Goal: Task Accomplishment & Management: Complete application form

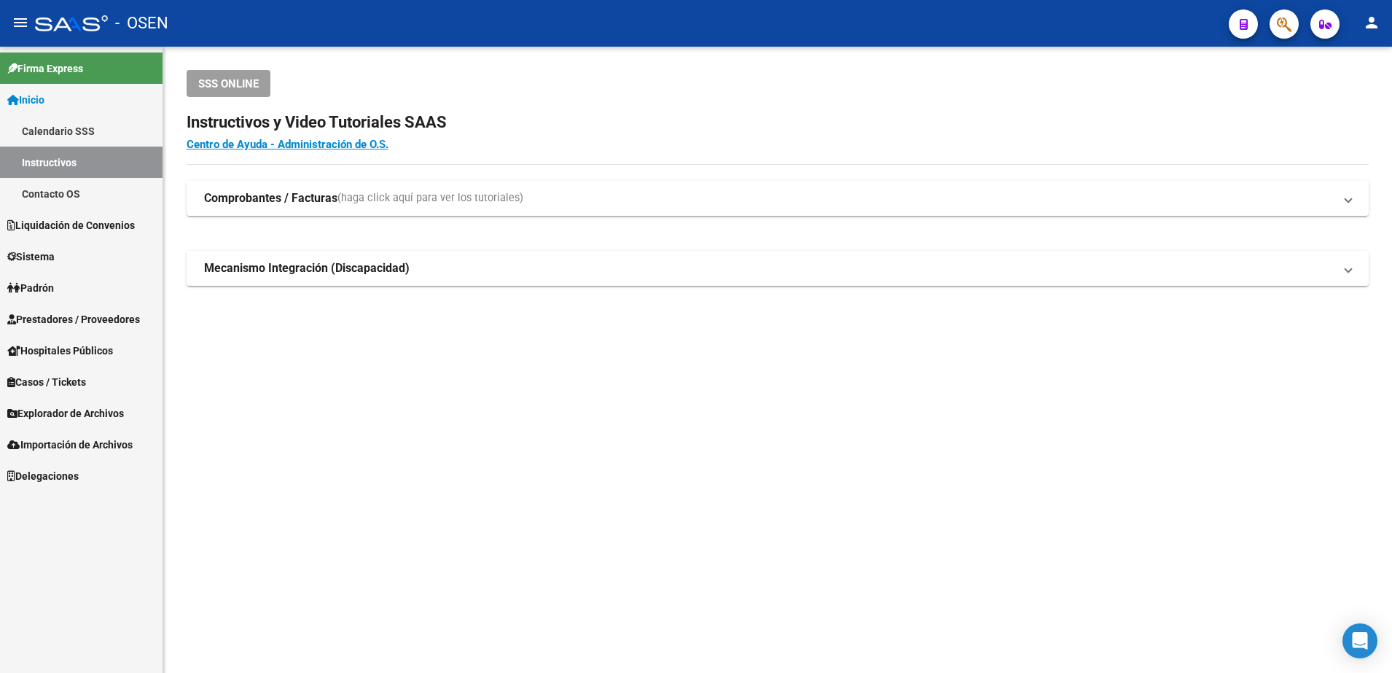
click at [125, 315] on span "Prestadores / Proveedores" at bounding box center [73, 319] width 133 height 16
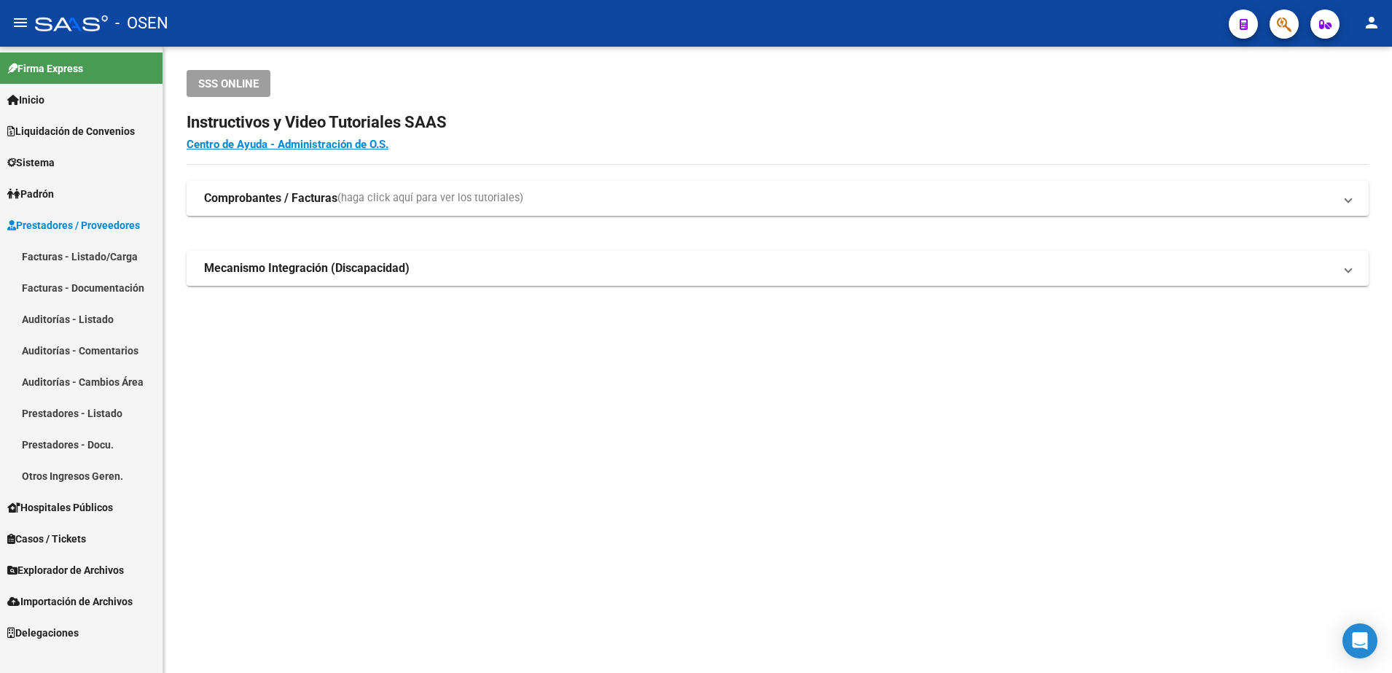
click at [85, 321] on link "Auditorías - Listado" at bounding box center [81, 318] width 162 height 31
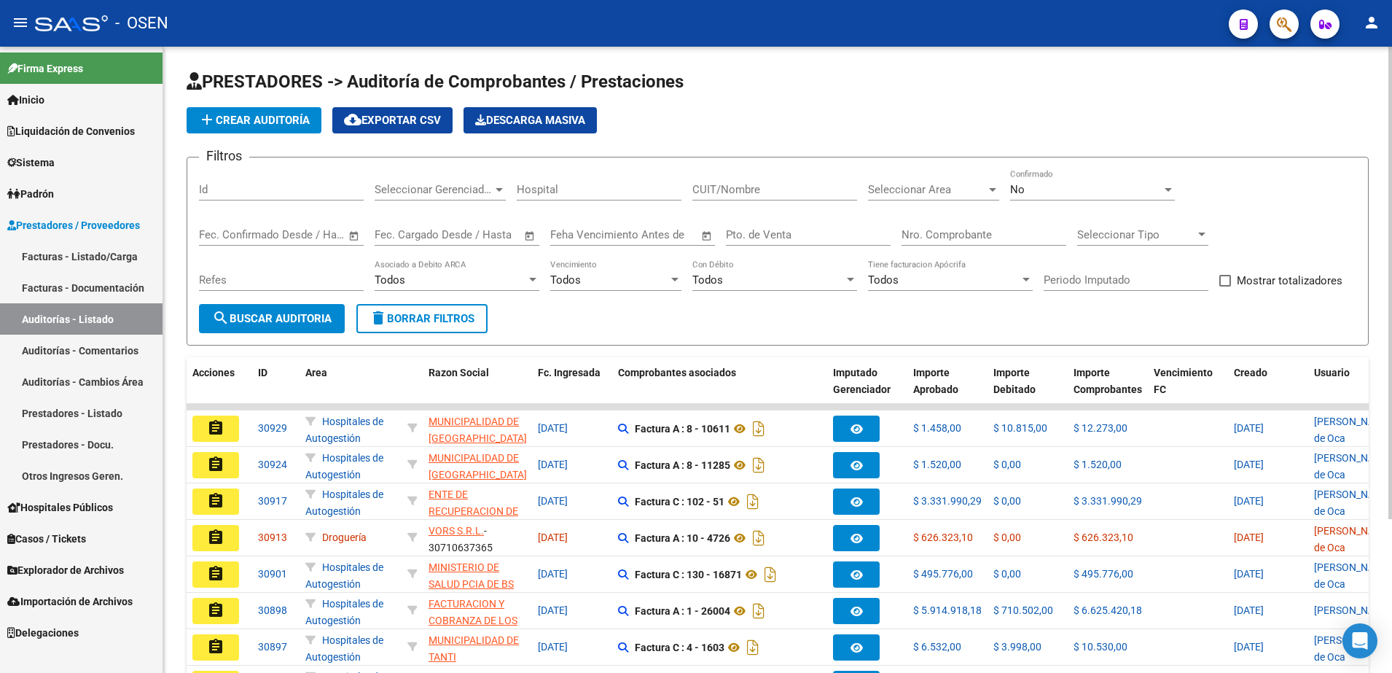
scroll to position [204, 0]
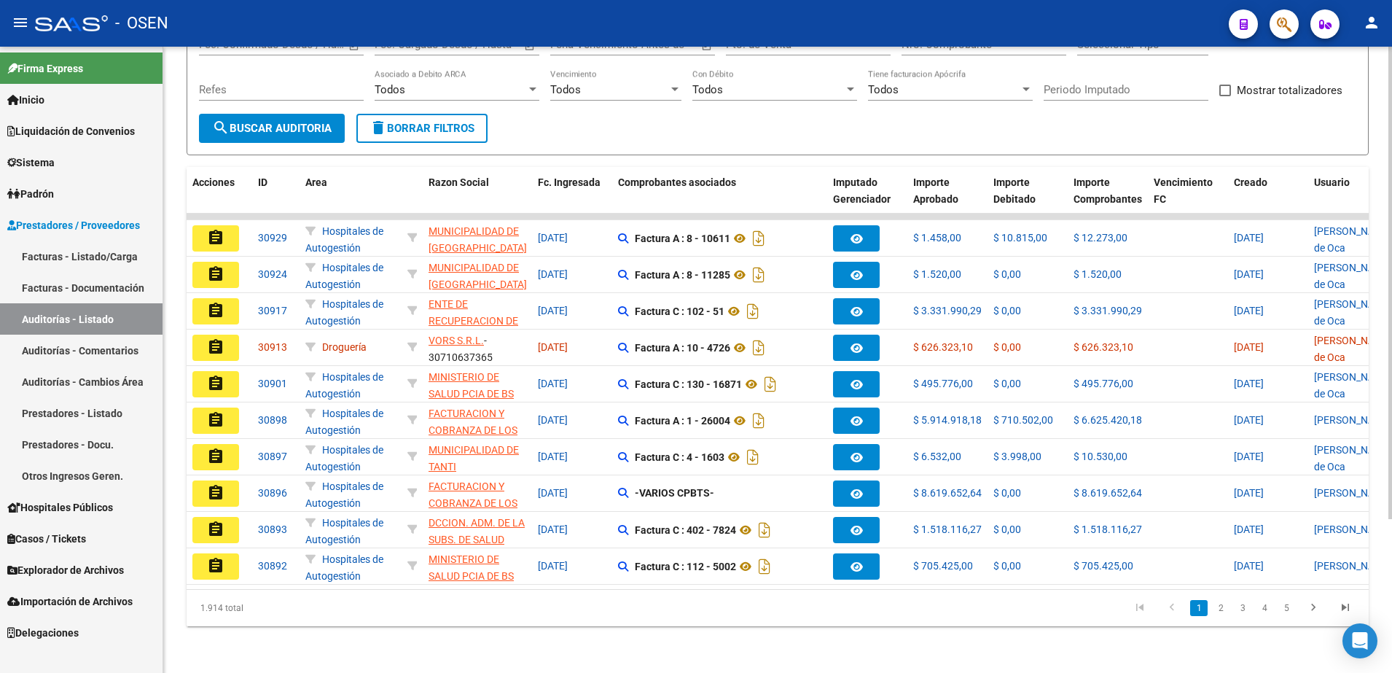
click at [305, 124] on button "search Buscar Auditoria" at bounding box center [272, 128] width 146 height 29
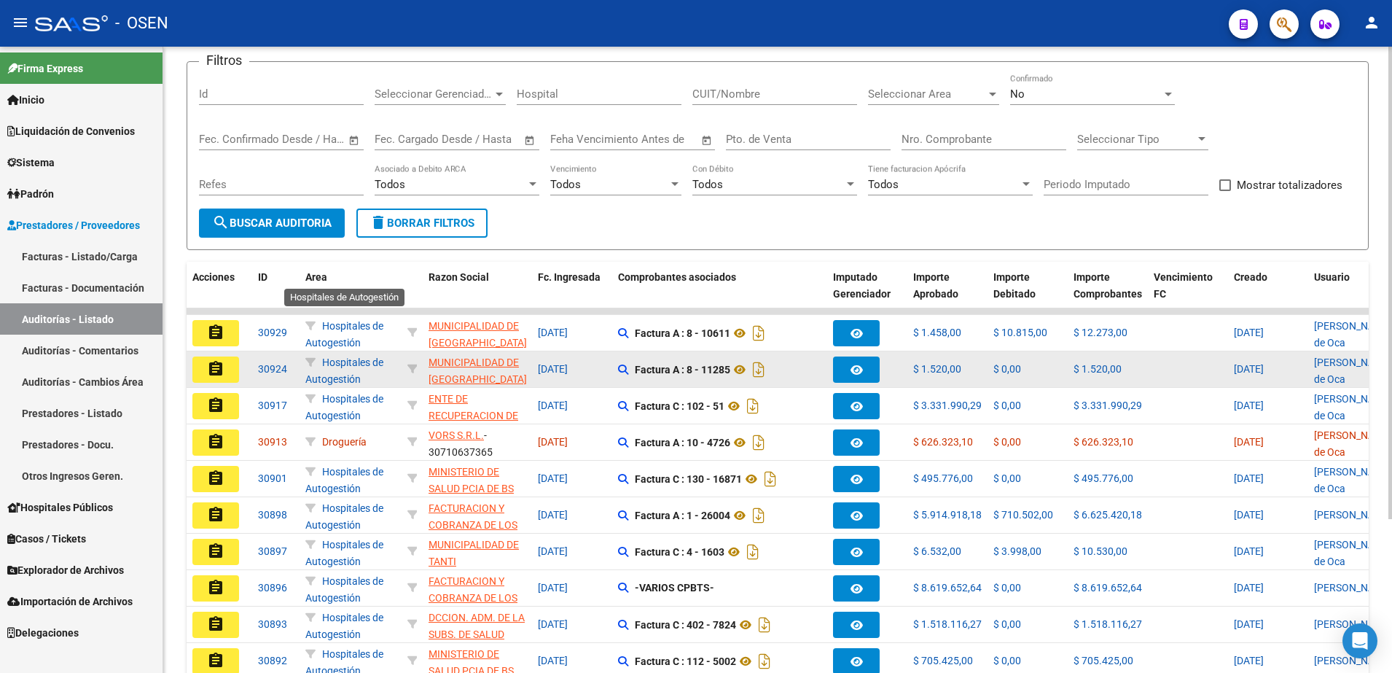
scroll to position [0, 0]
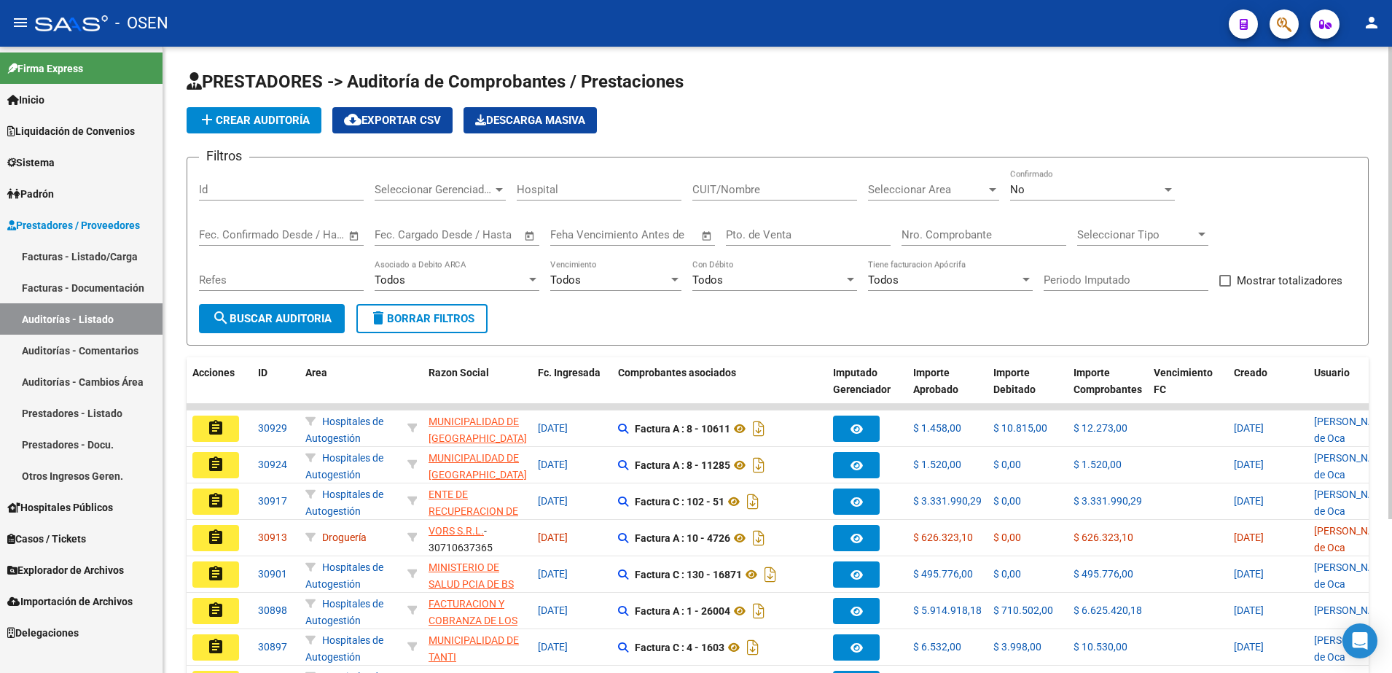
click at [275, 94] on h1 "PRESTADORES -> Auditoría de Comprobantes / Prestaciones" at bounding box center [778, 83] width 1182 height 26
click at [300, 117] on span "add Crear Auditoría" at bounding box center [253, 120] width 111 height 13
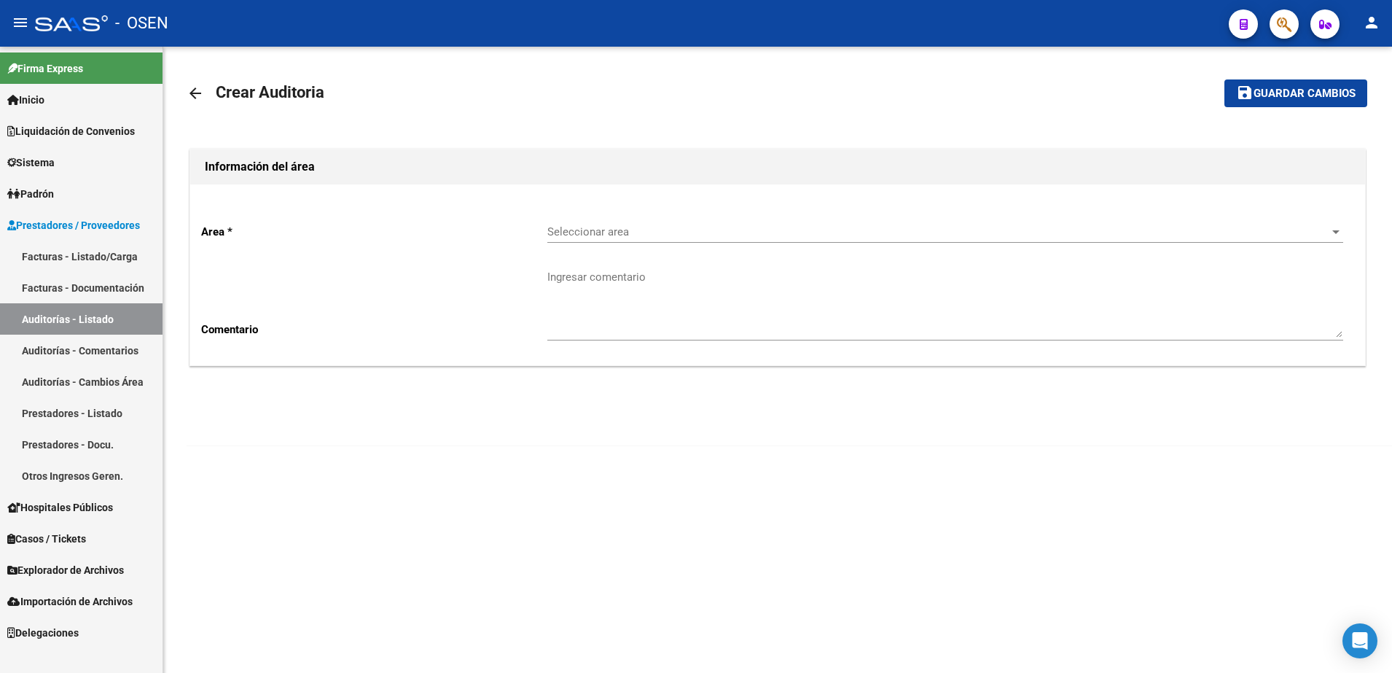
click at [691, 240] on div "Seleccionar area Seleccionar area" at bounding box center [945, 226] width 796 height 31
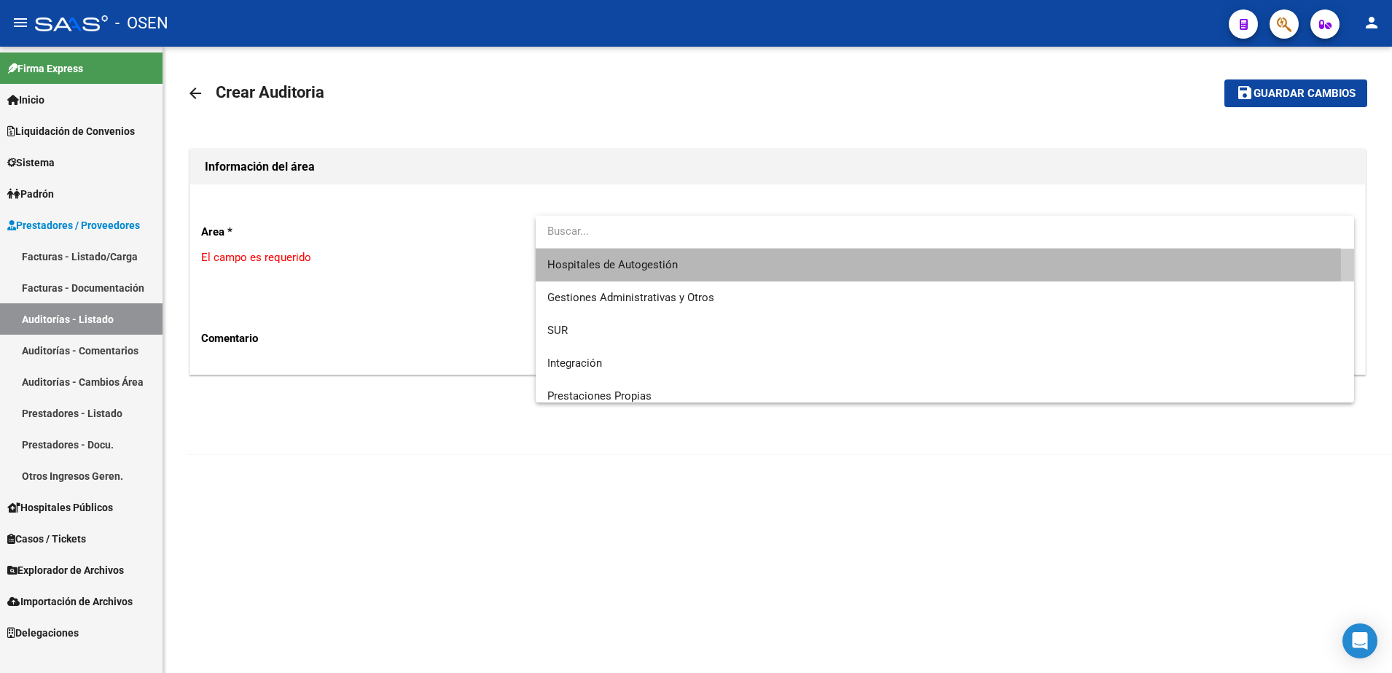
click at [703, 263] on span "Hospitales de Autogestión" at bounding box center [945, 264] width 796 height 33
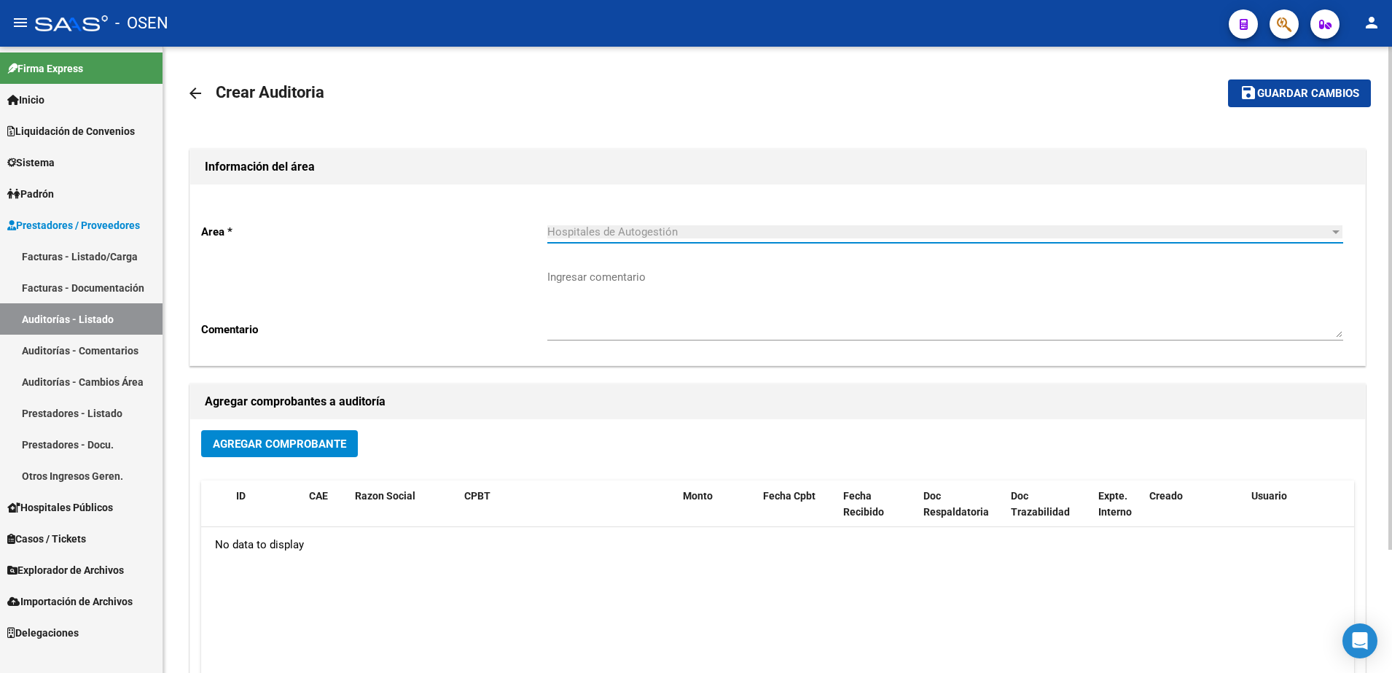
click at [299, 444] on span "Agregar Comprobante" at bounding box center [279, 443] width 133 height 13
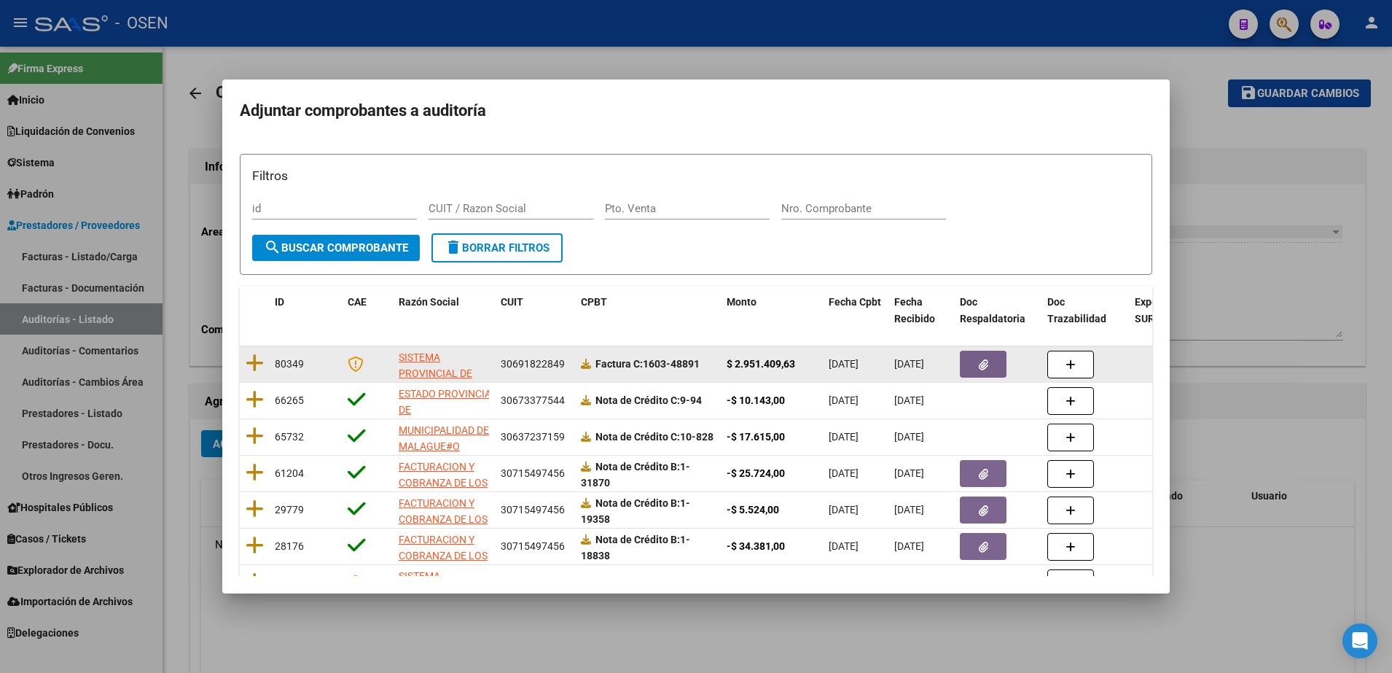
click at [251, 349] on datatable-body-cell at bounding box center [254, 364] width 29 height 36
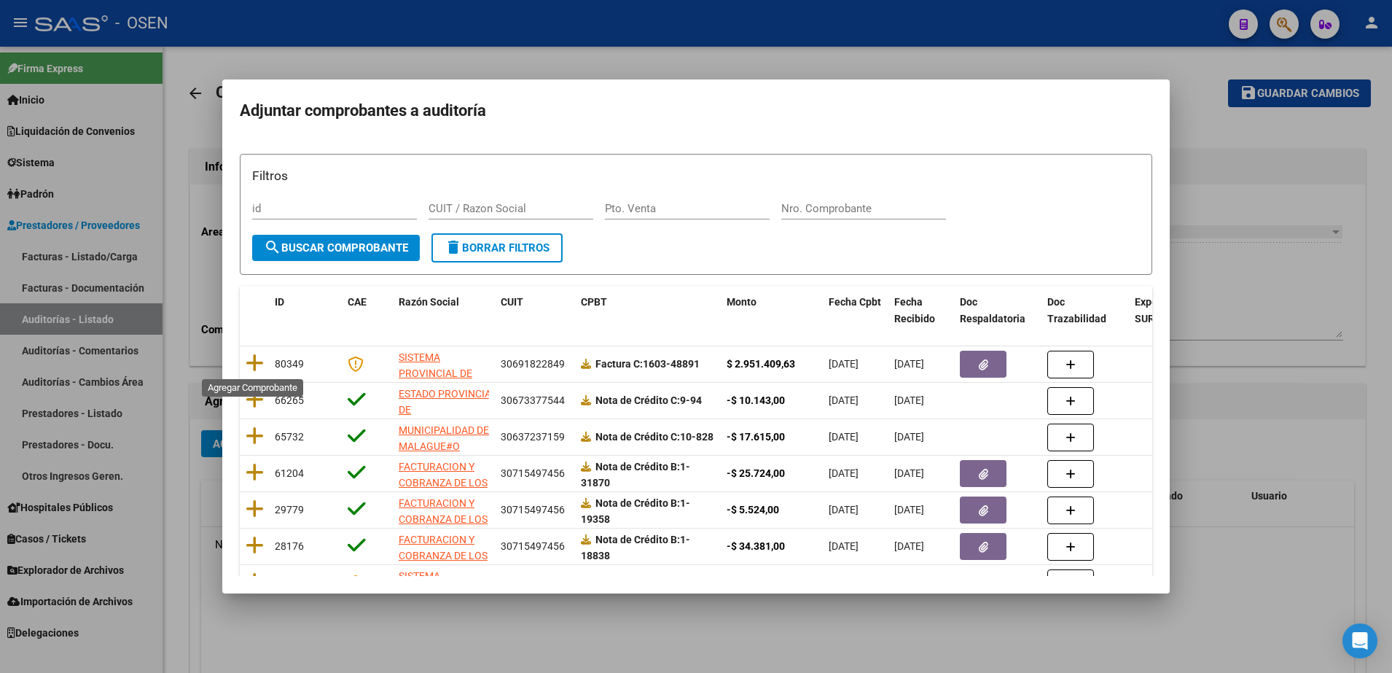
drag, startPoint x: 257, startPoint y: 365, endPoint x: 397, endPoint y: 297, distance: 155.4
click at [257, 365] on icon at bounding box center [255, 363] width 18 height 20
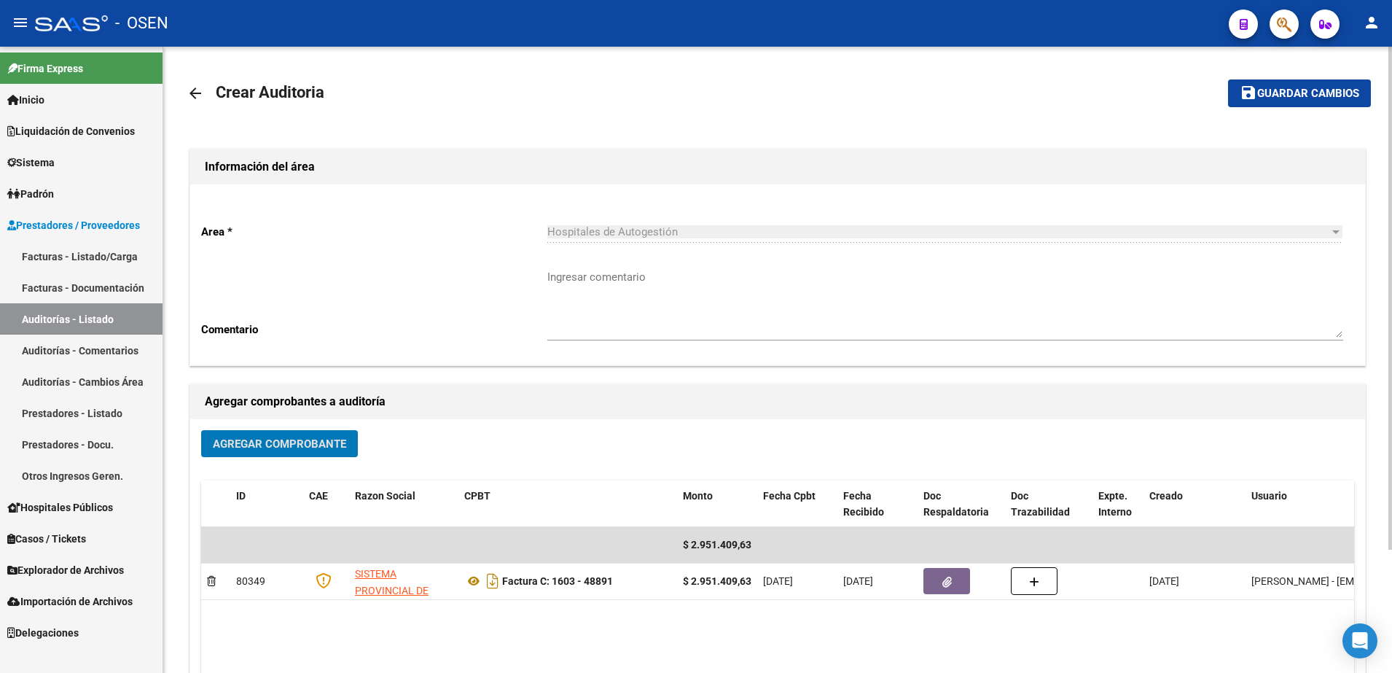
click at [1212, 86] on mat-toolbar-row "save Guardar cambios" at bounding box center [1247, 93] width 246 height 47
click at [1271, 89] on span "Guardar cambios" at bounding box center [1308, 93] width 102 height 13
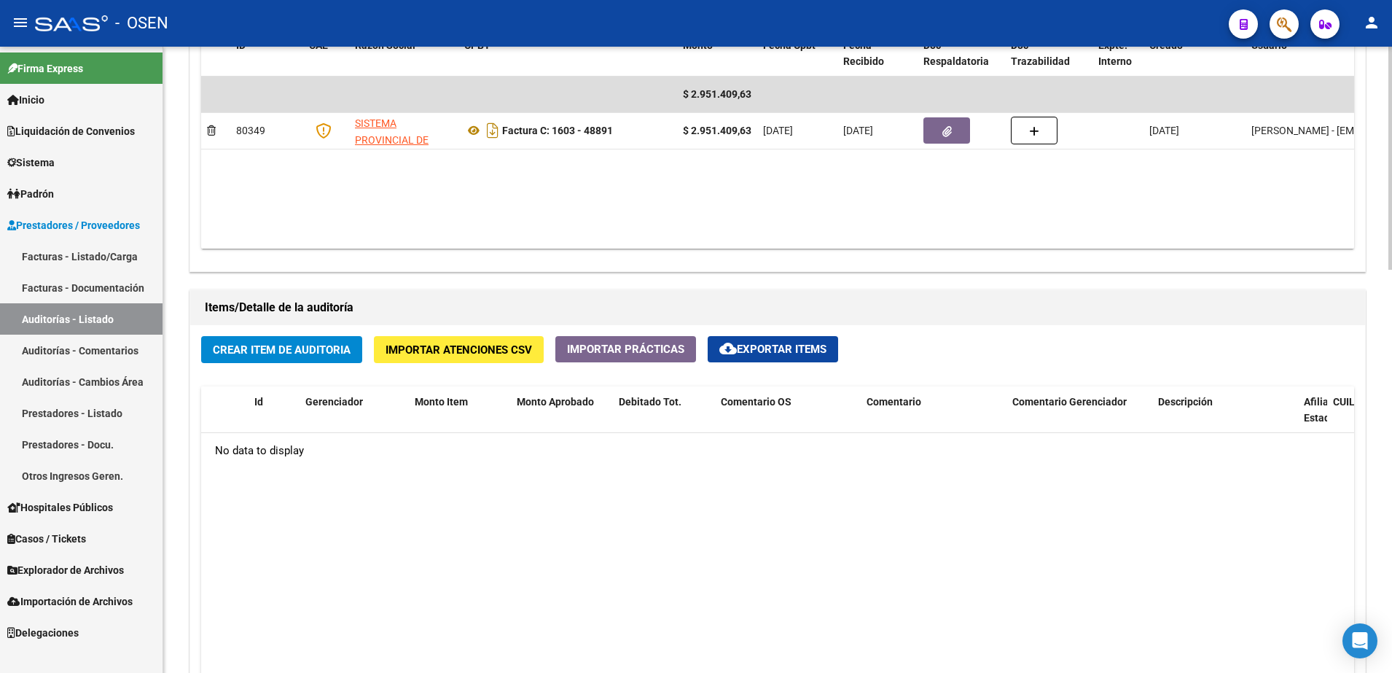
scroll to position [729, 0]
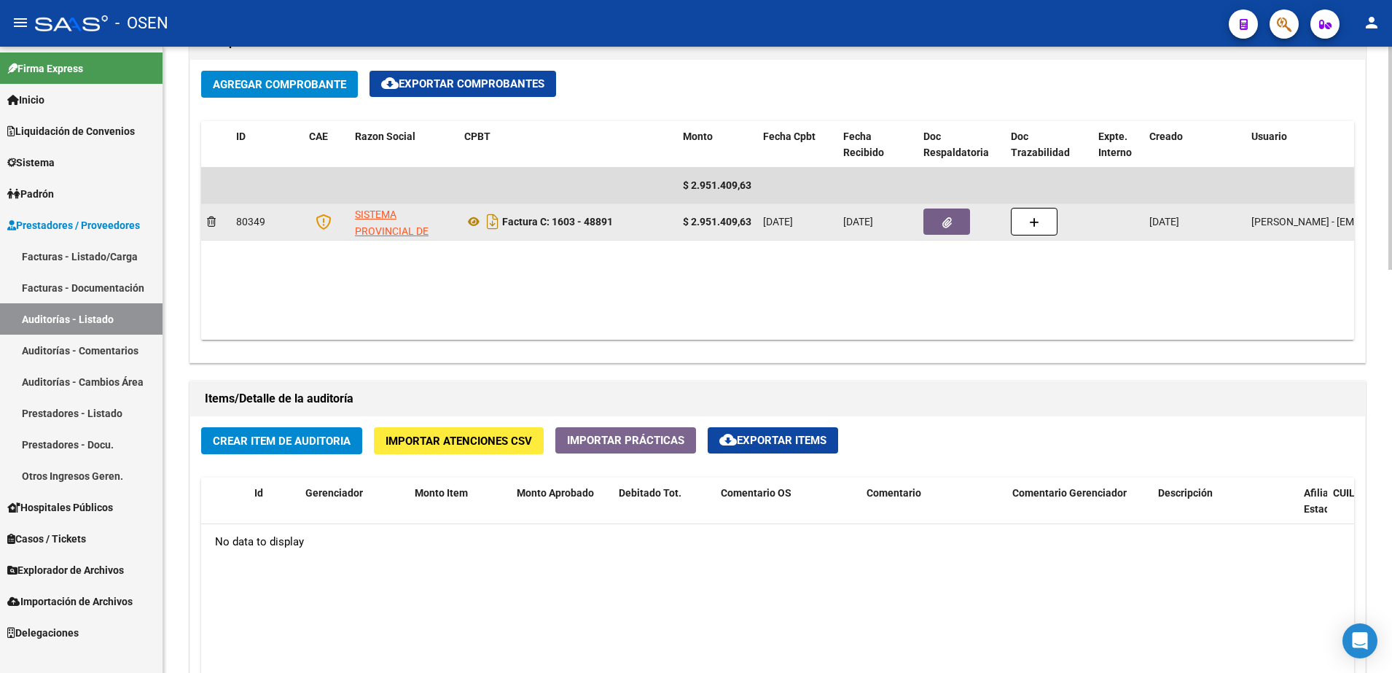
click at [699, 212] on datatable-body-cell "$ 2.951.409,63" at bounding box center [717, 222] width 80 height 36
drag, startPoint x: 699, startPoint y: 212, endPoint x: 706, endPoint y: 219, distance: 9.8
click at [706, 219] on strong "$ 2.951.409,63" at bounding box center [717, 222] width 68 height 12
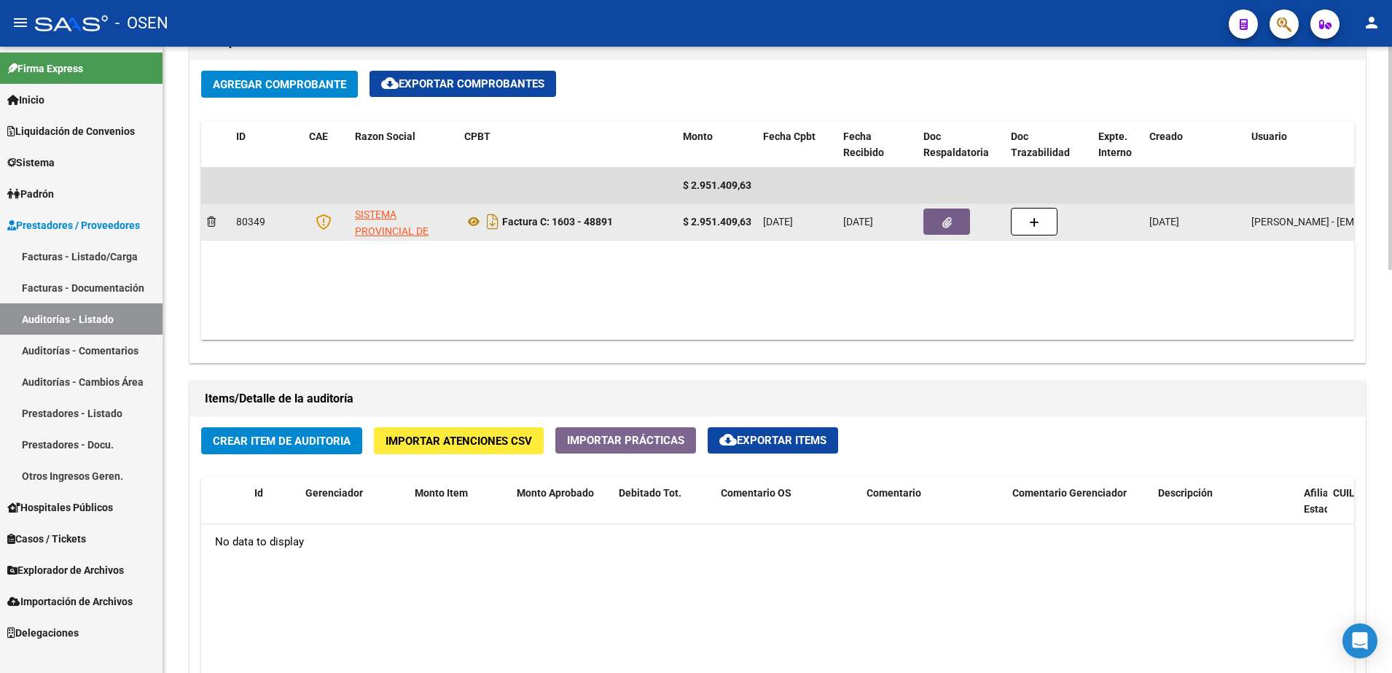
click at [706, 219] on strong "$ 2.951.409,63" at bounding box center [717, 222] width 68 height 12
copy strong "$ 2.951.409,63"
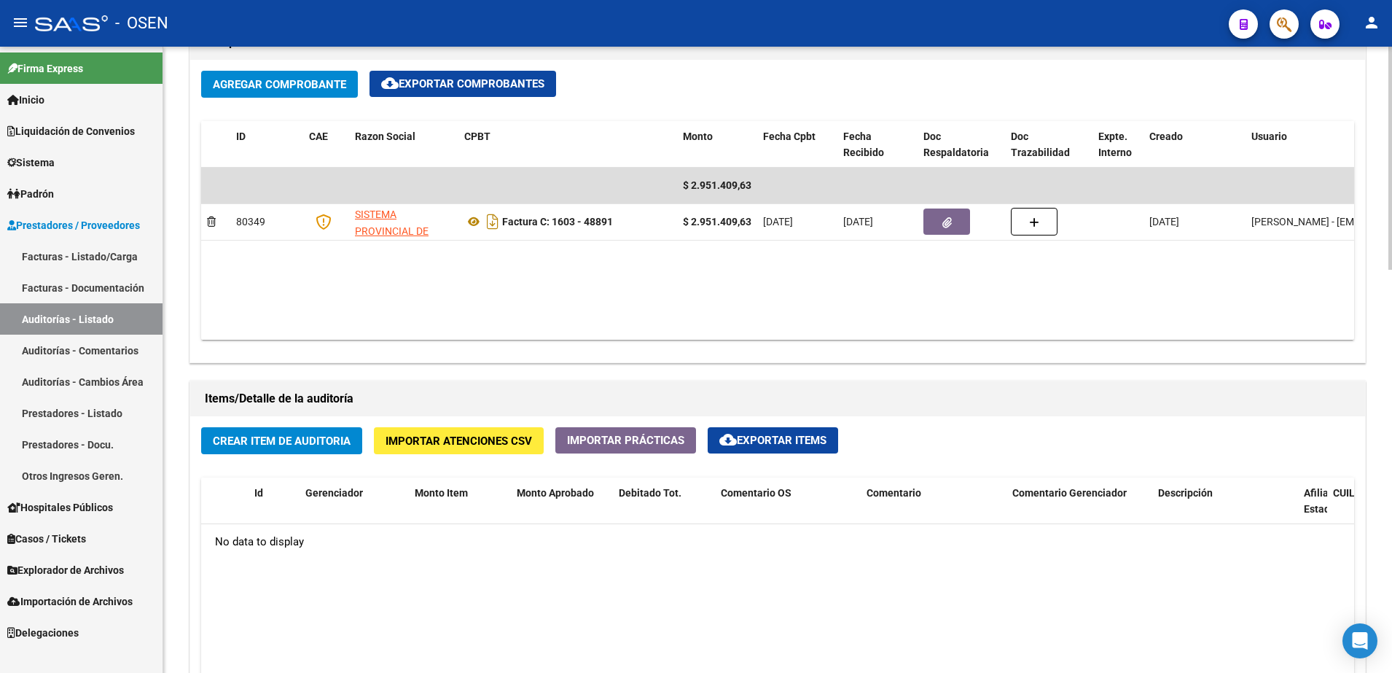
click at [622, 351] on div "Agregar Comprobante cloud_download Exportar Comprobantes ID CAE Razon Social CP…" at bounding box center [777, 211] width 1175 height 302
click at [356, 437] on button "Crear Item de Auditoria" at bounding box center [281, 440] width 161 height 27
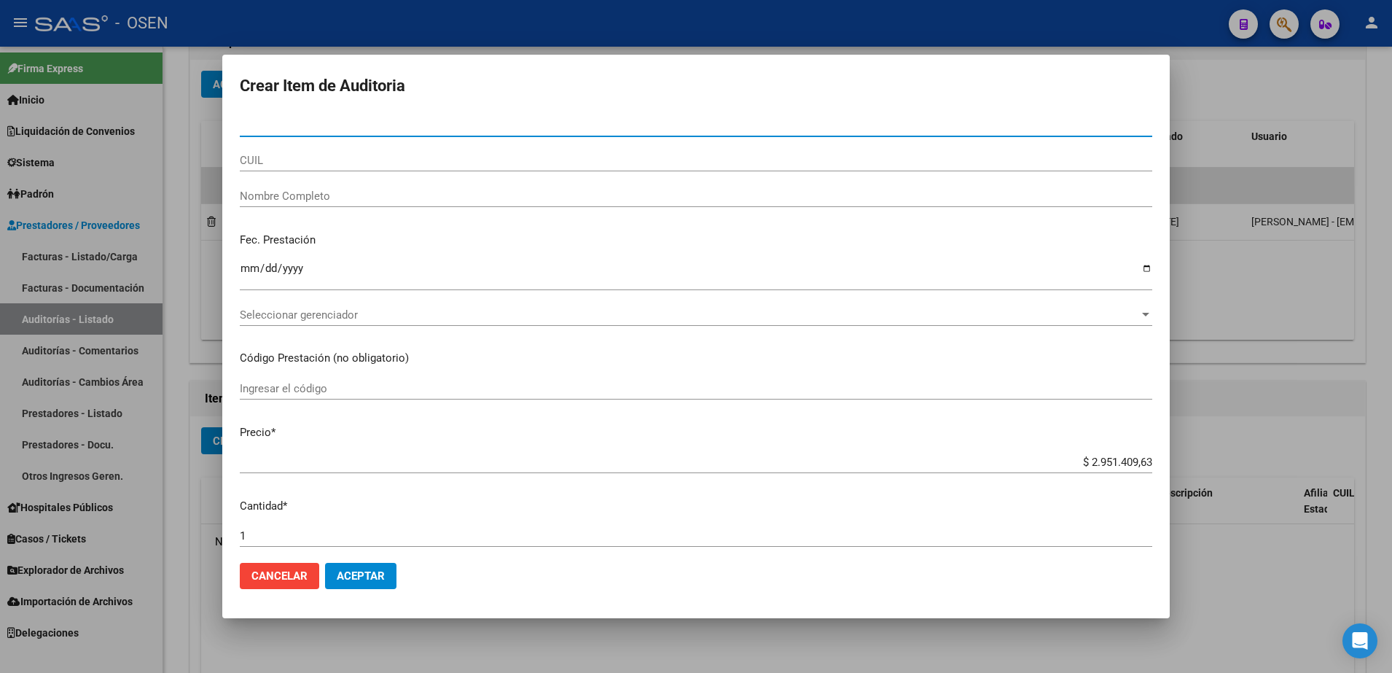
paste input "39477324"
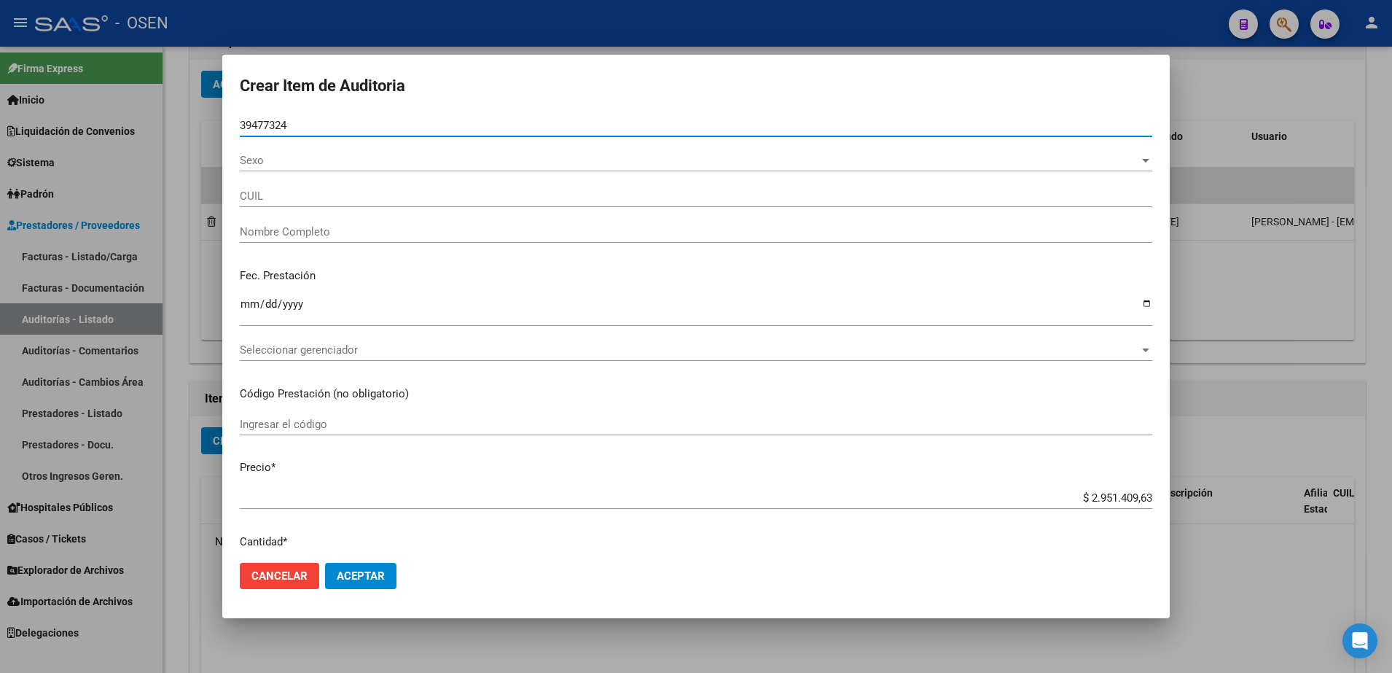
type input "39477324"
type input "20394773248"
type input "FLORES CARLOS ANTONIO -"
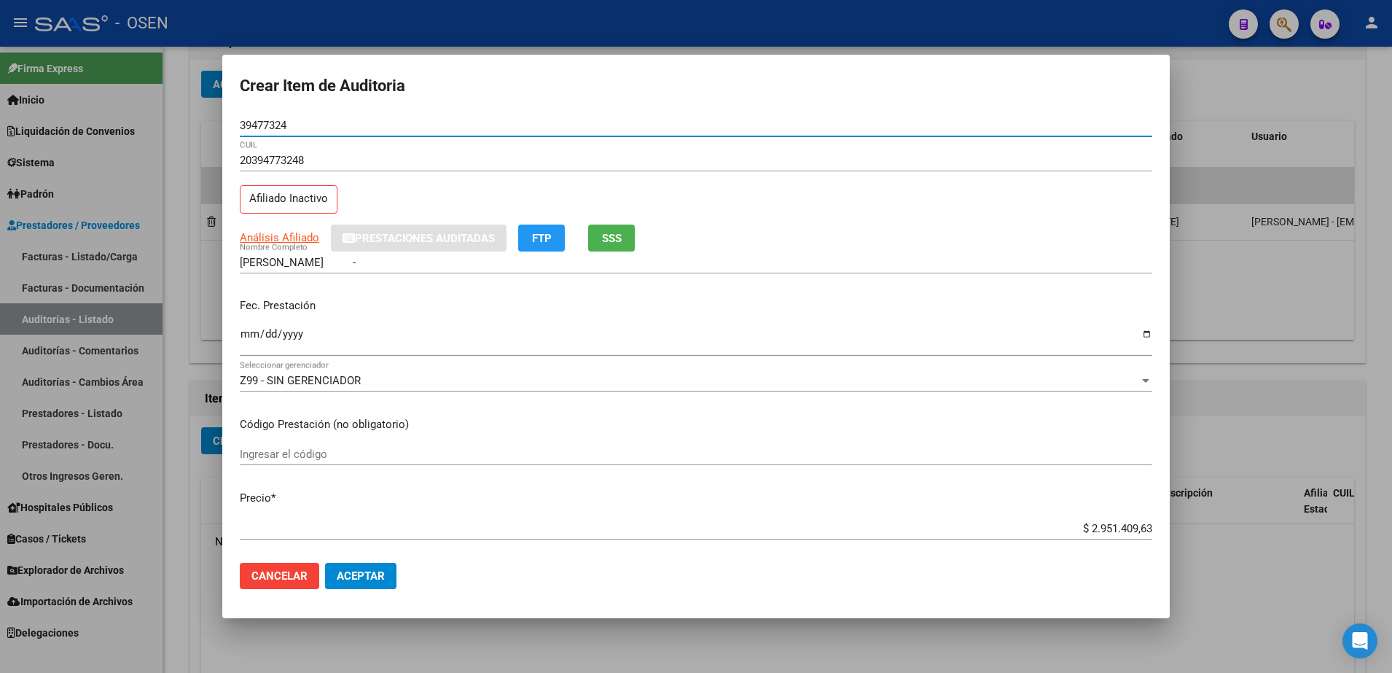
click at [246, 334] on input "Ingresar la fecha" at bounding box center [696, 339] width 912 height 23
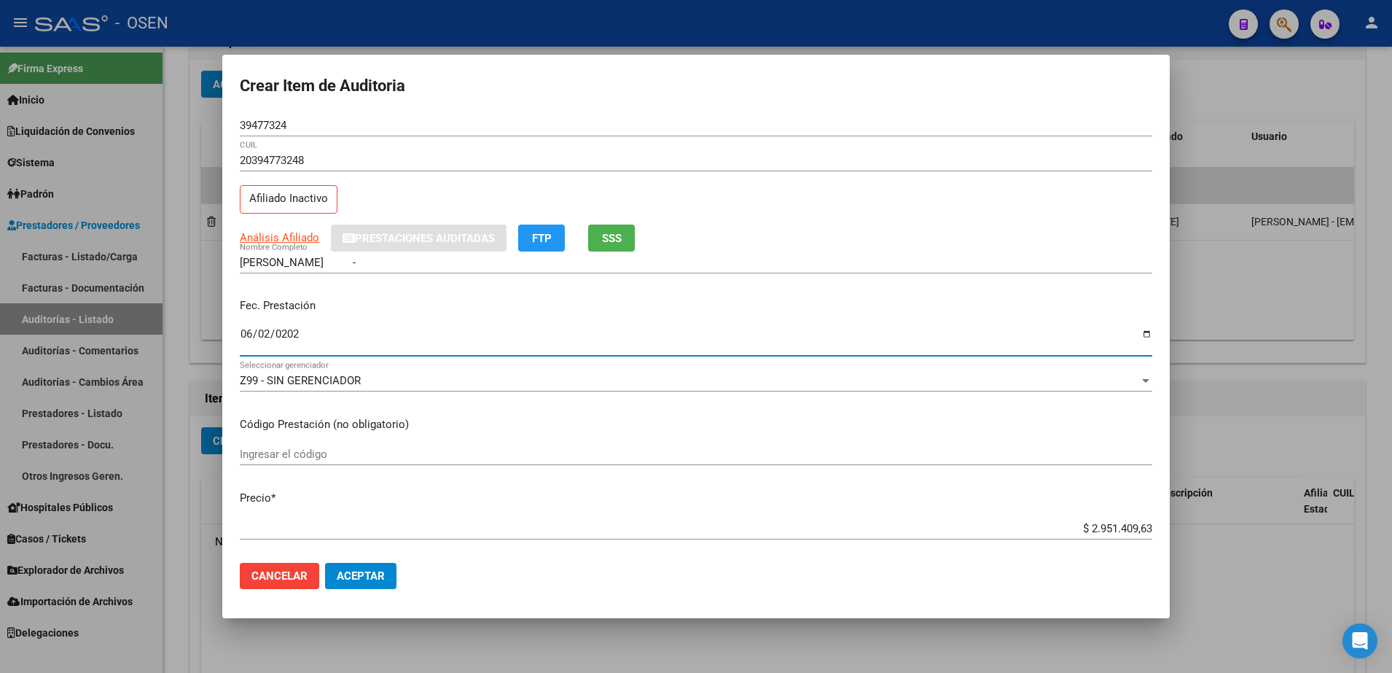
type input "2025-06-02"
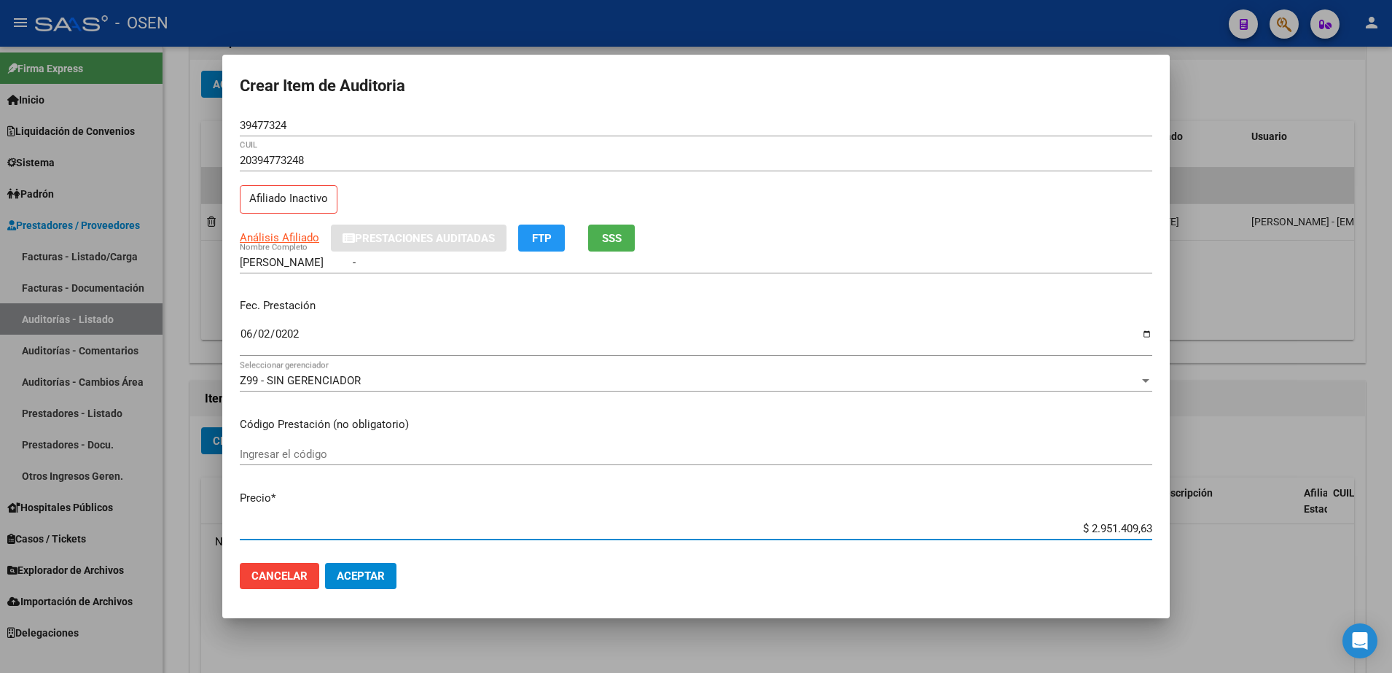
paste input "27.856,65"
type input "$ 27.856,65"
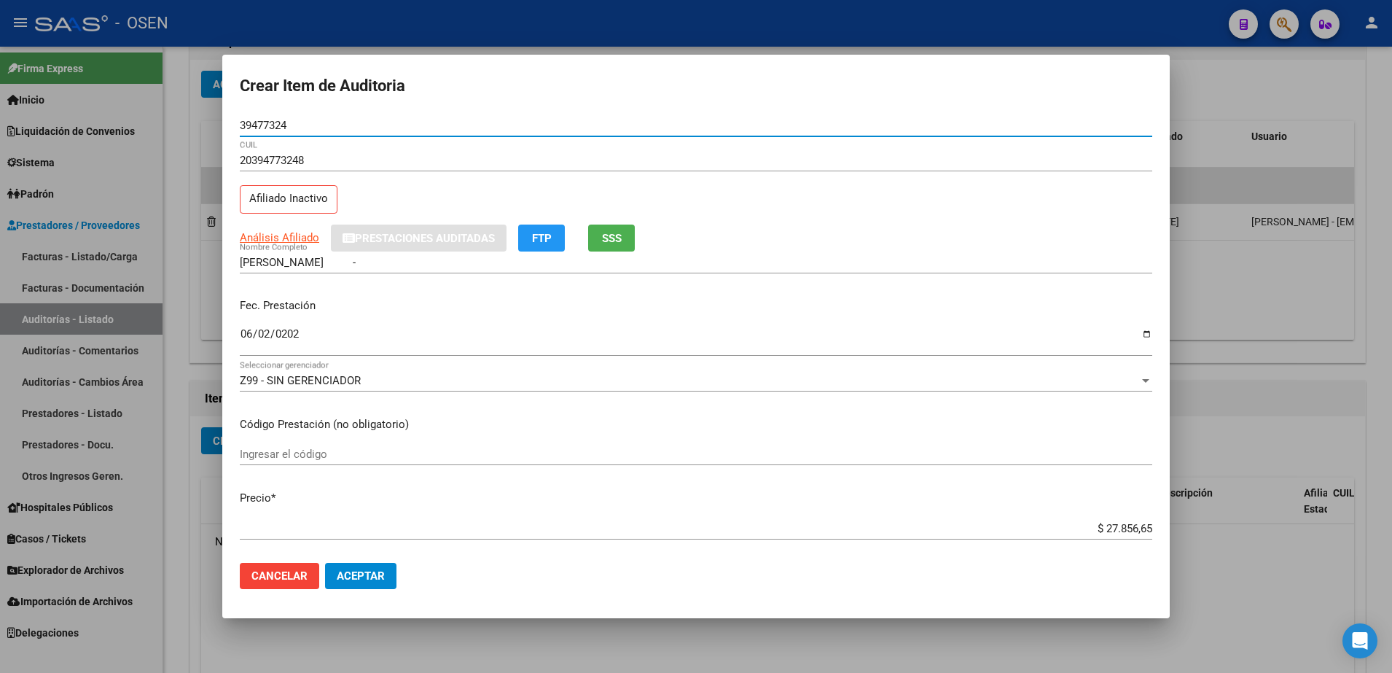
click at [275, 121] on input "39477324" at bounding box center [696, 125] width 912 height 13
click at [286, 238] on span "Análisis Afiliado" at bounding box center [279, 237] width 79 height 13
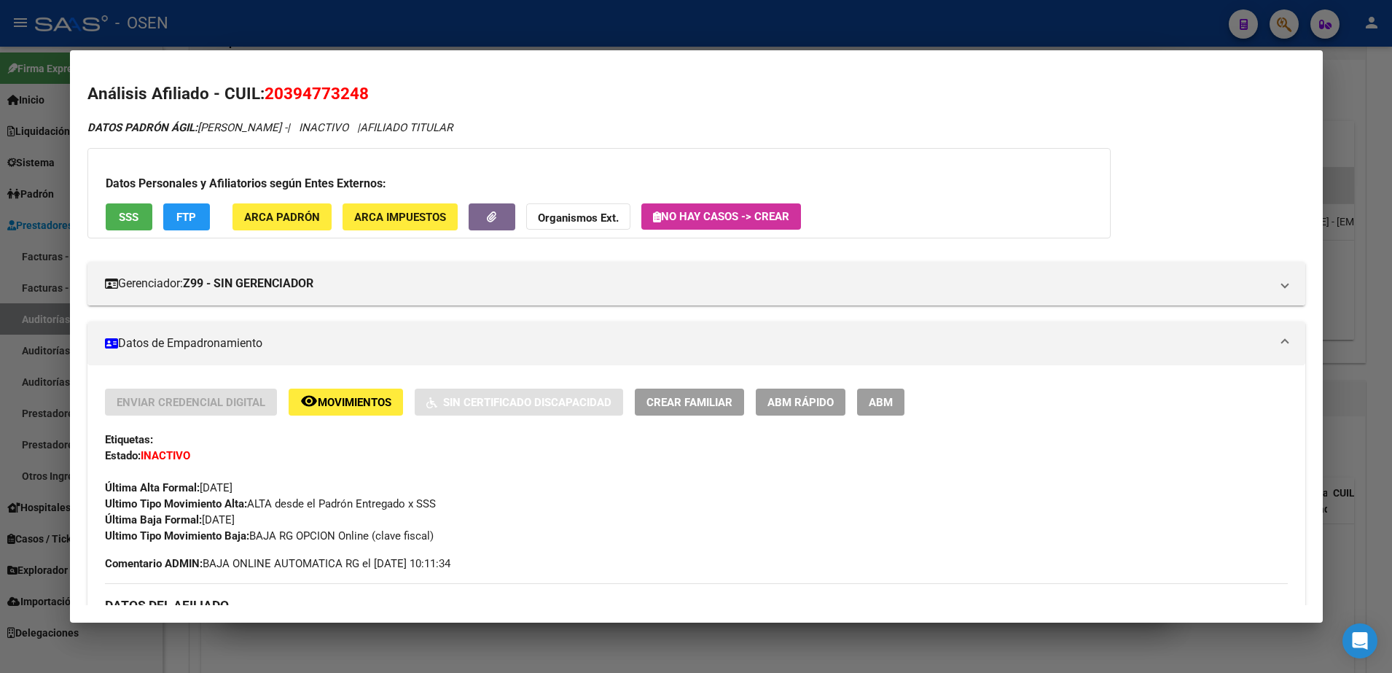
click at [609, 47] on div at bounding box center [696, 336] width 1392 height 673
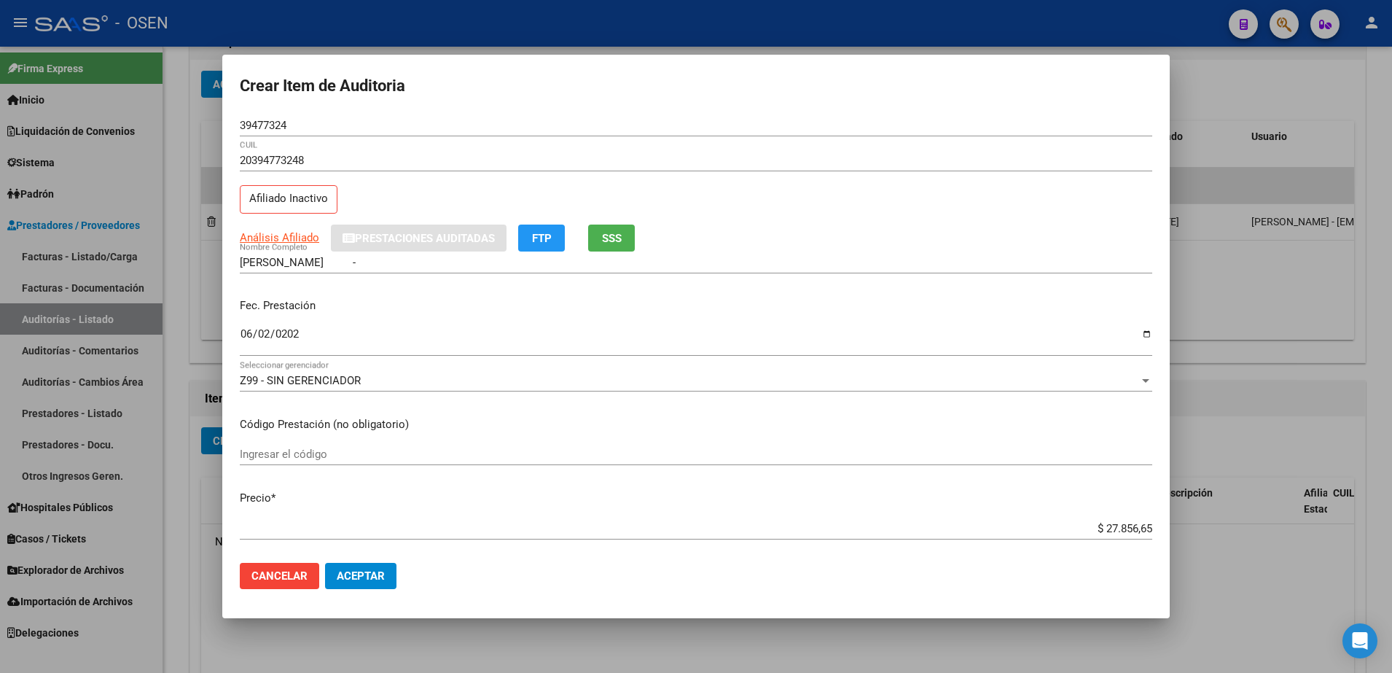
click at [267, 121] on input "39477324" at bounding box center [696, 125] width 912 height 13
click at [349, 262] on input "FLORES CARLOS ANTONIO -" at bounding box center [696, 262] width 912 height 13
paste input "39477324"
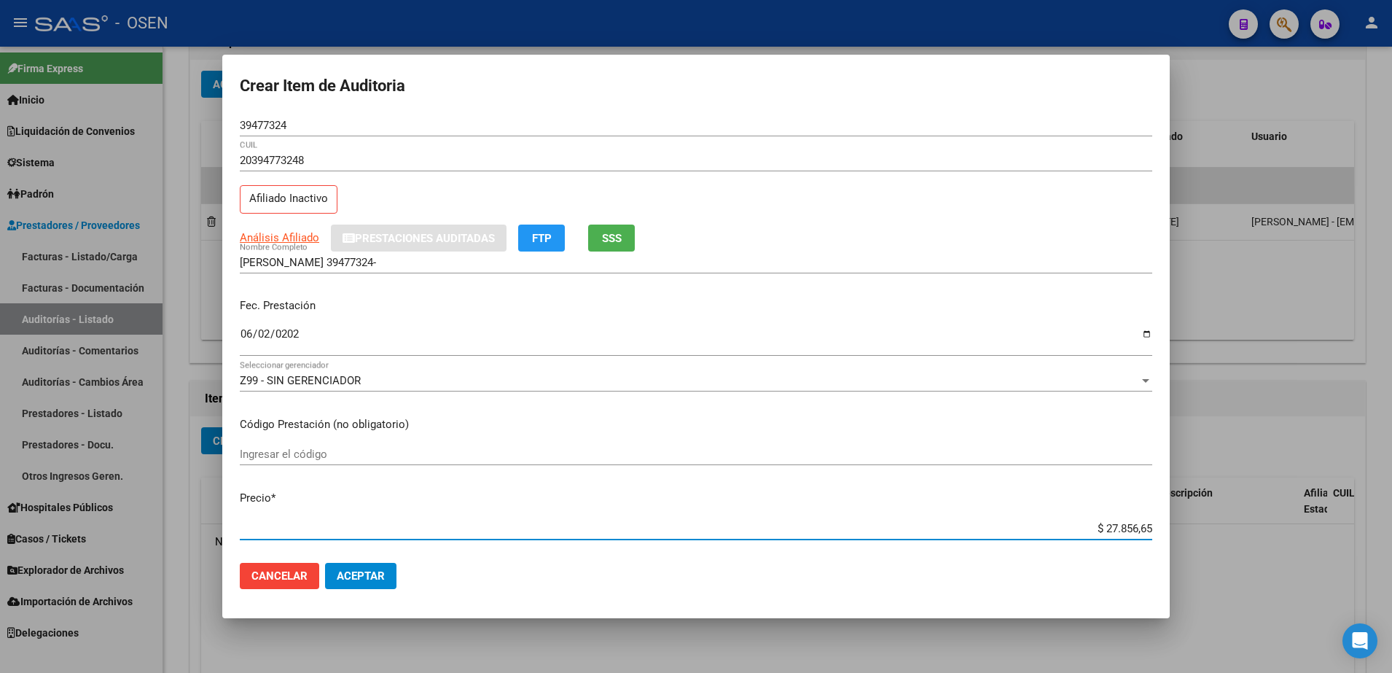
drag, startPoint x: 1063, startPoint y: 530, endPoint x: 1151, endPoint y: 530, distance: 88.2
click at [1151, 530] on mat-dialog-content "39477324 Nro Documento 20394773248 CUIL Afiliado Inactivo Análisis Afiliado Pre…" at bounding box center [695, 332] width 947 height 437
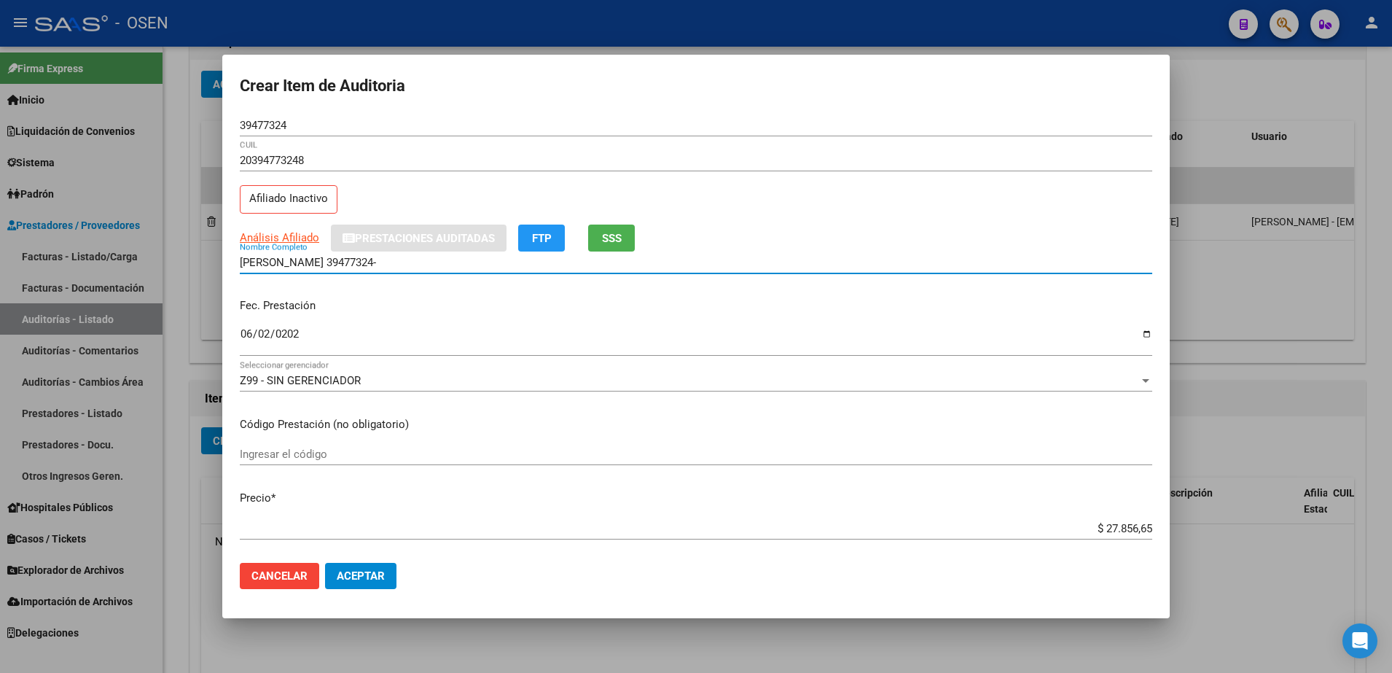
drag, startPoint x: 375, startPoint y: 259, endPoint x: 384, endPoint y: 258, distance: 9.5
click at [384, 258] on input "FLORES CARLOS 39477324-" at bounding box center [696, 262] width 912 height 13
paste input "$ 27.856,65"
drag, startPoint x: 455, startPoint y: 263, endPoint x: 168, endPoint y: 264, distance: 287.1
click at [168, 264] on div "Crear Item de Auditoria 39477324 Nro Documento 20394773248 CUIL Afiliado Inacti…" at bounding box center [696, 336] width 1392 height 673
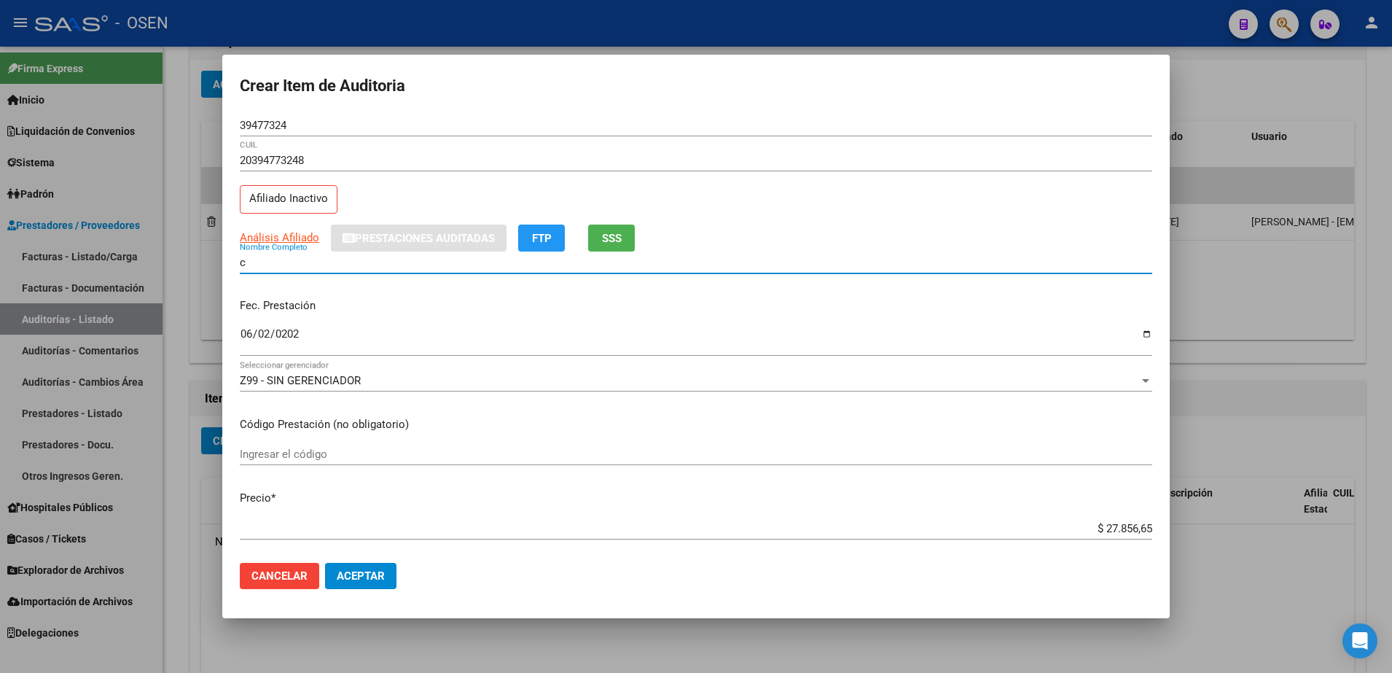
paste input "$ 27.856,65"
type input "$ 27.856,65c"
click at [270, 133] on div "39477324 Nro Documento" at bounding box center [696, 125] width 912 height 22
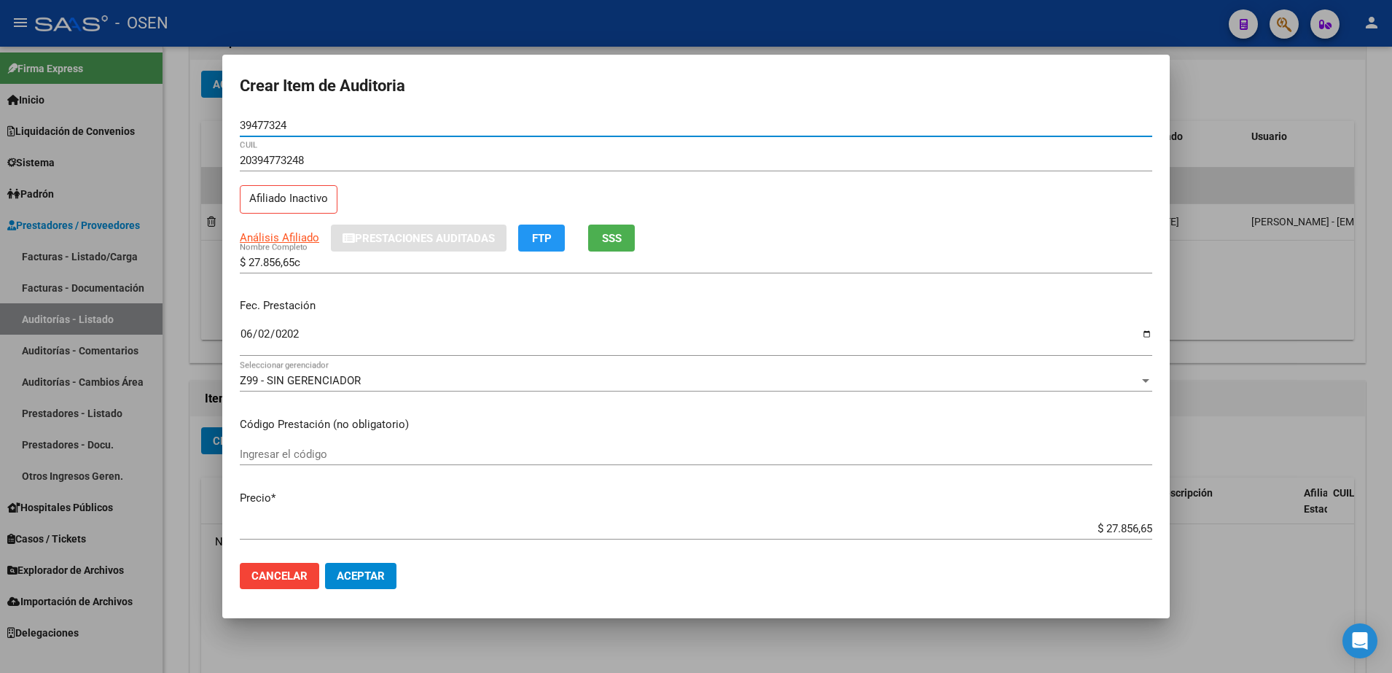
click at [270, 128] on input "39477324" at bounding box center [696, 125] width 912 height 13
click at [266, 128] on input "39477324" at bounding box center [696, 125] width 912 height 13
click at [276, 580] on span "Cancelar" at bounding box center [279, 575] width 56 height 13
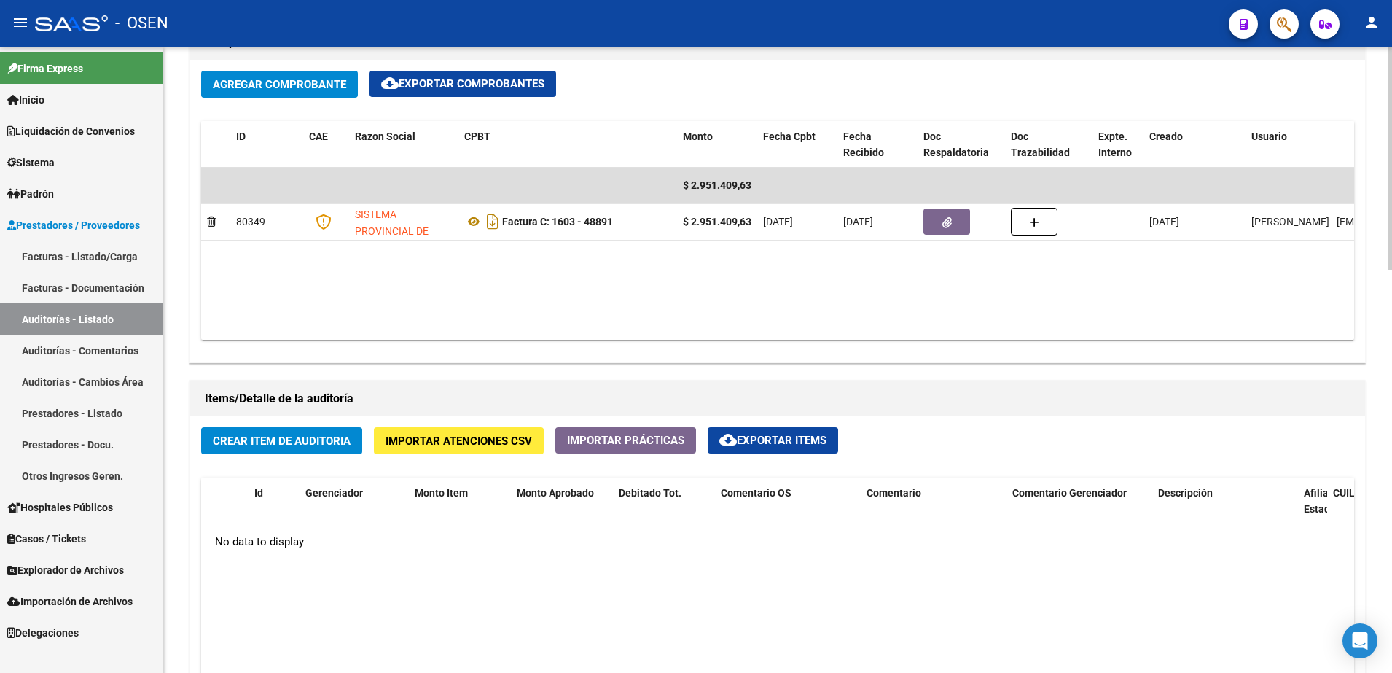
click at [303, 361] on div "Agregar Comprobante cloud_download Exportar Comprobantes ID CAE Razon Social CP…" at bounding box center [777, 211] width 1175 height 302
click at [316, 439] on span "Crear Item de Auditoria" at bounding box center [282, 440] width 138 height 13
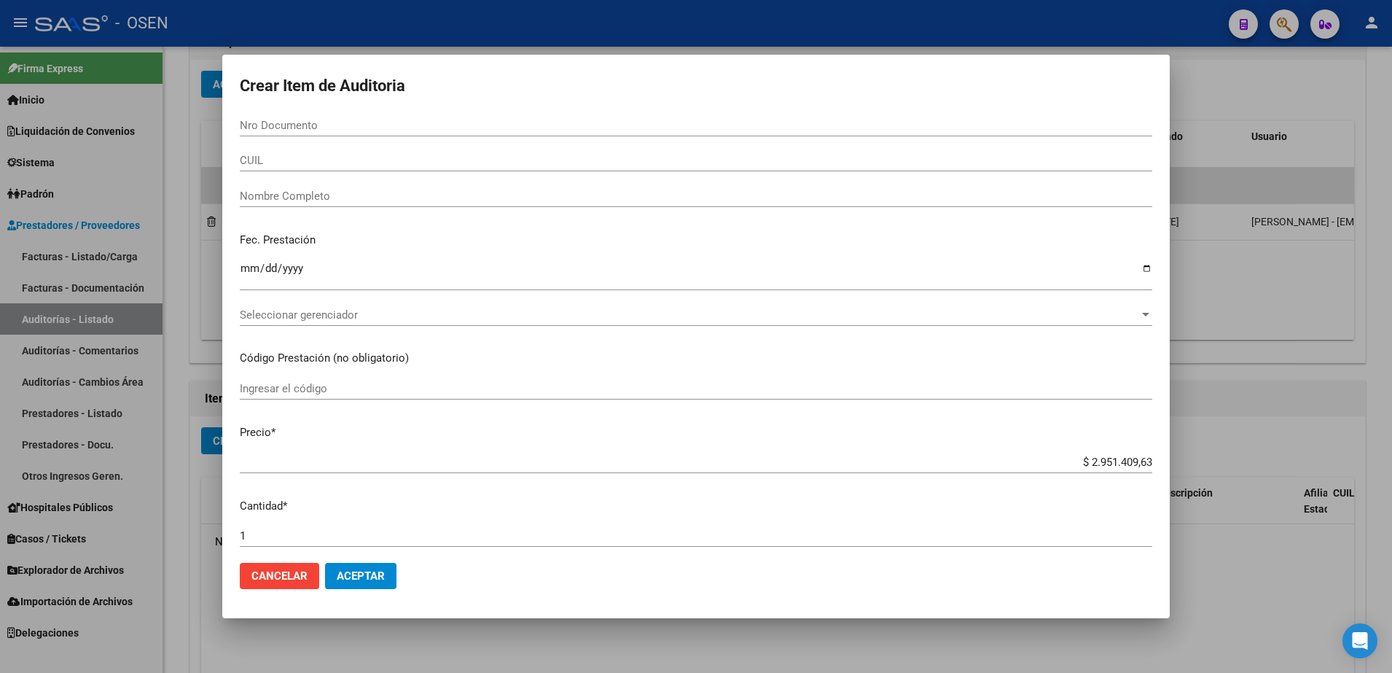
paste input "39477324"
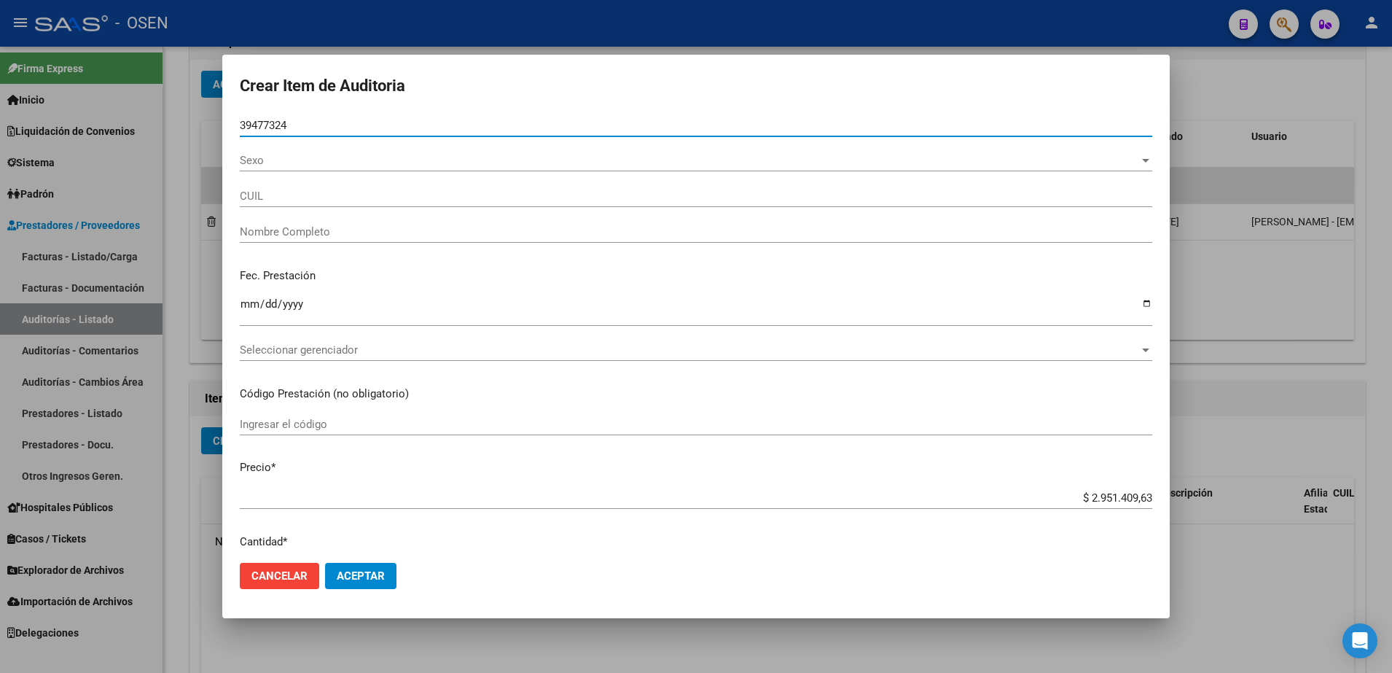
type input "39477324"
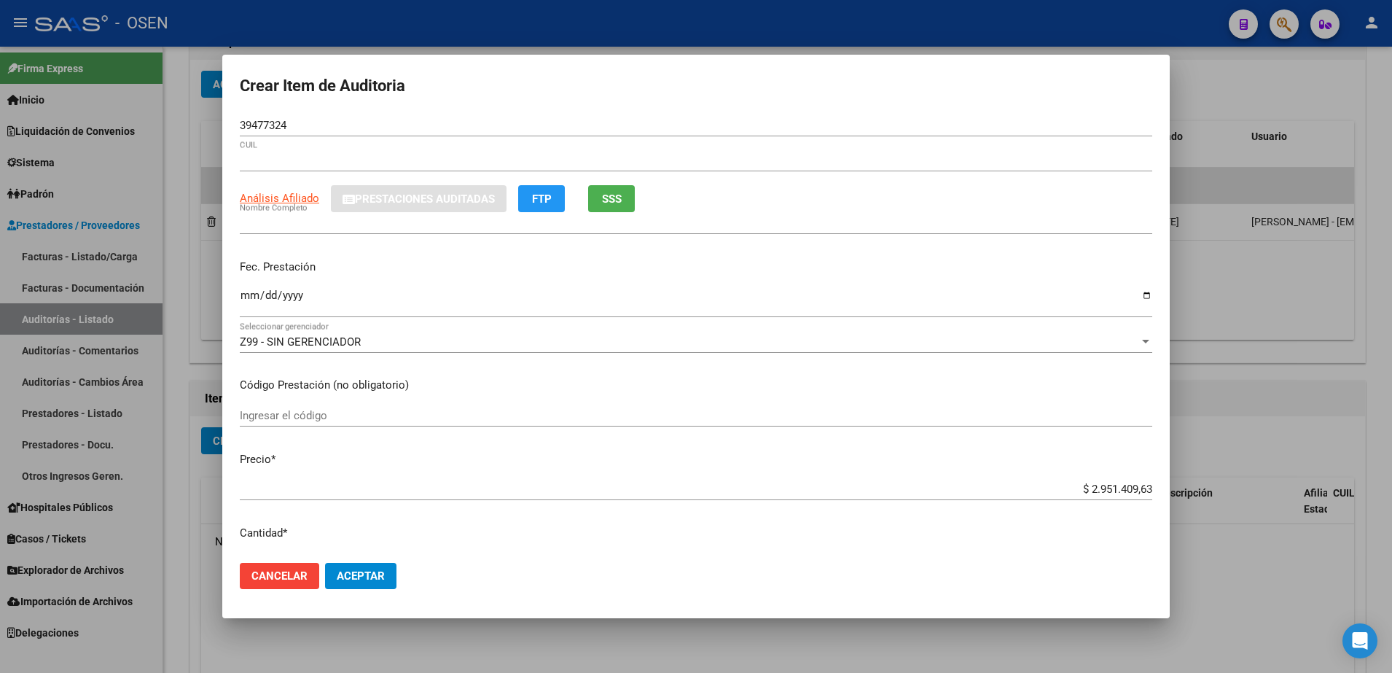
type input "20394773248"
type input "FLORES CARLOS ANTONIO -"
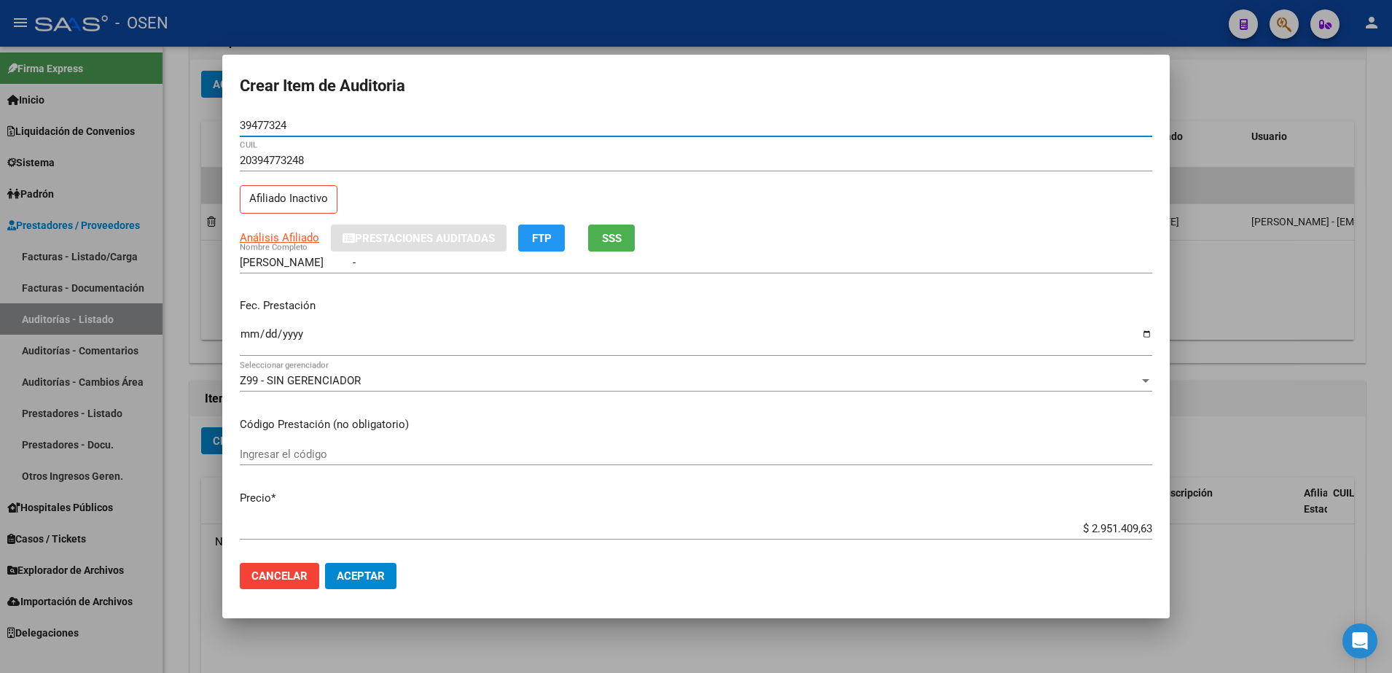
click at [235, 334] on mat-dialog-content "39477324 Nro Documento 20394773248 CUIL Afiliado Inactivo Análisis Afiliado Pre…" at bounding box center [695, 332] width 947 height 437
click at [247, 340] on input "Ingresar la fecha" at bounding box center [696, 339] width 912 height 23
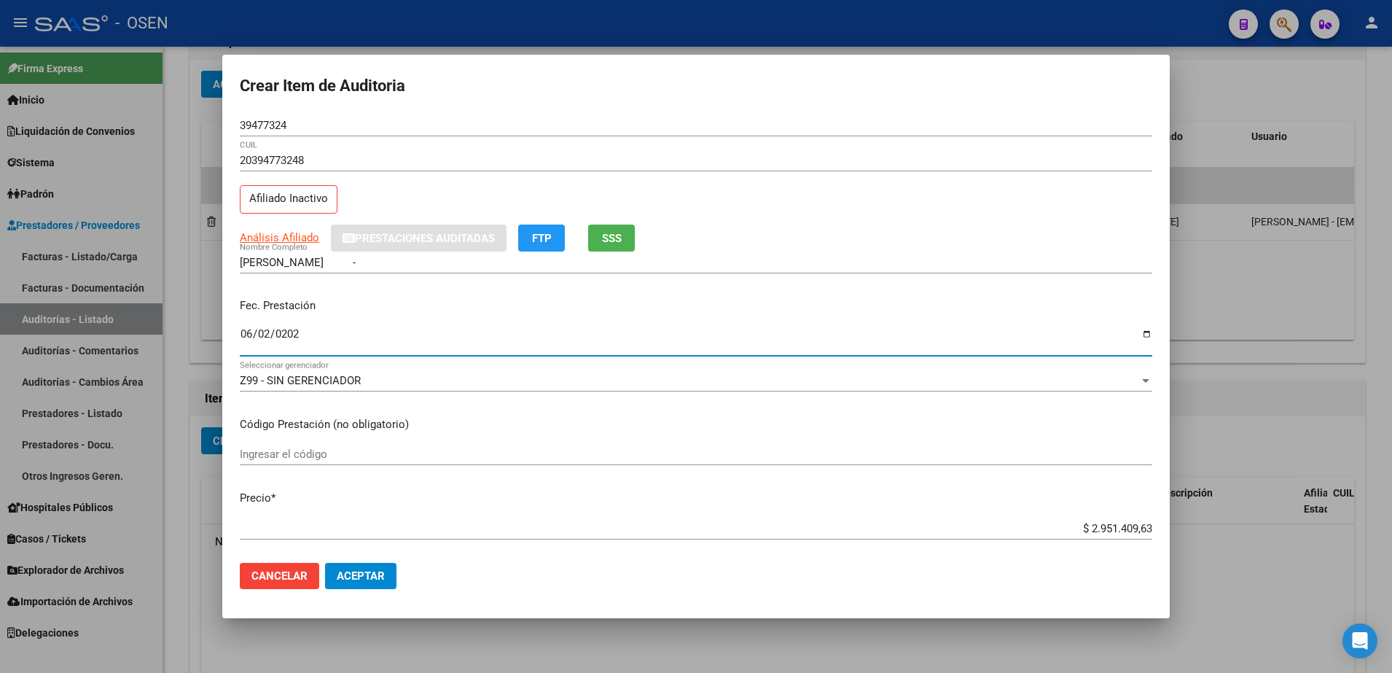
type input "2025-06-02"
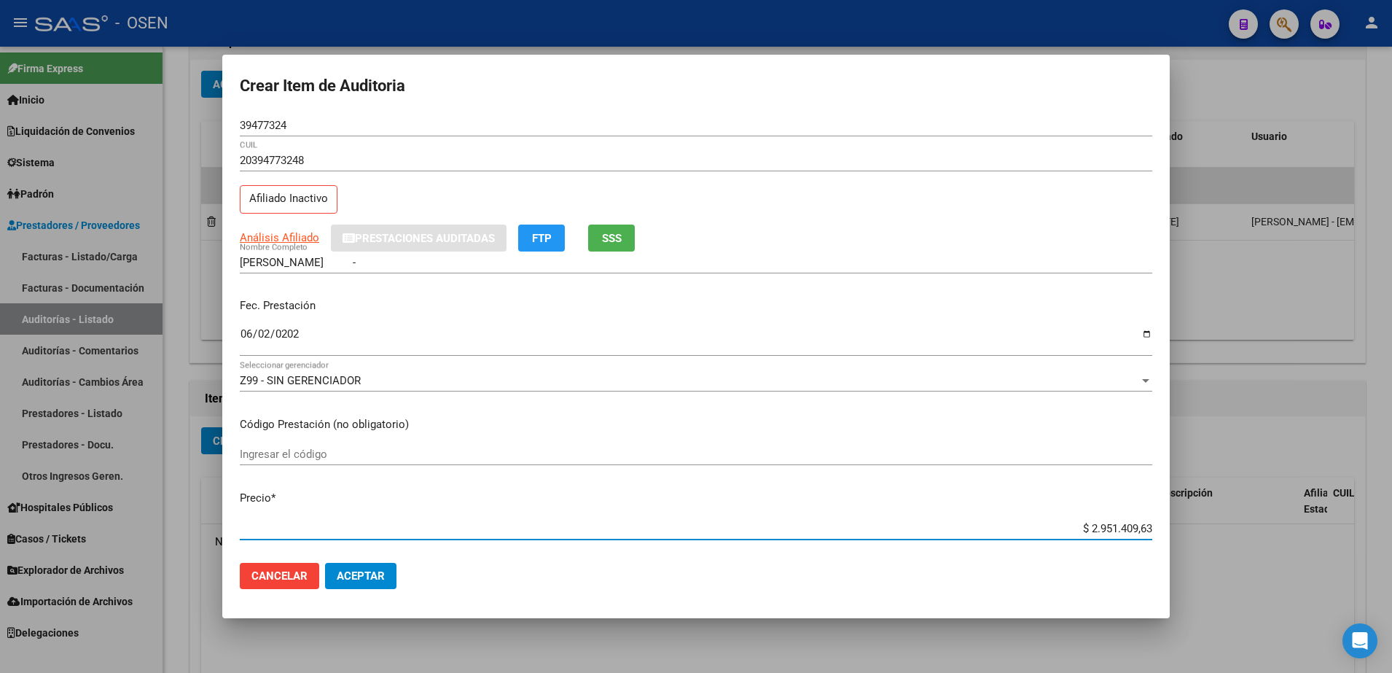
paste input "27.856,65"
type input "$ 27.856,65"
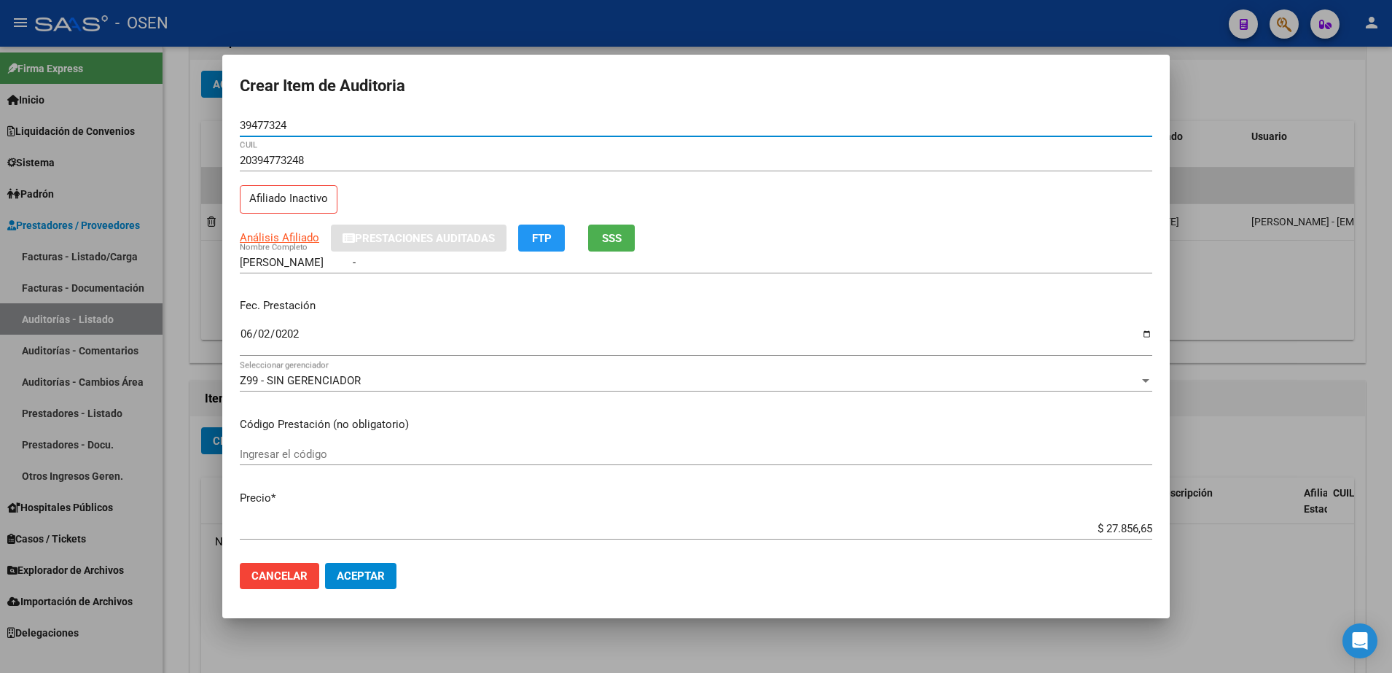
click at [269, 122] on input "39477324" at bounding box center [696, 125] width 912 height 13
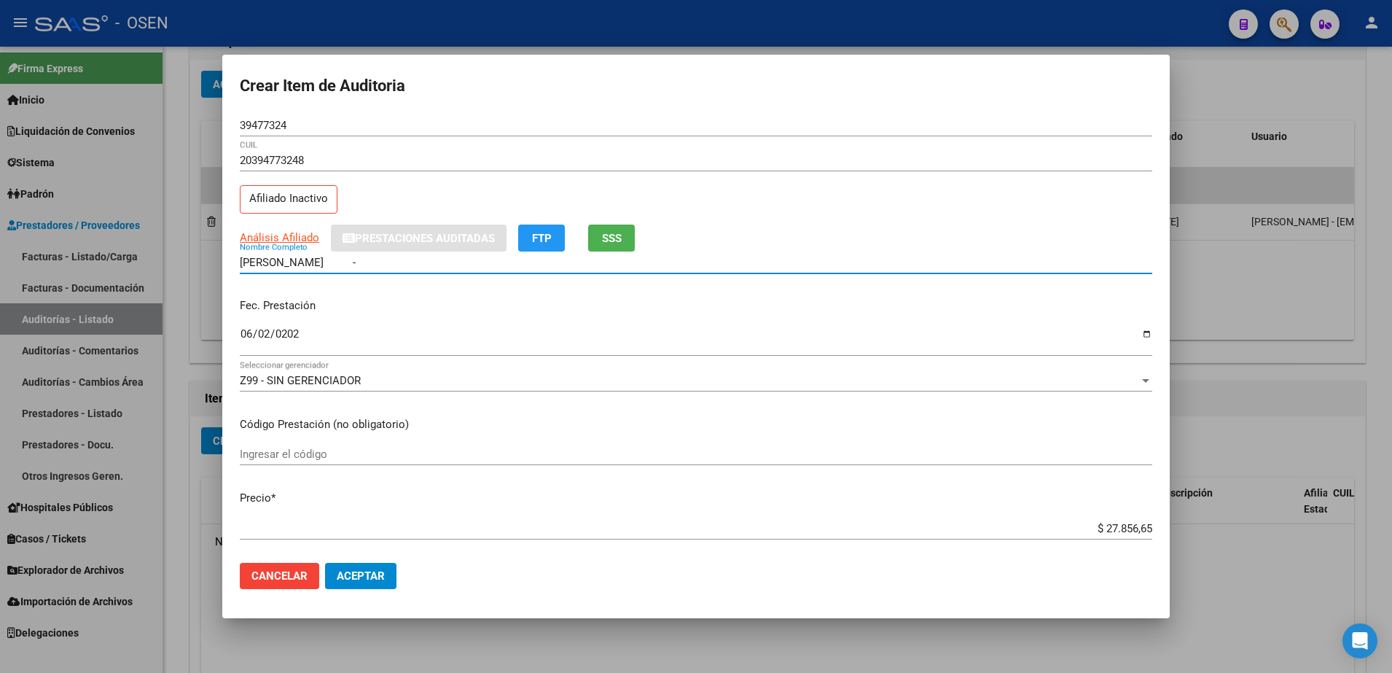
click at [346, 261] on input "FLORES CARLOS ANTONIO -" at bounding box center [696, 262] width 912 height 13
paste input "39477324"
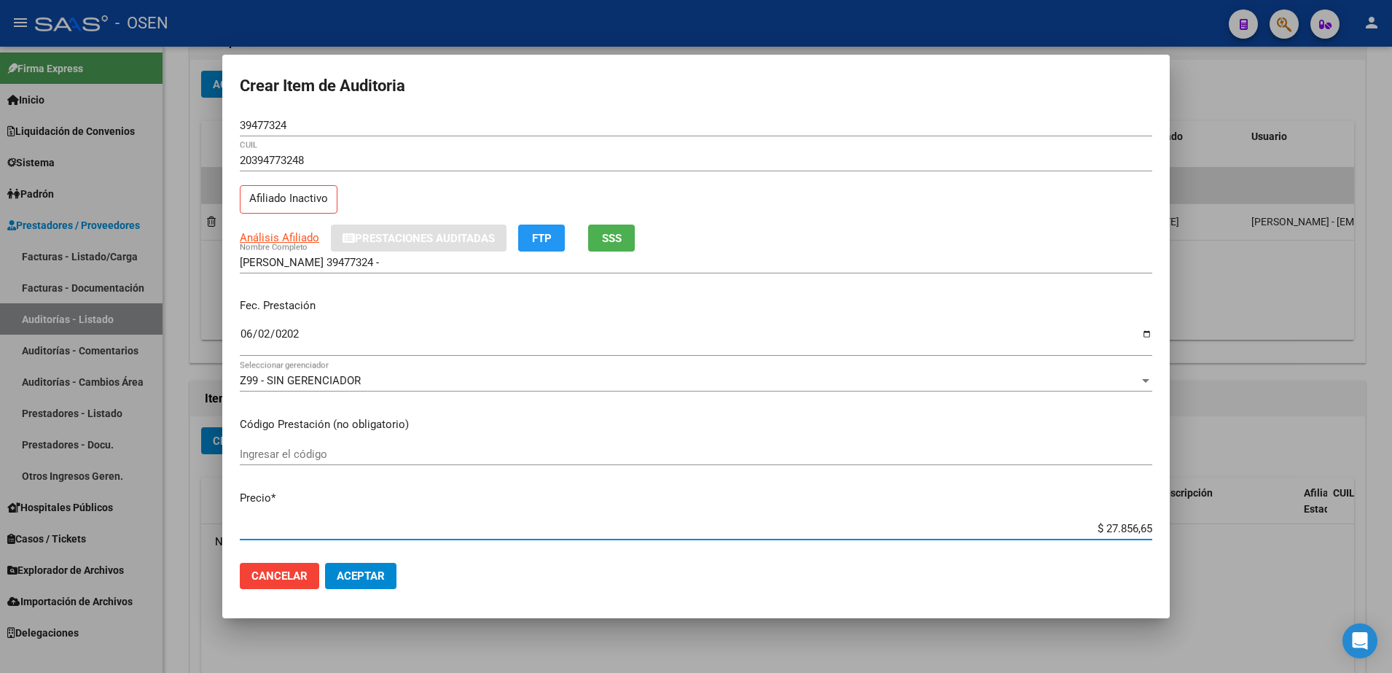
drag, startPoint x: 1077, startPoint y: 523, endPoint x: 1205, endPoint y: 530, distance: 128.4
click at [1205, 530] on div "Crear Item de Auditoria 39477324 Nro Documento 20394773248 CUIL Afiliado Inacti…" at bounding box center [696, 336] width 1392 height 673
click at [423, 263] on input "FLORES CARLOS 39477324 -" at bounding box center [696, 262] width 912 height 13
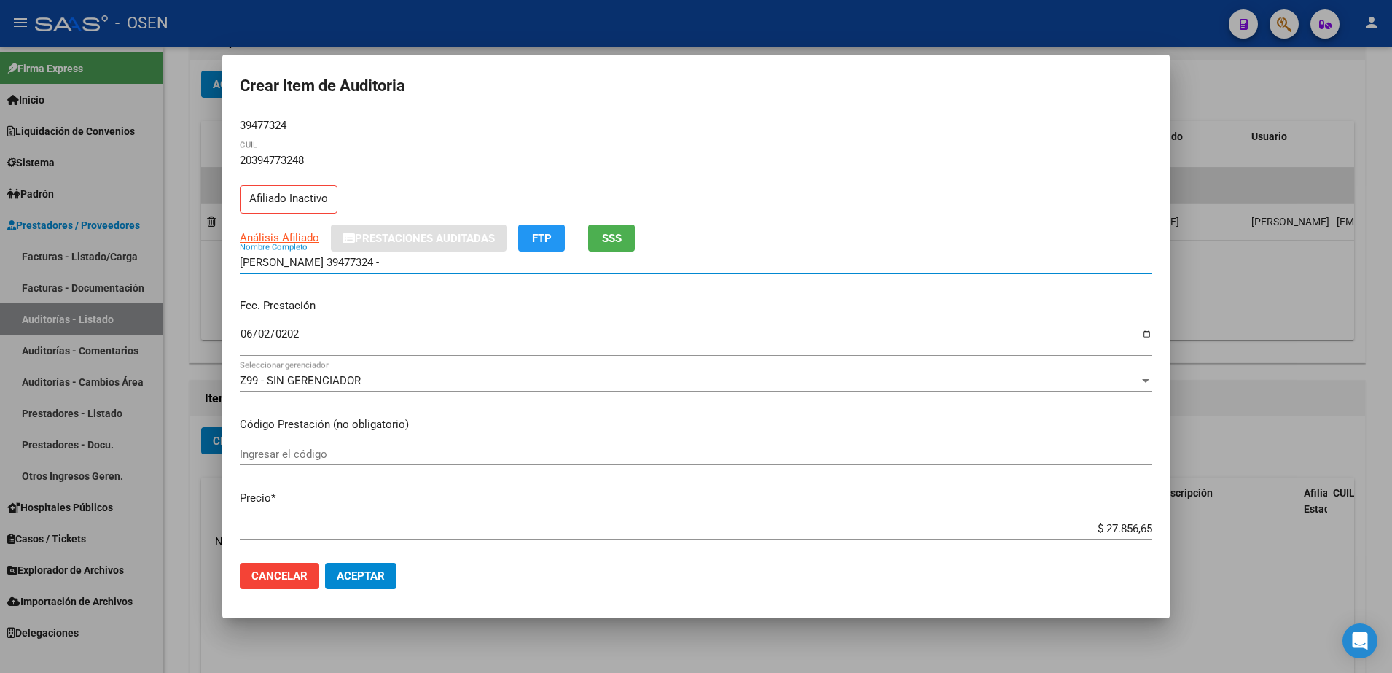
paste input "$ 27.856,65"
drag, startPoint x: 465, startPoint y: 265, endPoint x: 147, endPoint y: 274, distance: 317.8
click at [147, 274] on div "Crear Item de Auditoria 39477324 Nro Documento 20394773248 CUIL Afiliado Inacti…" at bounding box center [696, 336] width 1392 height 673
click at [450, 263] on input "FLORES CARLOS 39477324 - $ 27.856,65" at bounding box center [696, 262] width 912 height 13
drag, startPoint x: 450, startPoint y: 263, endPoint x: 348, endPoint y: 260, distance: 102.1
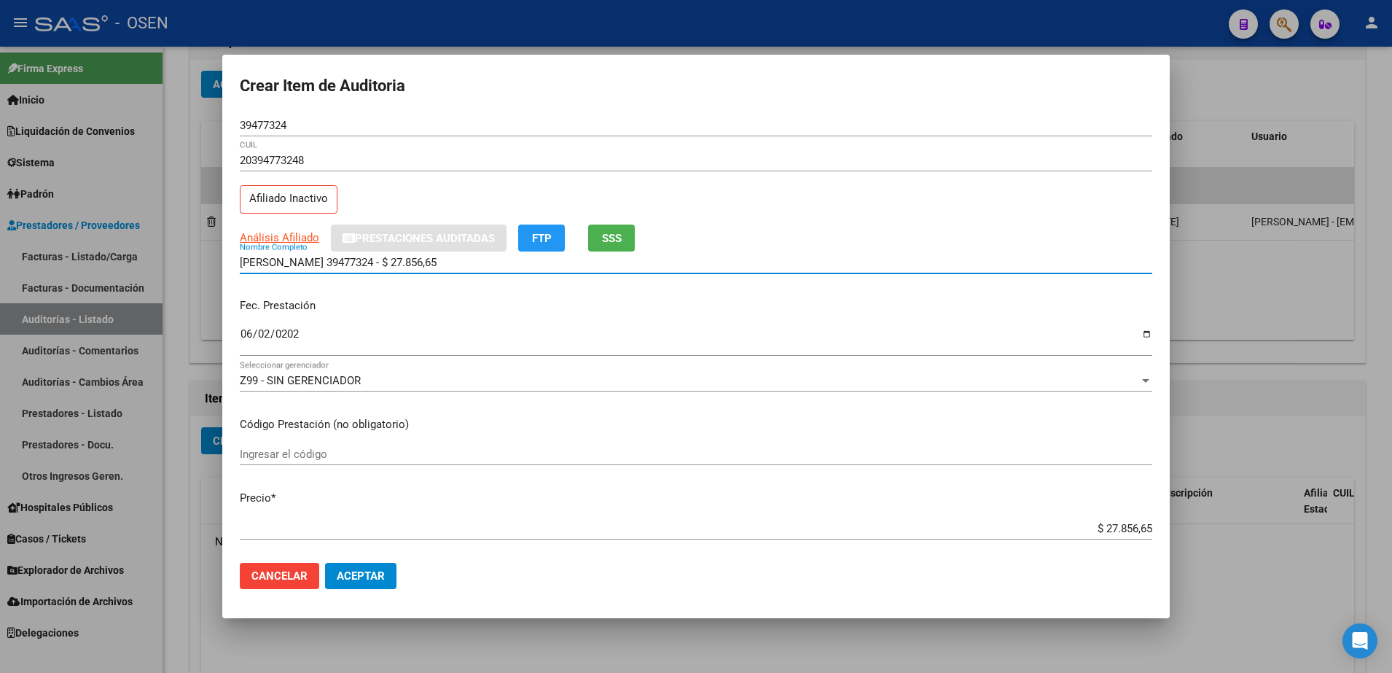
click at [345, 261] on input "FLORES CARLOS 39477324 - $ 27.856,65" at bounding box center [696, 262] width 912 height 13
type input "FLORES CARLOS"
click at [383, 574] on span "Aceptar" at bounding box center [361, 575] width 48 height 13
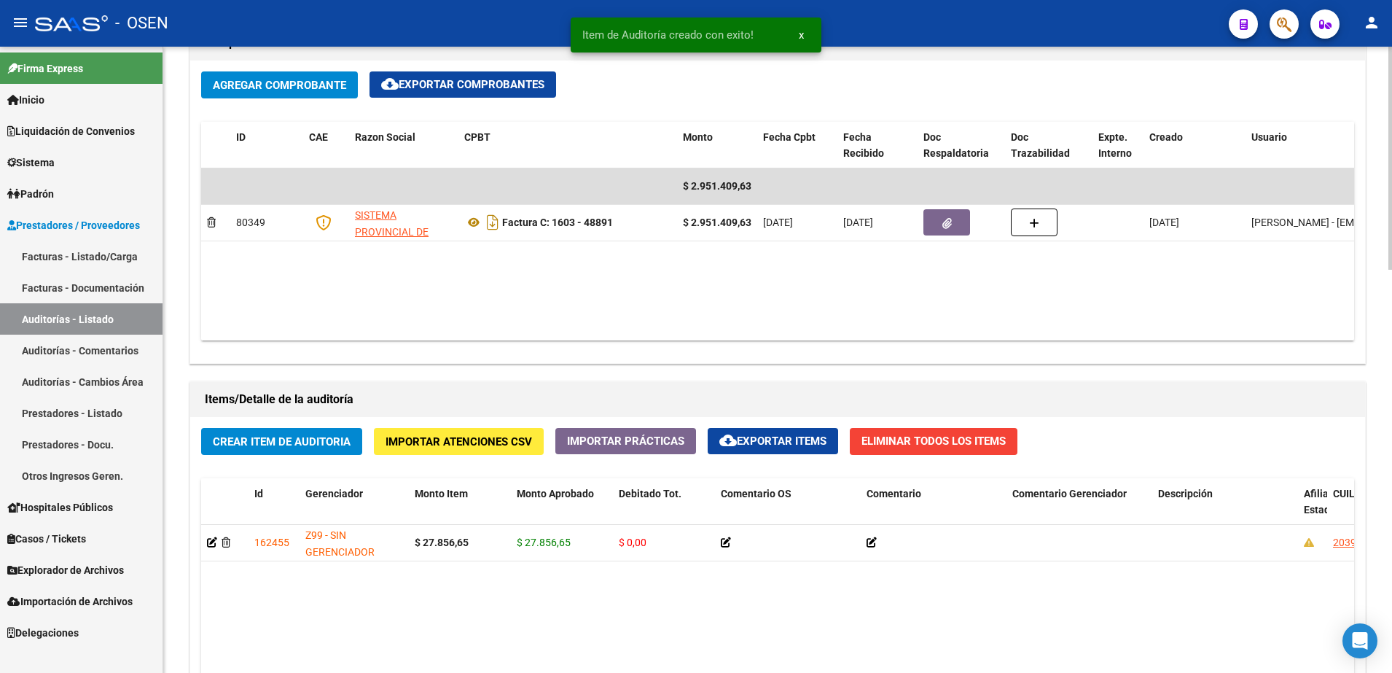
scroll to position [729, 0]
click at [352, 429] on button "Crear Item de Auditoria" at bounding box center [281, 440] width 161 height 27
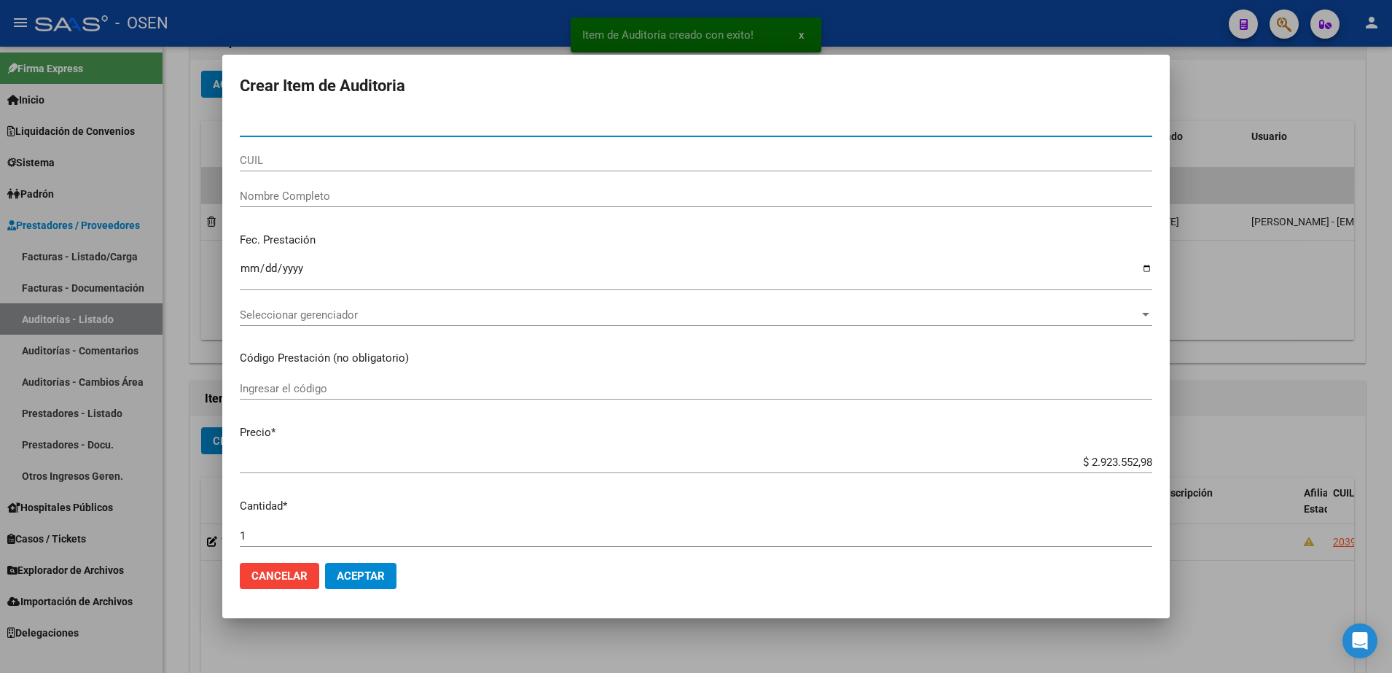
paste input "49775622"
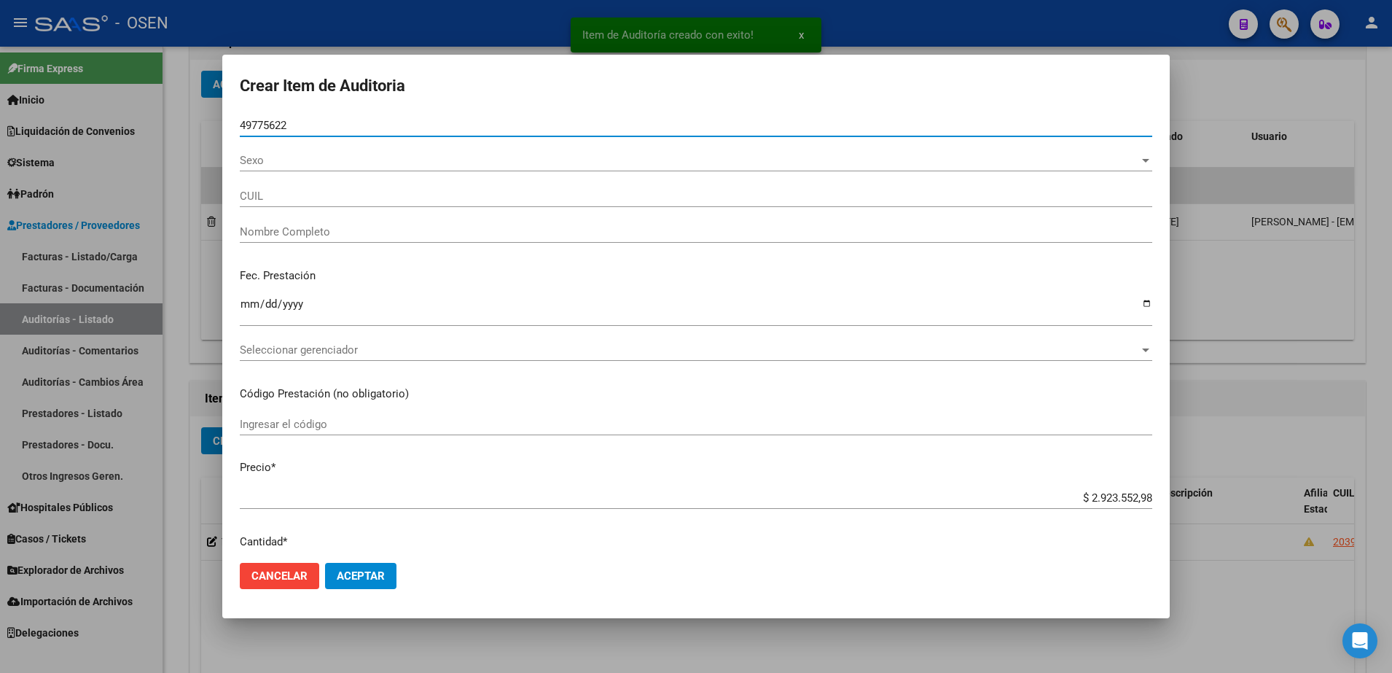
type input "49775622"
type input "20497756228"
type input "RODRIGUEZ DIAZ RODRIGO EMANUEL"
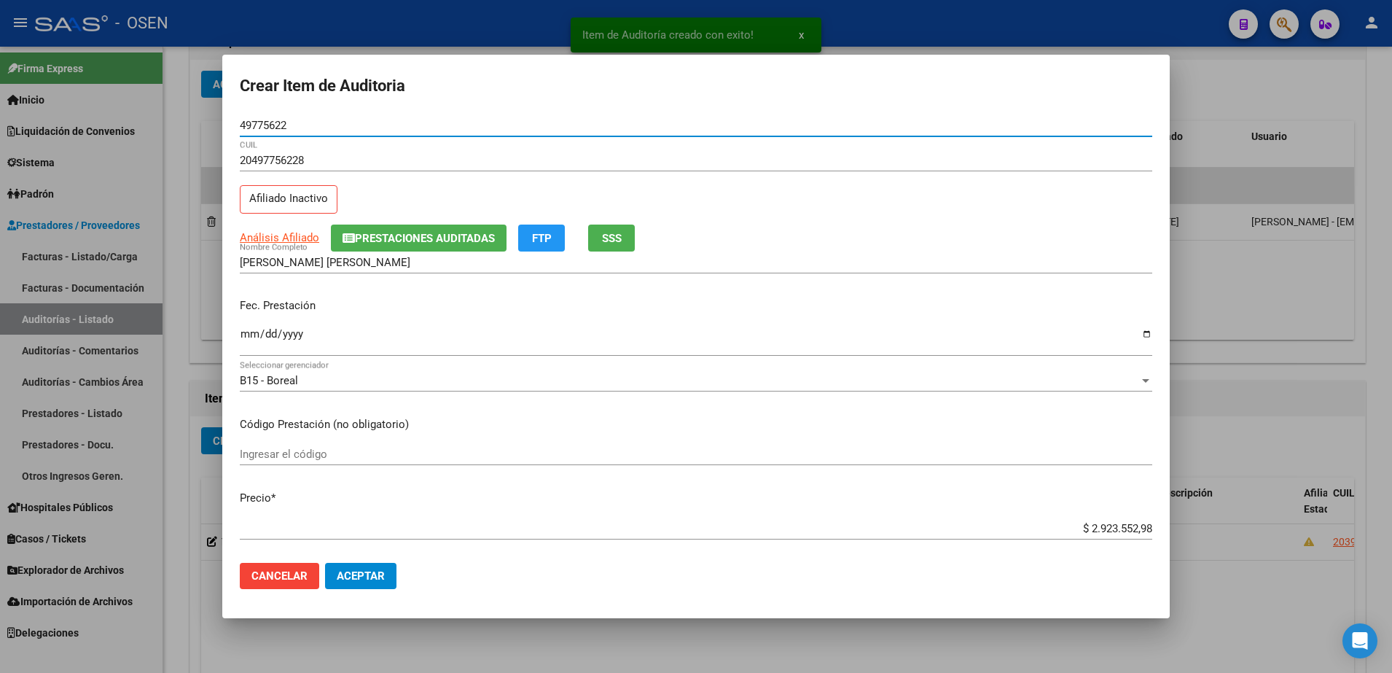
click at [252, 337] on input "Ingresar la fecha" at bounding box center [696, 339] width 912 height 23
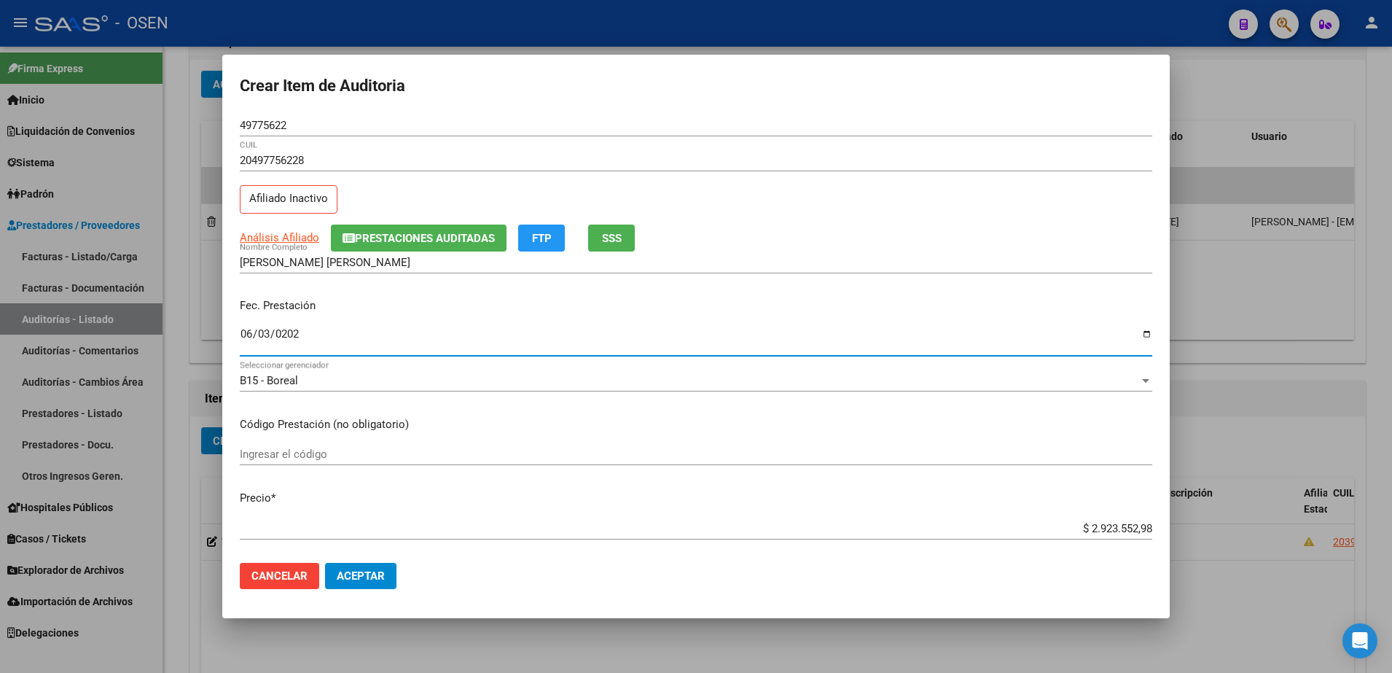
type input "2025-06-03"
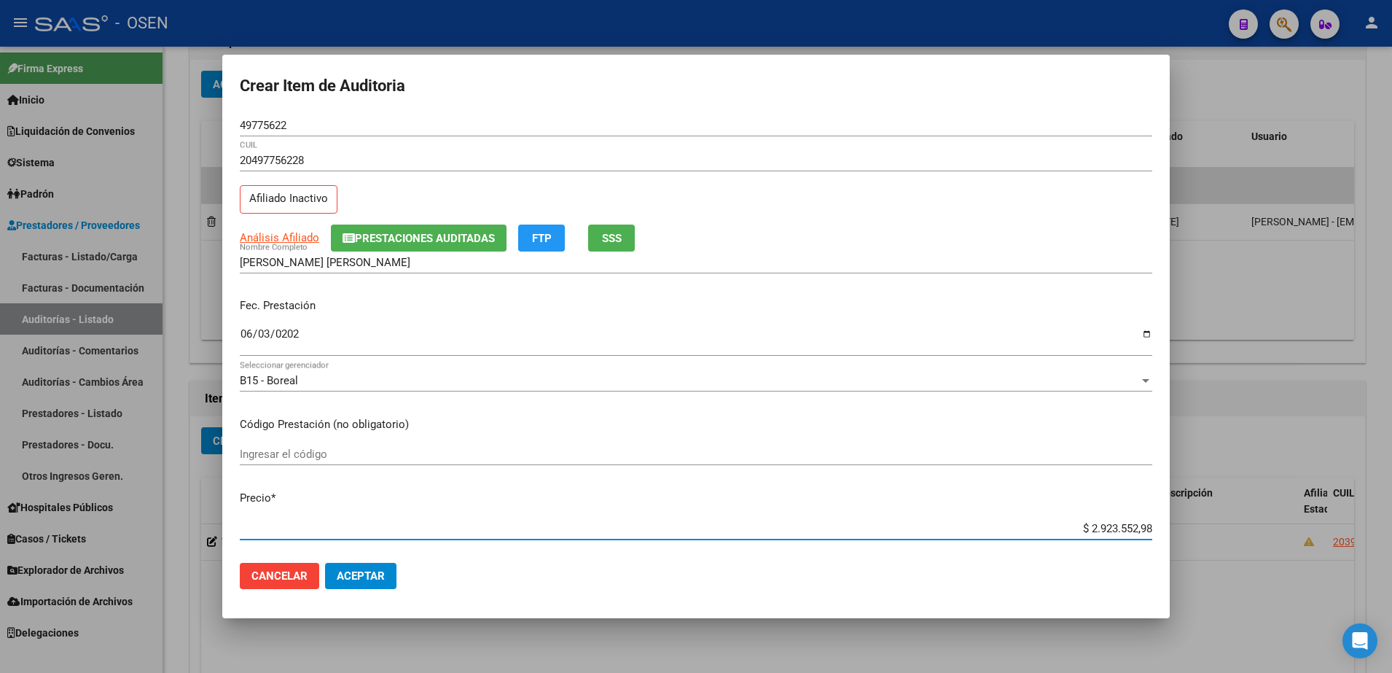
paste input "27.856,65"
type input "$ 27.856,65"
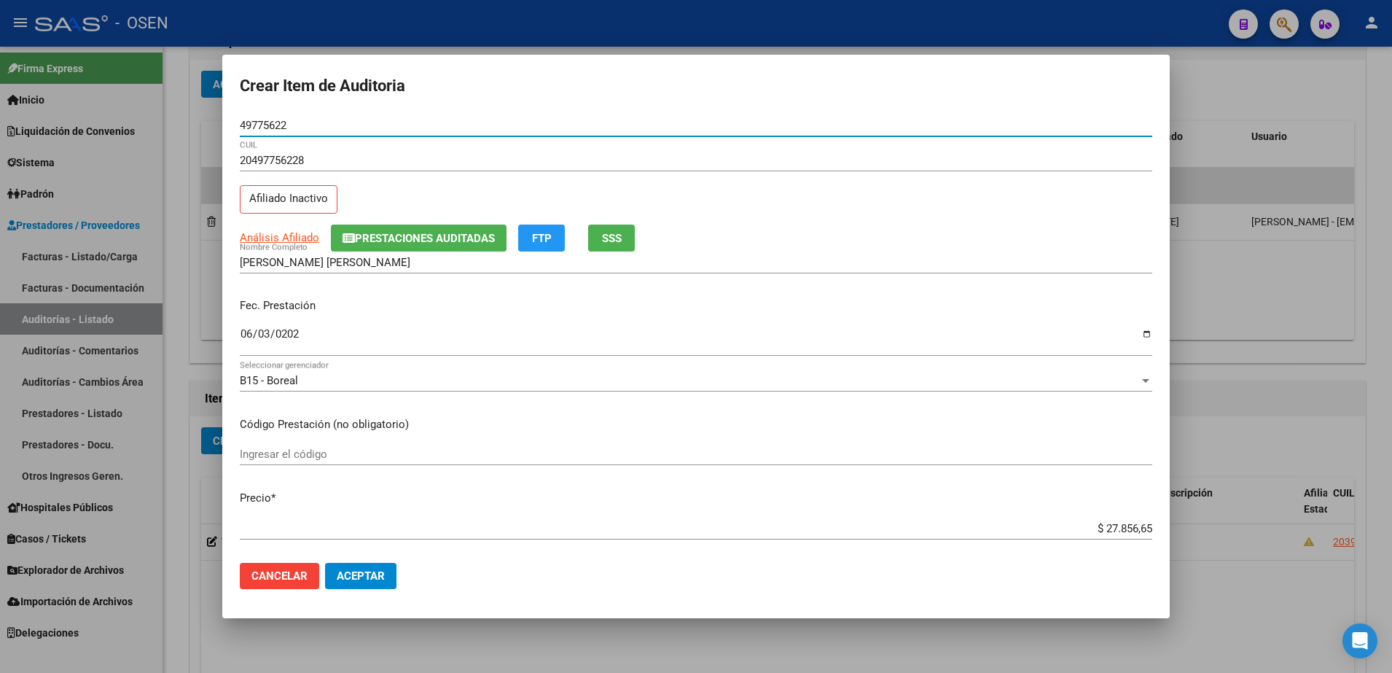
click at [281, 121] on input "49775622" at bounding box center [696, 125] width 912 height 13
click at [591, 233] on button "SSS" at bounding box center [611, 237] width 47 height 27
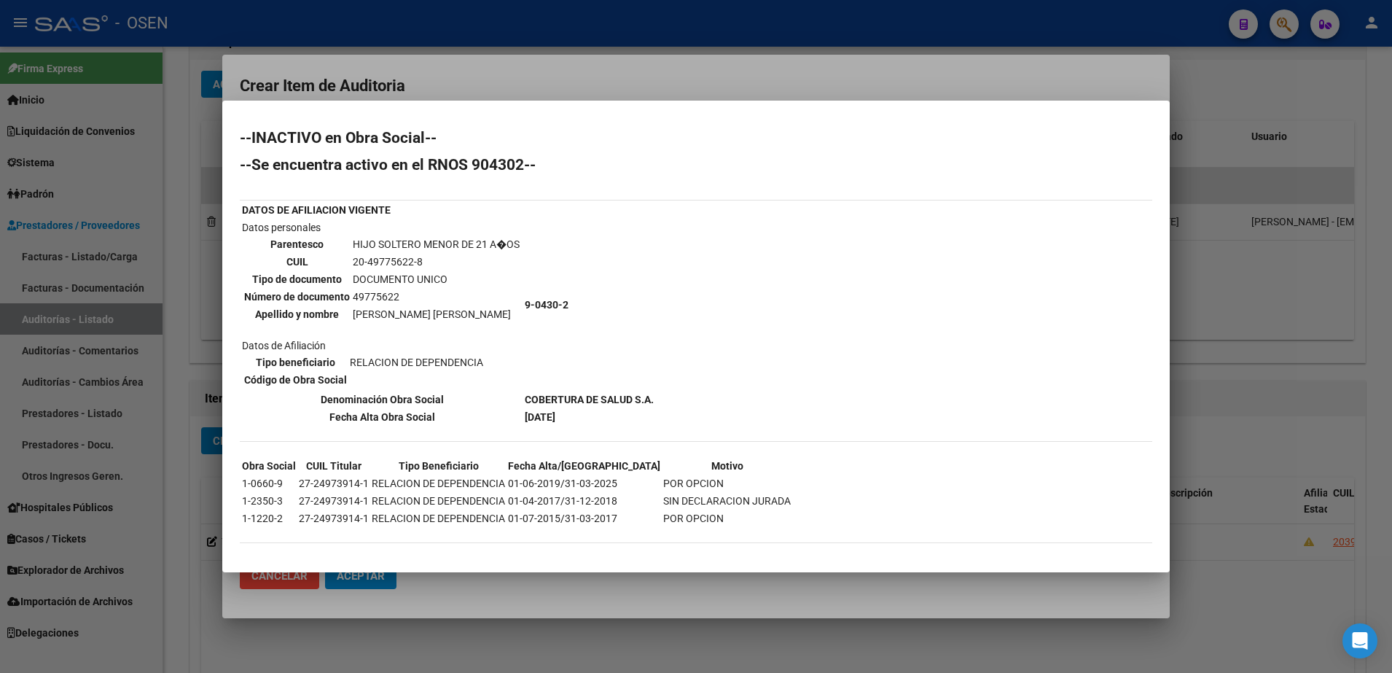
click at [398, 55] on div at bounding box center [696, 336] width 1392 height 673
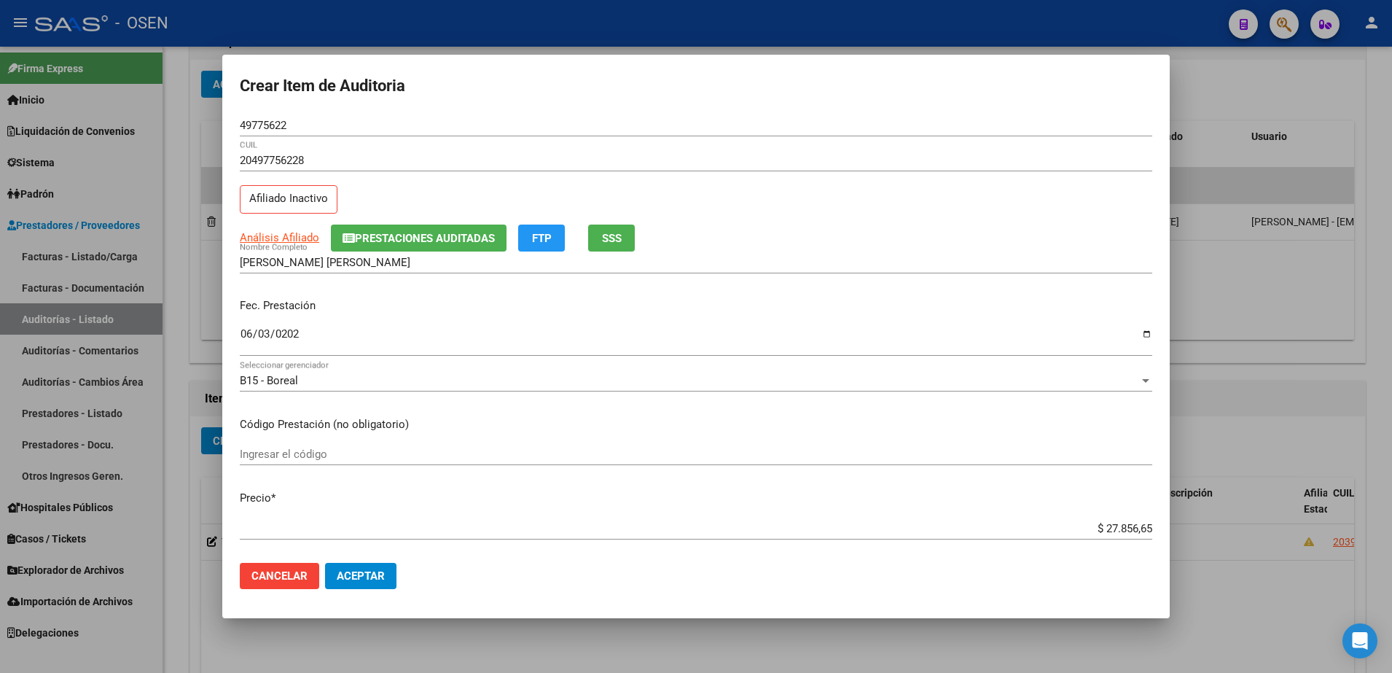
click at [280, 115] on div "49775622 Nro Documento" at bounding box center [696, 125] width 912 height 22
click at [273, 126] on input "49775622" at bounding box center [696, 125] width 912 height 13
click at [317, 264] on input "RODRIGUEZ DIAZ RODRIGO EMANUEL" at bounding box center [696, 262] width 912 height 13
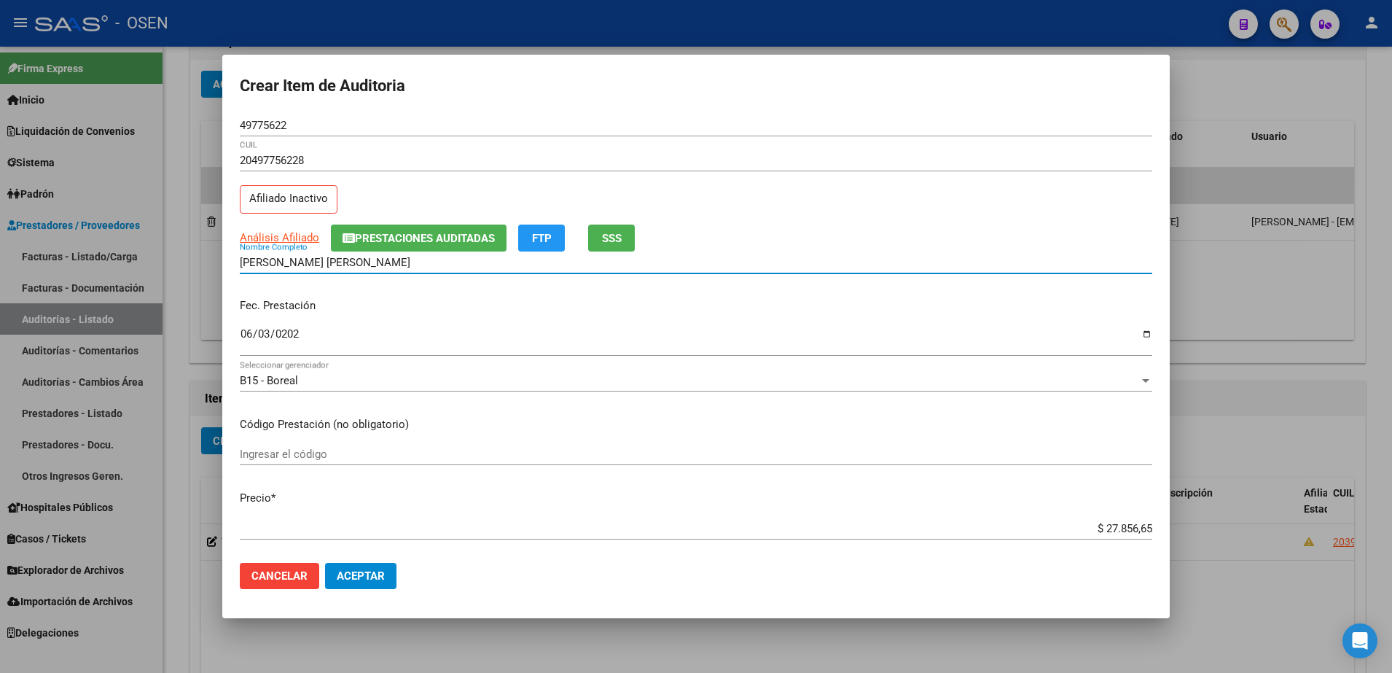
click at [369, 256] on input "RODRIGUEZ RODRIGO EMANUEL" at bounding box center [696, 262] width 912 height 13
paste input "49775622"
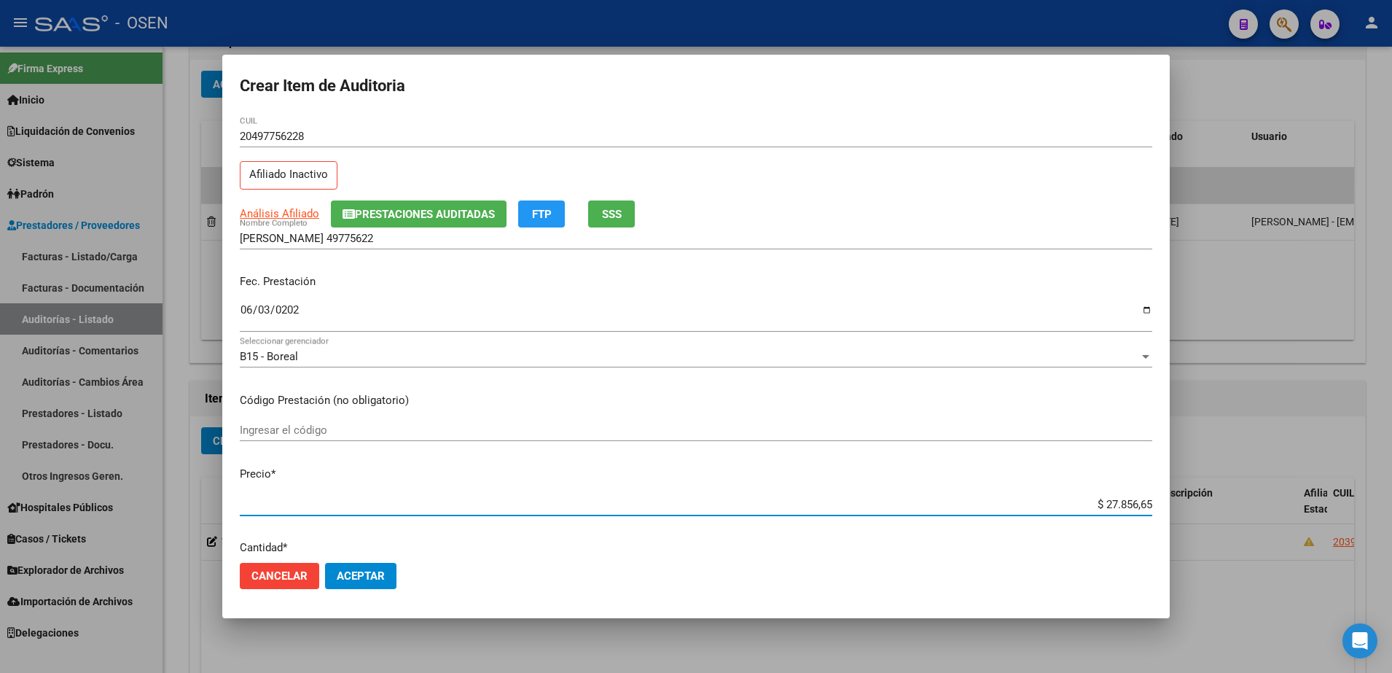
drag, startPoint x: 1056, startPoint y: 522, endPoint x: 1189, endPoint y: 539, distance: 134.5
click at [1189, 539] on div "Crear Item de Auditoria 49775622 Nro Documento 20497756228 CUIL Afiliado Inacti…" at bounding box center [696, 336] width 1392 height 673
click at [479, 244] on div "RODRIGUEZ RODRIGO 49775622 Nombre Completo" at bounding box center [696, 235] width 912 height 22
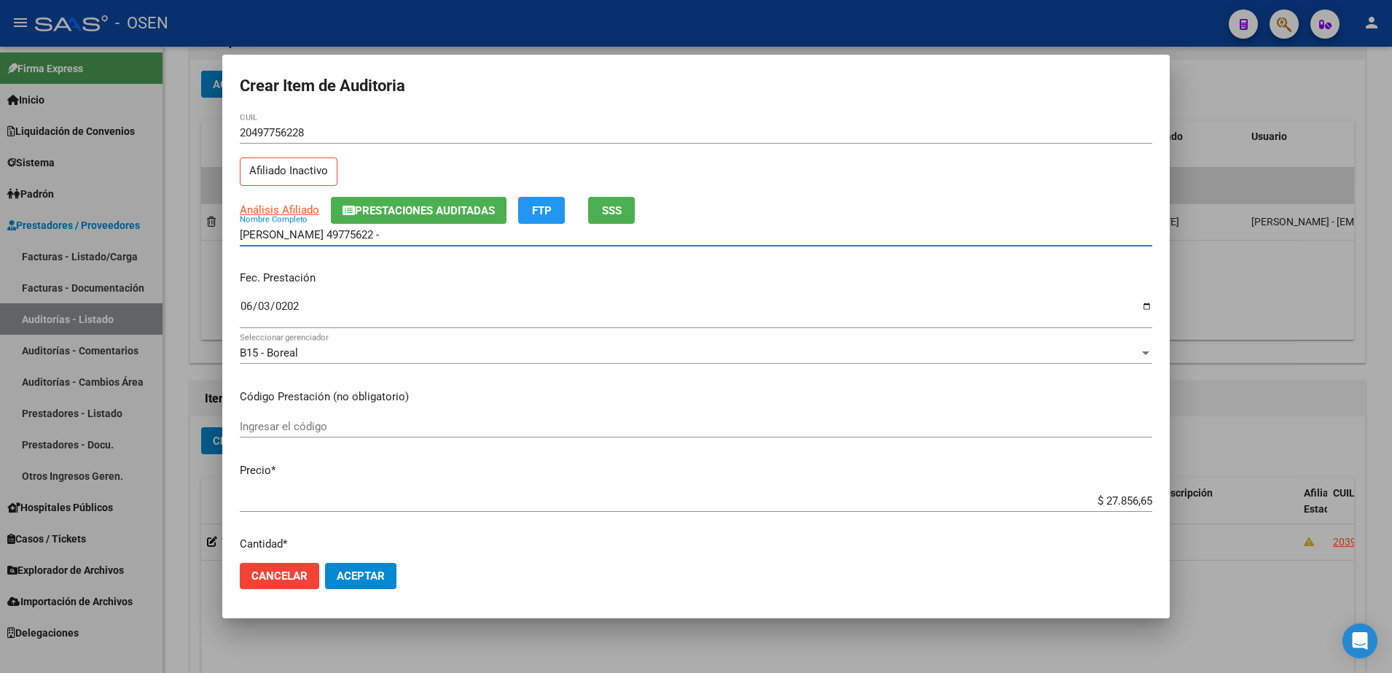
paste input "$ 27.856,65"
drag, startPoint x: 447, startPoint y: 235, endPoint x: 203, endPoint y: 228, distance: 244.2
click at [203, 228] on div "Crear Item de Auditoria 49775622 Nro Documento 20497756228 CUIL Afiliado Inacti…" at bounding box center [696, 336] width 1392 height 673
click at [501, 240] on input "RODRIGUEZ RODRIGO 49775622 - $ 27.856,65" at bounding box center [696, 234] width 912 height 13
click at [498, 238] on input "RODRIGUEZ RODRIGO 49775622 - $ 27.856,65" at bounding box center [696, 234] width 912 height 13
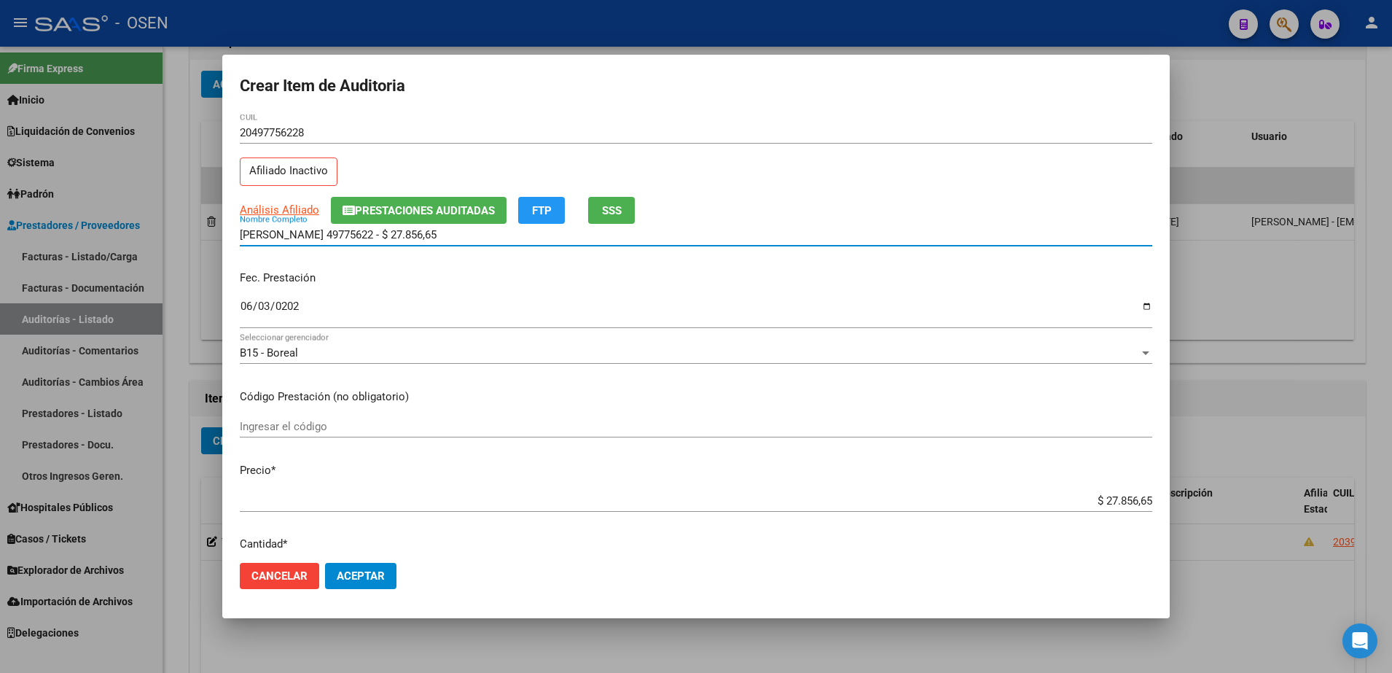
drag, startPoint x: 497, startPoint y: 238, endPoint x: 383, endPoint y: 238, distance: 113.7
click at [383, 238] on input "RODRIGUEZ RODRIGO 49775622 - $ 27.856,65" at bounding box center [696, 234] width 912 height 13
type input "RODRIGUEZ RODRIGO"
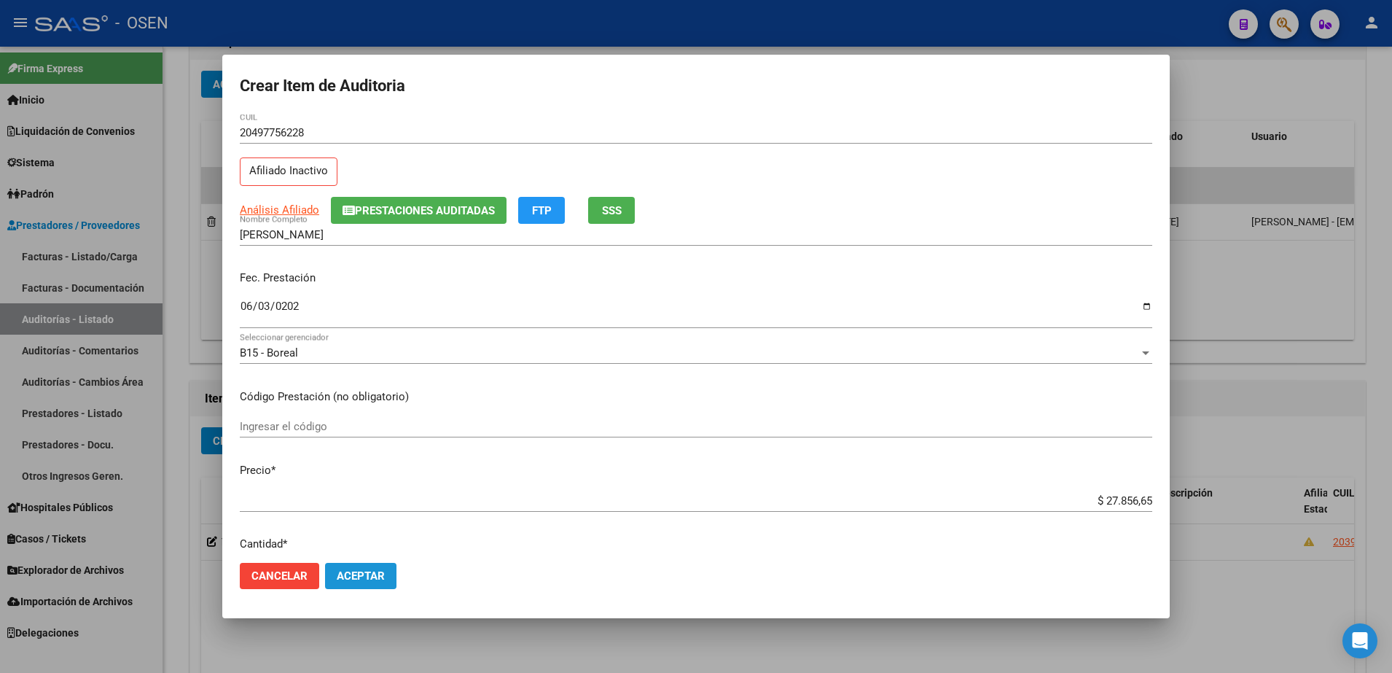
click at [373, 565] on button "Aceptar" at bounding box center [360, 576] width 71 height 26
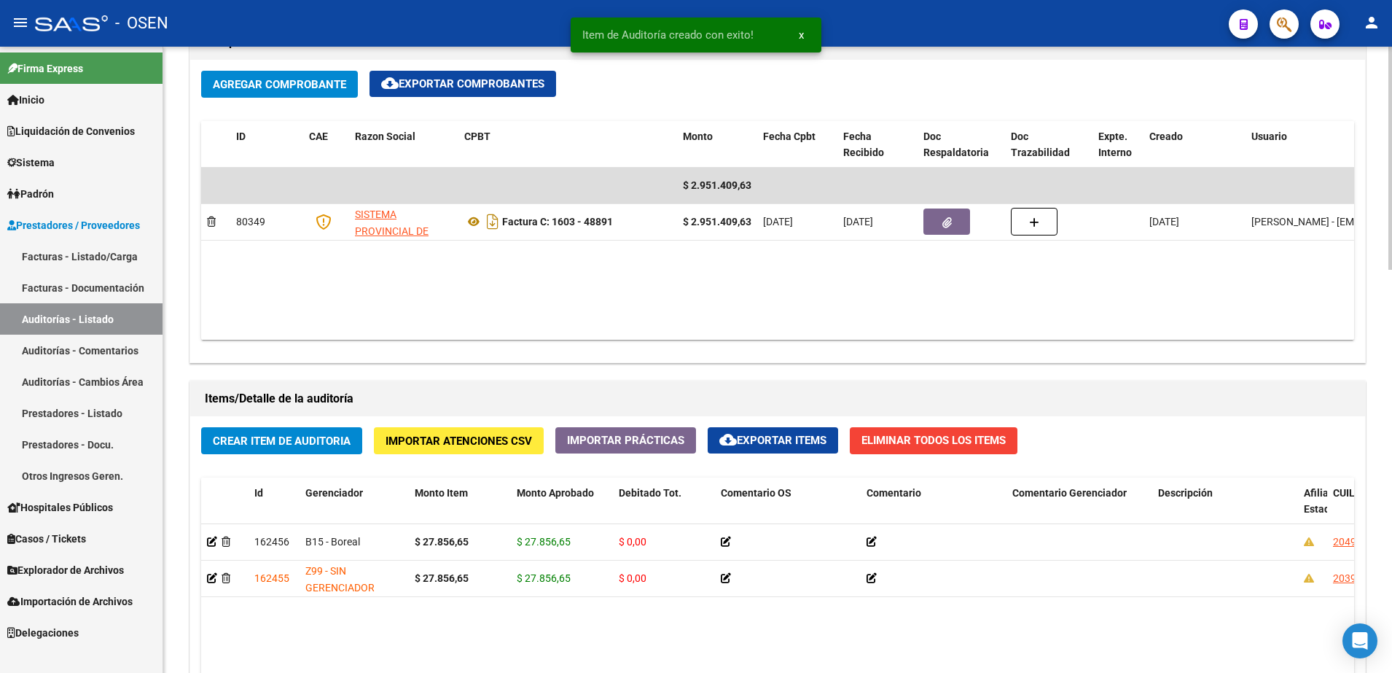
click at [334, 436] on span "Crear Item de Auditoria" at bounding box center [282, 440] width 138 height 13
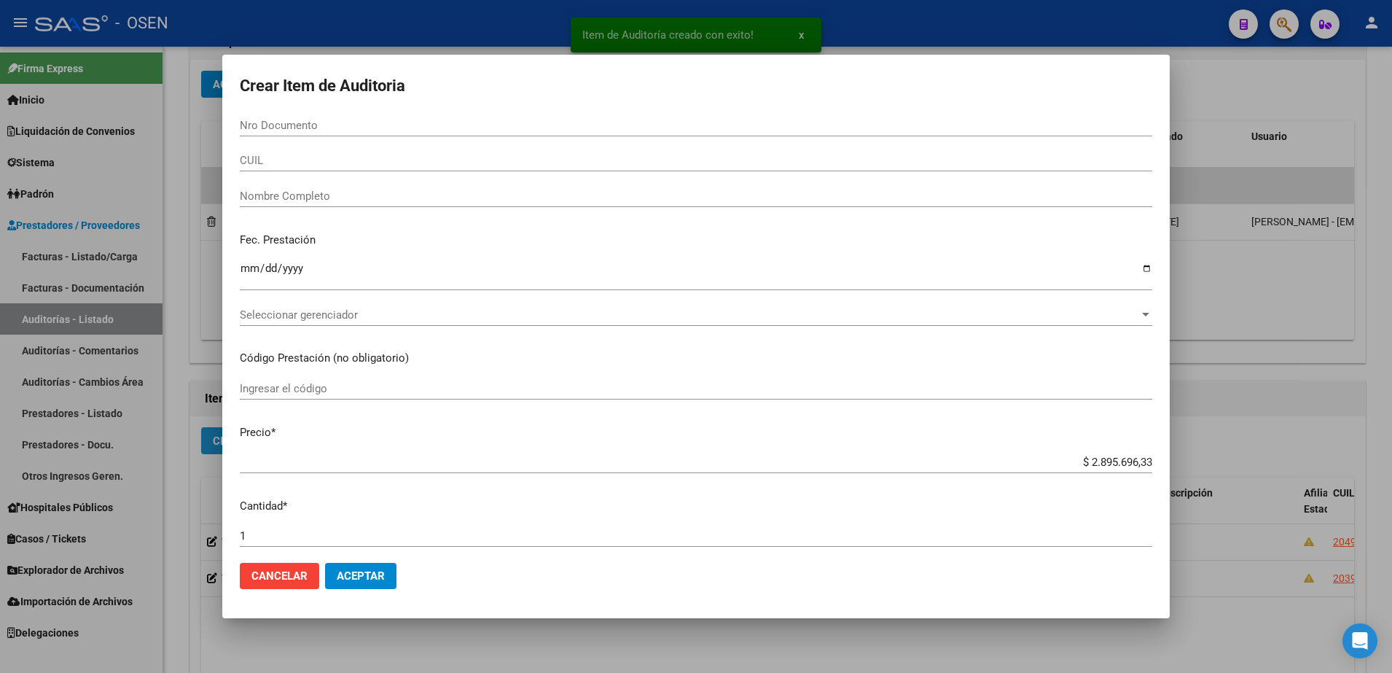
paste input "40356641"
type input "40356641"
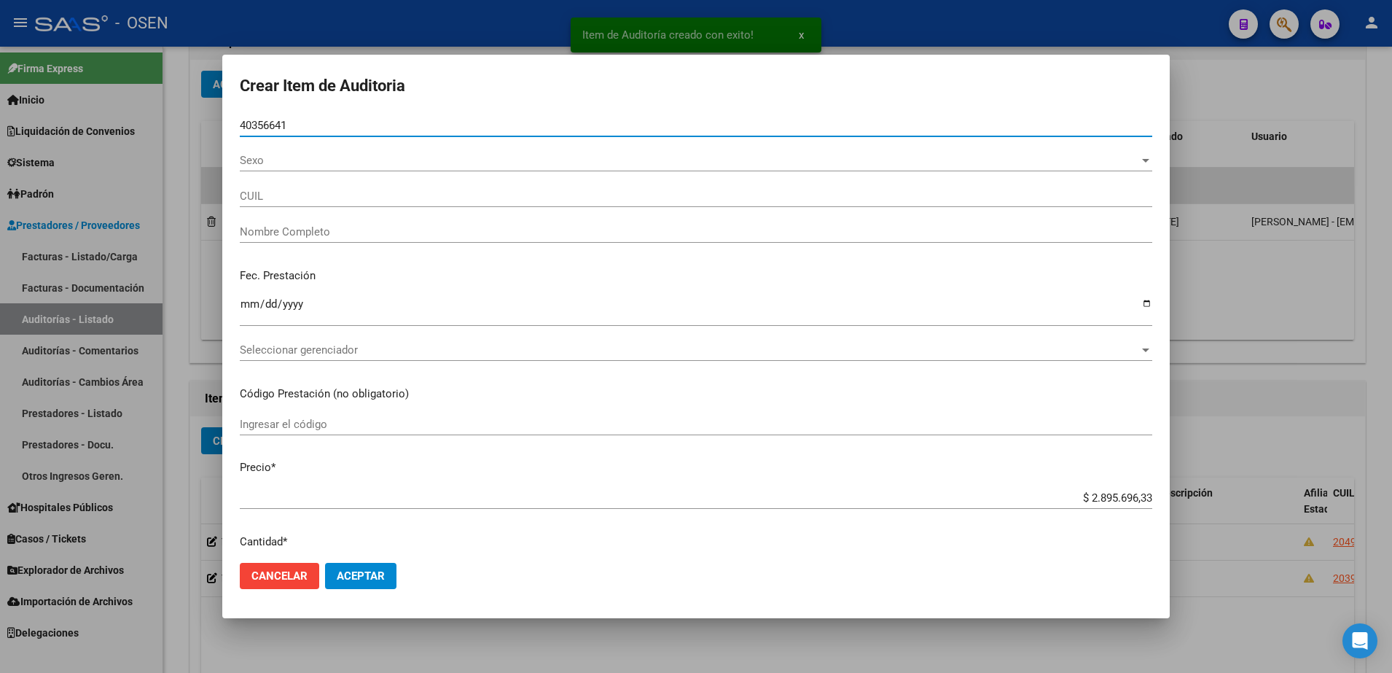
type input "20403566412"
type input "GRAU NESTOR FABIAN"
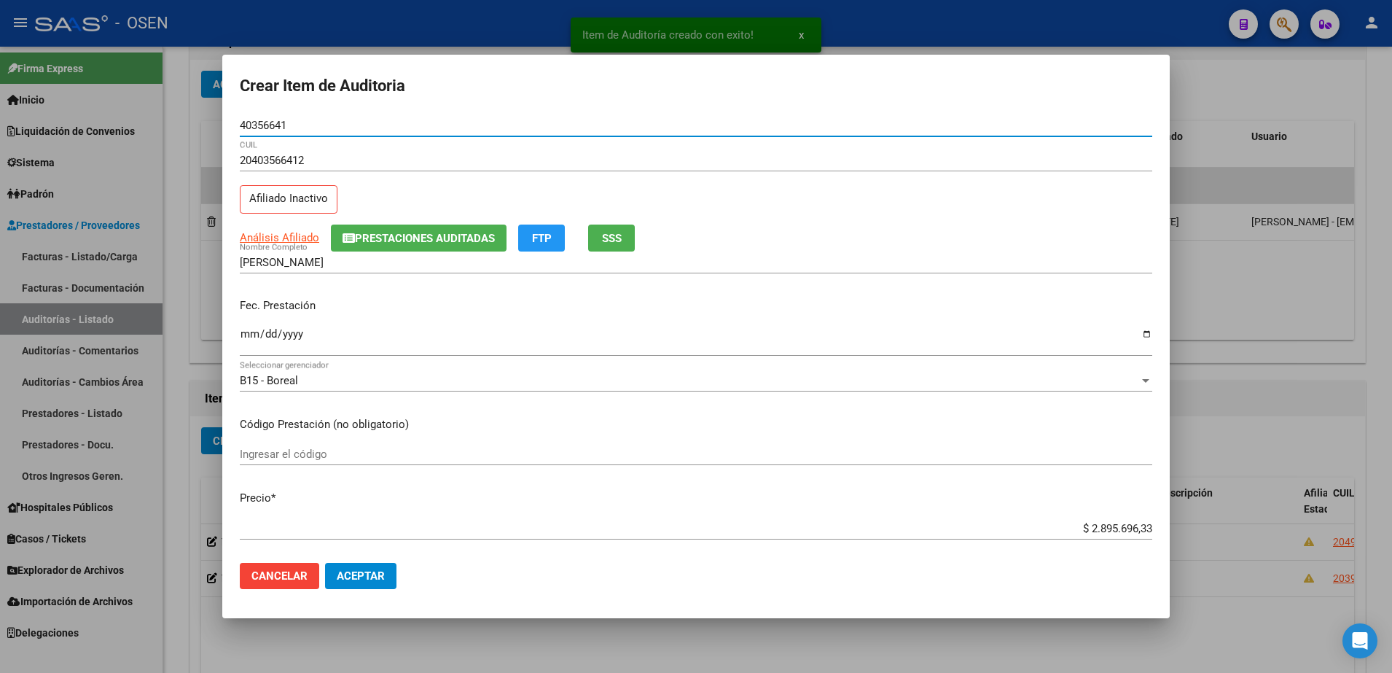
type input "40356641"
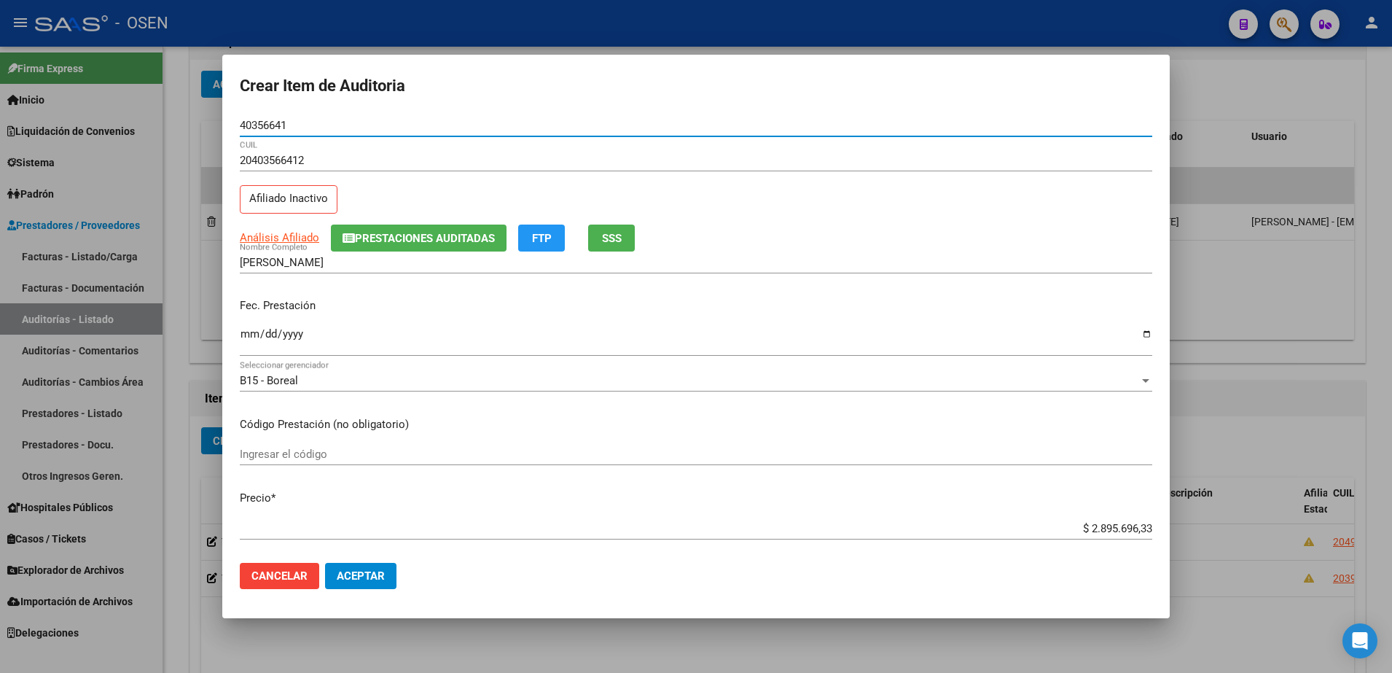
click at [283, 122] on input "40356641" at bounding box center [696, 125] width 912 height 13
click at [329, 259] on input "GRAU NESTOR FABIAN" at bounding box center [696, 262] width 912 height 13
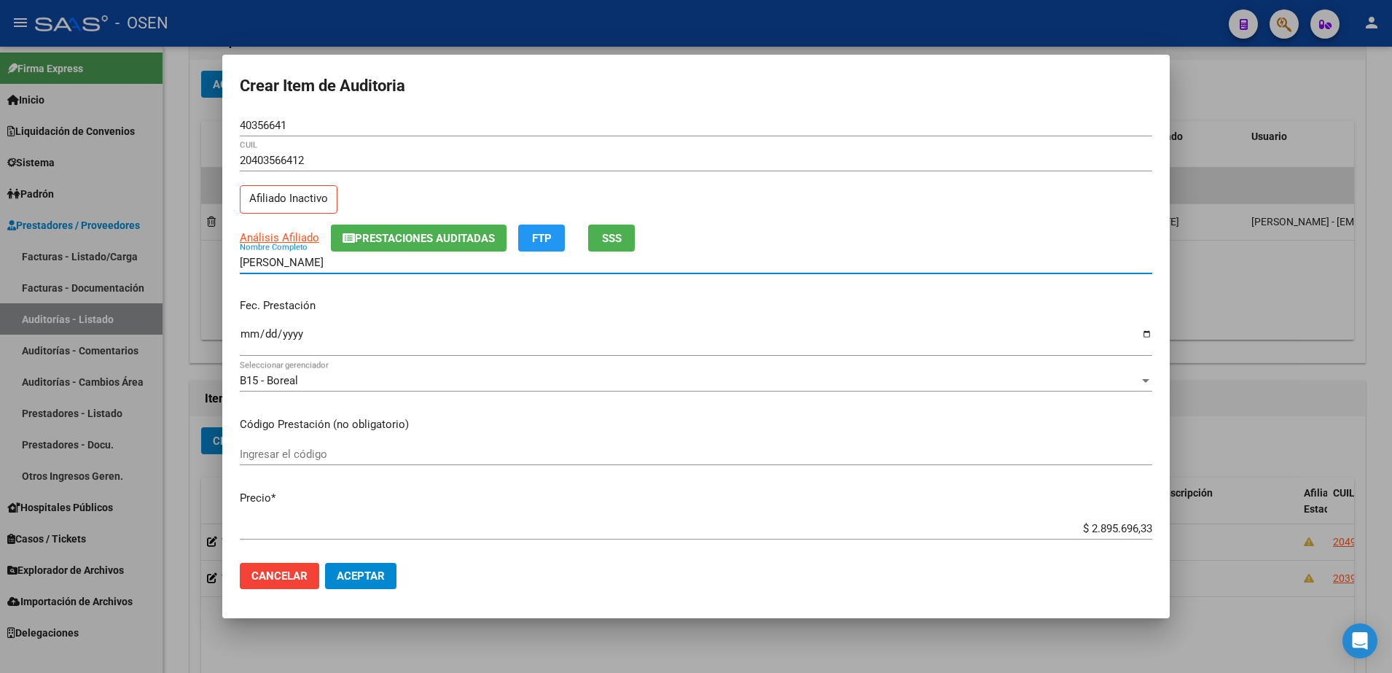
click at [329, 259] on input "GRAU NESTOR FABIAN" at bounding box center [696, 262] width 912 height 13
paste input "40356641"
type input "GRAU NESTOR 40356641"
click at [243, 344] on input "Ingresar la fecha" at bounding box center [696, 339] width 912 height 23
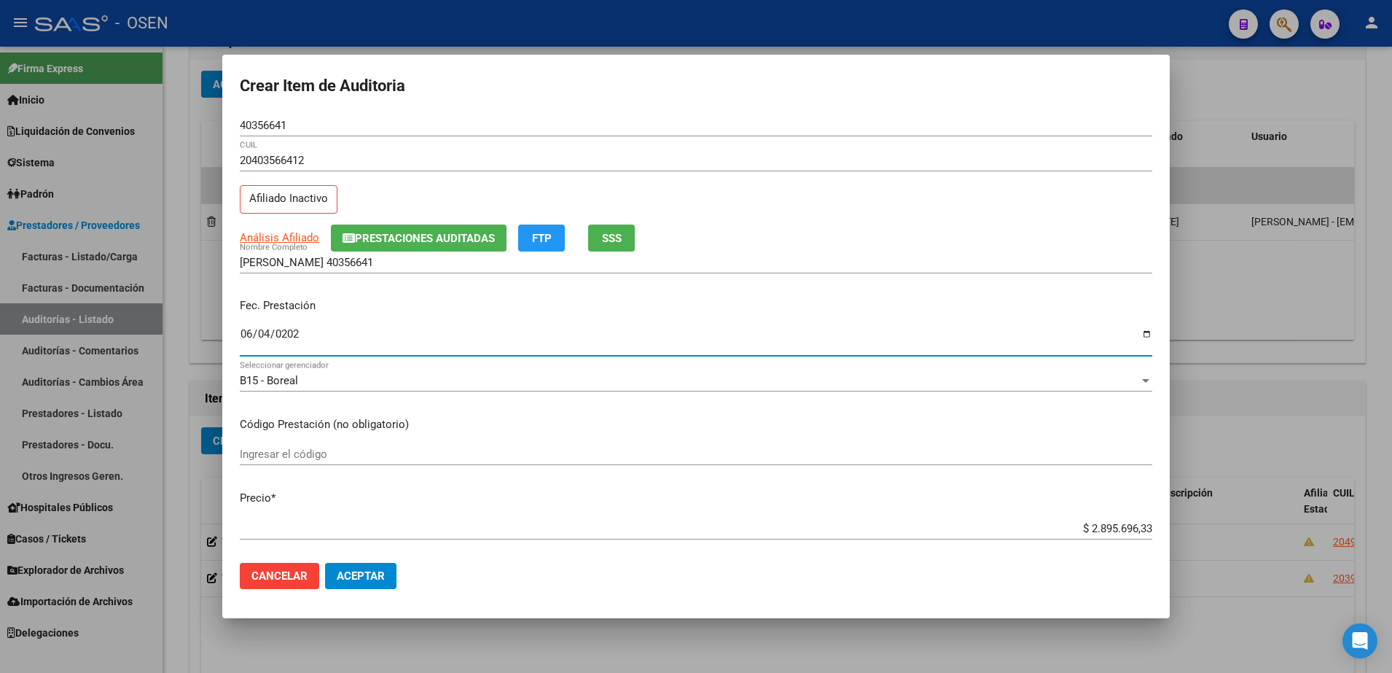
type input "2025-06-04"
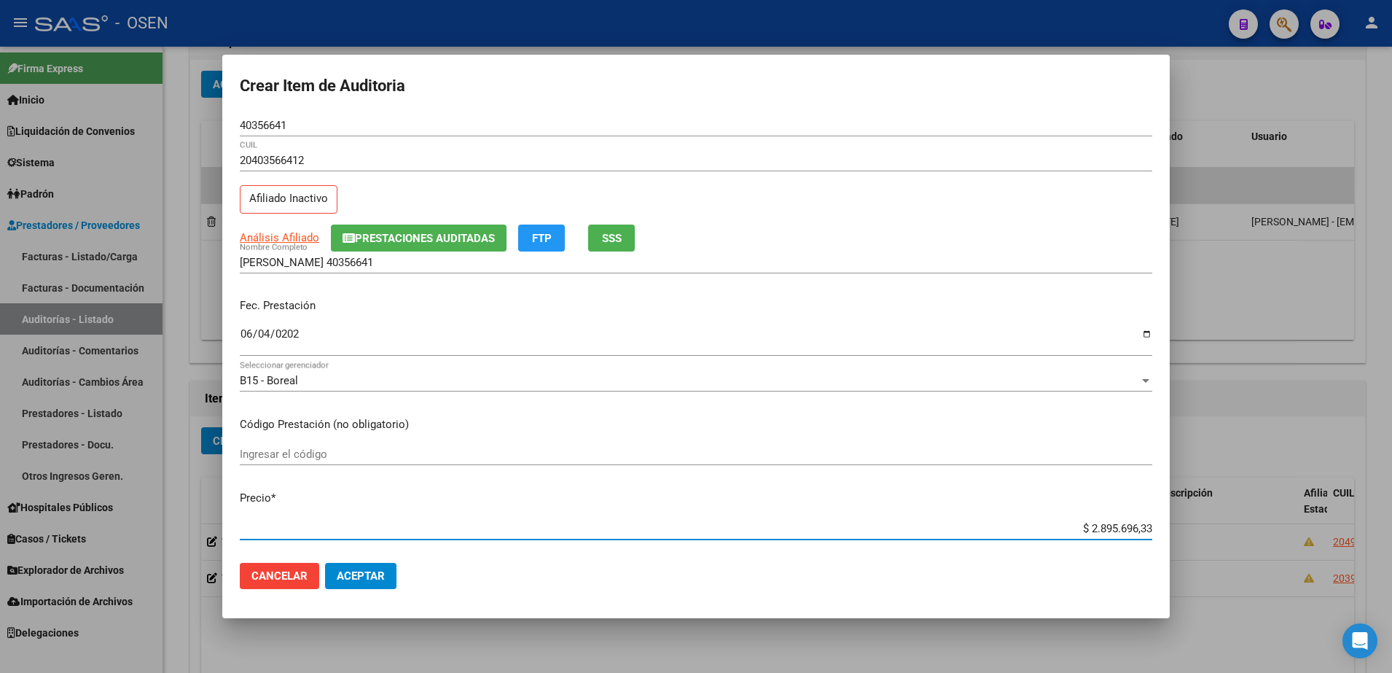
paste input "63.464,29"
type input "$ 63.464,29"
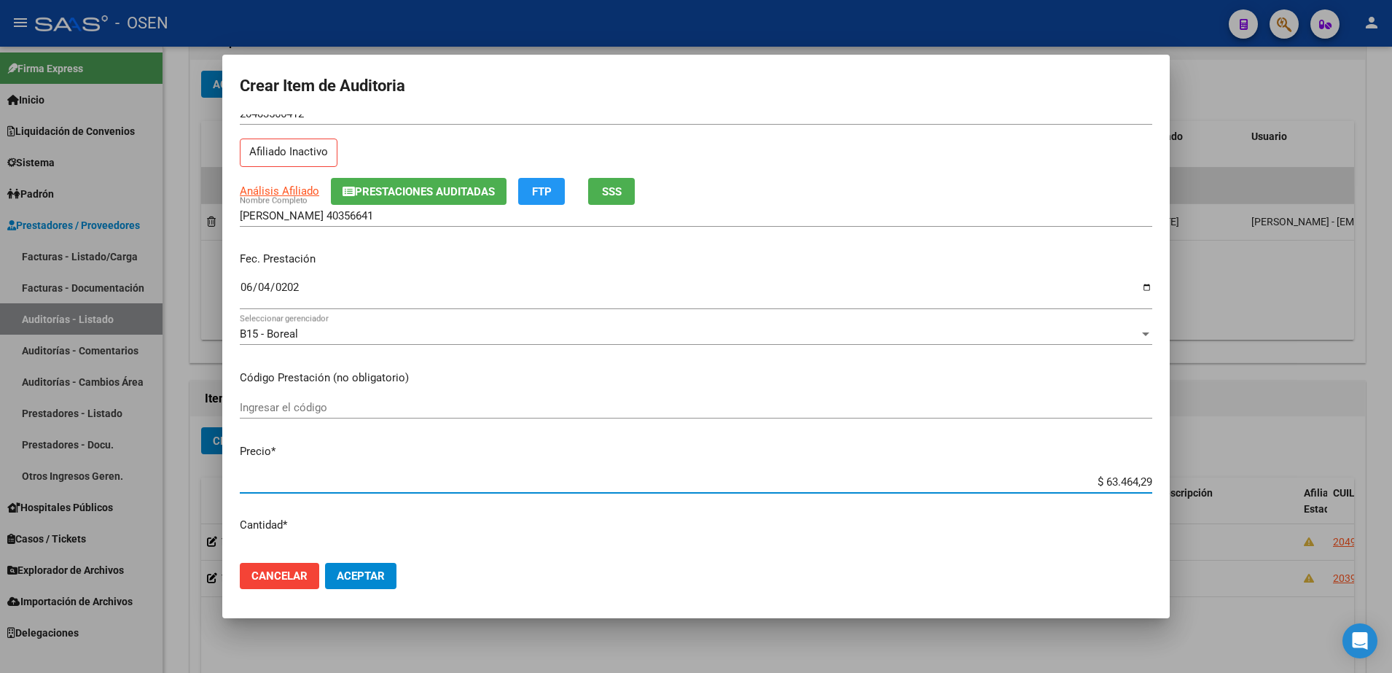
drag, startPoint x: 1063, startPoint y: 530, endPoint x: 1256, endPoint y: 544, distance: 193.5
click at [1256, 544] on div "Crear Item de Auditoria 40356641 Nro Documento 20403566412 CUIL Afiliado Inacti…" at bounding box center [696, 336] width 1392 height 673
type input "$ 63.464,29"
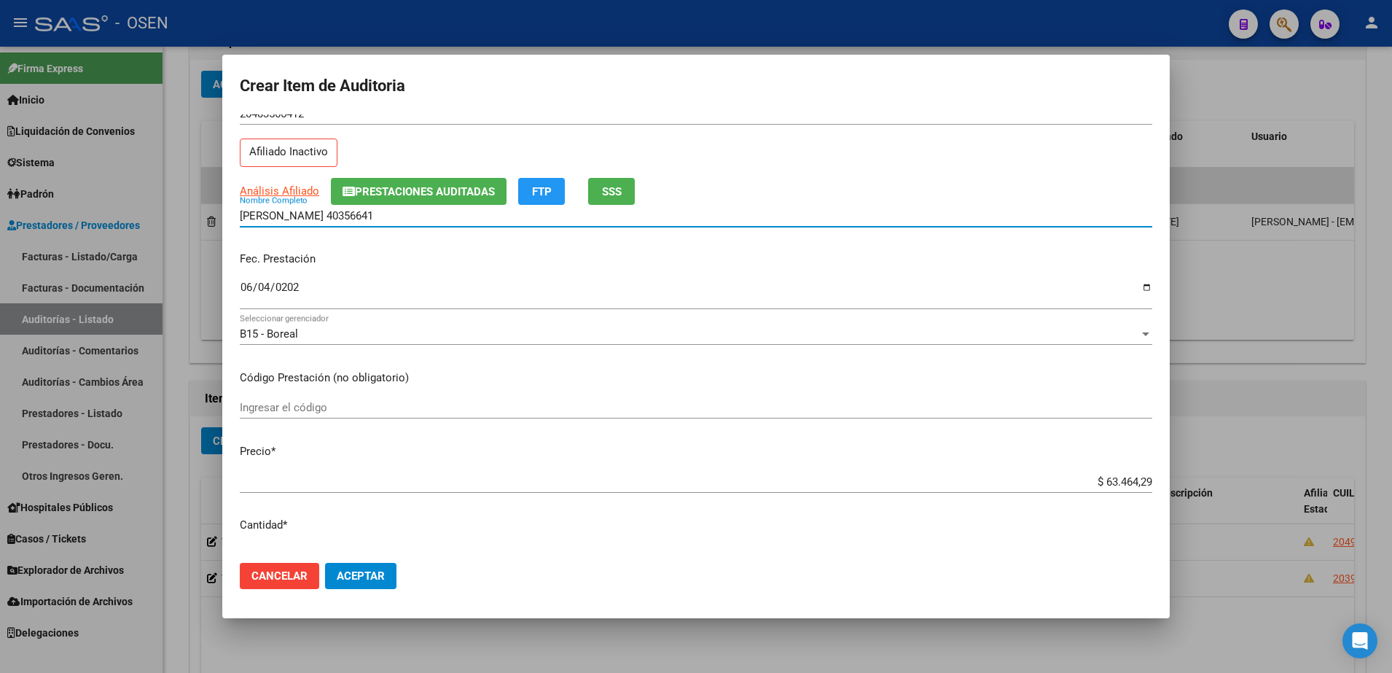
click at [492, 218] on input "GRAU NESTOR 40356641" at bounding box center [696, 215] width 912 height 13
paste input "$ 63.464,29"
drag, startPoint x: 492, startPoint y: 218, endPoint x: 199, endPoint y: 215, distance: 292.9
click at [199, 215] on div "Crear Item de Auditoria 40356641 Nro Documento 20403566412 CUIL Afiliado Inacti…" at bounding box center [696, 336] width 1392 height 673
click at [448, 210] on input "GRAU NESTOR 40356641 - $ 63.464,29" at bounding box center [696, 215] width 912 height 13
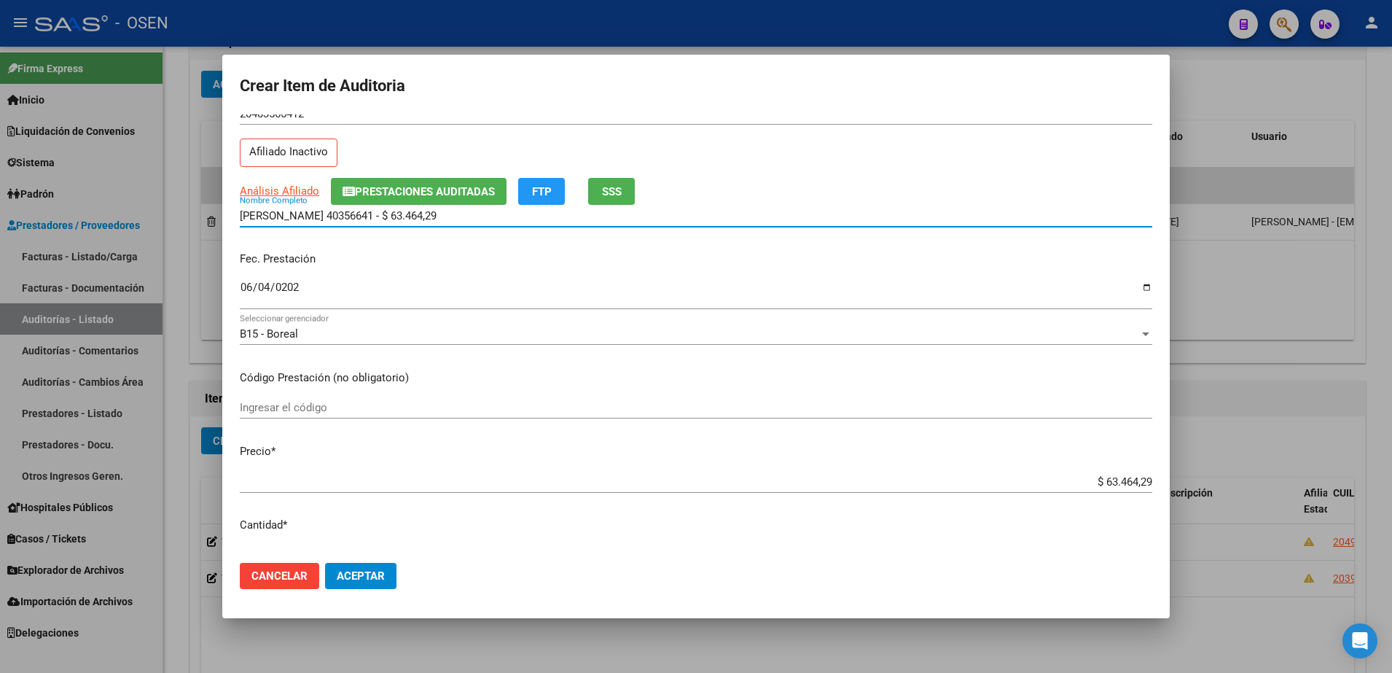
drag, startPoint x: 449, startPoint y: 209, endPoint x: 373, endPoint y: 210, distance: 75.8
click at [373, 210] on input "GRAU NESTOR 40356641 - $ 63.464,29" at bounding box center [696, 215] width 912 height 13
click at [417, 220] on input "GRAU NESTOR 40356641 - $ 63.464,29" at bounding box center [696, 215] width 912 height 13
drag, startPoint x: 441, startPoint y: 216, endPoint x: 321, endPoint y: 210, distance: 119.7
click at [321, 210] on input "GRAU NESTOR 40356641 - $ 63.464,29" at bounding box center [696, 215] width 912 height 13
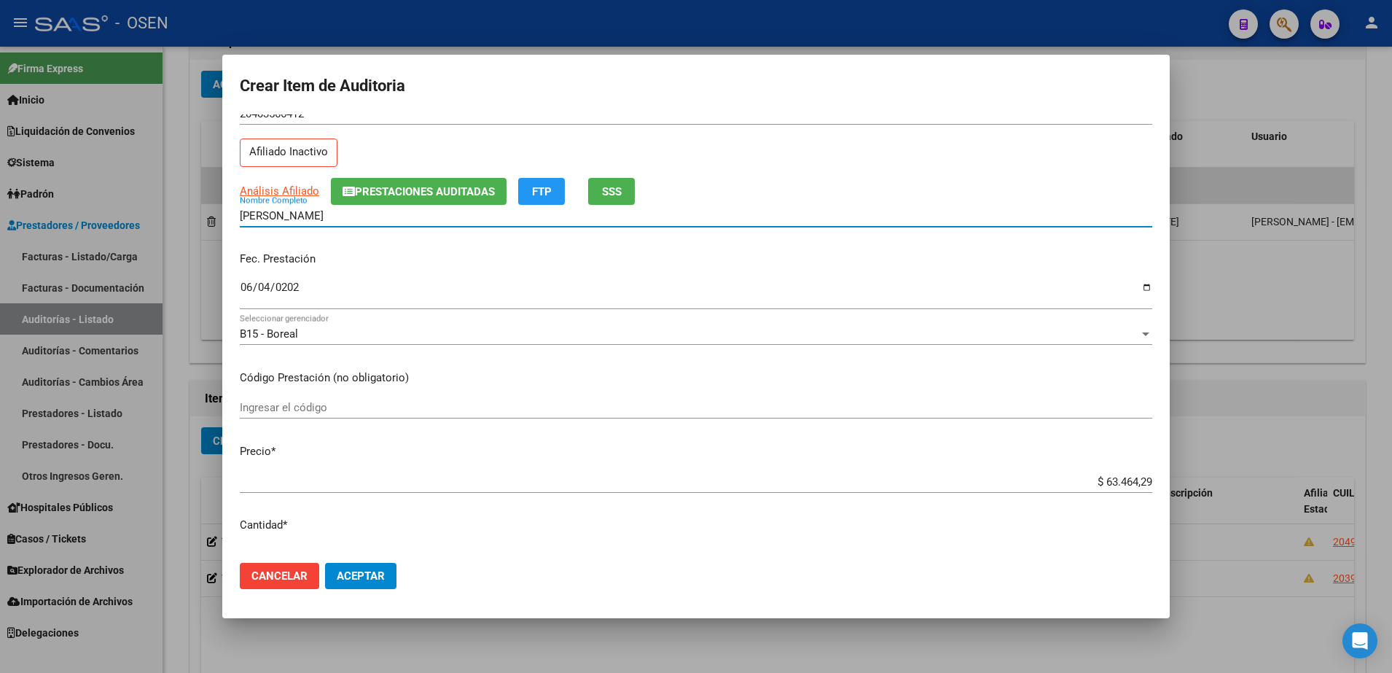
type input "GRAU NESTOR"
click at [353, 592] on mat-dialog-actions "Cancelar Aceptar" at bounding box center [696, 576] width 912 height 50
click at [356, 578] on span "Aceptar" at bounding box center [361, 575] width 48 height 13
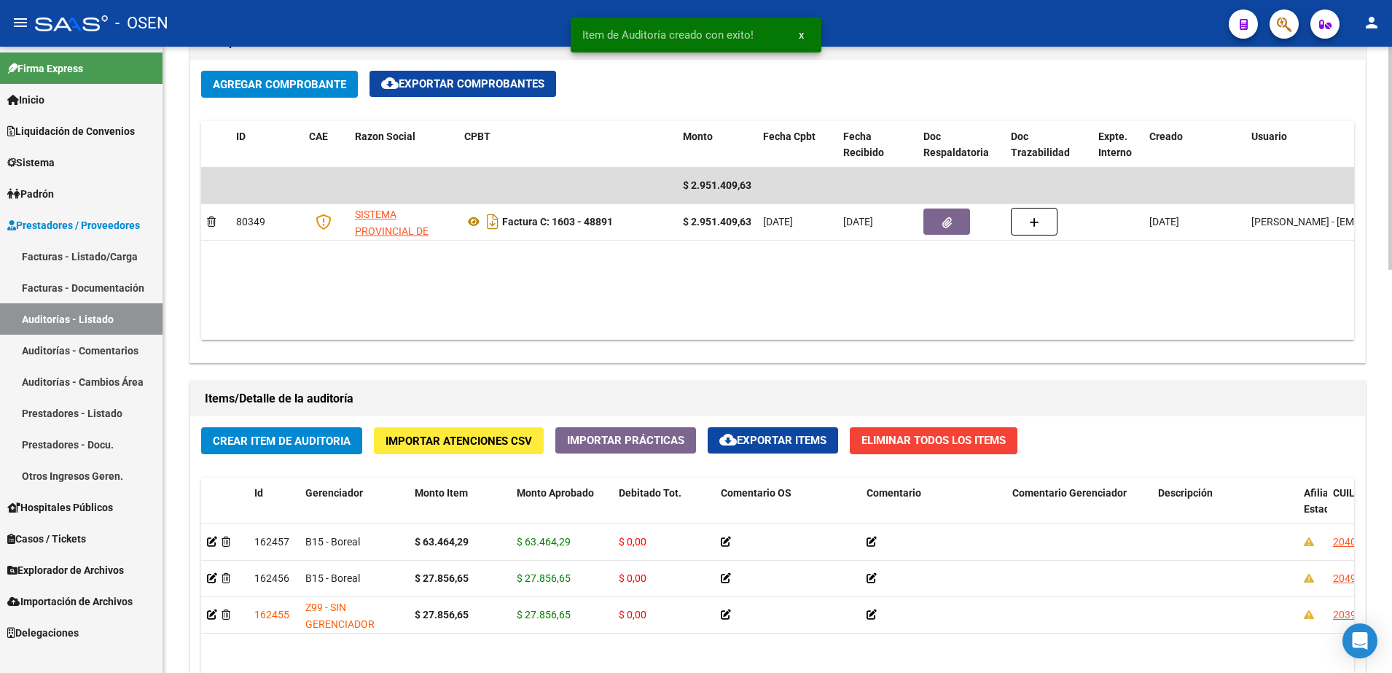
click at [307, 446] on span "Crear Item de Auditoria" at bounding box center [282, 440] width 138 height 13
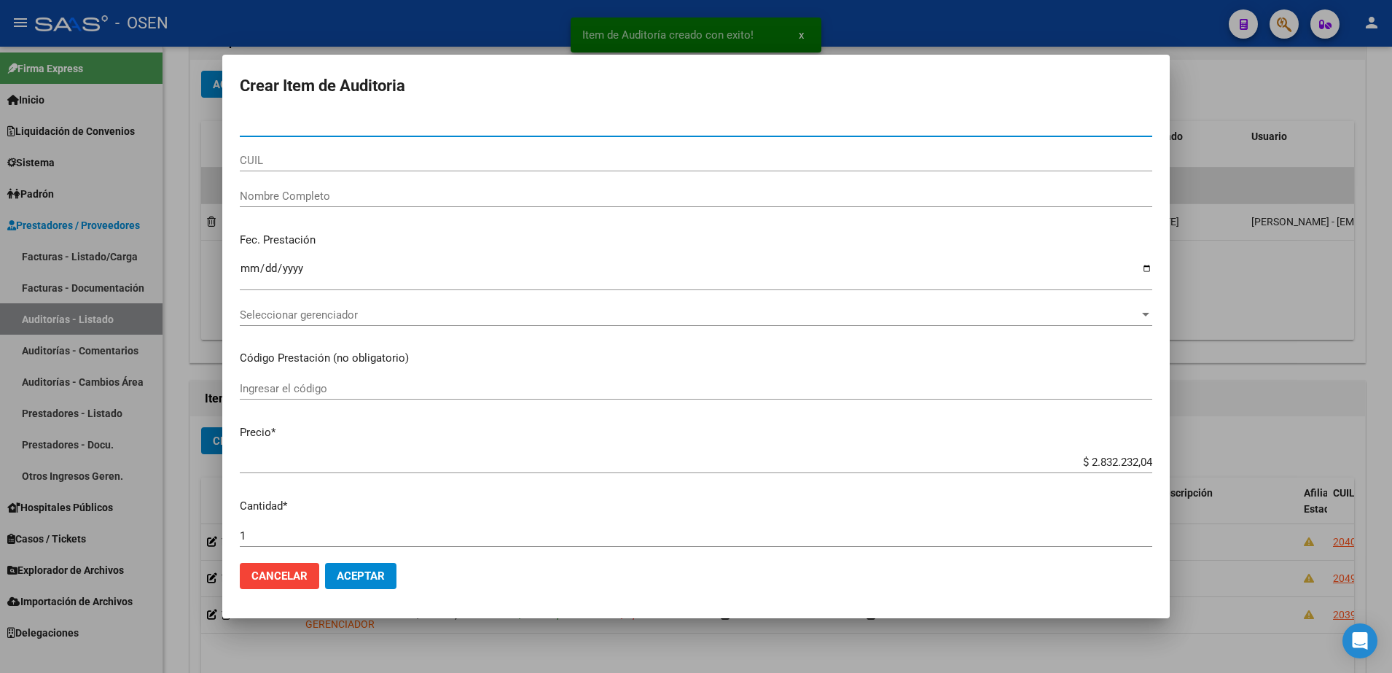
paste input "29061461"
type input "29061461"
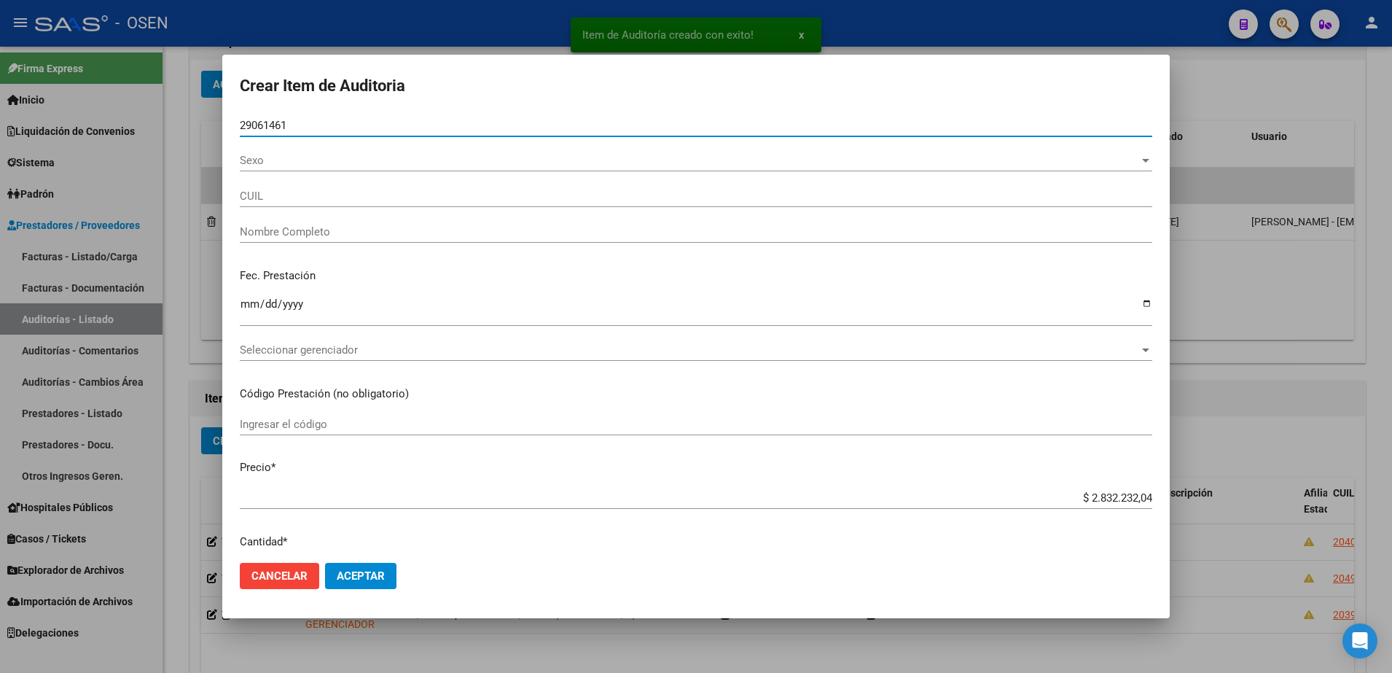
type input "23290614619"
type input "NU?EZ PABLO DAVID"
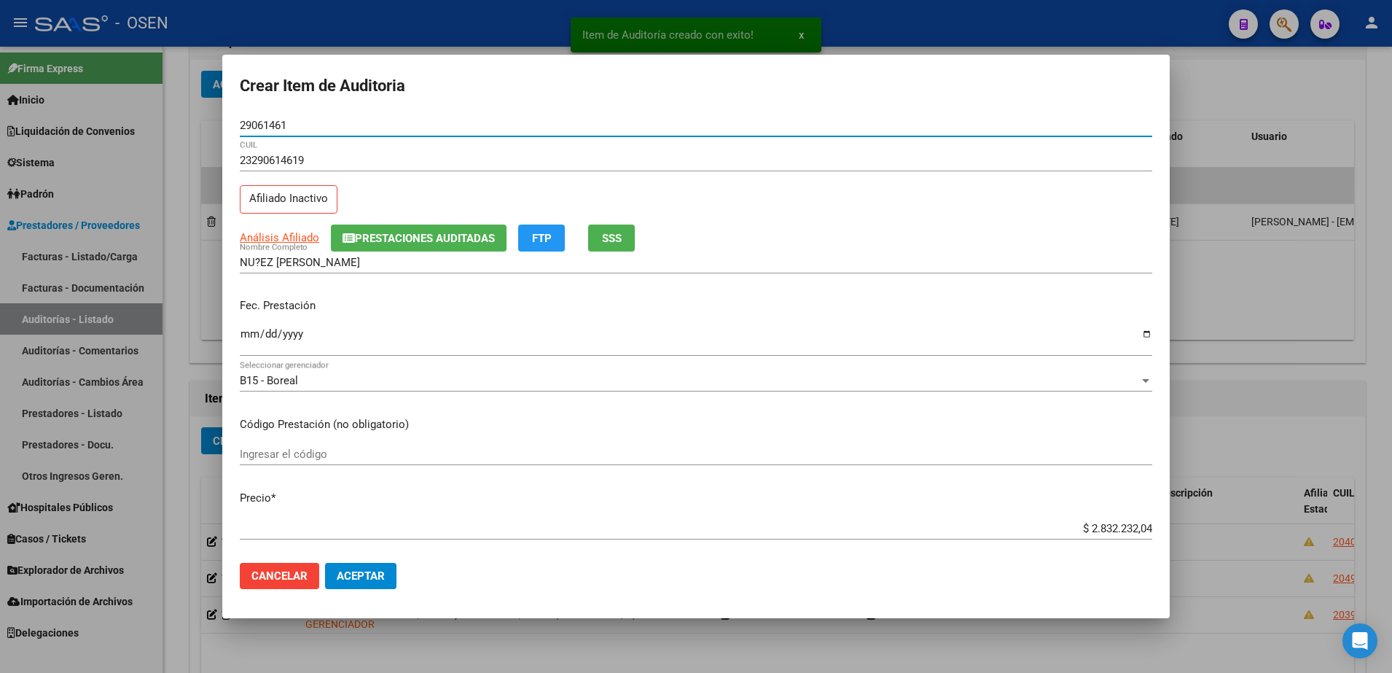
type input "29061461"
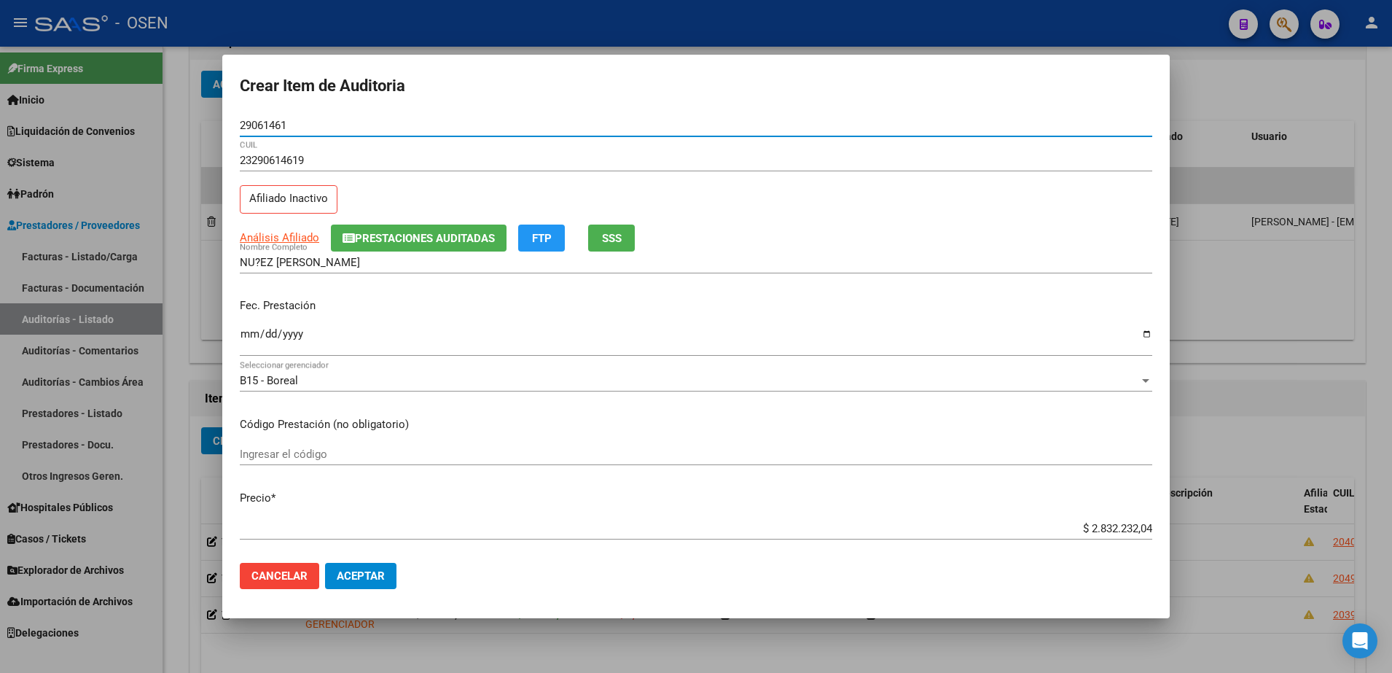
click at [256, 328] on input "Ingresar la fecha" at bounding box center [696, 339] width 912 height 23
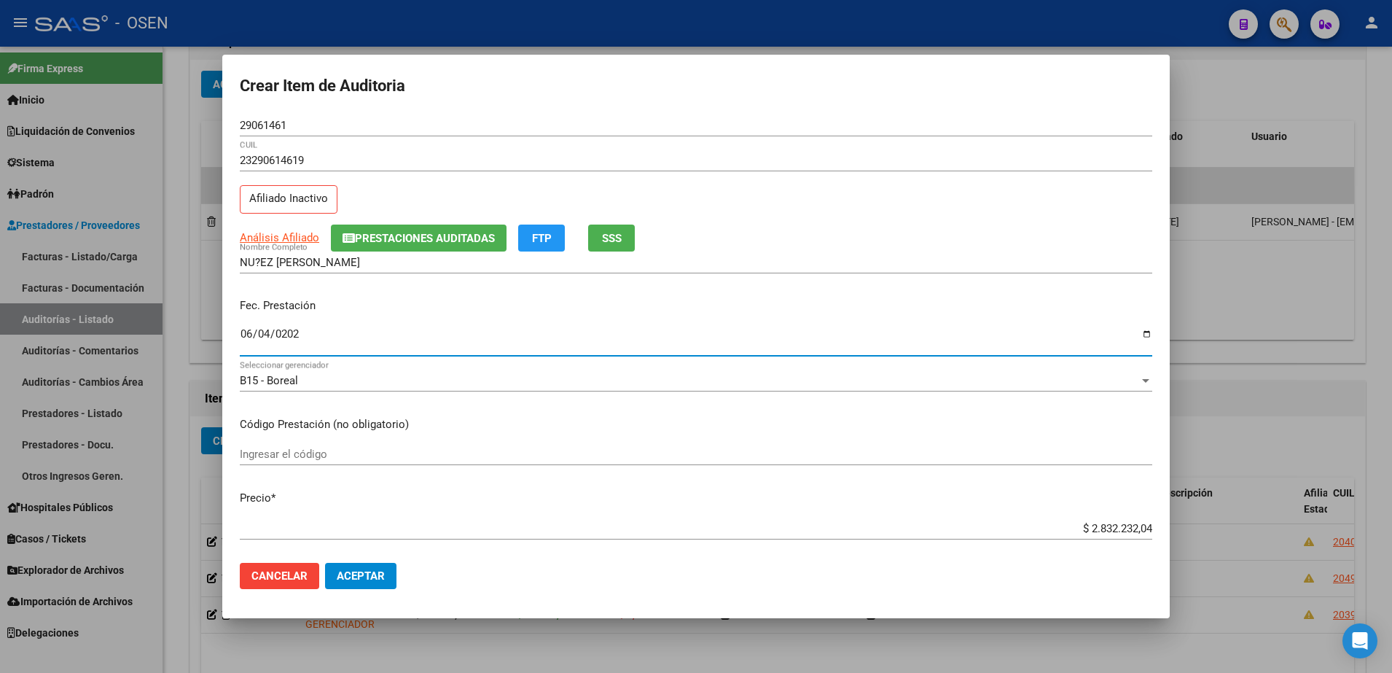
type input "2025-06-04"
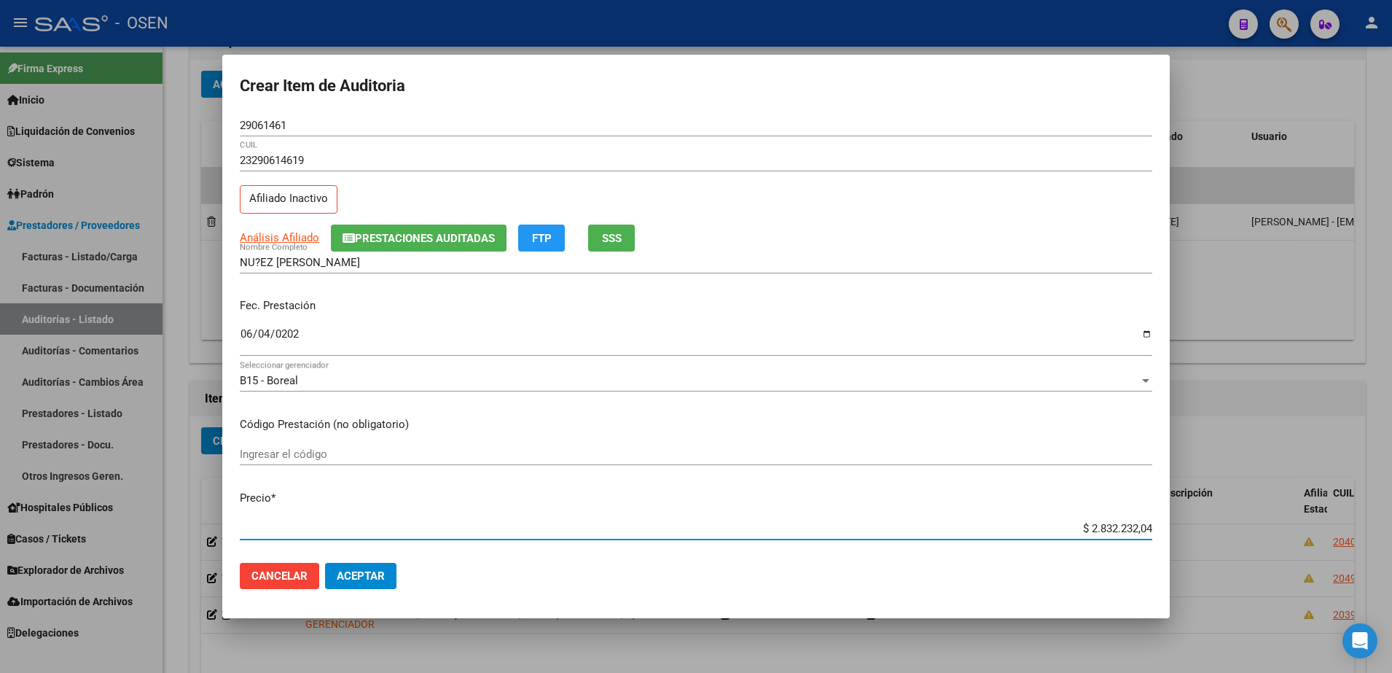
click at [1106, 530] on input "$ 2.832.232,04" at bounding box center [696, 528] width 912 height 13
paste input "76.547,26"
type input "$ 76.547,26"
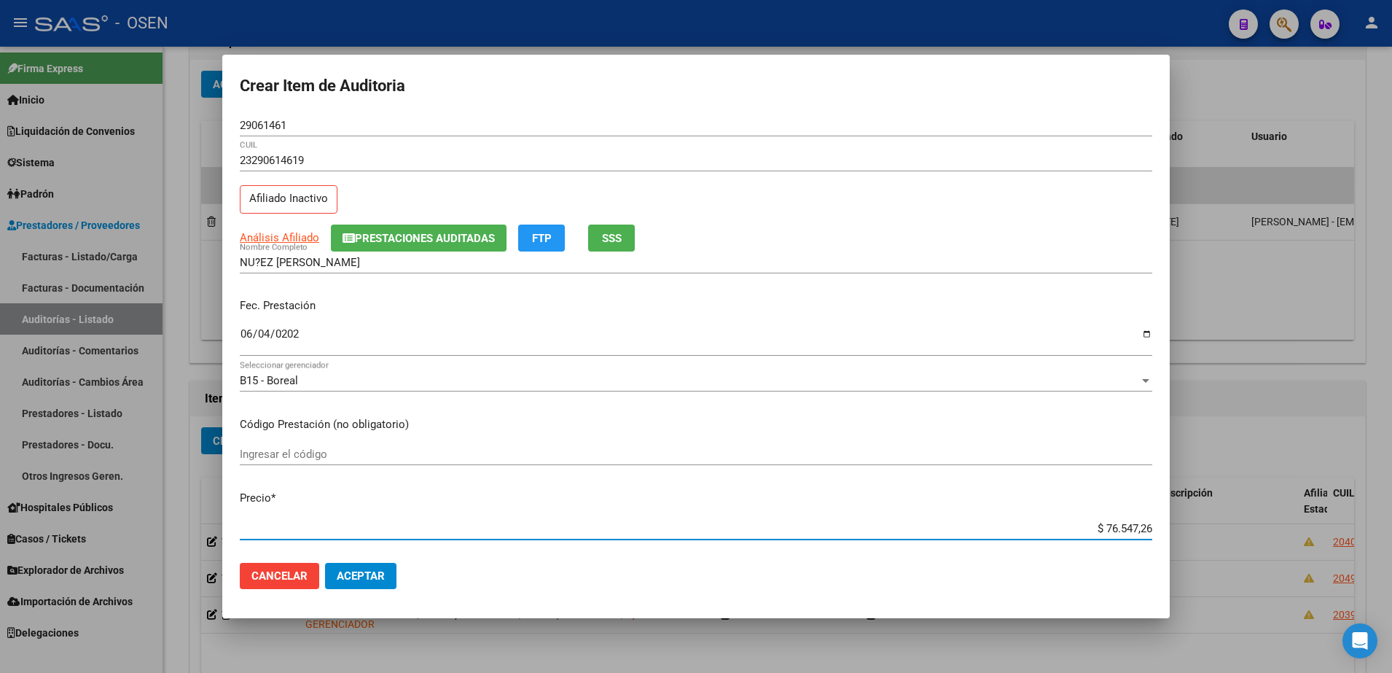
type input "$ 76.547,26"
click at [256, 267] on input "NU?EZ PABLO DAVID" at bounding box center [696, 262] width 912 height 13
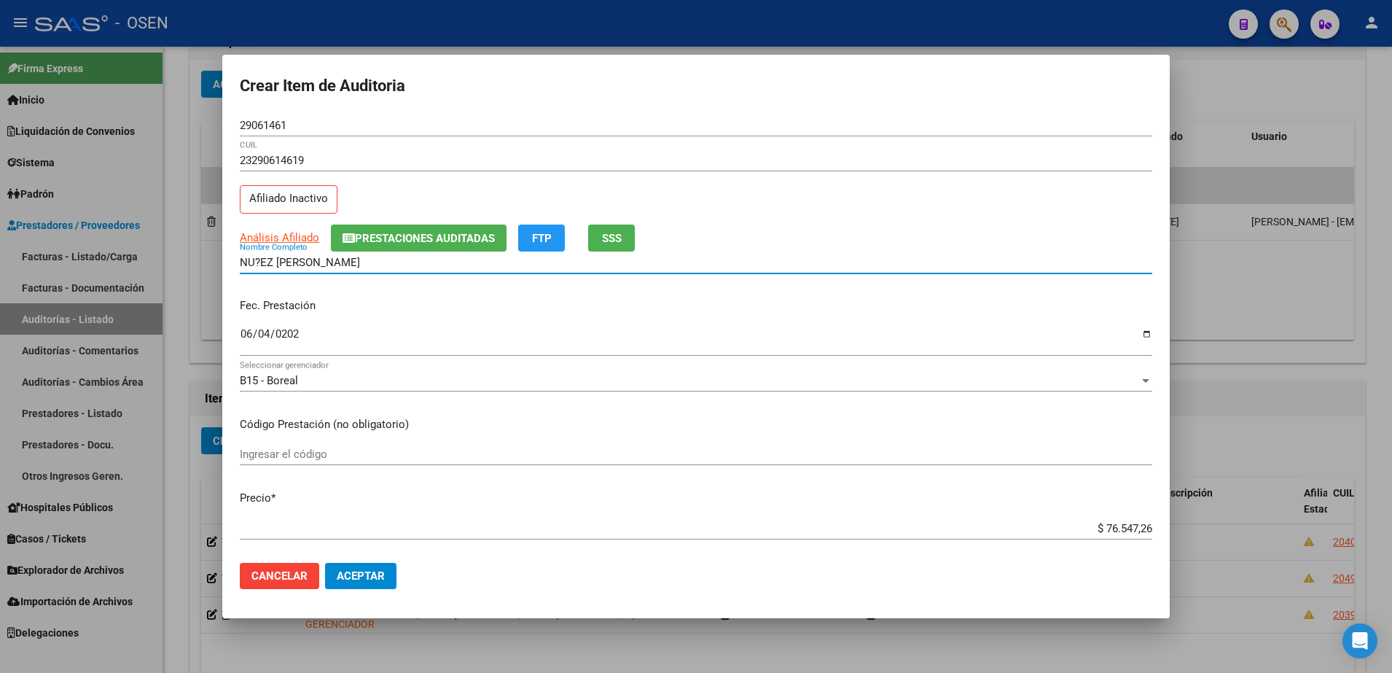
paste input "NUÑEZ"
drag, startPoint x: 300, startPoint y: 262, endPoint x: 205, endPoint y: 259, distance: 94.8
click at [205, 259] on div "Crear Item de Auditoria 29061461 Nro Documento 23290614619 CUIL Afiliado Inacti…" at bounding box center [696, 336] width 1392 height 673
paste input "Ñ"
click at [253, 121] on input "29061461" at bounding box center [696, 125] width 912 height 13
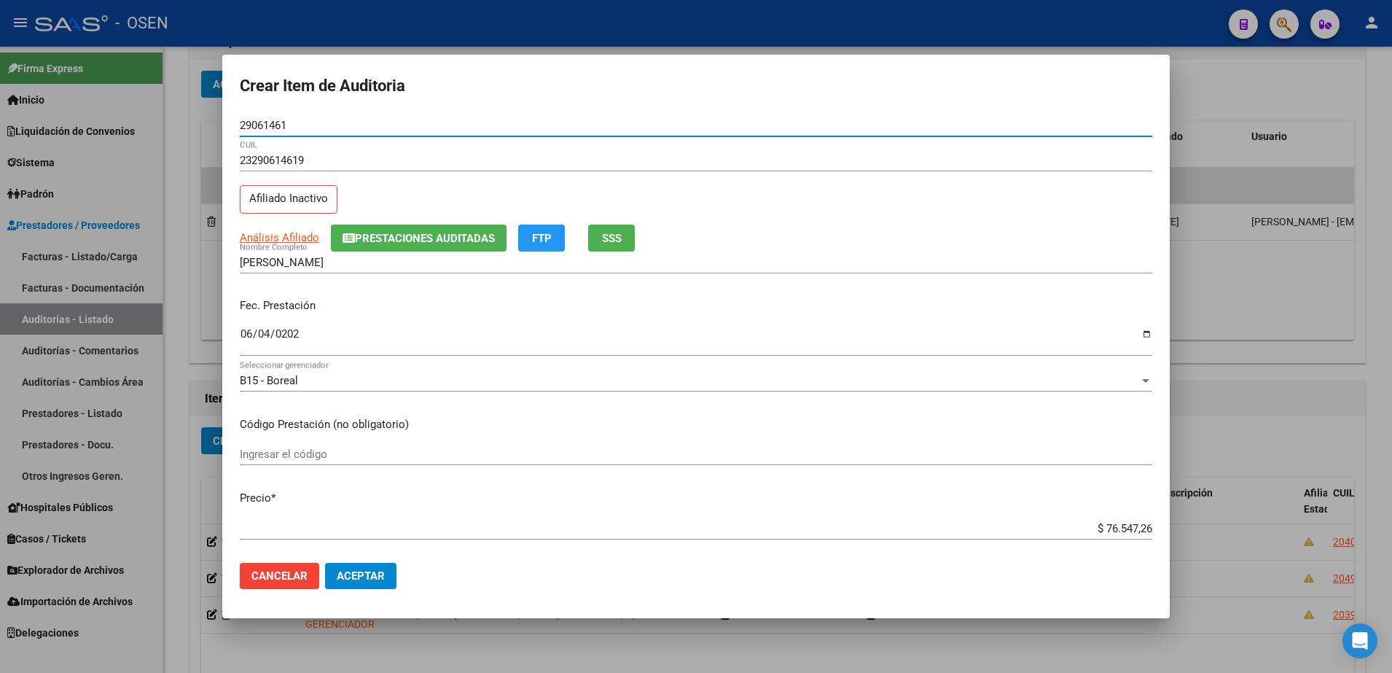
click at [253, 121] on input "29061461" at bounding box center [696, 125] width 912 height 13
click at [330, 260] on input "NUÑEZ PABLO DAVID" at bounding box center [696, 262] width 912 height 13
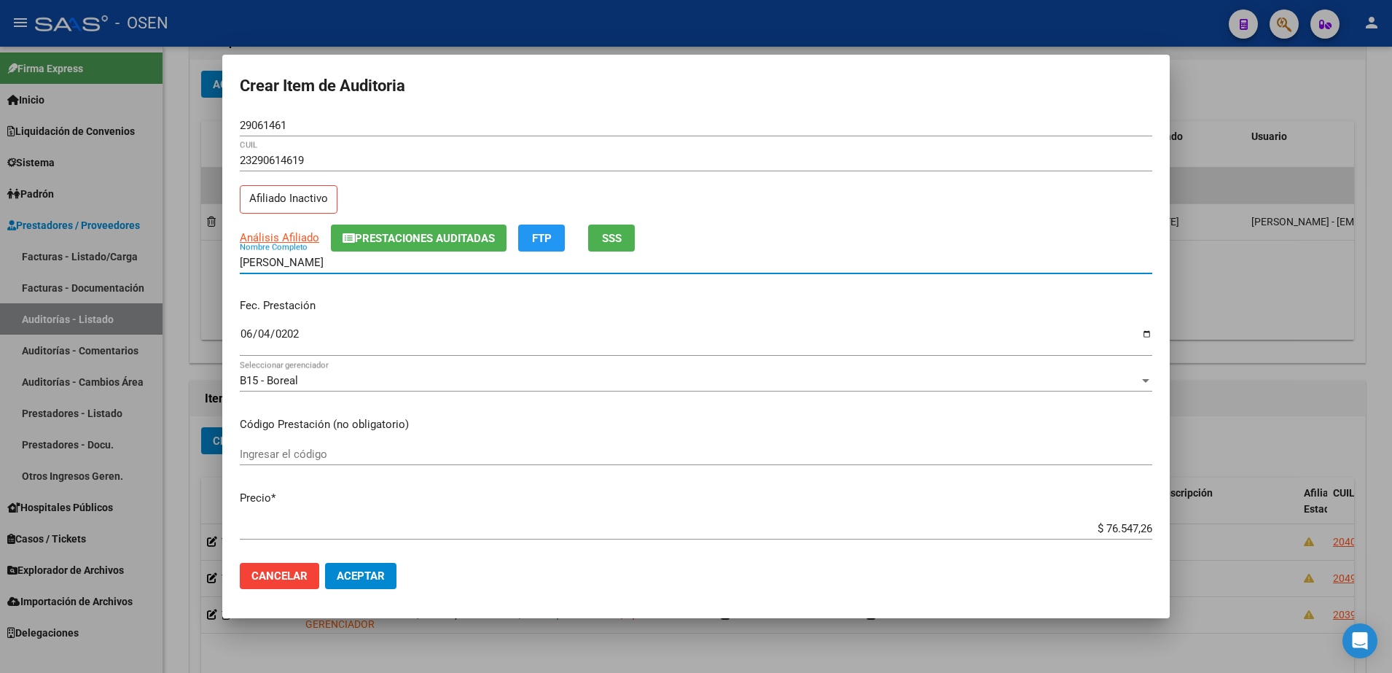
click at [330, 260] on input "NUÑEZ PABLO DAVID" at bounding box center [696, 262] width 912 height 13
paste input "29061461"
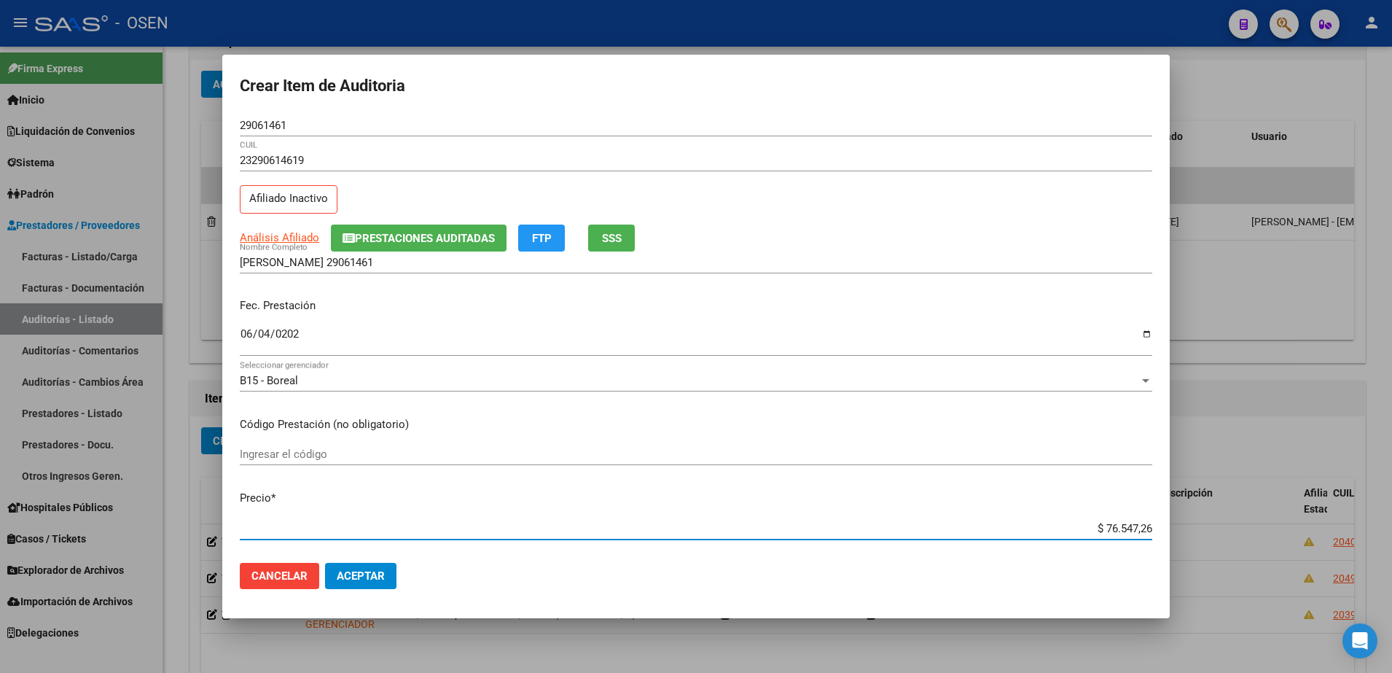
drag, startPoint x: 1051, startPoint y: 526, endPoint x: 1200, endPoint y: 526, distance: 149.4
click at [1217, 528] on div "Crear Item de Auditoria 29061461 Nro Documento 23290614619 CUIL Afiliado Inacti…" at bounding box center [696, 336] width 1392 height 673
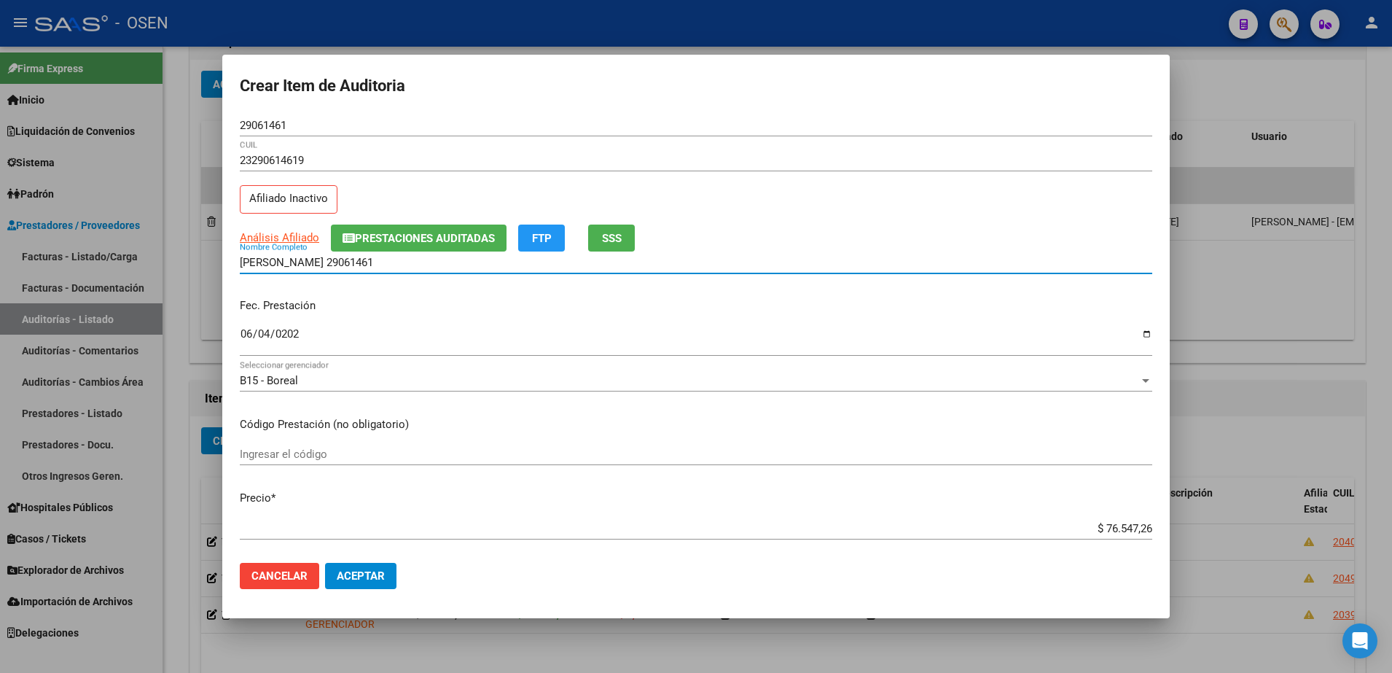
click at [368, 267] on input "NUÑEZ PABLO 29061461" at bounding box center [696, 262] width 912 height 13
paste input "$ 76.547,26"
drag, startPoint x: 437, startPoint y: 255, endPoint x: 205, endPoint y: 252, distance: 231.7
click at [205, 252] on div "Crear Item de Auditoria 29061461 Nro Documento 23290614619 CUIL Afiliado Inacti…" at bounding box center [696, 336] width 1392 height 673
click at [448, 267] on input "NUÑEZ PABLO 29061461 - $ 76.547,26" at bounding box center [696, 262] width 912 height 13
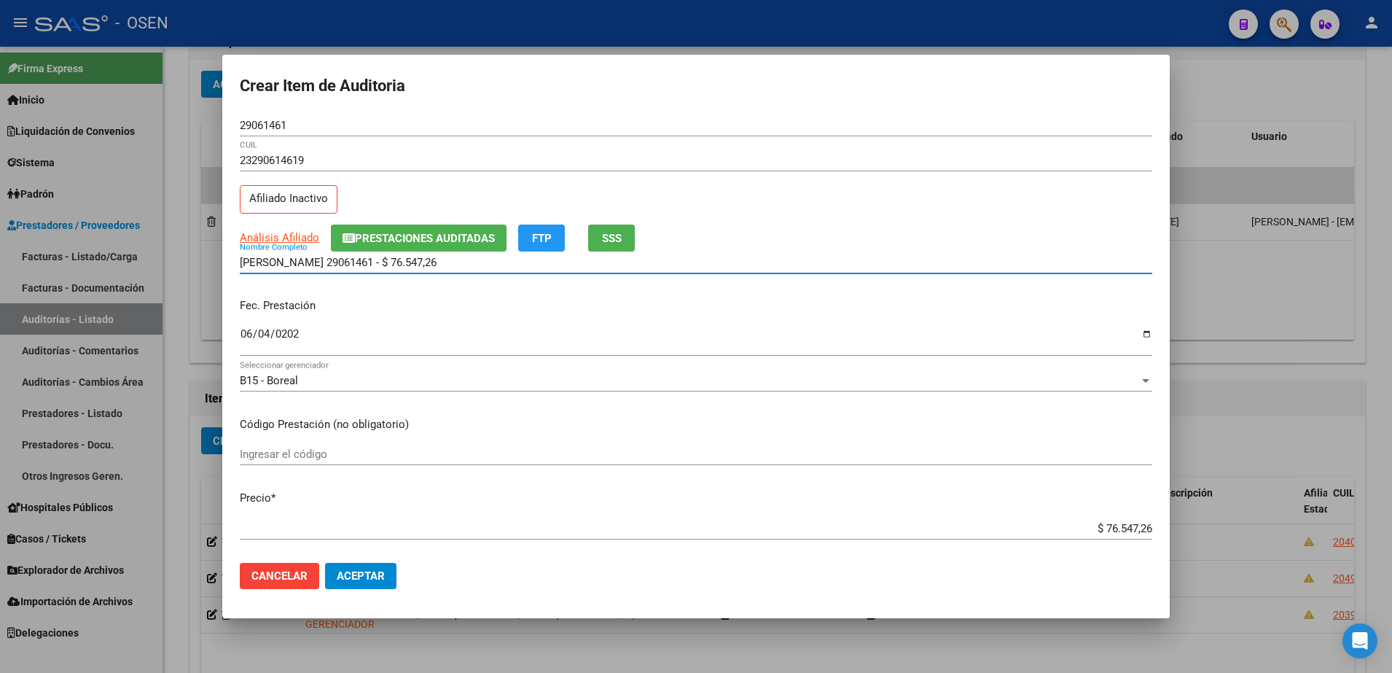
drag, startPoint x: 446, startPoint y: 266, endPoint x: 315, endPoint y: 263, distance: 130.5
click at [315, 263] on input "NUÑEZ PABLO 29061461 - $ 76.547,26" at bounding box center [696, 262] width 912 height 13
type input "NUÑEZ PABLO"
click at [399, 576] on mat-dialog-actions "Cancelar Aceptar" at bounding box center [696, 576] width 912 height 50
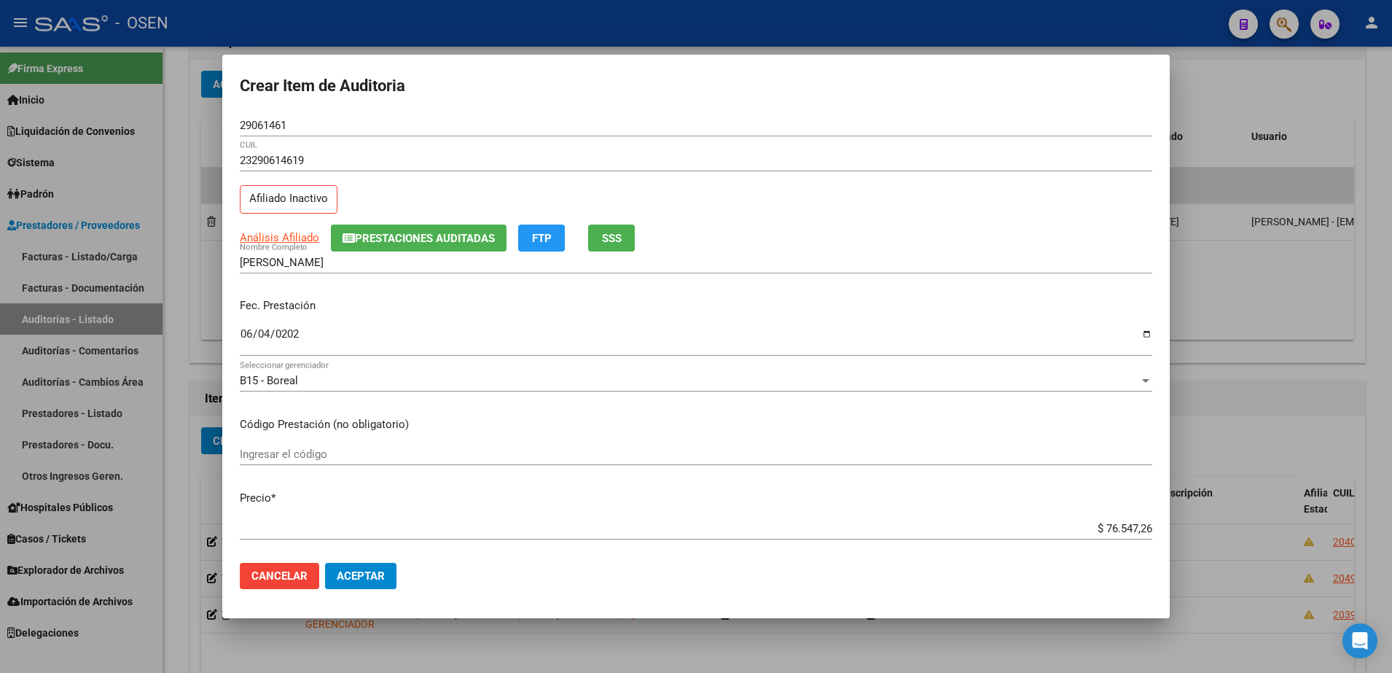
click at [377, 576] on span "Aceptar" at bounding box center [361, 575] width 48 height 13
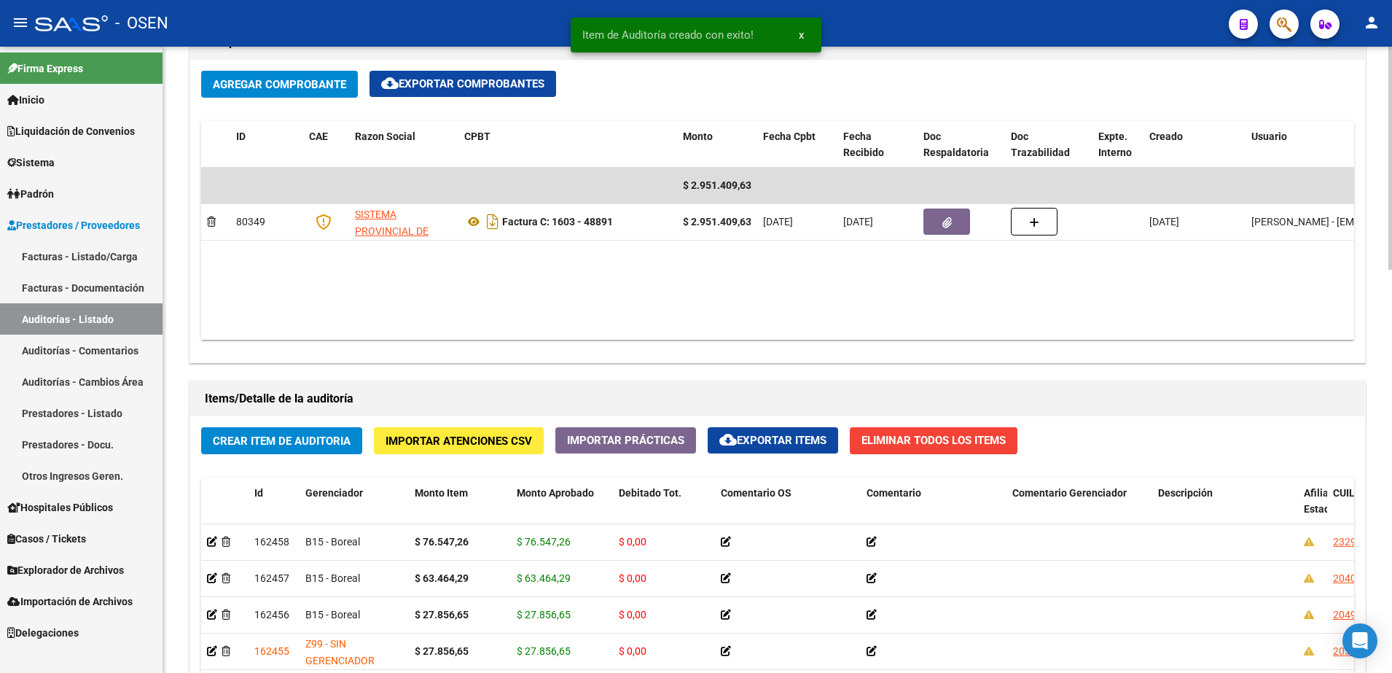
click at [329, 431] on button "Crear Item de Auditoria" at bounding box center [281, 440] width 161 height 27
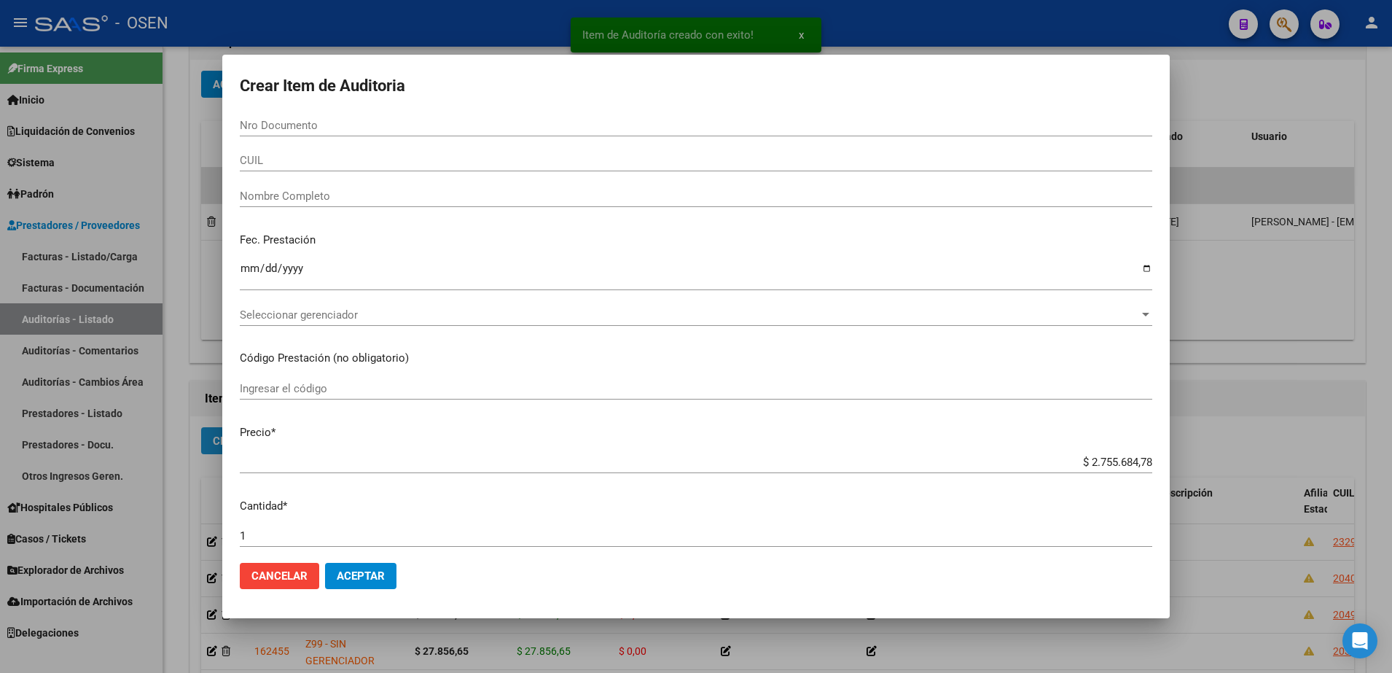
paste input "40356641"
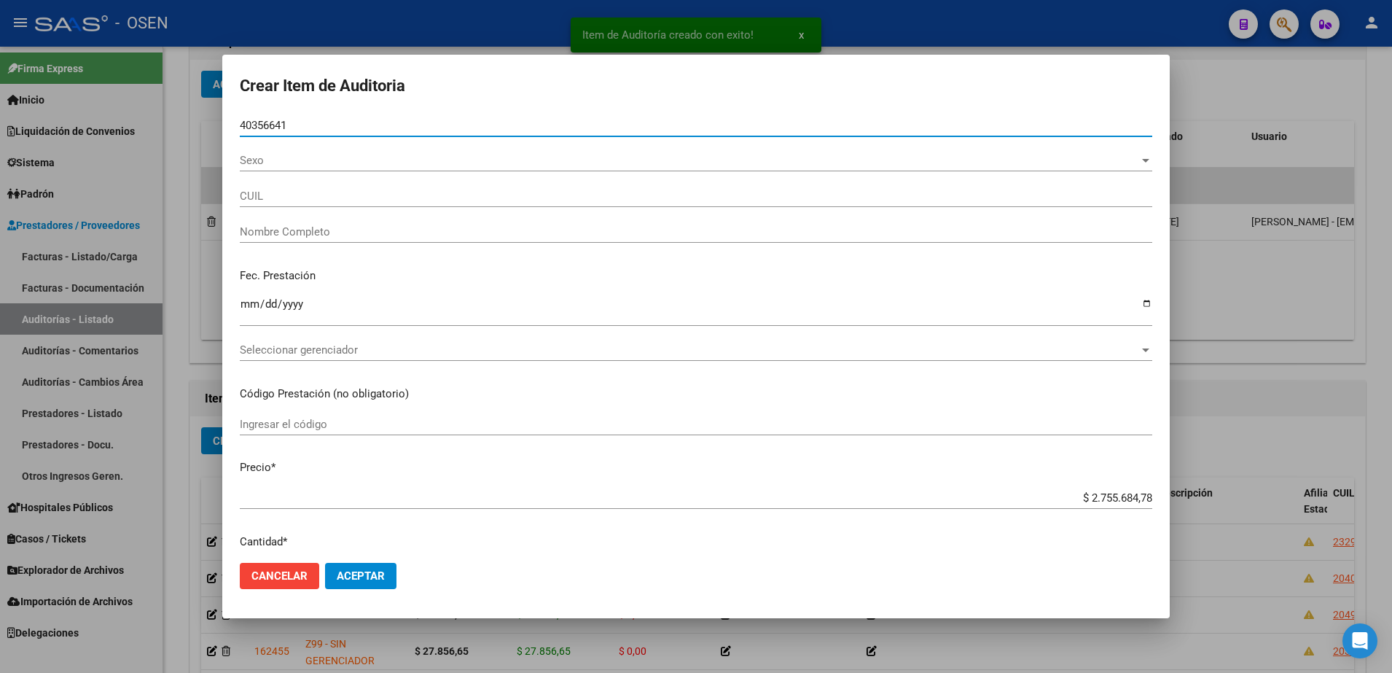
type input "40356641"
type input "20403566412"
type input "GRAU NESTOR FABIAN"
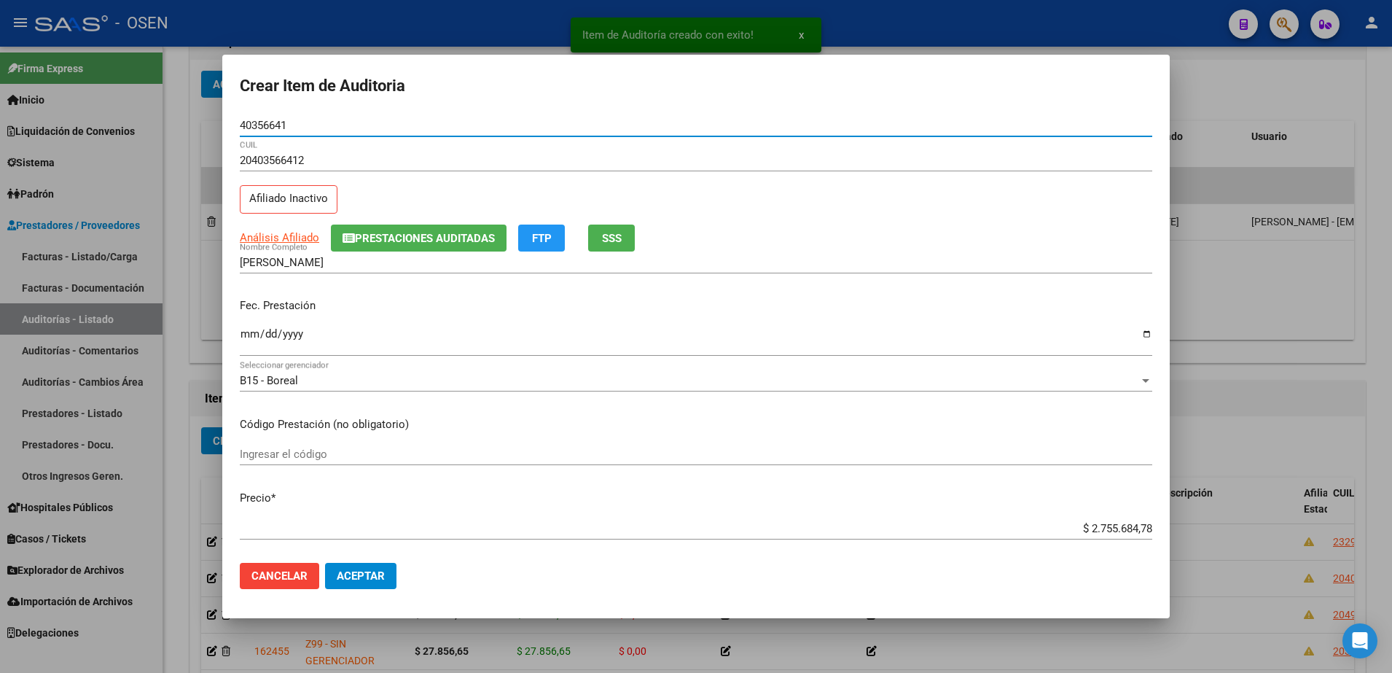
click at [251, 342] on input "Ingresar la fecha" at bounding box center [696, 339] width 912 height 23
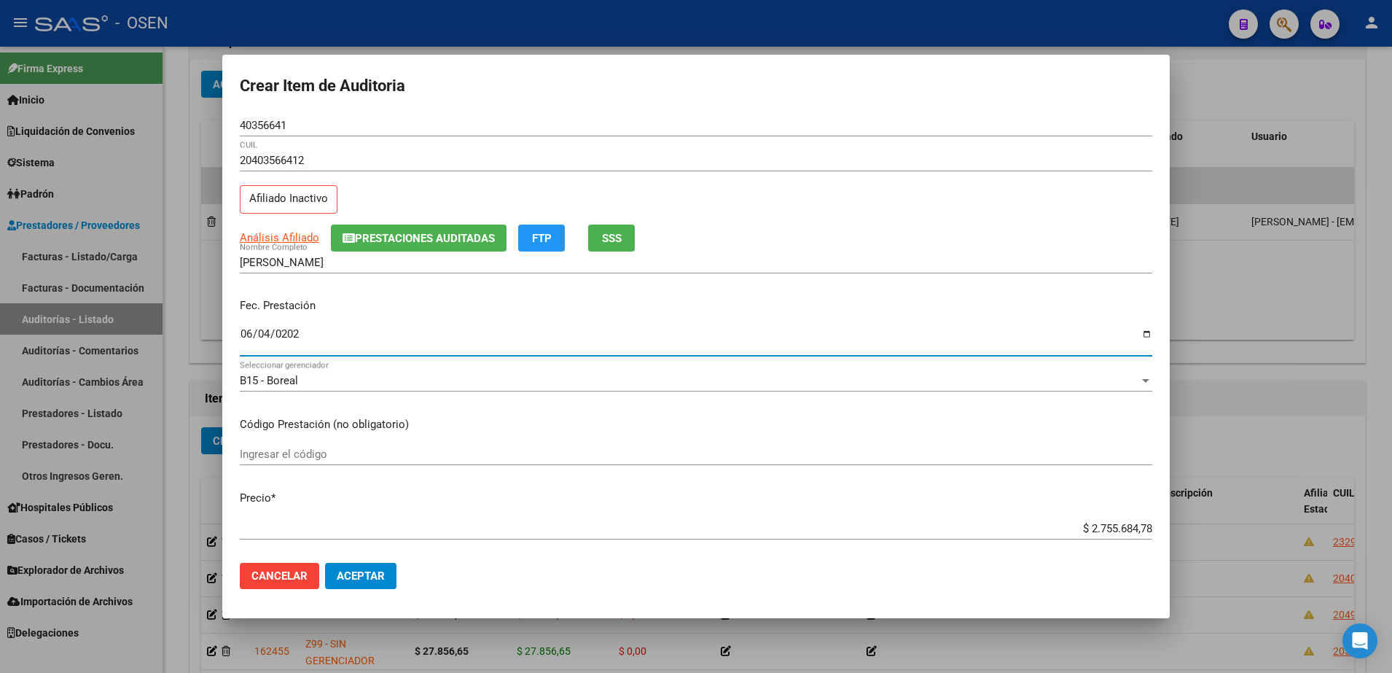
type input "2025-06-04"
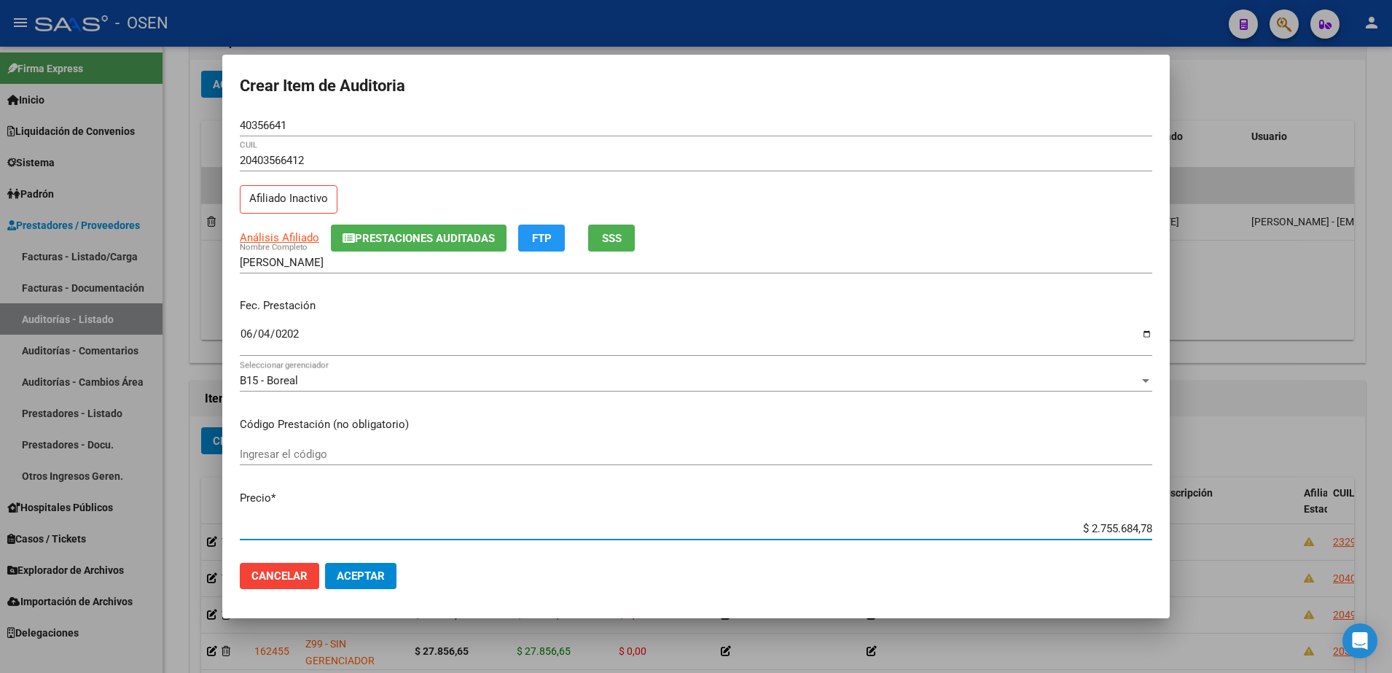
paste input "83.569,95"
type input "$ 83.569,95"
click at [391, 618] on div at bounding box center [696, 336] width 1392 height 673
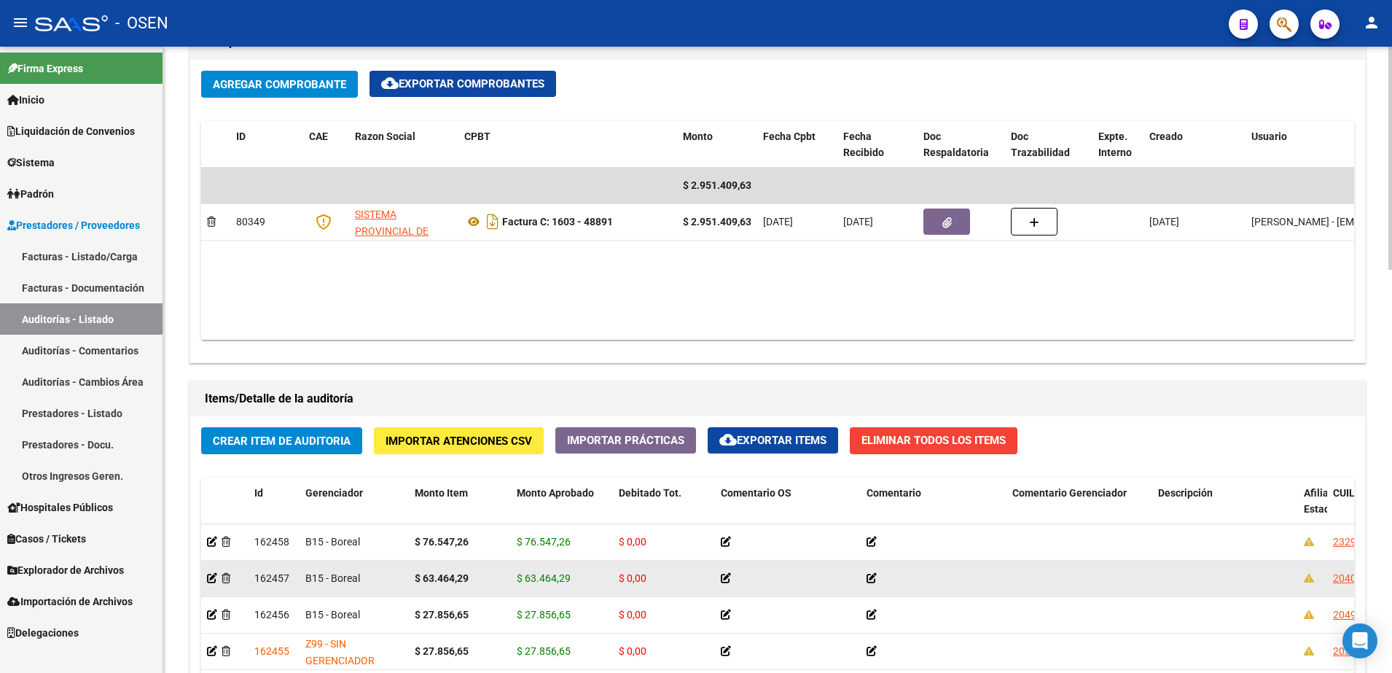
click at [391, 586] on datatable-body-cell "B15 - Boreal" at bounding box center [353, 578] width 109 height 36
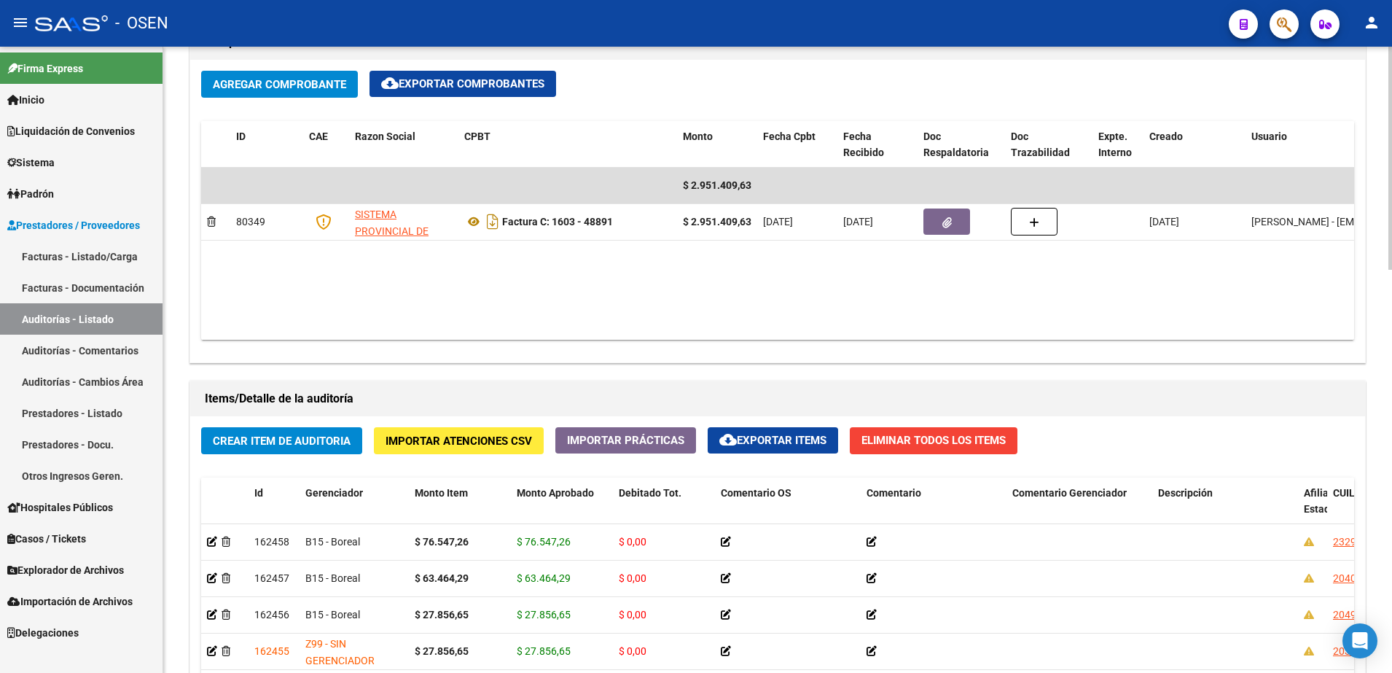
click at [306, 406] on h1 "Items/Detalle de la auditoría" at bounding box center [777, 398] width 1145 height 23
click at [315, 427] on button "Crear Item de Auditoria" at bounding box center [281, 440] width 161 height 27
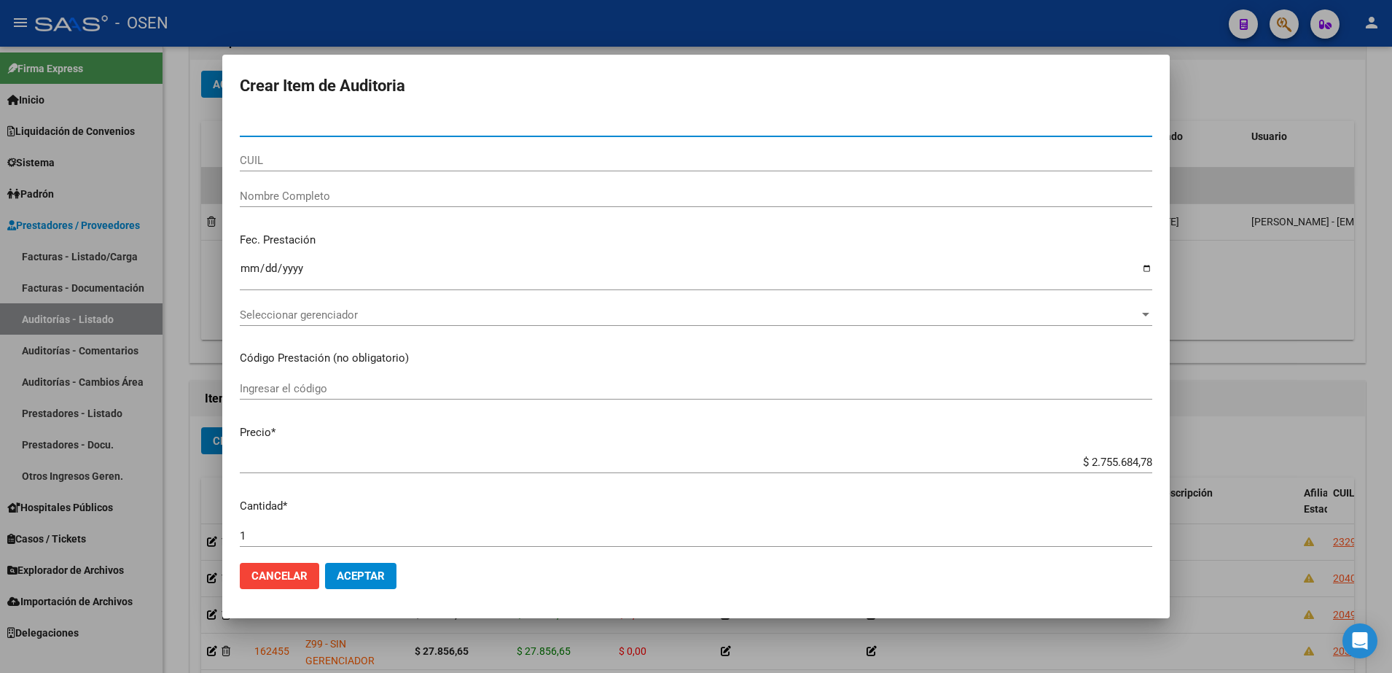
click at [1110, 463] on input "$ 2.755.684,78" at bounding box center [696, 461] width 912 height 13
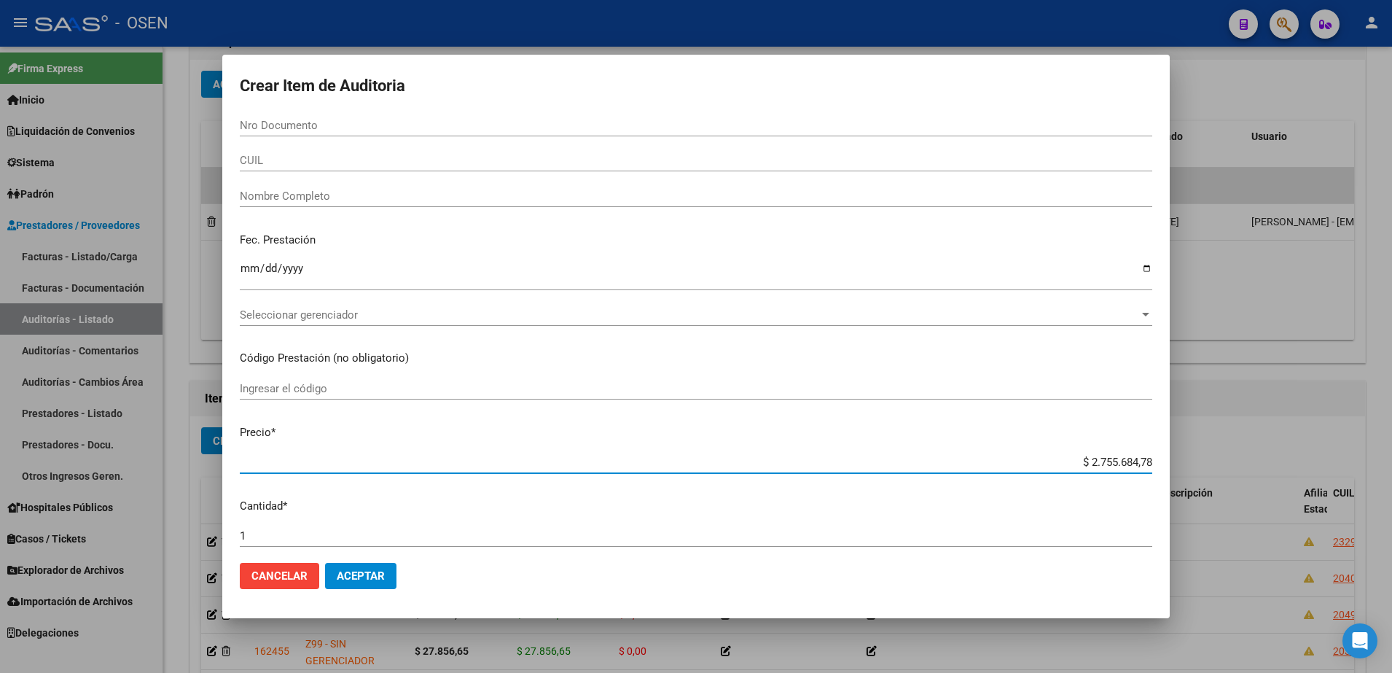
click at [1110, 463] on input "$ 2.755.684,78" at bounding box center [696, 461] width 912 height 13
paste input "83.569,95"
type input "$ 83.569,95"
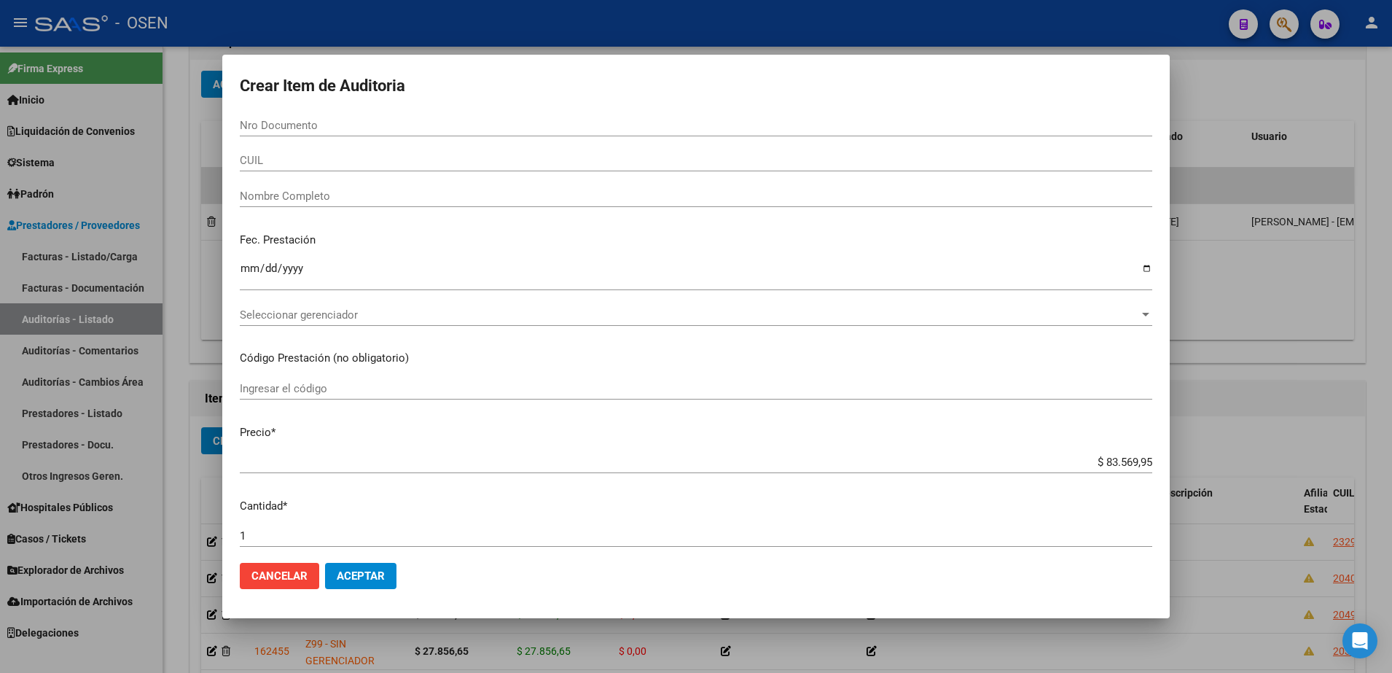
click at [351, 115] on div "Nro Documento" at bounding box center [696, 125] width 912 height 22
paste input "40356641"
type input "40356641"
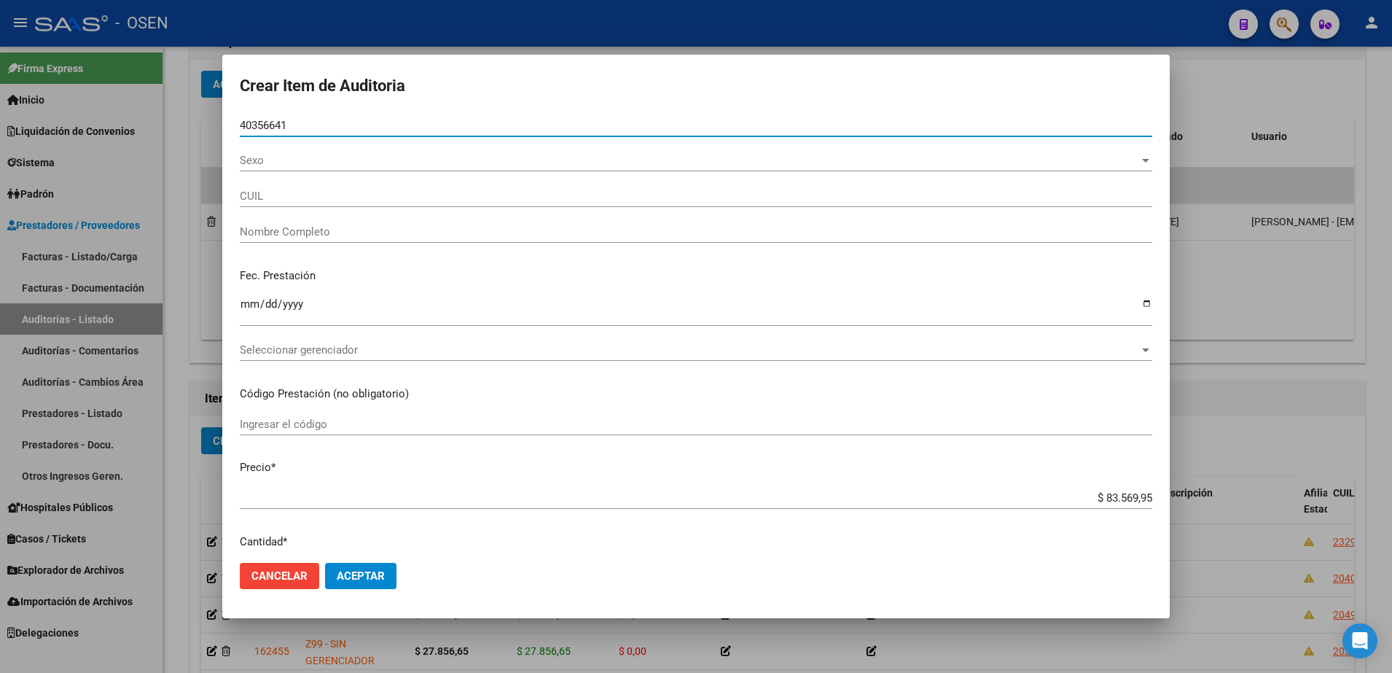
type input "20403566412"
type input "GRAU NESTOR FABIAN"
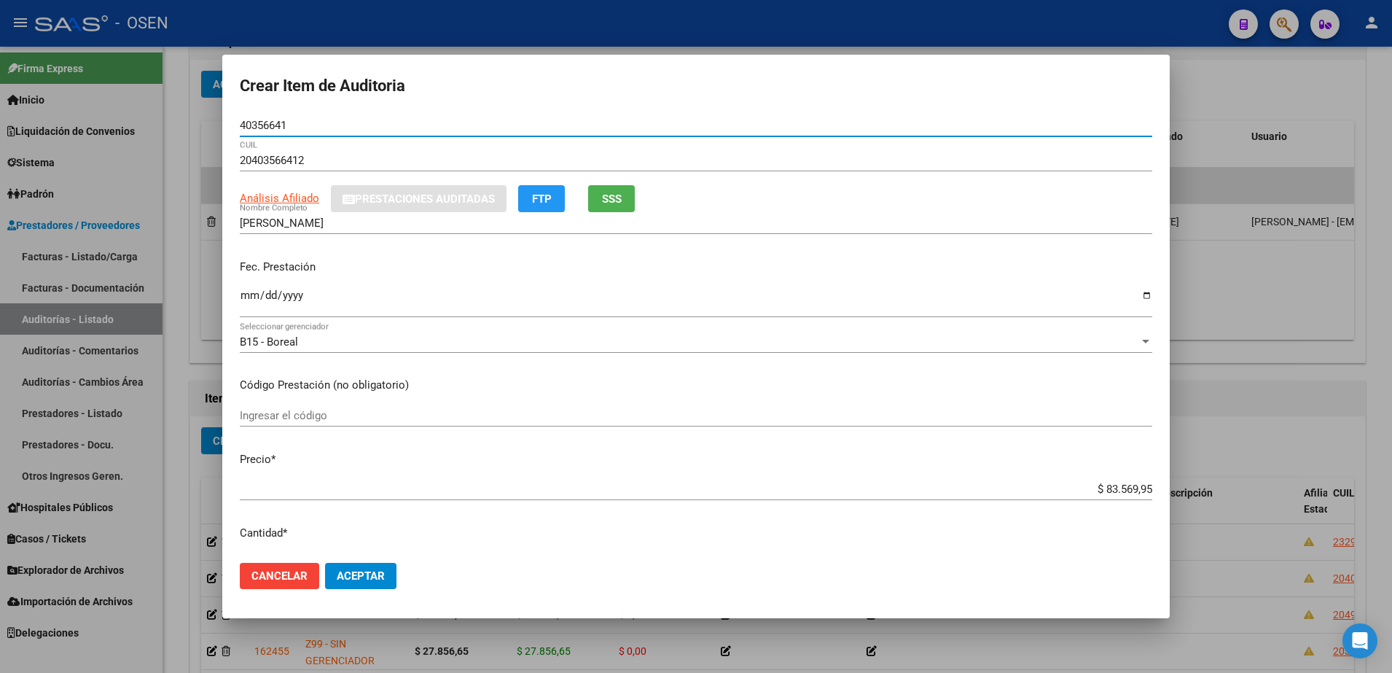
type input "40356641"
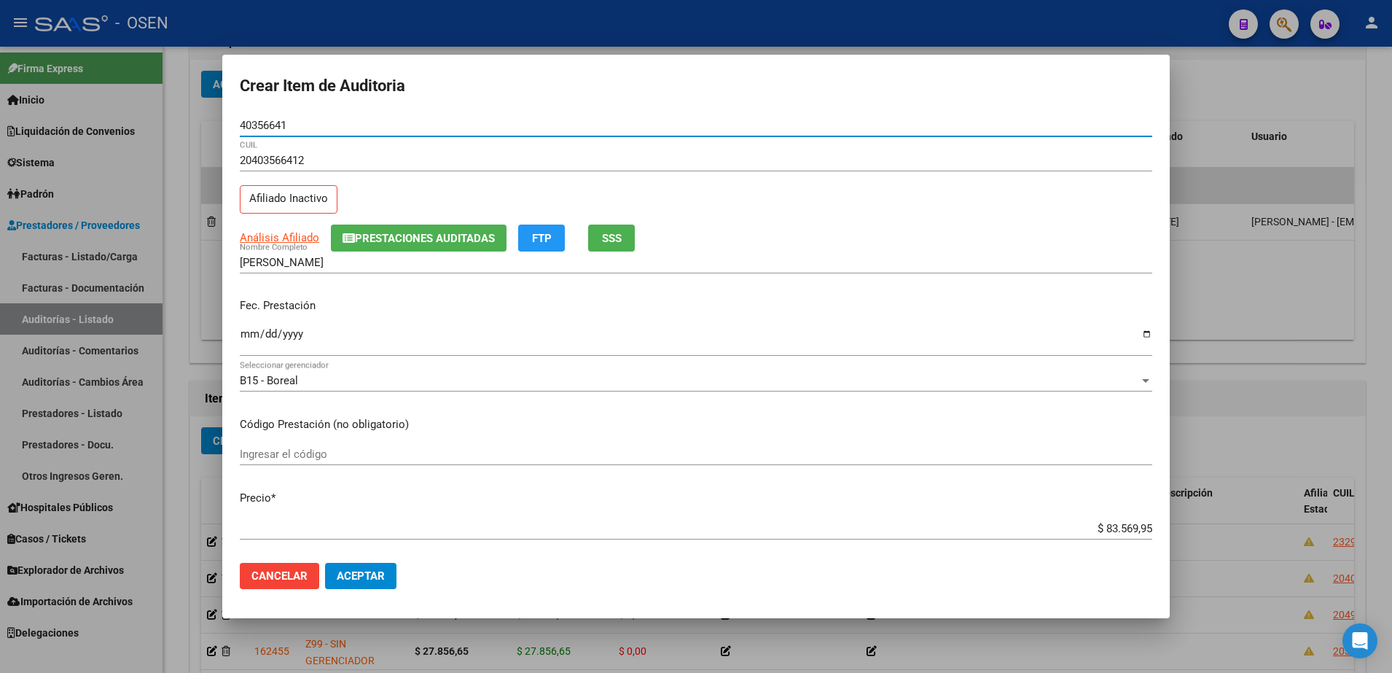
click at [244, 342] on input "Ingresar la fecha" at bounding box center [696, 339] width 912 height 23
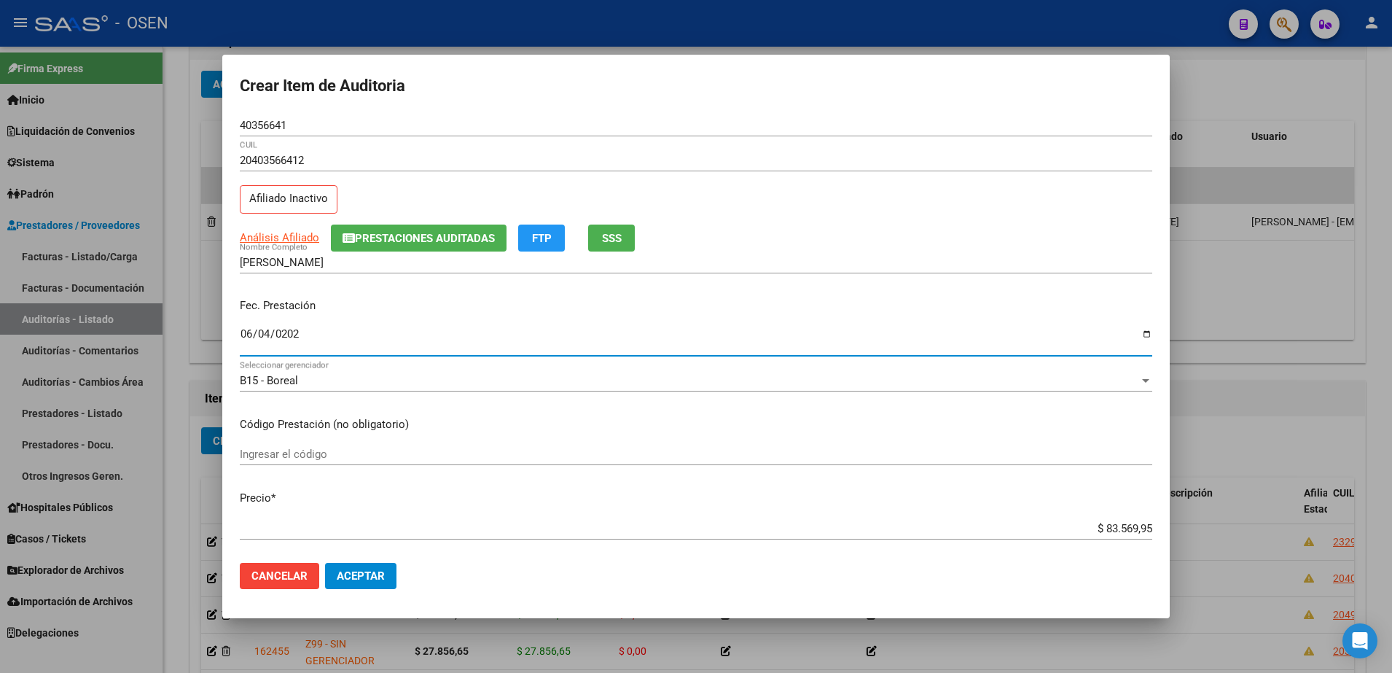
type input "2025-06-04"
click at [386, 589] on mat-dialog-actions "Cancelar Aceptar" at bounding box center [696, 576] width 912 height 50
click at [370, 569] on span "Aceptar" at bounding box center [361, 575] width 48 height 13
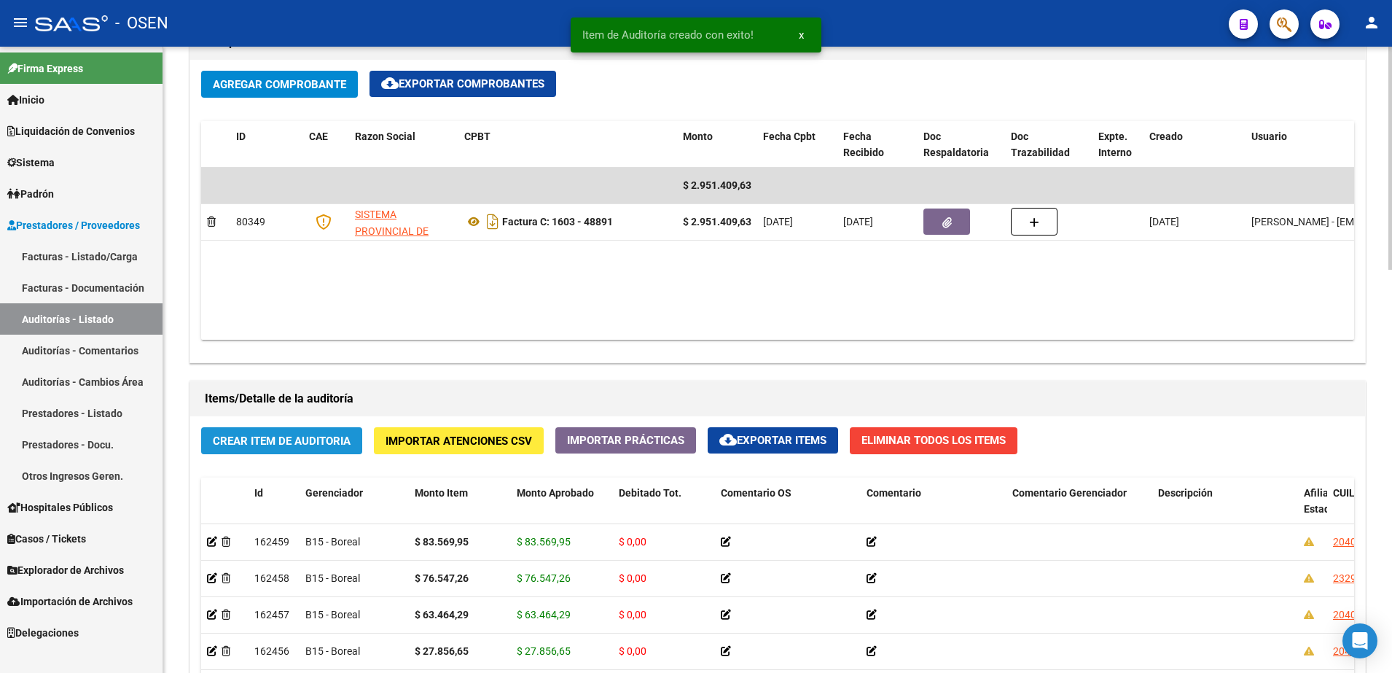
click at [340, 437] on span "Crear Item de Auditoria" at bounding box center [282, 440] width 138 height 13
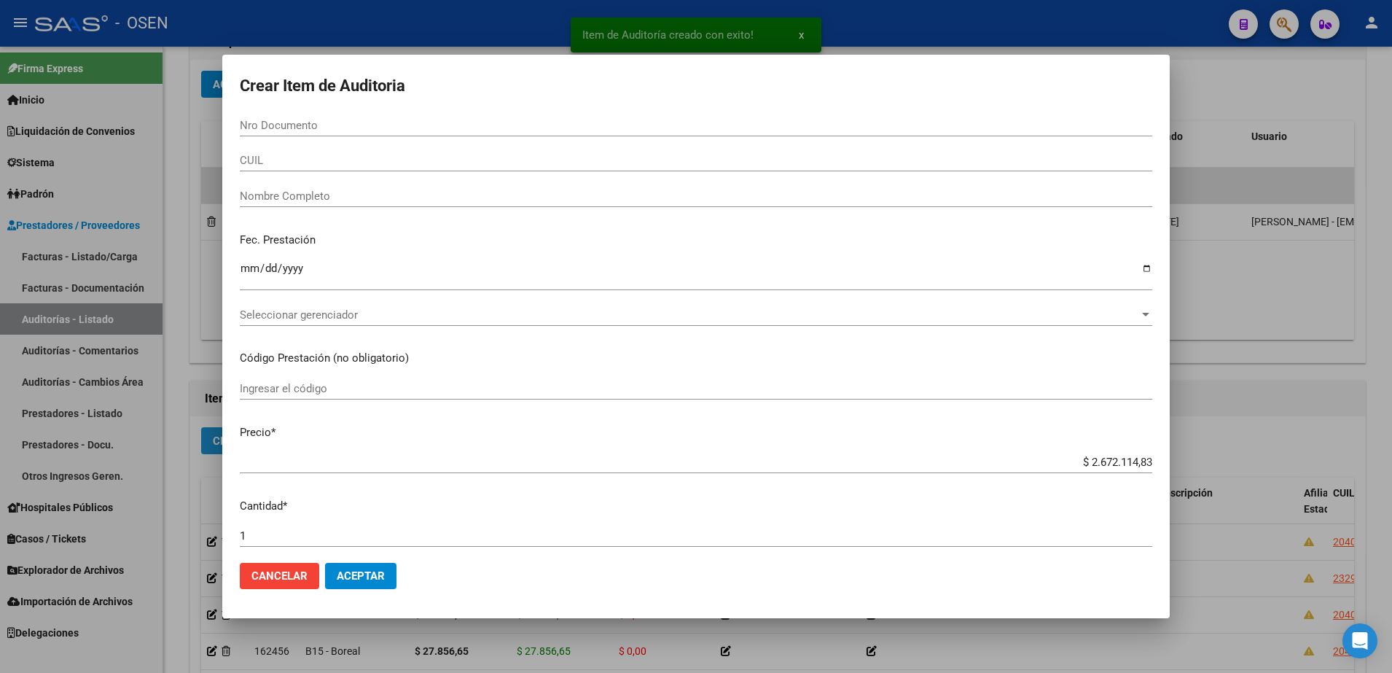
paste input "42269663"
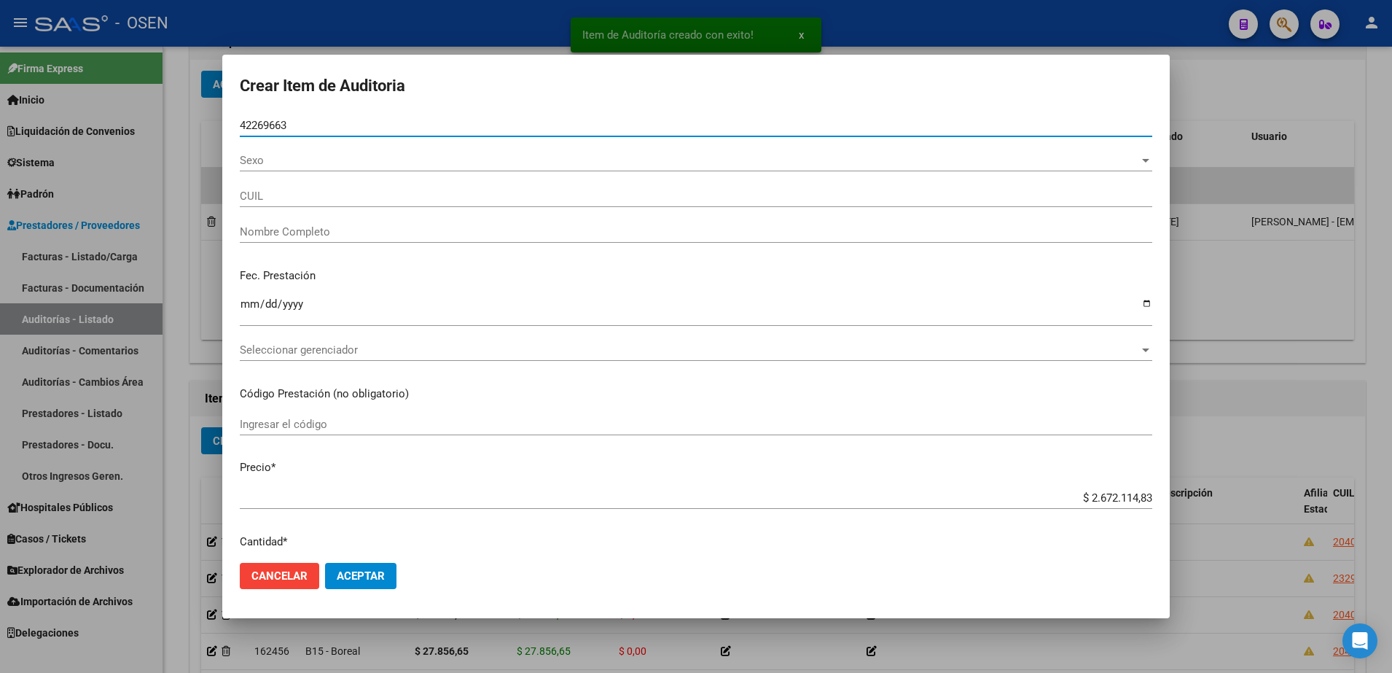
type input "42269663"
type input "27422696631"
type input "CONCHA SANCHEZ VALENTINA"
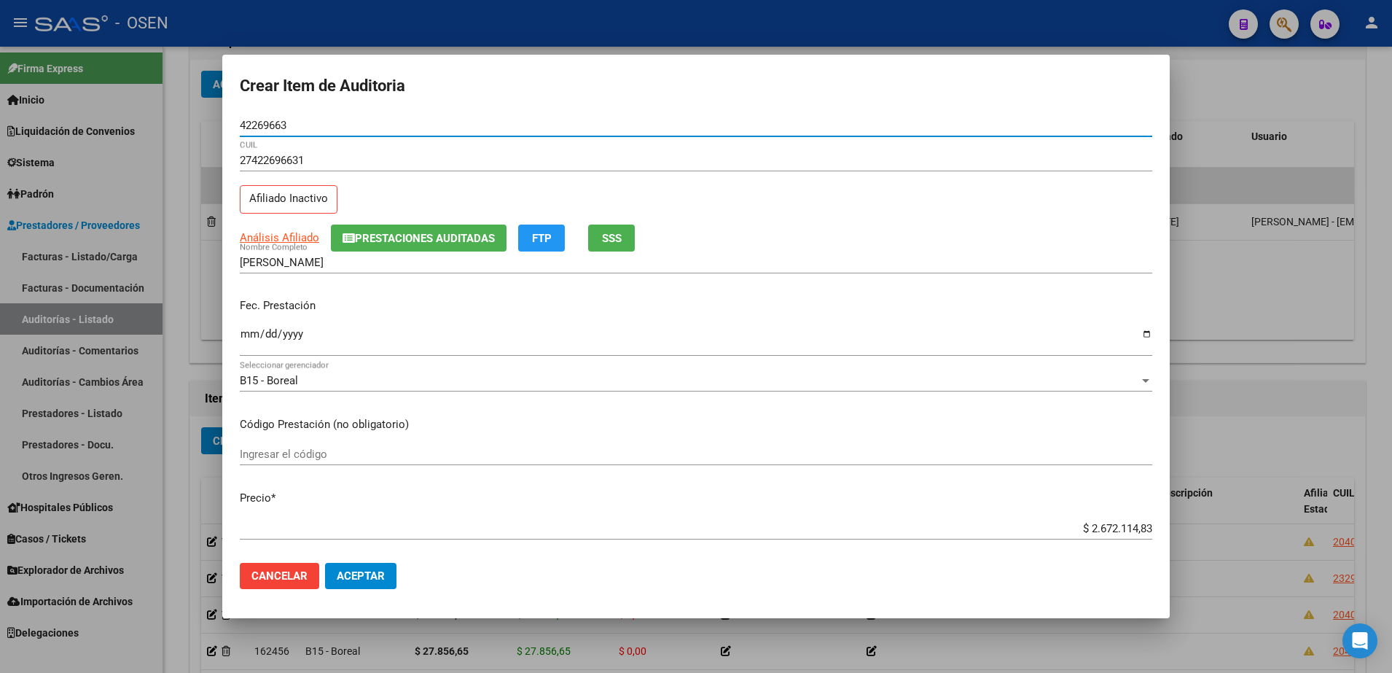
click at [258, 334] on input "Ingresar la fecha" at bounding box center [696, 339] width 912 height 23
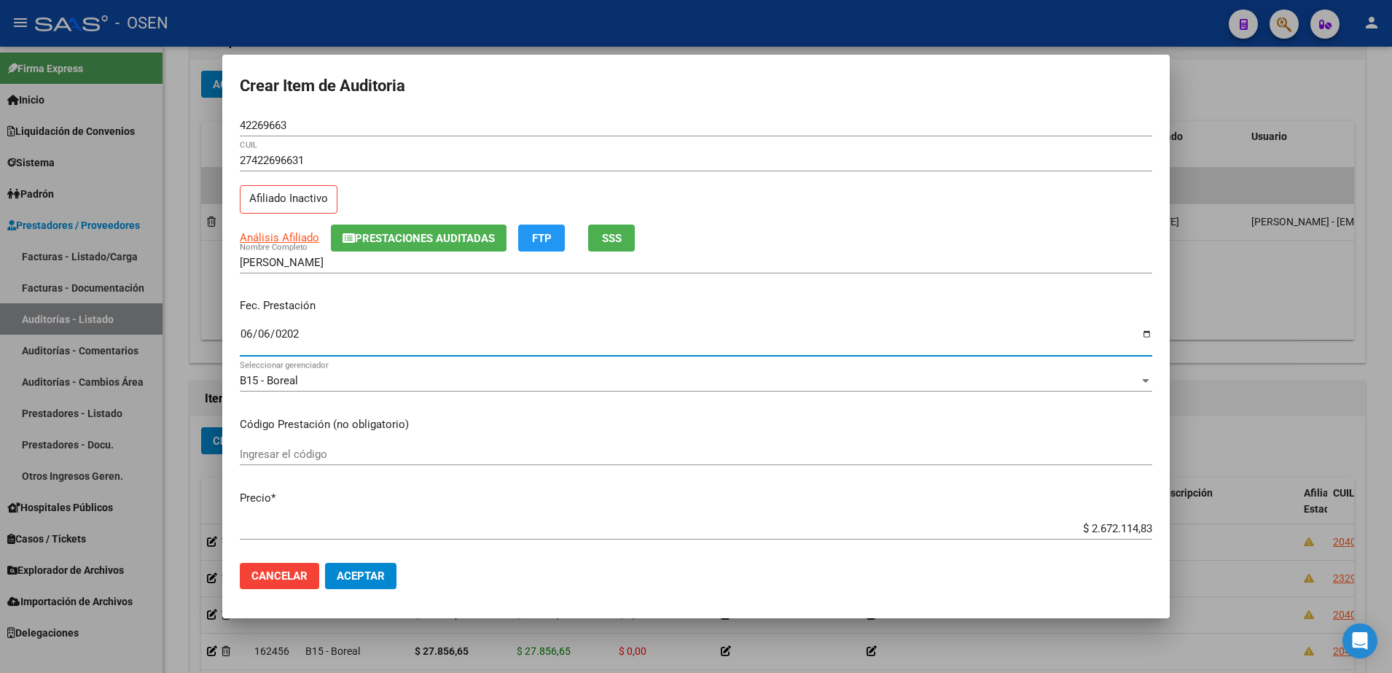
type input "2025-06-06"
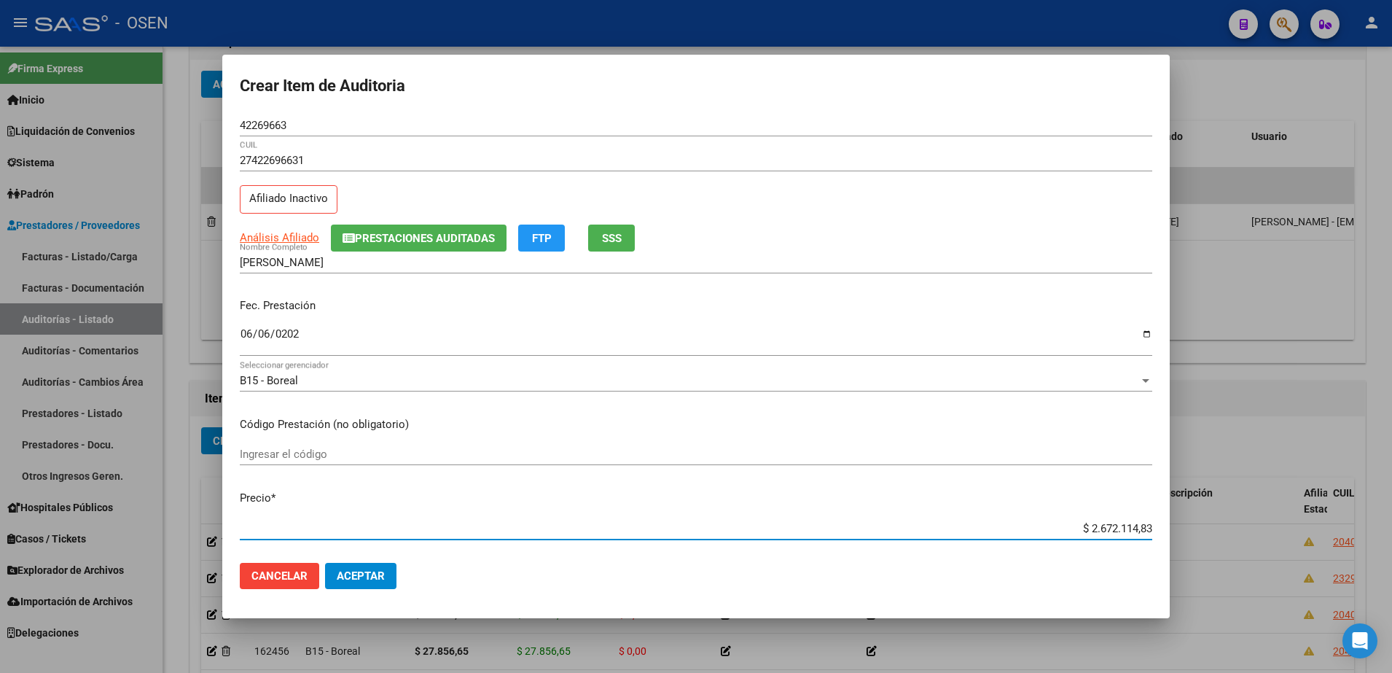
paste input "27.856,65"
type input "$ 27.856,65"
click at [262, 122] on input "42269663" at bounding box center [696, 125] width 912 height 13
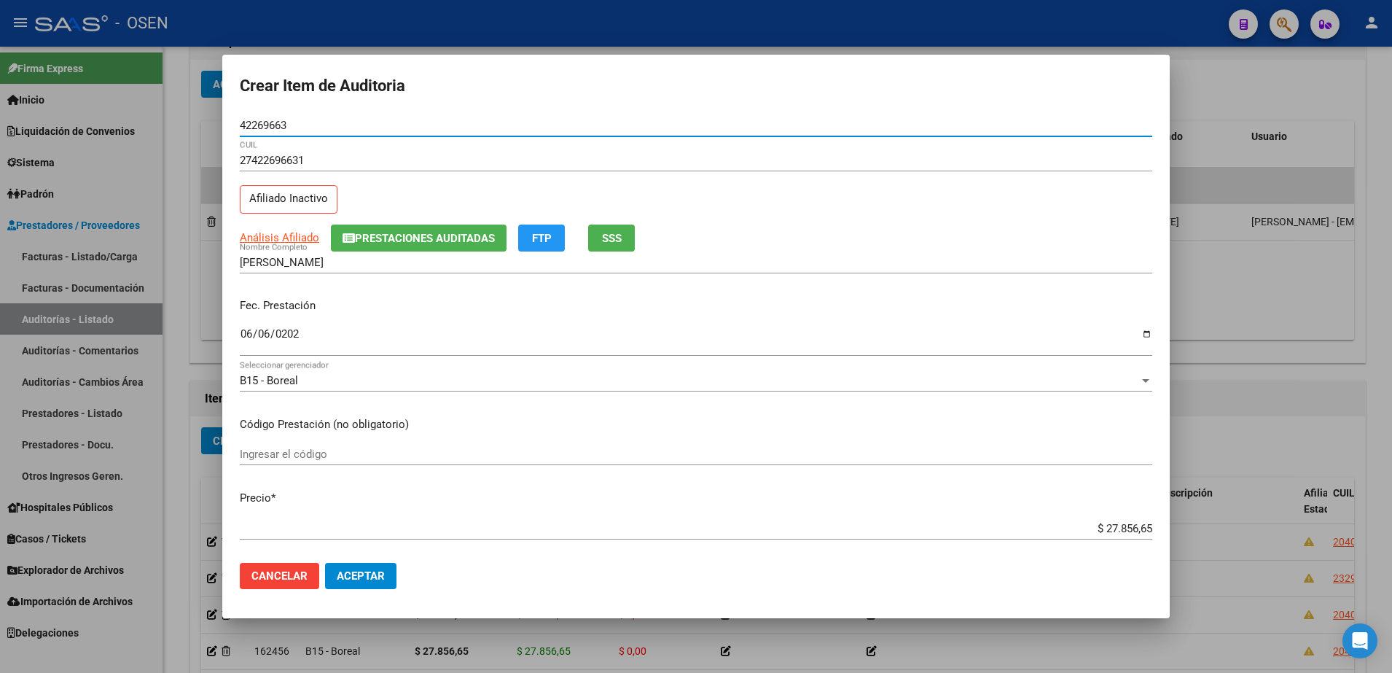
click at [260, 150] on mat-dialog-content "42269663 Nro Documento 27422696631 CUIL Afiliado Inactivo Análisis Afiliado Pre…" at bounding box center [695, 332] width 947 height 437
click at [262, 120] on input "42269663" at bounding box center [696, 125] width 912 height 13
click at [319, 260] on input "CONCHA SANCHEZ VALENTINA" at bounding box center [696, 262] width 912 height 13
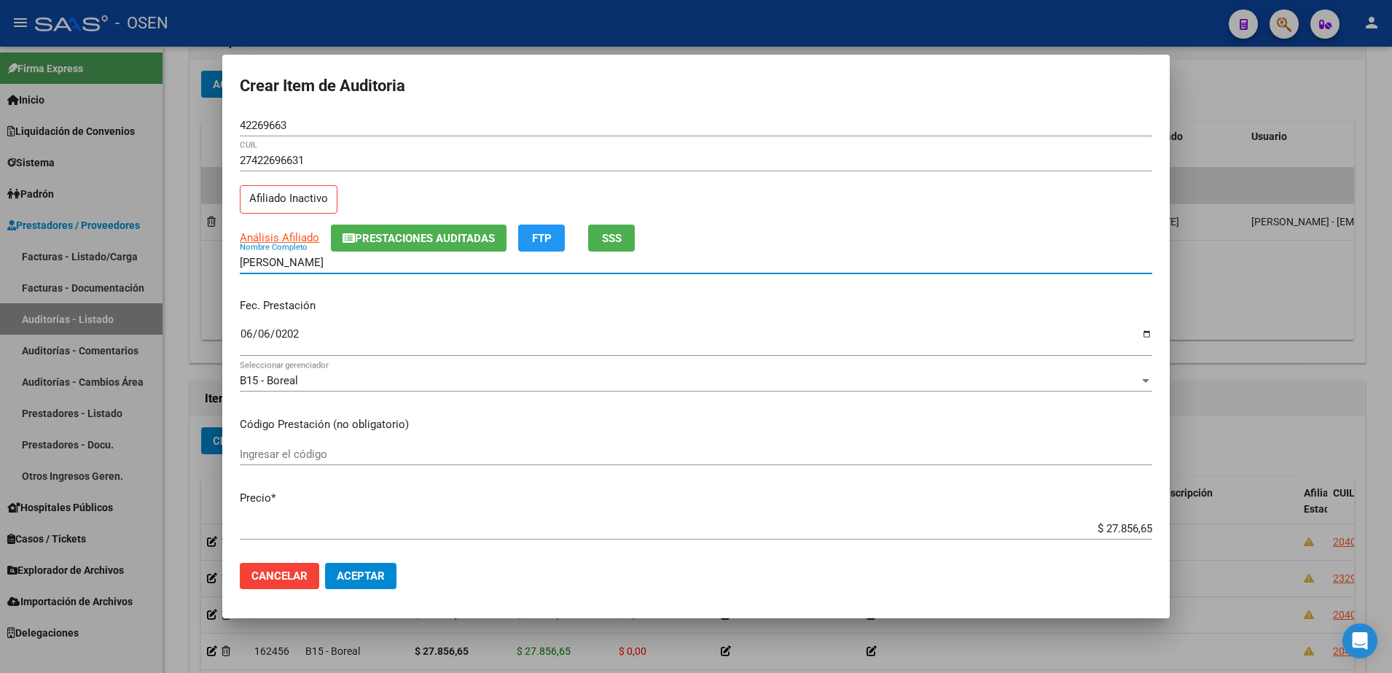
click at [319, 260] on input "CONCHA SANCHEZ VALENTINA" at bounding box center [696, 262] width 912 height 13
click at [342, 264] on input "CONCHA VALENTINA" at bounding box center [696, 262] width 912 height 13
paste input "42269663"
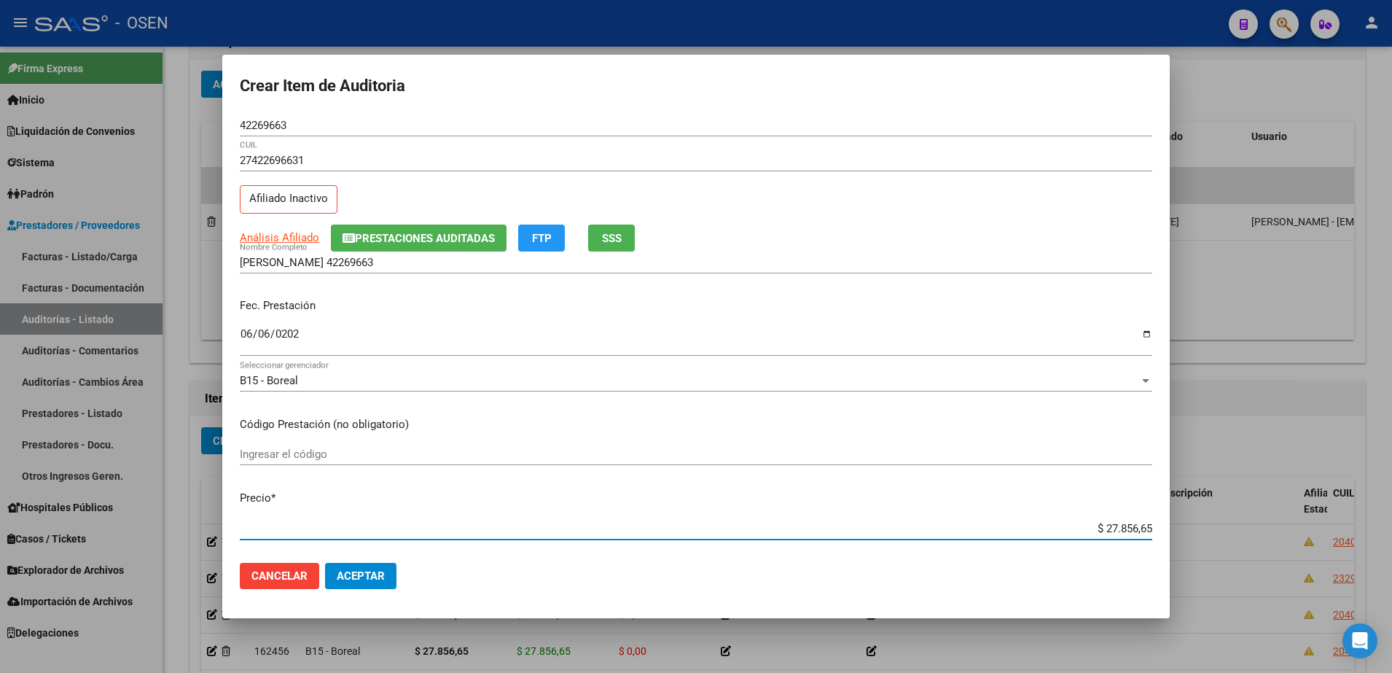
drag, startPoint x: 1070, startPoint y: 524, endPoint x: 1196, endPoint y: 522, distance: 126.1
click at [1196, 522] on div "Crear Item de Auditoria 42269663 Nro Documento 27422696631 CUIL Afiliado Inacti…" at bounding box center [696, 336] width 1392 height 673
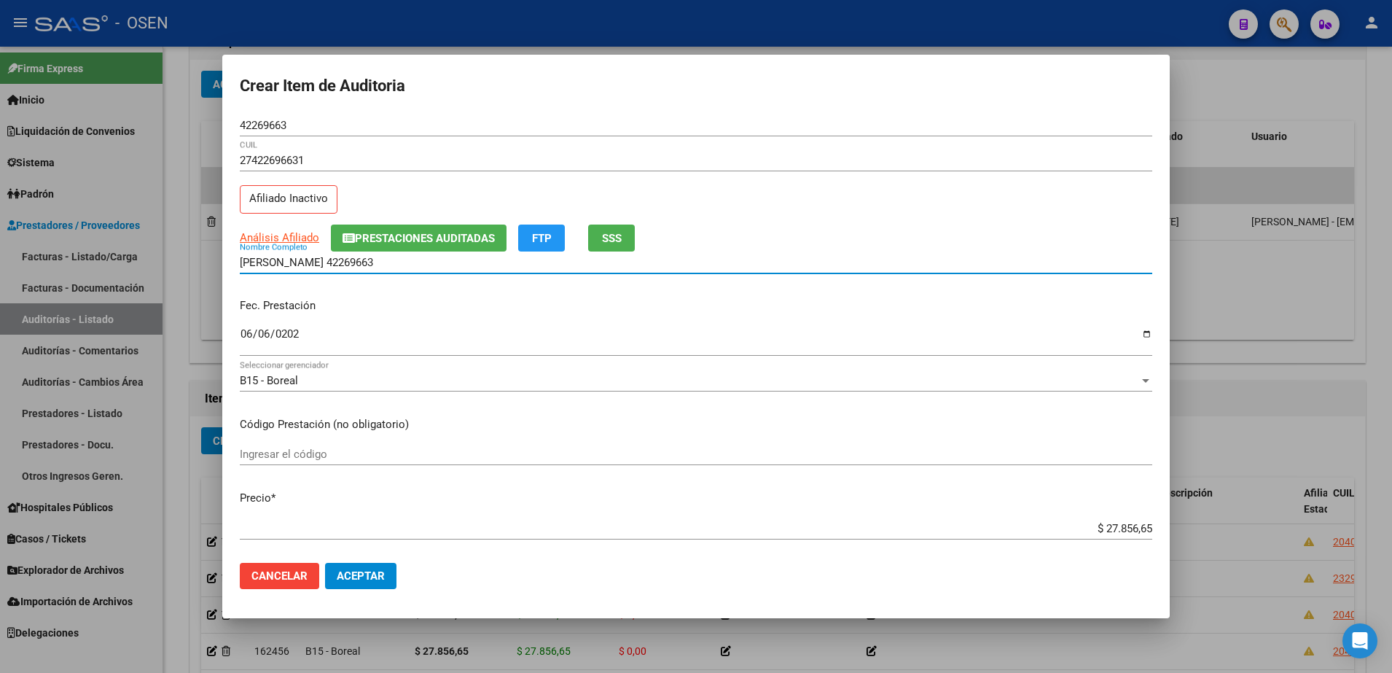
click at [496, 259] on input "CONCHA VALENTINA 42269663" at bounding box center [696, 262] width 912 height 13
paste input "$ 27.856,65"
drag, startPoint x: 498, startPoint y: 259, endPoint x: 109, endPoint y: 245, distance: 389.4
click at [109, 245] on div "Crear Item de Auditoria 42269663 Nro Documento 27422696631 CUIL Afiliado Inacti…" at bounding box center [696, 336] width 1392 height 673
click at [461, 256] on input "CONCHA VALENTINA 42269663 - $ 27.856,65" at bounding box center [696, 262] width 912 height 13
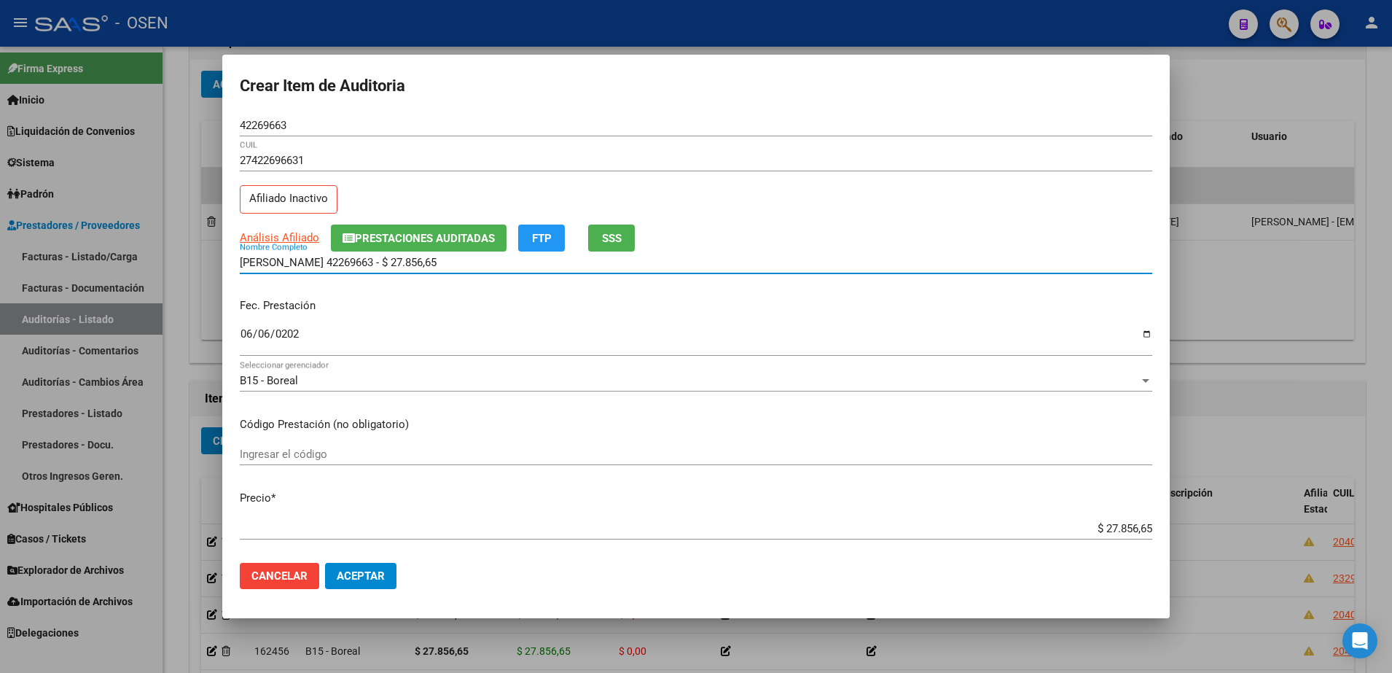
drag, startPoint x: 462, startPoint y: 256, endPoint x: 370, endPoint y: 262, distance: 92.0
click at [370, 261] on input "CONCHA VALENTINA 42269663 - $ 27.856,65" at bounding box center [696, 262] width 912 height 13
type input "CONCHA VALENTINA"
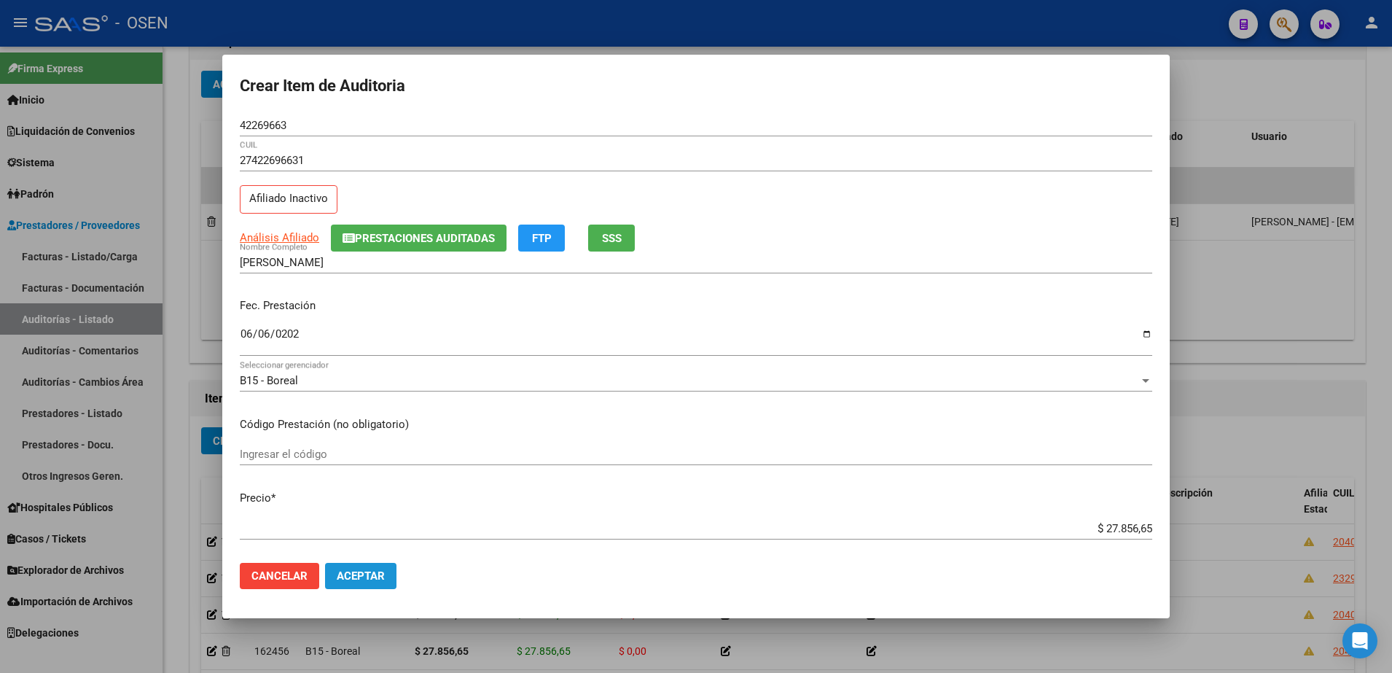
click at [377, 576] on span "Aceptar" at bounding box center [361, 575] width 48 height 13
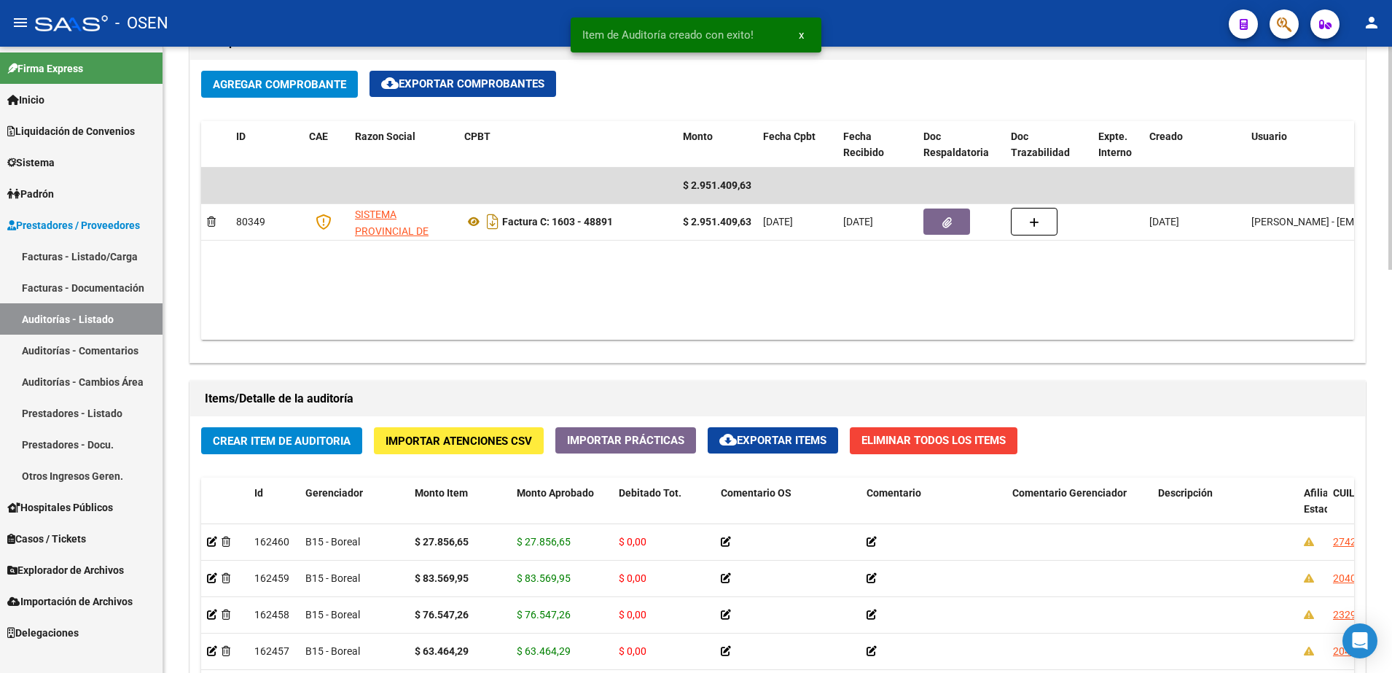
click at [329, 415] on div "Items/Detalle de la auditoría" at bounding box center [777, 398] width 1175 height 35
click at [329, 427] on button "Crear Item de Auditoria" at bounding box center [281, 440] width 161 height 27
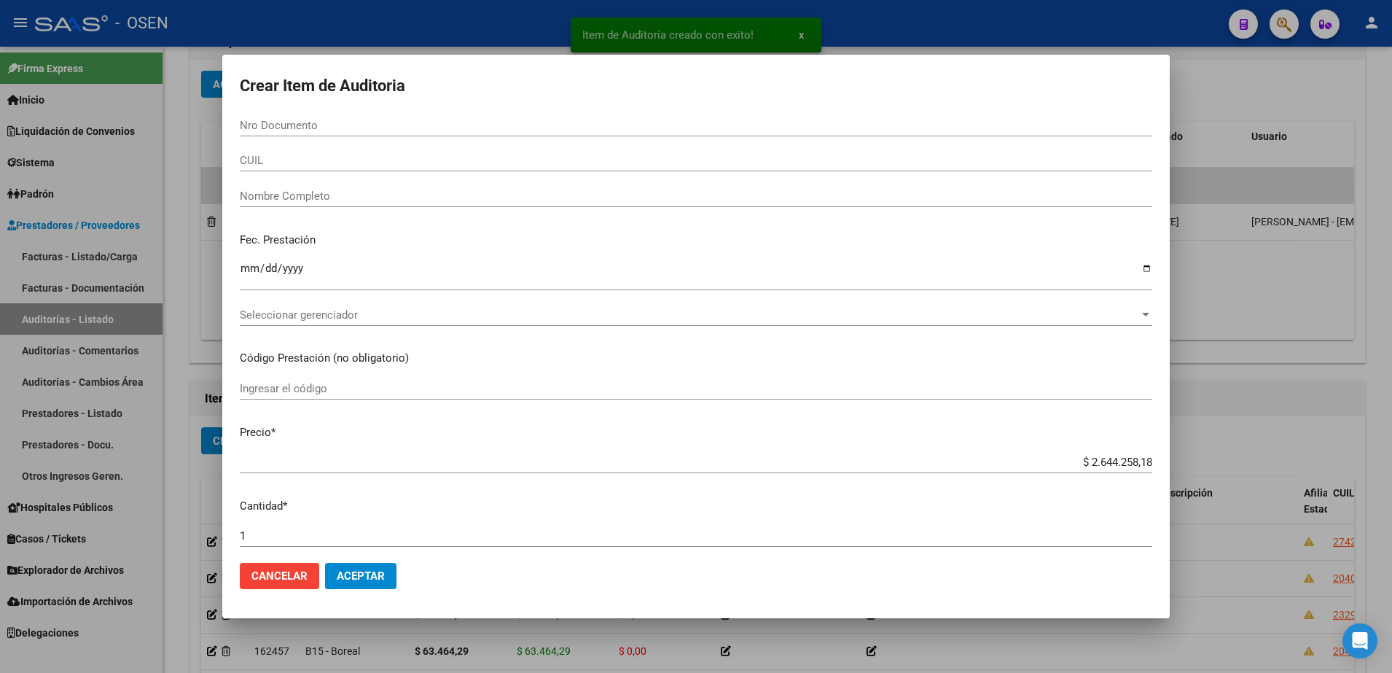
paste input "17614497"
type input "17614497"
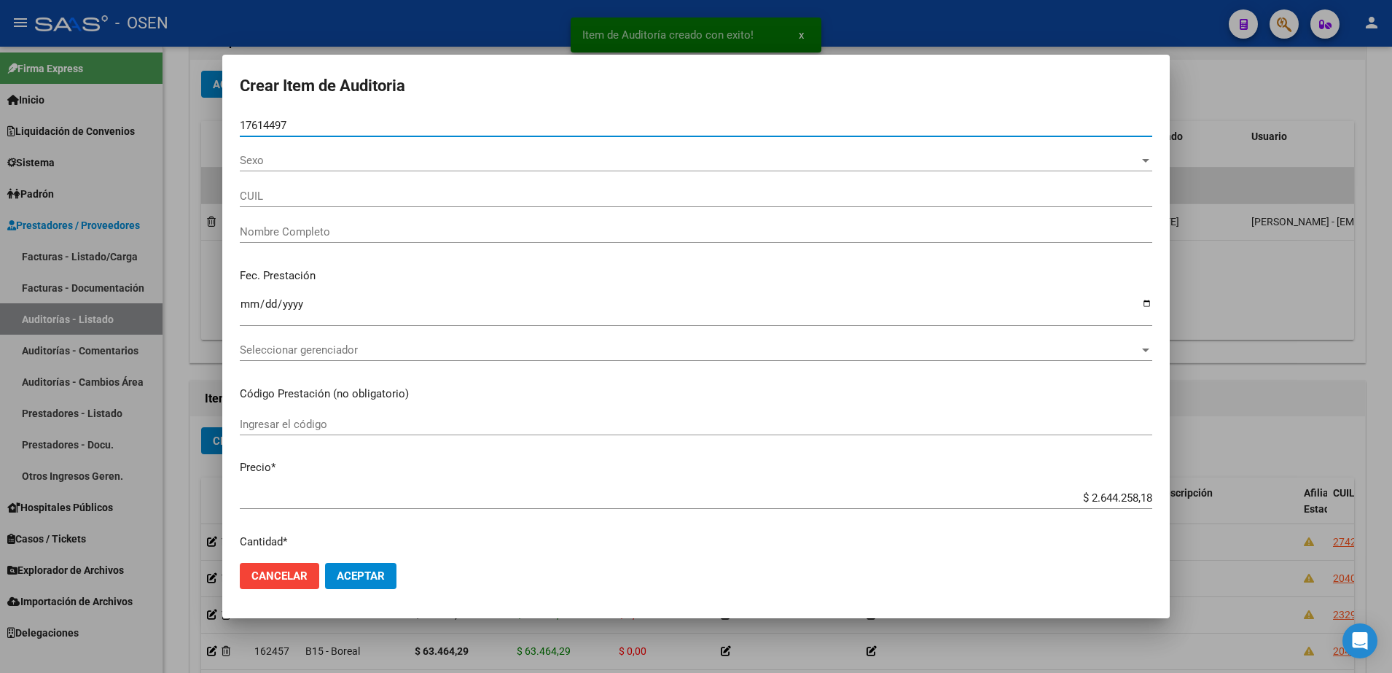
type input "27176144977"
type input "GALLARDO SILVIA MIRTA"
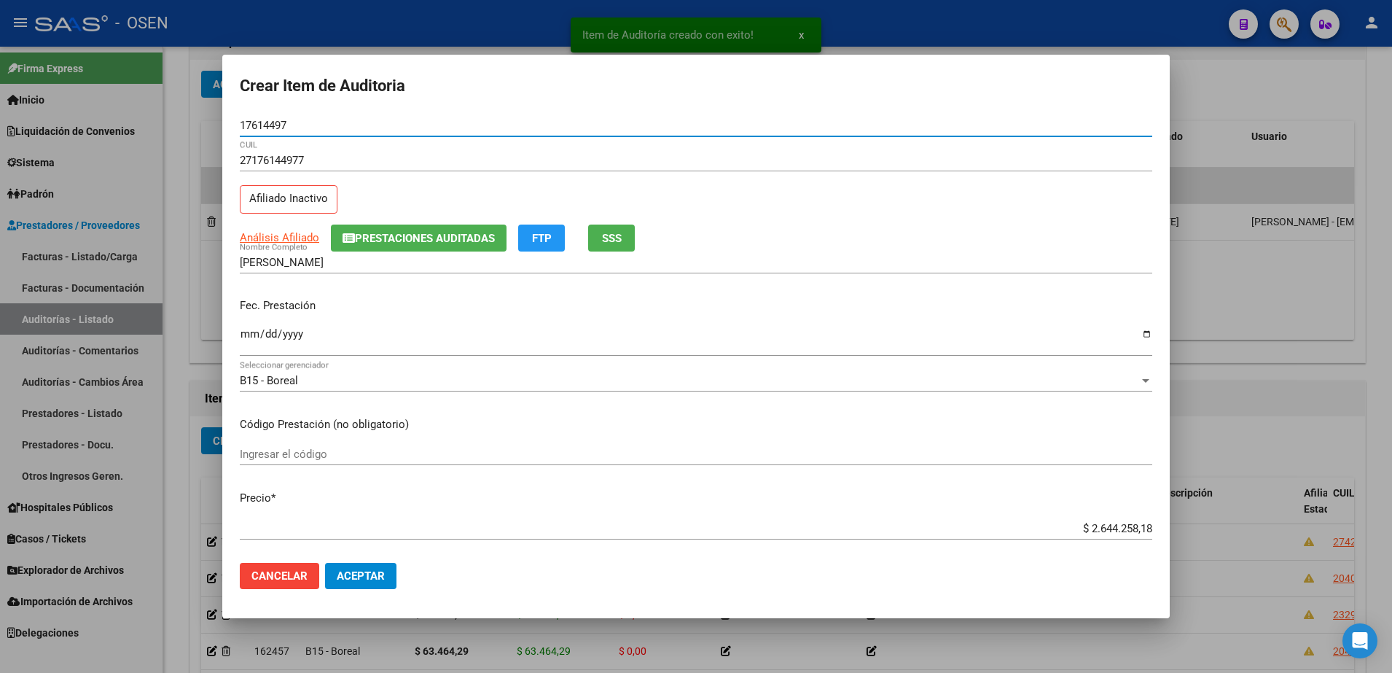
type input "17614497"
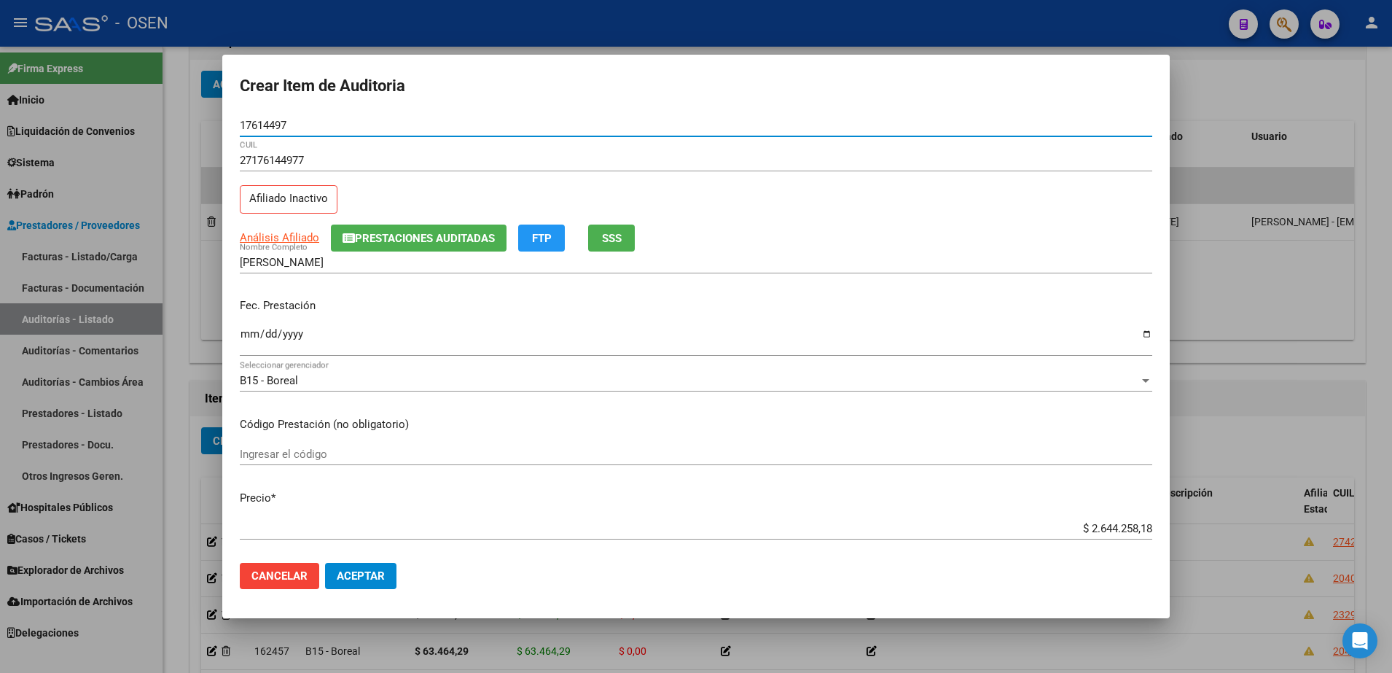
click at [1079, 518] on div "$ 2.644.258,18 Ingresar el precio" at bounding box center [696, 528] width 912 height 22
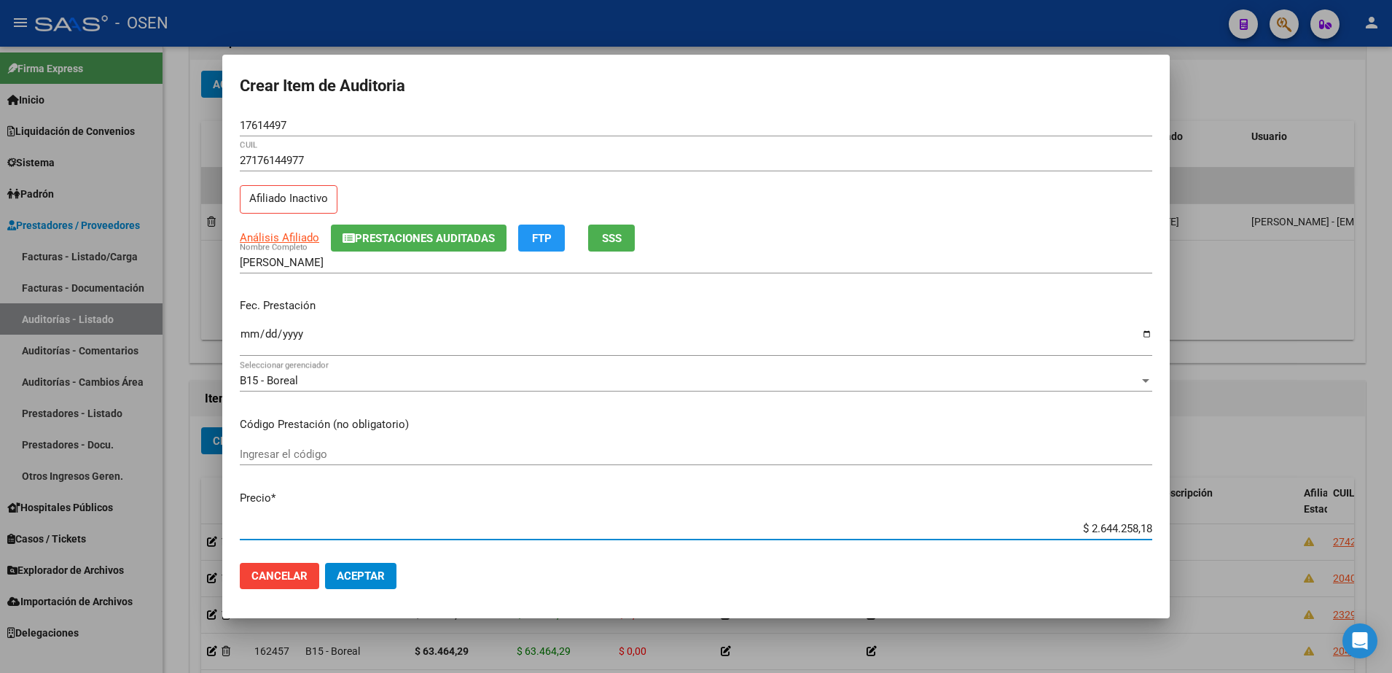
click at [1089, 525] on input "$ 2.644.258,18" at bounding box center [696, 528] width 912 height 13
paste input "22.584,54"
type input "$ 22.584,54"
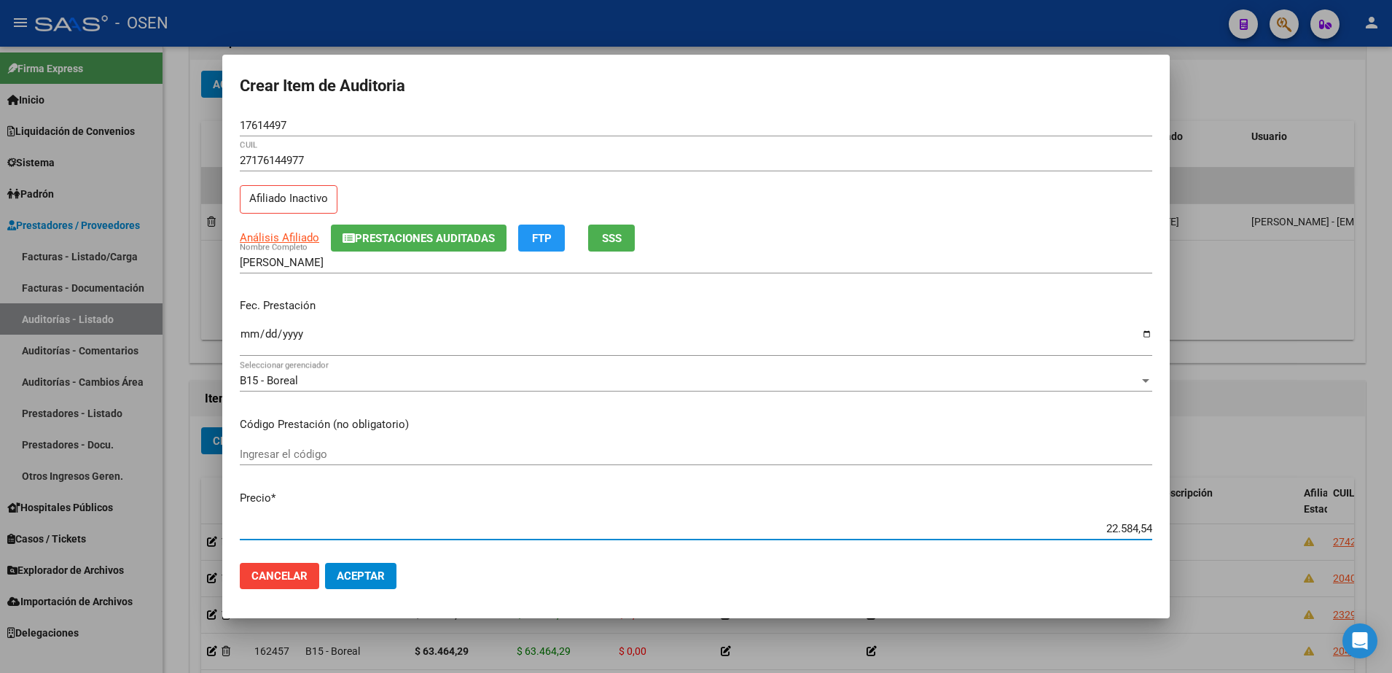
type input "$ 22.584,54"
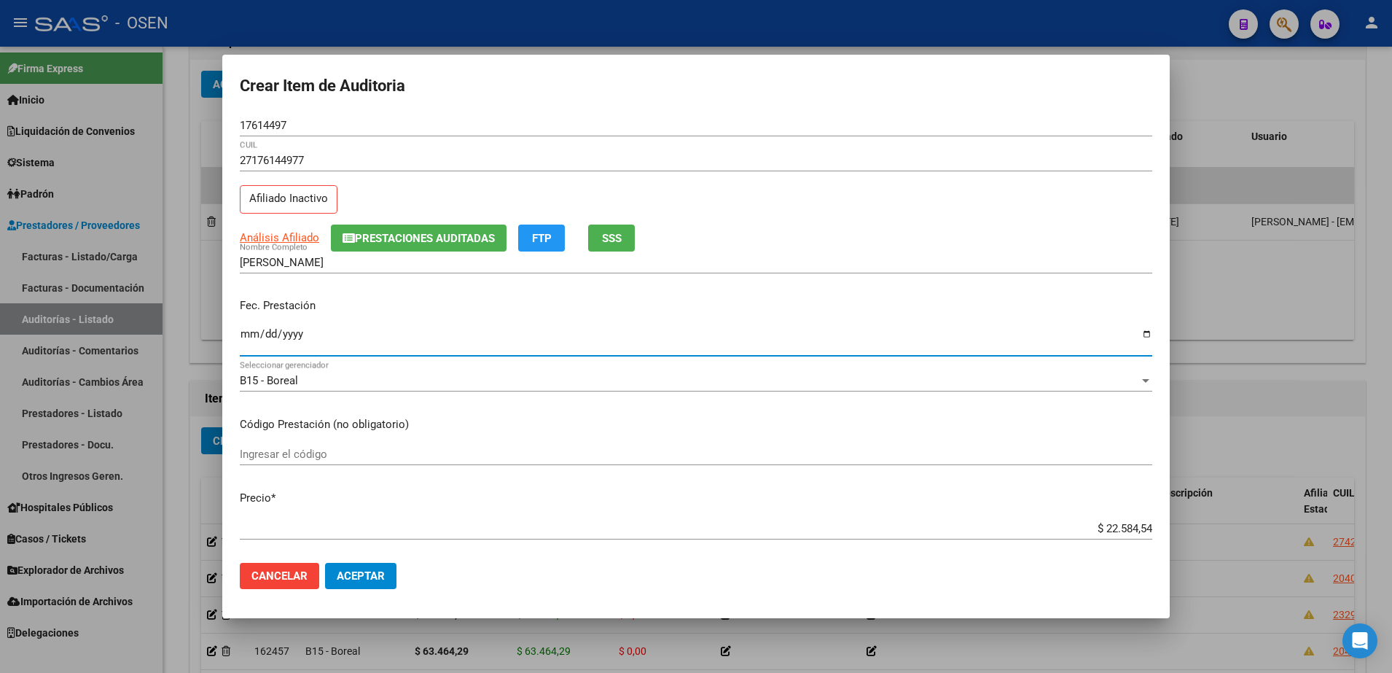
click at [254, 336] on input "Ingresar la fecha" at bounding box center [696, 339] width 912 height 23
type input "0120-06-07"
type input "2025-06-07"
click at [278, 104] on form "Crear Item de Auditoria 17614497 Nro Documento 27176144977 CUIL Afiliado Inacti…" at bounding box center [696, 336] width 912 height 529
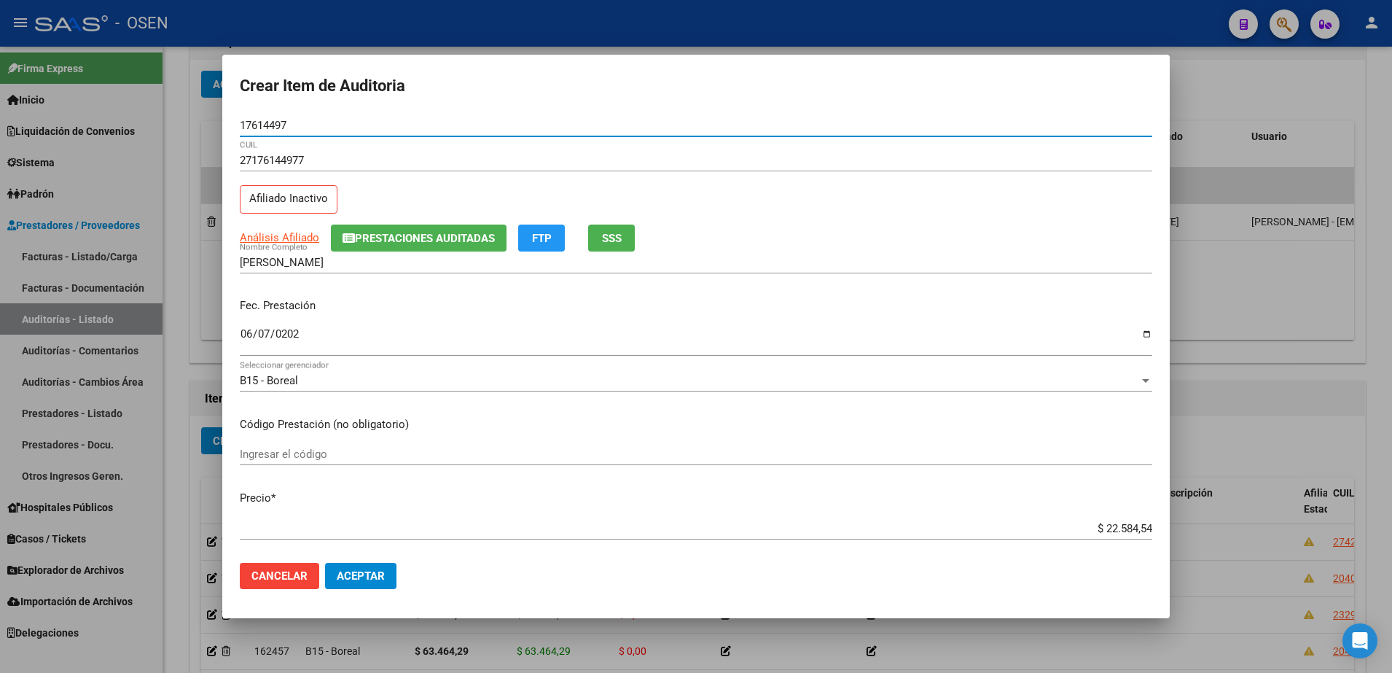
click at [277, 124] on input "17614497" at bounding box center [696, 125] width 912 height 13
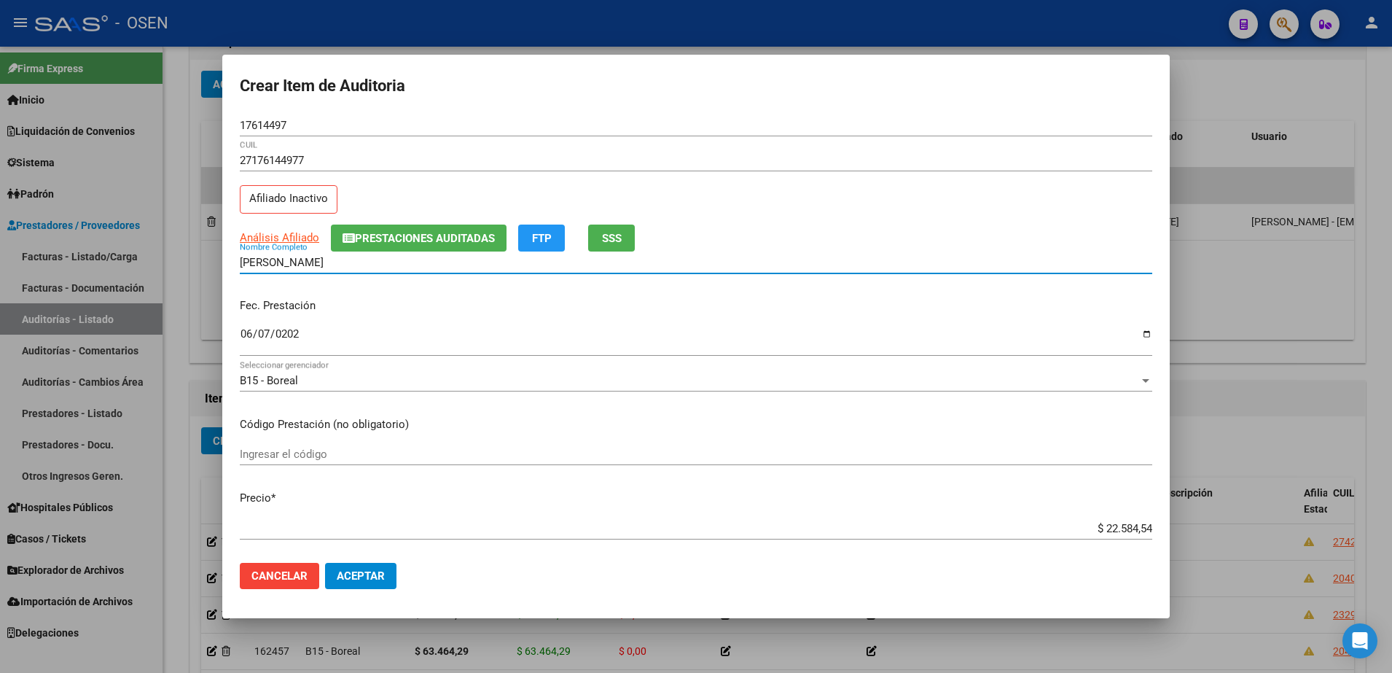
drag, startPoint x: 327, startPoint y: 258, endPoint x: 220, endPoint y: 259, distance: 107.1
click at [220, 259] on div "Crear Item de Auditoria 17614497 Nro Documento 27176144977 CUIL Afiliado Inacti…" at bounding box center [696, 336] width 1392 height 673
click at [1070, 318] on div "Fec. Prestación 2025-06-07 Ingresar la fecha" at bounding box center [696, 327] width 912 height 83
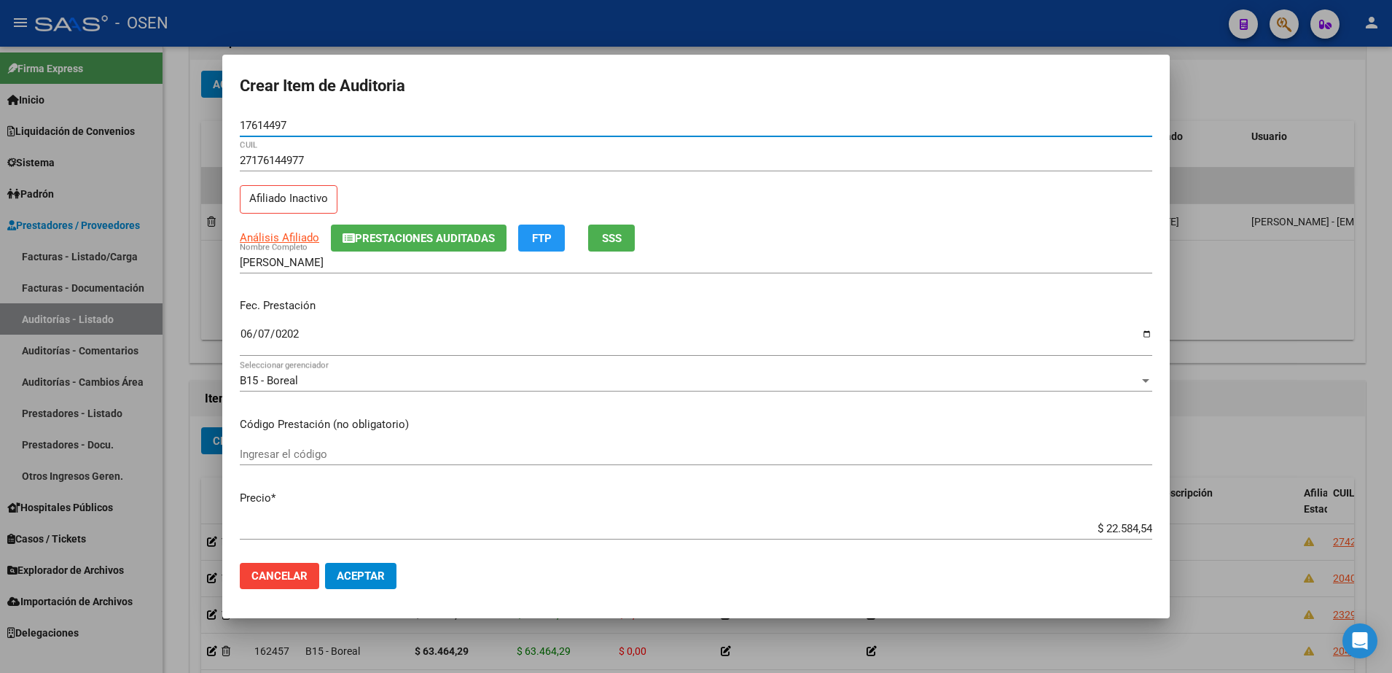
click at [256, 126] on input "17614497" at bounding box center [696, 125] width 912 height 13
click at [345, 266] on input "GALLARDO SILVIA MIRTA" at bounding box center [696, 262] width 912 height 13
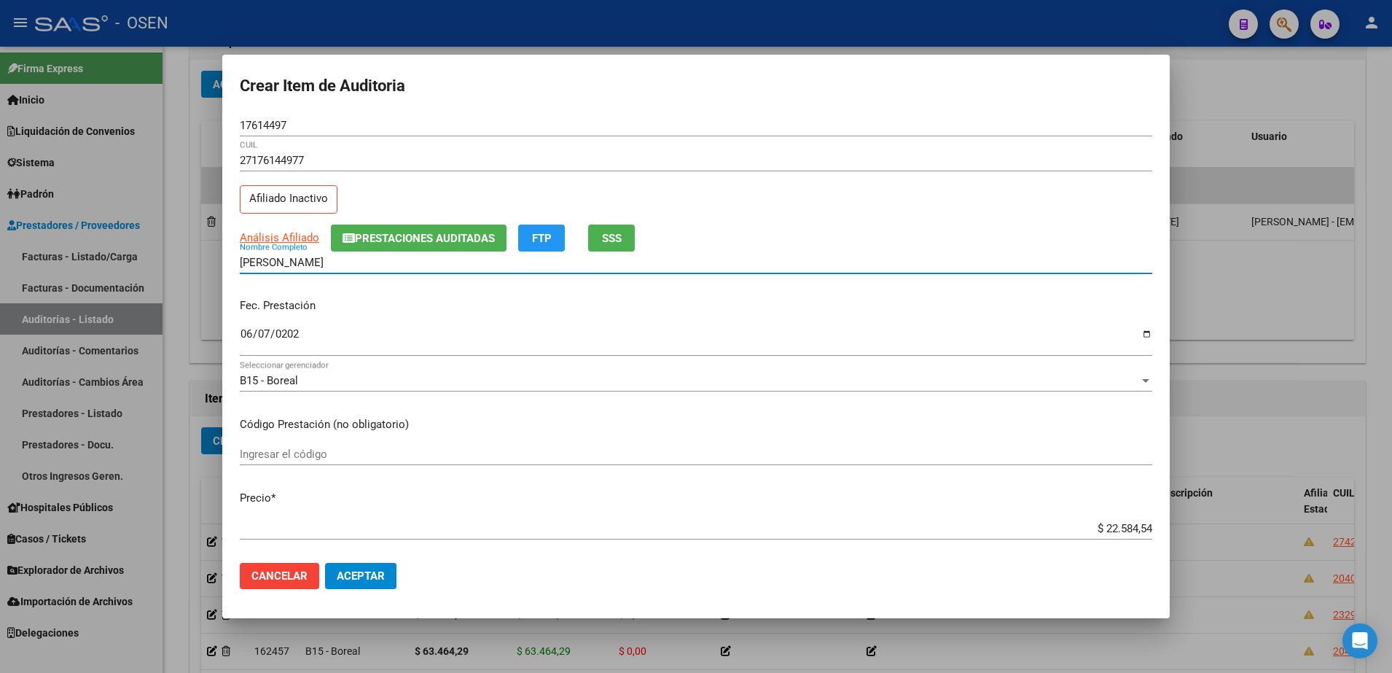
paste input "17614497"
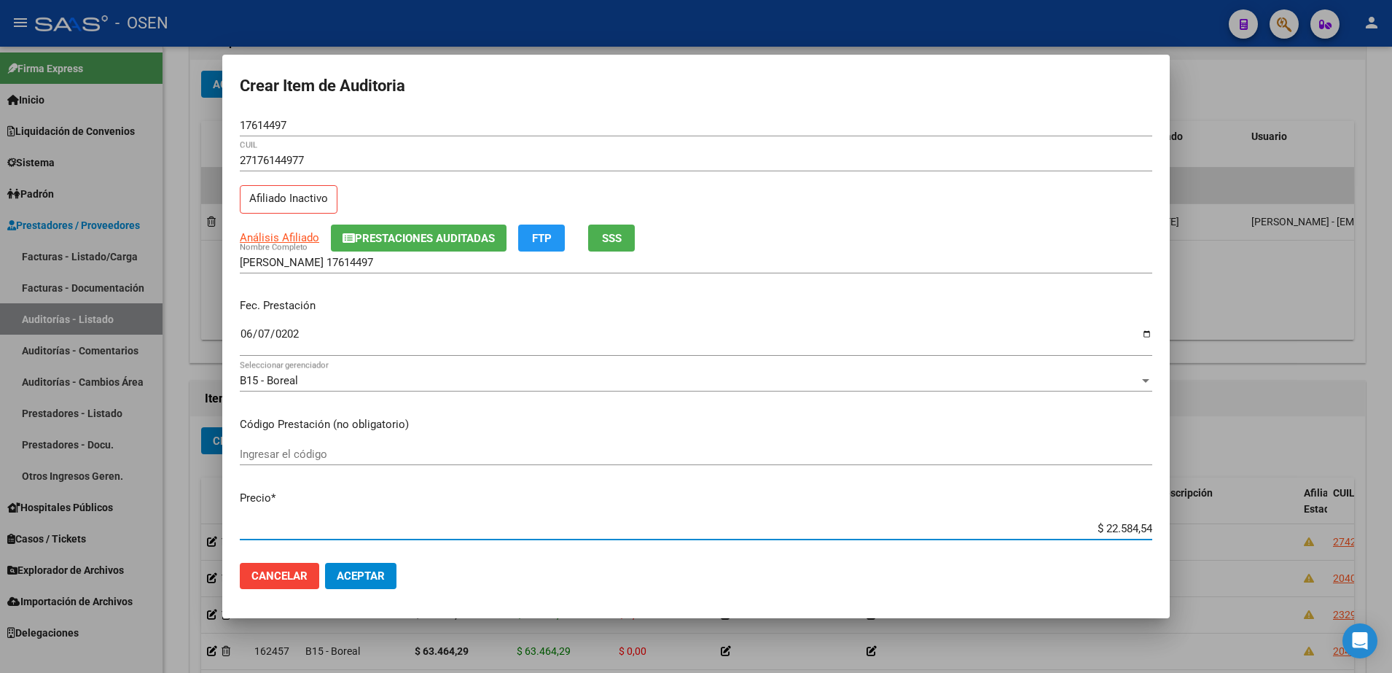
drag, startPoint x: 1062, startPoint y: 522, endPoint x: 1170, endPoint y: 530, distance: 108.9
click at [1170, 530] on div "Crear Item de Auditoria 17614497 Nro Documento 27176144977 CUIL Afiliado Inacti…" at bounding box center [696, 336] width 1392 height 673
click at [447, 264] on input "GALLARDO SILVIA 17614497" at bounding box center [696, 262] width 912 height 13
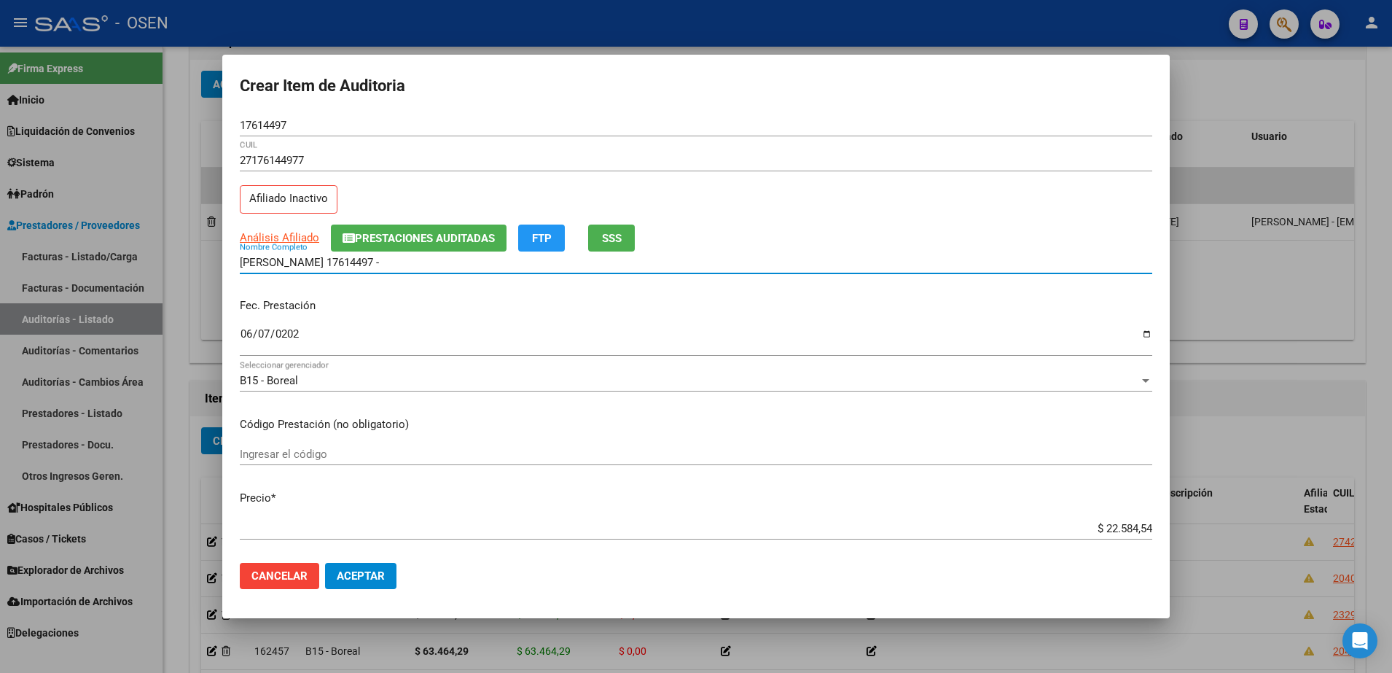
paste input "$ 22.584,54"
drag, startPoint x: 450, startPoint y: 264, endPoint x: 137, endPoint y: 256, distance: 313.4
click at [137, 256] on div "Crear Item de Auditoria 17614497 Nro Documento 27176144977 CUIL Afiliado Inacti…" at bounding box center [696, 336] width 1392 height 673
click at [452, 264] on input "GALLARDO SILVIA 17614497 - $ 22.584,54" at bounding box center [696, 262] width 912 height 13
drag, startPoint x: 452, startPoint y: 264, endPoint x: 361, endPoint y: 263, distance: 91.1
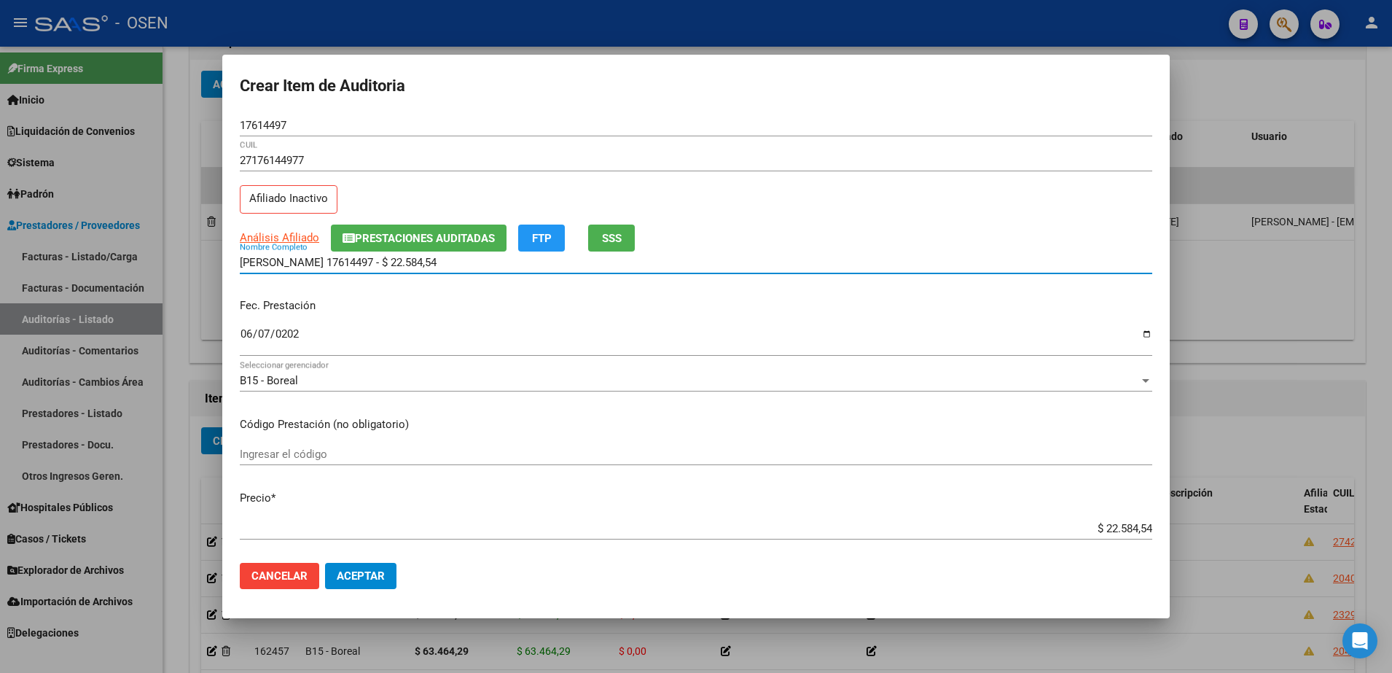
click at [360, 264] on input "GALLARDO SILVIA 17614497 - $ 22.584,54" at bounding box center [696, 262] width 912 height 13
type input "GALLARDO SILVIA"
click at [383, 580] on span "Aceptar" at bounding box center [361, 575] width 48 height 13
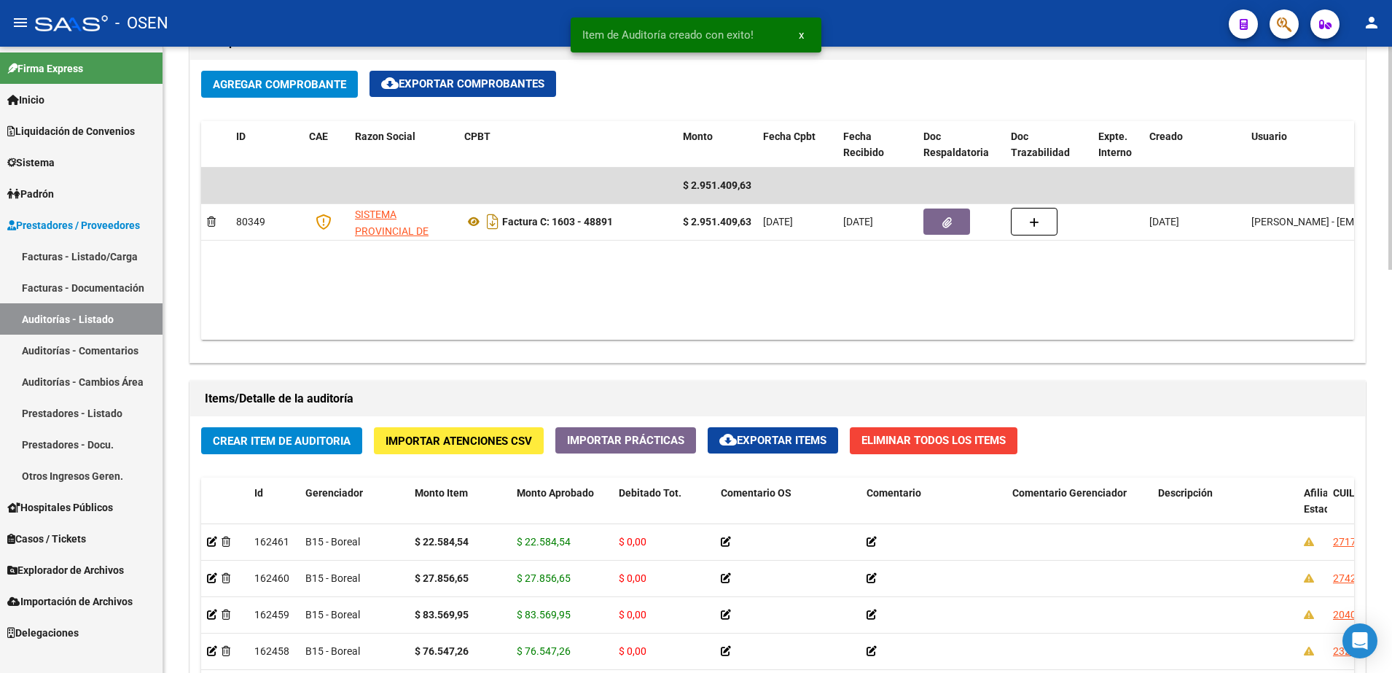
click at [321, 439] on span "Crear Item de Auditoria" at bounding box center [282, 440] width 138 height 13
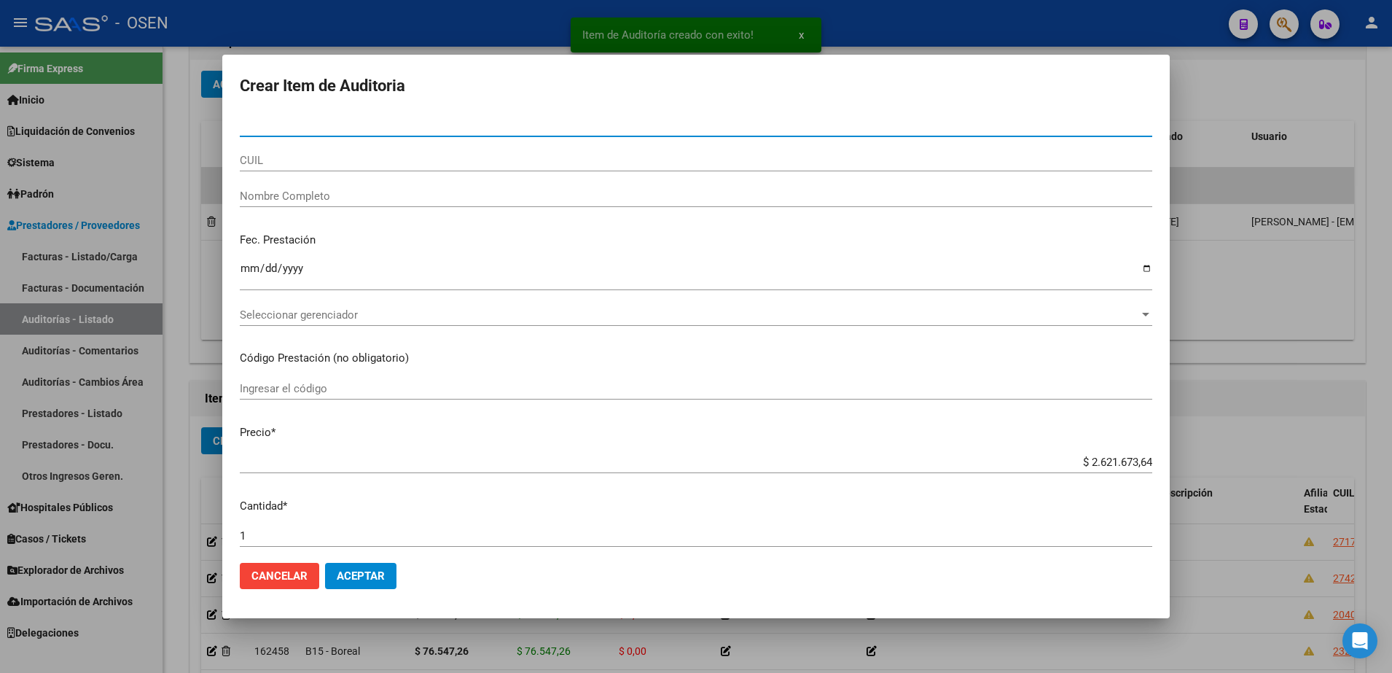
paste input "22664738"
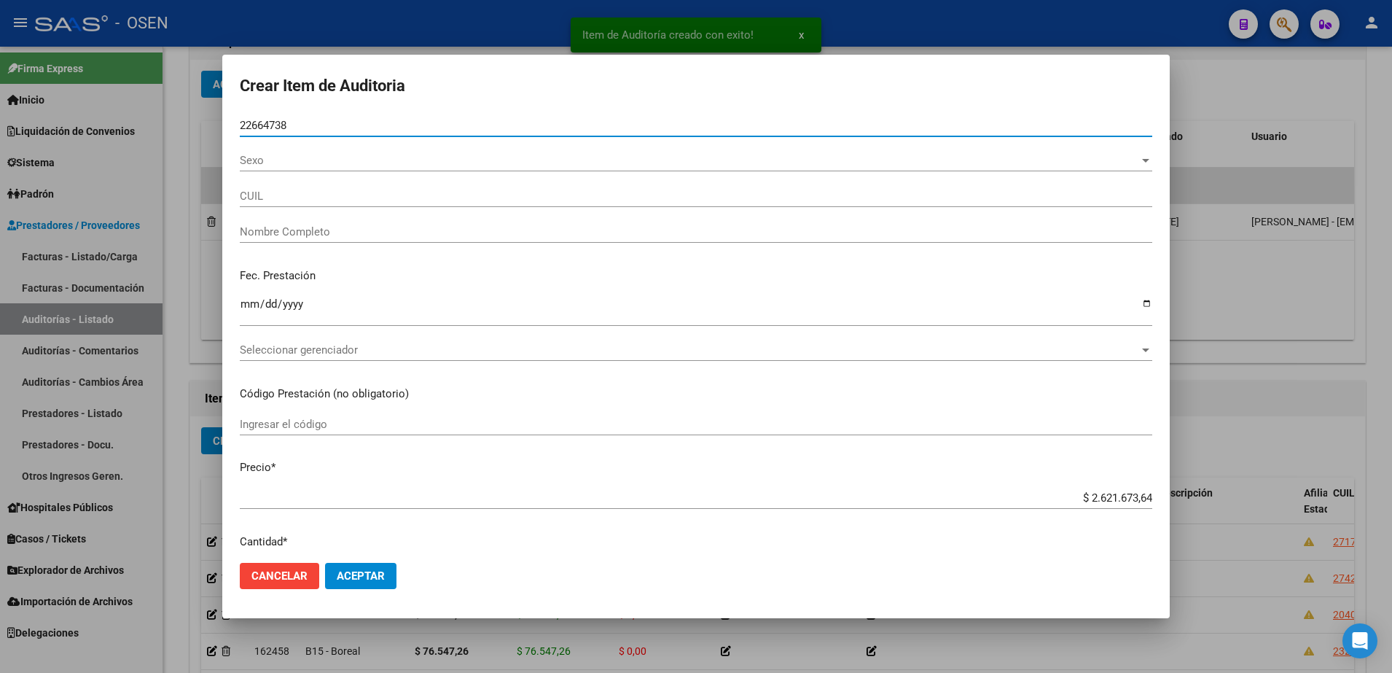
type input "22664738"
type input "23226647384"
type input "PETTOROSSI CLAUDIA VERONICA -"
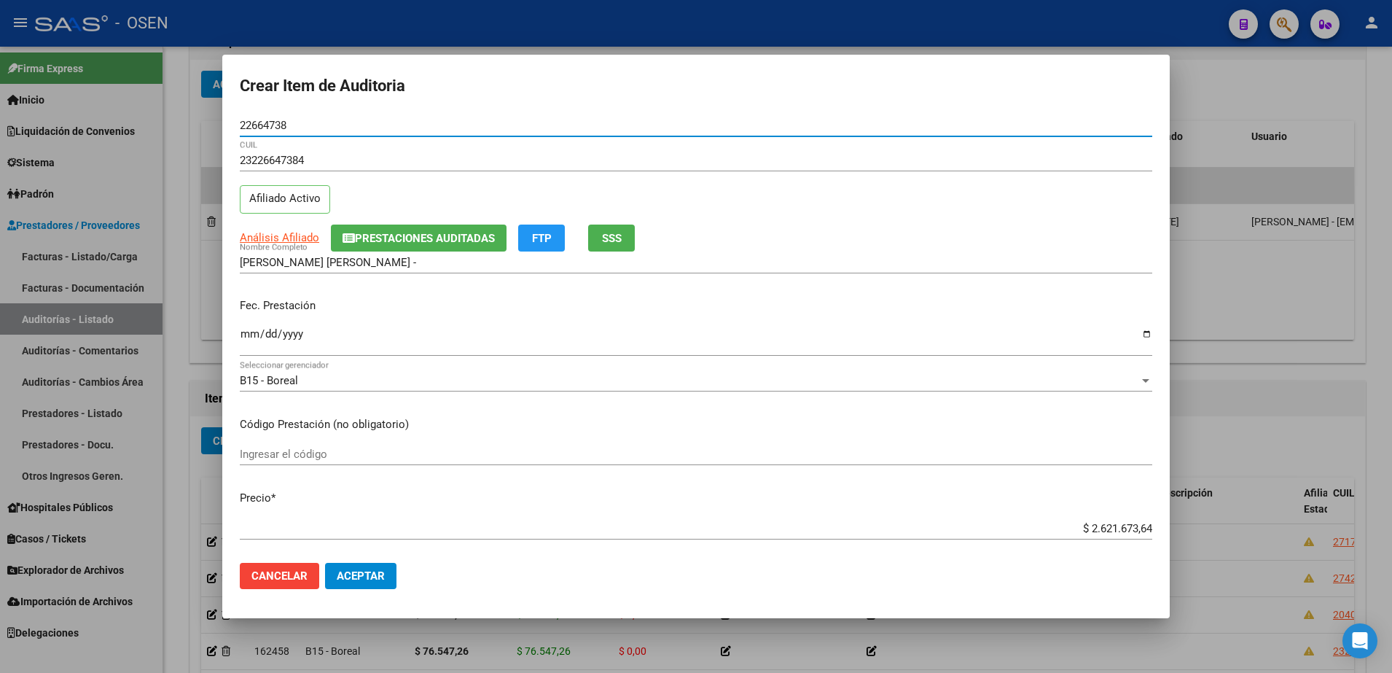
click at [248, 338] on input "Ingresar la fecha" at bounding box center [696, 339] width 912 height 23
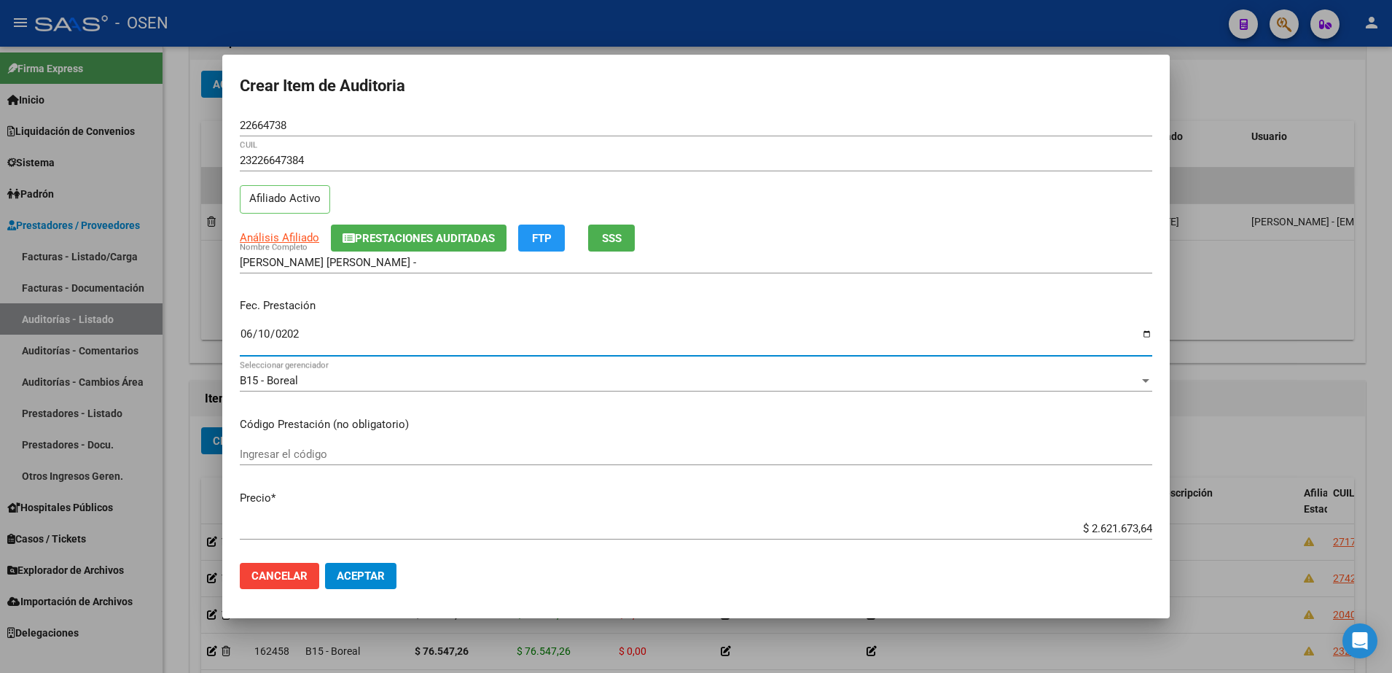
type input "2025-06-10"
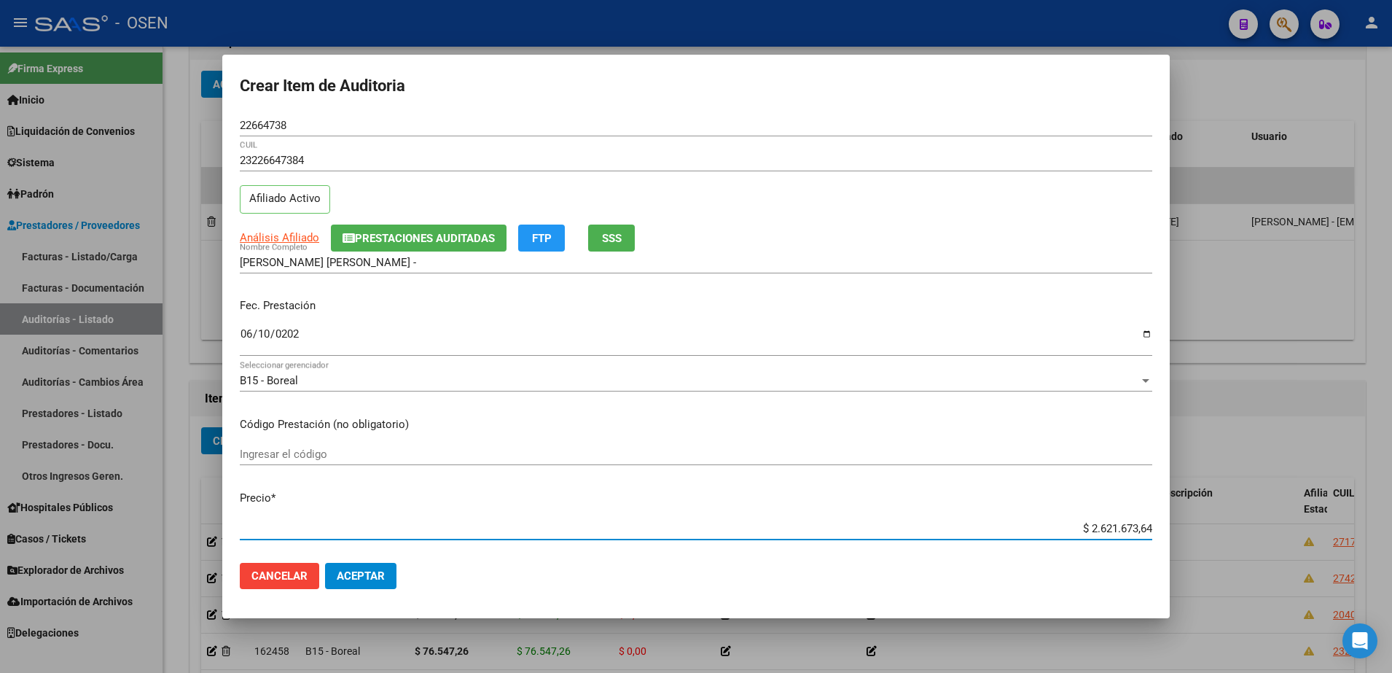
paste input "93.635,80"
type input "$ 93.635,80"
click at [313, 227] on div "Análisis Afiliado Prestaciones Auditadas FTP SSS" at bounding box center [696, 237] width 912 height 27
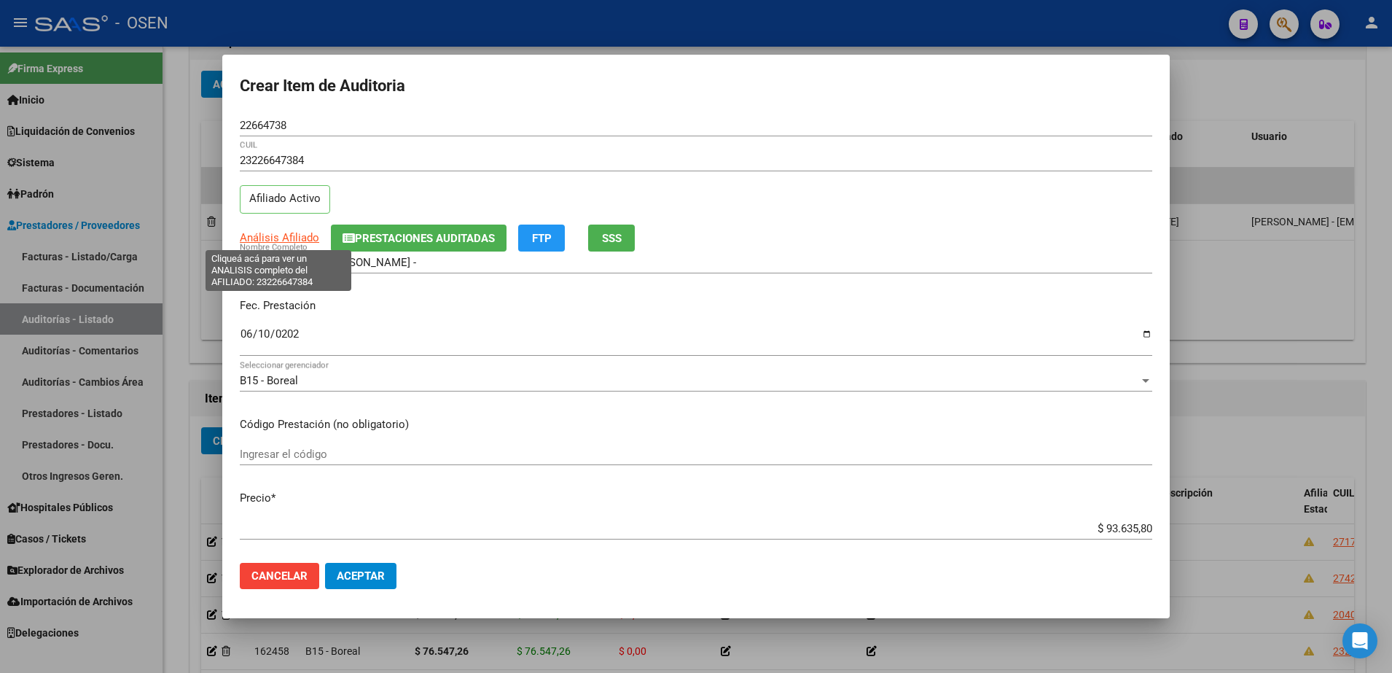
click at [307, 232] on span "Análisis Afiliado" at bounding box center [279, 237] width 79 height 13
type textarea "23226647384"
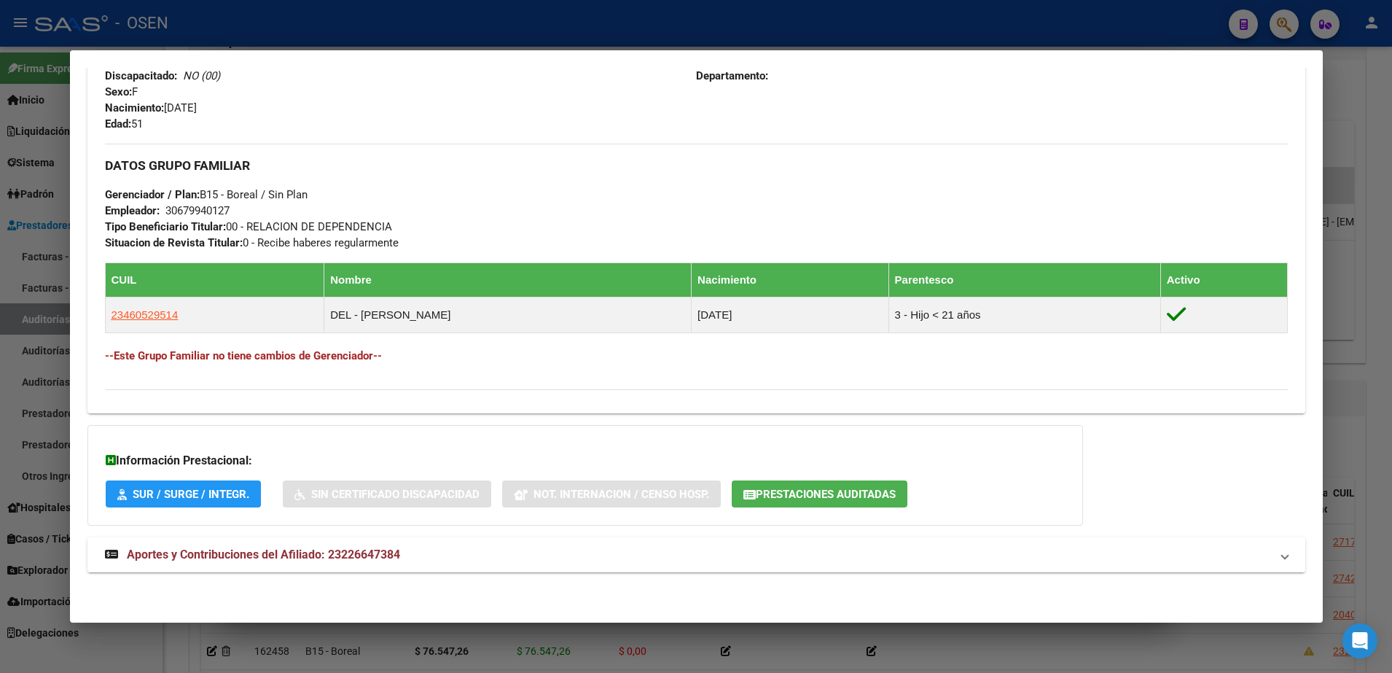
click at [646, 549] on mat-panel-title "Aportes y Contribuciones del Afiliado: 23226647384" at bounding box center [687, 554] width 1165 height 17
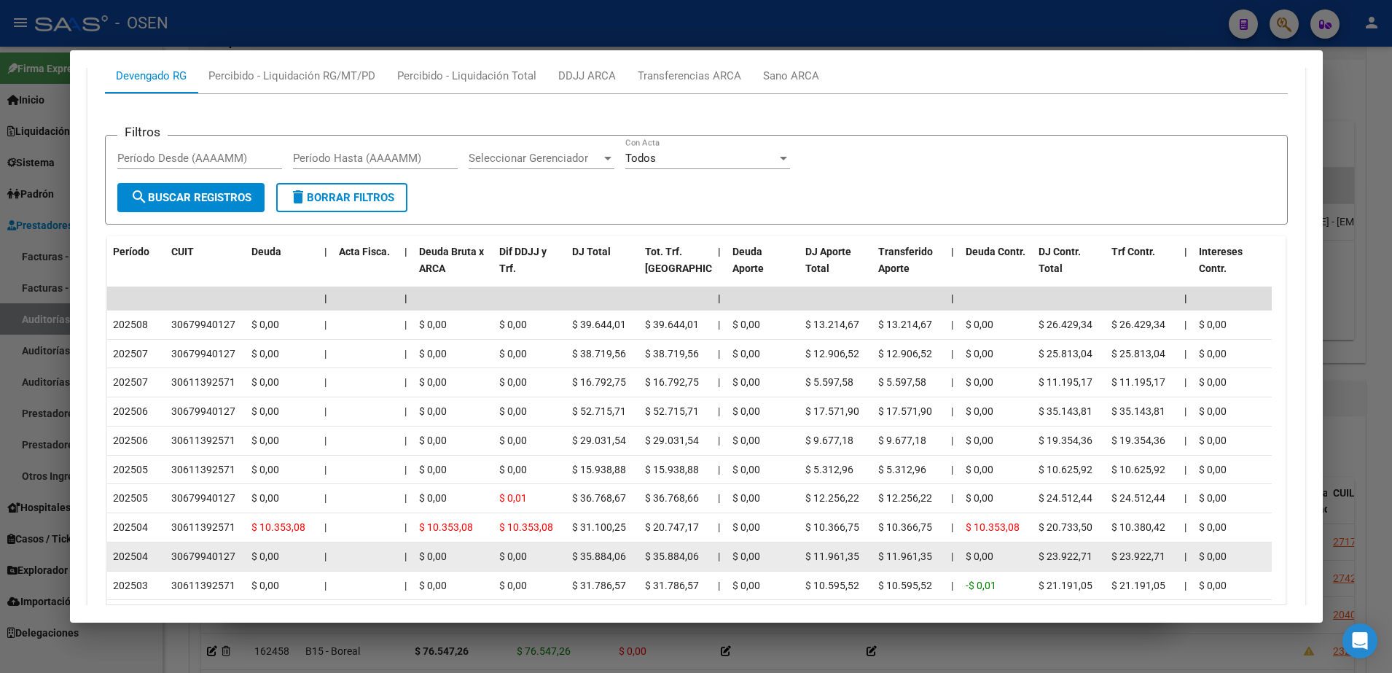
scroll to position [1261, 0]
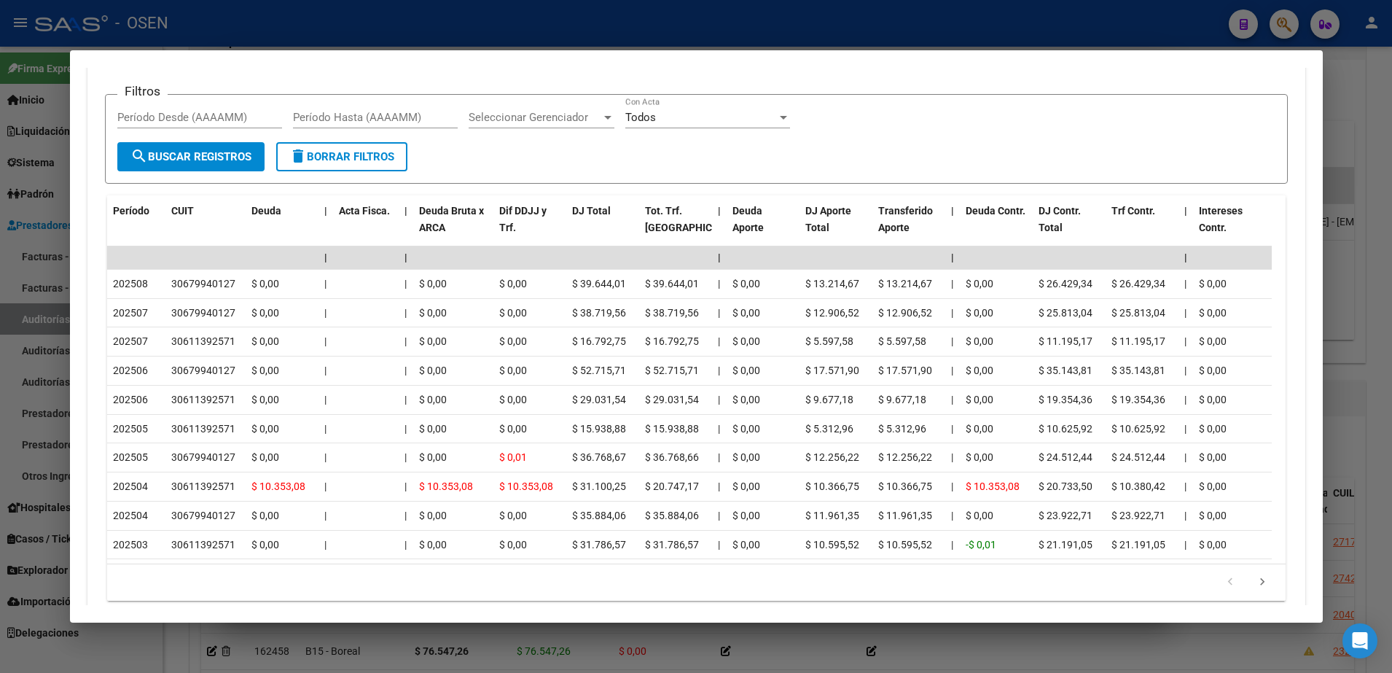
click at [48, 405] on div at bounding box center [696, 336] width 1392 height 673
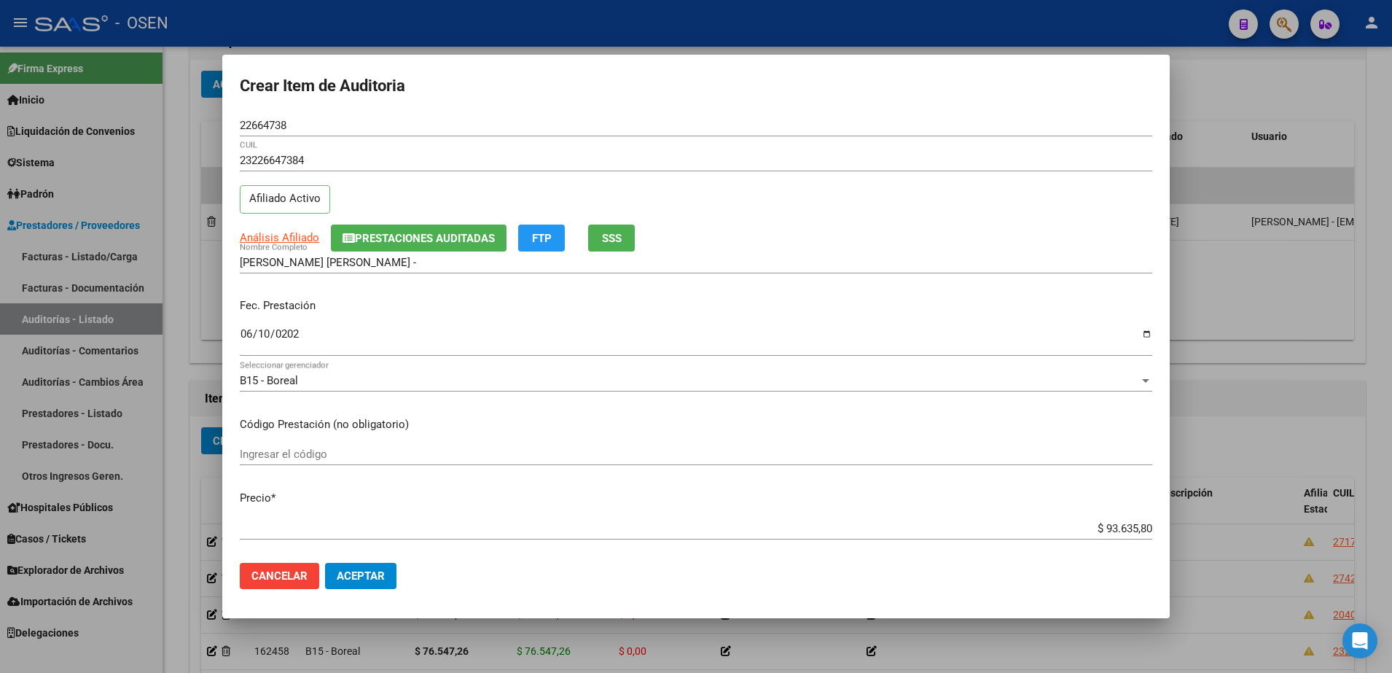
click at [367, 569] on span "Aceptar" at bounding box center [361, 575] width 48 height 13
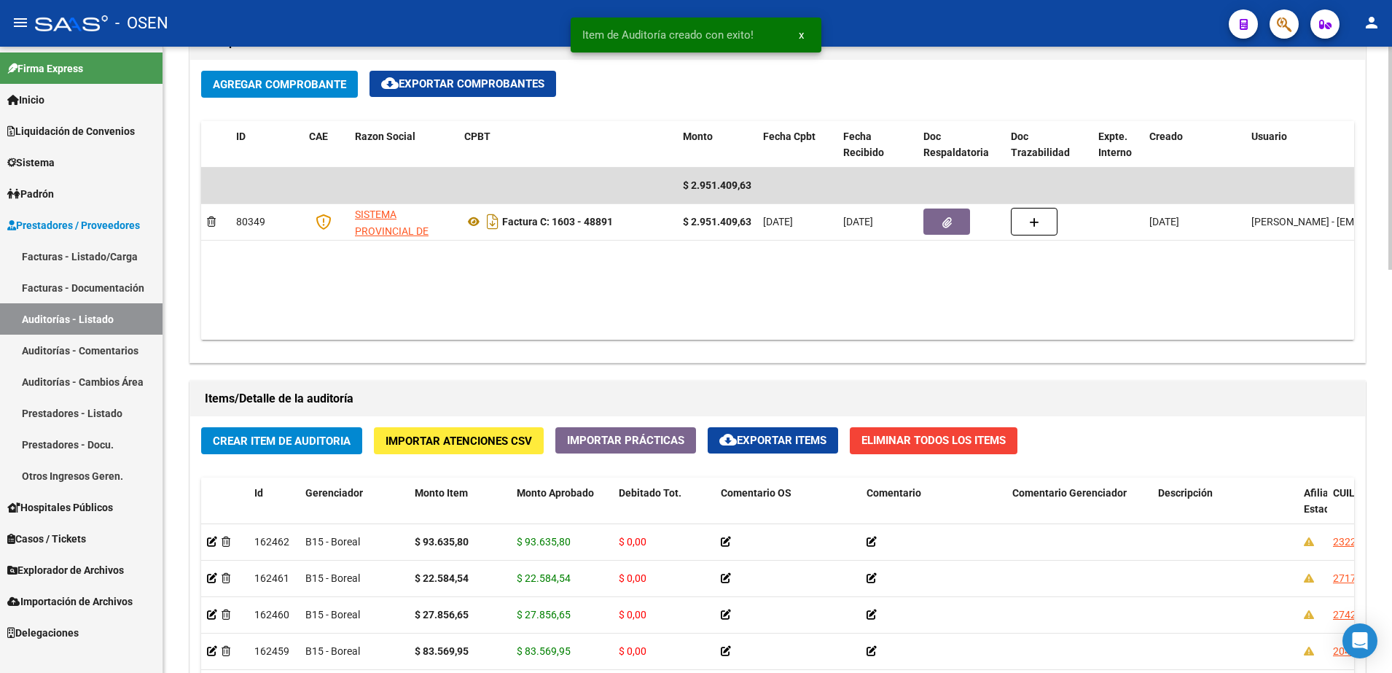
click at [344, 434] on span "Crear Item de Auditoria" at bounding box center [282, 440] width 138 height 13
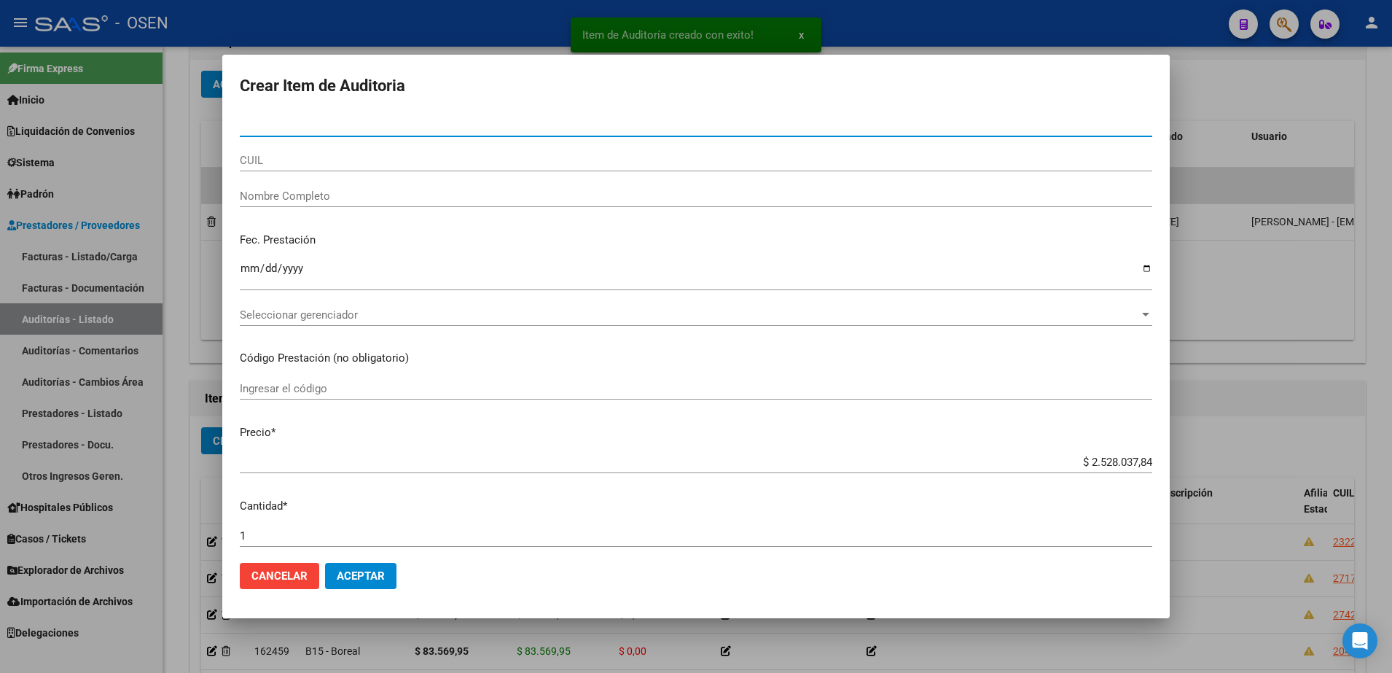
paste input "34067946"
type input "34067946"
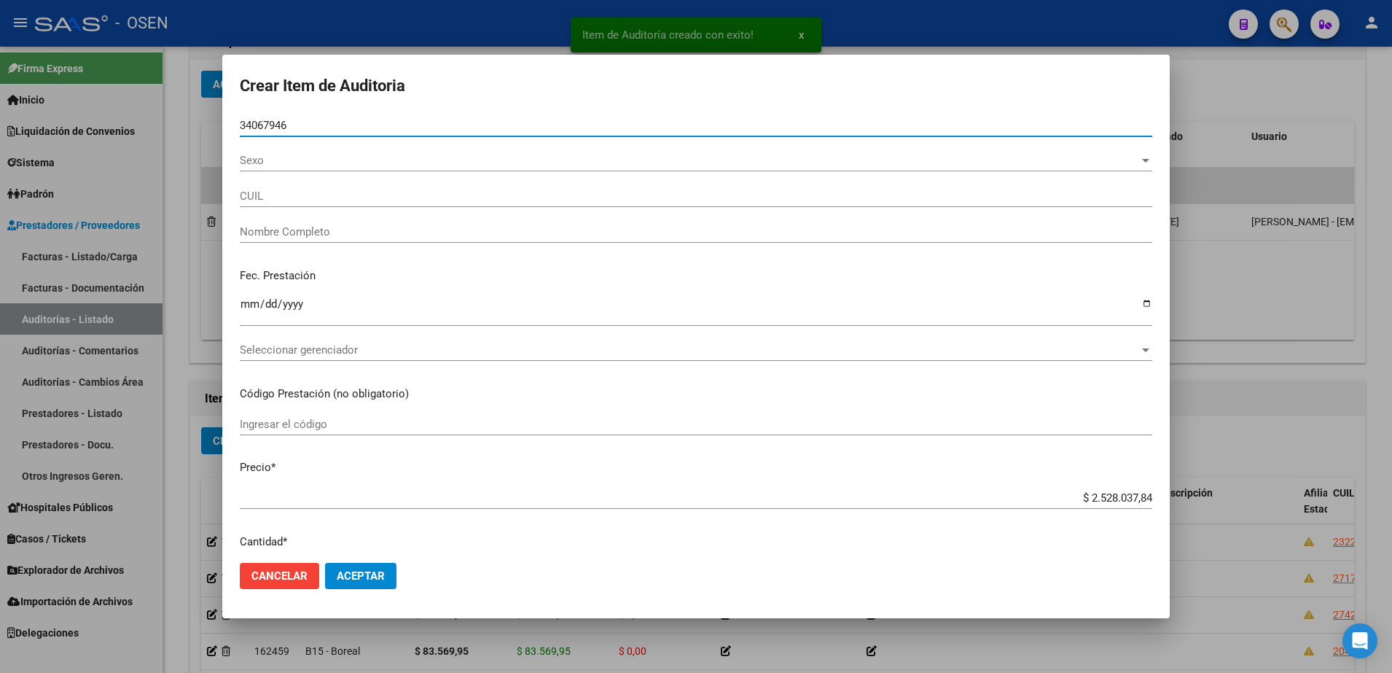
type input "20340679467"
type input "RODRIGUEZ JUAN JOSE"
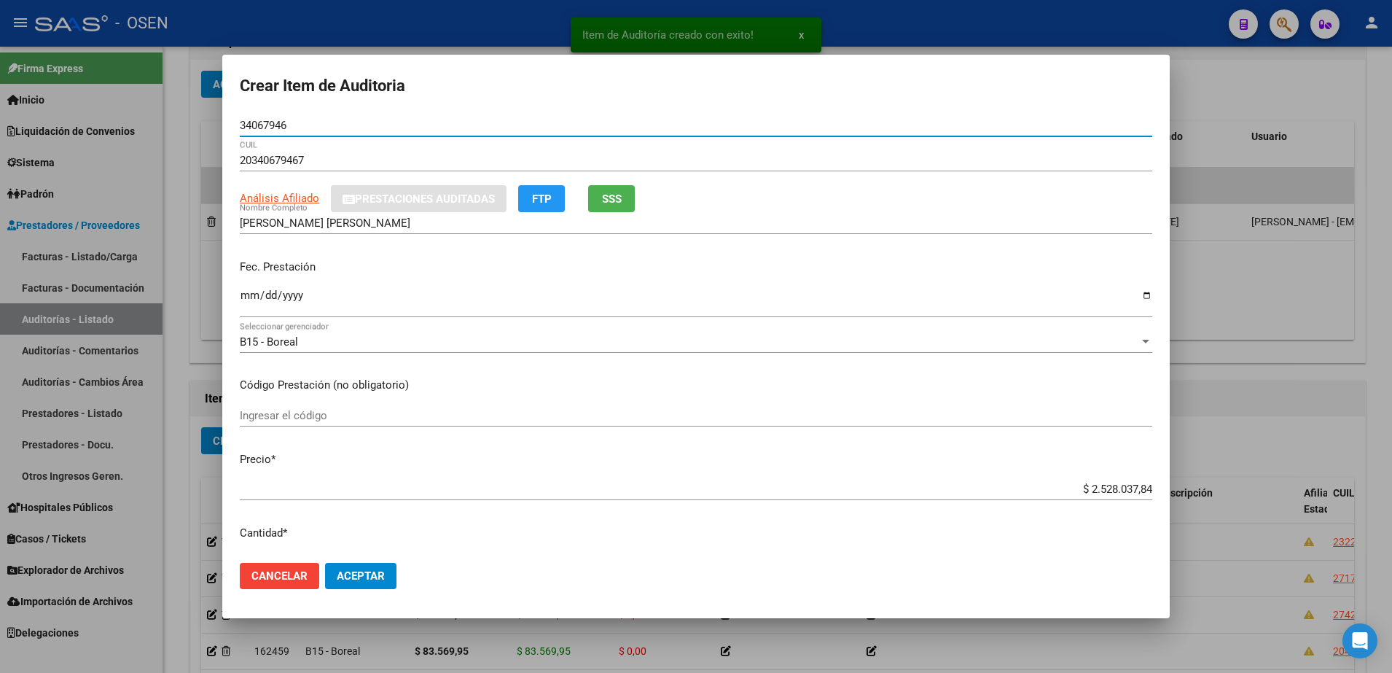
type input "34067946"
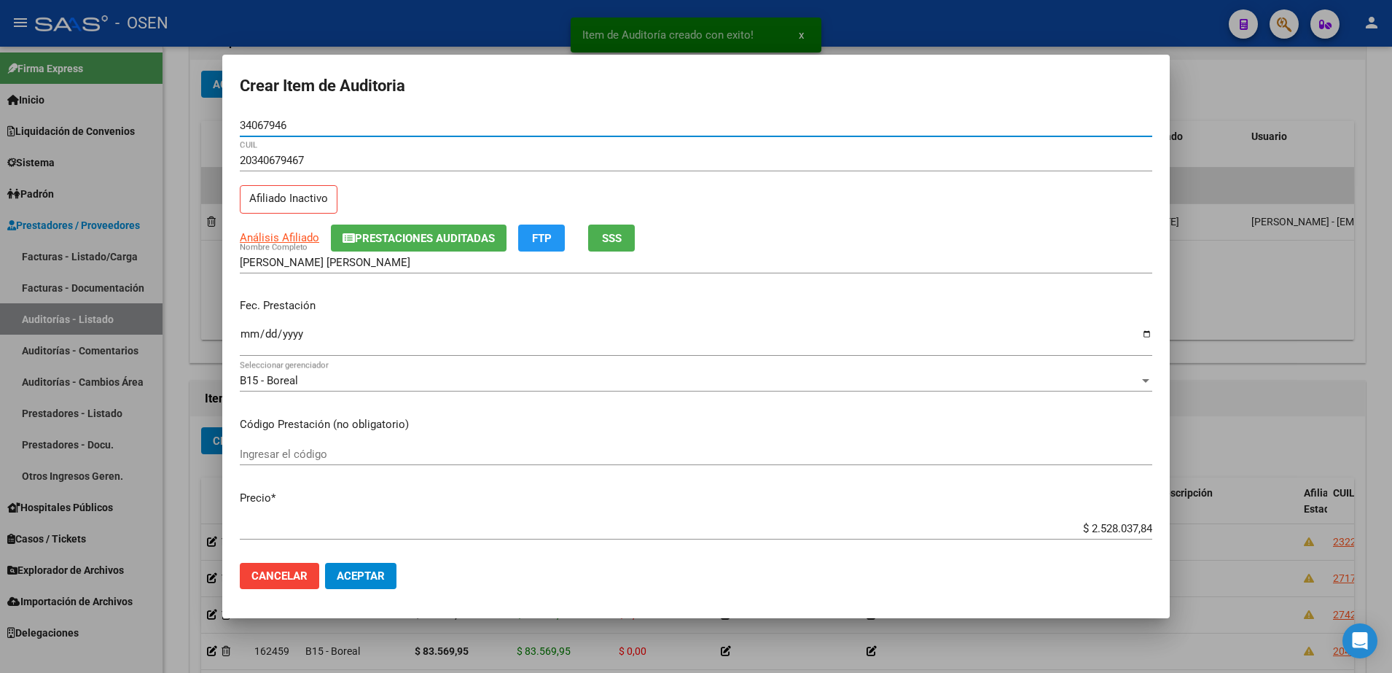
click at [232, 341] on mat-dialog-content "34067946 Nro Documento 20340679467 CUIL Afiliado Inactivo Análisis Afiliado Pre…" at bounding box center [695, 332] width 947 height 437
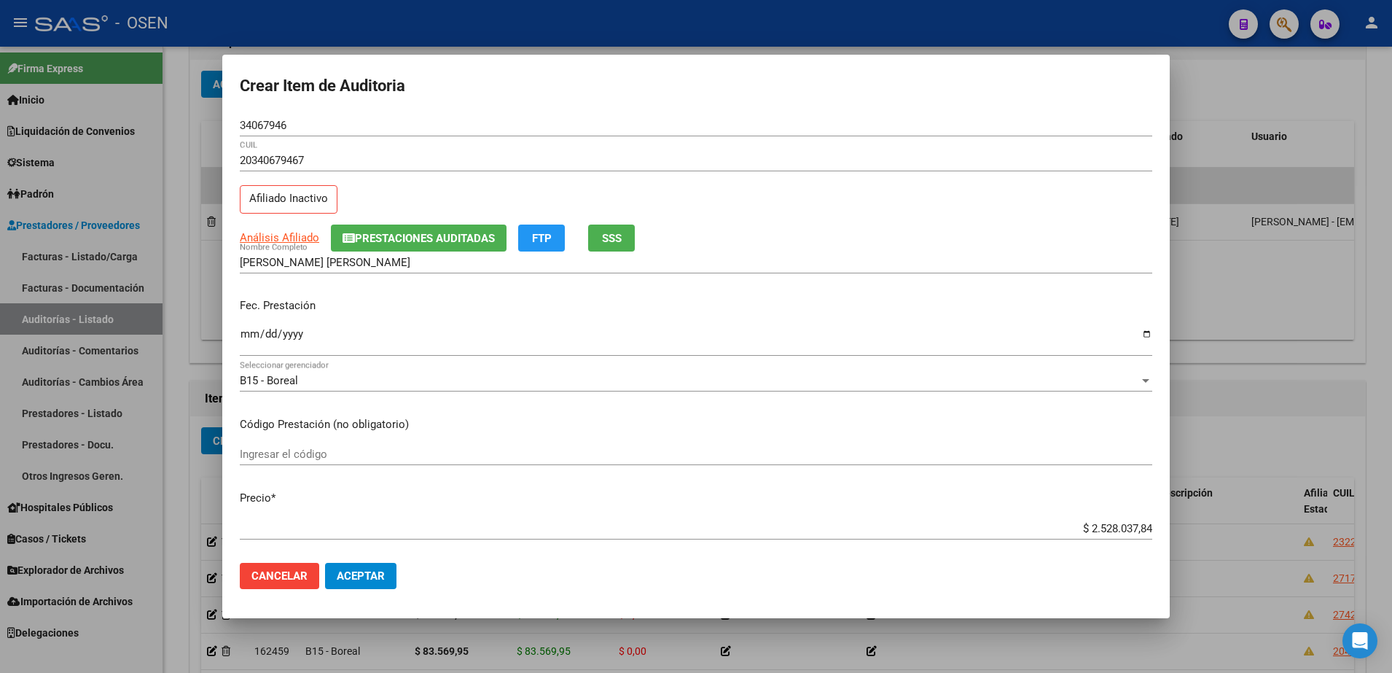
click at [239, 337] on mat-dialog-content "34067946 Nro Documento 20340679467 CUIL Afiliado Inactivo Análisis Afiliado Pre…" at bounding box center [695, 332] width 947 height 437
drag, startPoint x: 244, startPoint y: 337, endPoint x: 256, endPoint y: 337, distance: 12.4
click at [246, 337] on input "Ingresar la fecha" at bounding box center [696, 339] width 912 height 23
type input "2025-06-12"
paste input "89.539,23"
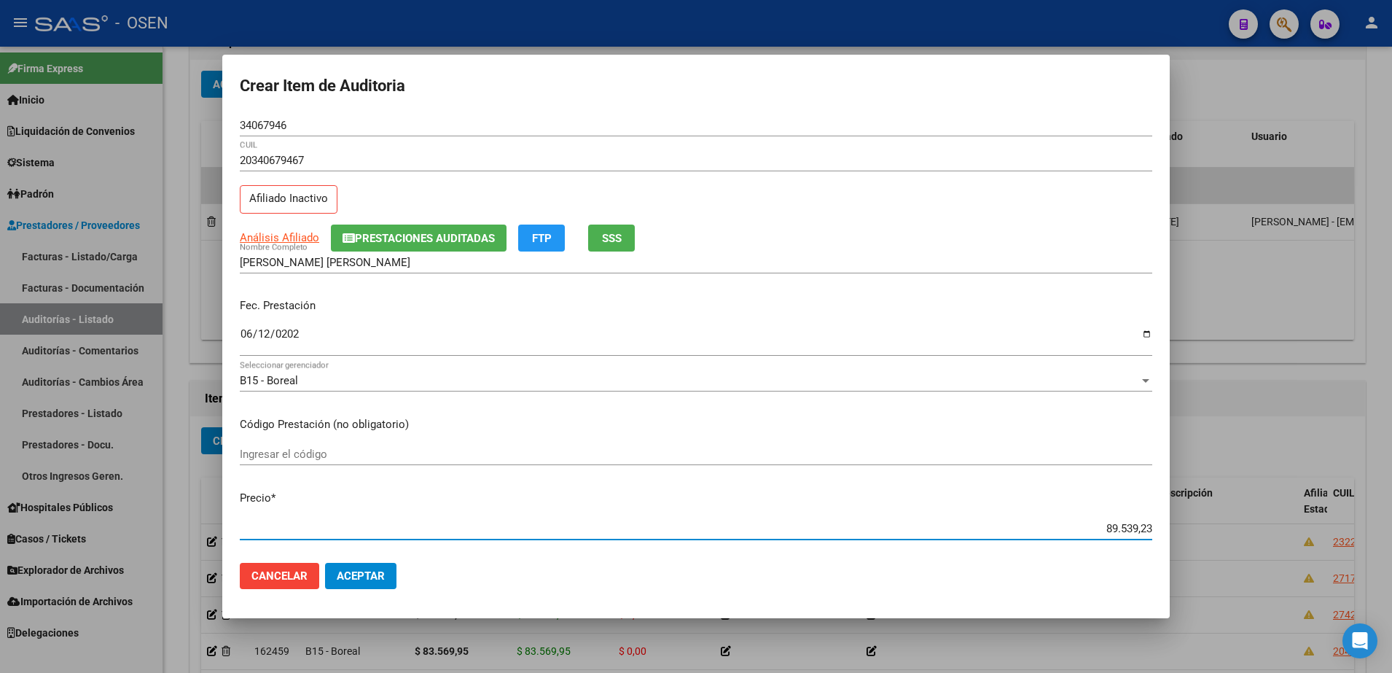
type input "$ 89.539,23"
click at [250, 117] on div "34067946 Nro Documento" at bounding box center [696, 125] width 912 height 22
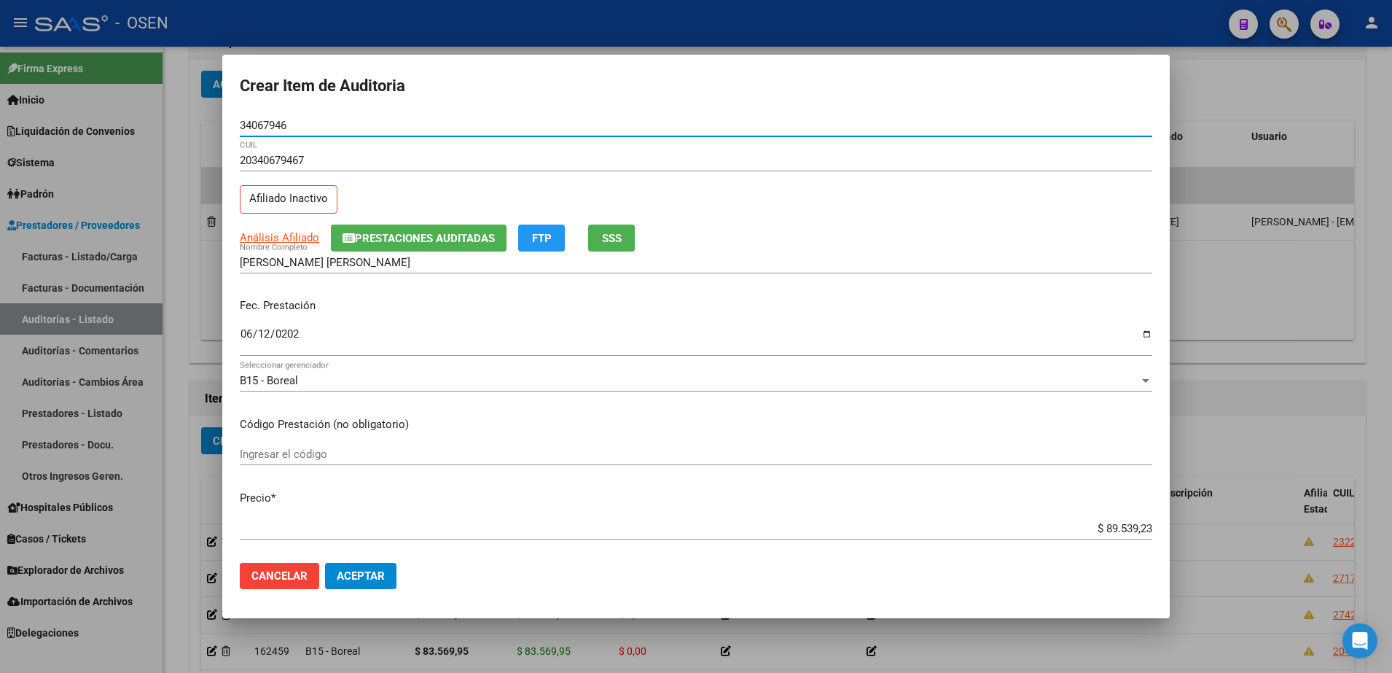
click at [250, 117] on div "34067946 Nro Documento" at bounding box center [696, 125] width 912 height 22
click at [255, 119] on input "34067946" at bounding box center [696, 125] width 912 height 13
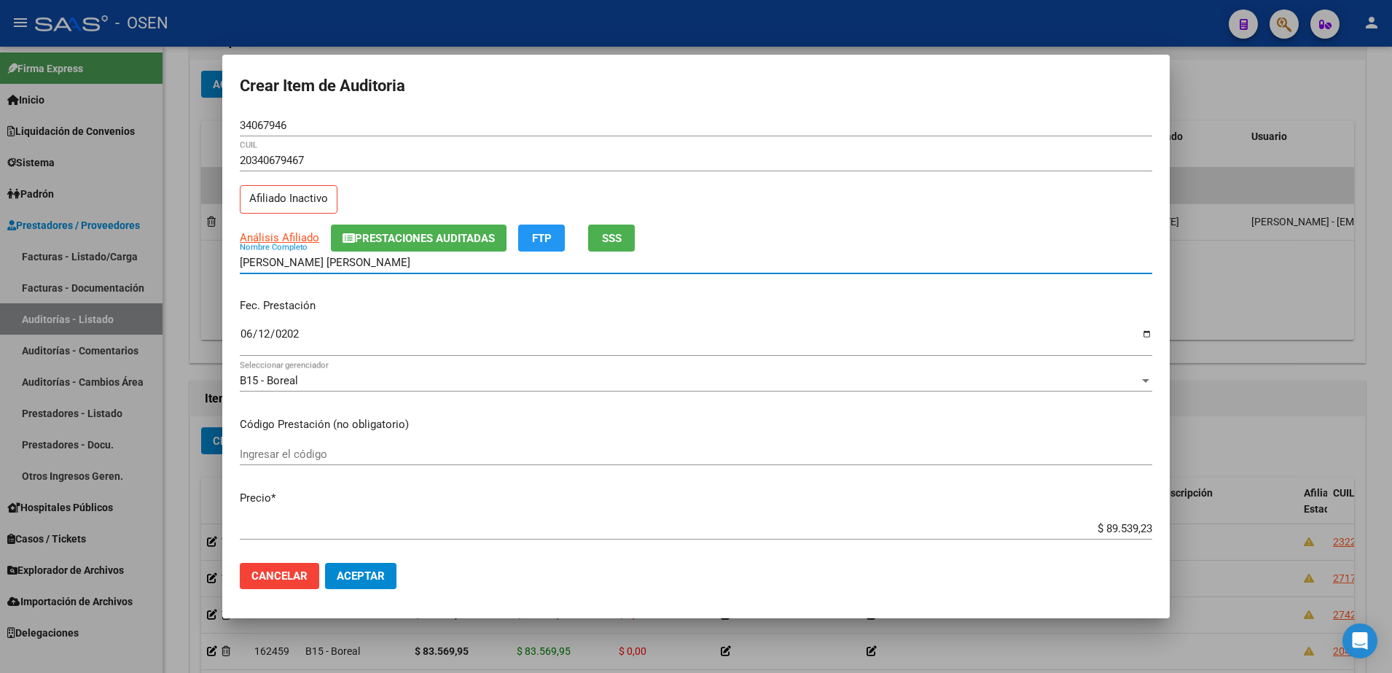
click at [356, 261] on input "RODRIGUEZ JUAN JOSE" at bounding box center [696, 262] width 912 height 13
click at [341, 259] on input "RODRIGUEZ JUAN JOSE" at bounding box center [696, 262] width 912 height 13
paste input "34067946"
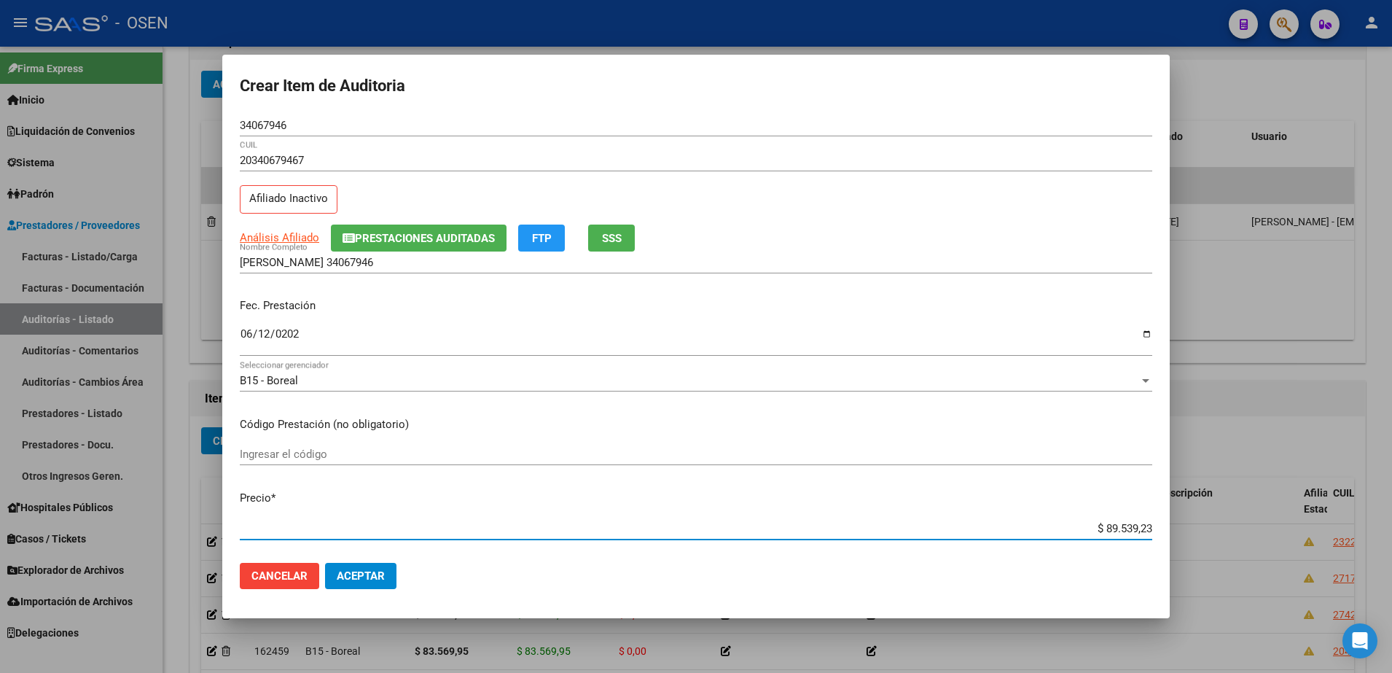
drag, startPoint x: 1063, startPoint y: 529, endPoint x: 1172, endPoint y: 528, distance: 108.6
click at [1172, 528] on div "Crear Item de Auditoria 34067946 Nro Documento 20340679467 CUIL Afiliado Inacti…" at bounding box center [696, 336] width 1392 height 673
click at [449, 269] on div "RODRIGUEZ JUAN 34067946 Nombre Completo" at bounding box center [696, 262] width 912 height 22
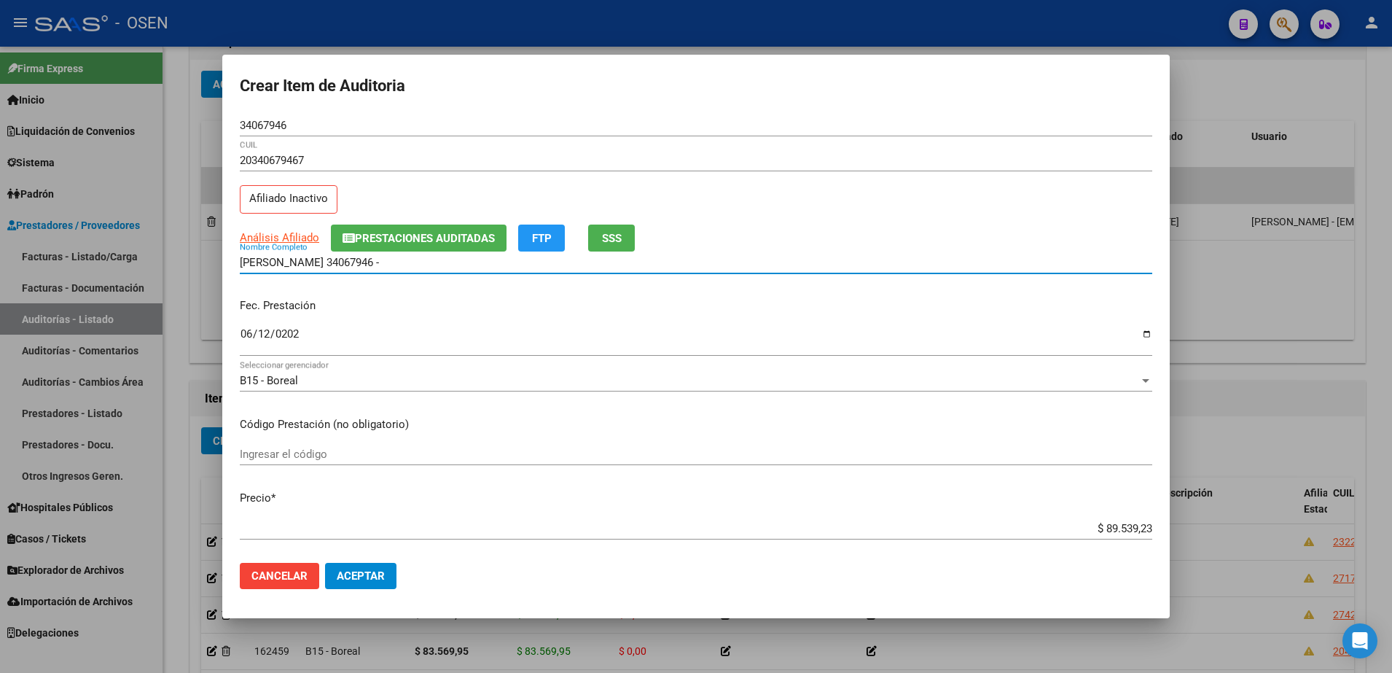
paste input "$ 89.539,23"
drag, startPoint x: 445, startPoint y: 259, endPoint x: 1, endPoint y: 289, distance: 445.4
click at [0, 284] on html "menu - OSEN person Firma Express Inicio Calendario SSS Instructivos Contacto OS…" at bounding box center [696, 336] width 1392 height 673
click at [453, 257] on input "RODRIGUEZ JUAN 34067946 - $ 89.539,23" at bounding box center [696, 262] width 912 height 13
drag, startPoint x: 468, startPoint y: 266, endPoint x: 336, endPoint y: 262, distance: 131.9
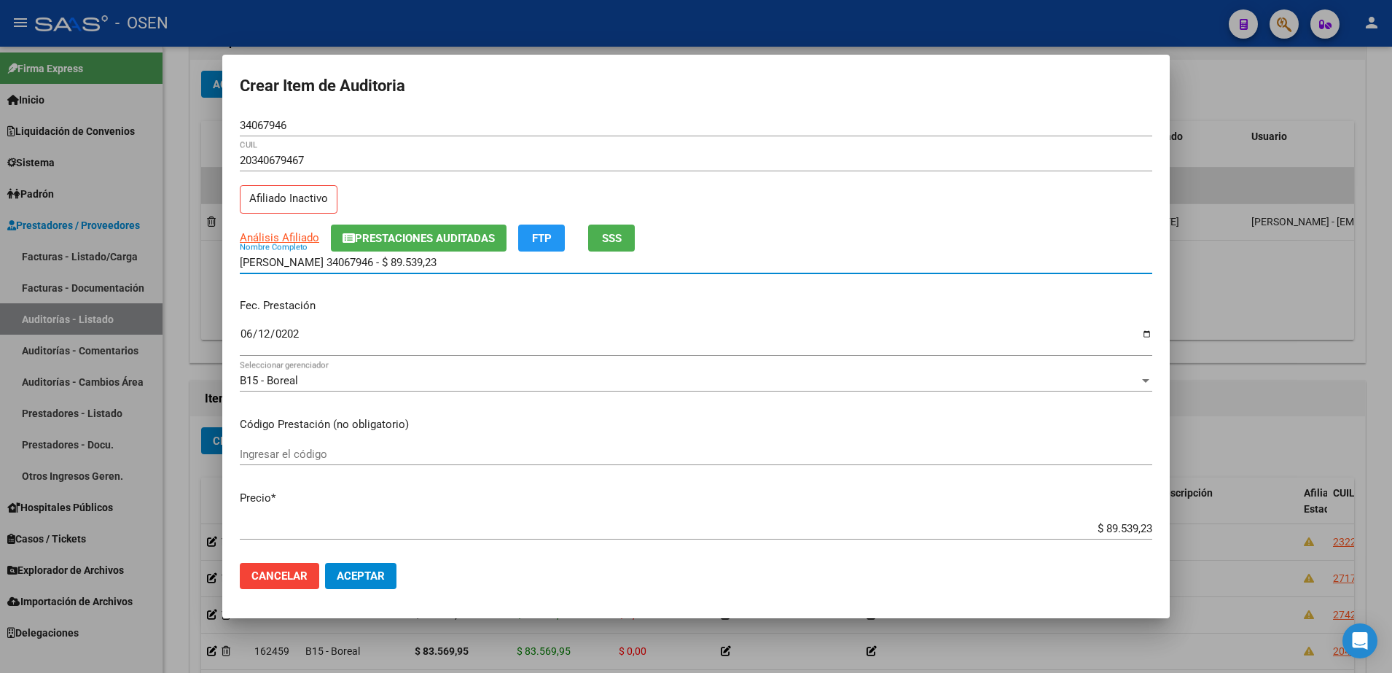
click at [336, 262] on input "RODRIGUEZ JUAN 34067946 - $ 89.539,23" at bounding box center [696, 262] width 912 height 13
type input "RODRIGUEZ JUAN"
click at [388, 560] on mat-dialog-actions "Cancelar Aceptar" at bounding box center [696, 576] width 912 height 50
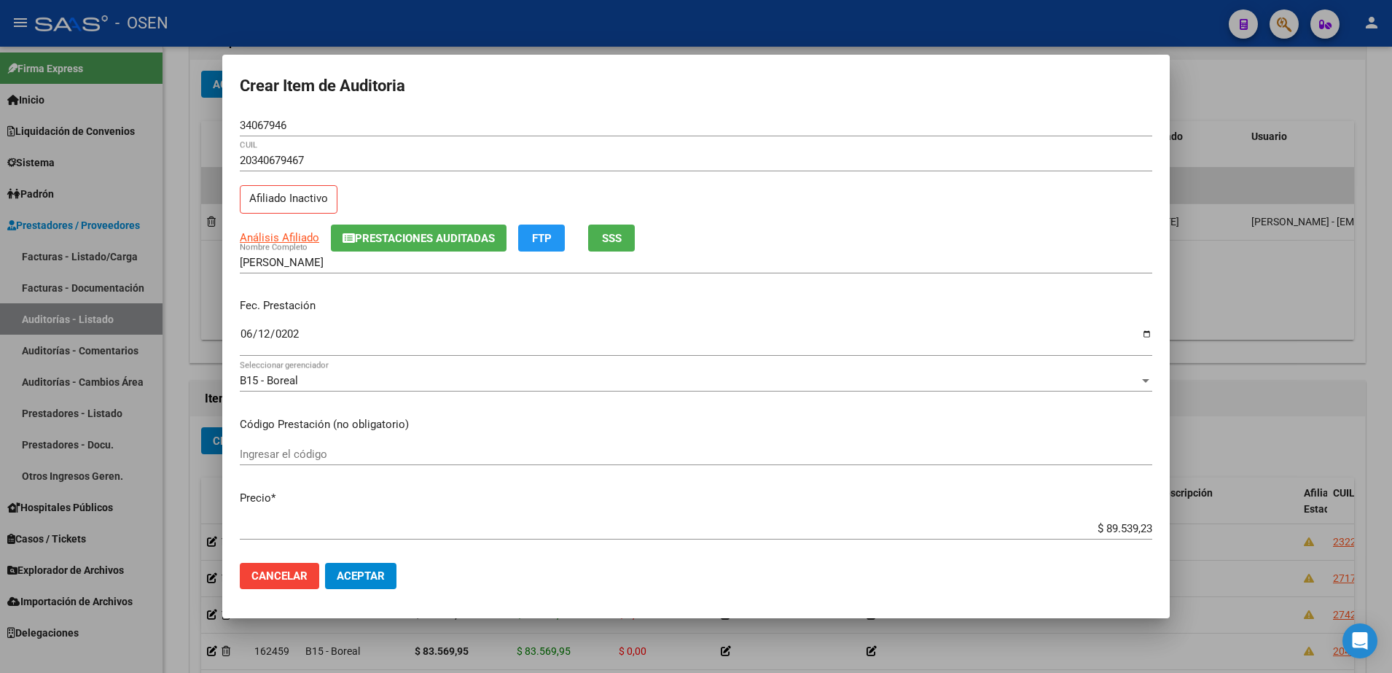
click at [388, 562] on mat-dialog-actions "Cancelar Aceptar" at bounding box center [696, 576] width 912 height 50
click at [394, 580] on button "Aceptar" at bounding box center [360, 576] width 71 height 26
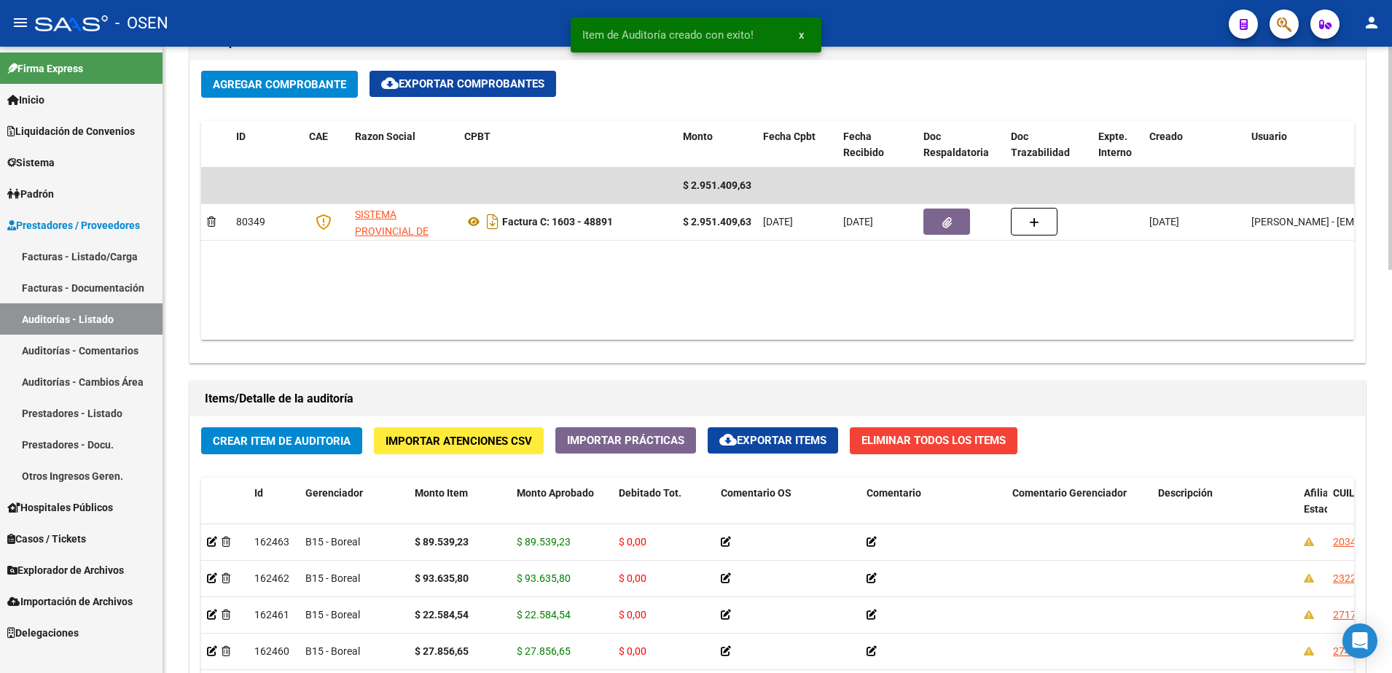
click at [351, 436] on button "Crear Item de Auditoria" at bounding box center [281, 440] width 161 height 27
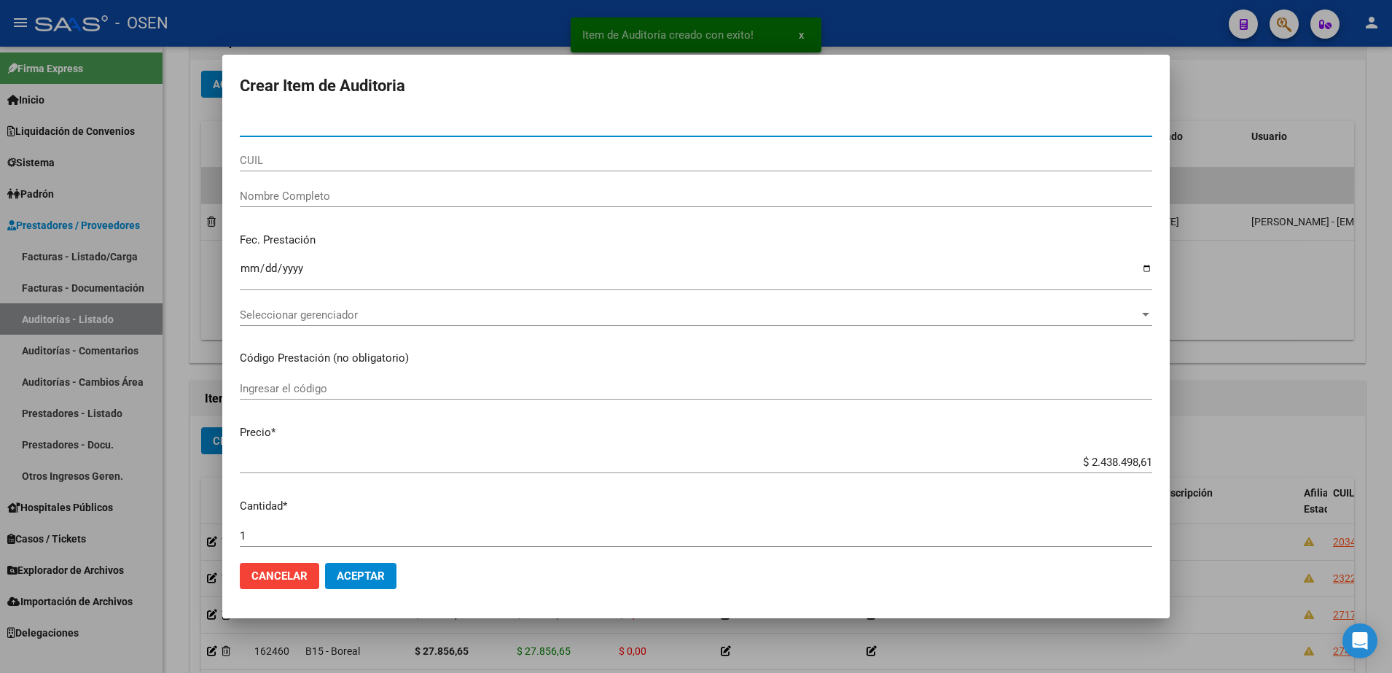
paste input "39732198"
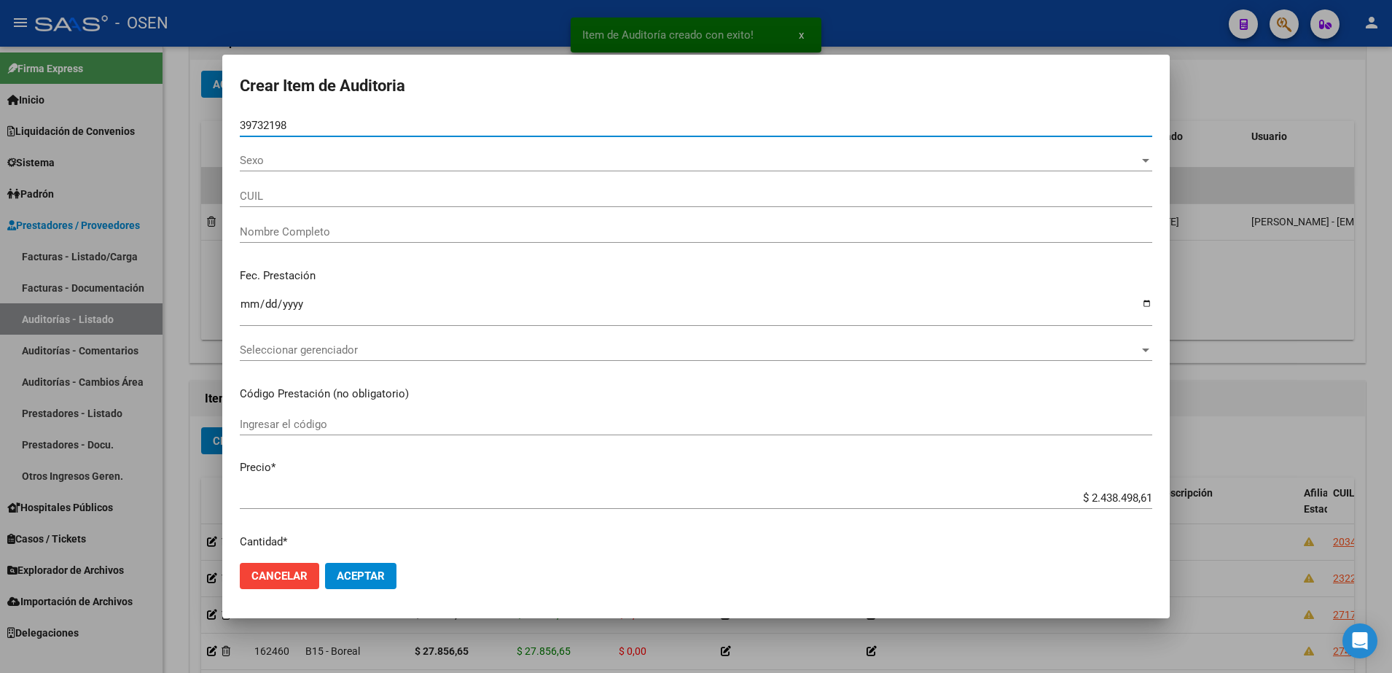
type input "39732198"
type input "27397321989"
type input "THIEBAUT GABRIELA TAMARA"
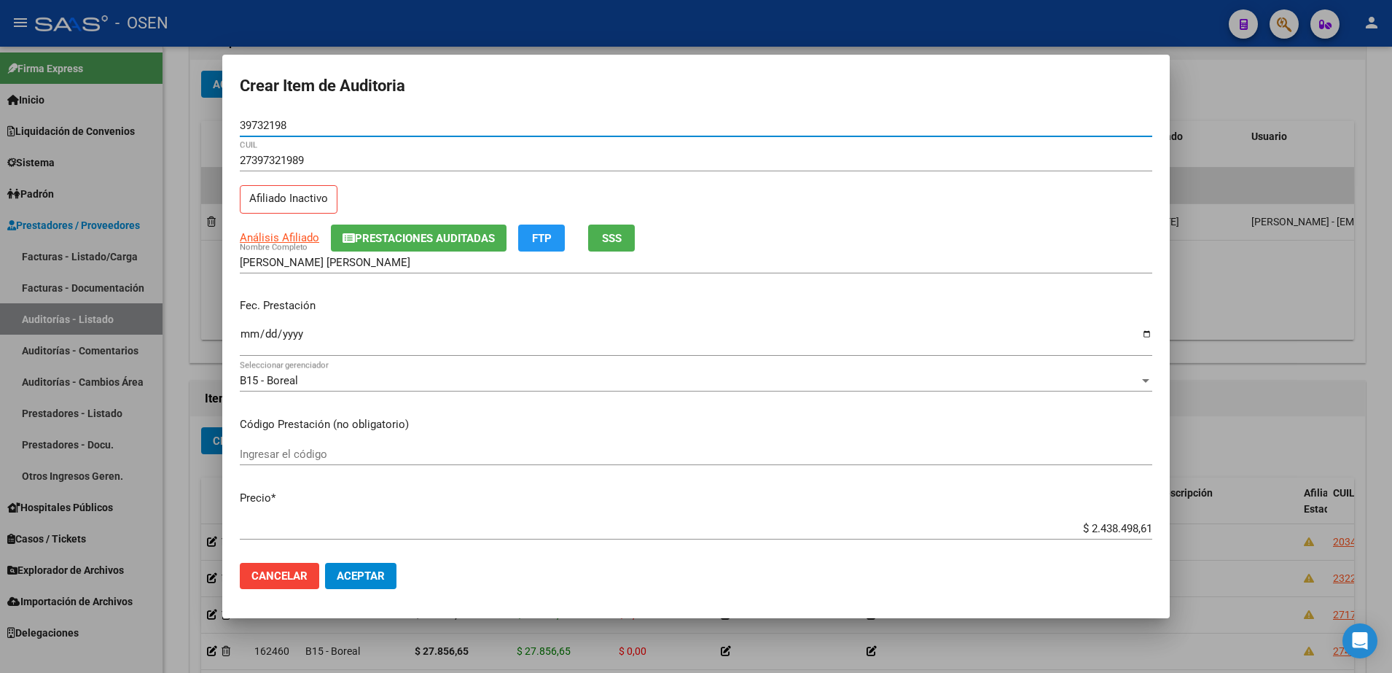
click at [244, 331] on input "Ingresar la fecha" at bounding box center [696, 339] width 912 height 23
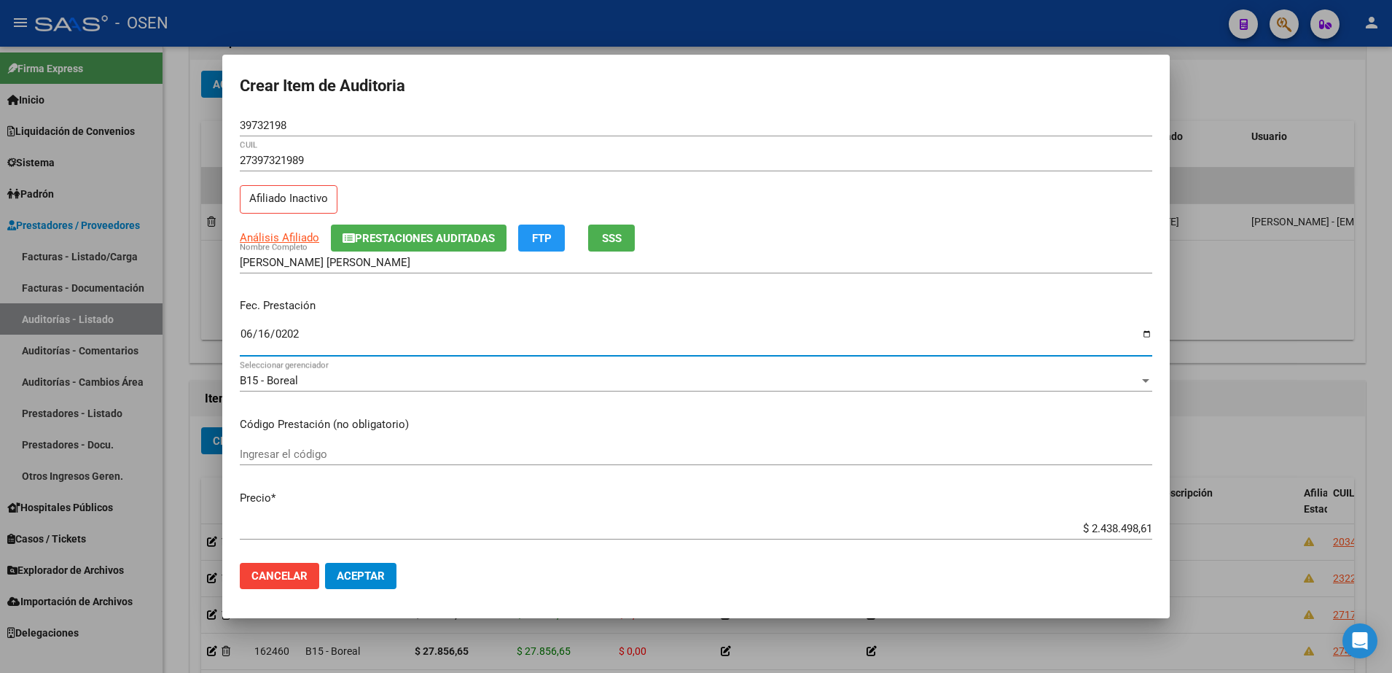
type input "2025-06-16"
click at [1099, 522] on input "$ 2.438.498,61" at bounding box center [696, 528] width 912 height 13
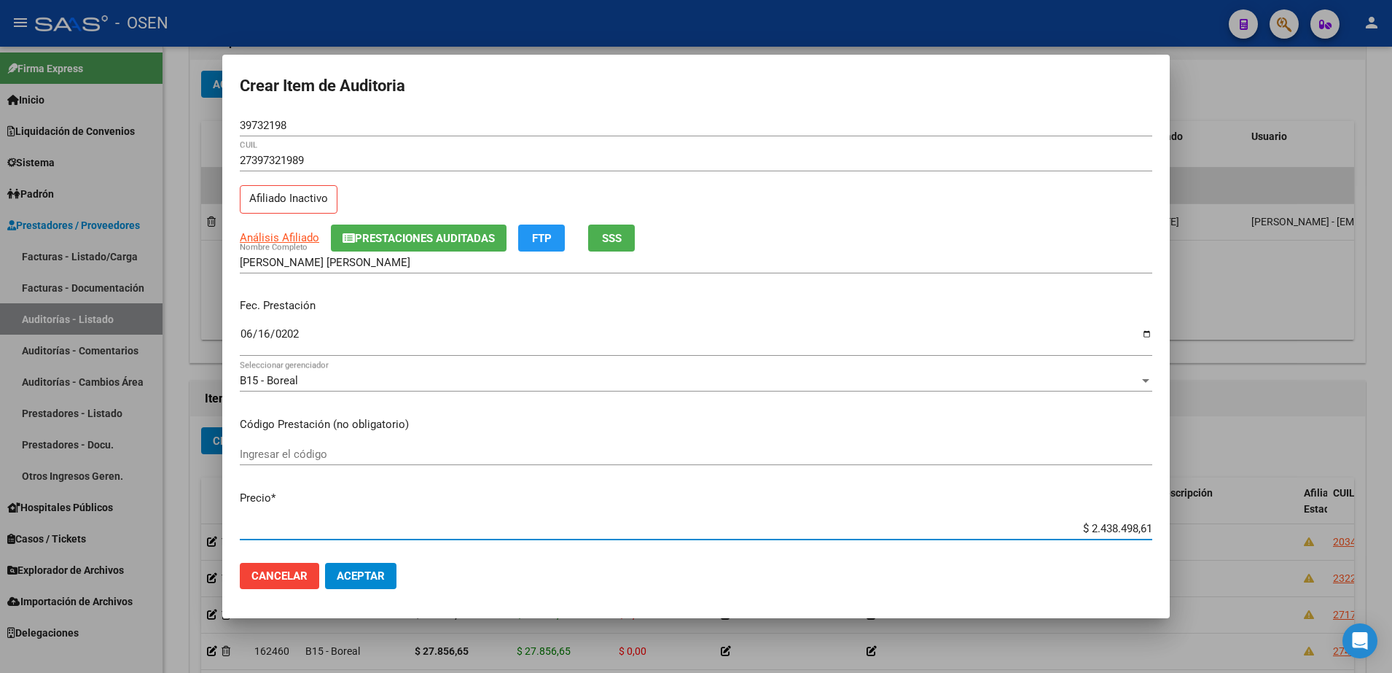
click at [1099, 522] on input "$ 2.438.498,61" at bounding box center [696, 528] width 912 height 13
paste input "2.584,54"
type input "$ 22.584,54"
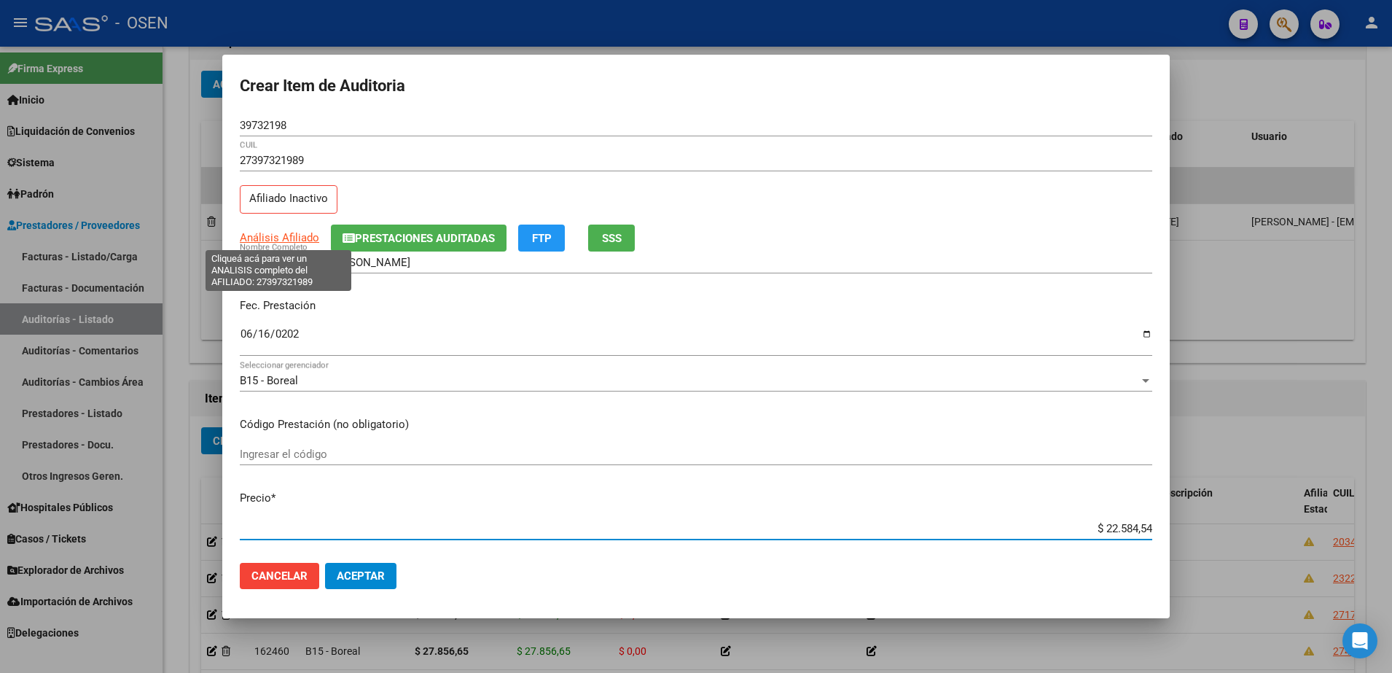
click at [310, 232] on span "Análisis Afiliado" at bounding box center [279, 237] width 79 height 13
type textarea "27397321989"
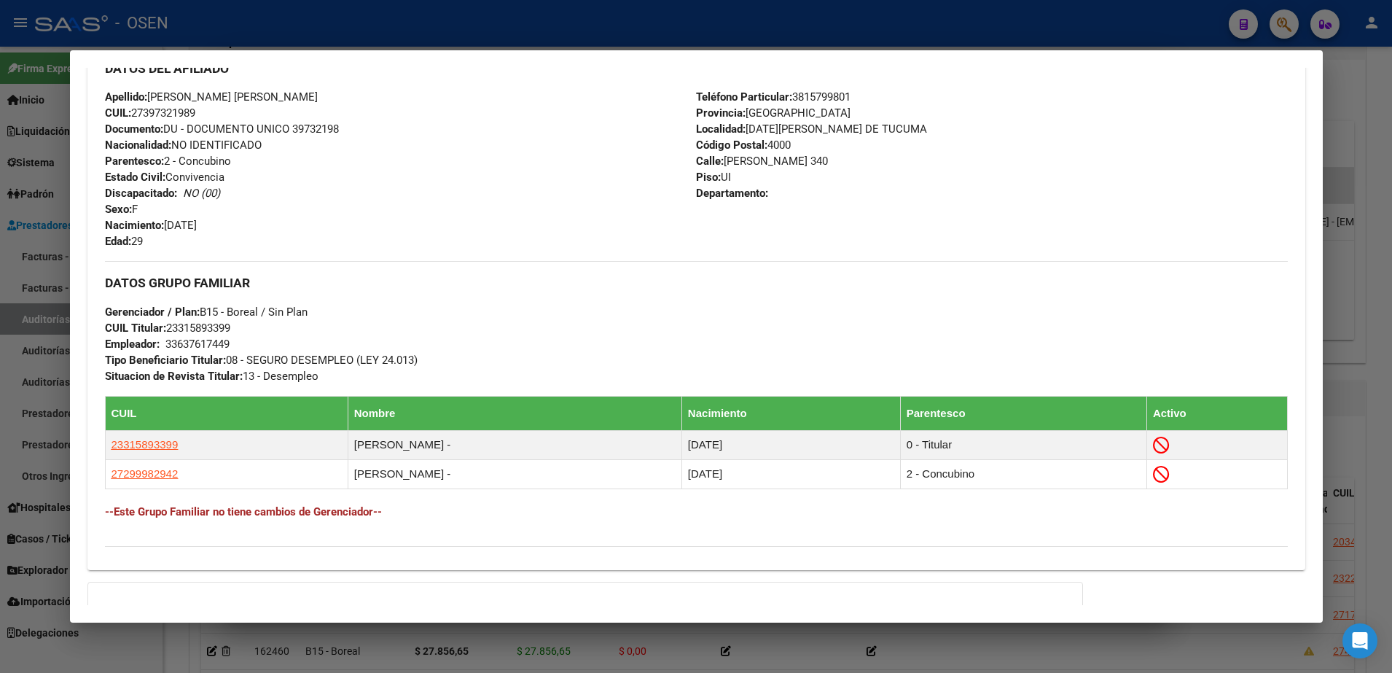
scroll to position [728, 0]
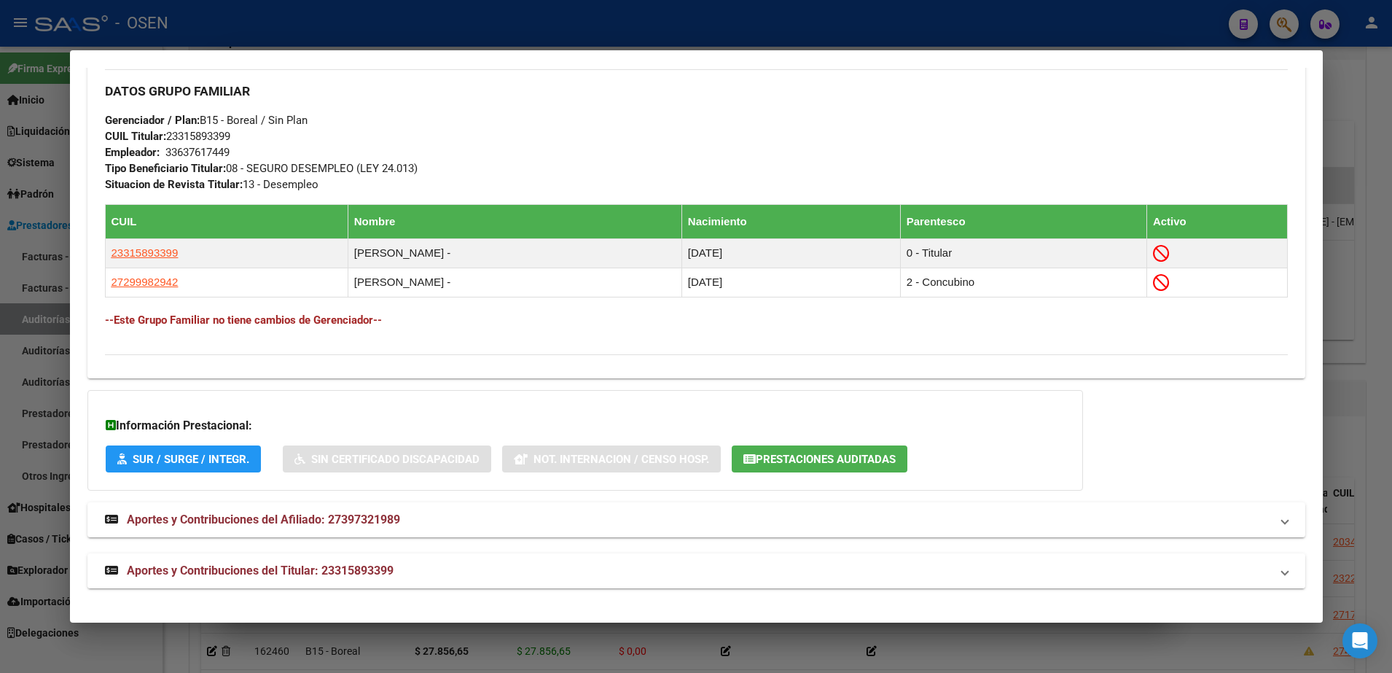
click at [737, 578] on mat-panel-title "Aportes y Contribuciones del Titular: 23315893399" at bounding box center [687, 570] width 1165 height 17
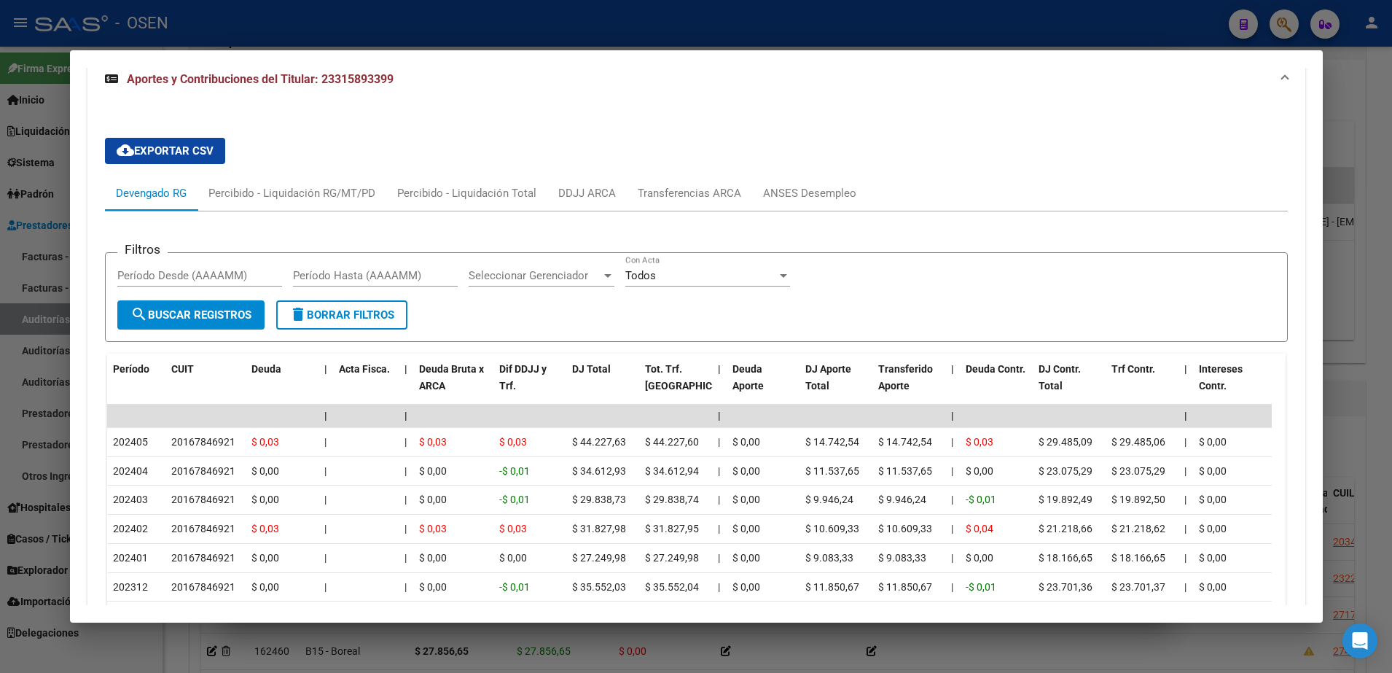
scroll to position [1275, 0]
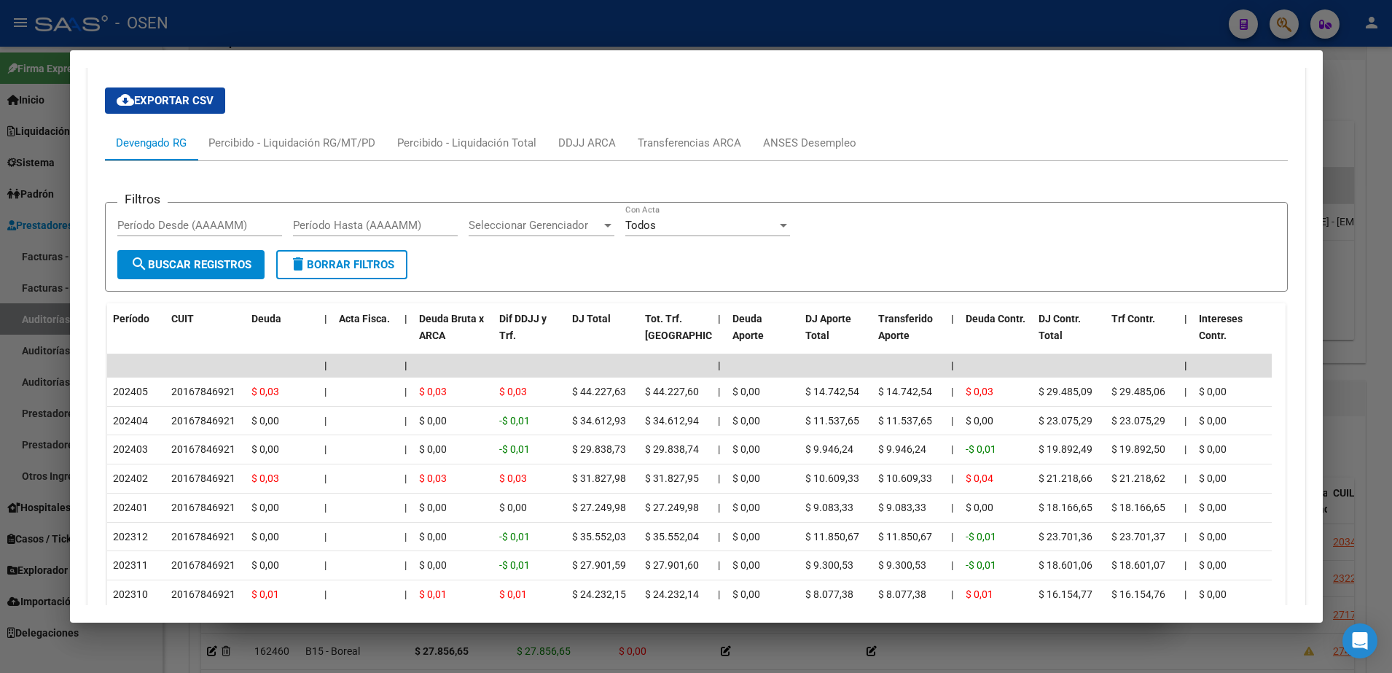
click at [842, 108] on div "cloud_download Exportar CSV Devengado RG Percibido - Liquidación RG/MT/PD Perci…" at bounding box center [696, 398] width 1183 height 644
click at [841, 131] on div "ANSES Desempleo" at bounding box center [809, 142] width 115 height 35
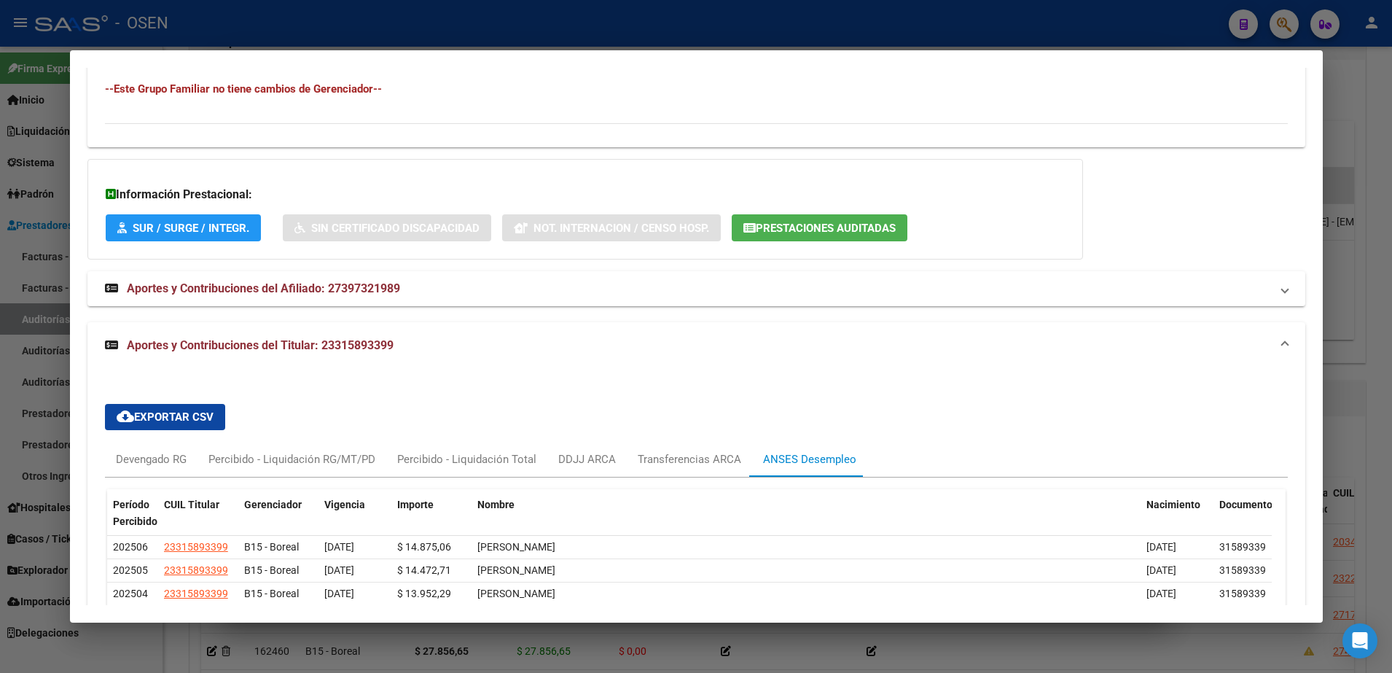
scroll to position [1029, 0]
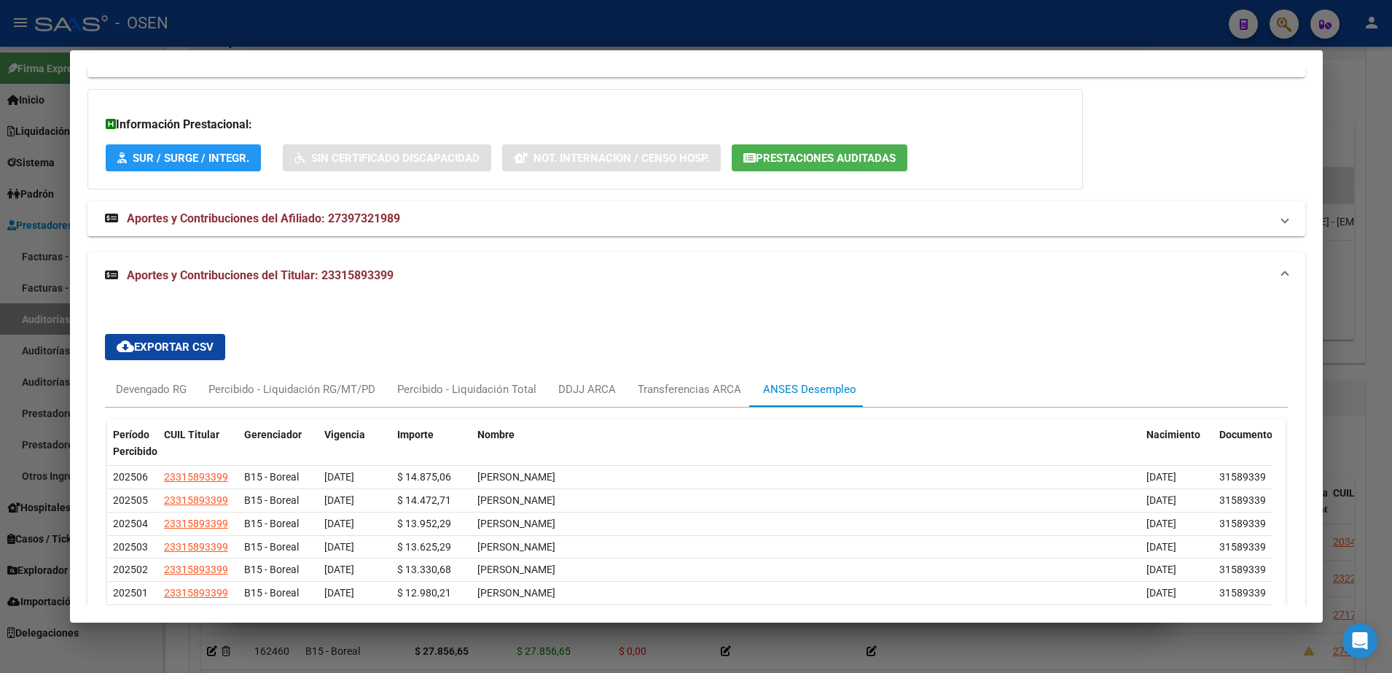
click at [518, 646] on div at bounding box center [696, 336] width 1392 height 673
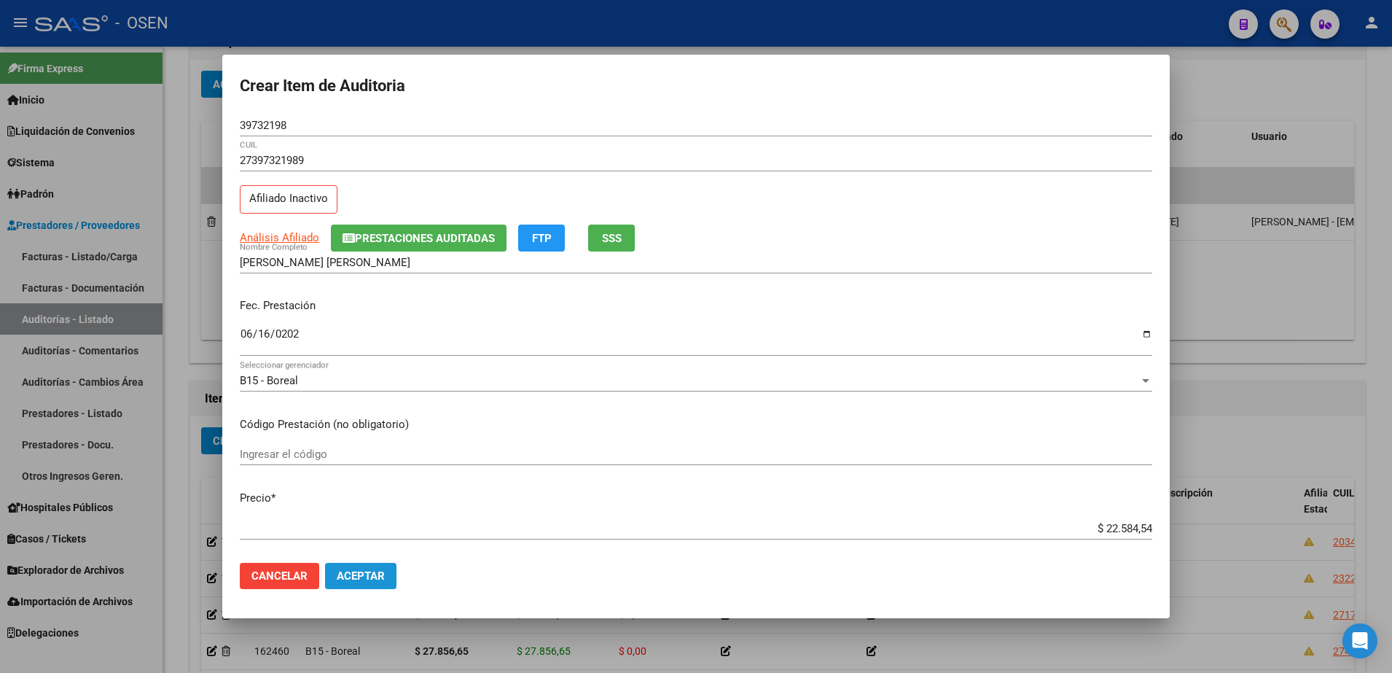
click at [372, 582] on button "Aceptar" at bounding box center [360, 576] width 71 height 26
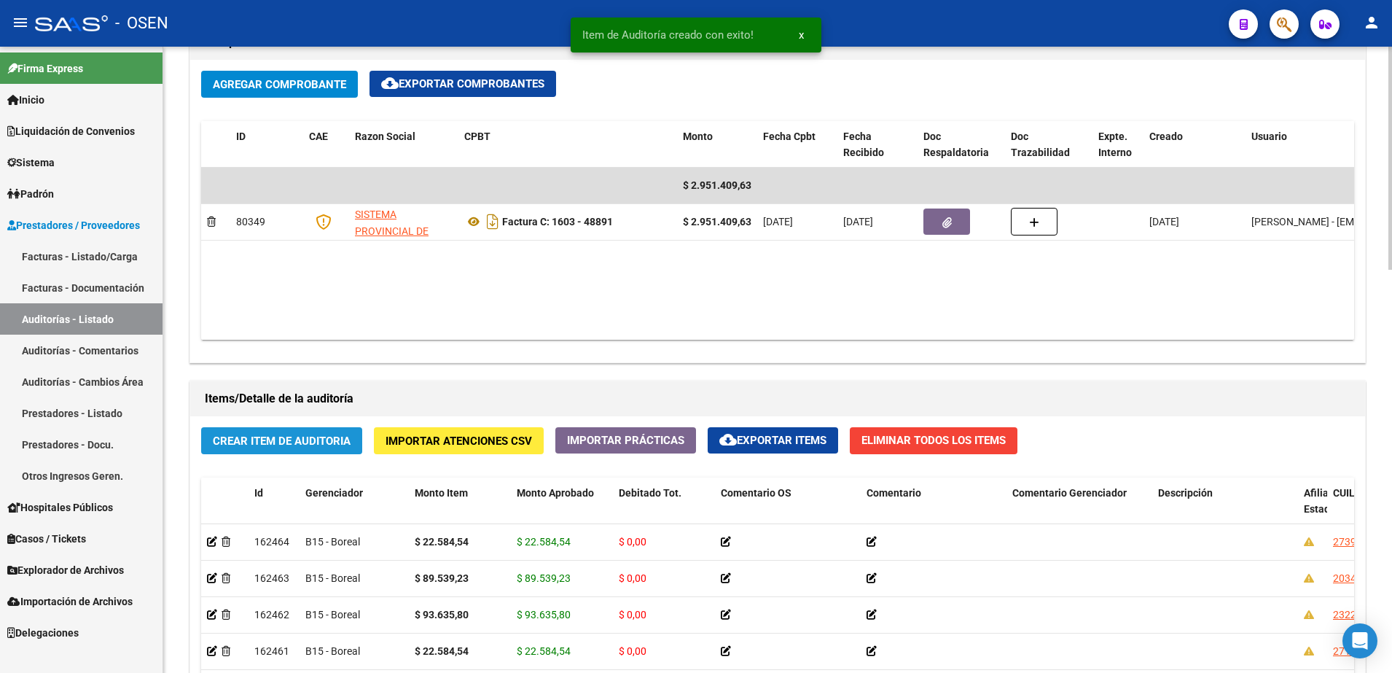
click at [336, 445] on span "Crear Item de Auditoria" at bounding box center [282, 440] width 138 height 13
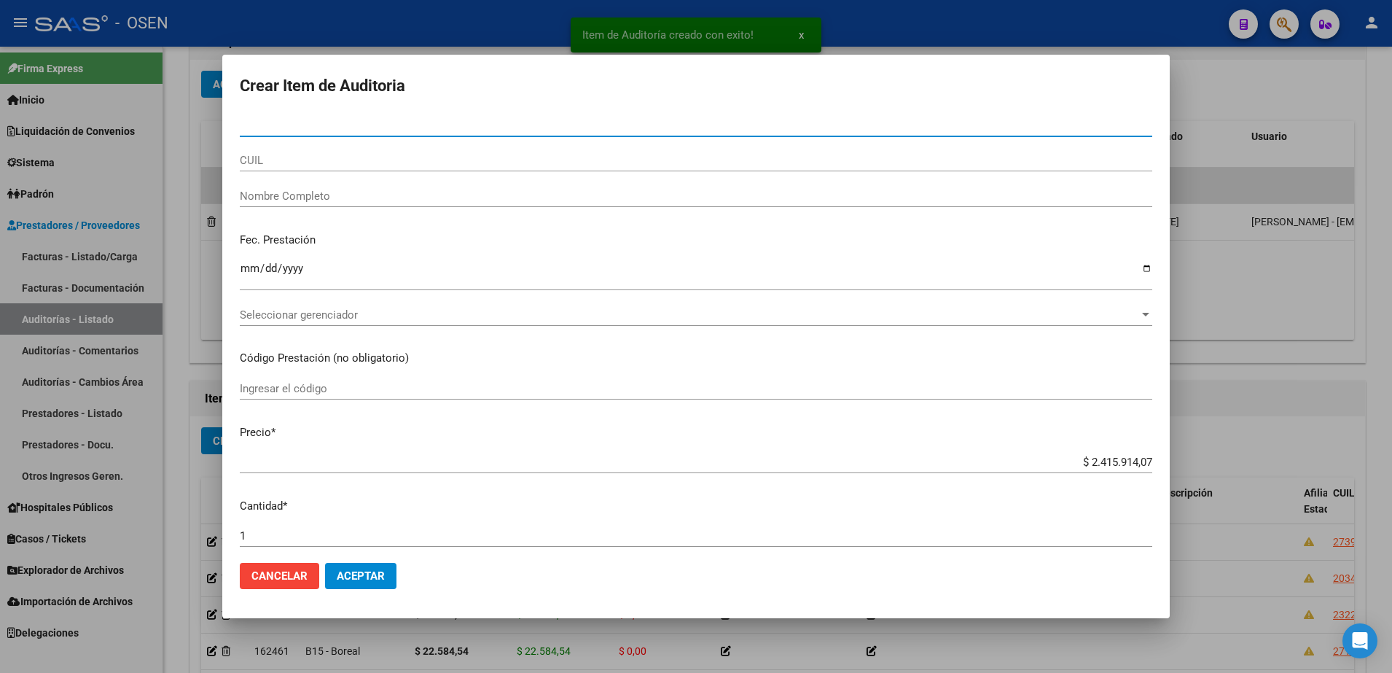
paste input "34186769"
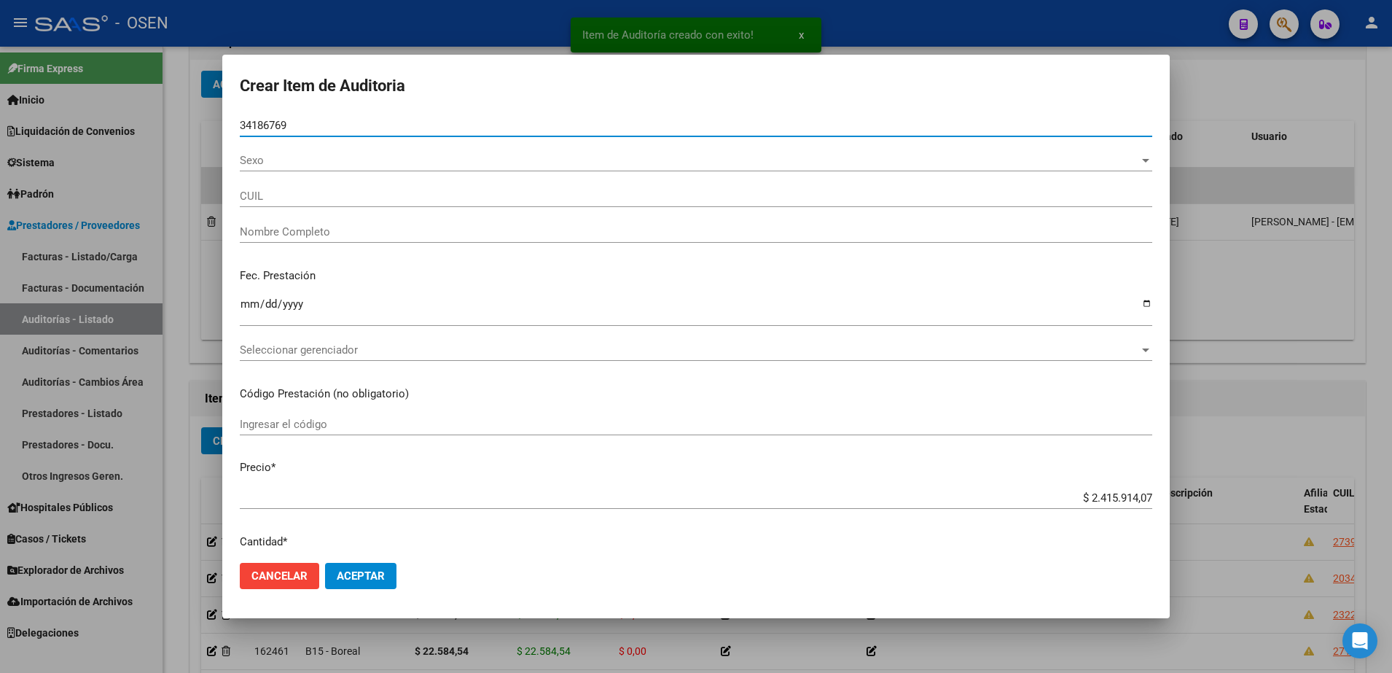
type input "34186769"
type input "27341867695"
type input "MEDINA GLORIA JESICA"
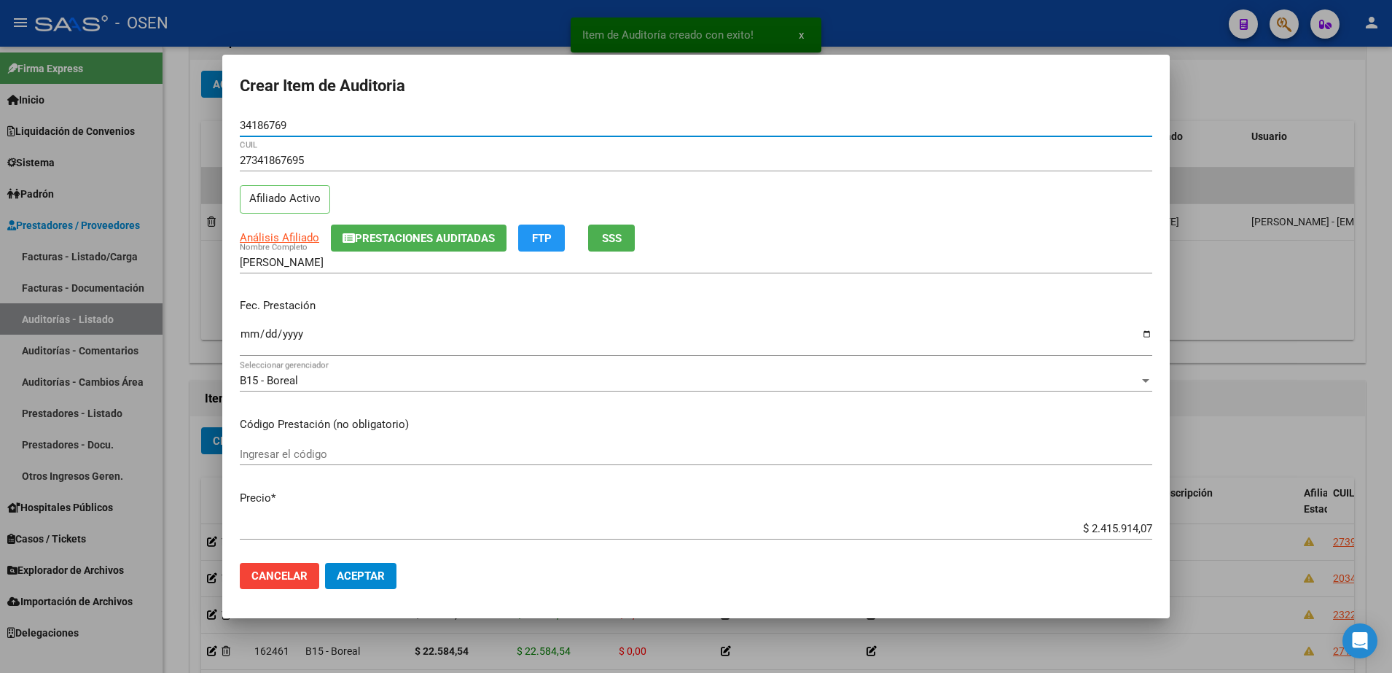
click at [256, 340] on input "Ingresar la fecha" at bounding box center [696, 339] width 912 height 23
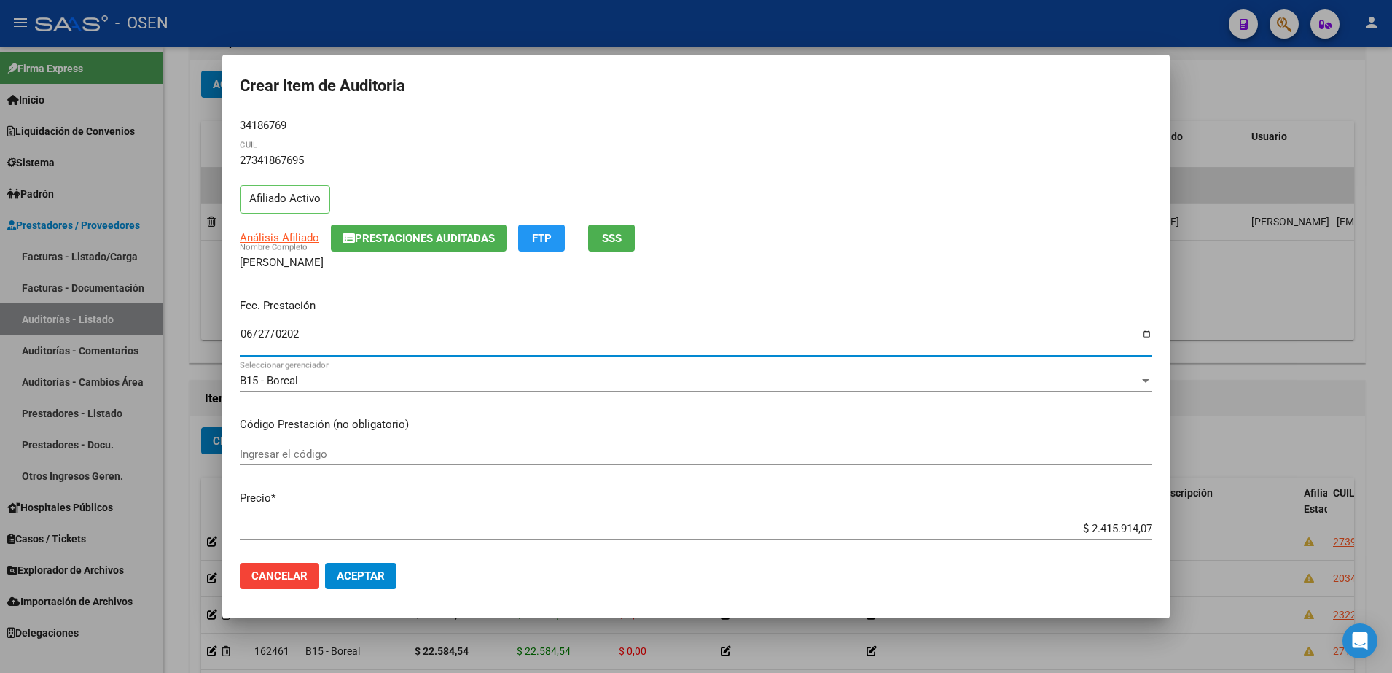
type input "2025-06-27"
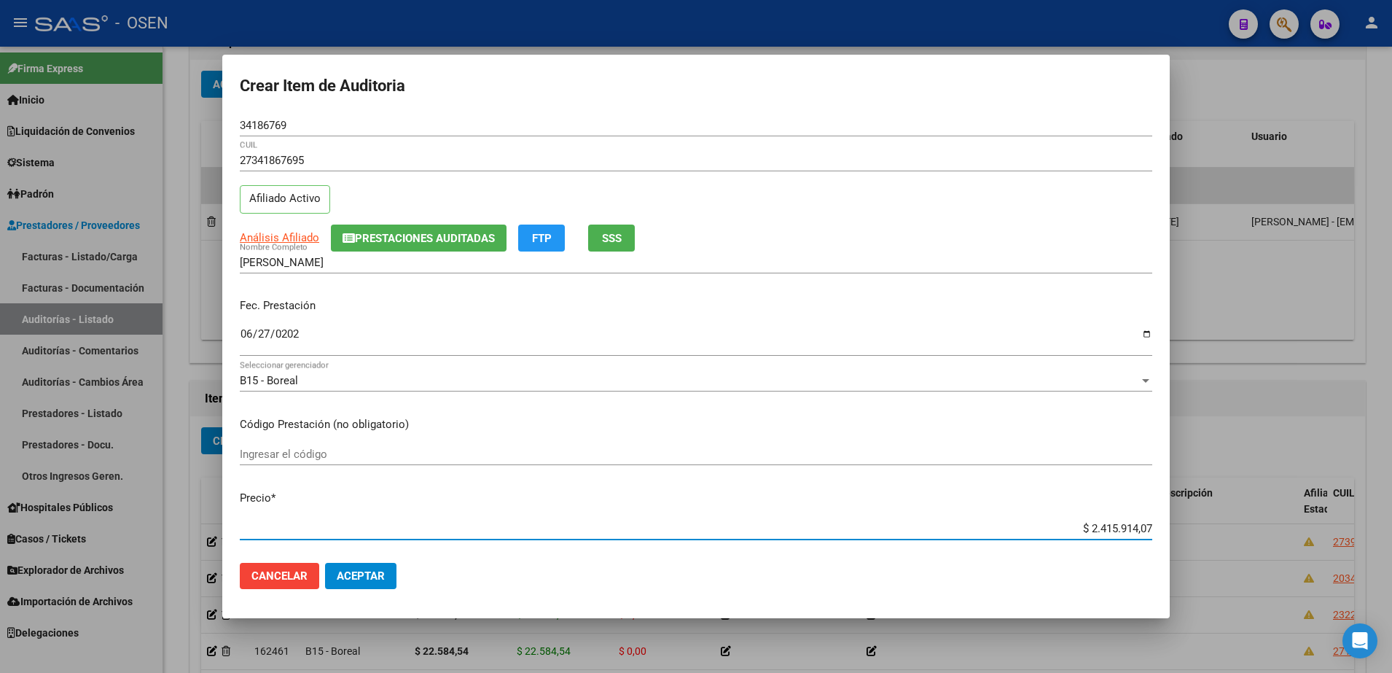
paste input "27.856,65"
type input "$ 27.856,65"
click at [280, 236] on span "Análisis Afiliado" at bounding box center [279, 237] width 79 height 13
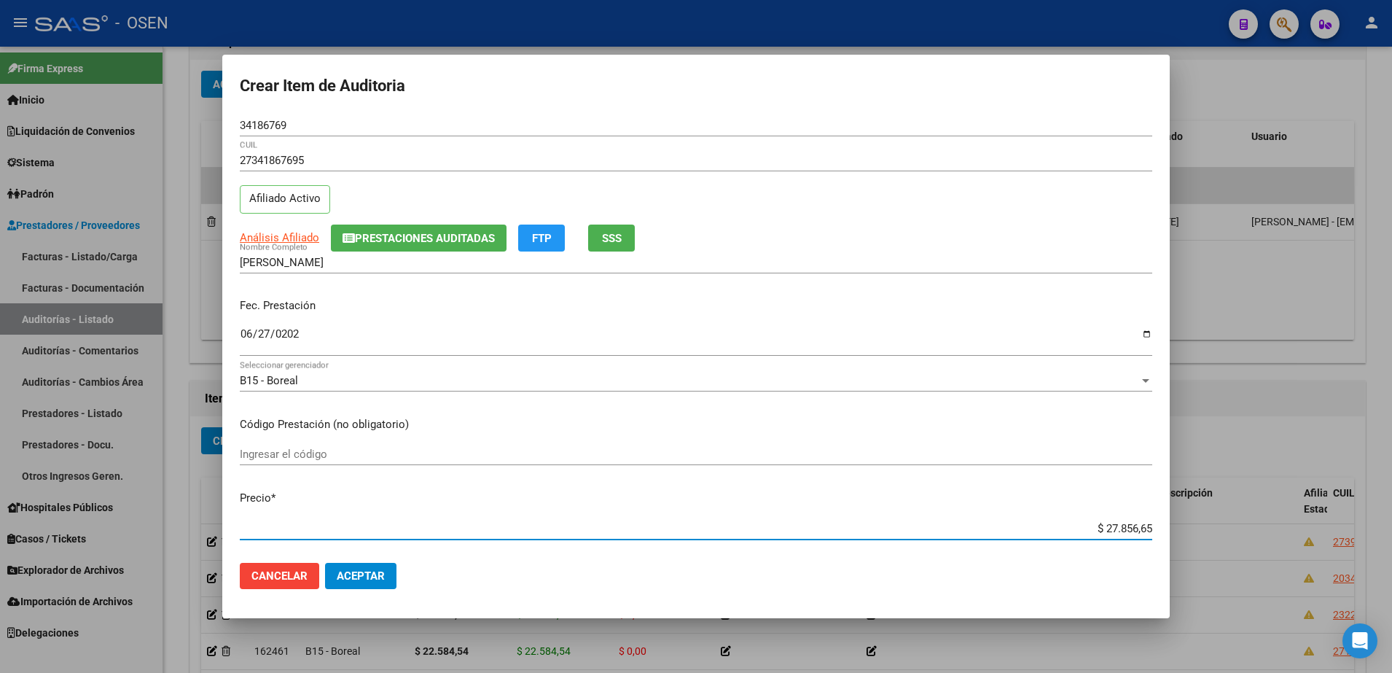
type textarea "27341867695"
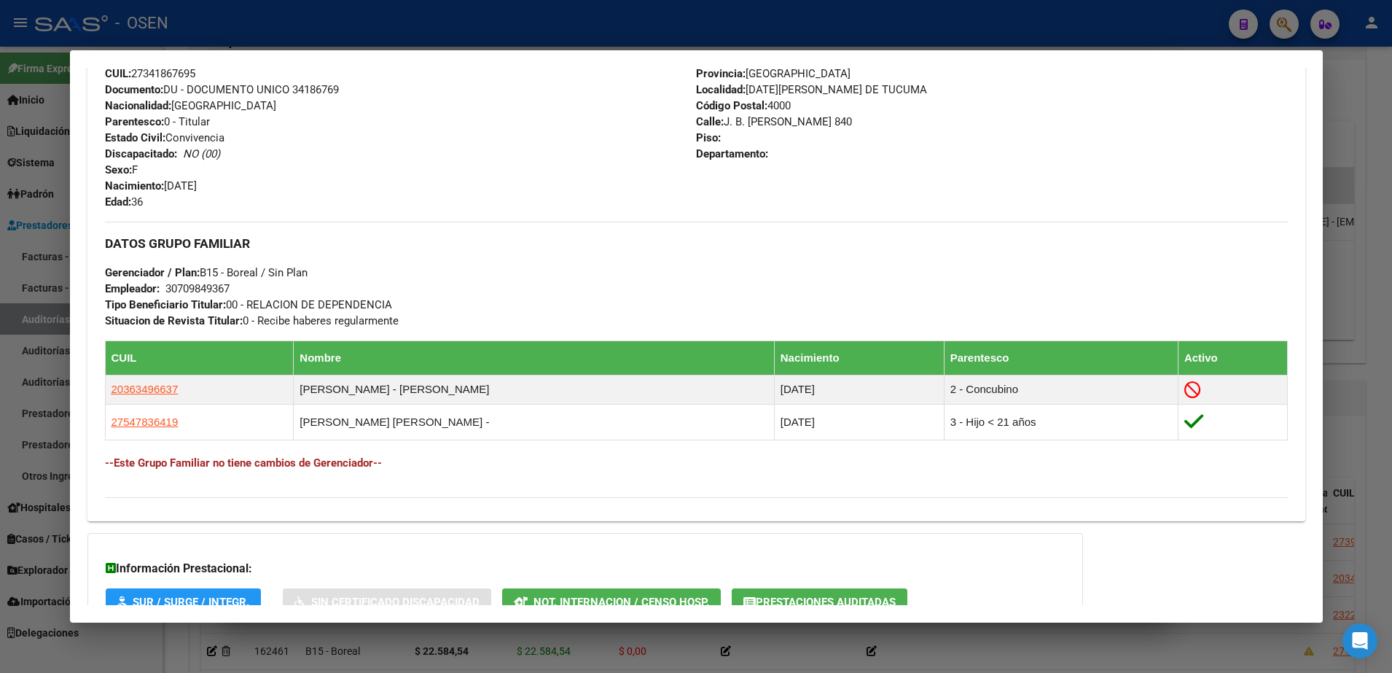
scroll to position [635, 0]
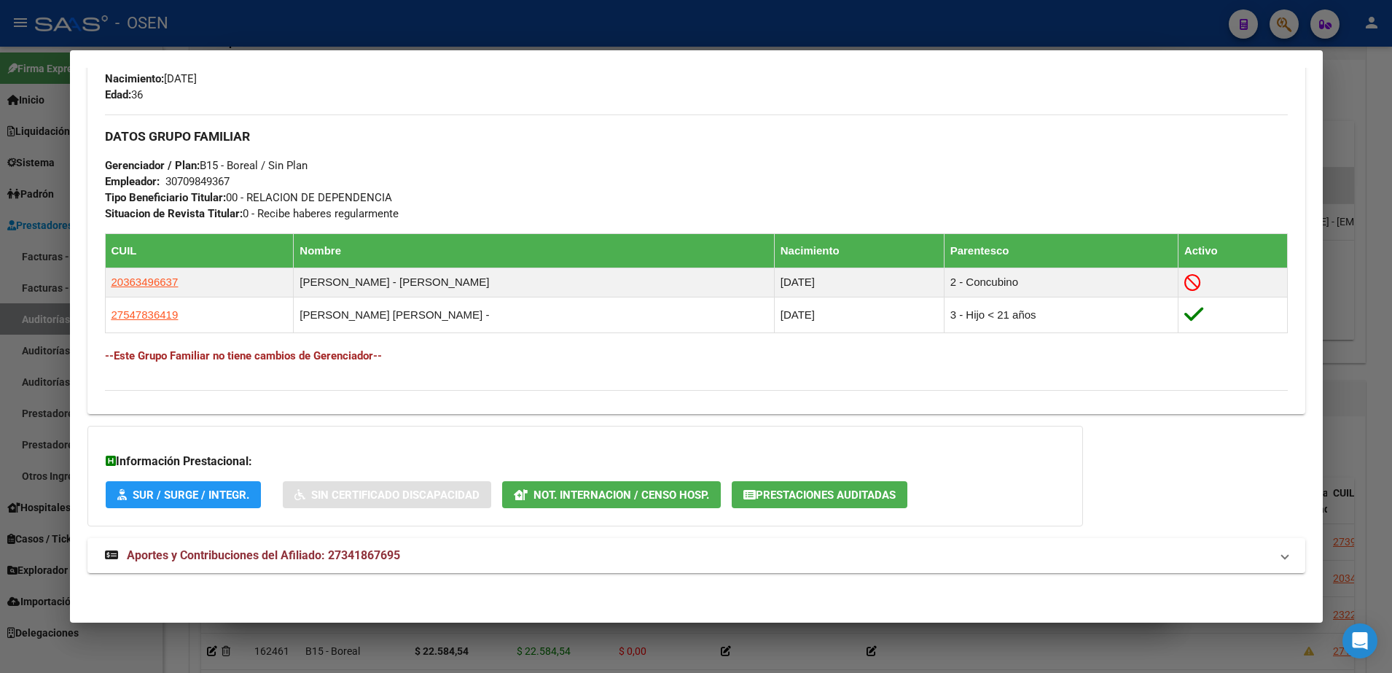
click at [712, 578] on div "DATOS PADRÓN ÁGIL: MEDINA GLORIA JESICA | ACTIVO | AFILIADO TITULAR Datos Perso…" at bounding box center [696, 37] width 1218 height 1104
click at [702, 563] on mat-panel-title "Aportes y Contribuciones del Afiliado: 27341867695" at bounding box center [687, 554] width 1165 height 17
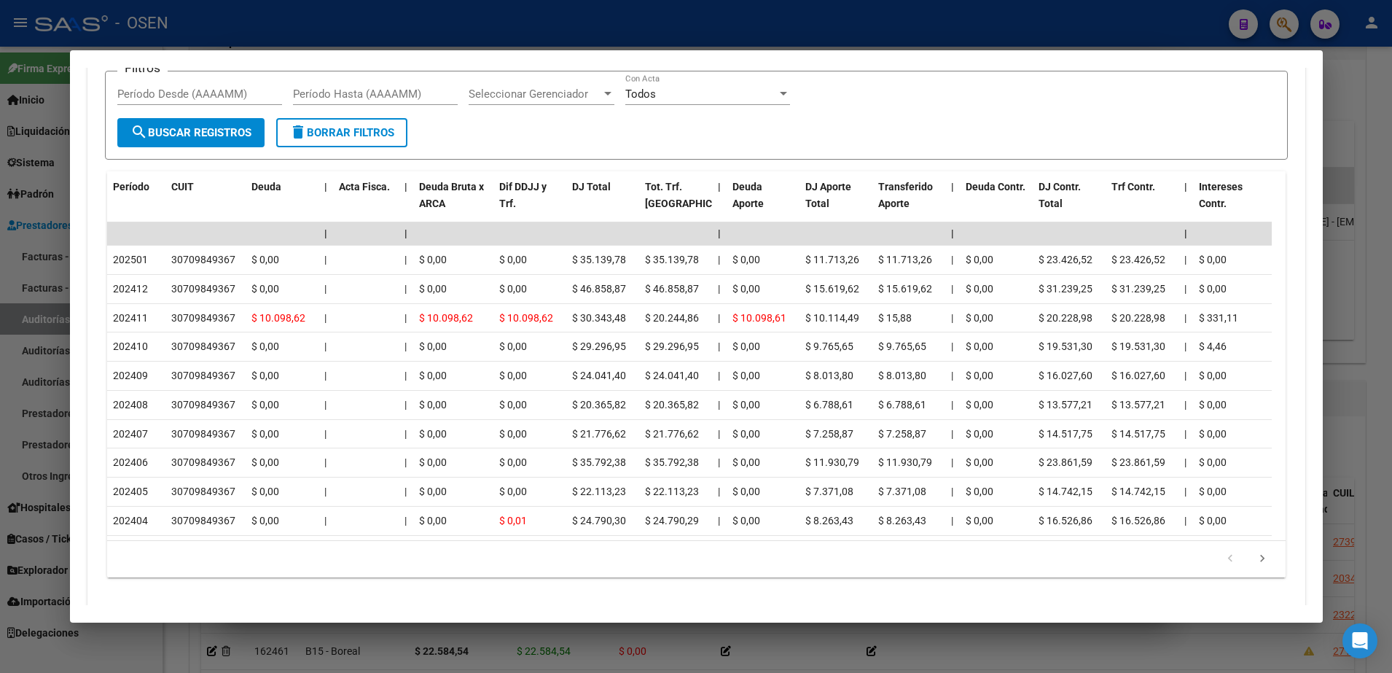
scroll to position [1358, 0]
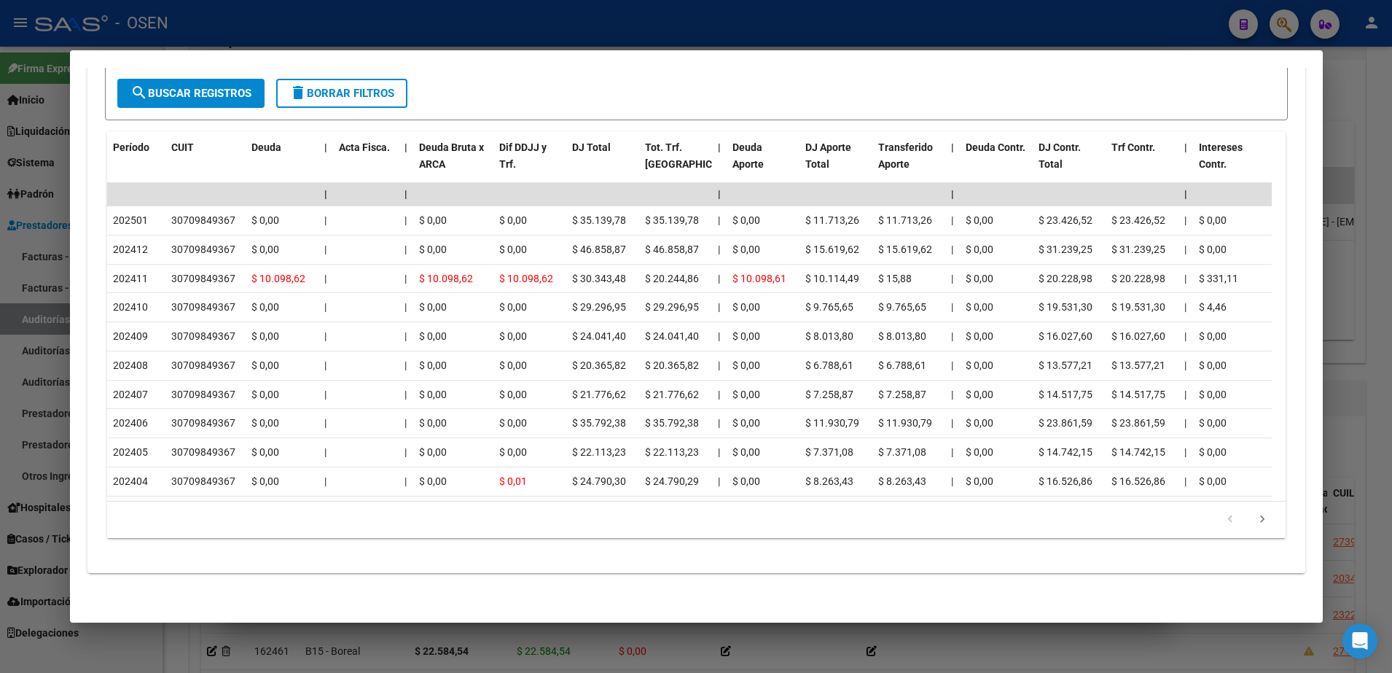
click at [473, 638] on div at bounding box center [696, 336] width 1392 height 673
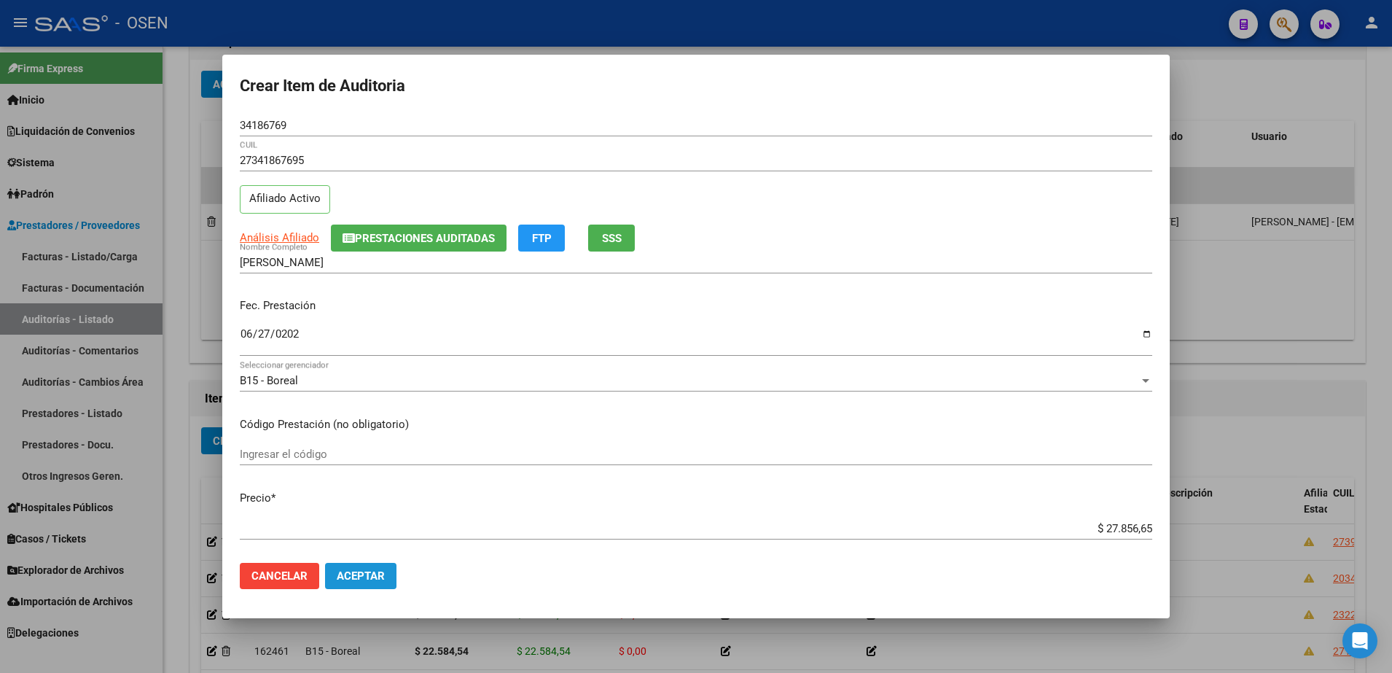
click at [375, 566] on button "Aceptar" at bounding box center [360, 576] width 71 height 26
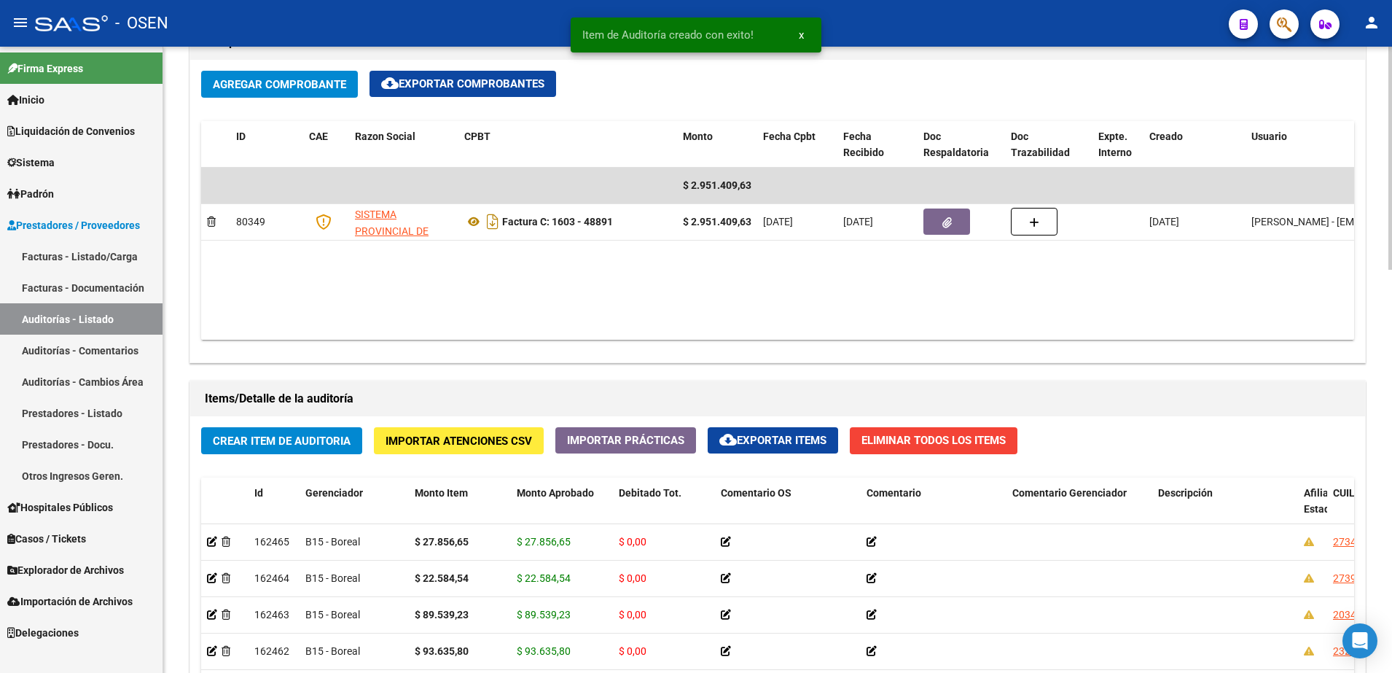
click at [345, 409] on h1 "Items/Detalle de la auditoría" at bounding box center [777, 398] width 1145 height 23
click at [340, 427] on button "Crear Item de Auditoria" at bounding box center [281, 440] width 161 height 27
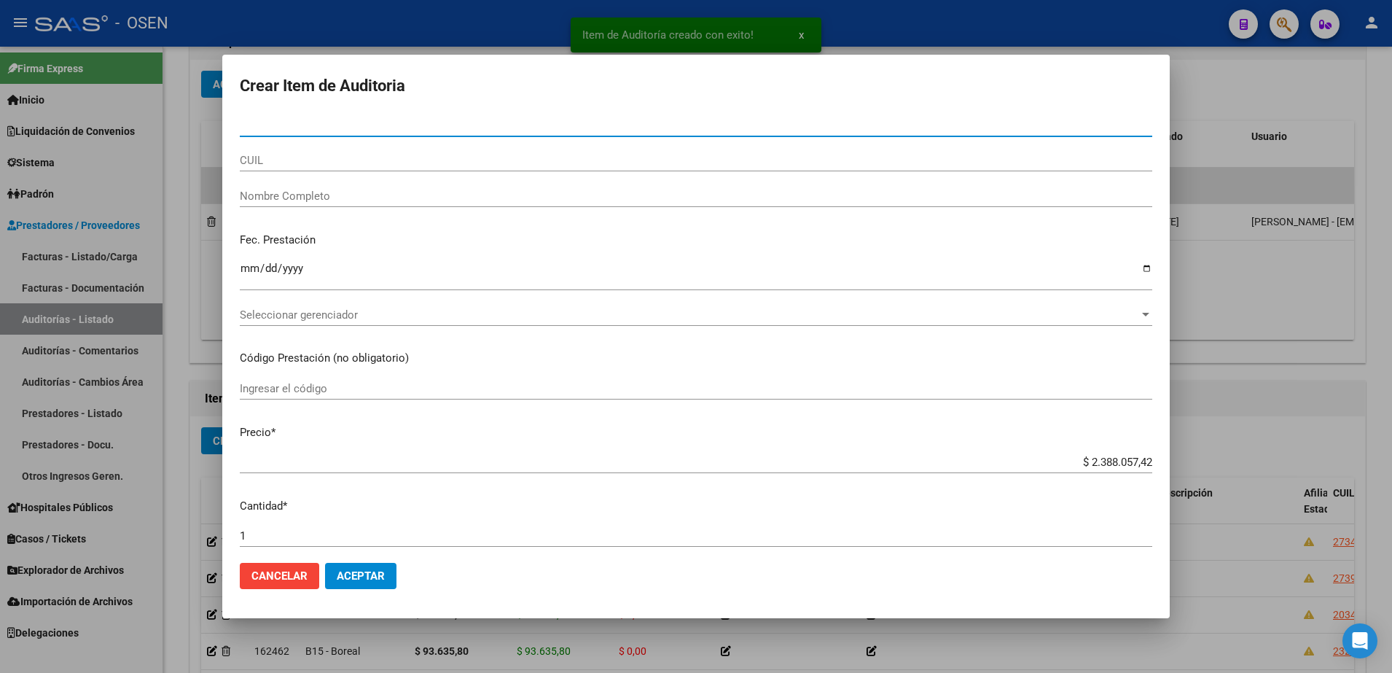
paste input "48007149"
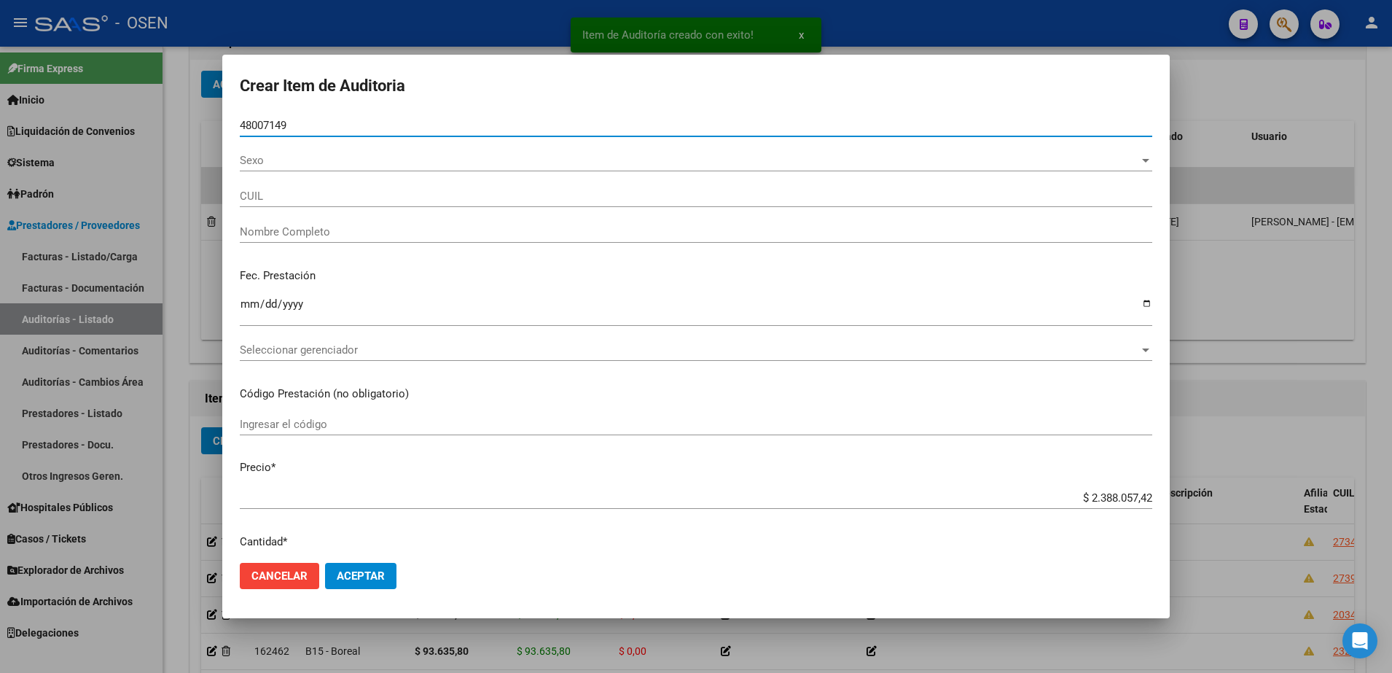
type input "48007149"
type input "27480071498"
type input "ALBARRACIN LUSMILA"
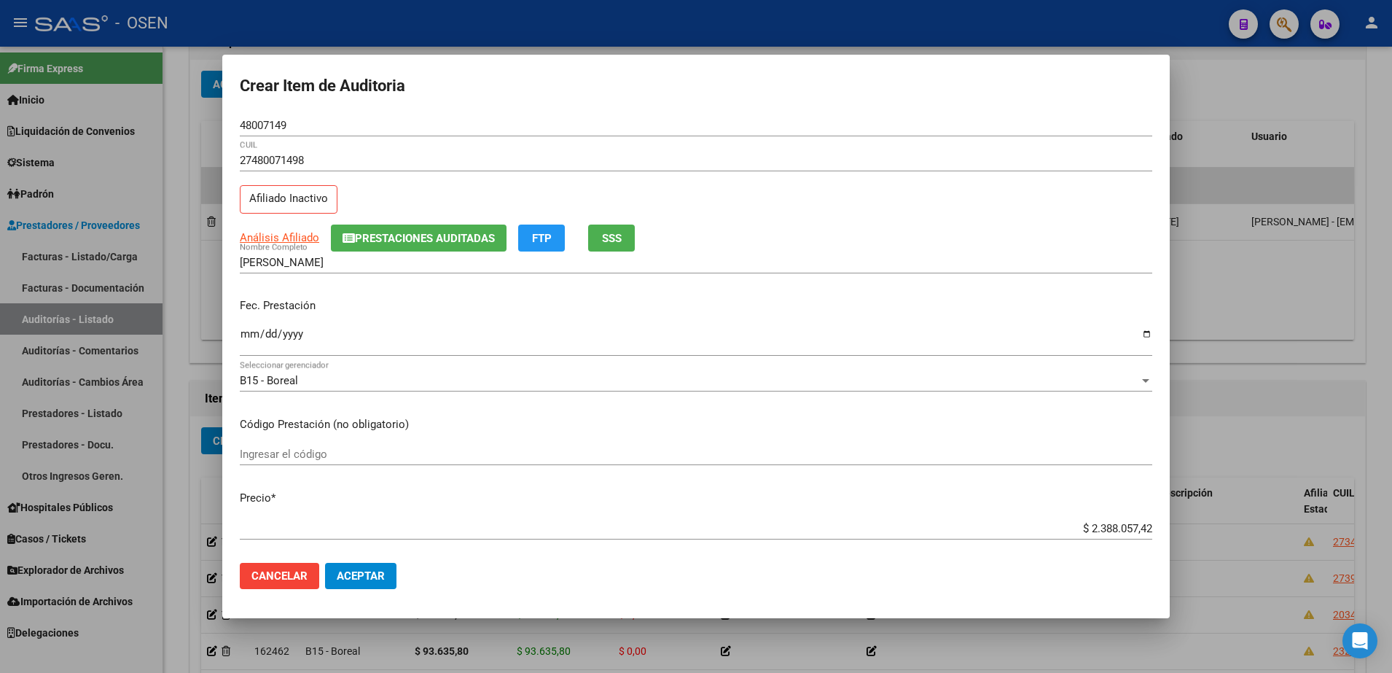
click at [237, 342] on mat-dialog-content "48007149 Nro Documento 27480071498 CUIL Afiliado Inactivo Análisis Afiliado Pre…" at bounding box center [695, 332] width 947 height 437
click at [243, 339] on input "Ingresar la fecha" at bounding box center [696, 339] width 912 height 23
type input "2025-06-30"
paste input "38.778,37"
type input "$ 38.778,37"
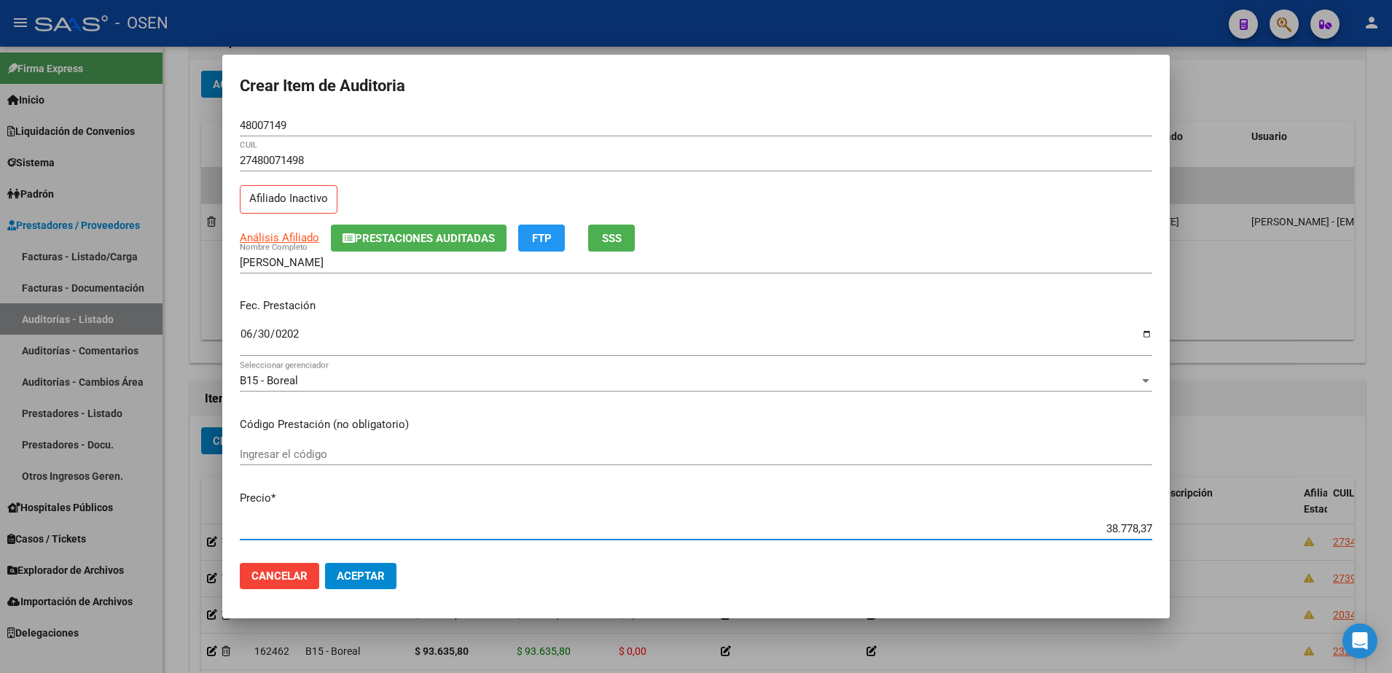
type input "$ 38.778,37"
drag, startPoint x: 279, startPoint y: 133, endPoint x: 259, endPoint y: 128, distance: 20.2
click at [274, 133] on div "48007149 Nro Documento" at bounding box center [696, 125] width 912 height 22
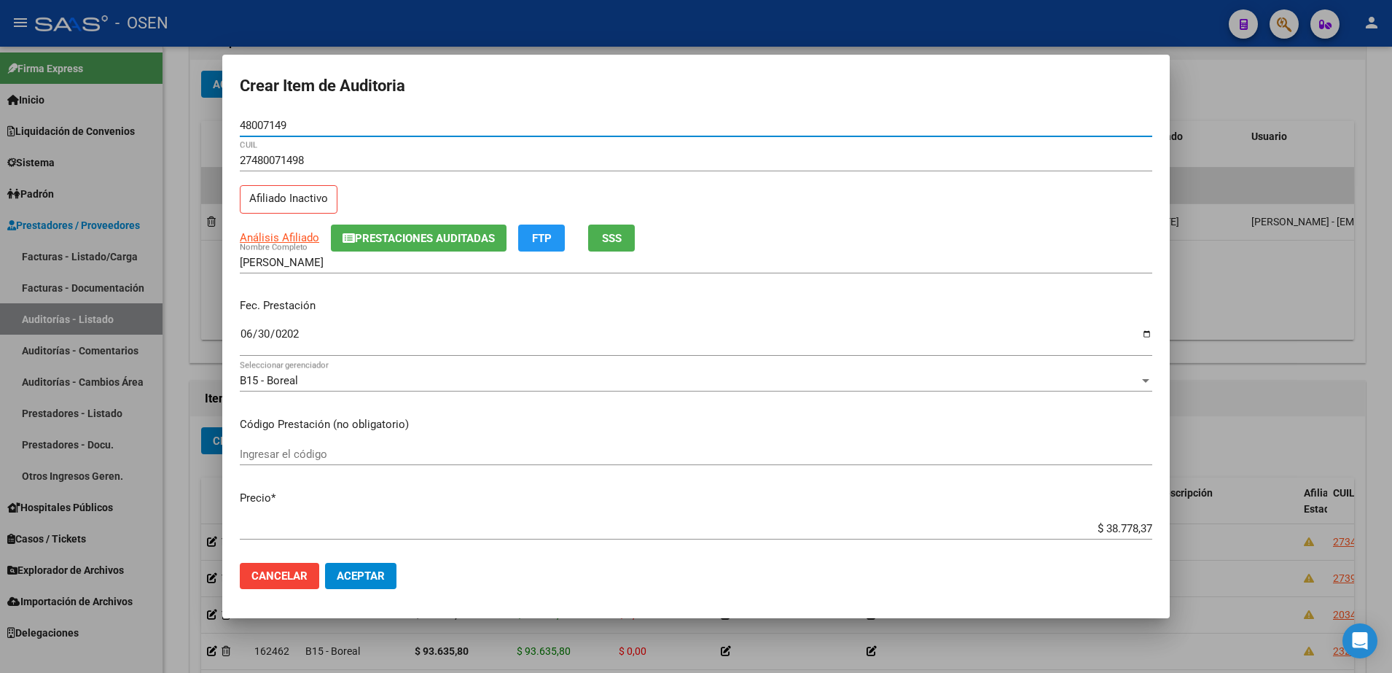
click at [259, 128] on input "48007149" at bounding box center [696, 125] width 912 height 13
click at [359, 260] on input "ALBARRACIN LUSMILA" at bounding box center [696, 262] width 912 height 13
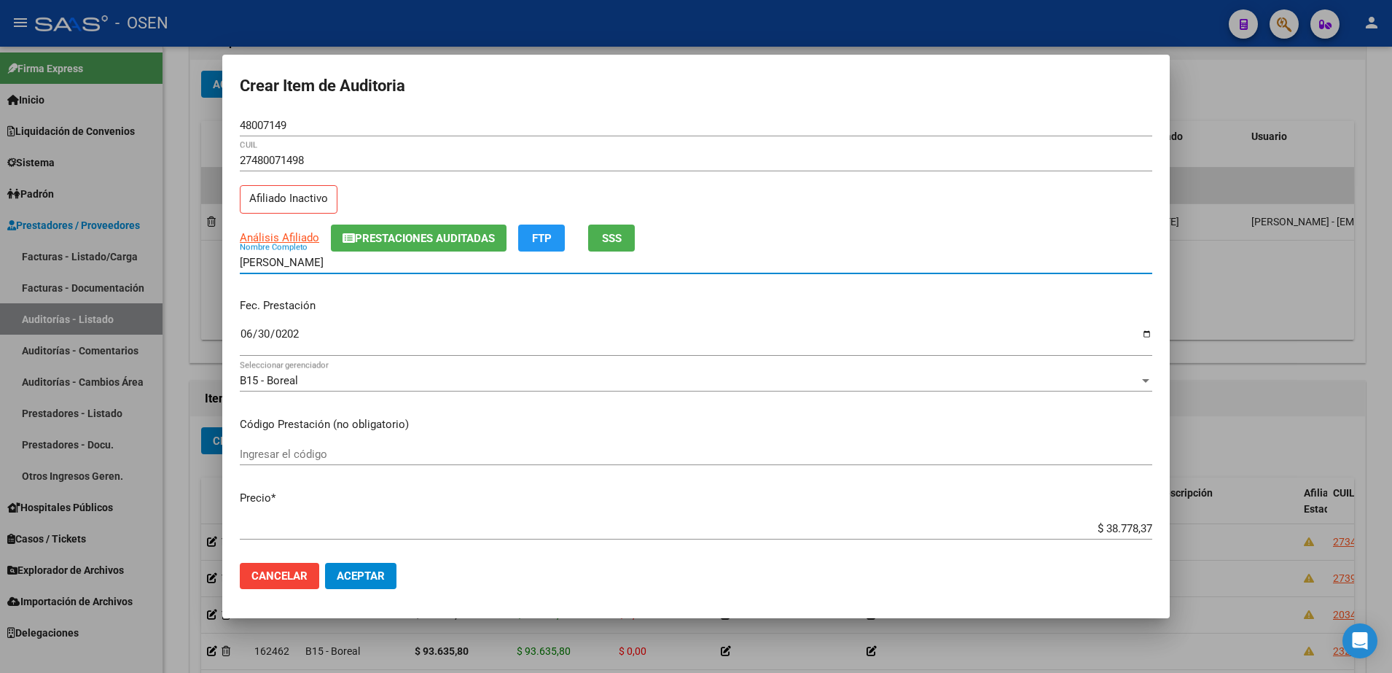
paste input "48007149"
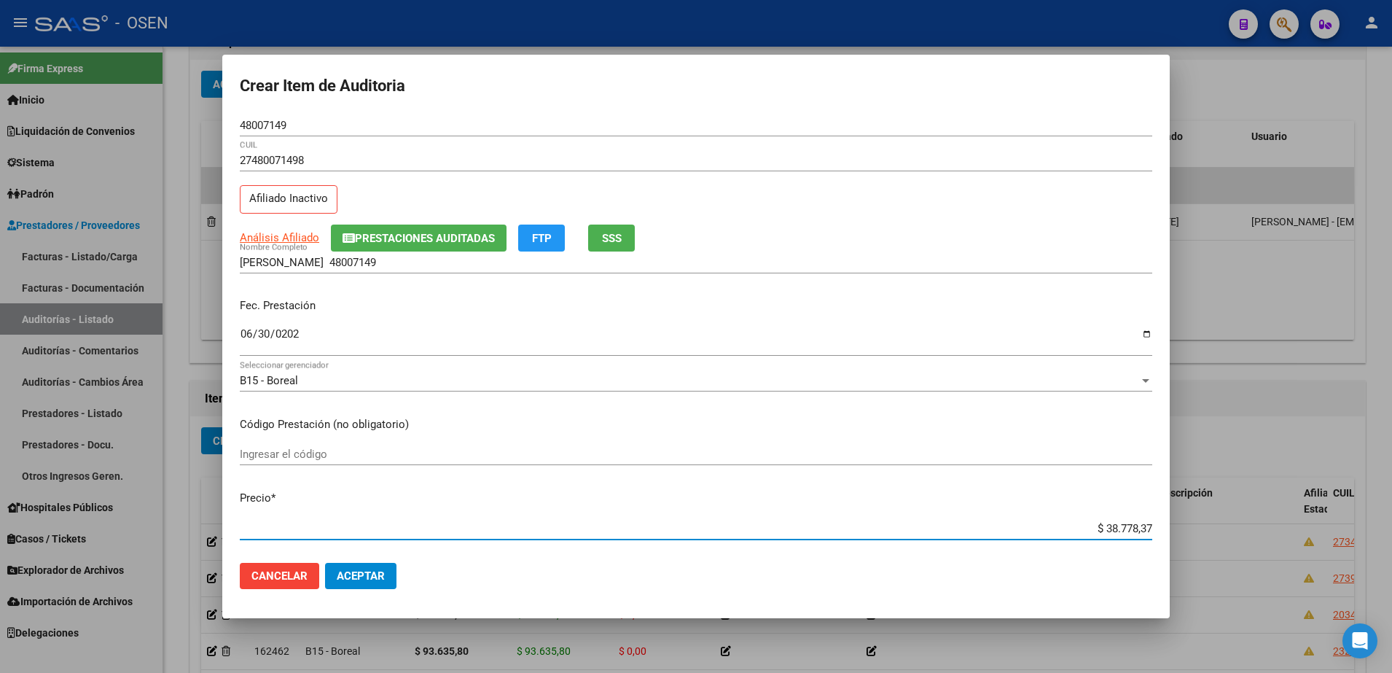
drag, startPoint x: 1022, startPoint y: 522, endPoint x: 1142, endPoint y: 524, distance: 120.2
click at [1142, 524] on app-form-text-field "Precio * $ 38.778,37 Ingresar el precio" at bounding box center [702, 512] width 924 height 45
click at [411, 259] on input "ALBARRACIN LUSMILA 48007149" at bounding box center [696, 262] width 912 height 13
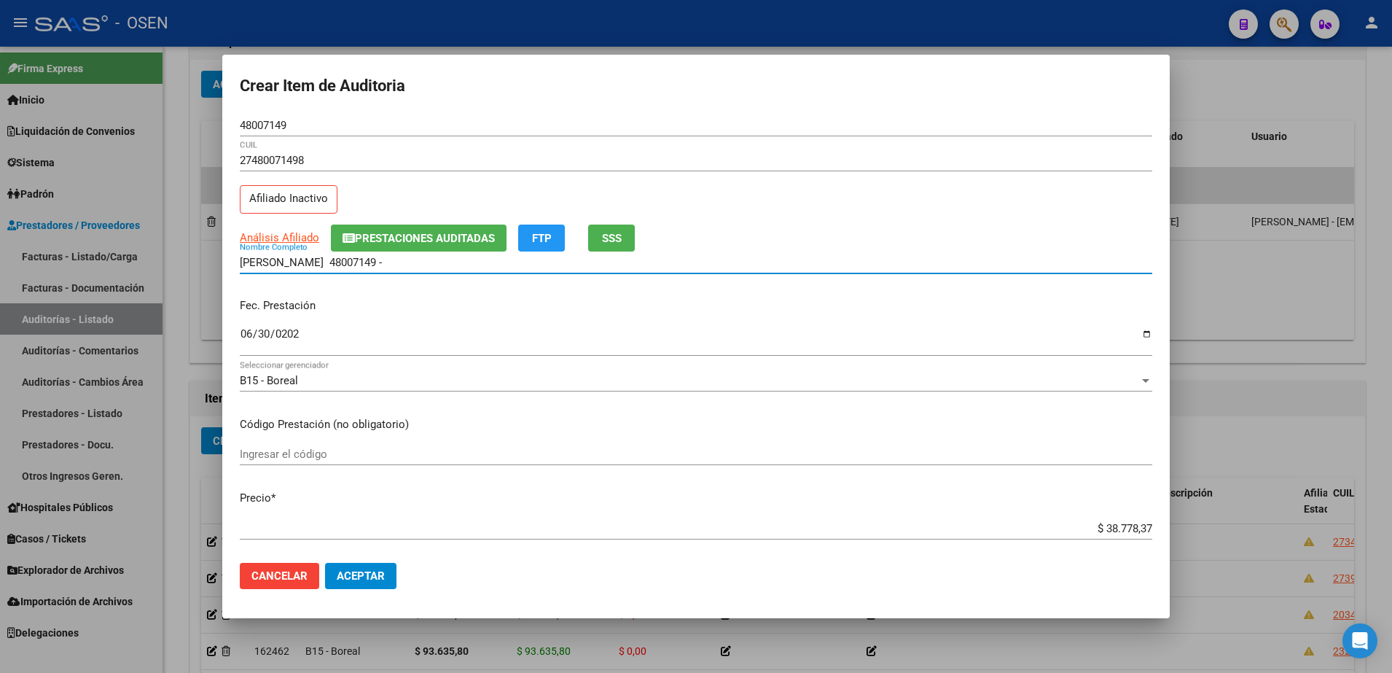
paste input "$ 38.778,37"
drag, startPoint x: 379, startPoint y: 263, endPoint x: 126, endPoint y: 263, distance: 252.8
click at [126, 263] on div "Crear Item de Auditoria 48007149 Nro Documento 27480071498 CUIL Afiliado Inacti…" at bounding box center [696, 336] width 1392 height 673
click at [466, 269] on div "ALBARRACIN LUSMILA 48007149 - $ 38.778,37 Nombre Completo" at bounding box center [696, 262] width 912 height 22
click at [492, 262] on input "ALBARRACIN LUSMILA 48007149 - $ 38.778,37" at bounding box center [696, 262] width 912 height 13
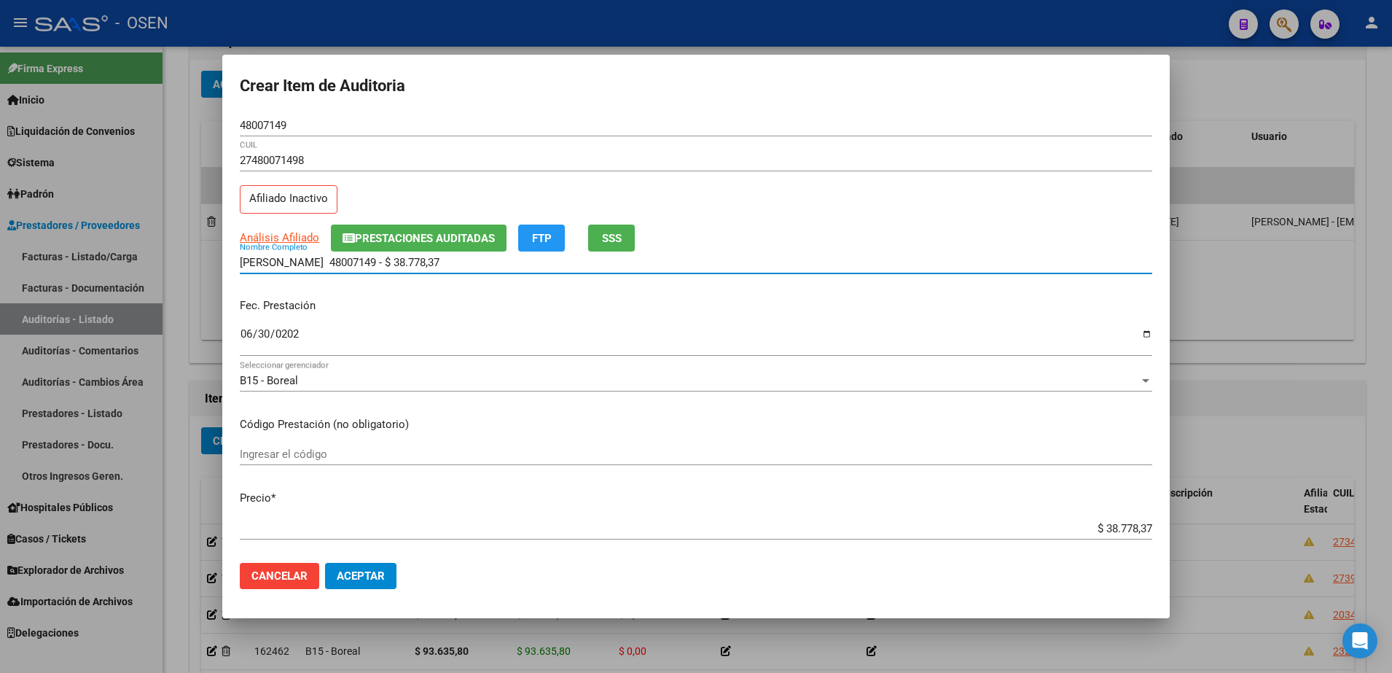
drag, startPoint x: 477, startPoint y: 262, endPoint x: 350, endPoint y: 267, distance: 126.9
click at [350, 267] on input "ALBARRACIN LUSMILA 48007149 - $ 38.778,37" at bounding box center [696, 262] width 912 height 13
type input "ALBARRACIN LUSMILA"
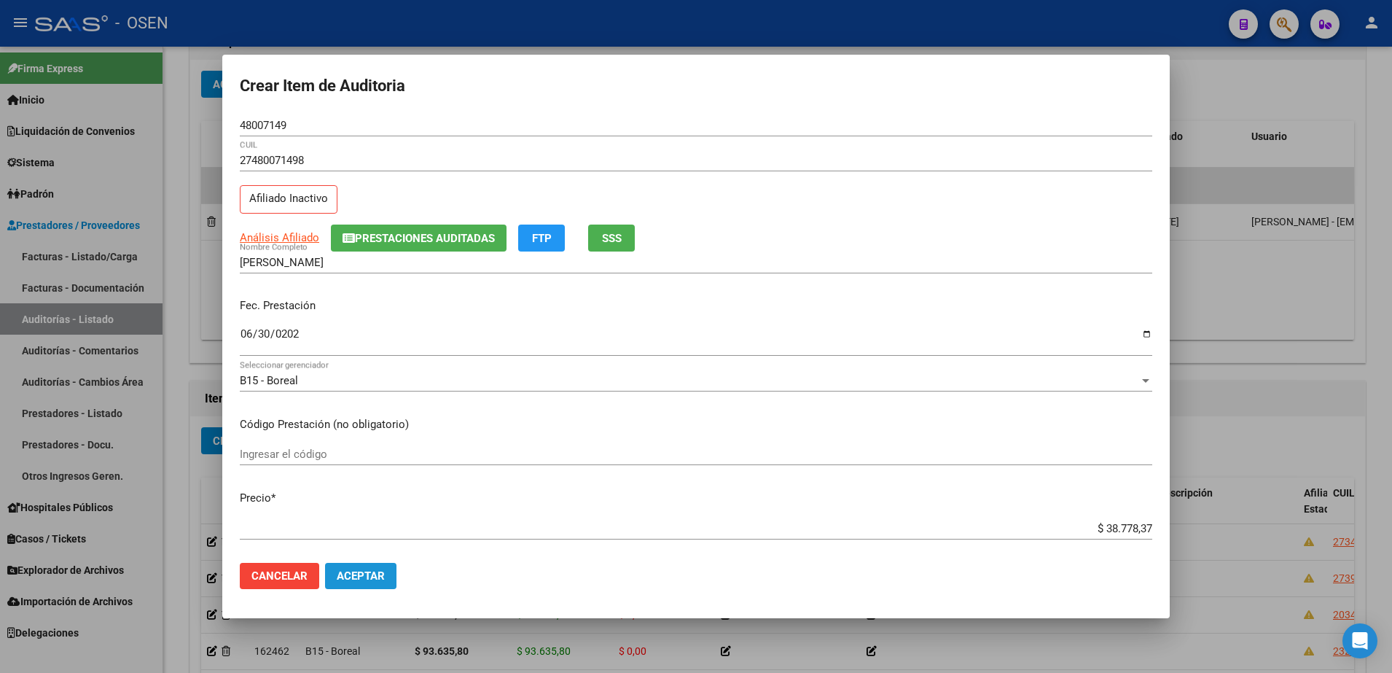
click at [360, 565] on button "Aceptar" at bounding box center [360, 576] width 71 height 26
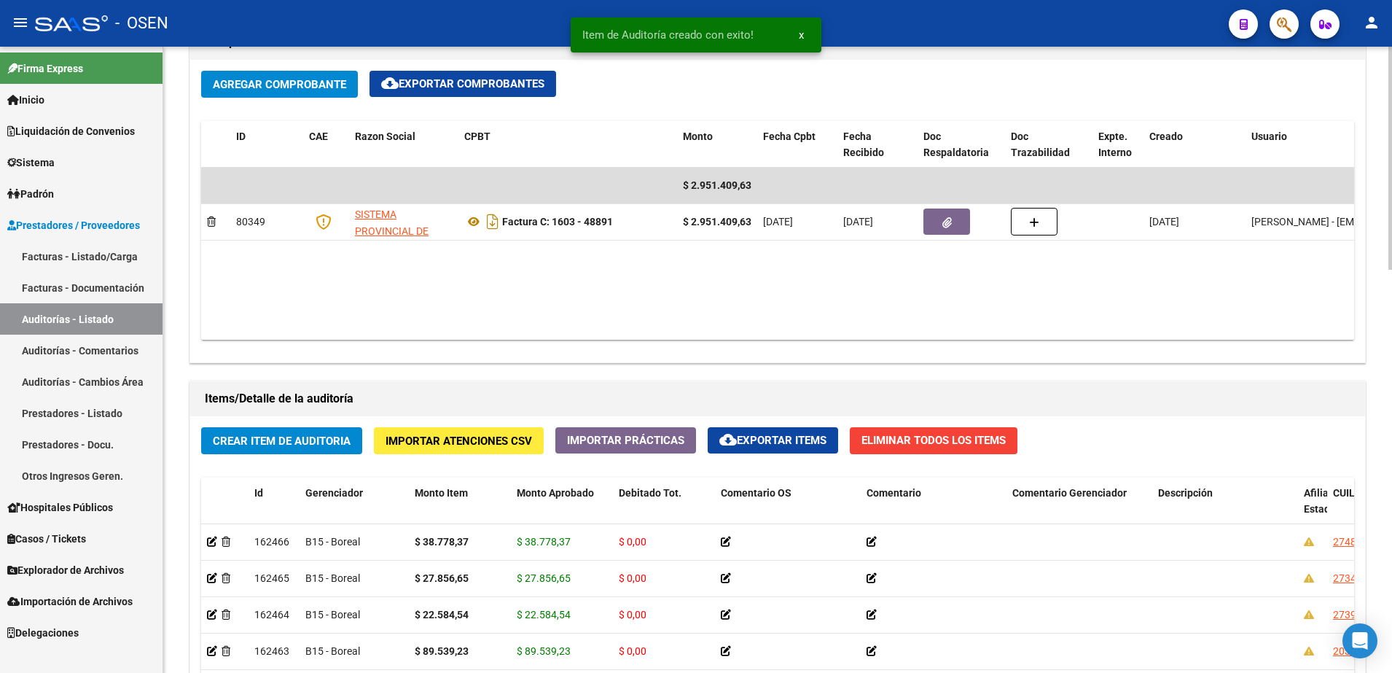
click at [313, 436] on span "Crear Item de Auditoria" at bounding box center [282, 440] width 138 height 13
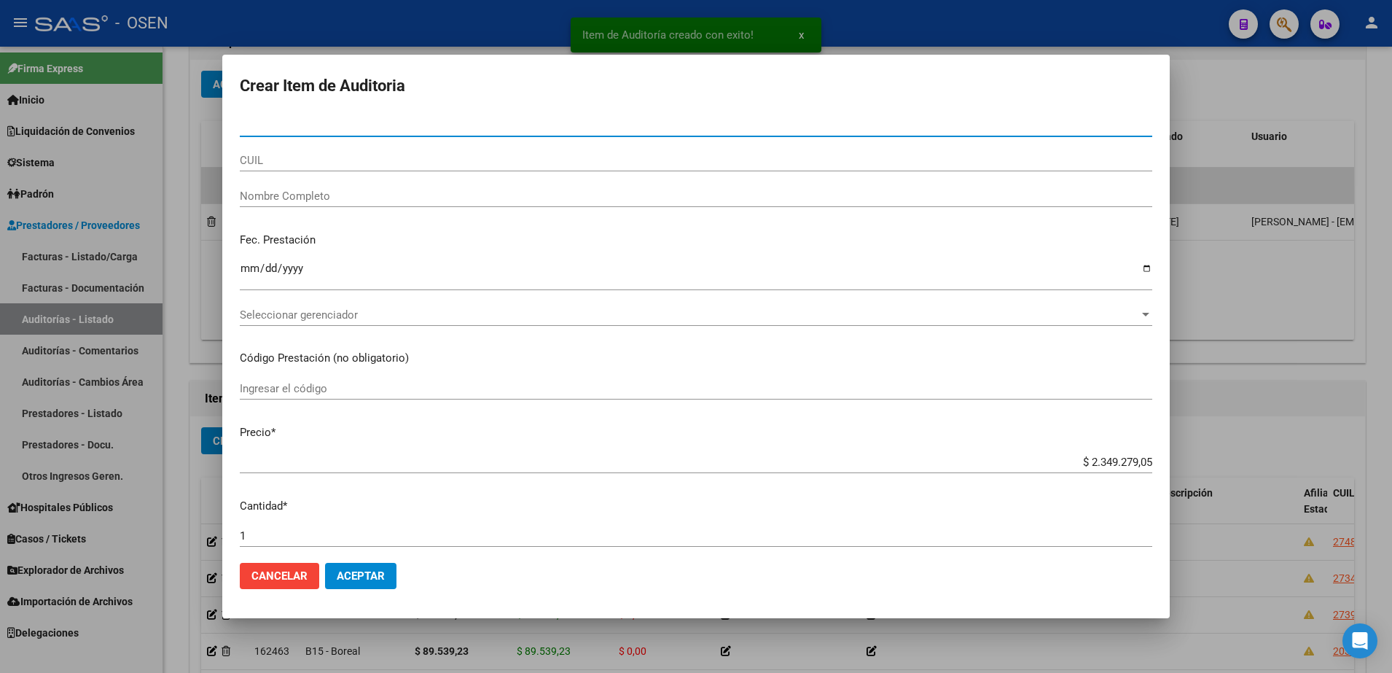
paste input "22664738"
type input "22664738"
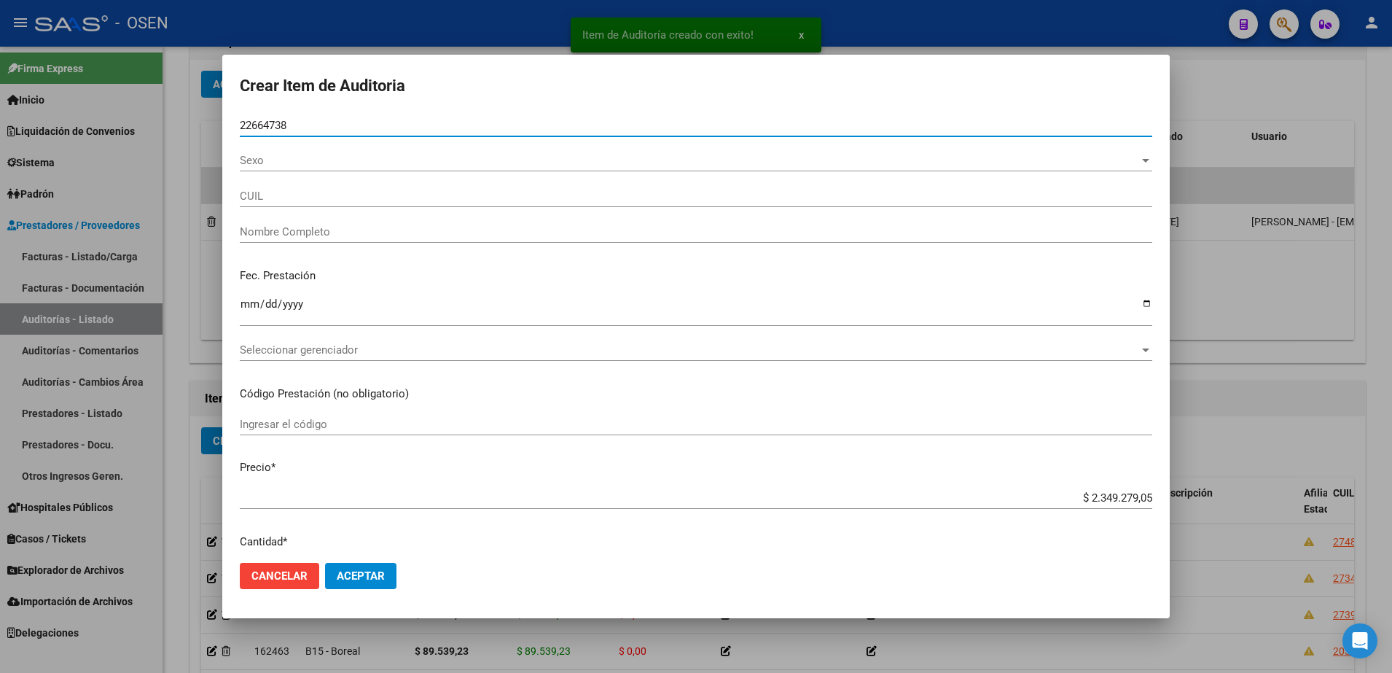
type input "23226647384"
type input "PETTOROSSI CLAUDIA VERONICA -"
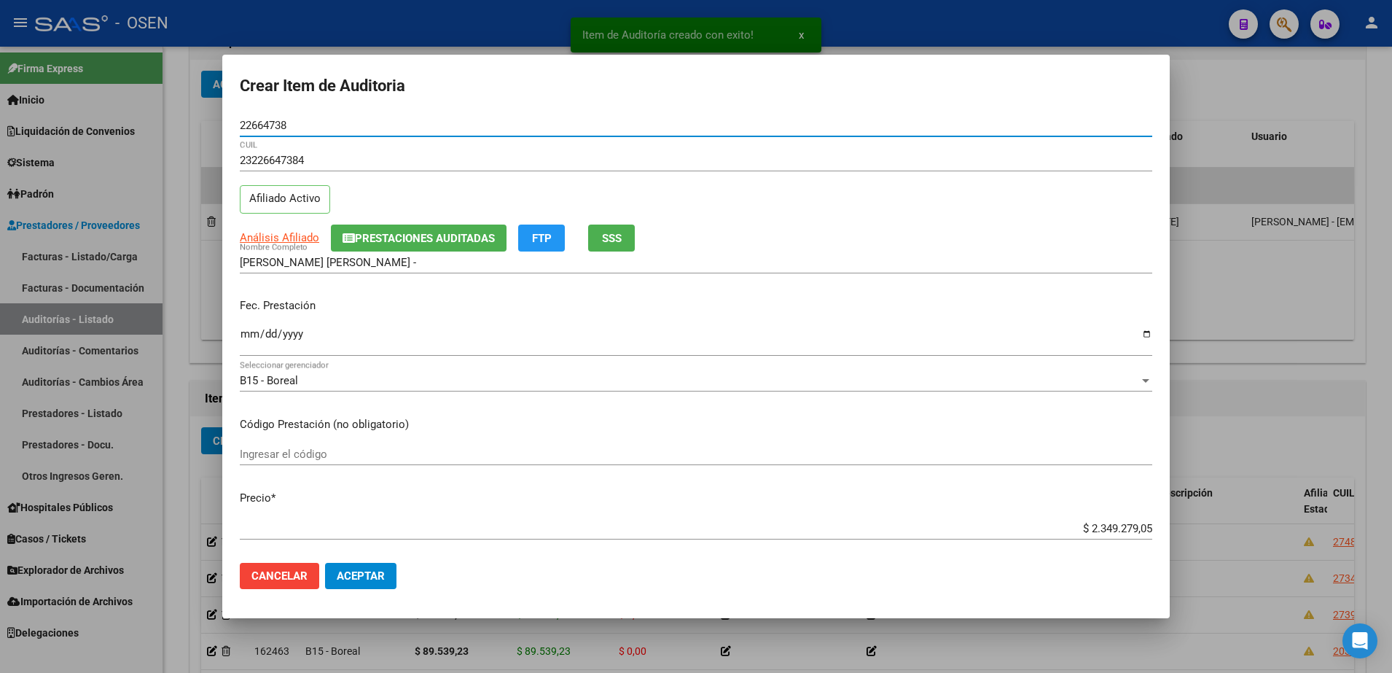
type input "22664738"
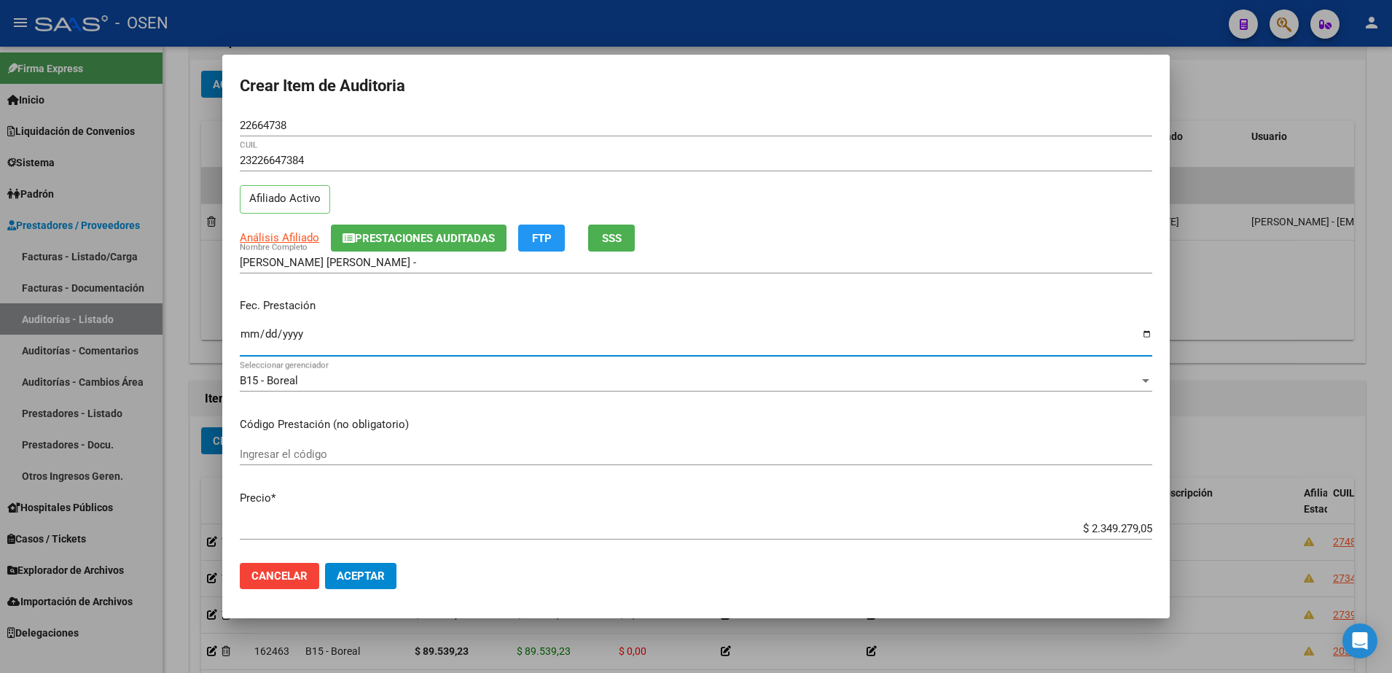
click at [248, 331] on input "Ingresar la fecha" at bounding box center [696, 339] width 912 height 23
type input "2025-07-01"
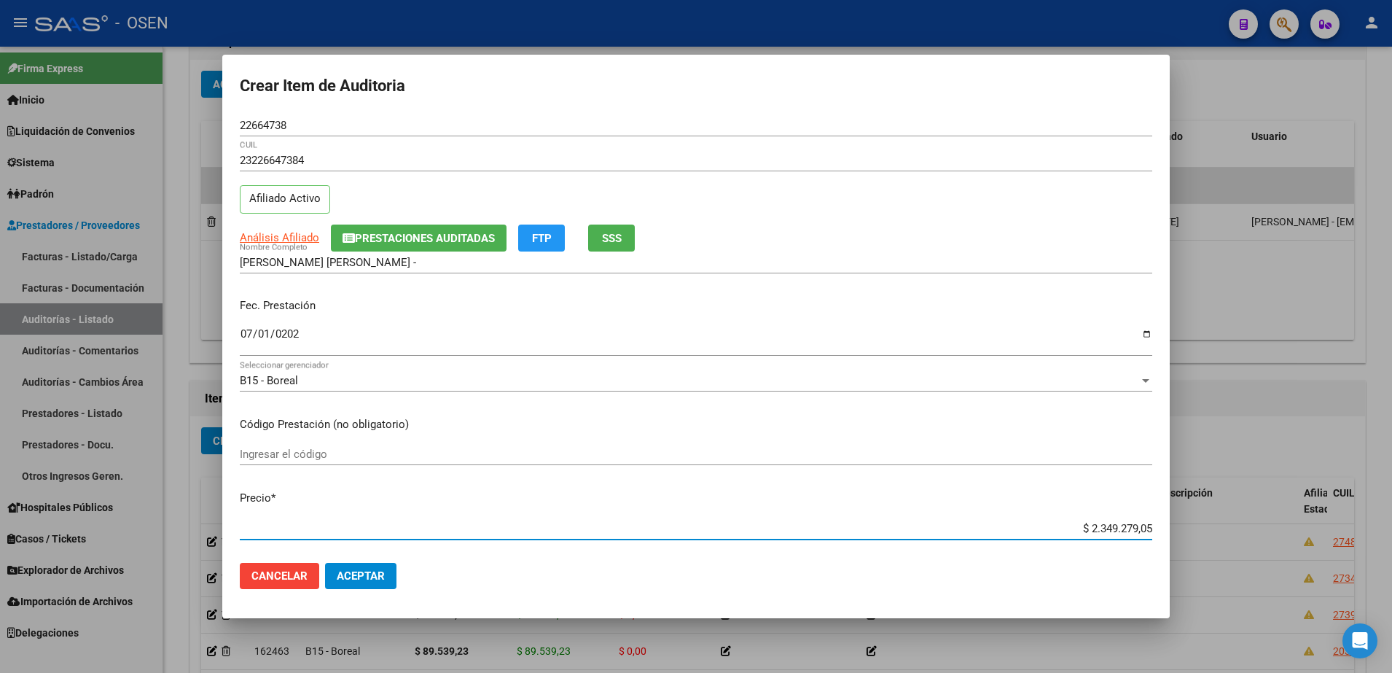
paste input "93.635,80"
type input "$ 93.635,80"
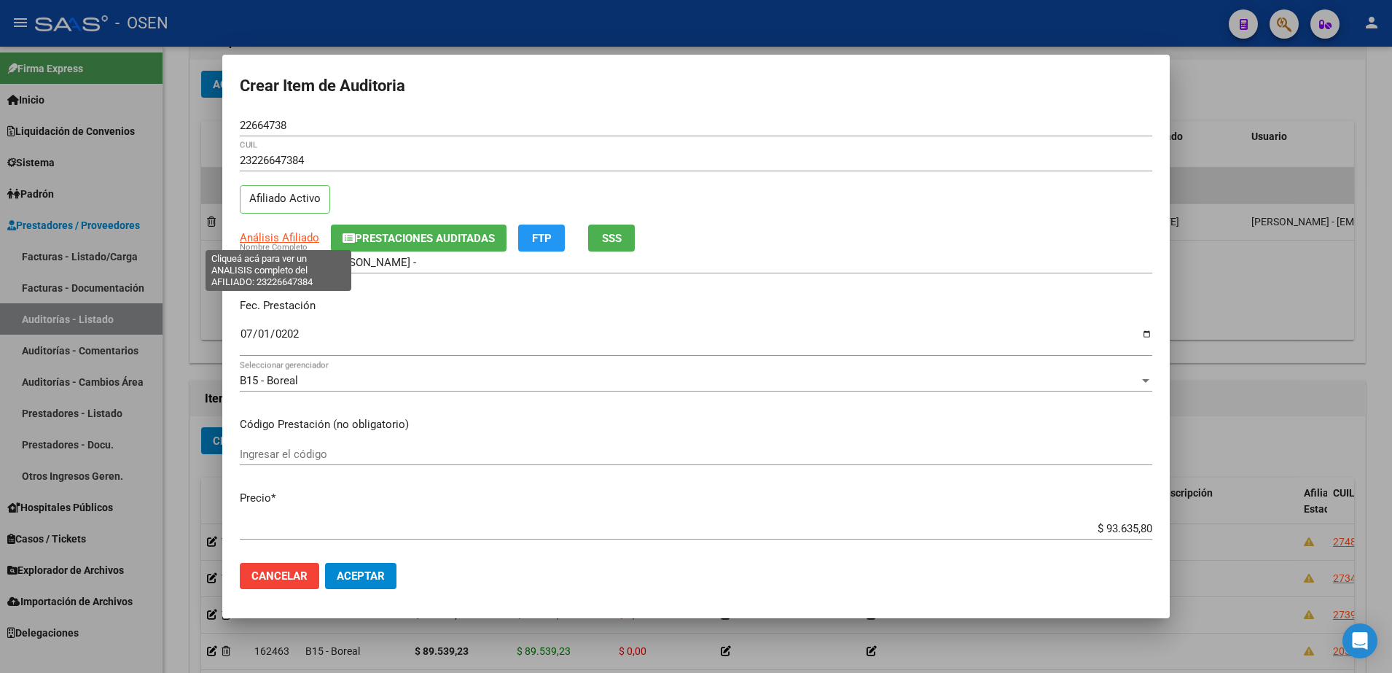
click at [282, 232] on span "Análisis Afiliado" at bounding box center [279, 237] width 79 height 13
type textarea "23226647384"
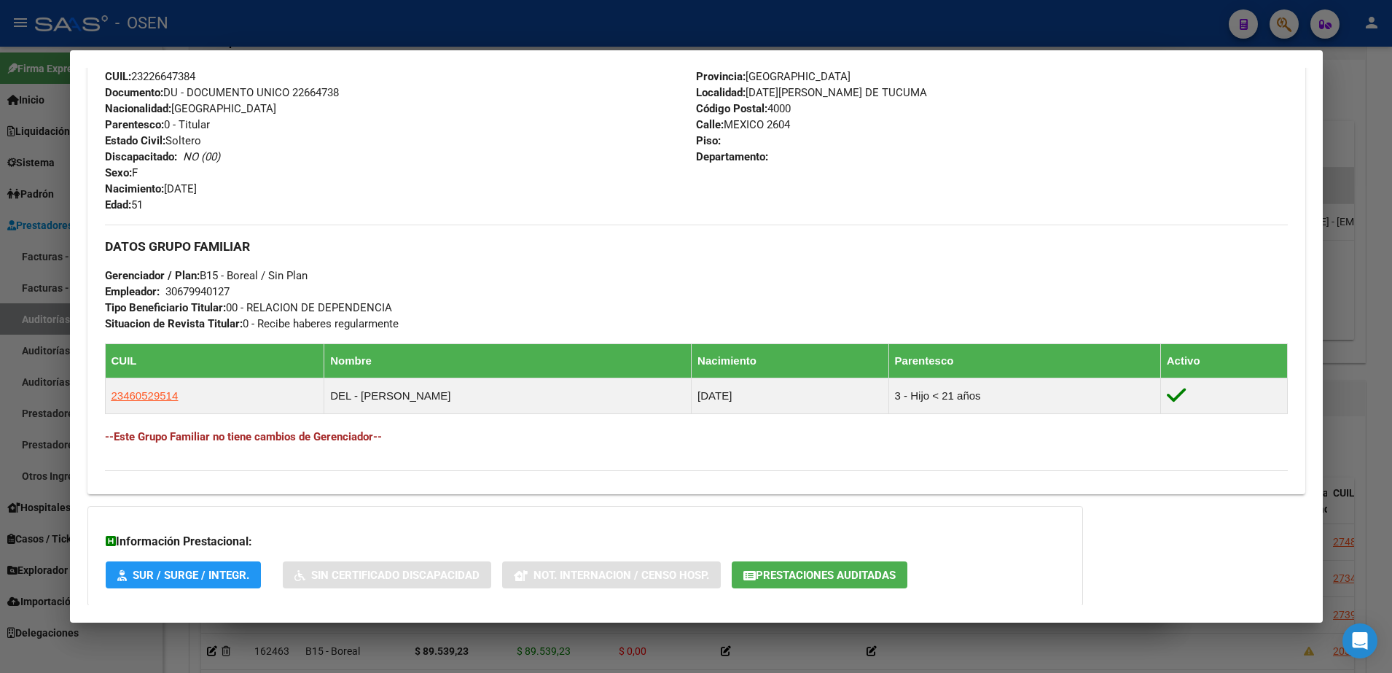
scroll to position [622, 0]
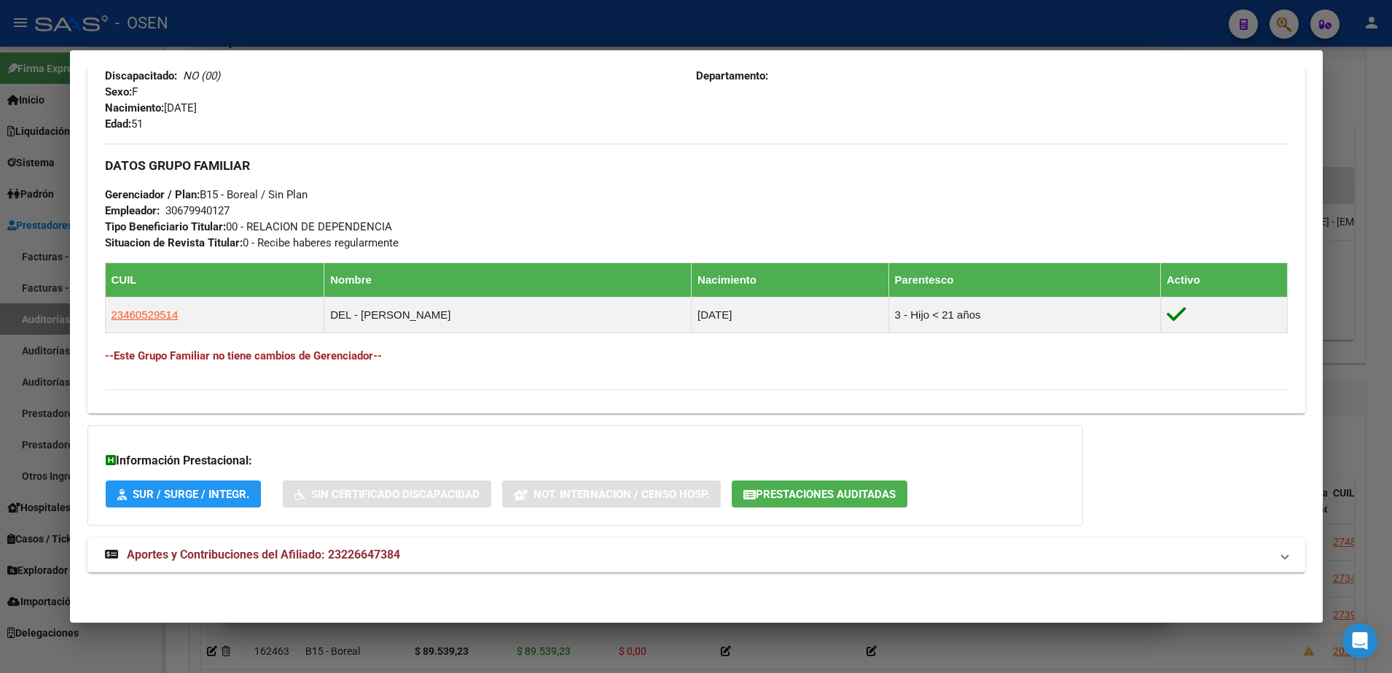
click at [647, 606] on mat-dialog-container "Análisis Afiliado - CUIL: 23226647384 DATOS PADRÓN ÁGIL: PETTOROSSI CLAUDIA VER…" at bounding box center [696, 336] width 1253 height 572
click at [646, 576] on div "DATOS PADRÓN ÁGIL: PETTOROSSI CLAUDIA VERONICA - | ACTIVO | AFILIADO TITULAR Da…" at bounding box center [696, 43] width 1218 height 1091
click at [662, 562] on mat-panel-title "Aportes y Contribuciones del Afiliado: 23226647384" at bounding box center [687, 554] width 1165 height 17
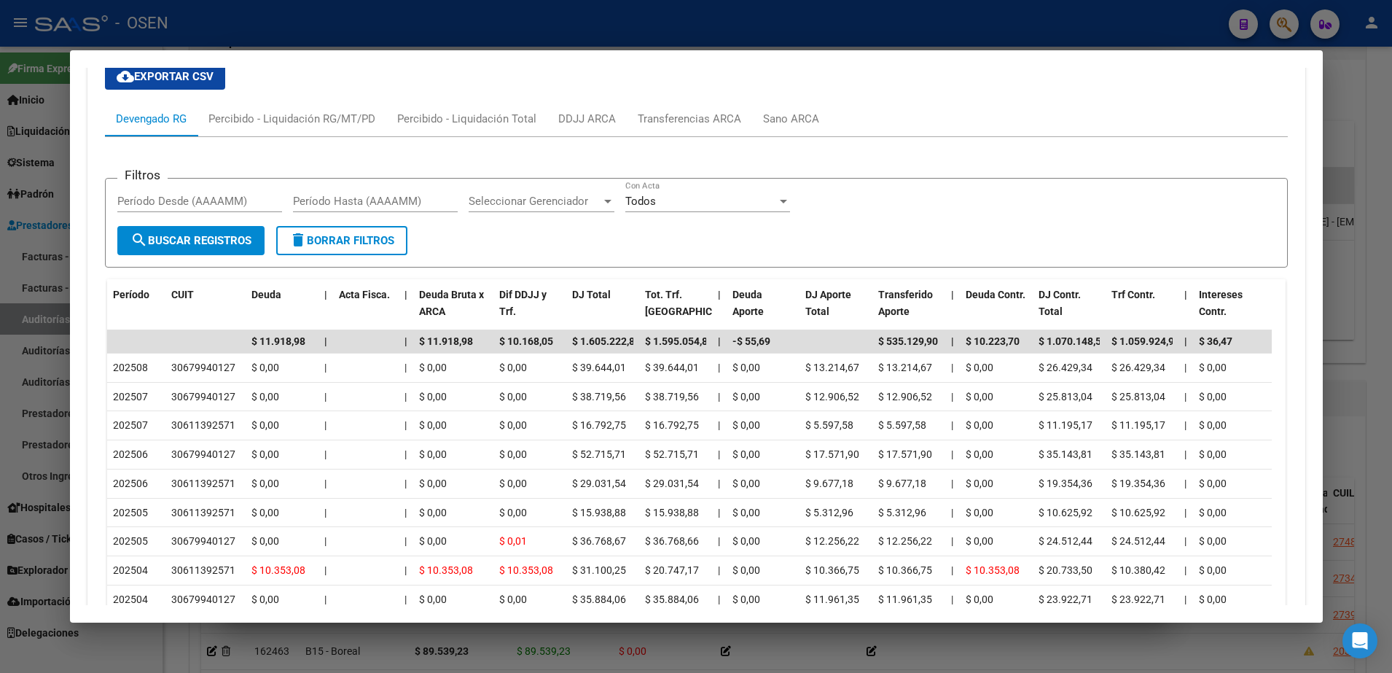
scroll to position [1259, 0]
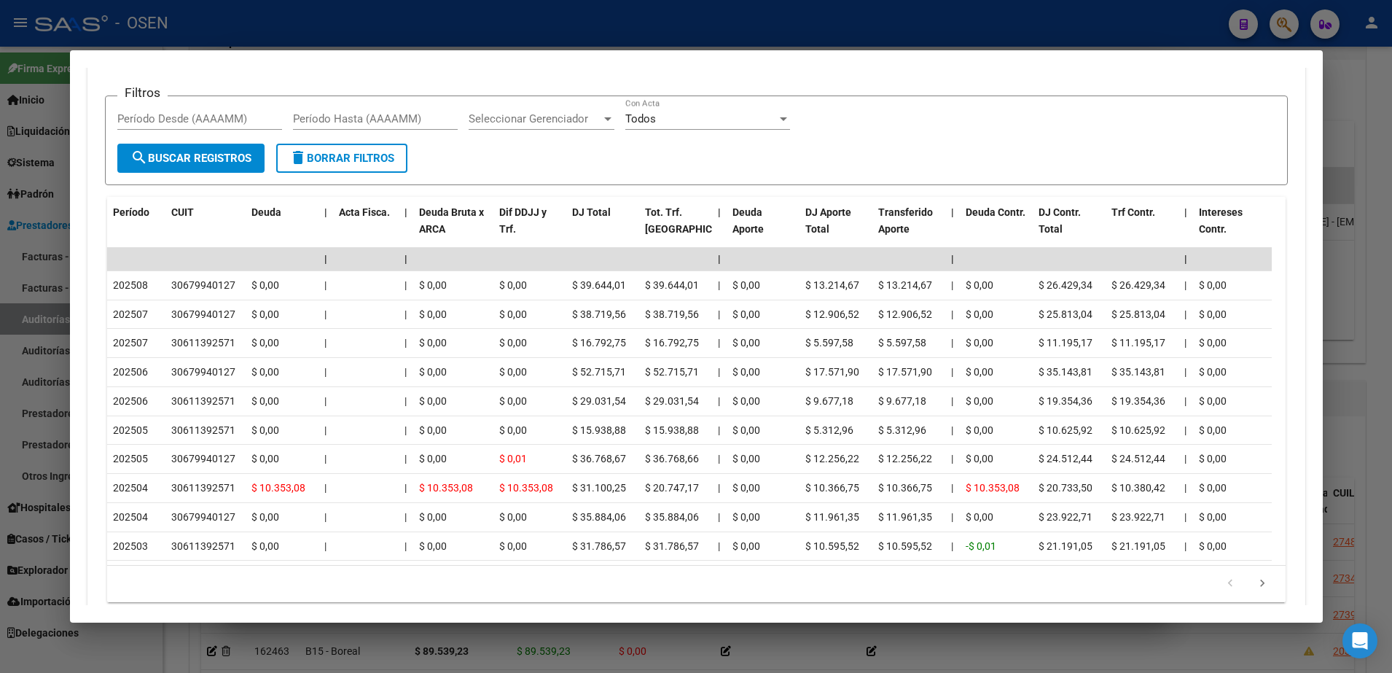
drag, startPoint x: 49, startPoint y: 249, endPoint x: 52, endPoint y: 258, distance: 9.2
click at [47, 249] on div at bounding box center [696, 336] width 1392 height 673
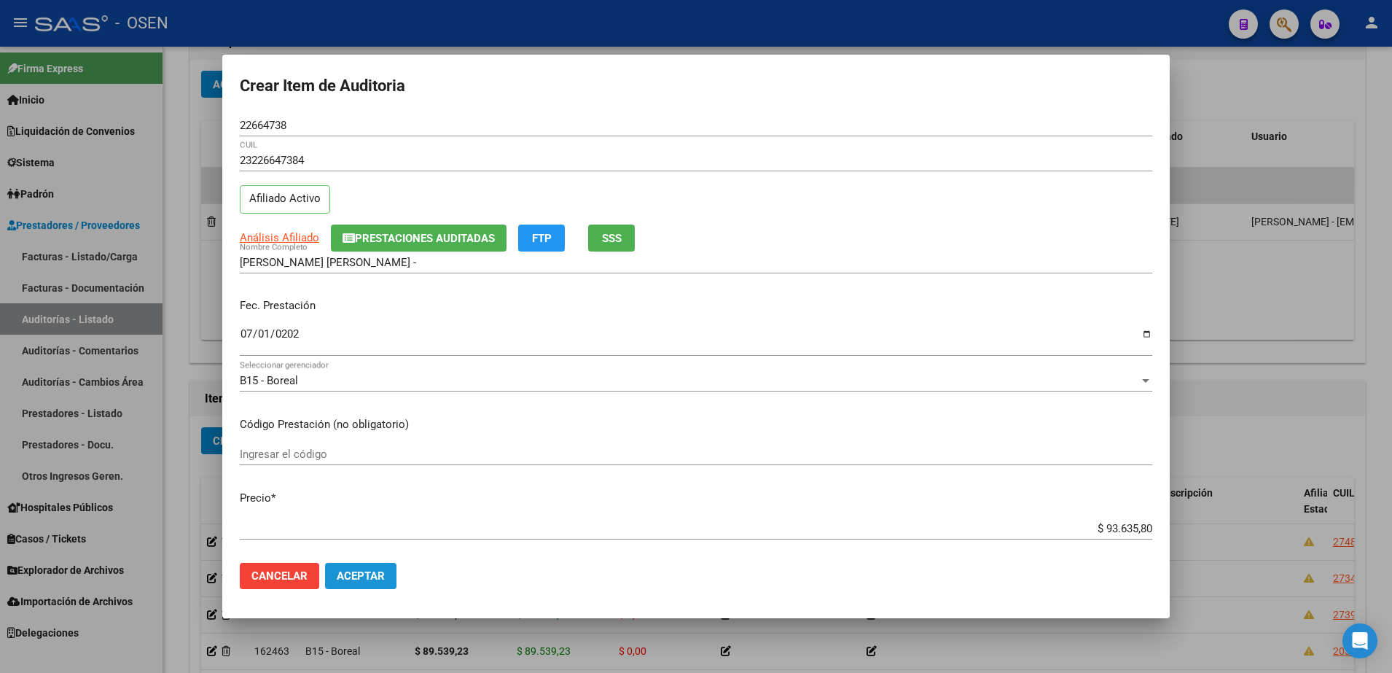
click at [334, 563] on button "Aceptar" at bounding box center [360, 576] width 71 height 26
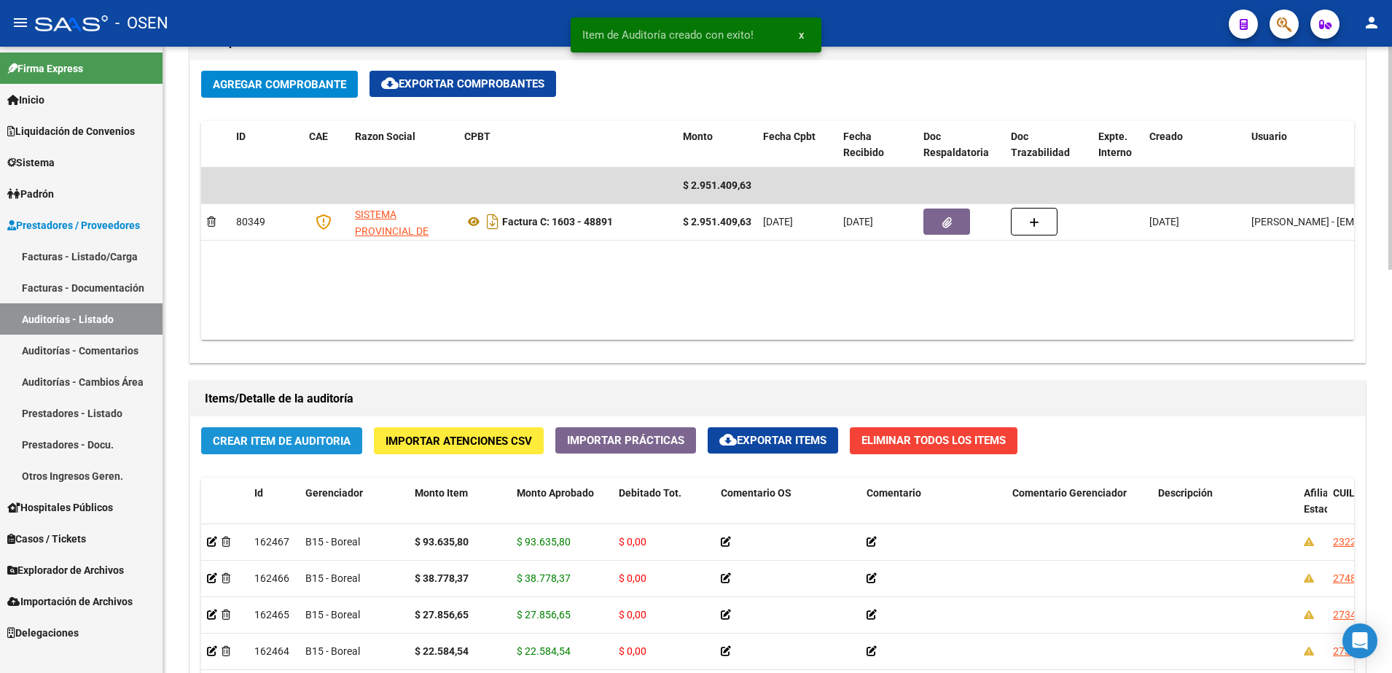
click at [337, 446] on span "Crear Item de Auditoria" at bounding box center [282, 440] width 138 height 13
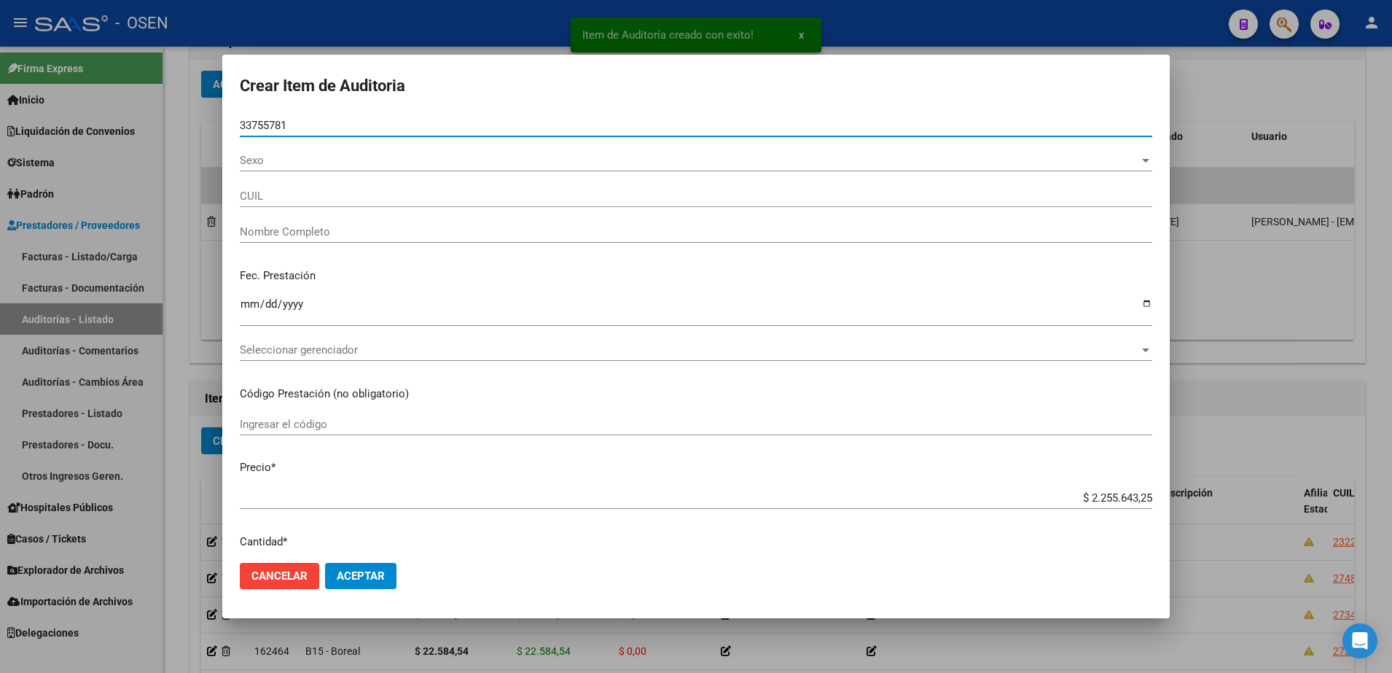
type input "33755781"
type input "27337557819"
type input "SALAZAR NADIA PATRICIA"
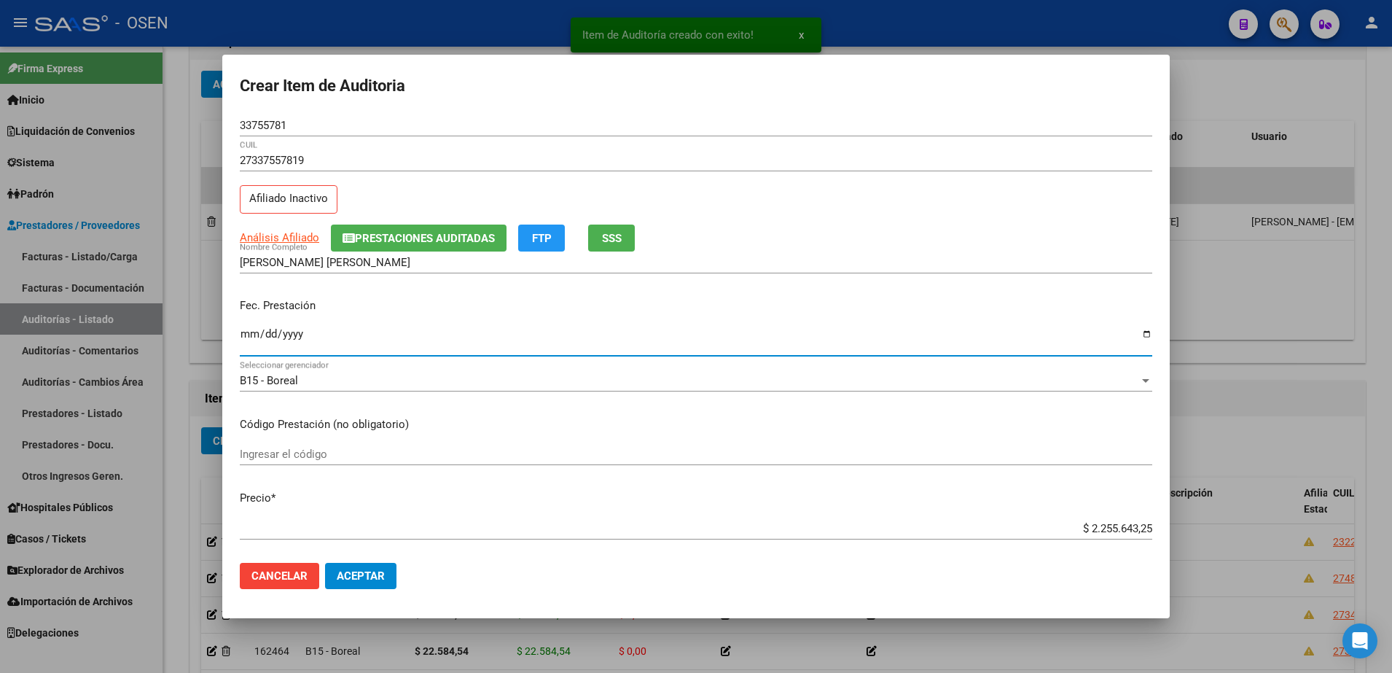
click at [252, 346] on input "Ingresar la fecha" at bounding box center [696, 339] width 912 height 23
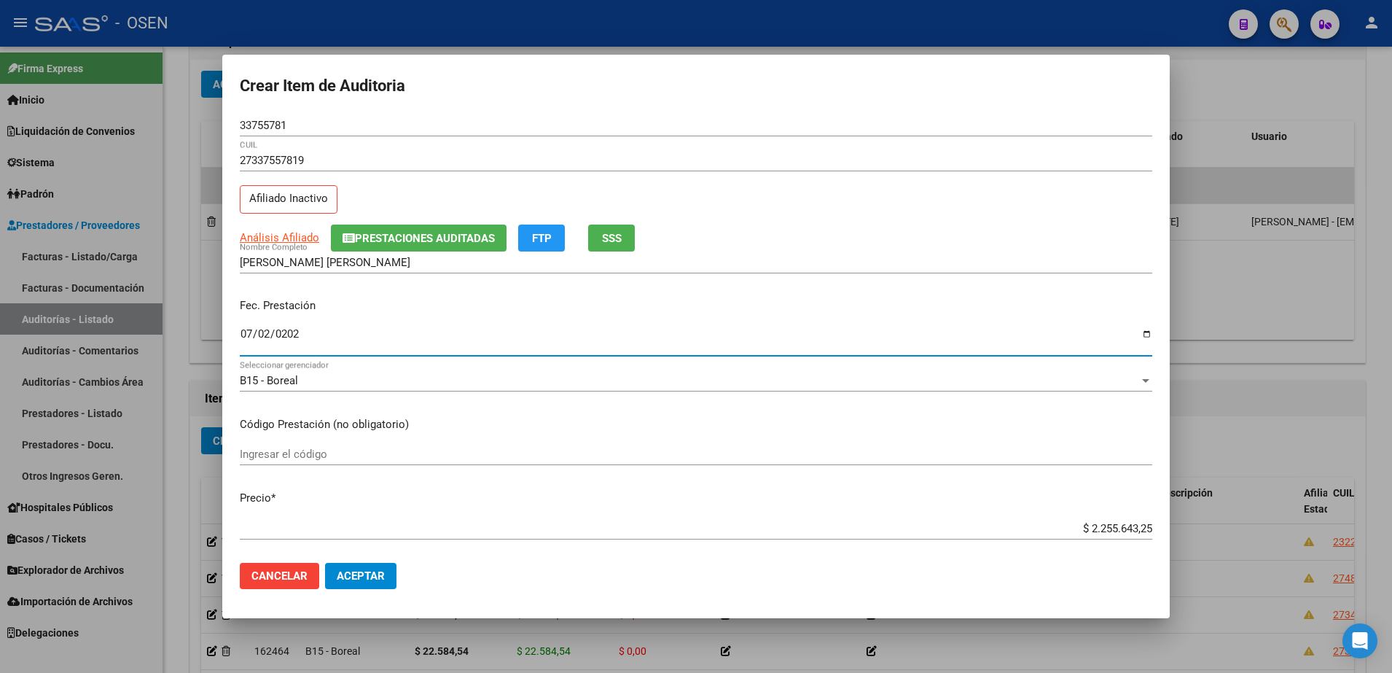
type input "2025-07-02"
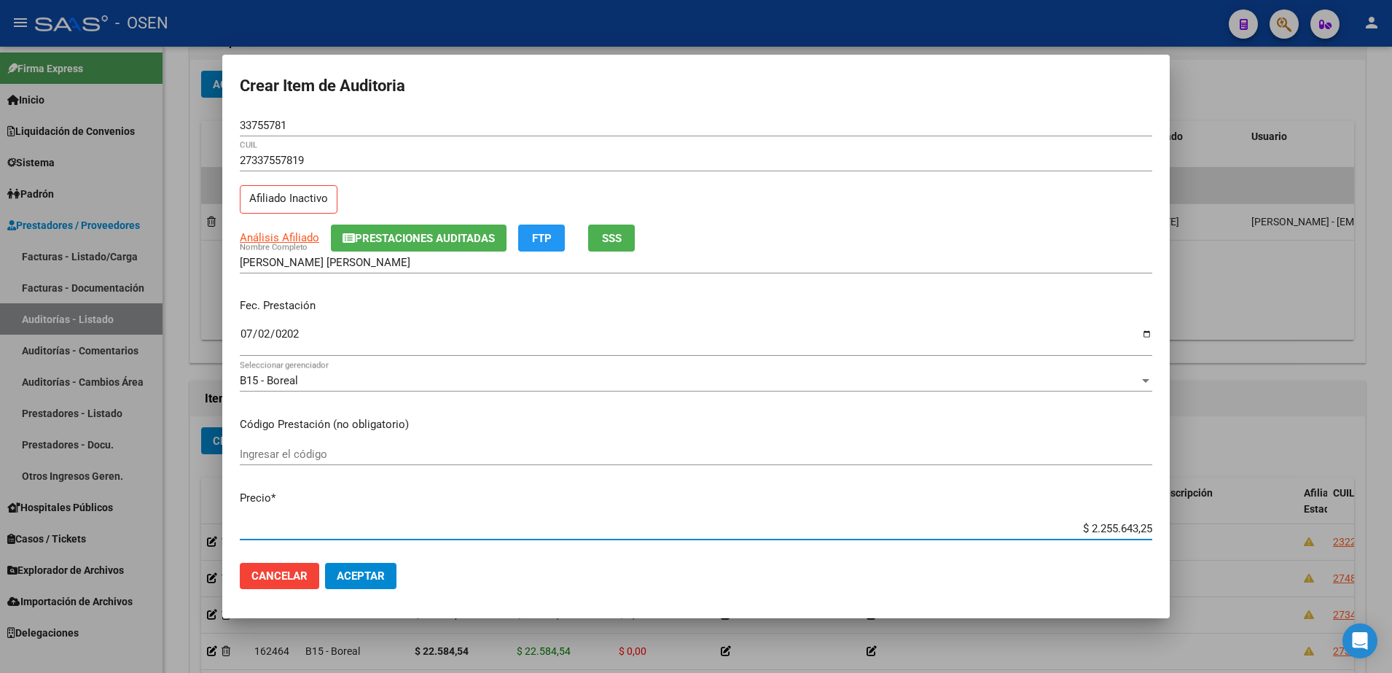
paste input "89.539,23"
type input "$ 89.539,23"
click at [267, 141] on div "33755781 Nro Documento" at bounding box center [696, 132] width 912 height 36
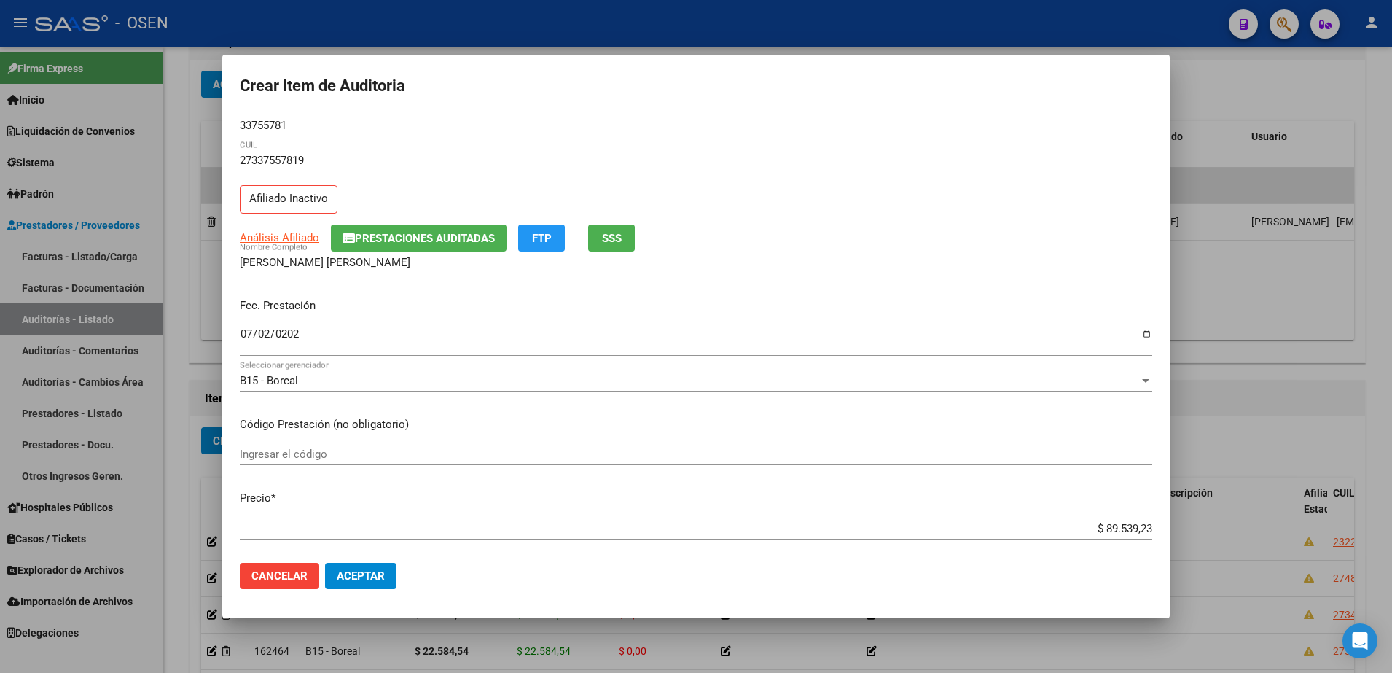
click at [270, 125] on input "33755781" at bounding box center [696, 125] width 912 height 13
click at [353, 261] on input "SALAZAR NADIA PATRICIA" at bounding box center [696, 262] width 912 height 13
click at [352, 261] on input "SALAZAR NADIA PATRICIA" at bounding box center [696, 262] width 912 height 13
paste input "33755781"
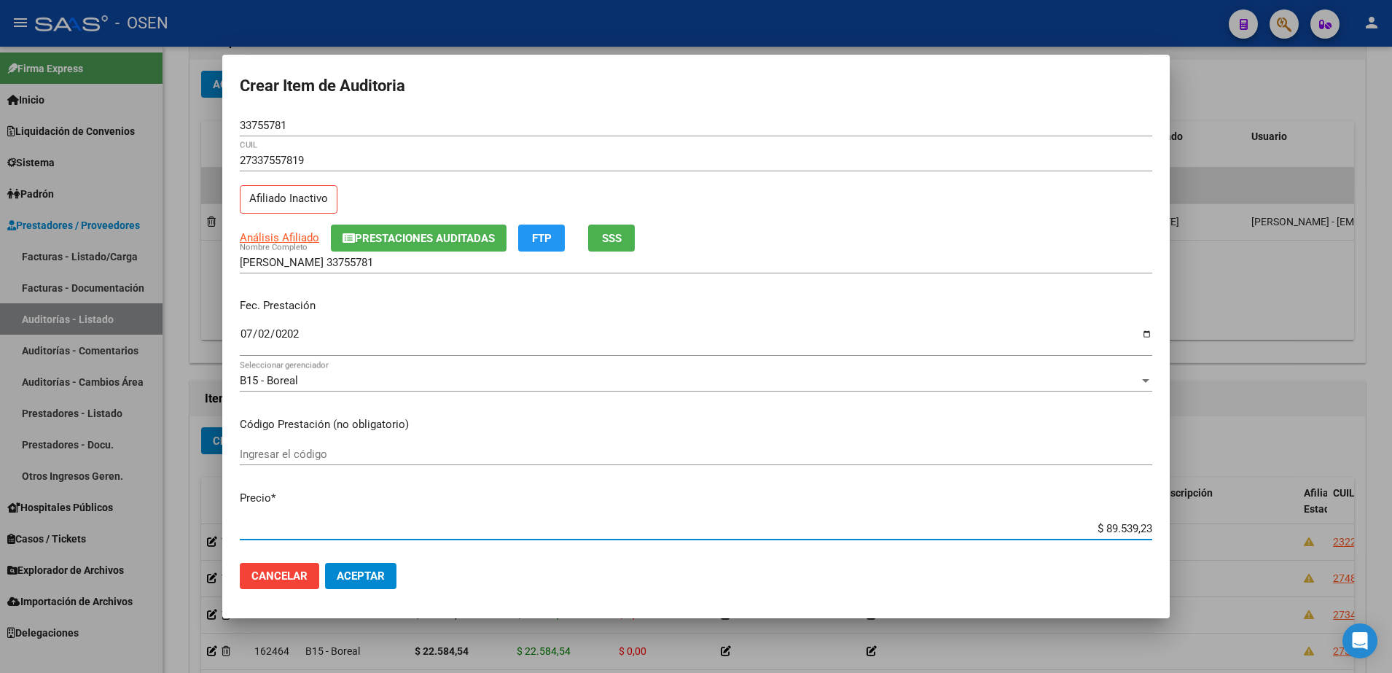
drag, startPoint x: 1054, startPoint y: 524, endPoint x: 1192, endPoint y: 526, distance: 137.7
click at [1192, 526] on div "Crear Item de Auditoria 33755781 Nro Documento 27337557819 CUIL Afiliado Inacti…" at bounding box center [696, 336] width 1392 height 673
click at [433, 263] on input "SALAZAR NADIA 33755781" at bounding box center [696, 262] width 912 height 13
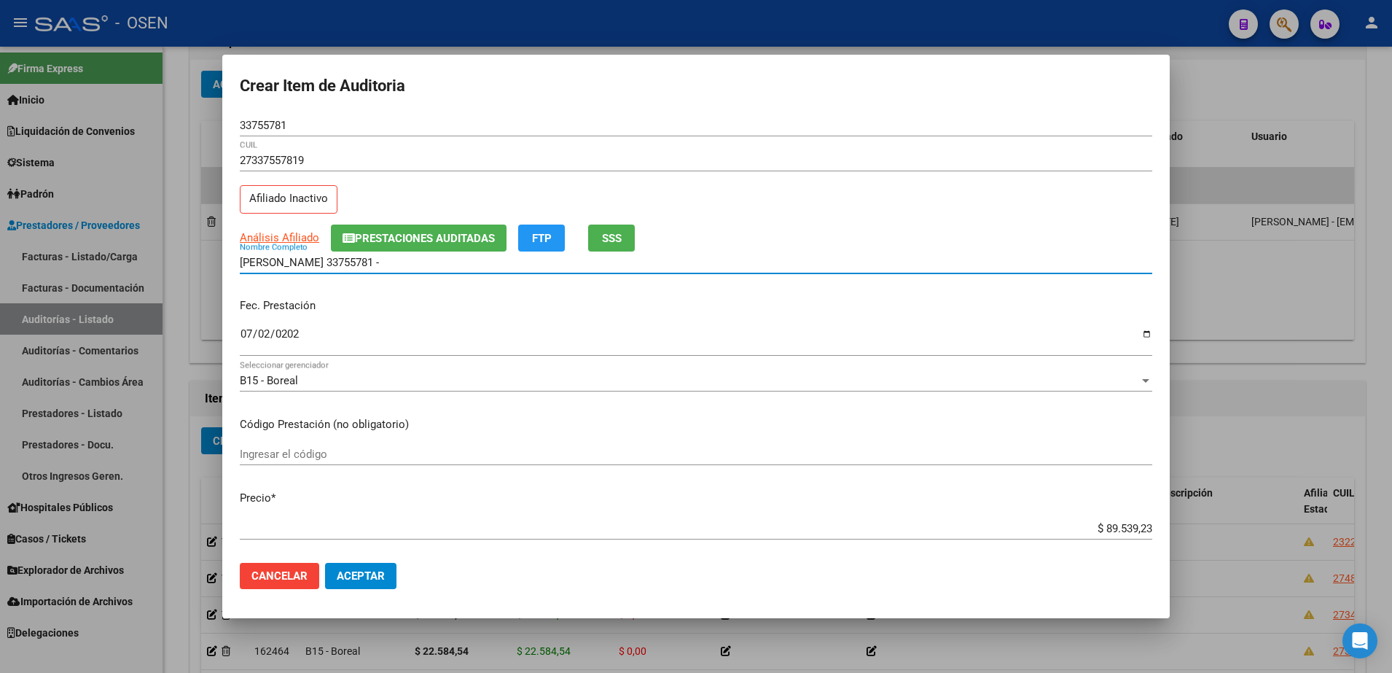
paste input "$ 89.539,23"
drag, startPoint x: 441, startPoint y: 260, endPoint x: 228, endPoint y: 257, distance: 212.8
click at [228, 257] on mat-dialog-content "33755781 Nro Documento 27337557819 CUIL Afiliado Inactivo Análisis Afiliado Pre…" at bounding box center [695, 332] width 947 height 437
click at [460, 258] on input "SALAZAR NADIA 33755781 - $ 89.539,23" at bounding box center [696, 262] width 912 height 13
drag, startPoint x: 452, startPoint y: 259, endPoint x: 323, endPoint y: 267, distance: 129.9
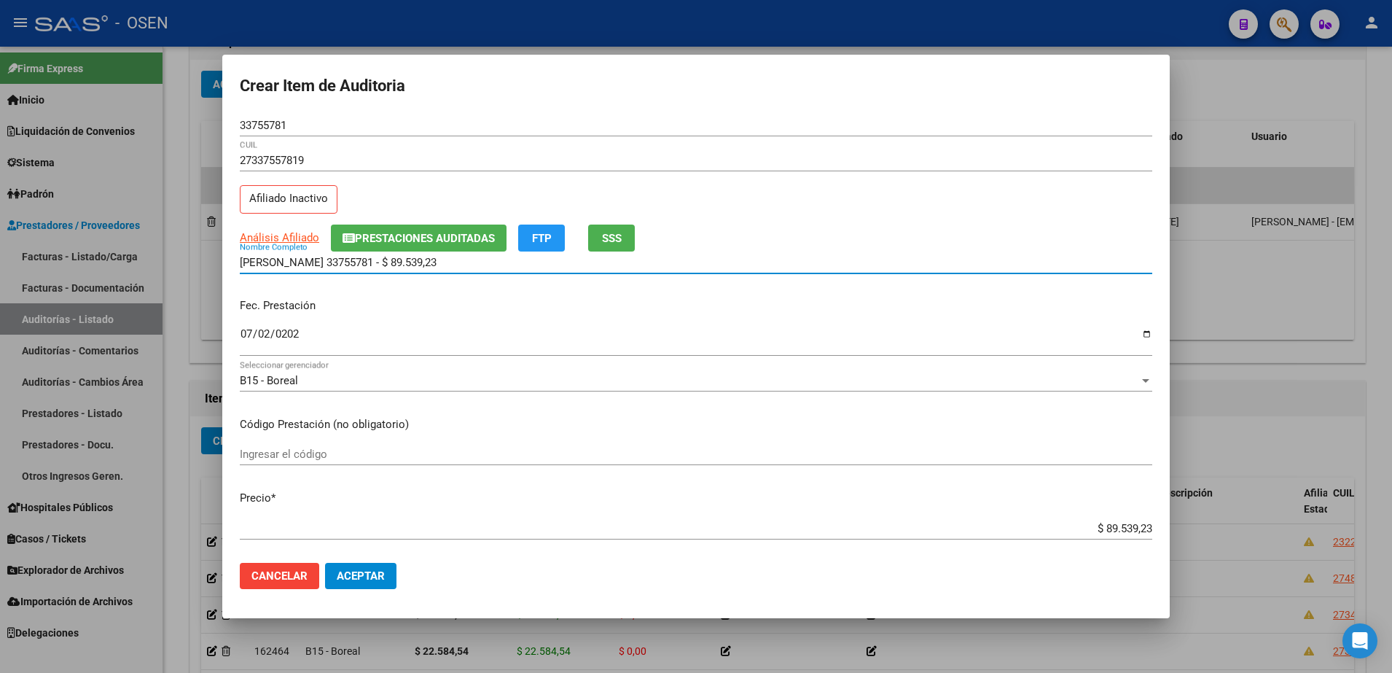
click at [323, 267] on input "SALAZAR NADIA 33755781 - $ 89.539,23" at bounding box center [696, 262] width 912 height 13
type input "SALAZAR NADIA"
click at [393, 585] on button "Aceptar" at bounding box center [360, 576] width 71 height 26
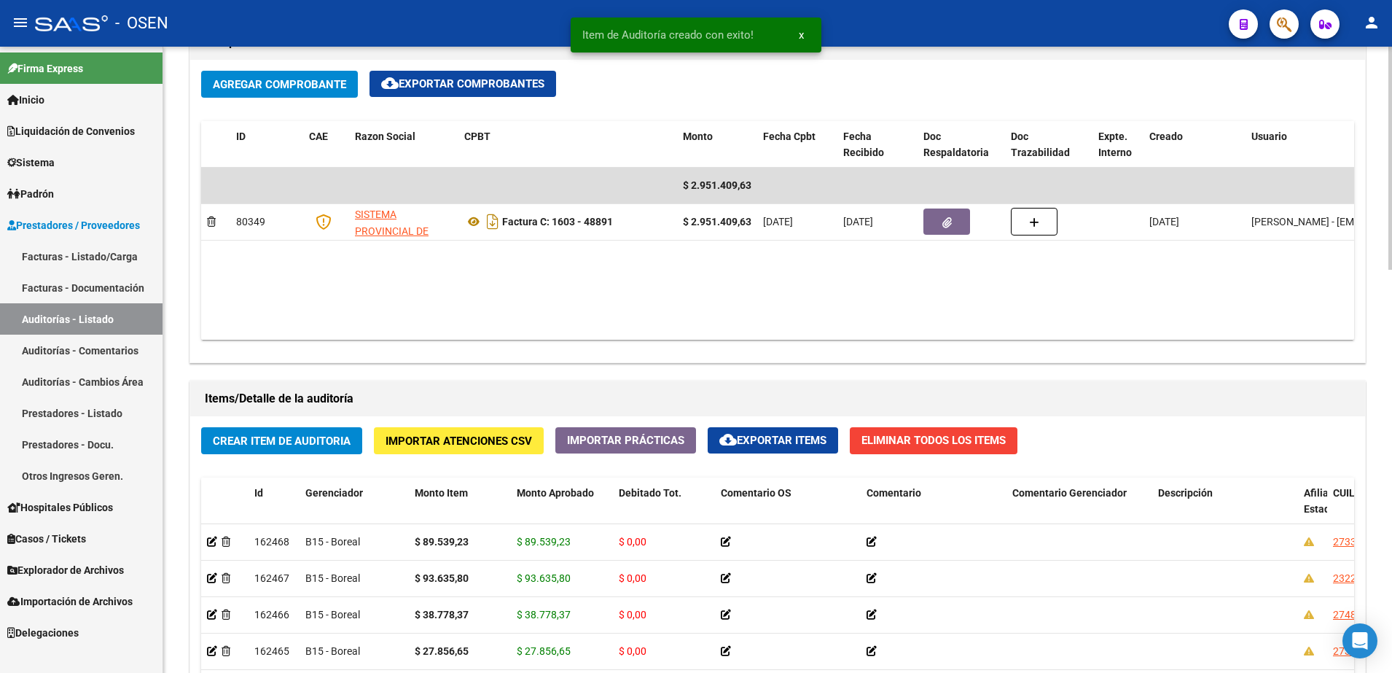
click at [337, 434] on span "Crear Item de Auditoria" at bounding box center [282, 440] width 138 height 13
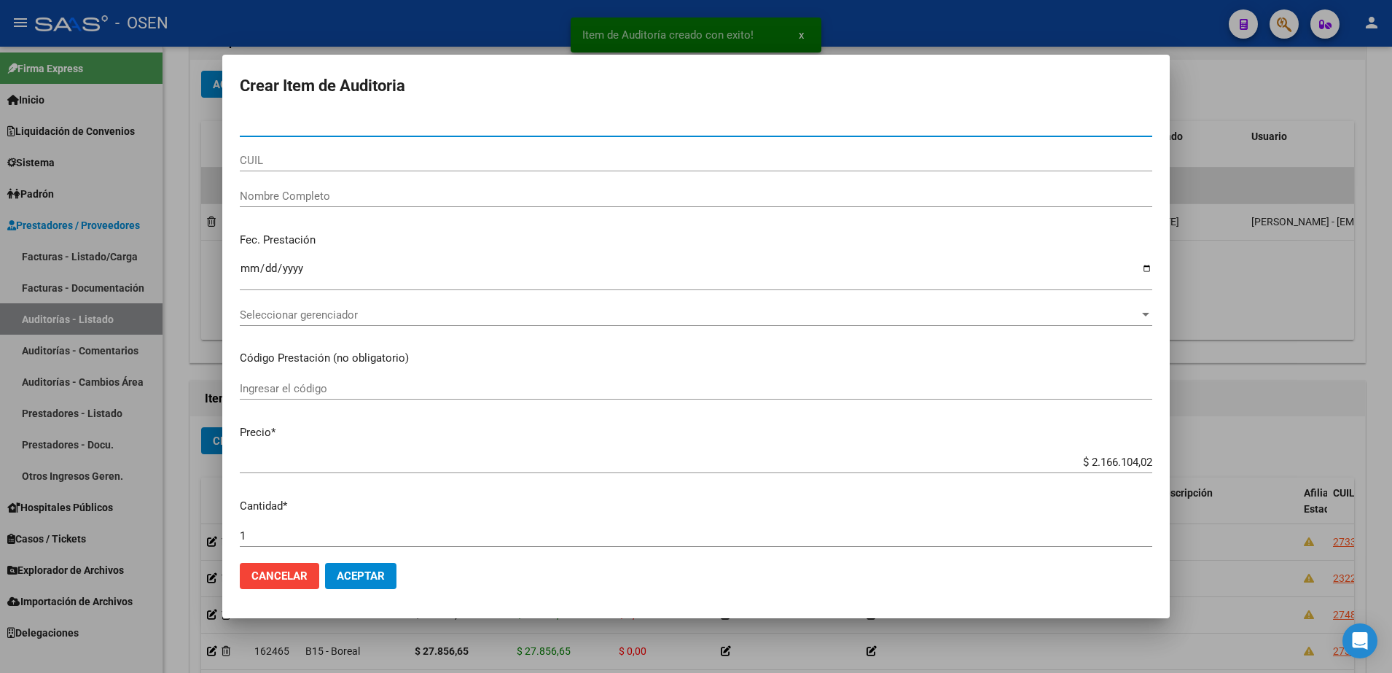
paste input "42172790"
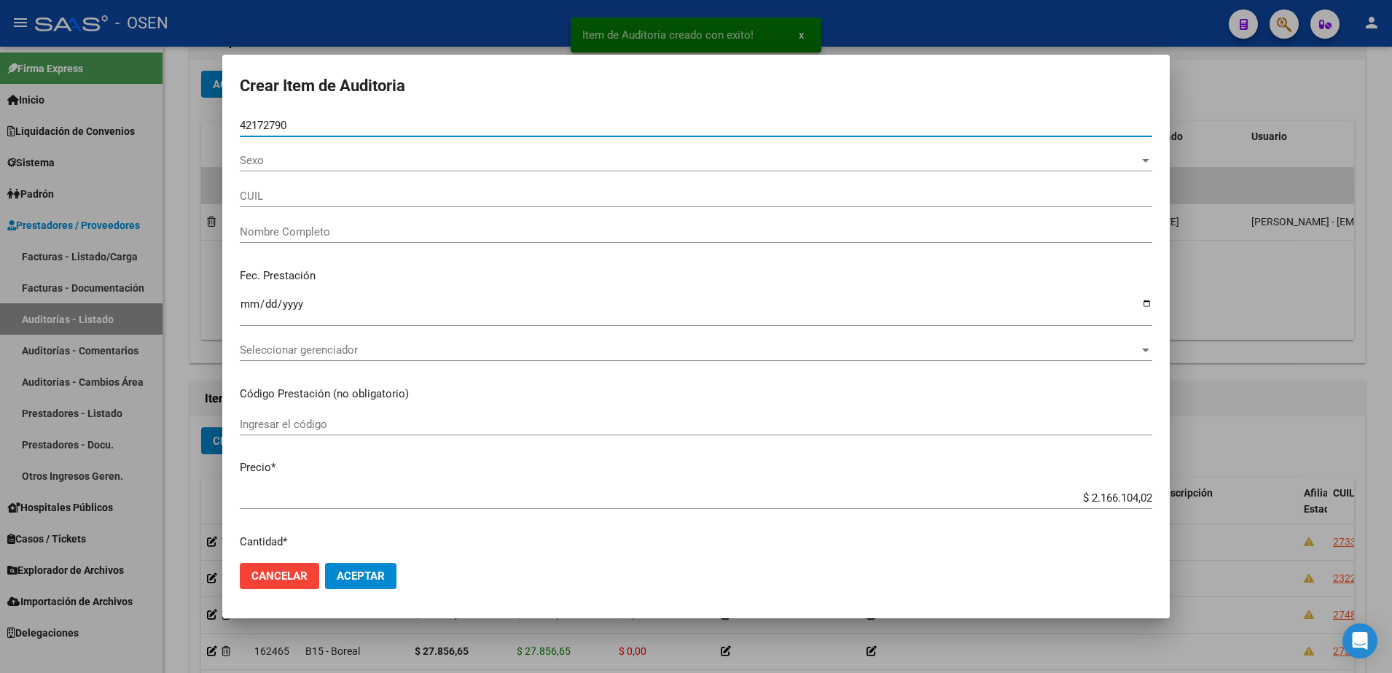
type input "42172790"
type input "27421727908"
type input "[PERSON_NAME]"
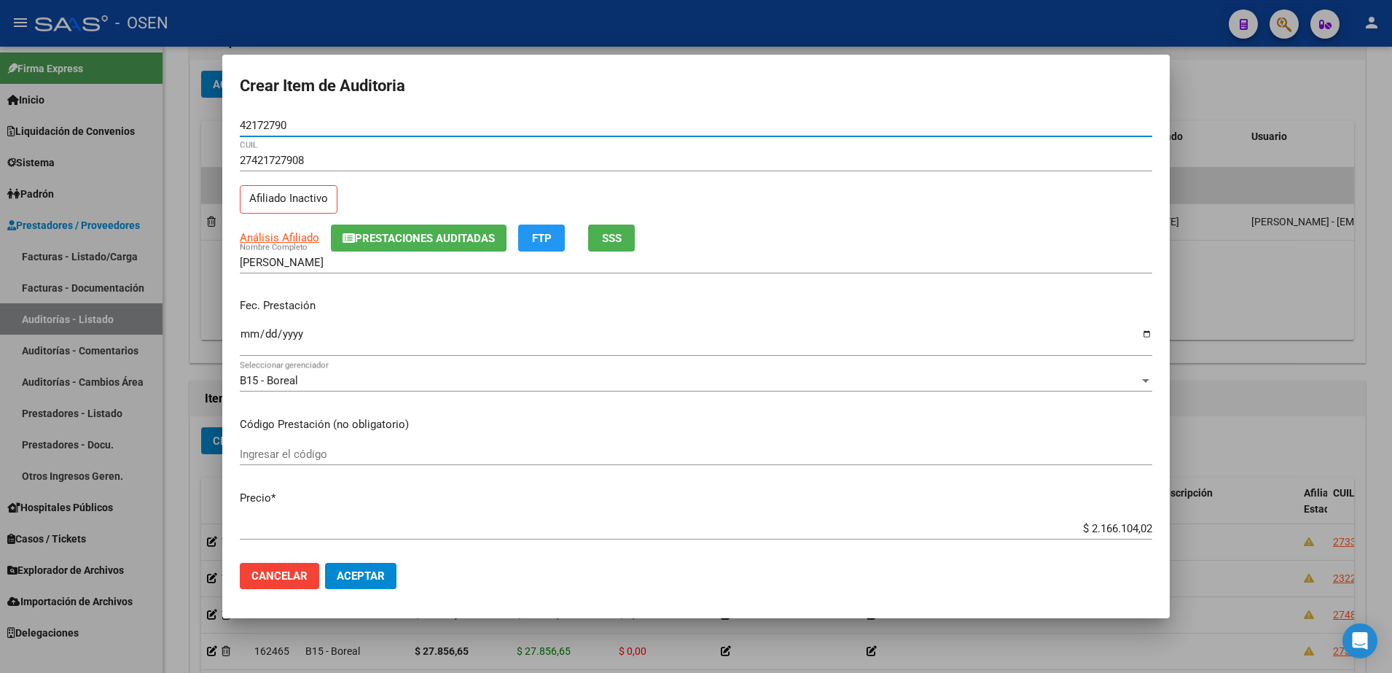
click at [242, 334] on input "Ingresar la fecha" at bounding box center [696, 339] width 912 height 23
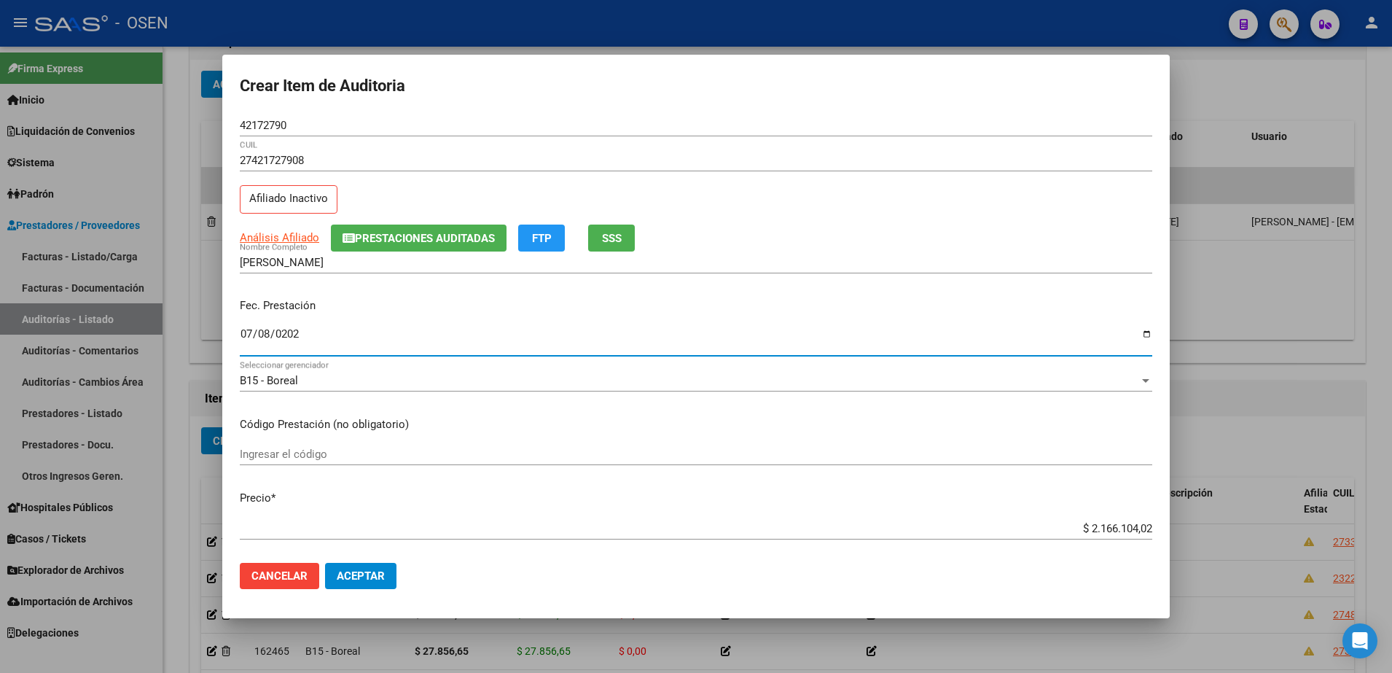
type input "2025-07-08"
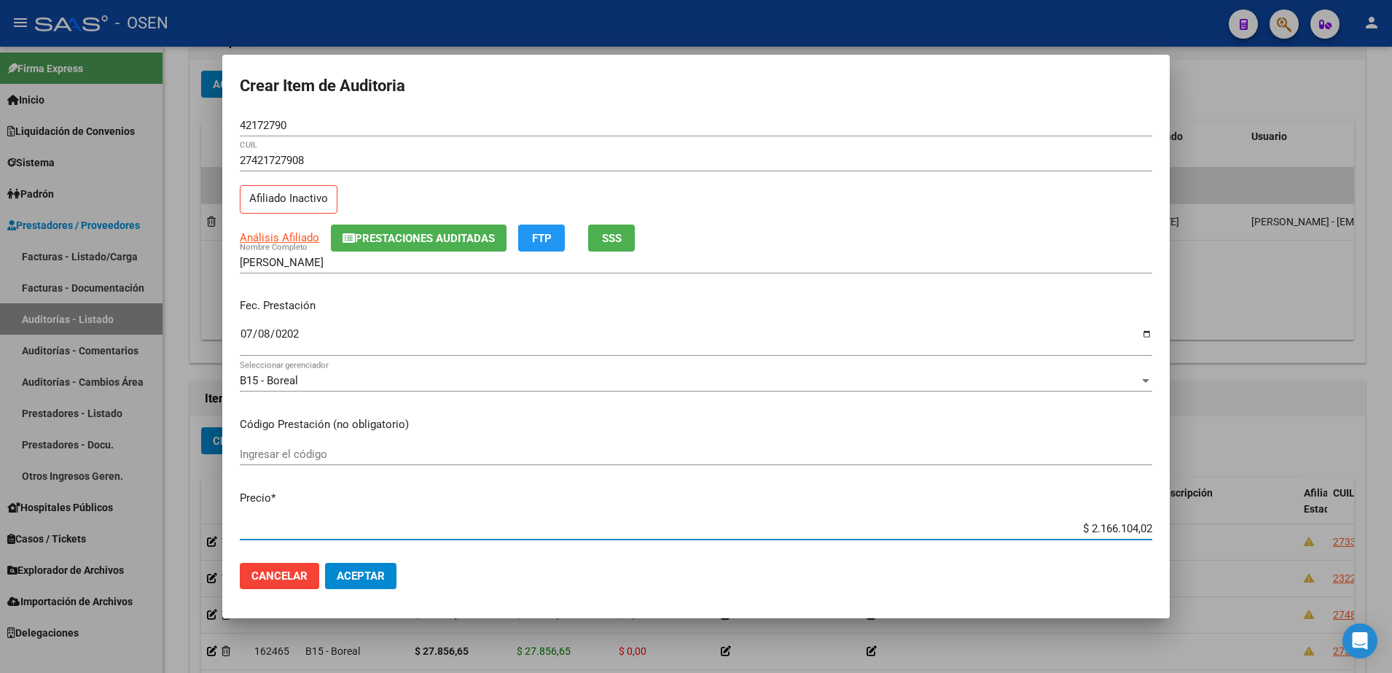
paste input "27.856,65"
type input "$ 27.856,65"
click at [287, 139] on div "42172790 Nro Documento" at bounding box center [696, 132] width 912 height 36
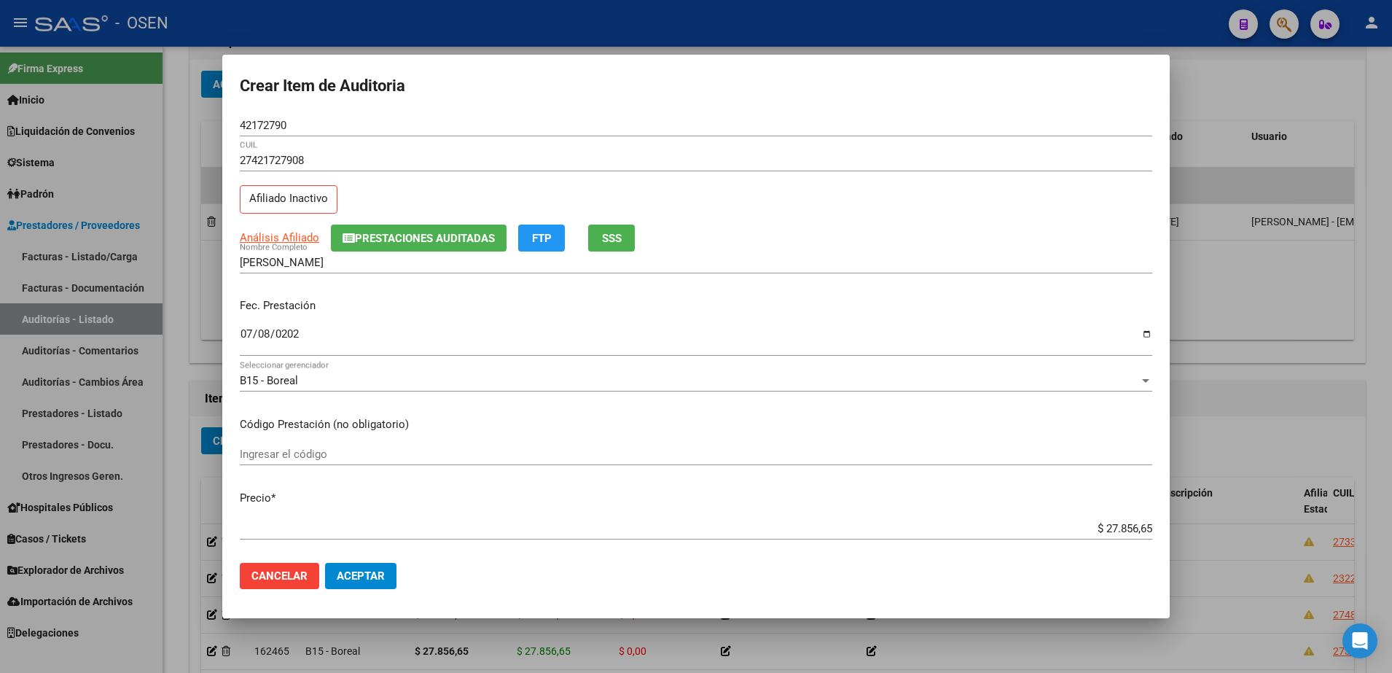
click at [267, 119] on input "42172790" at bounding box center [696, 125] width 912 height 13
click at [359, 266] on input "[PERSON_NAME]" at bounding box center [696, 262] width 912 height 13
paste input "42172790"
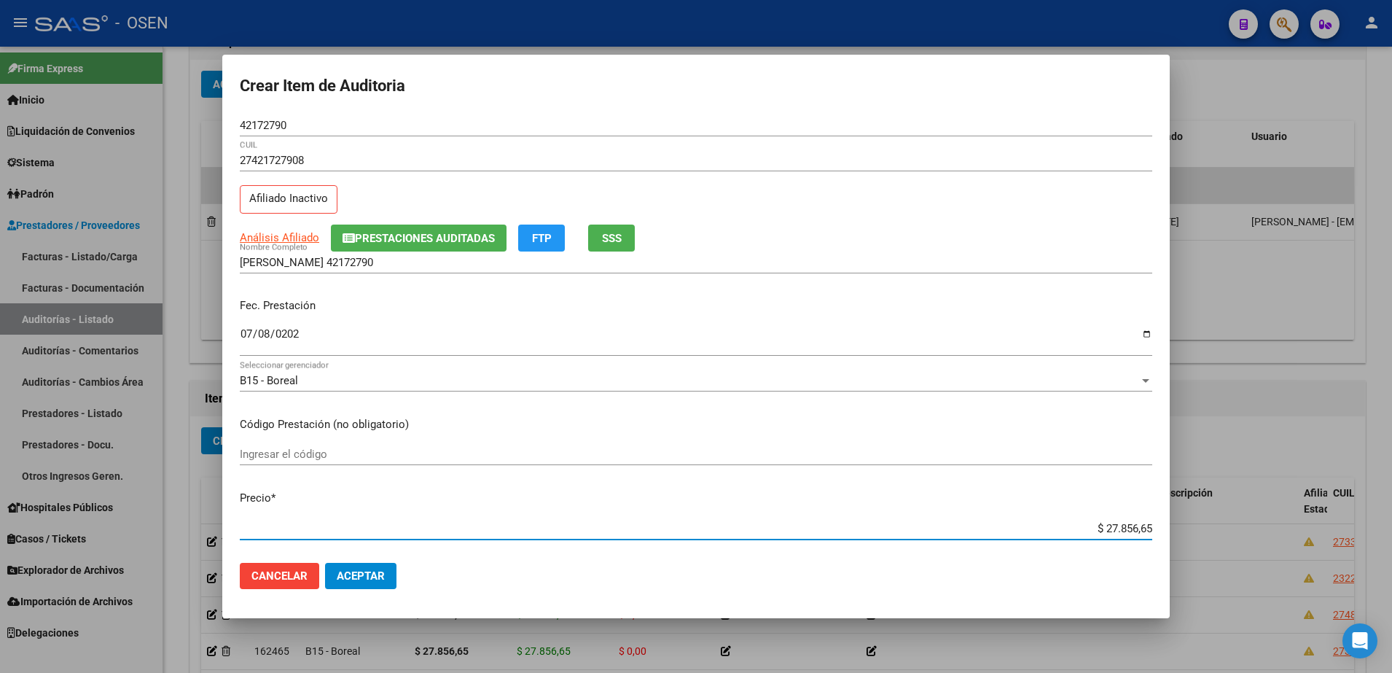
drag, startPoint x: 1083, startPoint y: 525, endPoint x: 1159, endPoint y: 525, distance: 76.5
click at [1159, 525] on mat-dialog-content "42172790 Nro Documento 27421727908 CUIL Afiliado Inactivo Análisis Afiliado Pre…" at bounding box center [695, 332] width 947 height 437
click at [415, 259] on input "AGUILERA MELISA 42172790" at bounding box center [696, 262] width 912 height 13
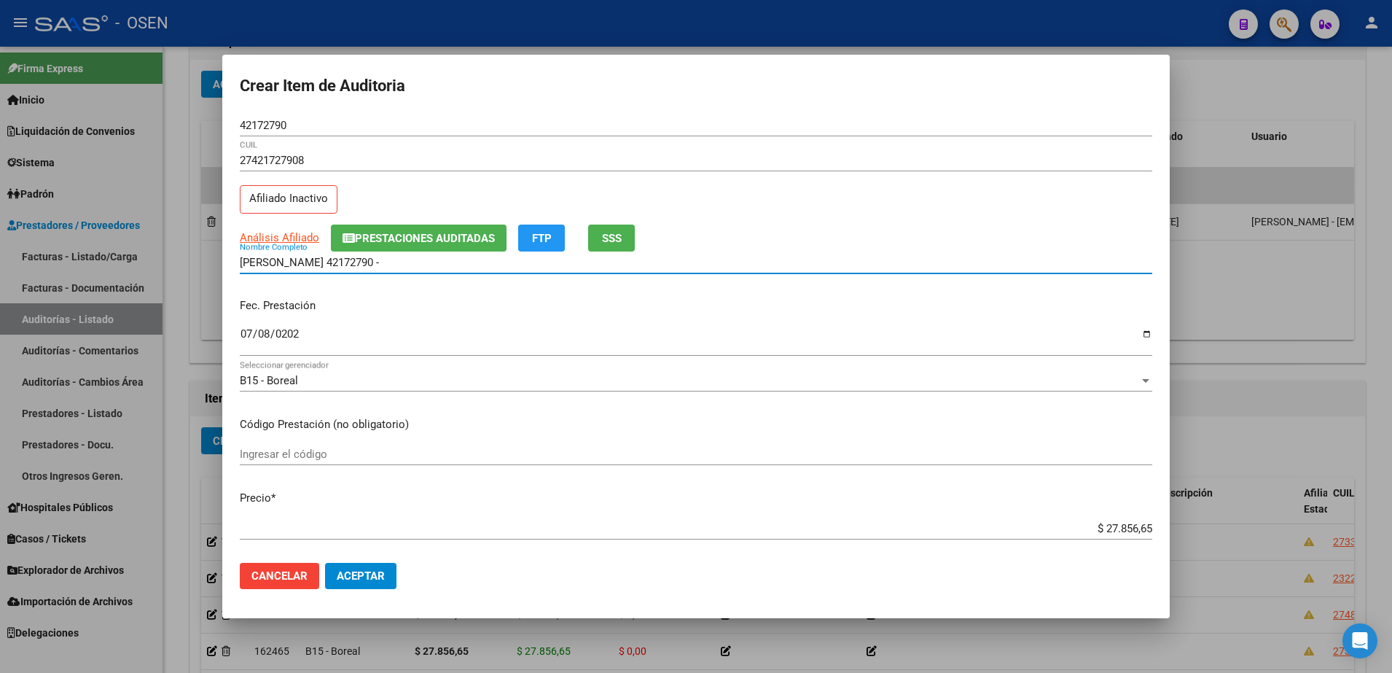
paste input "$ 27.856,65"
drag, startPoint x: 452, startPoint y: 261, endPoint x: 119, endPoint y: 270, distance: 333.1
click at [119, 270] on div "Crear Item de Auditoria 42172790 Nro Documento 27421727908 CUIL Afiliado Inacti…" at bounding box center [696, 336] width 1392 height 673
click at [444, 256] on input "AGUILERA MELISA 42172790 - $ 27.856,65" at bounding box center [696, 262] width 912 height 13
drag, startPoint x: 455, startPoint y: 260, endPoint x: 330, endPoint y: 273, distance: 125.3
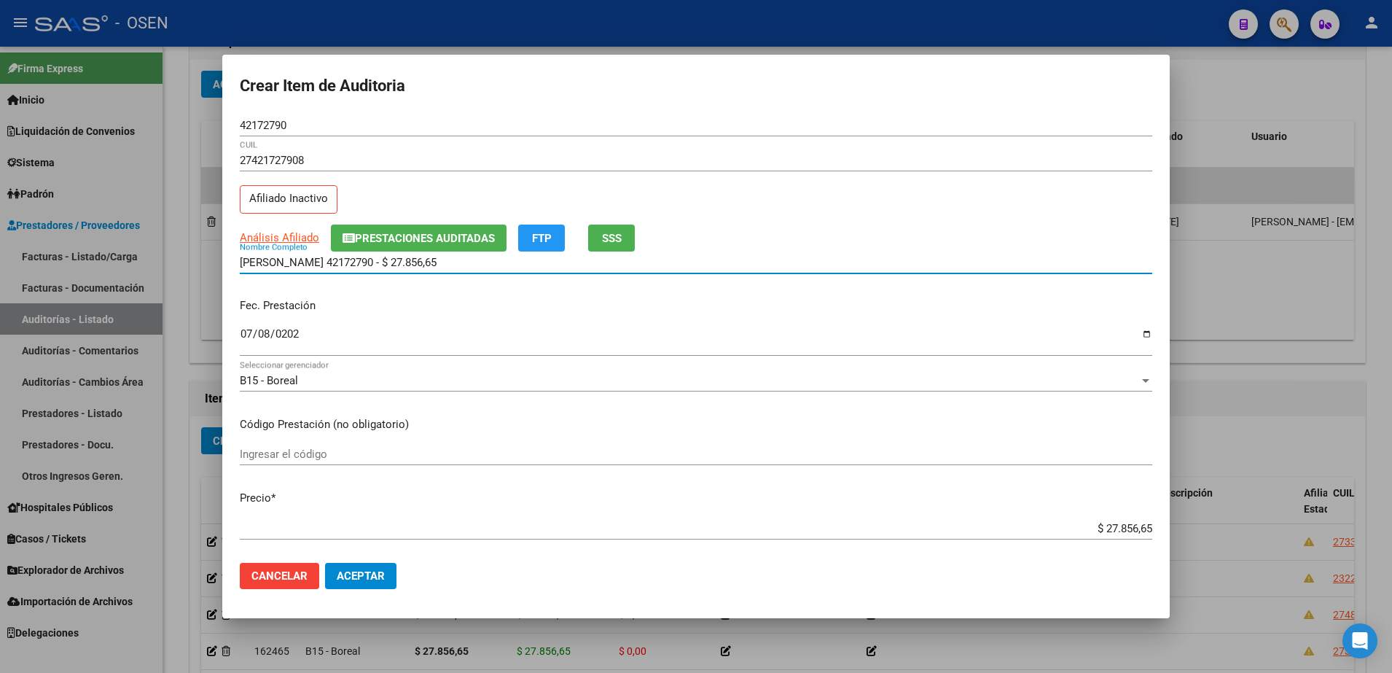
click at [330, 273] on div "AGUILERA MELISA 42172790 - $ 27.856,65 Nombre Completo" at bounding box center [696, 269] width 912 height 36
type input "[PERSON_NAME]"
click at [391, 584] on button "Aceptar" at bounding box center [360, 576] width 71 height 26
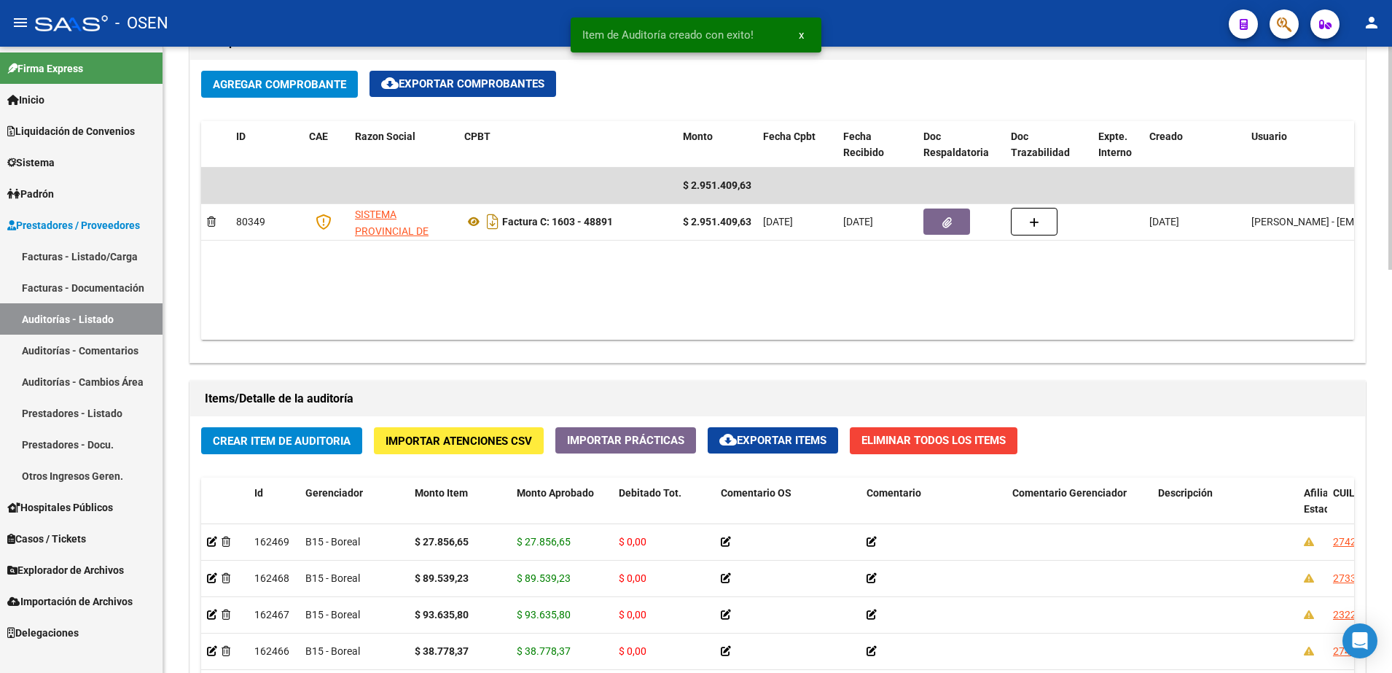
click at [341, 443] on span "Crear Item de Auditoria" at bounding box center [282, 440] width 138 height 13
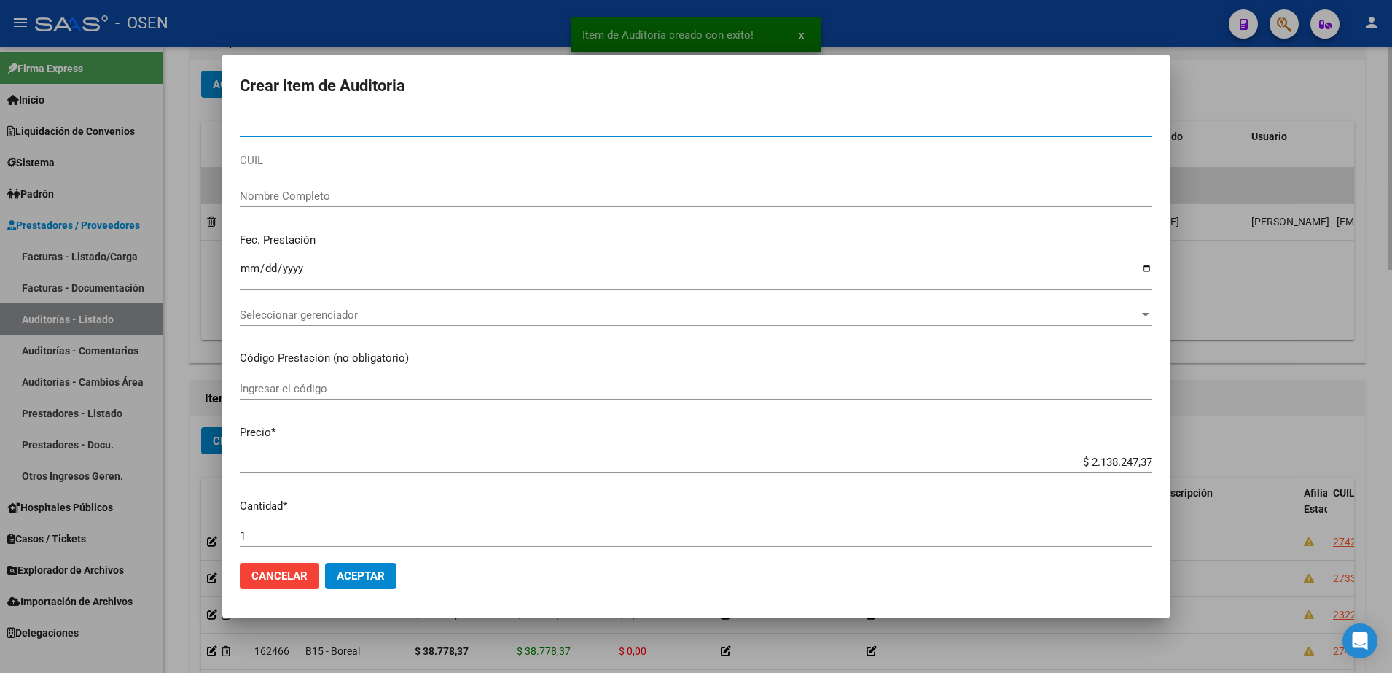
paste input "28965535"
type input "28965535"
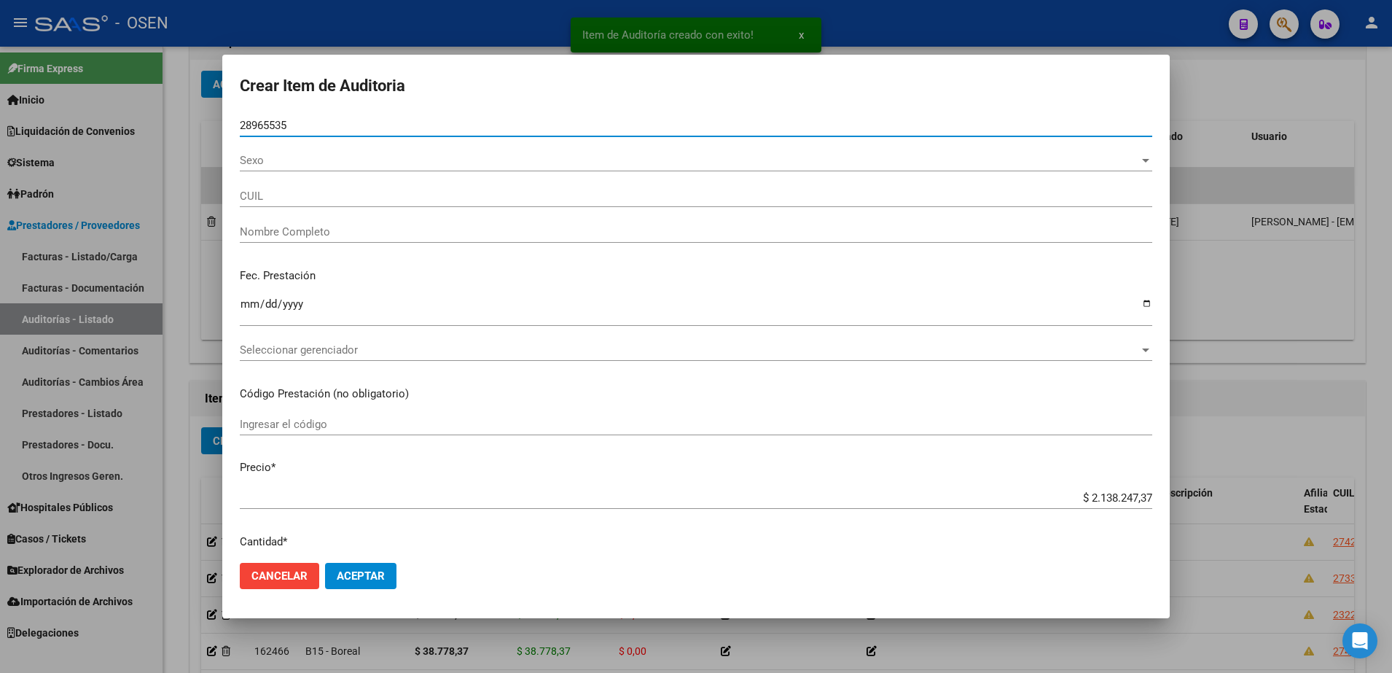
type input "20289655353"
type input "CRINEJO FABIO GREGORIO -"
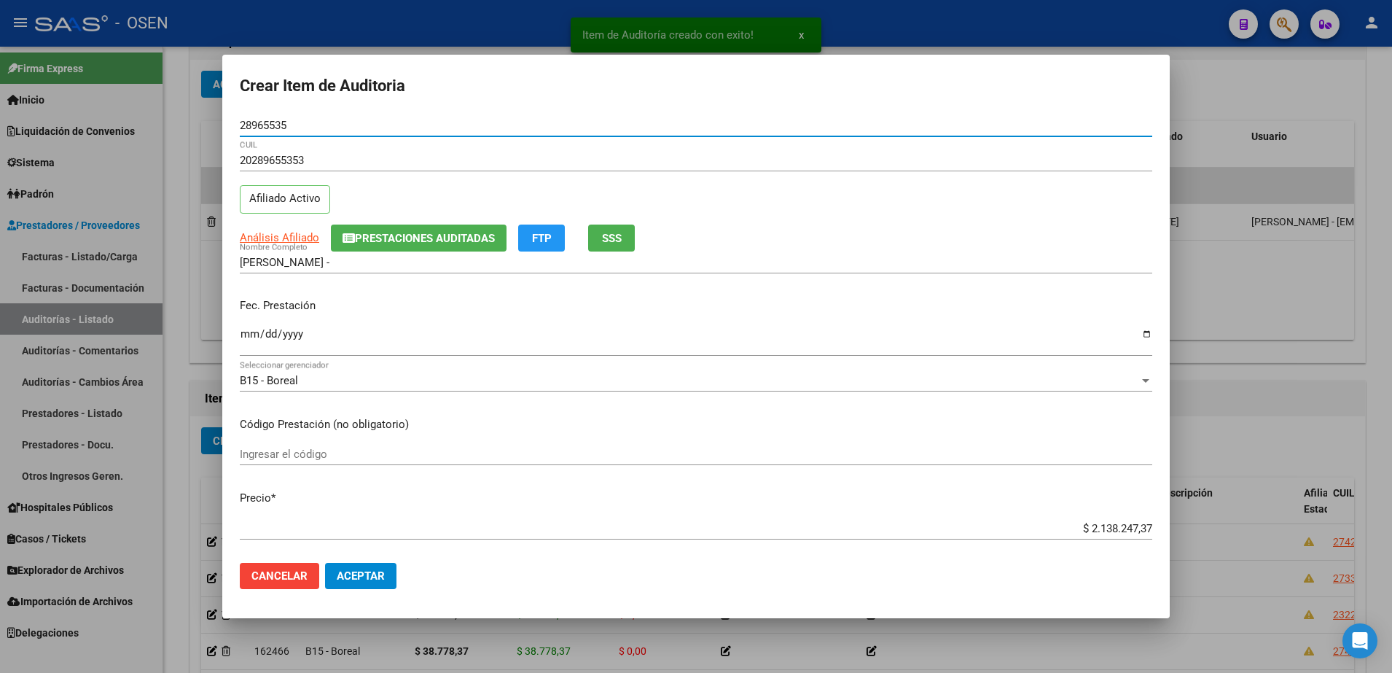
type input "28965535"
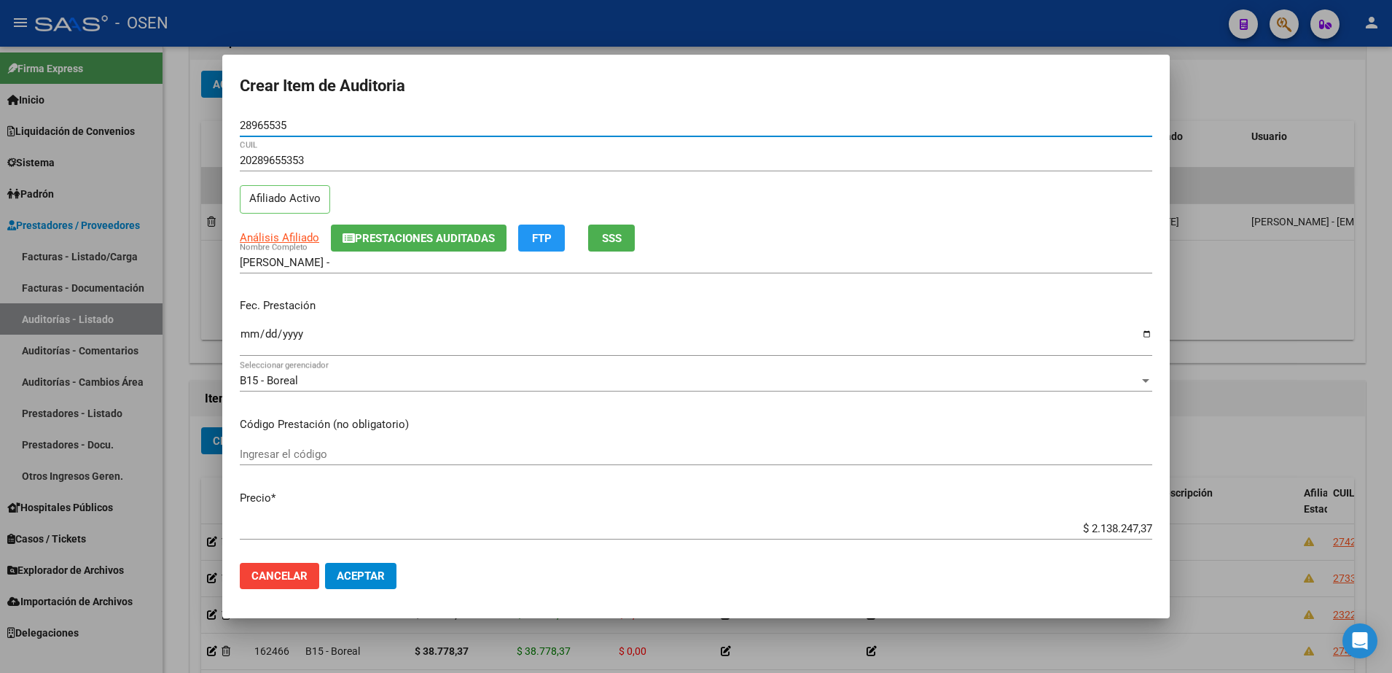
click at [256, 330] on input "Ingresar la fecha" at bounding box center [696, 339] width 912 height 23
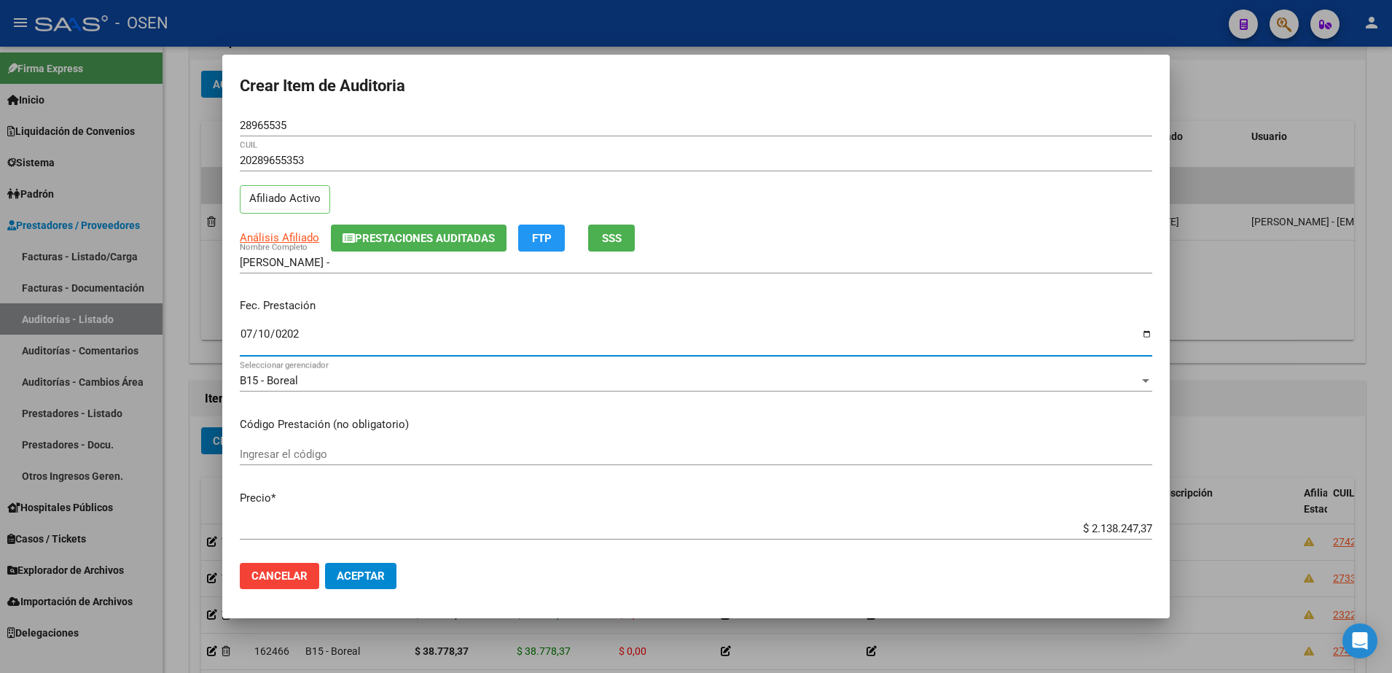
type input "2025-07-10"
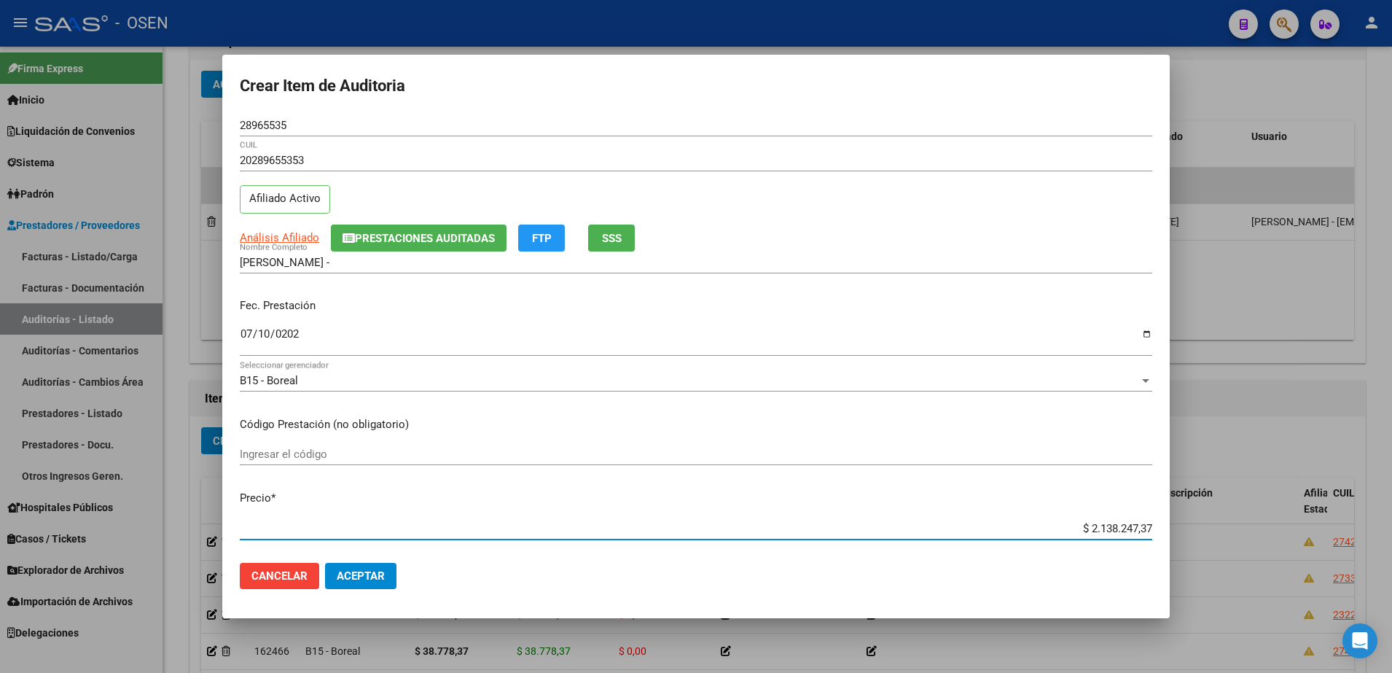
paste input "38.273,63"
type input "$ 38.273,63"
click at [283, 232] on span "Análisis Afiliado" at bounding box center [279, 237] width 79 height 13
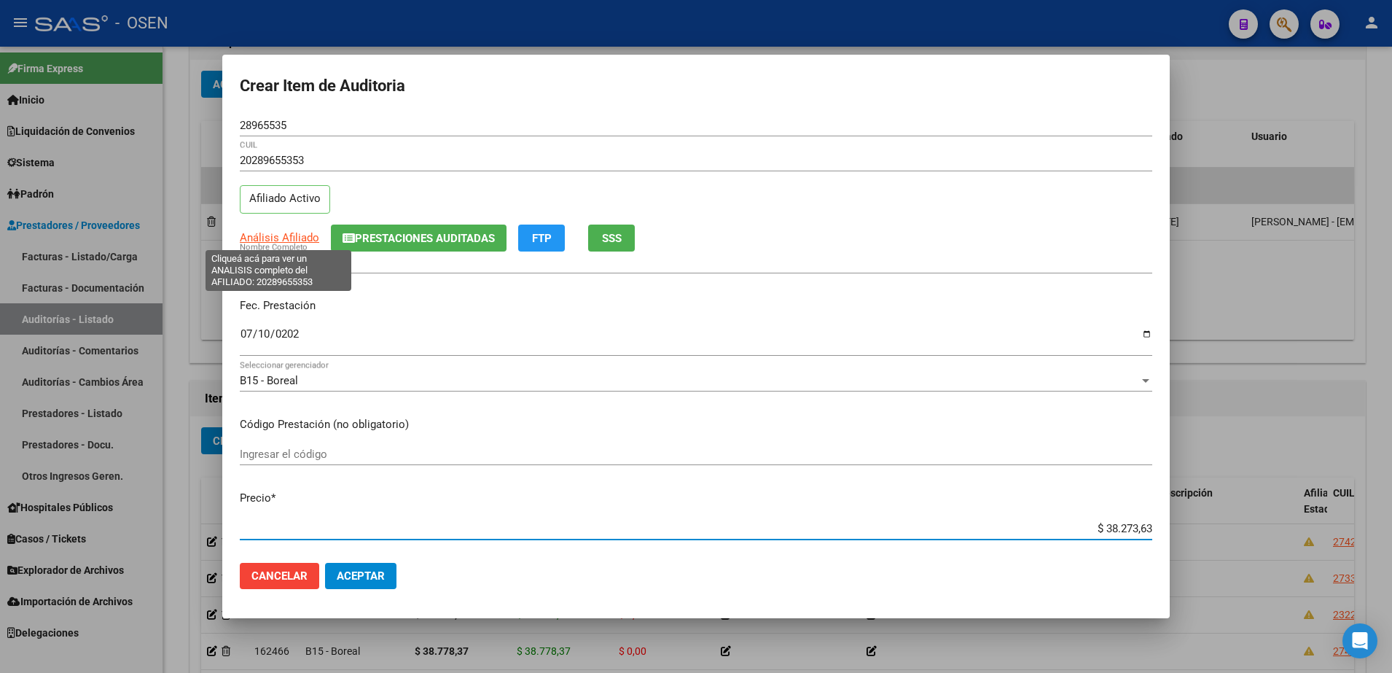
type textarea "20289655353"
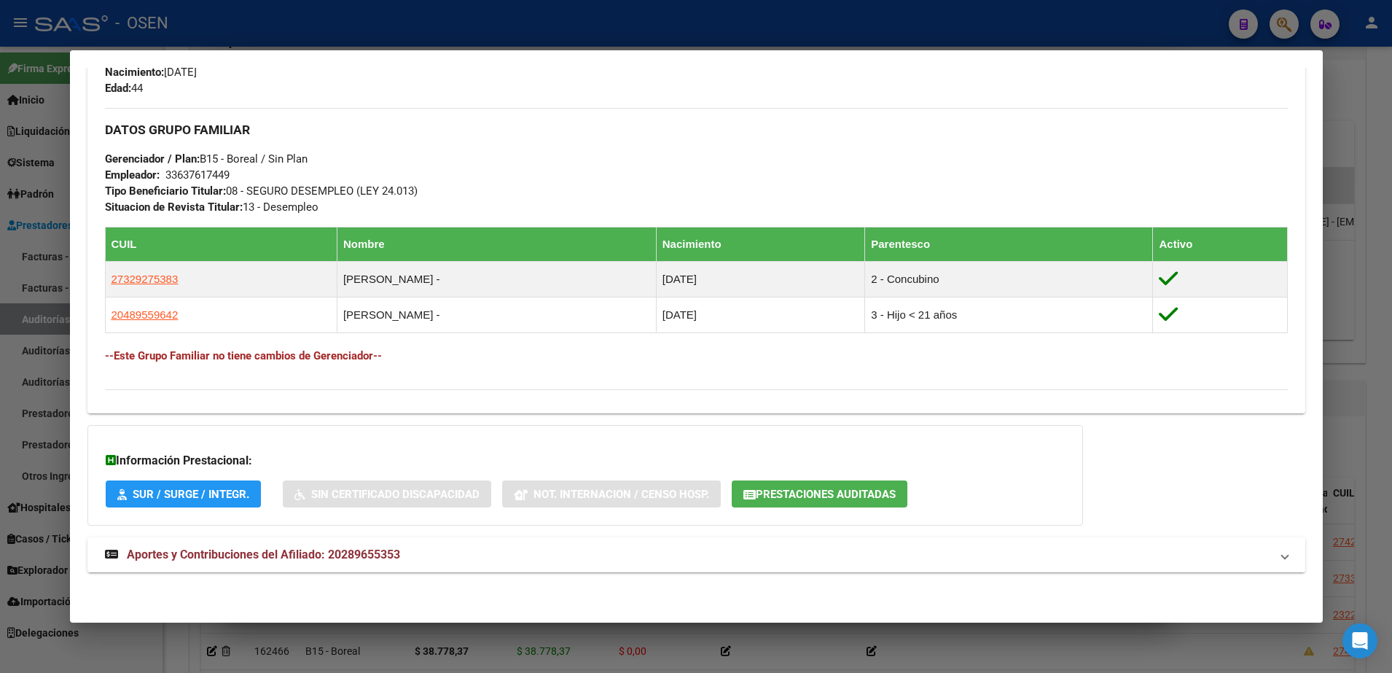
click at [638, 554] on mat-panel-title "Aportes y Contribuciones del Afiliado: 20289655353" at bounding box center [687, 554] width 1165 height 17
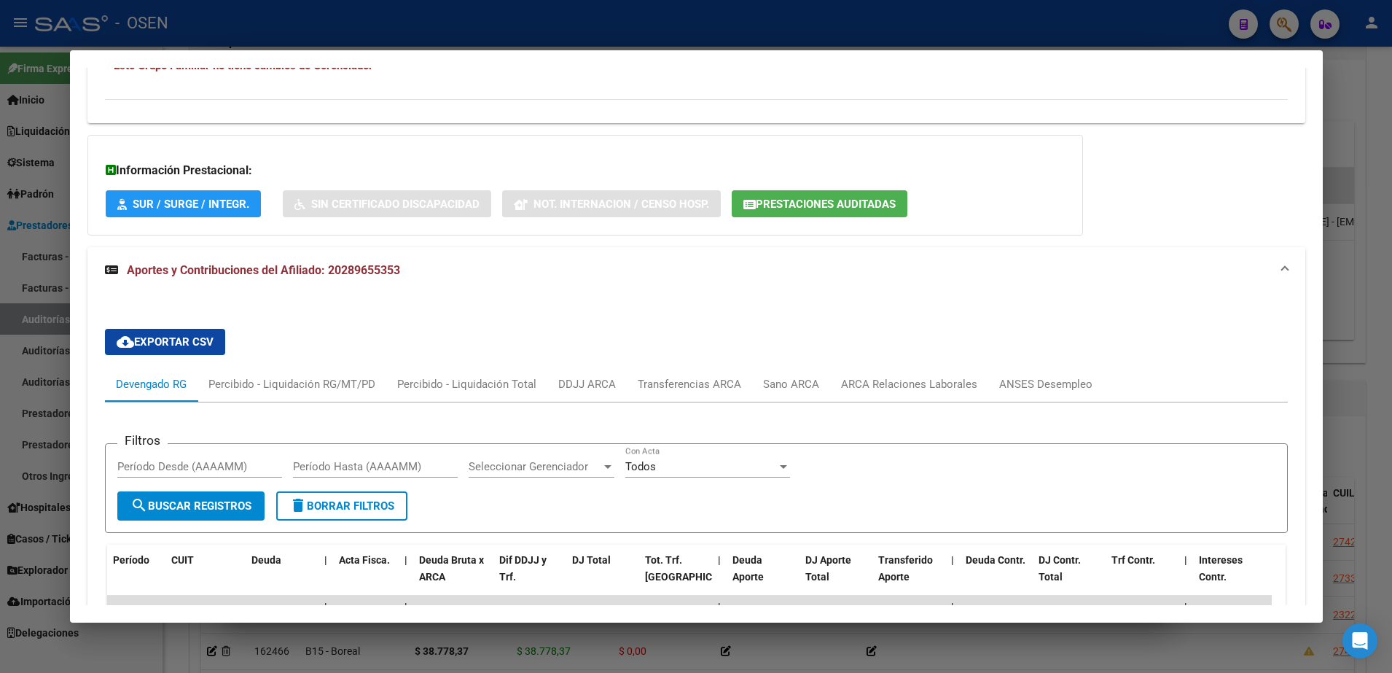
scroll to position [1023, 0]
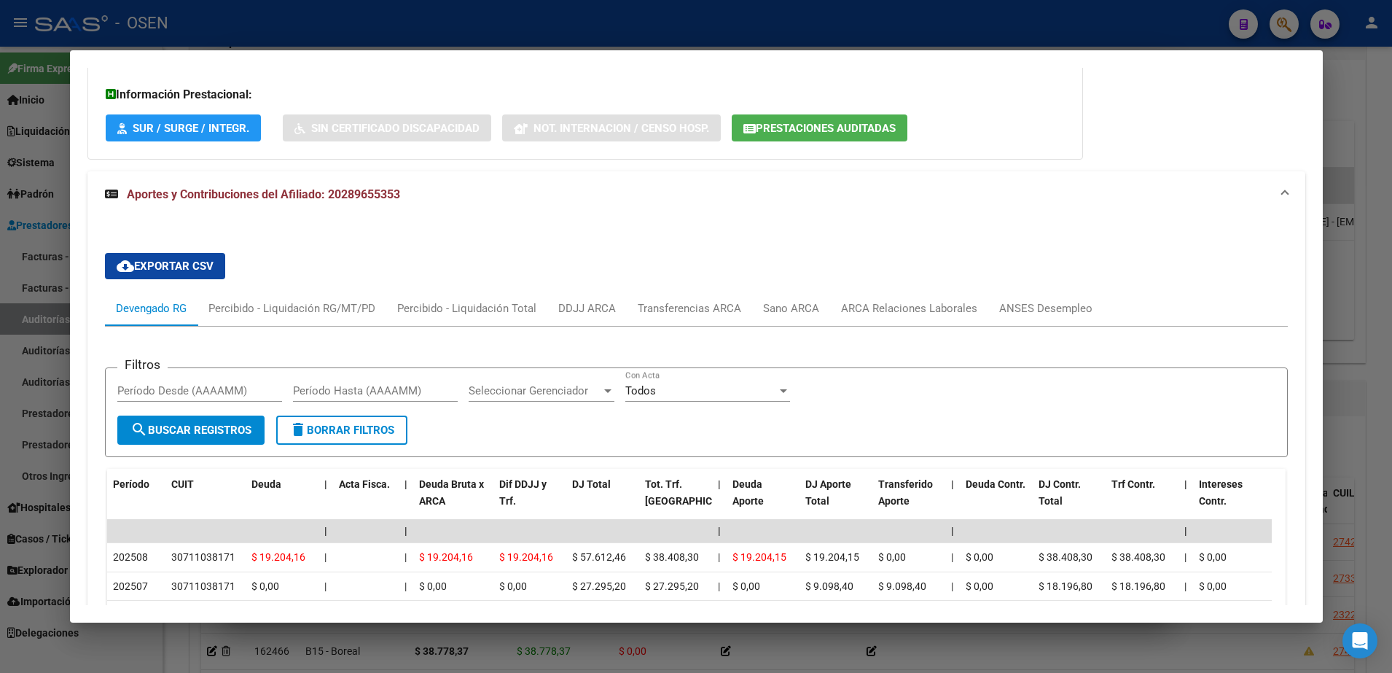
click at [518, 644] on div at bounding box center [696, 336] width 1392 height 673
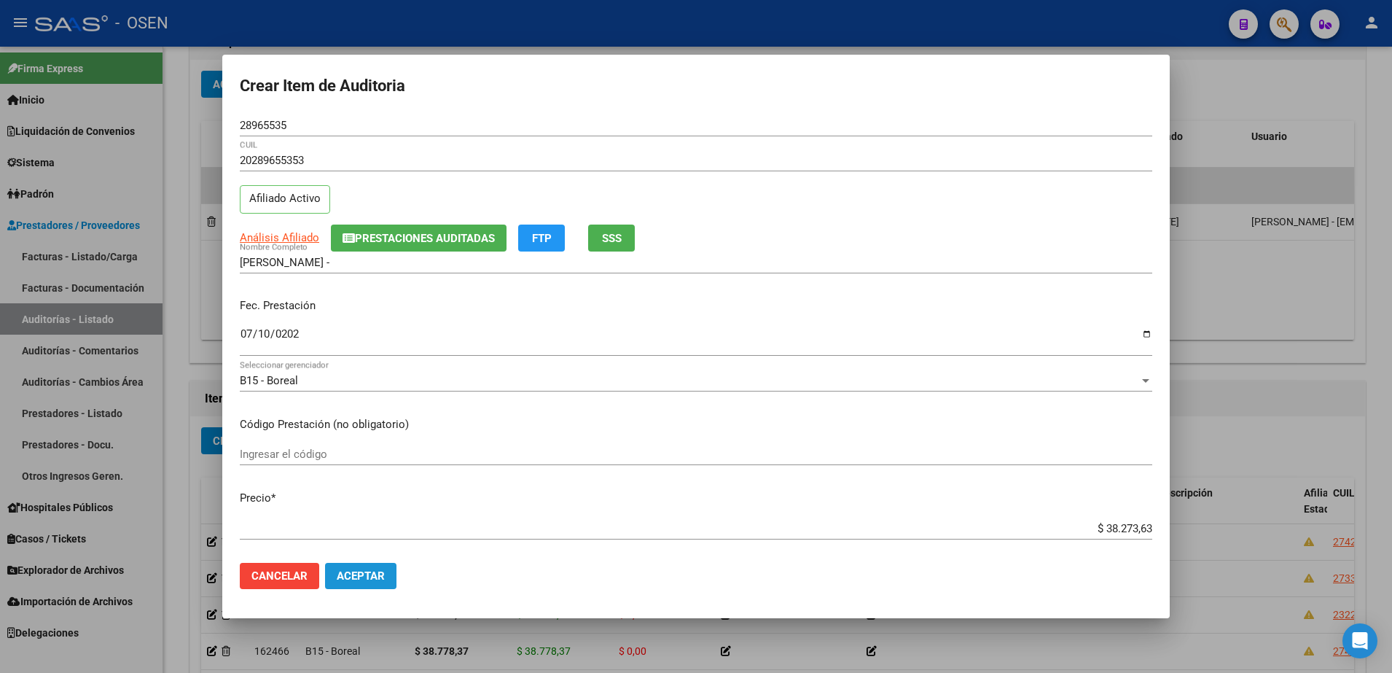
click at [376, 569] on span "Aceptar" at bounding box center [361, 575] width 48 height 13
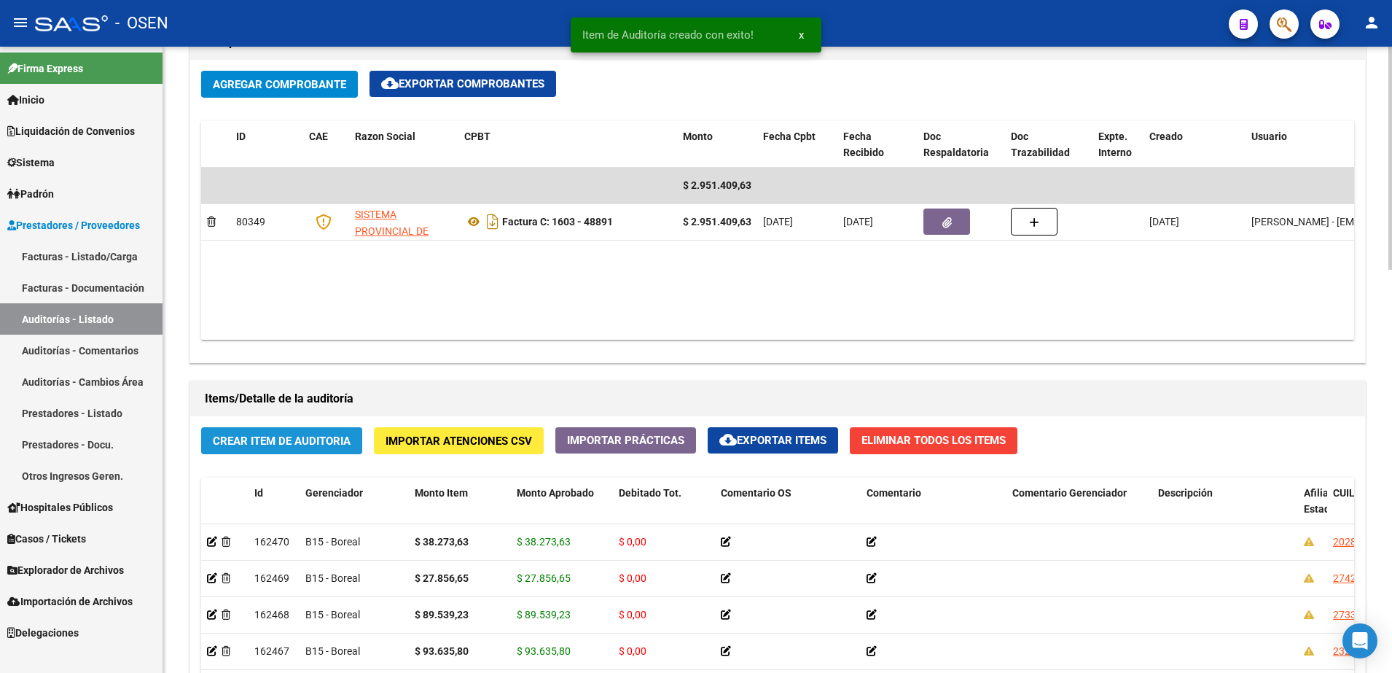
click at [347, 444] on span "Crear Item de Auditoria" at bounding box center [282, 440] width 138 height 13
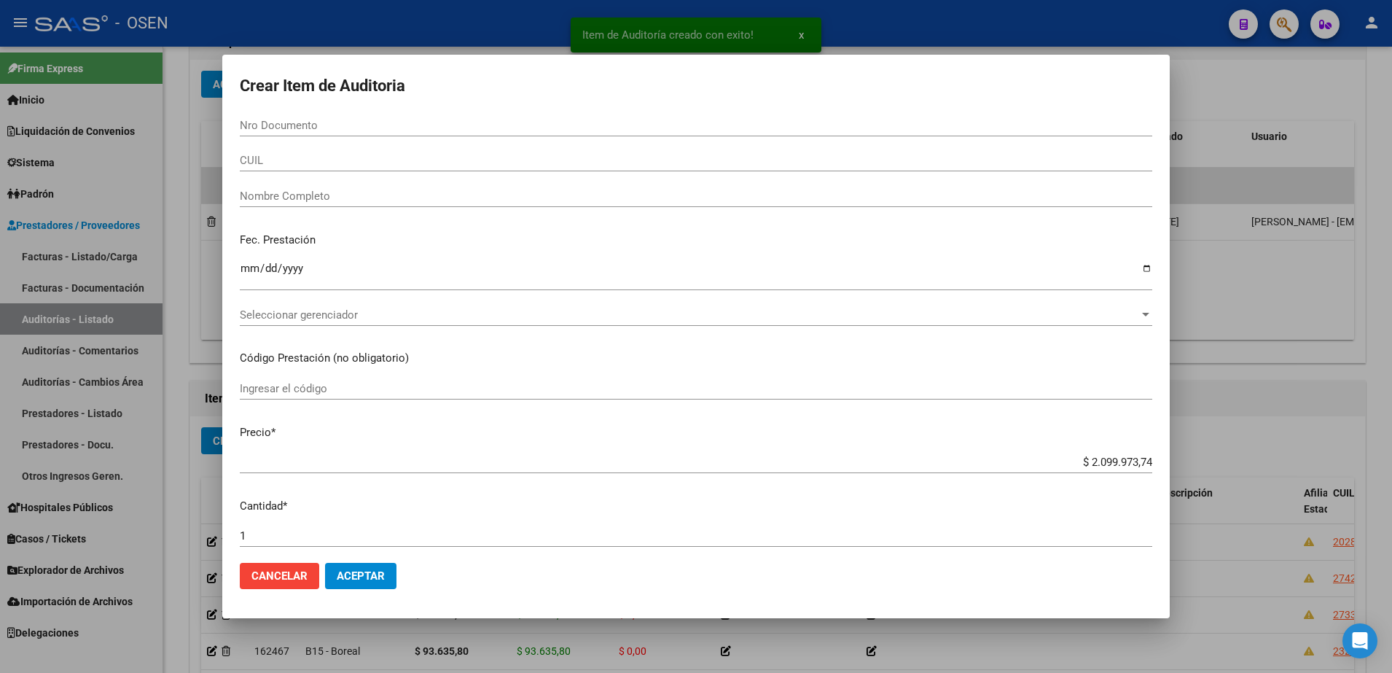
paste input "22545430"
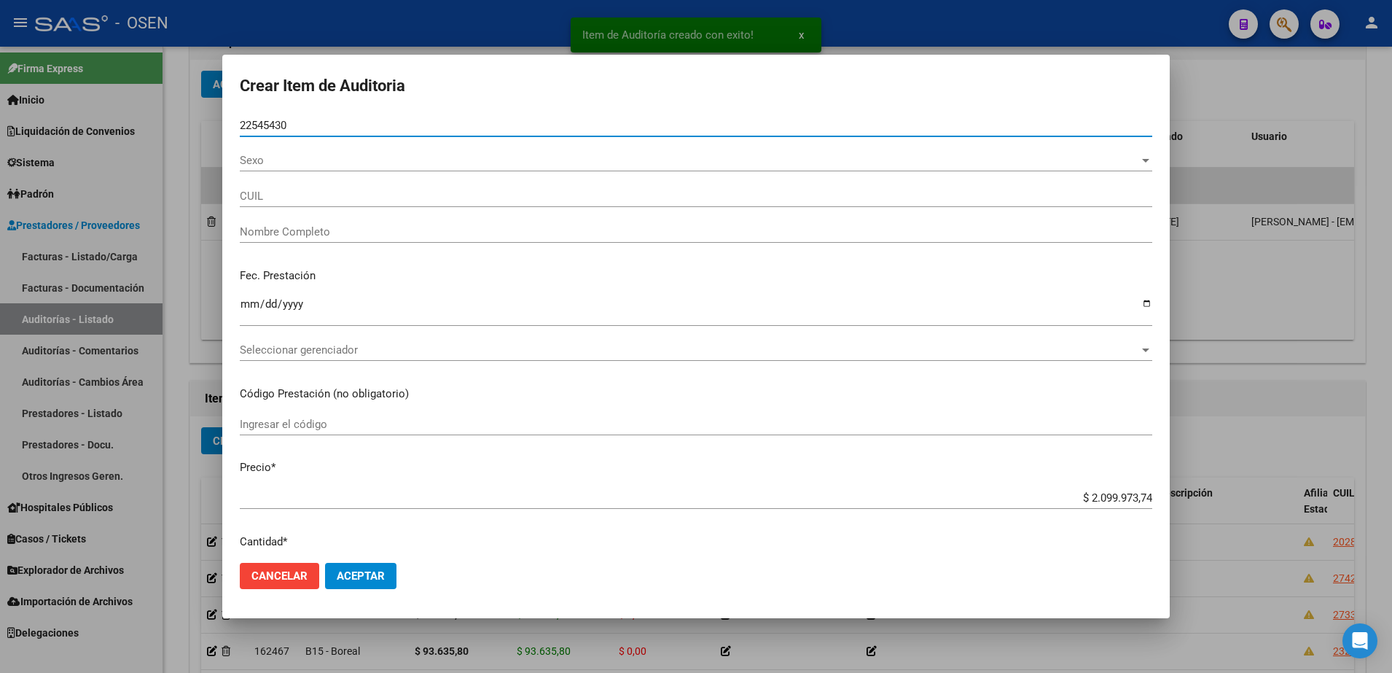
type input "22545430"
type input "20225454303"
type input "GUTIERREZ SERGIO ANTONIO"
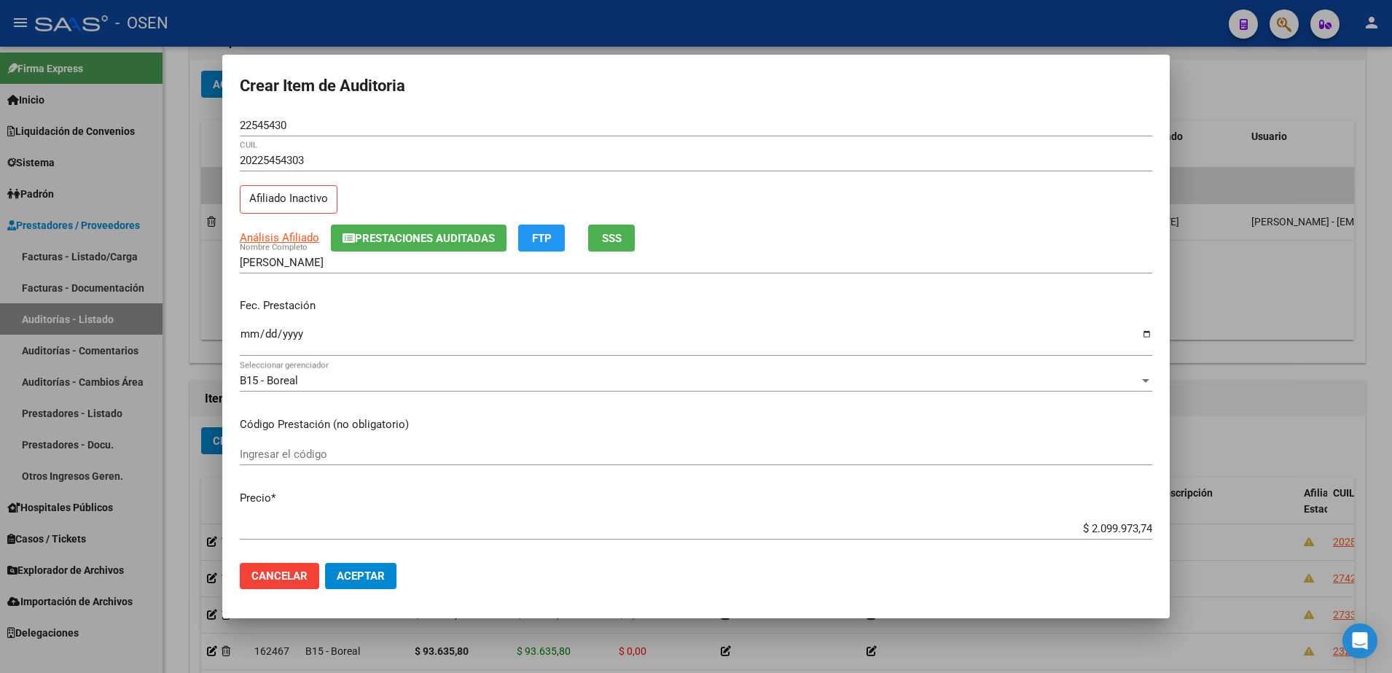
click at [1247, 353] on div at bounding box center [696, 336] width 1392 height 673
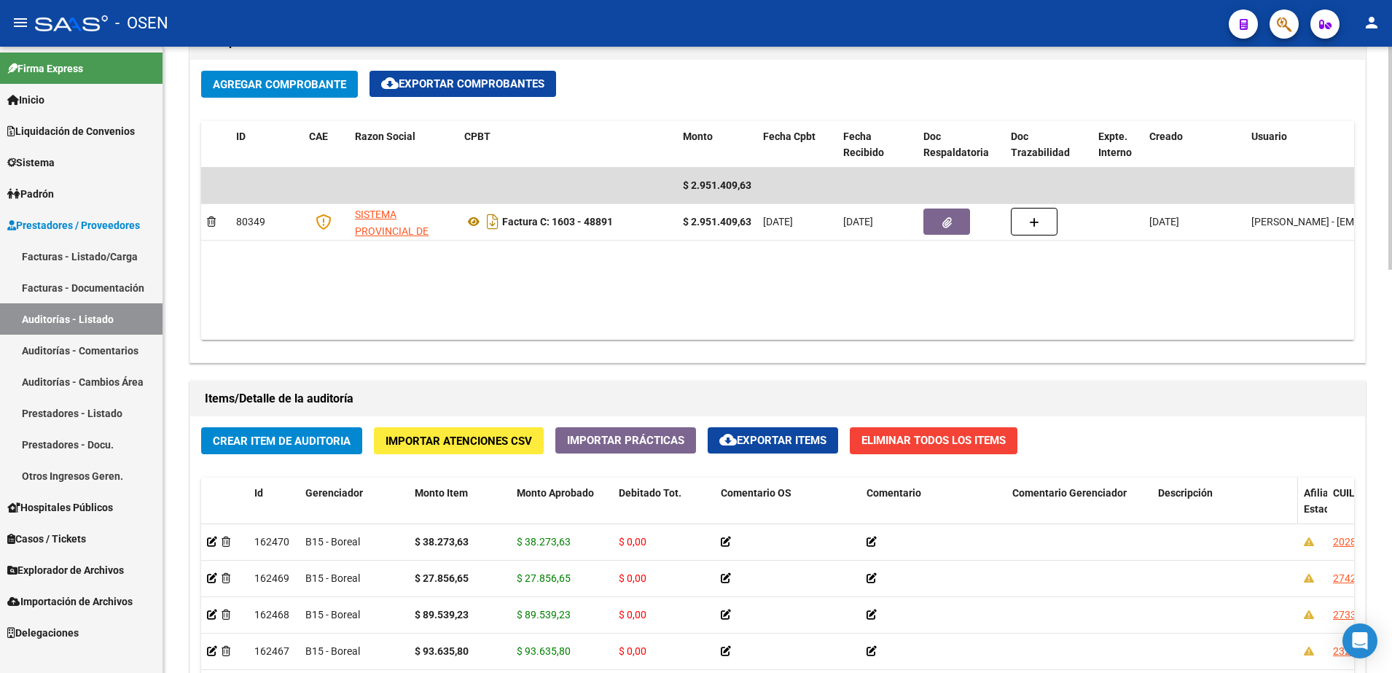
drag, startPoint x: 1294, startPoint y: 506, endPoint x: 1183, endPoint y: 509, distance: 111.5
click at [1183, 509] on datatable-header-cell "Descripción" at bounding box center [1225, 509] width 146 height 64
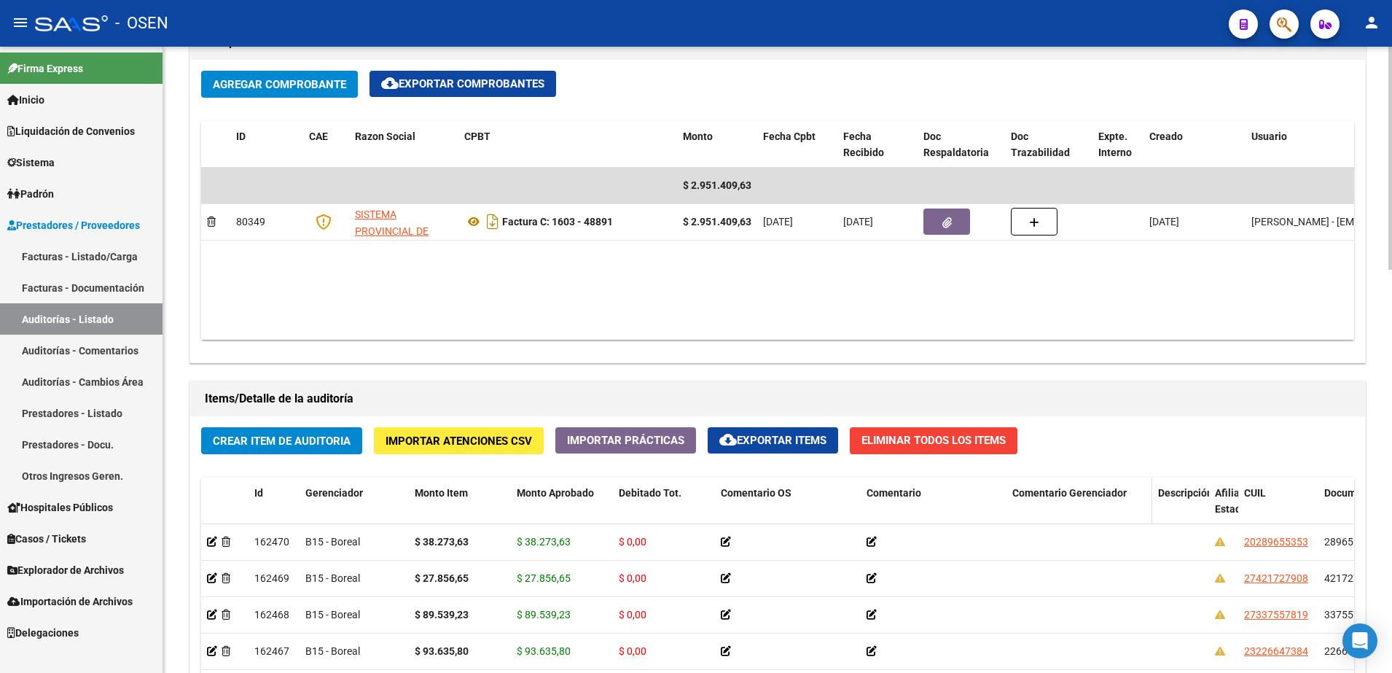
drag, startPoint x: 1145, startPoint y: 505, endPoint x: 1124, endPoint y: 506, distance: 21.1
click at [1124, 506] on datatable-header-cell "Comentario Gerenciador" at bounding box center [1079, 509] width 146 height 64
drag, startPoint x: 1148, startPoint y: 505, endPoint x: 971, endPoint y: 520, distance: 177.7
click at [972, 520] on div "Id Gerenciador Monto Item Monto Aprobado Debitado Tot. Comentario OS Comentario…" at bounding box center [1237, 509] width 2072 height 64
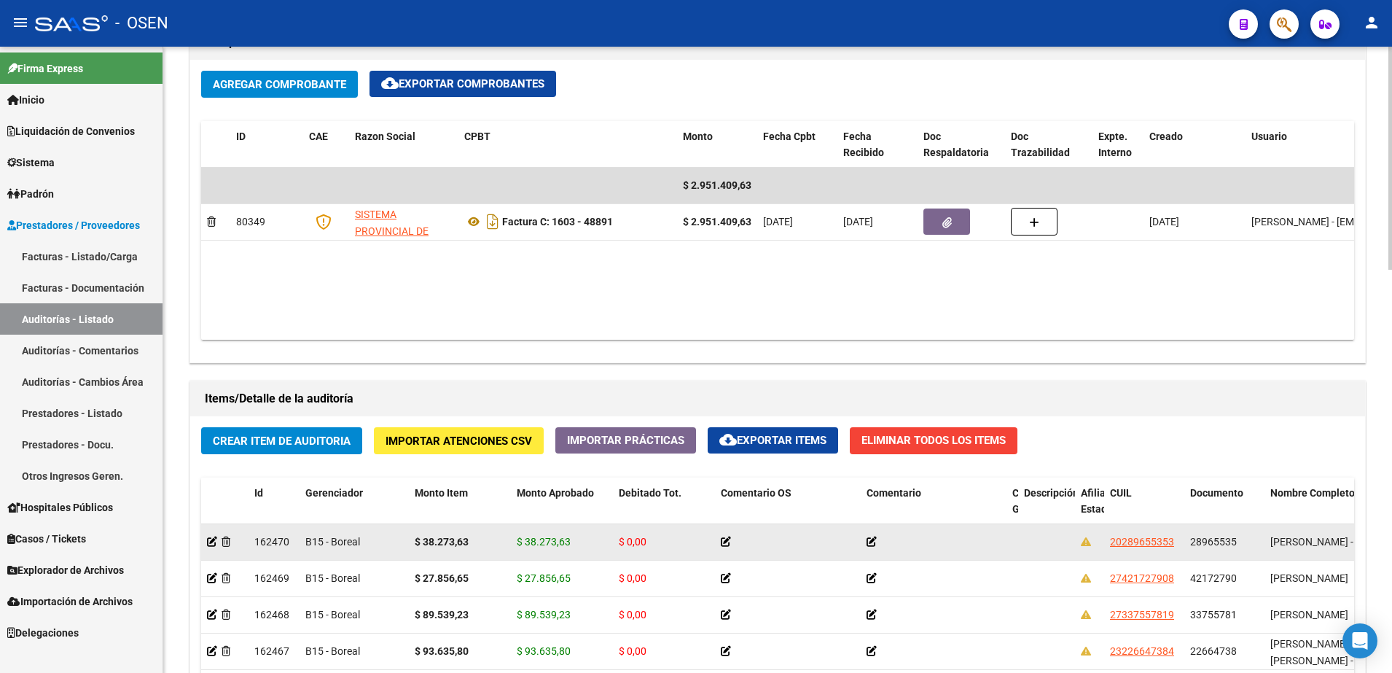
click at [1174, 544] on div "20289655353" at bounding box center [1144, 541] width 68 height 17
click at [1158, 542] on span "20289655353" at bounding box center [1142, 542] width 64 height 12
copy span "3"
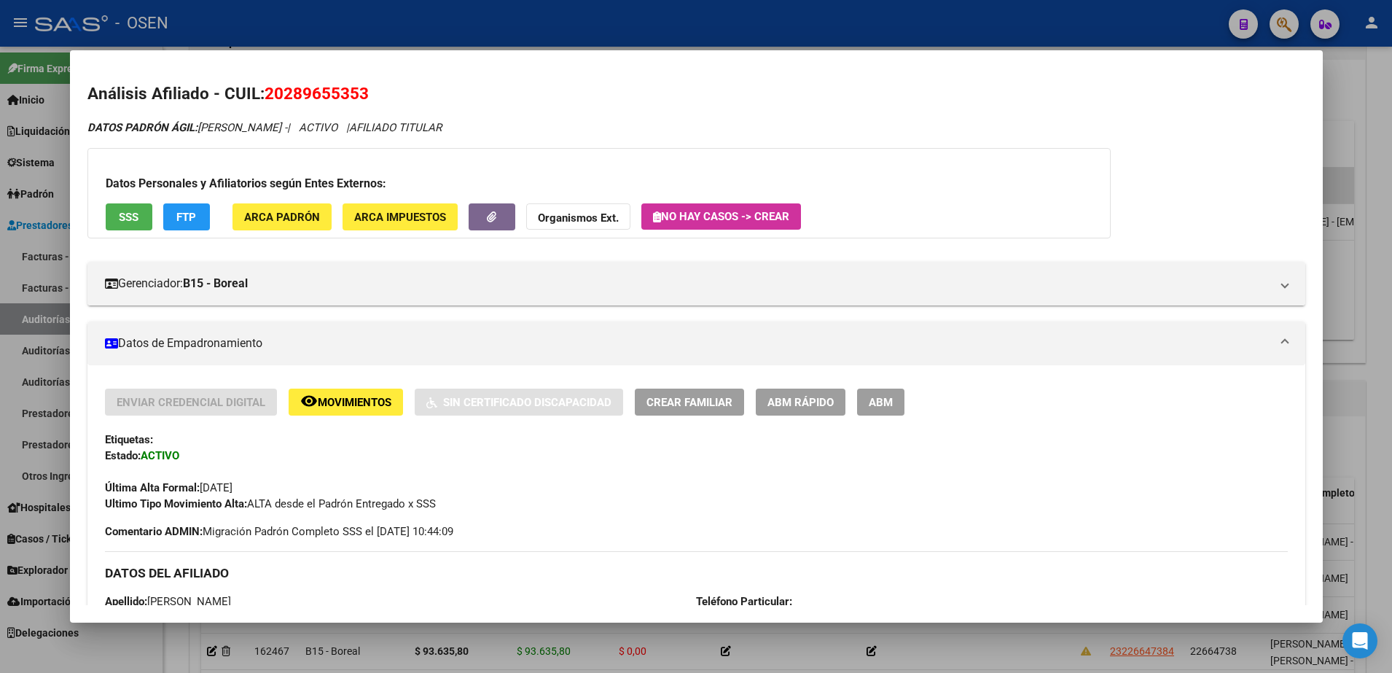
click at [1362, 315] on div at bounding box center [696, 336] width 1392 height 673
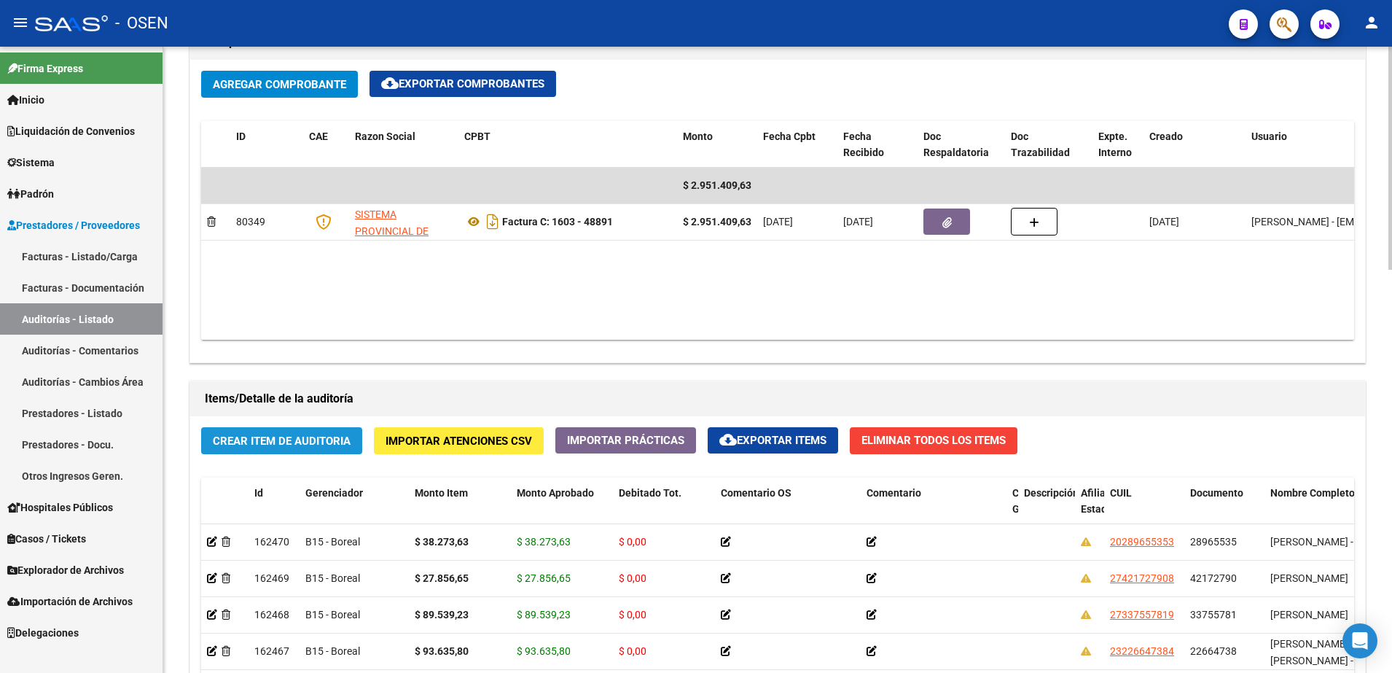
click at [344, 435] on span "Crear Item de Auditoria" at bounding box center [282, 440] width 138 height 13
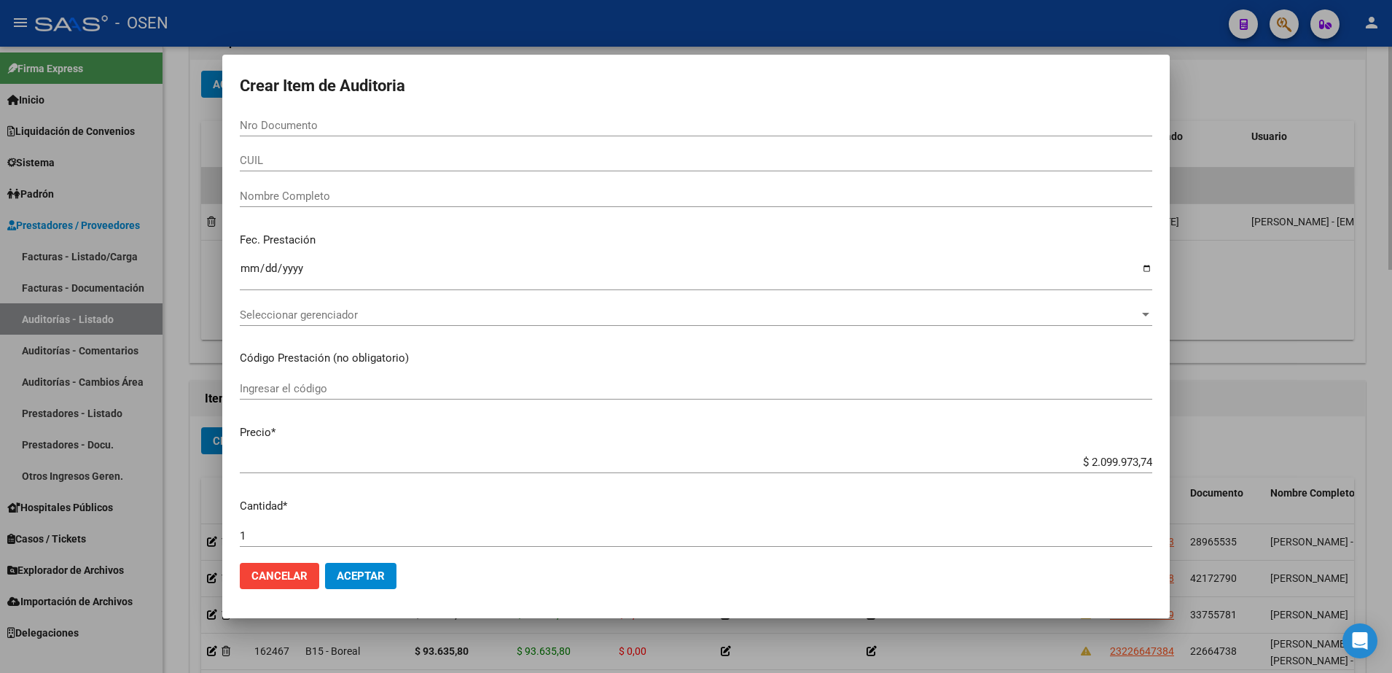
paste input "22545430"
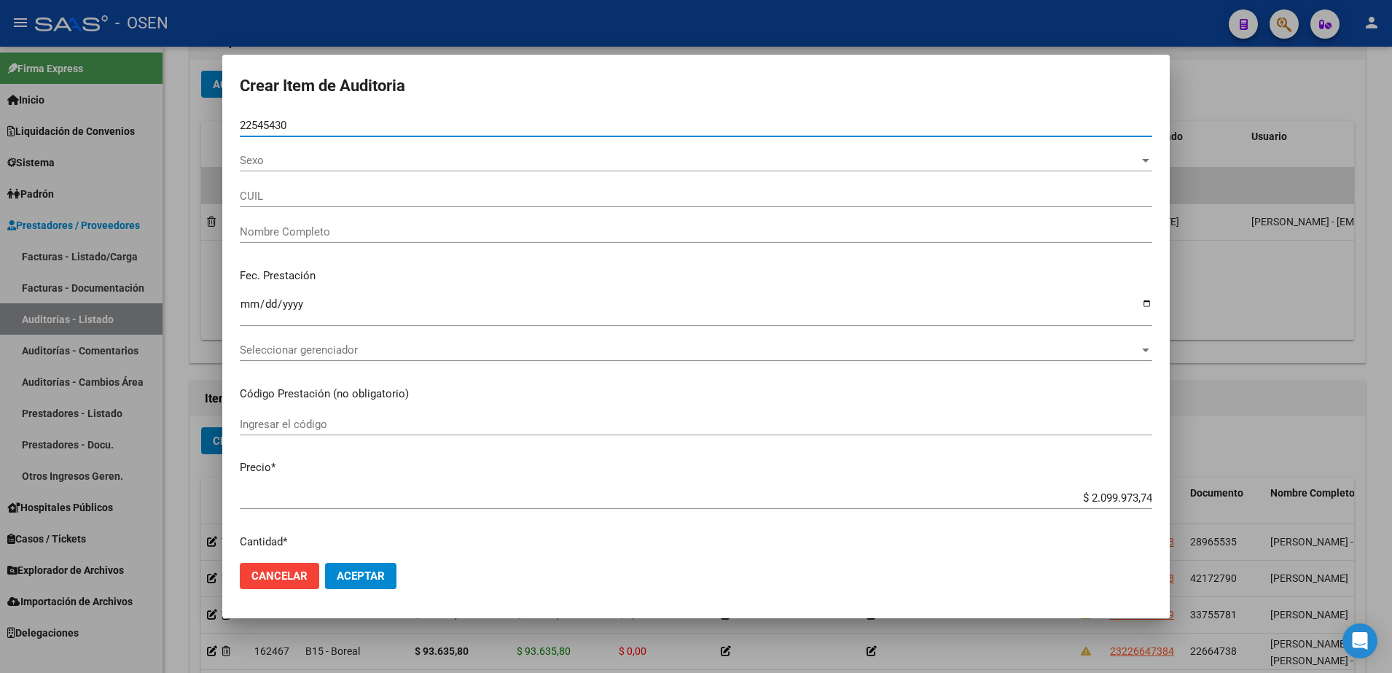
type input "22545430"
type input "20225454303"
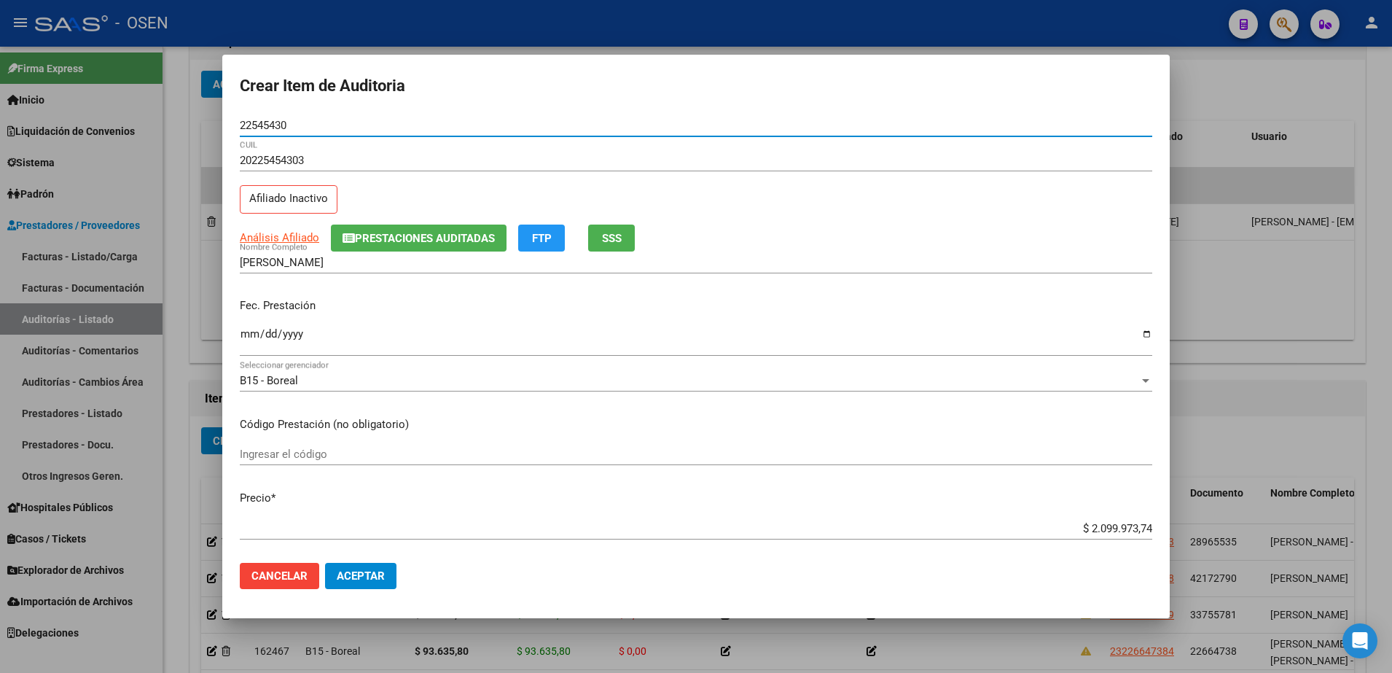
click at [274, 122] on input "22545430" at bounding box center [696, 125] width 912 height 13
click at [367, 262] on input "GUTIERREZ SERGIO ANTONIO" at bounding box center [696, 262] width 912 height 13
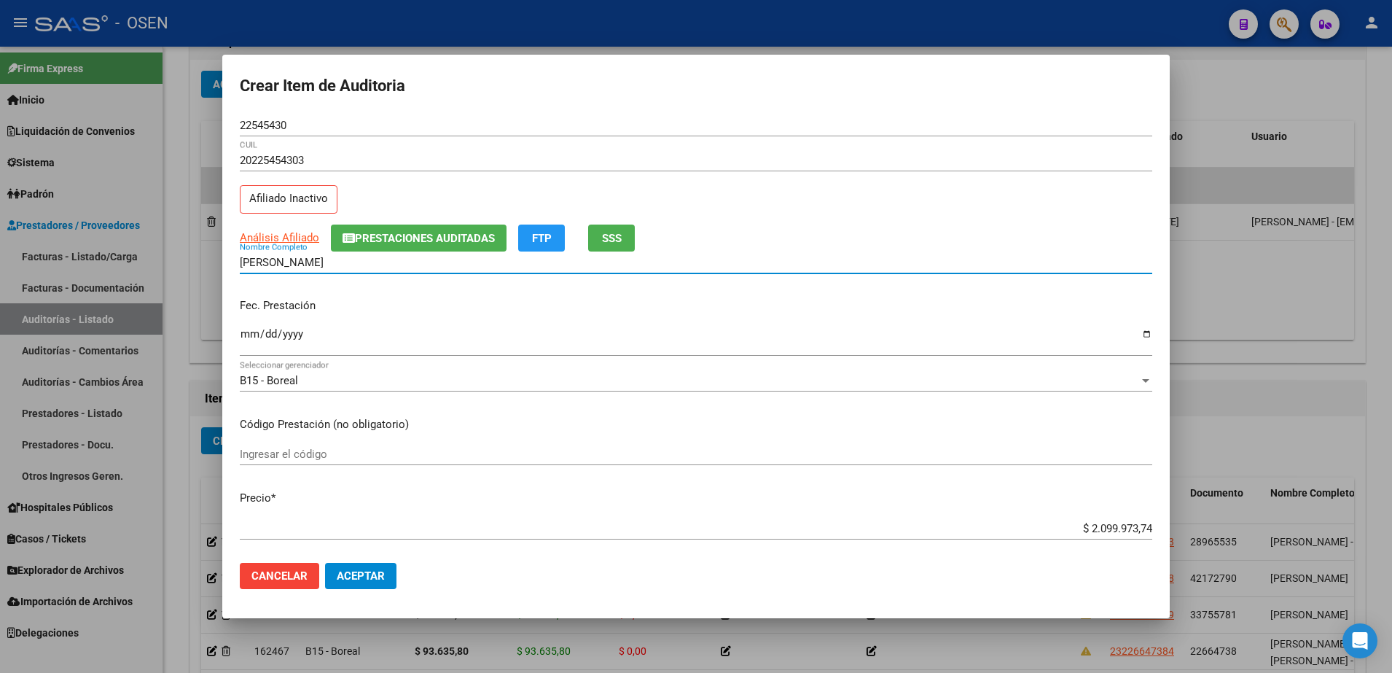
click at [367, 262] on input "GUTIERREZ SERGIO ANTONIO" at bounding box center [696, 262] width 912 height 13
paste input "22545430"
type input "GUTIERREZ SERGIO 22545430"
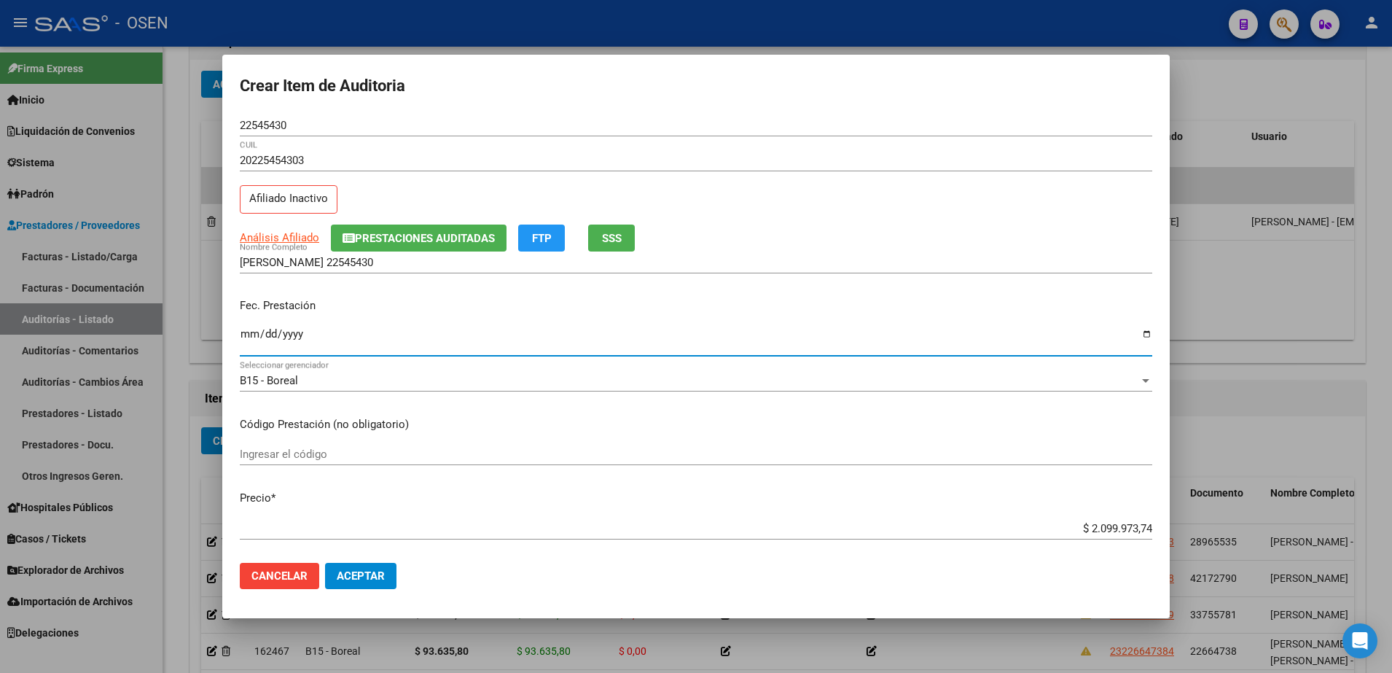
click at [256, 333] on input "Ingresar la fecha" at bounding box center [696, 339] width 912 height 23
type input "2025-07-12"
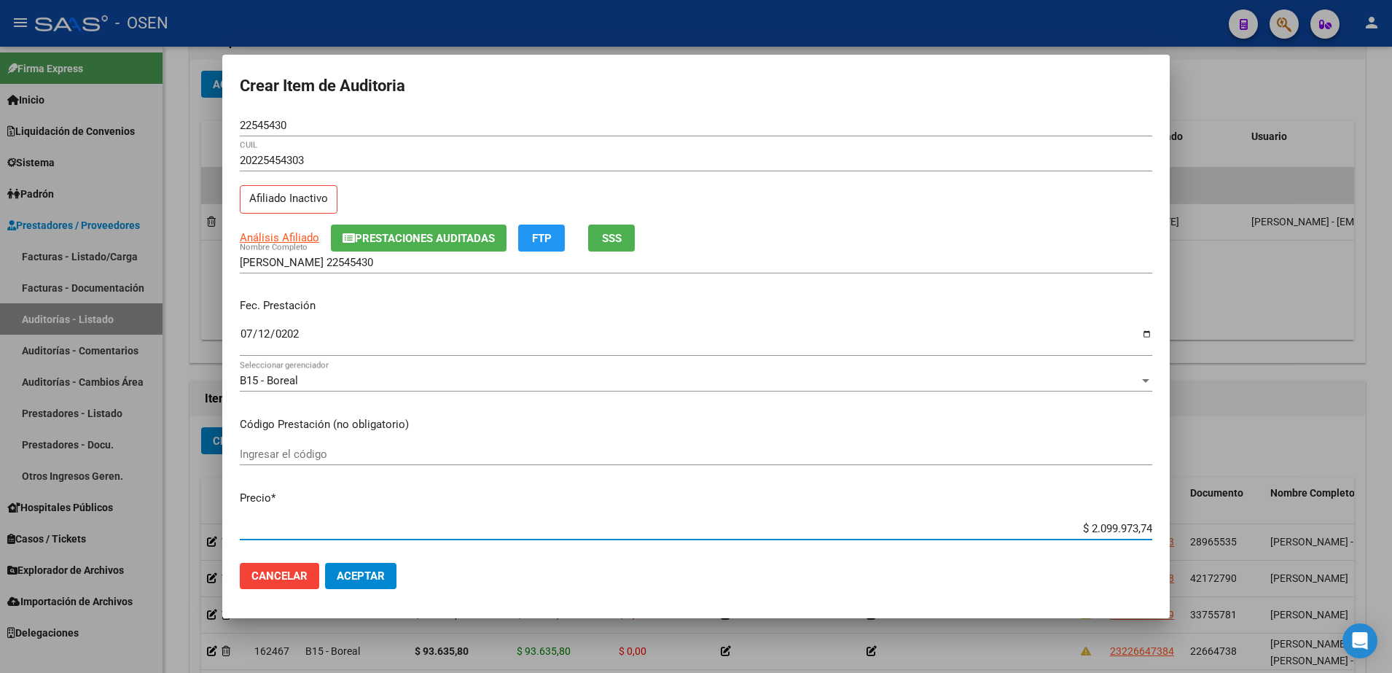
paste input "13.133,5"
type input "$ 13.133,54"
drag, startPoint x: 1053, startPoint y: 530, endPoint x: 1193, endPoint y: 530, distance: 139.9
click at [1193, 530] on div "Crear Item de Auditoria 22545430 Nro Documento 20225454303 CUIL Afiliado Inacti…" at bounding box center [696, 336] width 1392 height 673
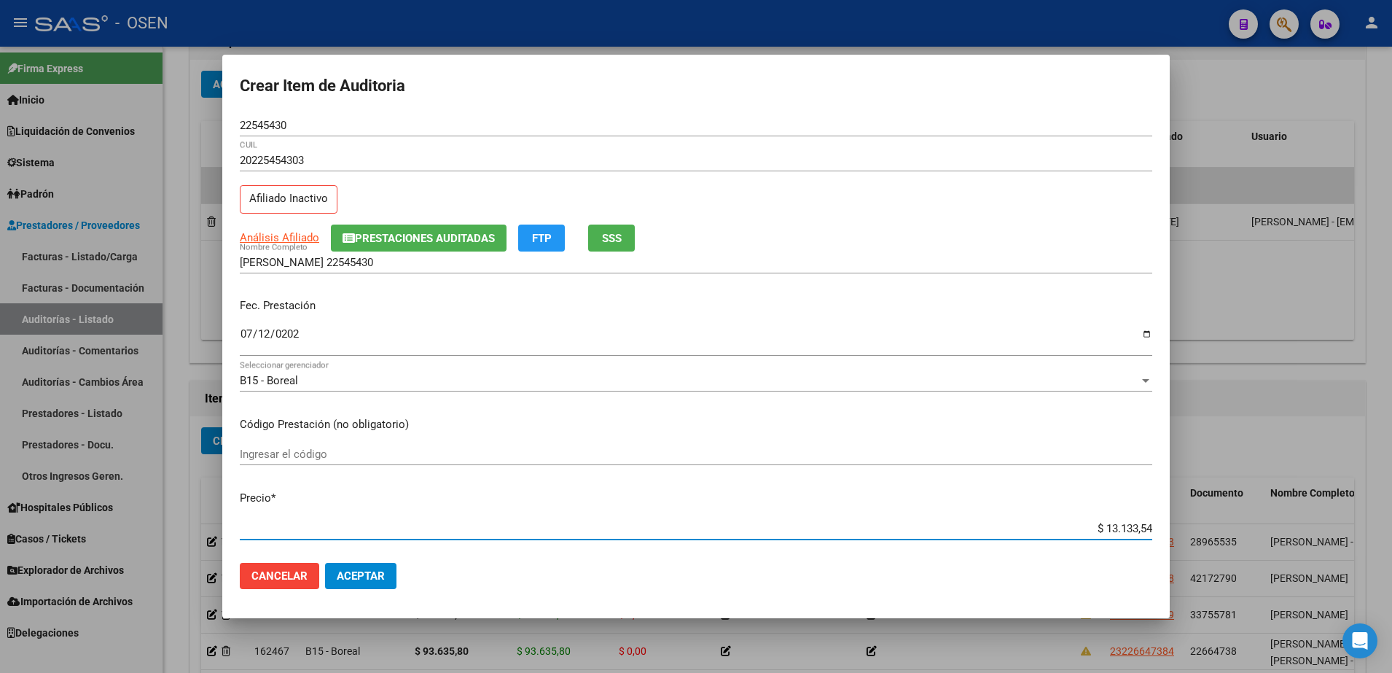
type input "$ 13.133,54"
click at [482, 270] on div "GUTIERREZ SERGIO 22545430 Nombre Completo" at bounding box center [696, 262] width 912 height 22
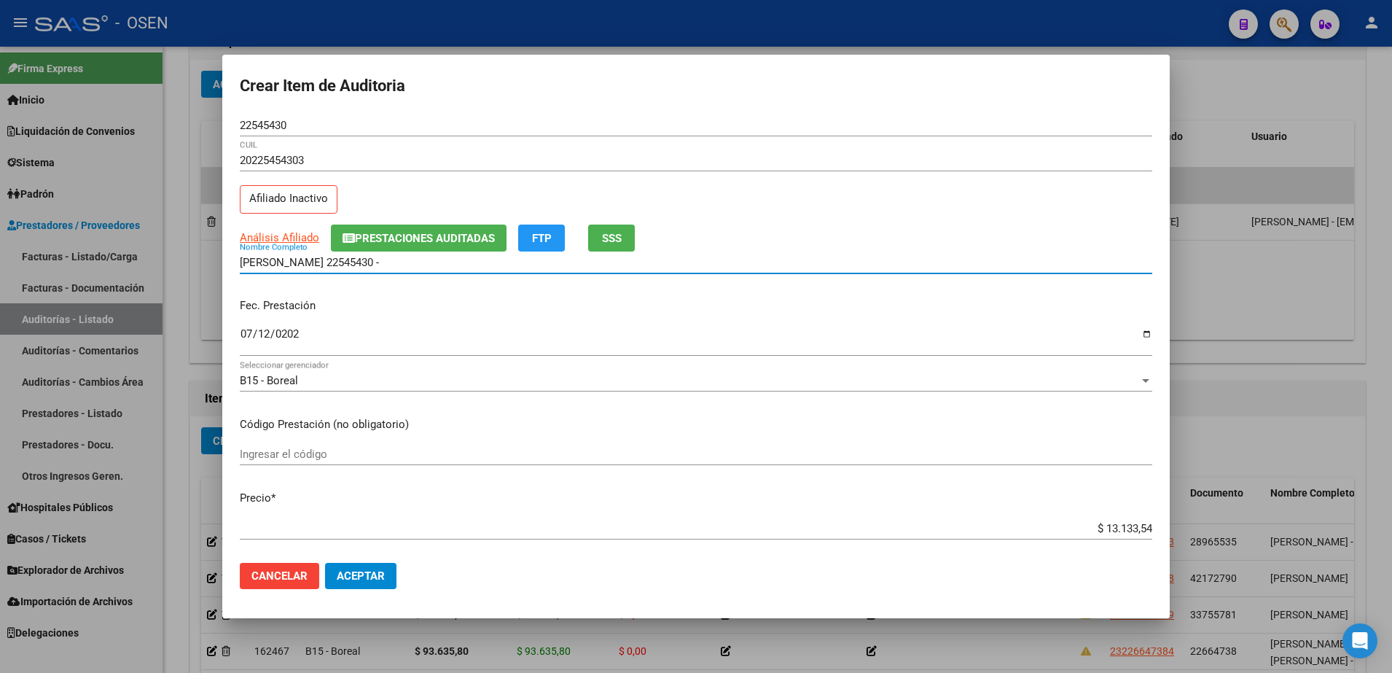
paste input "$ 13.133,54"
drag, startPoint x: 471, startPoint y: 258, endPoint x: 191, endPoint y: 256, distance: 280.5
click at [191, 256] on div "Crear Item de Auditoria 22545430 Nro Documento 20225454303 CUIL Afiliado Inacti…" at bounding box center [696, 336] width 1392 height 673
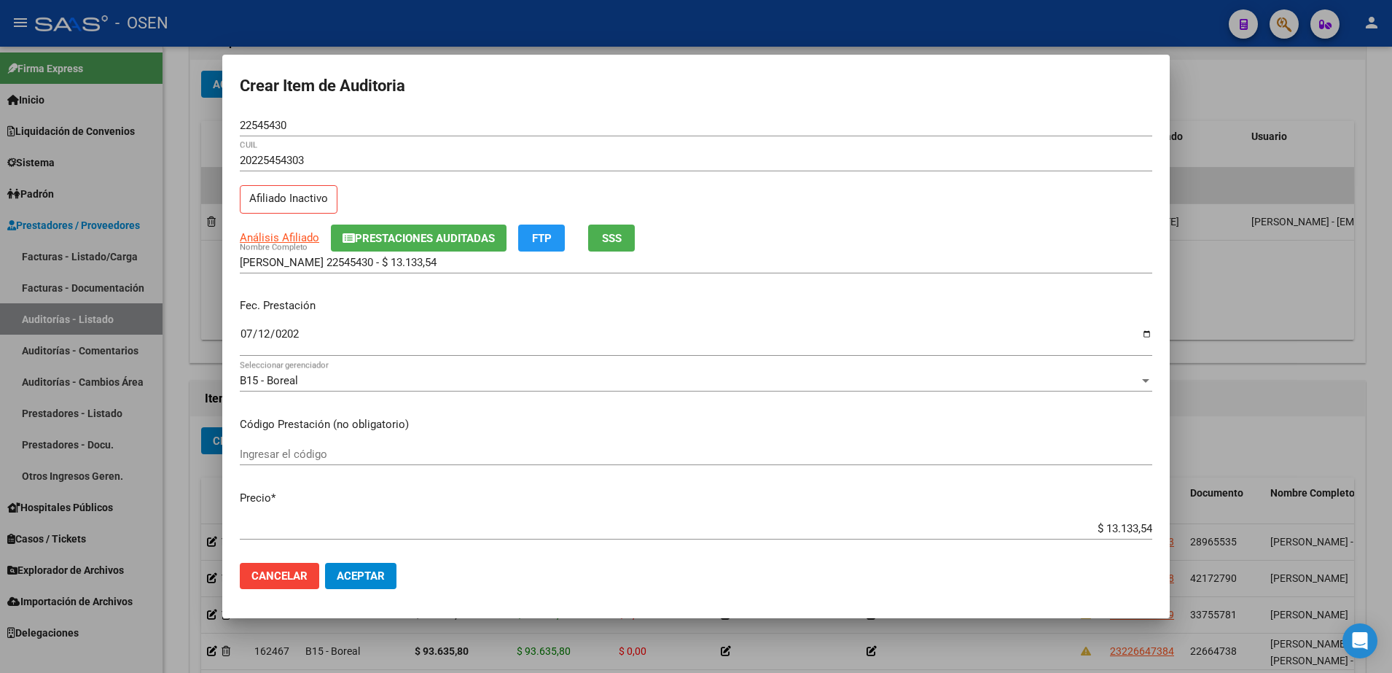
click at [425, 269] on div "GUTIERREZ SERGIO 22545430 - $ 13.133,54 Nombre Completo" at bounding box center [696, 262] width 912 height 22
click at [469, 263] on input "GUTIERREZ SERGIO 22545430 - $ 13.133,54" at bounding box center [696, 262] width 912 height 13
drag, startPoint x: 469, startPoint y: 263, endPoint x: 381, endPoint y: 266, distance: 88.2
click at [381, 266] on input "GUTIERREZ SERGIO 22545430 - $ 13.133,54" at bounding box center [696, 262] width 912 height 13
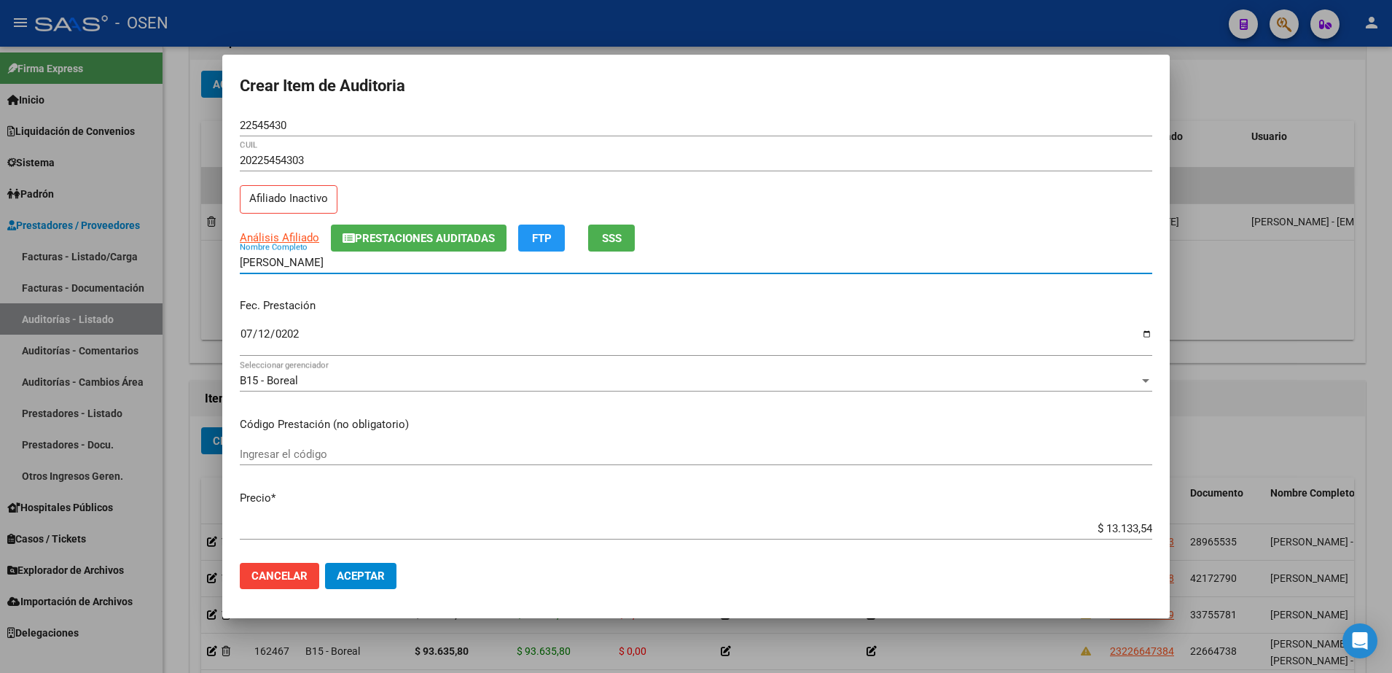
type input "GUTIERREZ SERGIO"
click at [267, 137] on div "22545430 Nro Documento" at bounding box center [696, 132] width 912 height 36
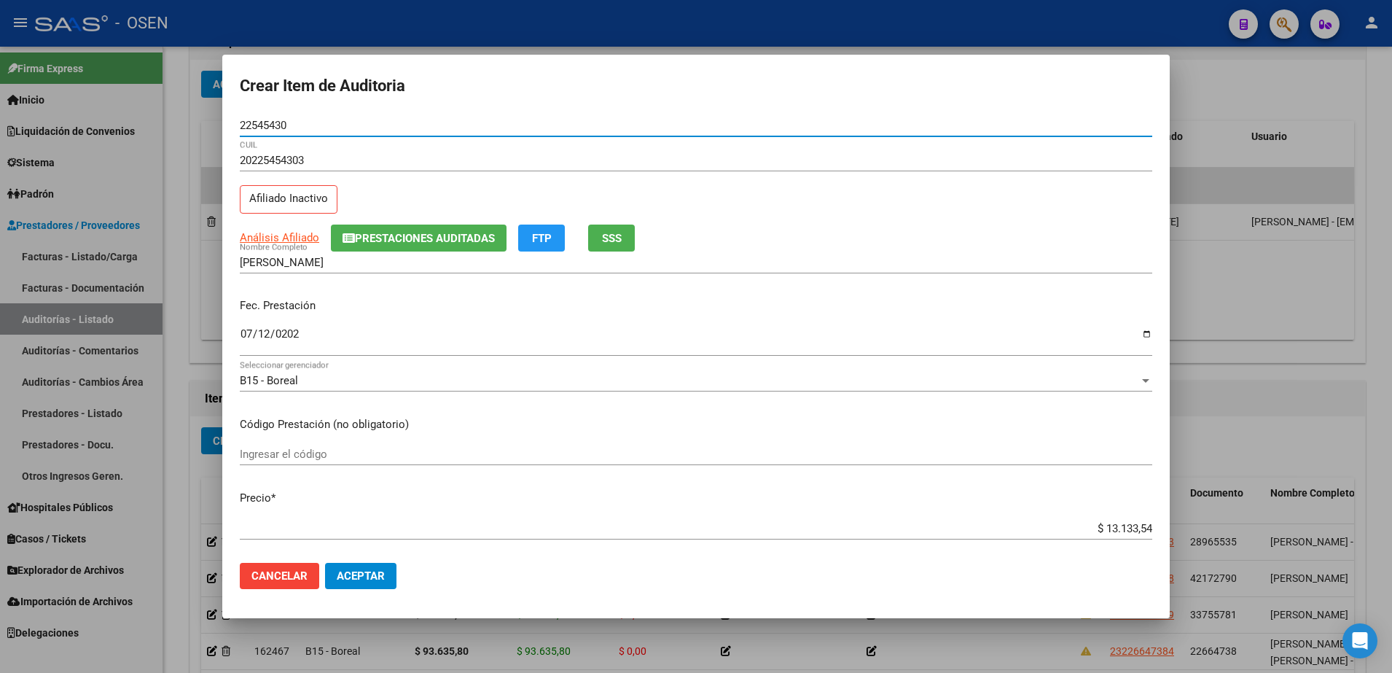
click at [263, 125] on input "22545430" at bounding box center [696, 125] width 912 height 13
click at [367, 554] on mat-dialog-actions "Cancelar Aceptar" at bounding box center [696, 576] width 912 height 50
click at [371, 579] on span "Aceptar" at bounding box center [361, 575] width 48 height 13
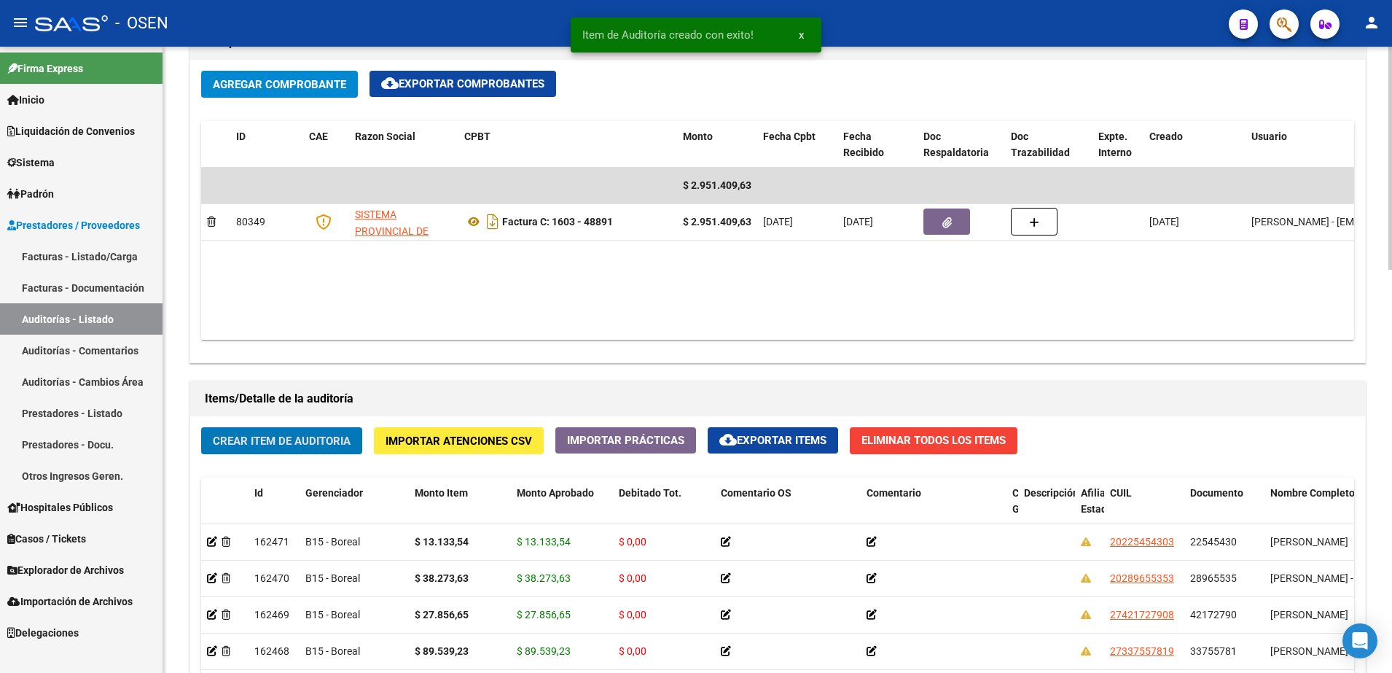
click at [333, 434] on span "Crear Item de Auditoria" at bounding box center [282, 440] width 138 height 13
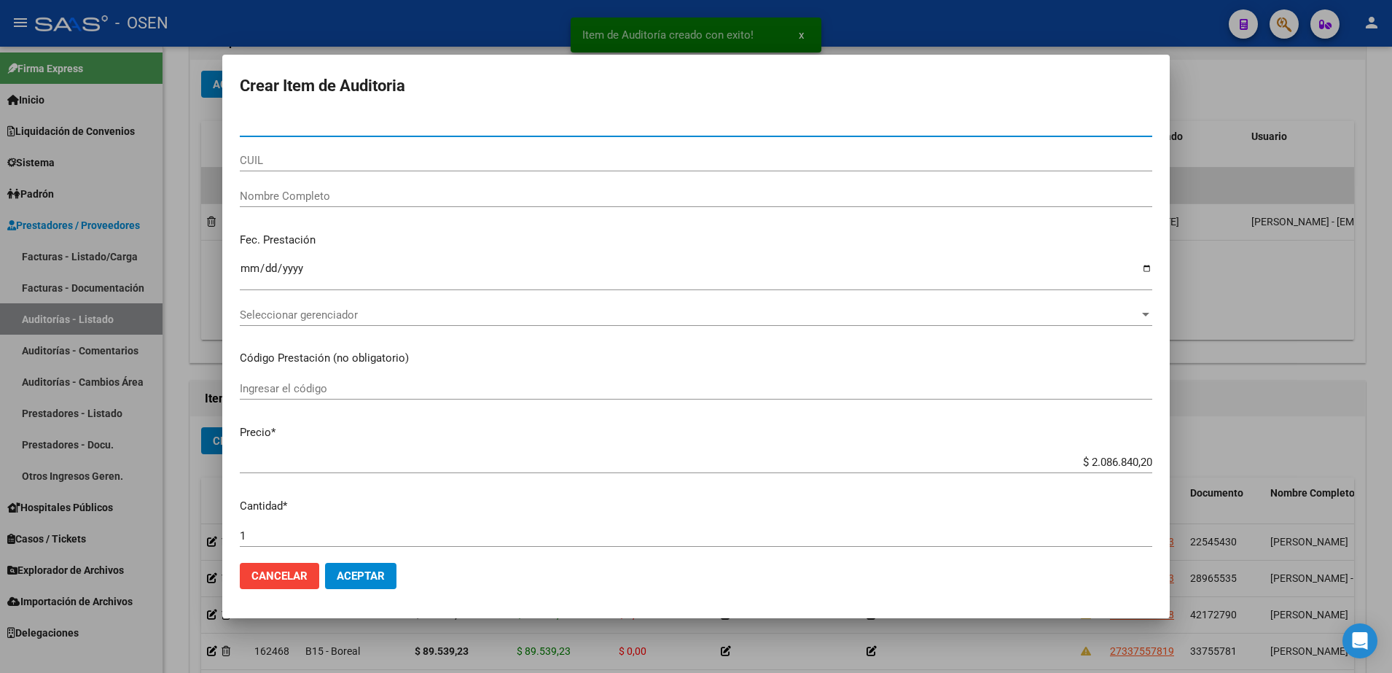
paste input "16091252"
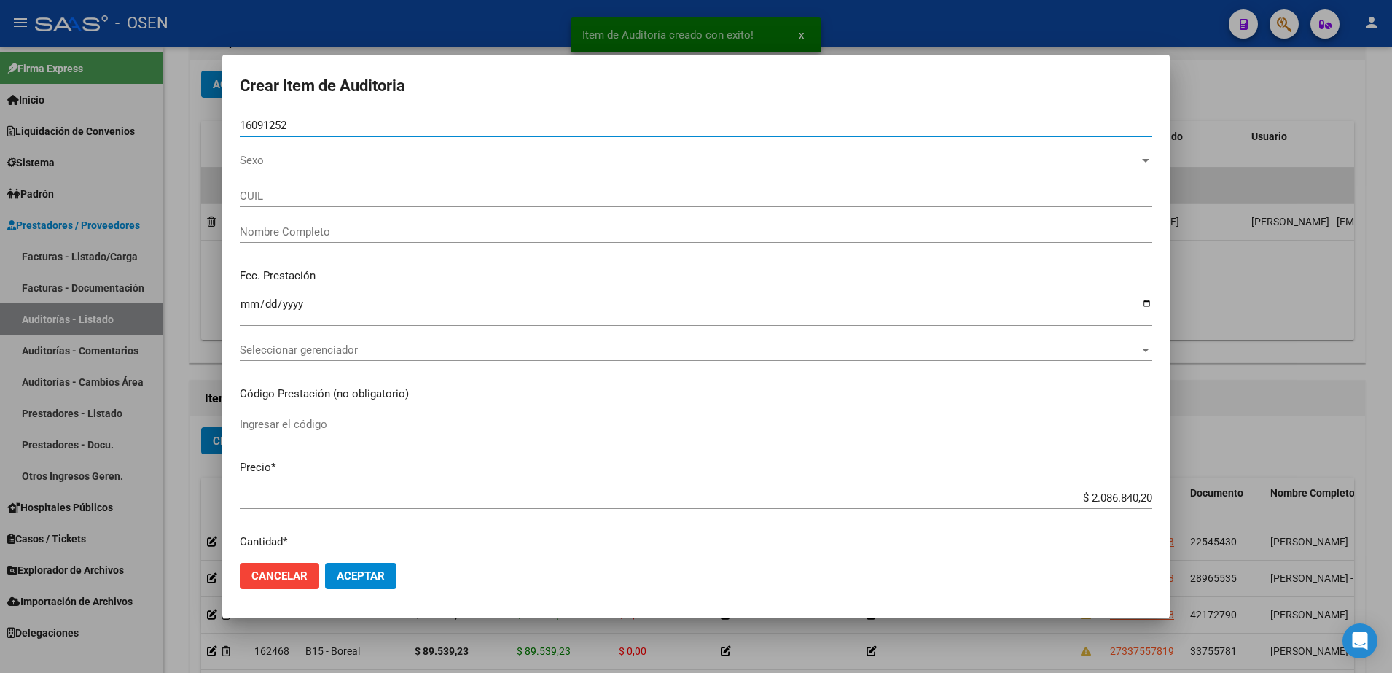
type input "16091252"
type input "23160912529"
type input "GUTIERREZ MARIA AGUSTIN"
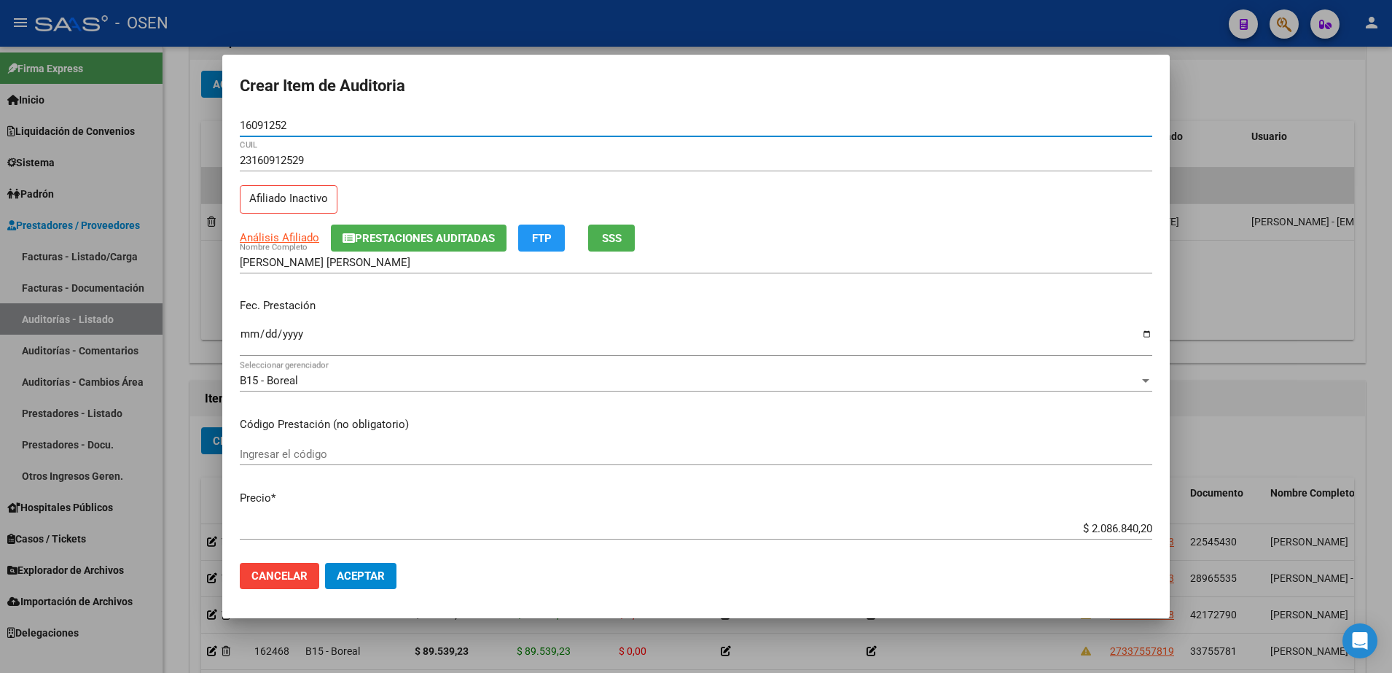
click at [254, 348] on input "Ingresar la fecha" at bounding box center [696, 339] width 912 height 23
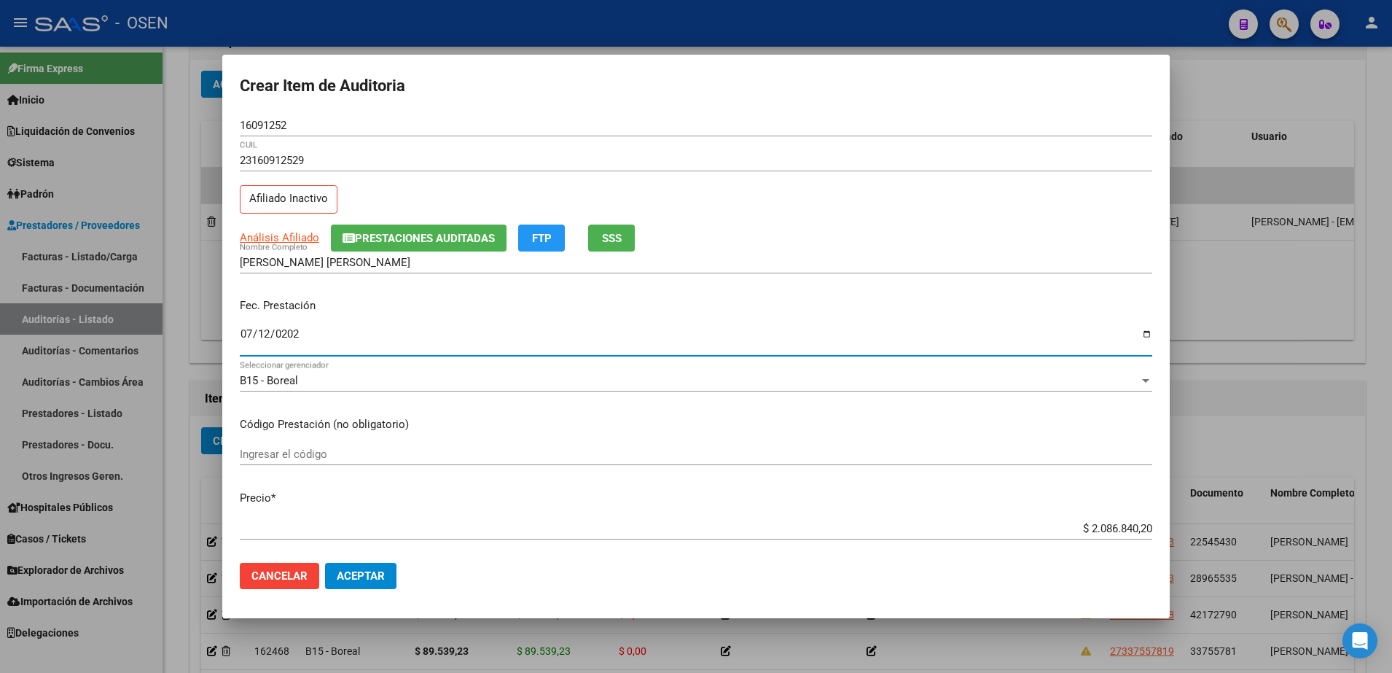
type input "2025-07-12"
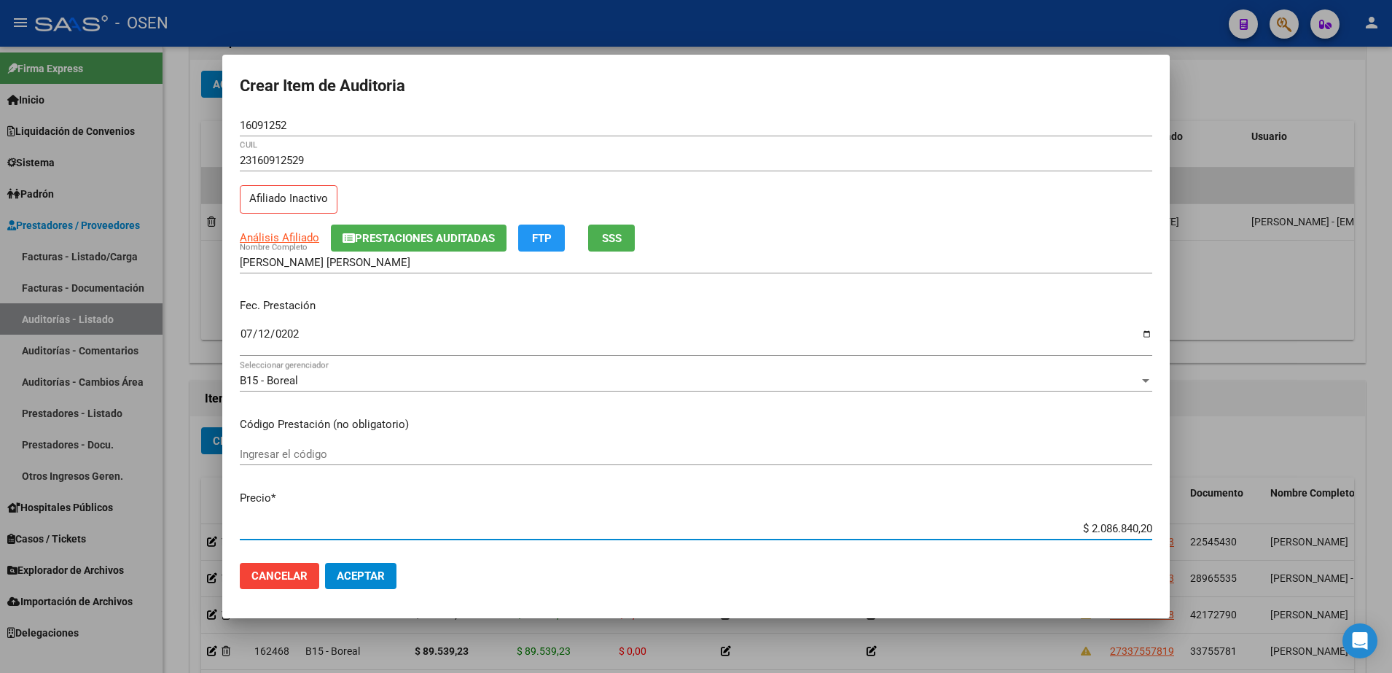
paste input "27.856,65"
type input "$ 27.856,65"
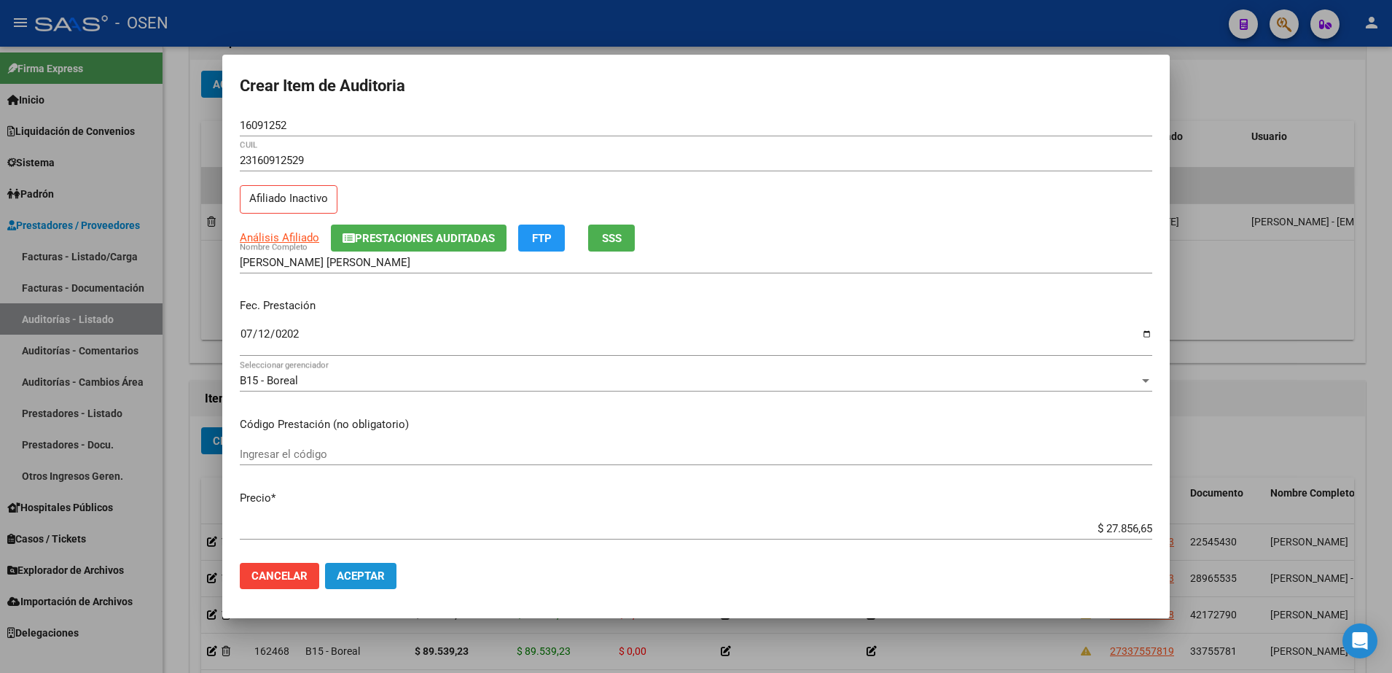
click at [369, 573] on span "Aceptar" at bounding box center [361, 575] width 48 height 13
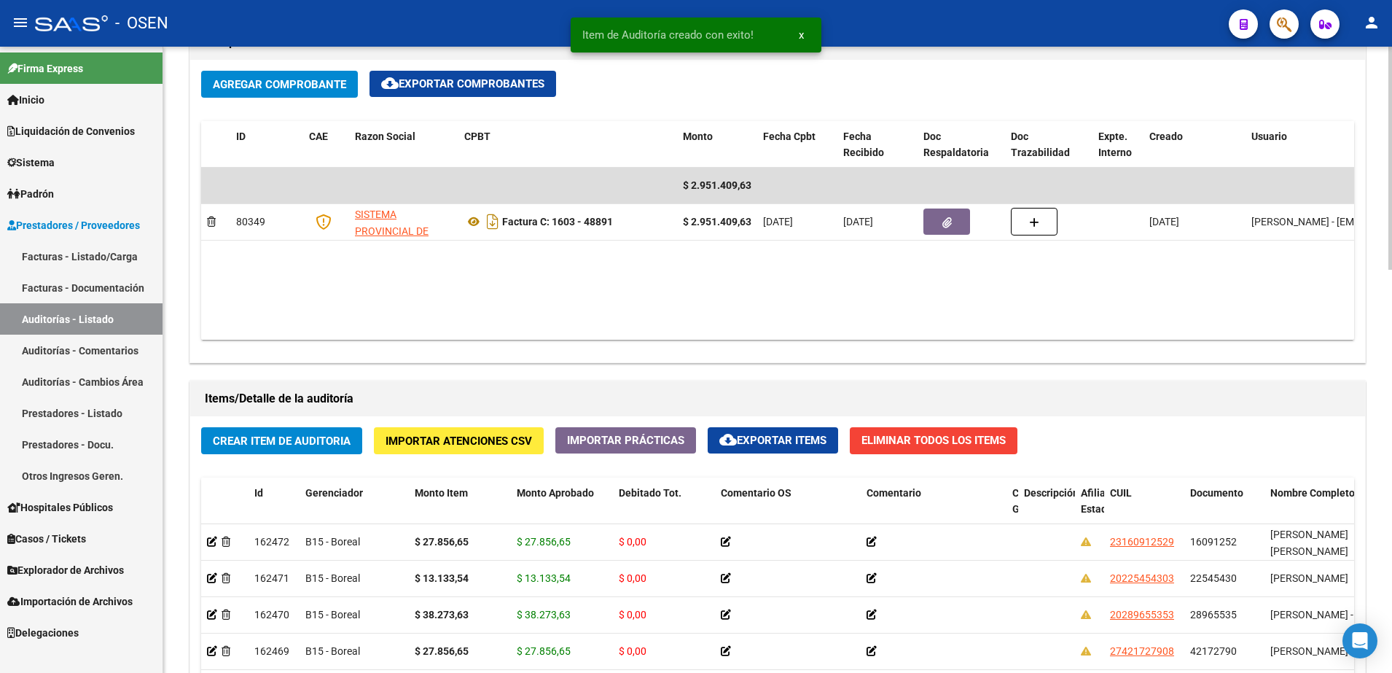
click at [342, 434] on span "Crear Item de Auditoria" at bounding box center [282, 440] width 138 height 13
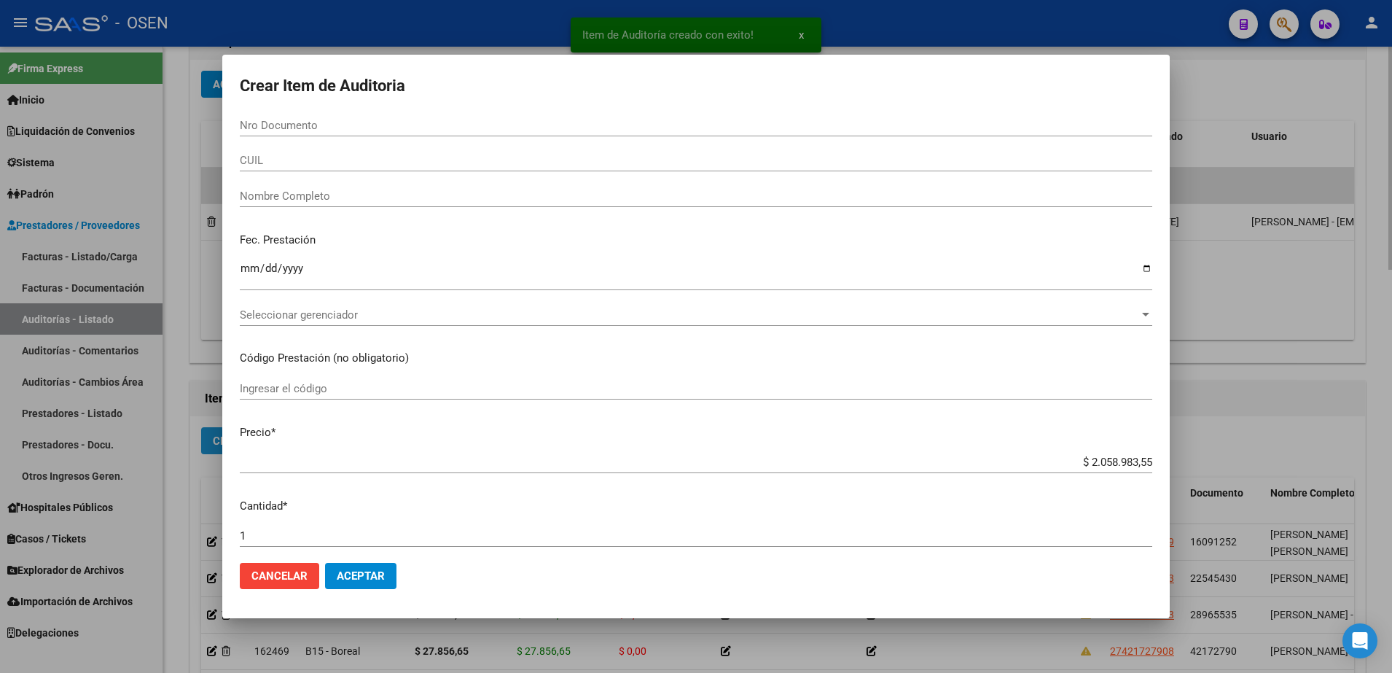
paste input "22545430"
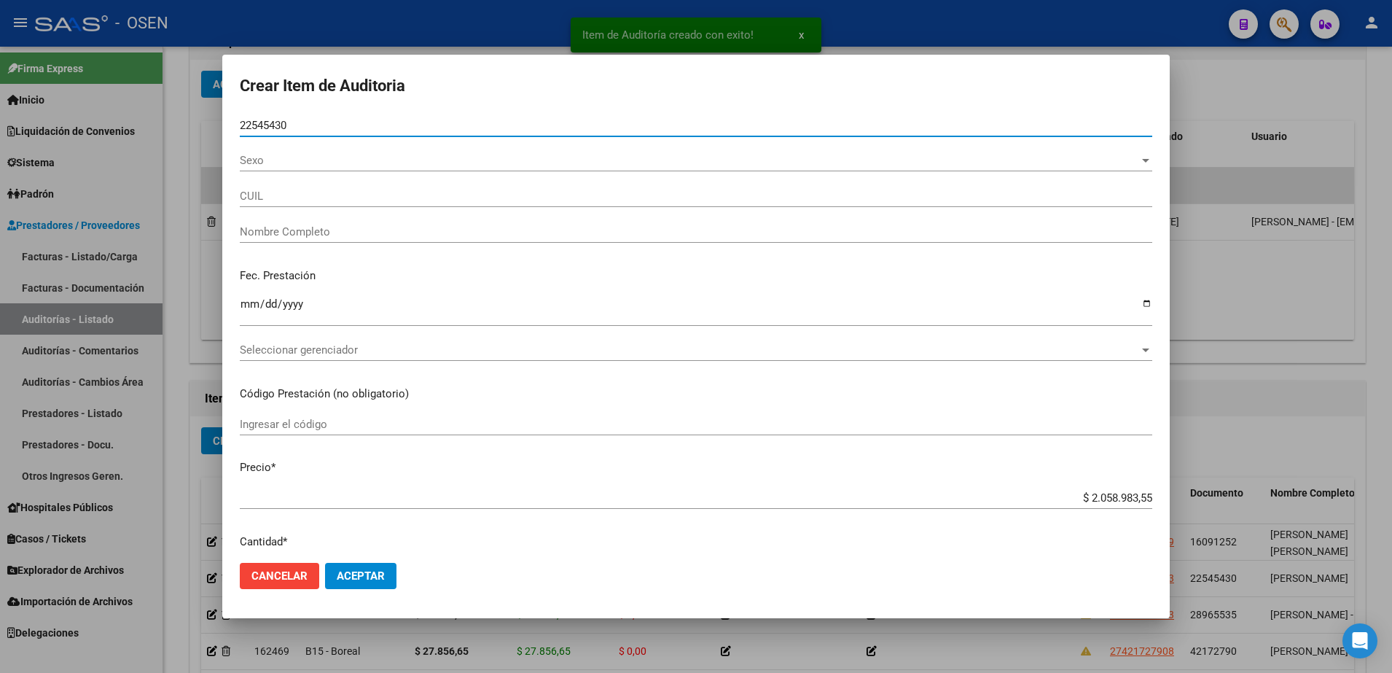
type input "22545430"
type input "20225454303"
type input "GUTIERREZ SERGIO ANTONIO"
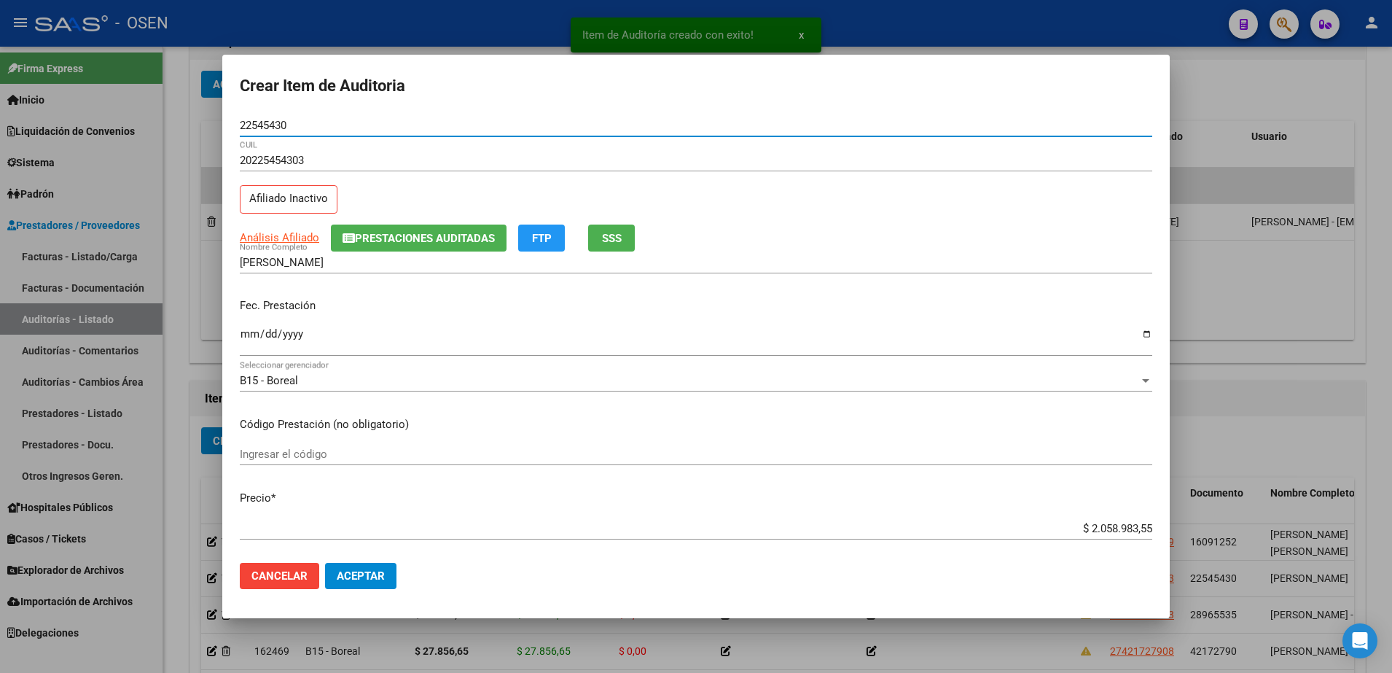
click at [238, 329] on mat-dialog-content "22545430 Nro Documento 20225454303 CUIL Afiliado Inactivo Análisis Afiliado Pre…" at bounding box center [695, 332] width 947 height 437
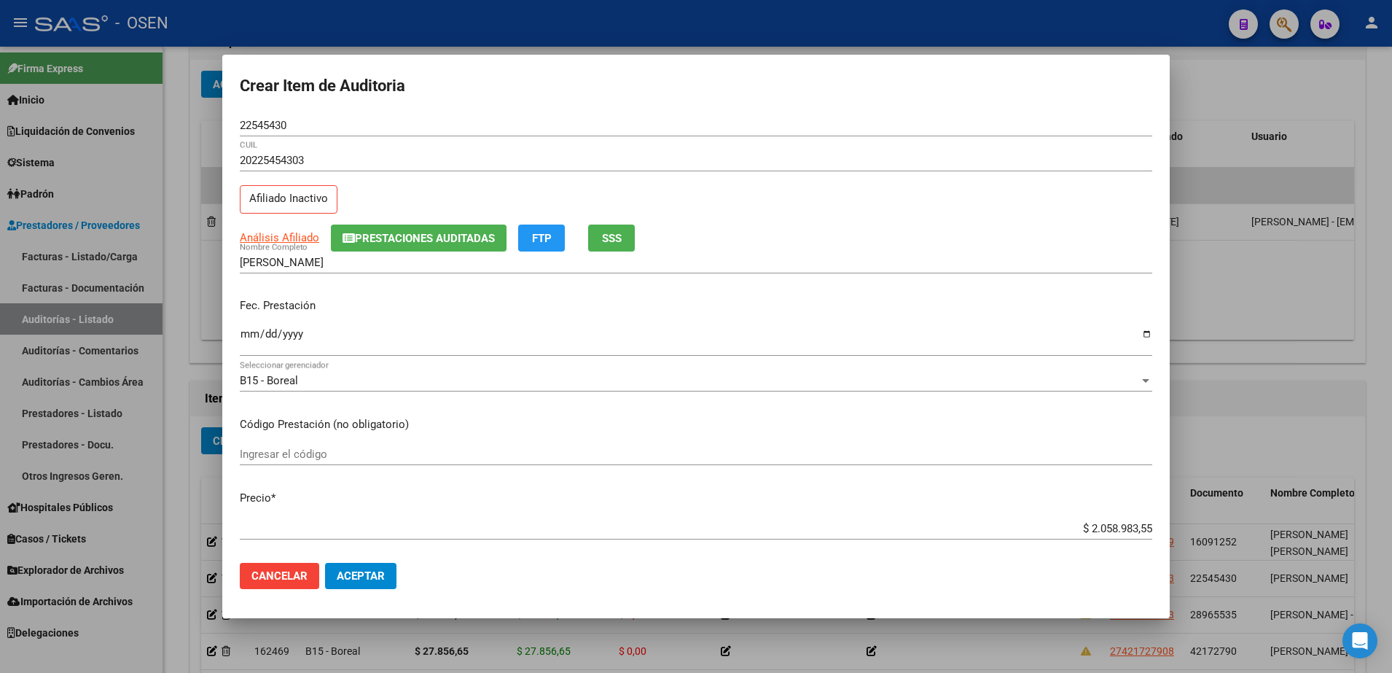
click at [245, 337] on input "Ingresar la fecha" at bounding box center [696, 339] width 912 height 23
type input "2025-07-12"
paste input "11.547,22"
type input "$ 11.547,22"
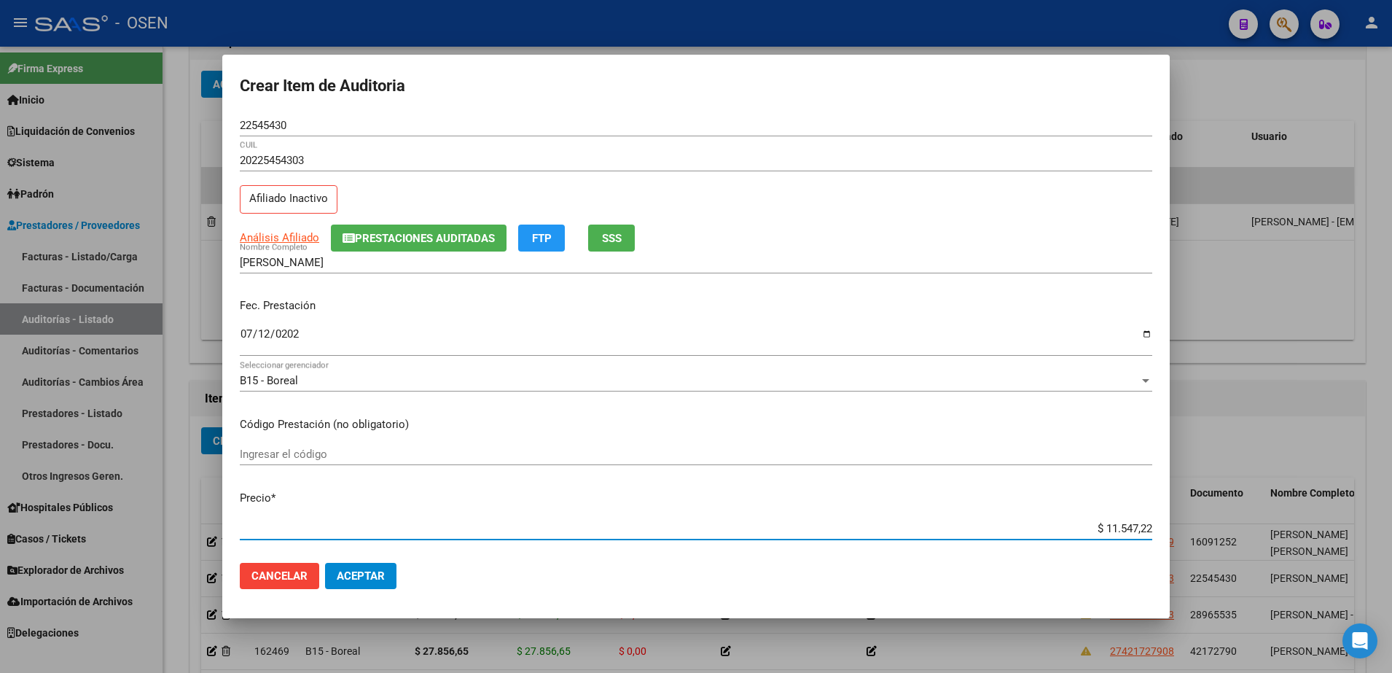
type input "$ 11.547,22"
click at [373, 564] on button "Aceptar" at bounding box center [360, 576] width 71 height 26
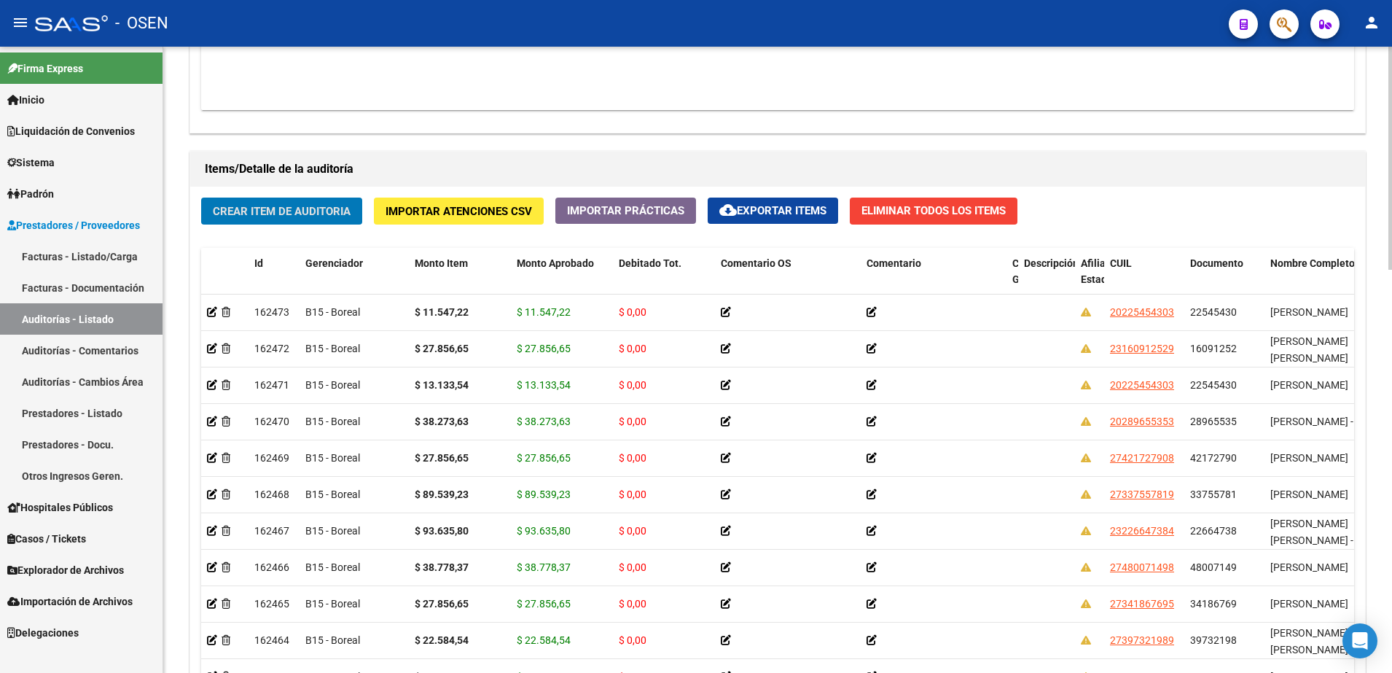
scroll to position [1003, 0]
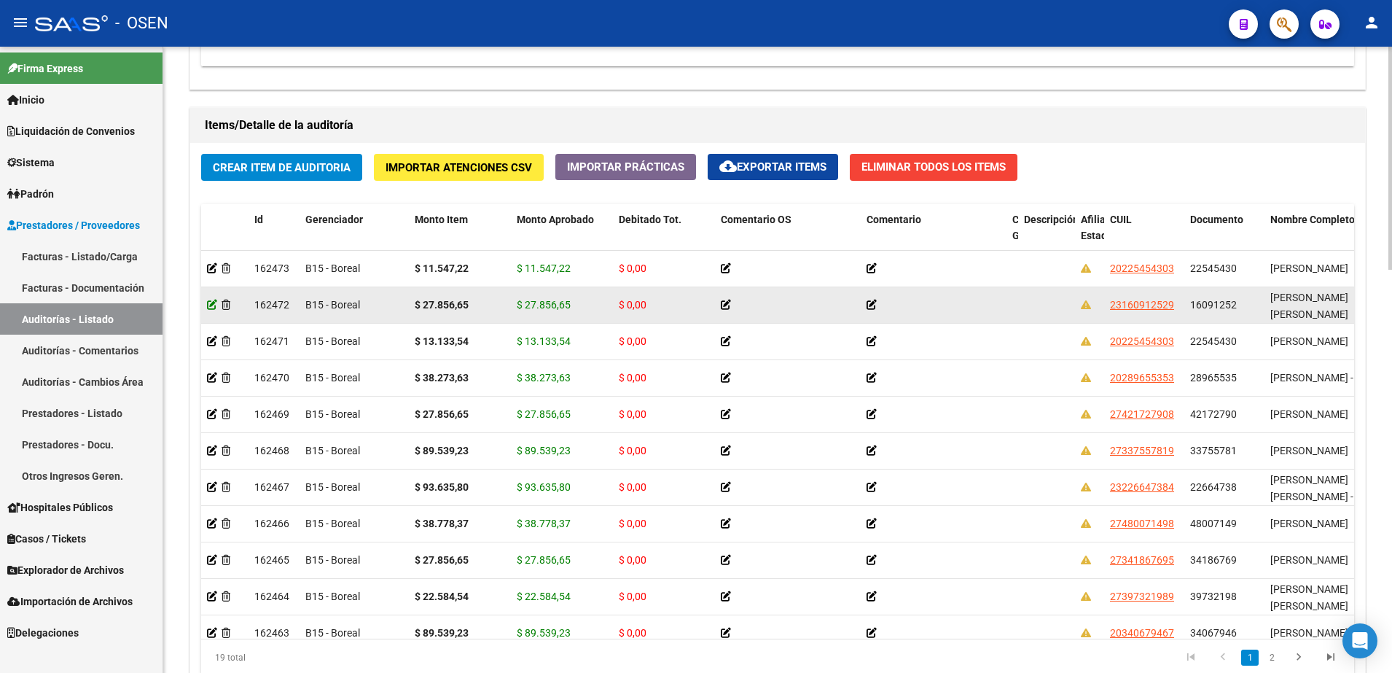
click at [208, 299] on icon at bounding box center [212, 304] width 10 height 10
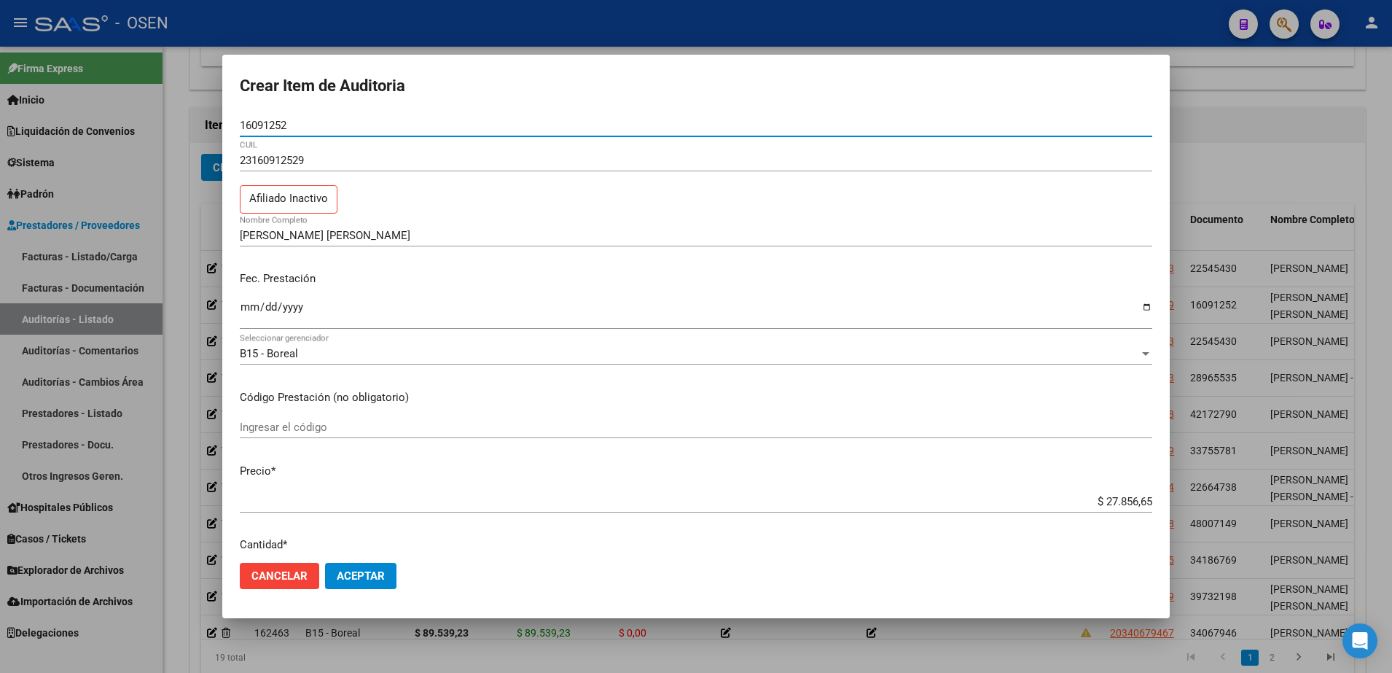
click at [255, 120] on input "16091252" at bounding box center [696, 125] width 912 height 13
click at [353, 237] on input "GUTIERREZ MARIA AGUSTIN" at bounding box center [696, 235] width 912 height 13
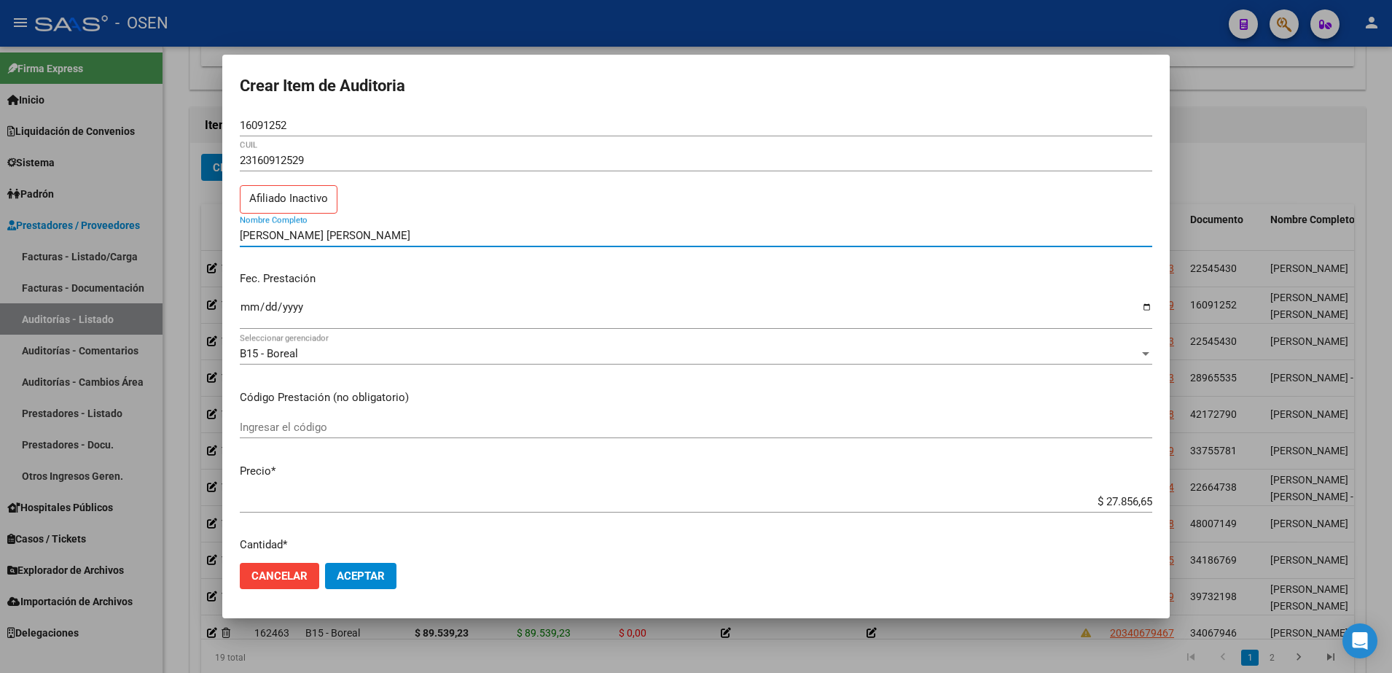
click at [353, 237] on input "GUTIERREZ MARIA AGUSTIN" at bounding box center [696, 235] width 912 height 13
paste input "16091252"
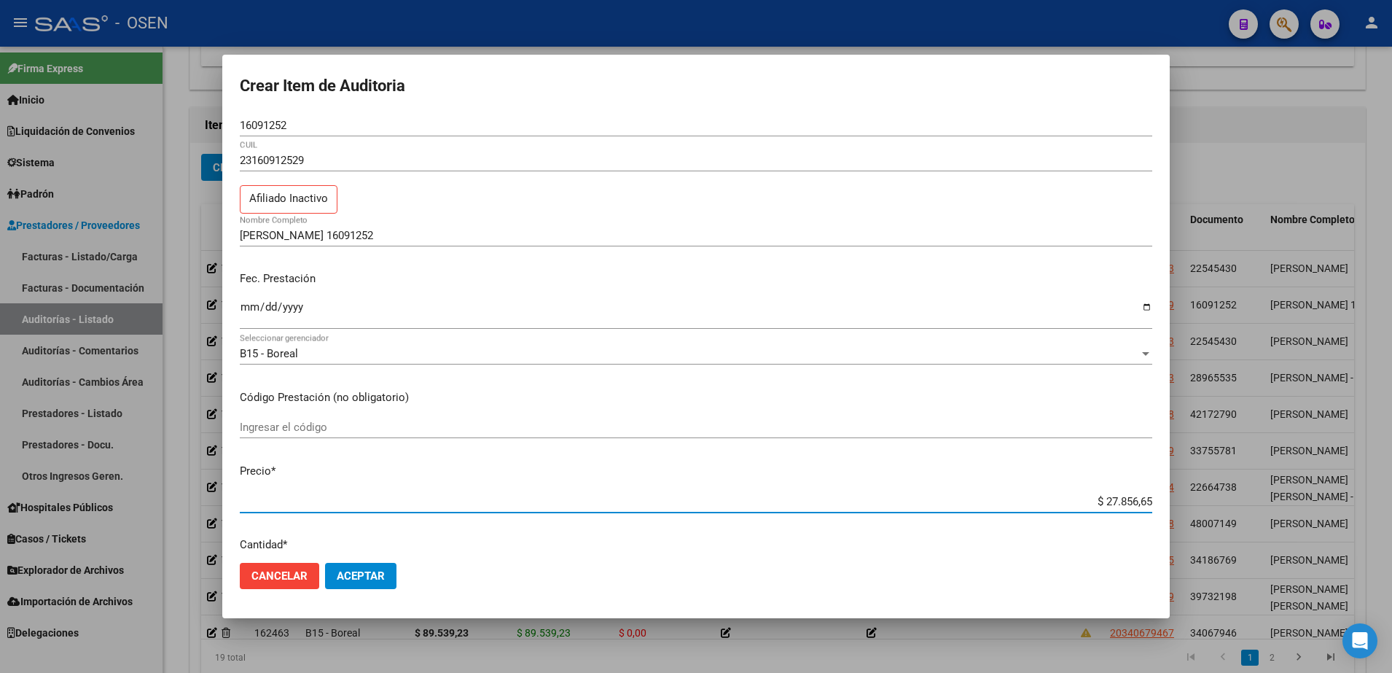
drag, startPoint x: 1063, startPoint y: 496, endPoint x: 1167, endPoint y: 498, distance: 103.5
click at [1167, 498] on mat-dialog-content "16091252 Nro Documento 23160912529 CUIL Afiliado Inactivo GUTIERREZ MARIA 16091…" at bounding box center [695, 332] width 947 height 437
click at [393, 221] on div "23160912529 CUIL Afiliado Inactivo" at bounding box center [696, 186] width 912 height 74
click at [398, 231] on input "GUTIERREZ MARIA 16091252" at bounding box center [696, 235] width 912 height 13
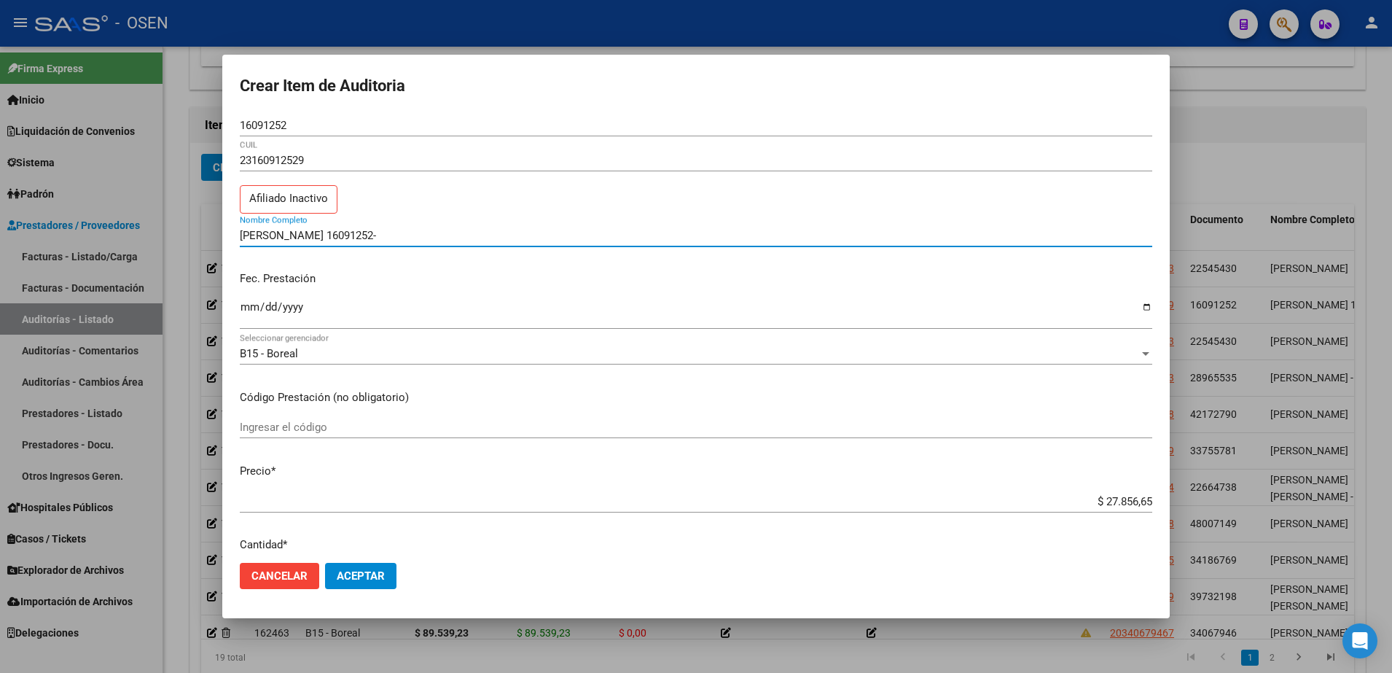
paste input "$ 27.856,65"
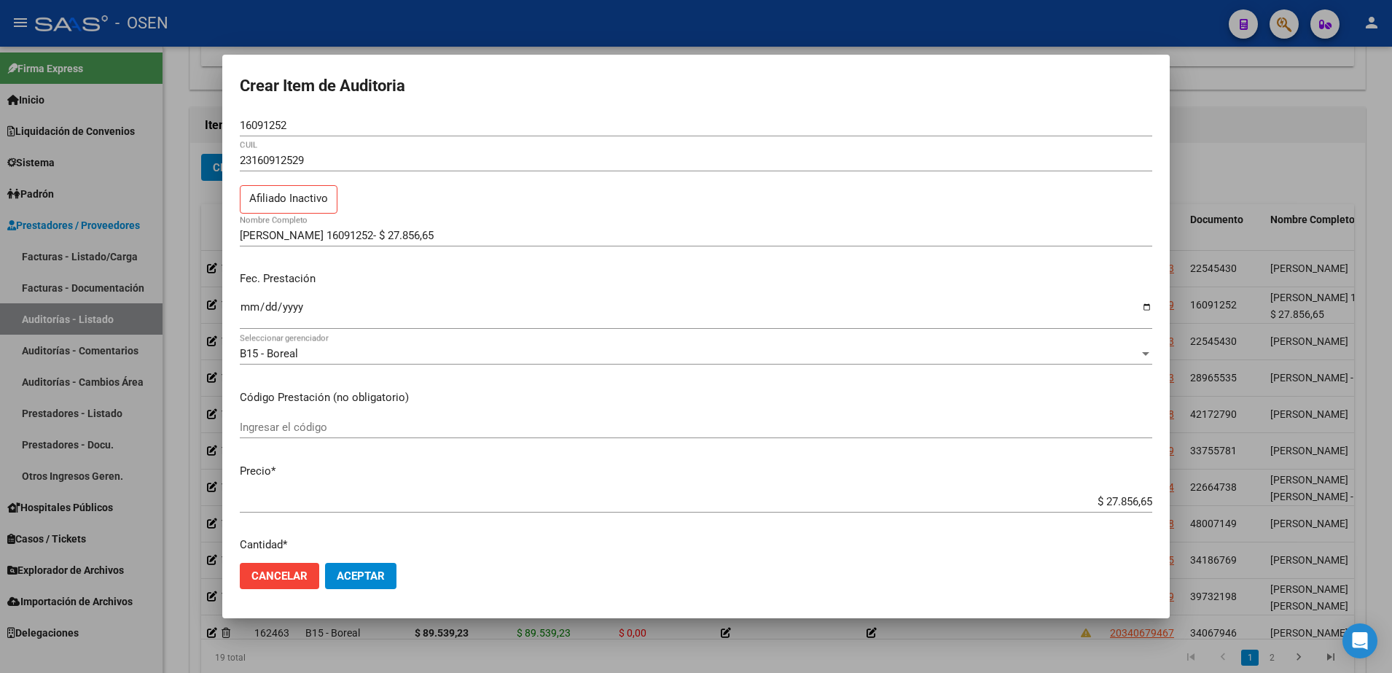
drag, startPoint x: 467, startPoint y: 224, endPoint x: 361, endPoint y: 230, distance: 106.5
click at [361, 230] on div "GUTIERREZ MARIA 16091252- $ 27.856,65 Nombre Completo" at bounding box center [696, 235] width 912 height 22
drag, startPoint x: 447, startPoint y: 233, endPoint x: 201, endPoint y: 233, distance: 245.6
click at [201, 233] on div "Crear Item de Auditoria 16091252 Nro Documento 23160912529 CUIL Afiliado Inacti…" at bounding box center [696, 336] width 1392 height 673
click at [454, 230] on input "GUTIERREZ MARIA 16091252- $ 27.856,65" at bounding box center [696, 235] width 912 height 13
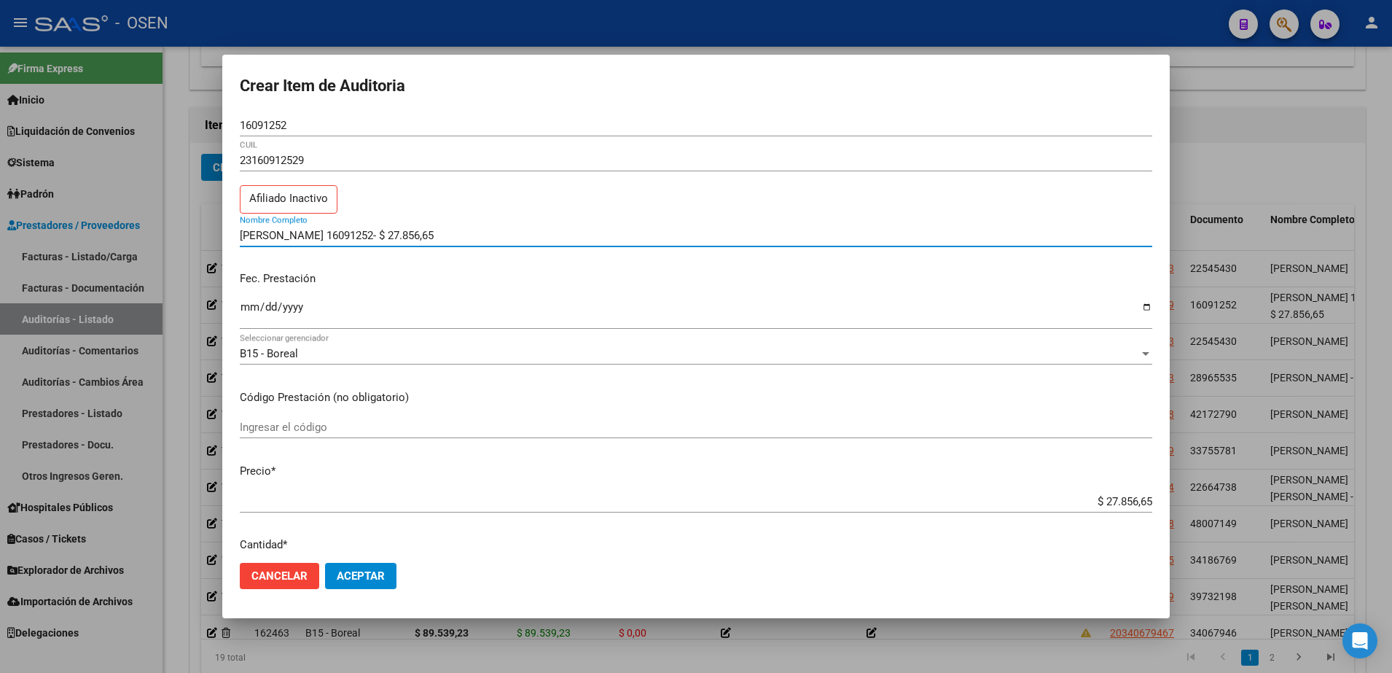
drag, startPoint x: 460, startPoint y: 234, endPoint x: 338, endPoint y: 235, distance: 122.4
click at [338, 235] on input "GUTIERREZ MARIA 16091252- $ 27.856,65" at bounding box center [696, 235] width 912 height 13
type input "GUTIERREZ MARIA"
click at [1295, 307] on div at bounding box center [696, 336] width 1392 height 673
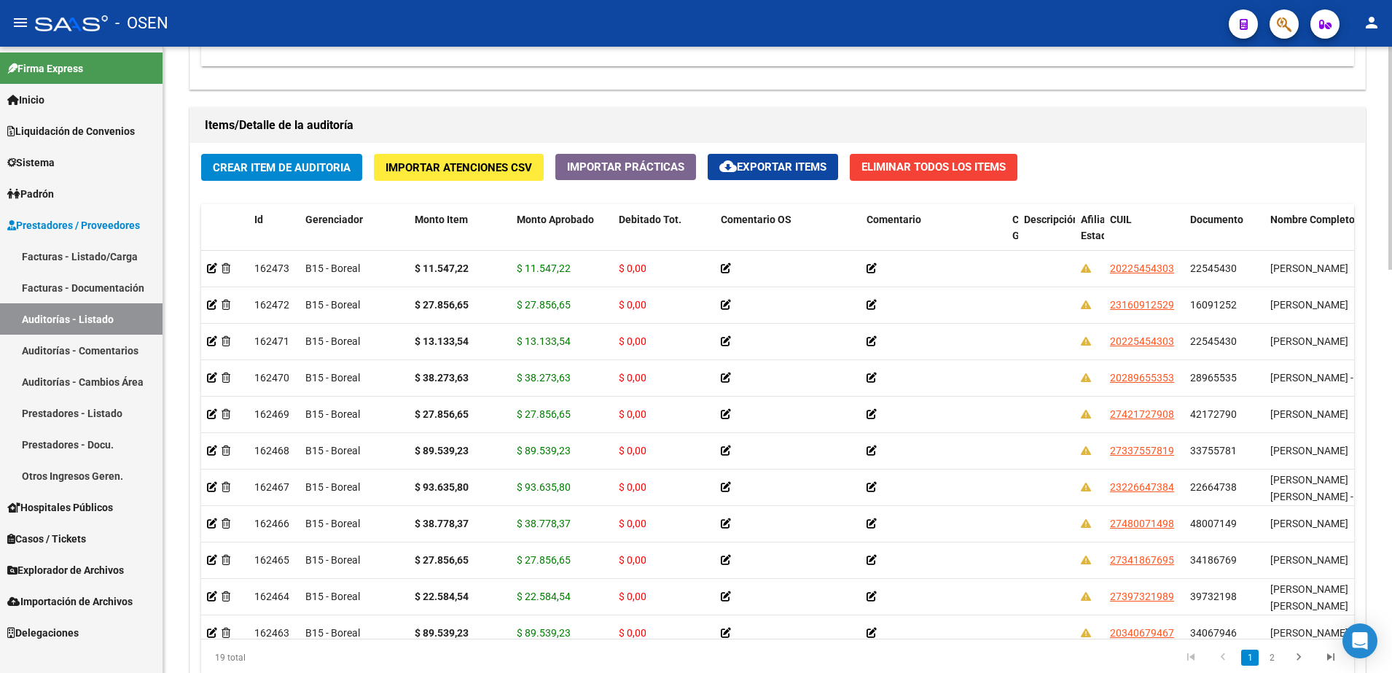
click at [334, 168] on span "Crear Item de Auditoria" at bounding box center [282, 167] width 138 height 13
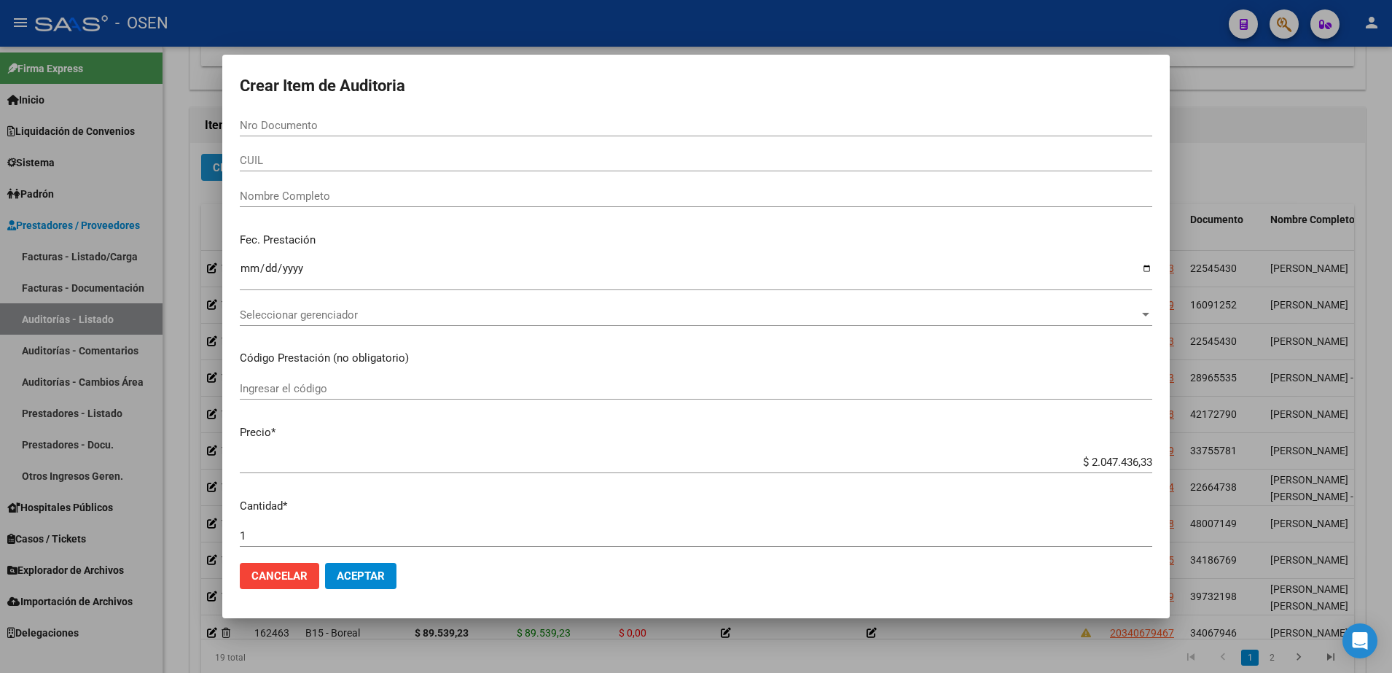
paste input "22664738"
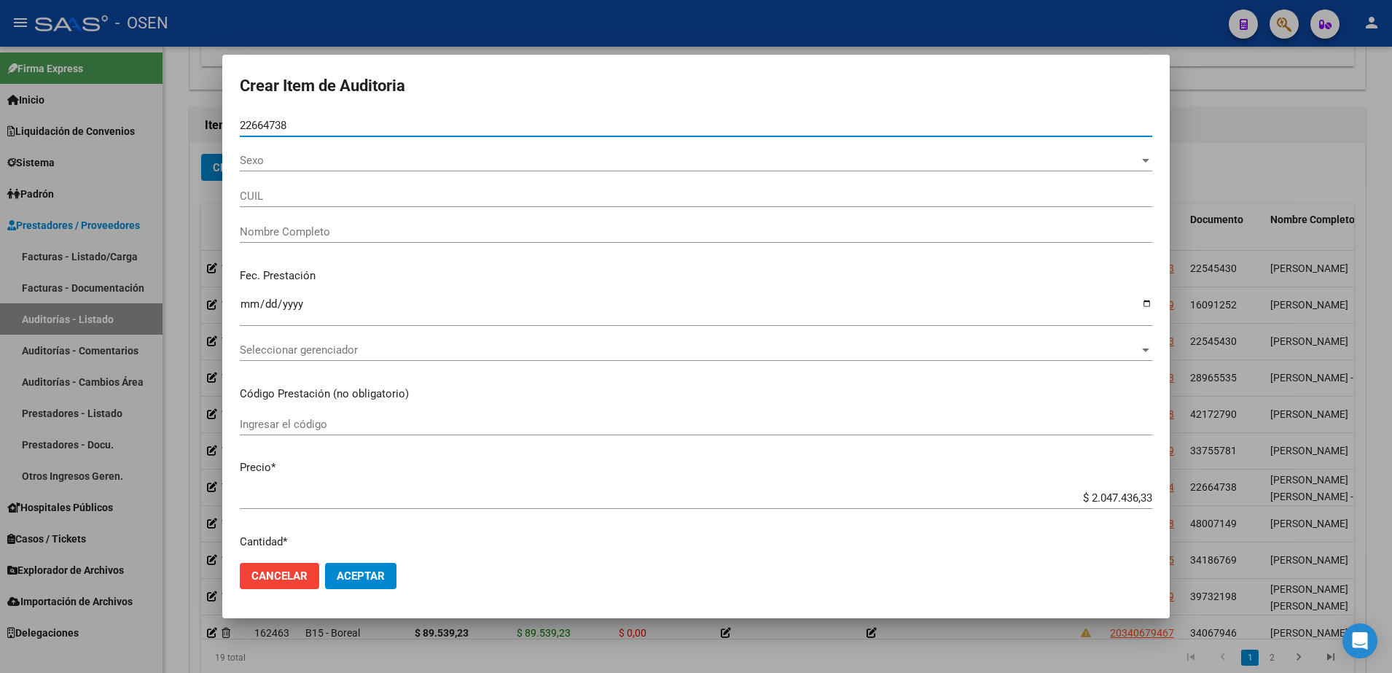
type input "22664738"
type input "23226647384"
type input "PETTOROSSI CLAUDIA VERONICA -"
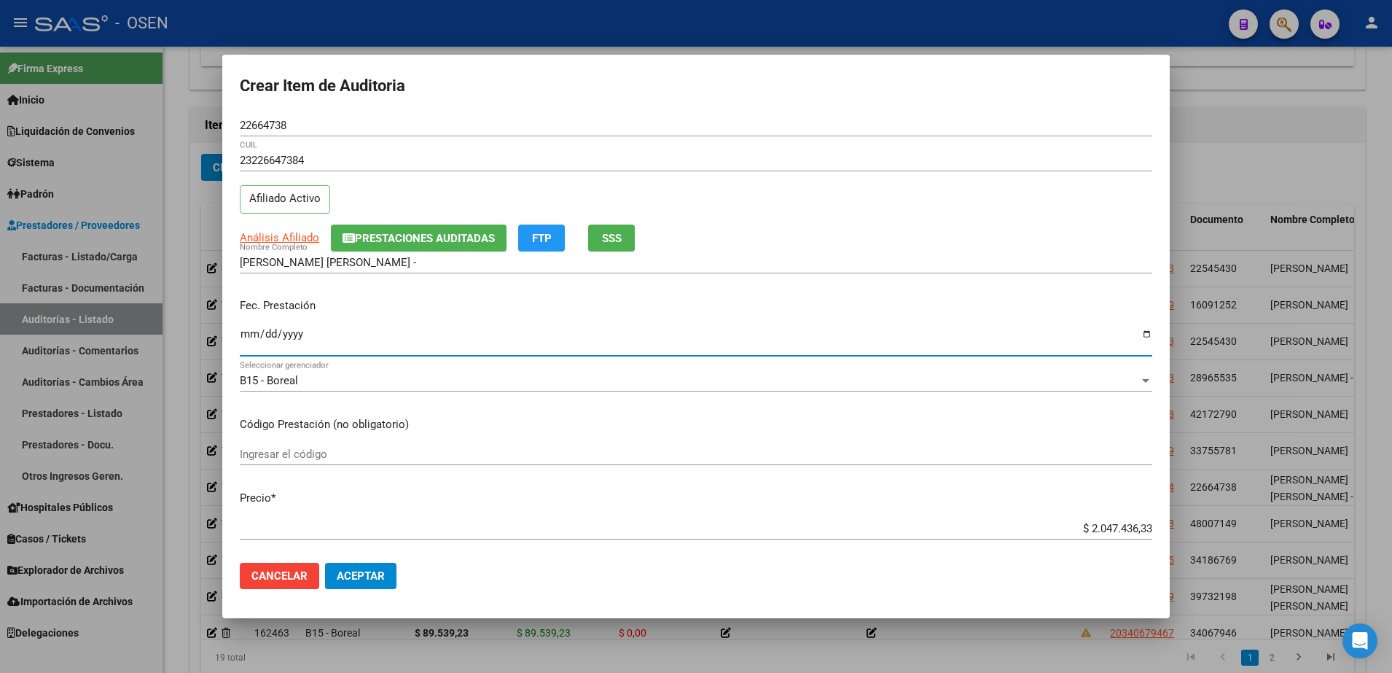
click at [241, 336] on input "Ingresar la fecha" at bounding box center [696, 339] width 912 height 23
type input "2025-07-24"
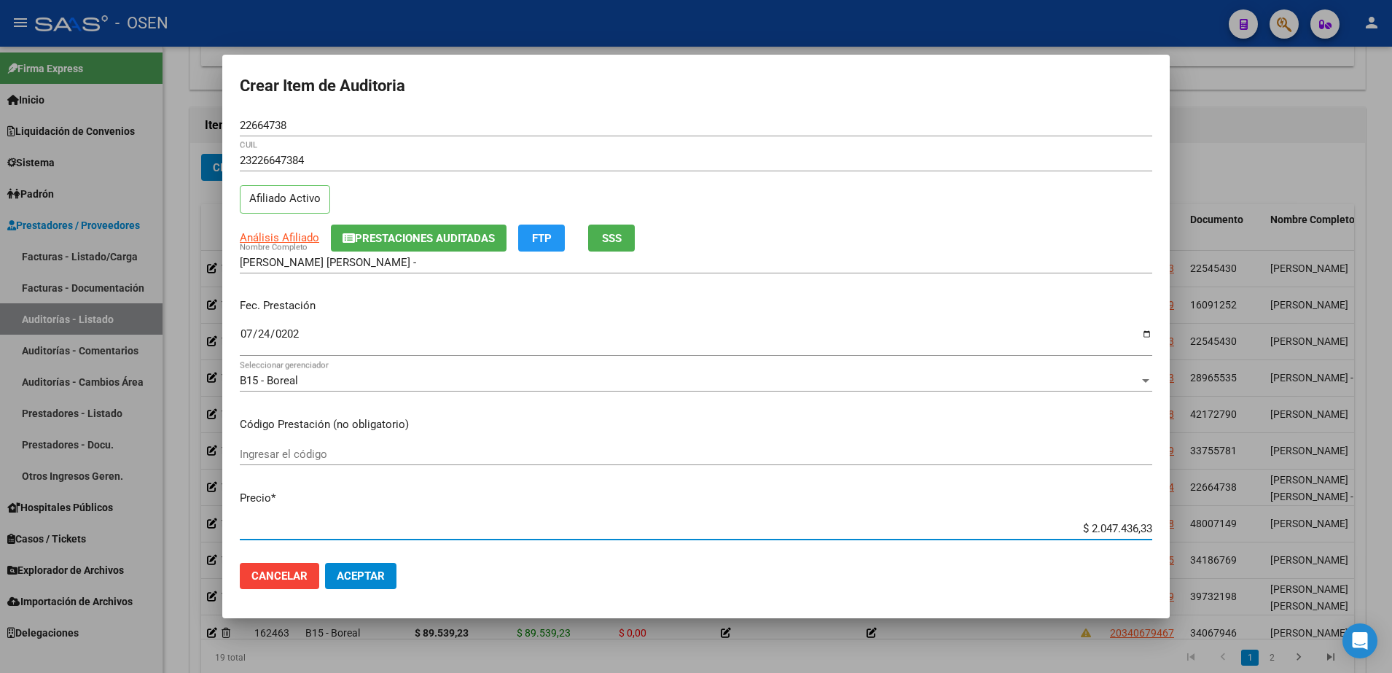
paste input "93.635,80"
type input "$ 93.635,80"
click at [347, 577] on span "Aceptar" at bounding box center [361, 575] width 48 height 13
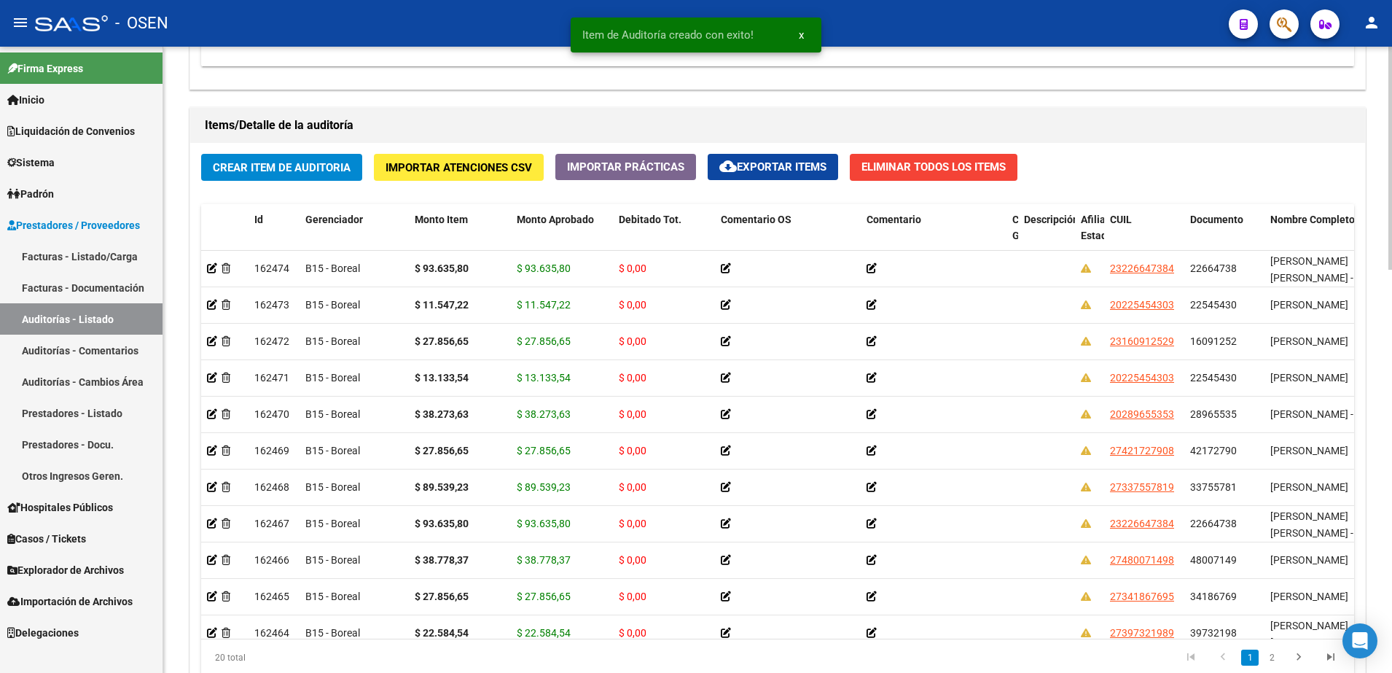
click at [353, 183] on div "Crear Item de Auditoria Importar Atenciones CSV Importar Prácticas cloud_downlo…" at bounding box center [777, 420] width 1175 height 554
click at [347, 166] on span "Crear Item de Auditoria" at bounding box center [282, 167] width 138 height 13
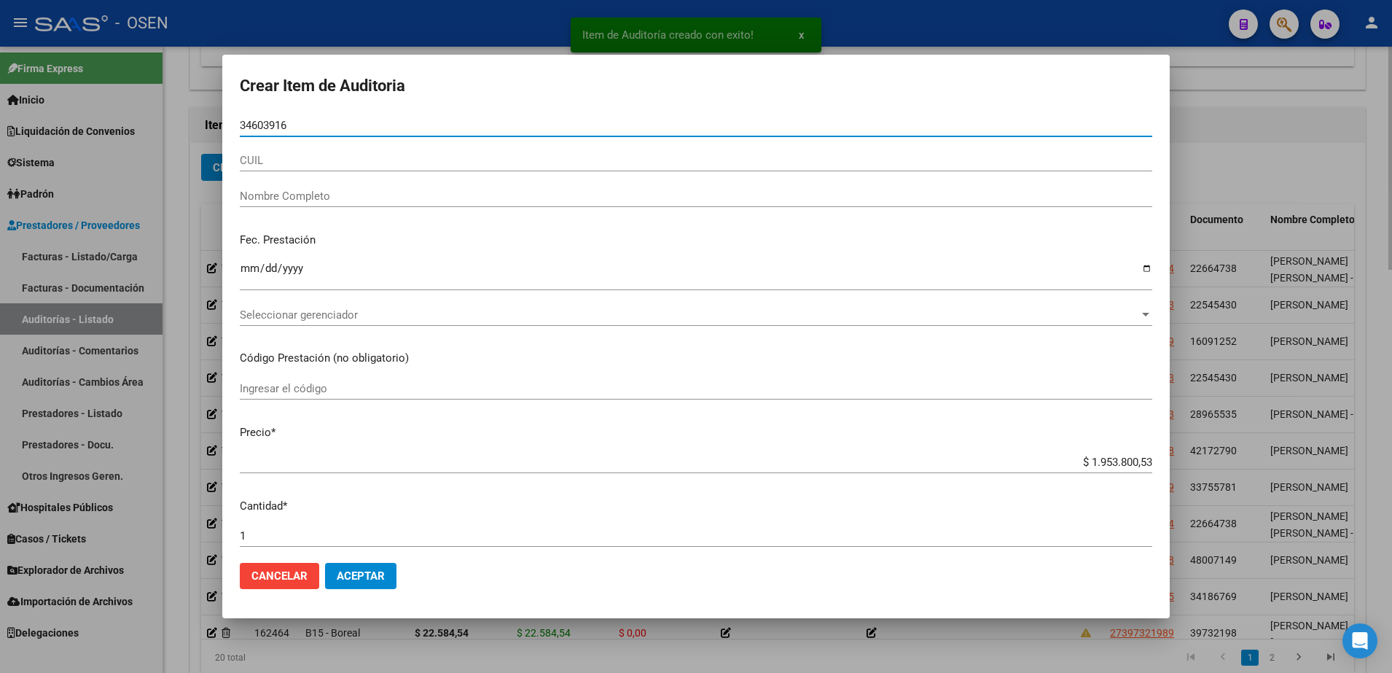
type input "34603916"
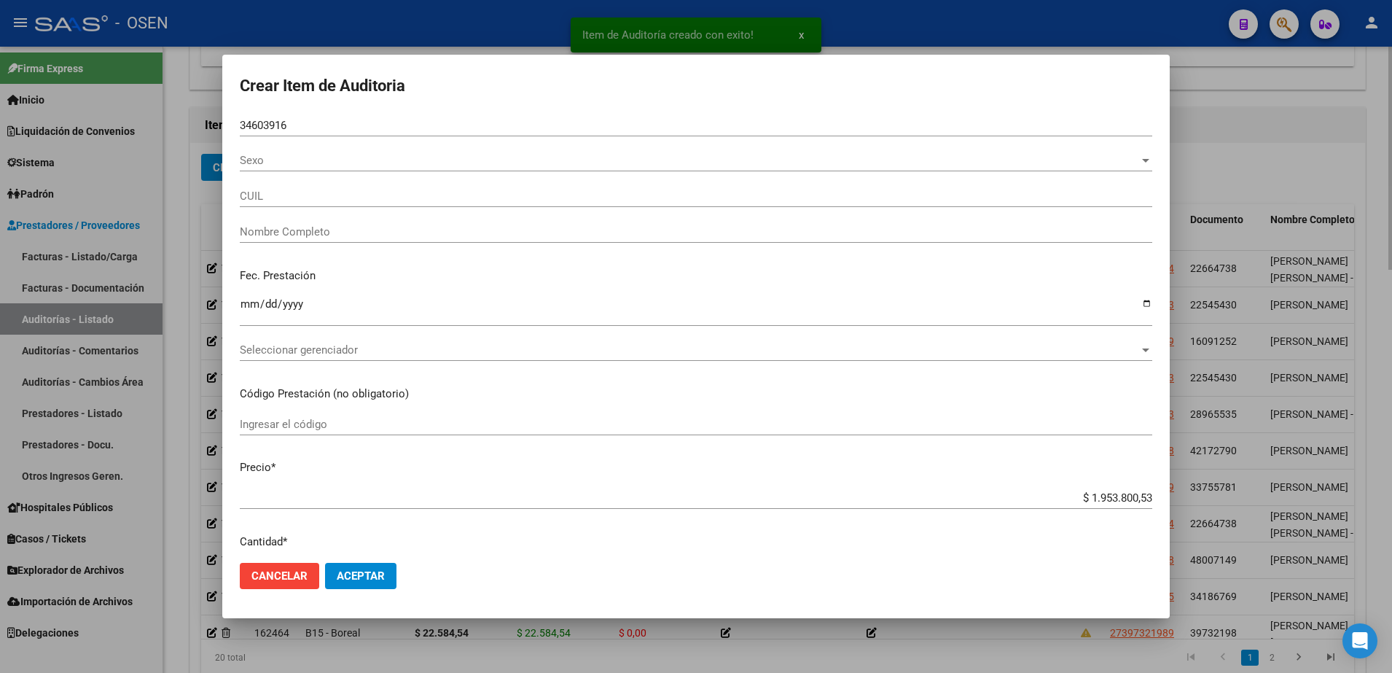
type input "27346039162"
type input "LEONIDES ROMINA DE LOS ANGELES"
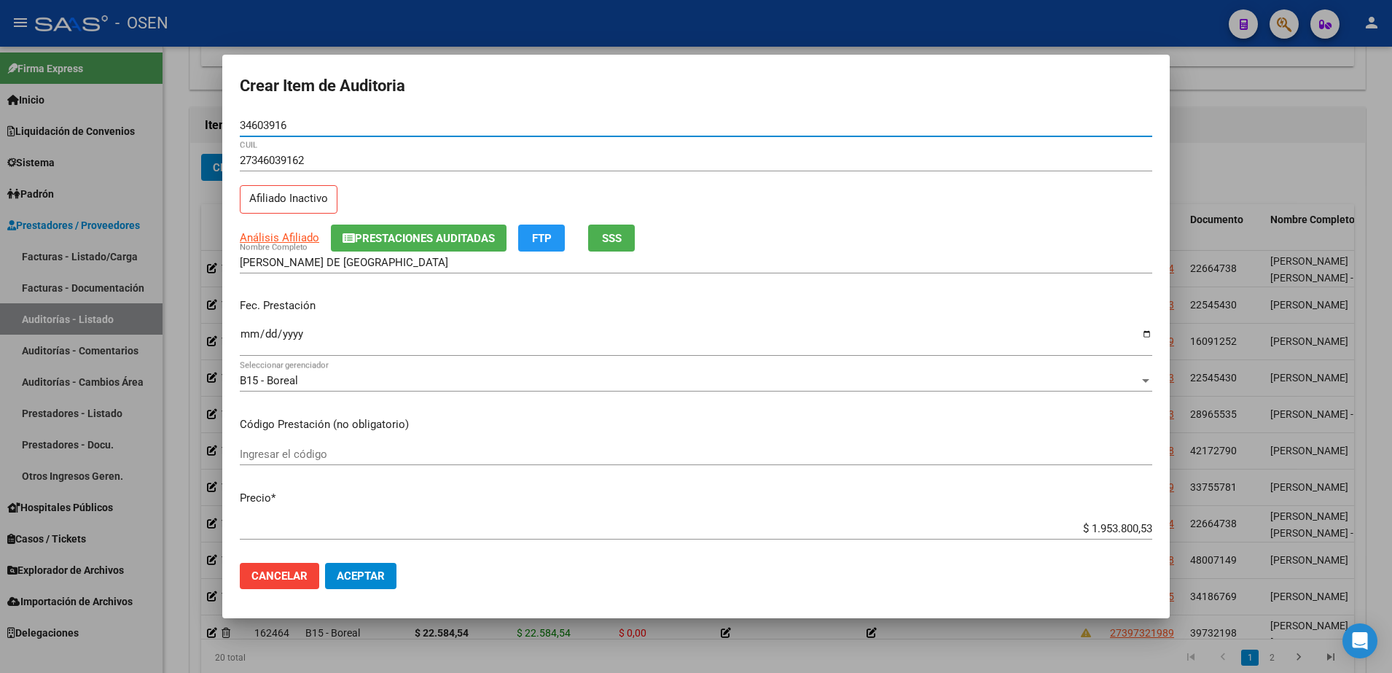
click at [260, 331] on input "Ingresar la fecha" at bounding box center [696, 339] width 912 height 23
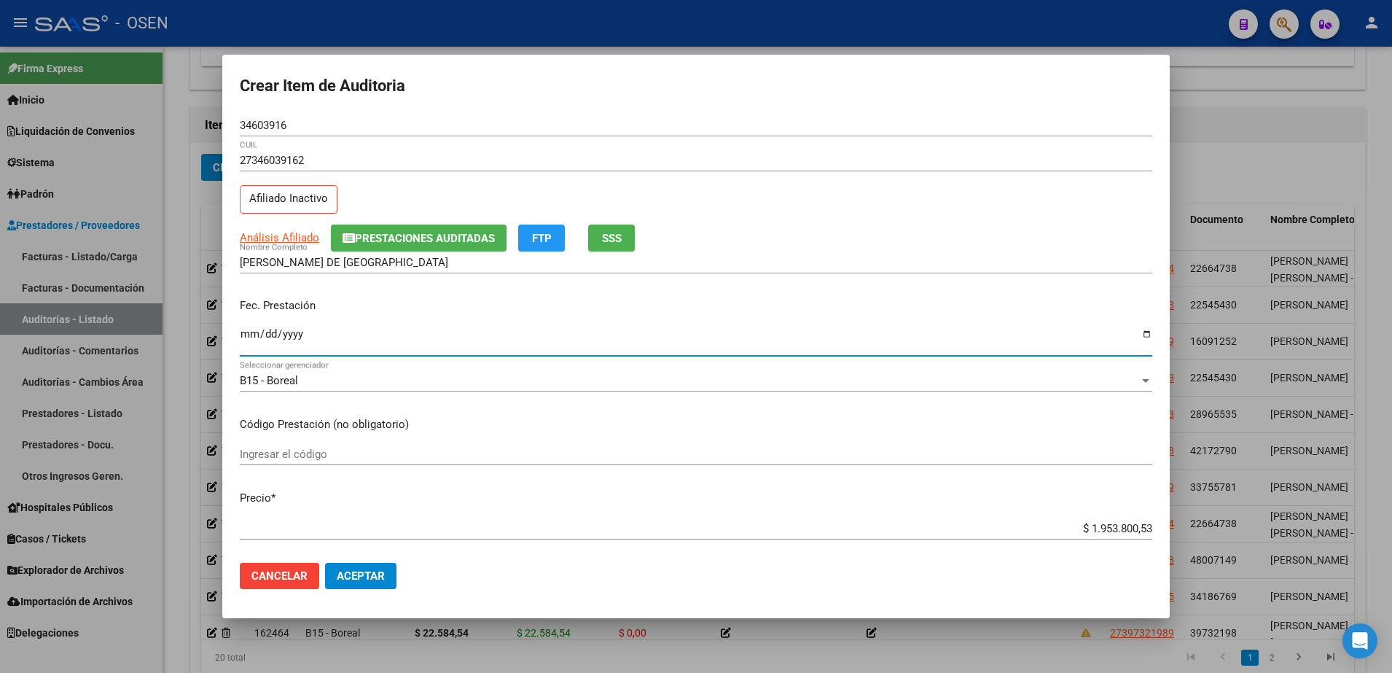
click at [248, 332] on input "Ingresar la fecha" at bounding box center [696, 339] width 912 height 23
type input "2025-07-29"
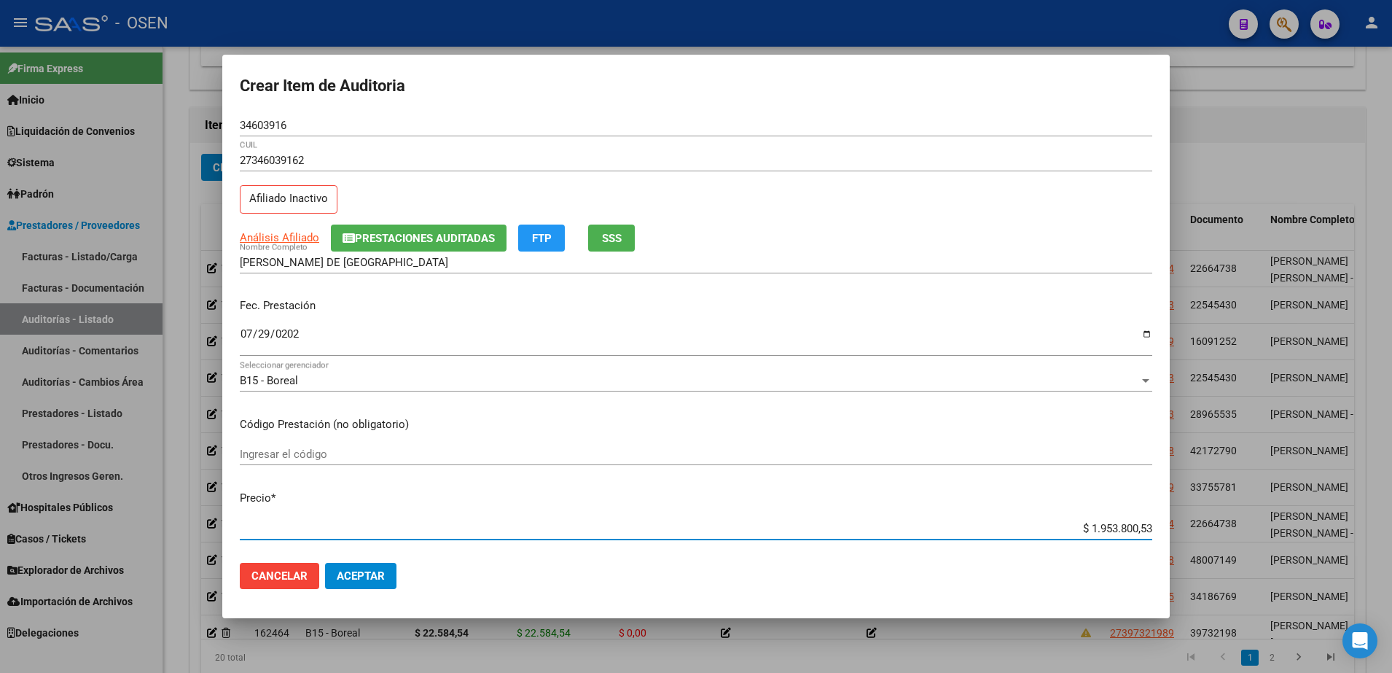
paste input "38.273,6"
type input "$ 38.273,63"
click at [274, 122] on input "34603916" at bounding box center [696, 125] width 912 height 13
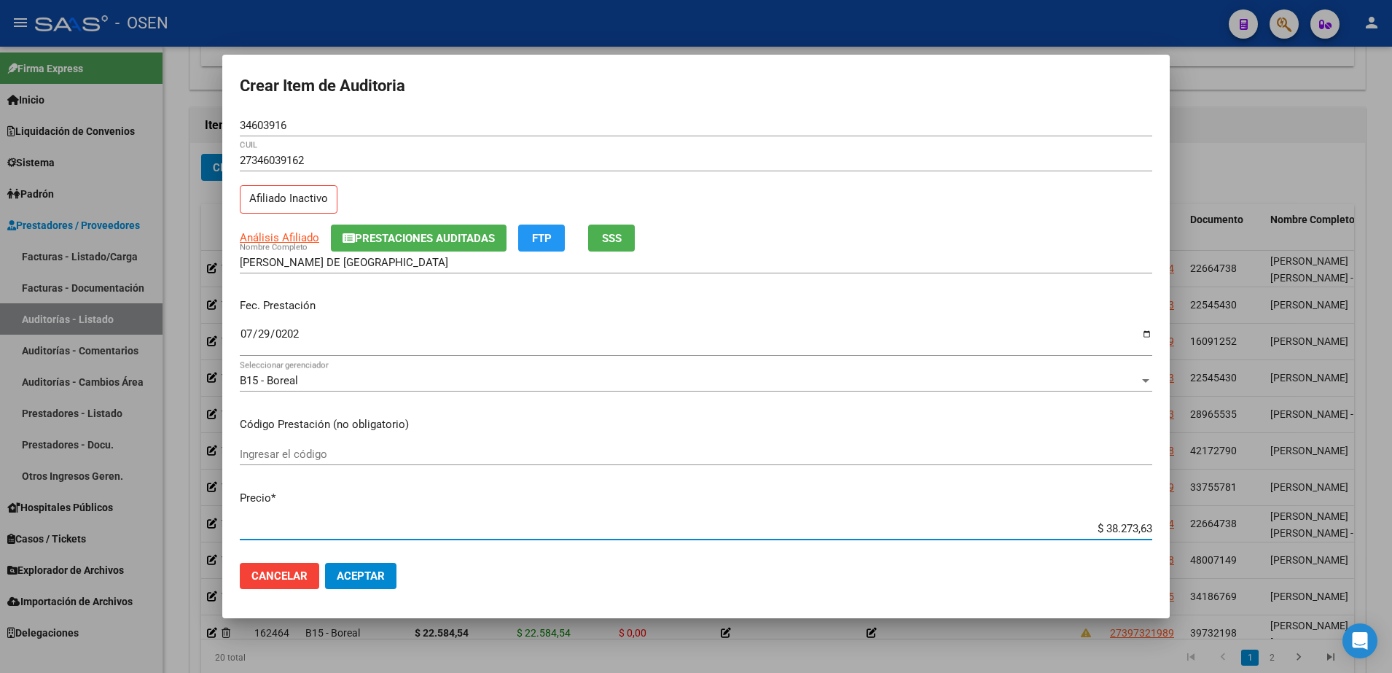
click at [274, 122] on input "34603916" at bounding box center [696, 125] width 912 height 13
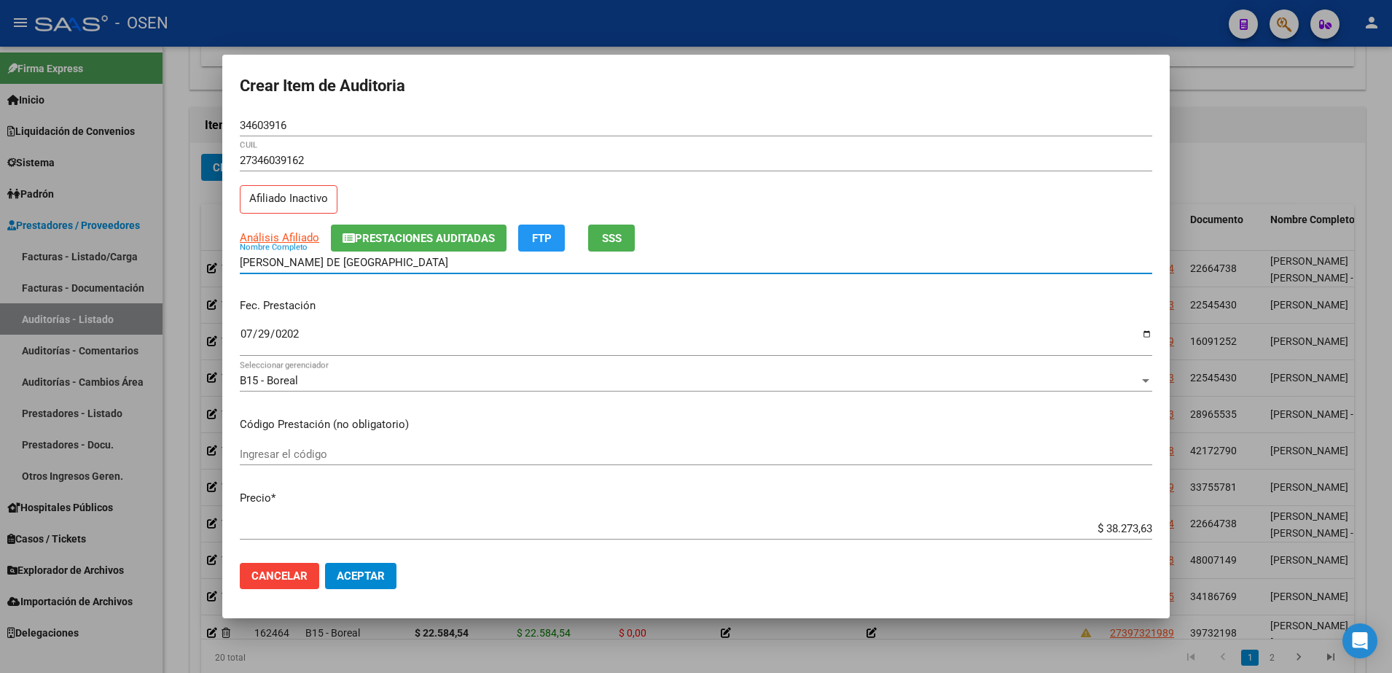
drag, startPoint x: 332, startPoint y: 262, endPoint x: 396, endPoint y: 267, distance: 63.5
click at [396, 267] on input "LEONIDES ROMINA DE LOS ANGELES" at bounding box center [696, 262] width 912 height 13
drag, startPoint x: 428, startPoint y: 265, endPoint x: 334, endPoint y: 271, distance: 94.9
click at [334, 271] on div "LEONIDES ROMINA DE LOS ANGELES Nombre Completo" at bounding box center [696, 262] width 912 height 22
paste input "34603916"
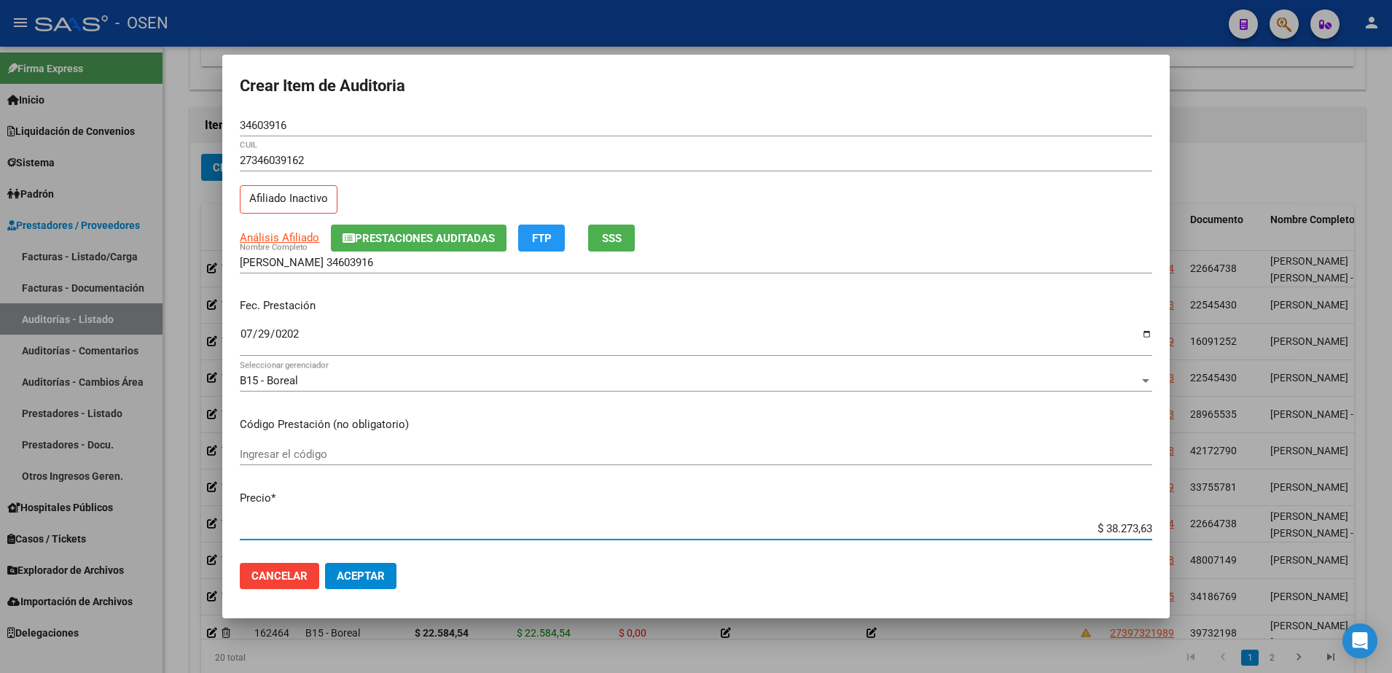
drag, startPoint x: 1078, startPoint y: 526, endPoint x: 1154, endPoint y: 527, distance: 76.5
click at [1154, 527] on mat-dialog-content "34603916 Nro Documento 27346039162 CUIL Afiliado Inactivo Análisis Afiliado Pre…" at bounding box center [695, 332] width 947 height 437
click at [396, 265] on input "LEONIDES ROMINA 34603916" at bounding box center [696, 262] width 912 height 13
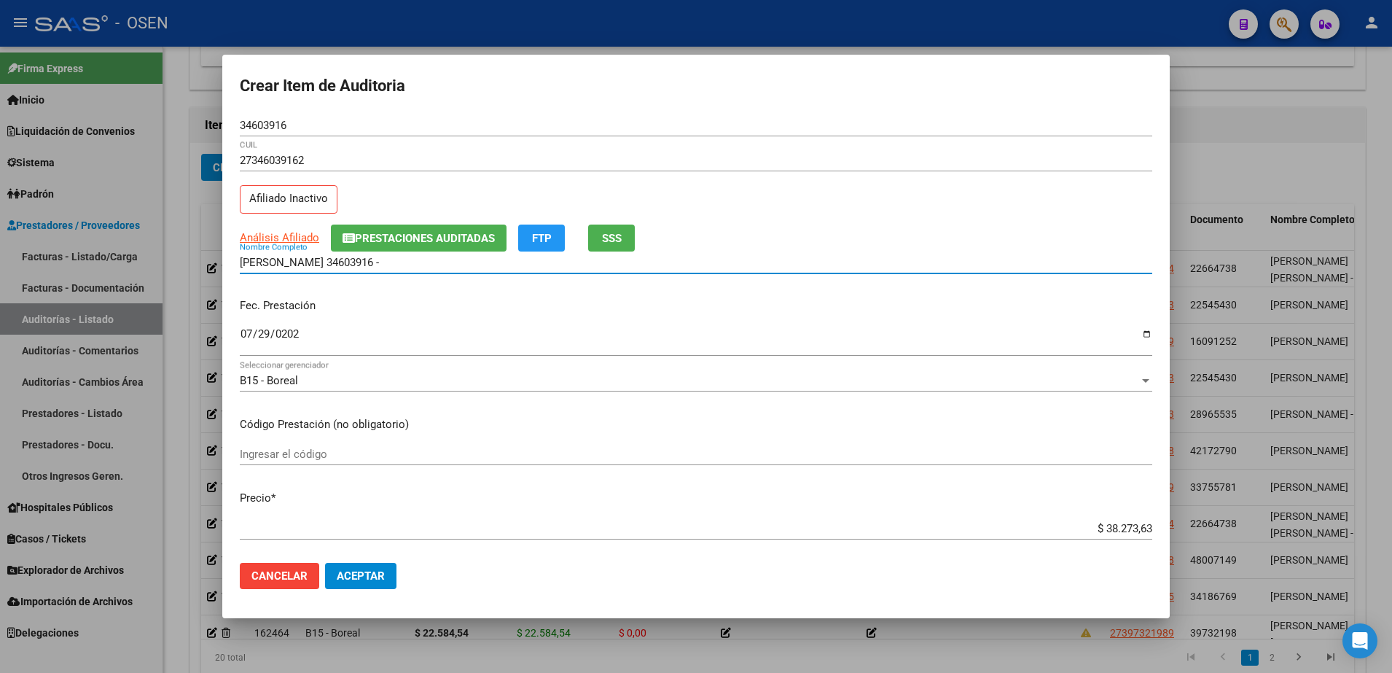
paste input "$ 38.273,63"
drag, startPoint x: 449, startPoint y: 265, endPoint x: 145, endPoint y: 271, distance: 303.9
click at [145, 271] on div "Crear Item de Auditoria 34603916 Nro Documento 27346039162 CUIL Afiliado Inacti…" at bounding box center [696, 336] width 1392 height 673
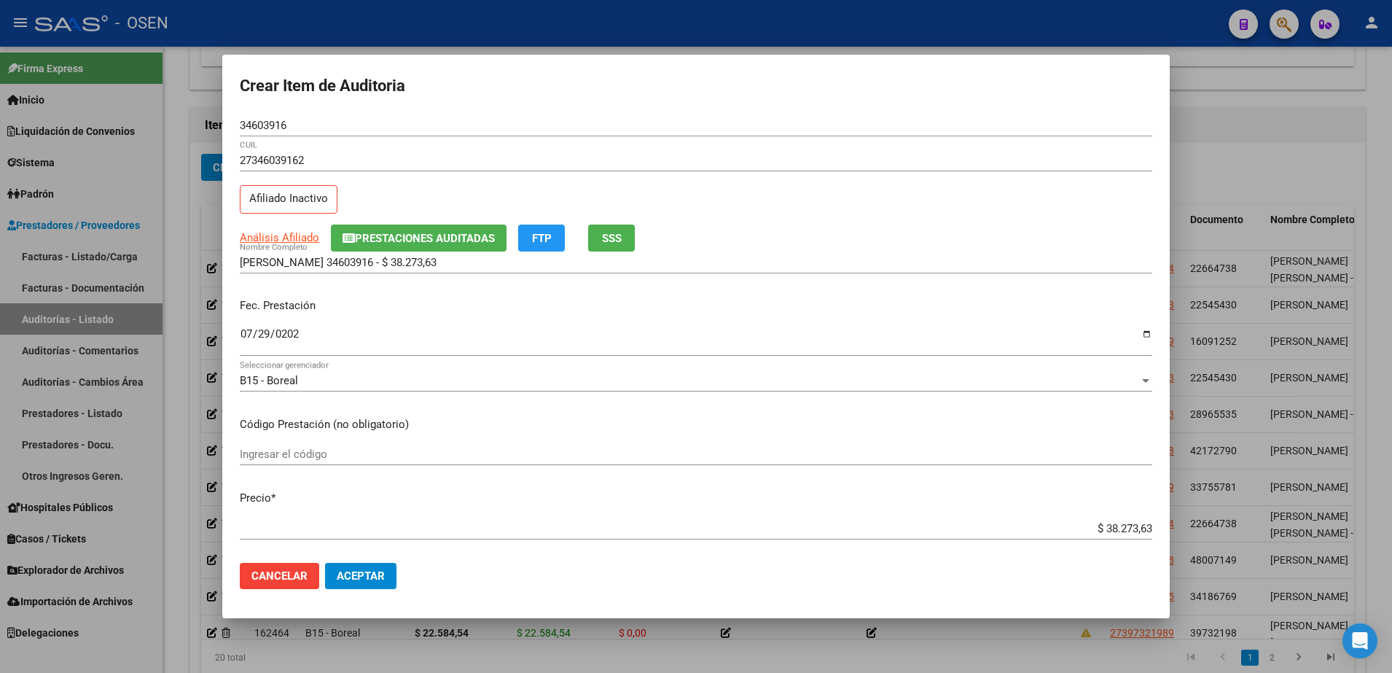
click at [458, 275] on div "LEONIDES ROMINA 34603916 - $ 38.273,63 Nombre Completo" at bounding box center [696, 269] width 912 height 36
click at [460, 267] on input "LEONIDES ROMINA 34603916 - $ 38.273,63" at bounding box center [696, 262] width 912 height 13
drag, startPoint x: 464, startPoint y: 263, endPoint x: 333, endPoint y: 268, distance: 131.3
click at [333, 268] on input "LEONIDES ROMINA 34603916 - $ 38.273,63" at bounding box center [696, 262] width 912 height 13
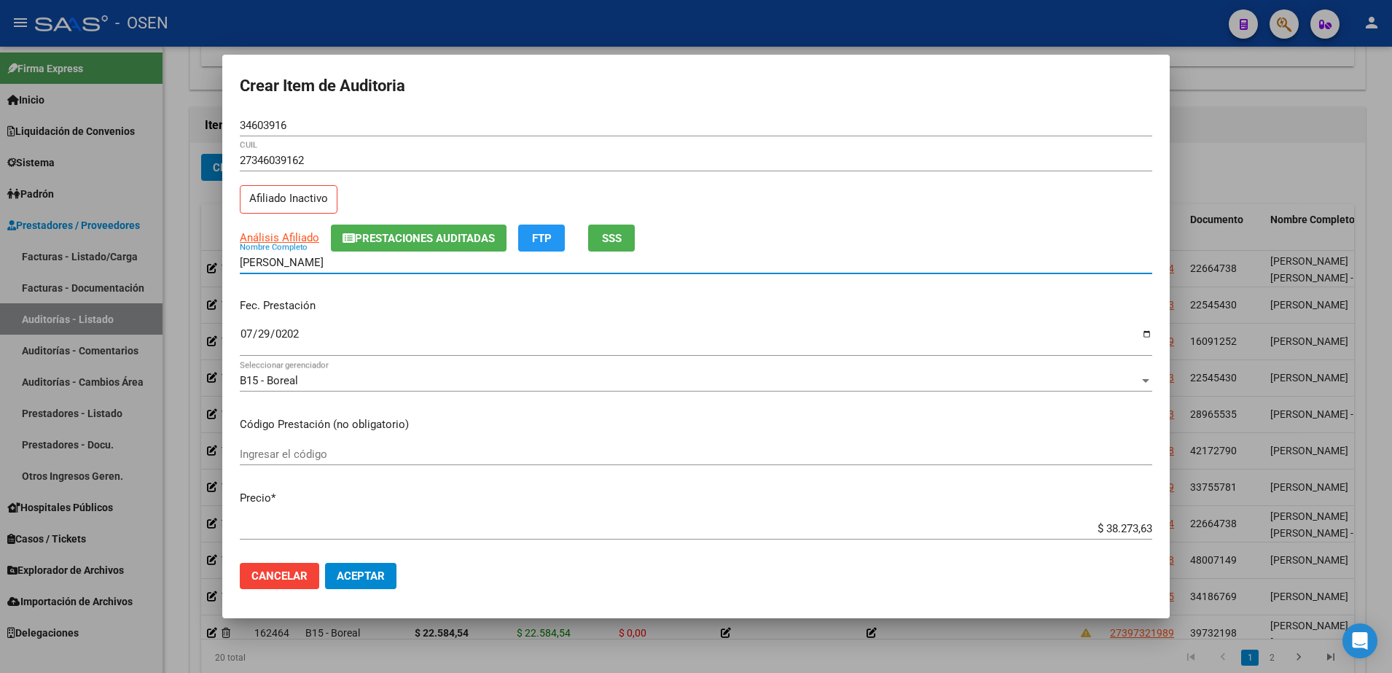
type input "LEONIDES ROMINA"
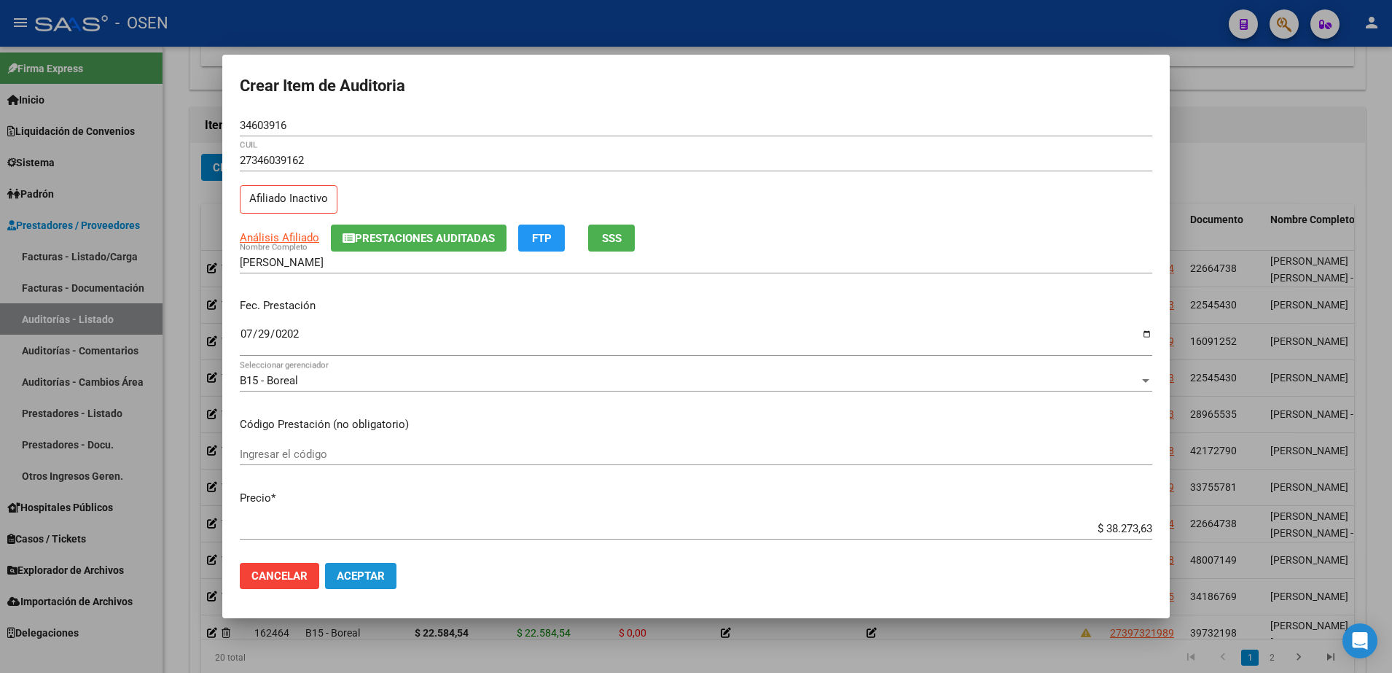
click at [345, 571] on span "Aceptar" at bounding box center [361, 575] width 48 height 13
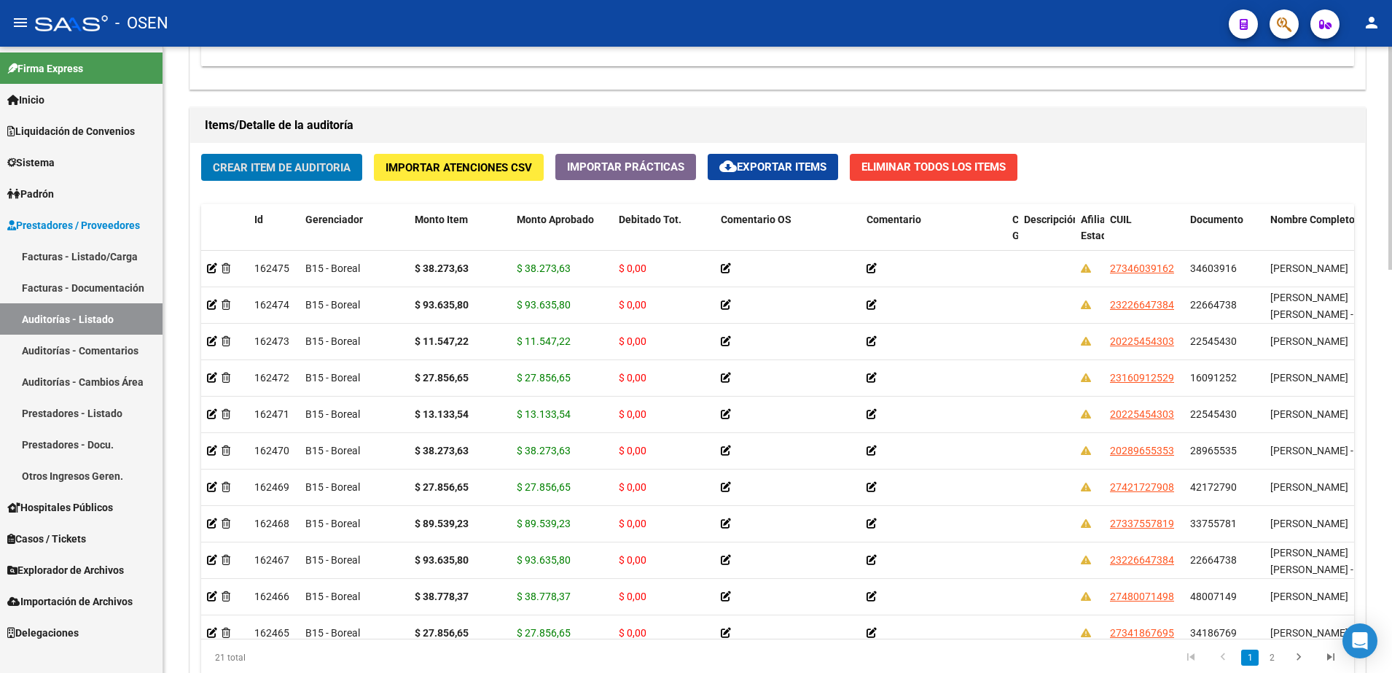
click at [316, 189] on div "Crear Item de Auditoria Importar Atenciones CSV Importar Prácticas cloud_downlo…" at bounding box center [777, 420] width 1175 height 554
click at [321, 165] on span "Crear Item de Auditoria" at bounding box center [282, 167] width 138 height 13
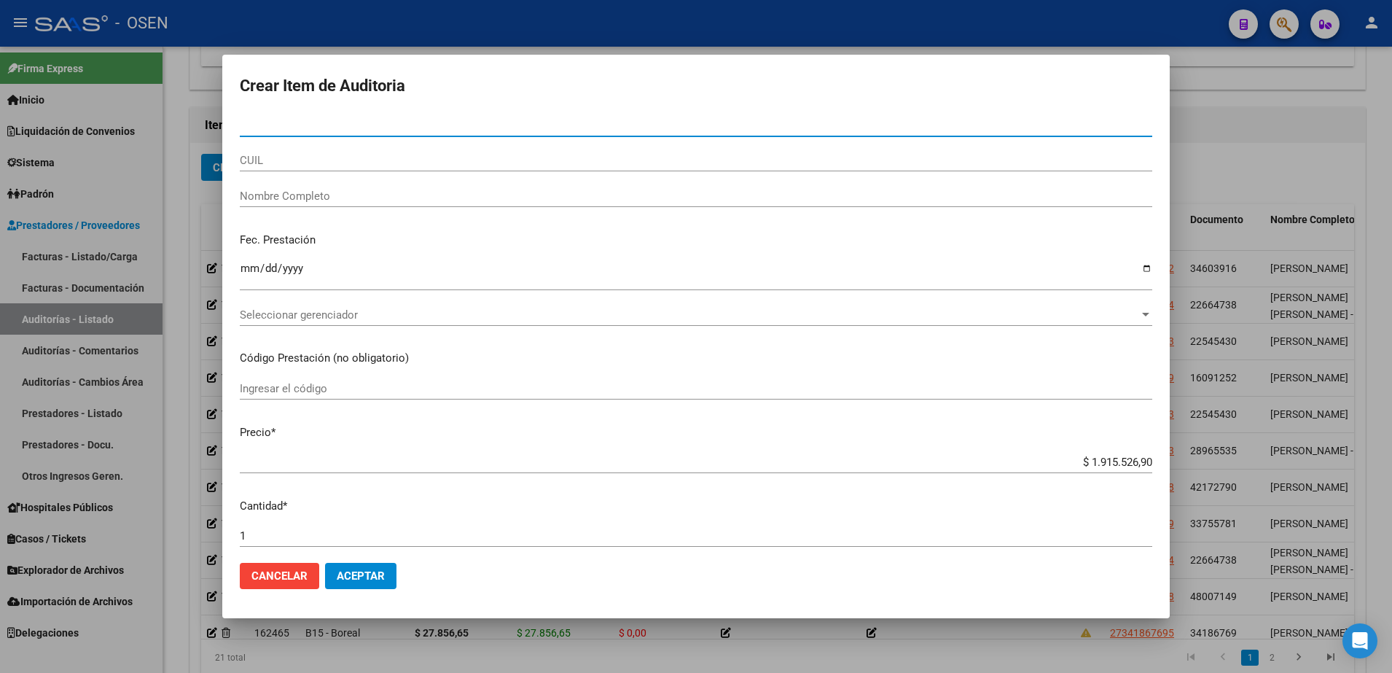
paste input "31353612"
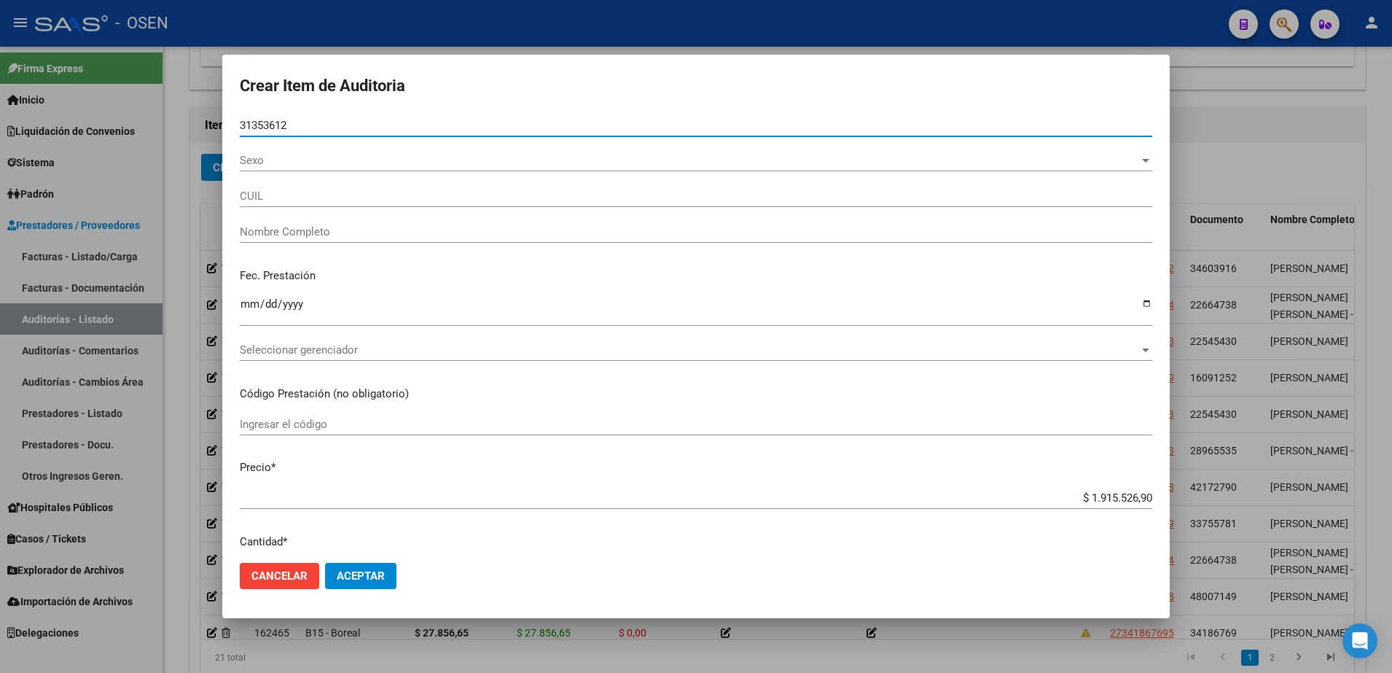
type input "31353612"
type input "27313536128"
type input "TREJO MARTA ALEJANDRA"
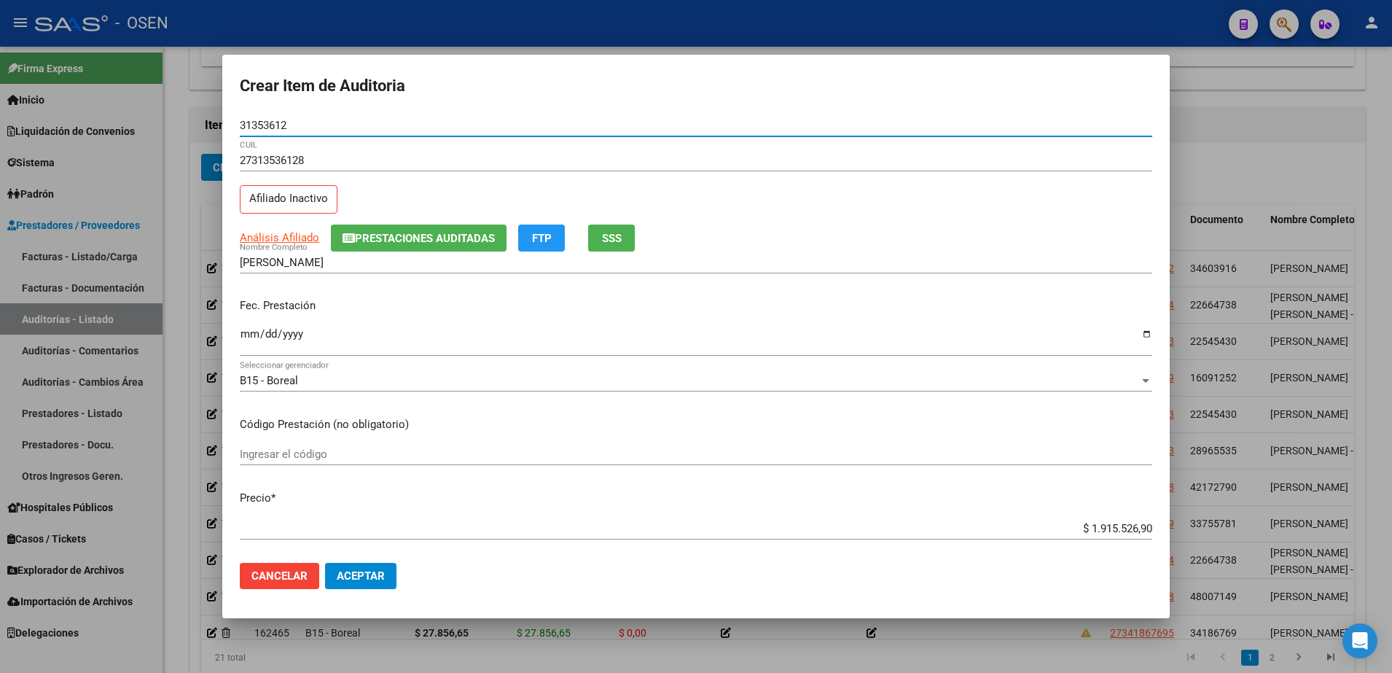
click at [242, 340] on input "Ingresar la fecha" at bounding box center [696, 339] width 912 height 23
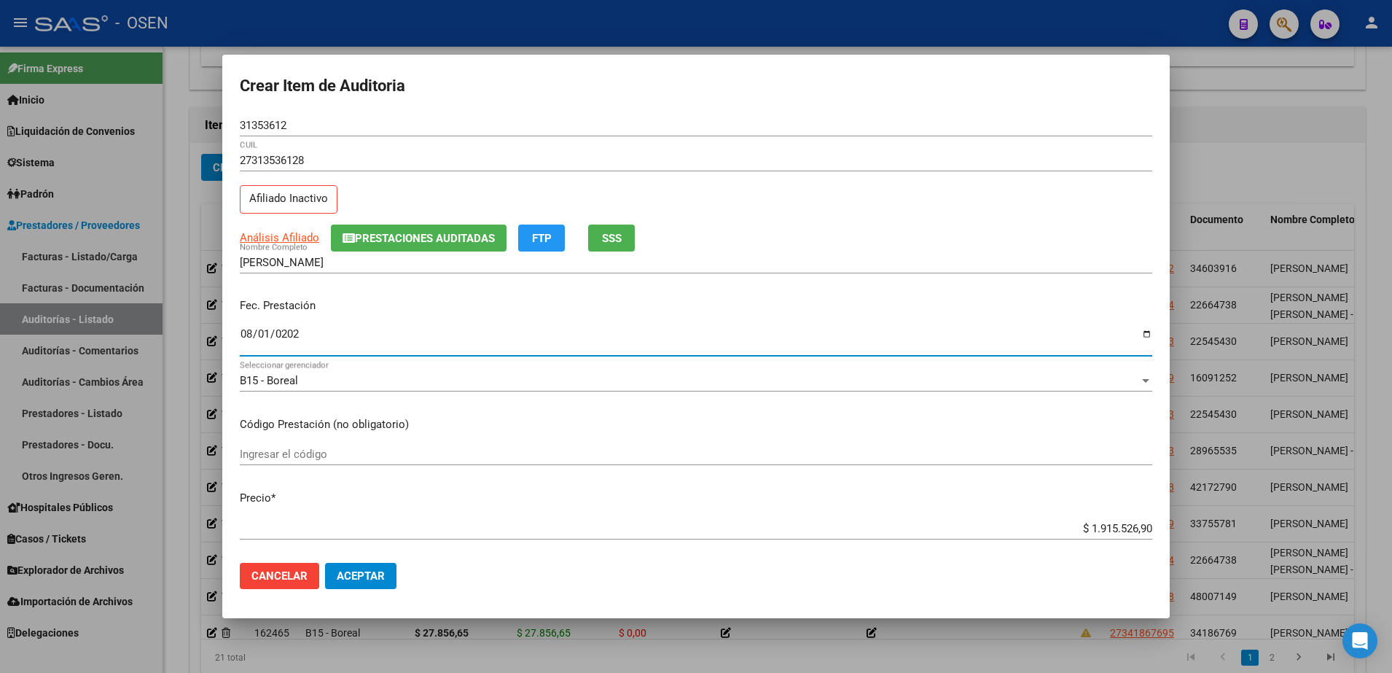
type input "2025-08-01"
click at [1105, 535] on div "$ 1.915.526,90 Ingresar el precio" at bounding box center [696, 528] width 912 height 22
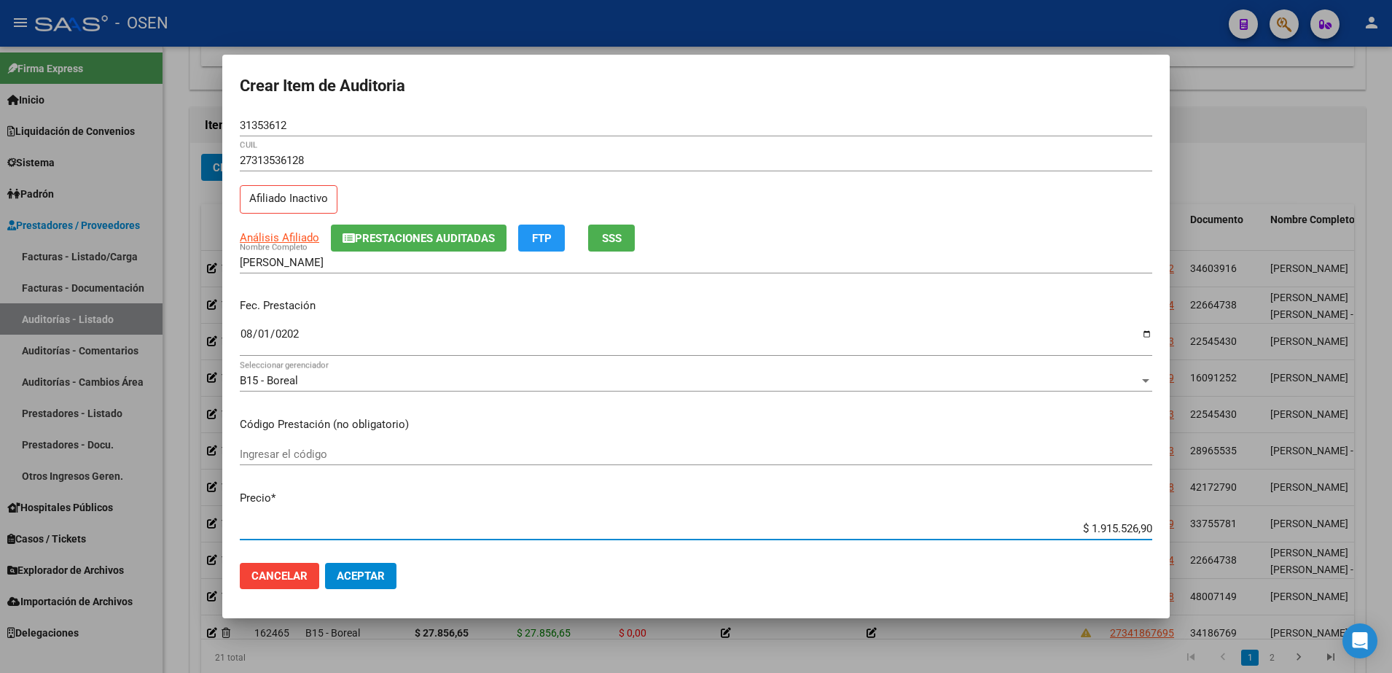
click at [1105, 535] on div "$ 1.915.526,90 Ingresar el precio" at bounding box center [696, 528] width 912 height 22
click at [1105, 532] on input "$ 1.915.526,90" at bounding box center [696, 528] width 912 height 13
paste input "38.308,74"
type input "$ 38.308,74"
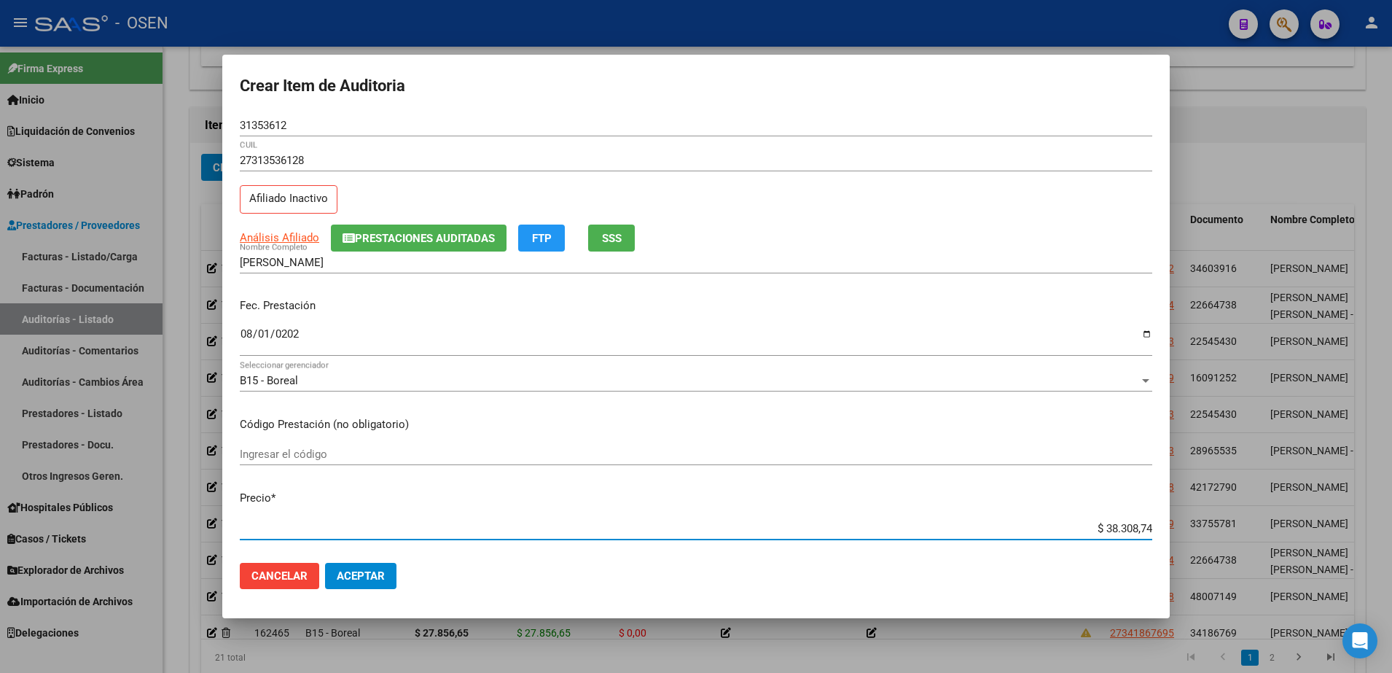
type input "$ 38.308,74"
drag, startPoint x: 1072, startPoint y: 532, endPoint x: 1158, endPoint y: 528, distance: 86.1
click at [1162, 528] on mat-dialog-content "31353612 Nro Documento 27313536128 CUIL Afiliado Inactivo Análisis Afiliado Pre…" at bounding box center [695, 332] width 947 height 437
type input "$ 38.308,74"
click at [356, 268] on input "TREJO MARTA ALEJANDRA" at bounding box center [696, 262] width 912 height 13
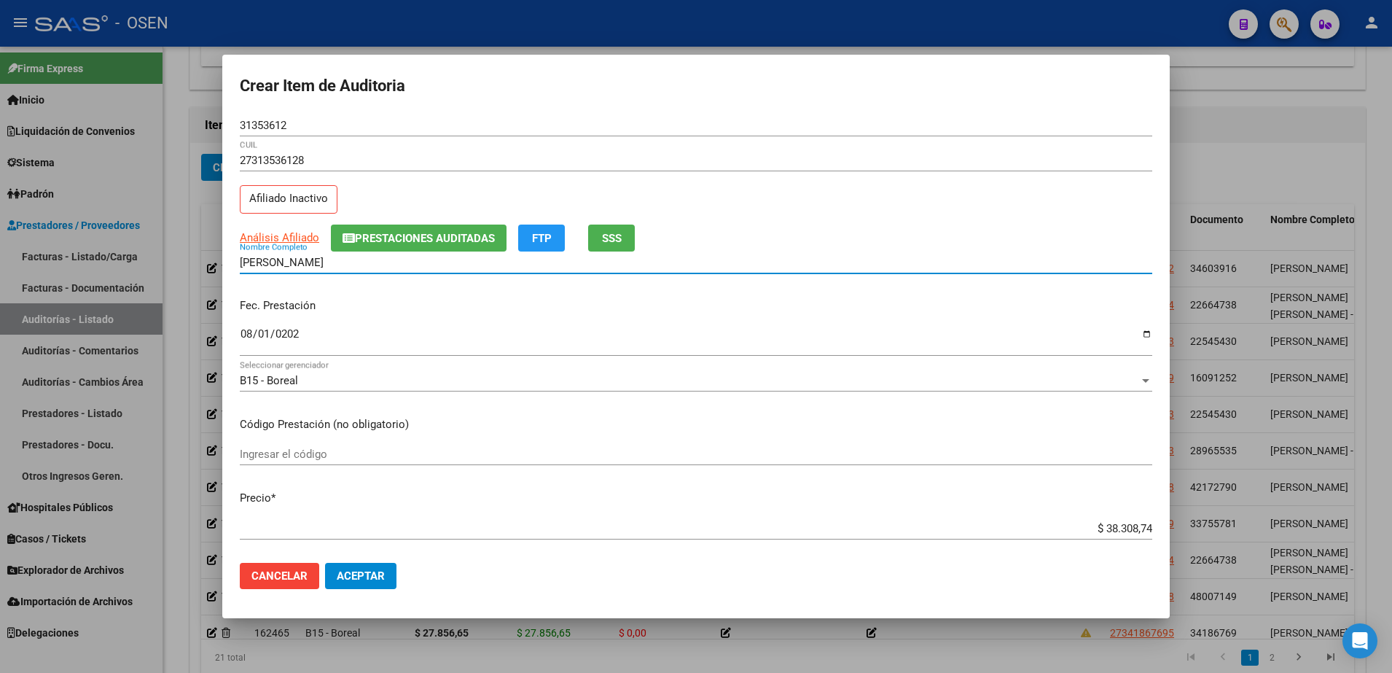
click at [356, 268] on input "TREJO MARTA ALEJANDRA" at bounding box center [696, 262] width 912 height 13
paste input "$ 38.308,74"
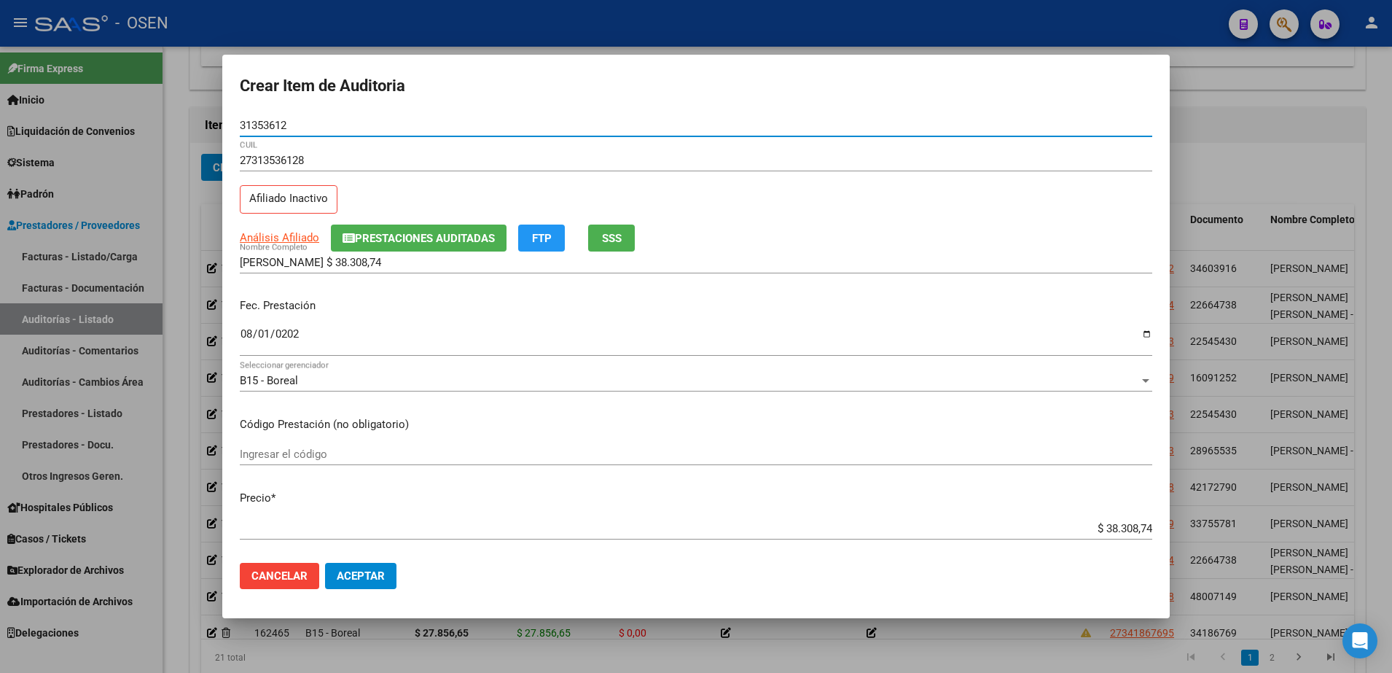
click at [277, 126] on input "31353612" at bounding box center [696, 125] width 912 height 13
click at [313, 263] on input "TREJO MARTA $ 38.308,74" at bounding box center [696, 262] width 912 height 13
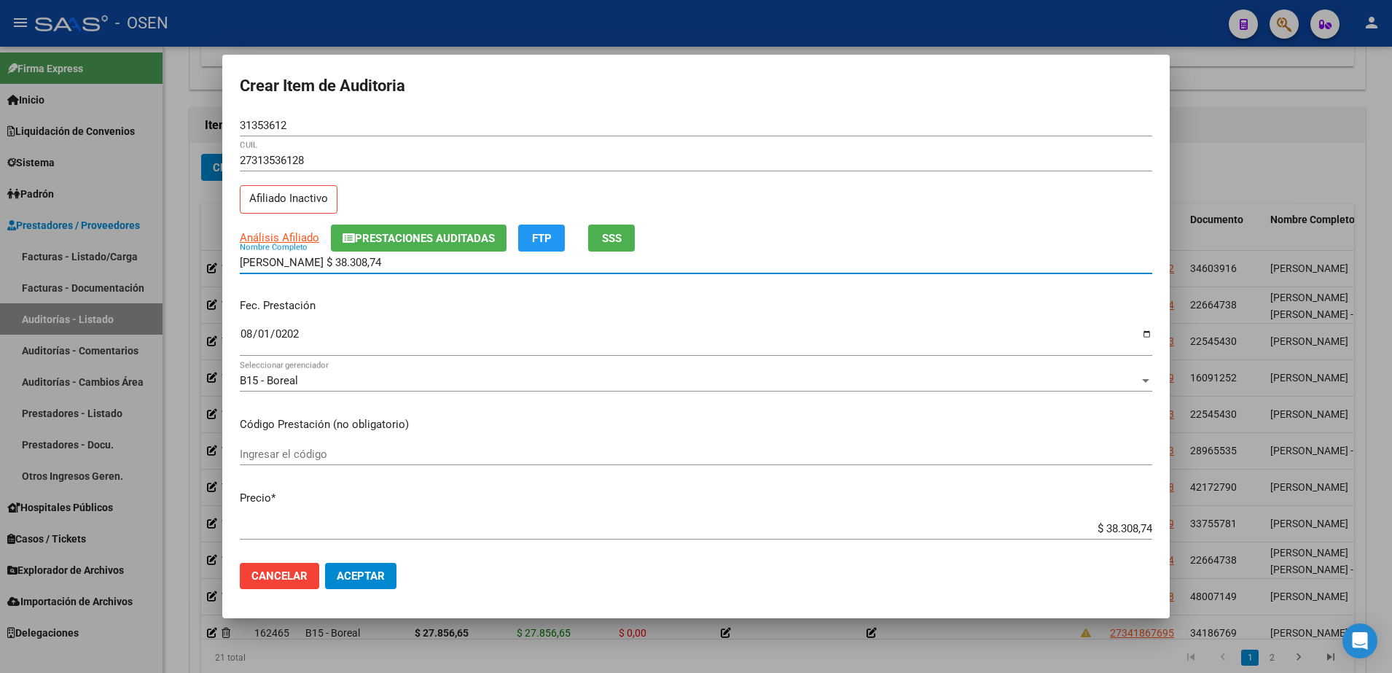
paste input "31353612"
drag, startPoint x: 433, startPoint y: 261, endPoint x: 152, endPoint y: 259, distance: 281.3
click at [152, 259] on div "Crear Item de Auditoria 31353612 Nro Documento 27313536128 CUIL Afiliado Inacti…" at bounding box center [696, 336] width 1392 height 673
click at [431, 257] on input "TREJO MARTA 31353612- $ 38.308,74" at bounding box center [696, 262] width 912 height 13
drag, startPoint x: 444, startPoint y: 267, endPoint x: 315, endPoint y: 272, distance: 129.8
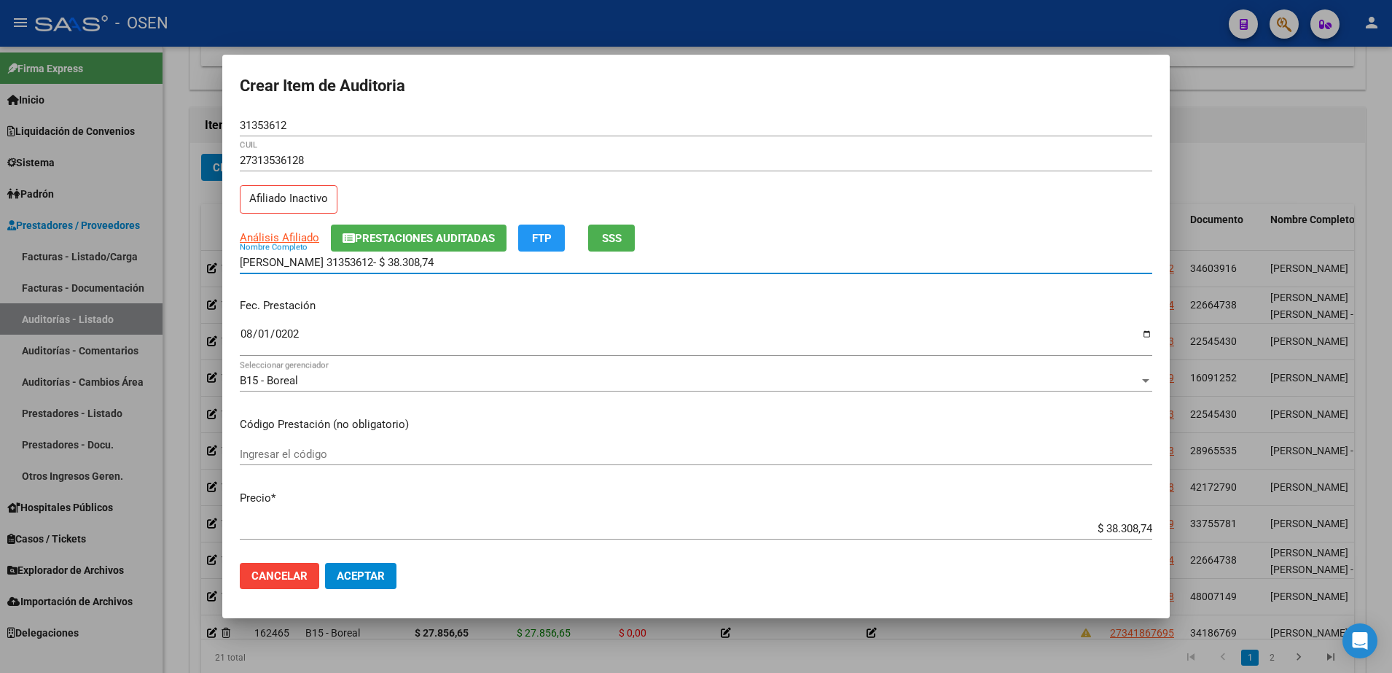
click at [315, 272] on div "TREJO MARTA 31353612- $ 38.308,74 Nombre Completo" at bounding box center [696, 262] width 912 height 22
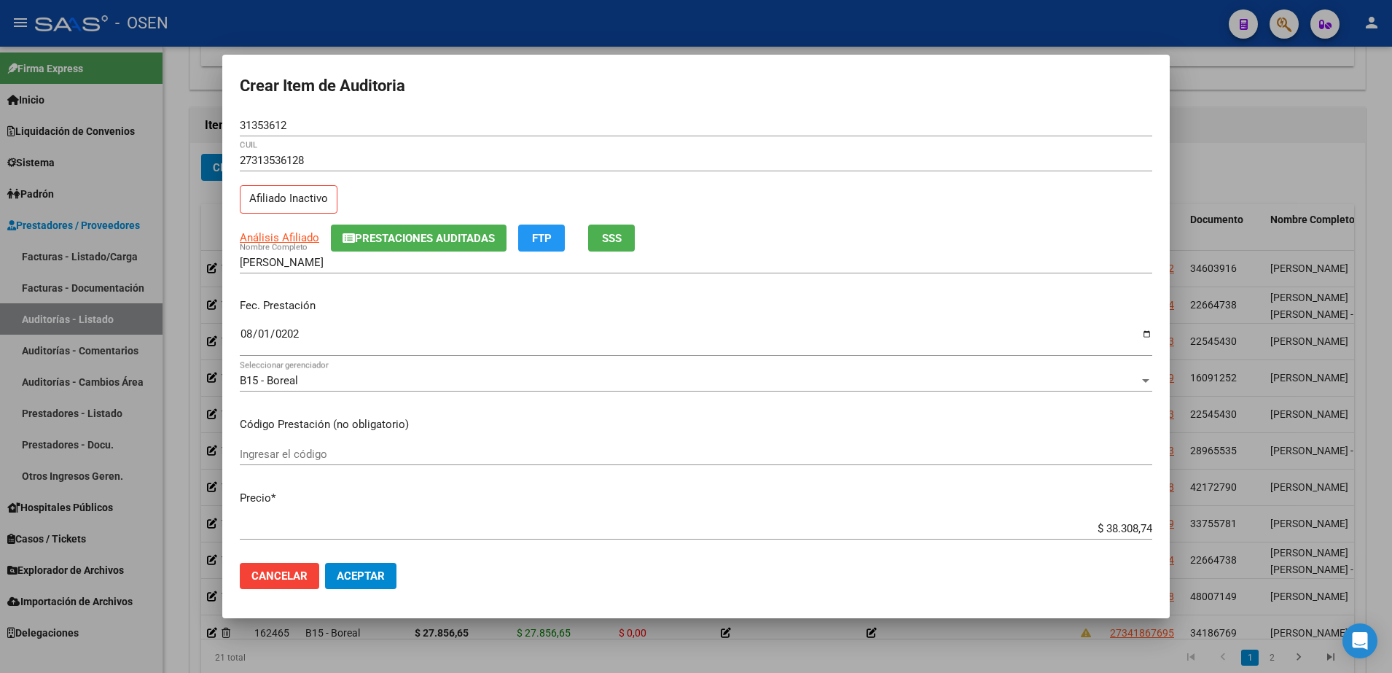
click at [367, 600] on mat-dialog-container "Crear Item de Auditoria 31353612 Nro Documento 27313536128 CUIL Afiliado Inacti…" at bounding box center [695, 337] width 947 height 564
click at [367, 589] on mat-dialog-actions "Cancelar Aceptar" at bounding box center [696, 576] width 912 height 50
click at [367, 581] on span "Aceptar" at bounding box center [361, 575] width 48 height 13
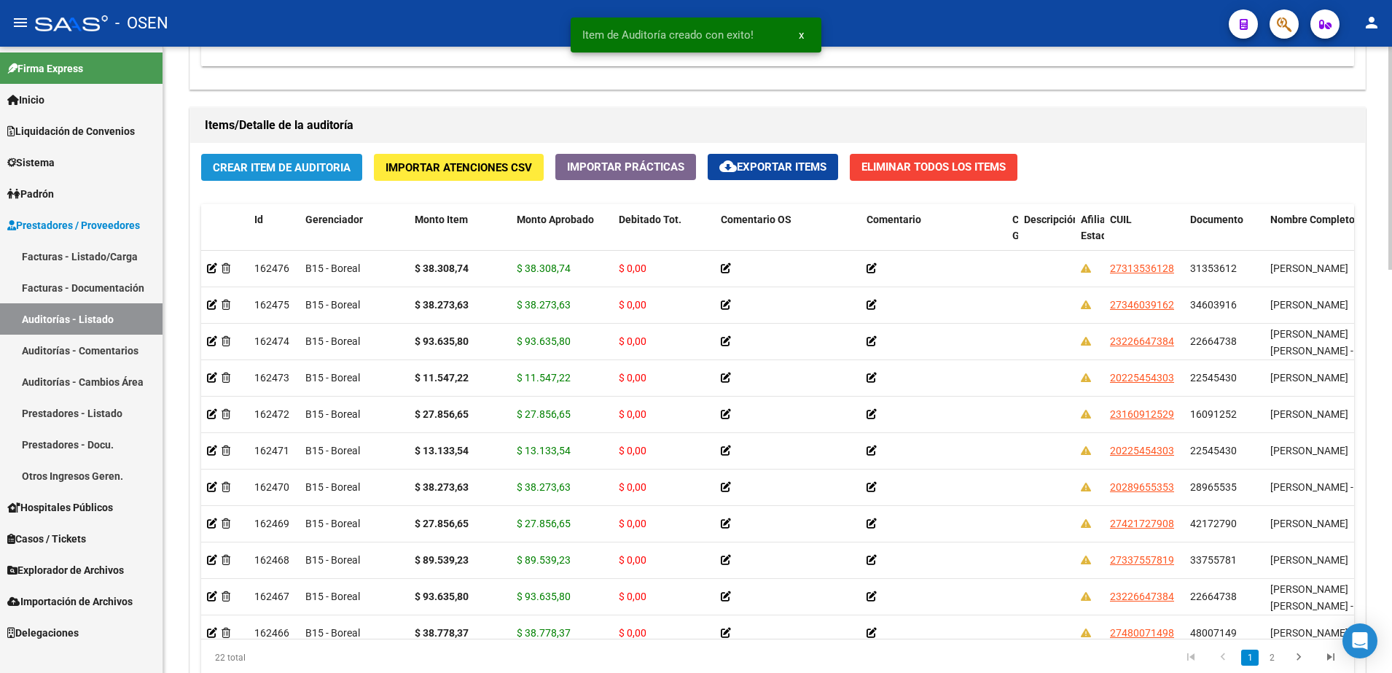
click at [323, 157] on button "Crear Item de Auditoria" at bounding box center [281, 167] width 161 height 27
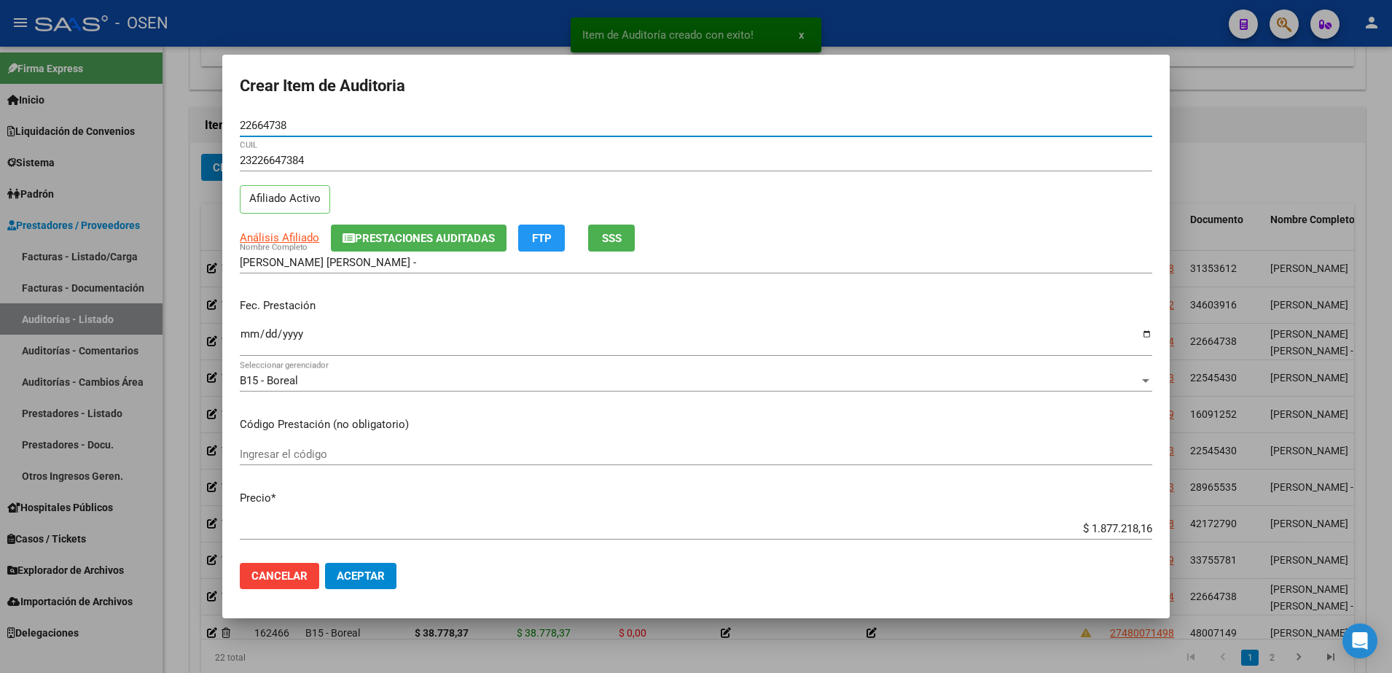
click at [248, 339] on input "Ingresar la fecha" at bounding box center [696, 339] width 912 height 23
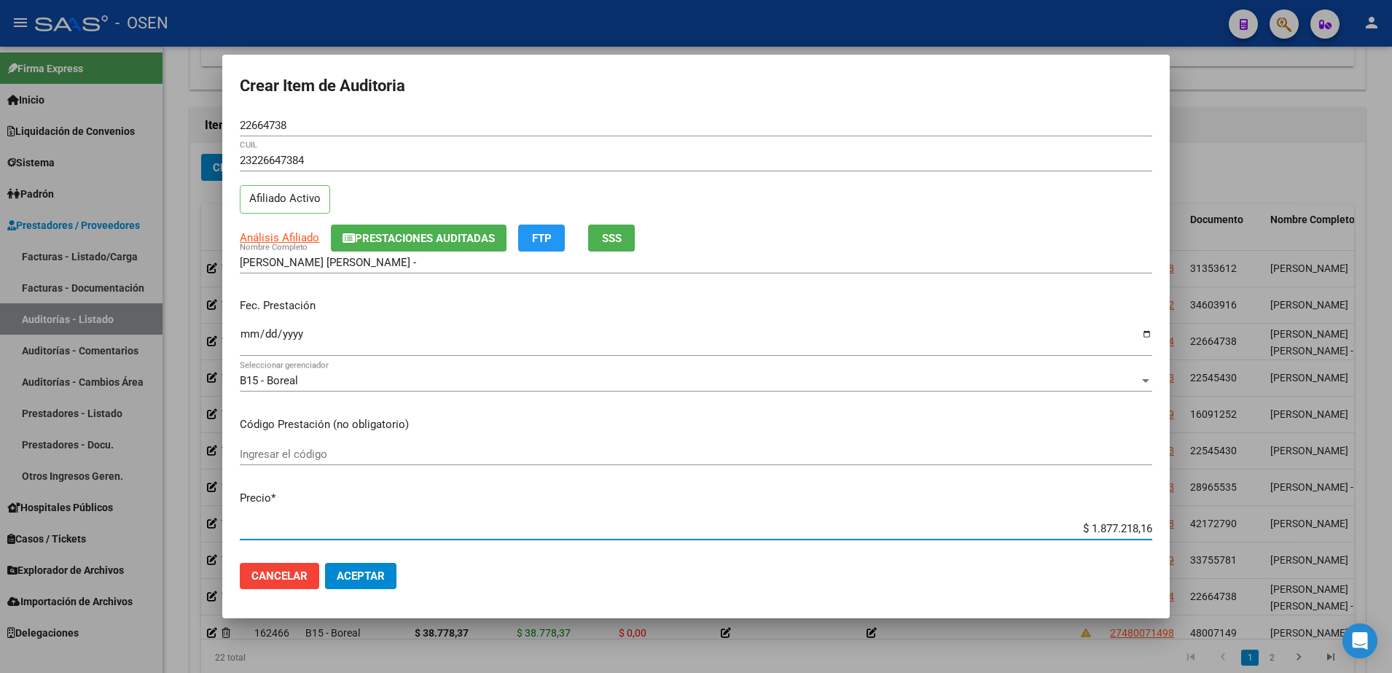
paste input "62.954,39"
click at [365, 589] on mat-dialog-actions "Cancelar Aceptar" at bounding box center [696, 576] width 912 height 50
click at [367, 584] on button "Aceptar" at bounding box center [360, 576] width 71 height 26
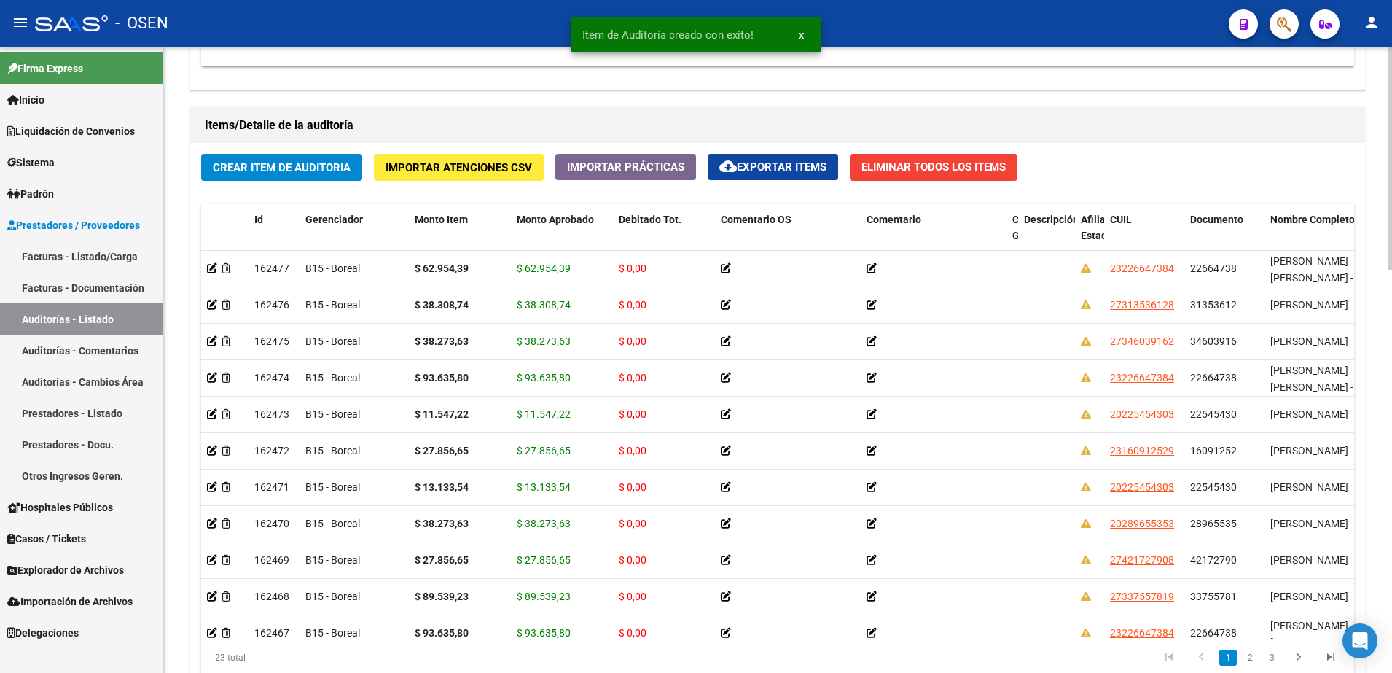
click at [289, 180] on button "Crear Item de Auditoria" at bounding box center [281, 167] width 161 height 27
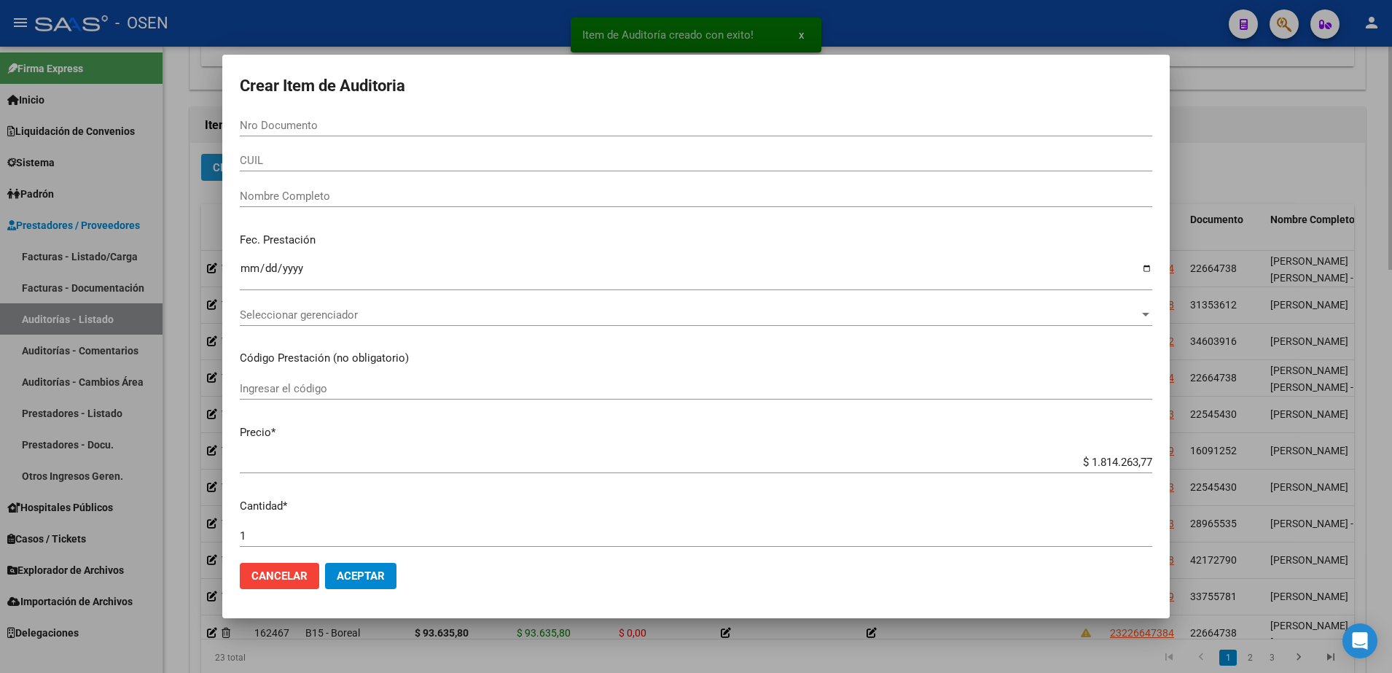
paste input "34603916"
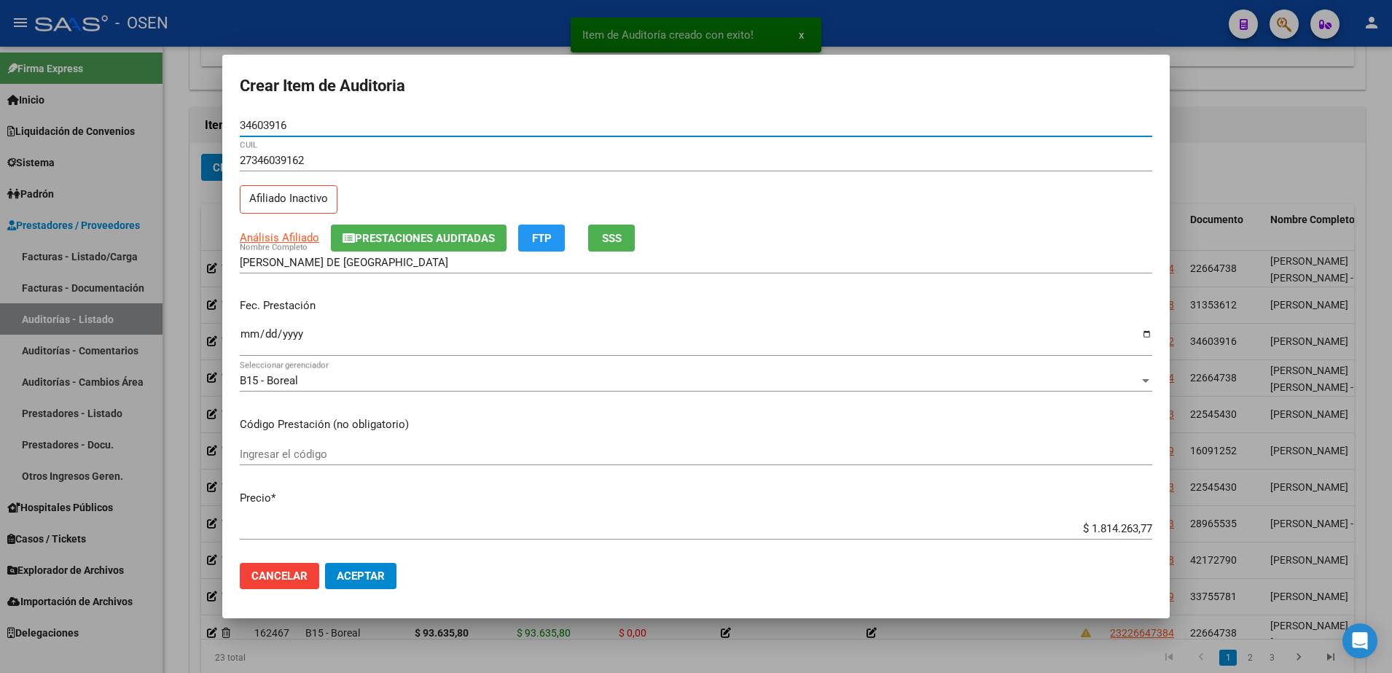
click at [248, 339] on input "Ingresar la fecha" at bounding box center [696, 339] width 912 height 23
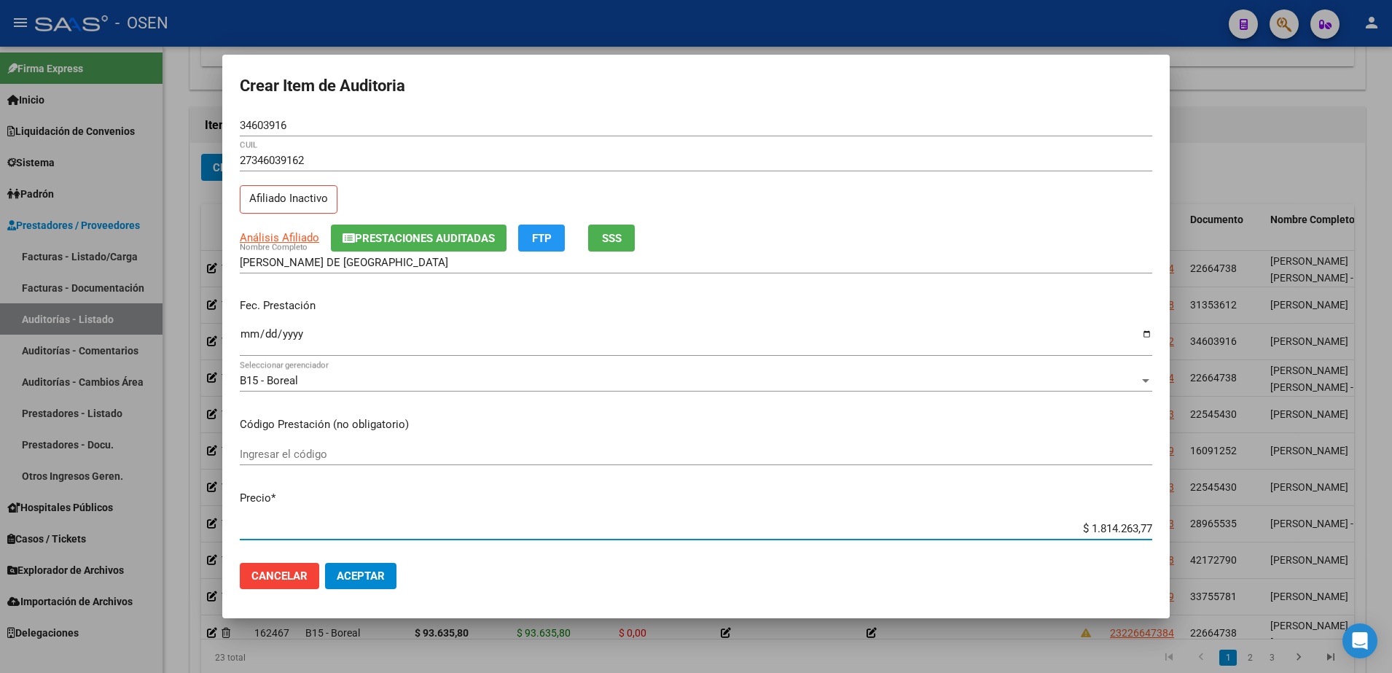
paste input "27.856,65"
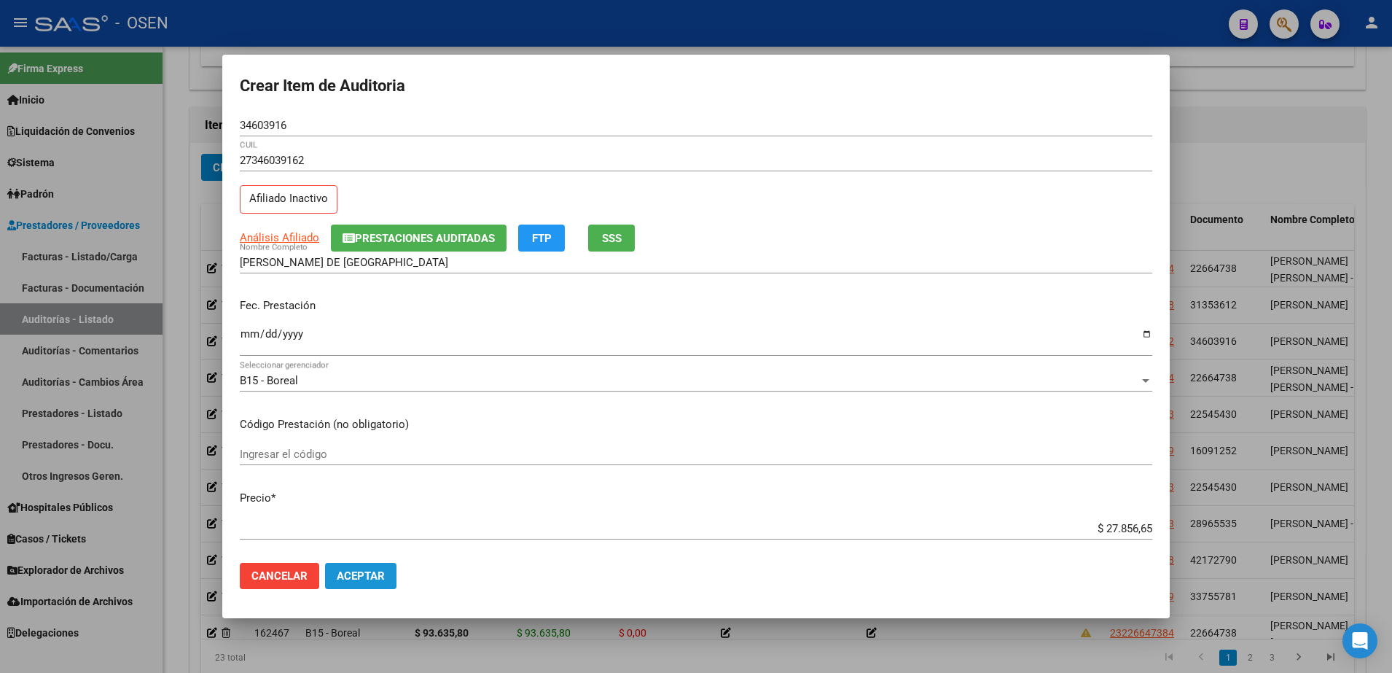
click at [377, 571] on span "Aceptar" at bounding box center [361, 575] width 48 height 13
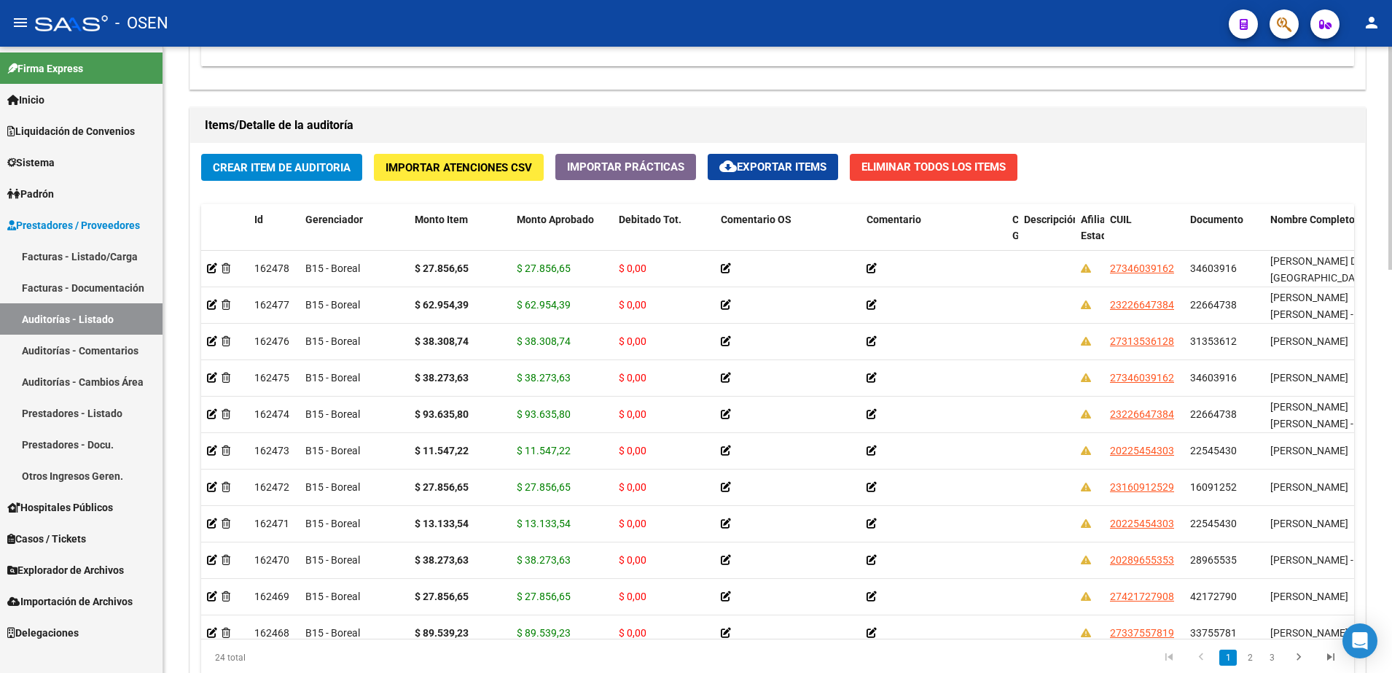
click at [343, 169] on span "Crear Item de Auditoria" at bounding box center [282, 167] width 138 height 13
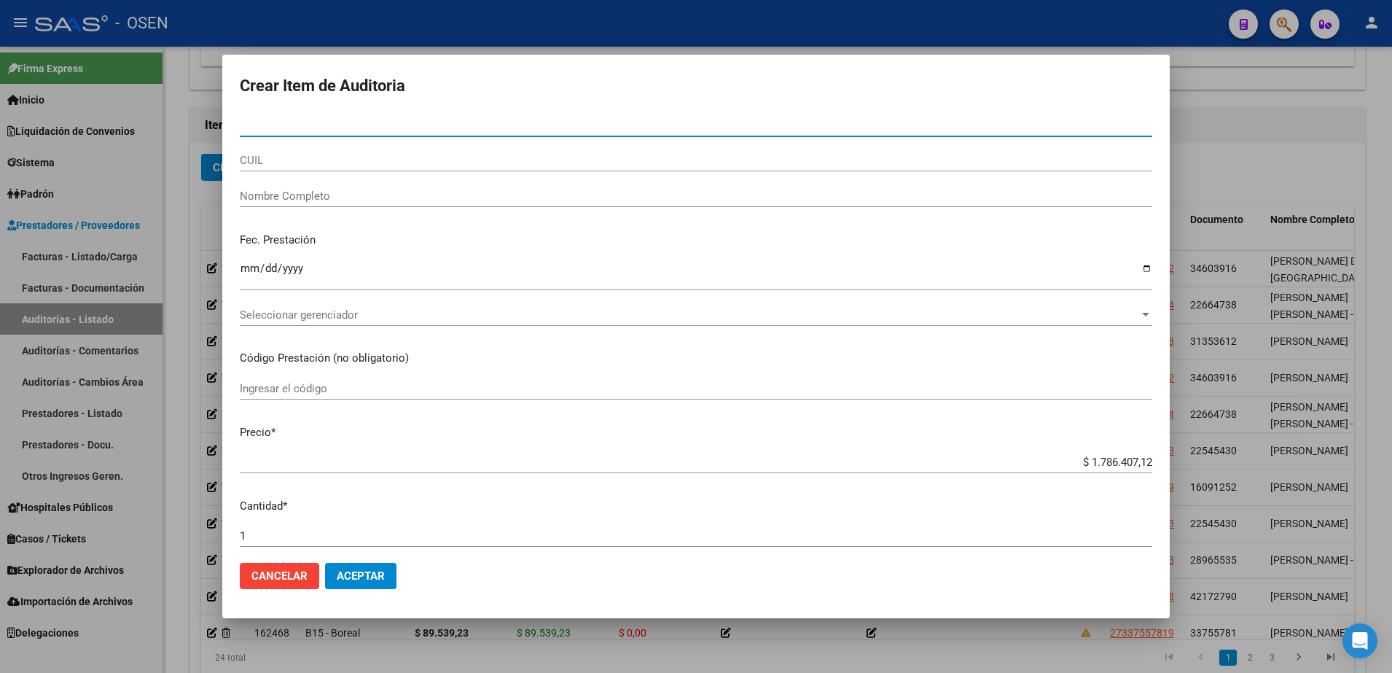
paste input "22664738"
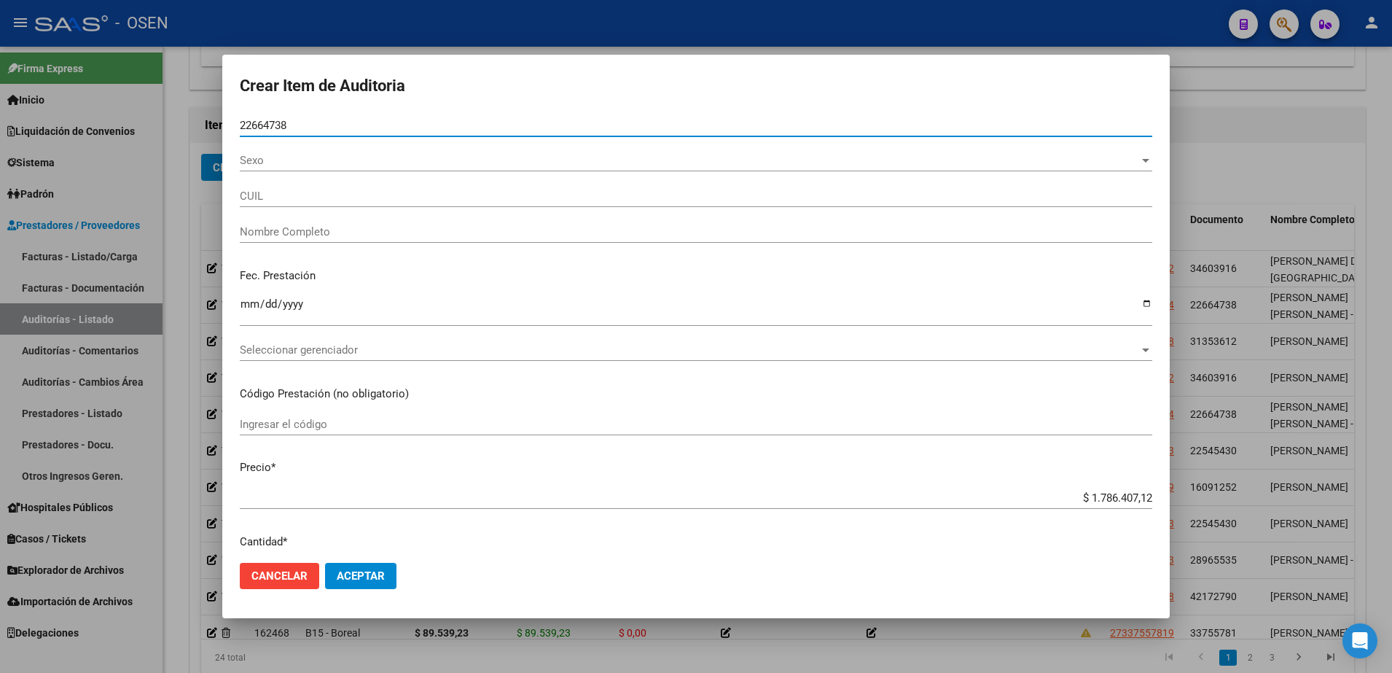
paste input "22664738"
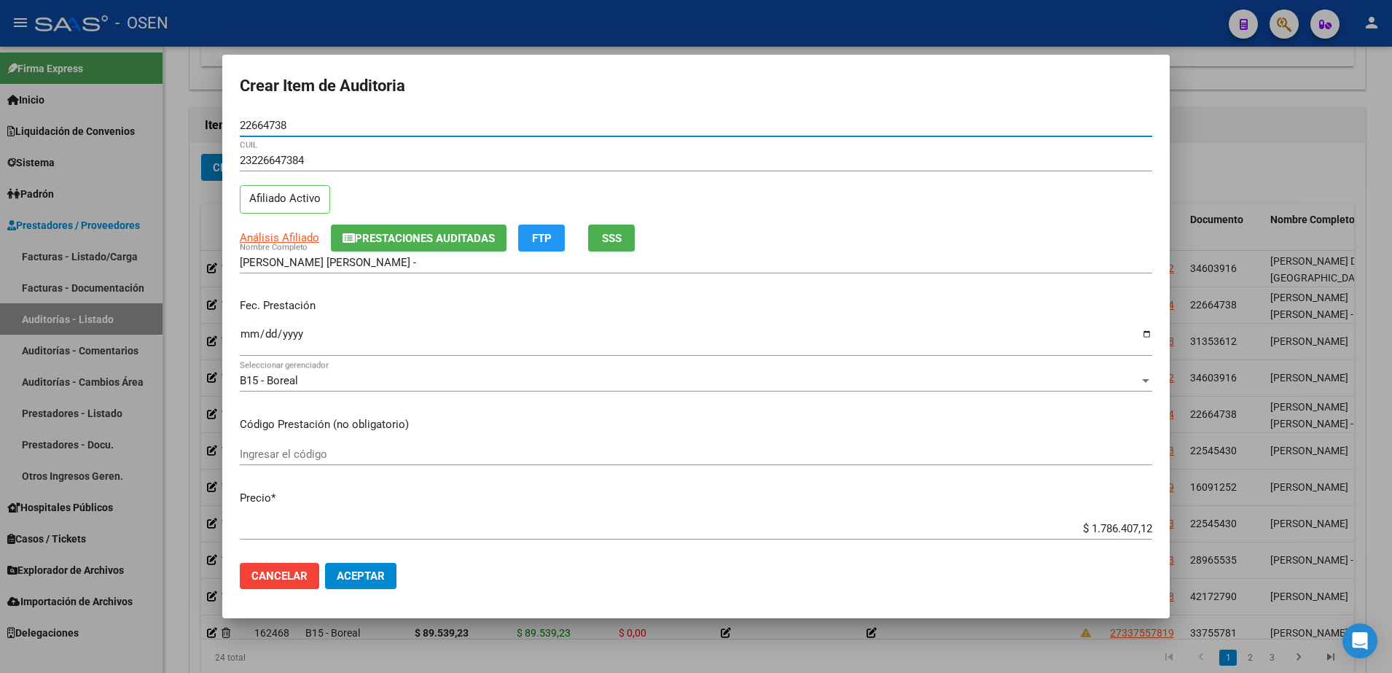
click at [239, 332] on mat-dialog-content "22664738 Nro Documento 23226647384 CUIL Afiliado Activo Análisis Afiliado Prest…" at bounding box center [695, 332] width 947 height 437
click at [248, 334] on input "Ingresar la fecha" at bounding box center [696, 339] width 912 height 23
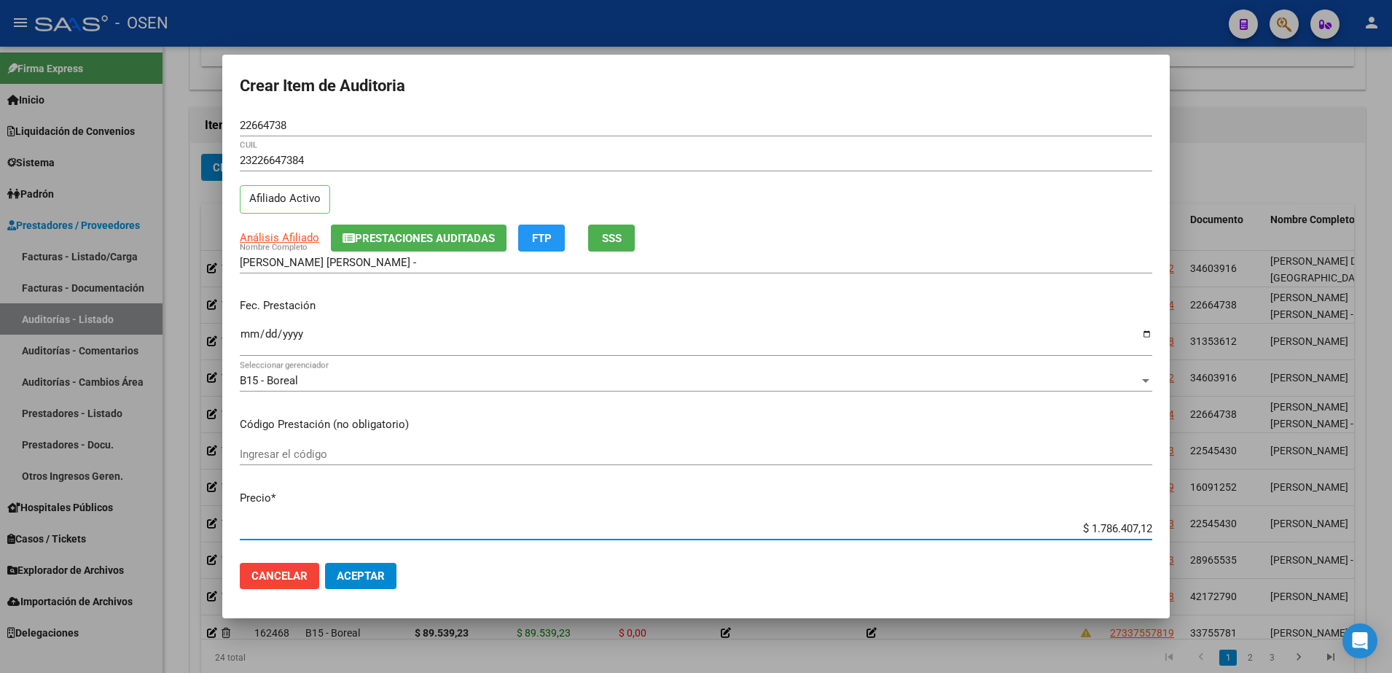
paste input "93.635,80"
click at [343, 574] on span "Aceptar" at bounding box center [361, 575] width 48 height 13
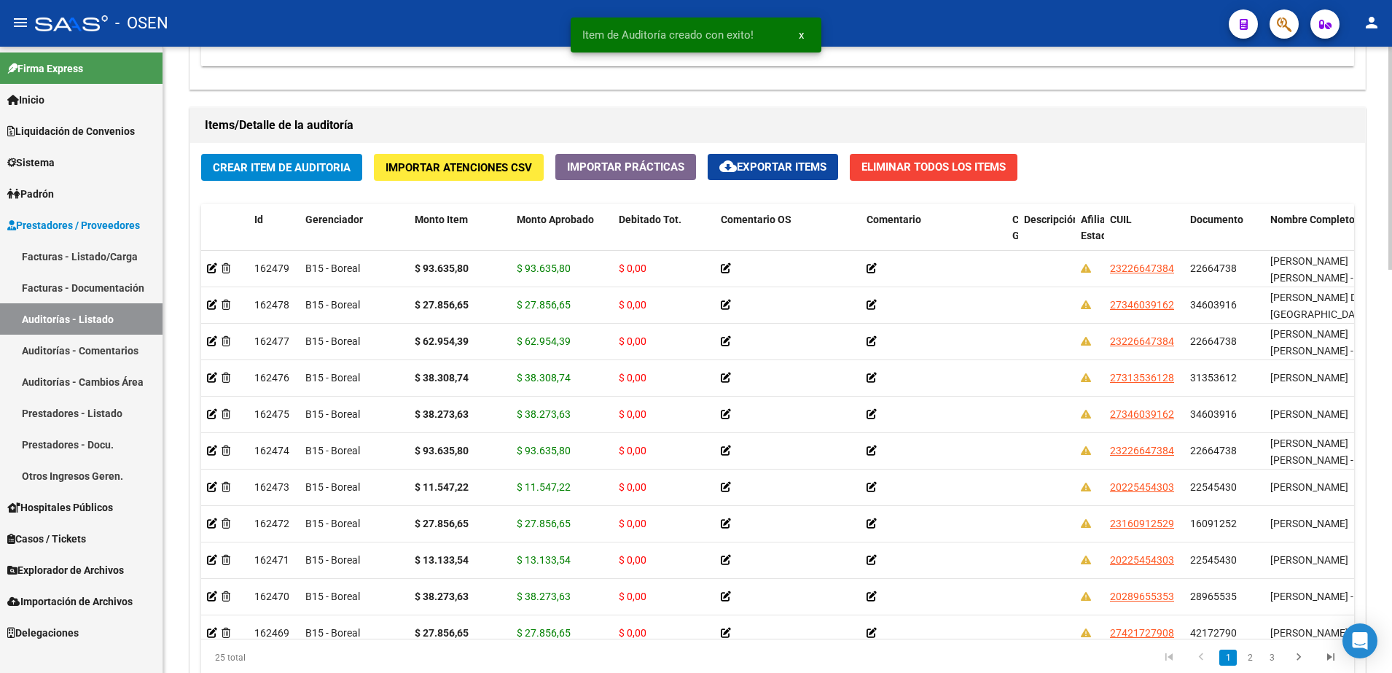
click at [333, 148] on div "Crear Item de Auditoria Importar Atenciones CSV Importar Prácticas cloud_downlo…" at bounding box center [777, 420] width 1175 height 554
click at [336, 164] on span "Crear Item de Auditoria" at bounding box center [282, 167] width 138 height 13
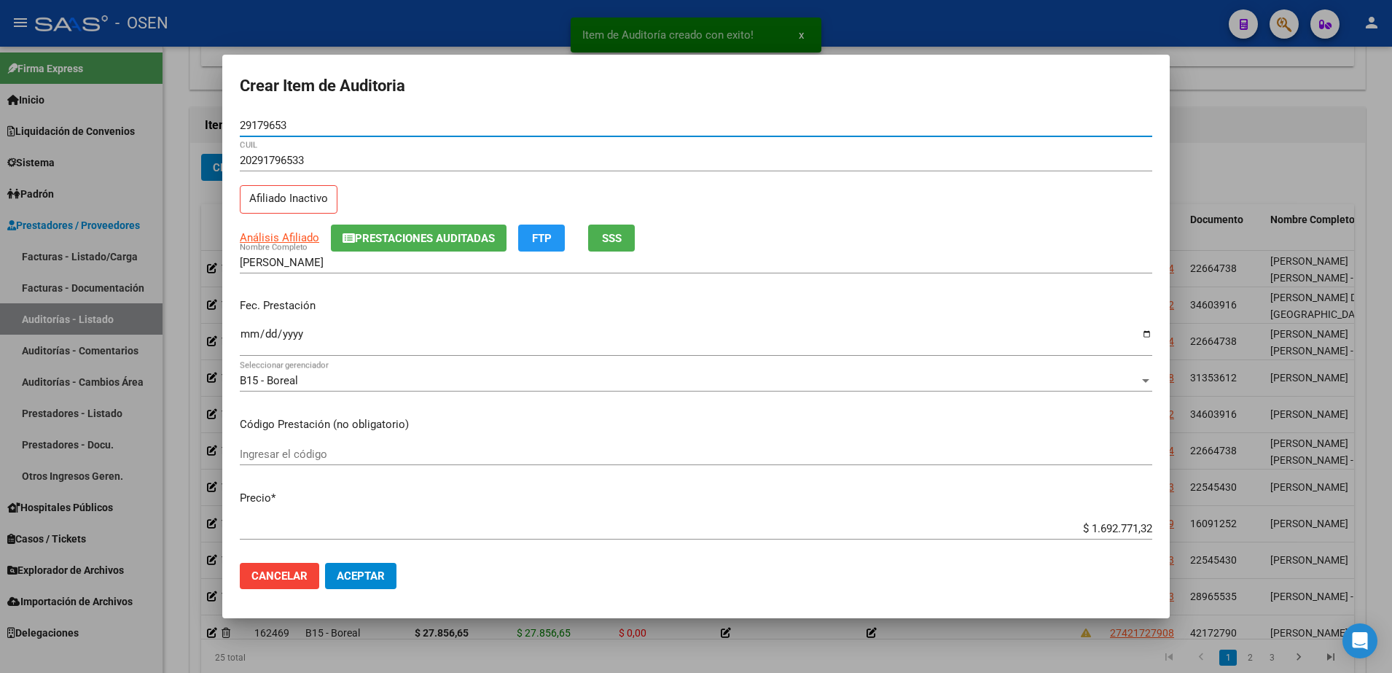
click at [247, 342] on input "Ingresar la fecha" at bounding box center [696, 339] width 912 height 23
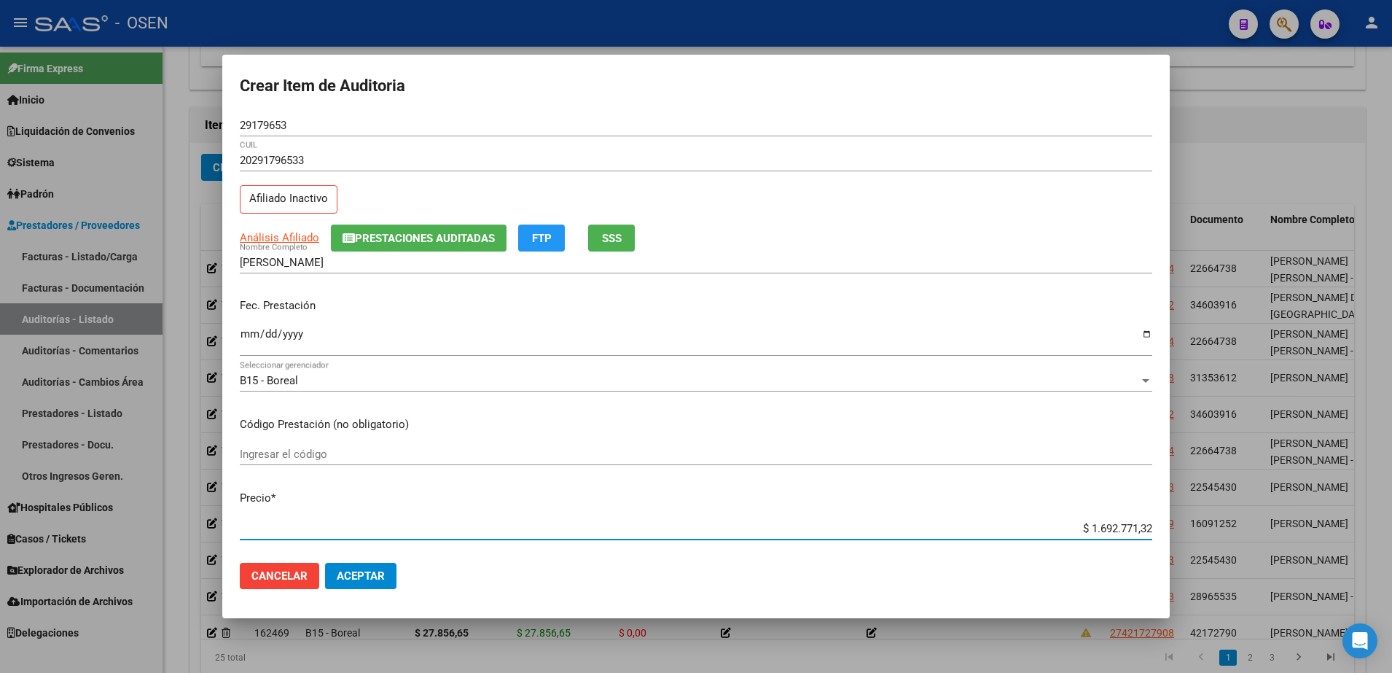
paste input "89.539,23"
click at [251, 240] on span "Análisis Afiliado" at bounding box center [279, 237] width 79 height 13
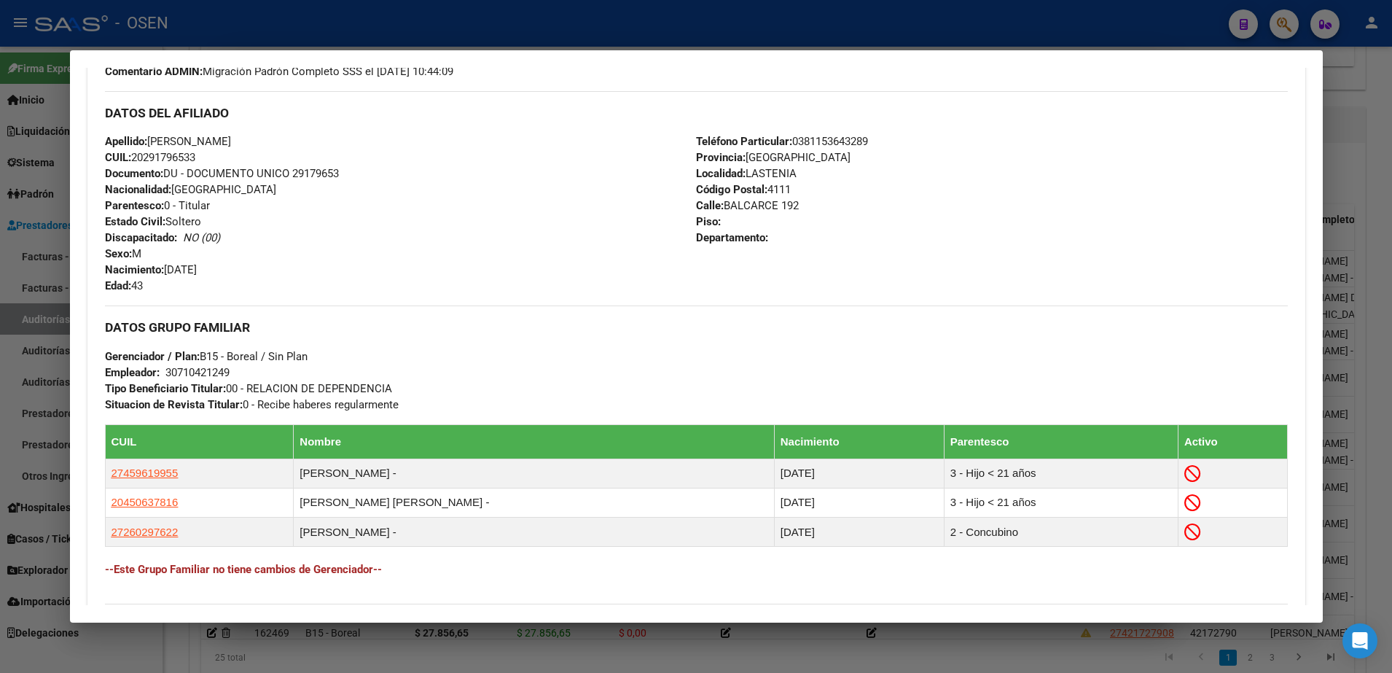
scroll to position [706, 0]
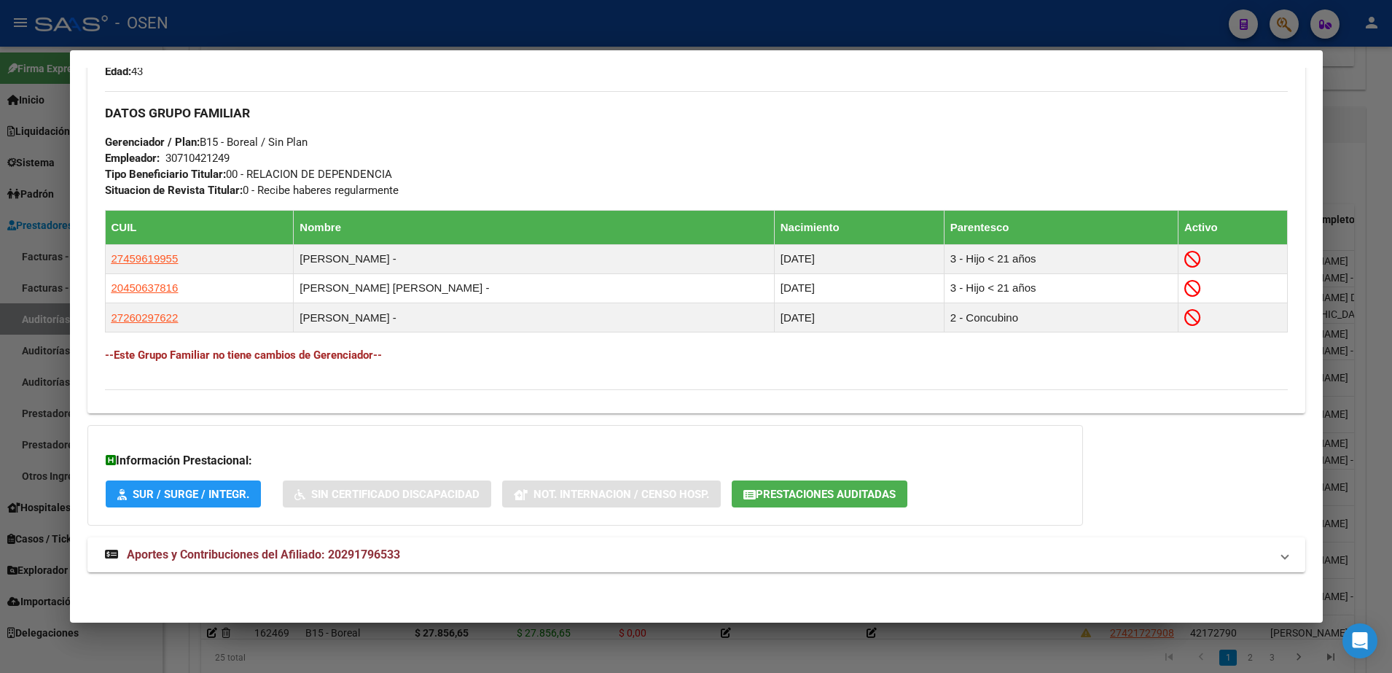
drag, startPoint x: 26, startPoint y: 385, endPoint x: 301, endPoint y: 206, distance: 328.0
click at [26, 385] on div at bounding box center [696, 336] width 1392 height 673
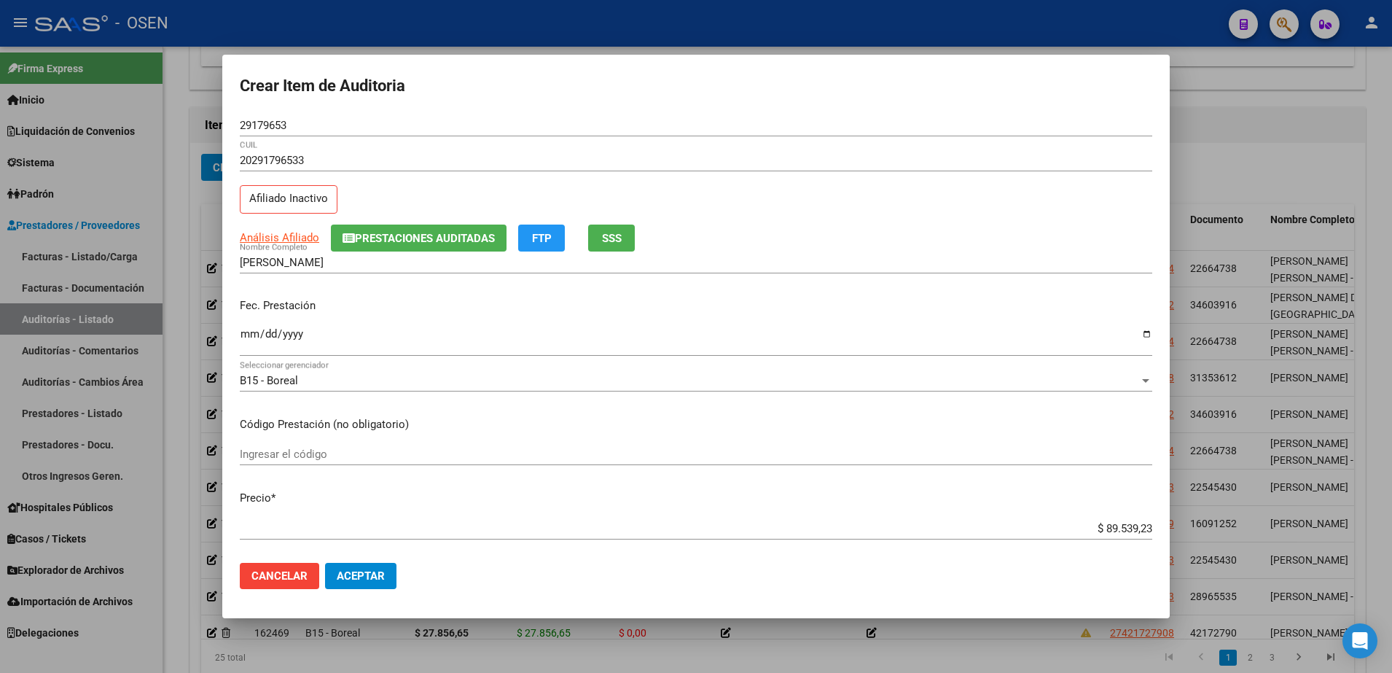
click at [267, 123] on input "29179653" at bounding box center [696, 125] width 912 height 13
click at [324, 264] on input "VARGAS OMAR CECILIO" at bounding box center [696, 262] width 912 height 13
paste input "29179653"
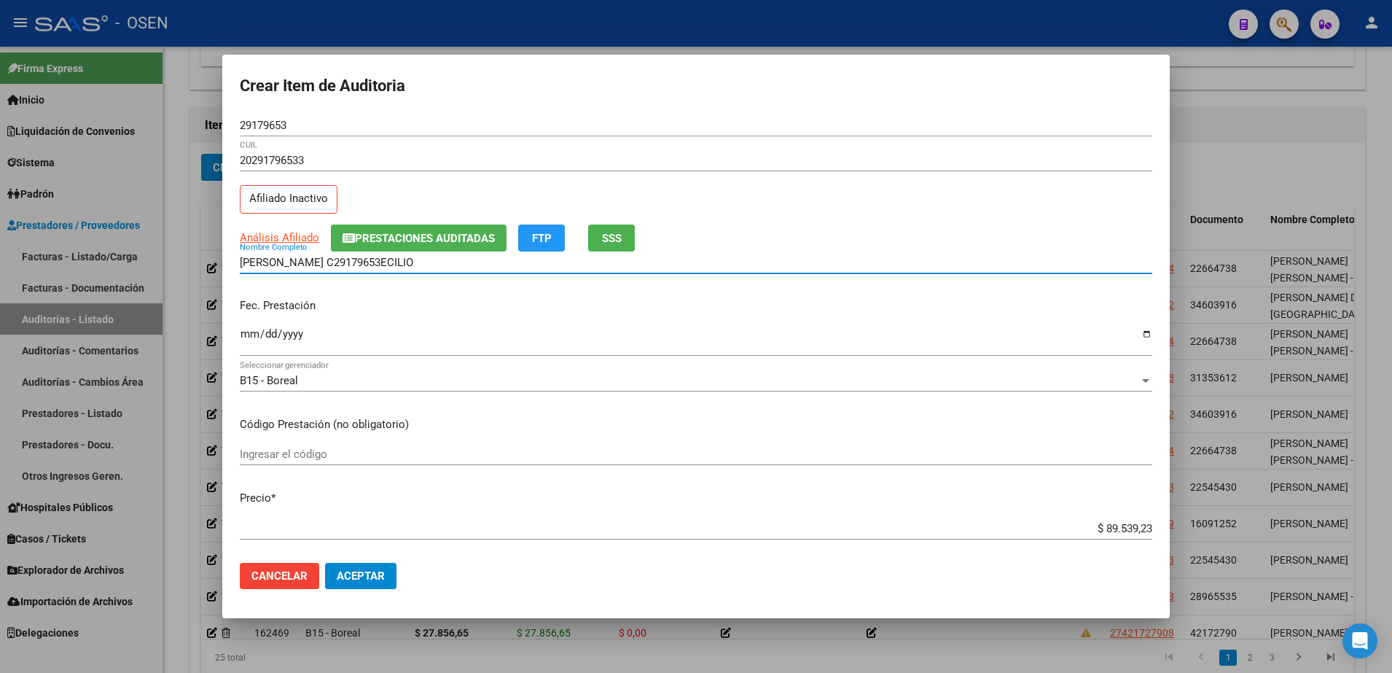
click at [324, 264] on input "VARGAS OMAR C29179653ECILIO" at bounding box center [696, 262] width 912 height 13
paste input "29179653"
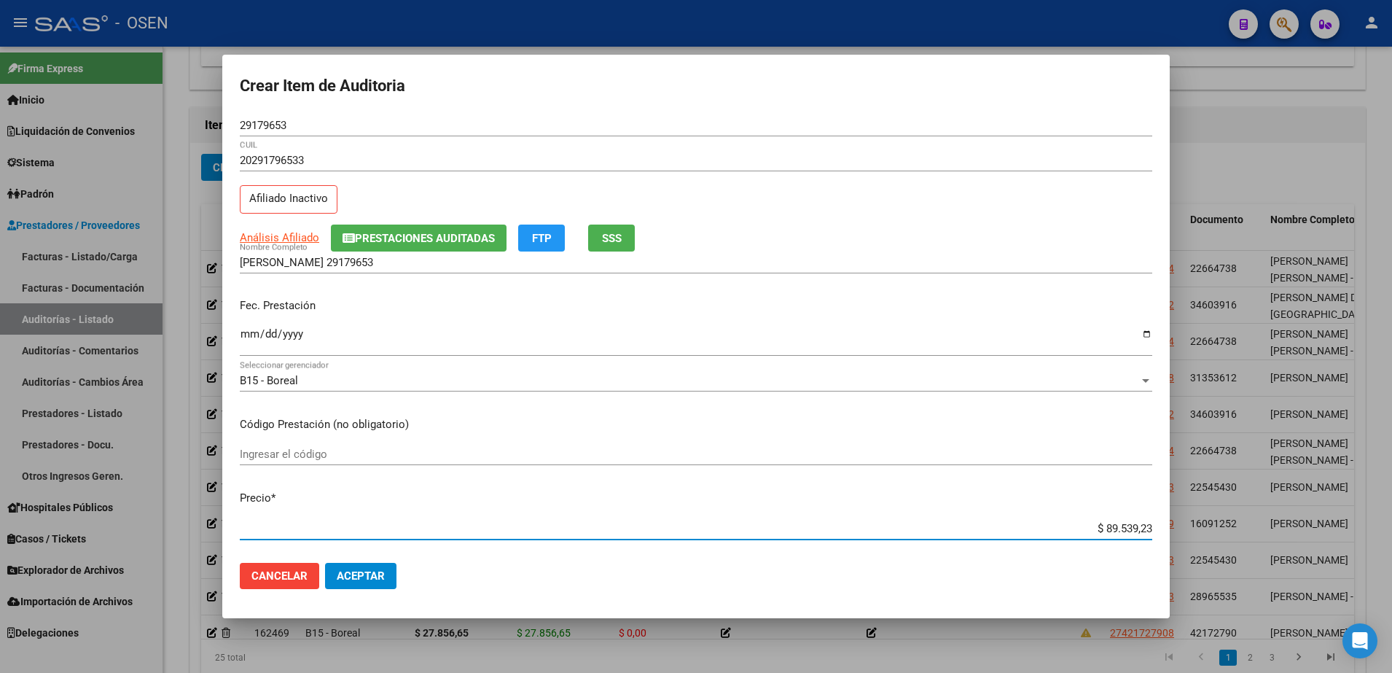
drag, startPoint x: 1078, startPoint y: 525, endPoint x: 1160, endPoint y: 529, distance: 82.5
click at [1160, 529] on mat-dialog-content "29179653 Nro Documento 20291796533 CUIL Afiliado Inactivo Análisis Afiliado Pre…" at bounding box center [695, 332] width 947 height 437
click at [431, 268] on input "VARGAS OMAR 29179653" at bounding box center [696, 262] width 912 height 13
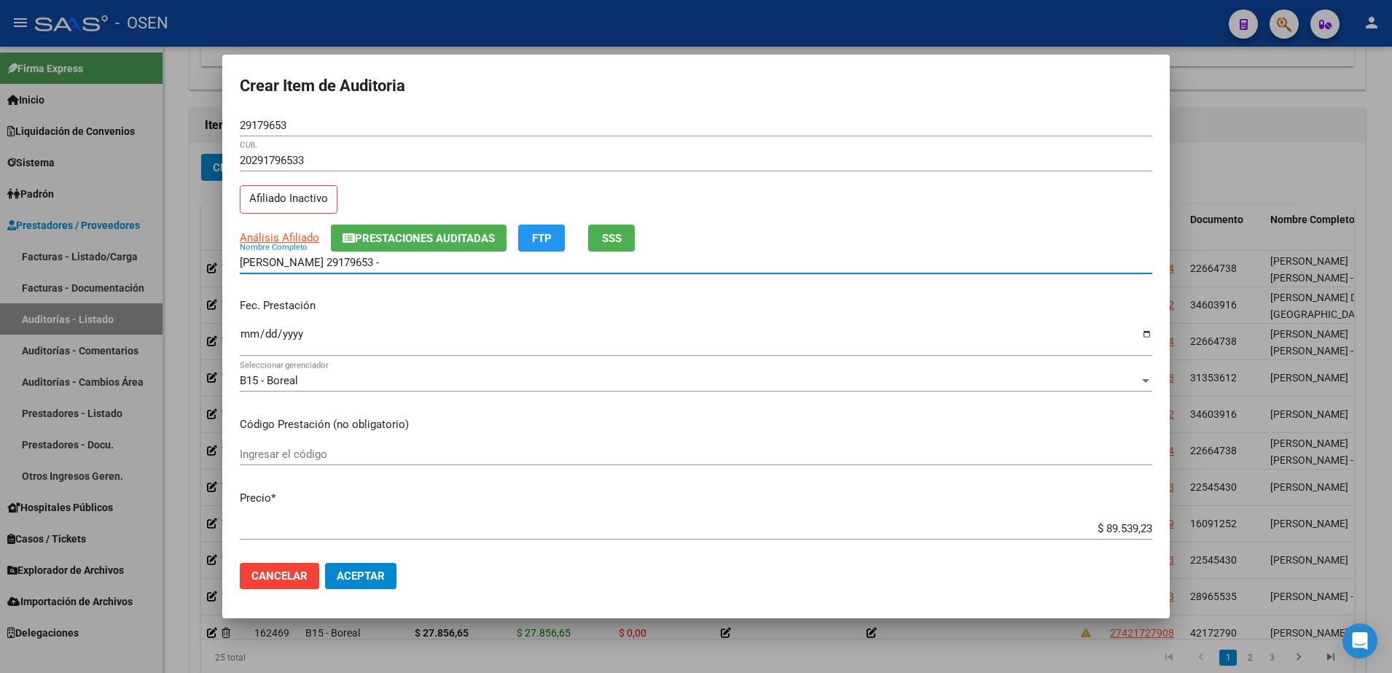
paste input "$ 89.539,23"
click at [426, 278] on div "VARGAS OMAR 29179653 - $ 89.539,23 Nombre Completo" at bounding box center [696, 269] width 912 height 36
drag, startPoint x: 434, startPoint y: 258, endPoint x: 222, endPoint y: 256, distance: 212.8
click at [222, 256] on div "Crear Item de Auditoria 29179653 Nro Documento 20291796533 CUIL Afiliado Inacti…" at bounding box center [696, 336] width 1392 height 673
click at [442, 262] on input "VARGAS OMAR 29179653 - $ 89.539,23" at bounding box center [696, 262] width 912 height 13
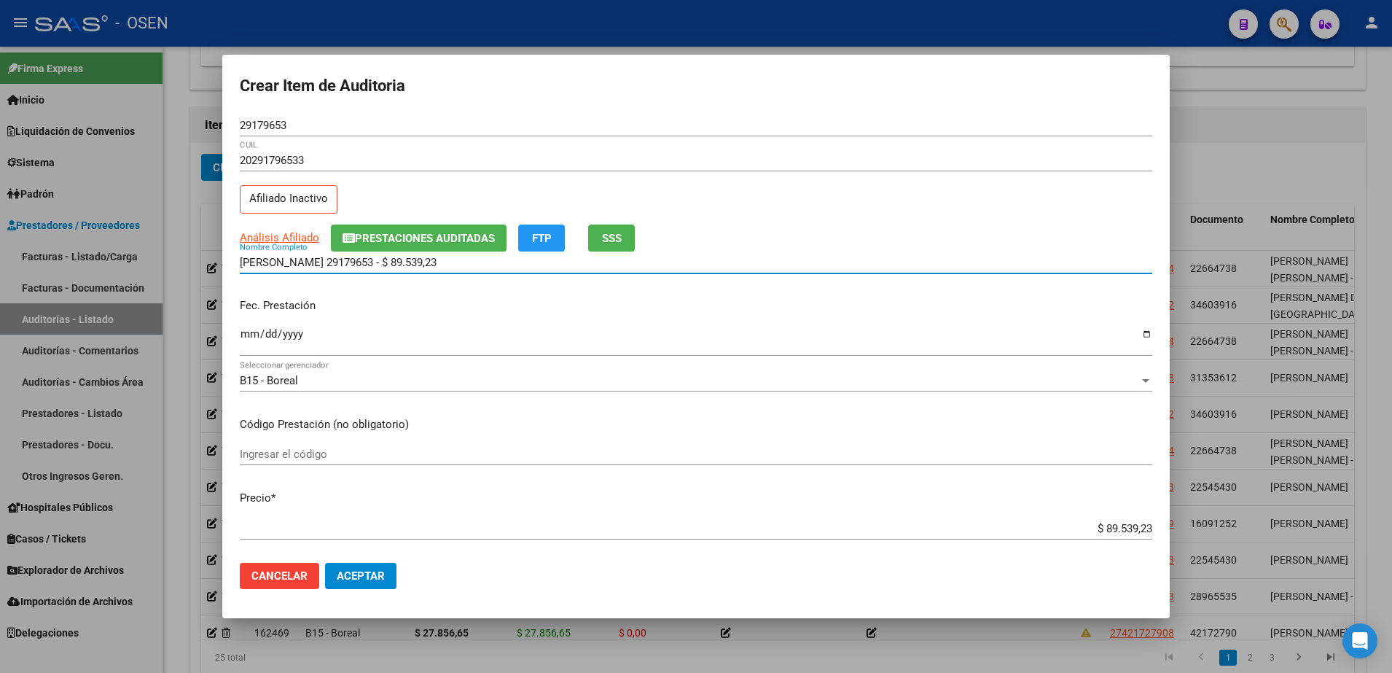
drag, startPoint x: 442, startPoint y: 262, endPoint x: 393, endPoint y: 264, distance: 48.1
click at [393, 264] on input "VARGAS OMAR 29179653 - $ 89.539,23" at bounding box center [696, 262] width 912 height 13
click at [418, 264] on input "VARGAS OMAR 29179653 - $ 89.539,23" at bounding box center [696, 262] width 912 height 13
drag, startPoint x: 439, startPoint y: 265, endPoint x: 315, endPoint y: 264, distance: 123.9
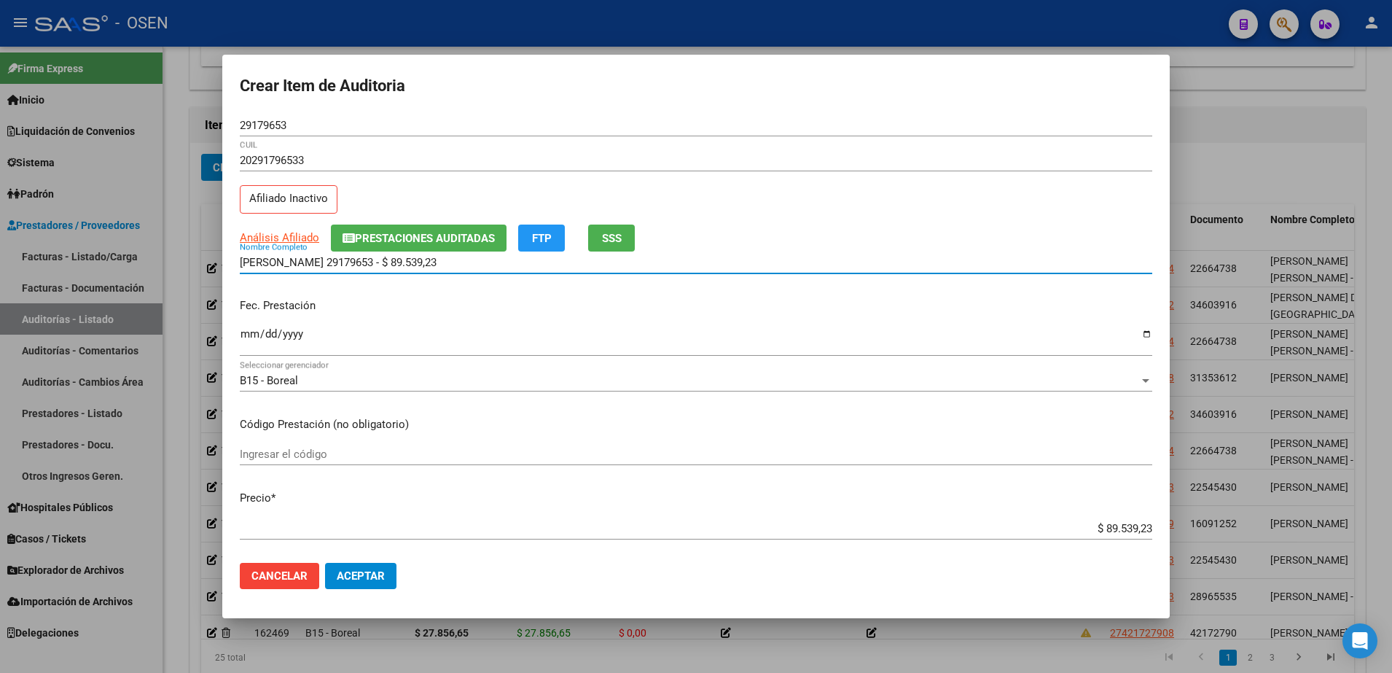
click at [315, 264] on input "VARGAS OMAR 29179653 - $ 89.539,23" at bounding box center [696, 262] width 912 height 13
click at [377, 578] on span "Aceptar" at bounding box center [361, 575] width 48 height 13
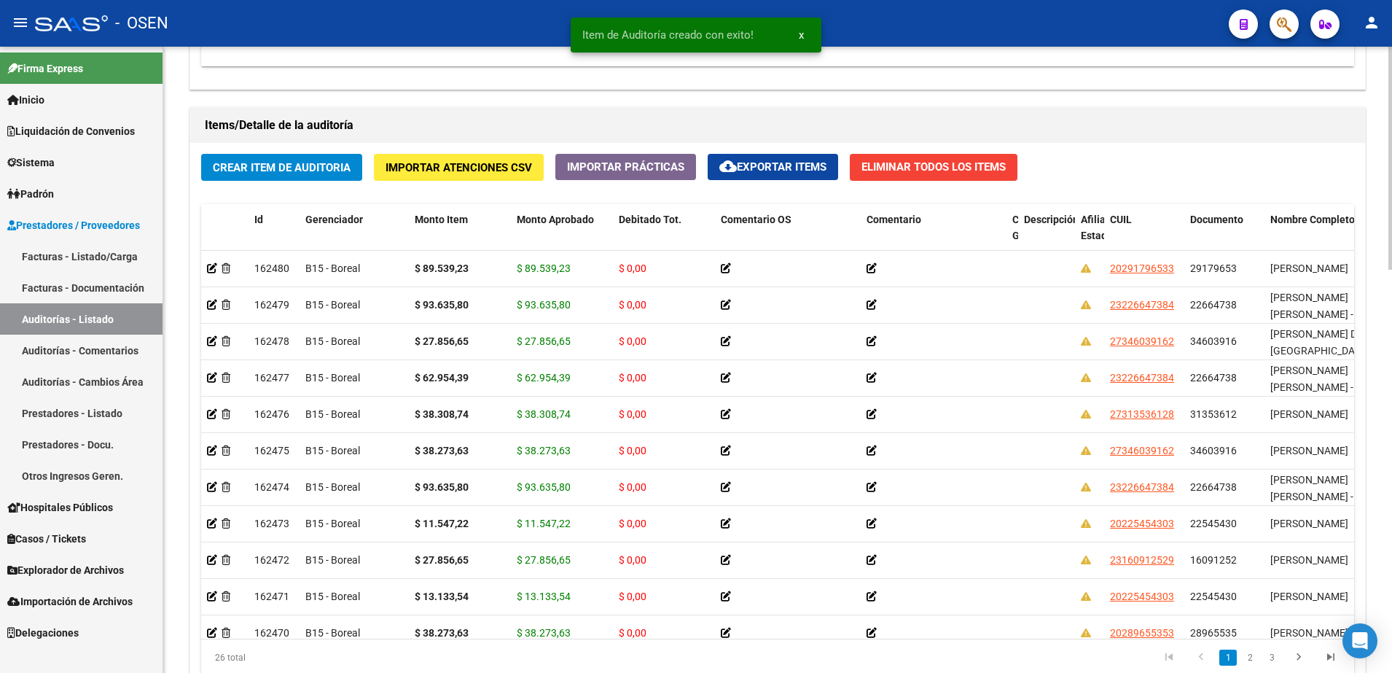
click at [306, 156] on button "Crear Item de Auditoria" at bounding box center [281, 167] width 161 height 27
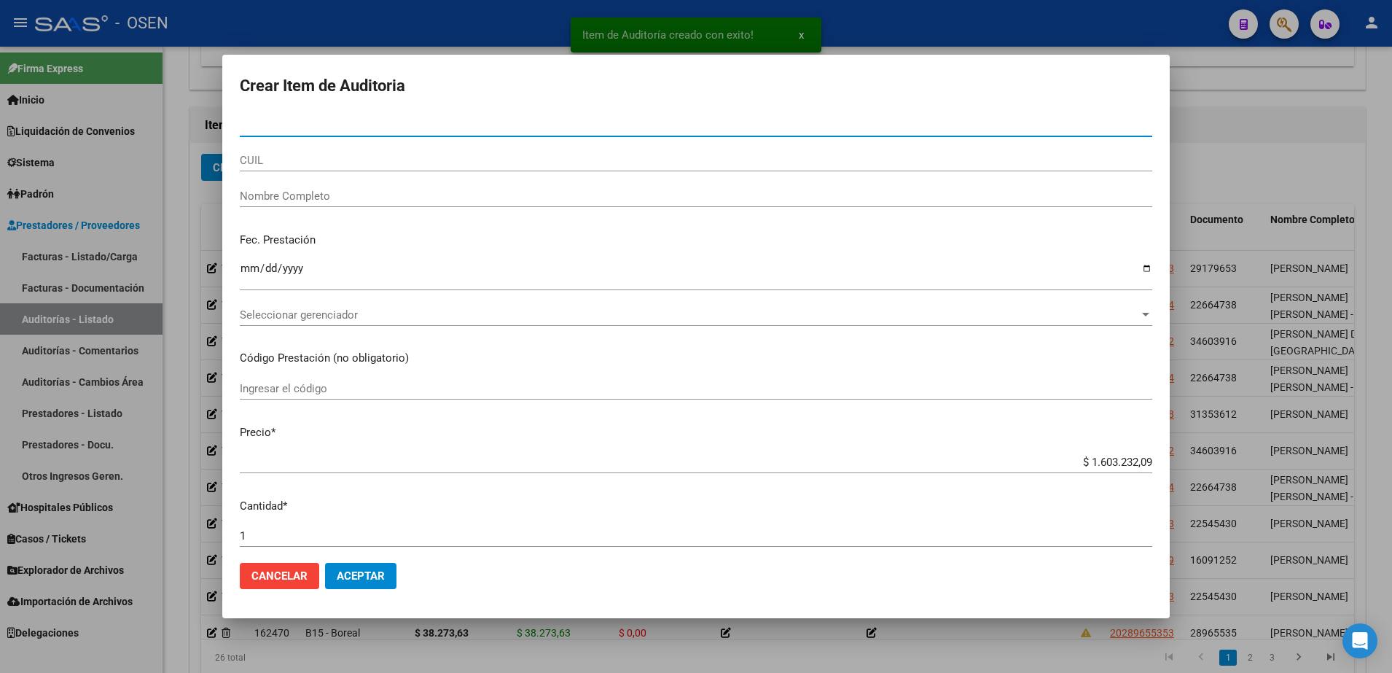
paste input "25844277"
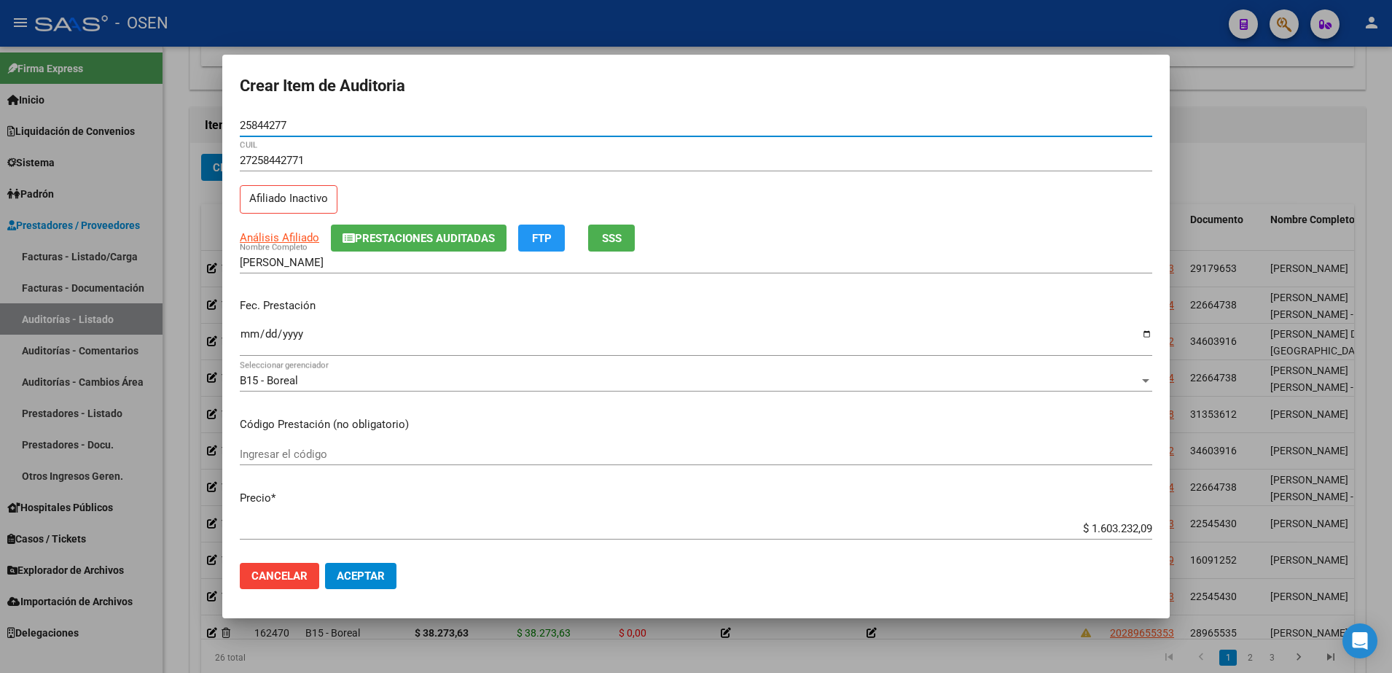
click at [243, 340] on input "Ingresar la fecha" at bounding box center [696, 339] width 912 height 23
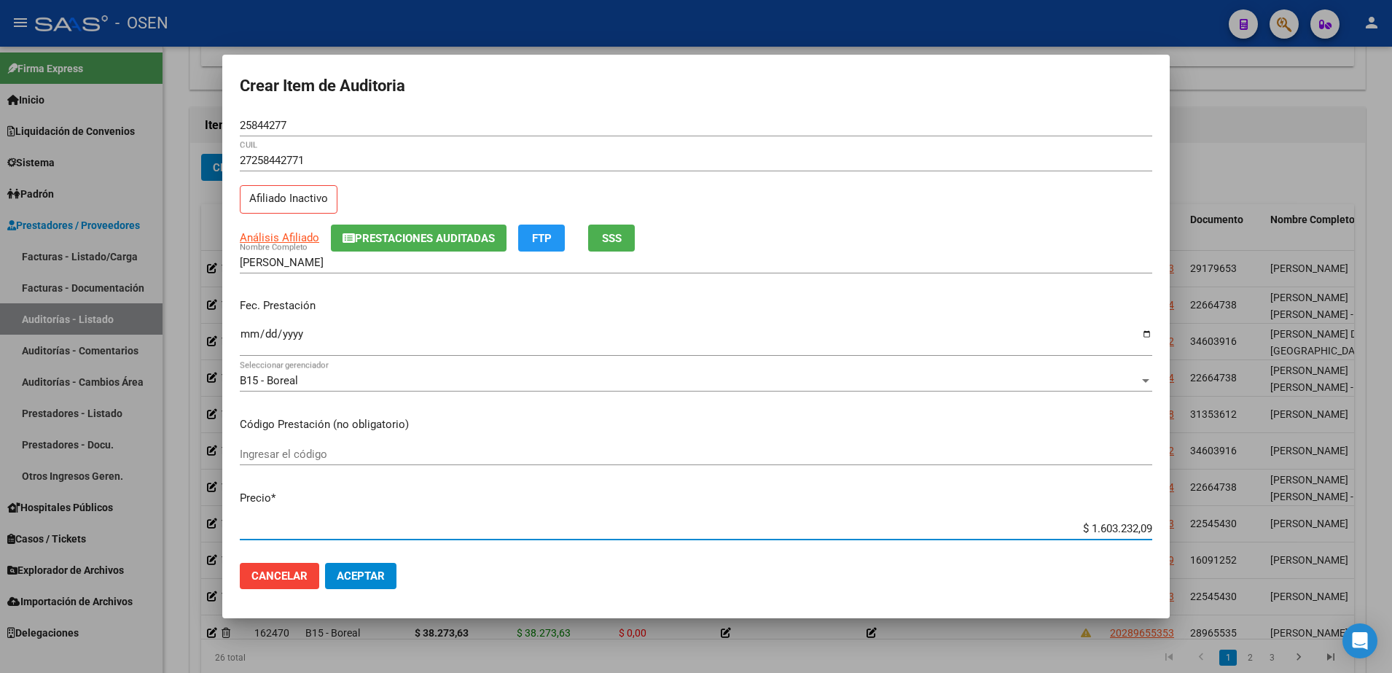
paste input "13.133,54"
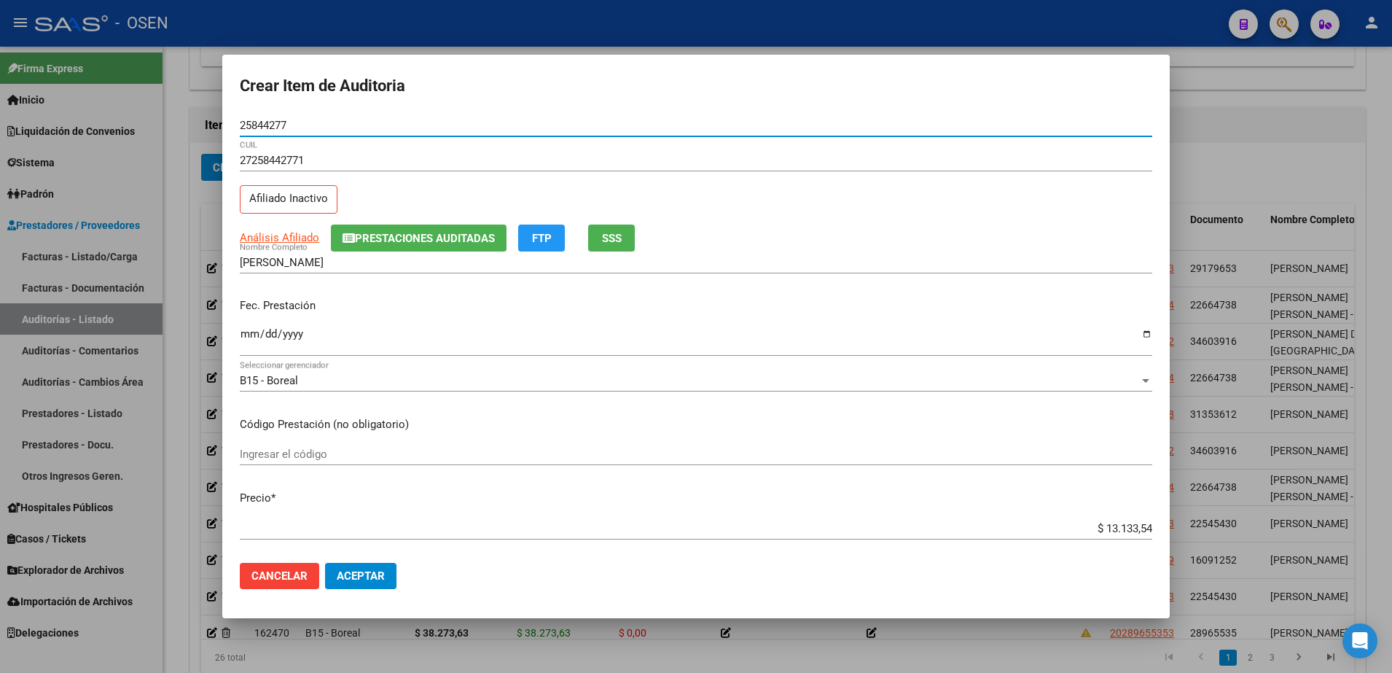
click at [267, 126] on input "25844277" at bounding box center [696, 125] width 912 height 13
click at [345, 259] on input "VILLAGRA SILVIA RAQUEL" at bounding box center [696, 262] width 912 height 13
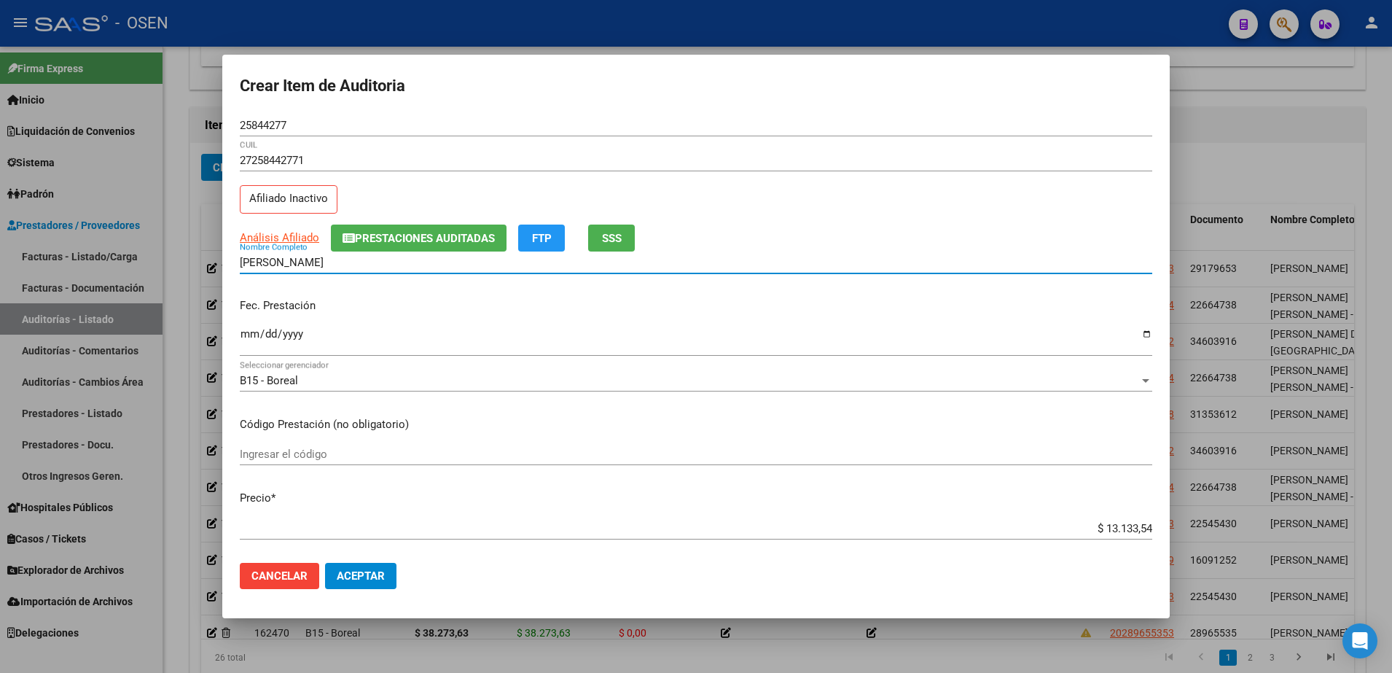
click at [345, 259] on input "VILLAGRA SILVIA RAQUEL" at bounding box center [696, 262] width 912 height 13
click at [361, 267] on input "VILLAGRA SILVIA RAQUEL" at bounding box center [696, 262] width 912 height 13
click at [356, 262] on input "VILLAGRA SILVIA RAQUEL" at bounding box center [696, 262] width 912 height 13
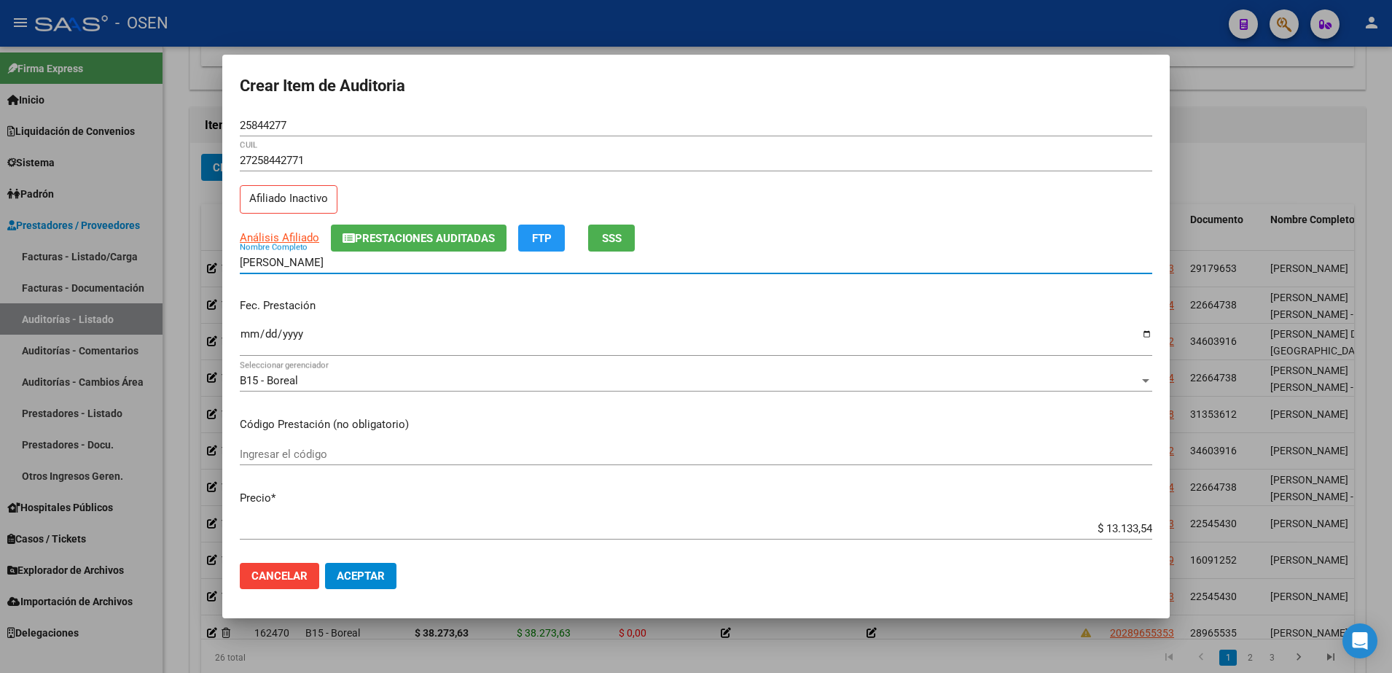
paste input "25844277"
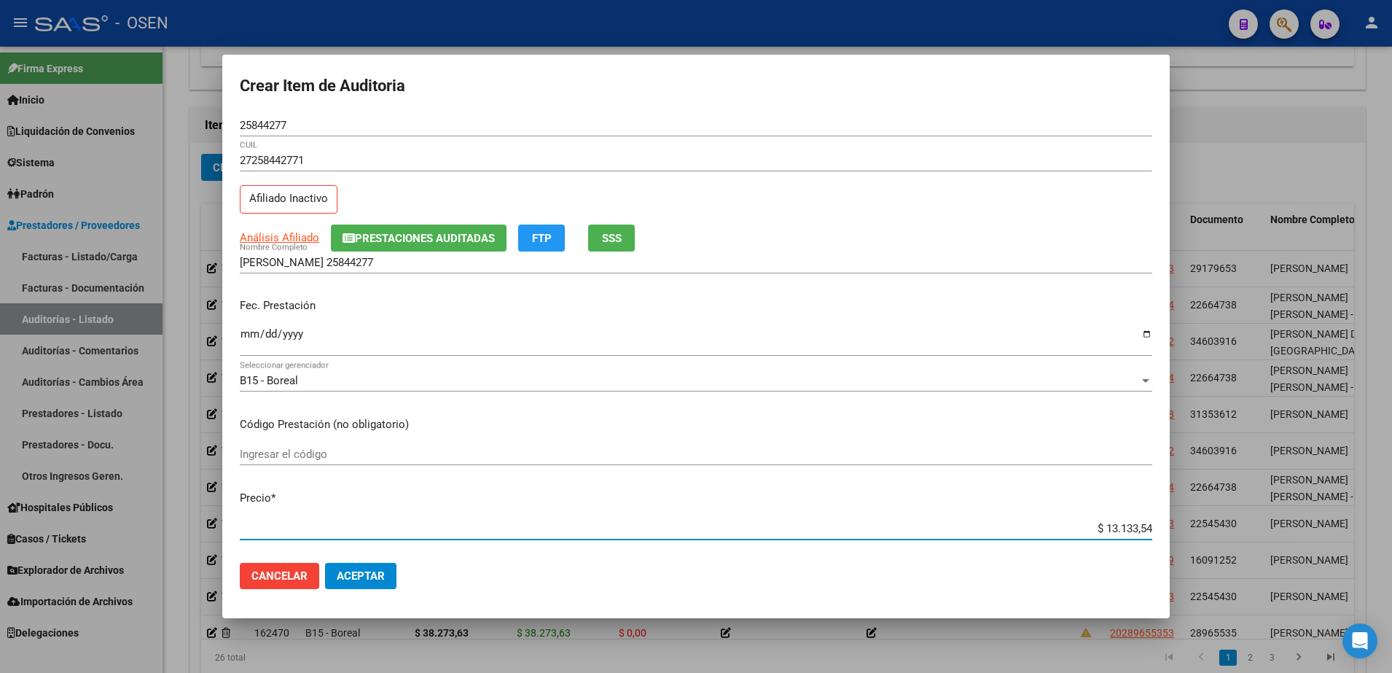
drag, startPoint x: 1050, startPoint y: 532, endPoint x: 1191, endPoint y: 536, distance: 141.4
click at [1191, 536] on div "Crear Item de Auditoria 25844277 Nro Documento 27258442771 CUIL Afiliado Inacti…" at bounding box center [696, 336] width 1392 height 673
click at [469, 260] on input "VILLAGRA SILVIA 25844277" at bounding box center [696, 262] width 912 height 13
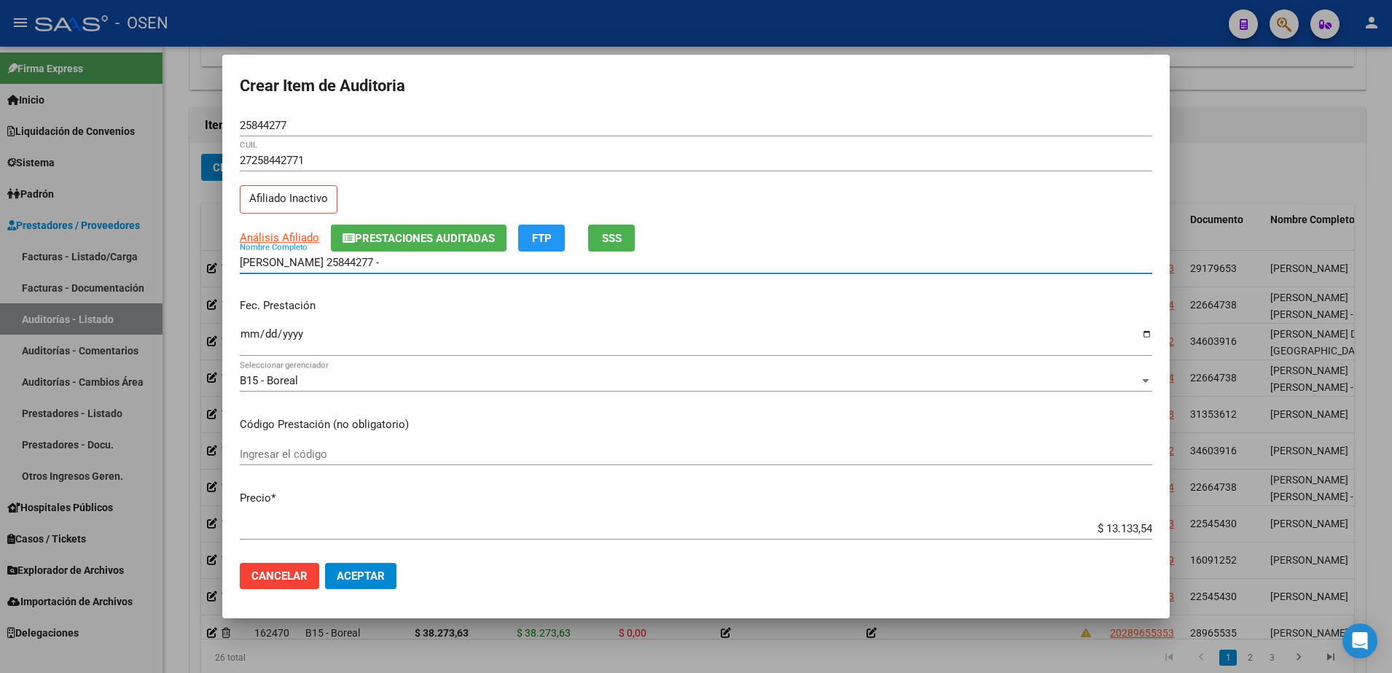
paste input "$ 13.133,54"
drag, startPoint x: 483, startPoint y: 255, endPoint x: 165, endPoint y: 258, distance: 318.4
click at [165, 258] on div "Crear Item de Auditoria 25844277 Nro Documento 27258442771 CUIL Afiliado Inacti…" at bounding box center [696, 336] width 1392 height 673
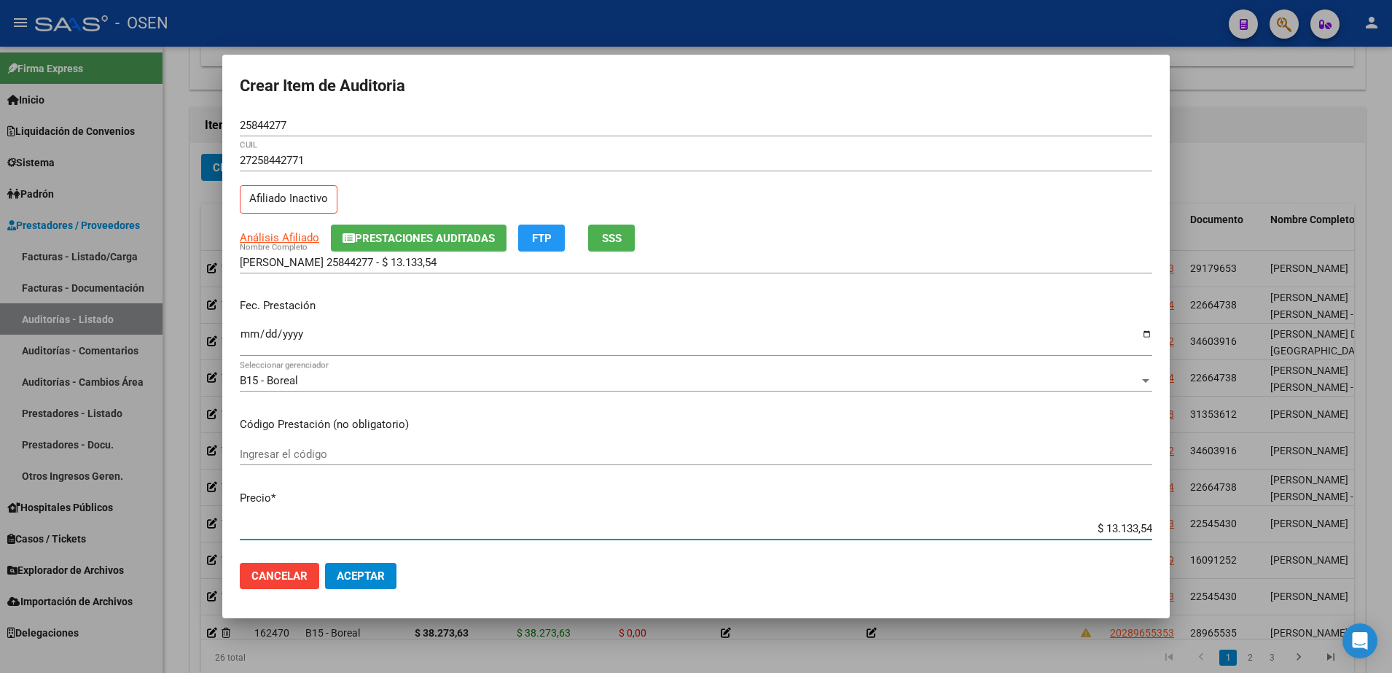
click at [1059, 530] on input "$ 13.133,54" at bounding box center [696, 528] width 912 height 13
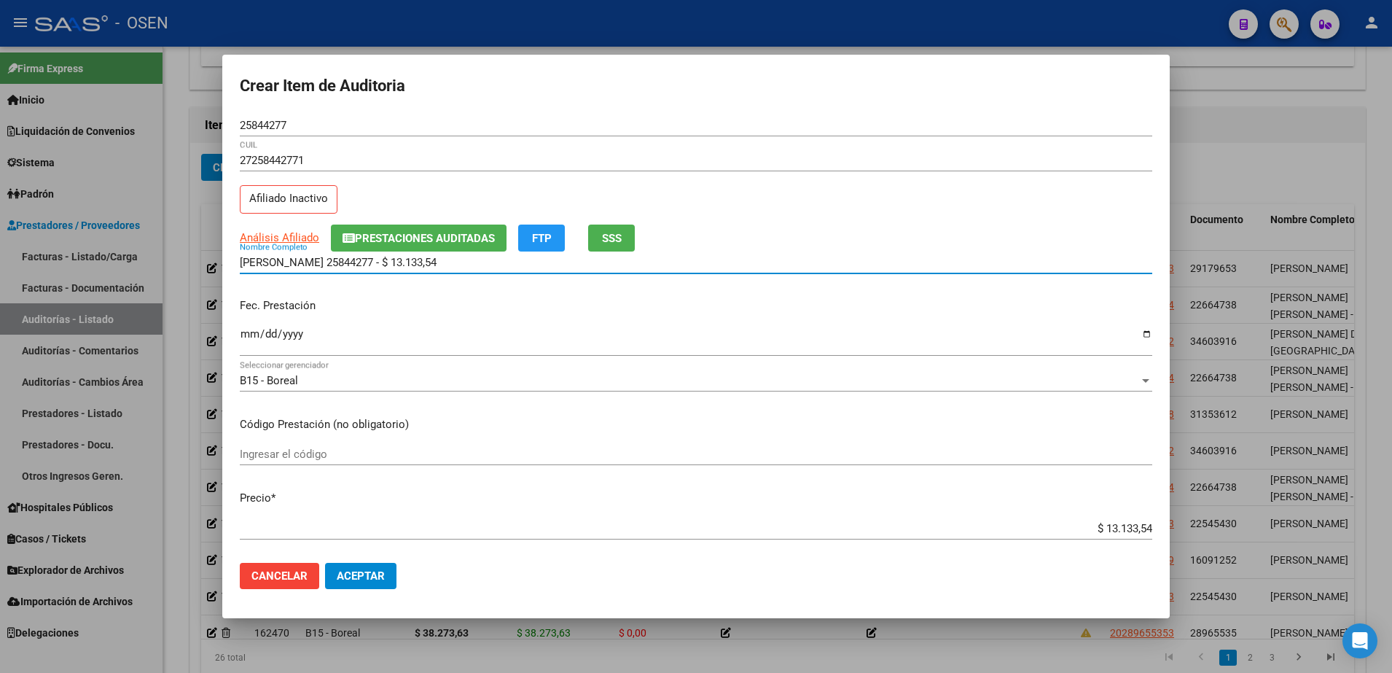
drag, startPoint x: 450, startPoint y: 260, endPoint x: 326, endPoint y: 267, distance: 124.8
click at [326, 267] on input "VILLAGRA SILVIA 25844277 - $ 13.133,54" at bounding box center [696, 262] width 912 height 13
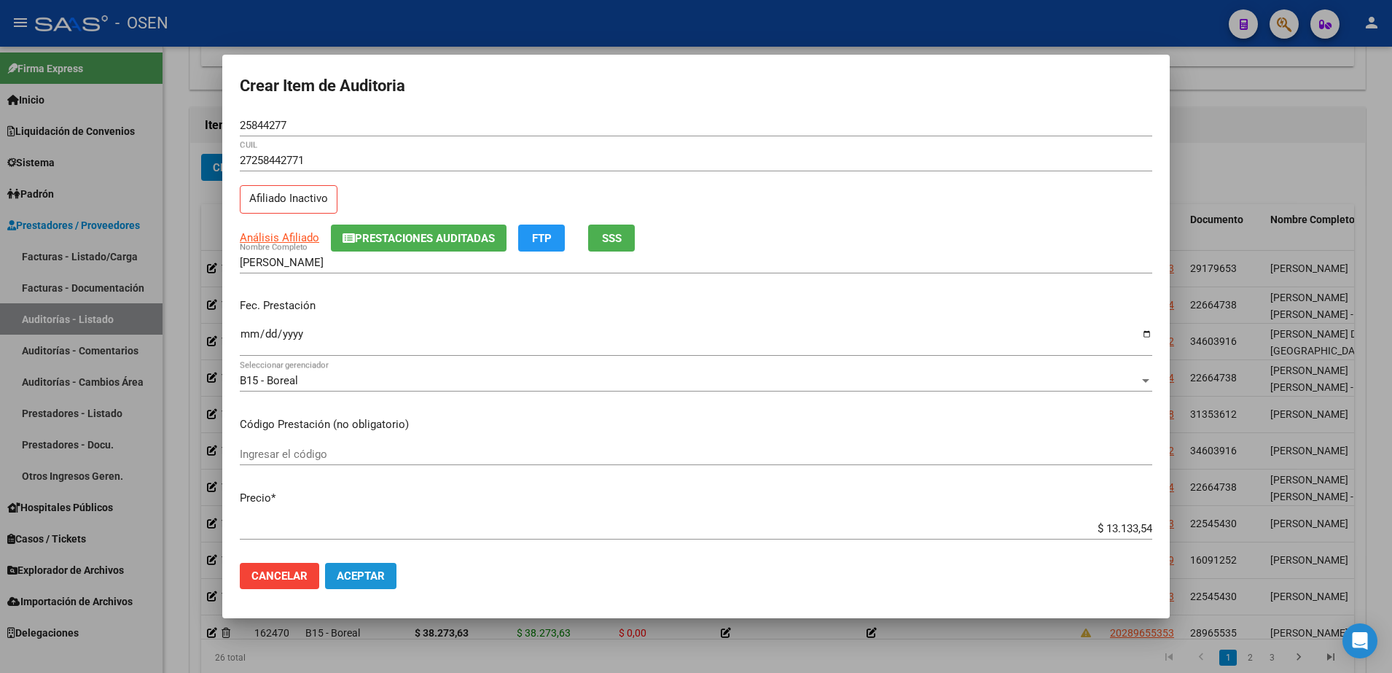
click at [367, 571] on span "Aceptar" at bounding box center [361, 575] width 48 height 13
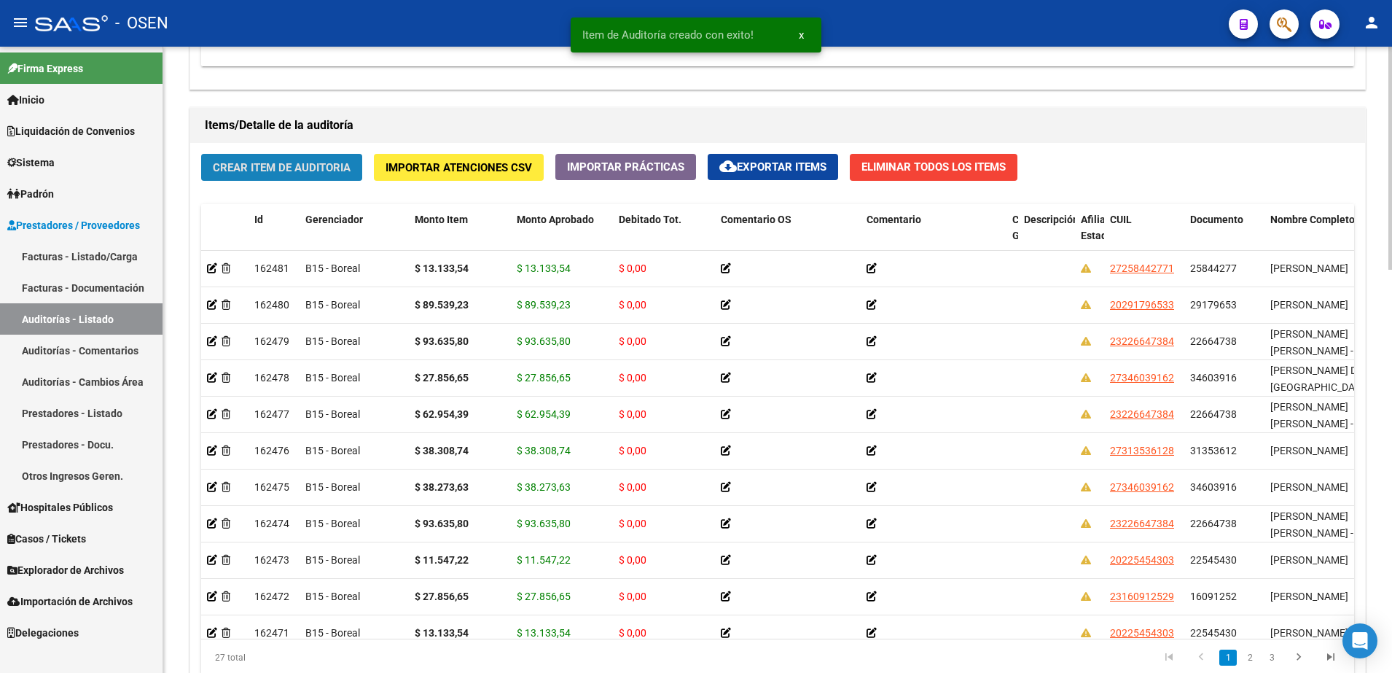
click at [329, 168] on span "Crear Item de Auditoria" at bounding box center [282, 167] width 138 height 13
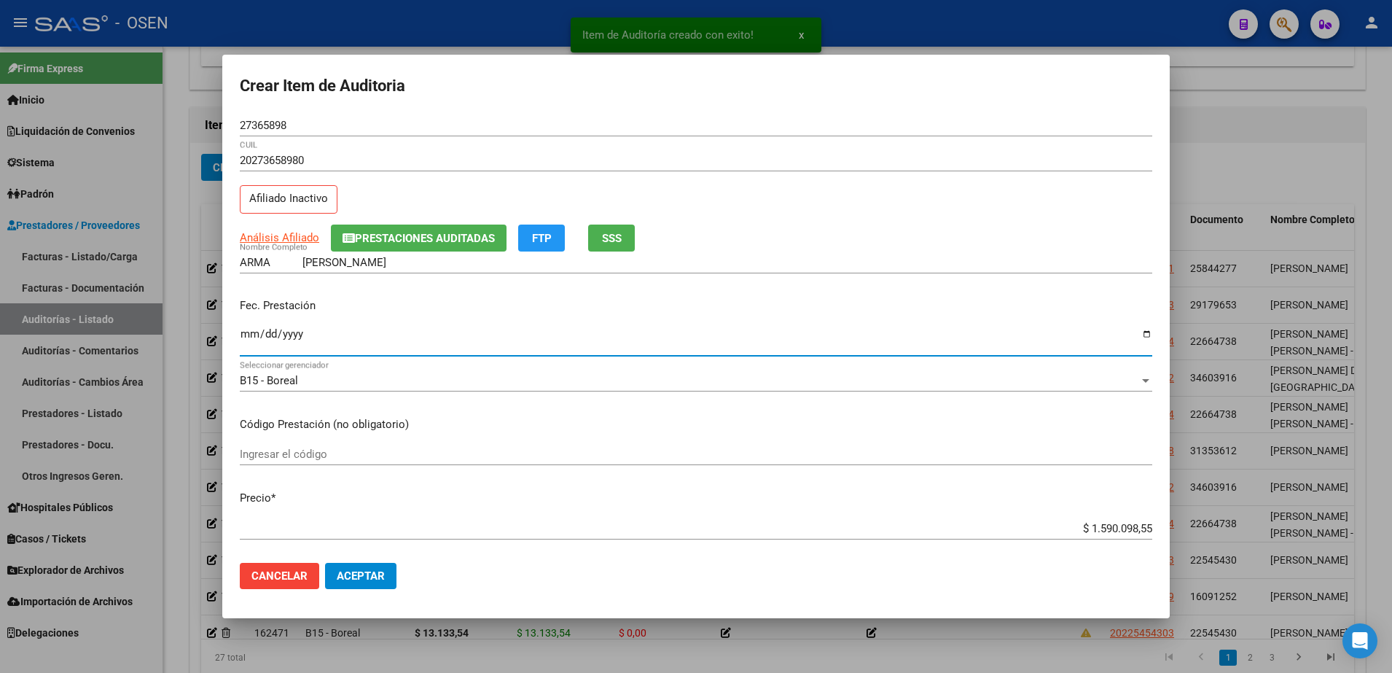
click at [246, 341] on input "Ingresar la fecha" at bounding box center [696, 339] width 912 height 23
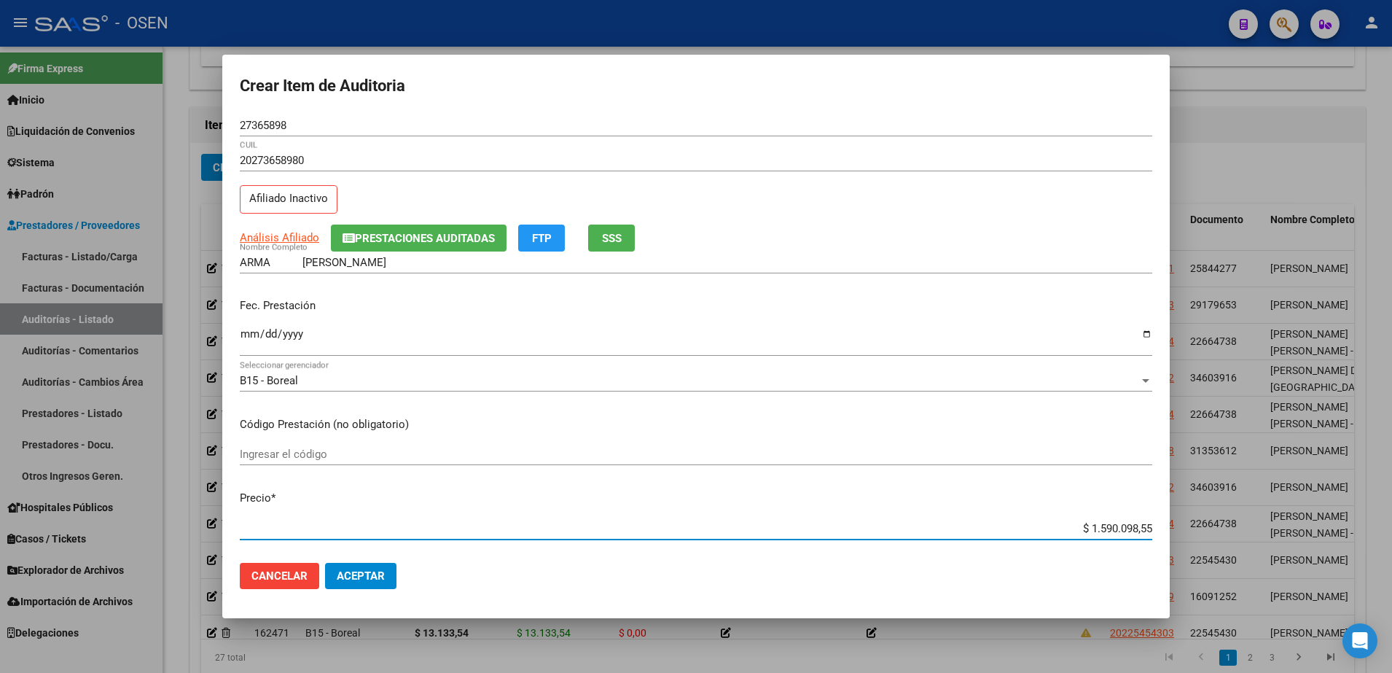
paste input "51.917,07"
click at [263, 119] on input "27365898" at bounding box center [696, 125] width 912 height 13
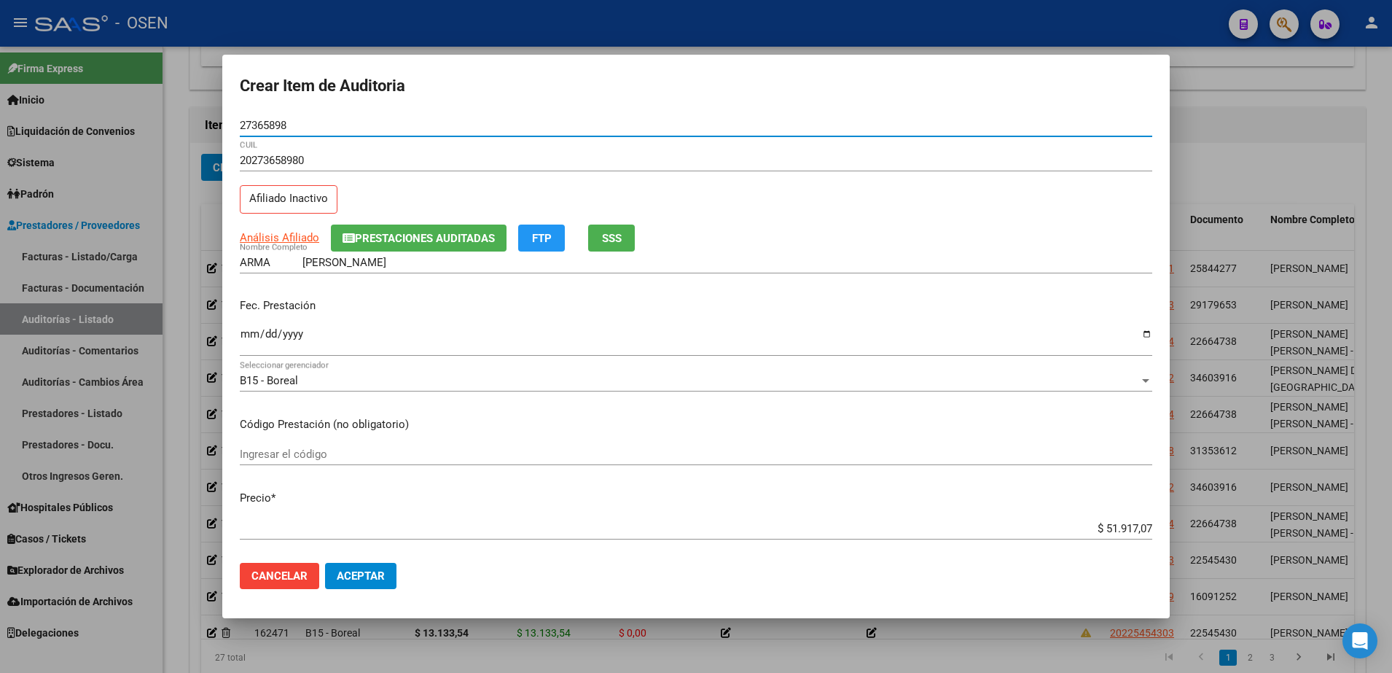
click at [263, 119] on input "27365898" at bounding box center [696, 125] width 912 height 13
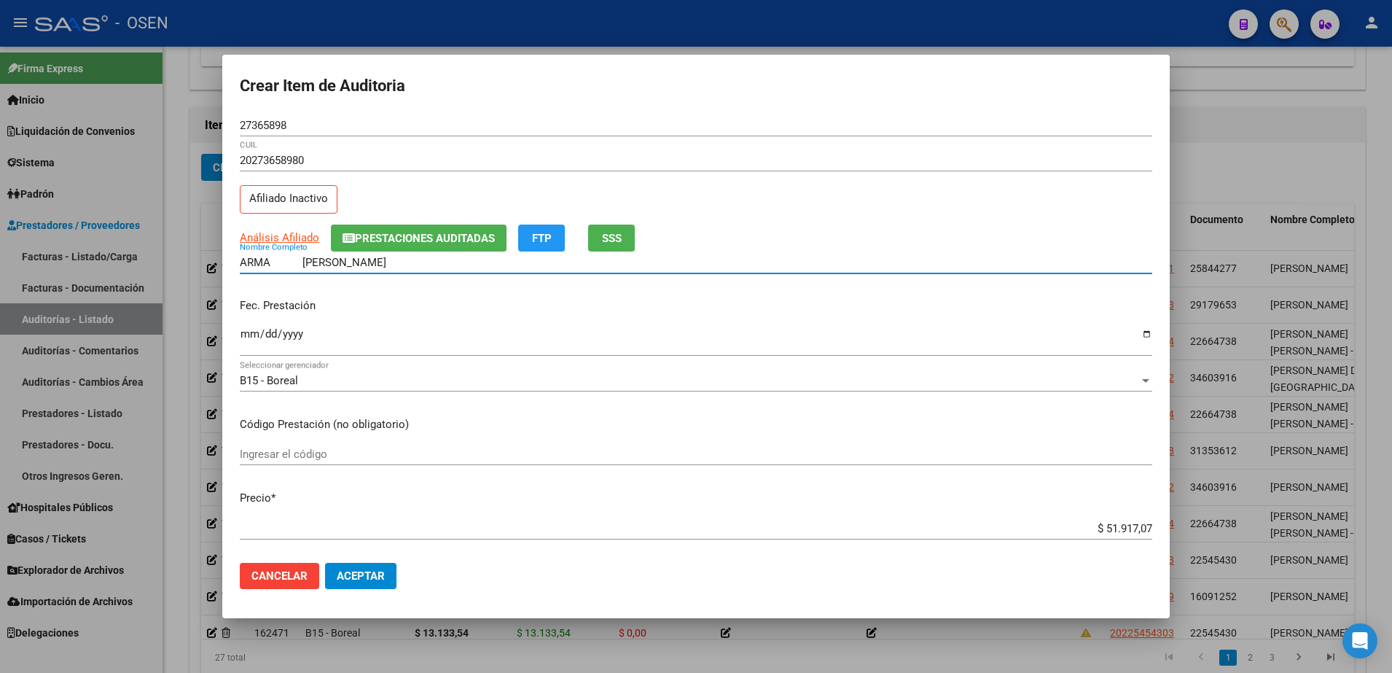
click at [374, 256] on input "ARMA FERNANDO GABRIEL" at bounding box center [696, 262] width 912 height 13
paste input "27365898"
drag, startPoint x: 300, startPoint y: 264, endPoint x: 271, endPoint y: 264, distance: 29.1
click at [271, 264] on input "ARMA FERNANDO 27365898" at bounding box center [696, 262] width 912 height 13
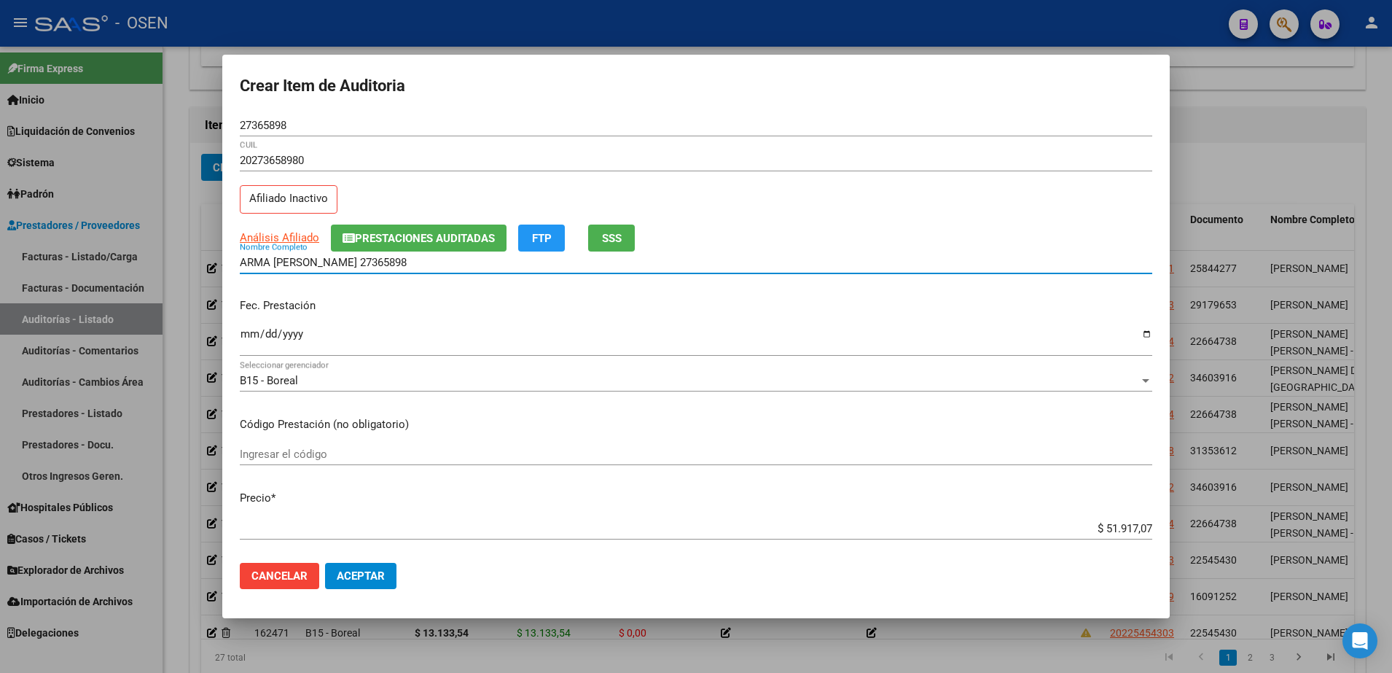
click at [364, 256] on input "ARMA FERNANDO 27365898" at bounding box center [696, 262] width 912 height 13
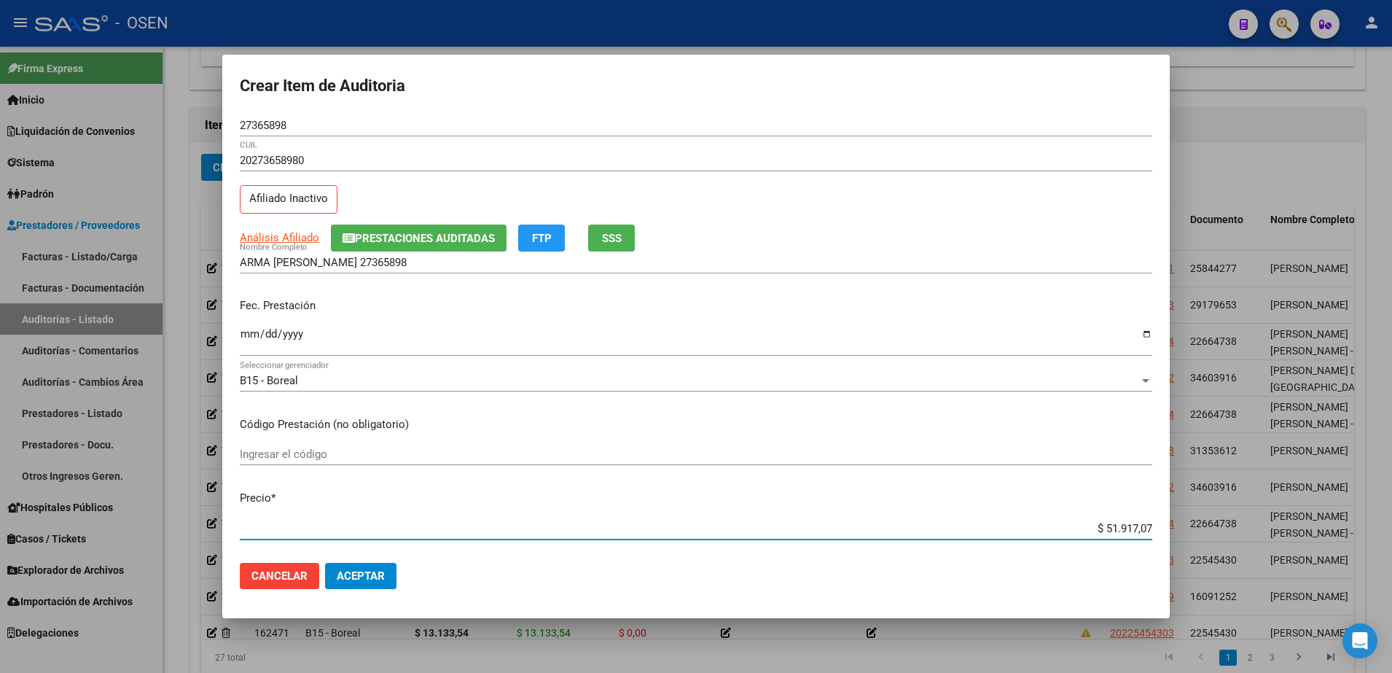
click at [1073, 522] on input "$ 51.917,07" at bounding box center [696, 528] width 912 height 13
drag, startPoint x: 1078, startPoint y: 527, endPoint x: 1149, endPoint y: 531, distance: 71.5
click at [1149, 531] on app-form-text-field "Precio * $ 51.917,07 Ingresar el precio" at bounding box center [702, 512] width 924 height 45
click at [500, 276] on div "ARMA FERNANDO 27365898 Nombre Completo" at bounding box center [696, 269] width 912 height 36
click at [490, 267] on input "ARMA FERNANDO 27365898" at bounding box center [696, 262] width 912 height 13
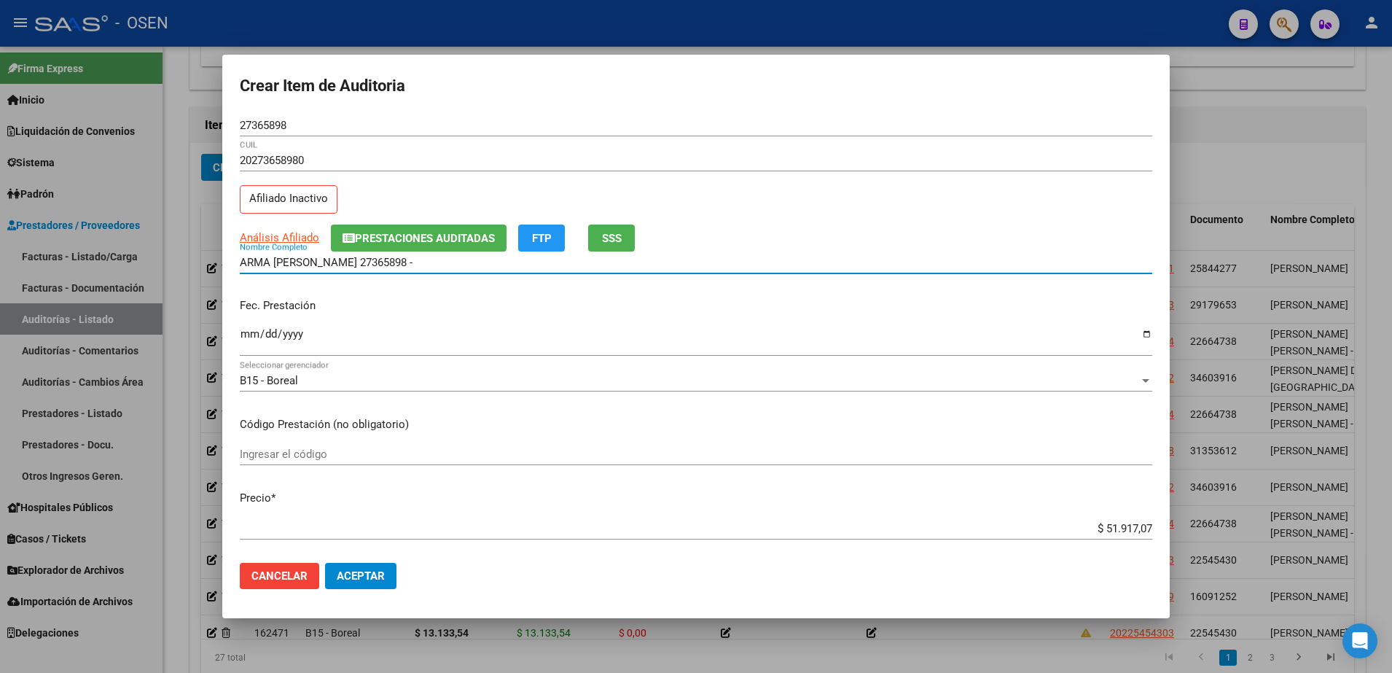
paste input "$ 51.917,07"
drag, startPoint x: 507, startPoint y: 264, endPoint x: 195, endPoint y: 257, distance: 311.9
click at [195, 257] on div "Crear Item de Auditoria 27365898 Nro Documento 20273658980 CUIL Afiliado Inacti…" at bounding box center [696, 336] width 1392 height 673
click at [452, 263] on input "ARMA FERNANDO 27365898 - $ 51.917,07" at bounding box center [696, 262] width 912 height 13
drag, startPoint x: 452, startPoint y: 263, endPoint x: 356, endPoint y: 265, distance: 96.2
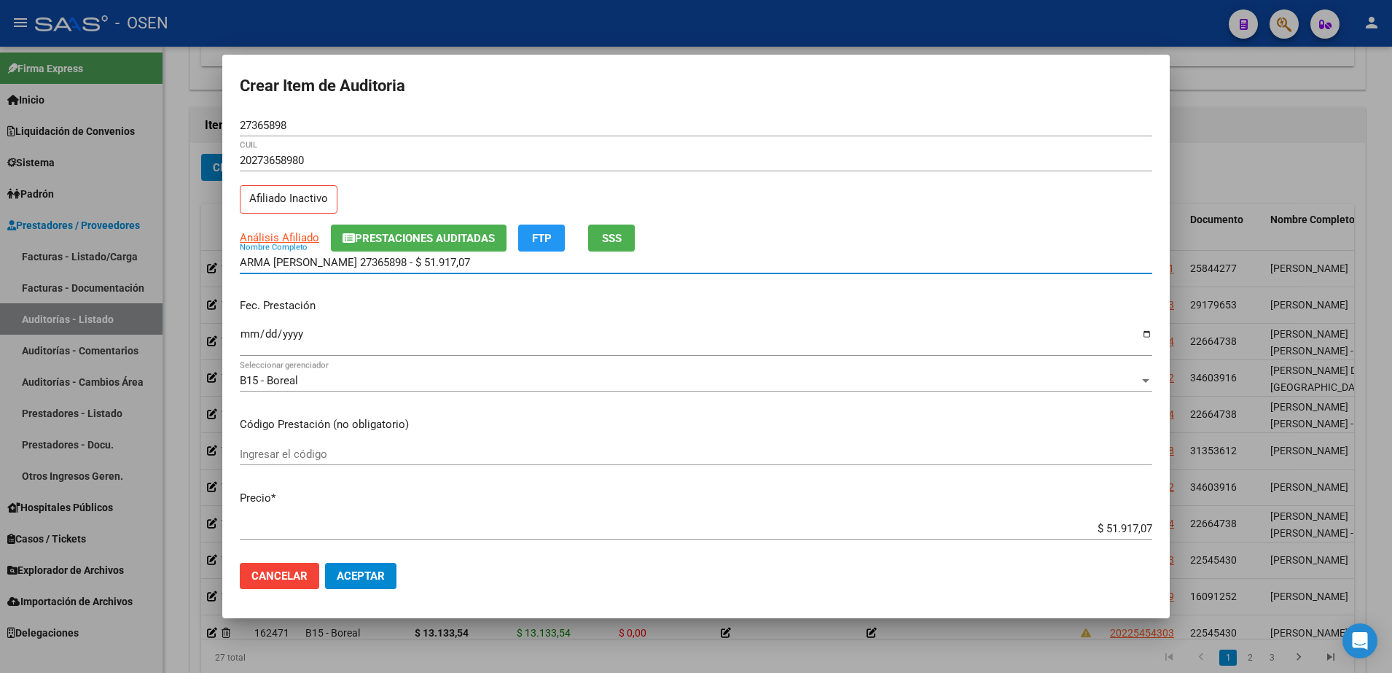
click at [356, 265] on input "ARMA FERNANDO 27365898 - $ 51.917,07" at bounding box center [696, 262] width 912 height 13
click at [384, 584] on button "Aceptar" at bounding box center [360, 576] width 71 height 26
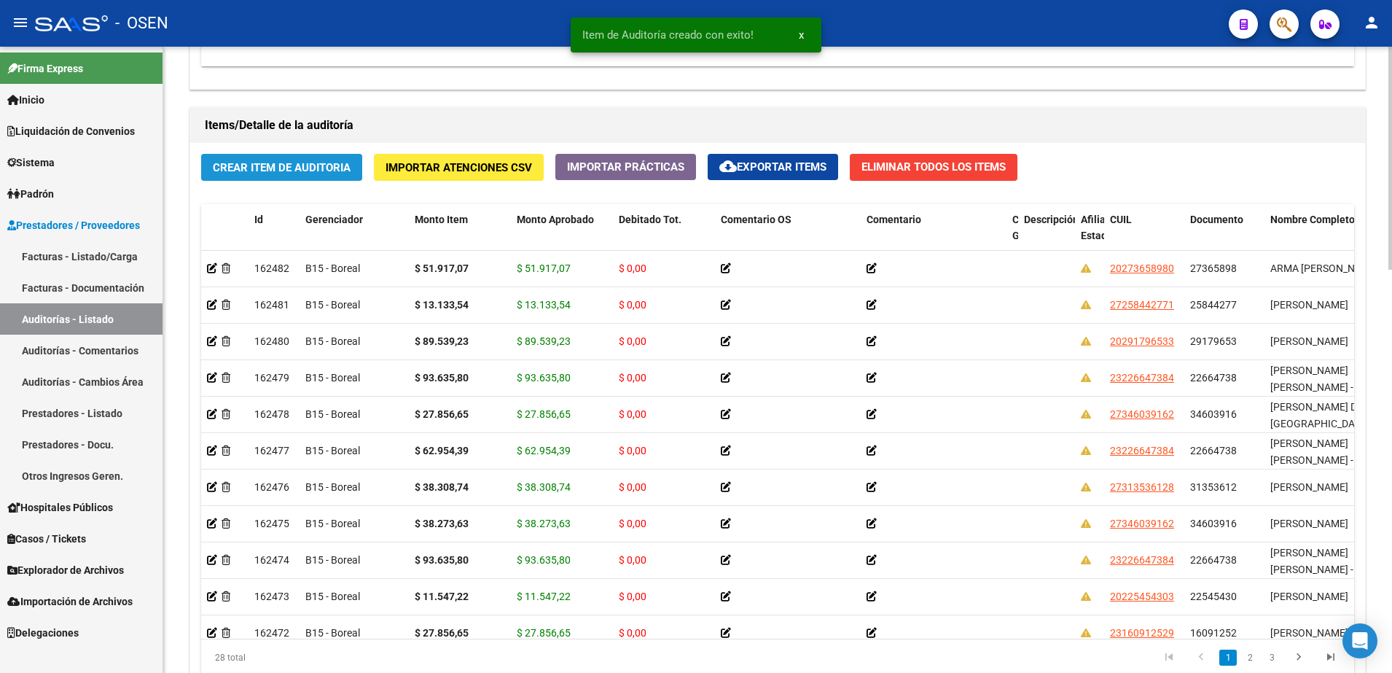
click at [324, 160] on span "Crear Item de Auditoria" at bounding box center [282, 166] width 138 height 13
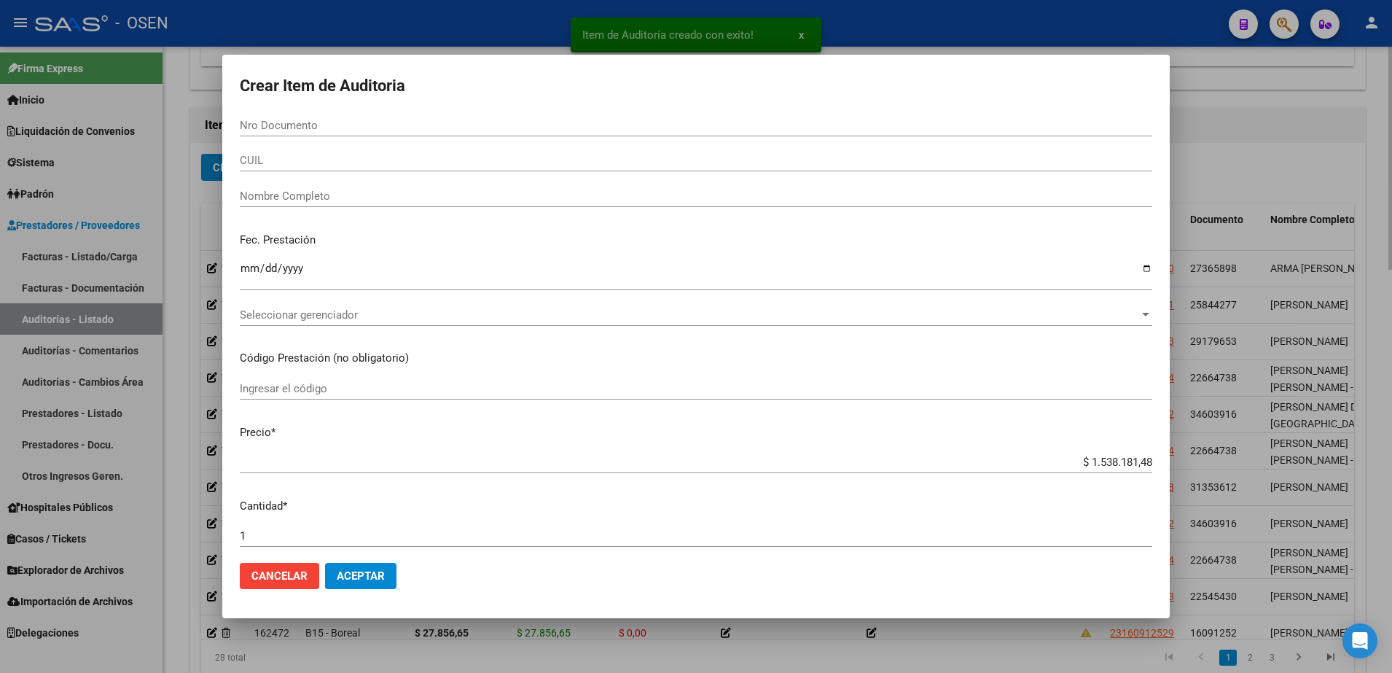
paste input "45438539"
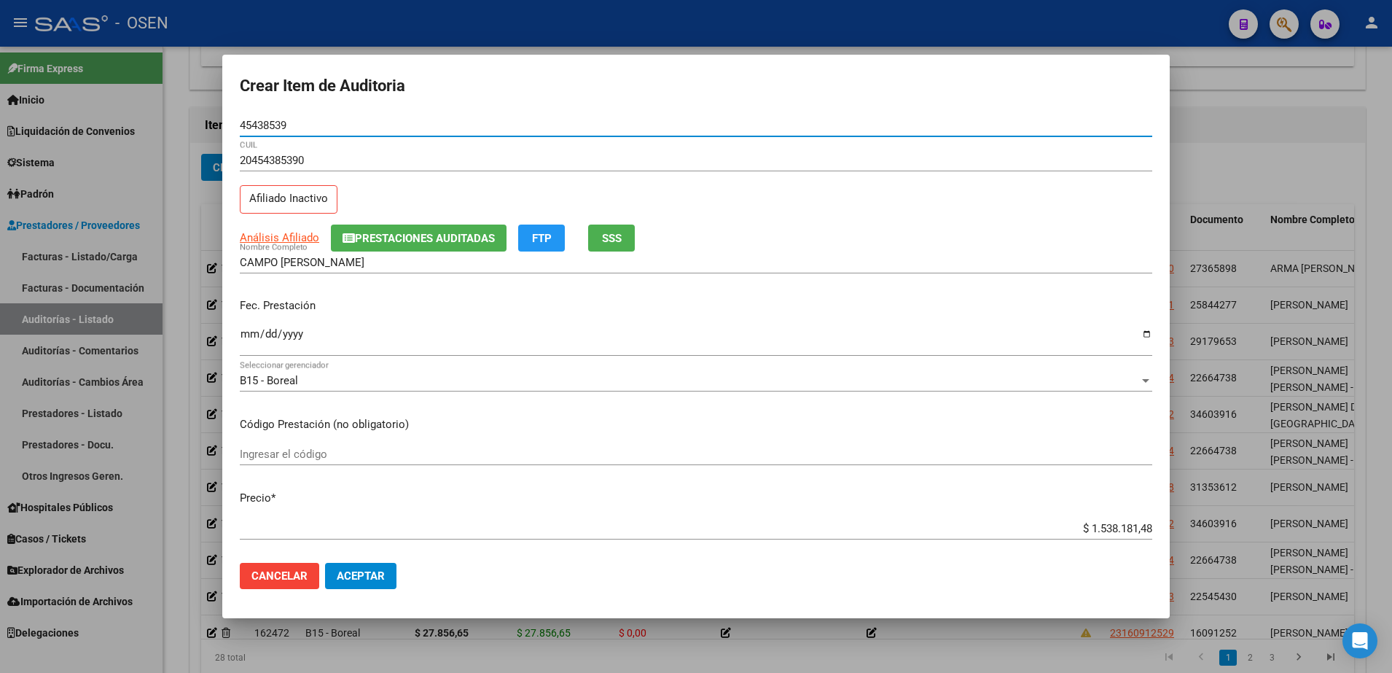
click at [244, 343] on input "Ingresar la fecha" at bounding box center [696, 339] width 912 height 23
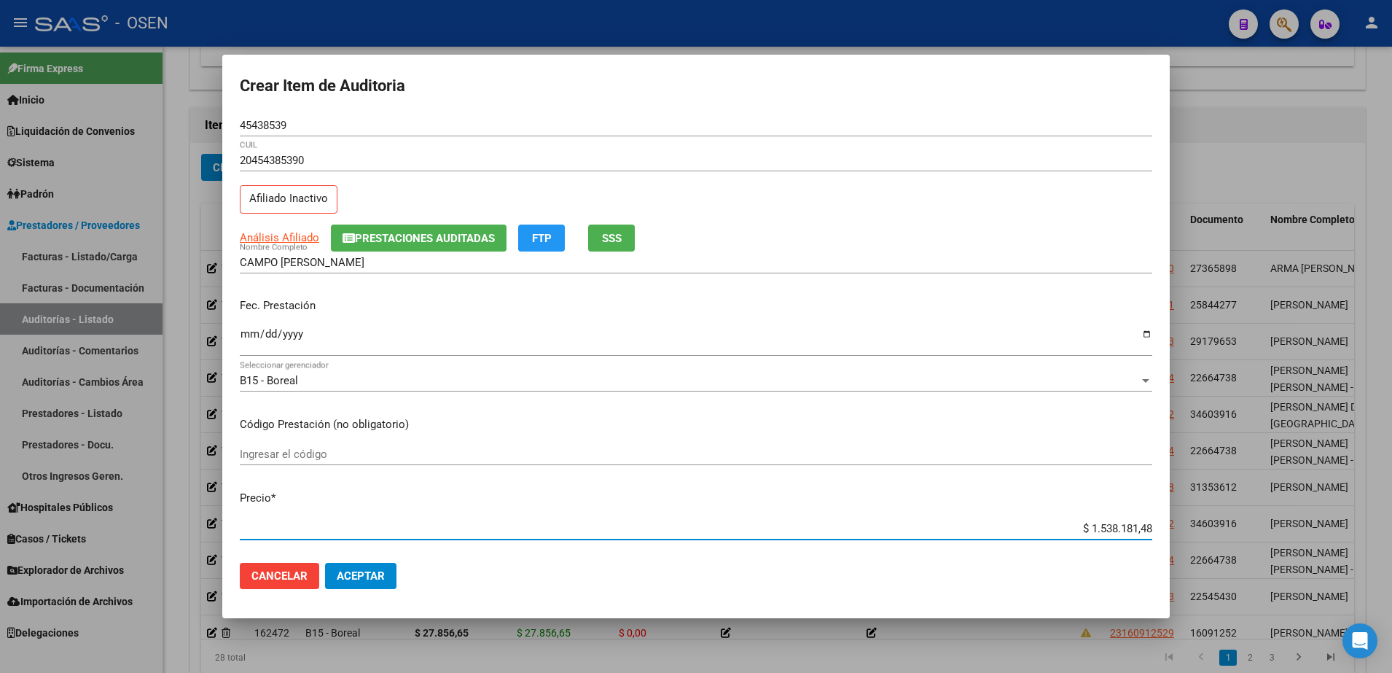
paste input "104.403,91"
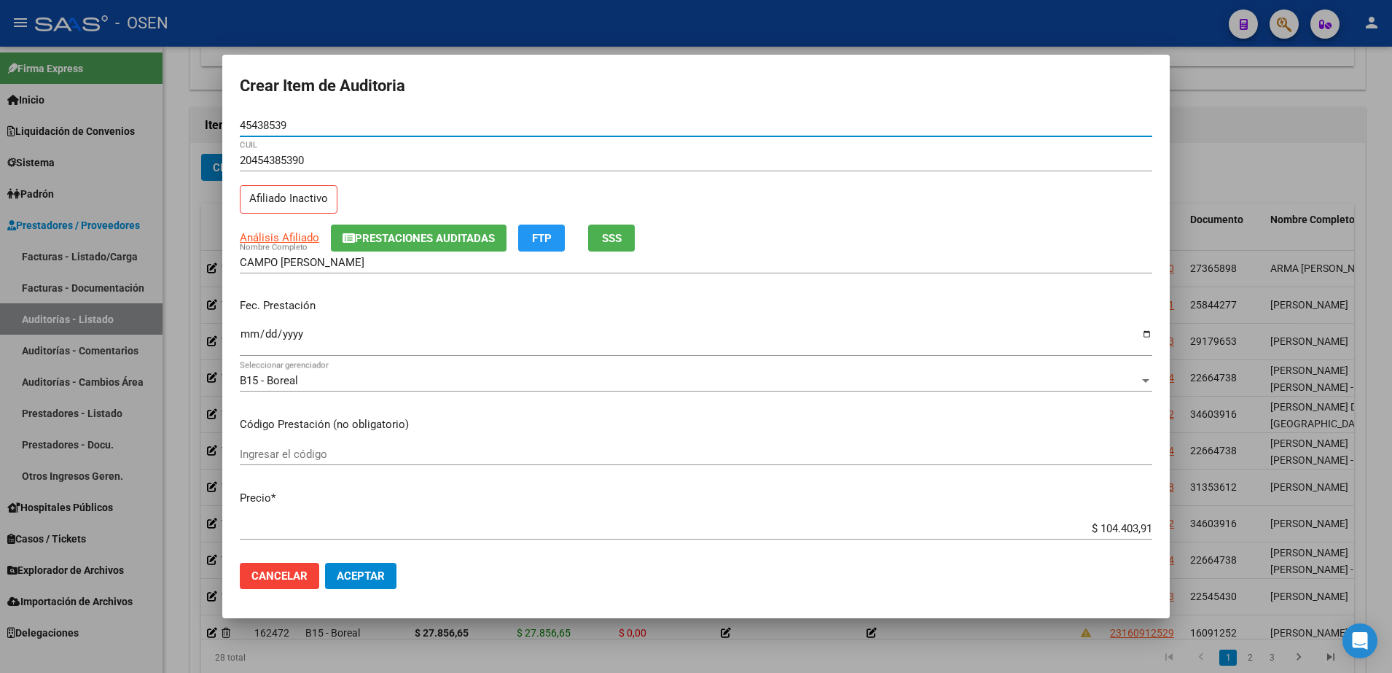
click at [263, 130] on input "45438539" at bounding box center [696, 125] width 912 height 13
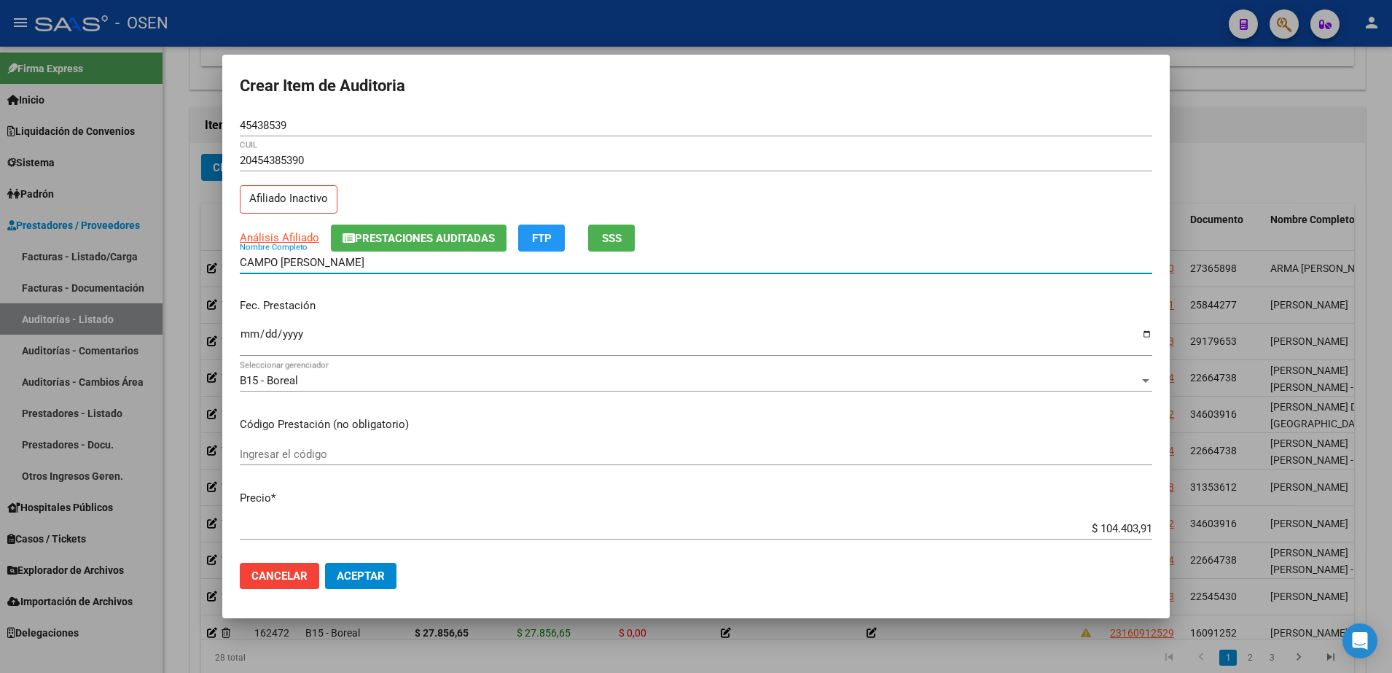
click at [338, 264] on input "CAMPO ANIBAL RAMON" at bounding box center [696, 262] width 912 height 13
paste input "45438539"
click at [338, 264] on input "CAMPO ANIBAL RAMON" at bounding box center [696, 262] width 912 height 13
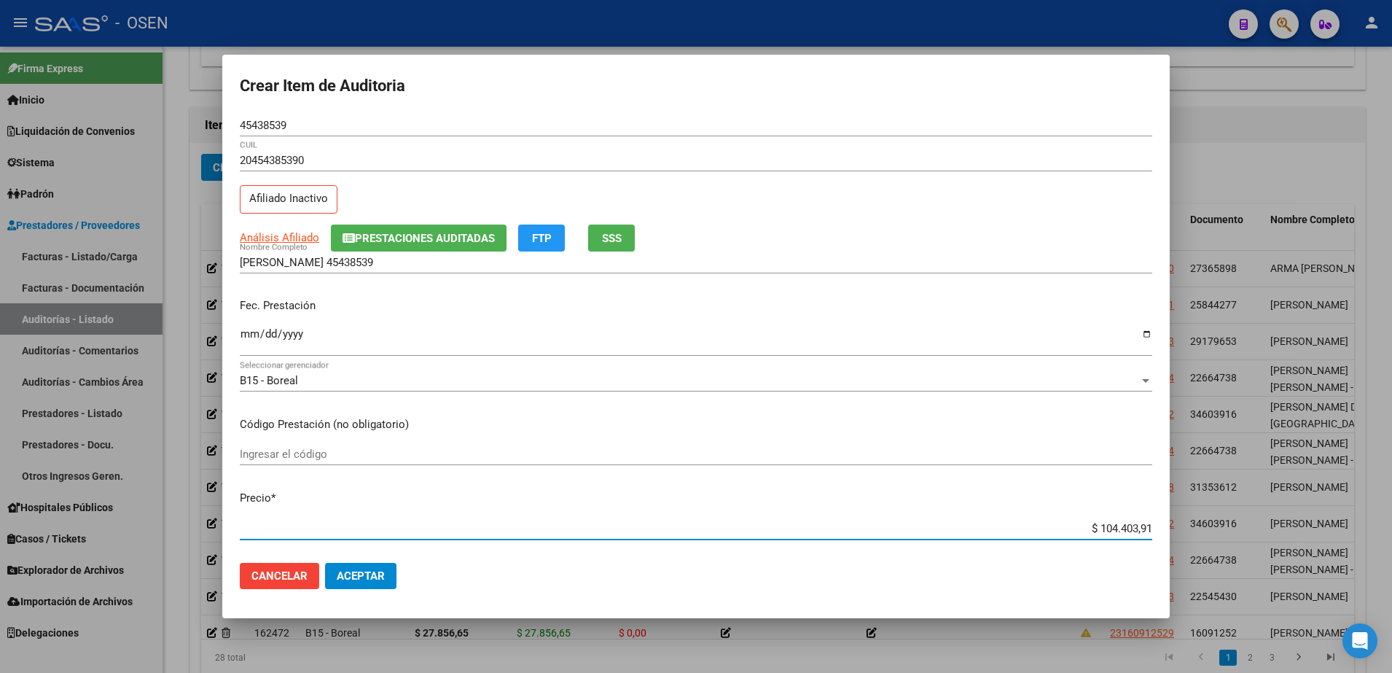
drag, startPoint x: 1077, startPoint y: 530, endPoint x: 1188, endPoint y: 533, distance: 110.8
click at [1188, 533] on div "Crear Item de Auditoria 45438539 Nro Documento 20454385390 CUIL Afiliado Inacti…" at bounding box center [696, 336] width 1392 height 673
click at [473, 270] on div "CAMPO ANIBAL 45438539 Nombre Completo" at bounding box center [696, 262] width 912 height 22
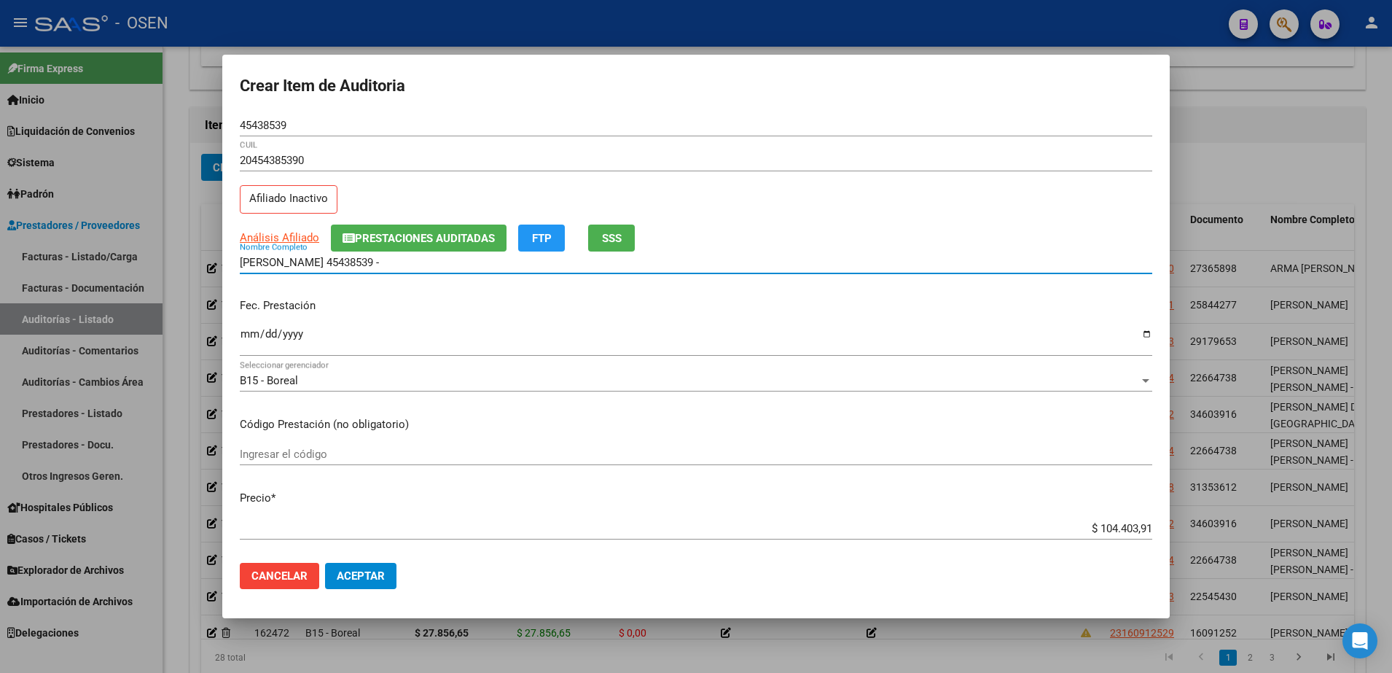
paste
drag, startPoint x: 469, startPoint y: 264, endPoint x: 230, endPoint y: 273, distance: 239.2
click at [230, 273] on mat-dialog-content "45438539 Nro Documento 20454385390 CUIL Afiliado Inactivo Análisis Afiliado Pre…" at bounding box center [695, 332] width 947 height 437
click at [479, 262] on input "CAMPO ANIBAL 45438539 - $ 104.403,91" at bounding box center [696, 262] width 912 height 13
drag, startPoint x: 479, startPoint y: 262, endPoint x: 369, endPoint y: 251, distance: 110.6
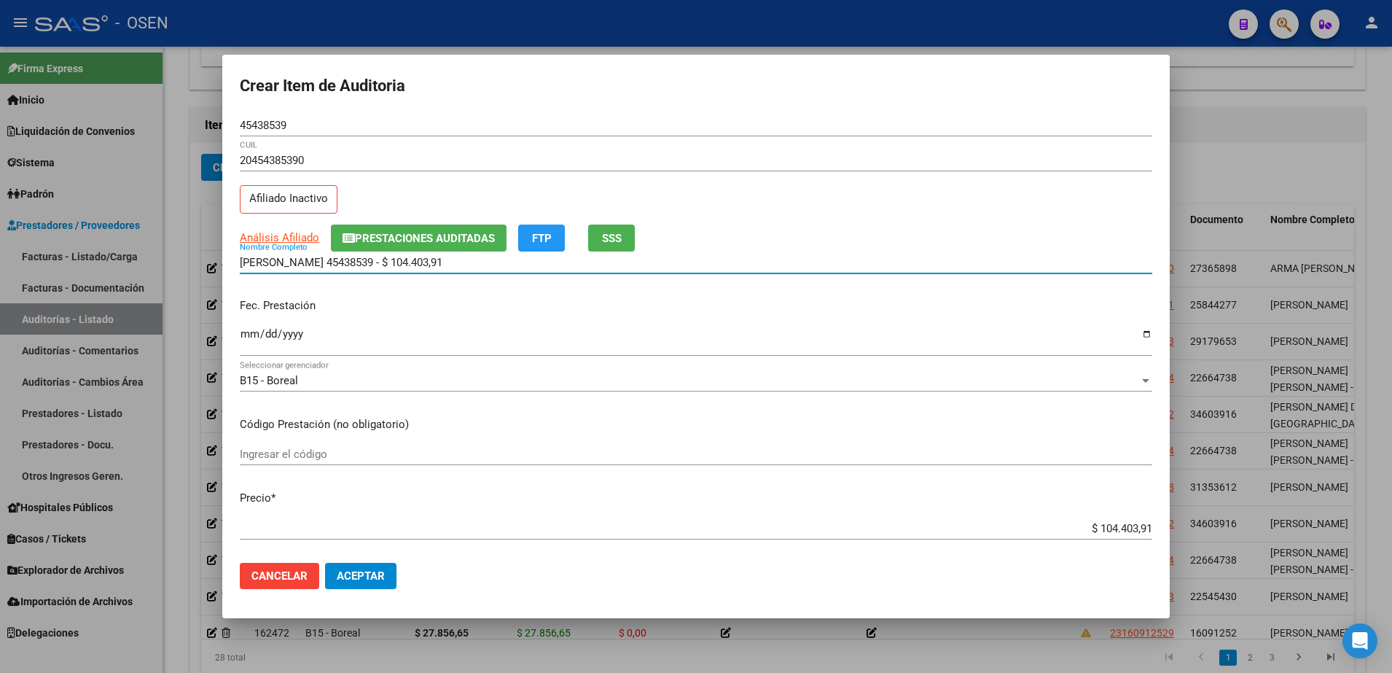
click at [344, 264] on input "CAMPO ANIBAL 45438539 - $ 104.403,91" at bounding box center [696, 262] width 912 height 13
click at [378, 580] on span "Aceptar" at bounding box center [361, 575] width 48 height 13
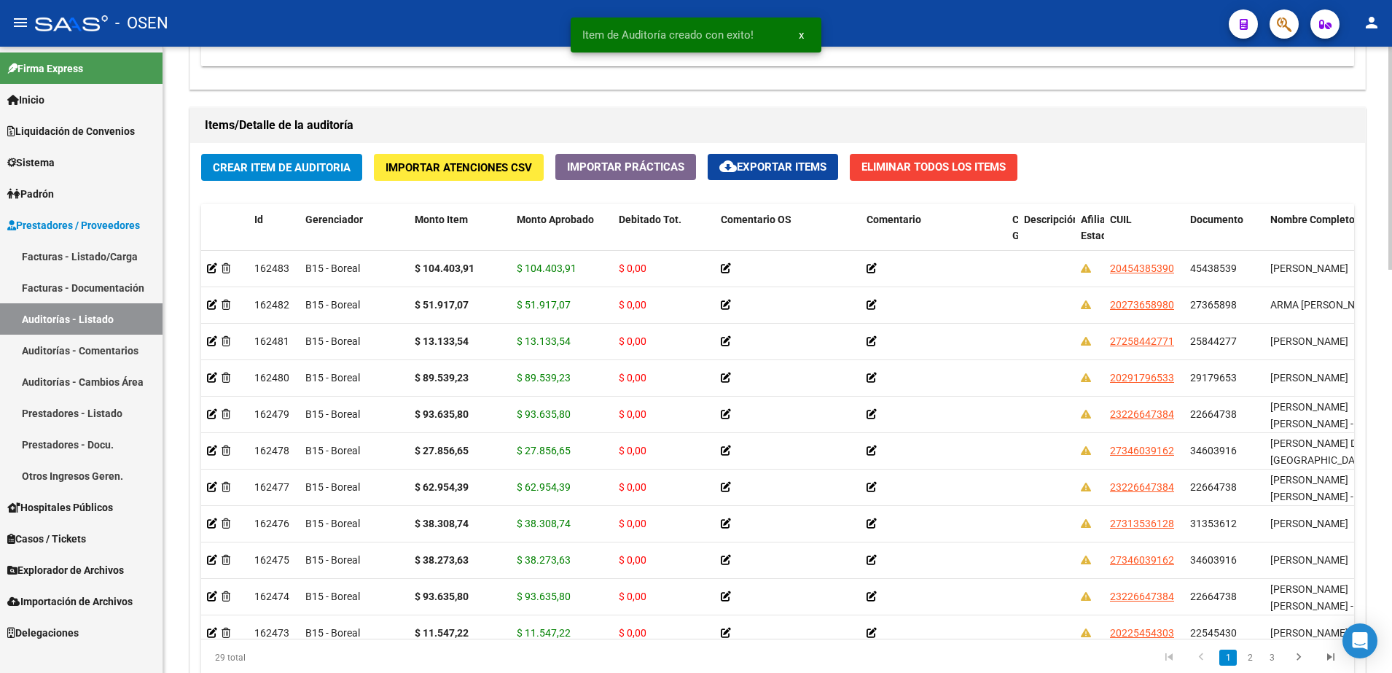
click at [302, 166] on span "Crear Item de Auditoria" at bounding box center [282, 167] width 138 height 13
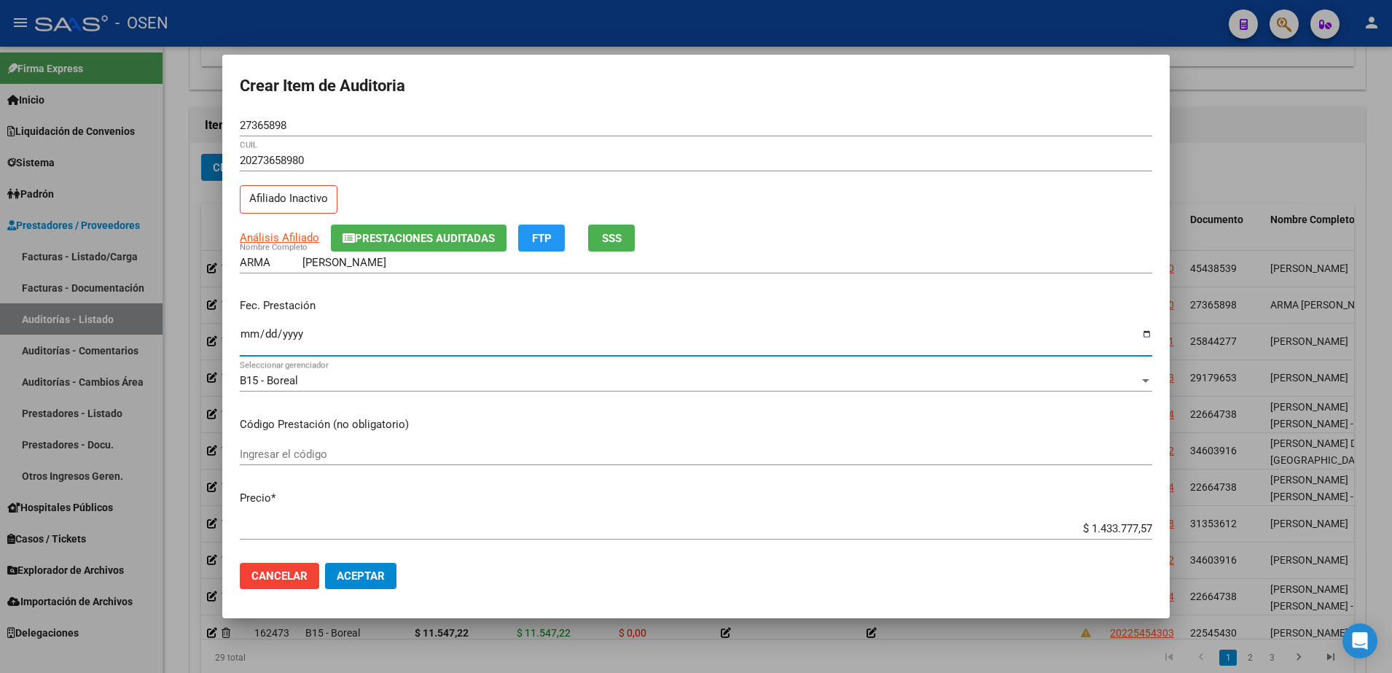
click at [241, 340] on input "Ingresar la fecha" at bounding box center [696, 339] width 912 height 23
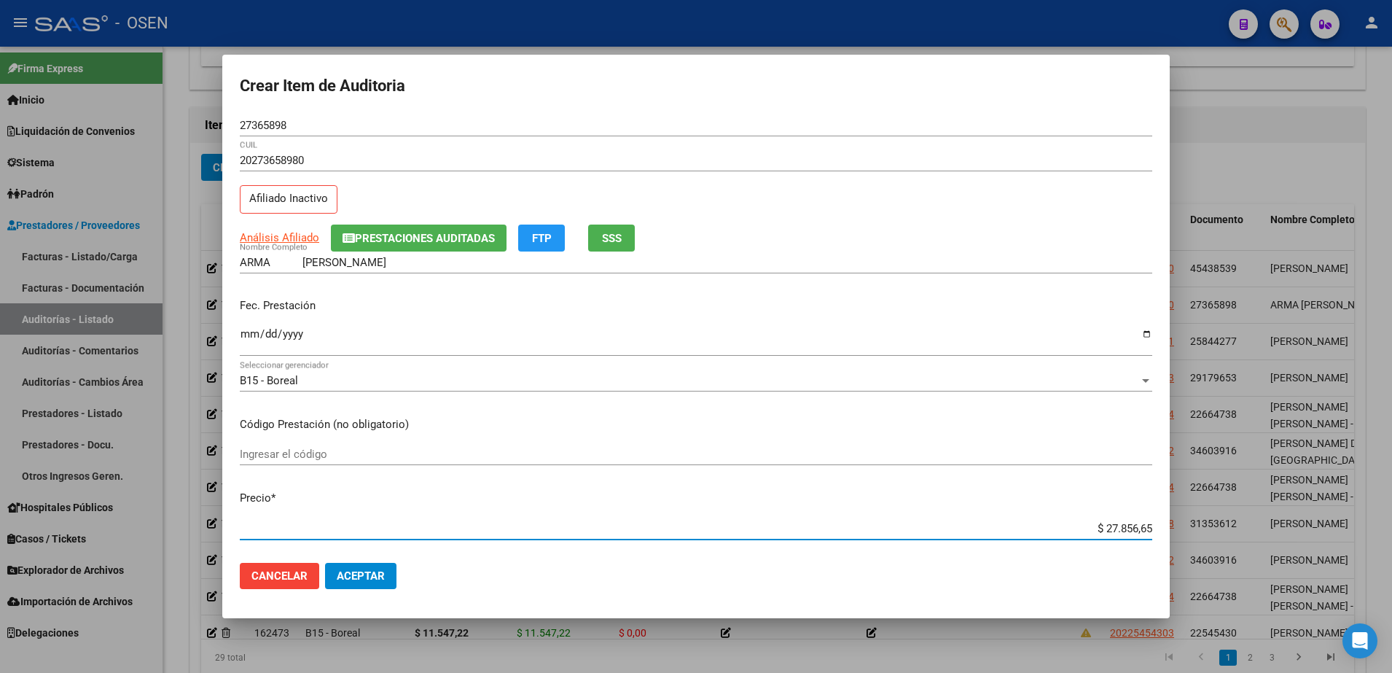
click at [344, 573] on span "Aceptar" at bounding box center [361, 575] width 48 height 13
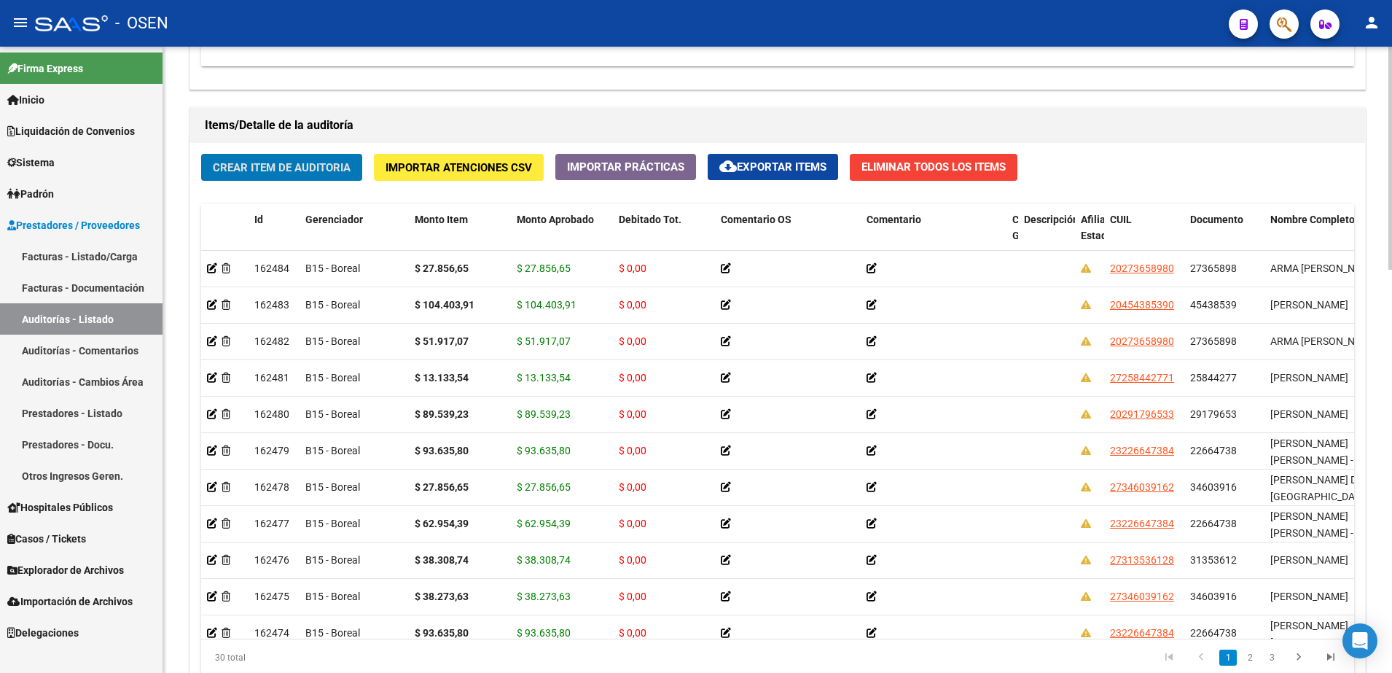
click at [328, 179] on button "Crear Item de Auditoria" at bounding box center [281, 167] width 161 height 27
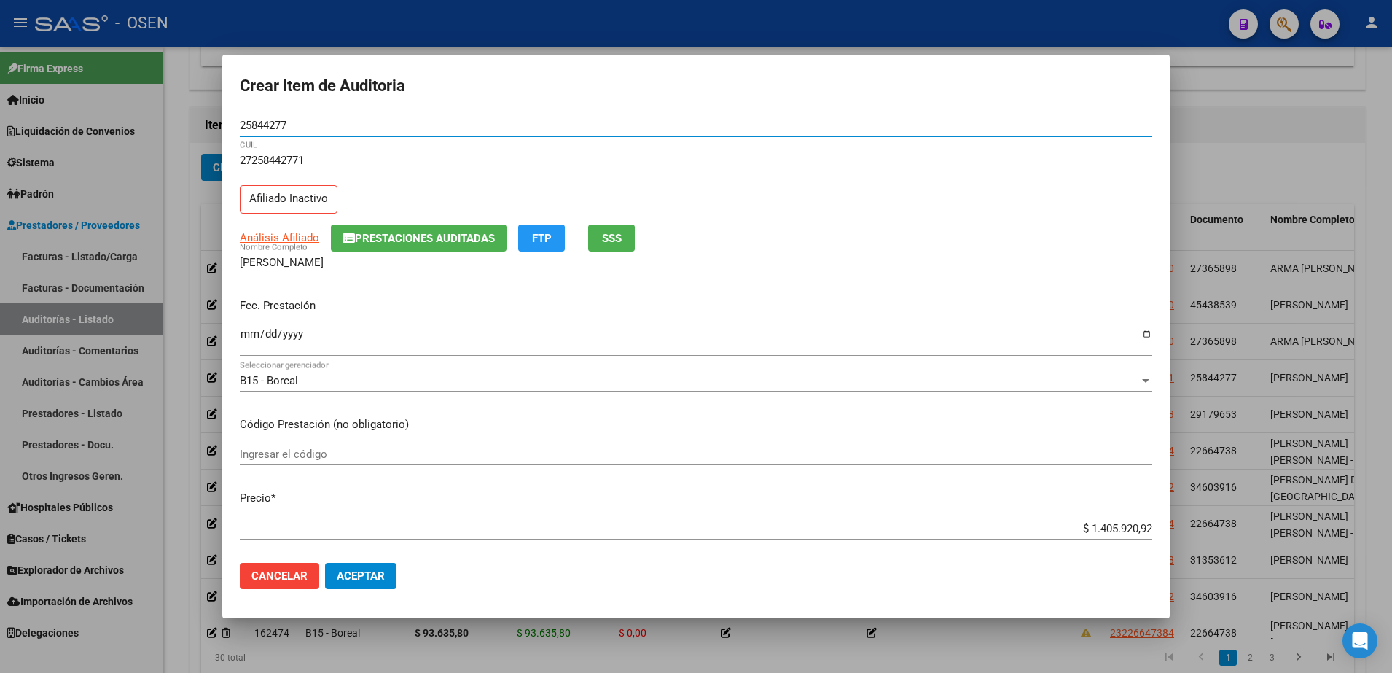
click at [253, 331] on input "Ingresar la fecha" at bounding box center [696, 339] width 912 height 23
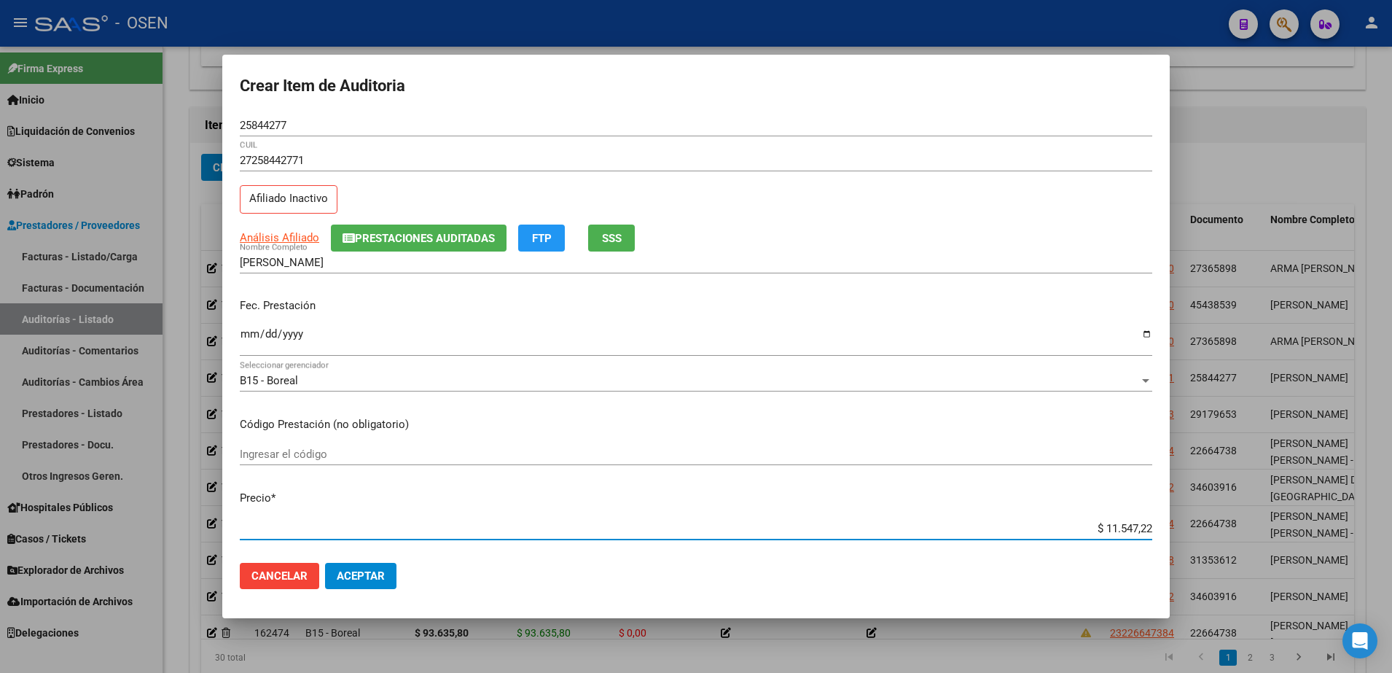
click at [362, 554] on mat-dialog-actions "Cancelar Aceptar" at bounding box center [696, 576] width 912 height 50
click at [378, 579] on span "Aceptar" at bounding box center [361, 575] width 48 height 13
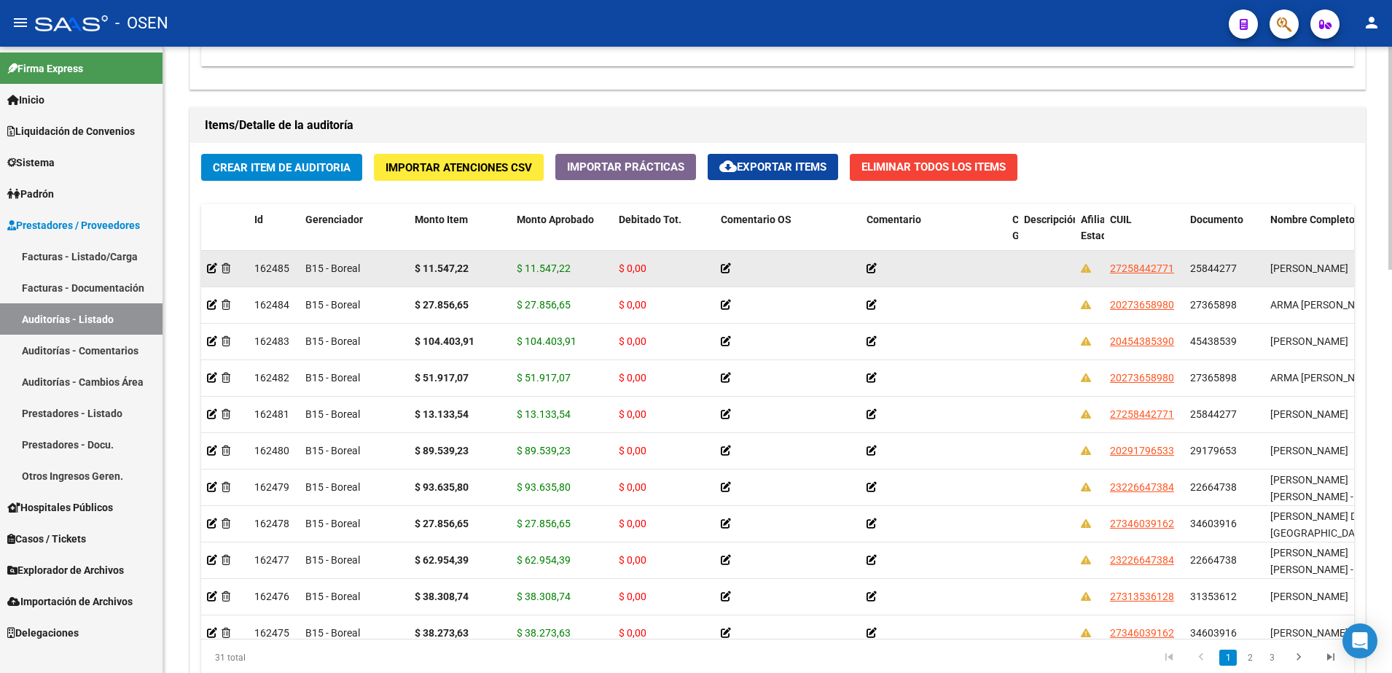
click at [446, 266] on strong "$ 11.547,22" at bounding box center [442, 268] width 54 height 12
copy strong "11.547,22"
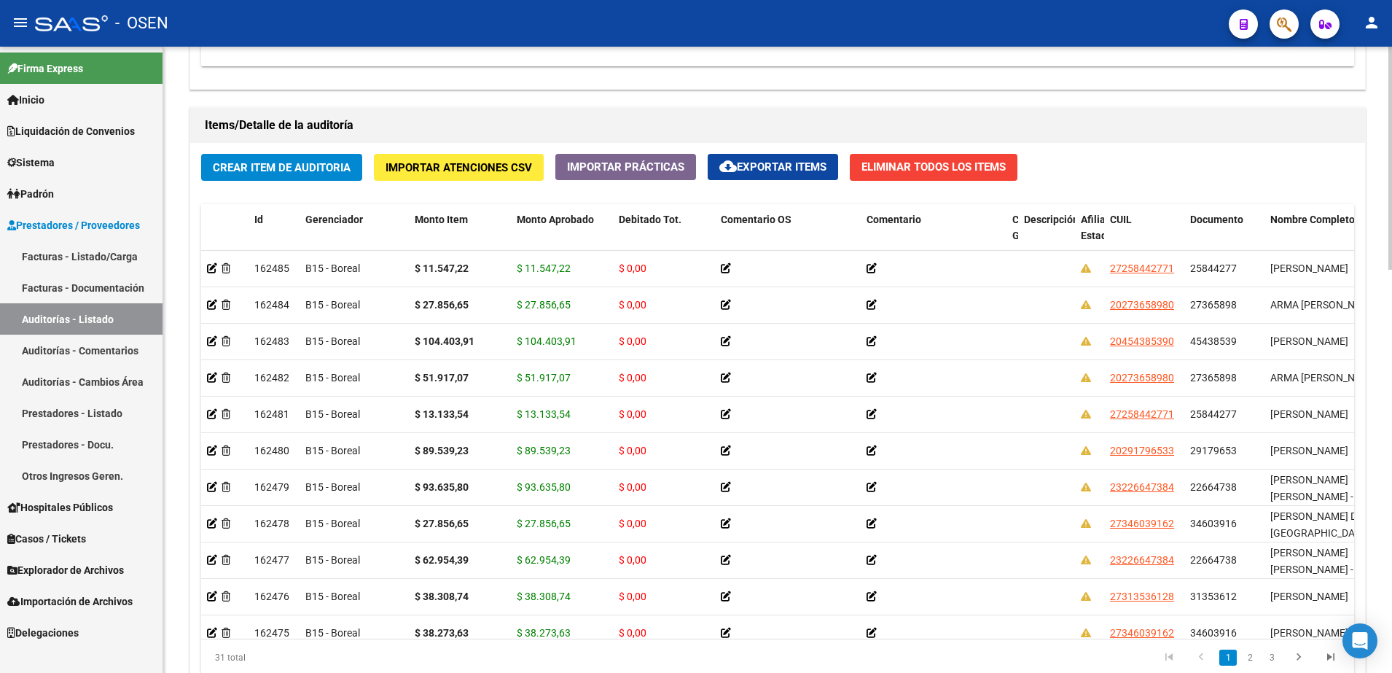
click at [330, 147] on div "Crear Item de Auditoria Importar Atenciones CSV Importar Prácticas cloud_downlo…" at bounding box center [777, 420] width 1175 height 554
click at [345, 182] on div "Crear Item de Auditoria Importar Atenciones CSV Importar Prácticas cloud_downlo…" at bounding box center [777, 420] width 1175 height 554
click at [344, 168] on span "Crear Item de Auditoria" at bounding box center [282, 167] width 138 height 13
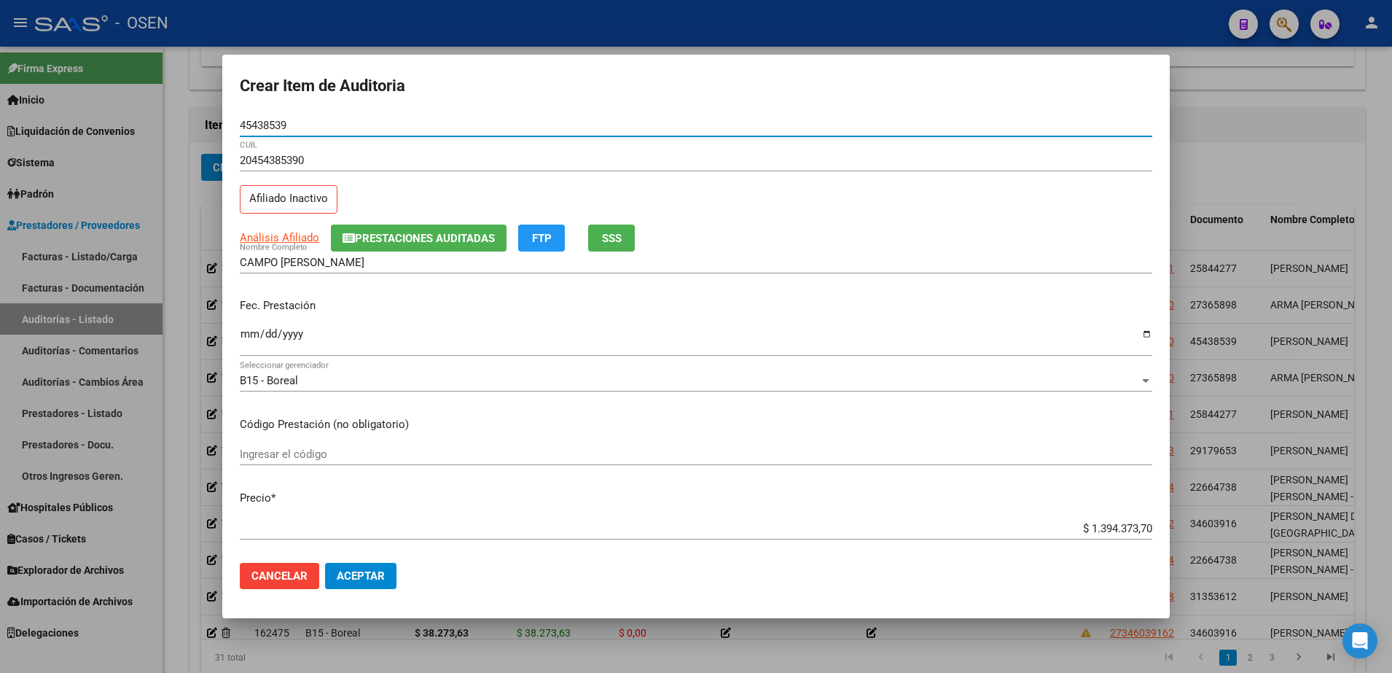
click at [255, 328] on input "Ingresar la fecha" at bounding box center [696, 339] width 912 height 23
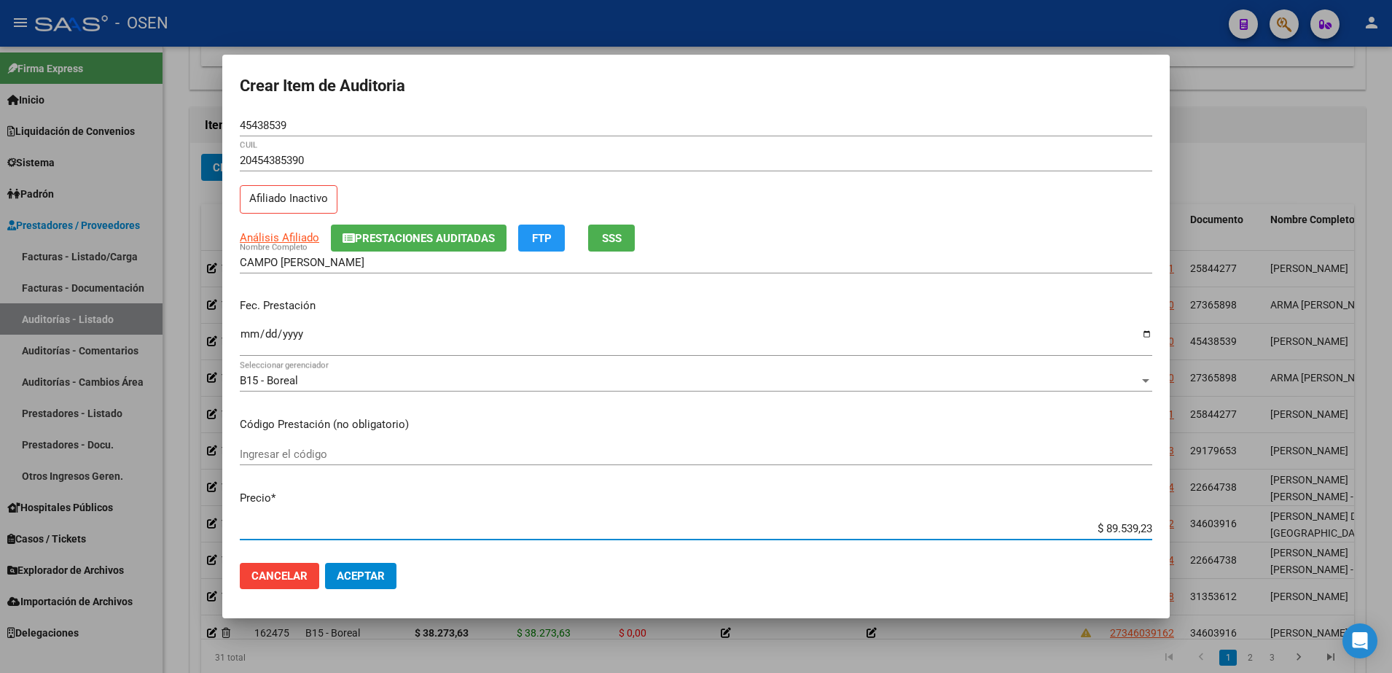
click at [1110, 526] on input "$ 89.539,23" at bounding box center [696, 528] width 912 height 13
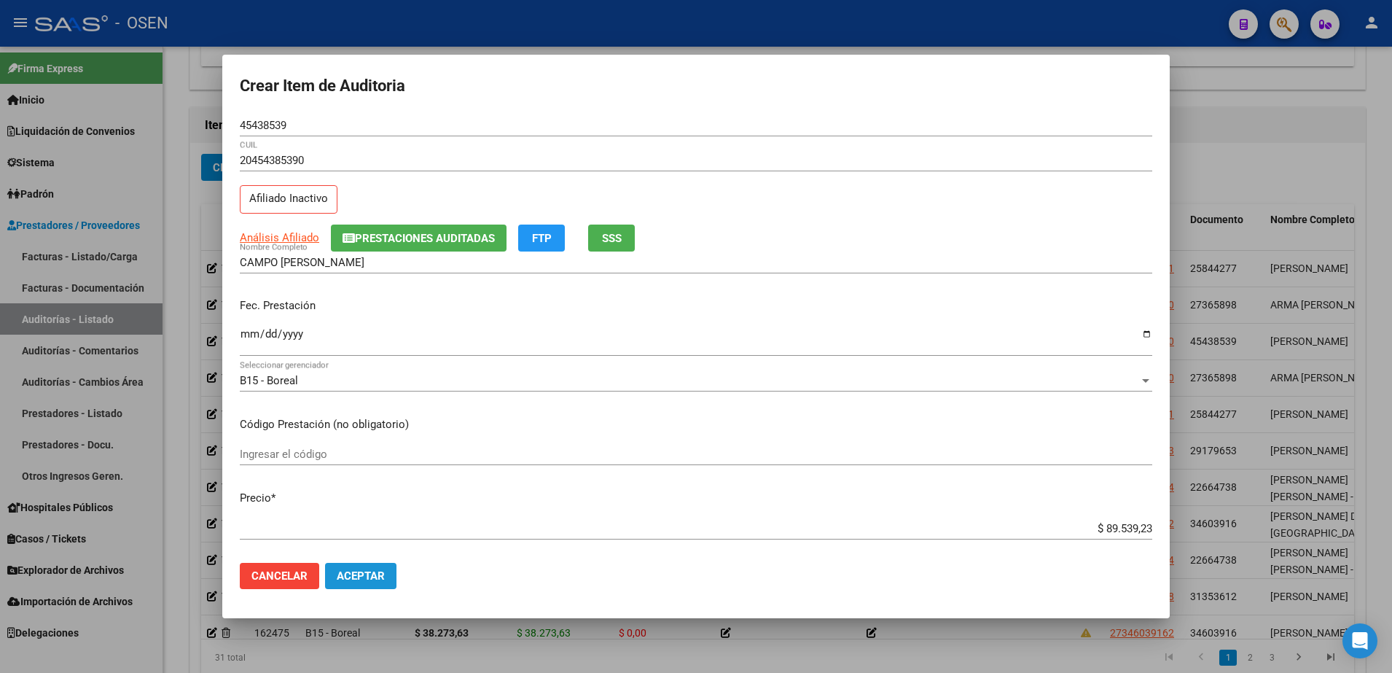
drag, startPoint x: 371, startPoint y: 573, endPoint x: 605, endPoint y: 624, distance: 239.5
click at [371, 573] on span "Aceptar" at bounding box center [361, 575] width 48 height 13
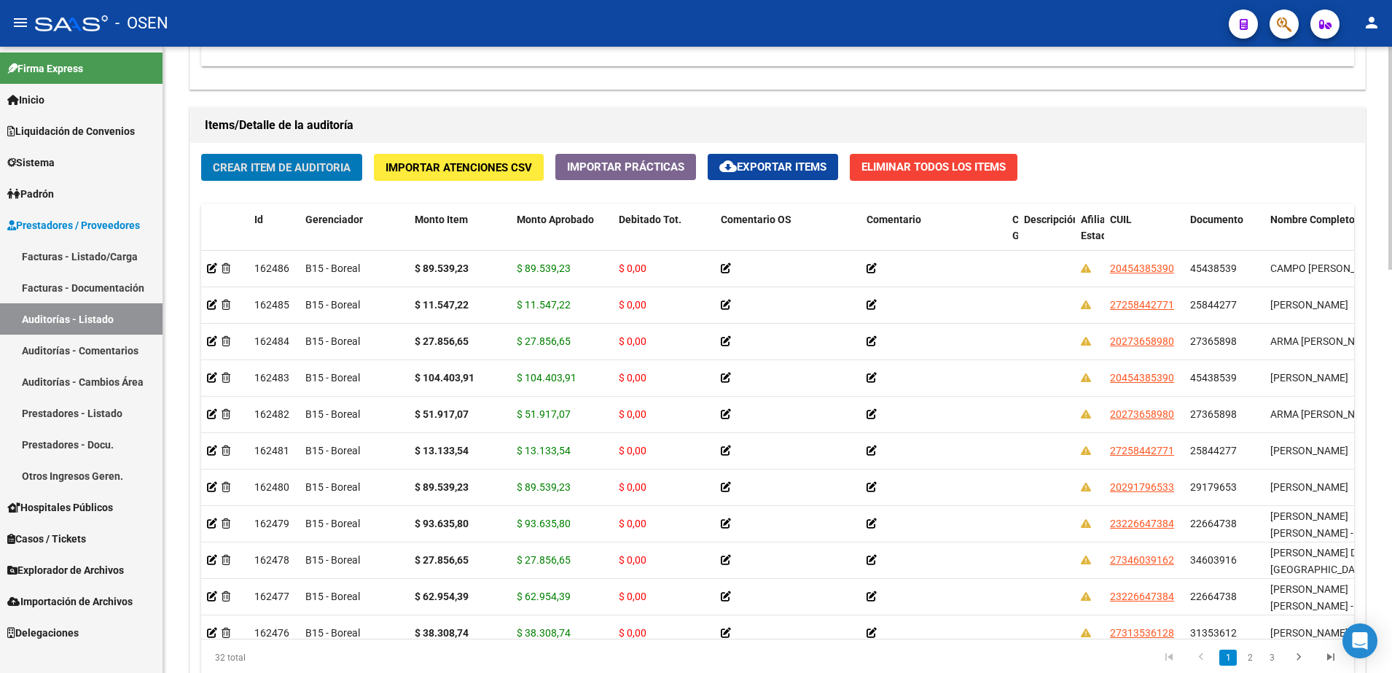
click at [333, 183] on div "Crear Item de Auditoria Importar Atenciones CSV Importar Prácticas cloud_downlo…" at bounding box center [777, 420] width 1175 height 554
click at [335, 165] on span "Crear Item de Auditoria" at bounding box center [282, 167] width 138 height 13
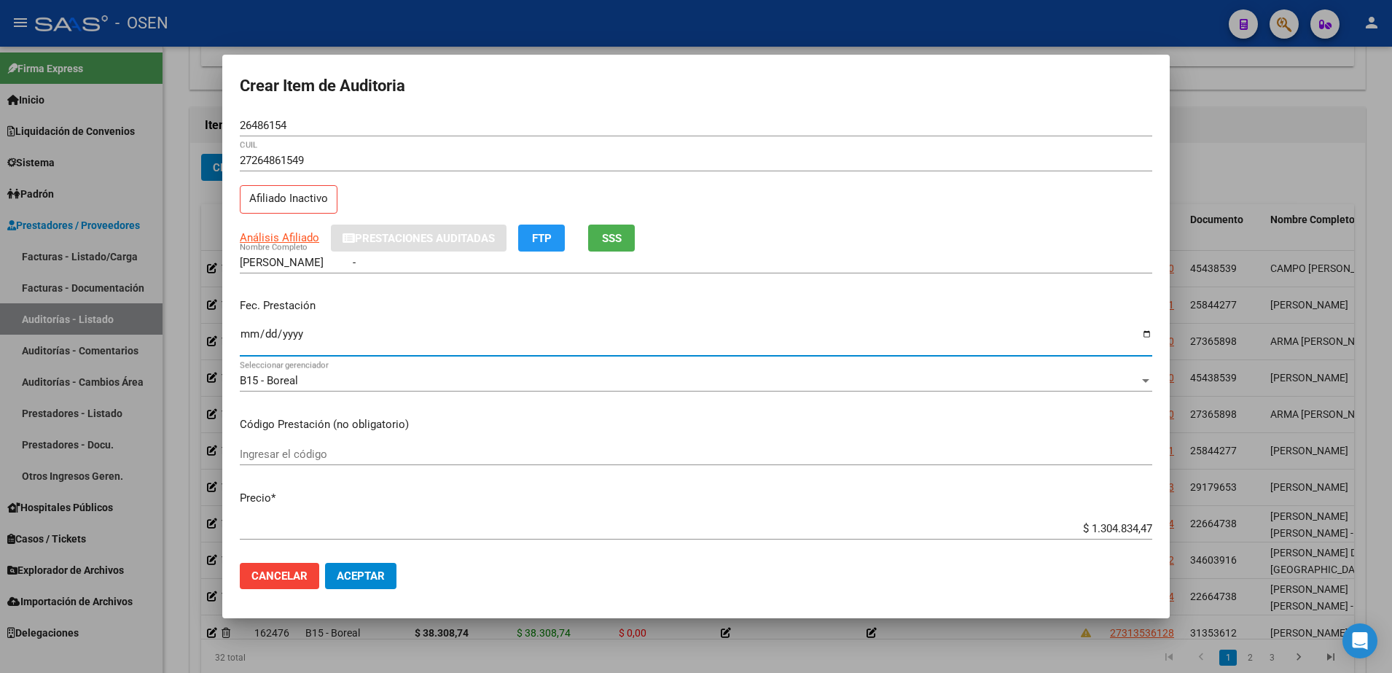
click at [243, 343] on input "Ingresar la fecha" at bounding box center [696, 339] width 912 height 23
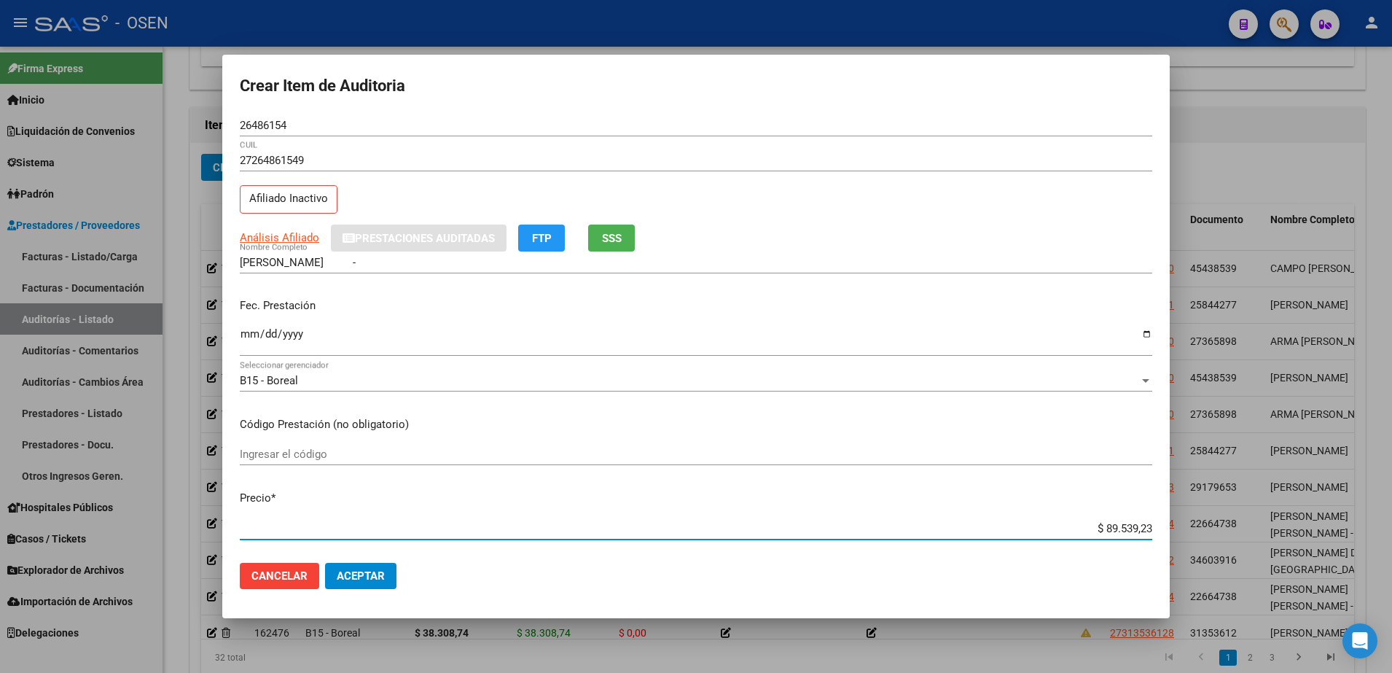
click at [256, 124] on input "26486154" at bounding box center [696, 125] width 912 height 13
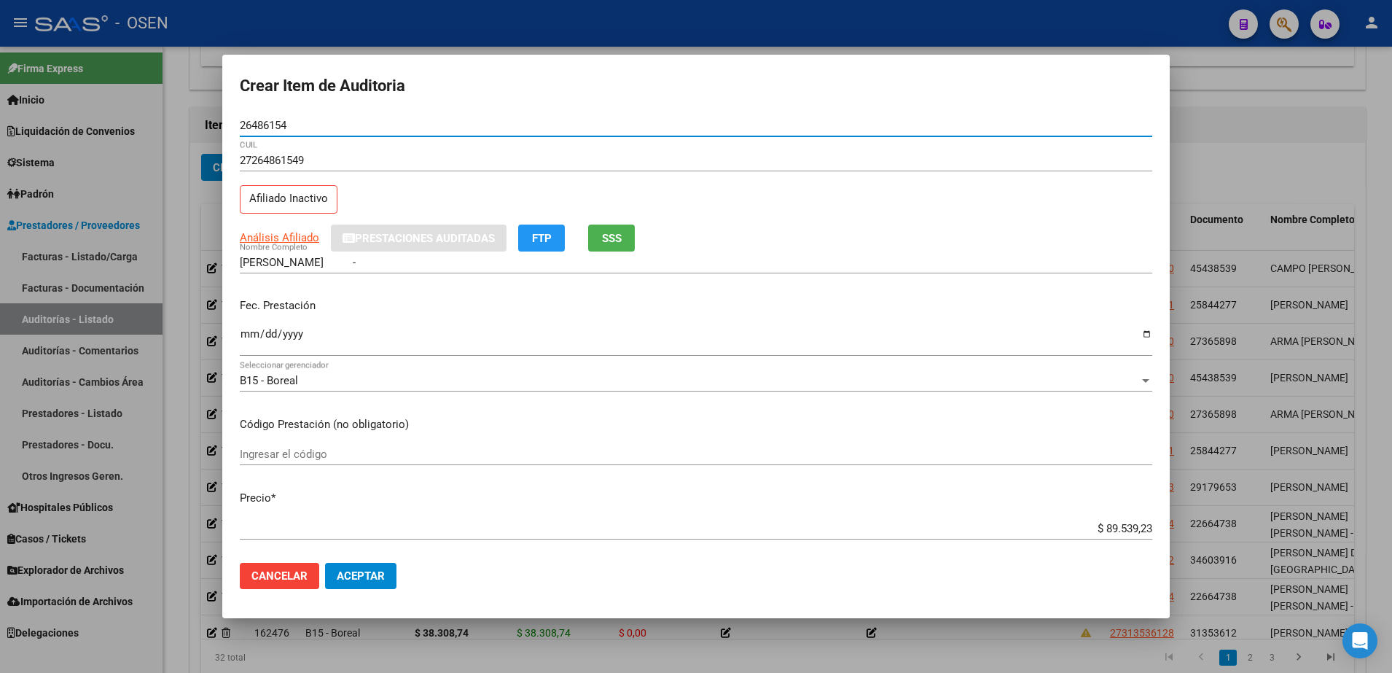
click at [256, 124] on input "26486154" at bounding box center [696, 125] width 912 height 13
click at [345, 256] on input "ORTIZ NILDA ELIZABETH -" at bounding box center [696, 262] width 912 height 13
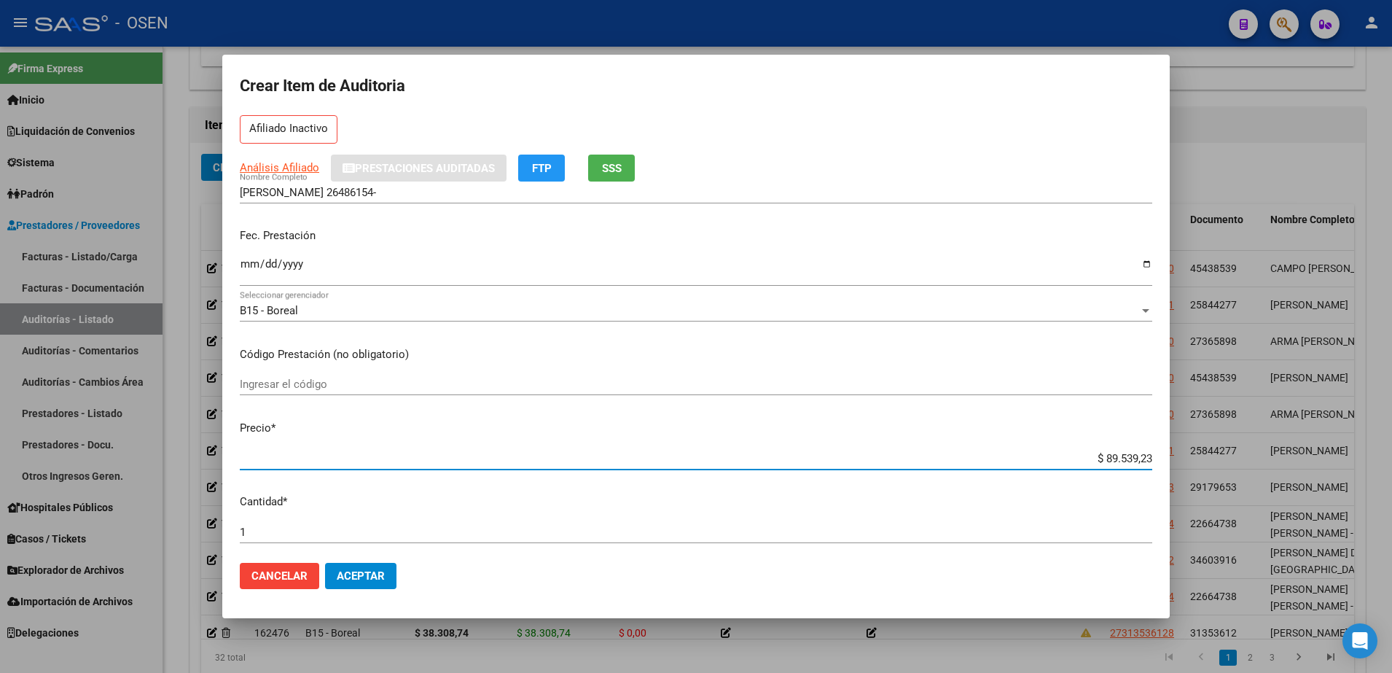
drag, startPoint x: 1049, startPoint y: 533, endPoint x: 1243, endPoint y: 546, distance: 195.0
click at [1243, 546] on div "Crear Item de Auditoria 26486154 Nro Documento 27264861549 CUIL Afiliado Inacti…" at bounding box center [696, 336] width 1392 height 673
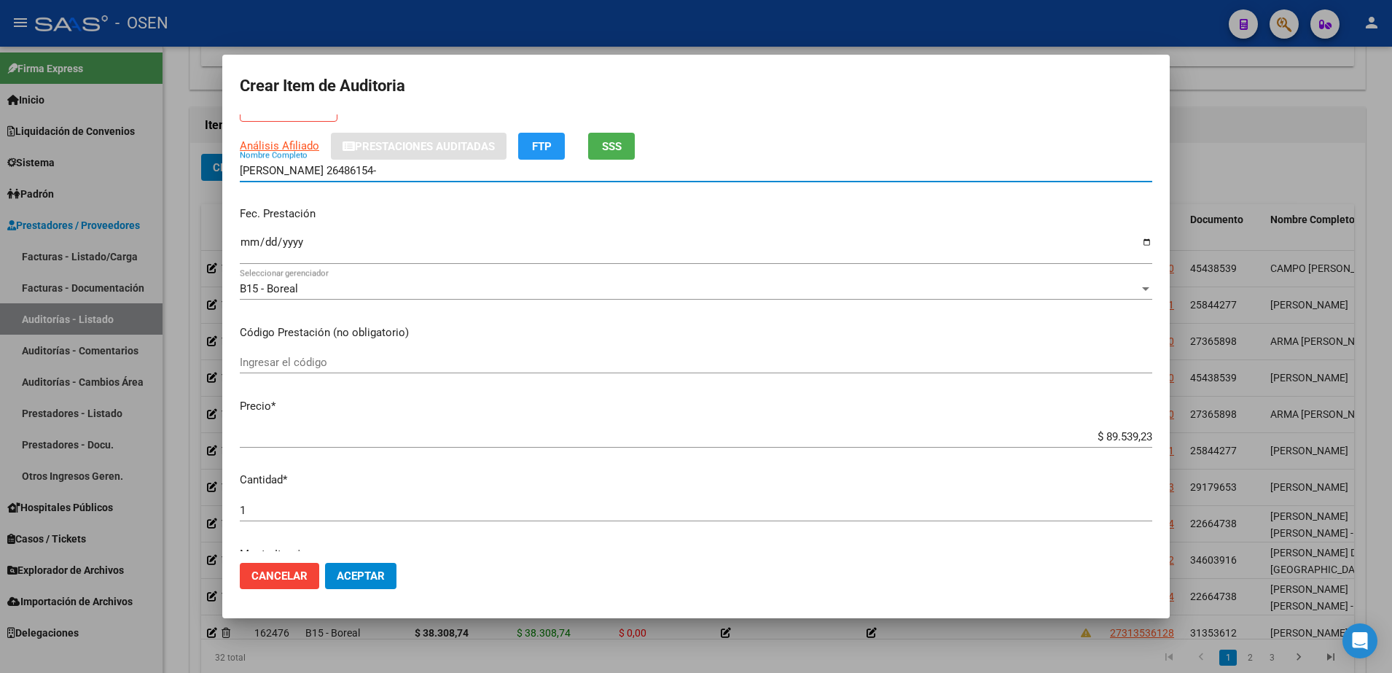
click at [351, 171] on input "ORTIZ NILDA 26486154-" at bounding box center [696, 170] width 912 height 13
drag, startPoint x: 435, startPoint y: 173, endPoint x: 208, endPoint y: 174, distance: 226.6
click at [208, 174] on div "Crear Item de Auditoria 26486154 Nro Documento 27264861549 CUIL Afiliado Inacti…" at bounding box center [696, 336] width 1392 height 673
click at [406, 172] on input "ORTIZ NILDA 26486154 - $ 89.539,23" at bounding box center [696, 170] width 912 height 13
drag, startPoint x: 423, startPoint y: 172, endPoint x: 308, endPoint y: 184, distance: 115.1
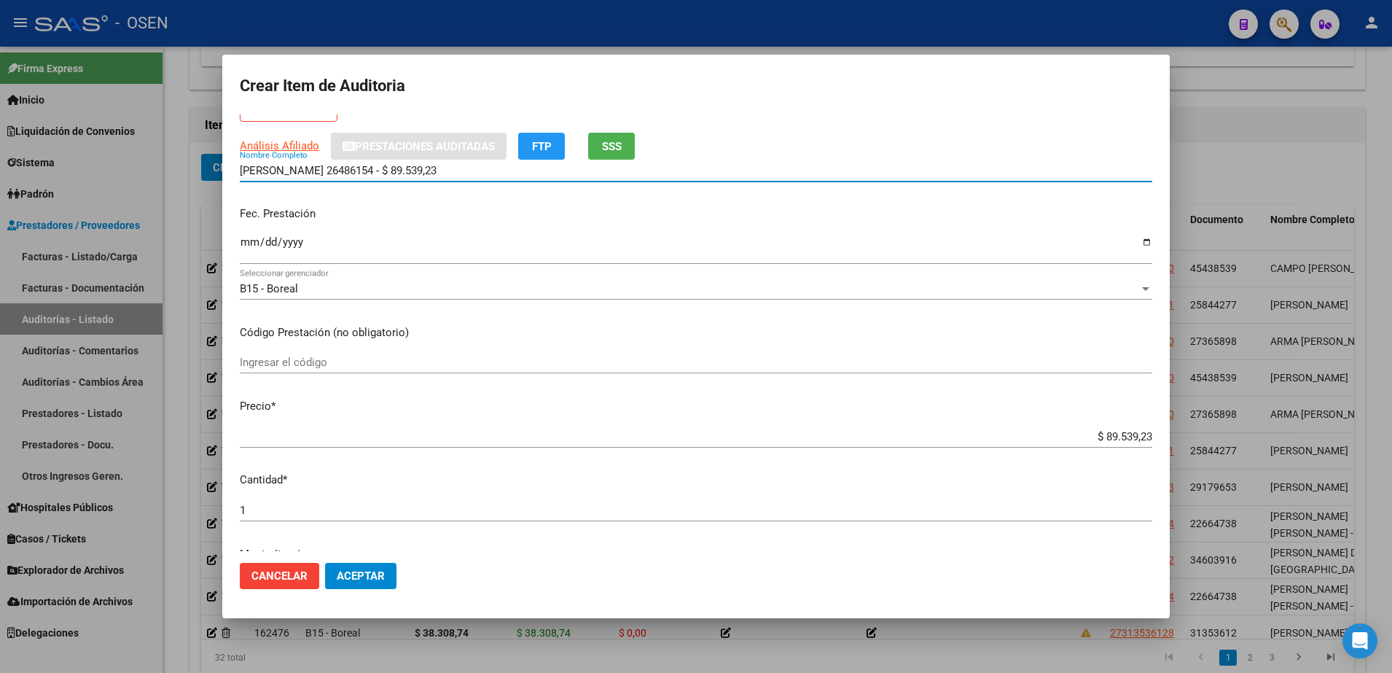
click at [308, 184] on div "ORTIZ NILDA 26486154 - $ 89.539,23 Nombre Completo" at bounding box center [696, 178] width 912 height 36
click at [380, 576] on span "Aceptar" at bounding box center [361, 575] width 48 height 13
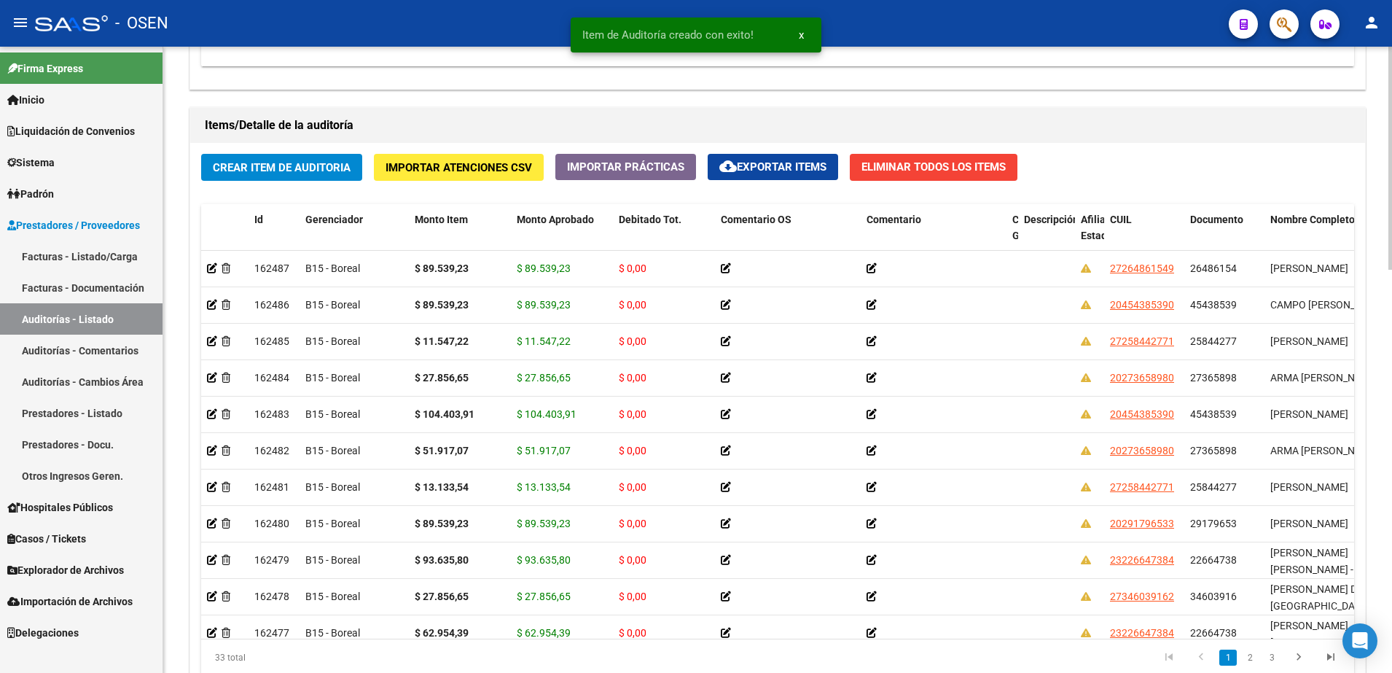
click at [341, 165] on span "Crear Item de Auditoria" at bounding box center [282, 167] width 138 height 13
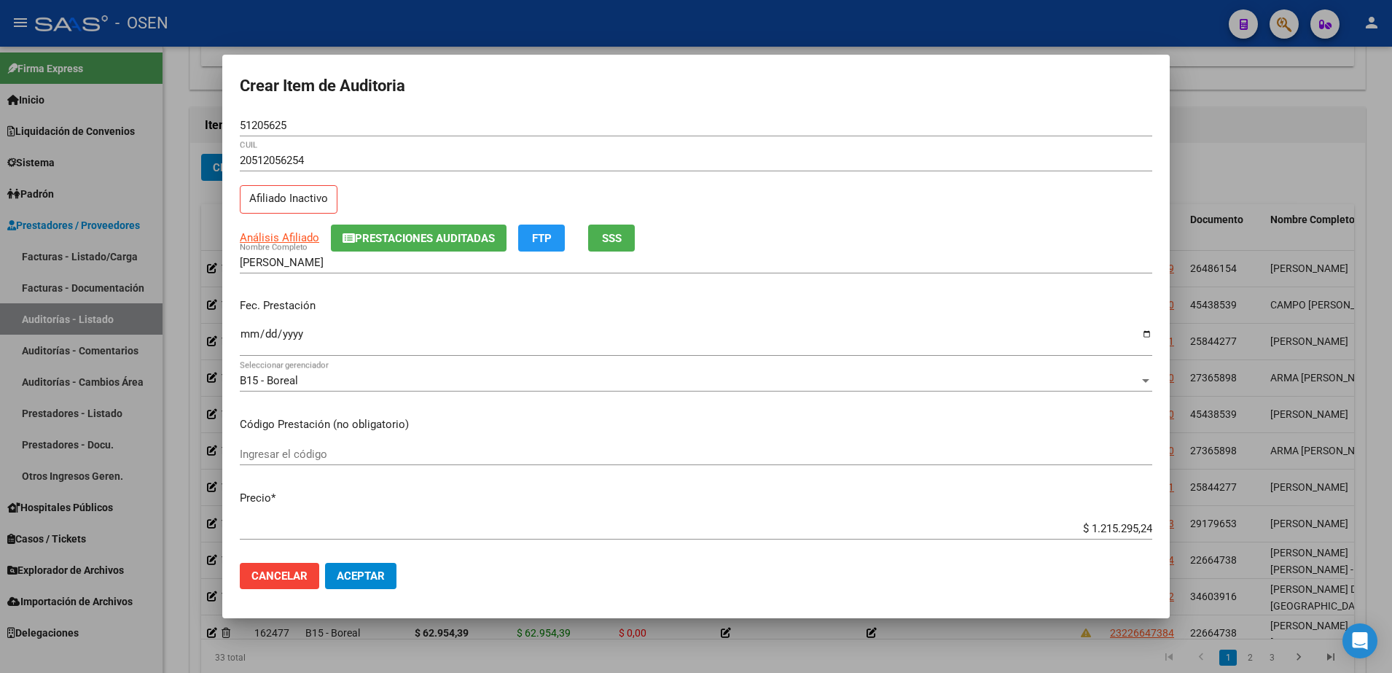
click at [236, 339] on mat-dialog-content "51205625 Nro Documento 20512056254 CUIL Afiliado Inactivo Análisis Afiliado Pre…" at bounding box center [695, 332] width 947 height 437
click at [243, 340] on input "Ingresar la fecha" at bounding box center [696, 339] width 912 height 23
click at [266, 119] on input "51205625" at bounding box center [696, 125] width 912 height 13
click at [362, 267] on input "GALVAN RODRIGO ALEJANDRO" at bounding box center [696, 262] width 912 height 13
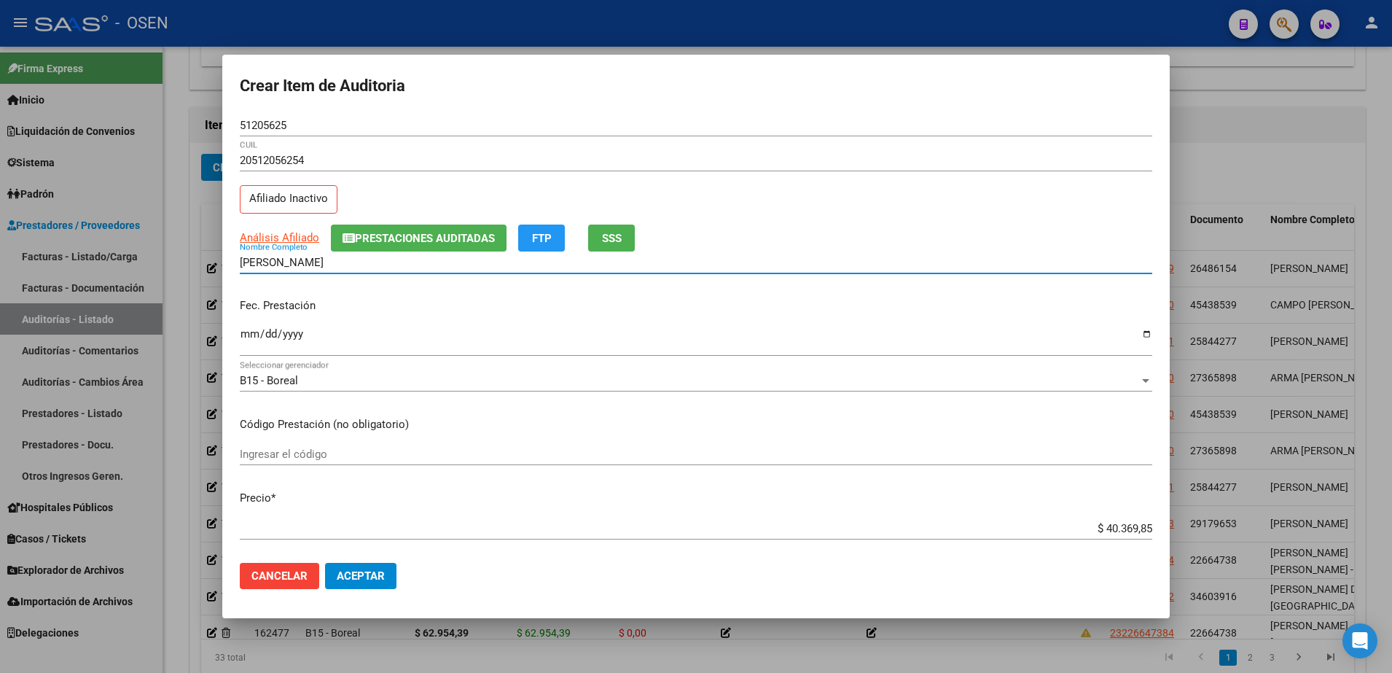
click at [362, 267] on input "GALVAN RODRIGO ALEJANDRO" at bounding box center [696, 262] width 912 height 13
click at [352, 260] on input "GALVAN RODRIGO 51205625" at bounding box center [696, 262] width 912 height 13
click at [270, 131] on input "51205625" at bounding box center [696, 125] width 912 height 13
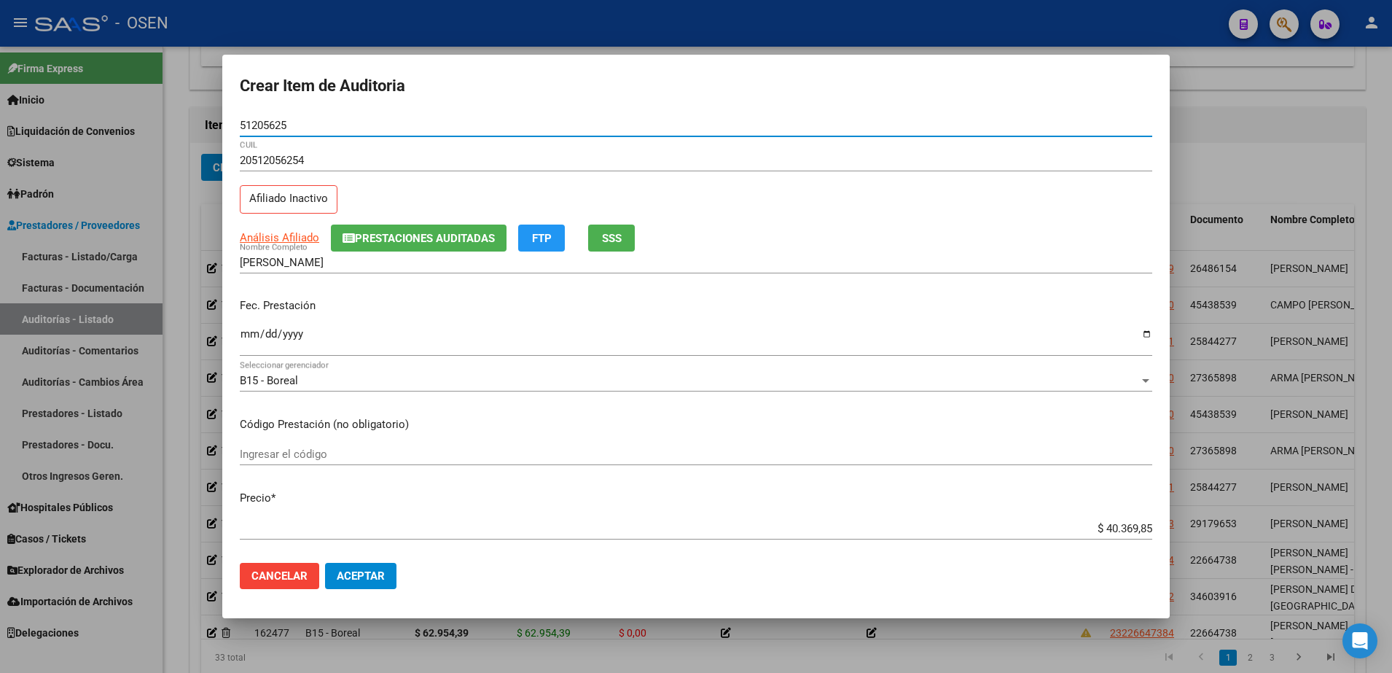
click at [270, 131] on input "51205625" at bounding box center [696, 125] width 912 height 13
click at [337, 259] on input "GALVAN RODRIGO" at bounding box center [696, 262] width 912 height 13
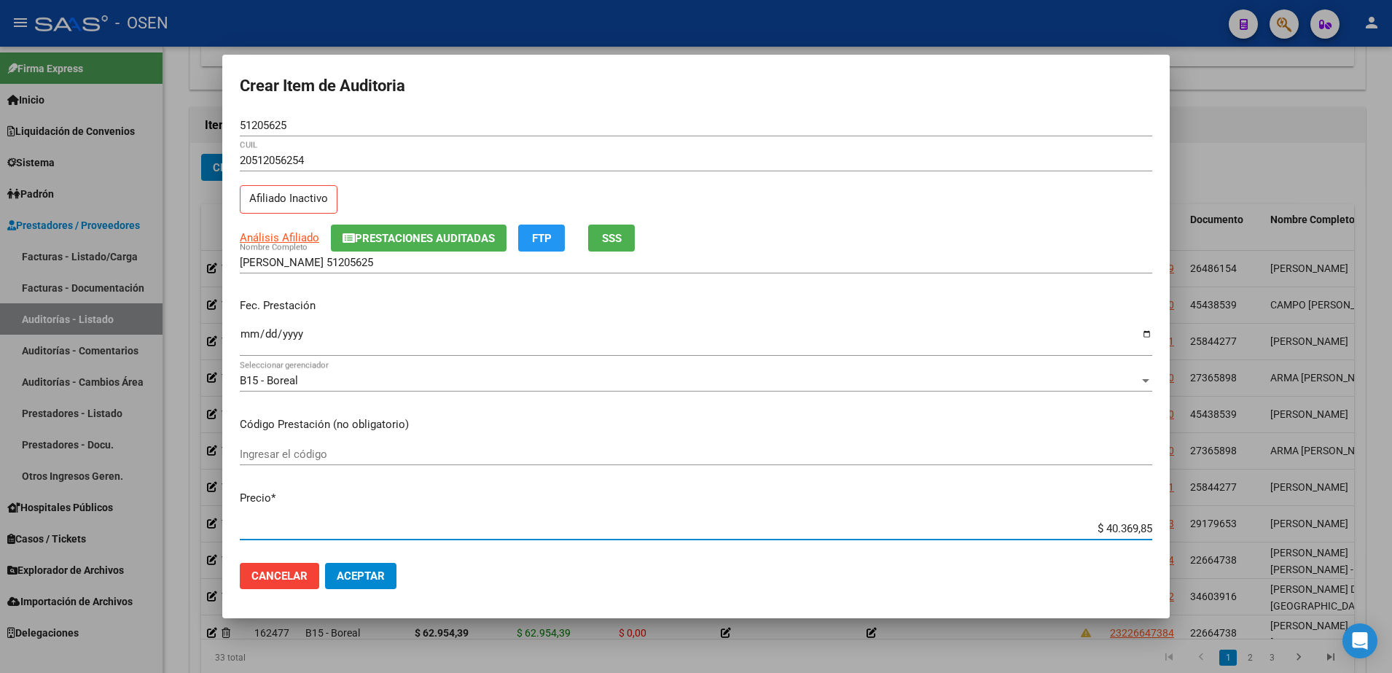
drag, startPoint x: 1070, startPoint y: 521, endPoint x: 1202, endPoint y: 522, distance: 131.2
click at [1202, 522] on div "Crear Item de Auditoria 51205625 Nro Documento 20512056254 CUIL Afiliado Inacti…" at bounding box center [696, 336] width 1392 height 673
click at [405, 256] on input "GALVAN RODRIGO 51205625" at bounding box center [696, 262] width 912 height 13
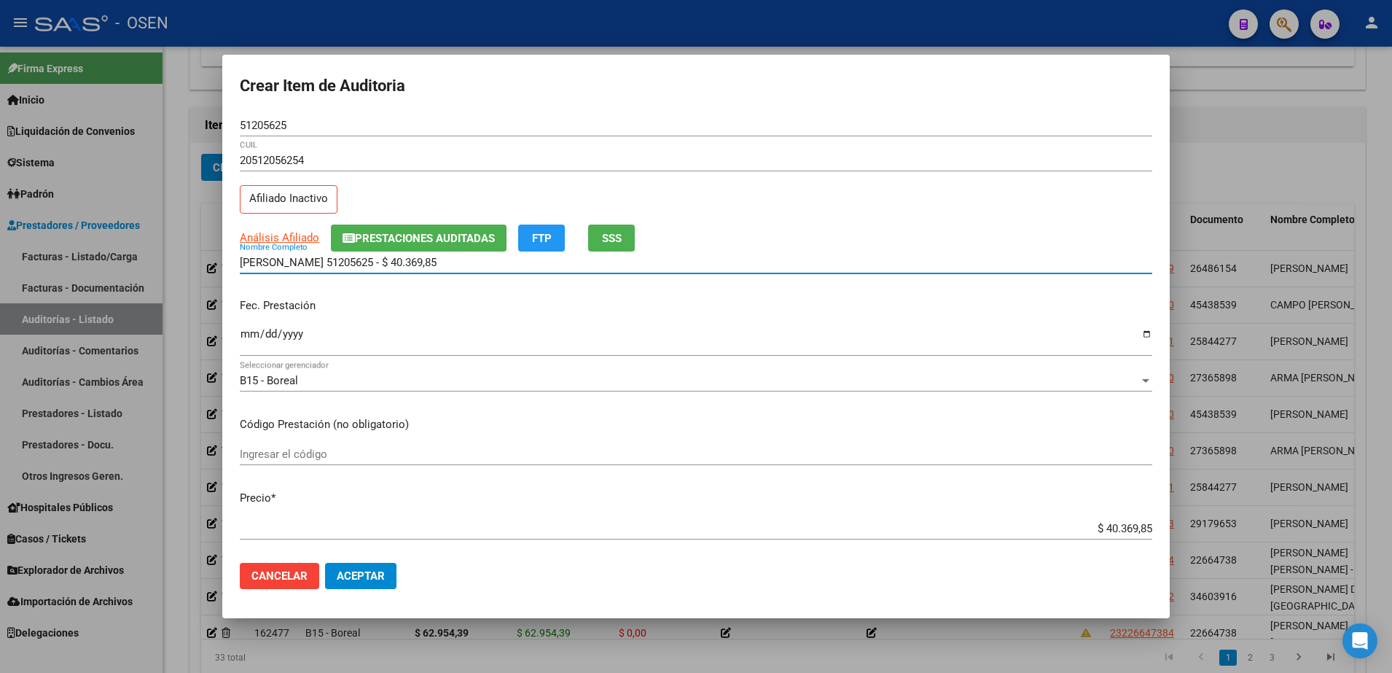
drag, startPoint x: 449, startPoint y: 264, endPoint x: 158, endPoint y: 262, distance: 290.7
click at [156, 260] on div "Crear Item de Auditoria 51205625 Nro Documento 20512056254 CUIL Afiliado Inacti…" at bounding box center [696, 336] width 1392 height 673
click at [326, 262] on input "GALVAN RODRIGO 51205625 - $ 40.369,85" at bounding box center [696, 262] width 912 height 13
drag, startPoint x: 388, startPoint y: 265, endPoint x: 572, endPoint y: 276, distance: 183.9
click at [536, 272] on div "GALVAN RODRIGO 51205625 - $ 40.369,85 Nombre Completo" at bounding box center [696, 262] width 912 height 22
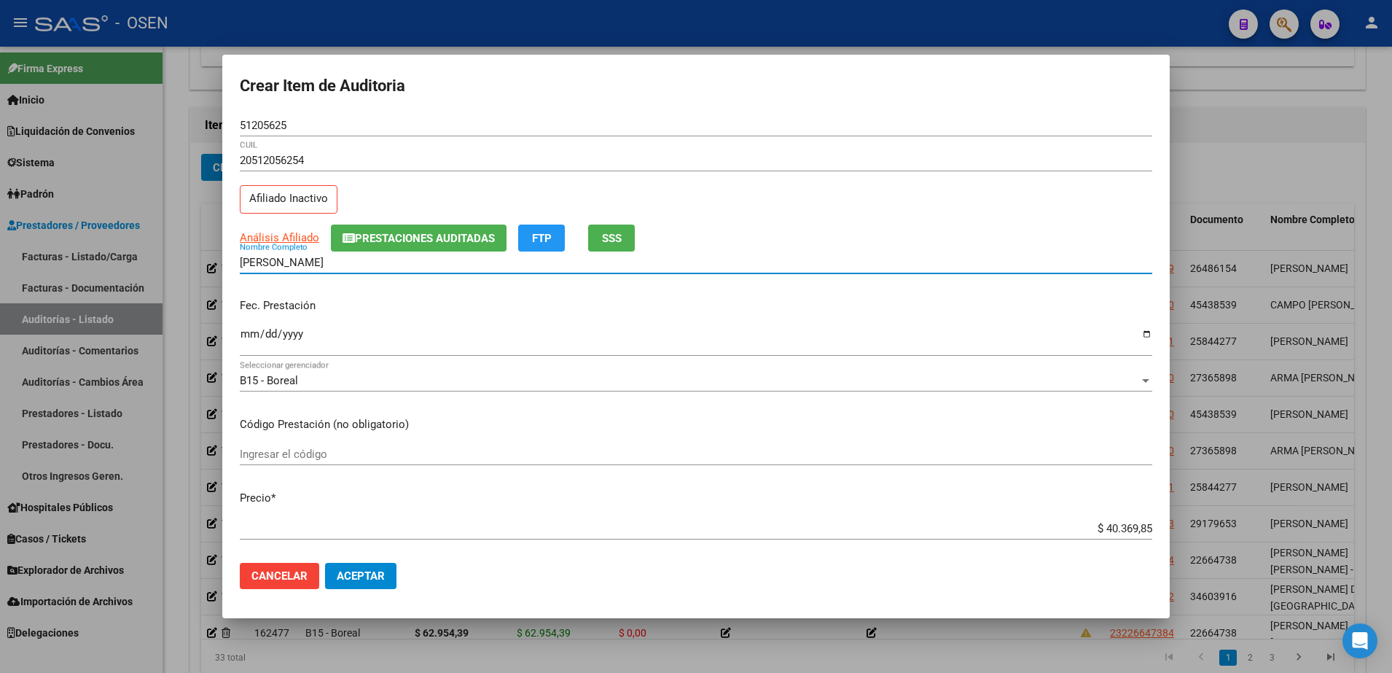
click at [378, 567] on button "Aceptar" at bounding box center [360, 576] width 71 height 26
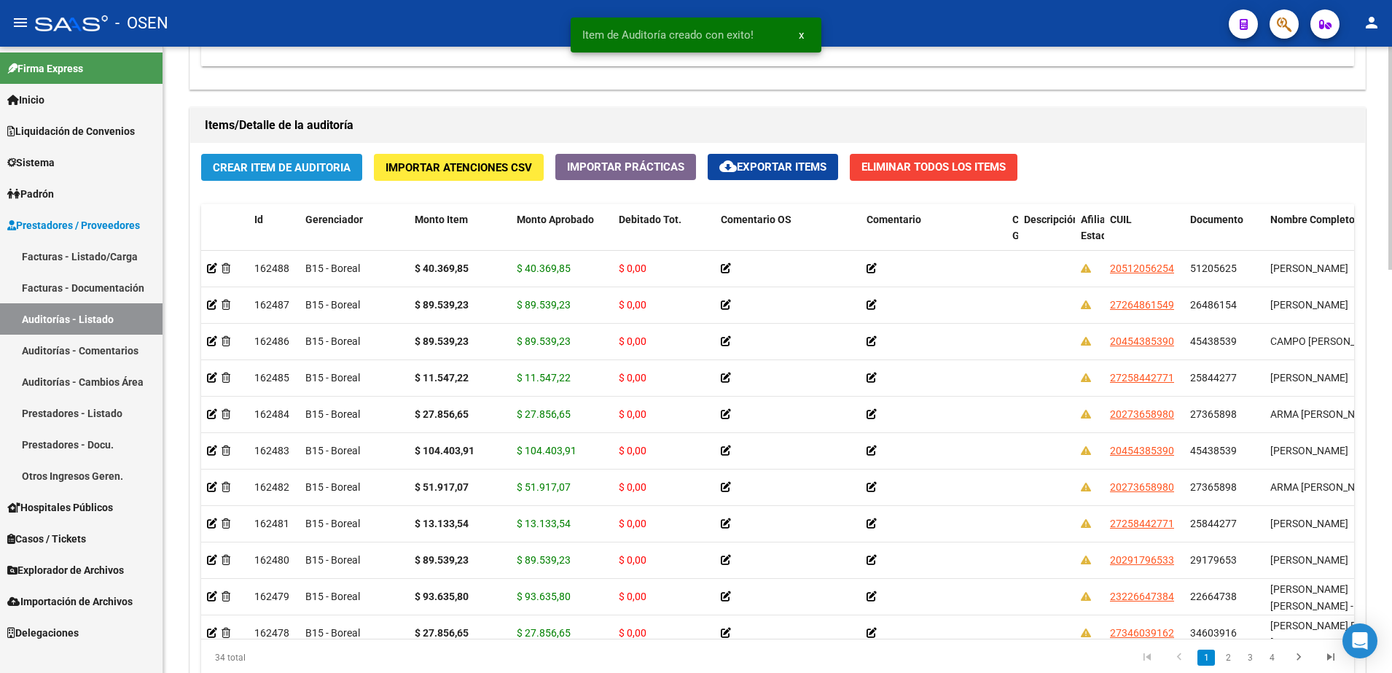
click at [314, 161] on span "Crear Item de Auditoria" at bounding box center [282, 167] width 138 height 13
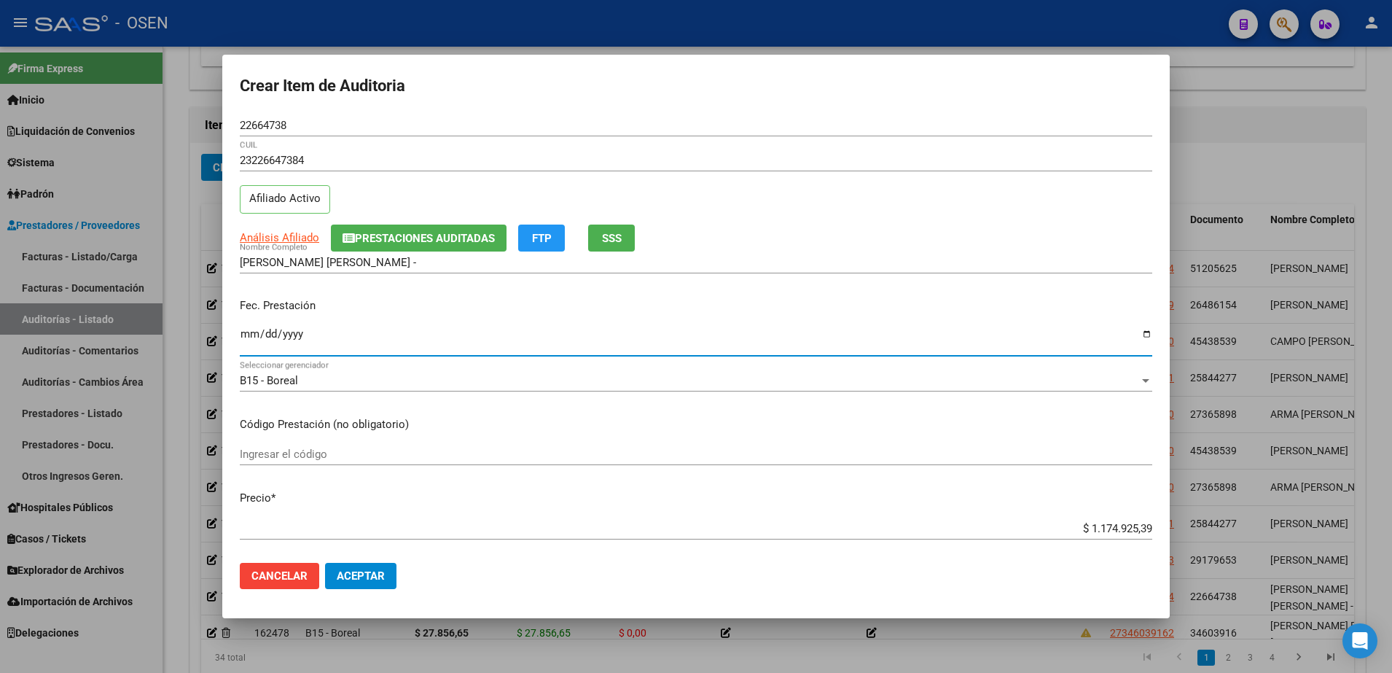
click at [256, 333] on input "Ingresar la fecha" at bounding box center [696, 339] width 912 height 23
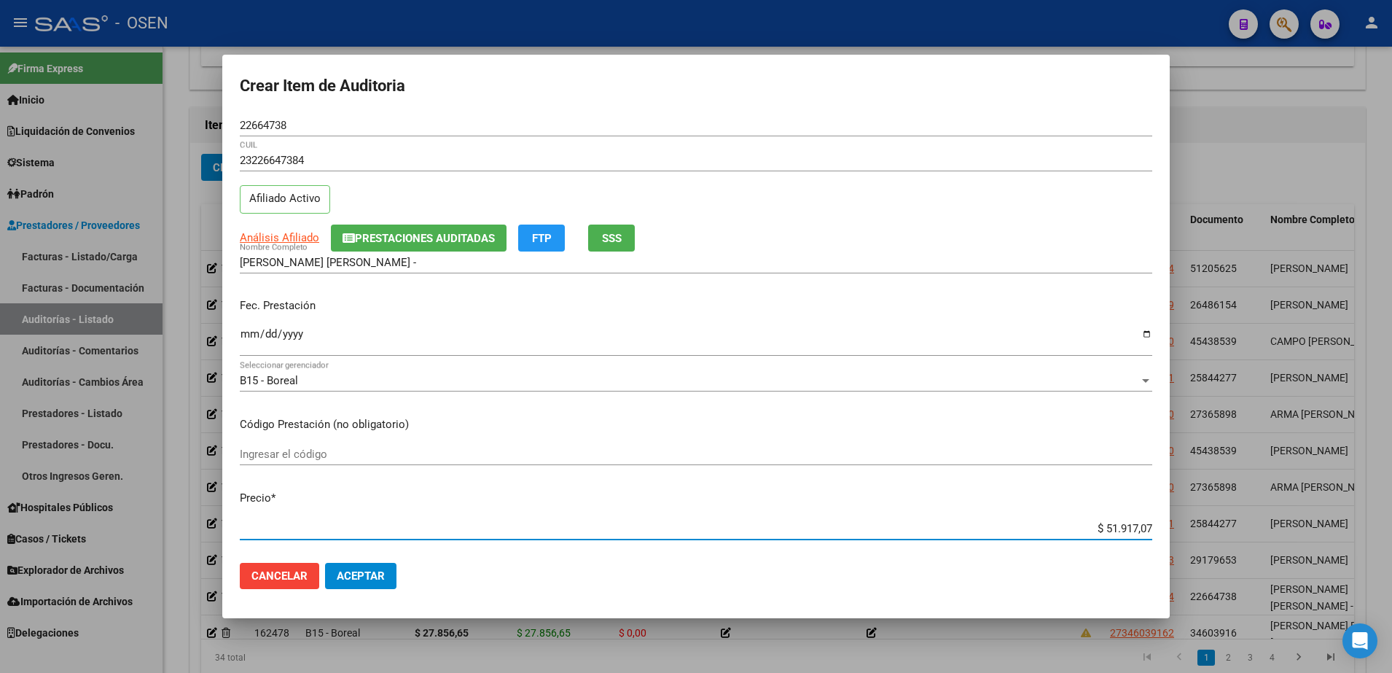
click at [373, 564] on button "Aceptar" at bounding box center [360, 576] width 71 height 26
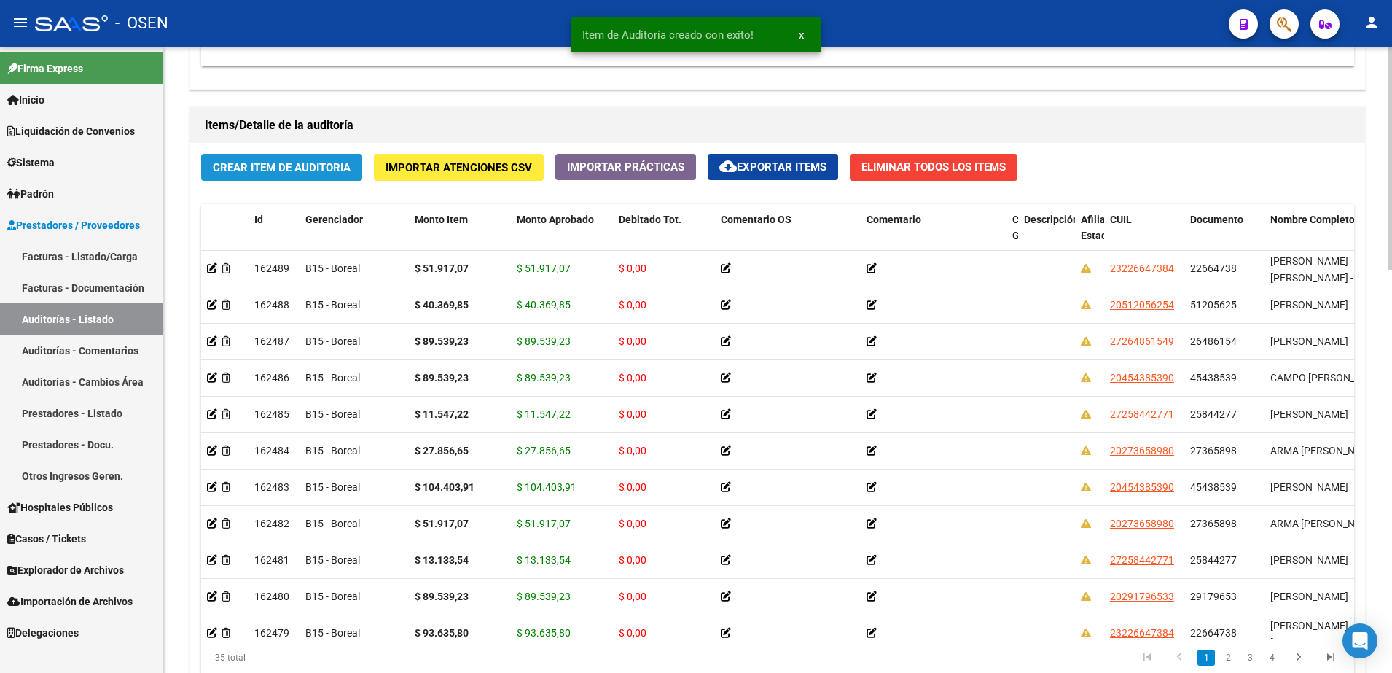
click at [318, 165] on span "Crear Item de Auditoria" at bounding box center [282, 167] width 138 height 13
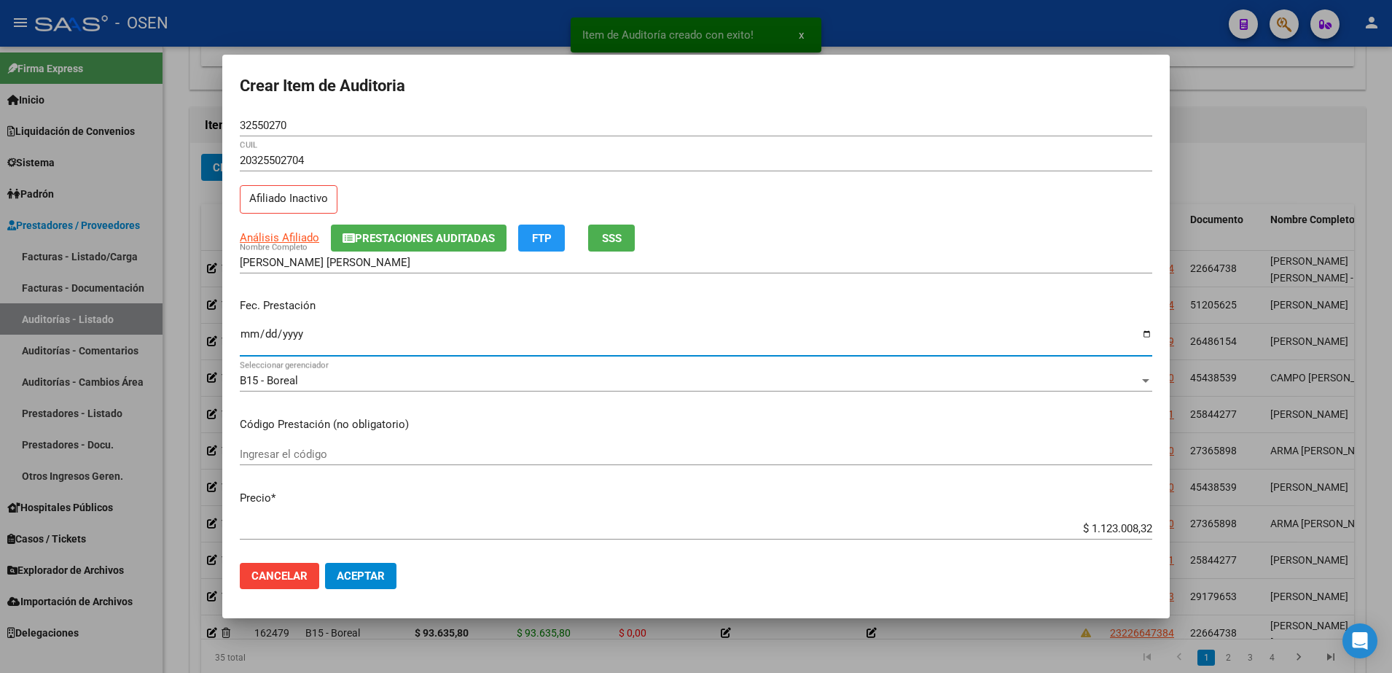
click at [246, 329] on input "Ingresar la fecha" at bounding box center [696, 339] width 912 height 23
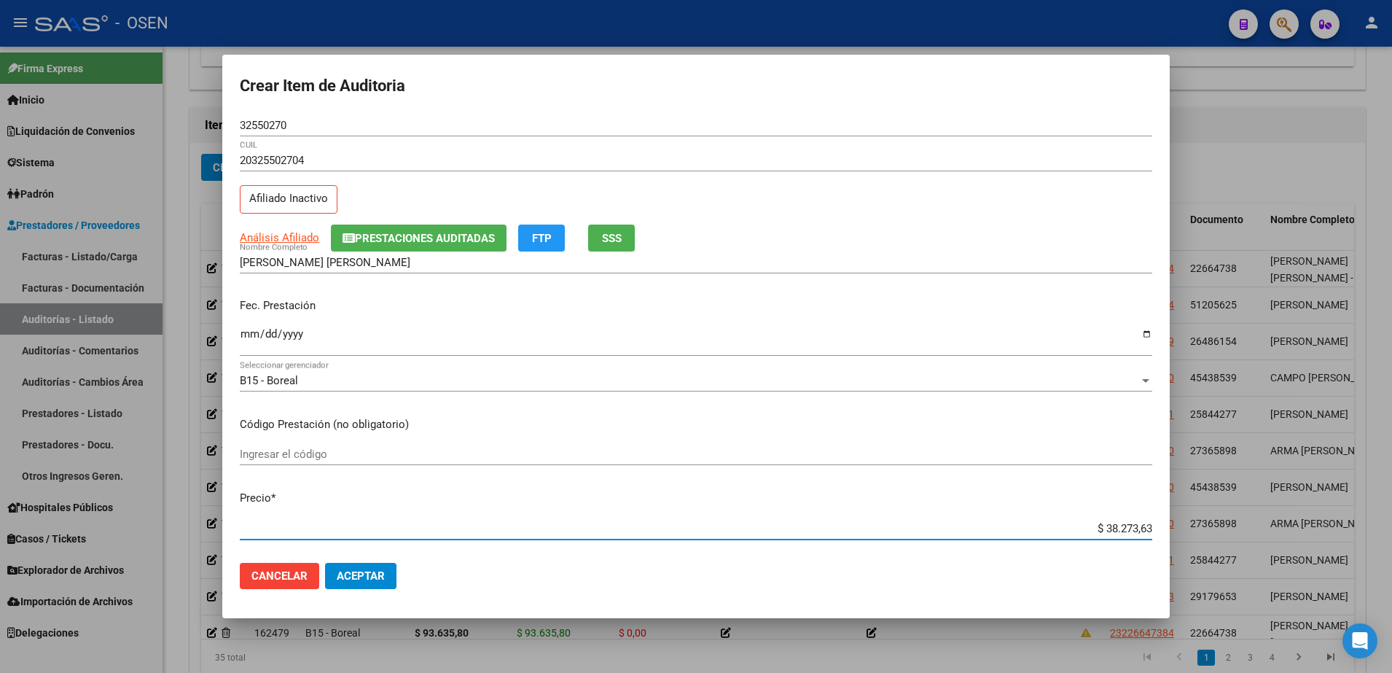
click at [242, 130] on input "32550270" at bounding box center [696, 125] width 912 height 13
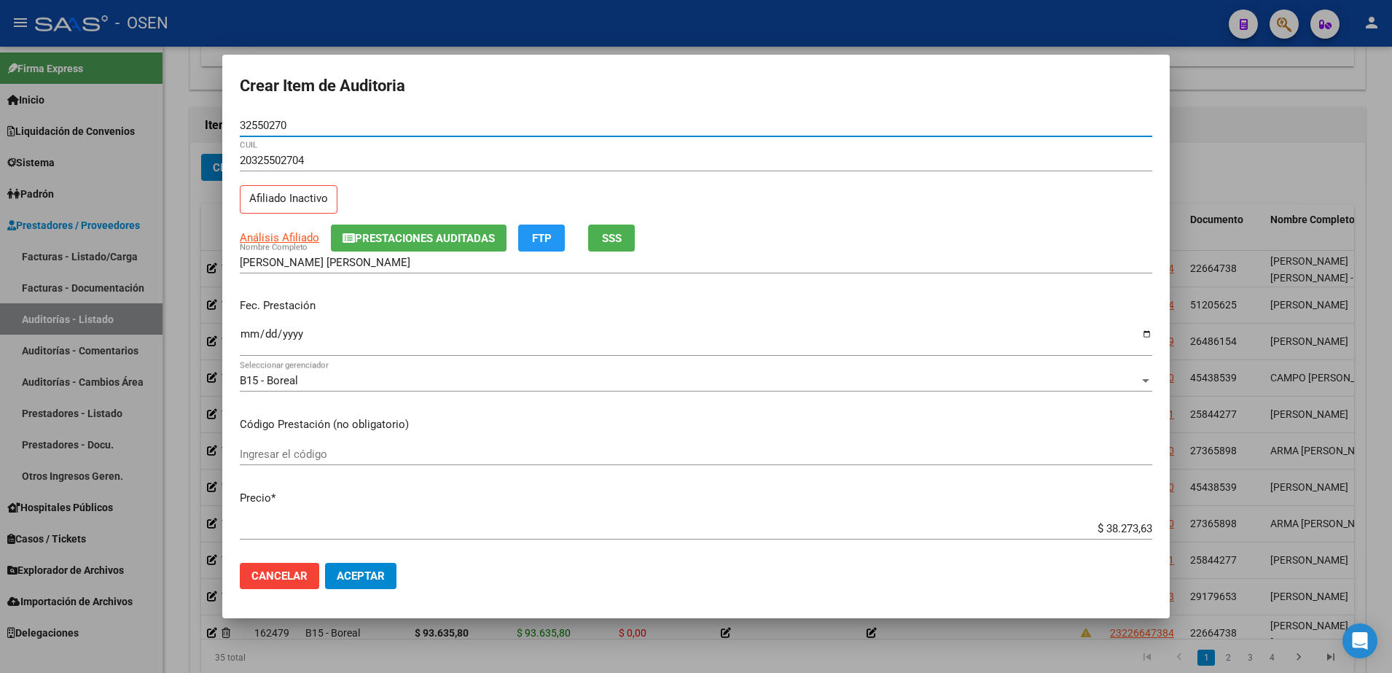
click at [245, 129] on input "32550270" at bounding box center [696, 125] width 912 height 13
click at [390, 263] on input "ROMERO SILVA FERNANDO EMMANUEL" at bounding box center [696, 262] width 912 height 13
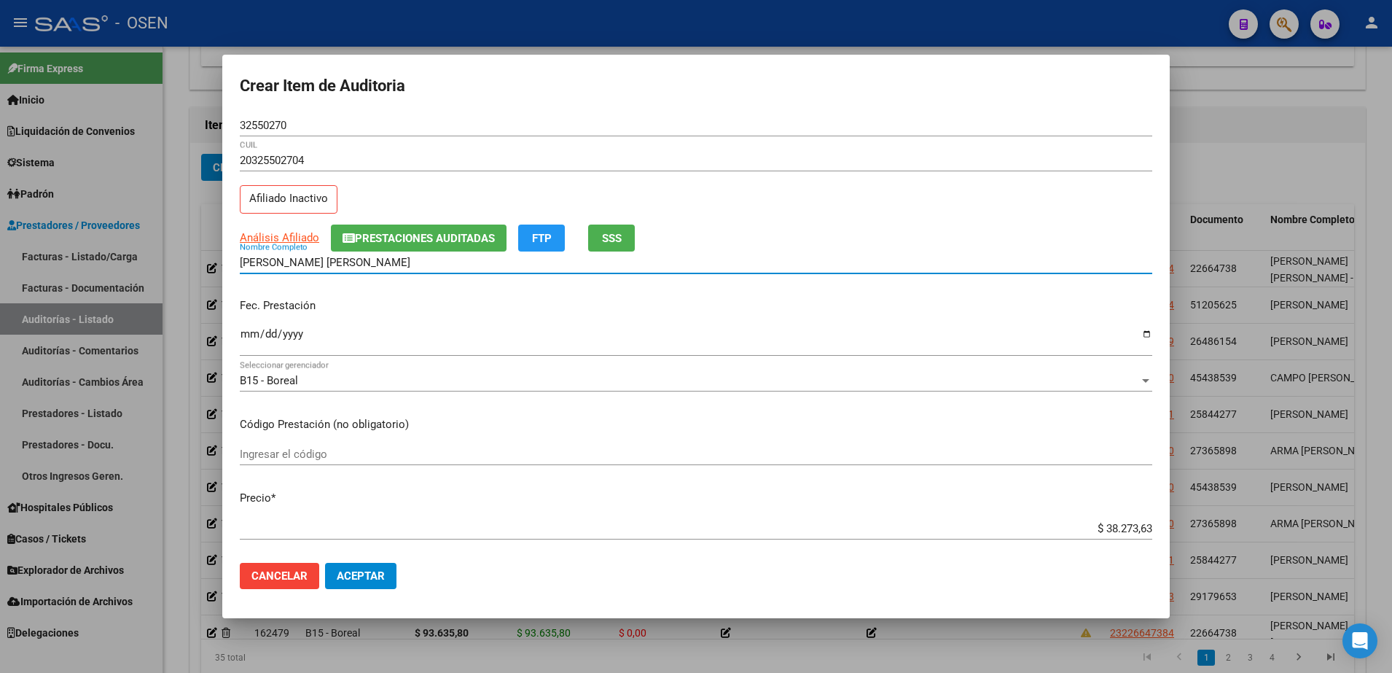
click at [390, 263] on input "ROMERO SILVA FERNANDO EMMANUEL" at bounding box center [696, 262] width 912 height 13
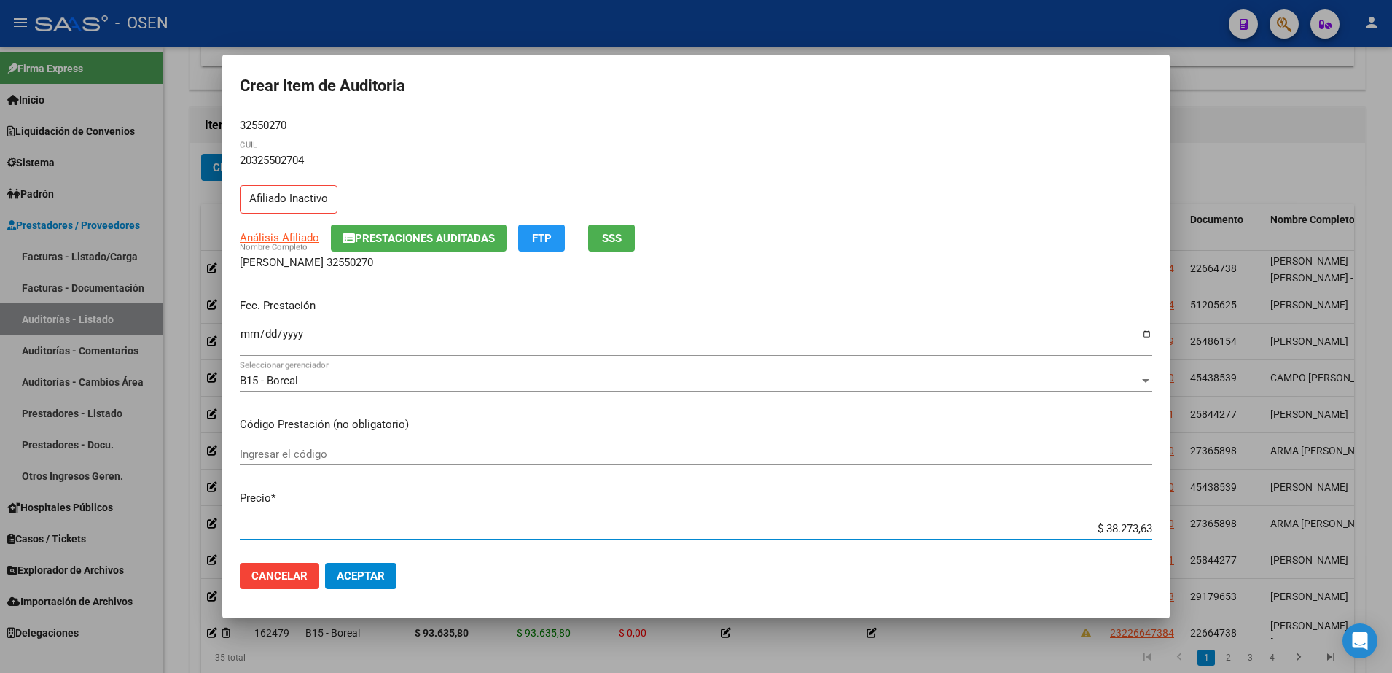
drag, startPoint x: 1053, startPoint y: 527, endPoint x: 1146, endPoint y: 522, distance: 93.4
click at [1146, 522] on app-form-text-field "Precio * $ 38.273,63 Ingresar el precio" at bounding box center [702, 512] width 924 height 45
click at [484, 258] on input "ROMERO SILVA FERNANDO 32550270" at bounding box center [696, 262] width 912 height 13
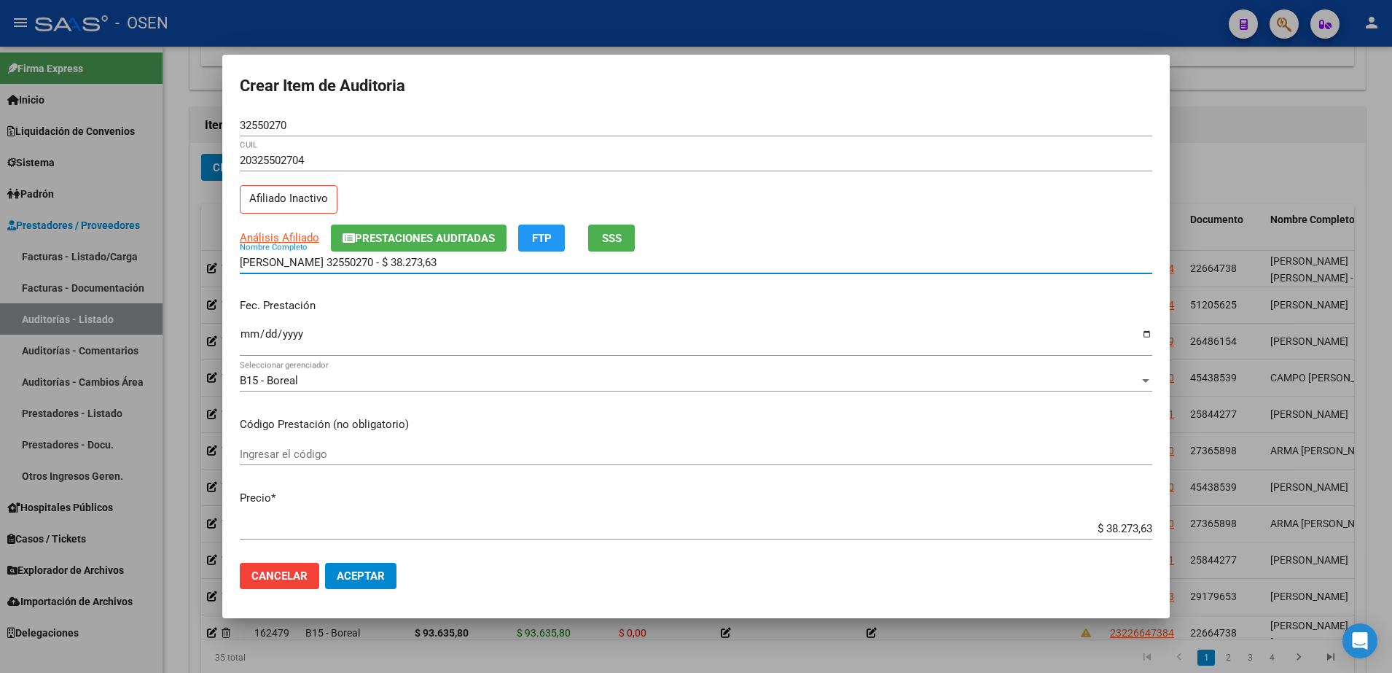
drag, startPoint x: 518, startPoint y: 256, endPoint x: 70, endPoint y: 280, distance: 448.7
click at [70, 280] on div "Crear Item de Auditoria 32550270 Nro Documento 20325502704 CUIL Afiliado Inacti…" at bounding box center [696, 336] width 1392 height 673
click at [509, 254] on div "ROMERO SILVA FERNANDO 32550270 - $ 38.273,63 Nombre Completo" at bounding box center [696, 262] width 912 height 22
click at [503, 264] on input "ROMERO SILVA FERNANDO 32550270 - $ 38.273,63" at bounding box center [696, 262] width 912 height 13
drag, startPoint x: 503, startPoint y: 264, endPoint x: 377, endPoint y: 259, distance: 126.2
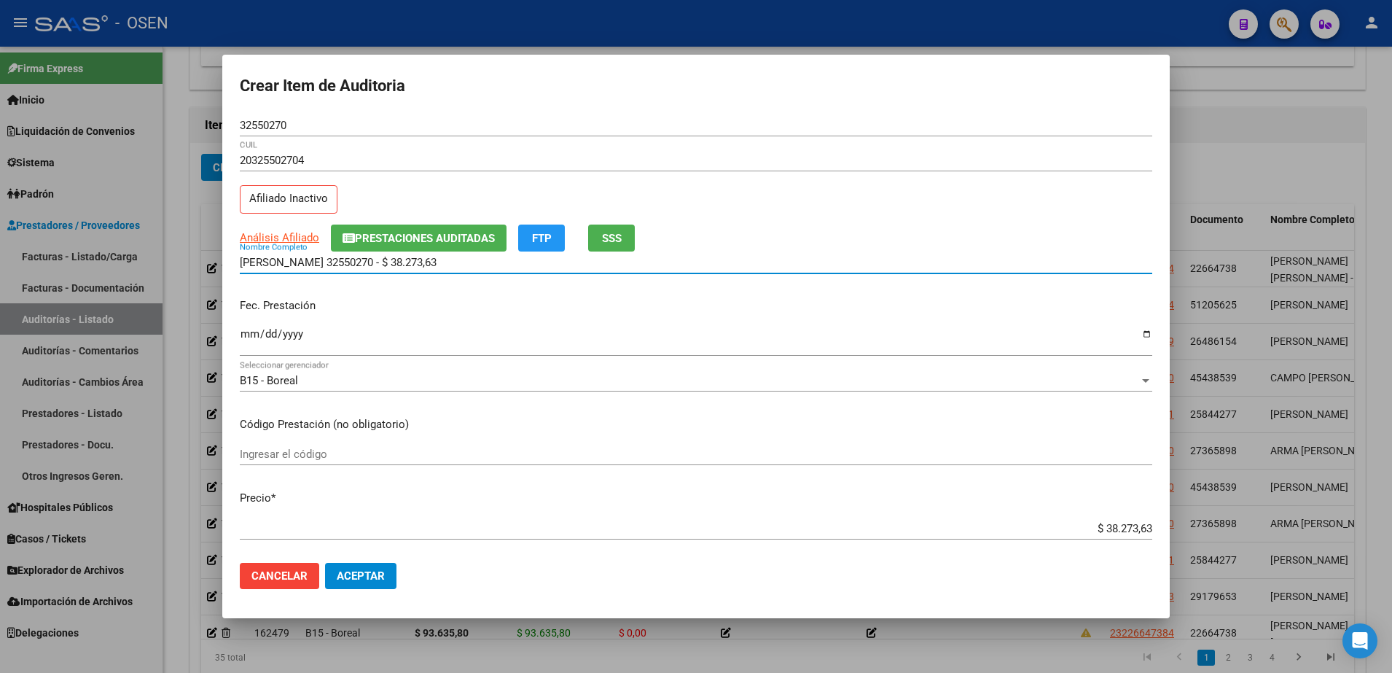
click at [377, 259] on input "ROMERO SILVA FERNANDO 32550270 - $ 38.273,63" at bounding box center [696, 262] width 912 height 13
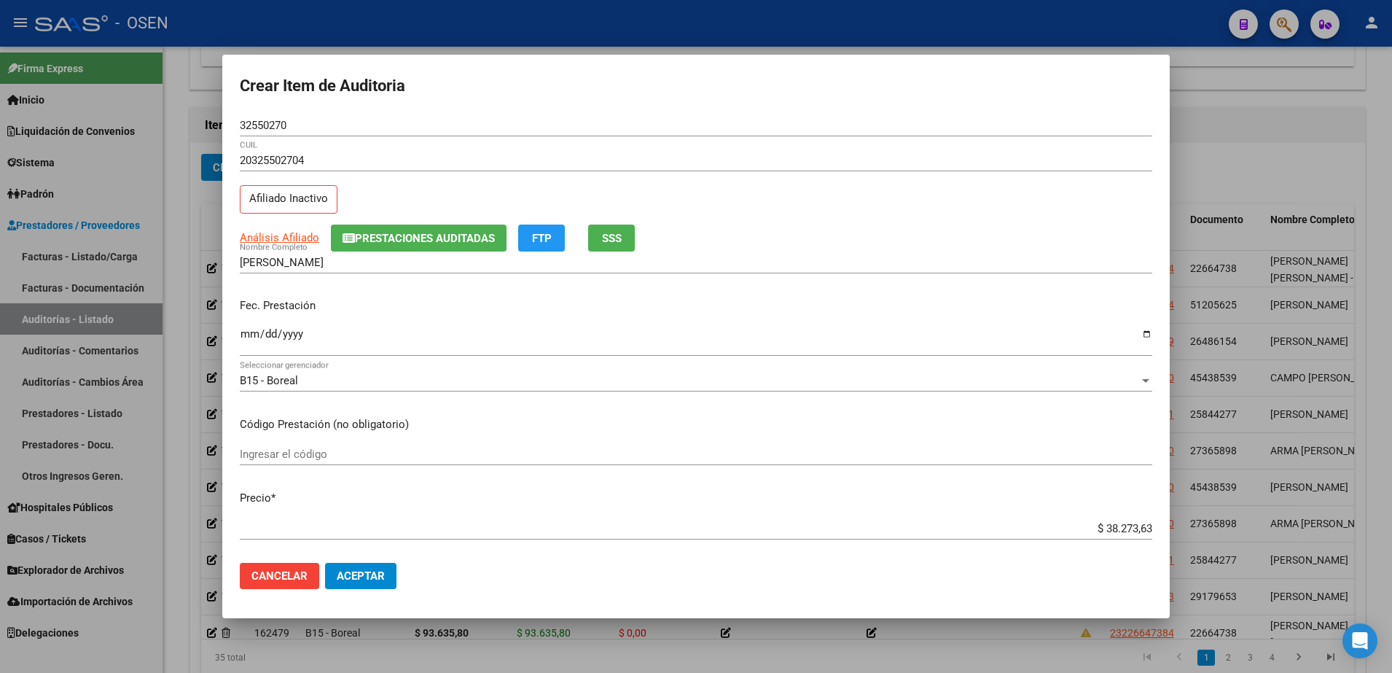
click at [987, 227] on div "Análisis Afiliado Prestaciones Auditadas FTP SSS" at bounding box center [696, 237] width 912 height 27
click at [401, 585] on mat-dialog-actions "Cancelar Aceptar" at bounding box center [696, 576] width 912 height 50
click at [394, 581] on button "Aceptar" at bounding box center [360, 576] width 71 height 26
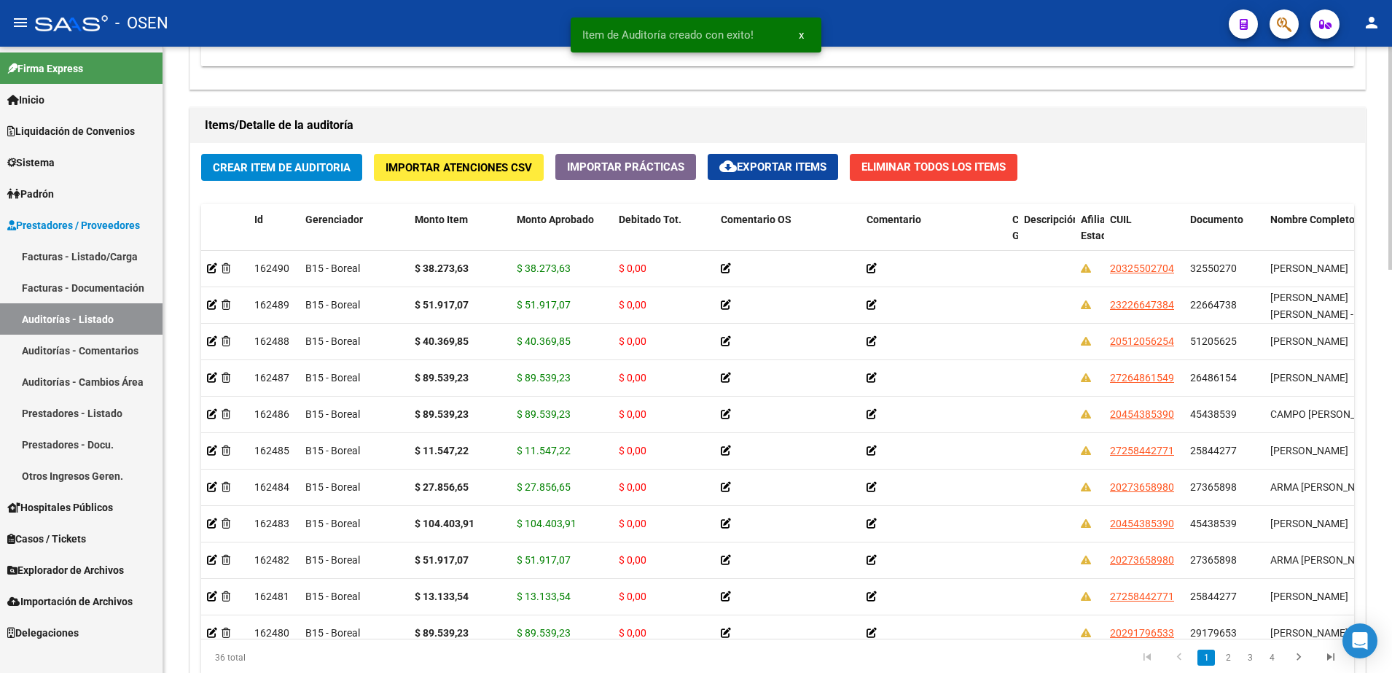
click at [329, 166] on span "Crear Item de Auditoria" at bounding box center [282, 167] width 138 height 13
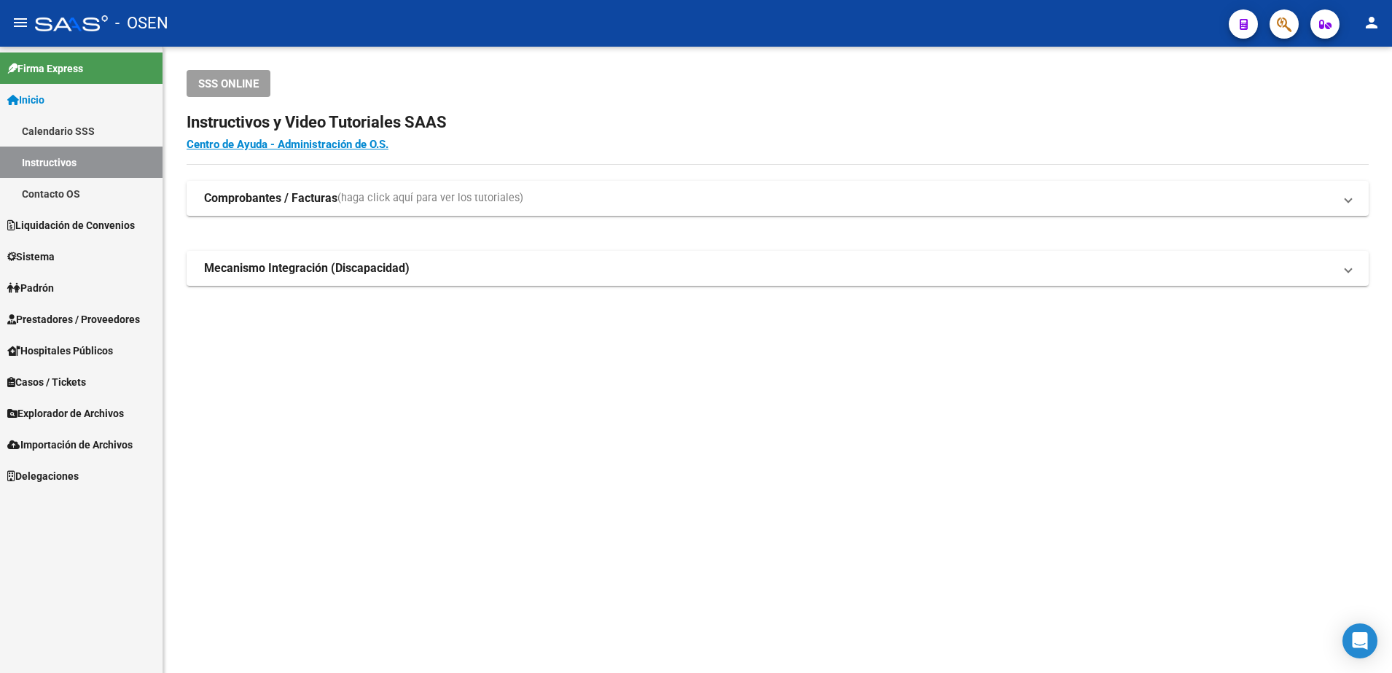
click at [98, 316] on span "Prestadores / Proveedores" at bounding box center [73, 319] width 133 height 16
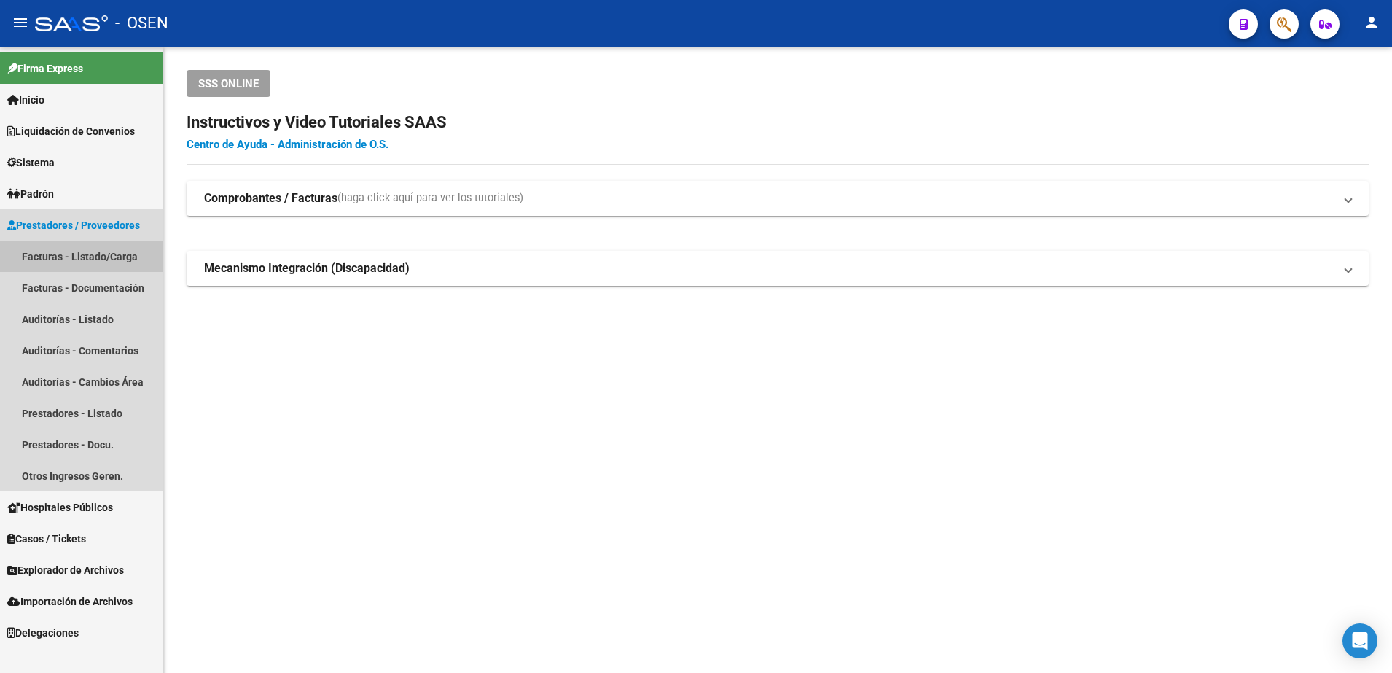
click at [89, 253] on link "Facturas - Listado/Carga" at bounding box center [81, 255] width 162 height 31
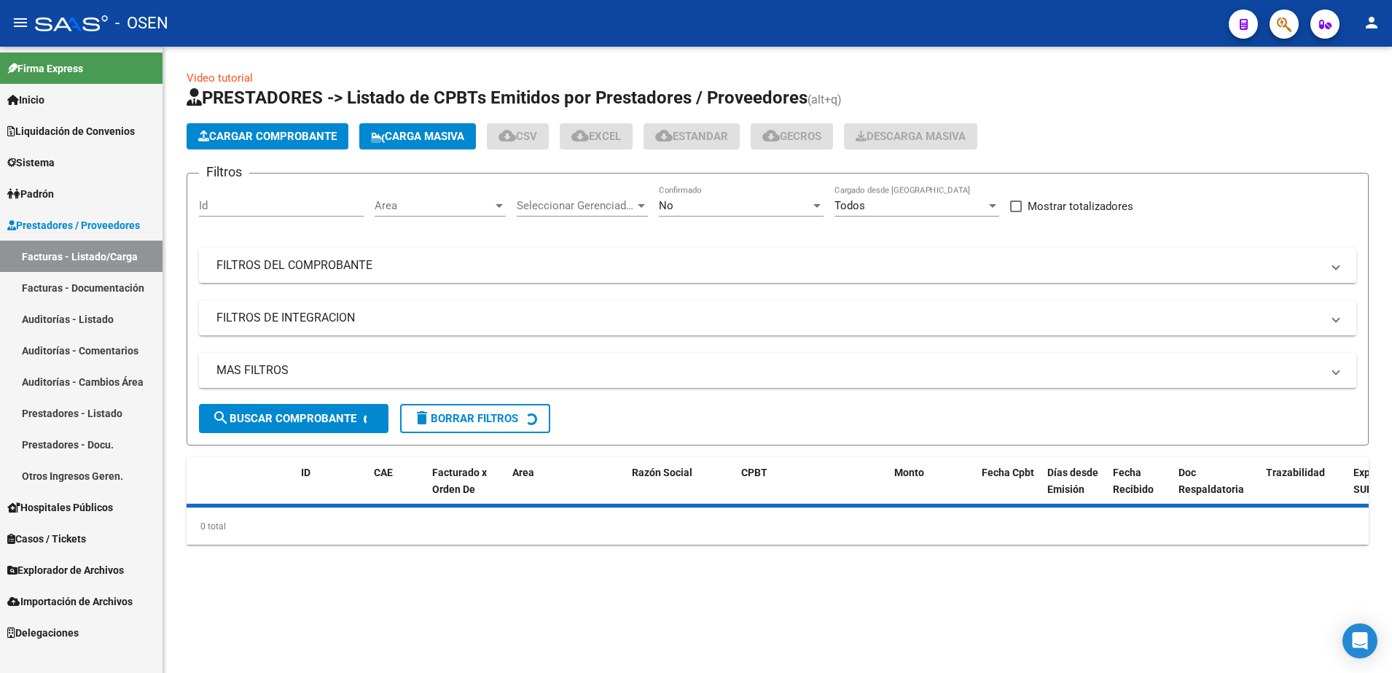
click at [426, 207] on span "Area" at bounding box center [434, 205] width 118 height 13
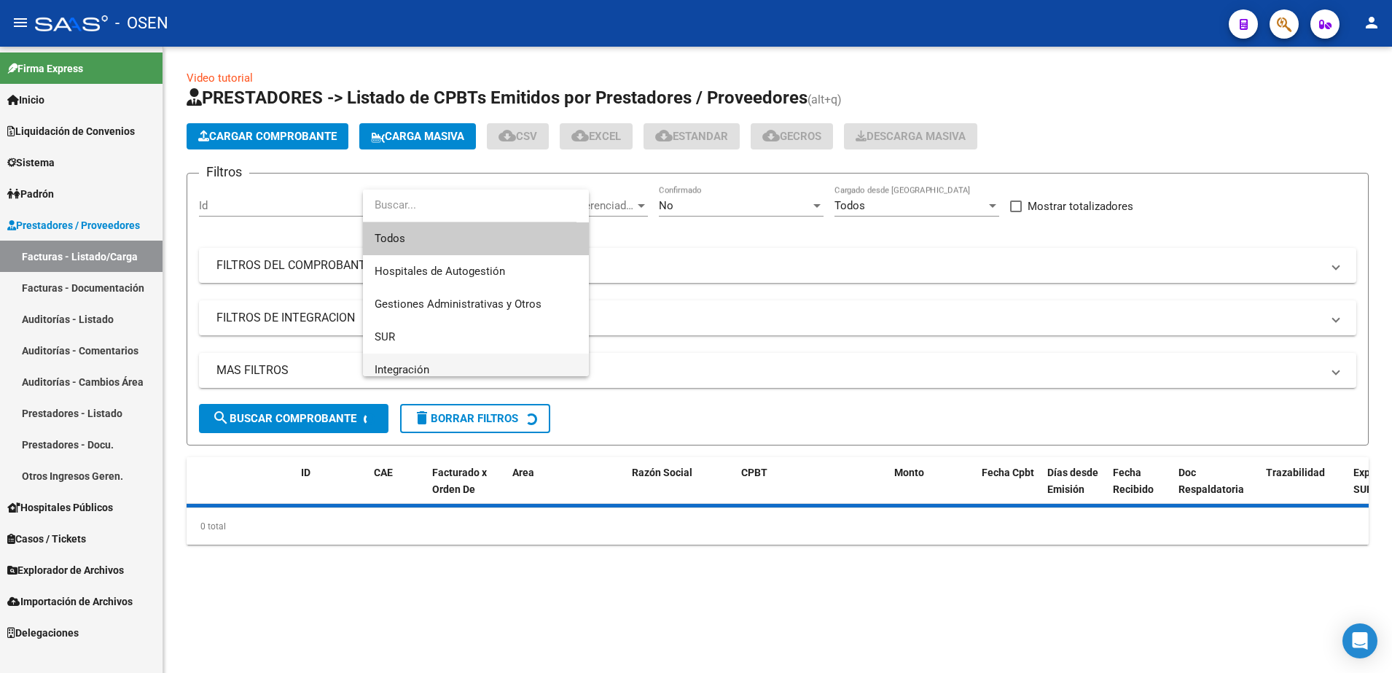
click at [423, 363] on span "Integración" at bounding box center [402, 369] width 55 height 13
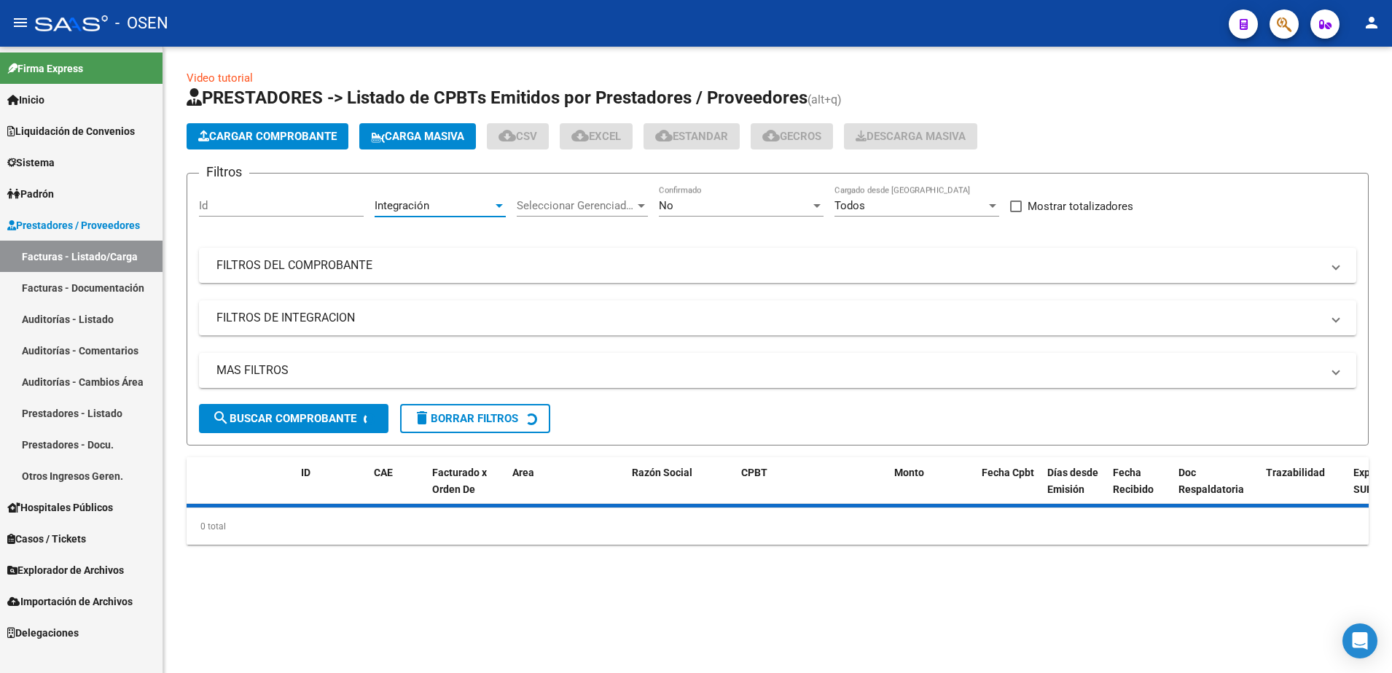
scroll to position [10, 0]
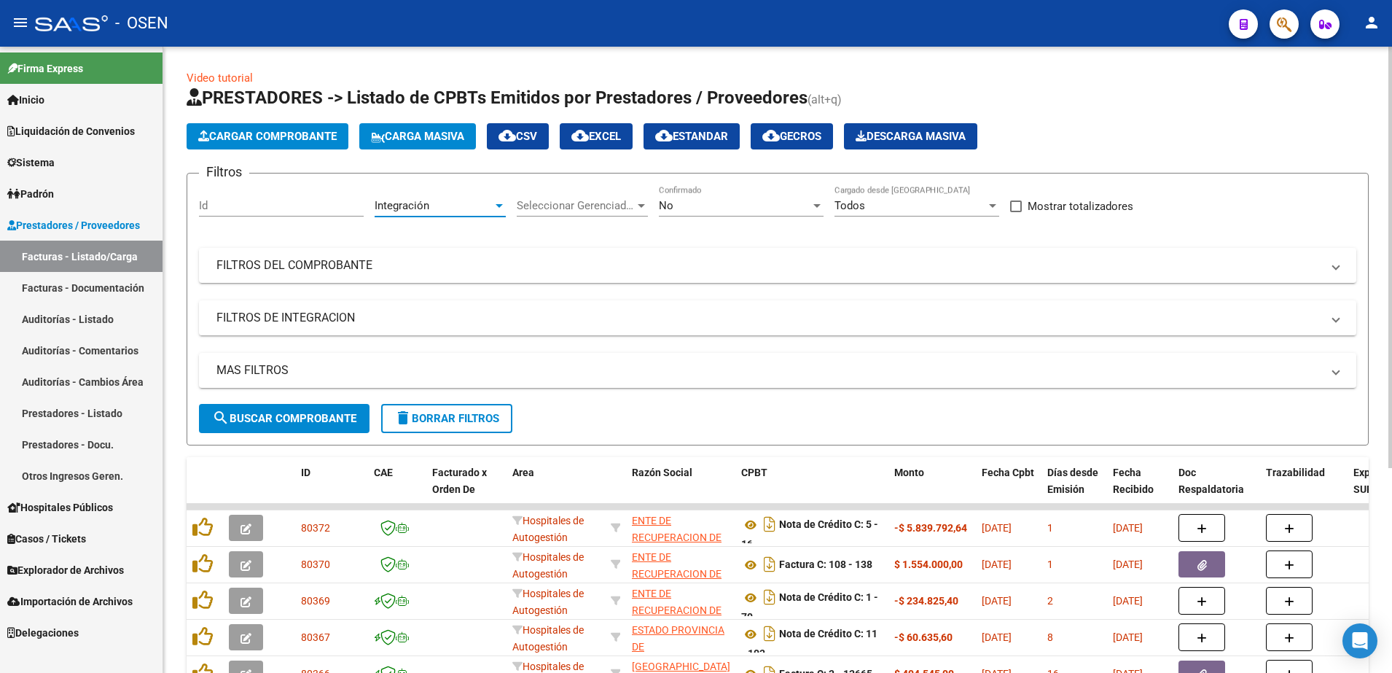
click at [339, 407] on button "search Buscar Comprobante" at bounding box center [284, 418] width 171 height 29
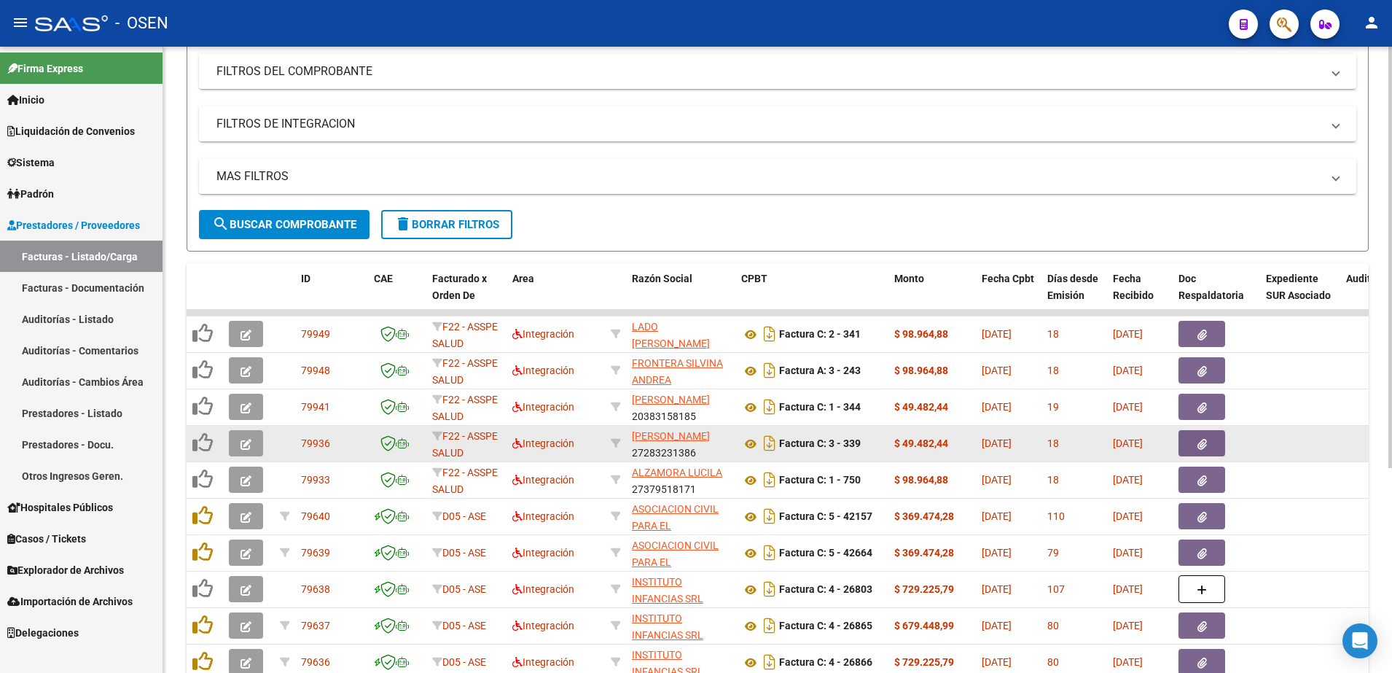
scroll to position [0, 0]
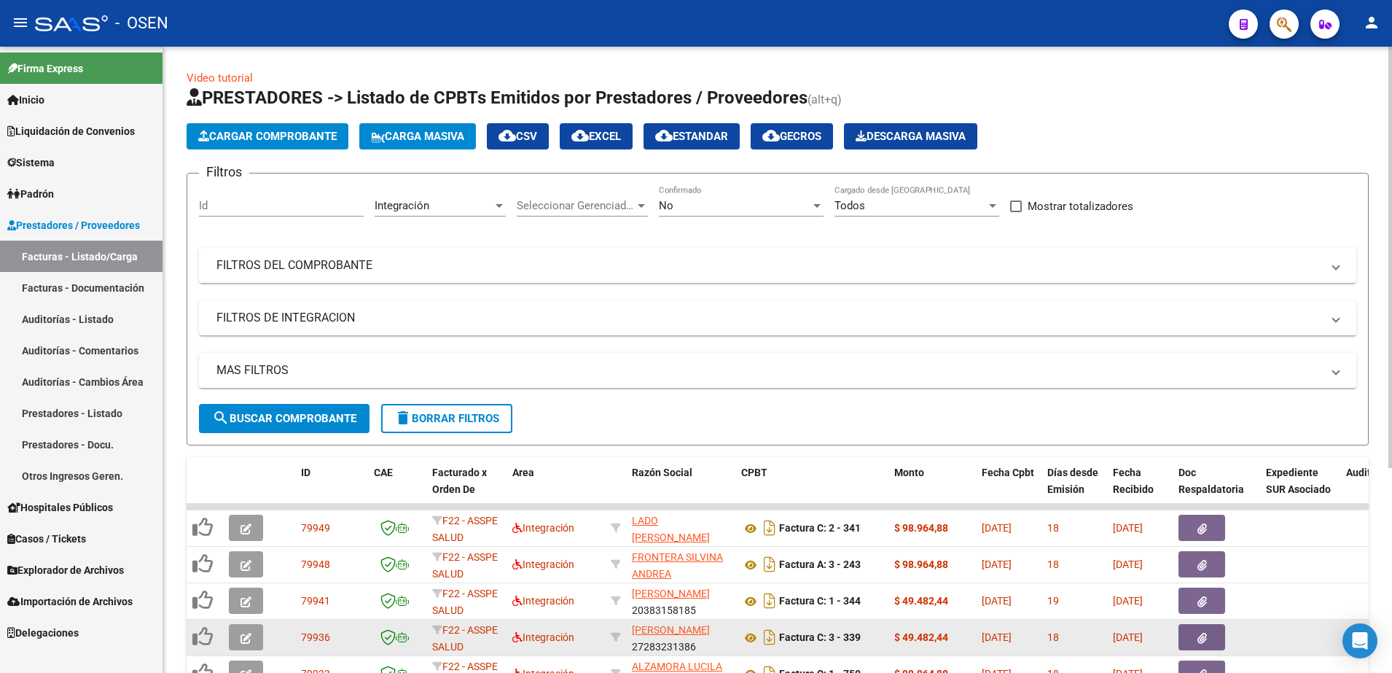
click at [396, 192] on div "Integración Area" at bounding box center [440, 200] width 131 height 31
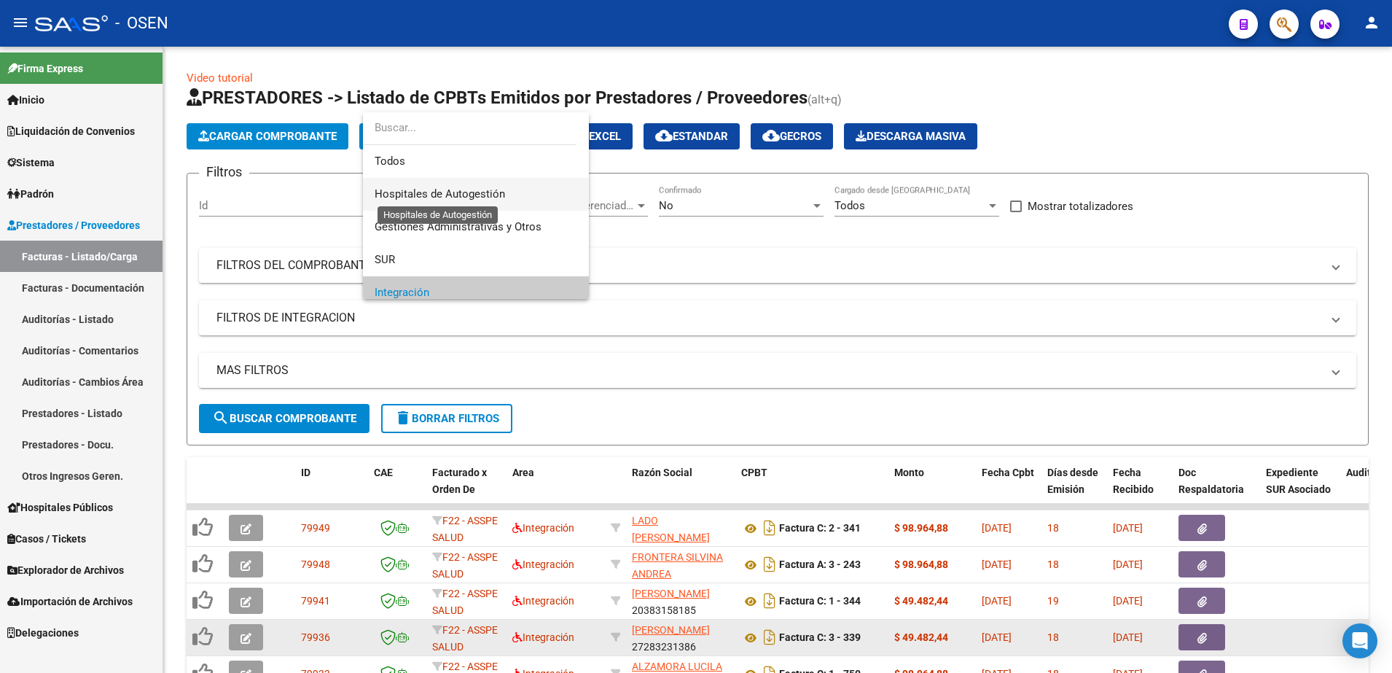
click at [439, 200] on span "Hospitales de Autogestión" at bounding box center [476, 194] width 203 height 33
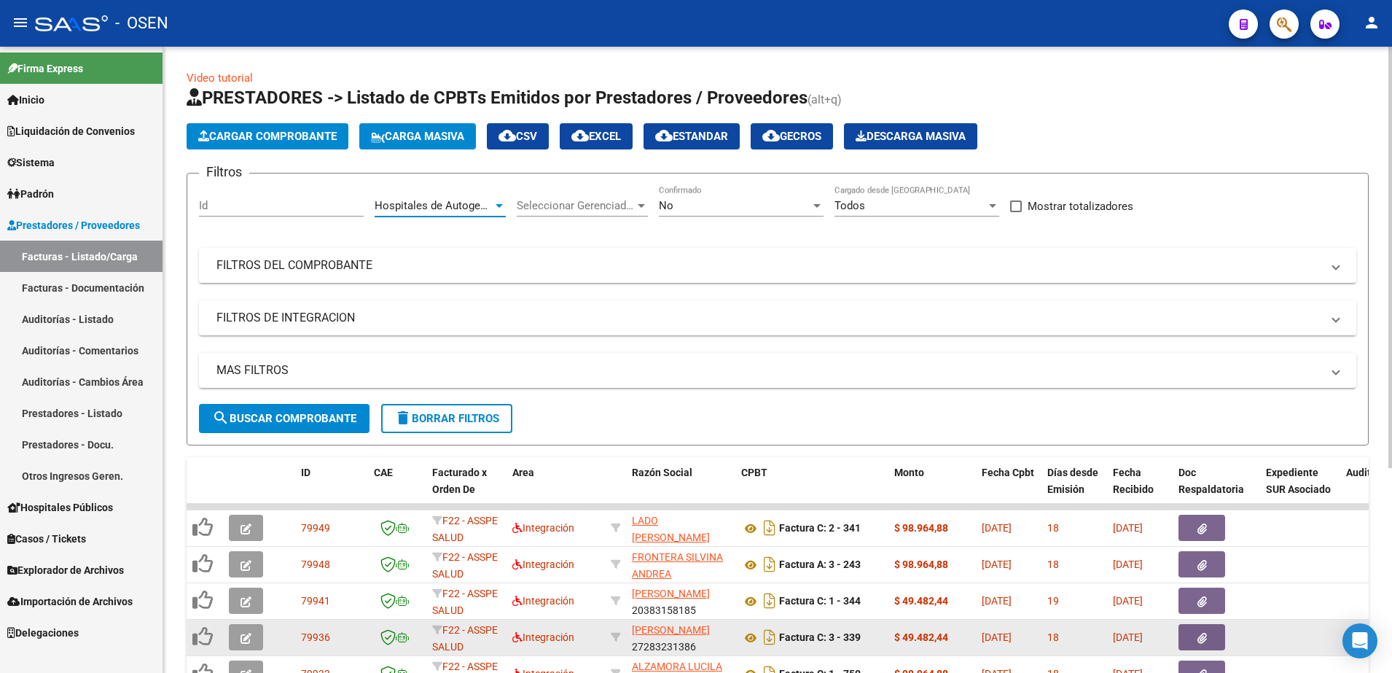
click at [336, 420] on span "search Buscar Comprobante" at bounding box center [284, 418] width 144 height 13
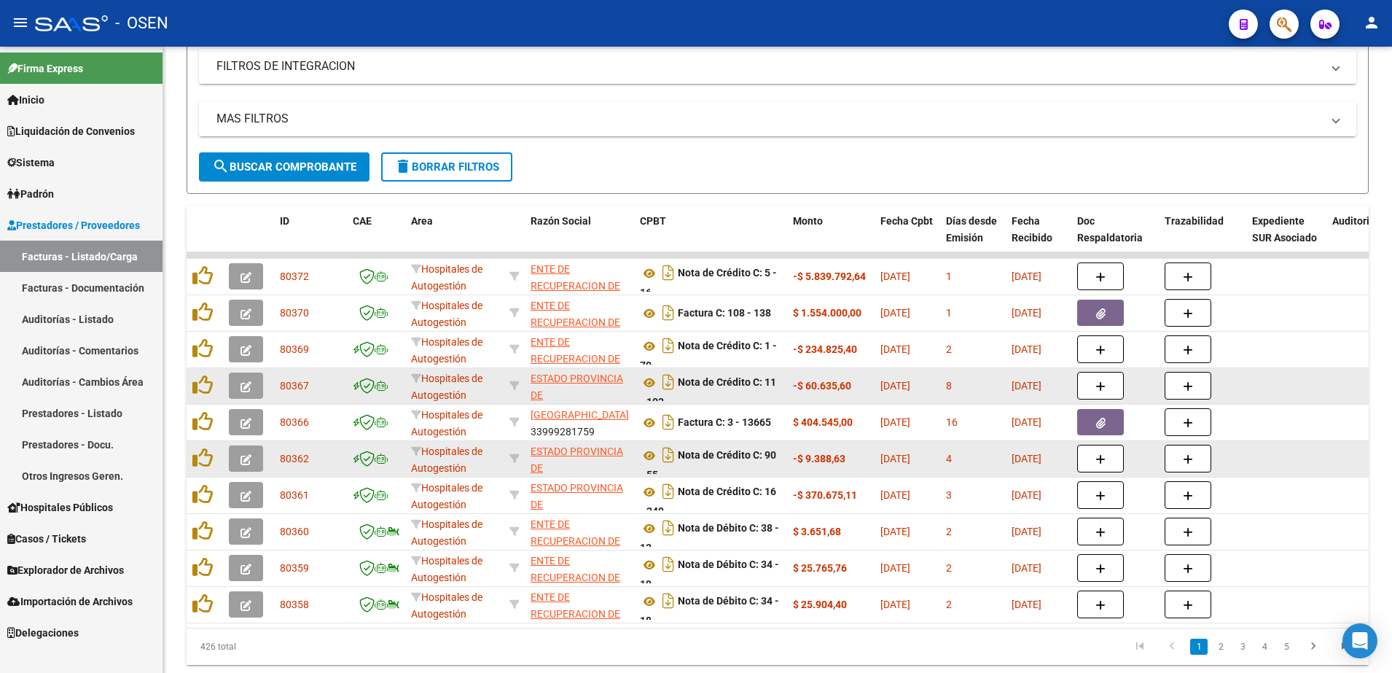
scroll to position [273, 0]
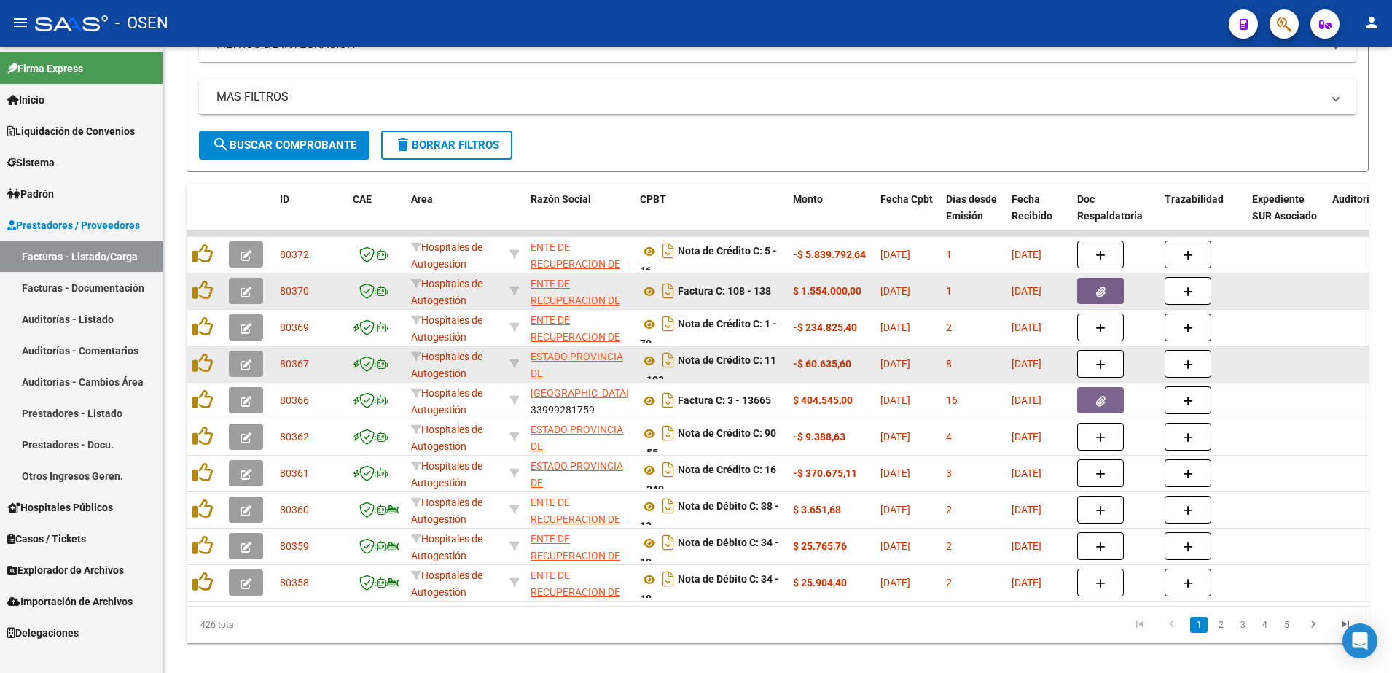
click at [1102, 291] on icon "button" at bounding box center [1100, 291] width 9 height 11
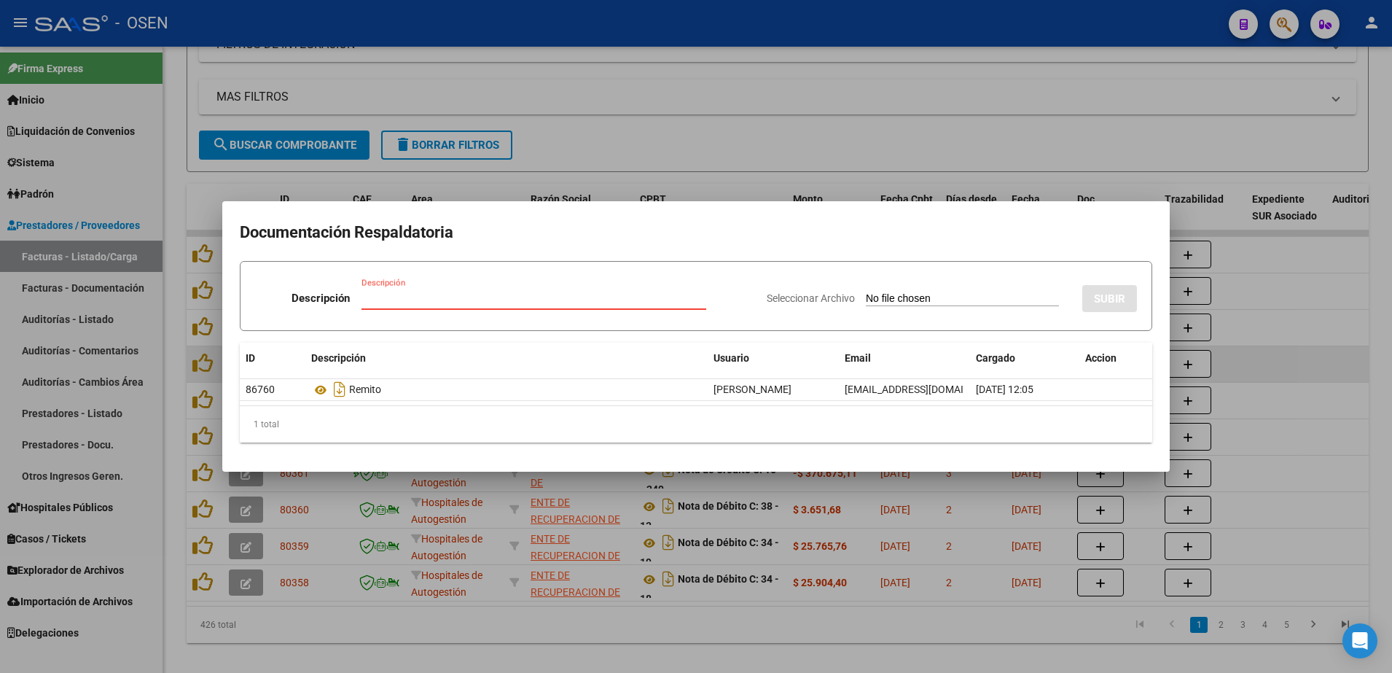
click at [614, 115] on div at bounding box center [696, 336] width 1392 height 673
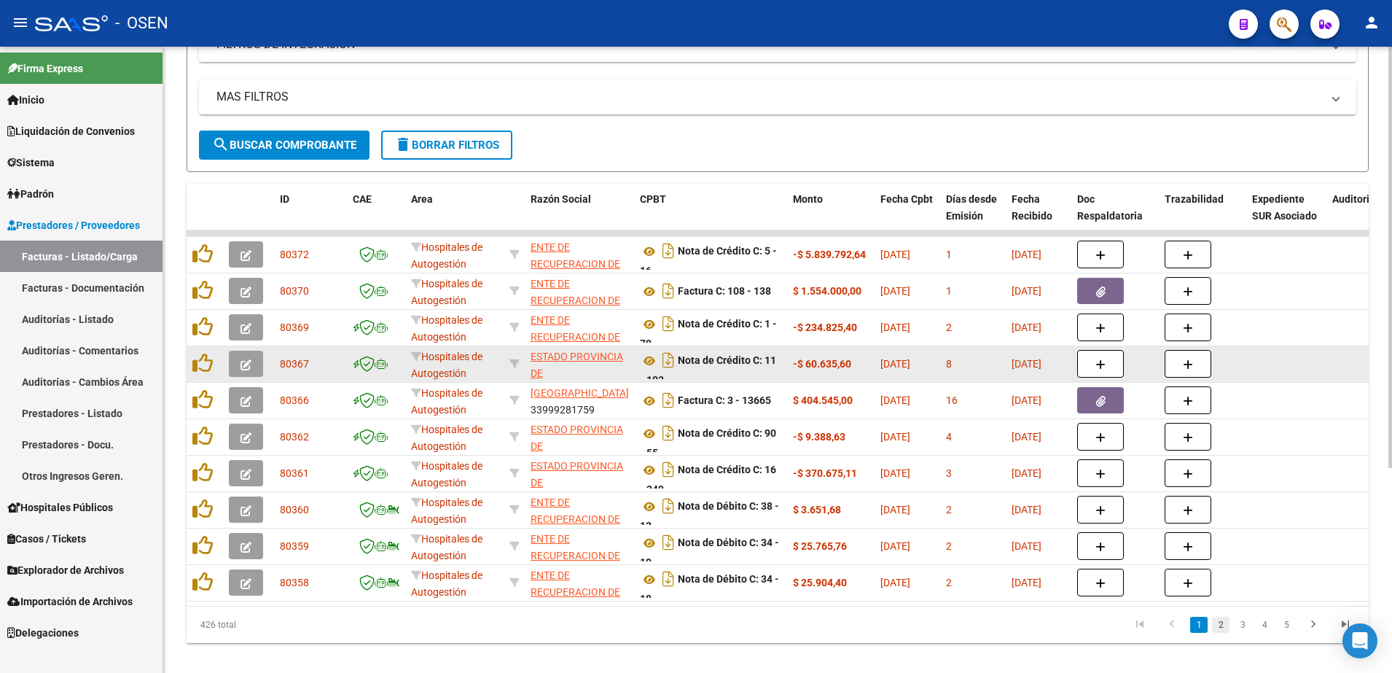
click at [1220, 632] on link "2" at bounding box center [1220, 624] width 17 height 16
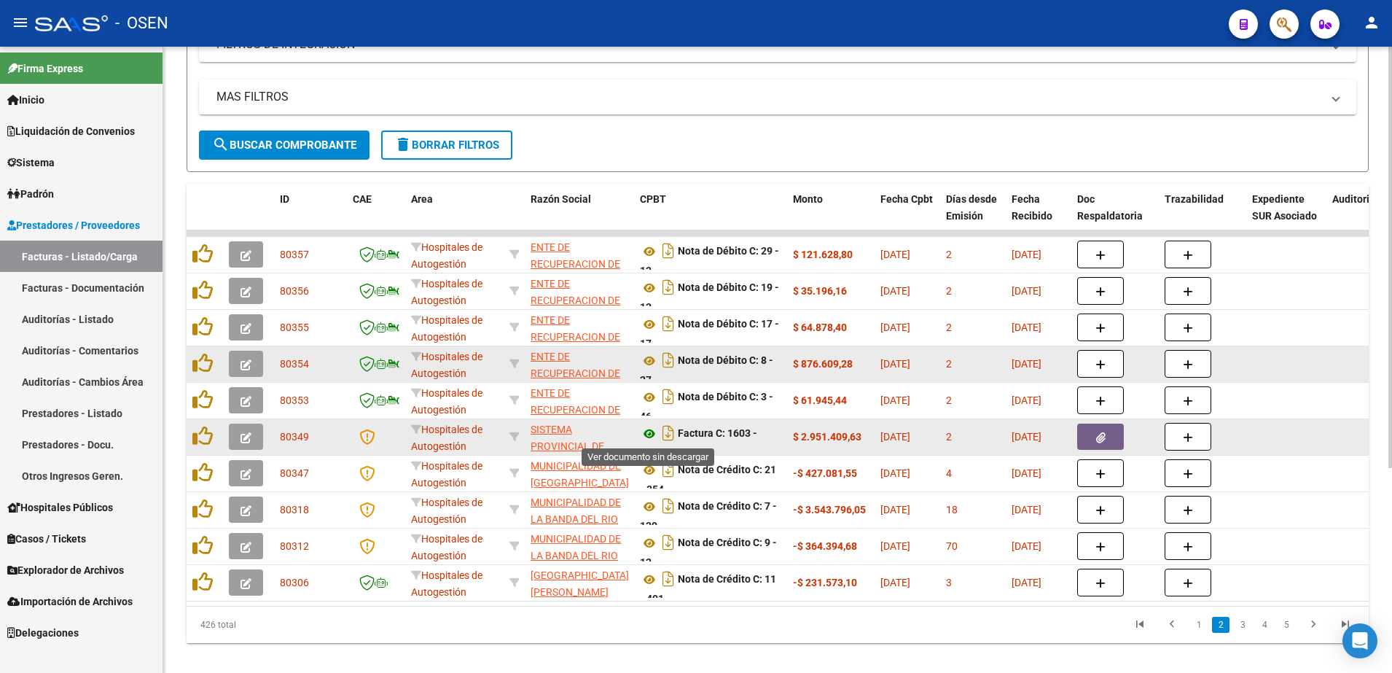
click at [648, 438] on icon at bounding box center [649, 433] width 19 height 17
drag, startPoint x: 739, startPoint y: 431, endPoint x: 753, endPoint y: 446, distance: 20.6
click at [753, 446] on div "Factura C: 1603 - 48891" at bounding box center [710, 435] width 141 height 31
click at [213, 435] on div at bounding box center [204, 437] width 25 height 23
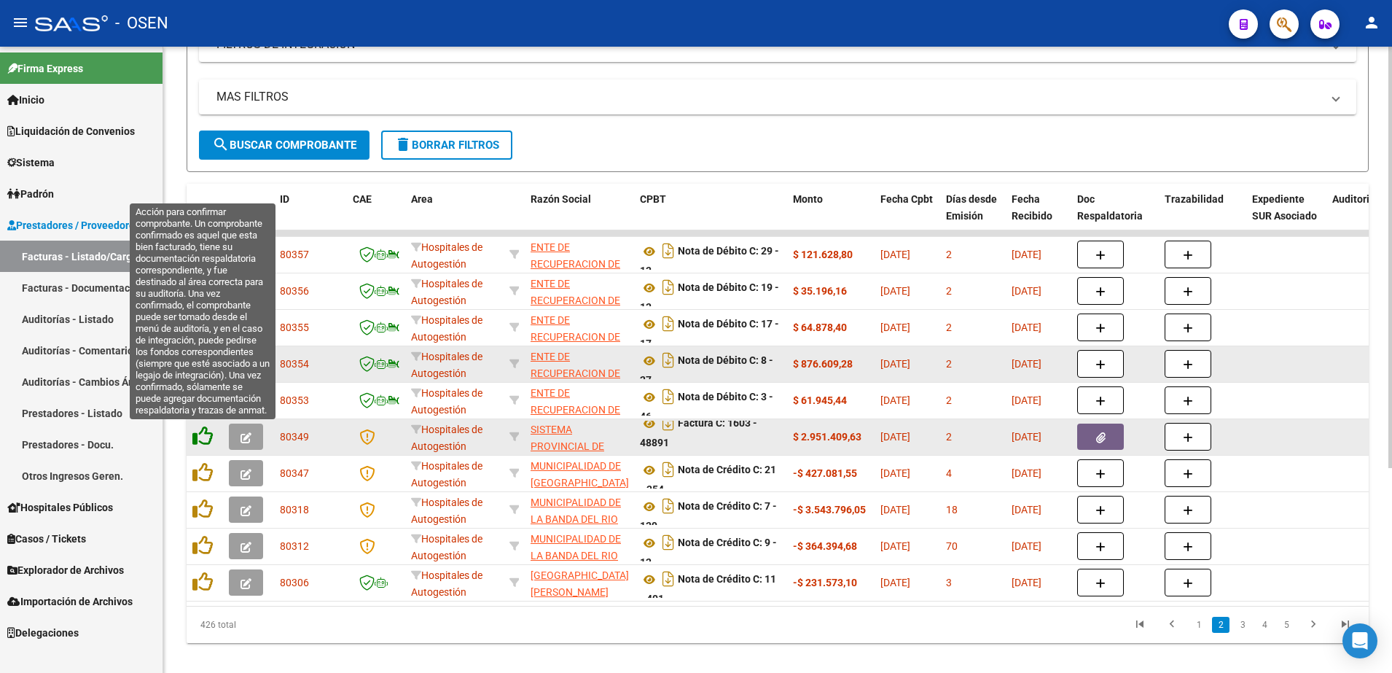
click at [201, 433] on icon at bounding box center [202, 436] width 20 height 20
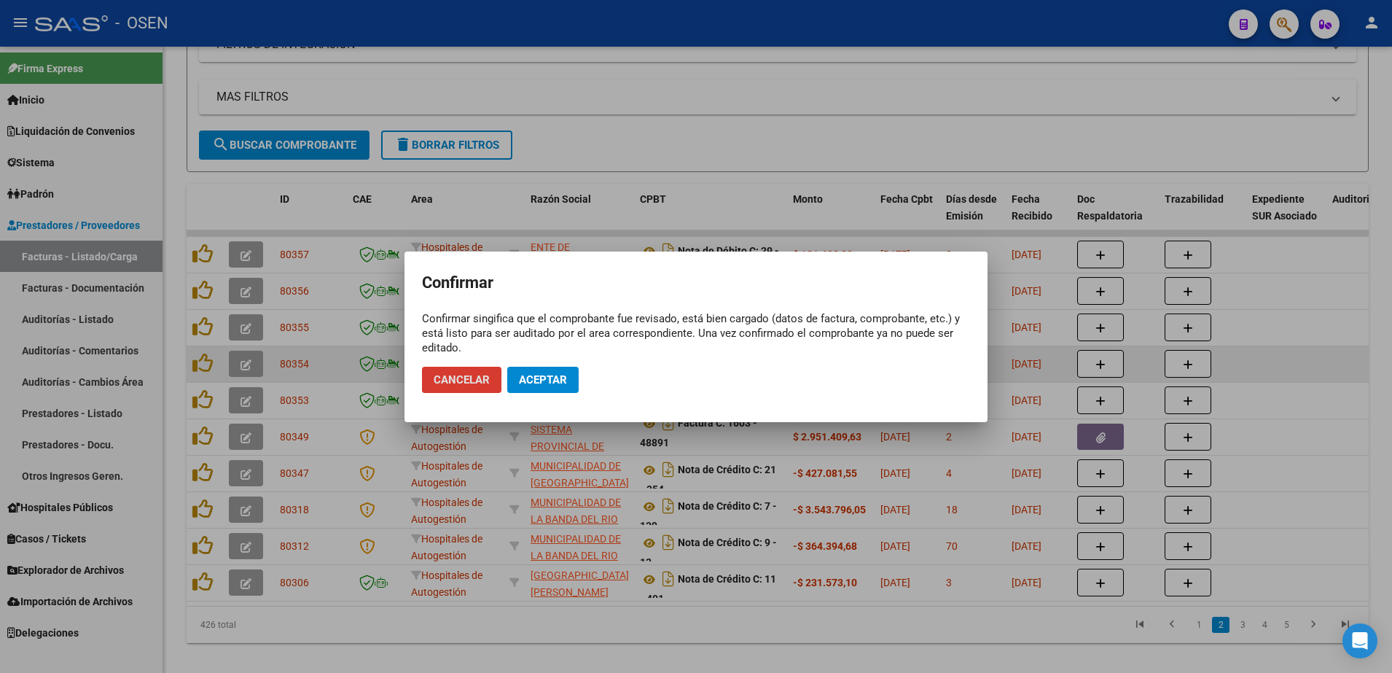
click at [537, 380] on span "Aceptar" at bounding box center [543, 379] width 48 height 13
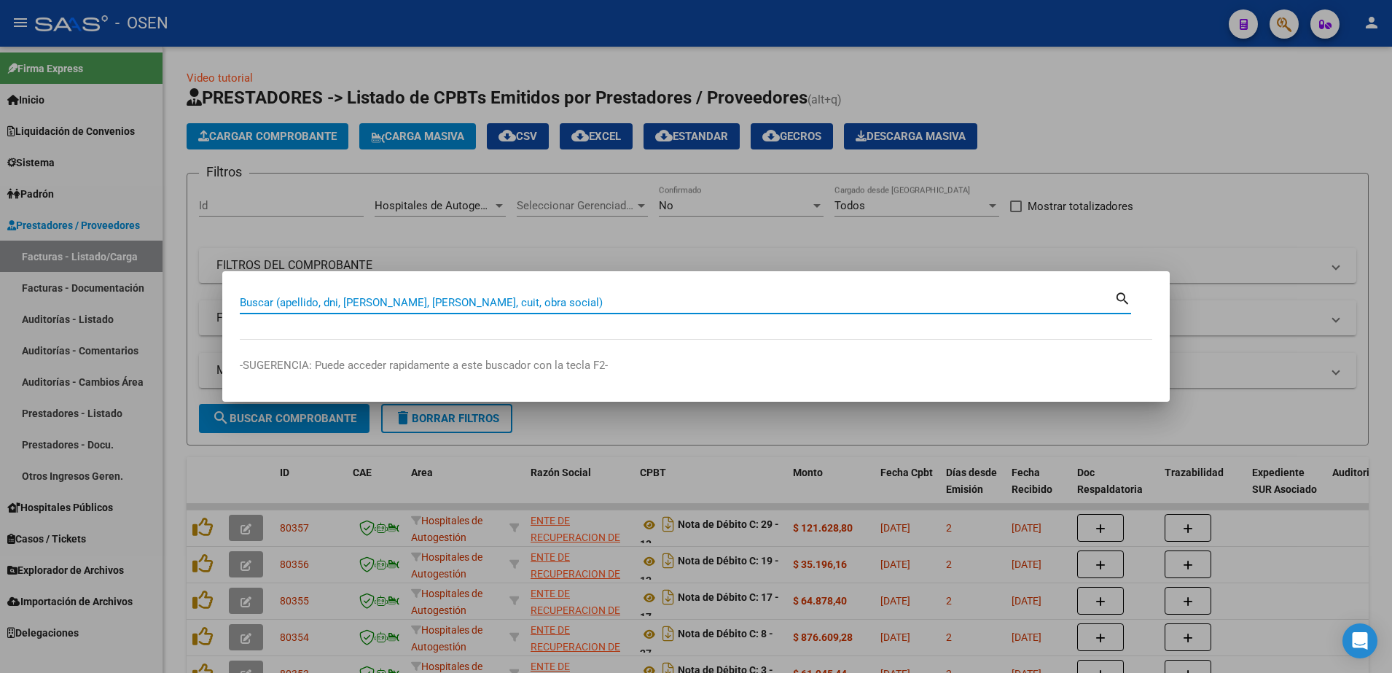
scroll to position [9, 0]
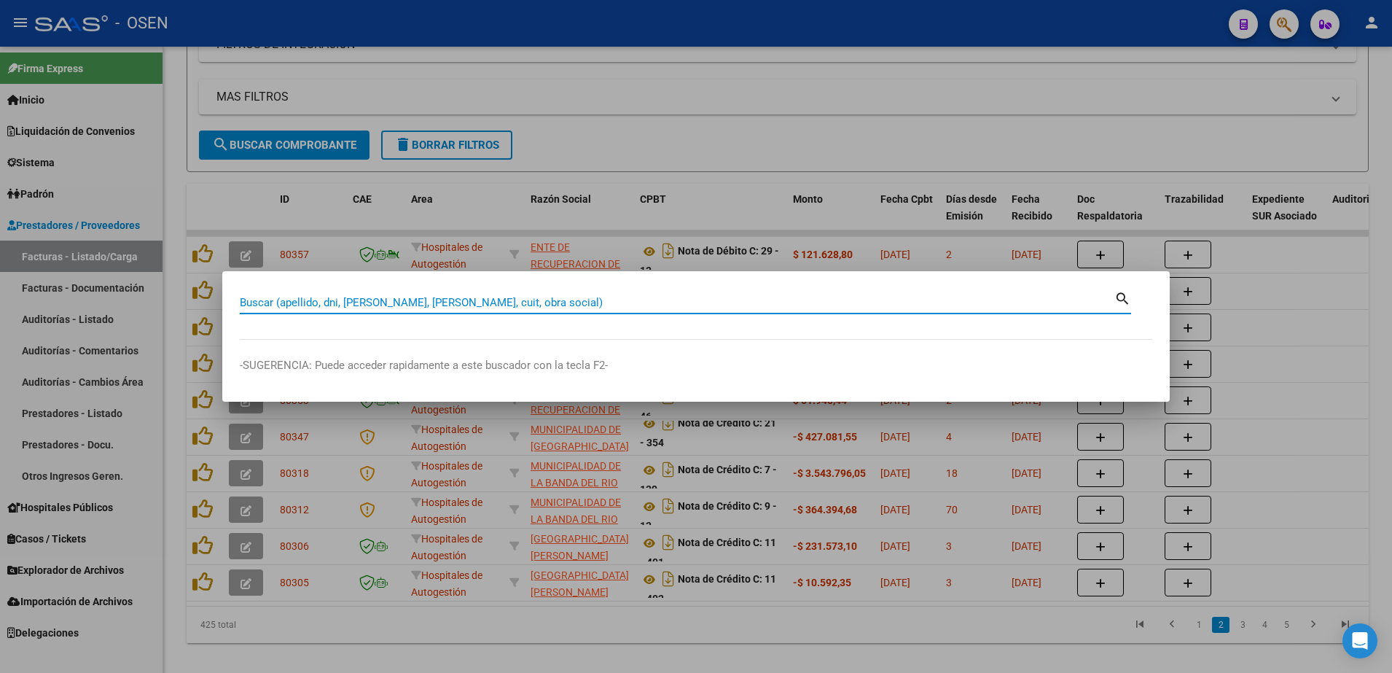
paste input "42172790"
type input "42172790"
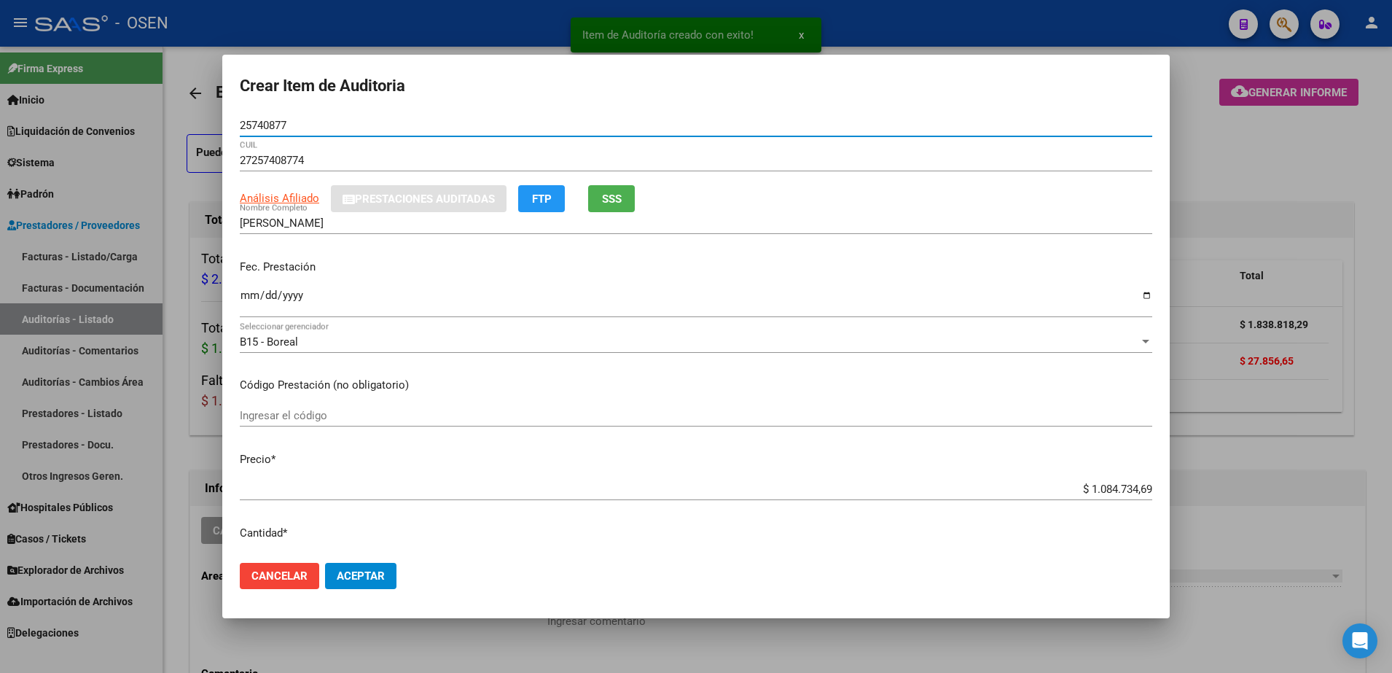
scroll to position [1003, 0]
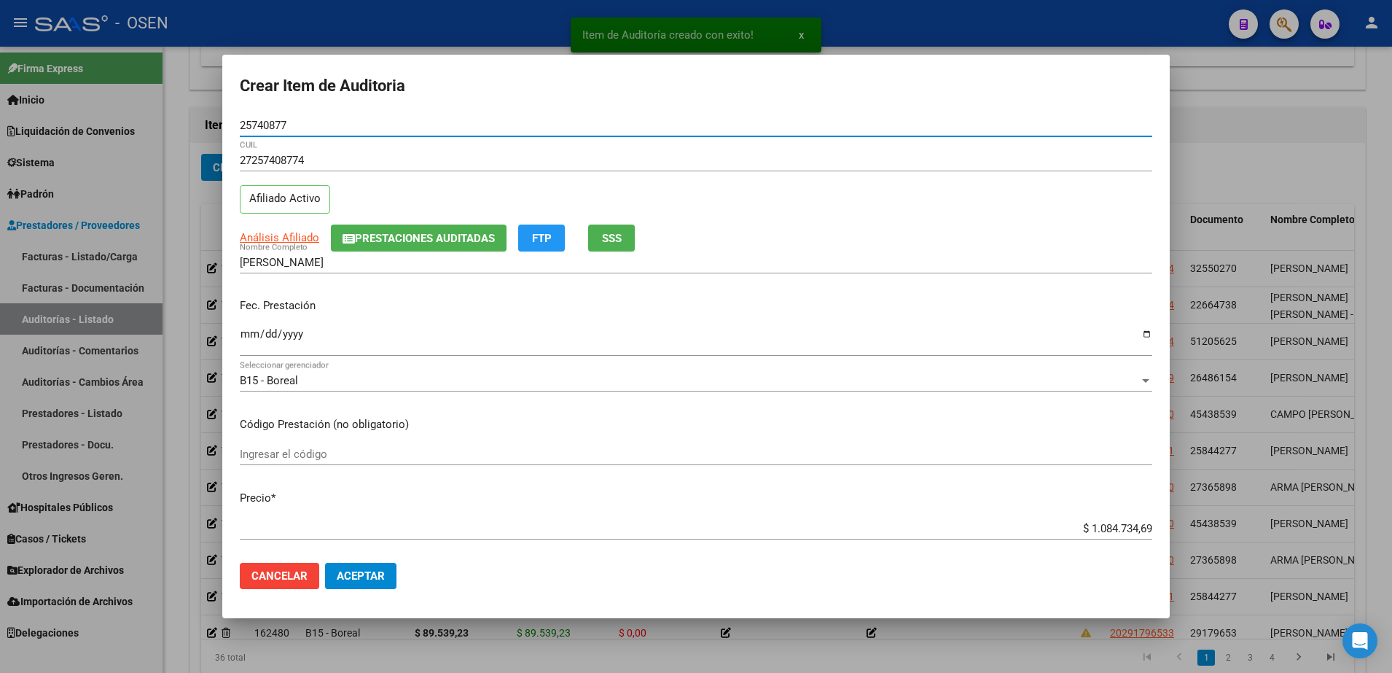
type input "25740877"
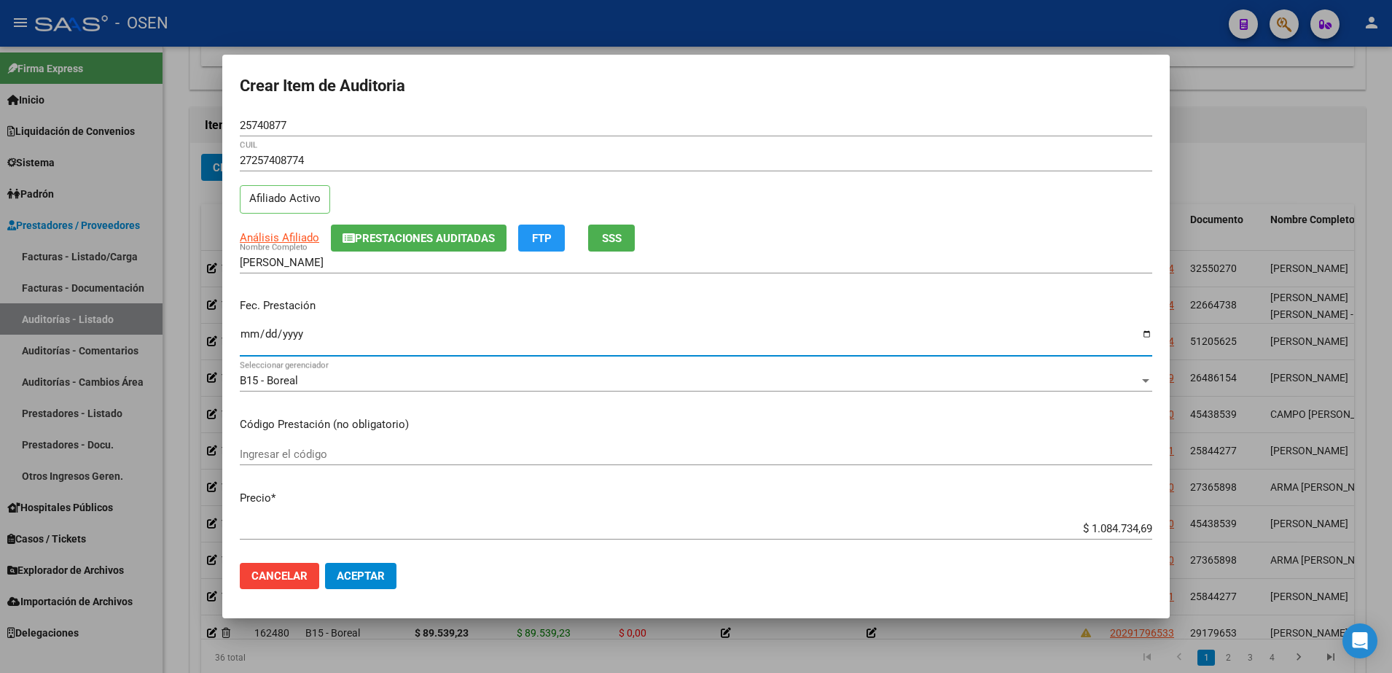
click at [256, 337] on input "Ingresar la fecha" at bounding box center [696, 339] width 912 height 23
type input "2025-08-26"
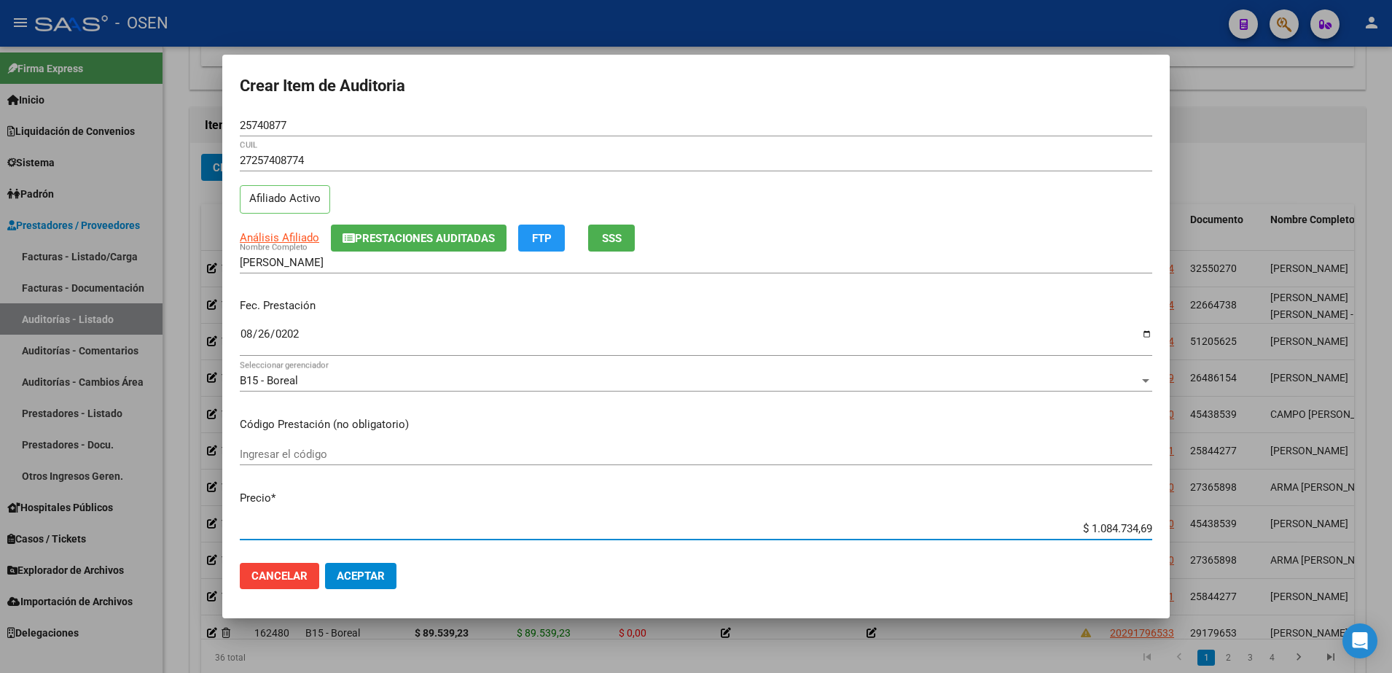
paste input "77.677,50"
type input "$ 77.677,50"
click at [407, 551] on mat-dialog-actions "Cancelar Aceptar" at bounding box center [696, 576] width 912 height 50
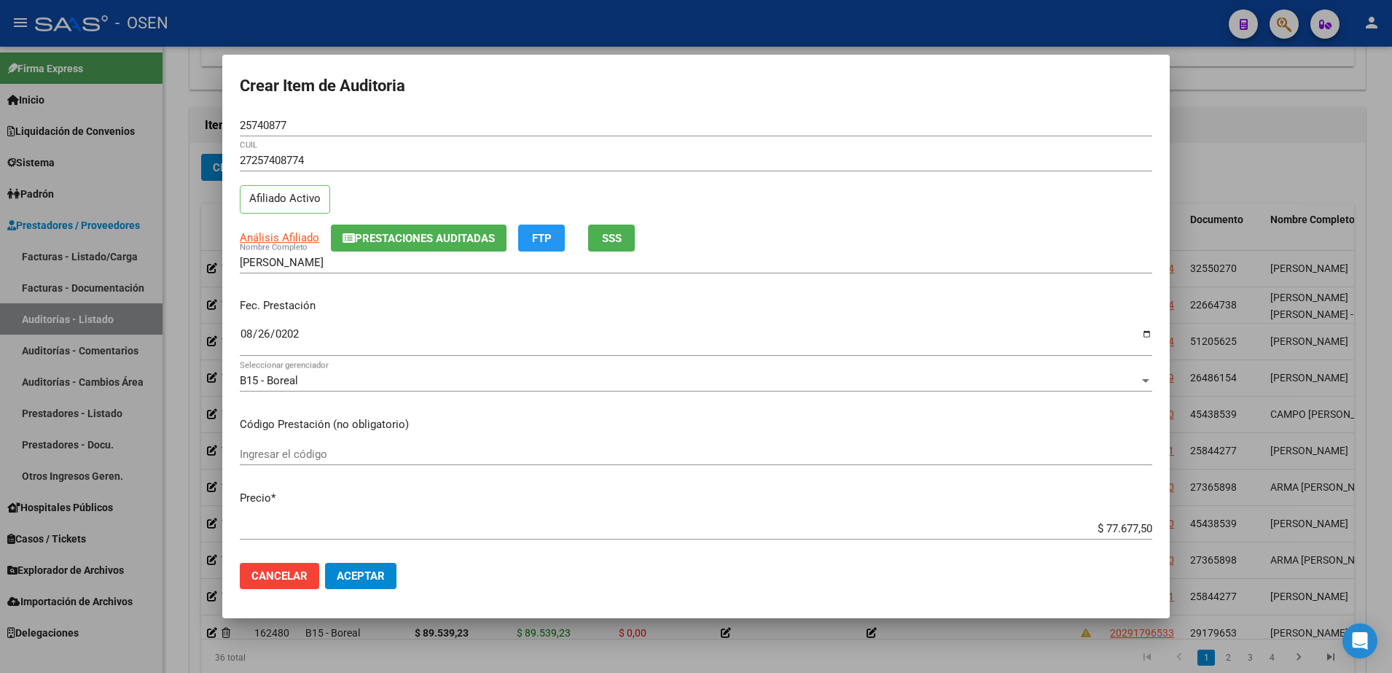
click at [399, 573] on mat-dialog-actions "Cancelar Aceptar" at bounding box center [696, 576] width 912 height 50
click at [384, 573] on span "Aceptar" at bounding box center [361, 575] width 48 height 13
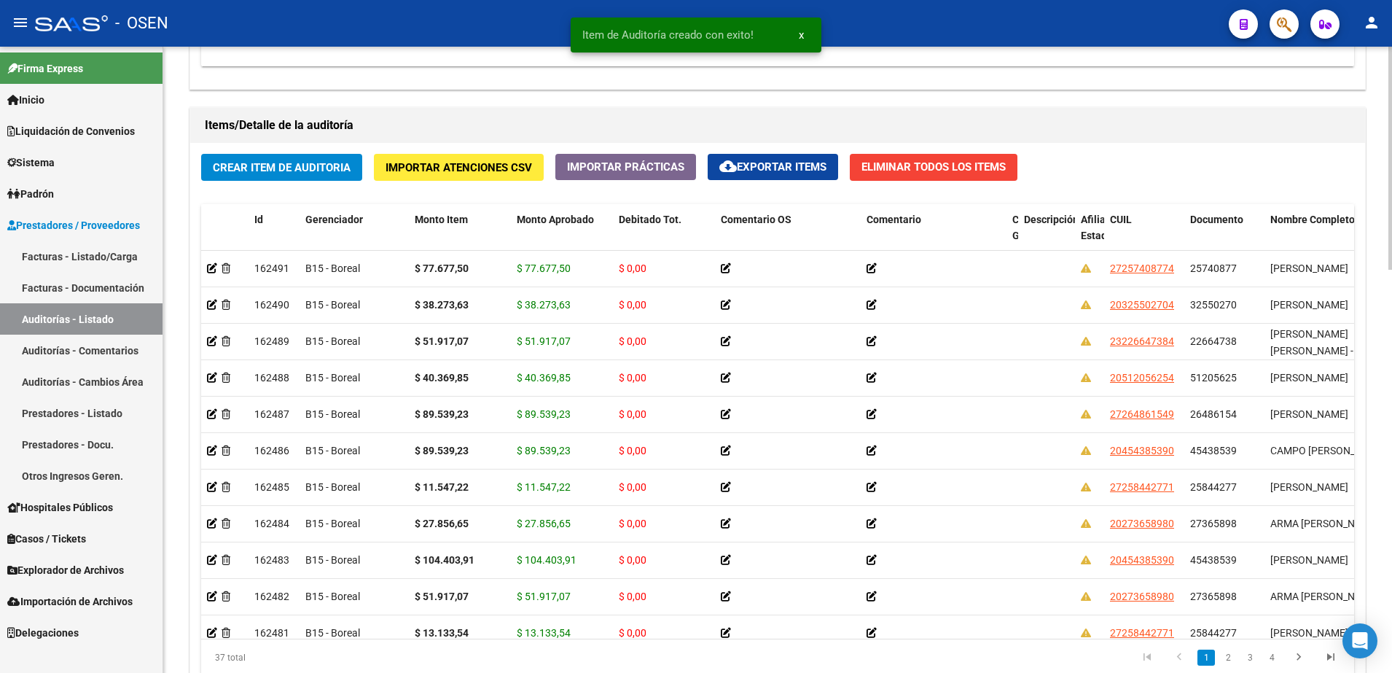
click at [309, 181] on div "Crear Item de Auditoria Importar Atenciones CSV Importar Prácticas cloud_downlo…" at bounding box center [777, 420] width 1175 height 554
click at [308, 166] on span "Crear Item de Auditoria" at bounding box center [282, 167] width 138 height 13
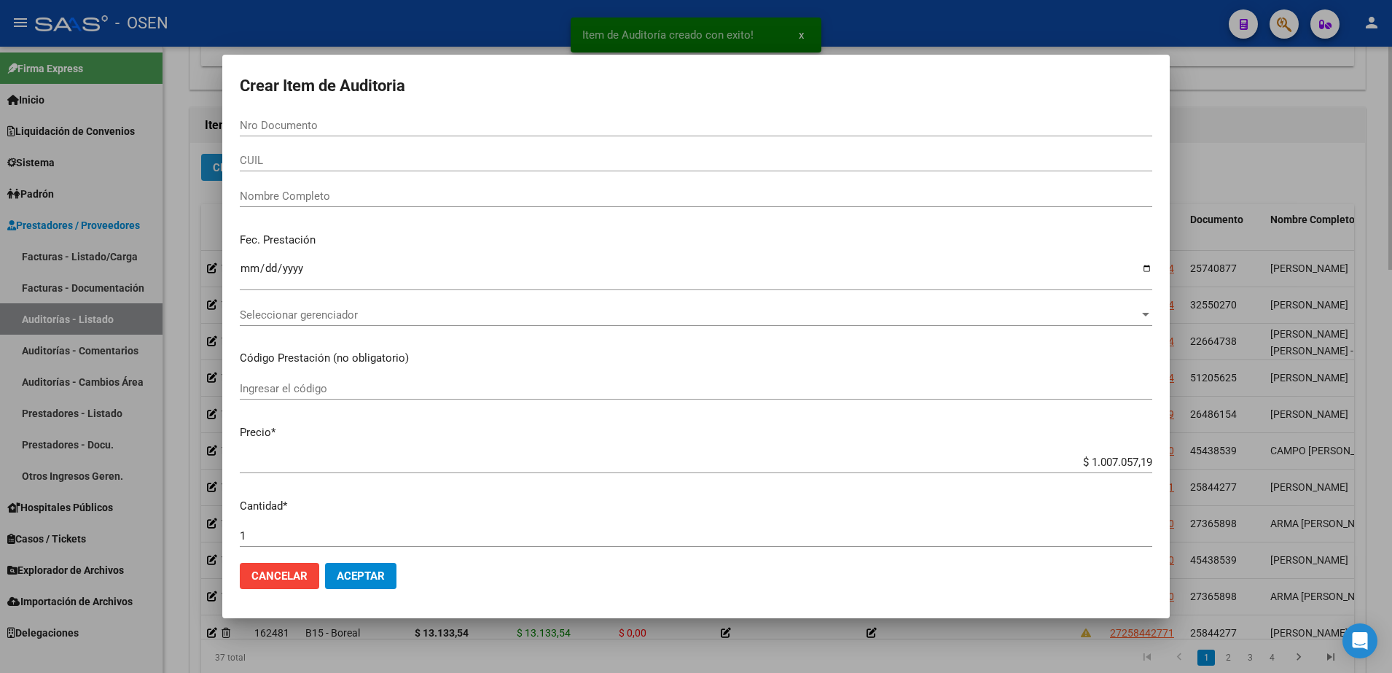
paste input "45666829"
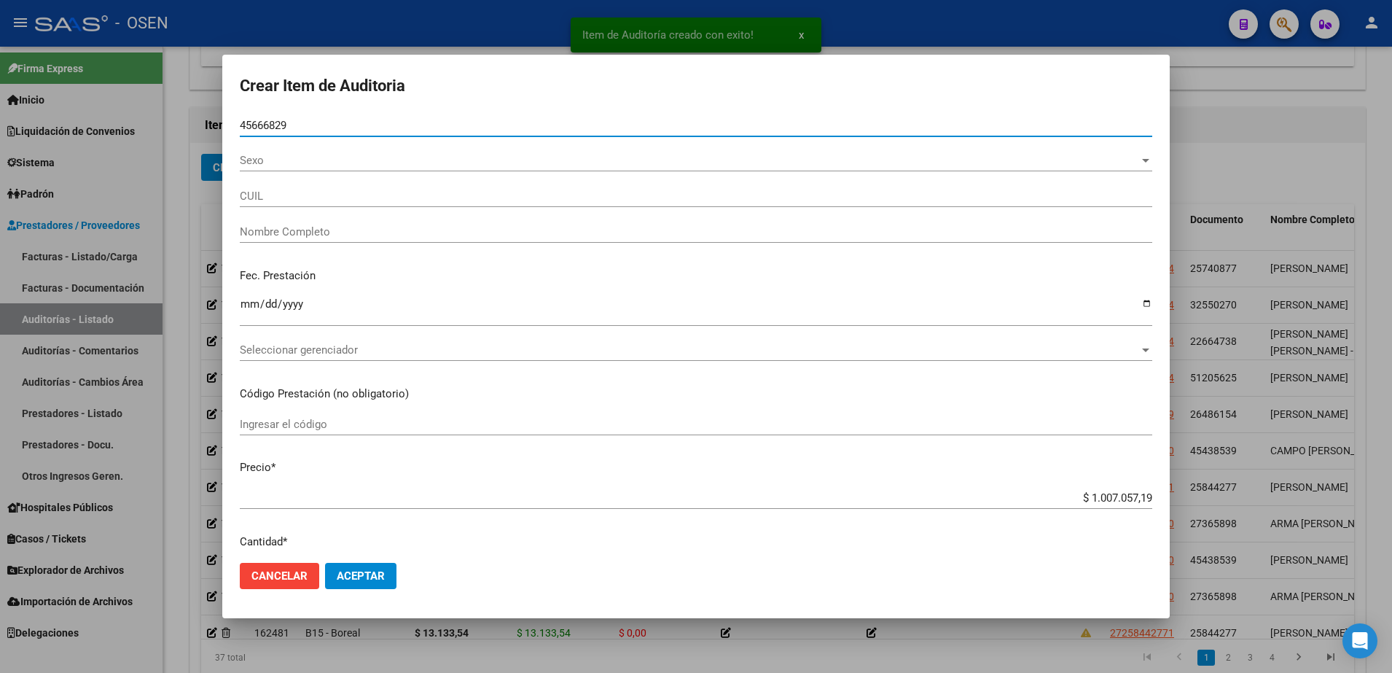
type input "45666829"
type input "27456668297"
type input "ORTIZ MILAGROS ANTONELLA"
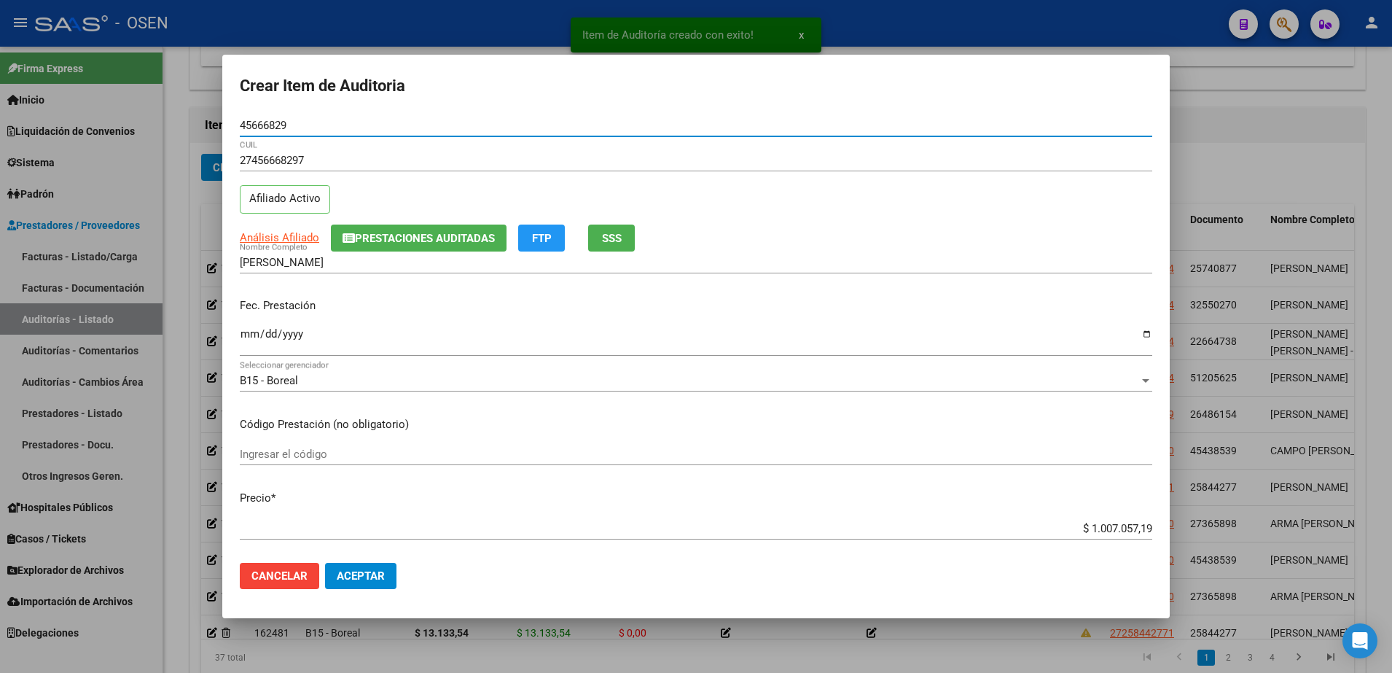
click at [256, 332] on input "Ingresar la fecha" at bounding box center [696, 339] width 912 height 23
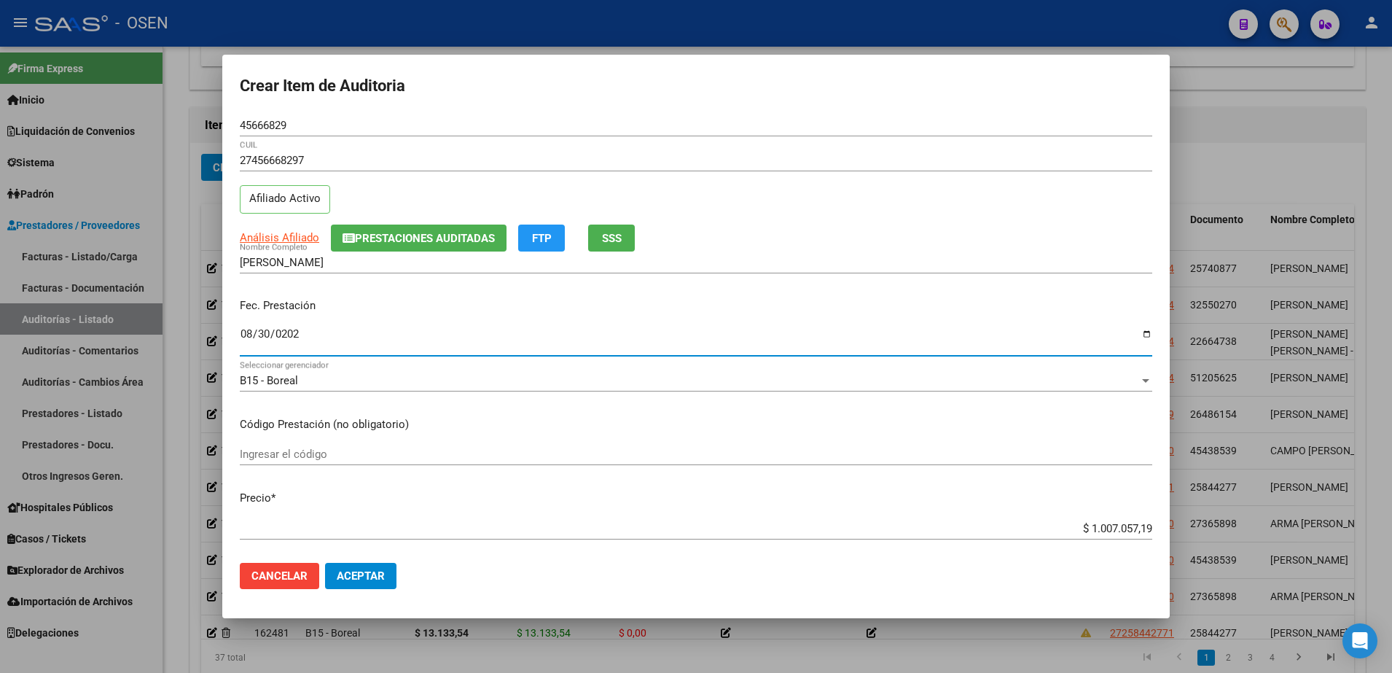
type input "2025-08-30"
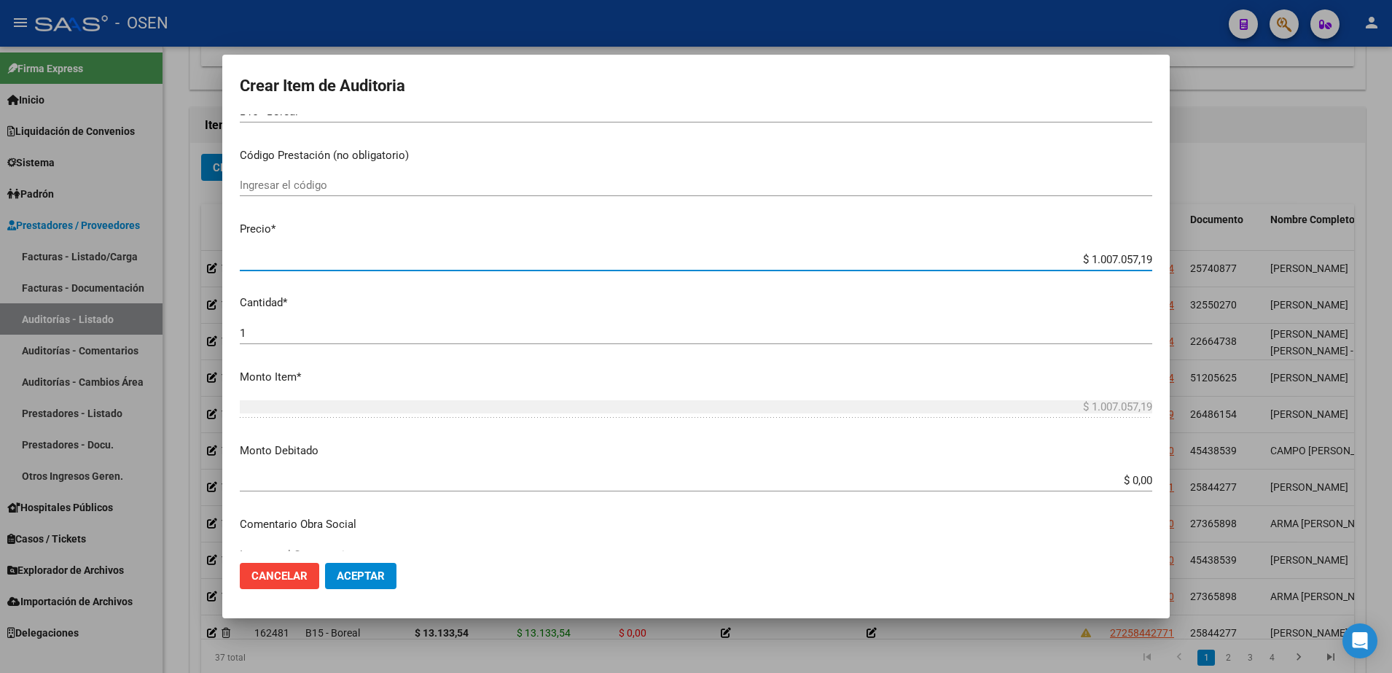
click at [1105, 259] on input "$ 1.007.057,19" at bounding box center [696, 259] width 912 height 13
paste input "55.713,30"
type input "$ 55.713,30"
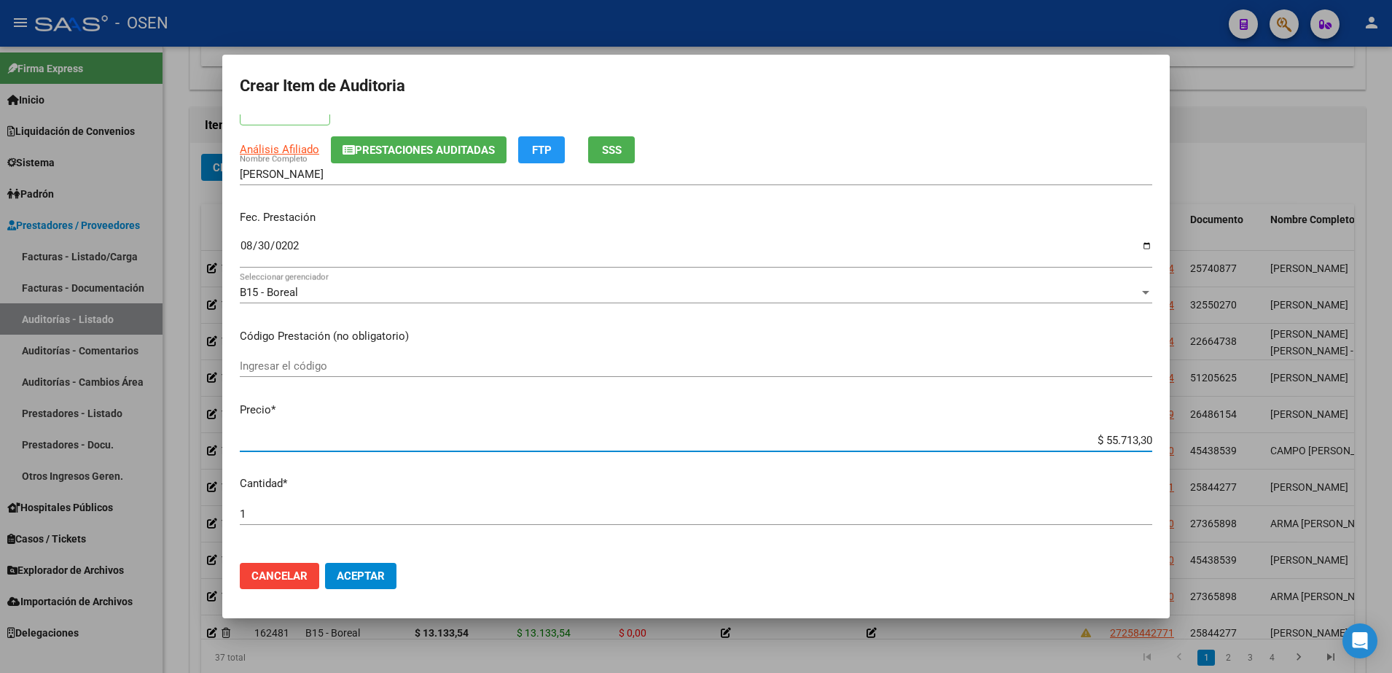
scroll to position [87, 0]
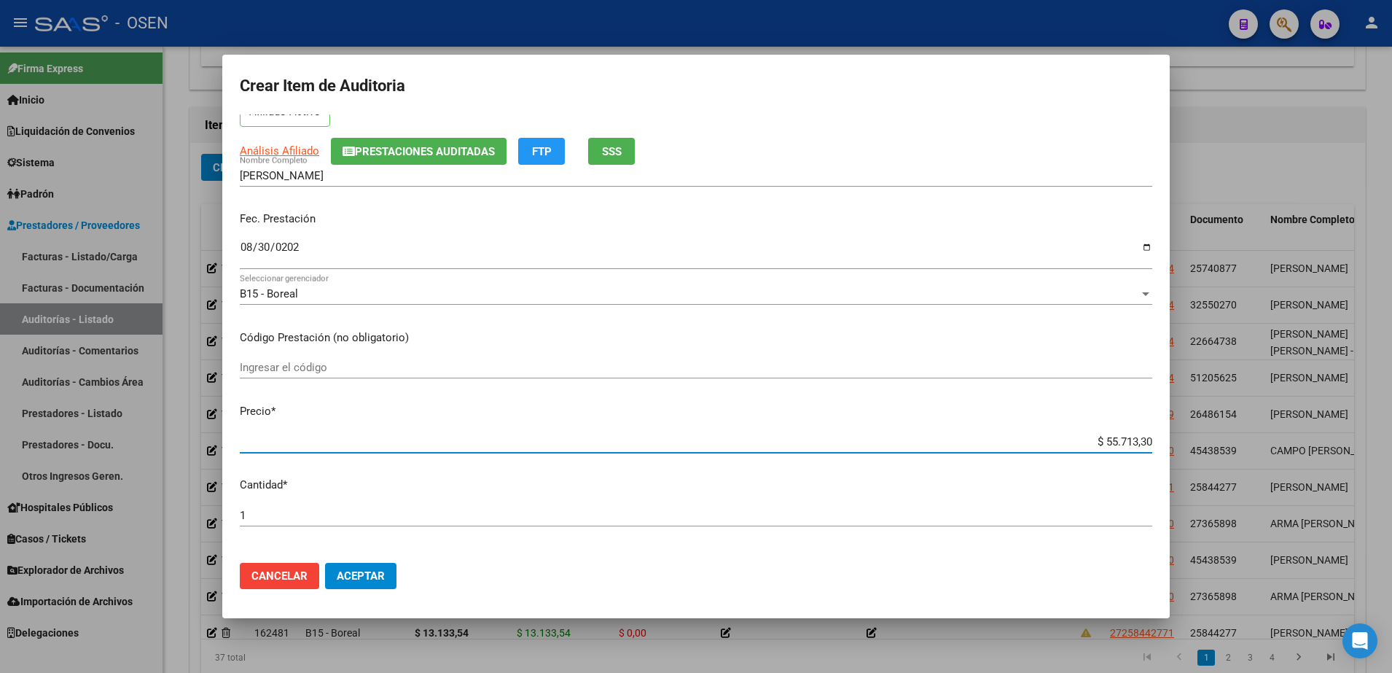
type input "$ 55.713,30"
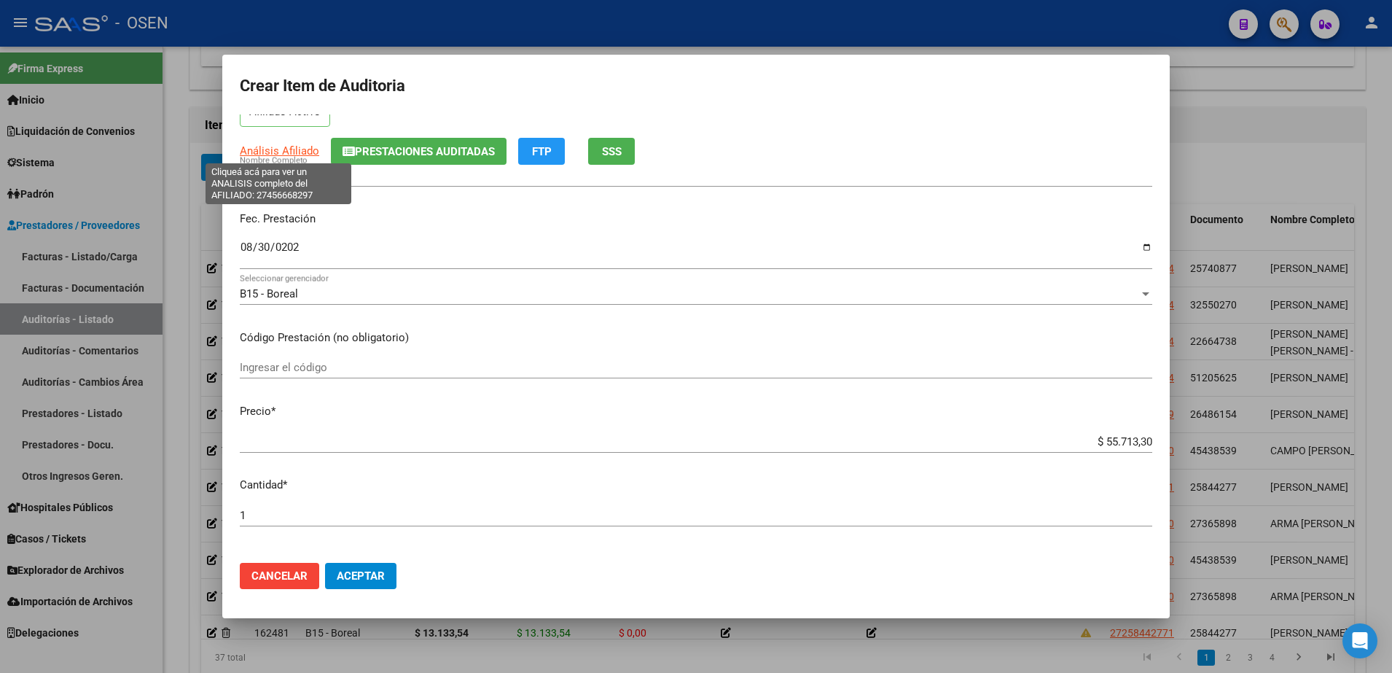
click at [283, 149] on span "Análisis Afiliado" at bounding box center [279, 150] width 79 height 13
type textarea "27456668297"
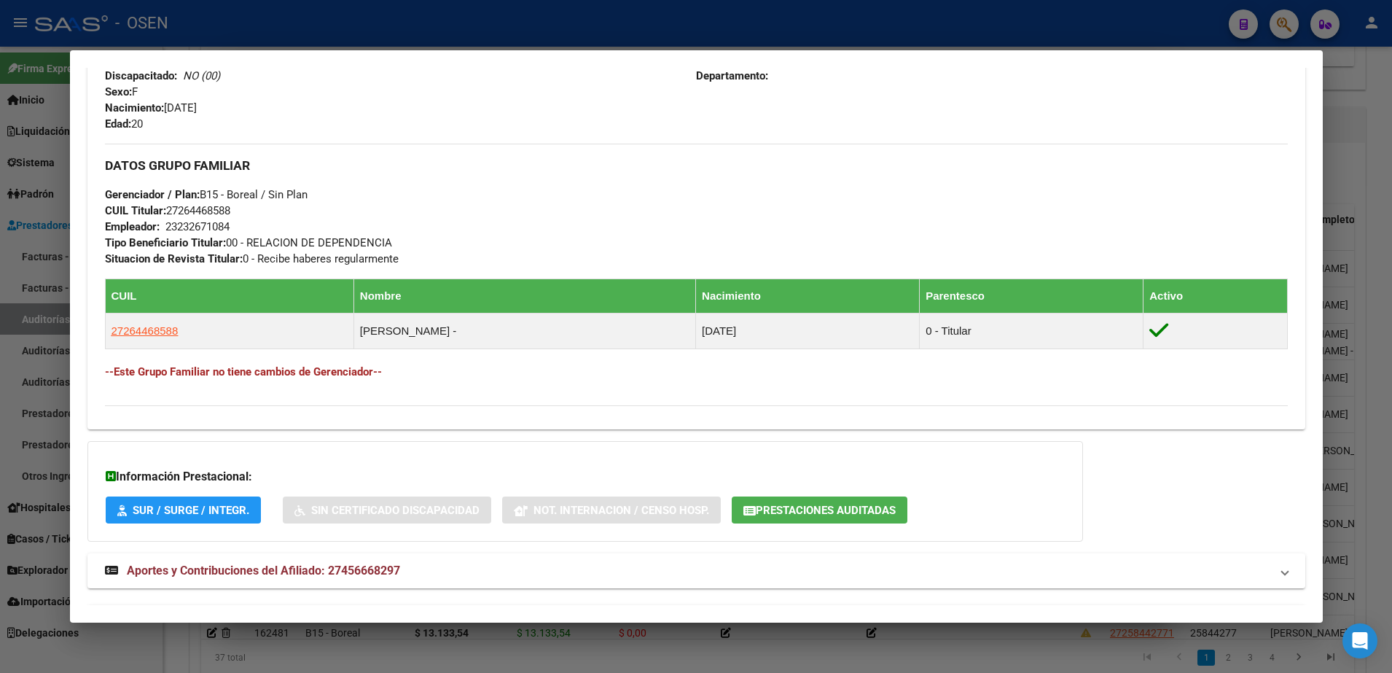
scroll to position [689, 0]
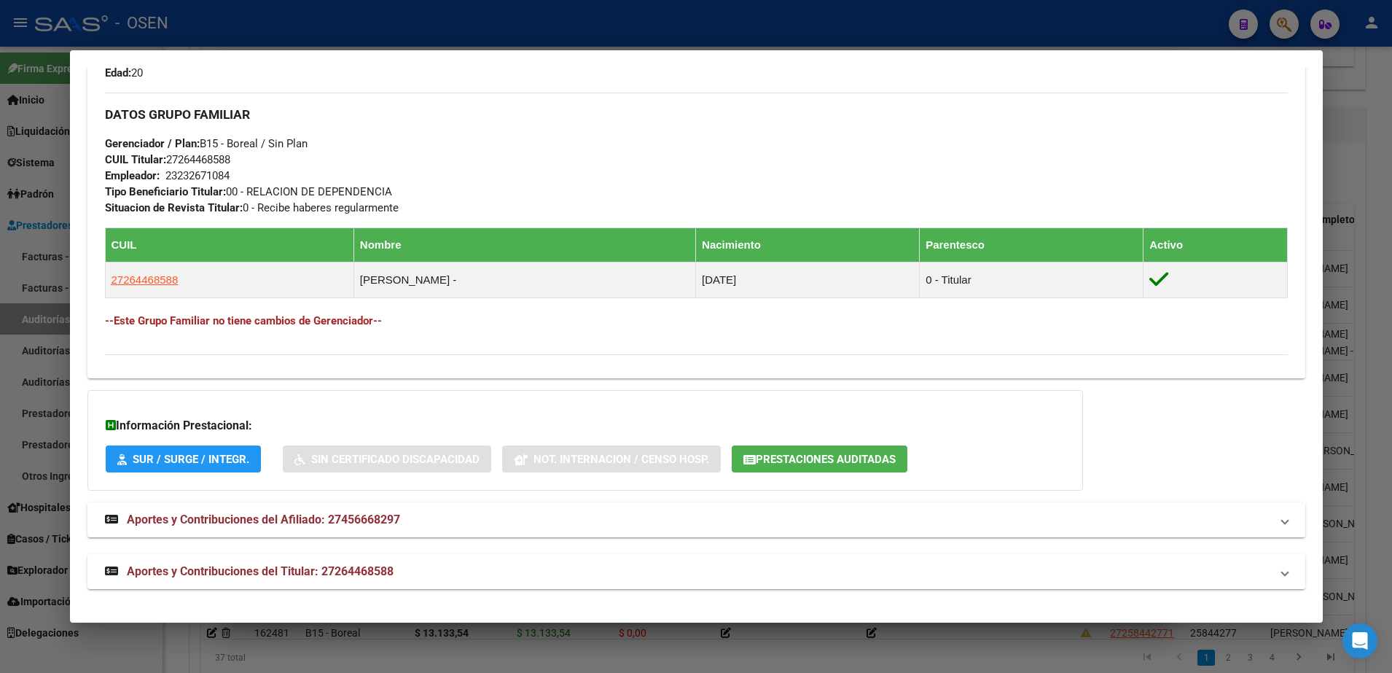
click at [893, 563] on mat-panel-title "Aportes y Contribuciones del Titular: 27264468588" at bounding box center [687, 571] width 1165 height 17
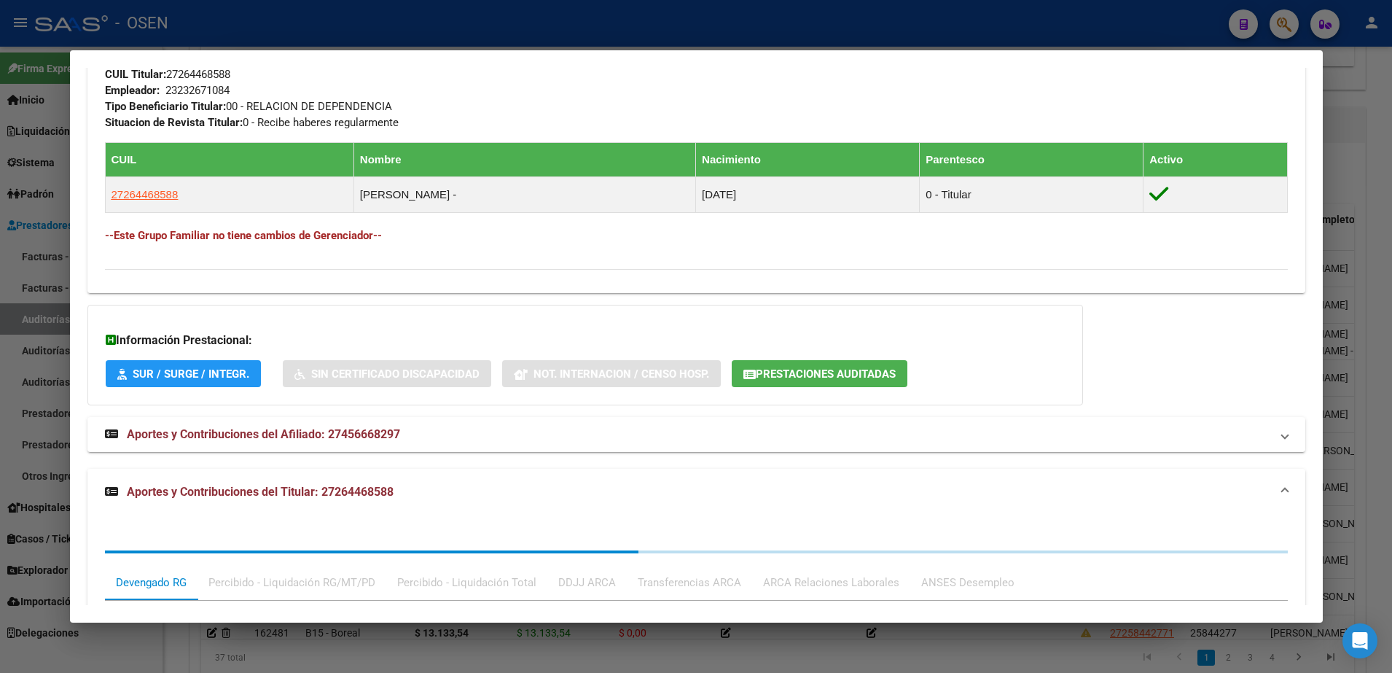
scroll to position [1054, 0]
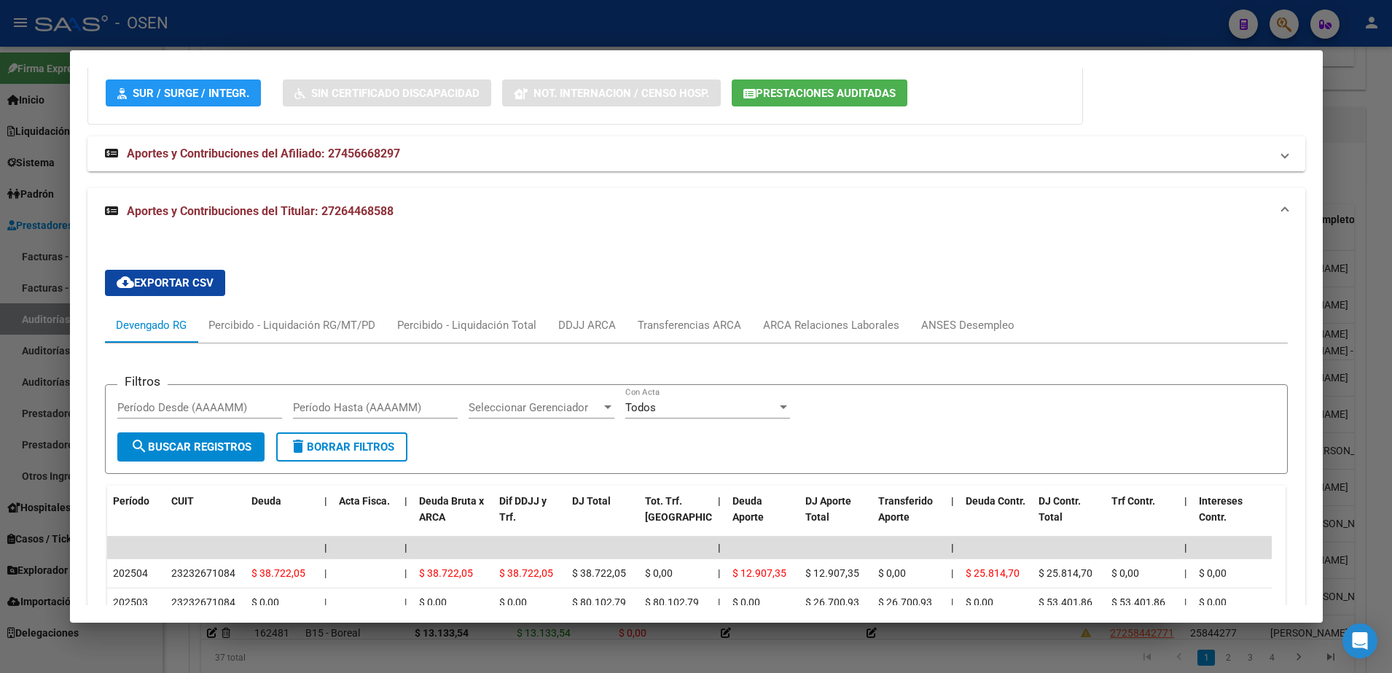
click at [545, 635] on div at bounding box center [696, 336] width 1392 height 673
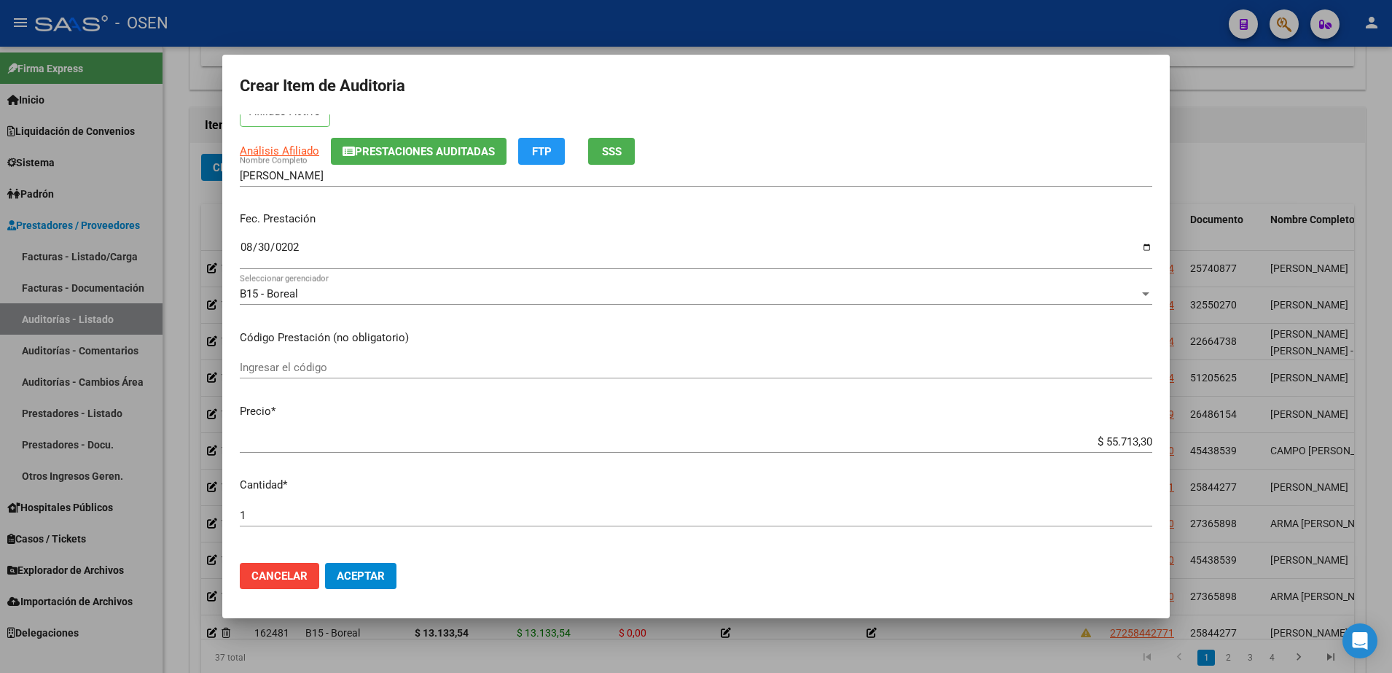
click at [375, 581] on span "Aceptar" at bounding box center [361, 575] width 48 height 13
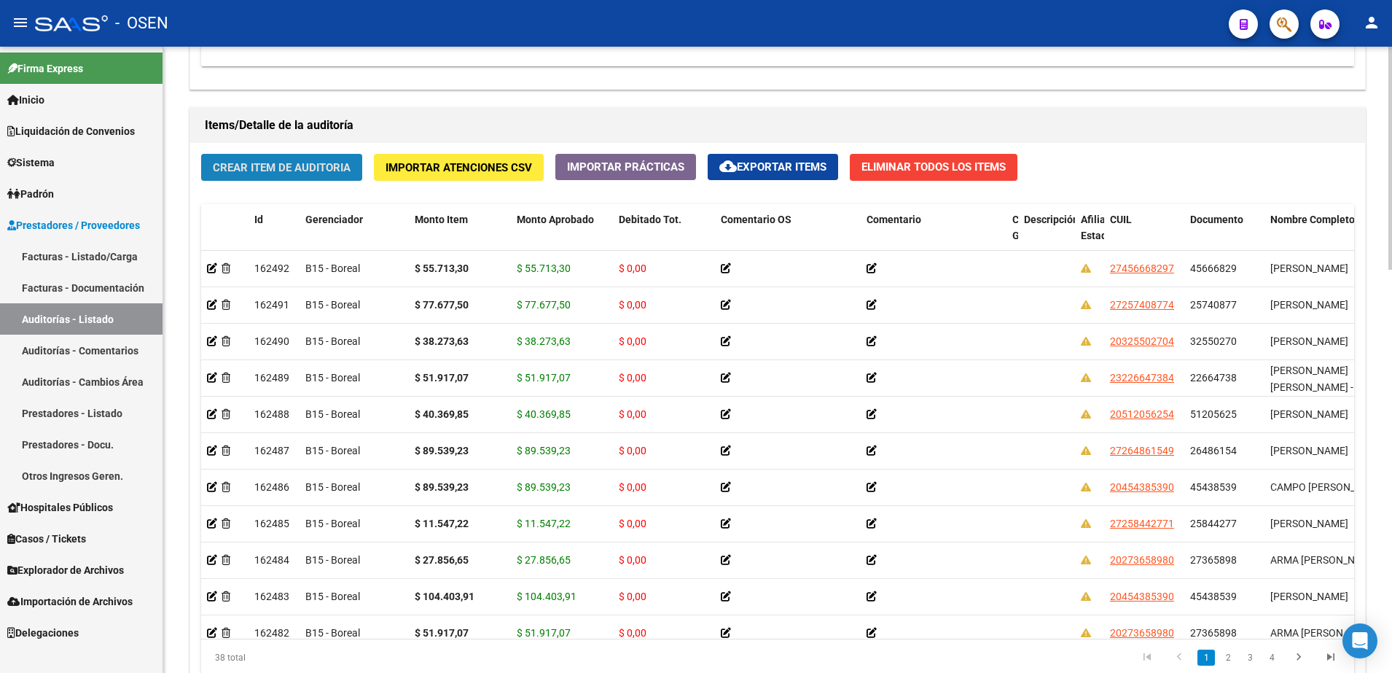
click at [282, 170] on span "Crear Item de Auditoria" at bounding box center [282, 167] width 138 height 13
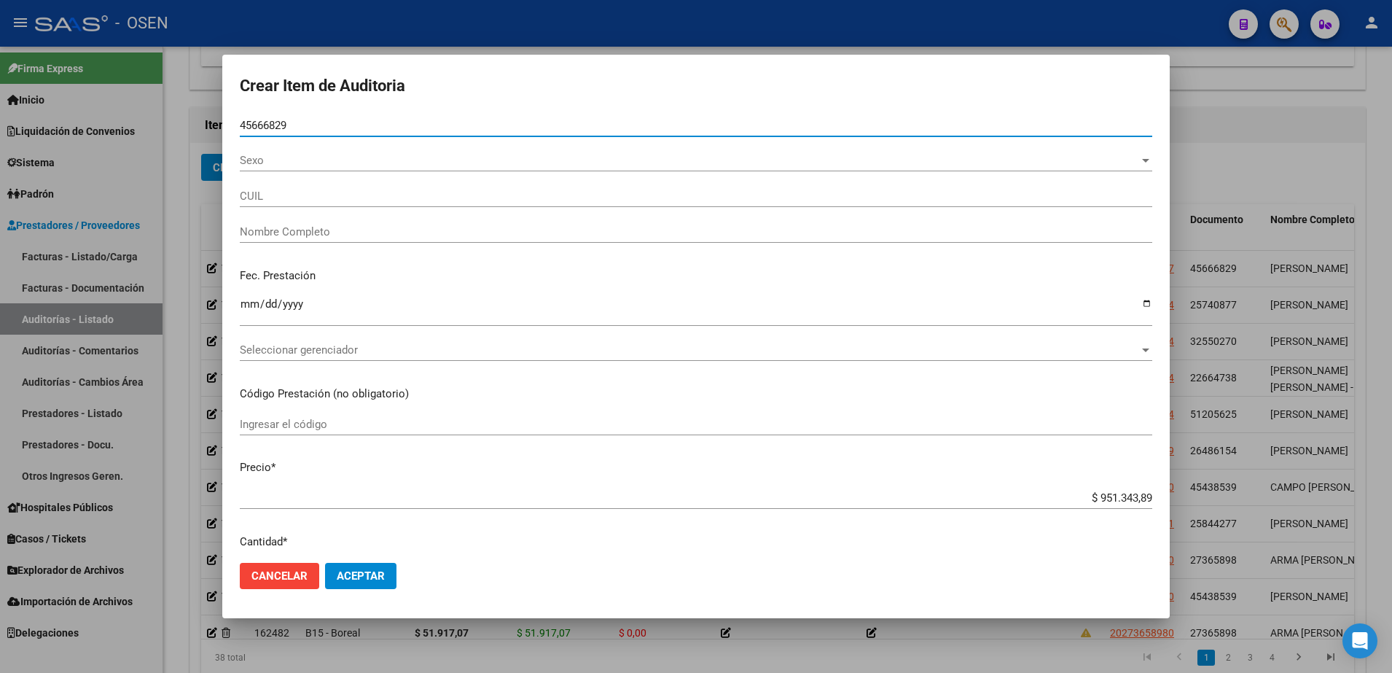
type input "45666829"
type input "27456668297"
type input "ORTIZ MILAGROS ANTONELLA"
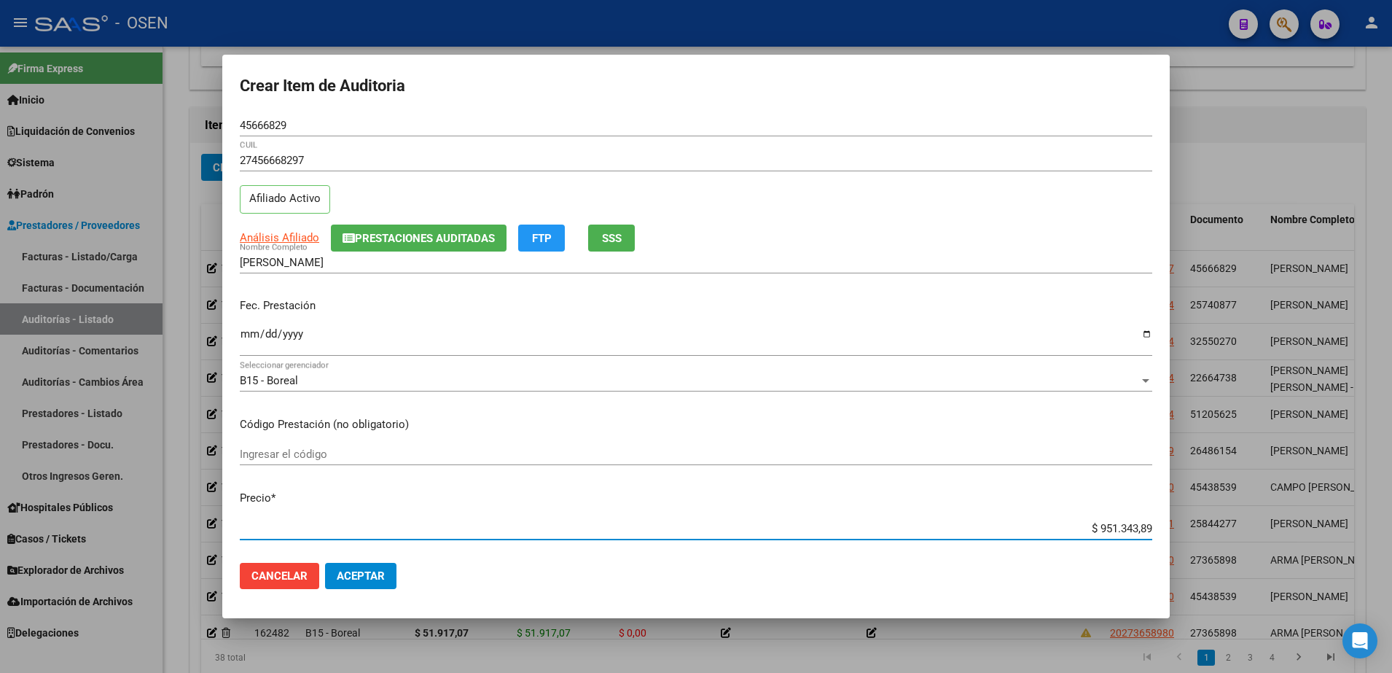
click at [1126, 530] on input "$ 951.343,89" at bounding box center [696, 528] width 912 height 13
paste input "89.539,23"
type input "$ 89.539,23"
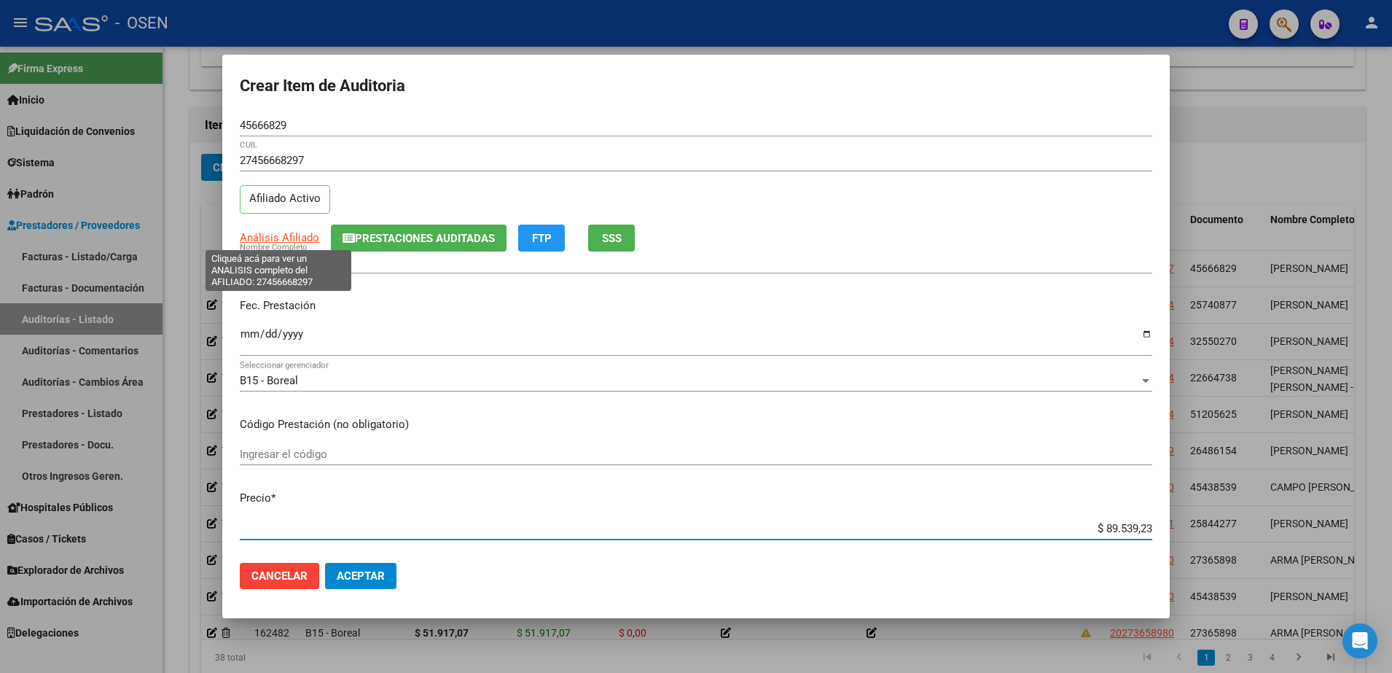
type input "$ 89.539,23"
click at [259, 238] on span "Análisis Afiliado" at bounding box center [279, 237] width 79 height 13
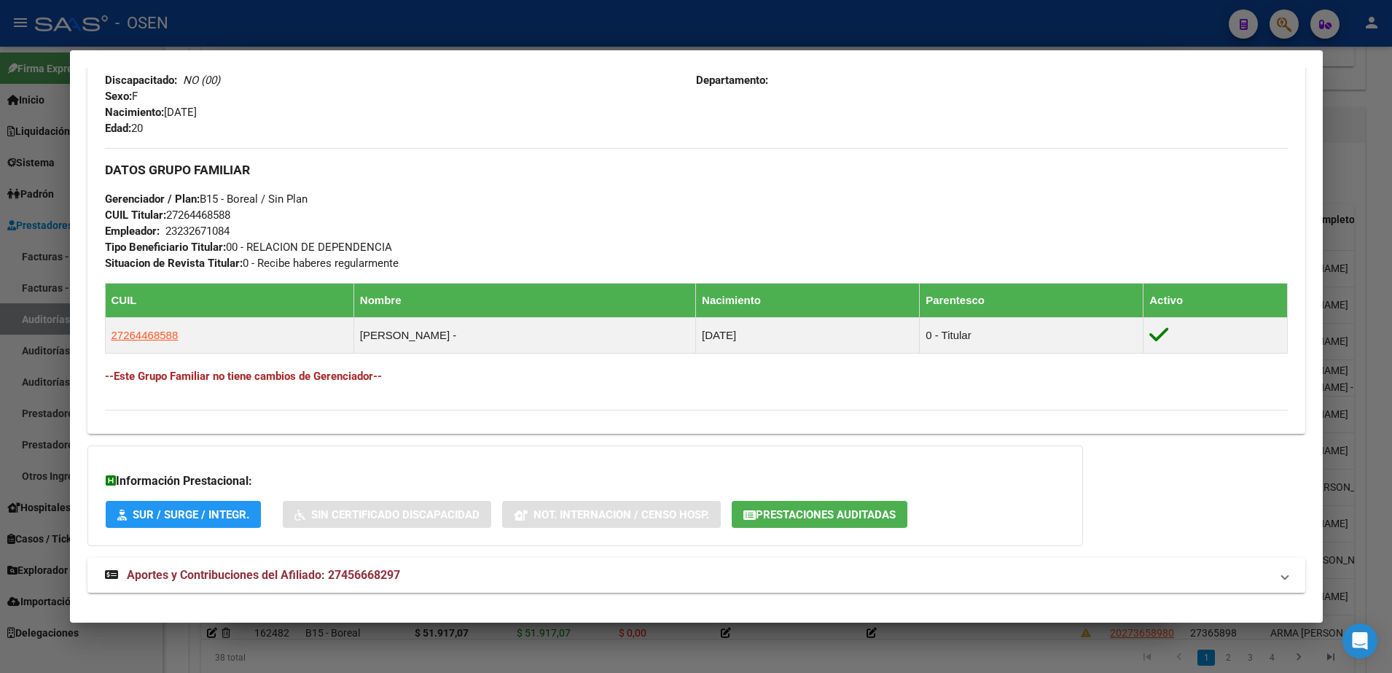
scroll to position [689, 0]
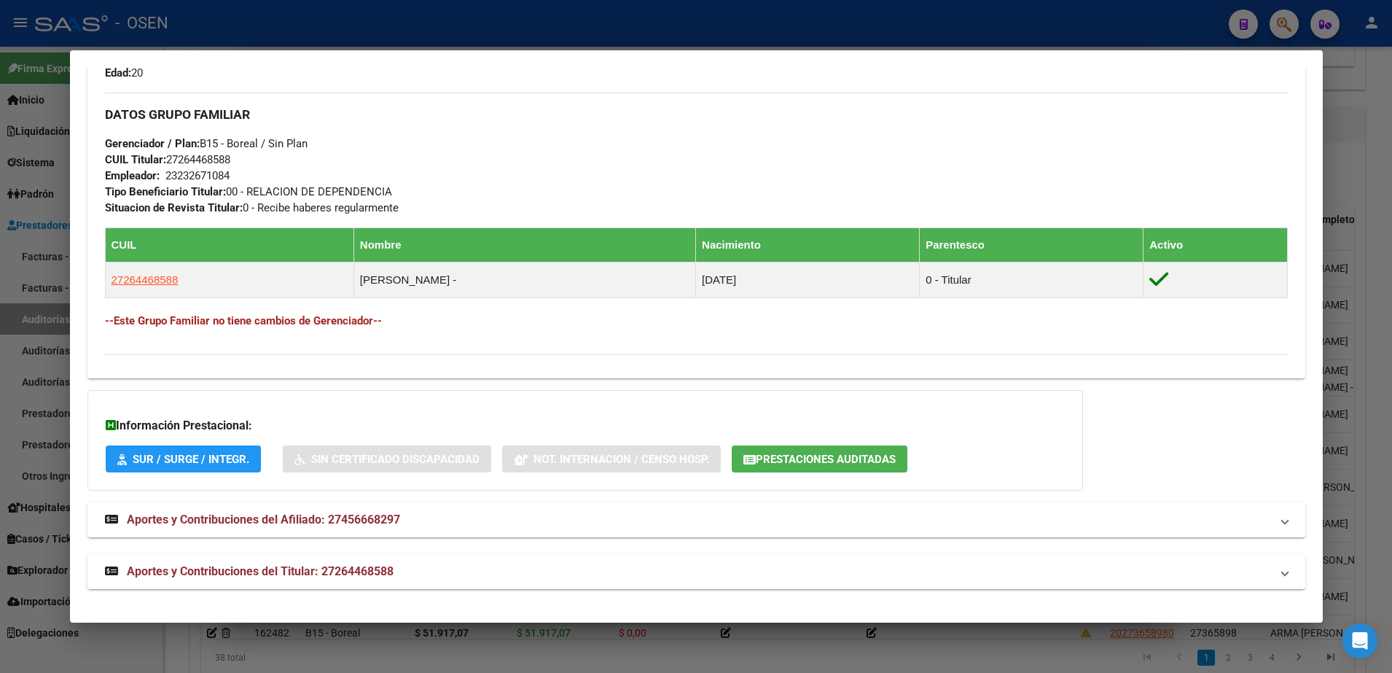
click at [791, 564] on mat-panel-title "Aportes y Contribuciones del Titular: 27264468588" at bounding box center [687, 571] width 1165 height 17
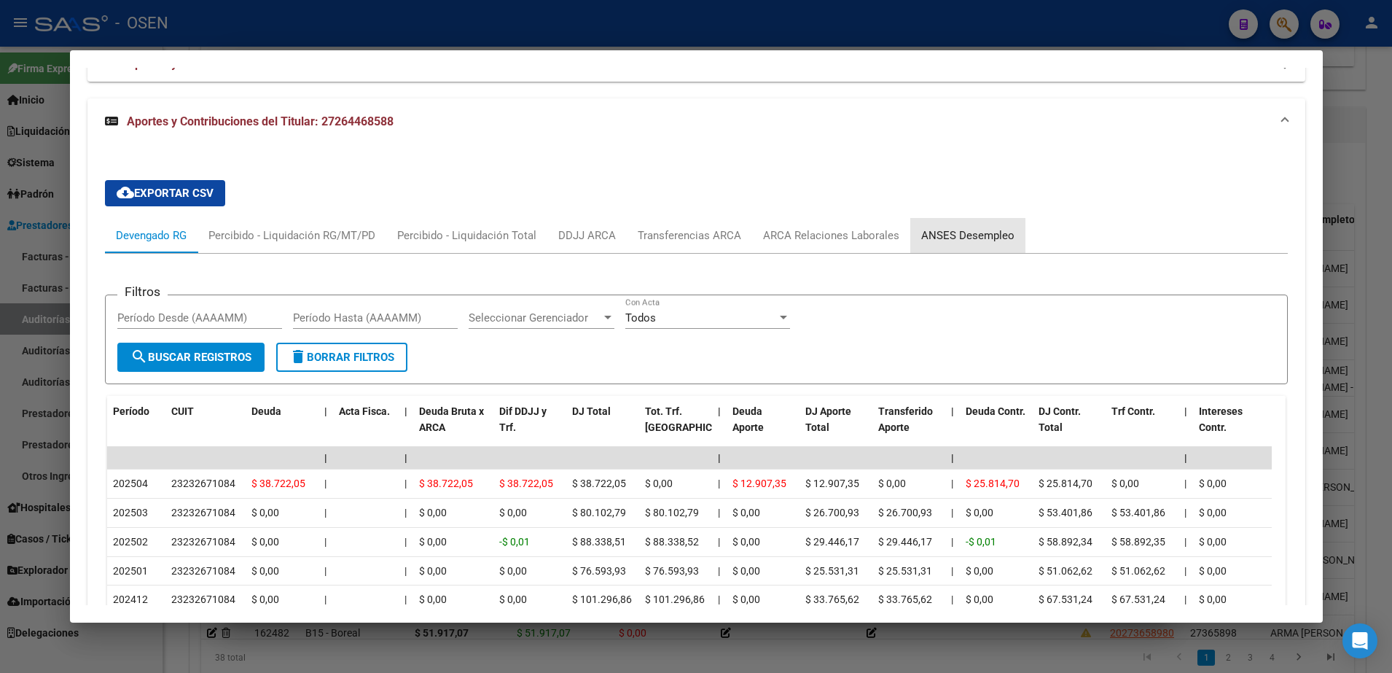
click at [966, 231] on div "ANSES Desempleo" at bounding box center [967, 235] width 93 height 16
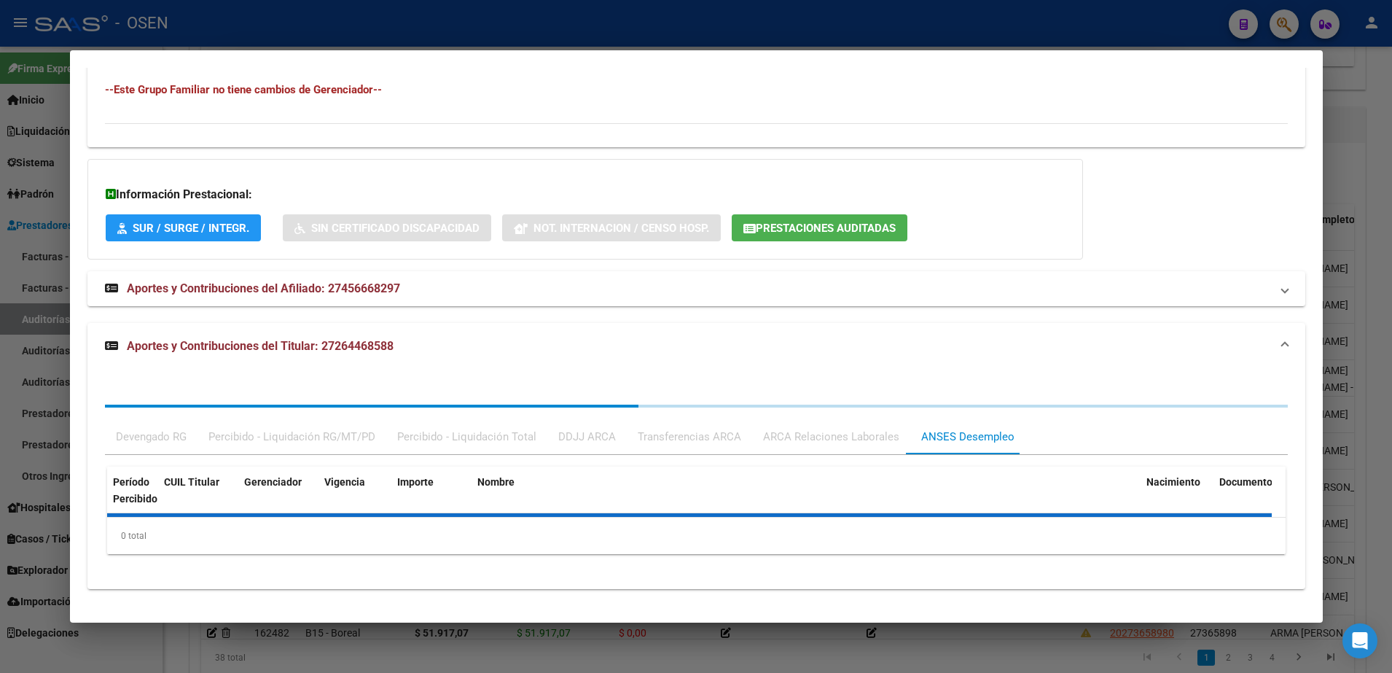
scroll to position [967, 0]
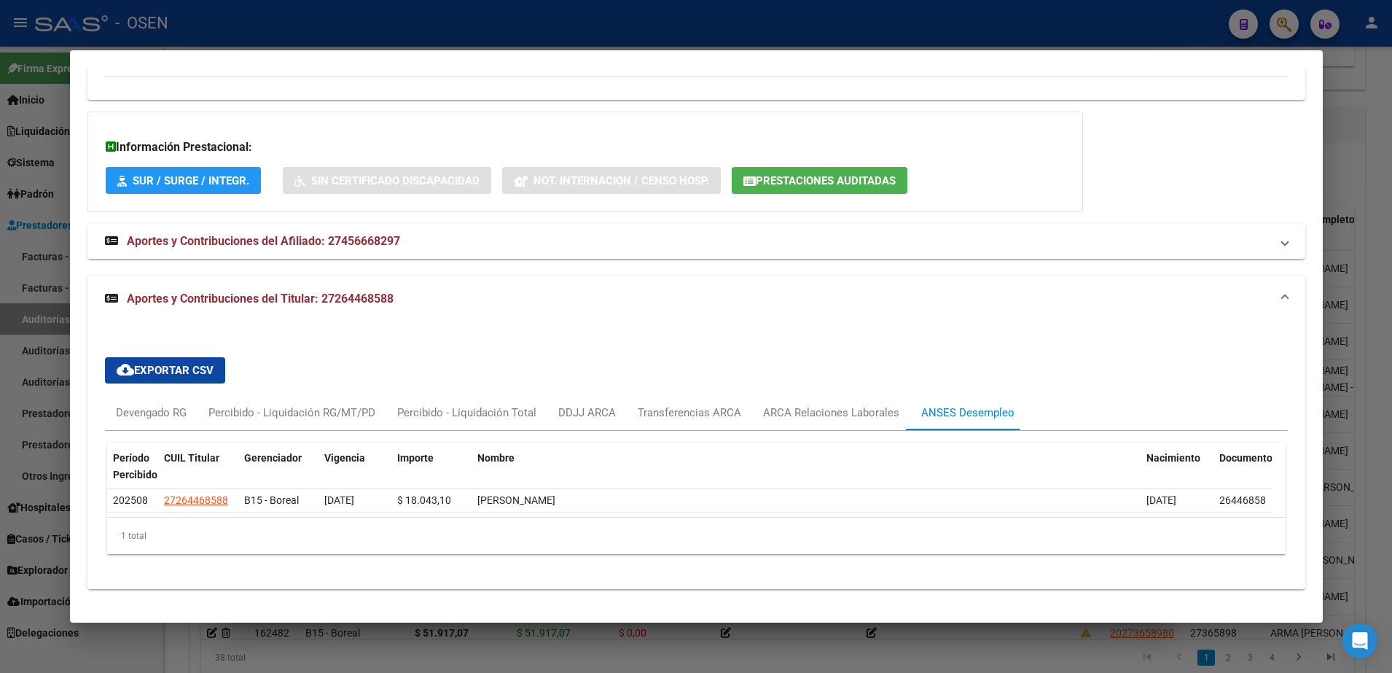
click at [34, 395] on div at bounding box center [696, 336] width 1392 height 673
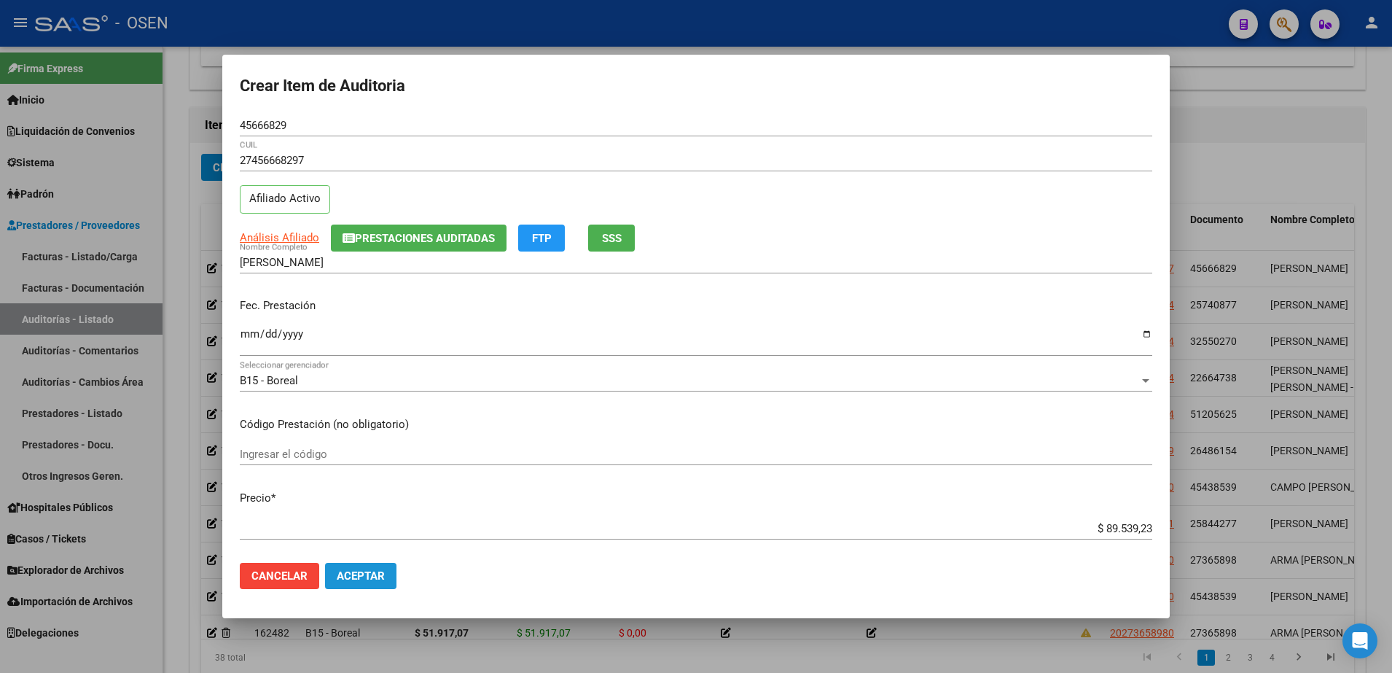
click at [390, 576] on button "Aceptar" at bounding box center [360, 576] width 71 height 26
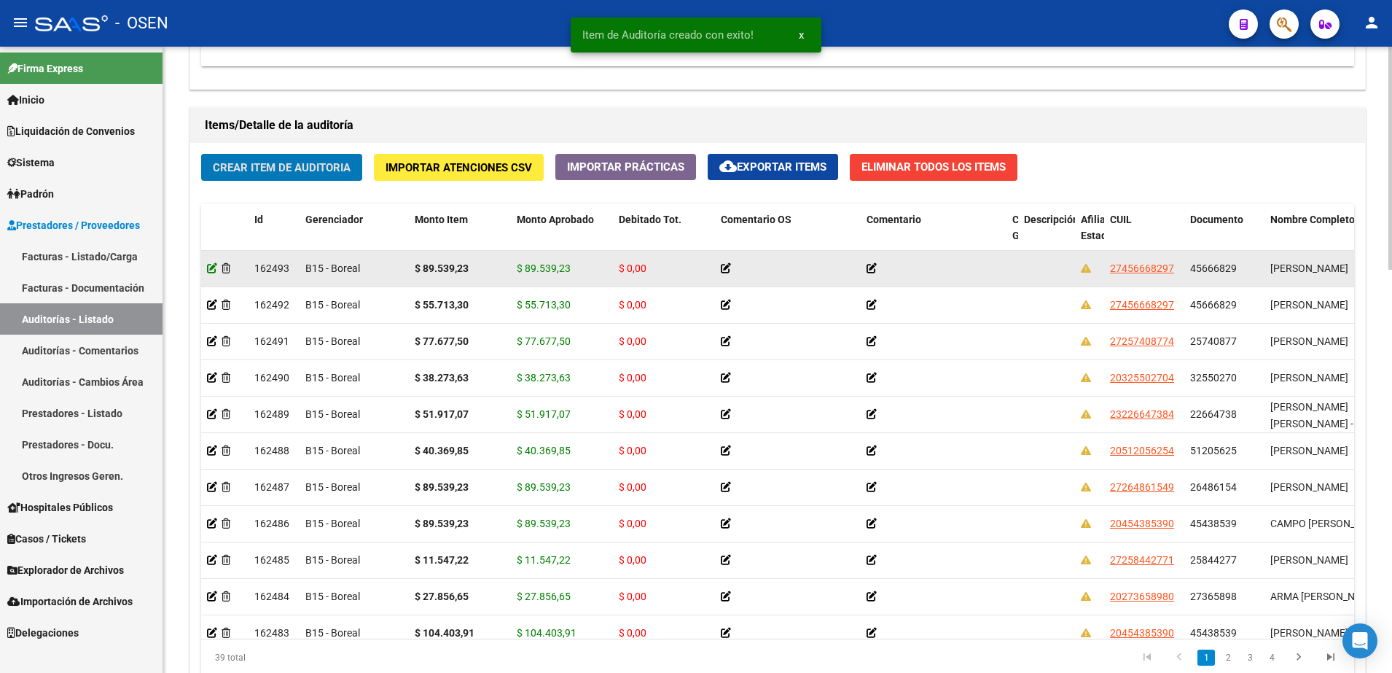
click at [211, 266] on icon at bounding box center [212, 268] width 10 height 10
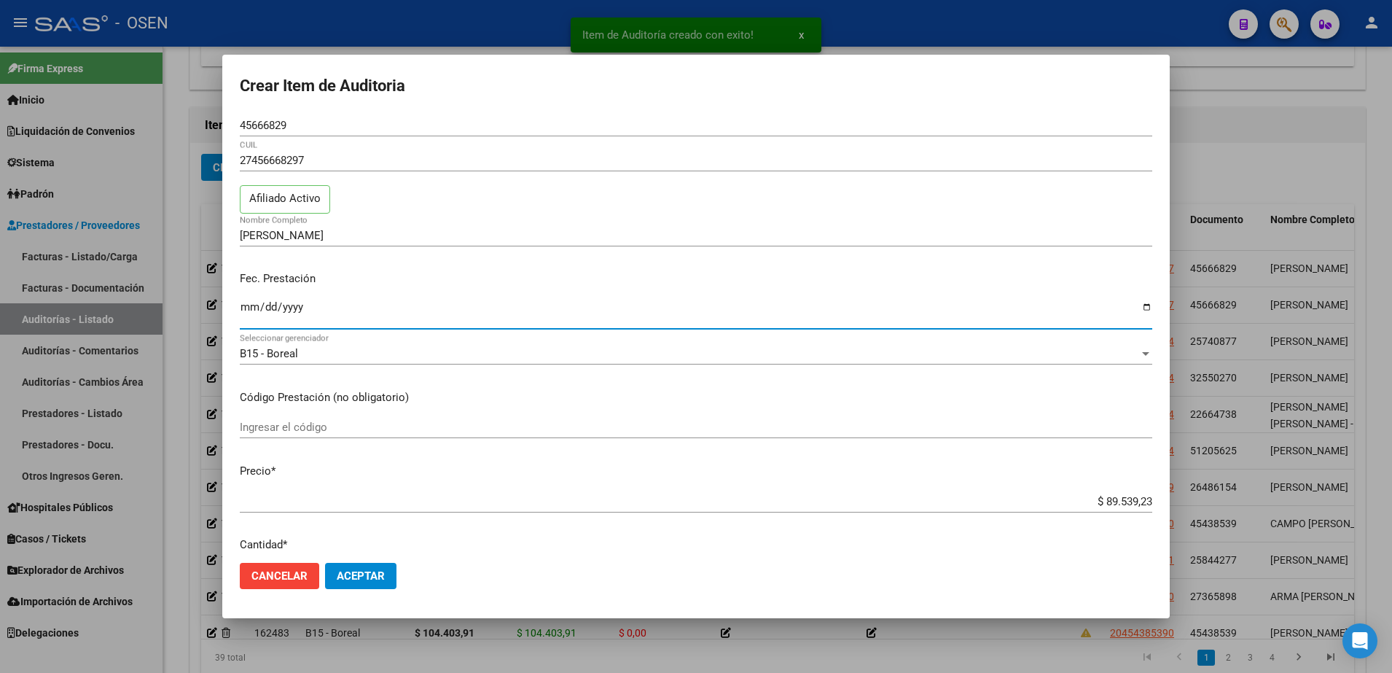
click at [242, 313] on input "Ingresar la fecha" at bounding box center [696, 312] width 912 height 23
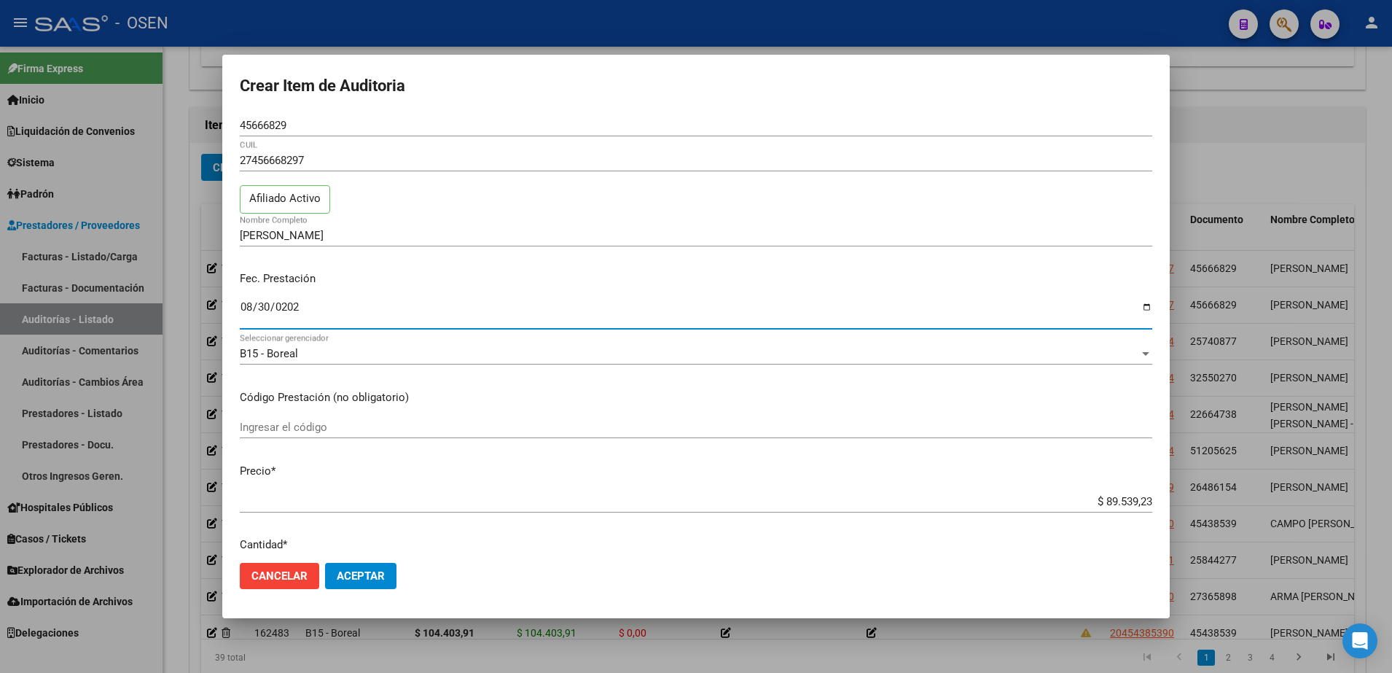
type input "2025-08-30"
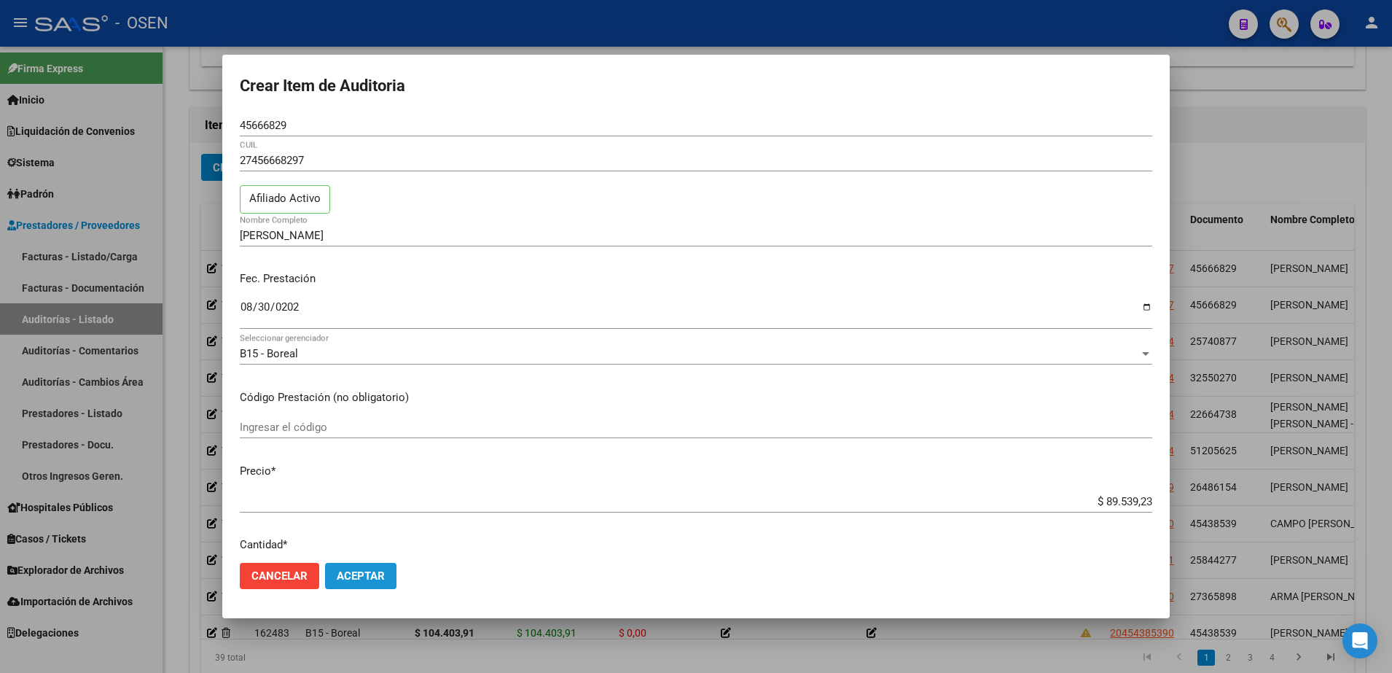
click at [367, 586] on button "Aceptar" at bounding box center [360, 576] width 71 height 26
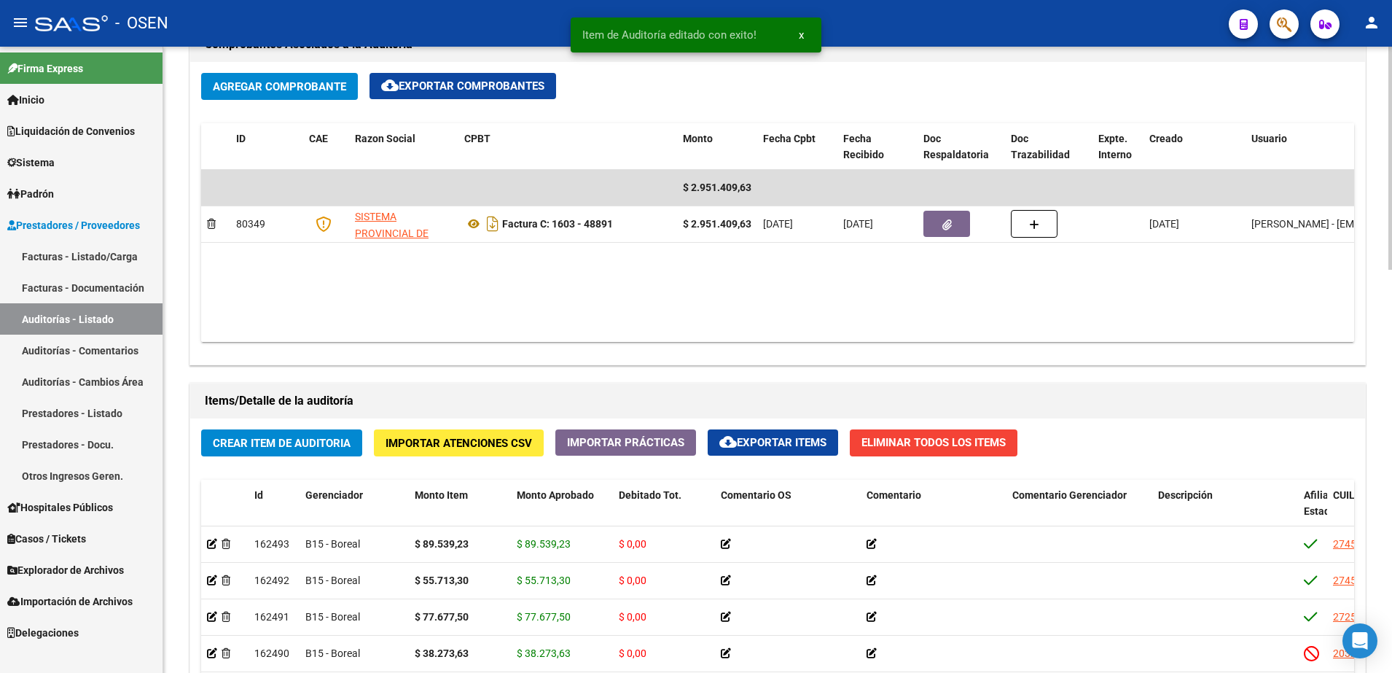
scroll to position [729, 0]
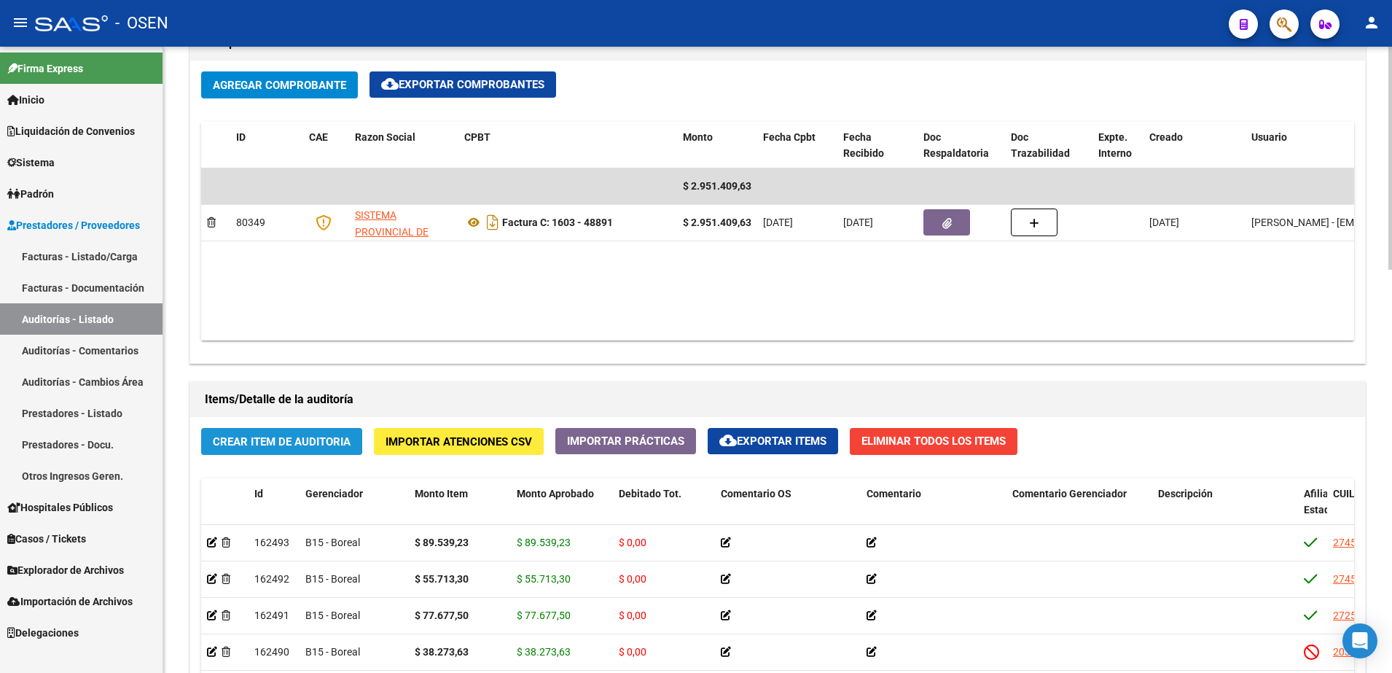
click at [283, 451] on button "Crear Item de Auditoria" at bounding box center [281, 441] width 161 height 27
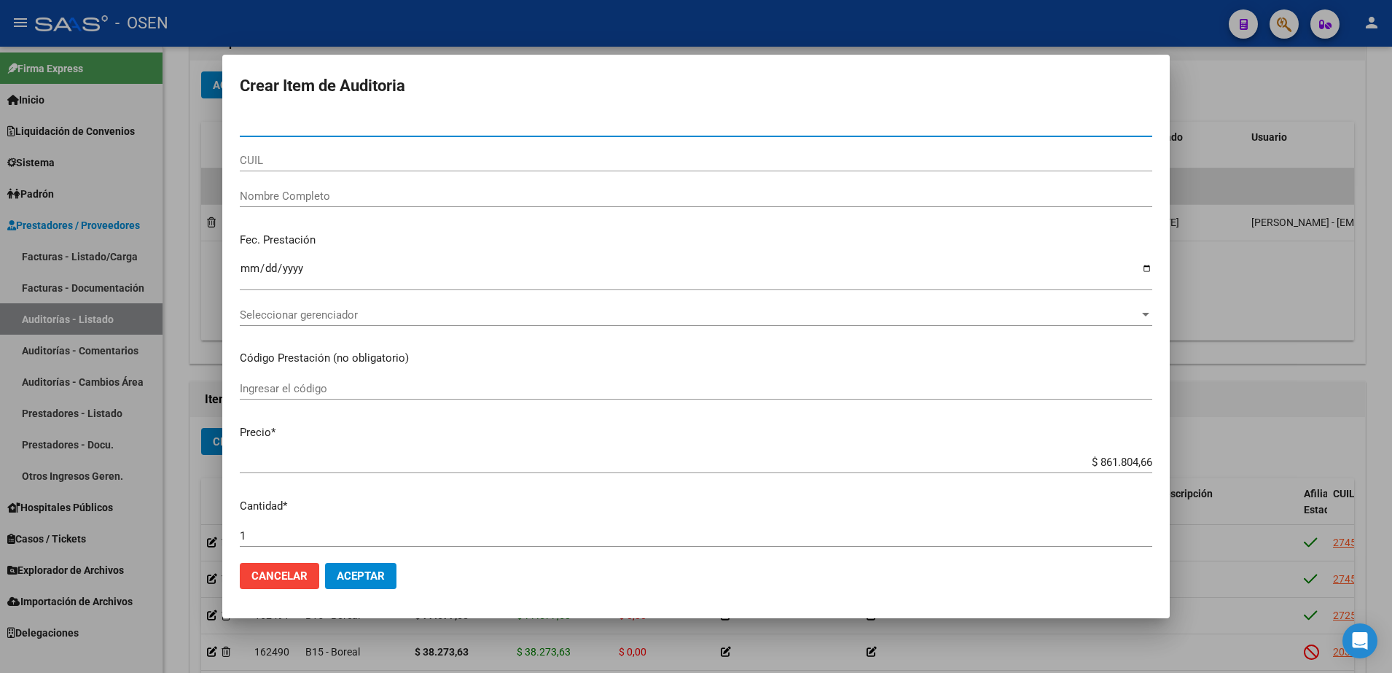
type input "25424224"
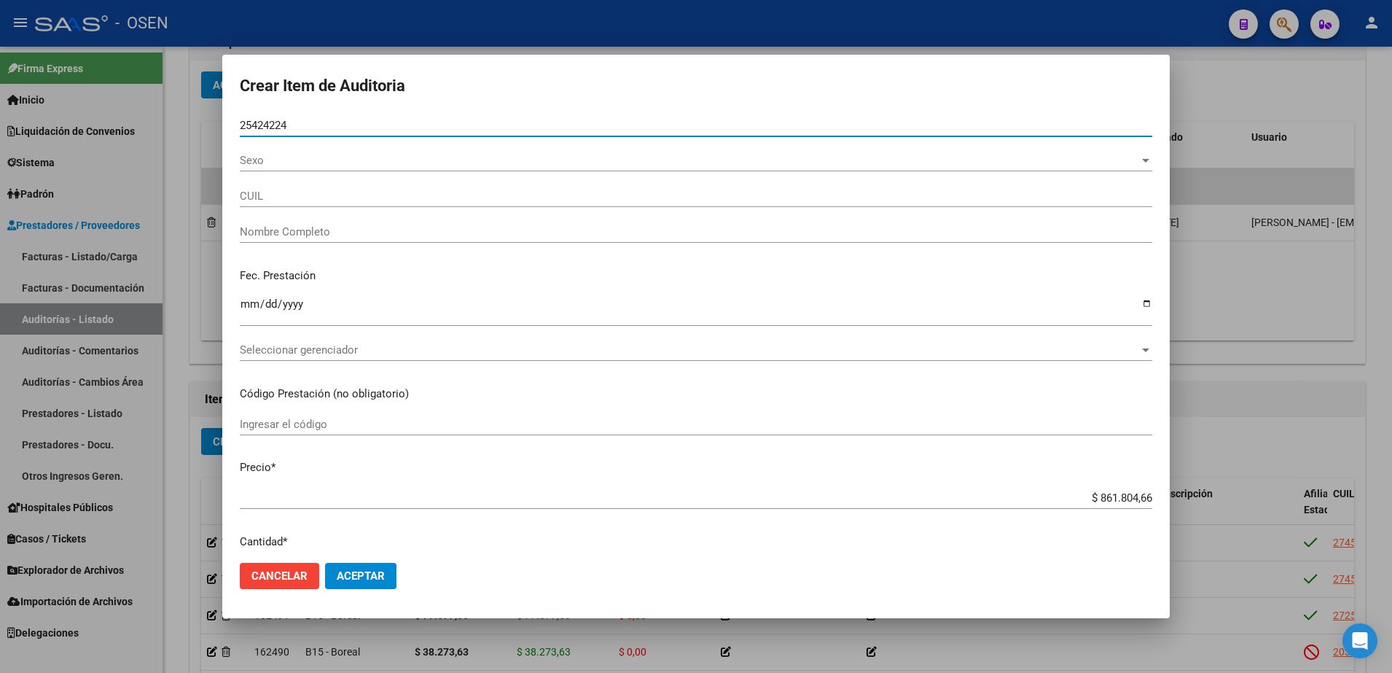
type input "27254242247"
type input "SANCHEZ OLGA MABEL"
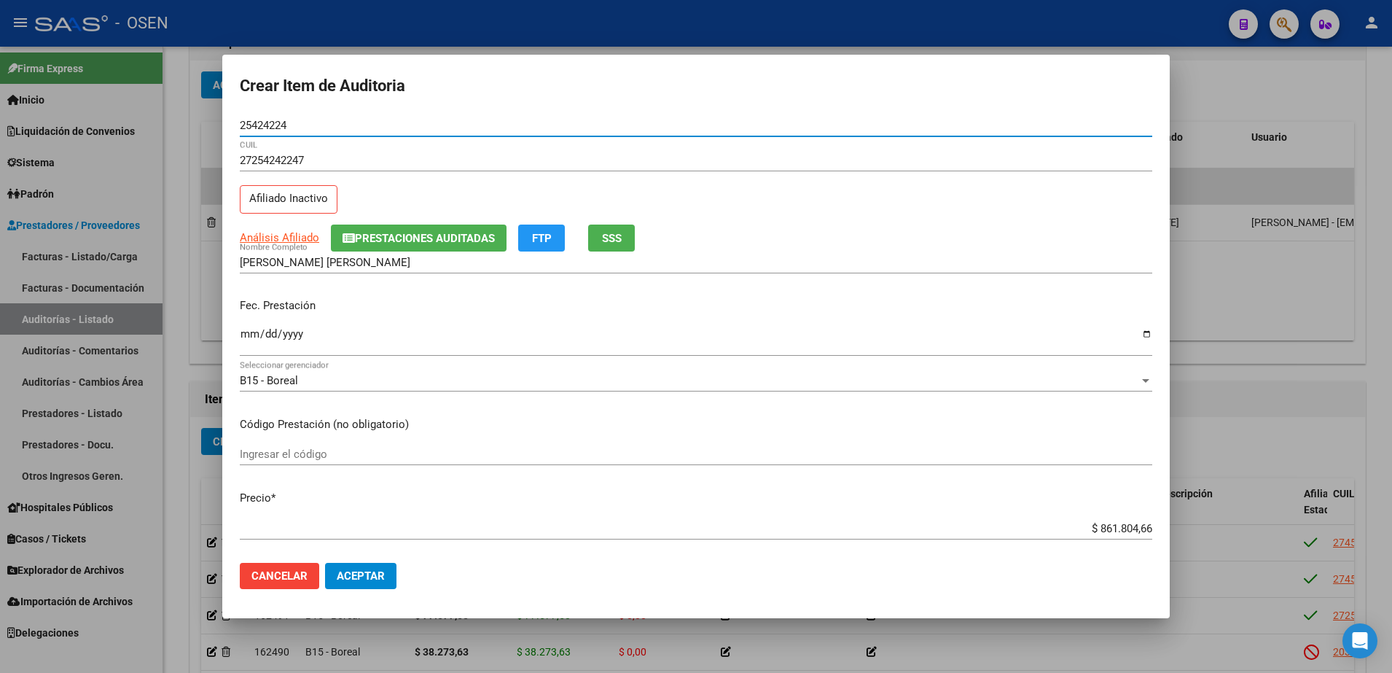
type input "25424224"
click at [250, 340] on input "Ingresar la fecha" at bounding box center [696, 339] width 912 height 23
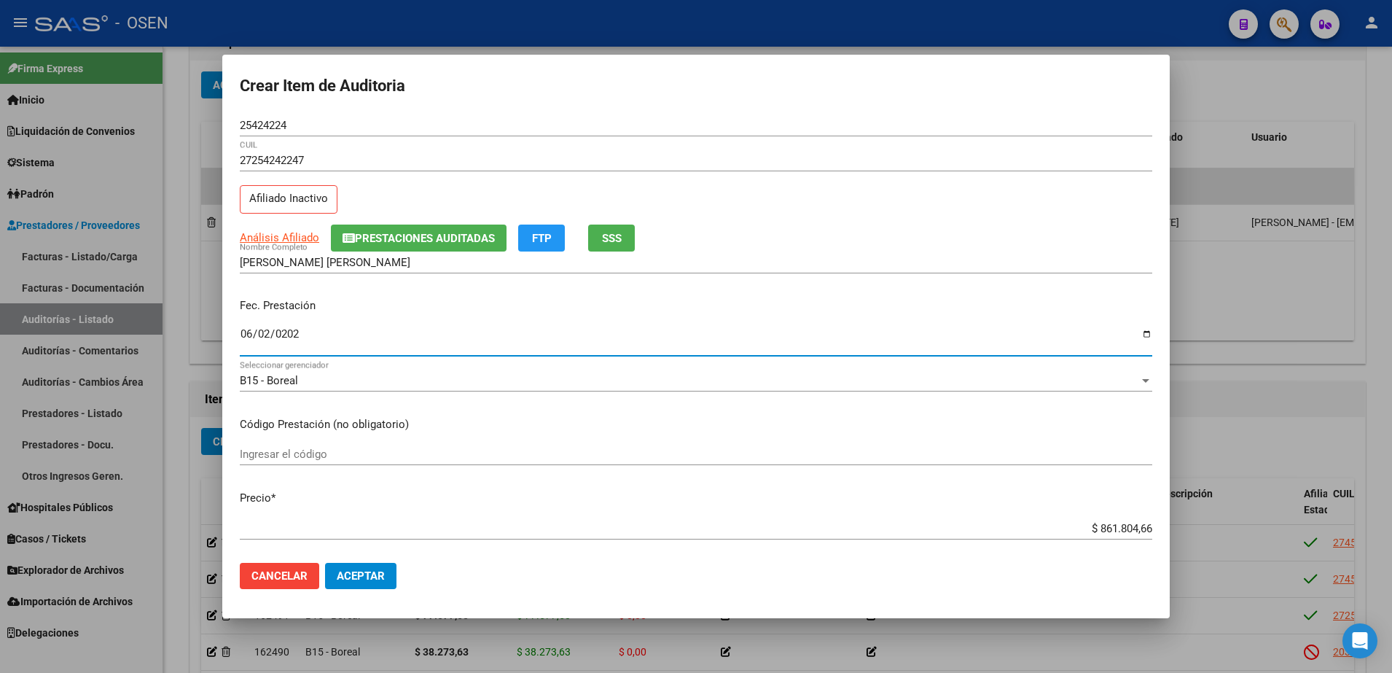
type input "2025-06-02"
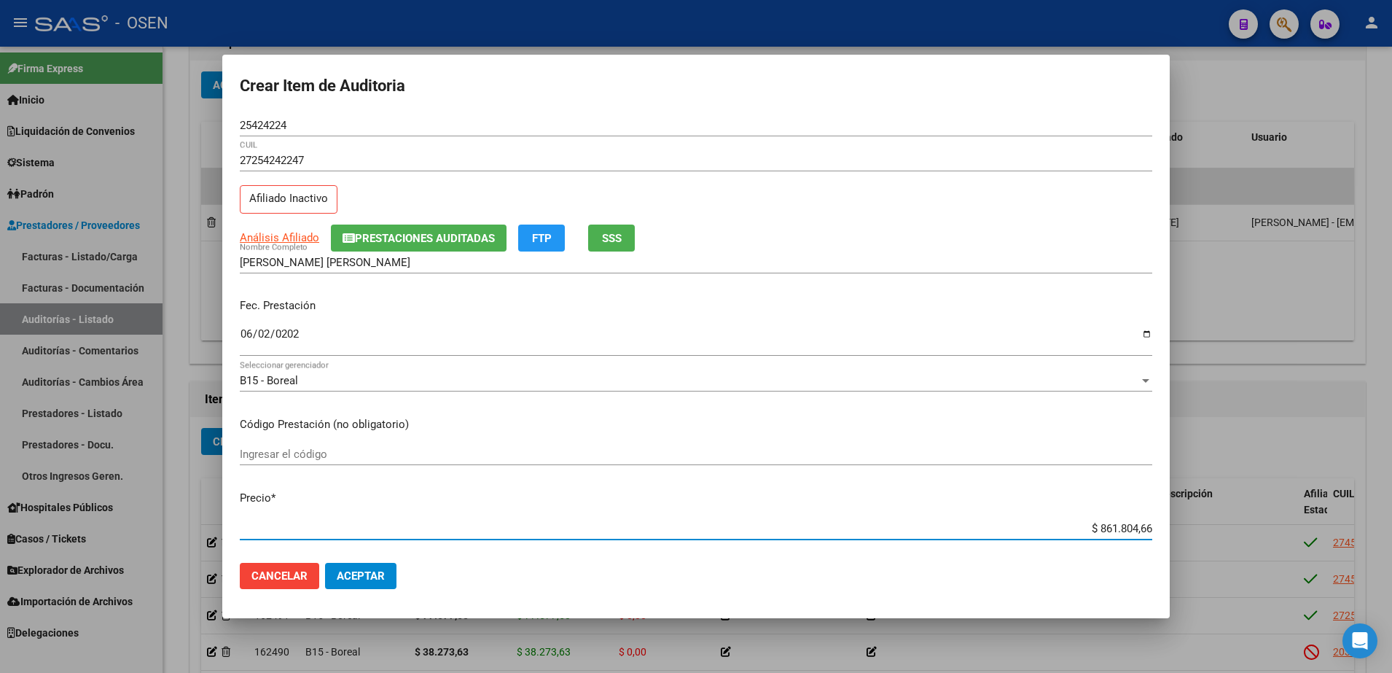
paste input "12.383,33"
type input "$ 12.383,33"
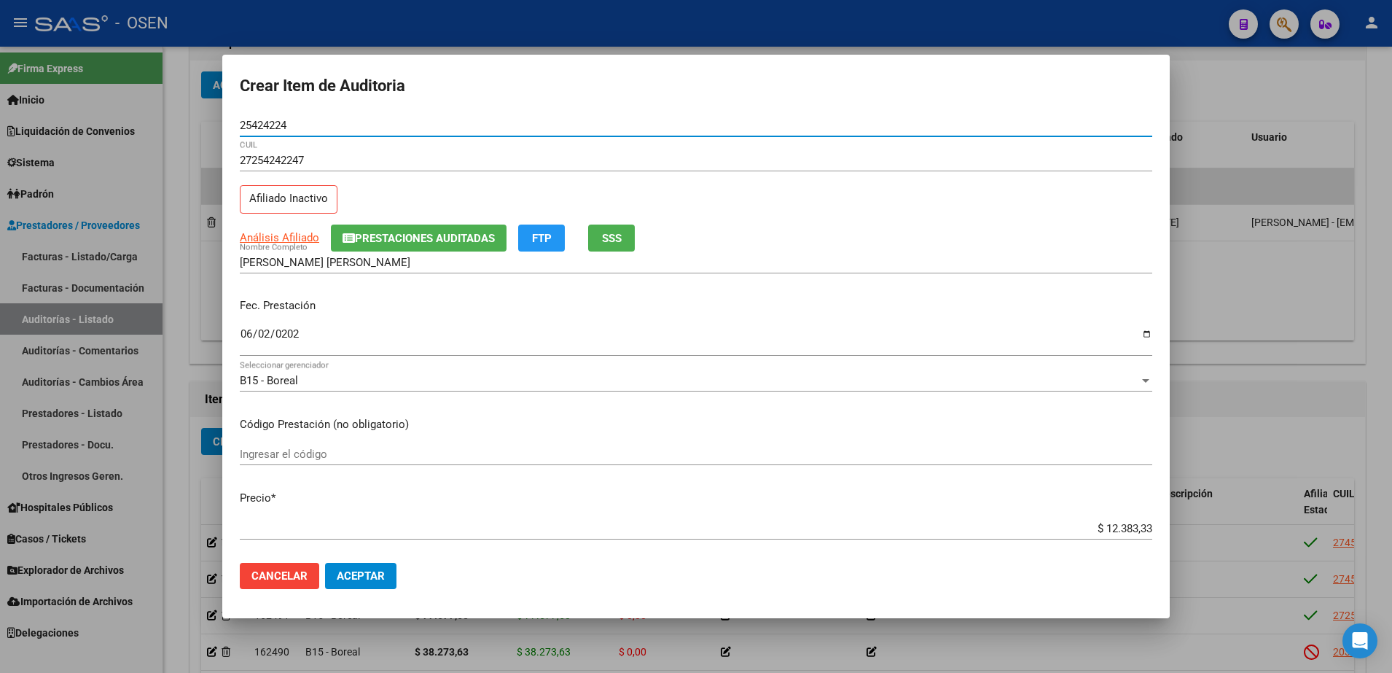
click at [268, 122] on input "25424224" at bounding box center [696, 125] width 912 height 13
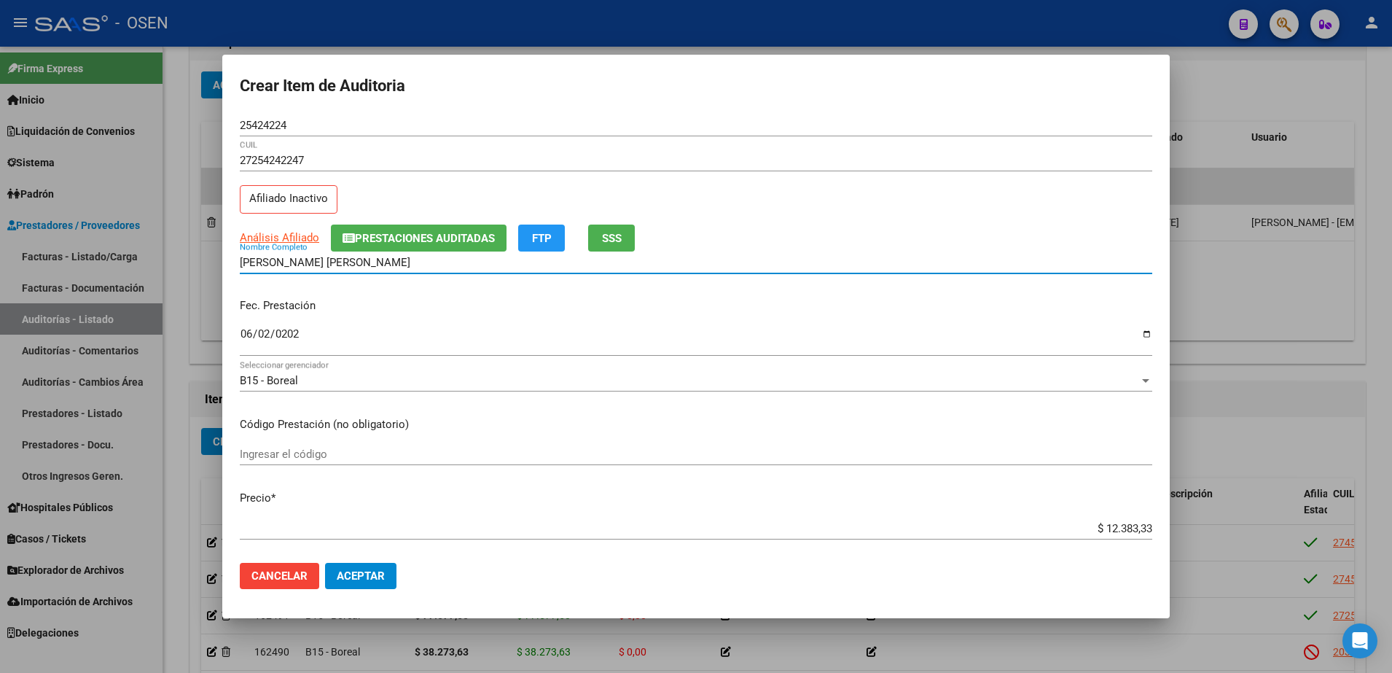
click at [348, 258] on input "SANCHEZ OLGA MABEL" at bounding box center [696, 262] width 912 height 13
paste input "25424224"
click at [1043, 516] on mat-dialog-content "25424224 Nro Documento 27254242247 CUIL Afiliado Inactivo Análisis Afiliado Pre…" at bounding box center [695, 332] width 947 height 437
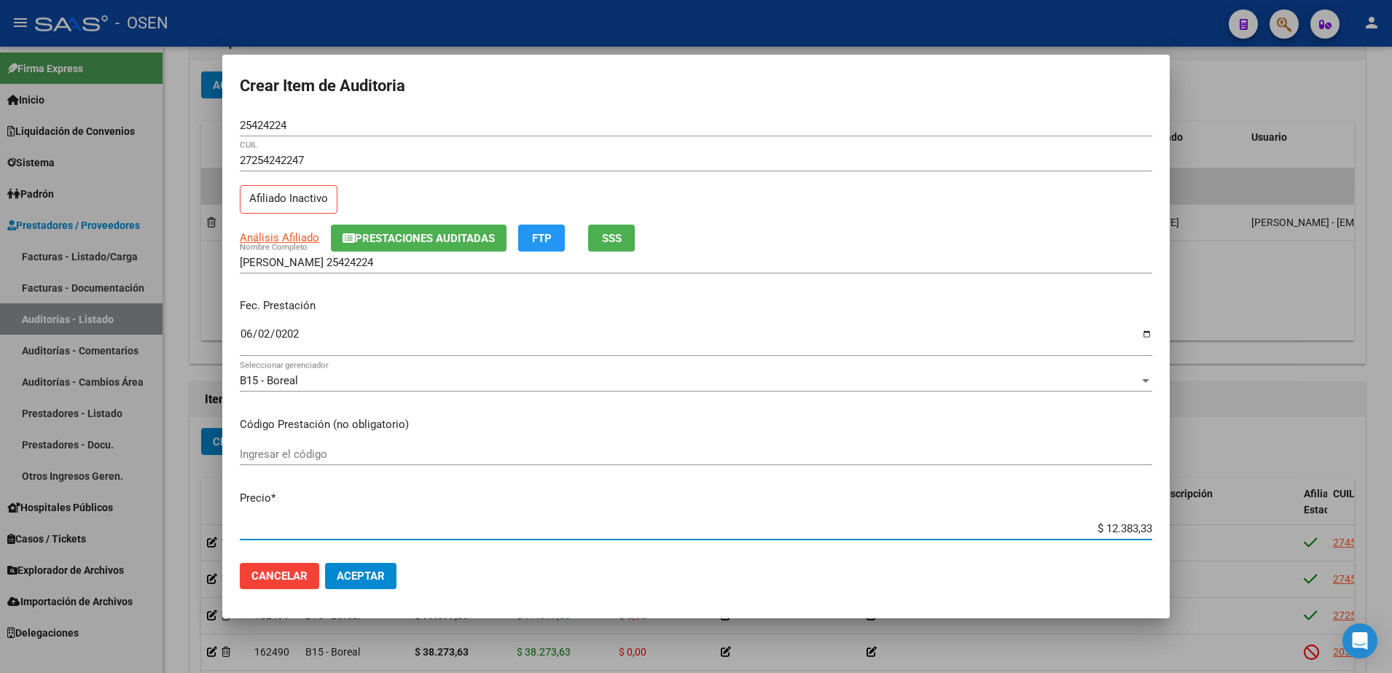
scroll to position [15, 0]
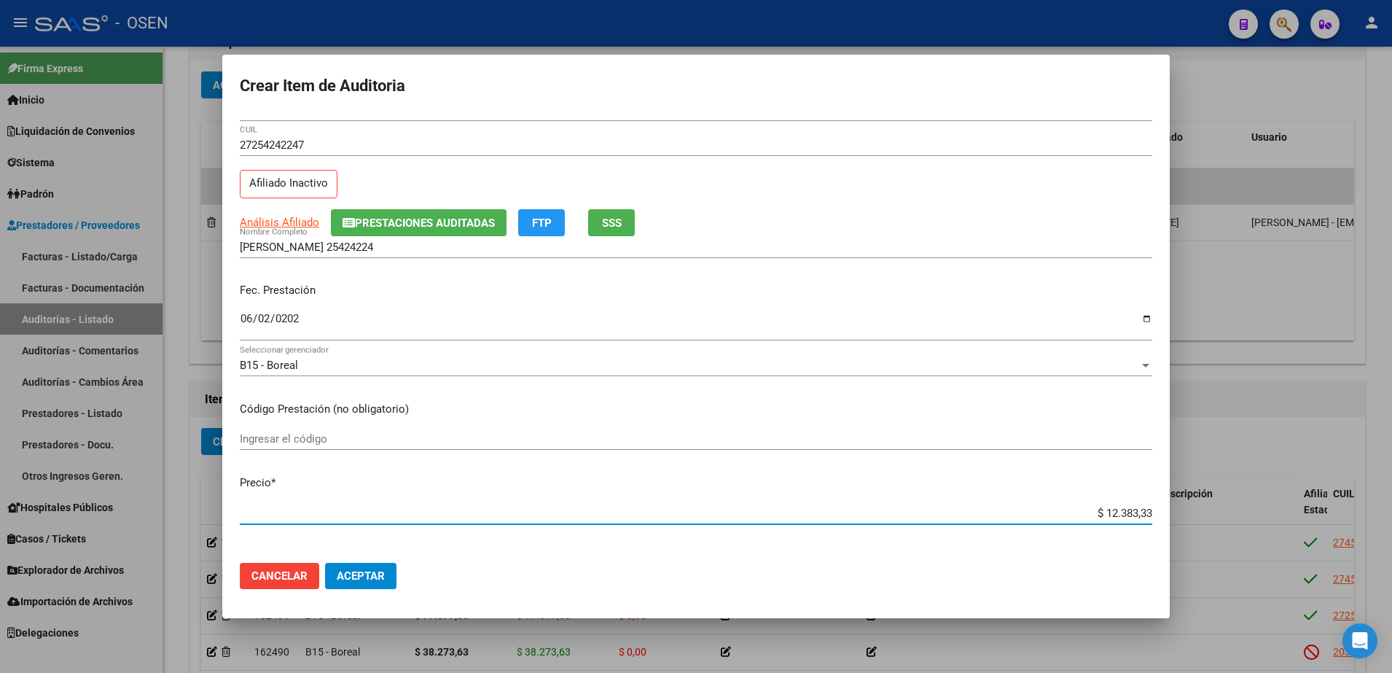
drag, startPoint x: 1055, startPoint y: 522, endPoint x: 1207, endPoint y: 538, distance: 153.1
click at [1207, 538] on div "Crear Item de Auditoria 25424224 Nro Documento 27254242247 CUIL Afiliado Inacti…" at bounding box center [696, 336] width 1392 height 673
click at [972, 153] on div "27254242247 CUIL" at bounding box center [696, 145] width 912 height 22
drag, startPoint x: 1067, startPoint y: 512, endPoint x: 1131, endPoint y: 499, distance: 65.3
click at [1182, 513] on div "Crear Item de Auditoria 25424224 Nro Documento 27254242247 CUIL Afiliado Inacti…" at bounding box center [696, 336] width 1392 height 673
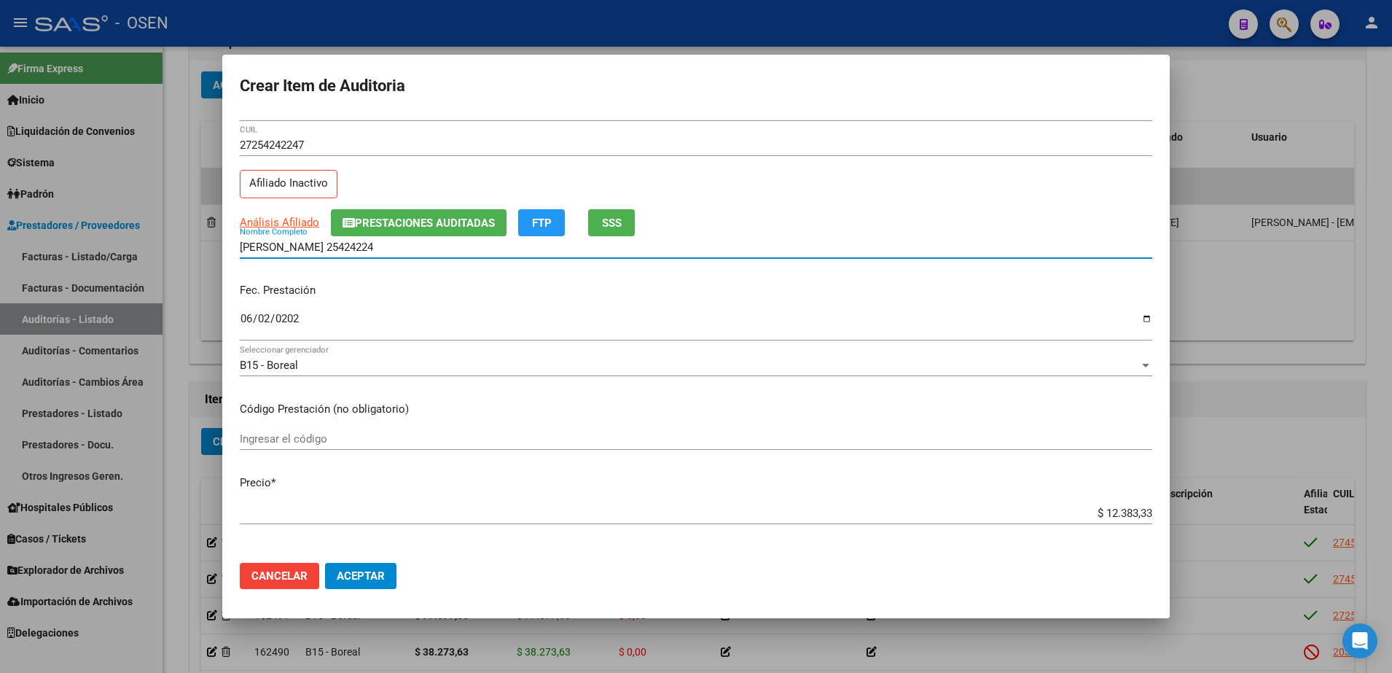
click at [439, 242] on input "SANCHEZ OLGA 25424224" at bounding box center [696, 246] width 912 height 13
paste input "$ 12.383,33"
drag, startPoint x: 443, startPoint y: 243, endPoint x: 165, endPoint y: 239, distance: 277.6
click at [165, 239] on div "Crear Item de Auditoria 25424224 Nro Documento 27254242247 CUIL Afiliado Inacti…" at bounding box center [696, 336] width 1392 height 673
click at [441, 254] on div "SANCHEZ OLGA 25424224 - $ 12.383,33 Nombre Completo" at bounding box center [696, 247] width 912 height 22
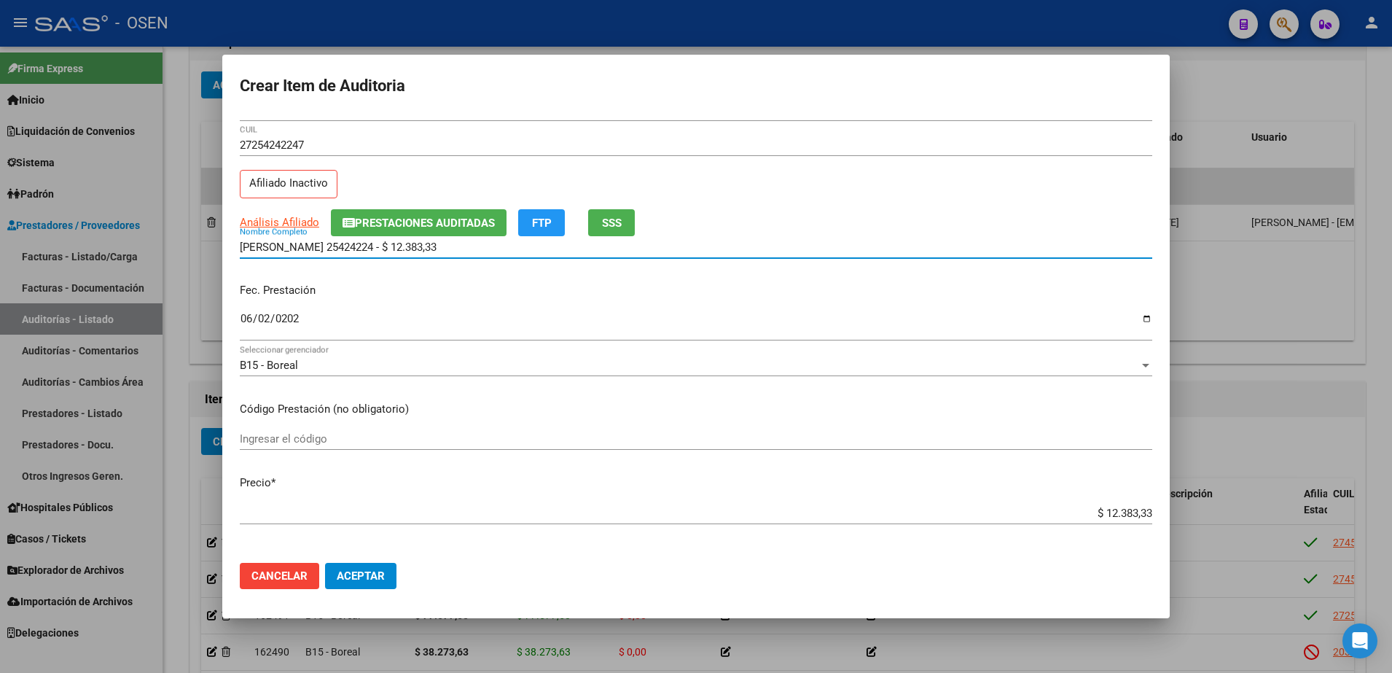
click at [444, 245] on input "SANCHEZ OLGA 25424224 - $ 12.383,33" at bounding box center [696, 246] width 912 height 13
drag, startPoint x: 447, startPoint y: 246, endPoint x: 364, endPoint y: 222, distance: 86.5
click at [323, 246] on input "SANCHEZ OLGA 25424224 - $ 12.383,33" at bounding box center [696, 246] width 912 height 13
type input "SANCHEZ OLGA"
click at [392, 563] on button "Aceptar" at bounding box center [360, 576] width 71 height 26
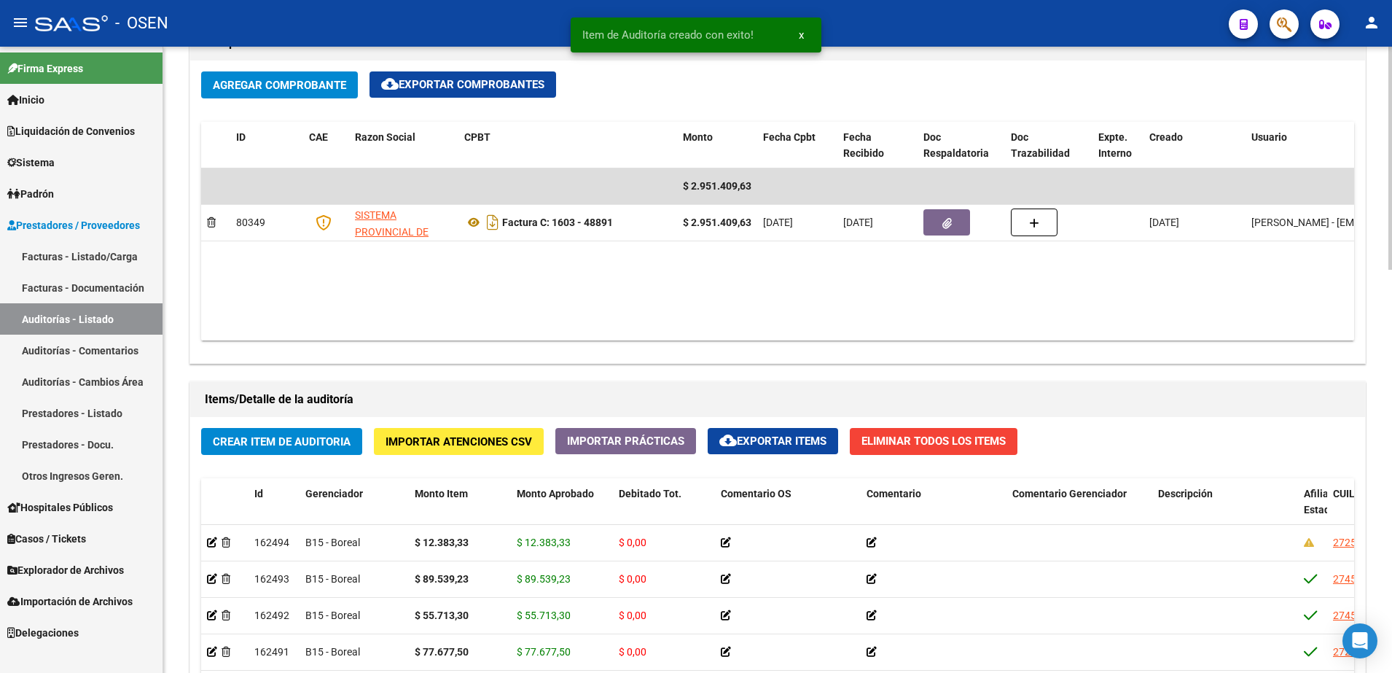
click at [332, 444] on span "Crear Item de Auditoria" at bounding box center [282, 441] width 138 height 13
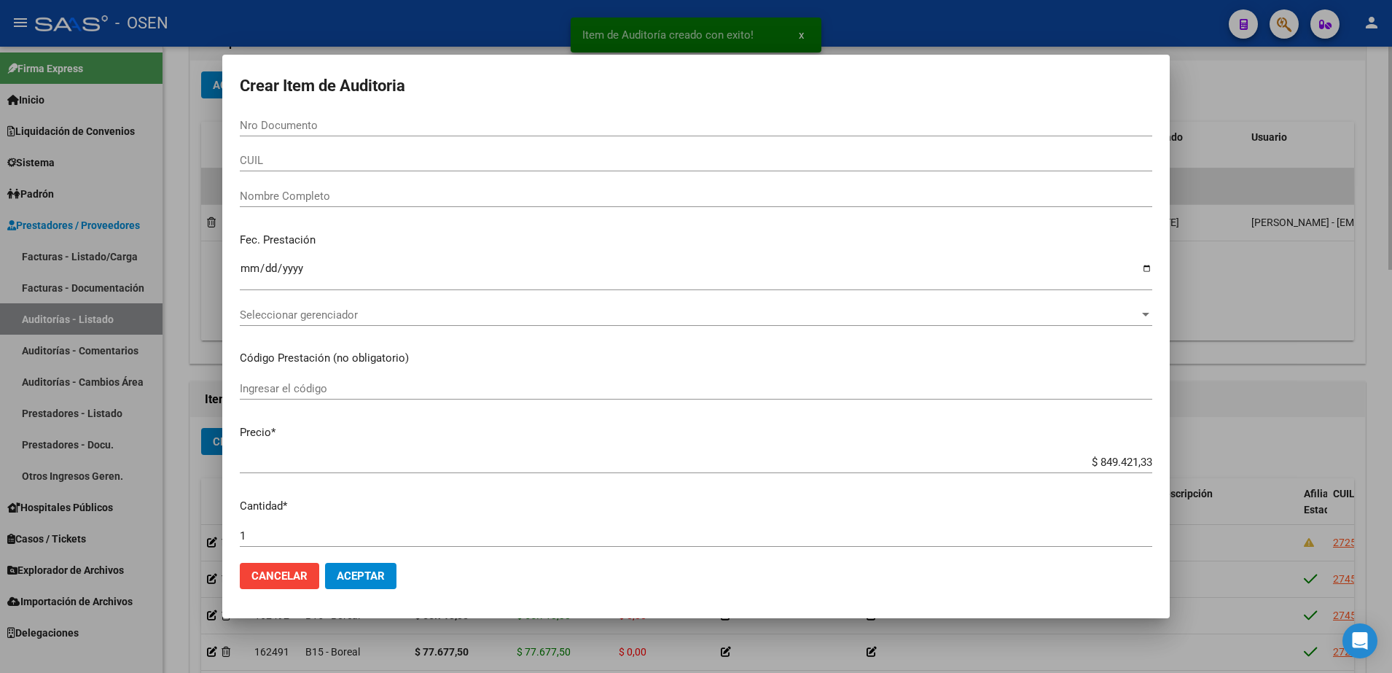
paste input "33608829"
type input "33608829"
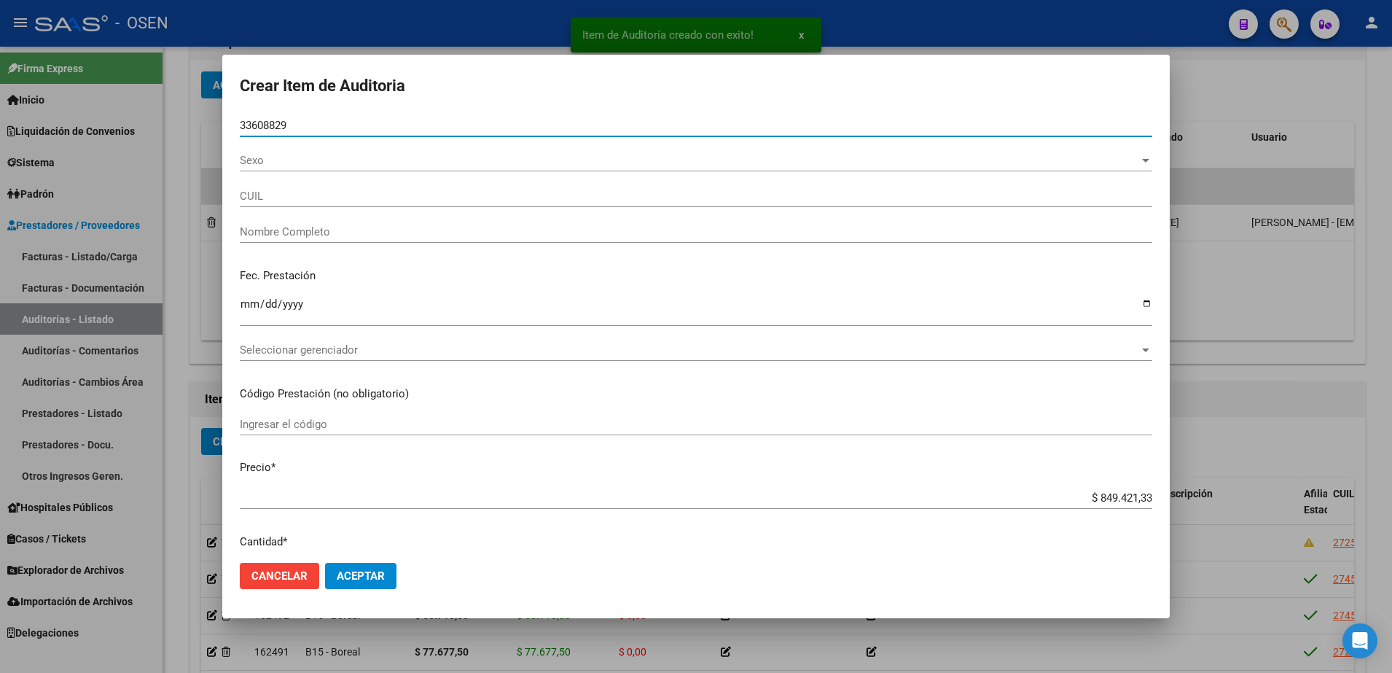
type input "27336088297"
type input "SUAREZ ROSA MARISEL"
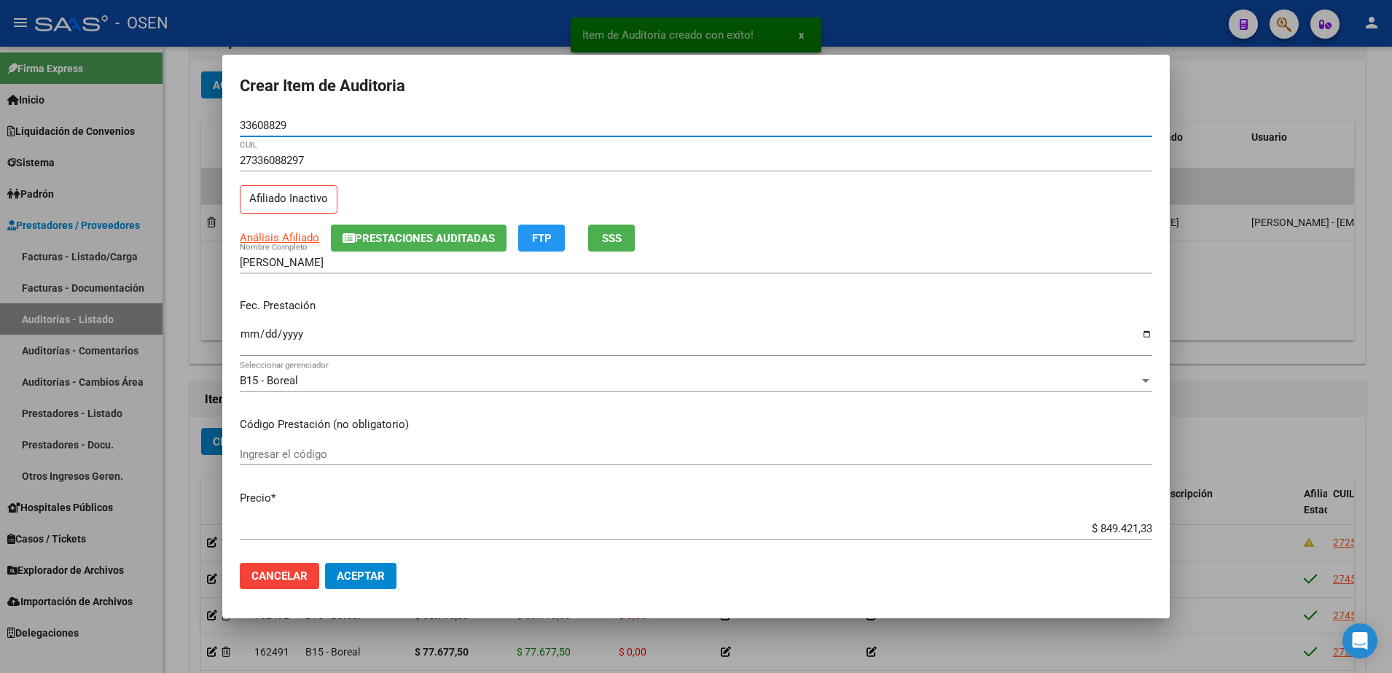
type input "33608829"
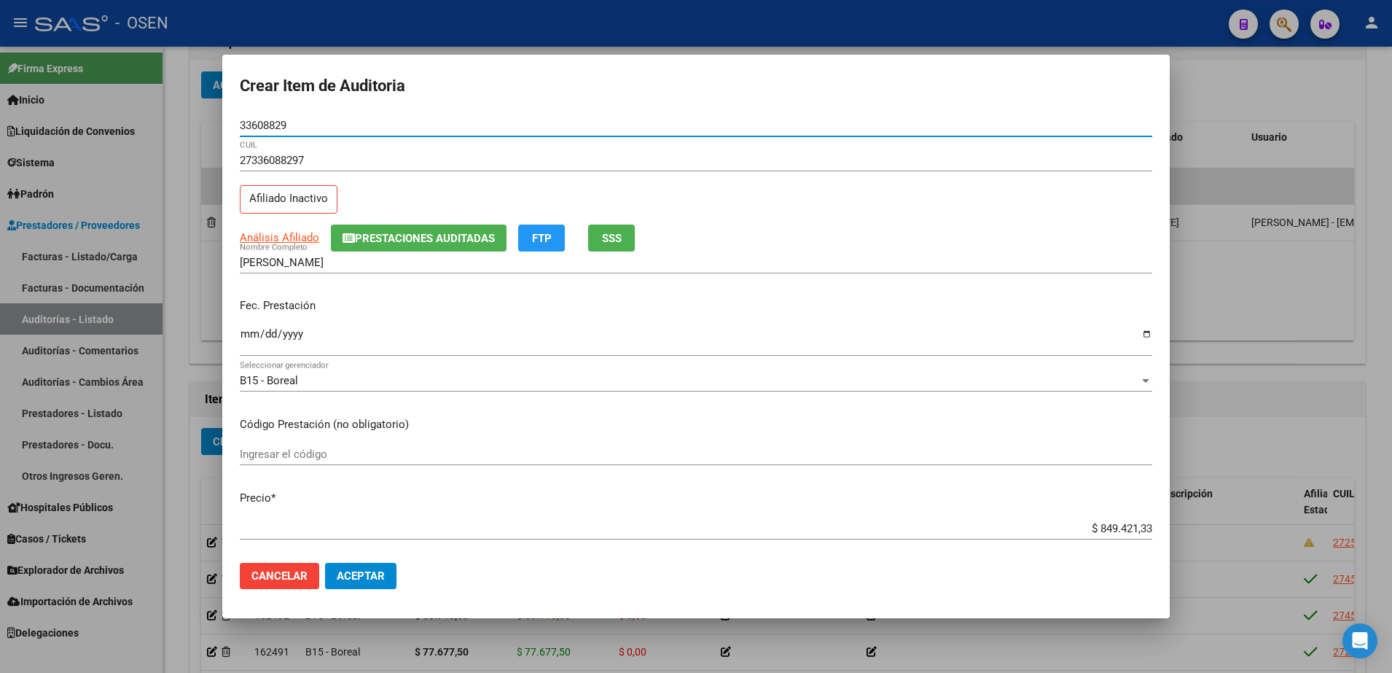
click at [291, 136] on div "33608829 Nro Documento" at bounding box center [696, 125] width 912 height 22
click at [267, 117] on div "33608829 Nro Documento" at bounding box center [696, 125] width 912 height 22
click at [268, 122] on input "33608829" at bounding box center [696, 125] width 912 height 13
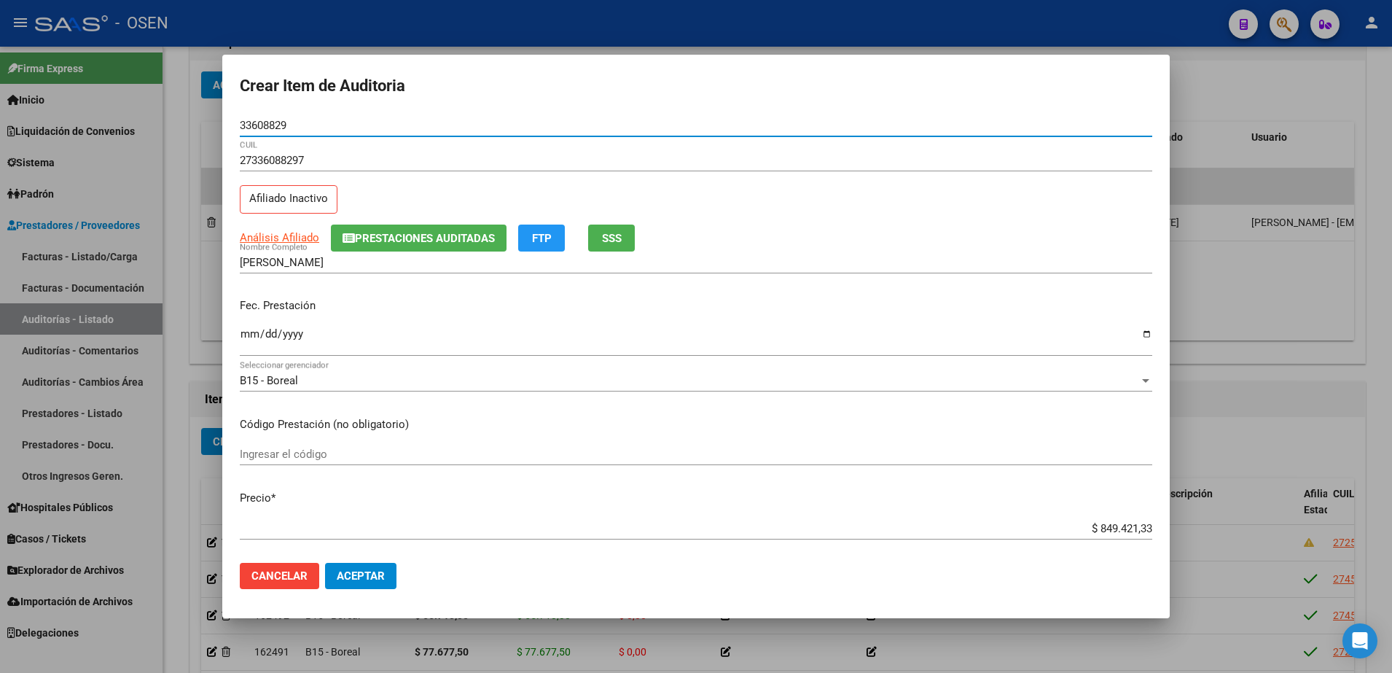
click at [326, 262] on input "SUAREZ ROSA MARISEL" at bounding box center [696, 262] width 912 height 13
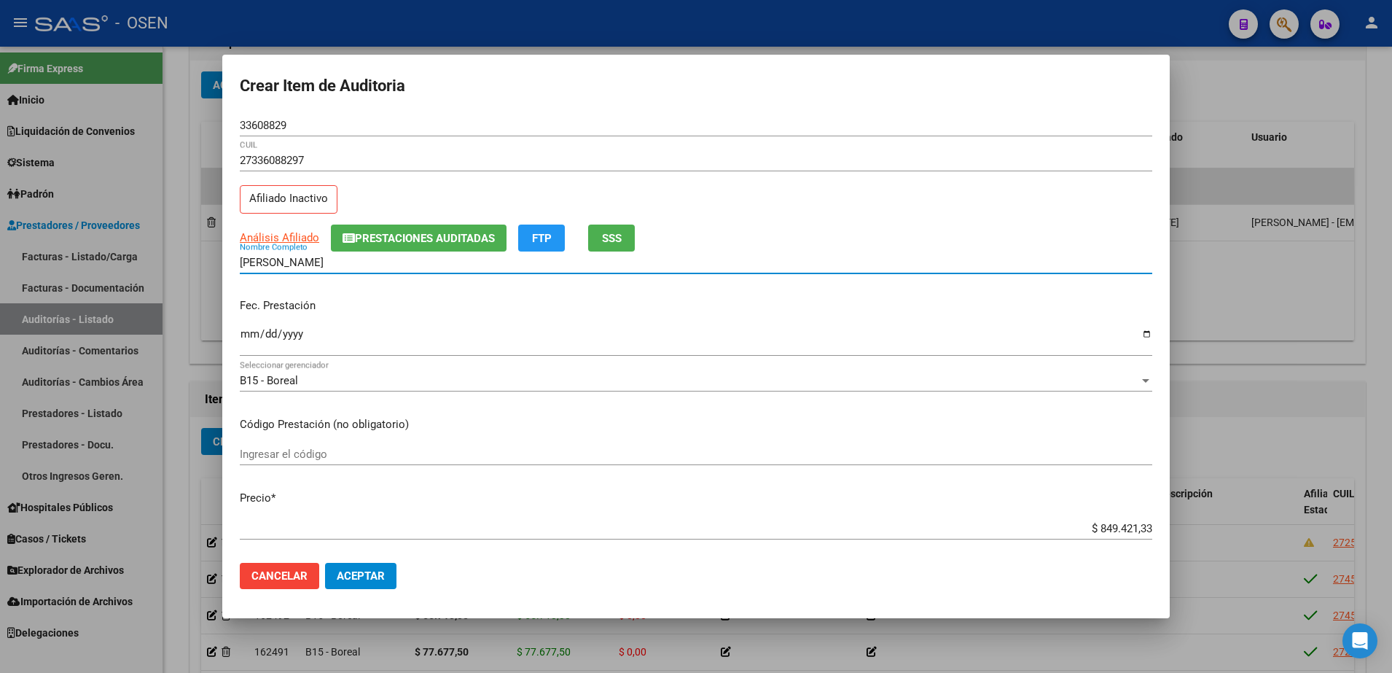
click at [326, 262] on input "SUAREZ ROSA MARISEL" at bounding box center [696, 262] width 912 height 13
paste input "33608829"
type input "SUAREZ ROSA 33608829"
click at [1106, 541] on div "$ 849.421,33 Ingresar el precio" at bounding box center [696, 535] width 912 height 36
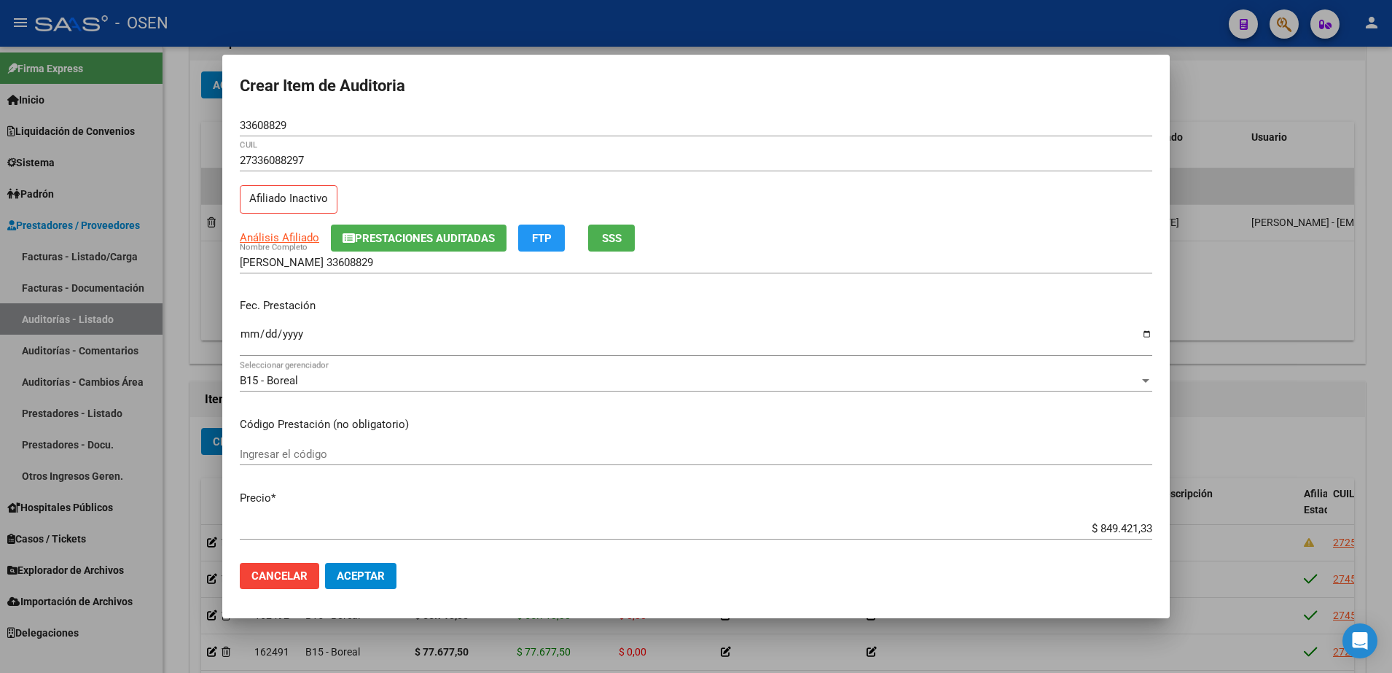
click at [1107, 532] on input "$ 849.421,33" at bounding box center [696, 528] width 912 height 13
paste input "12.383"
type input "$ 12.383,33"
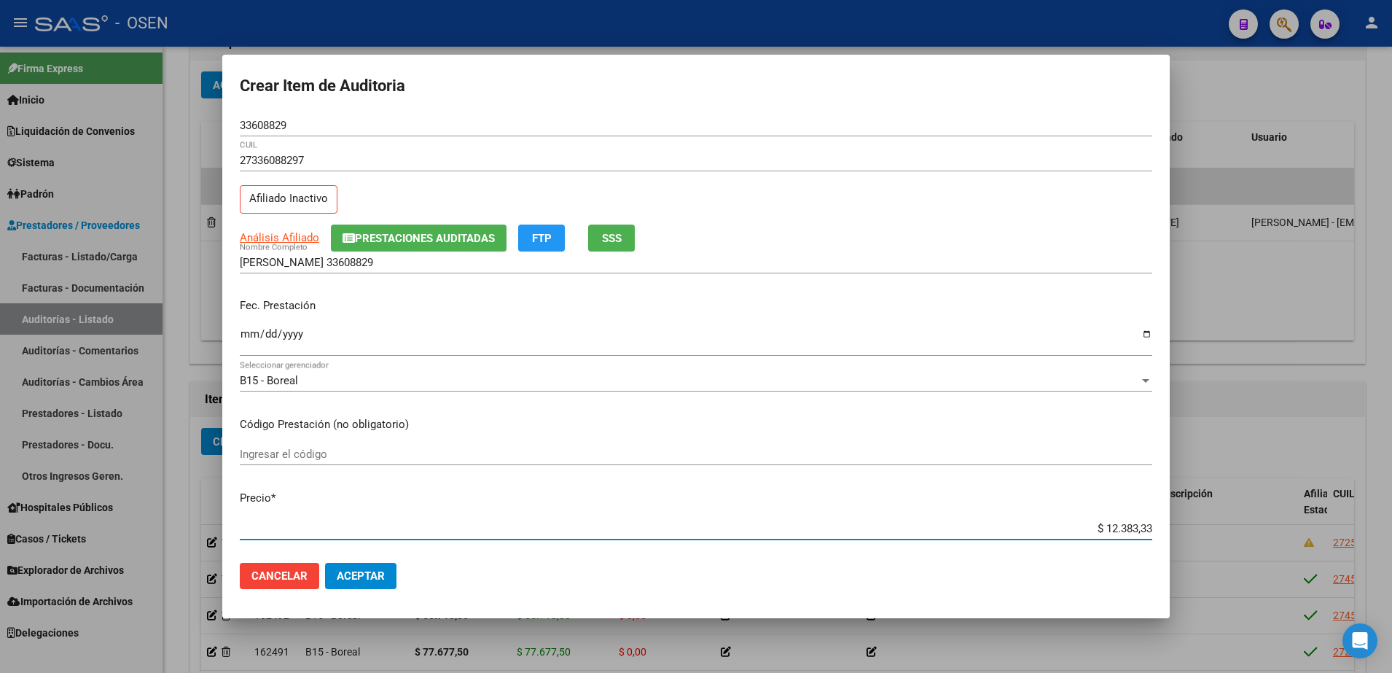
drag, startPoint x: 1088, startPoint y: 530, endPoint x: 1126, endPoint y: 530, distance: 38.6
click at [1126, 530] on input "$ 12.383,33" at bounding box center [696, 528] width 912 height 13
drag, startPoint x: 1072, startPoint y: 526, endPoint x: 1126, endPoint y: 506, distance: 58.1
click at [1188, 525] on div "Crear Item de Auditoria 33608829 Nro Documento 27336088297 CUIL Afiliado Inacti…" at bounding box center [696, 336] width 1392 height 673
type input "$ 12.383,33"
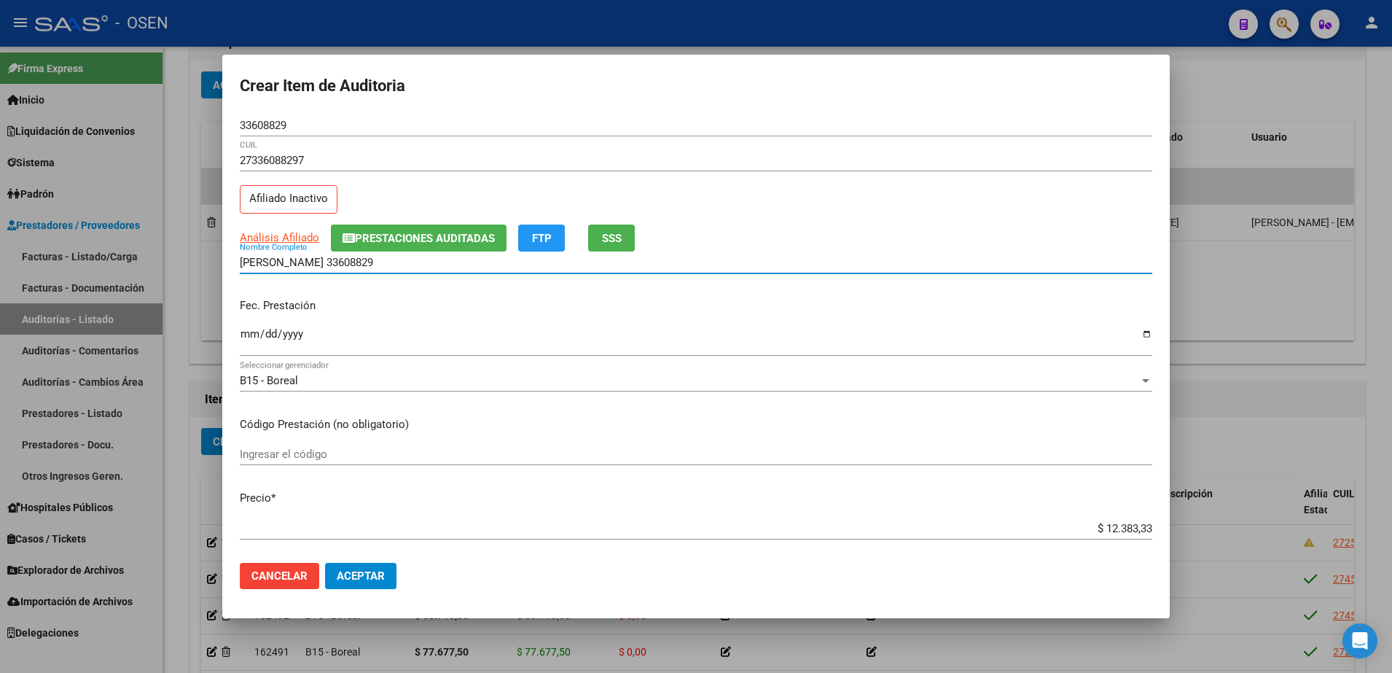
click at [384, 262] on input "SUAREZ ROSA 33608829" at bounding box center [696, 262] width 912 height 13
paste input "$ 12.383,33"
click at [436, 272] on div "SUAREZ ROSA 33608829 - $ 12.383,33 Nombre Completo" at bounding box center [696, 262] width 912 height 22
drag, startPoint x: 437, startPoint y: 263, endPoint x: 121, endPoint y: 253, distance: 316.4
click at [121, 253] on div "Crear Item de Auditoria 33608829 Nro Documento 27336088297 CUIL Afiliado Inacti…" at bounding box center [696, 336] width 1392 height 673
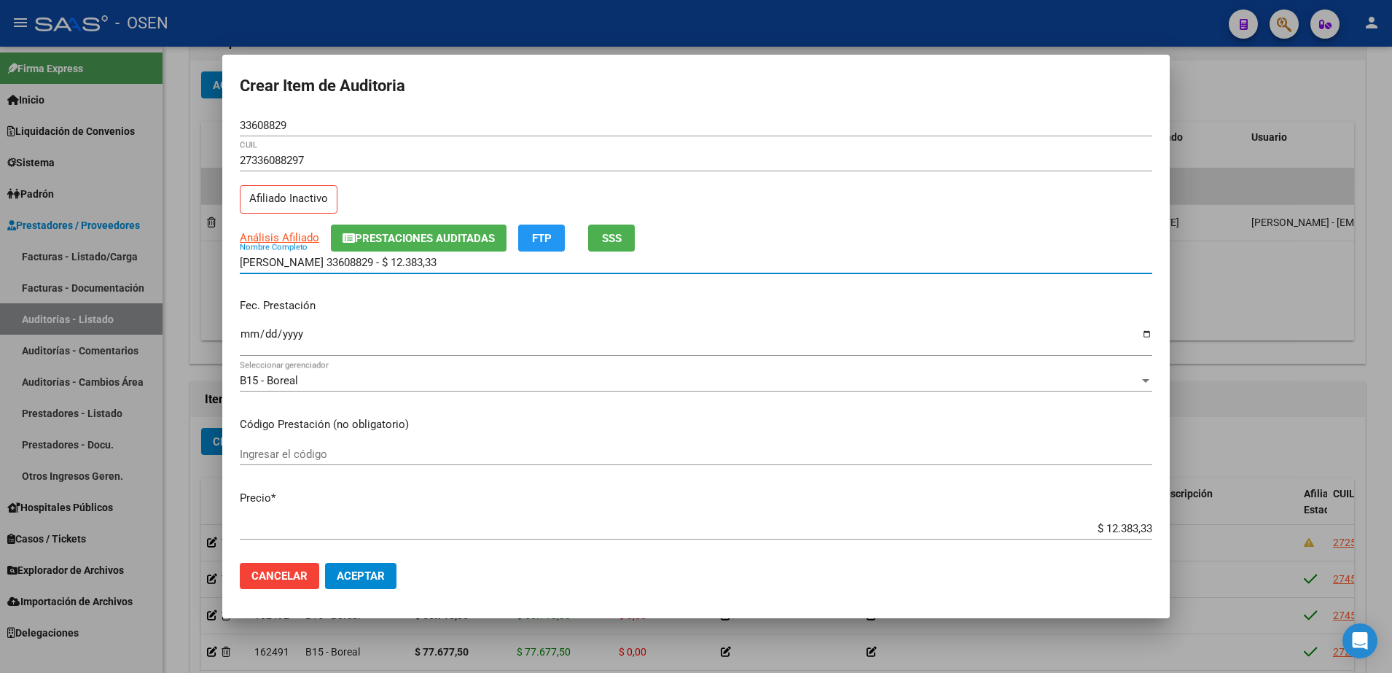
click at [318, 259] on input "SUAREZ ROSA 33608829 - $ 12.383,33" at bounding box center [696, 262] width 912 height 13
click at [444, 267] on input "SUAREZ ROSA 33608829 - $ 12.383,33" at bounding box center [696, 262] width 912 height 13
drag, startPoint x: 444, startPoint y: 267, endPoint x: 314, endPoint y: 266, distance: 130.4
click at [336, 270] on div "SUAREZ ROSA 33608829 - $ 12.383,33 Nombre Completo" at bounding box center [696, 262] width 912 height 22
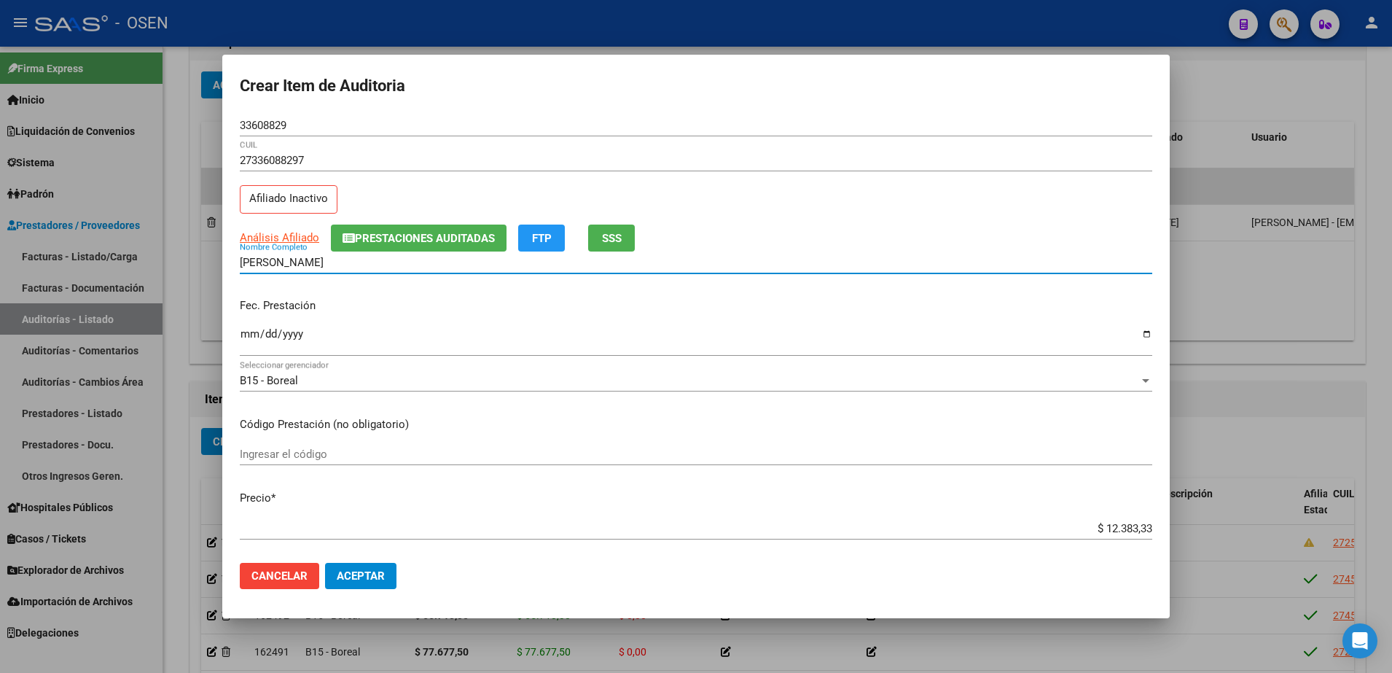
type input "SUAREZ ROSA"
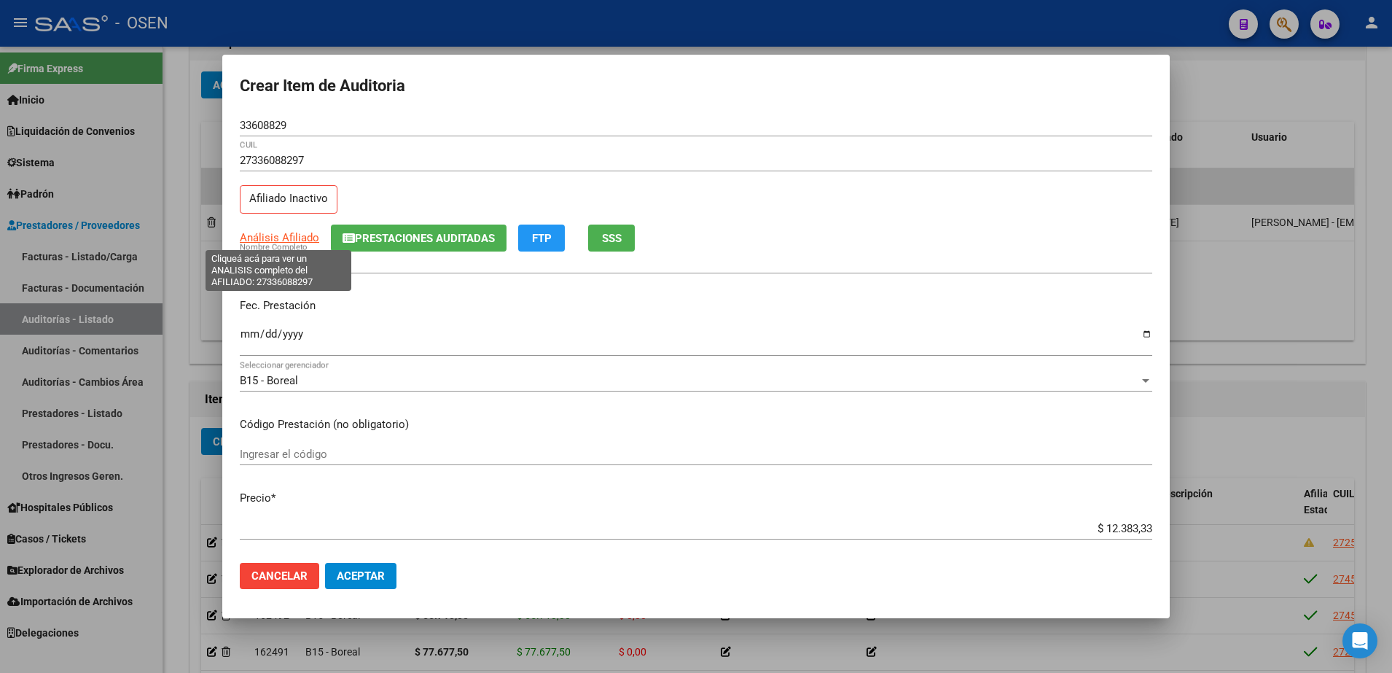
click at [249, 239] on span "Análisis Afiliado" at bounding box center [279, 237] width 79 height 13
type textarea "27336088297"
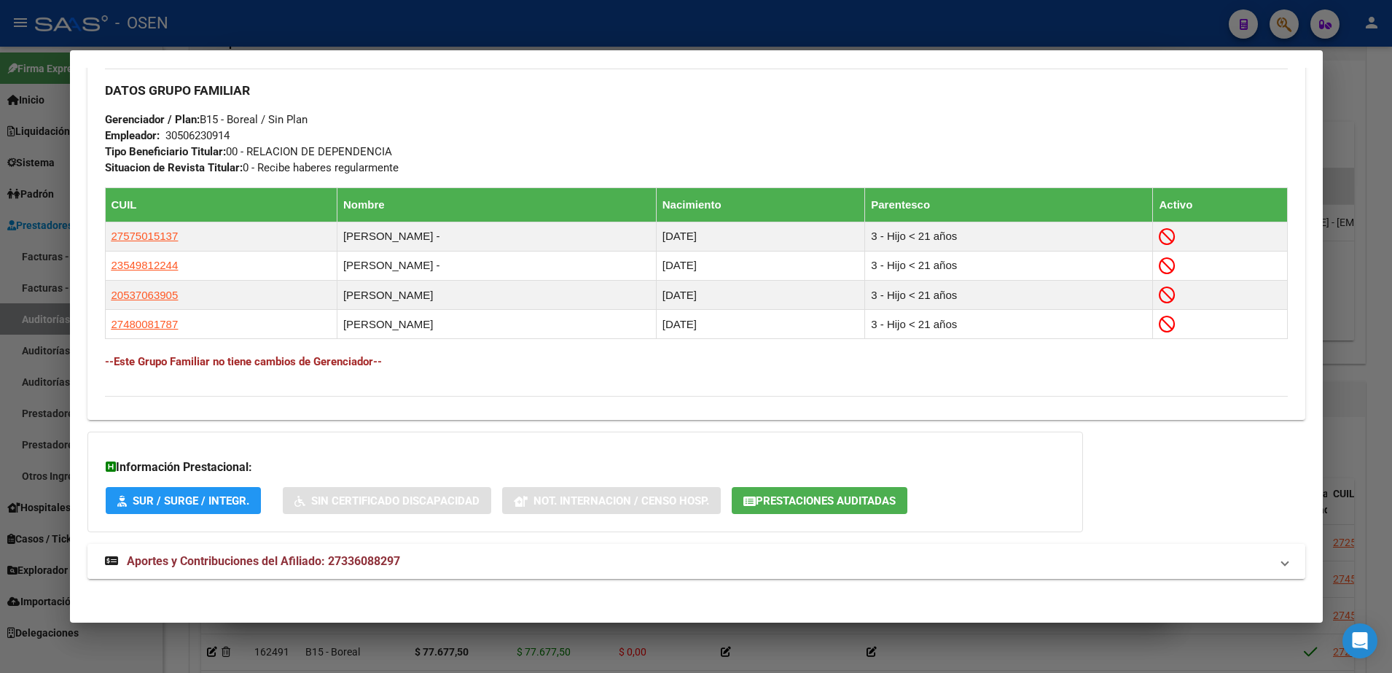
click at [675, 571] on mat-expansion-panel-header "Aportes y Contribuciones del Afiliado: 27336088297" at bounding box center [696, 561] width 1218 height 35
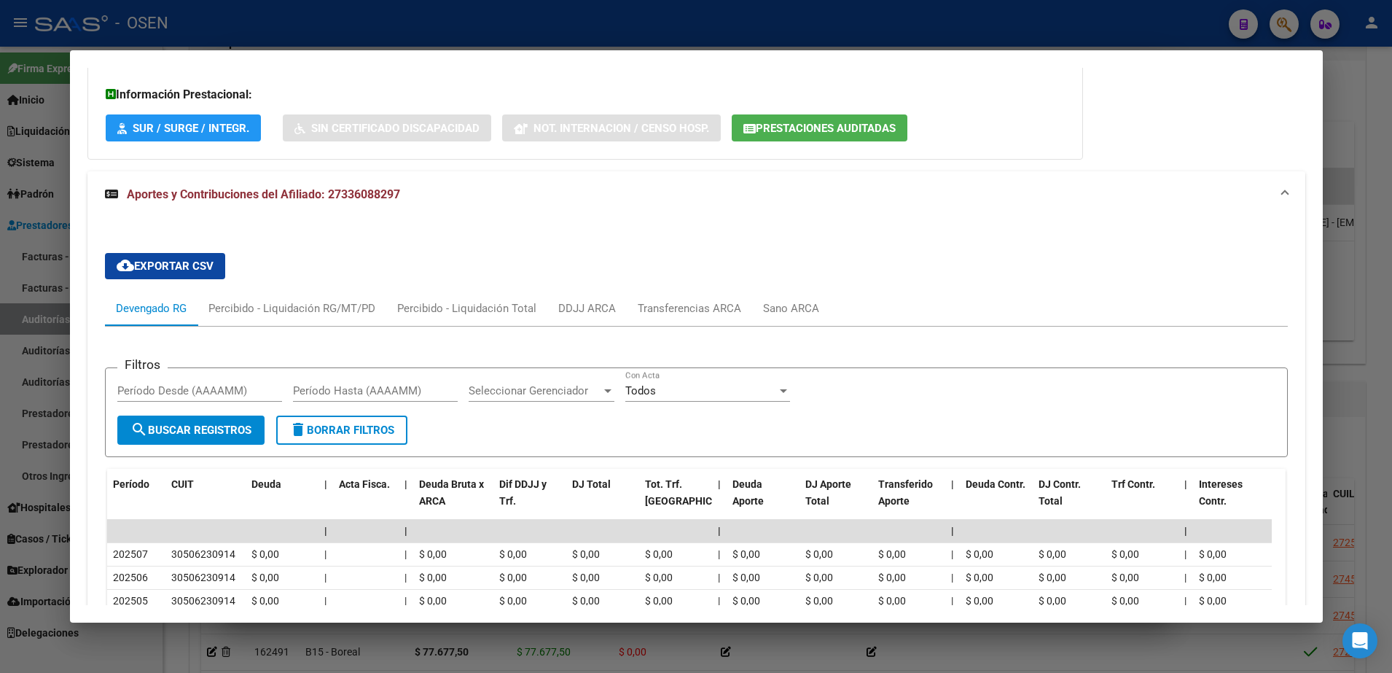
scroll to position [1283, 0]
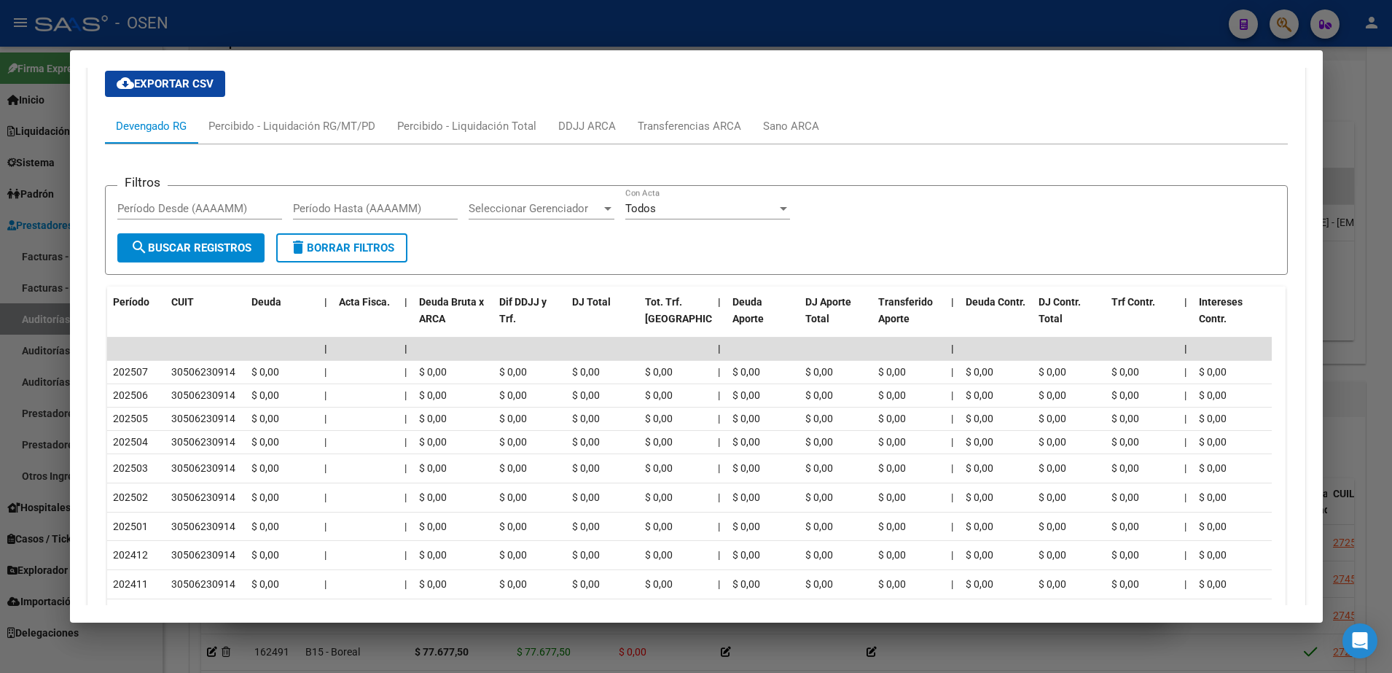
click at [76, 395] on mat-dialog-content "Análisis Afiliado - CUIL: 27336088297 DATOS PADRÓN ÁGIL: SUAREZ ROSA MARISEL | …" at bounding box center [696, 336] width 1253 height 537
click at [44, 383] on div at bounding box center [696, 336] width 1392 height 673
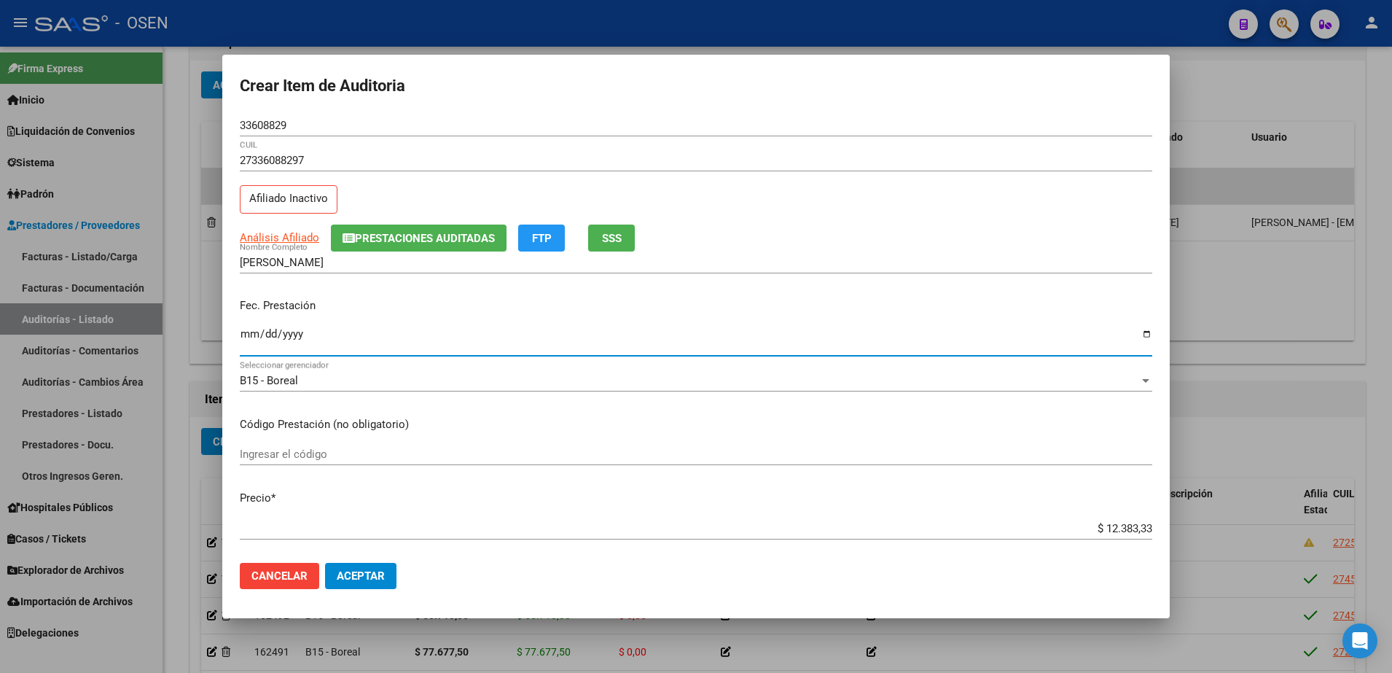
click at [254, 341] on input "Ingresar la fecha" at bounding box center [696, 339] width 912 height 23
type input "2025-06-02"
click at [378, 566] on button "Aceptar" at bounding box center [360, 576] width 71 height 26
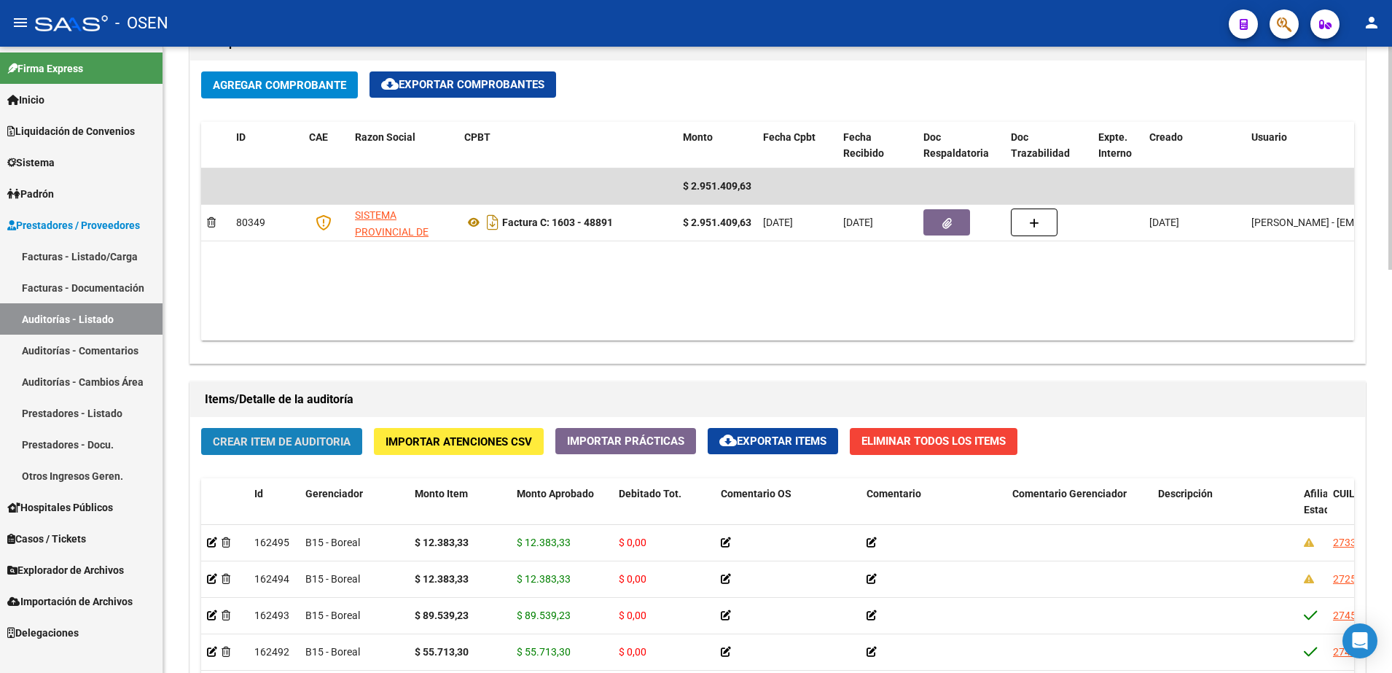
click at [330, 453] on button "Crear Item de Auditoria" at bounding box center [281, 441] width 161 height 27
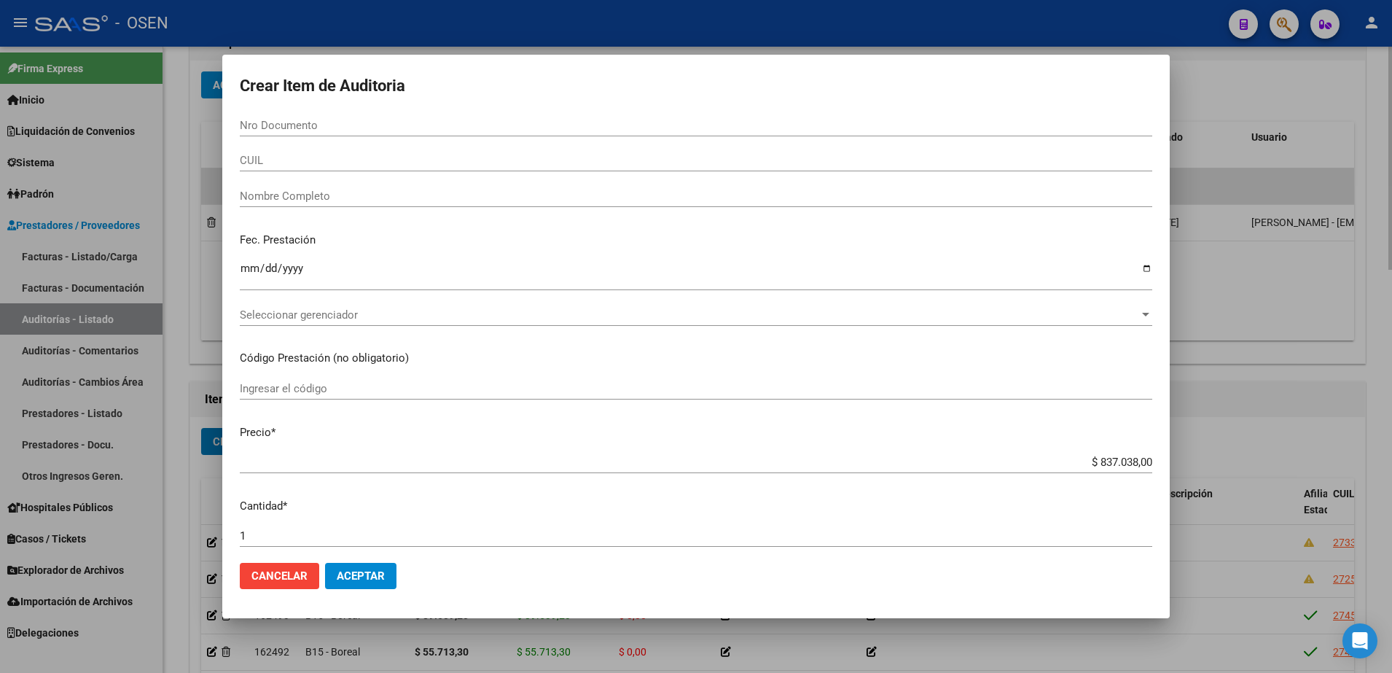
paste input "17859830"
type input "17859830"
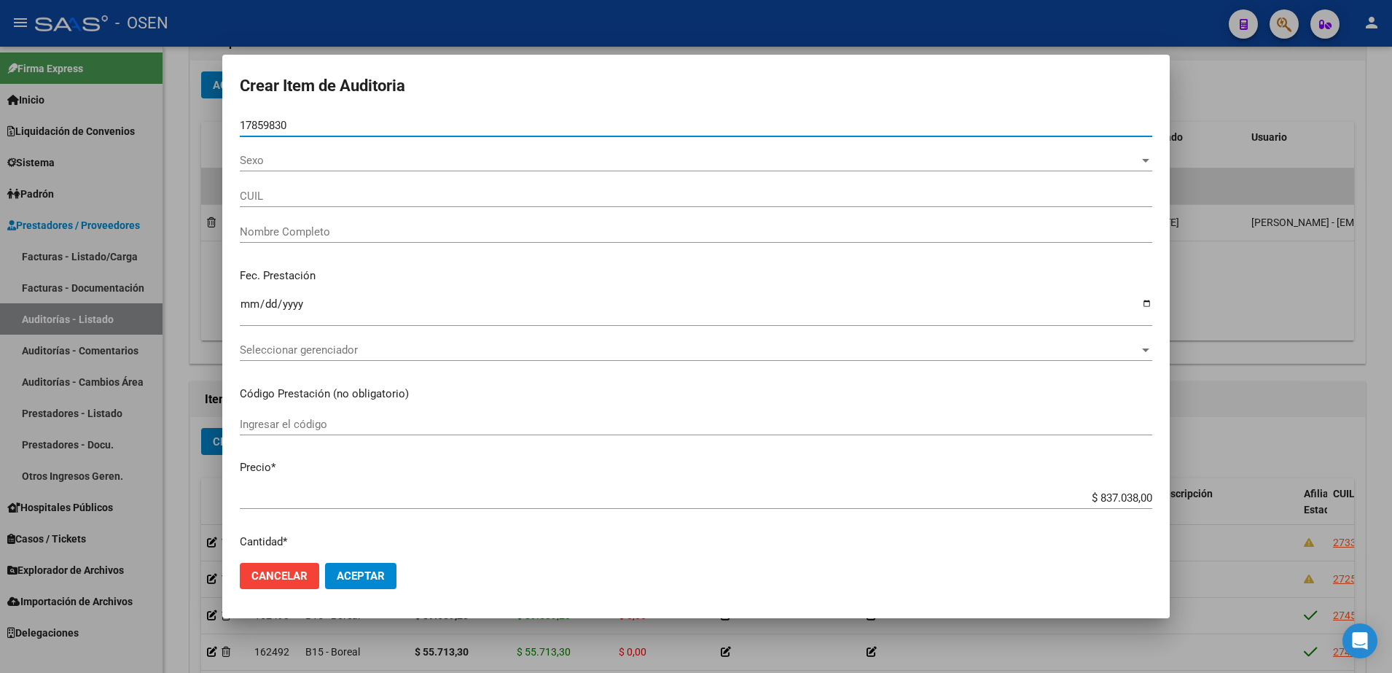
type input "27178598304"
type input "LEZANA JUANA ROSA -"
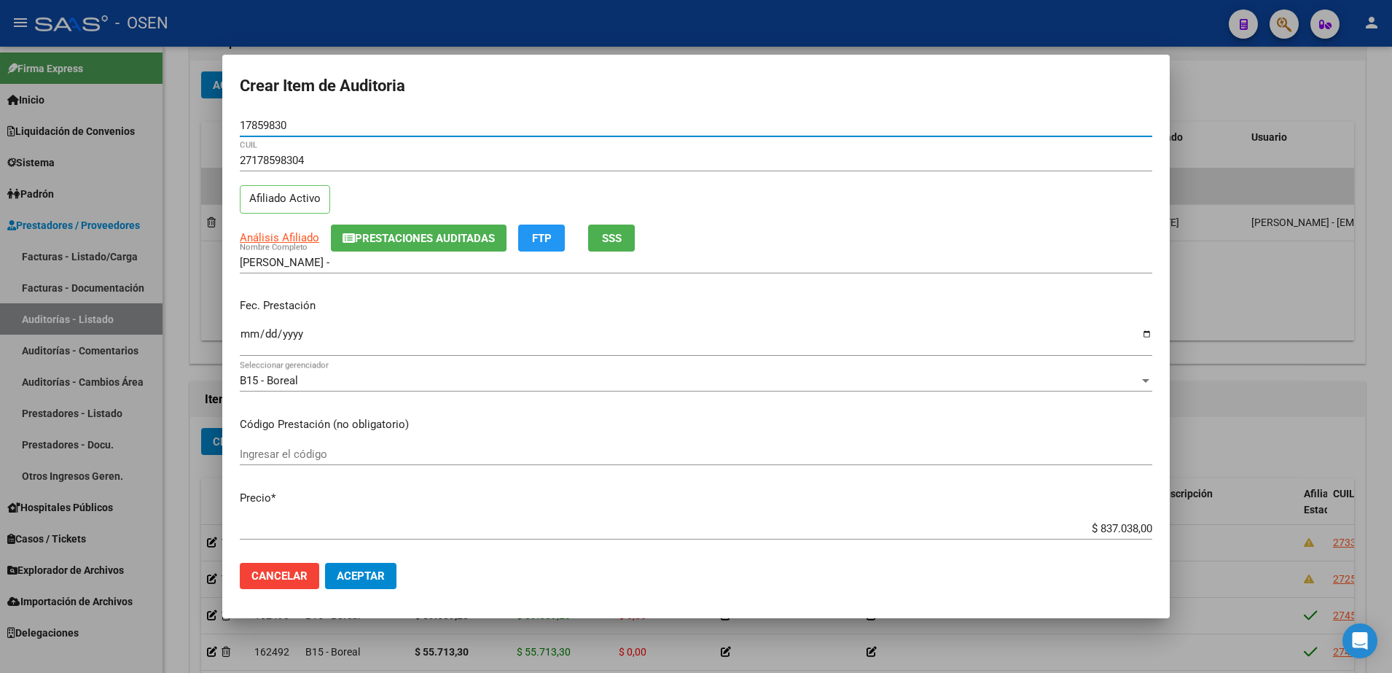
type input "17859830"
click at [254, 353] on div "Ingresar la fecha" at bounding box center [696, 340] width 912 height 31
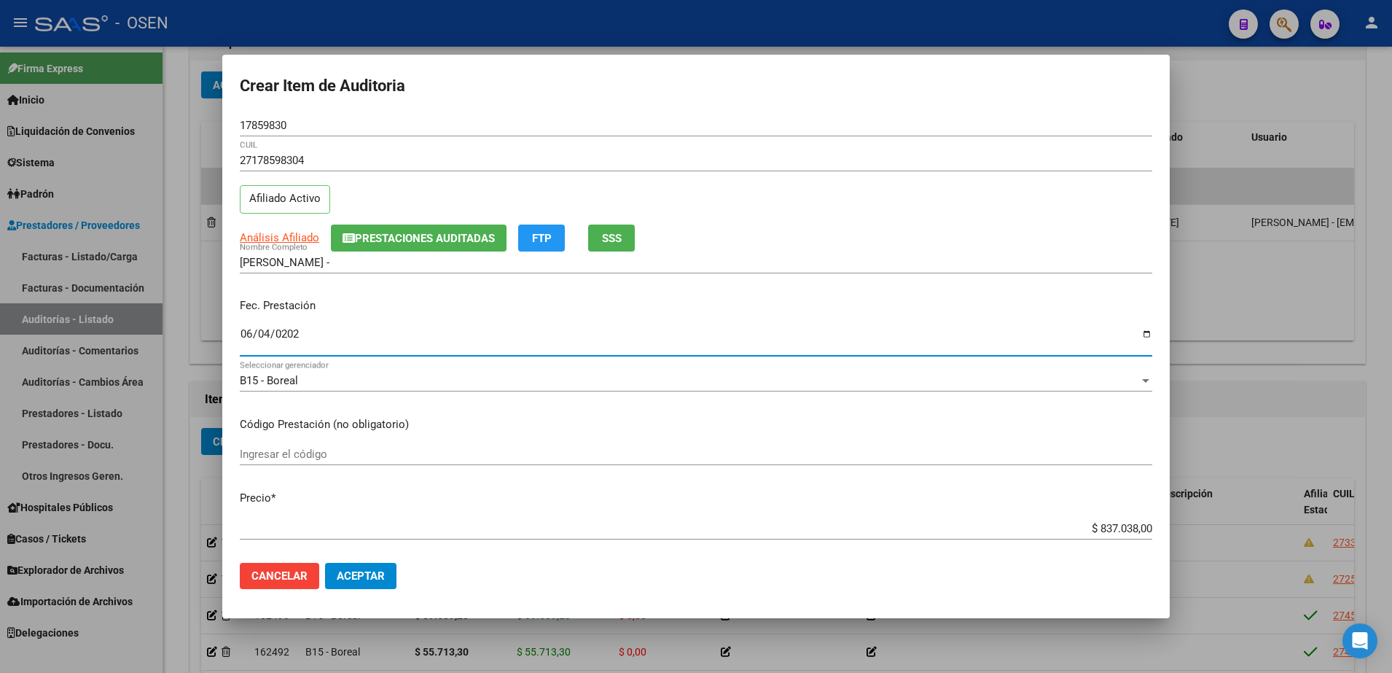
type input "2025-06-04"
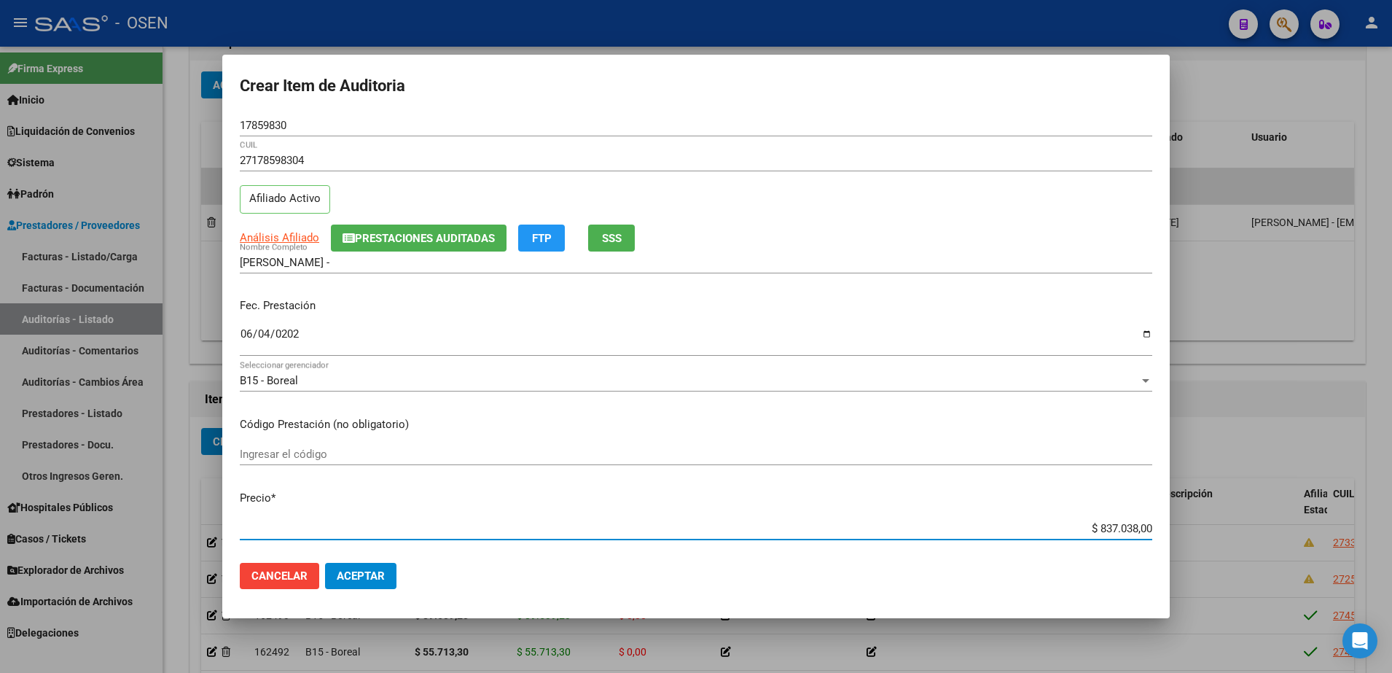
paste input "12.383,33"
type input "$ 12.383,33"
click at [376, 579] on span "Aceptar" at bounding box center [361, 575] width 48 height 13
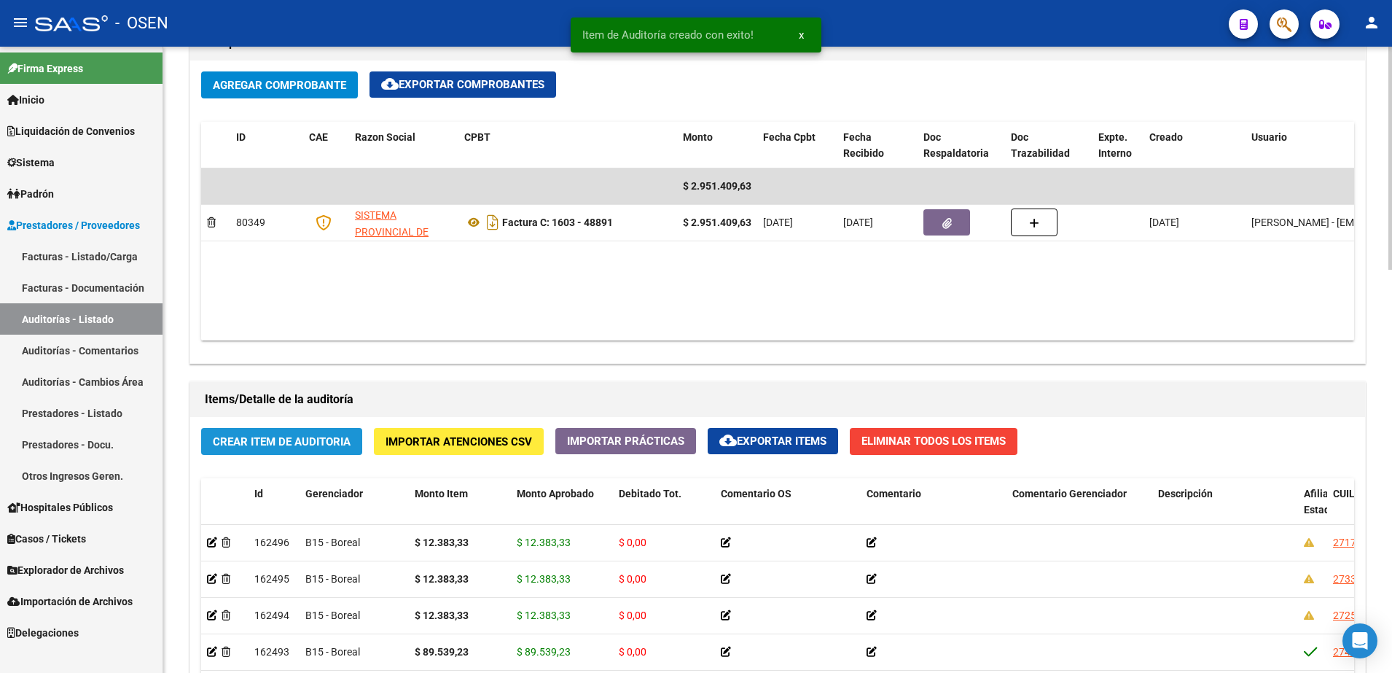
click at [330, 442] on span "Crear Item de Auditoria" at bounding box center [282, 441] width 138 height 13
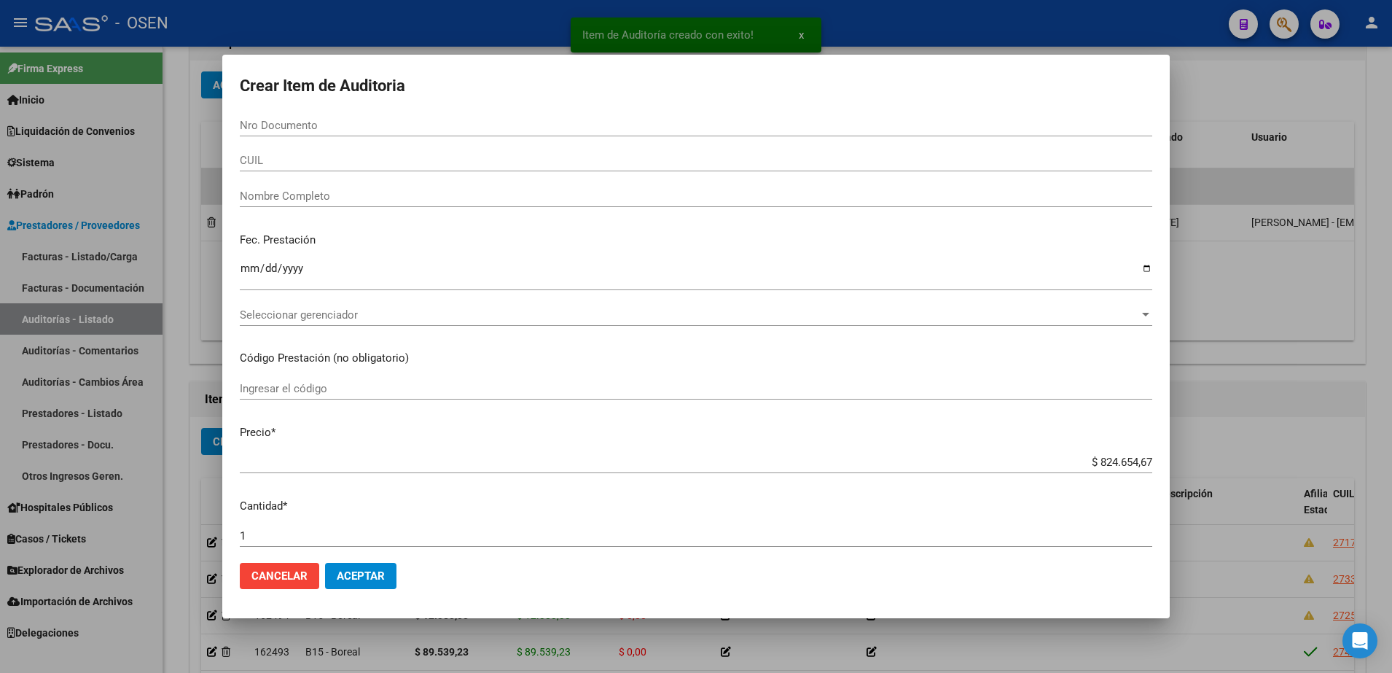
paste input "26722173"
type input "26722173"
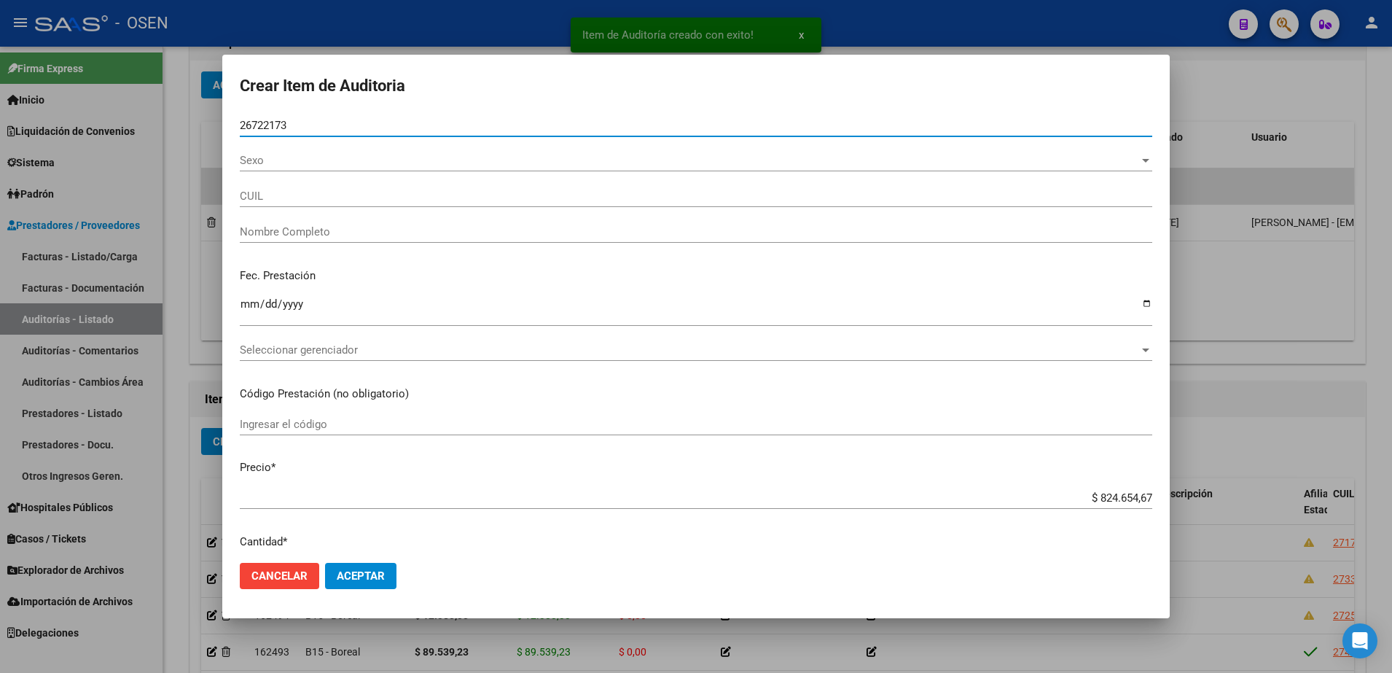
type input "20267221732"
type input "RODRIGUEZ CRISTIAN SEBASTIAN"
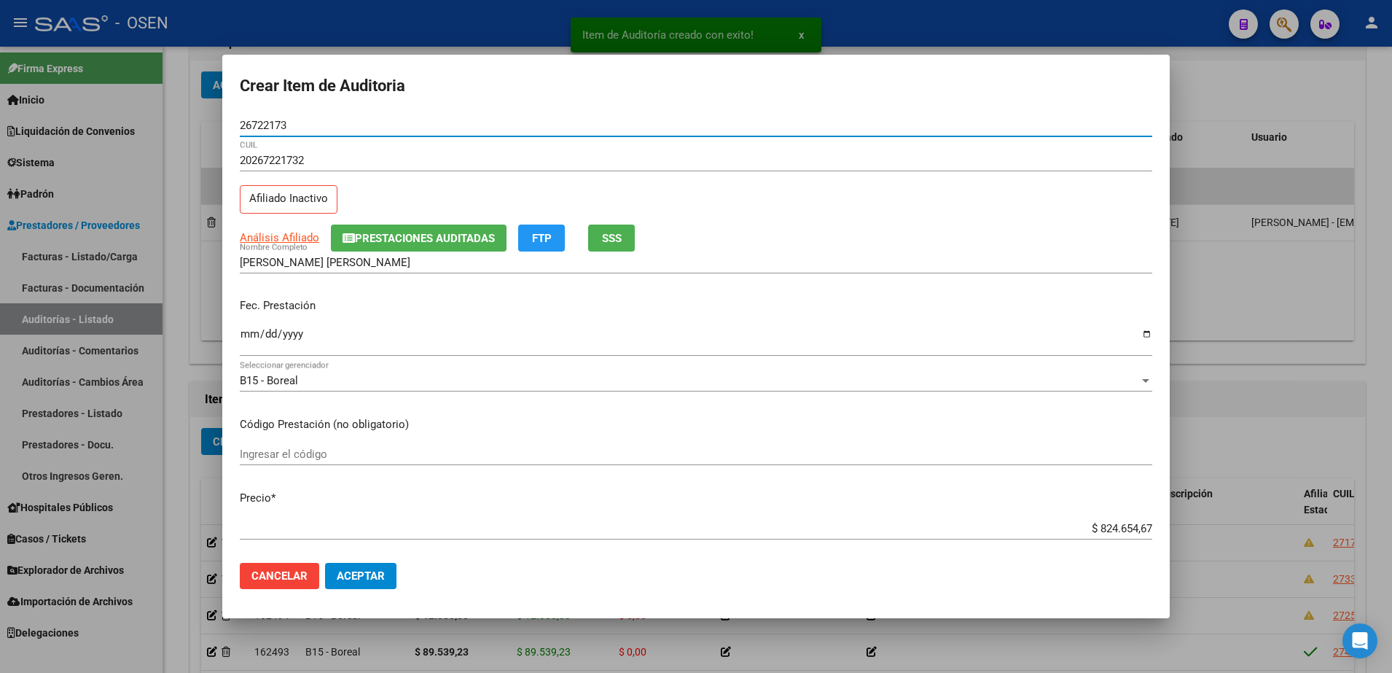
type input "26722173"
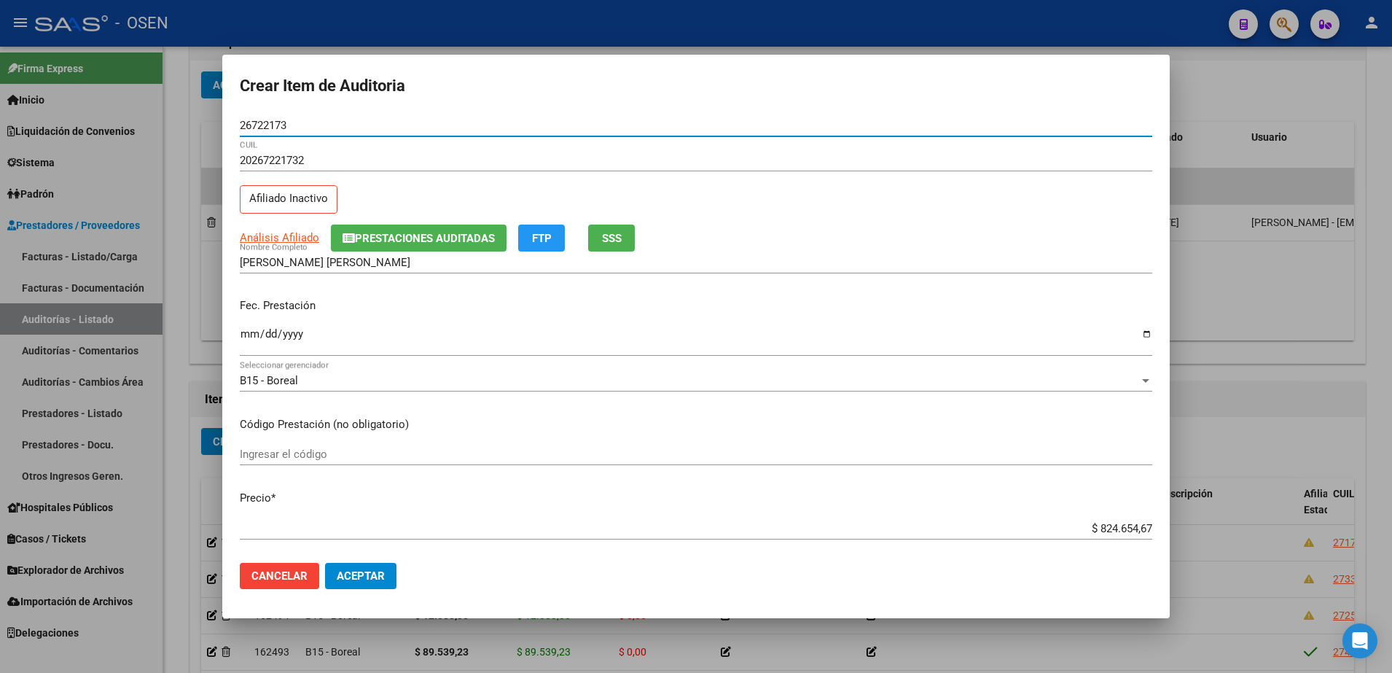
click at [280, 127] on input "26722173" at bounding box center [696, 125] width 912 height 13
click at [377, 258] on input "RODRIGUEZ CRISTIAN SEBASTIAN" at bounding box center [696, 262] width 912 height 13
paste input "26722173"
click at [377, 258] on input "RODRIGUEZ CRISTIAN SEBASTIAN" at bounding box center [696, 262] width 912 height 13
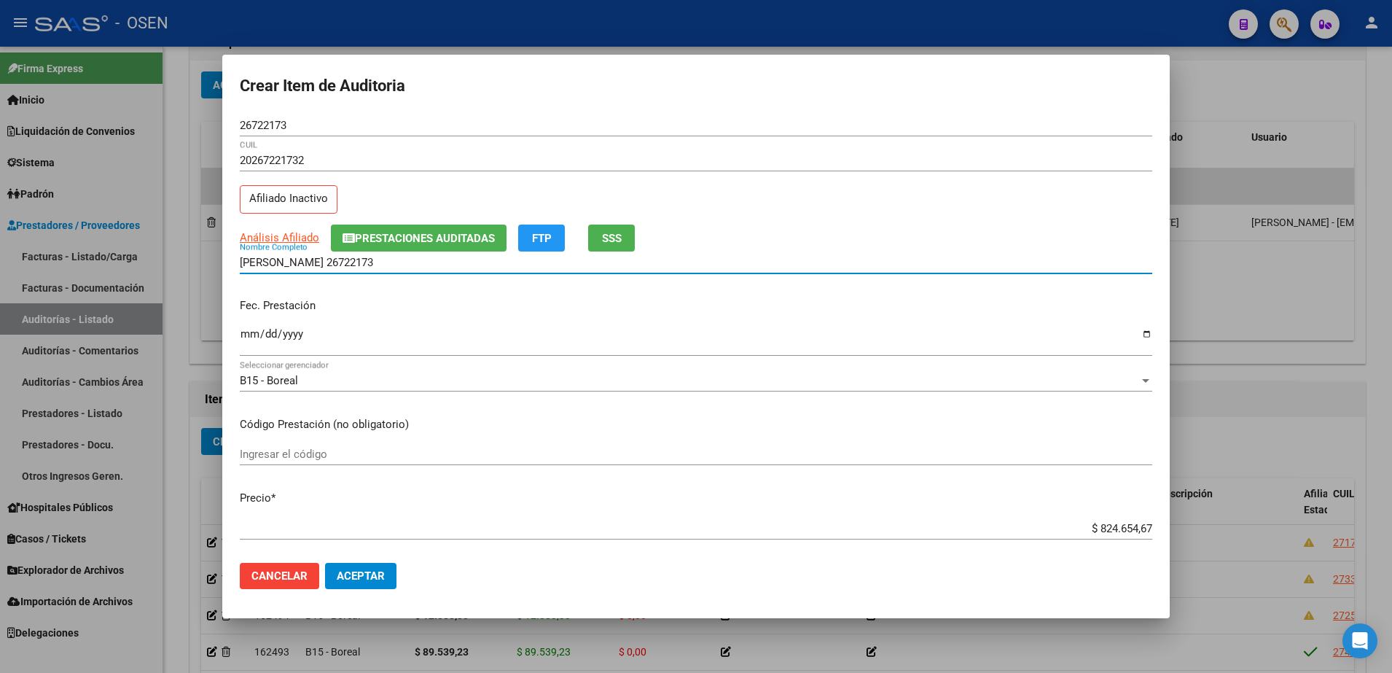
type input "RODRIGUEZ CRISTIAN 26722173"
click at [234, 332] on mat-dialog-content "26722173 Nro Documento 20267221732 CUIL Afiliado Inactivo Análisis Afiliado Pre…" at bounding box center [695, 332] width 947 height 437
click at [251, 337] on input "Ingresar la fecha" at bounding box center [696, 339] width 912 height 23
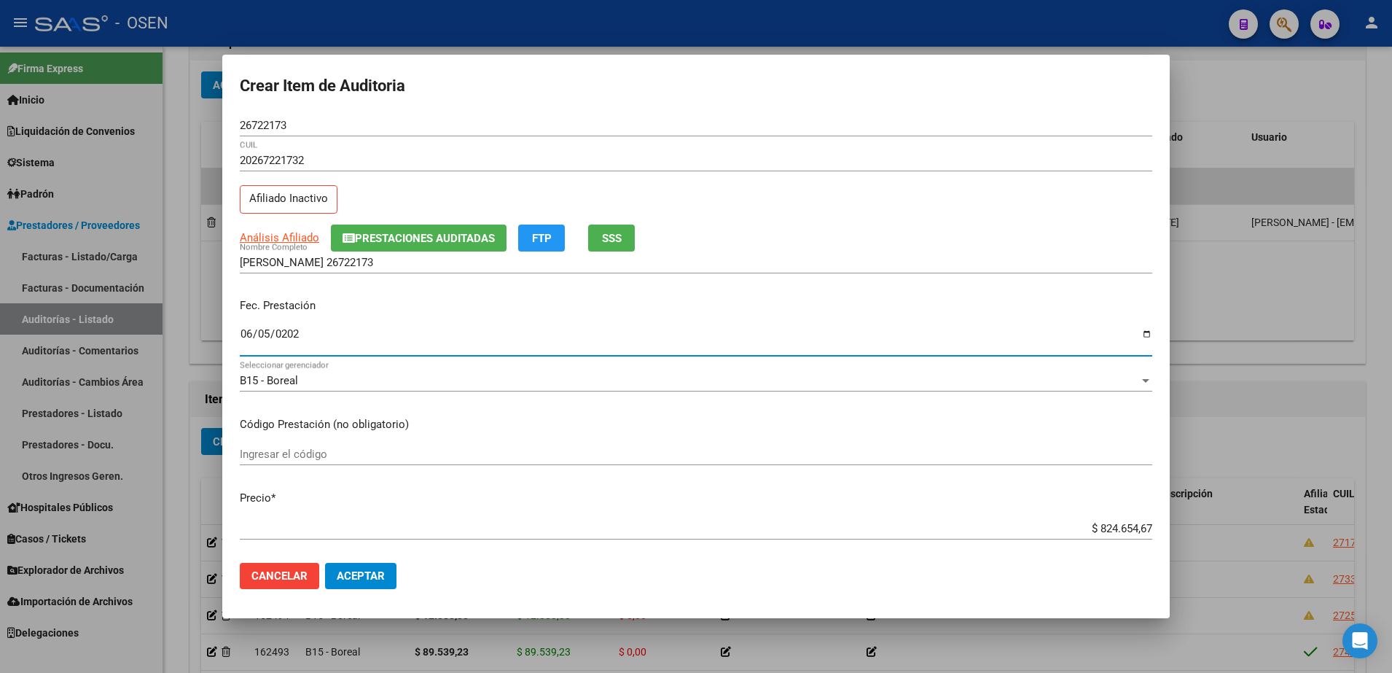
type input "2025-06-05"
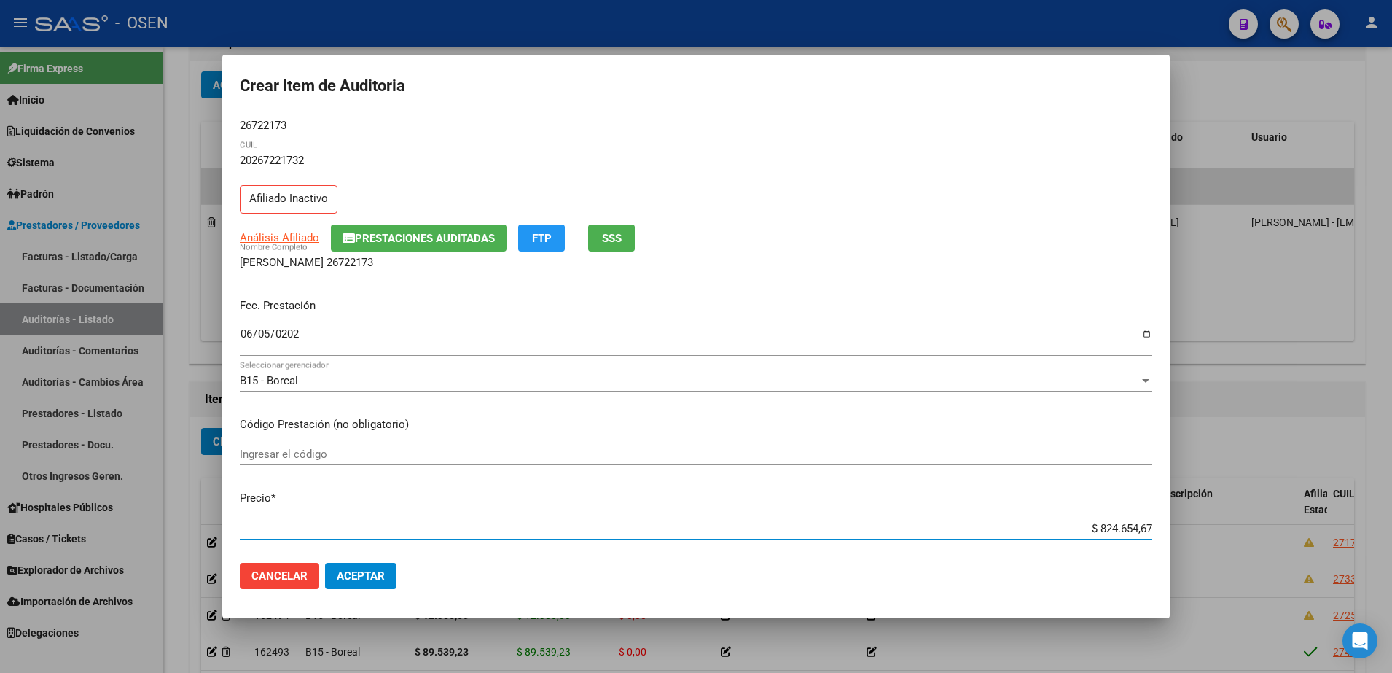
paste input "12.383,33"
type input "$ 12.383,33"
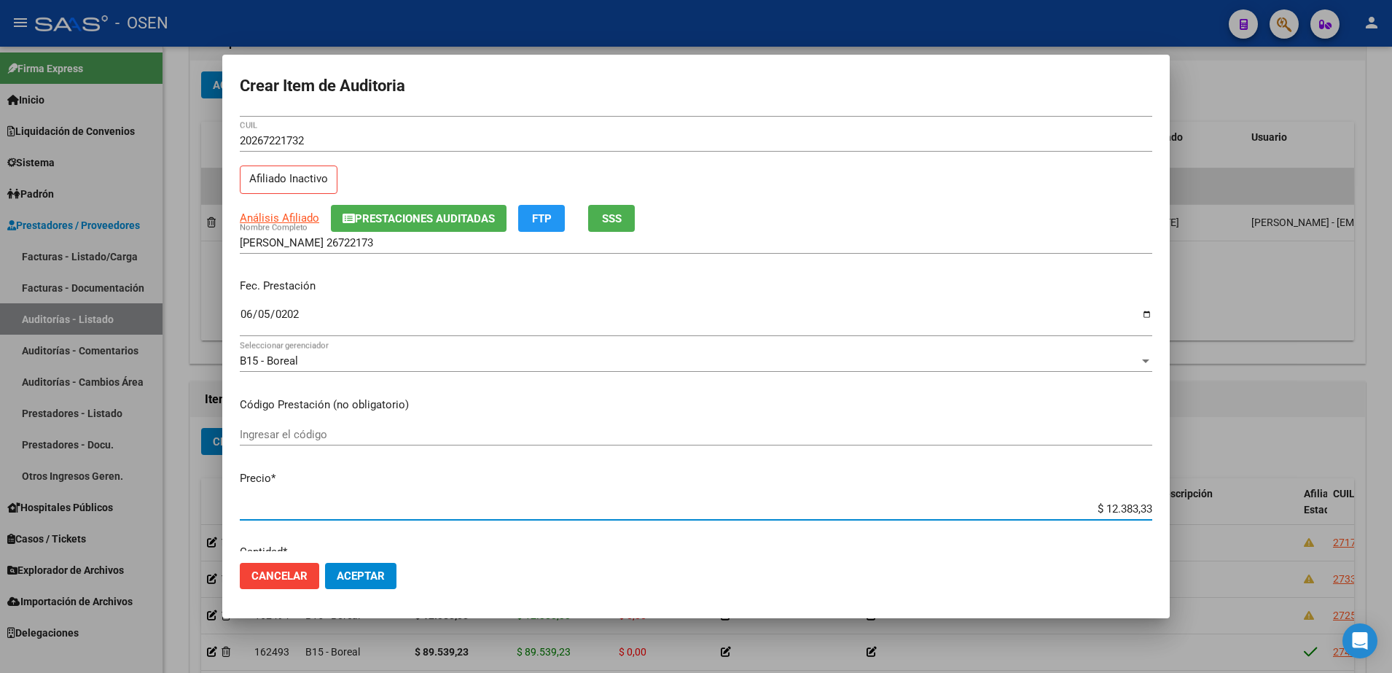
drag, startPoint x: 1032, startPoint y: 526, endPoint x: 1186, endPoint y: 538, distance: 155.0
click at [1187, 538] on div "Crear Item de Auditoria 26722173 Nro Documento 20267221732 CUIL Afiliado Inacti…" at bounding box center [696, 336] width 1392 height 673
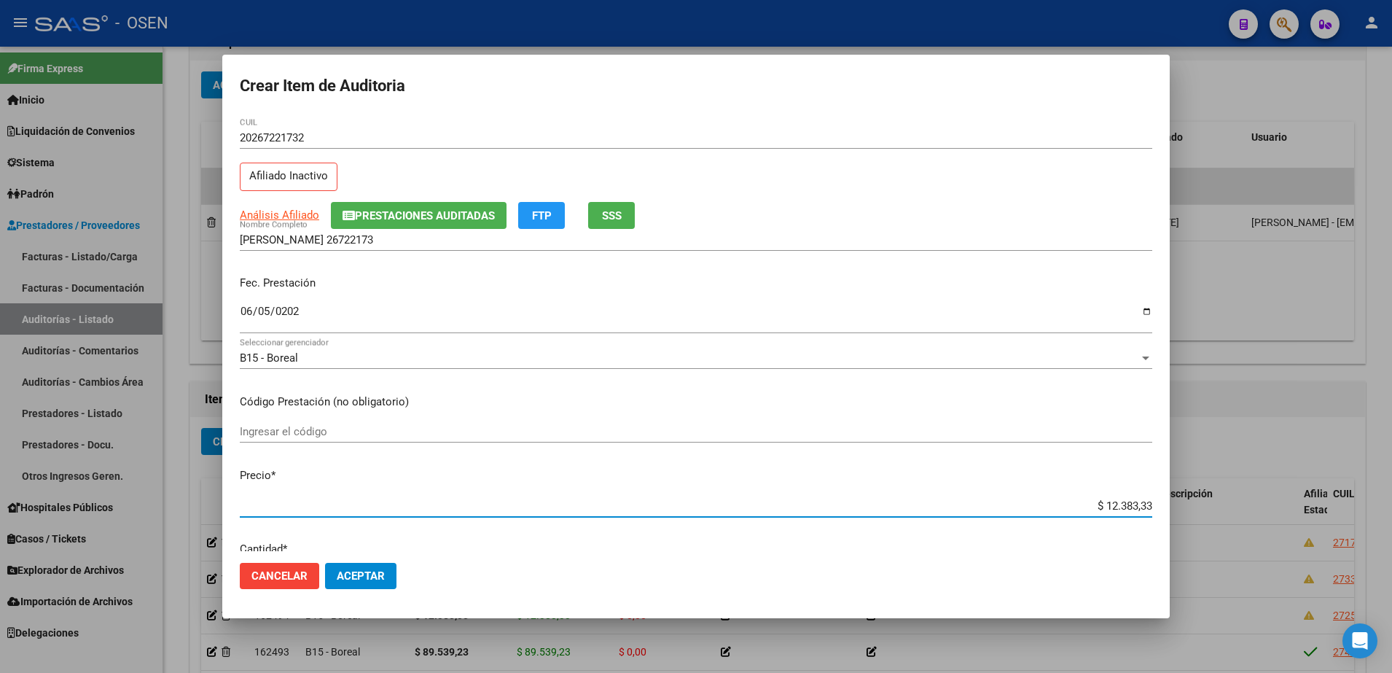
type input "$ 12.383,33"
click at [500, 240] on input "RODRIGUEZ CRISTIAN 26722173" at bounding box center [696, 239] width 912 height 13
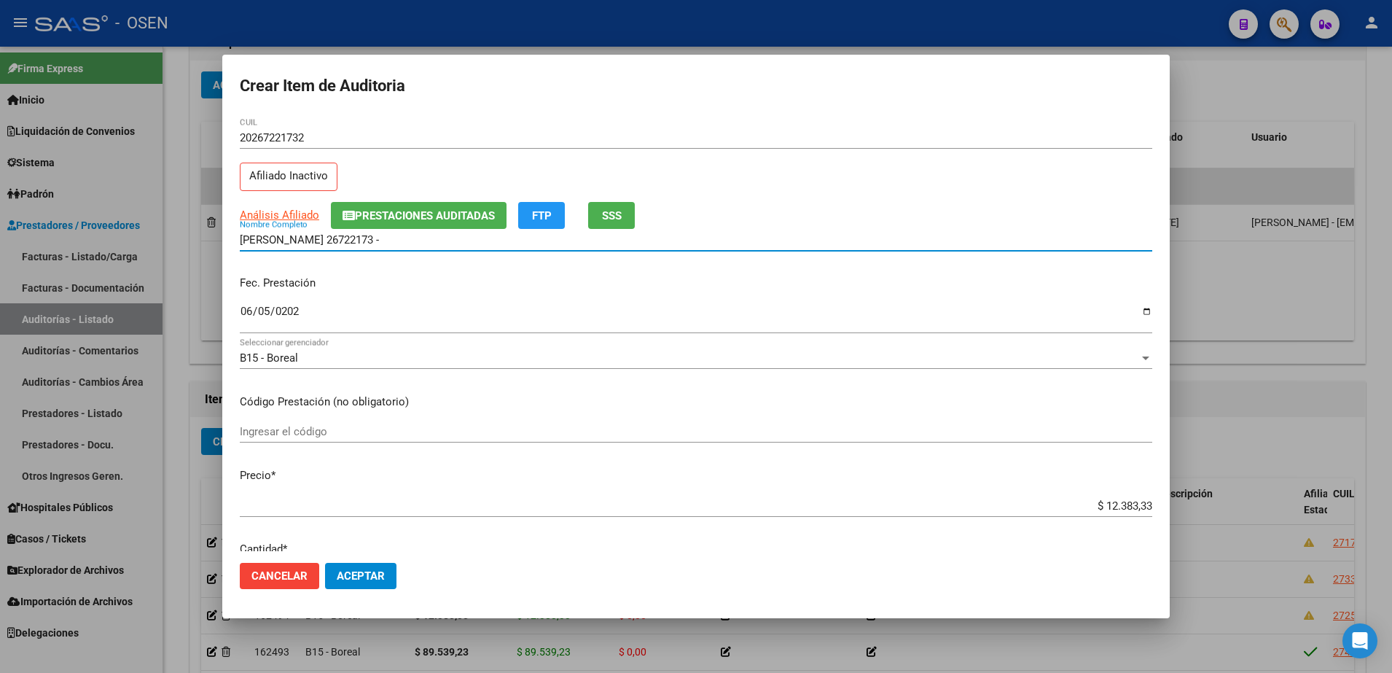
paste input "$ 12.383,33"
drag, startPoint x: 505, startPoint y: 239, endPoint x: 140, endPoint y: 240, distance: 365.0
click at [140, 240] on div "Crear Item de Auditoria 26722173 Nro Documento 20267221732 CUIL Afiliado Inacti…" at bounding box center [696, 336] width 1392 height 673
click at [468, 244] on input "RODRIGUEZ CRISTIAN 26722173 -$ 12.383,33" at bounding box center [696, 239] width 912 height 13
drag, startPoint x: 473, startPoint y: 243, endPoint x: 350, endPoint y: 243, distance: 123.1
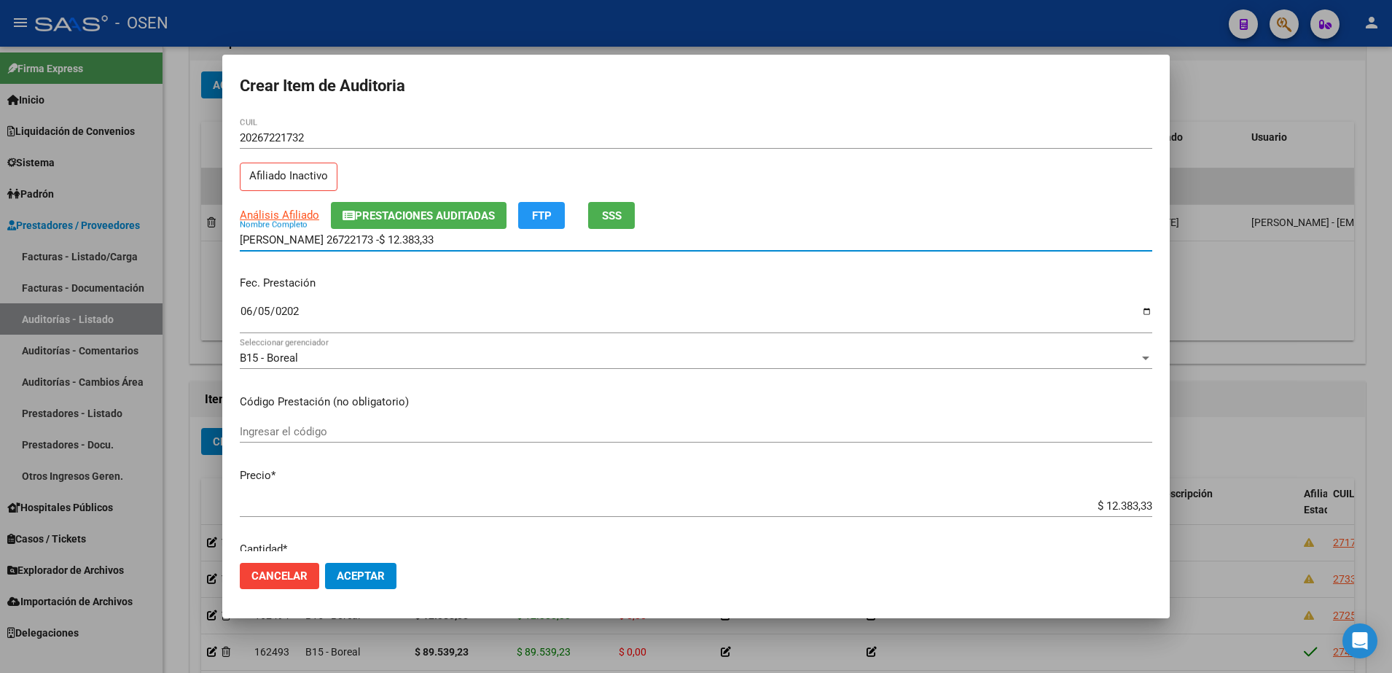
click at [349, 243] on input "RODRIGUEZ CRISTIAN 26722173 -$ 12.383,33" at bounding box center [696, 239] width 912 height 13
type input "RODRIGUEZ CRISTIAN"
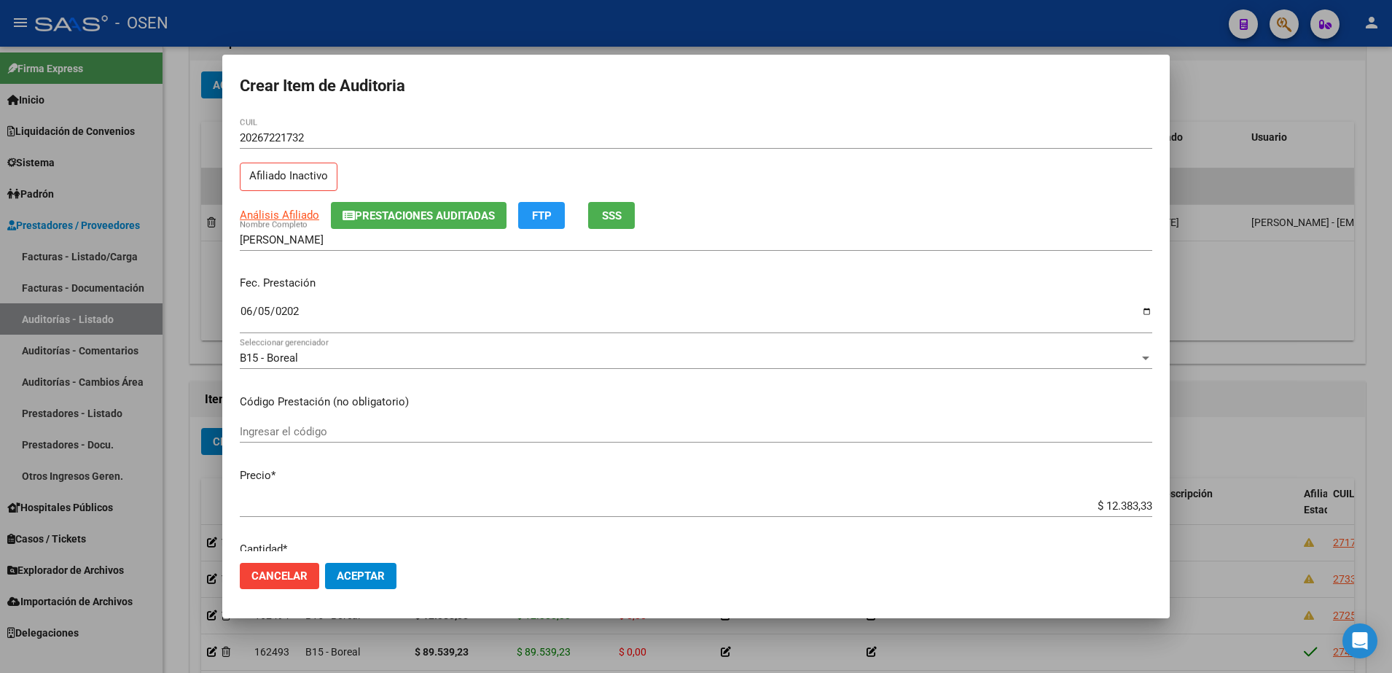
click at [334, 551] on mat-dialog-actions "Cancelar Aceptar" at bounding box center [696, 576] width 912 height 50
click at [358, 584] on button "Aceptar" at bounding box center [360, 576] width 71 height 26
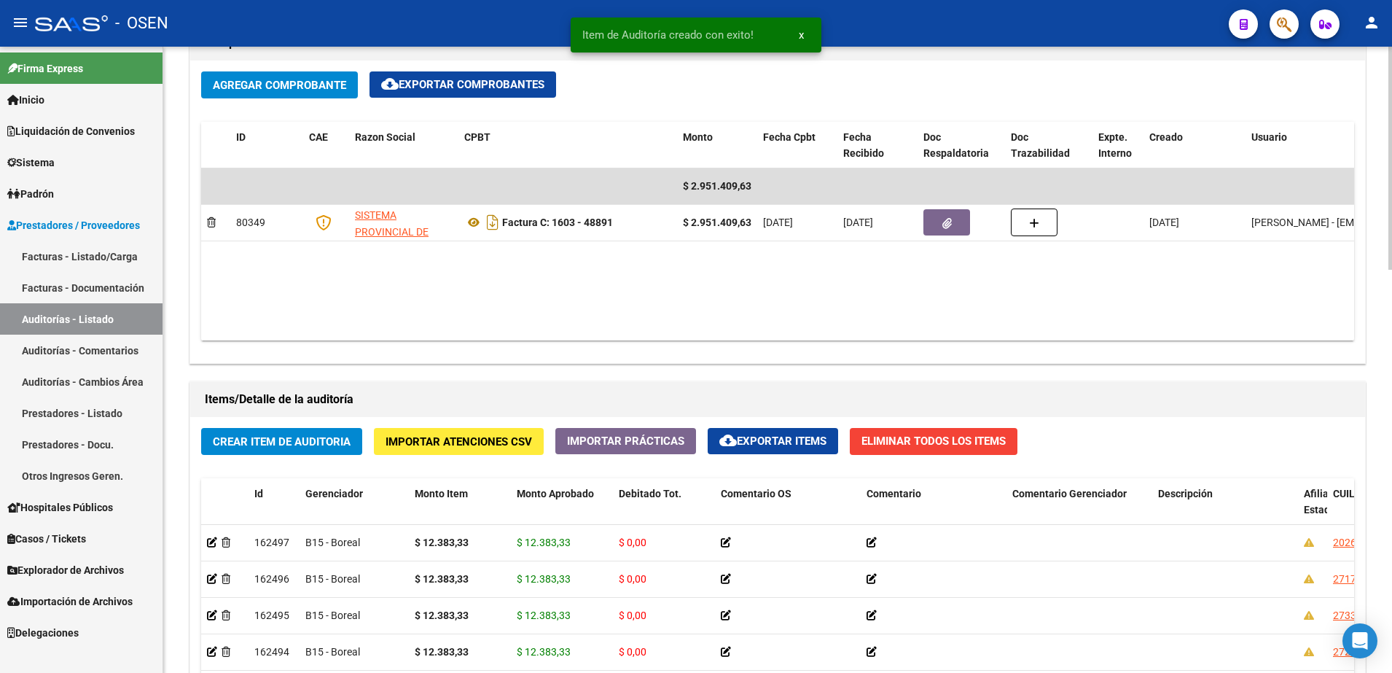
click at [294, 448] on button "Crear Item de Auditoria" at bounding box center [281, 441] width 161 height 27
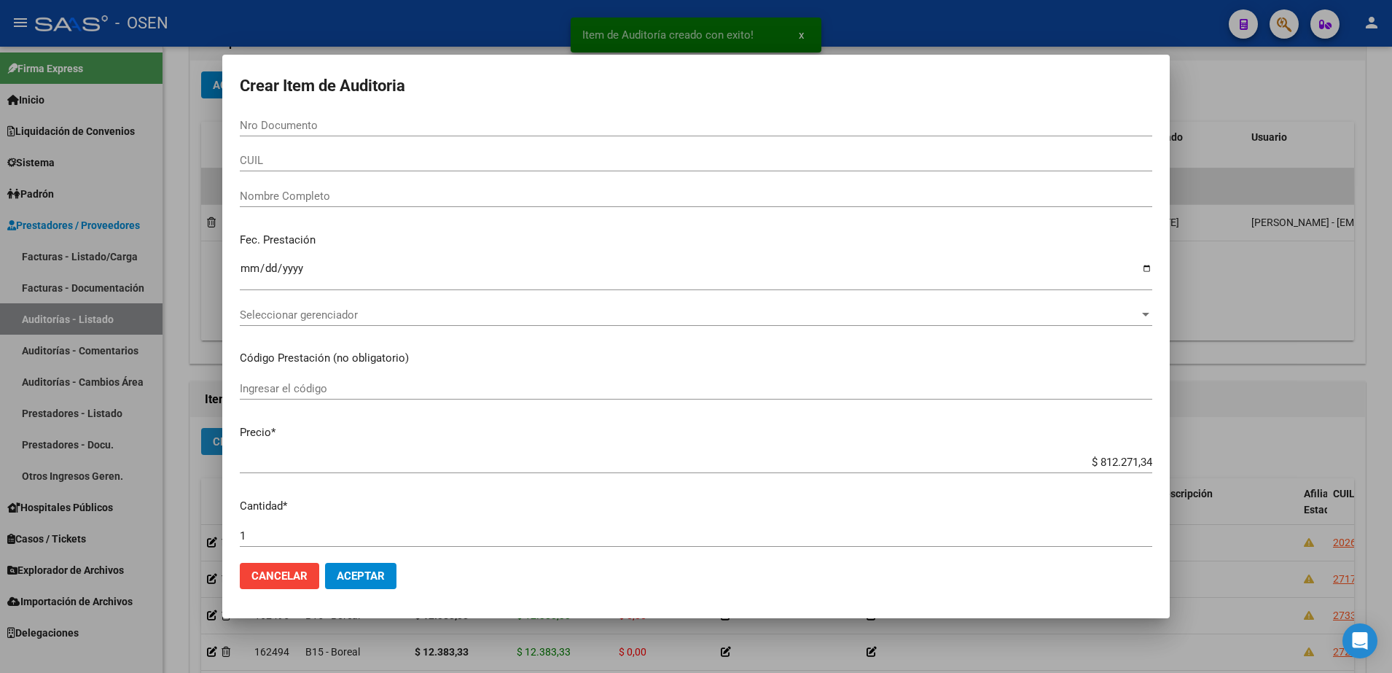
paste input "45232399"
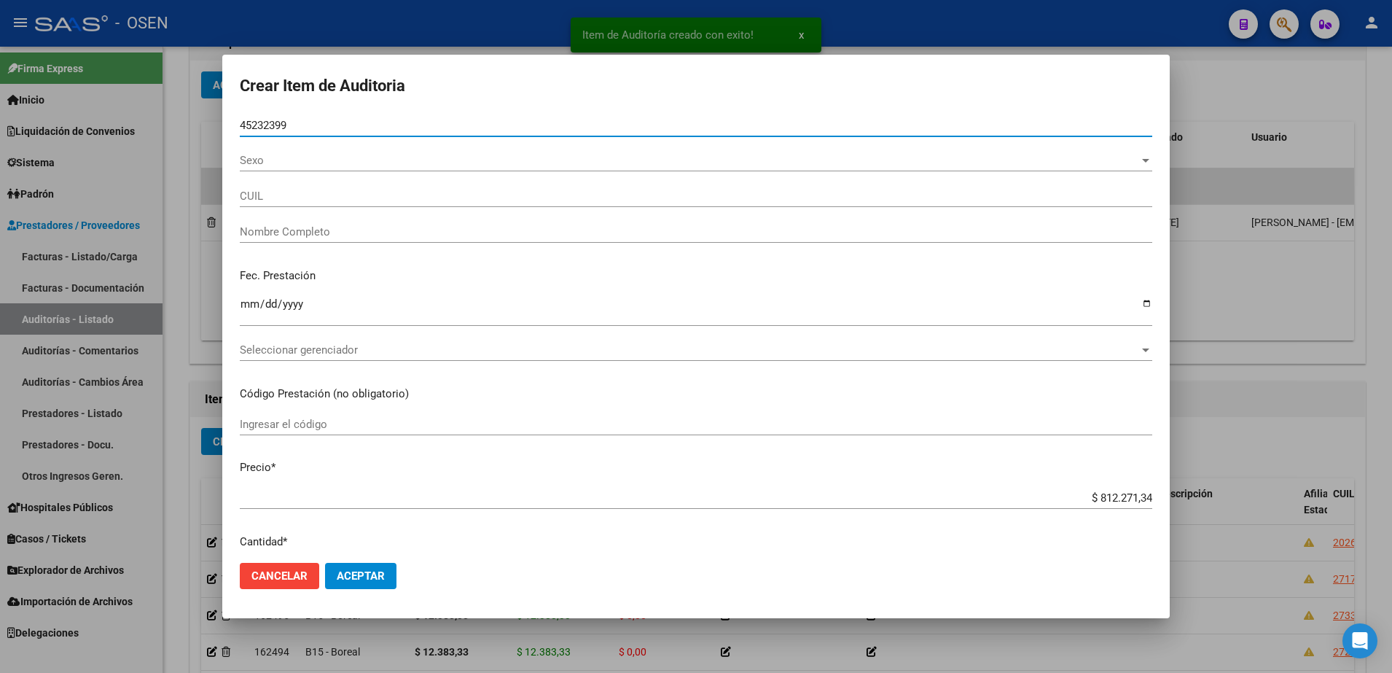
type input "45232399"
type input "20452323991"
type input "CANEPPA ALEJO"
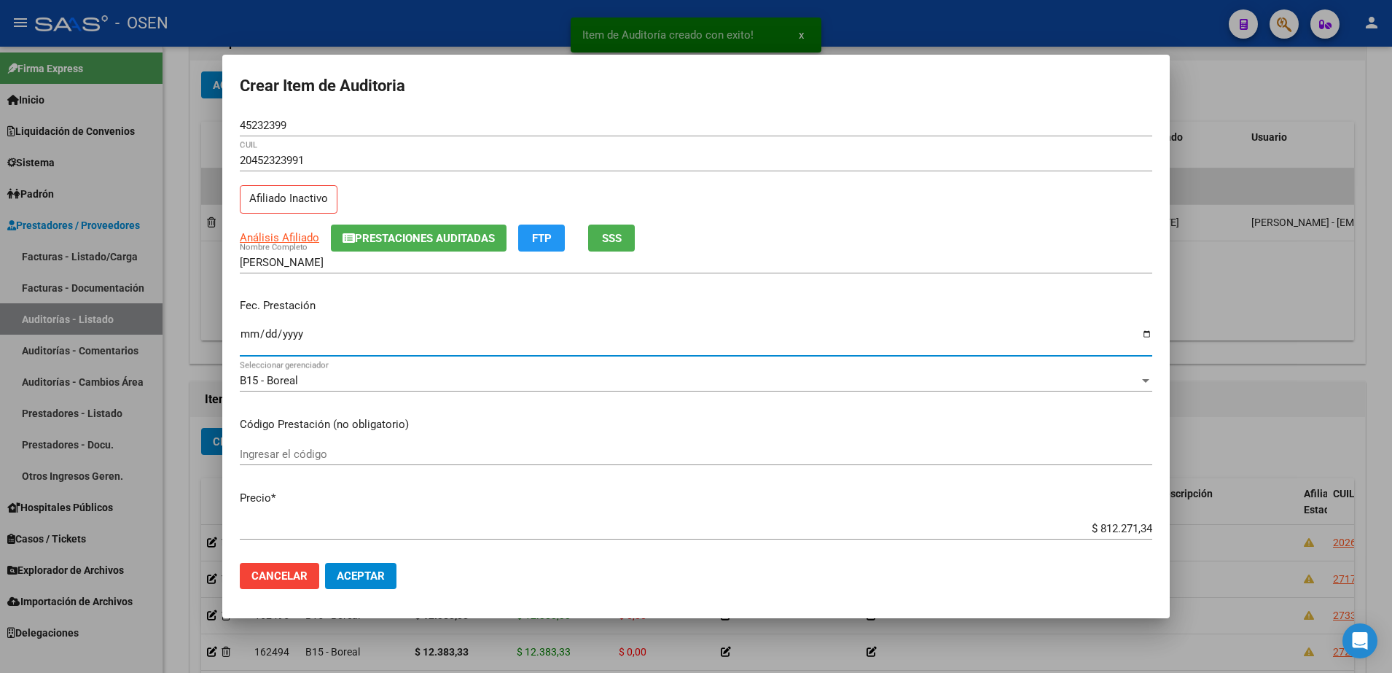
drag, startPoint x: 254, startPoint y: 333, endPoint x: 249, endPoint y: 324, distance: 10.4
click at [254, 332] on input "Ingresar la fecha" at bounding box center [696, 339] width 912 height 23
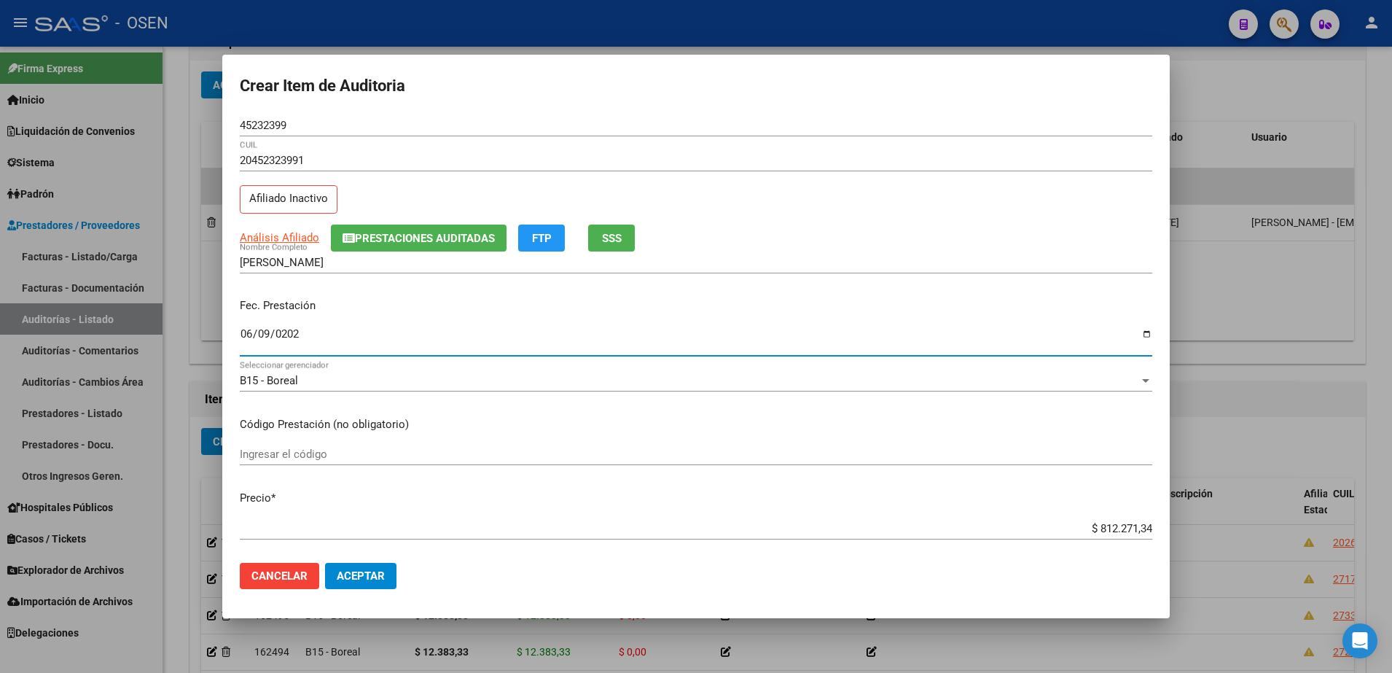
type input "2025-06-09"
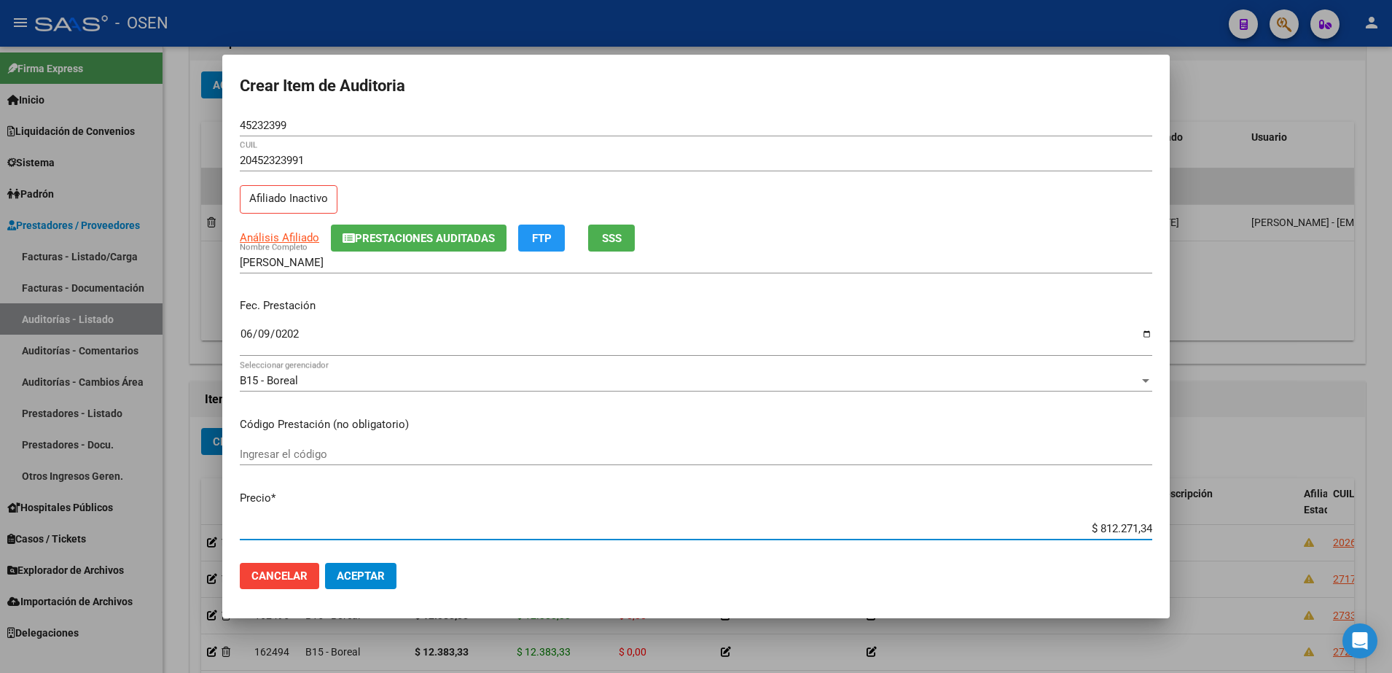
paste input "35.460,91"
type input "$ 35.460,91"
click at [273, 123] on input "45232399" at bounding box center [696, 125] width 912 height 13
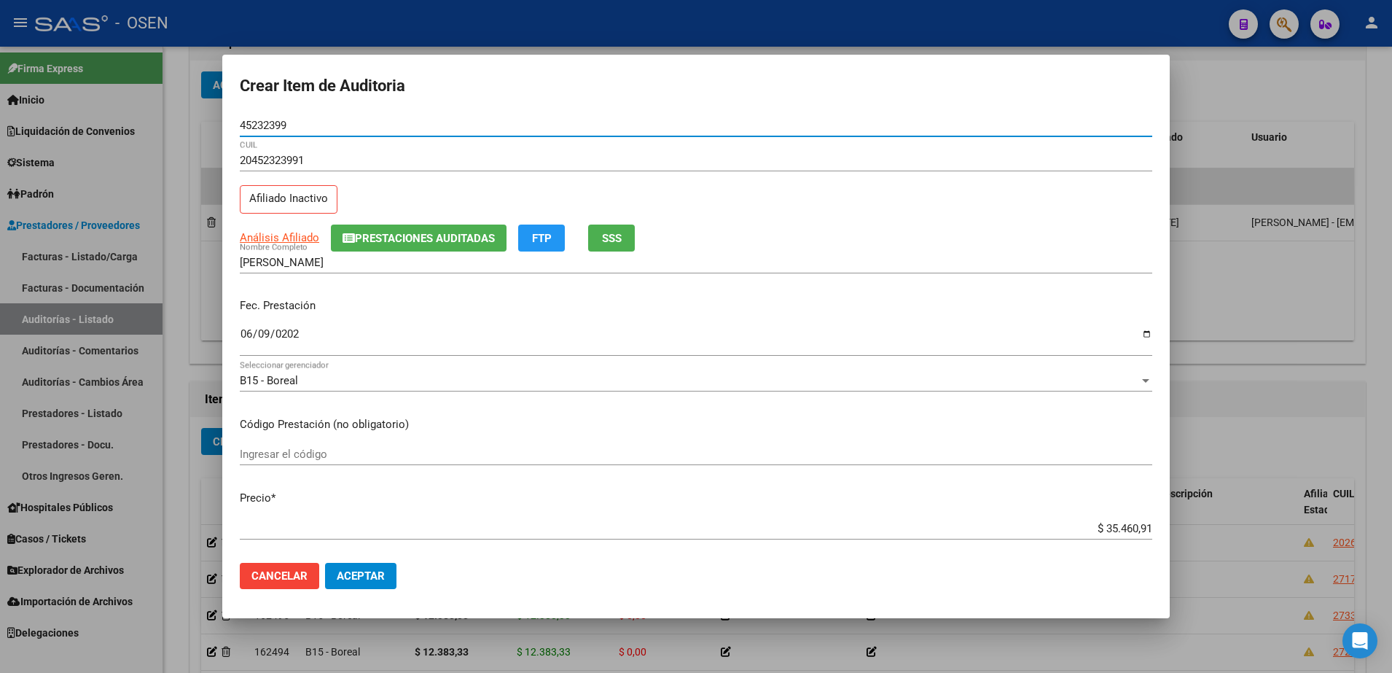
click at [273, 123] on input "45232399" at bounding box center [696, 125] width 912 height 13
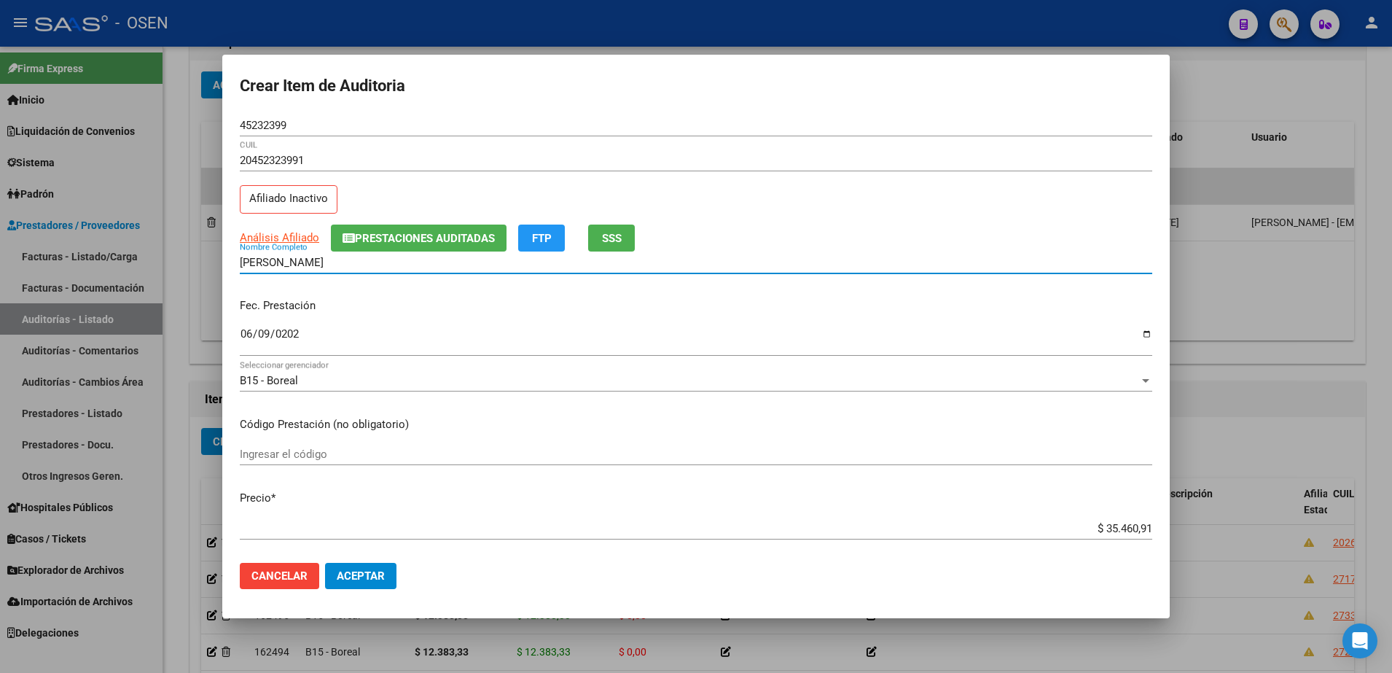
click at [339, 259] on input "CANEPPA ALEJO" at bounding box center [696, 262] width 912 height 13
click at [326, 264] on input "CANEPPA ALEJO" at bounding box center [696, 262] width 912 height 13
paste input "45232399"
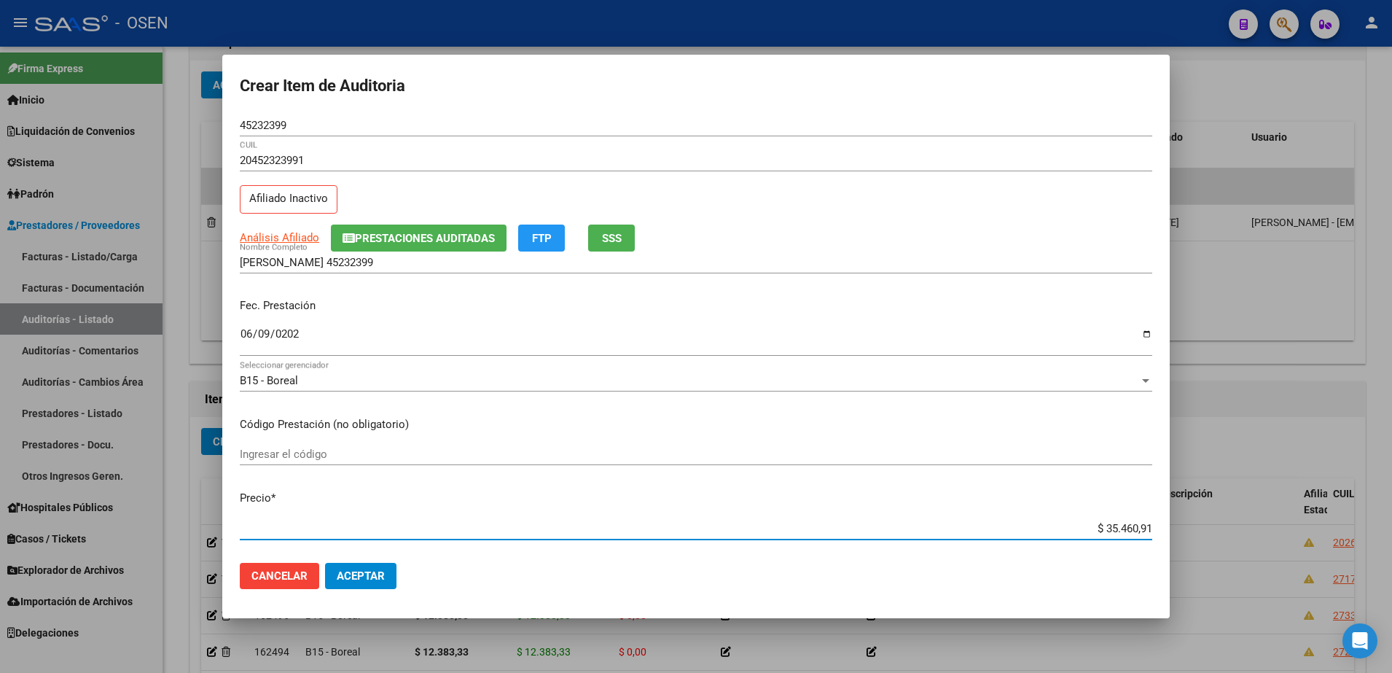
drag, startPoint x: 1062, startPoint y: 522, endPoint x: 1181, endPoint y: 522, distance: 119.5
click at [1181, 522] on div "Crear Item de Auditoria 45232399 Nro Documento 20452323991 CUIL Afiliado Inacti…" at bounding box center [696, 336] width 1392 height 673
click at [402, 262] on input "CANEPPA ALEJO 45232399" at bounding box center [696, 262] width 912 height 13
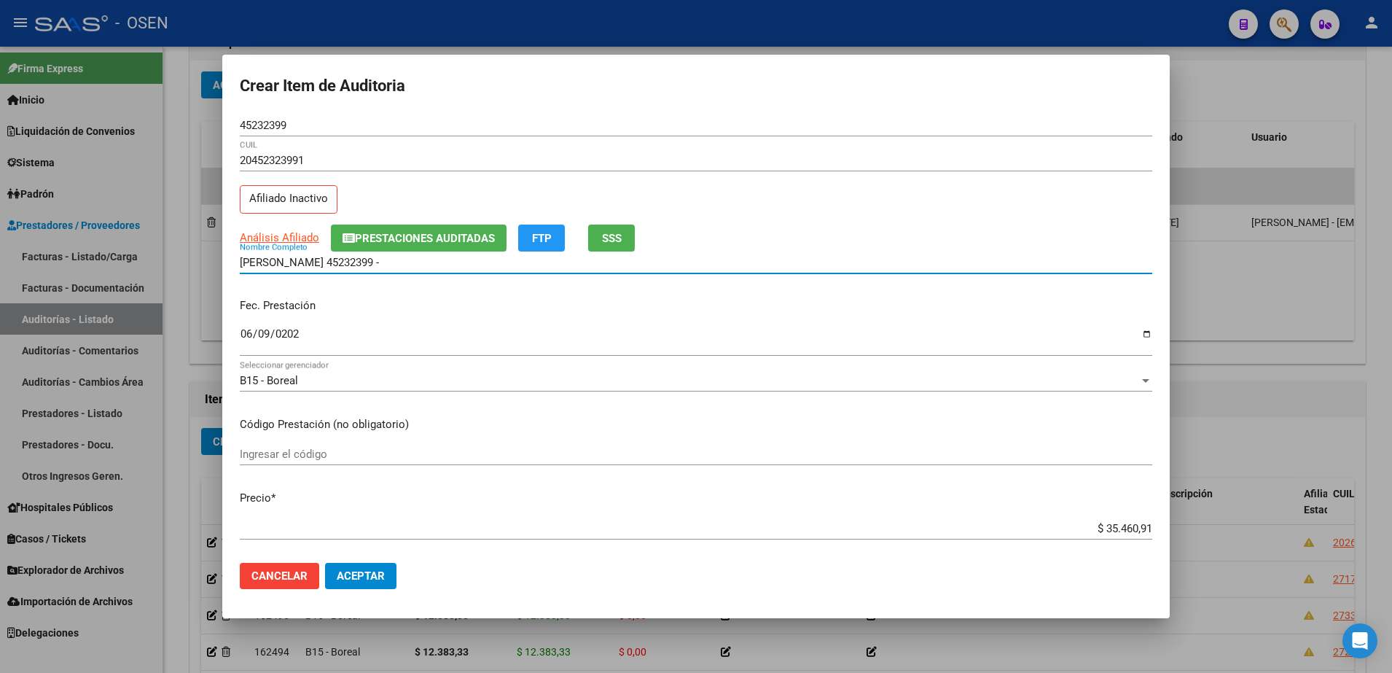
paste input "$ 35.460,91"
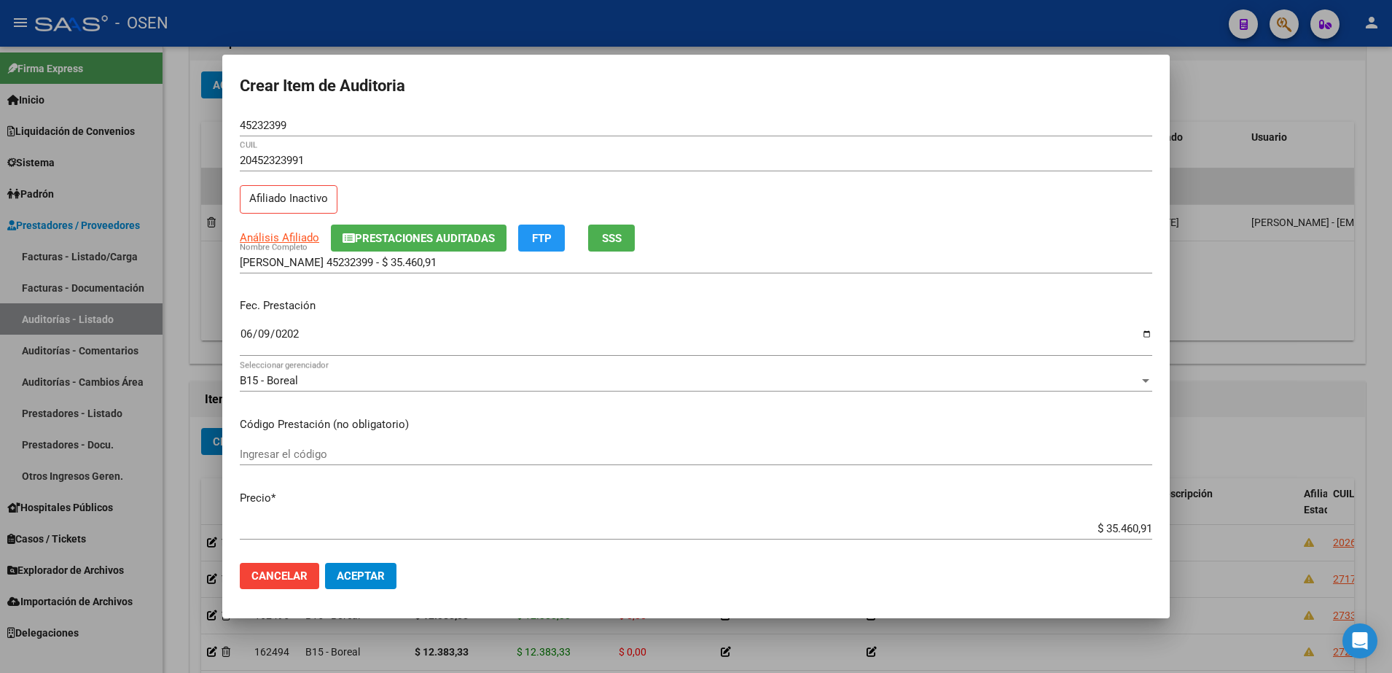
drag, startPoint x: 453, startPoint y: 269, endPoint x: 299, endPoint y: 269, distance: 153.7
click at [299, 269] on div "CANEPPA ALEJO 45232399 - $ 35.460,91 Nombre Completo" at bounding box center [696, 262] width 912 height 22
click at [358, 262] on input "CANEPPA ALEJO 45232399 - $ 35.460,91" at bounding box center [696, 262] width 912 height 13
drag, startPoint x: 455, startPoint y: 256, endPoint x: 177, endPoint y: 257, distance: 278.3
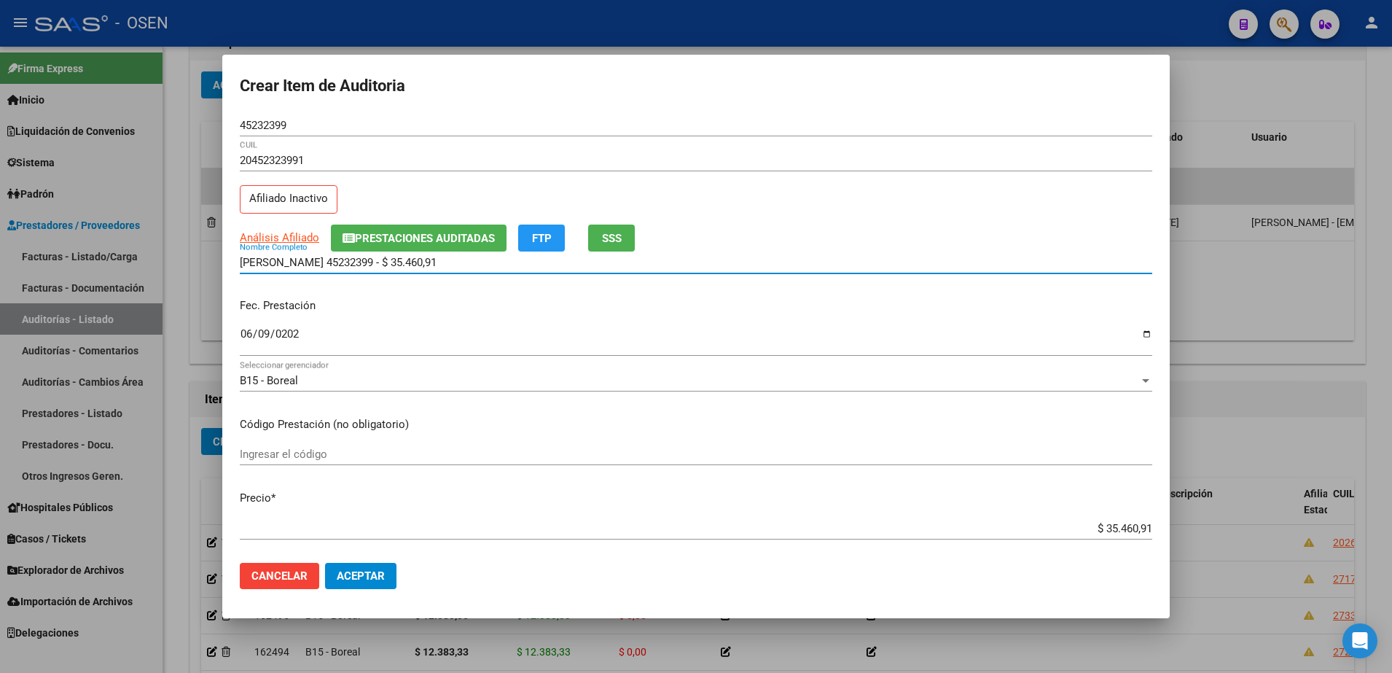
click at [177, 257] on div "Crear Item de Auditoria 45232399 Nro Documento 20452323991 CUIL Afiliado Inacti…" at bounding box center [696, 336] width 1392 height 673
click at [446, 267] on input "CANEPPA ALEJO 45232399 - $ 35.460,91" at bounding box center [696, 262] width 912 height 13
drag, startPoint x: 448, startPoint y: 264, endPoint x: 321, endPoint y: 264, distance: 126.8
click at [321, 264] on input "CANEPPA ALEJO 45232399 - $ 35.460,91" at bounding box center [696, 262] width 912 height 13
type input "CANEPPA ALEJO"
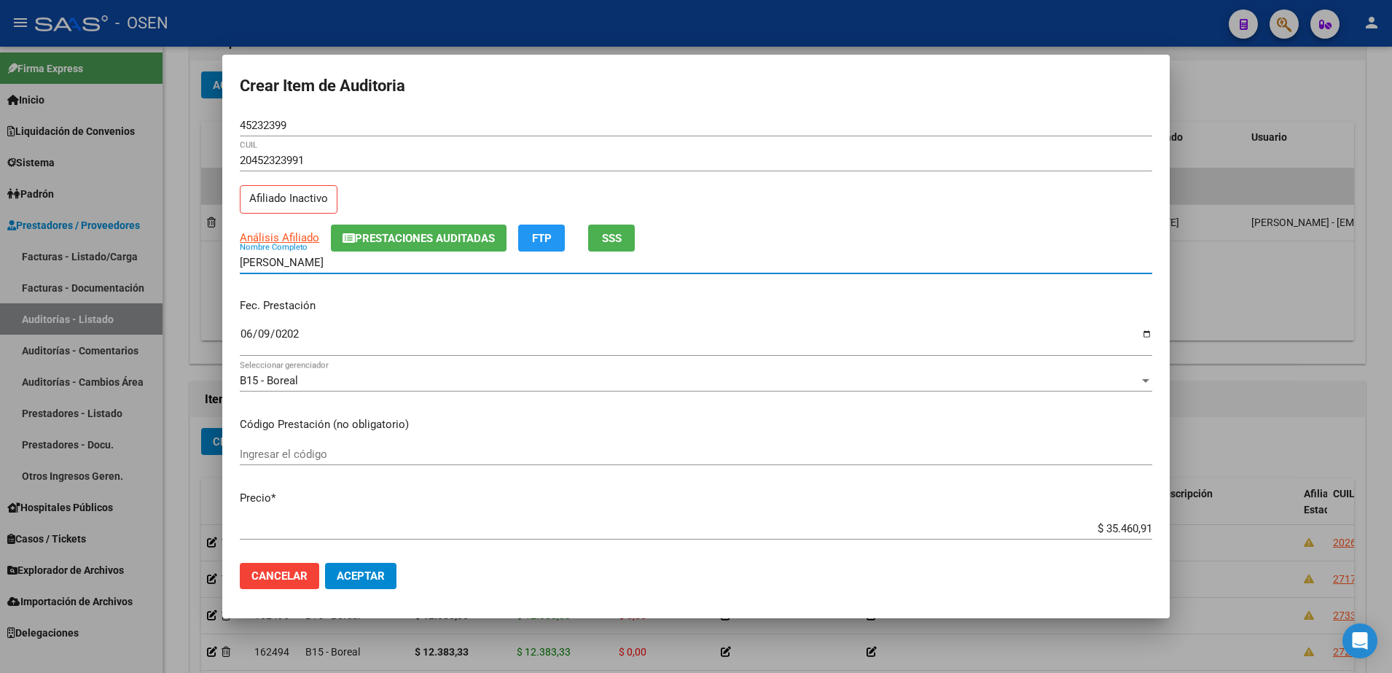
click at [372, 569] on span "Aceptar" at bounding box center [361, 575] width 48 height 13
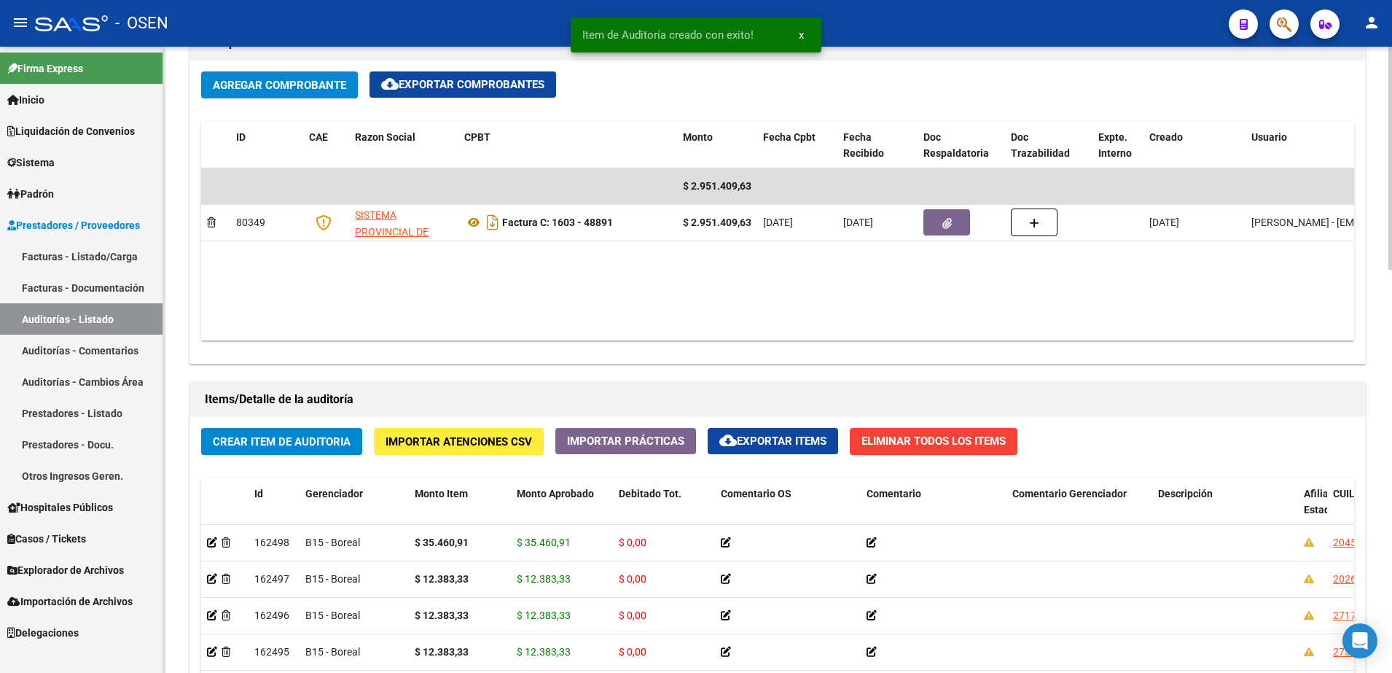
click at [360, 428] on button "Crear Item de Auditoria" at bounding box center [281, 441] width 161 height 27
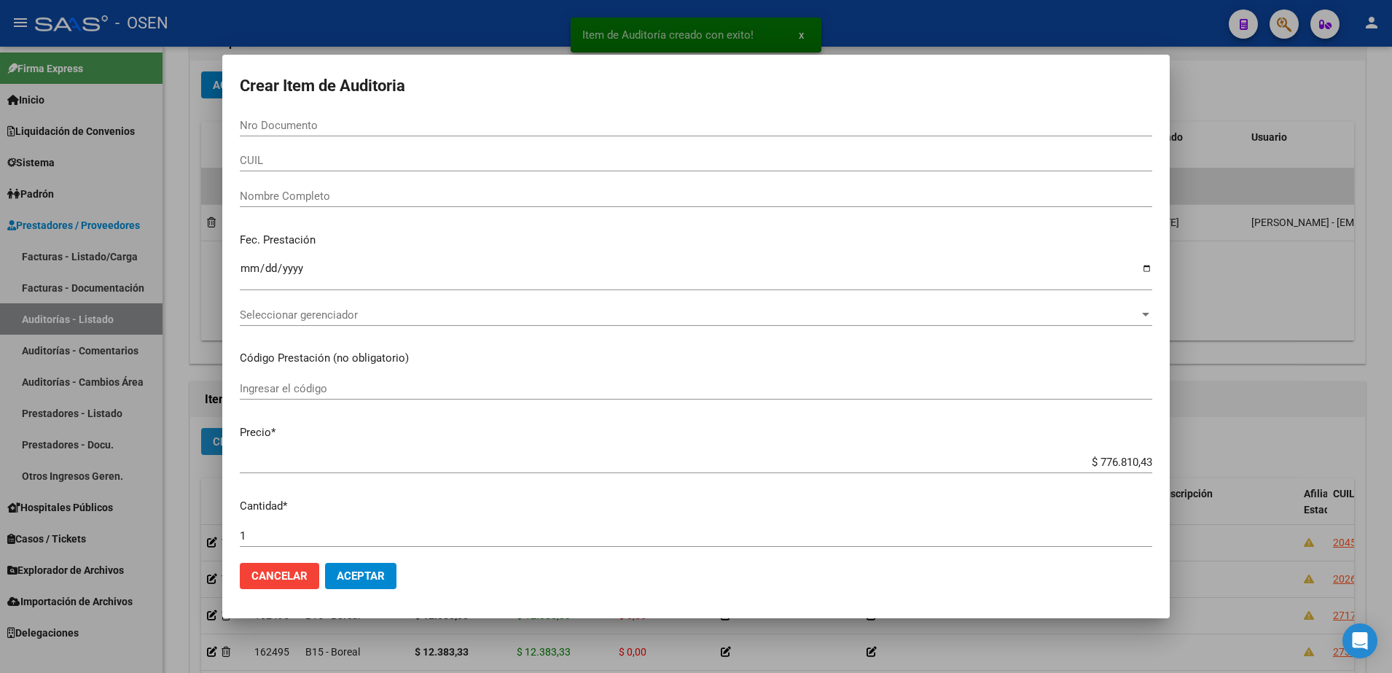
paste input "22664738"
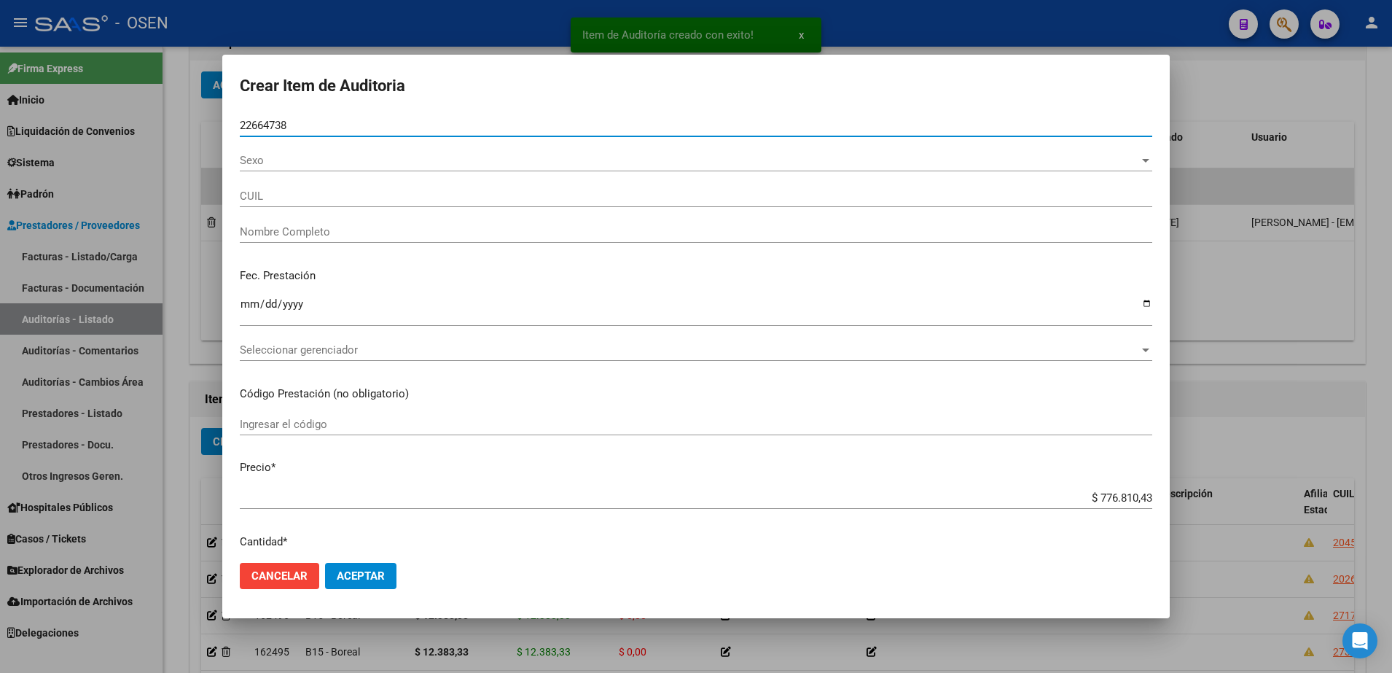
type input "22664738"
type input "23226647384"
type input "PETTOROSSI CLAUDIA VERONICA -"
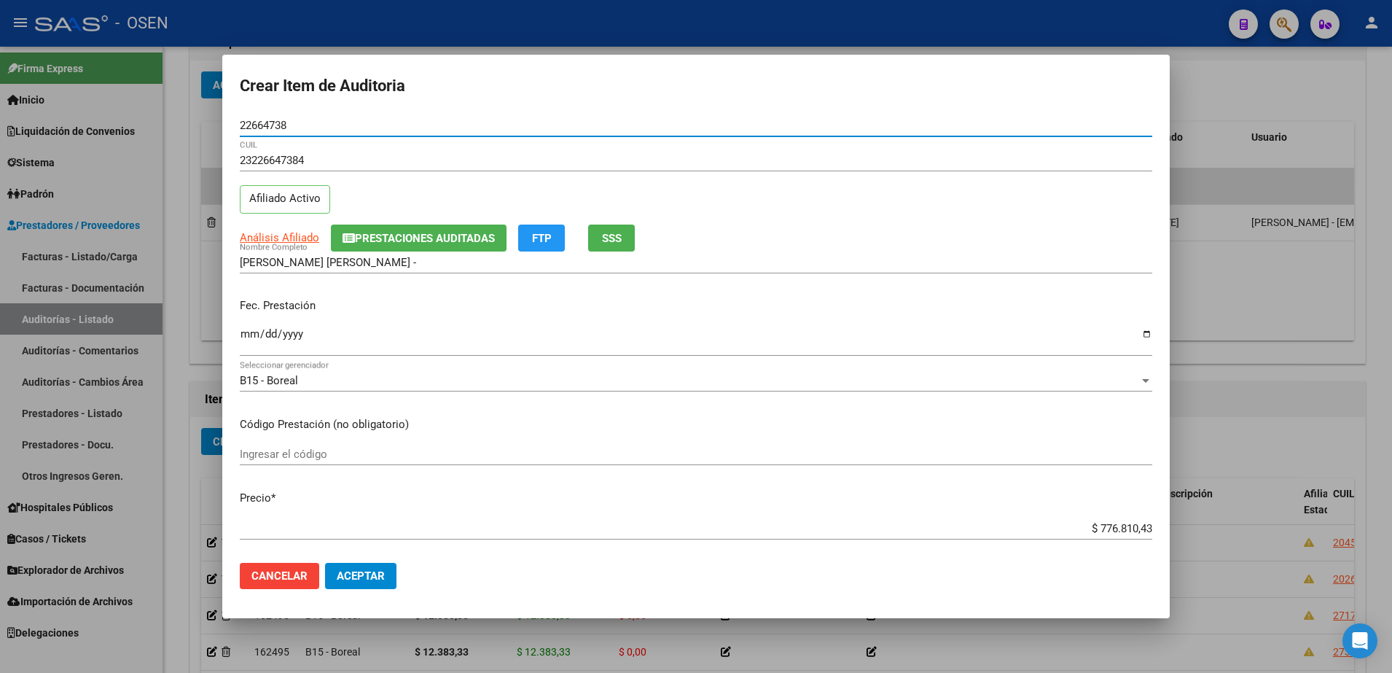
click at [246, 333] on input "Ingresar la fecha" at bounding box center [696, 339] width 912 height 23
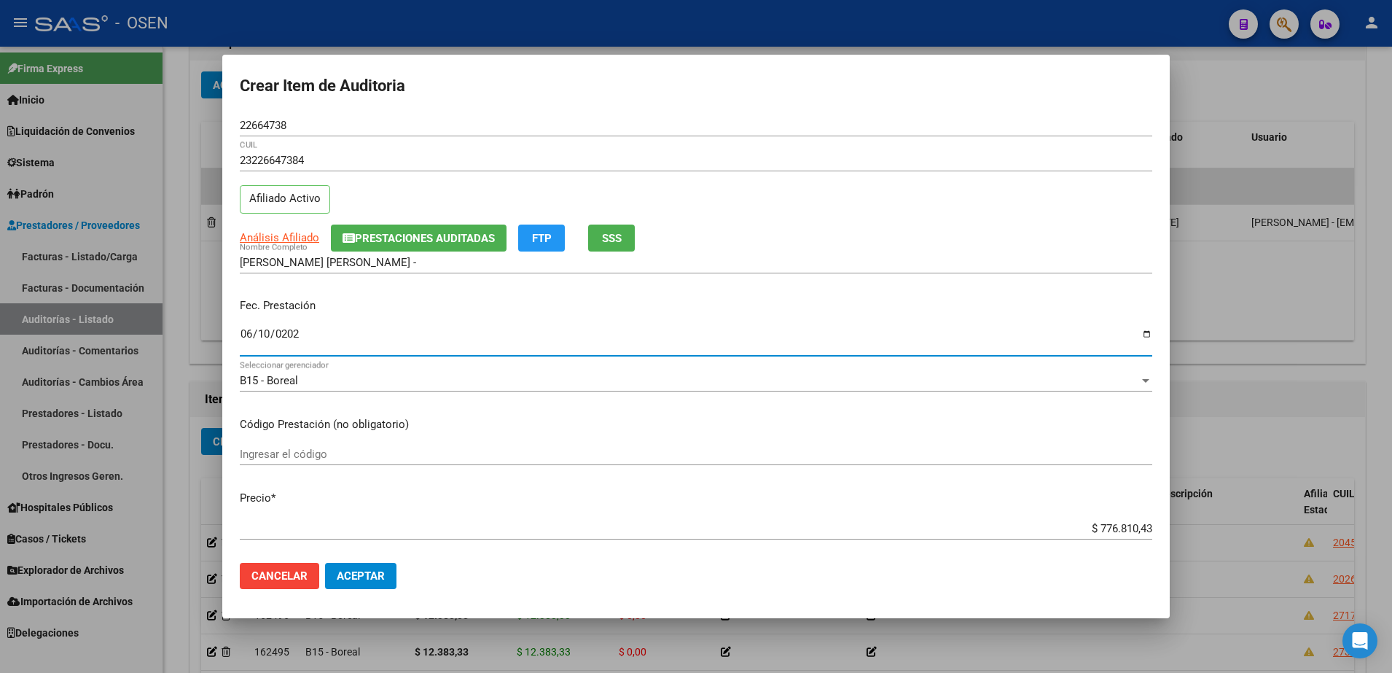
type input "2025-06-10"
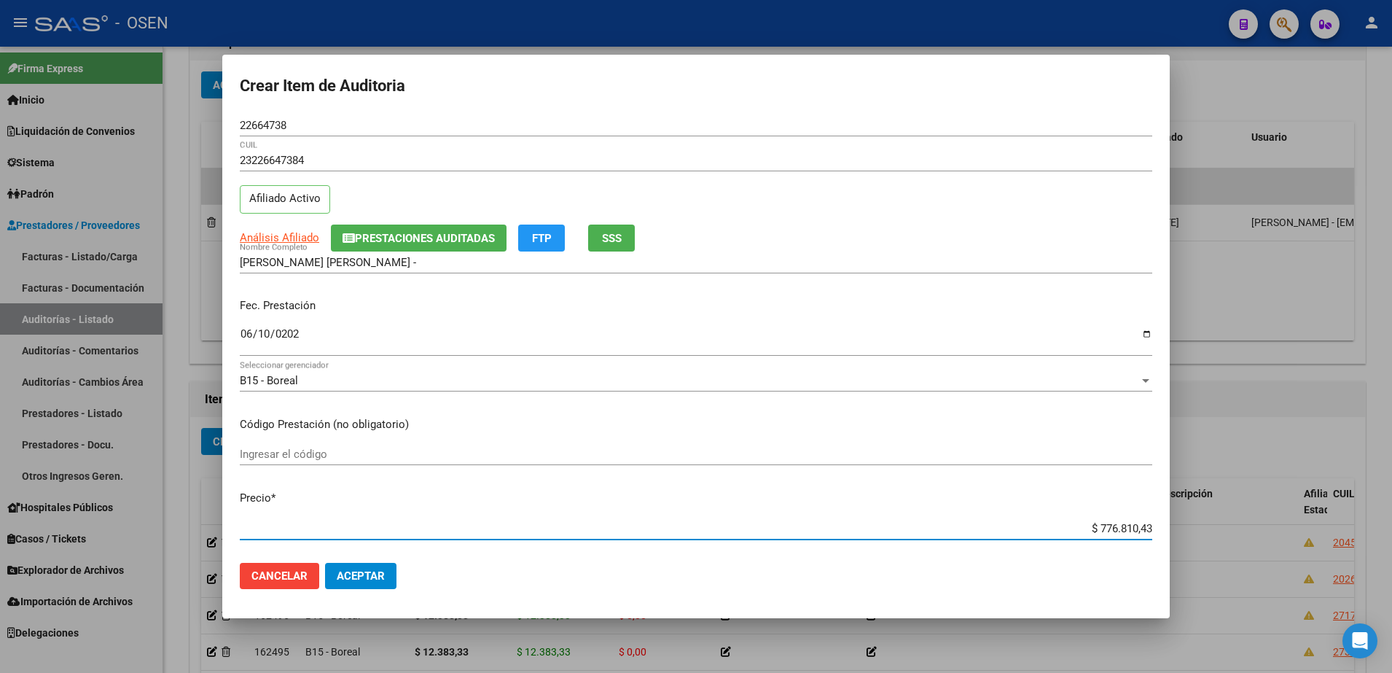
paste input "12.383,3"
type input "$ 12.383,33"
click at [379, 577] on span "Aceptar" at bounding box center [361, 575] width 48 height 13
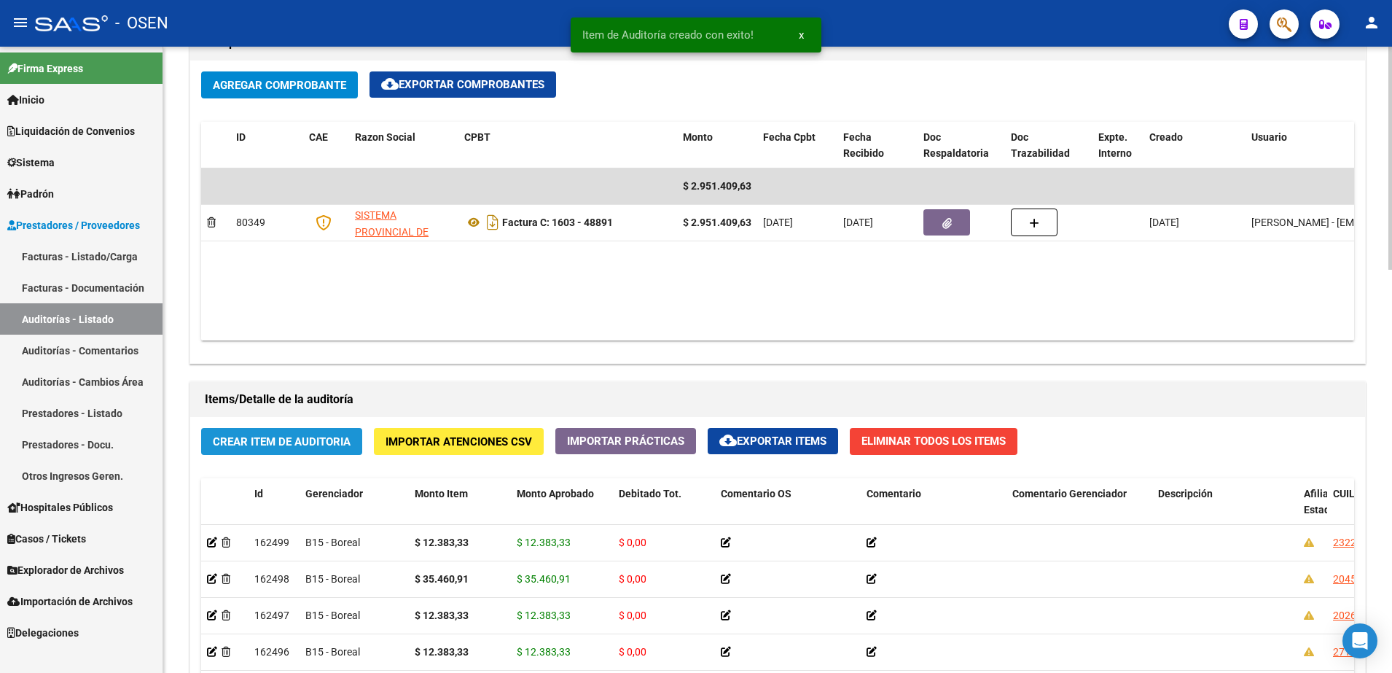
click at [361, 441] on button "Crear Item de Auditoria" at bounding box center [281, 441] width 161 height 27
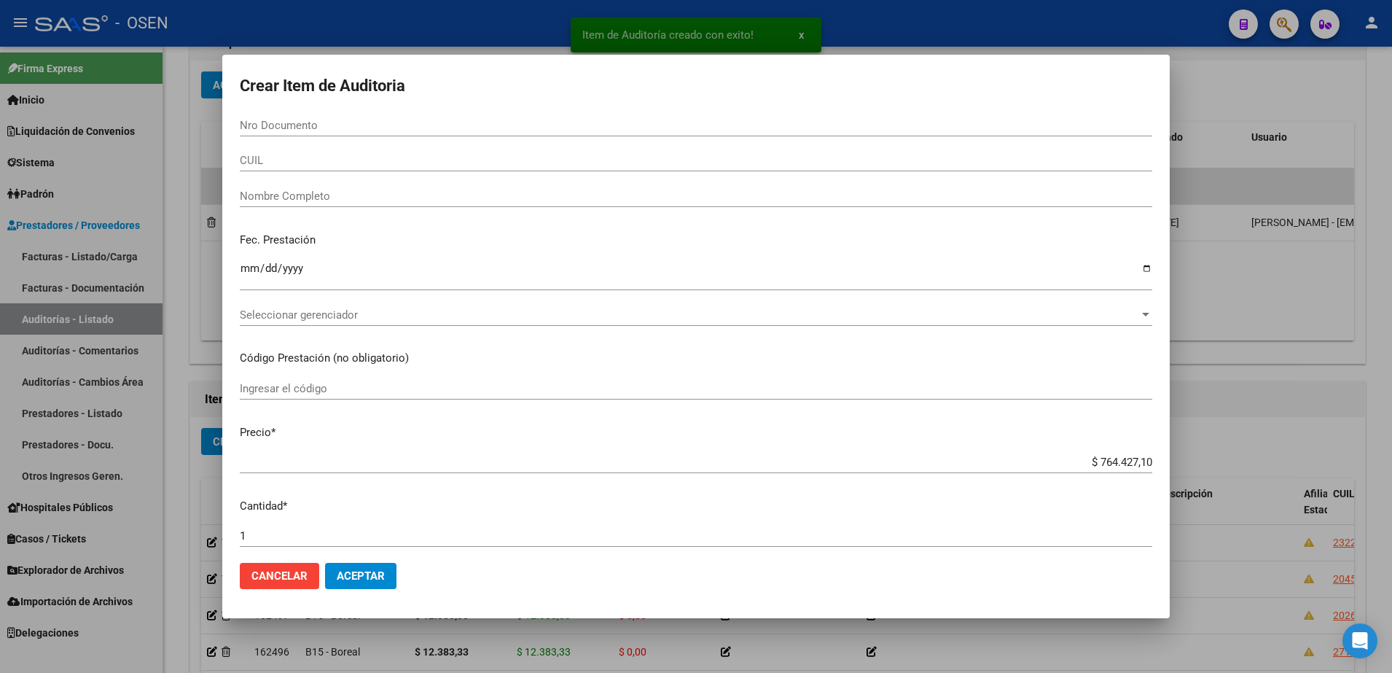
paste input "23565667"
type input "23565667"
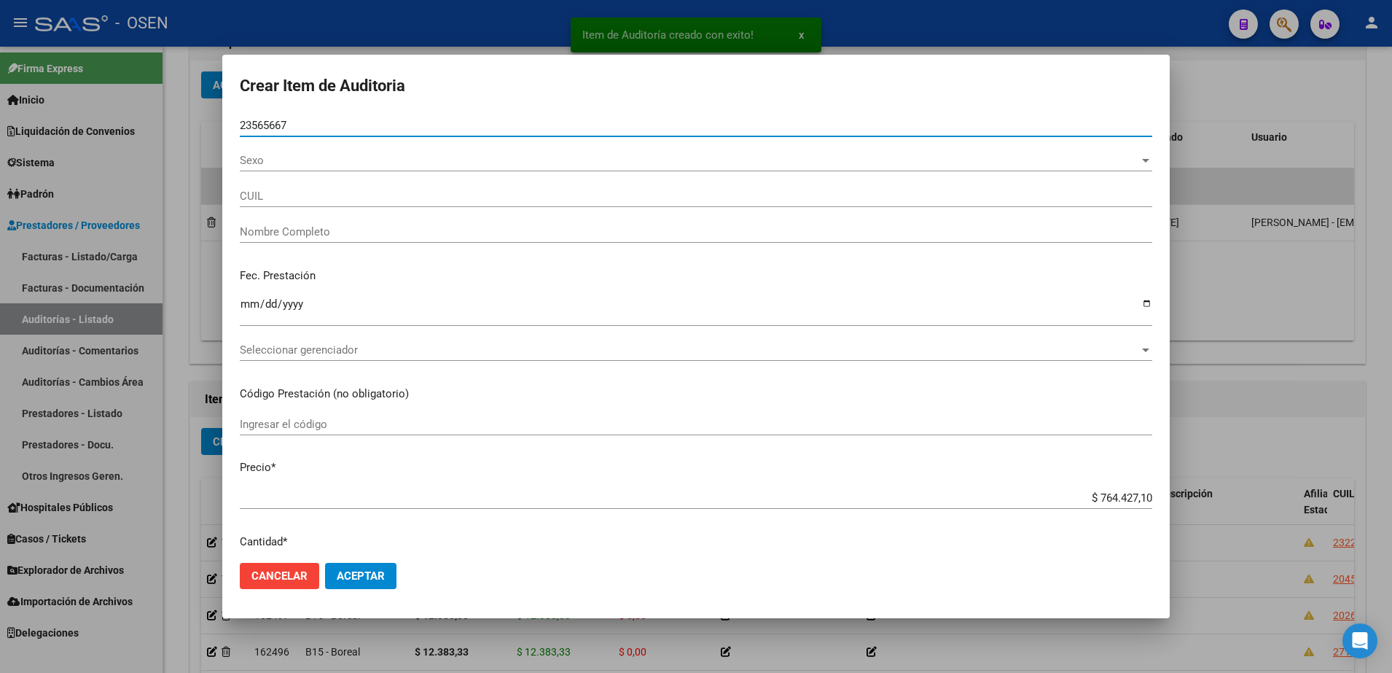
type input "20235656672"
type input "BARBOZA JORGE ARIEL"
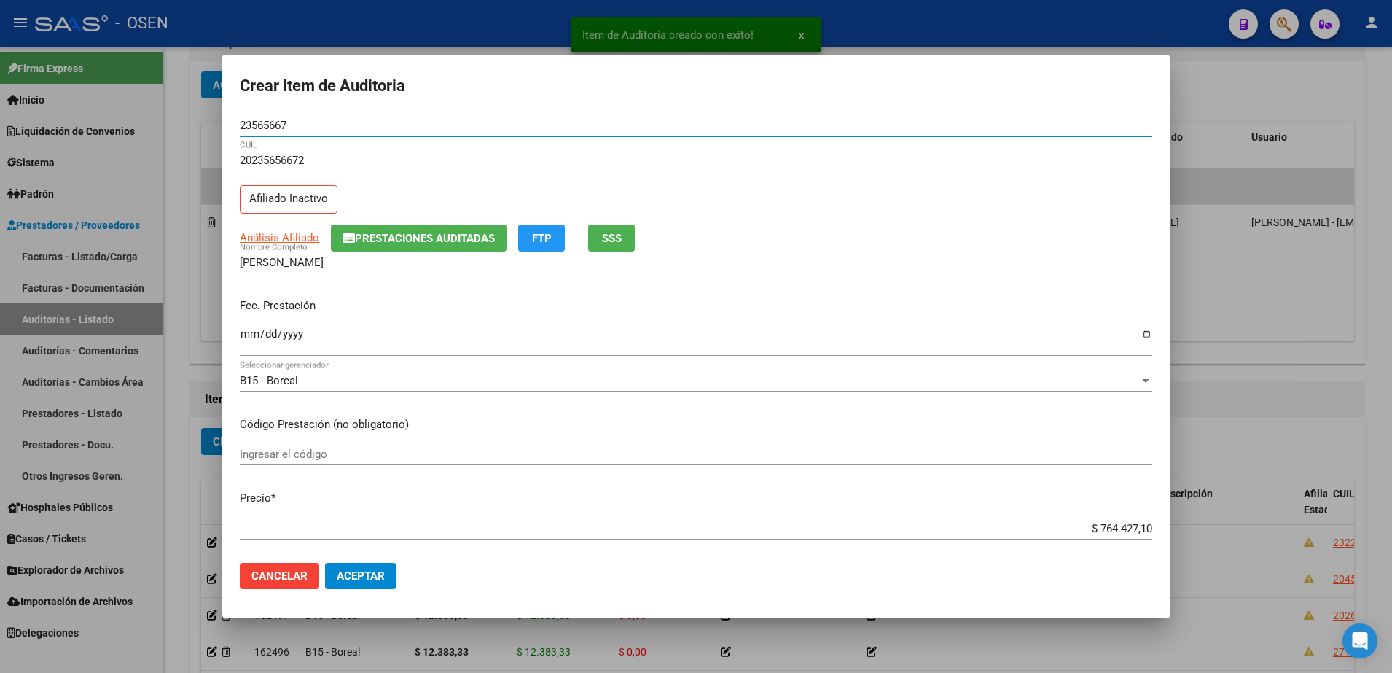
type input "23565667"
click at [625, 235] on button "SSS" at bounding box center [611, 237] width 47 height 27
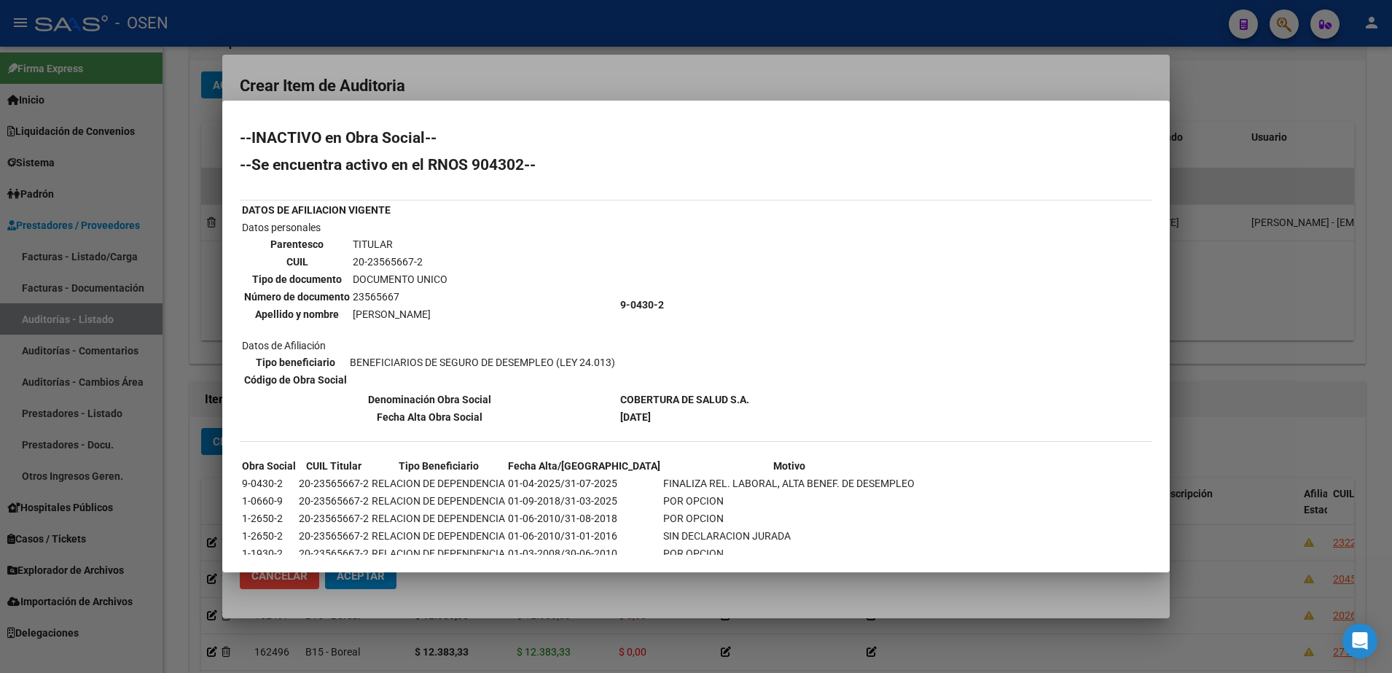
scroll to position [37, 0]
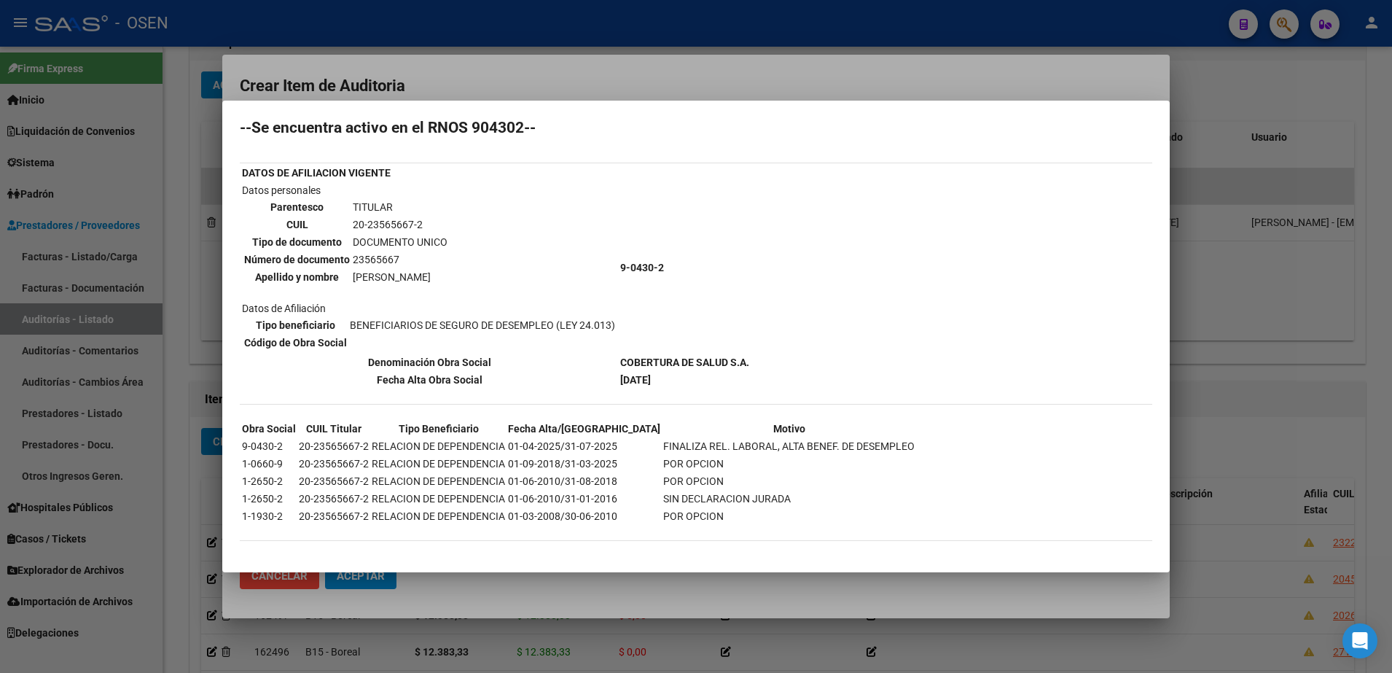
click at [656, 73] on div at bounding box center [696, 336] width 1392 height 673
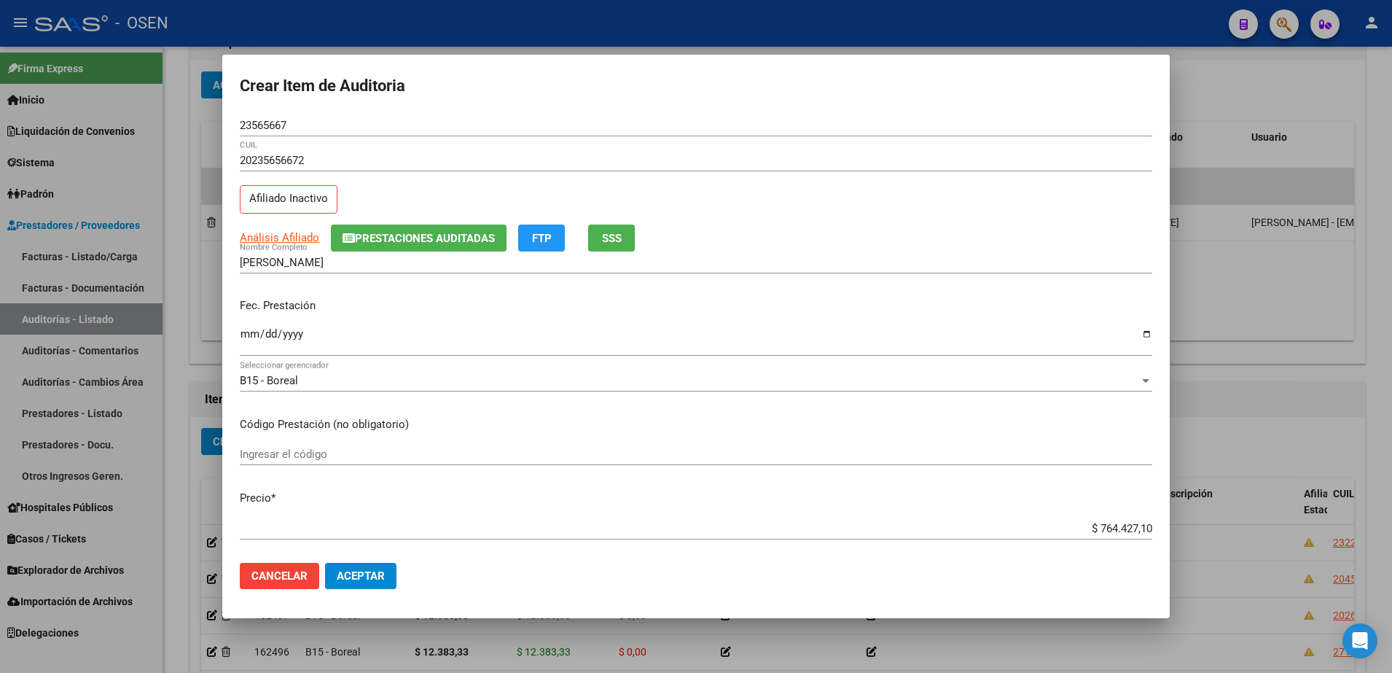
click at [251, 332] on input "Ingresar la fecha" at bounding box center [696, 339] width 912 height 23
type input "2025-06-12"
click at [1100, 512] on mat-dialog-content "23565667 Nro Documento 20235656672 CUIL Afiliado Inactivo Análisis Afiliado Pre…" at bounding box center [695, 332] width 947 height 437
click at [1105, 520] on div "$ 764.427,10 Ingresar el precio" at bounding box center [696, 528] width 912 height 22
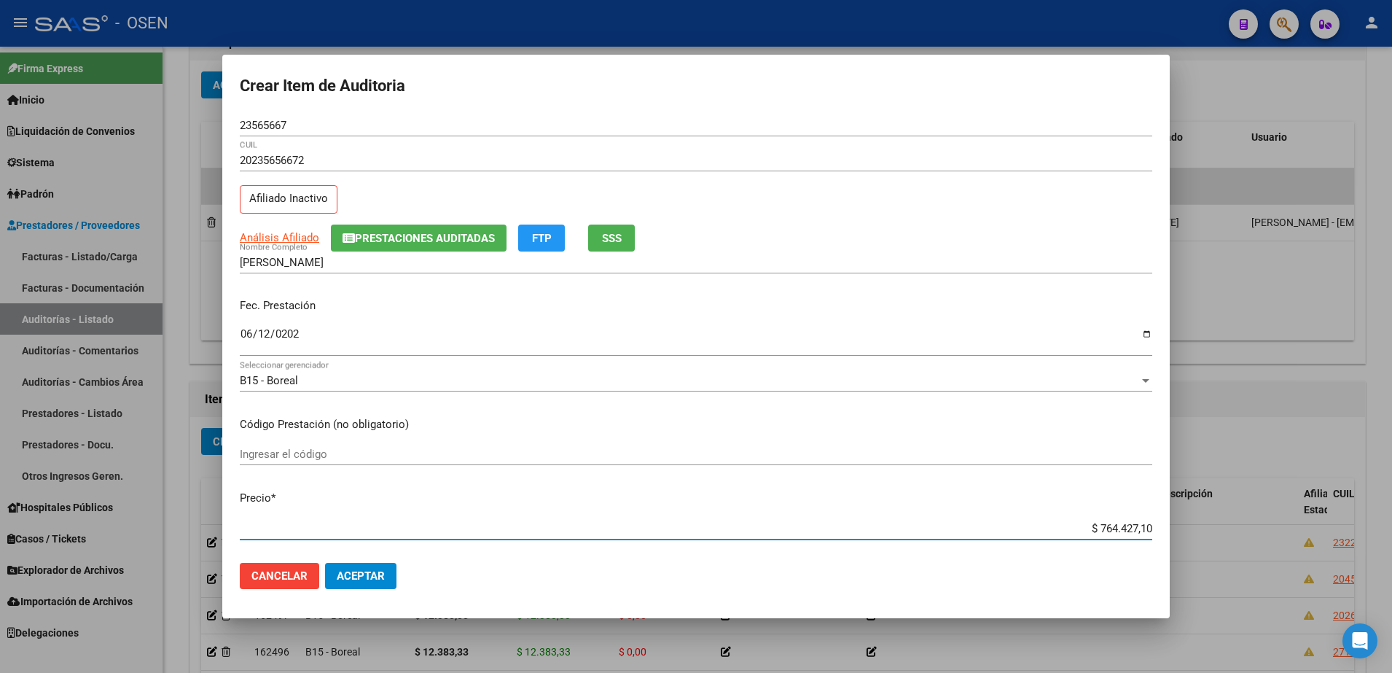
click at [1109, 525] on input "$ 764.427,10" at bounding box center [696, 528] width 912 height 13
paste input "35.460,91"
type input "$ 35.460,91"
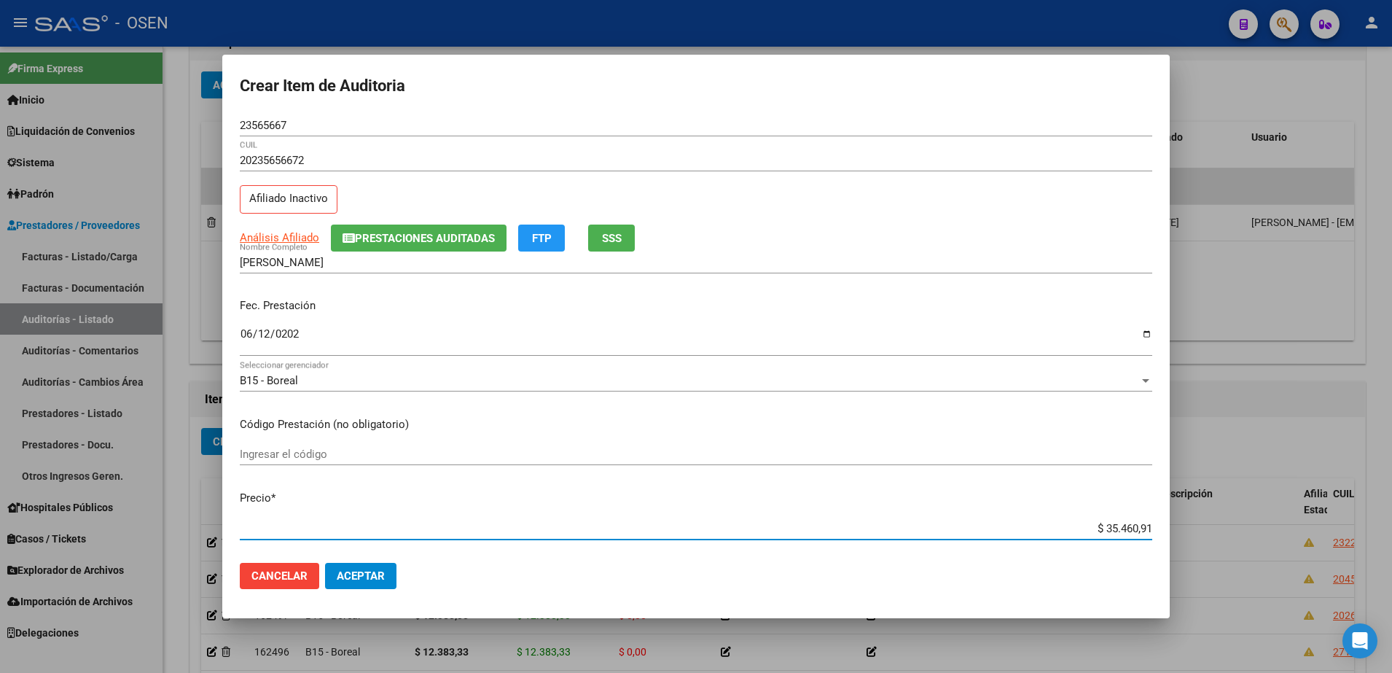
click at [1092, 525] on input "$ 35.460,91" at bounding box center [696, 528] width 912 height 13
click at [1077, 525] on input "$ 35.460,91" at bounding box center [696, 528] width 912 height 13
type input "$ 35.460,91"
click at [266, 120] on input "23565667" at bounding box center [696, 125] width 912 height 13
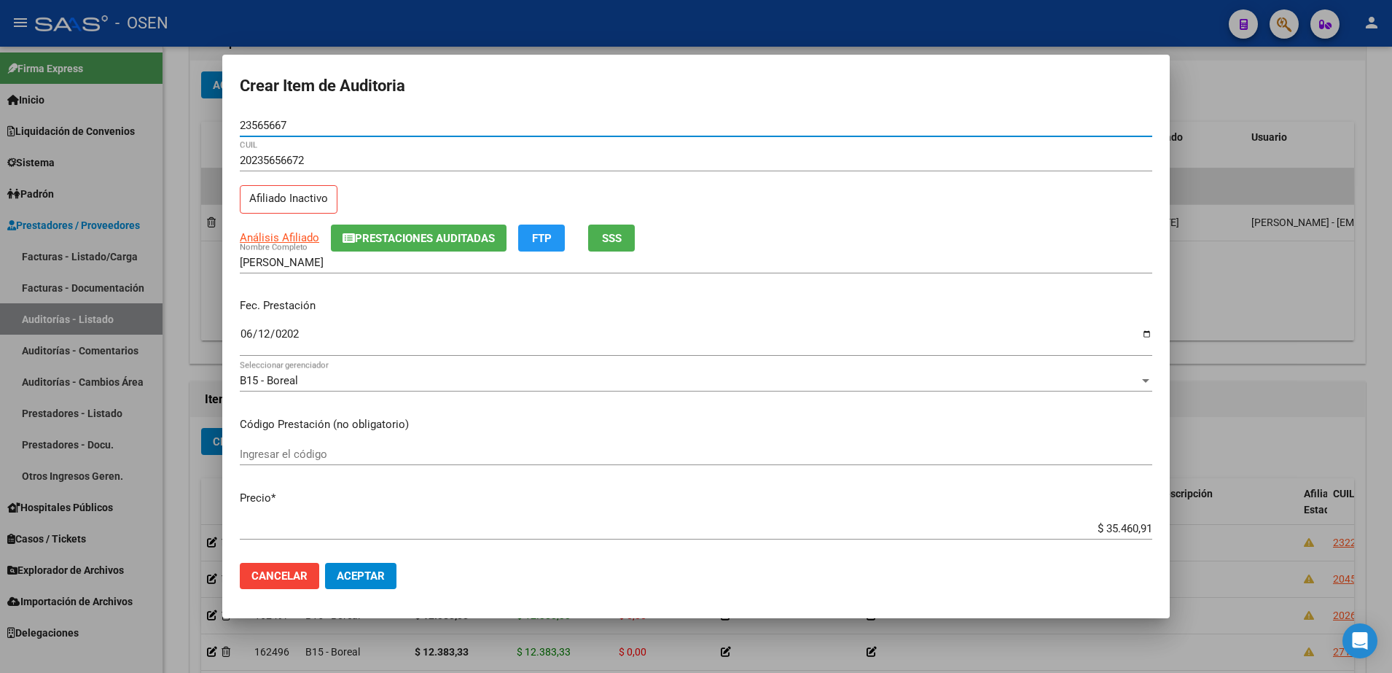
click at [266, 120] on input "23565667" at bounding box center [696, 125] width 912 height 13
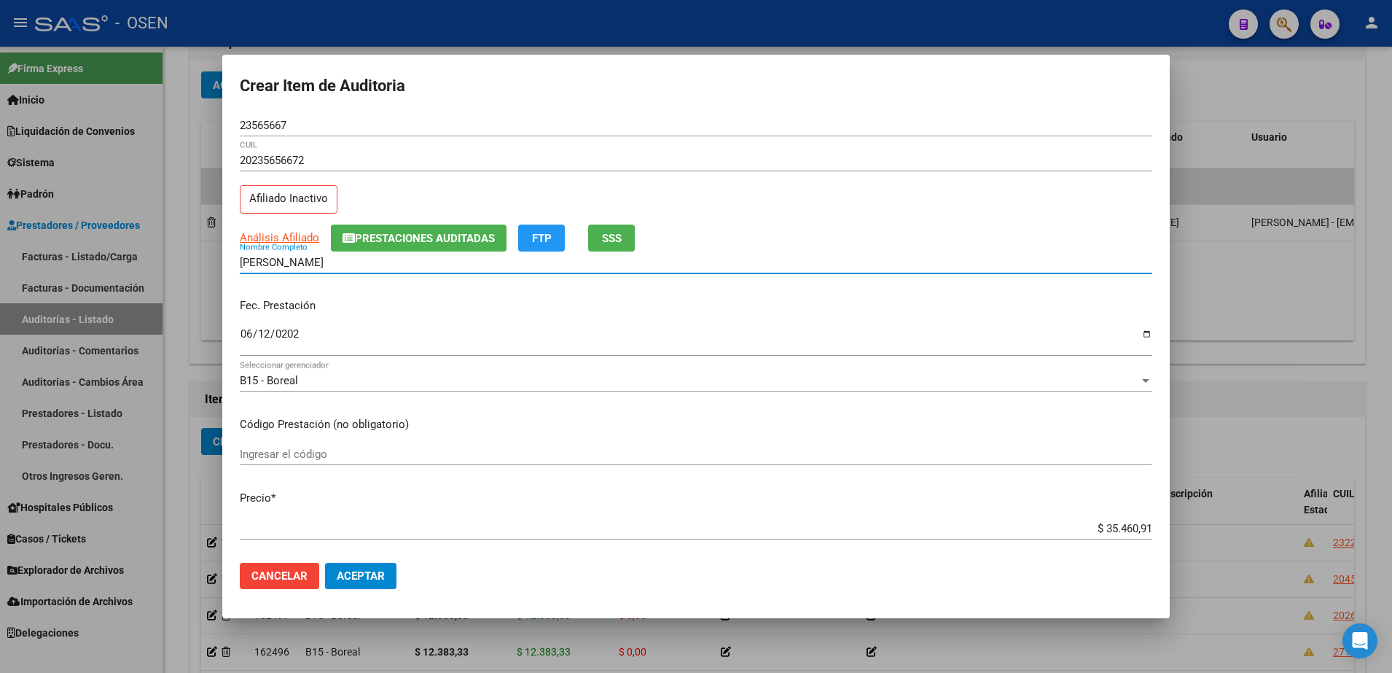
click at [335, 262] on input "BARBOZA JORGE ARIEL" at bounding box center [696, 262] width 912 height 13
paste input "23565667"
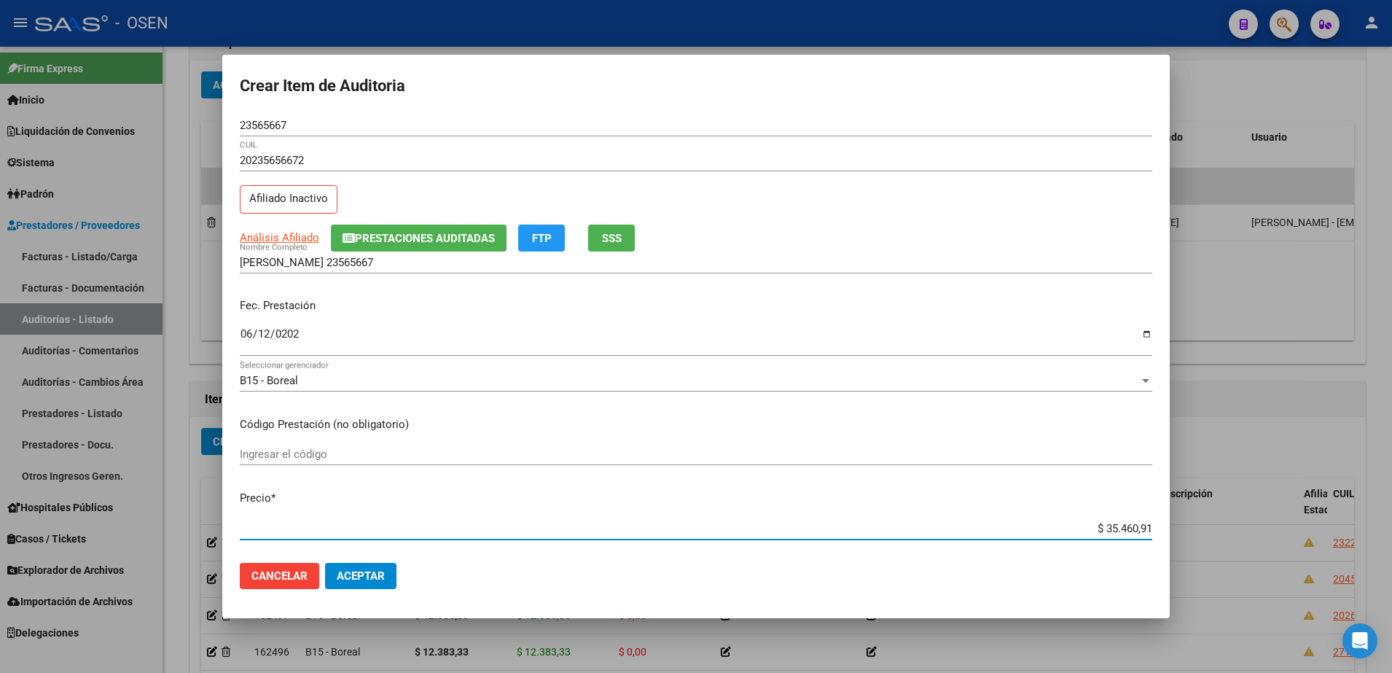
drag, startPoint x: 1053, startPoint y: 530, endPoint x: 1197, endPoint y: 524, distance: 144.4
click at [1197, 524] on div "Crear Item de Auditoria 23565667 Nro Documento 20235656672 CUIL Afiliado Inacti…" at bounding box center [696, 336] width 1392 height 673
click at [436, 273] on div "BARBOZA JORGE 23565667 Nombre Completo" at bounding box center [696, 269] width 912 height 36
click at [430, 266] on input "BARBOZA JORGE 23565667" at bounding box center [696, 262] width 912 height 13
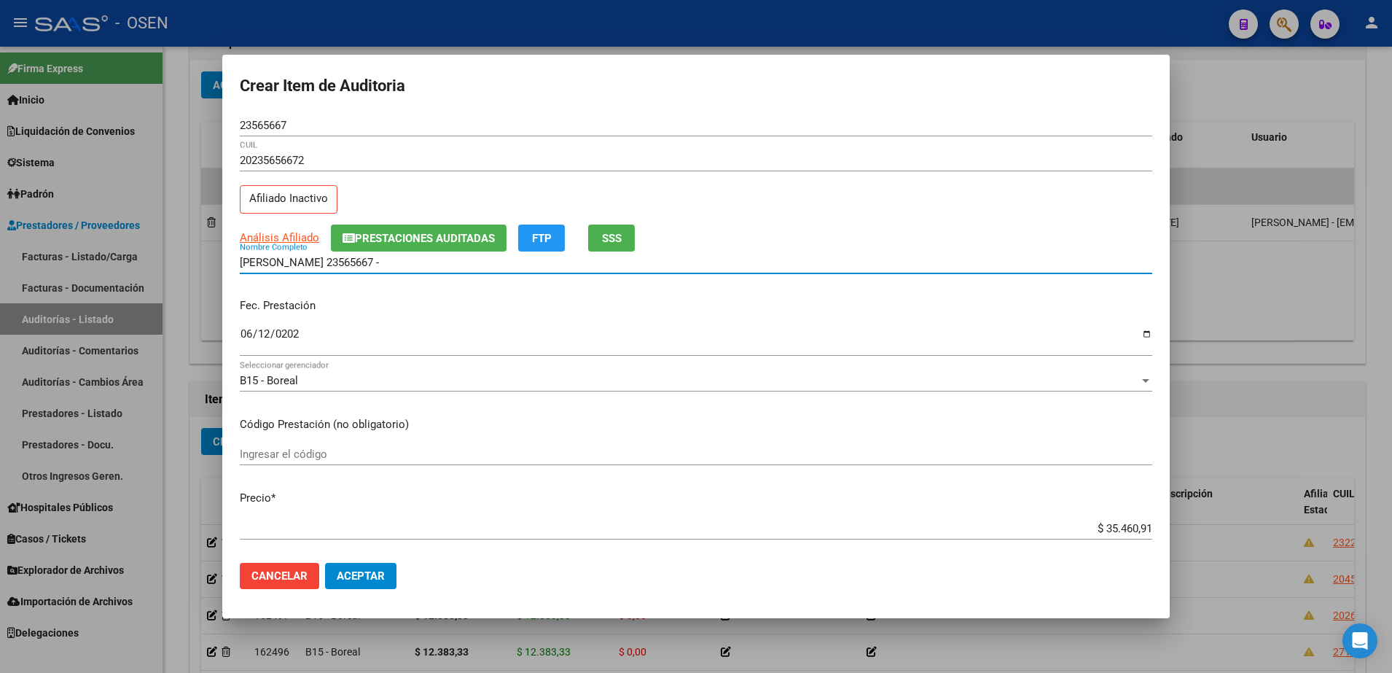
paste input "$ 35.460,91"
click at [437, 263] on input "BARBOZA JORGE 23565667 - $ 35.460,91" at bounding box center [696, 262] width 912 height 13
drag, startPoint x: 447, startPoint y: 263, endPoint x: 129, endPoint y: 246, distance: 318.1
click at [129, 246] on div "Crear Item de Auditoria 23565667 Nro Documento 20235656672 CUIL Afiliado Inacti…" at bounding box center [696, 336] width 1392 height 673
click at [458, 253] on div "BARBOZA JORGE 23565667 - $ 35.460,91 Nombre Completo" at bounding box center [696, 262] width 912 height 22
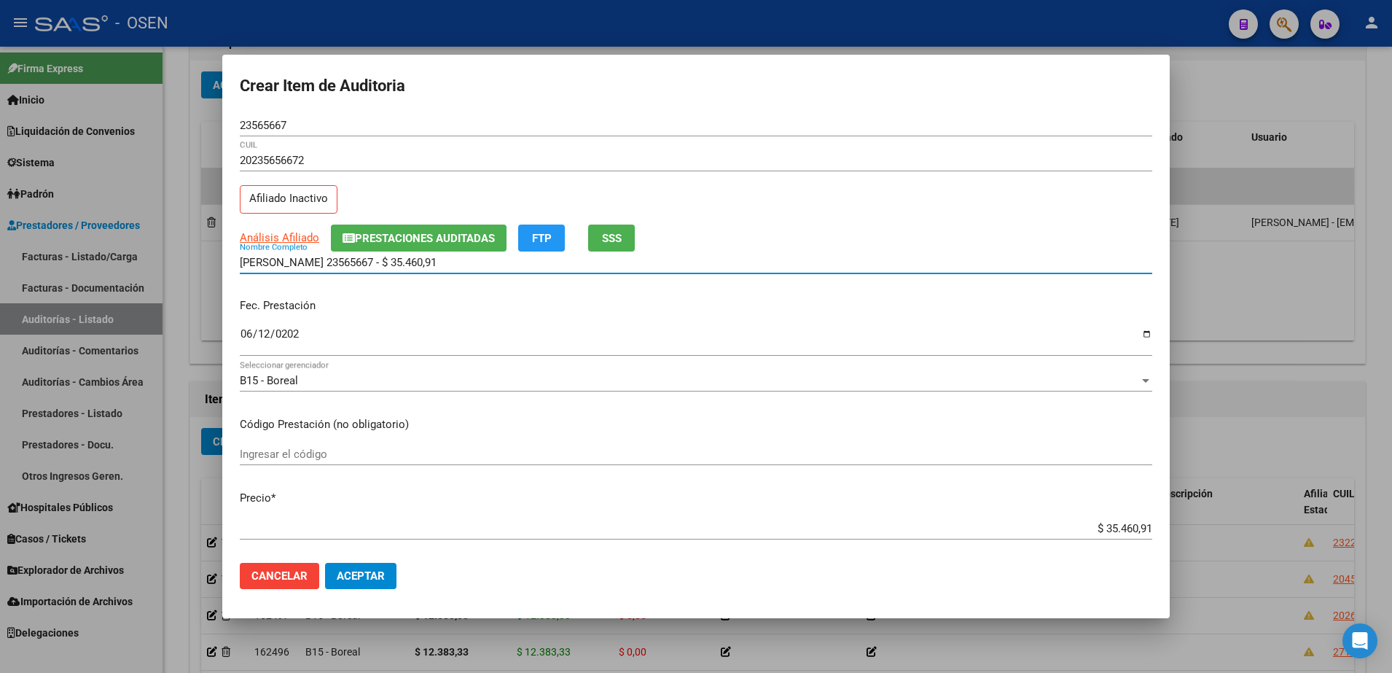
click at [466, 257] on input "BARBOZA JORGE 23565667 - $ 35.460,91" at bounding box center [696, 262] width 912 height 13
drag, startPoint x: 466, startPoint y: 257, endPoint x: 347, endPoint y: 264, distance: 119.7
click at [347, 264] on input "BARBOZA JORGE 23565667 - $ 35.460,91" at bounding box center [696, 262] width 912 height 13
type input "BARBOZA JORGE"
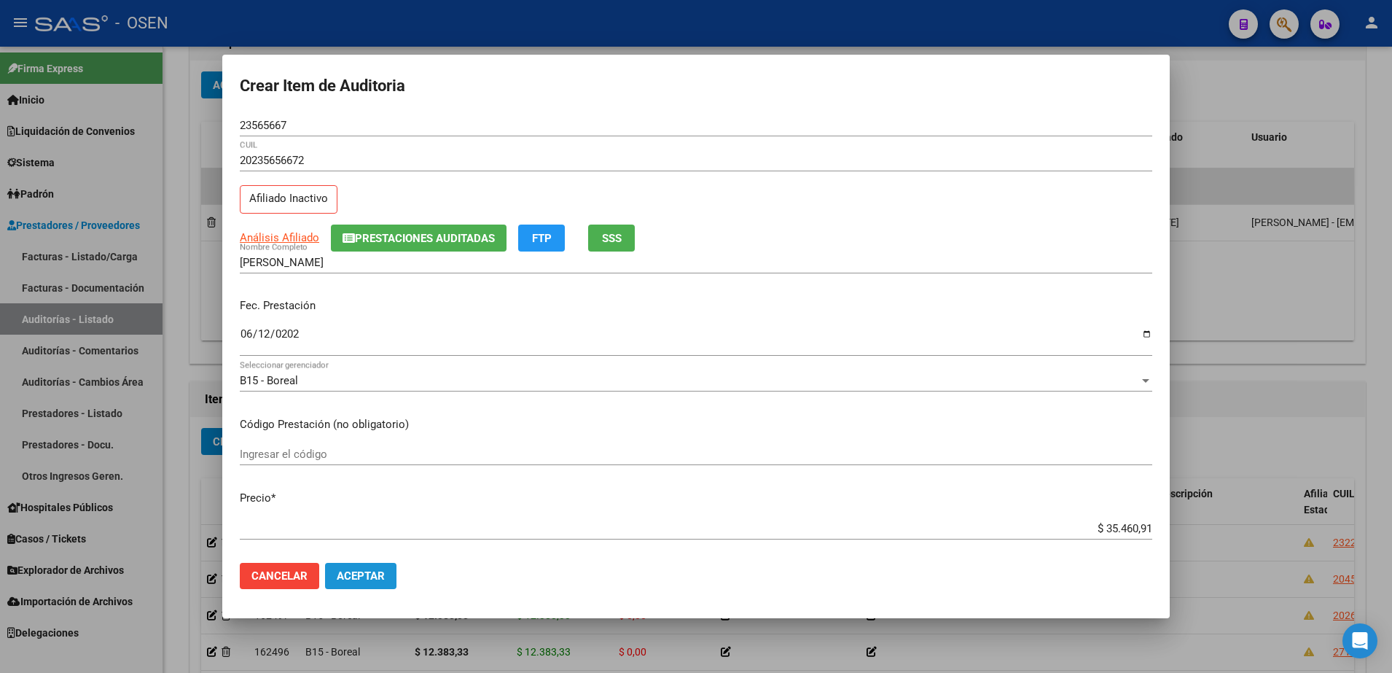
click at [357, 573] on span "Aceptar" at bounding box center [361, 575] width 48 height 13
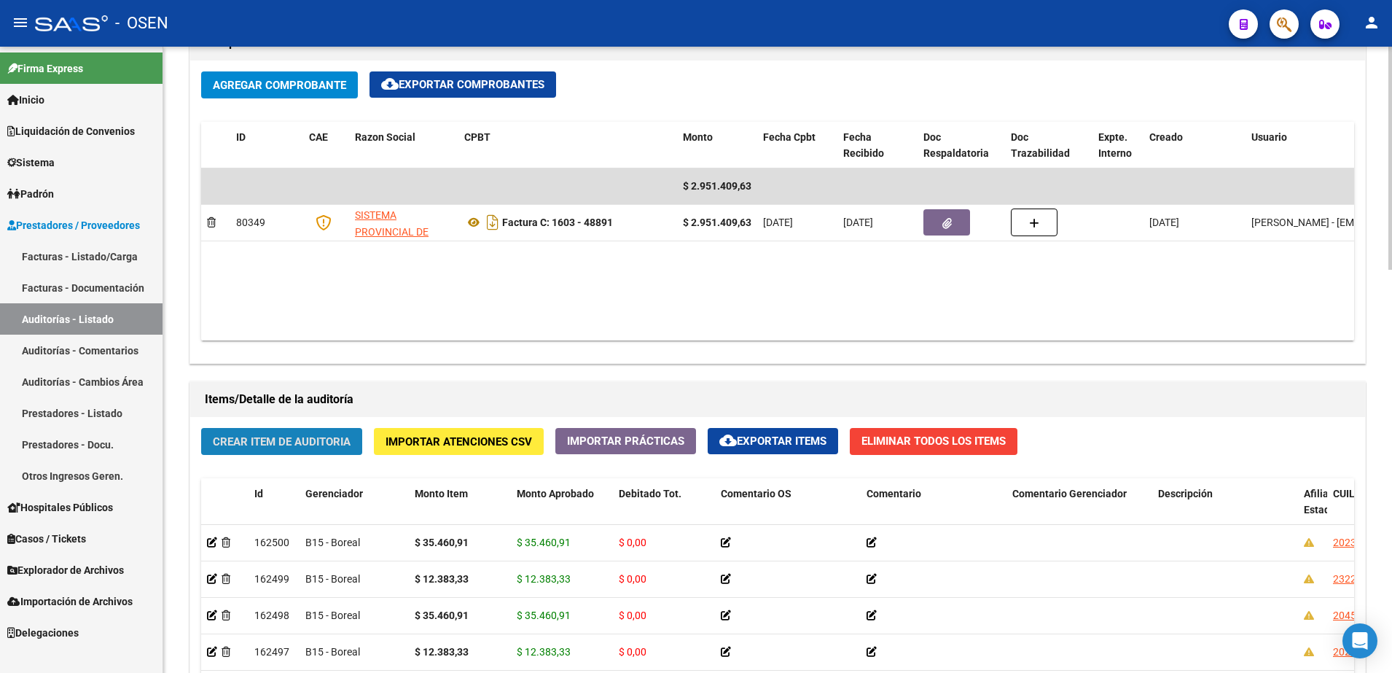
click at [318, 442] on span "Crear Item de Auditoria" at bounding box center [282, 441] width 138 height 13
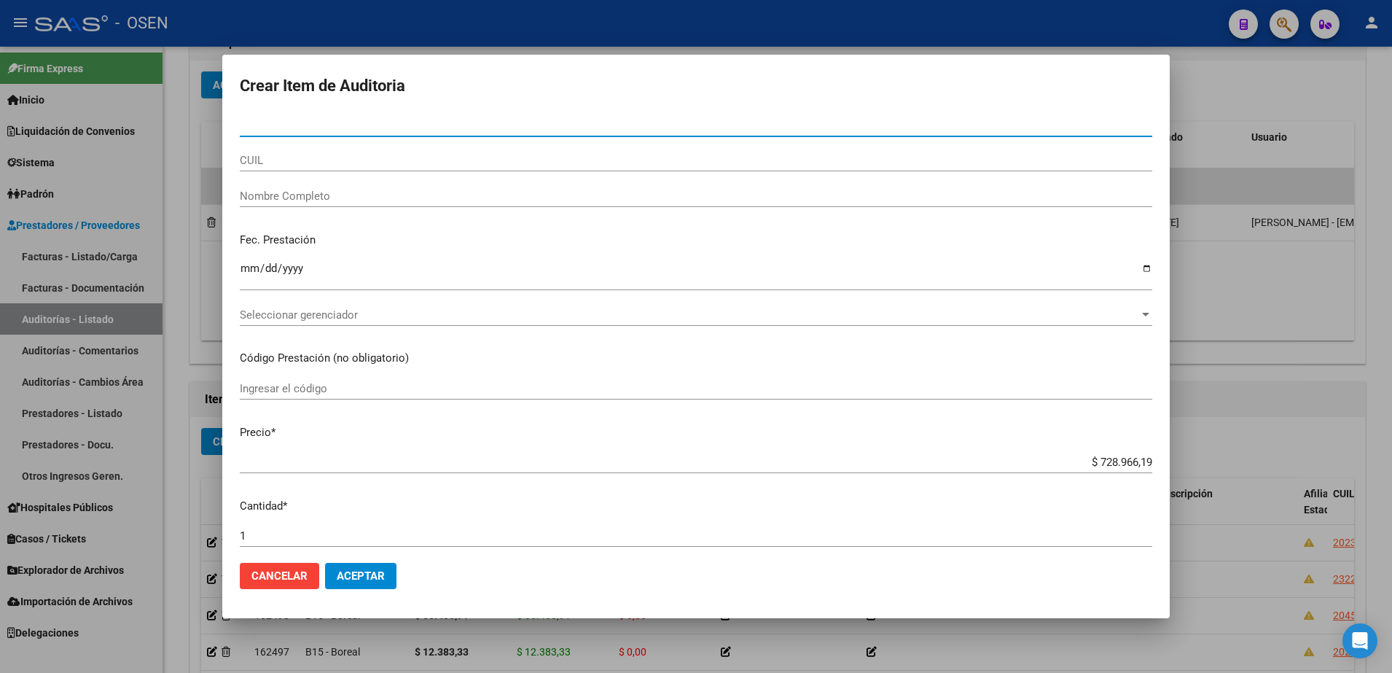
paste input "23565667"
type input "23565667"
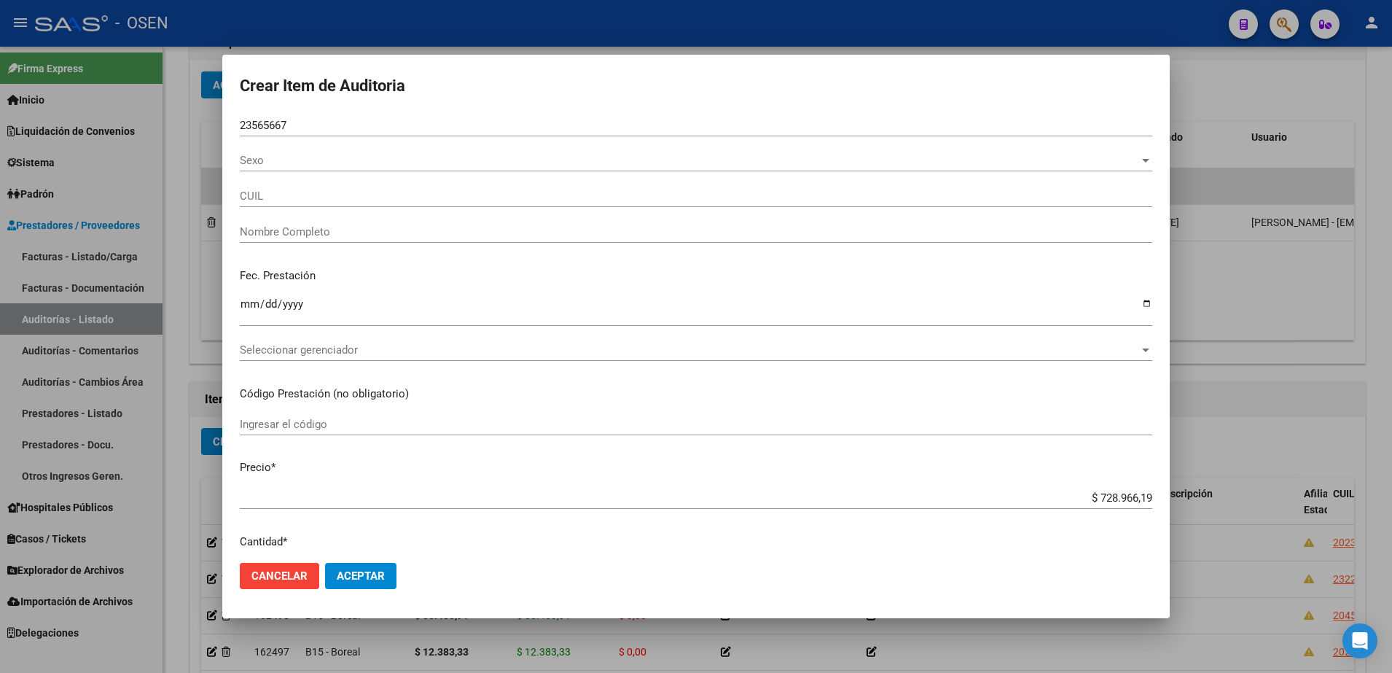
type input "20235656672"
type input "BARBOZA JORGE ARIEL"
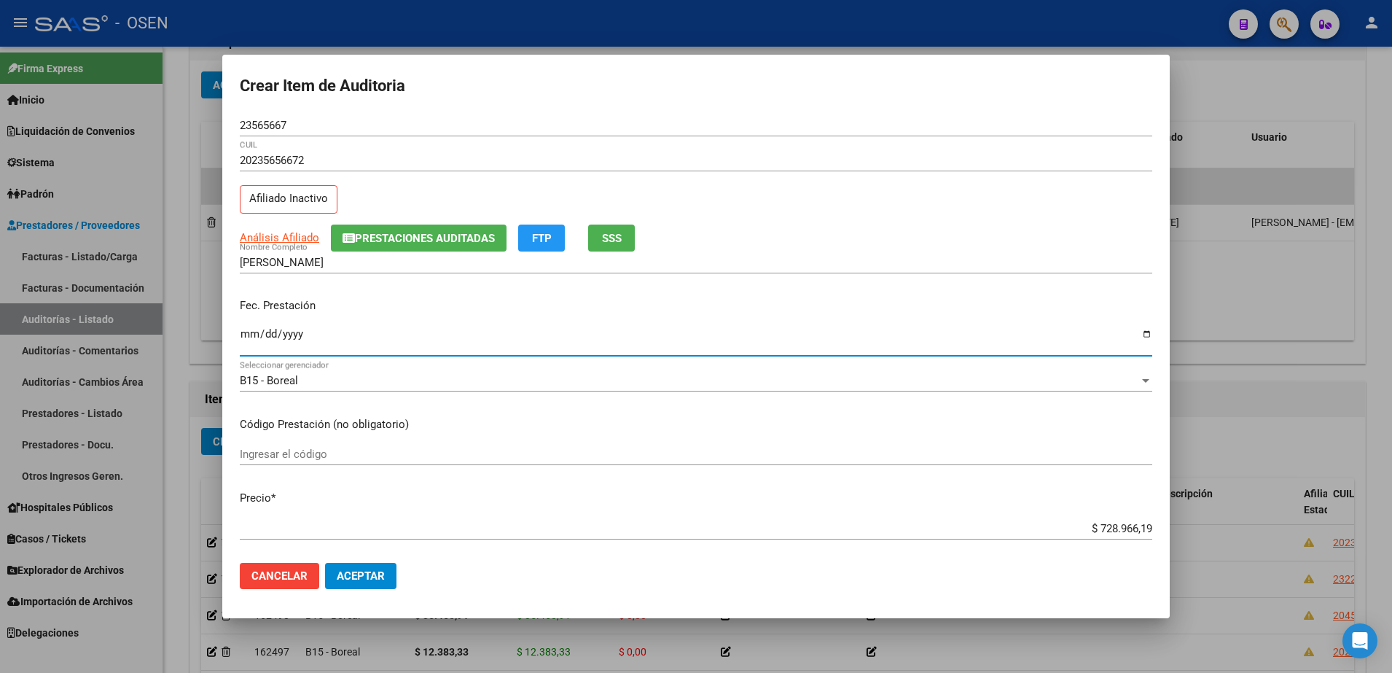
click at [260, 342] on input "Ingresar la fecha" at bounding box center [696, 339] width 912 height 23
type input "2025-06-12"
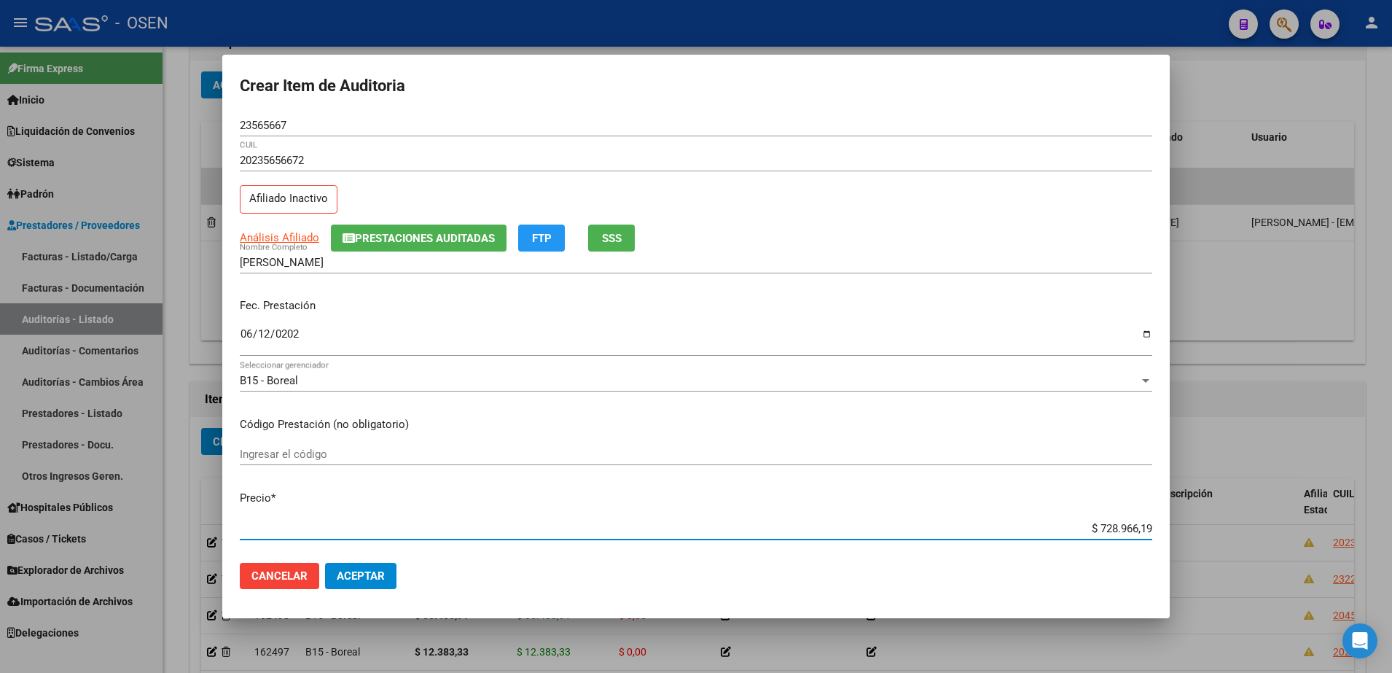
paste input "12.383,33"
type input "$ 12.383,33"
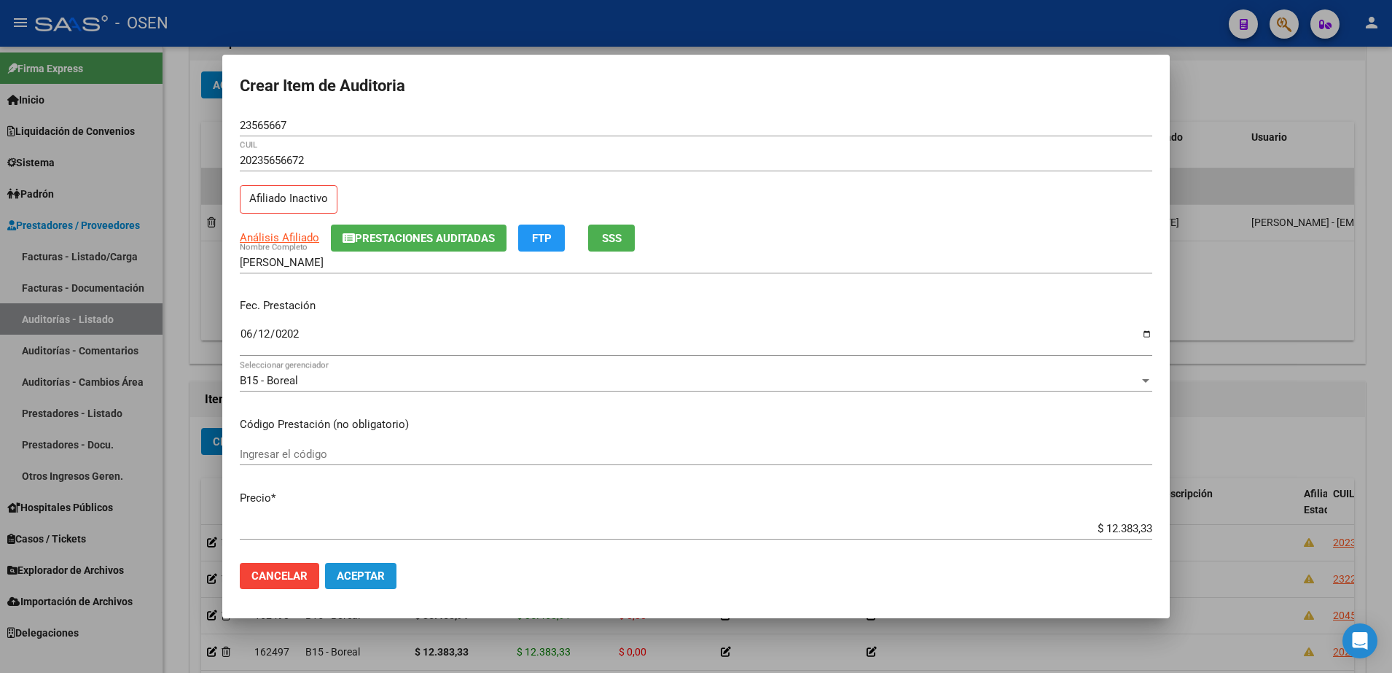
click at [349, 568] on button "Aceptar" at bounding box center [360, 576] width 71 height 26
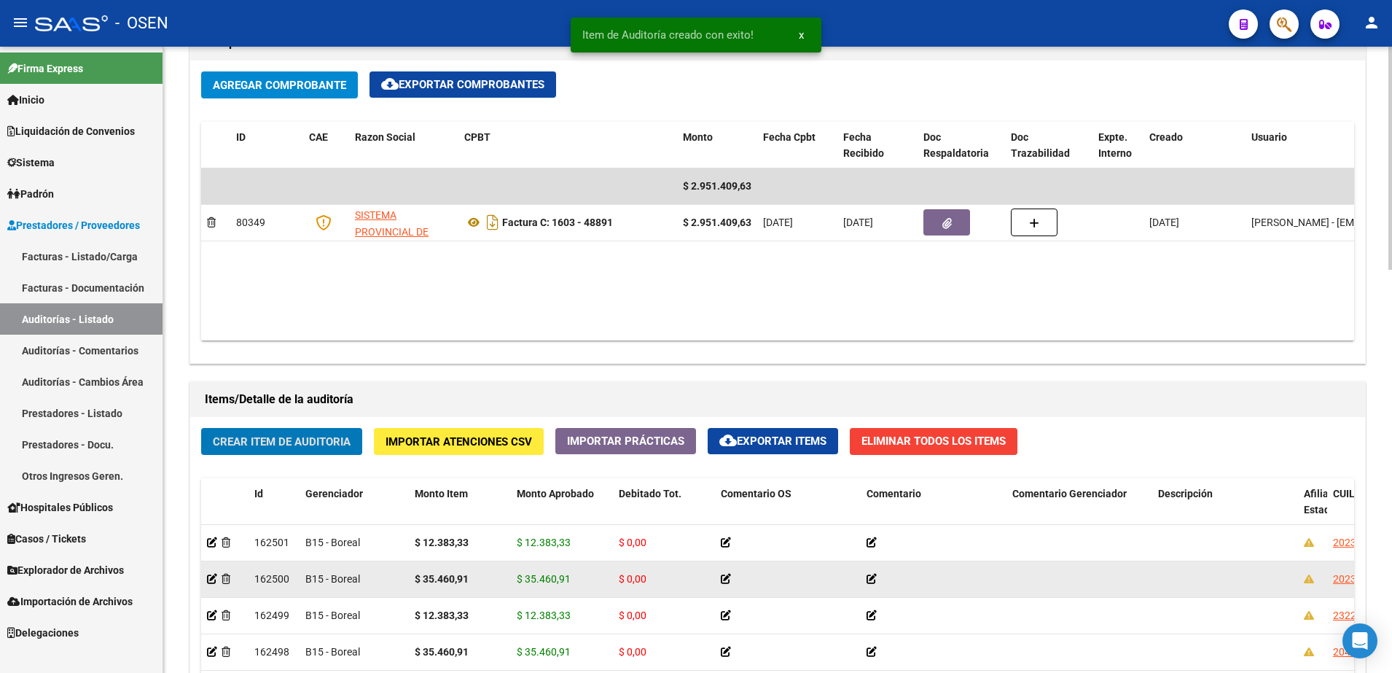
click at [552, 574] on span "$ 35.460,91" at bounding box center [544, 579] width 54 height 12
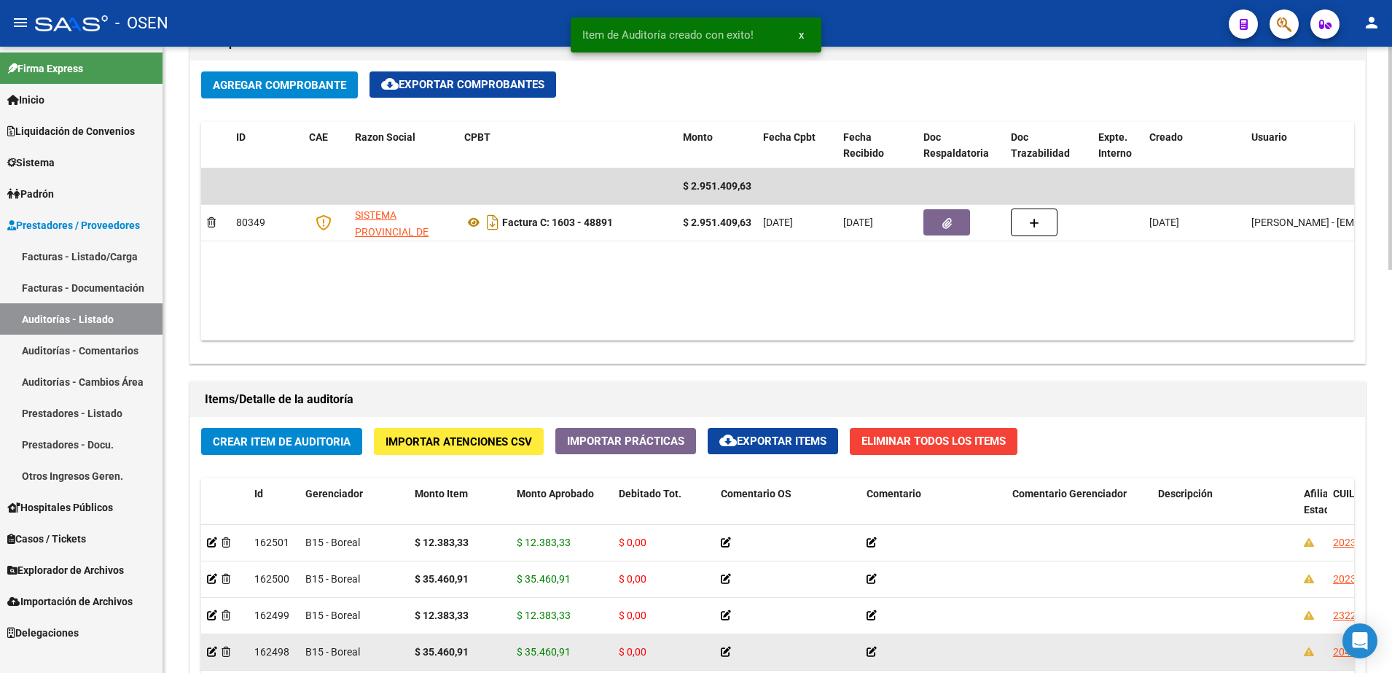
copy span "35.460,91"
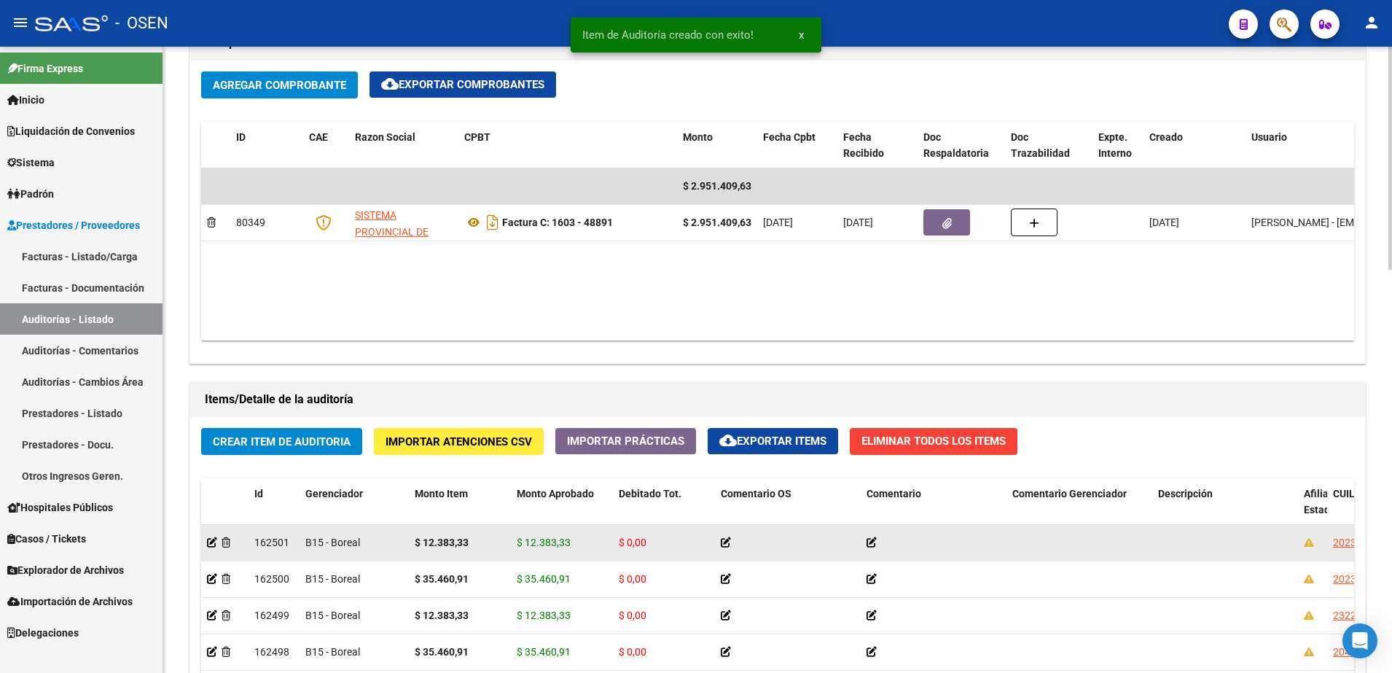
click at [530, 536] on span "$ 12.383,33" at bounding box center [544, 542] width 54 height 12
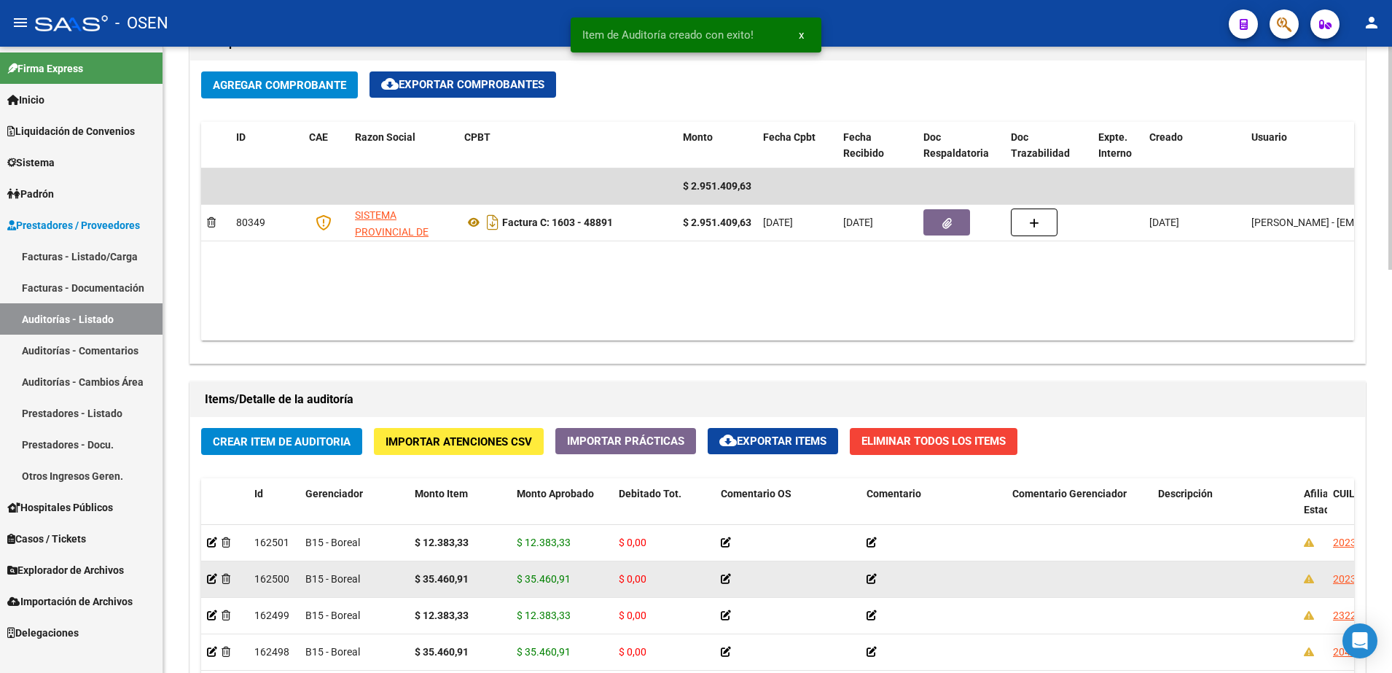
copy span "12.383,33"
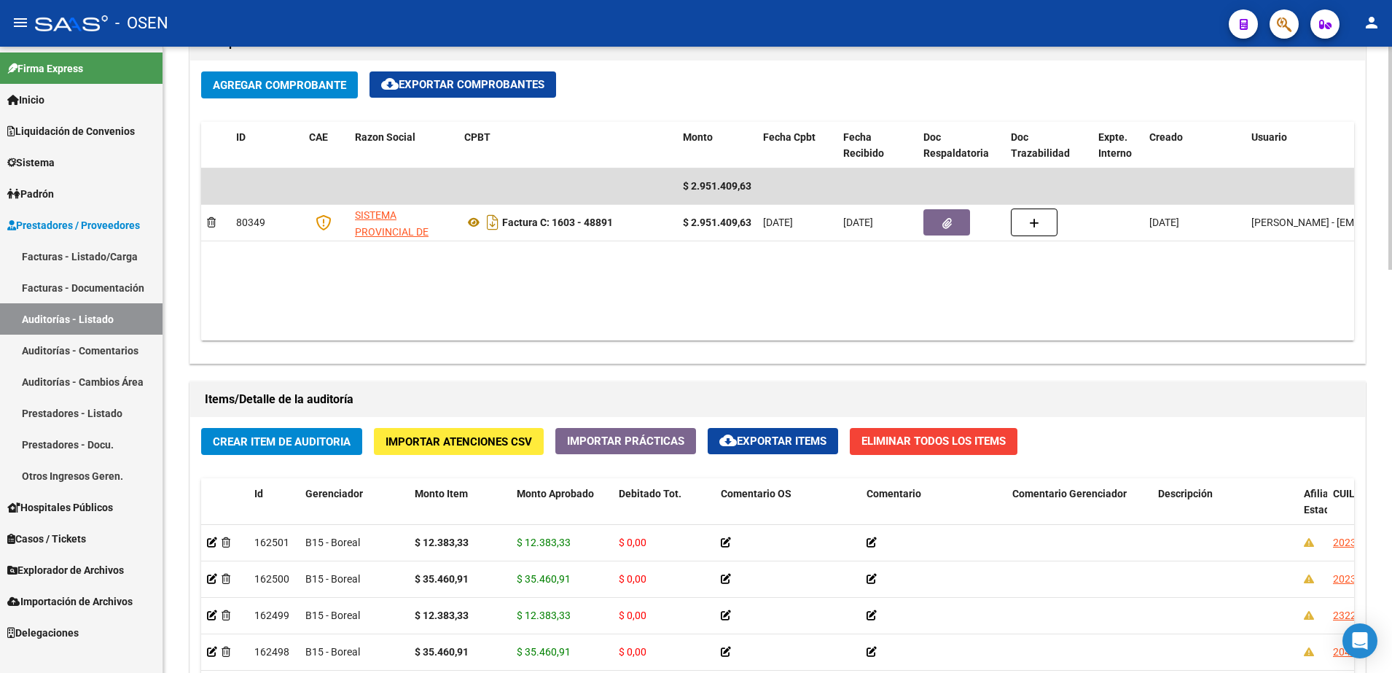
click at [336, 448] on button "Crear Item de Auditoria" at bounding box center [281, 441] width 161 height 27
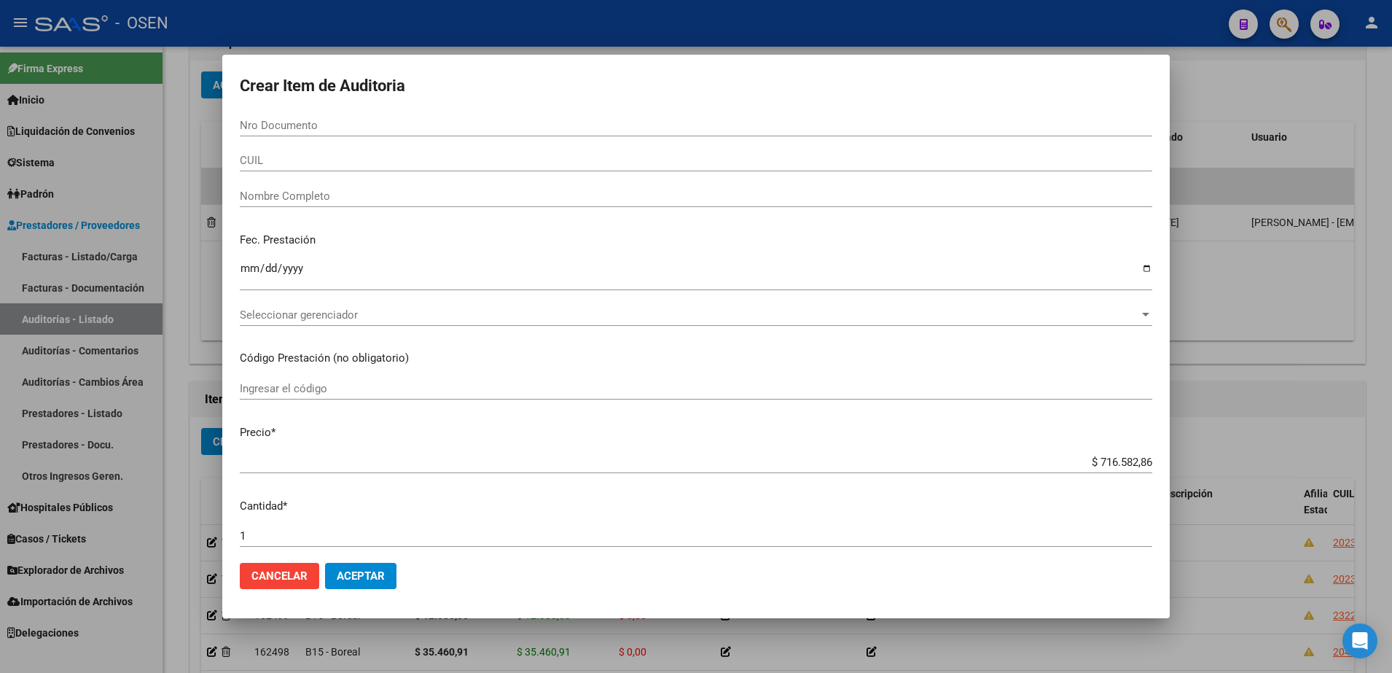
paste input "45232399"
type input "45232399"
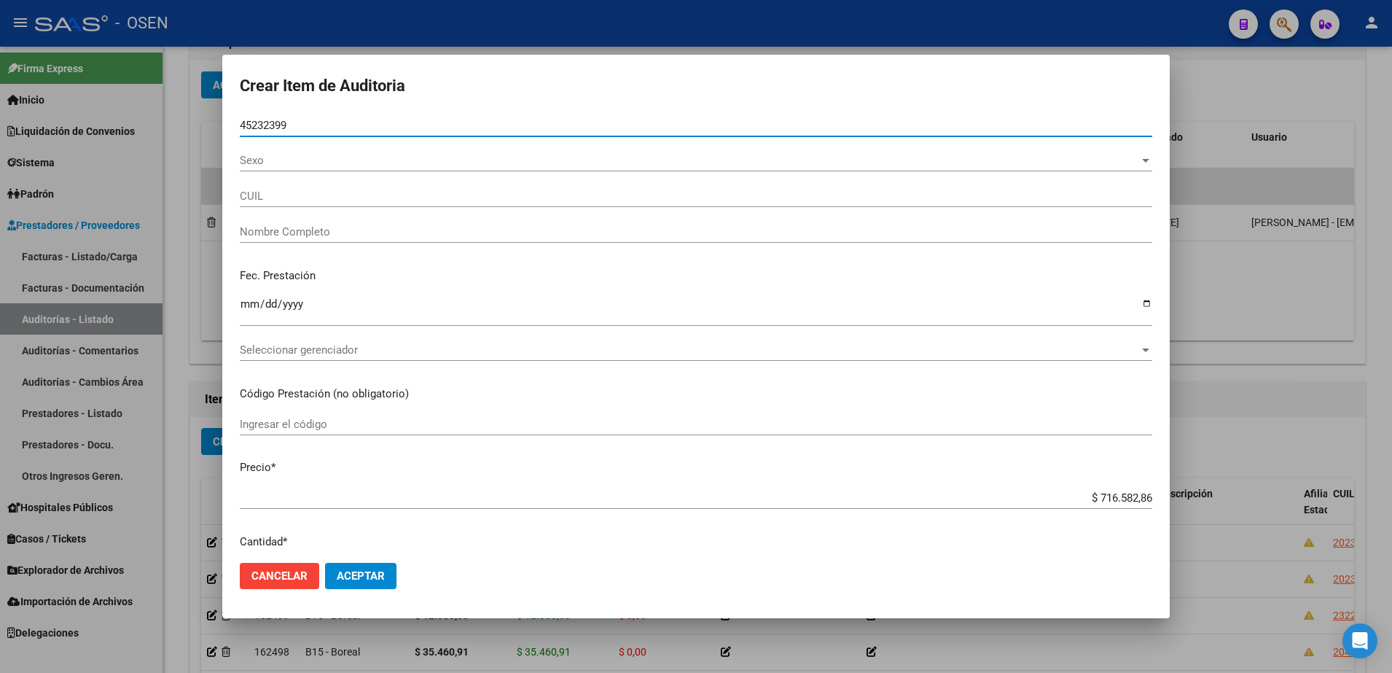
type input "20452323991"
type input "CANEPPA ALEJO"
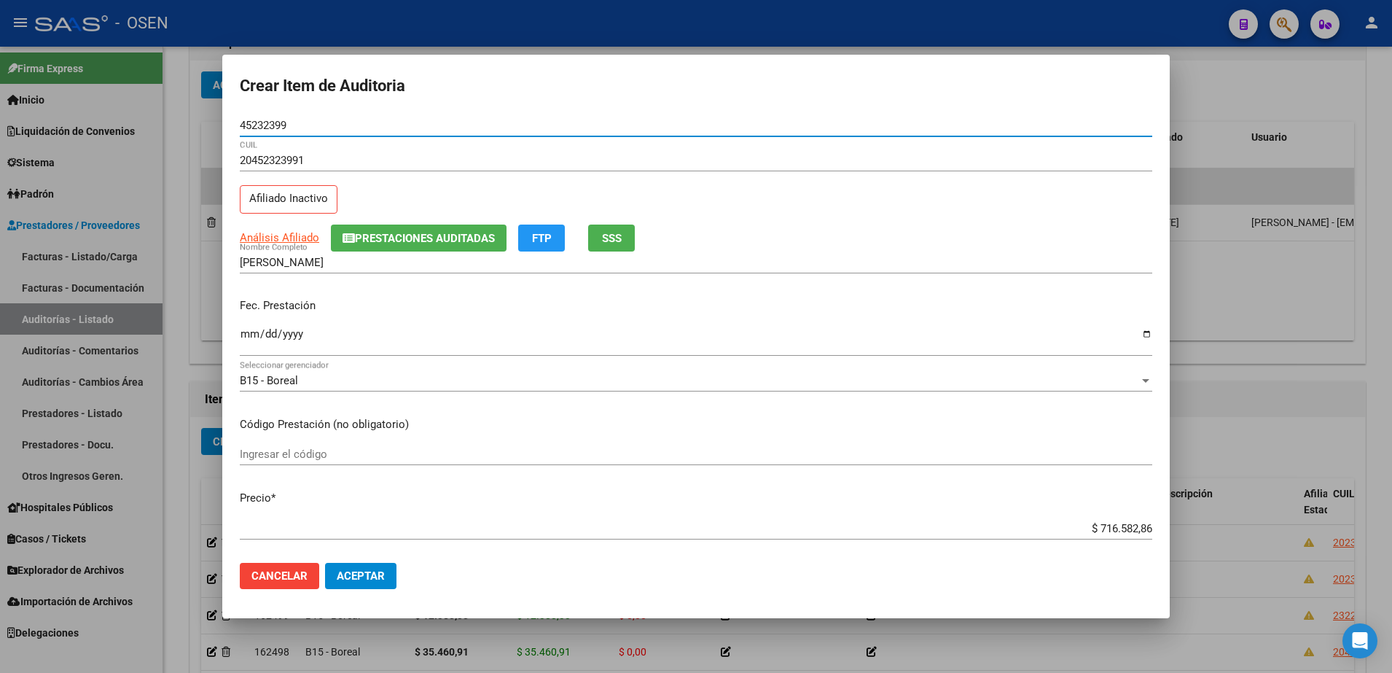
type input "45232399"
click at [1309, 372] on div at bounding box center [696, 336] width 1392 height 673
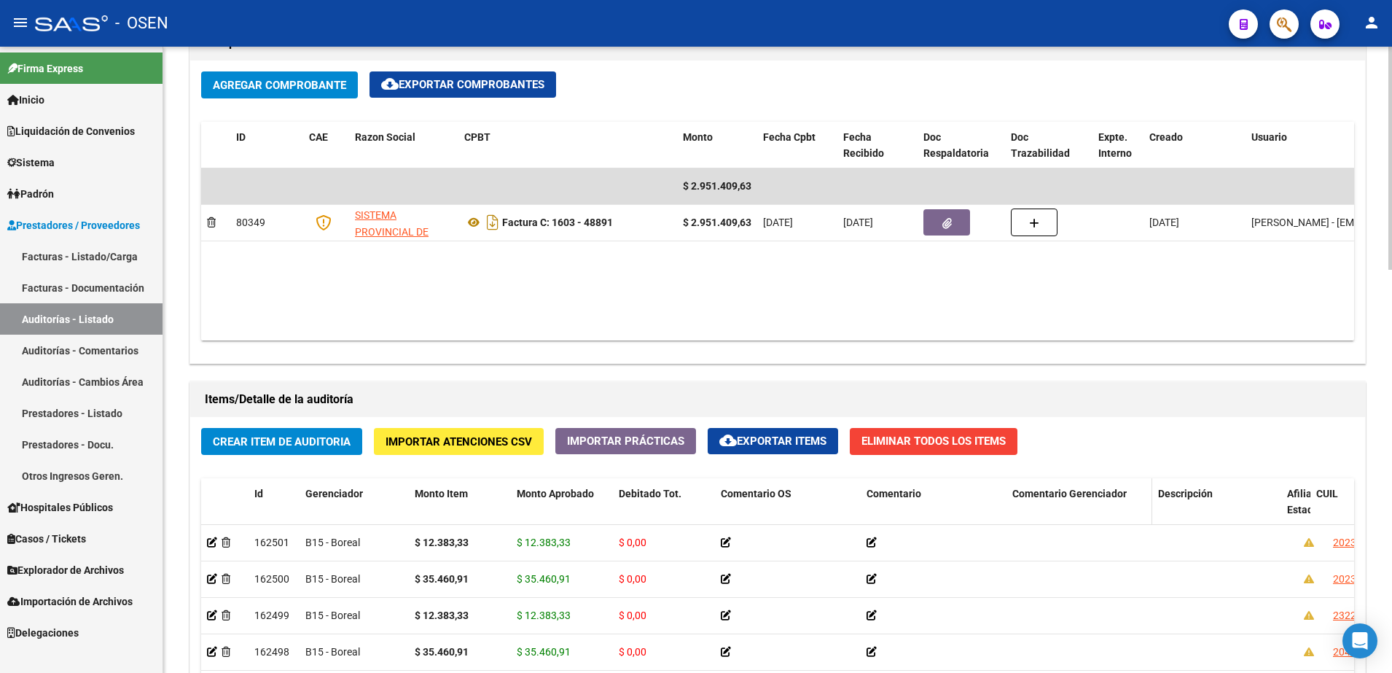
drag, startPoint x: 1294, startPoint y: 503, endPoint x: 1097, endPoint y: 516, distance: 197.2
click at [1099, 515] on div "Id Gerenciador Monto Item Monto Aprobado Debitado Tot. Comentario OS Comentario…" at bounding box center [1281, 510] width 2160 height 64
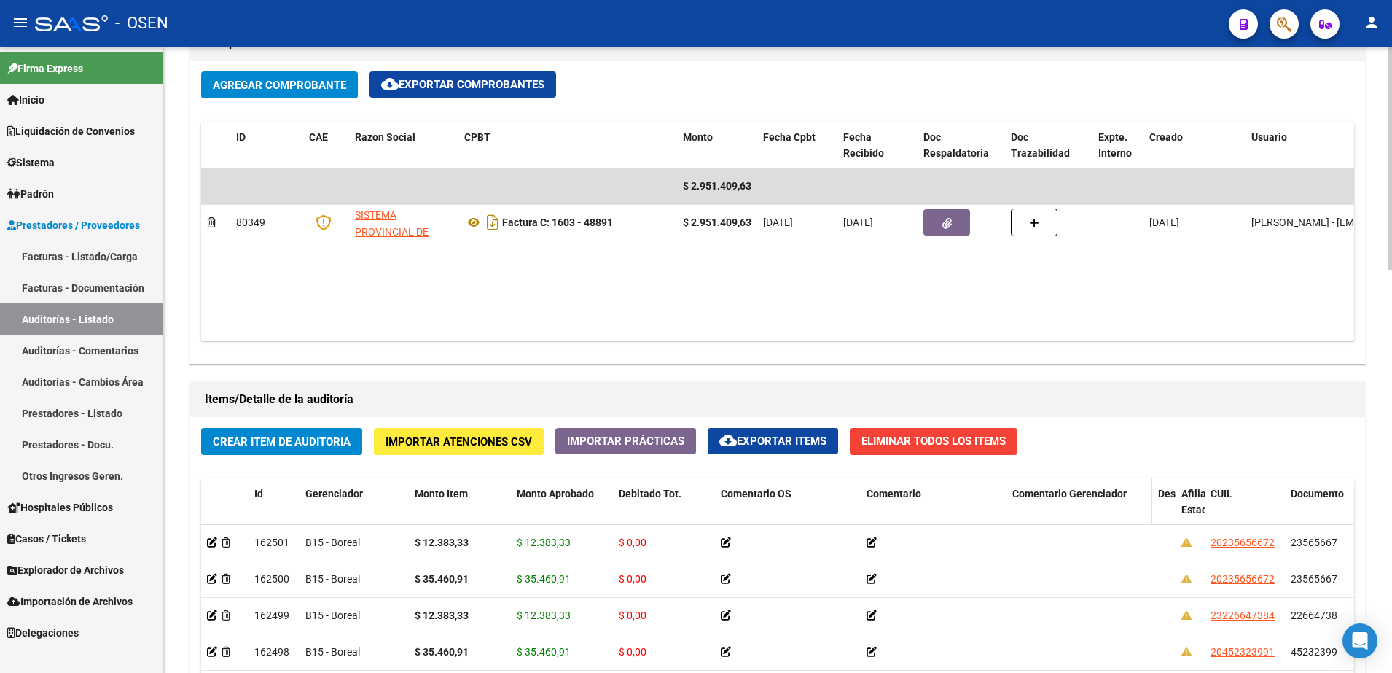
drag, startPoint x: 1097, startPoint y: 516, endPoint x: 1139, endPoint y: 518, distance: 41.6
click at [1139, 518] on datatable-header-cell "Comentario Gerenciador" at bounding box center [1079, 510] width 146 height 64
drag, startPoint x: 1151, startPoint y: 517, endPoint x: 979, endPoint y: 520, distance: 171.3
click at [979, 520] on div "Id Gerenciador Monto Item Monto Aprobado Debitado Tot. Comentario OS Comentario…" at bounding box center [1220, 510] width 2038 height 64
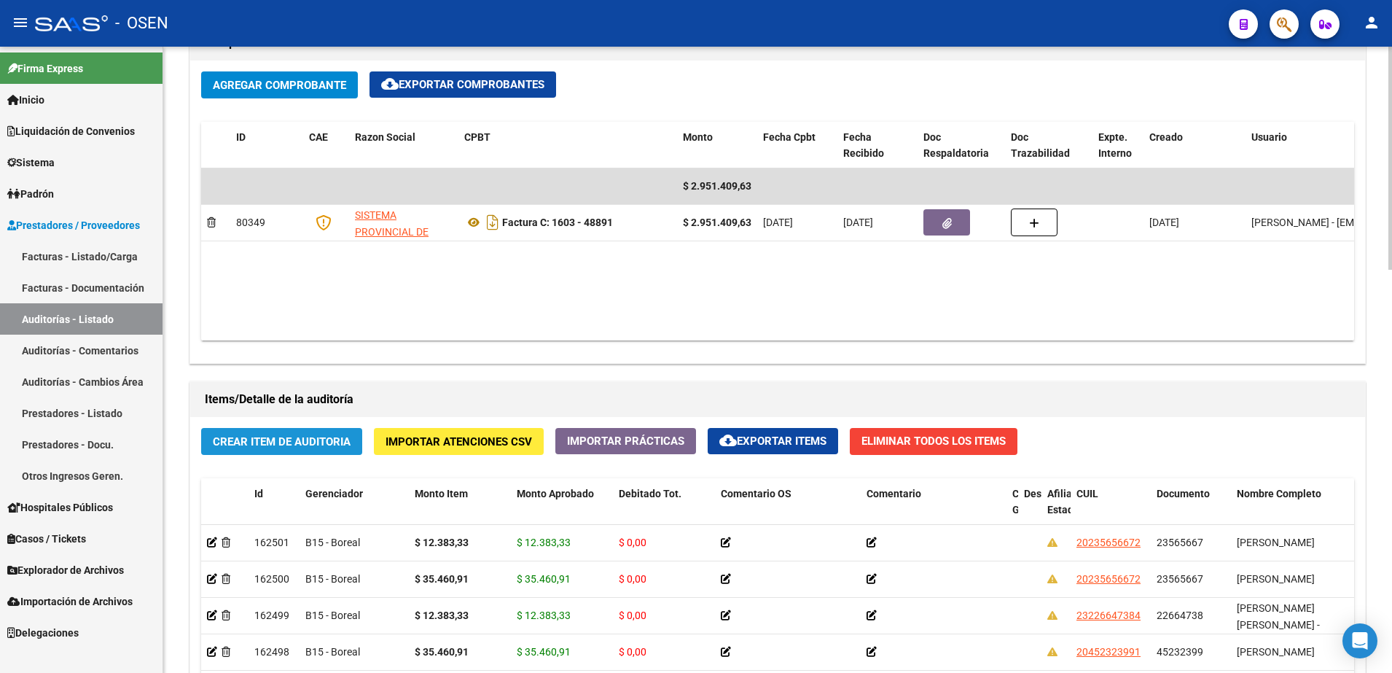
click at [267, 435] on span "Crear Item de Auditoria" at bounding box center [282, 441] width 138 height 13
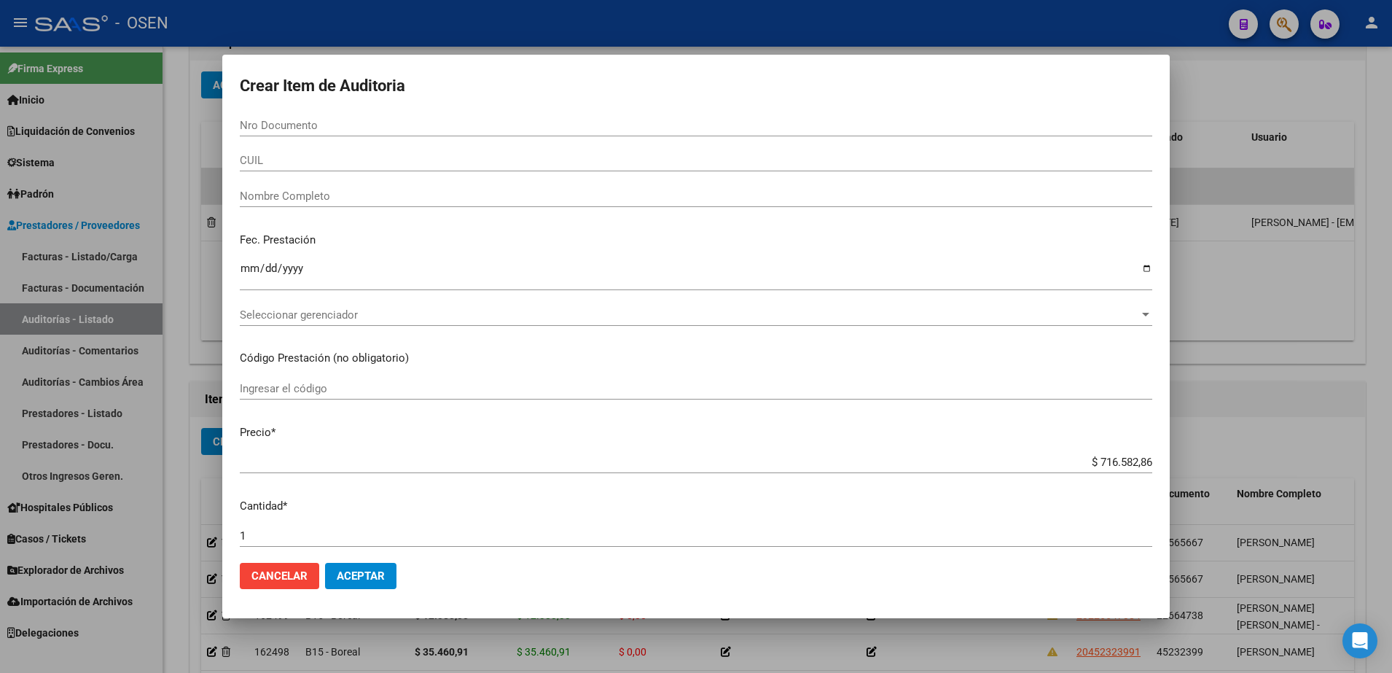
paste input "45232399"
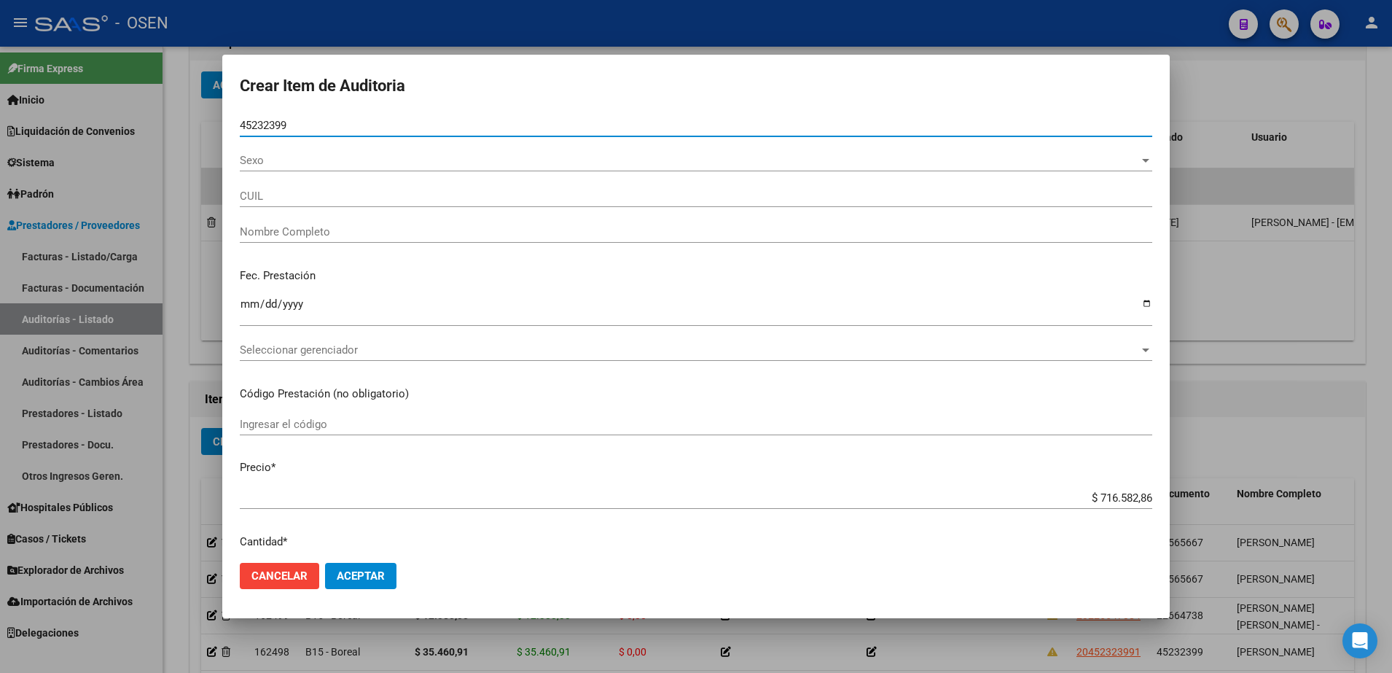
type input "45232399"
type input "20452323991"
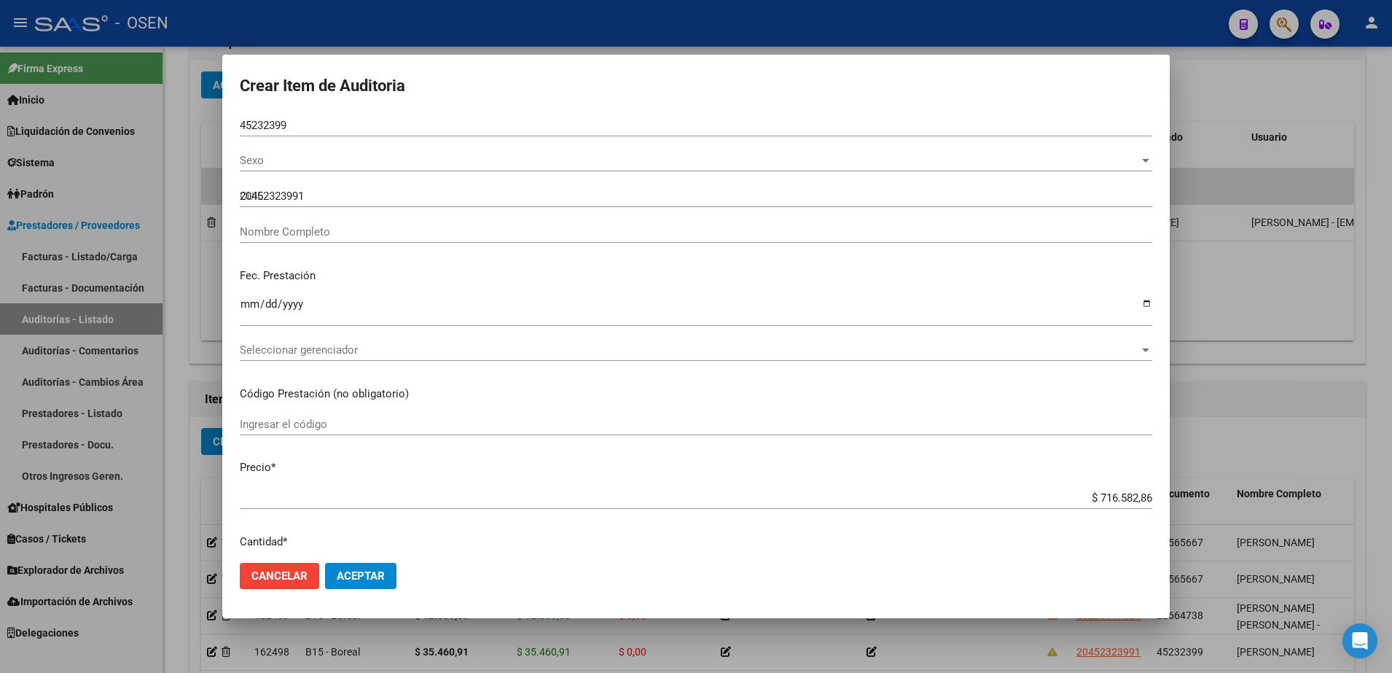
type input "CANEPPA ALEJO"
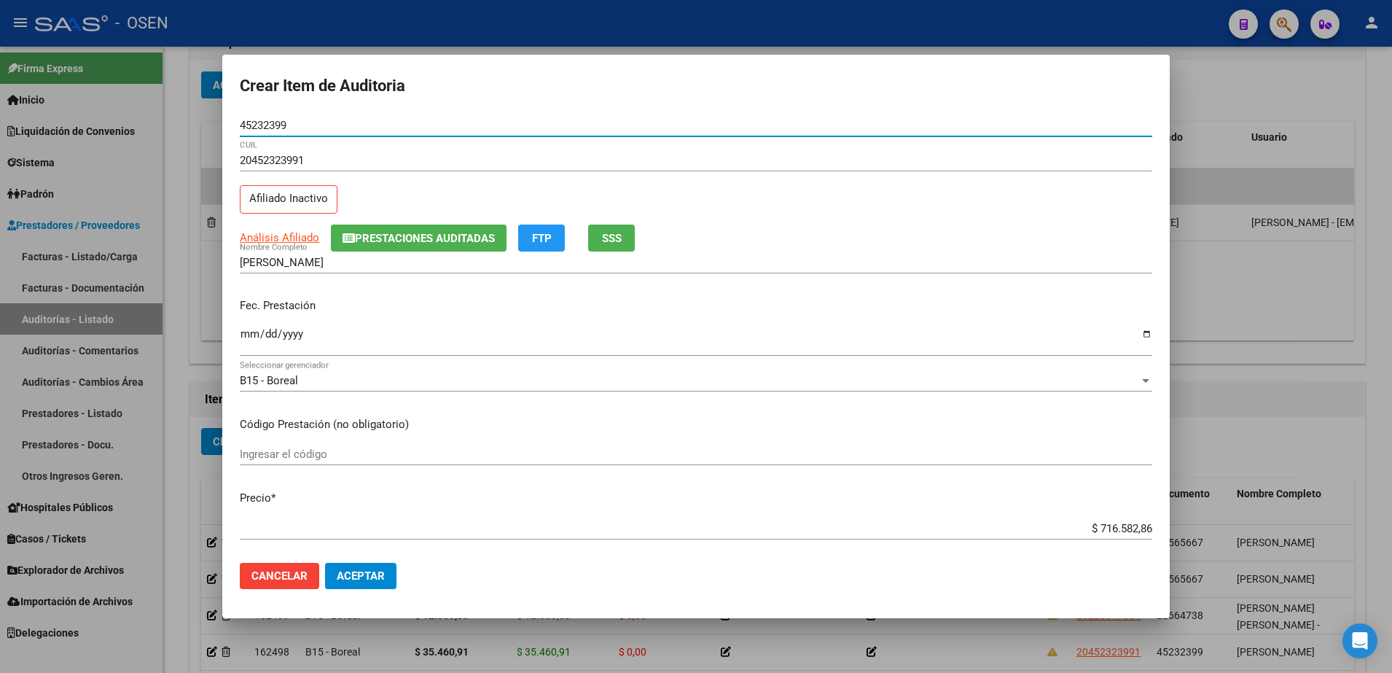
click at [255, 345] on input "Ingresar la fecha" at bounding box center [696, 339] width 912 height 23
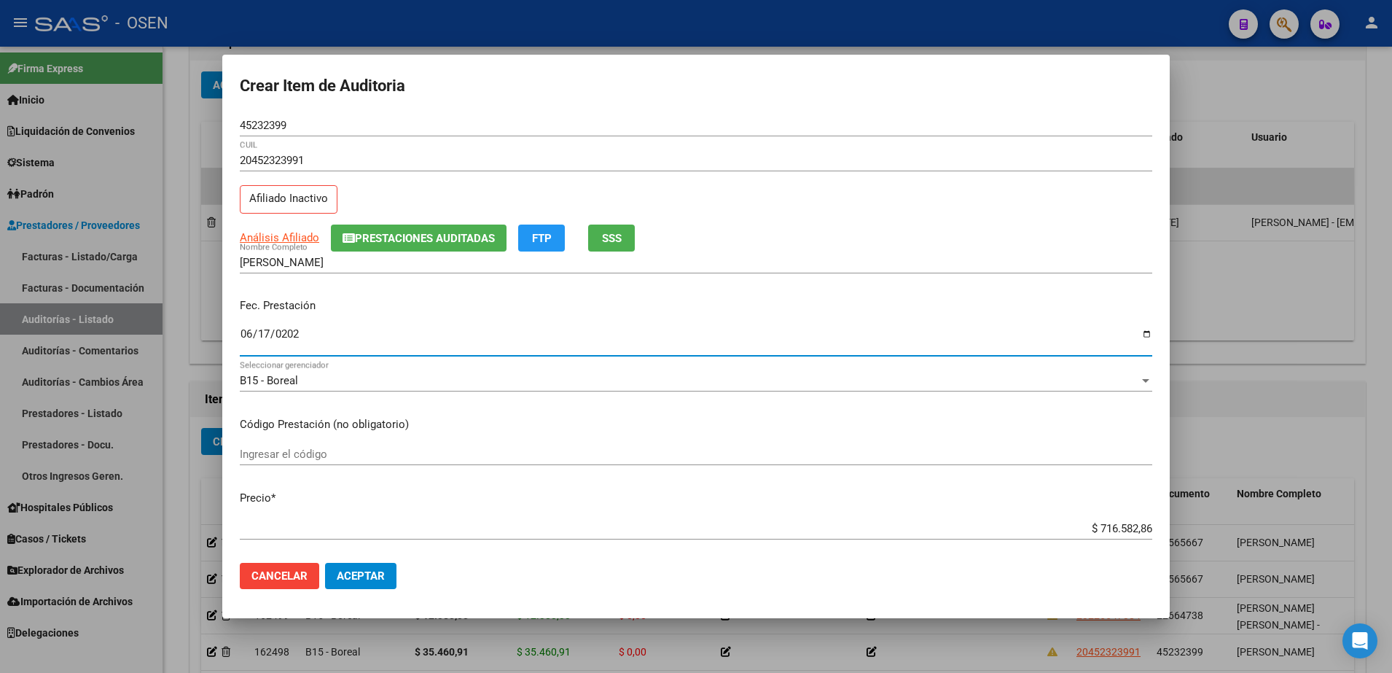
type input "2025-06-17"
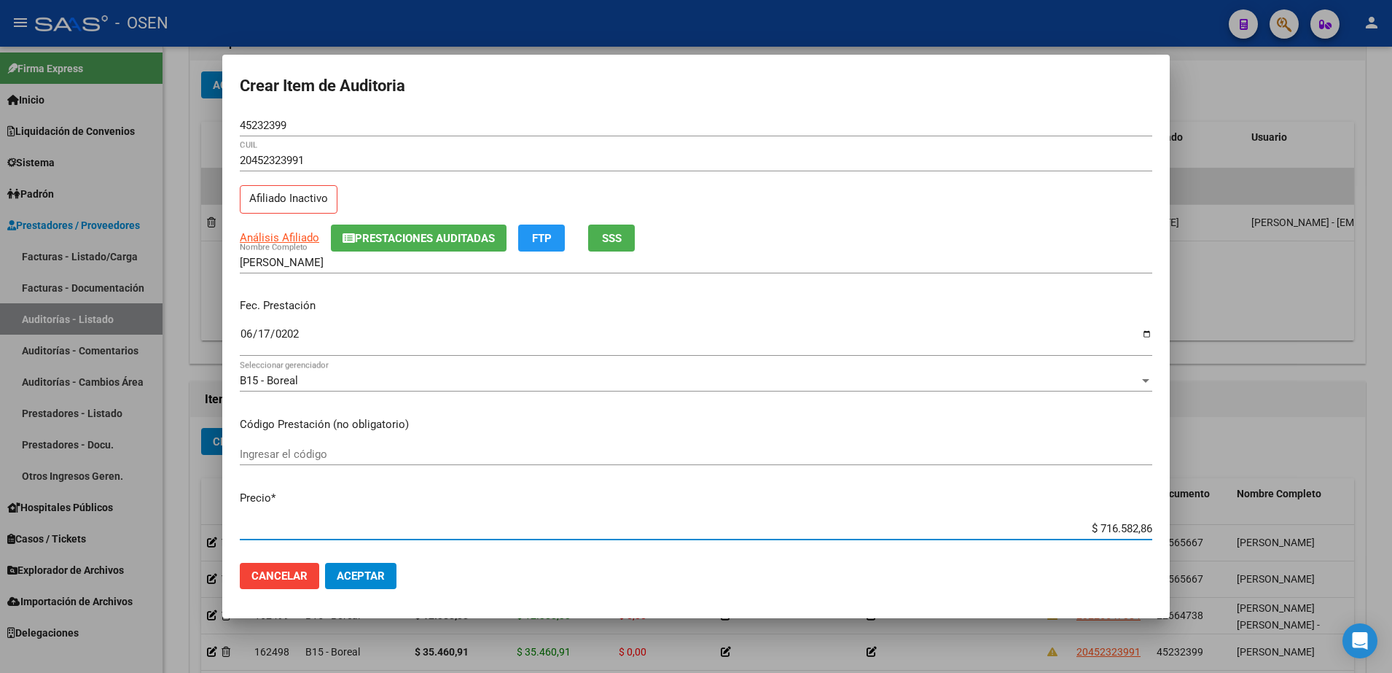
paste input "12.383,33"
type input "$ 12.383,33"
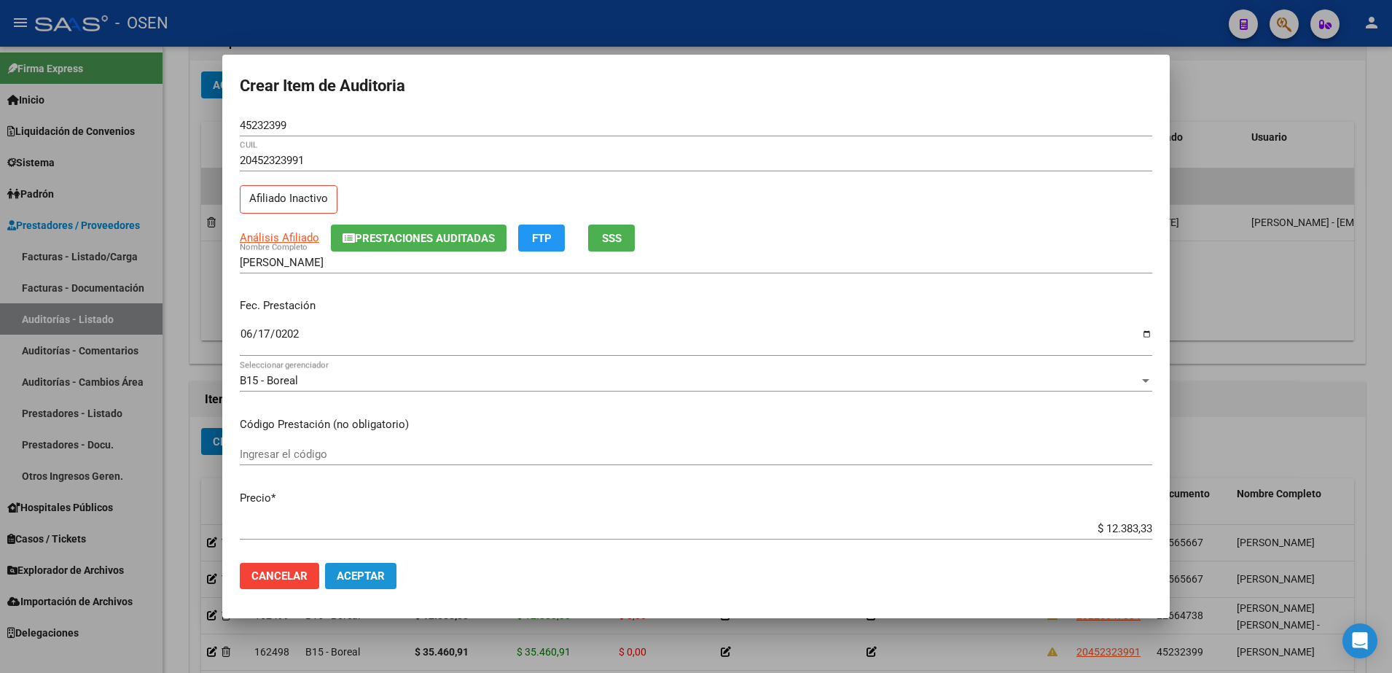
click at [372, 578] on span "Aceptar" at bounding box center [361, 575] width 48 height 13
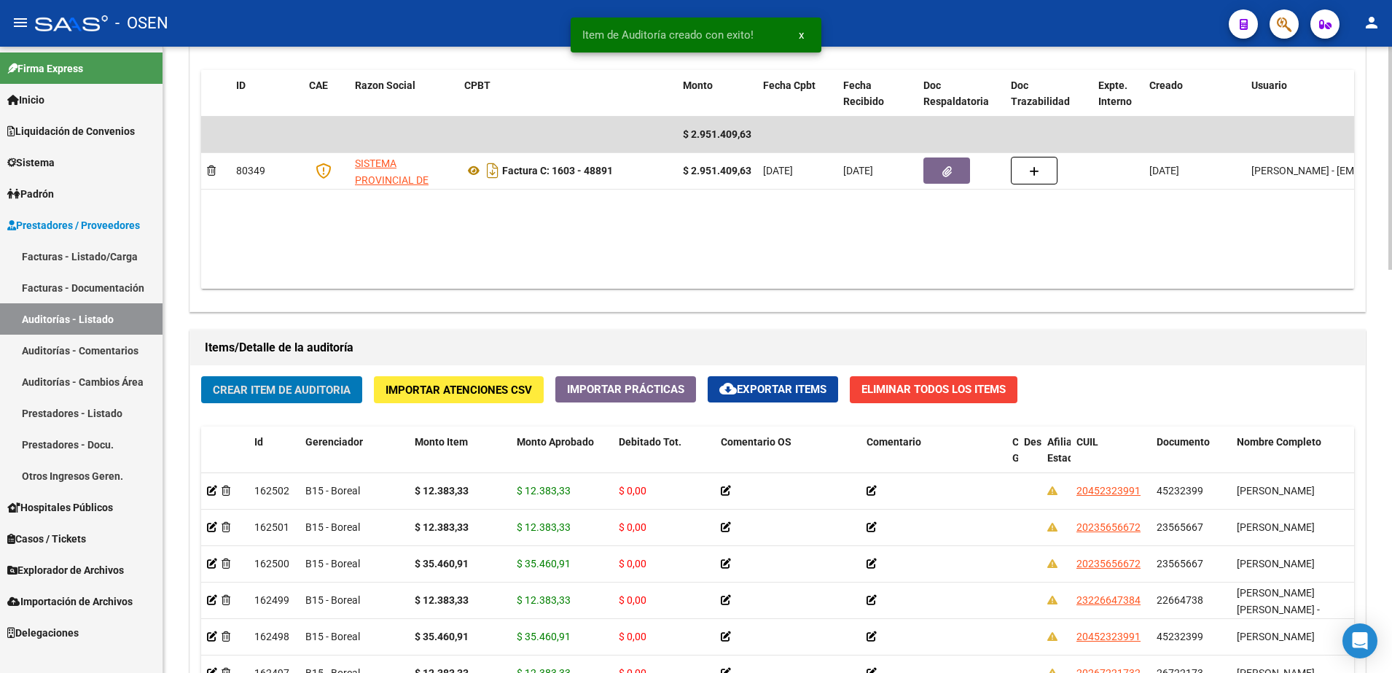
scroll to position [820, 0]
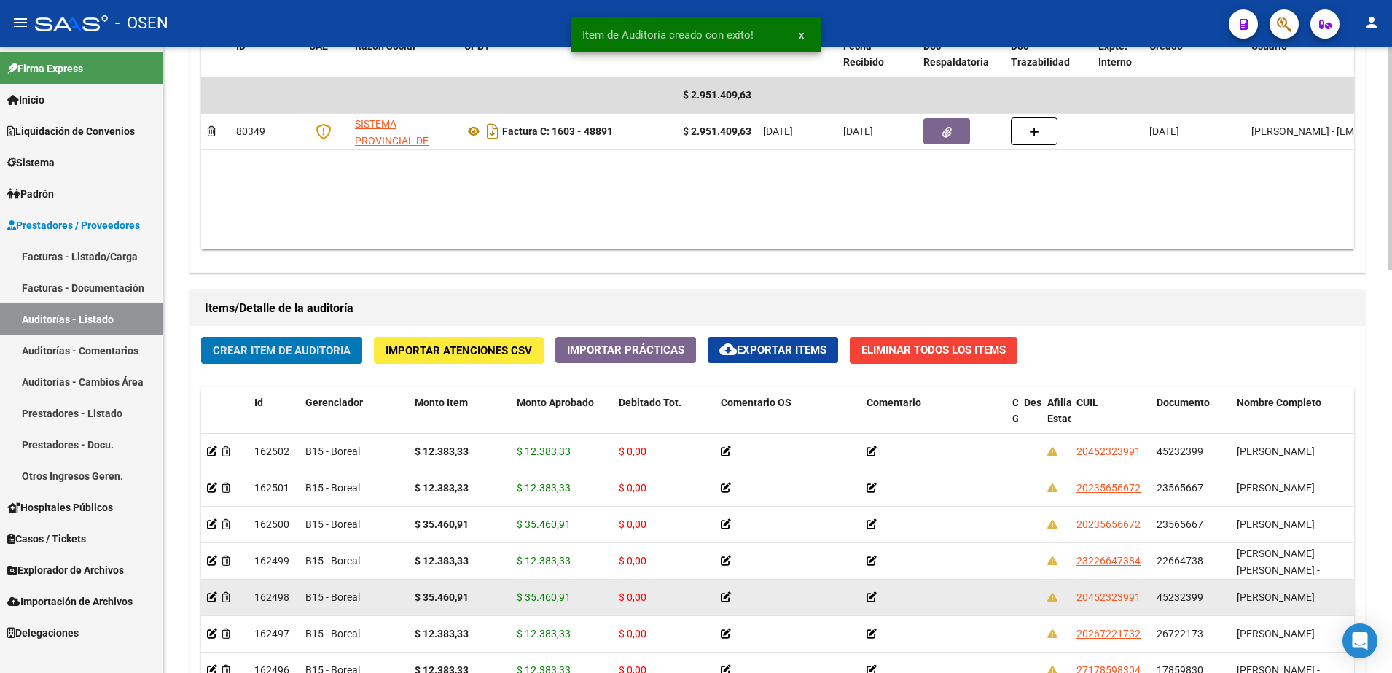
click at [447, 594] on strong "$ 35.460,91" at bounding box center [442, 597] width 54 height 12
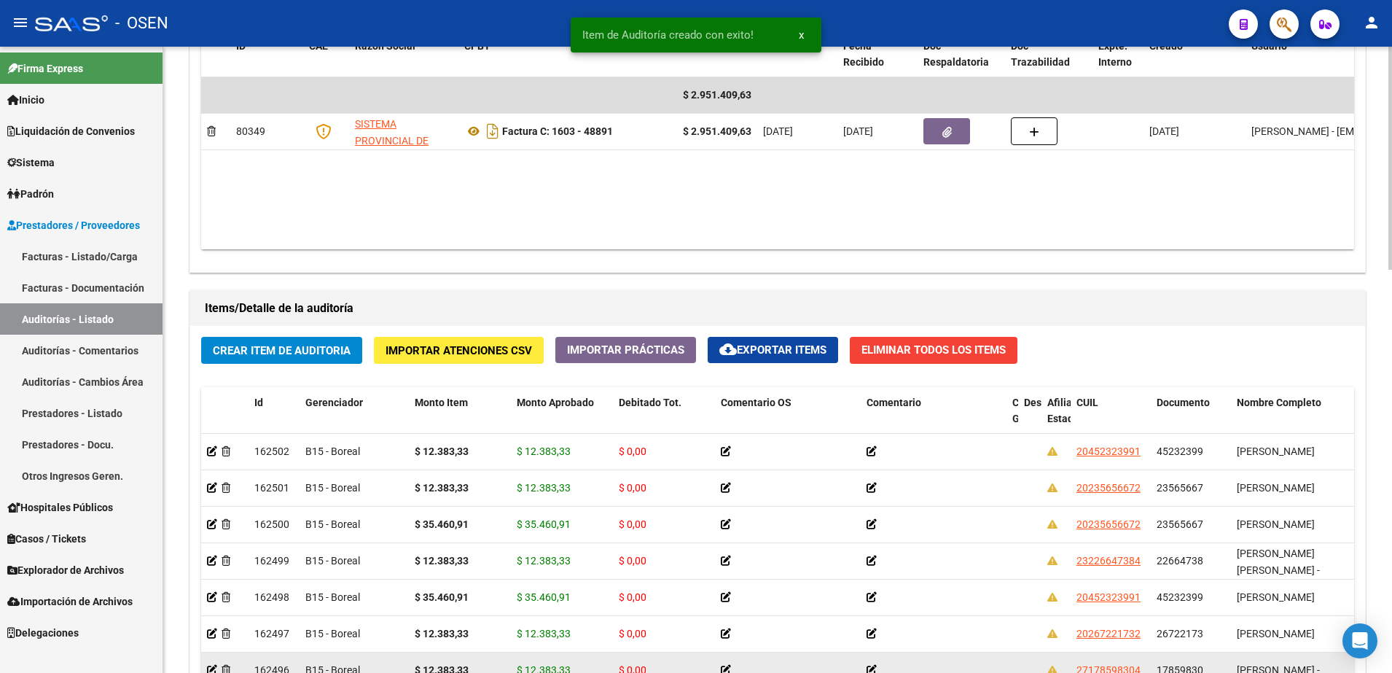
copy strong "35.460,91"
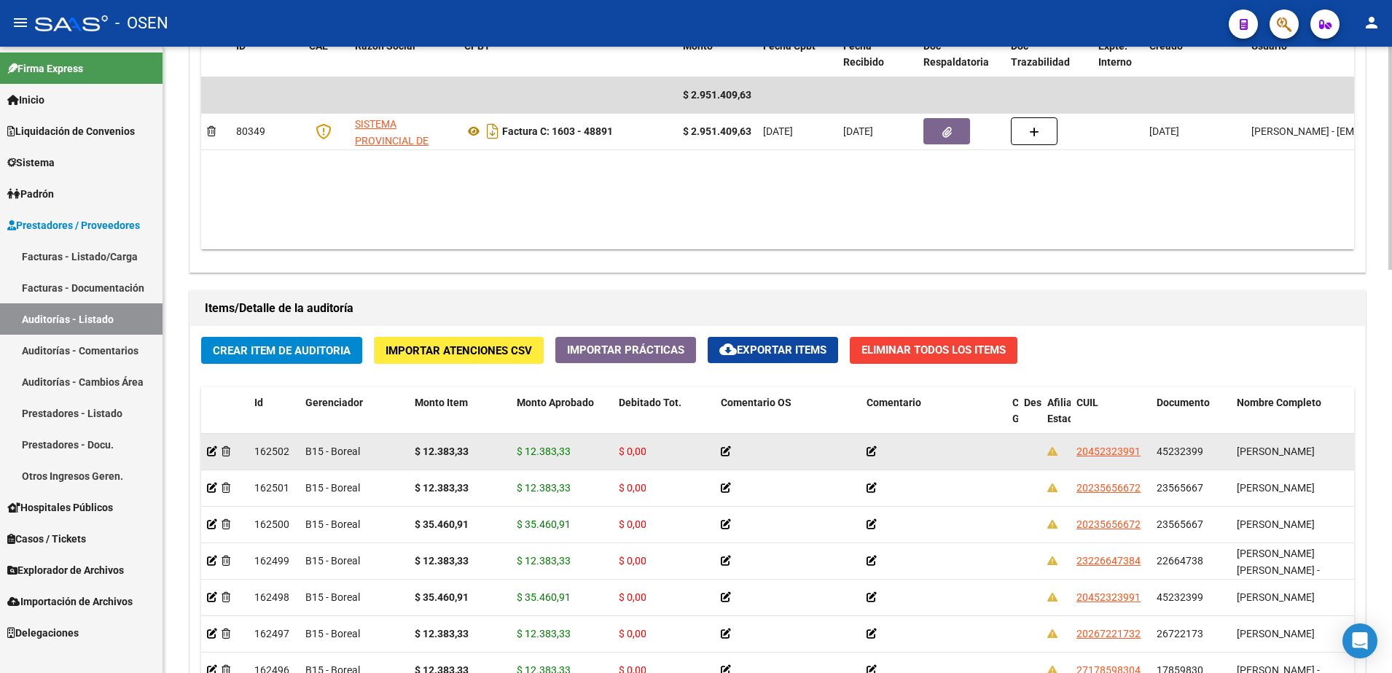
click at [455, 448] on strong "$ 12.383,33" at bounding box center [442, 451] width 54 height 12
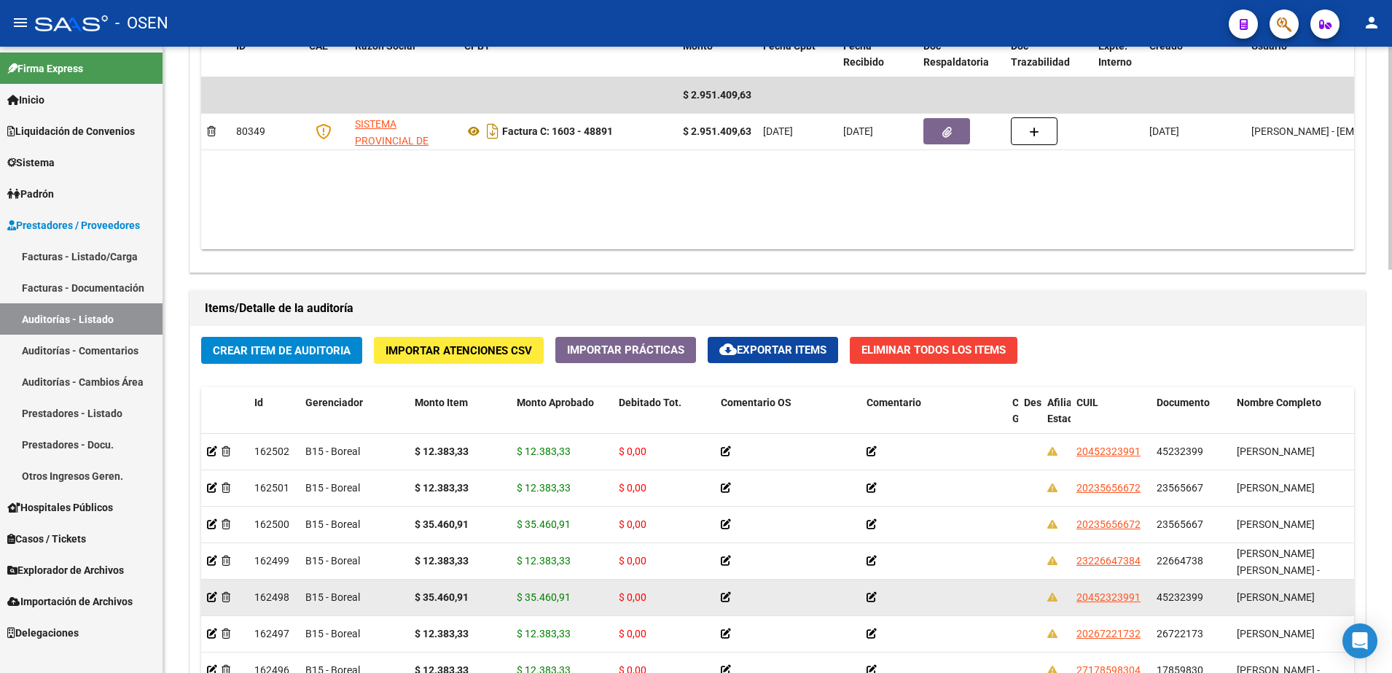
copy strong "12.383,33"
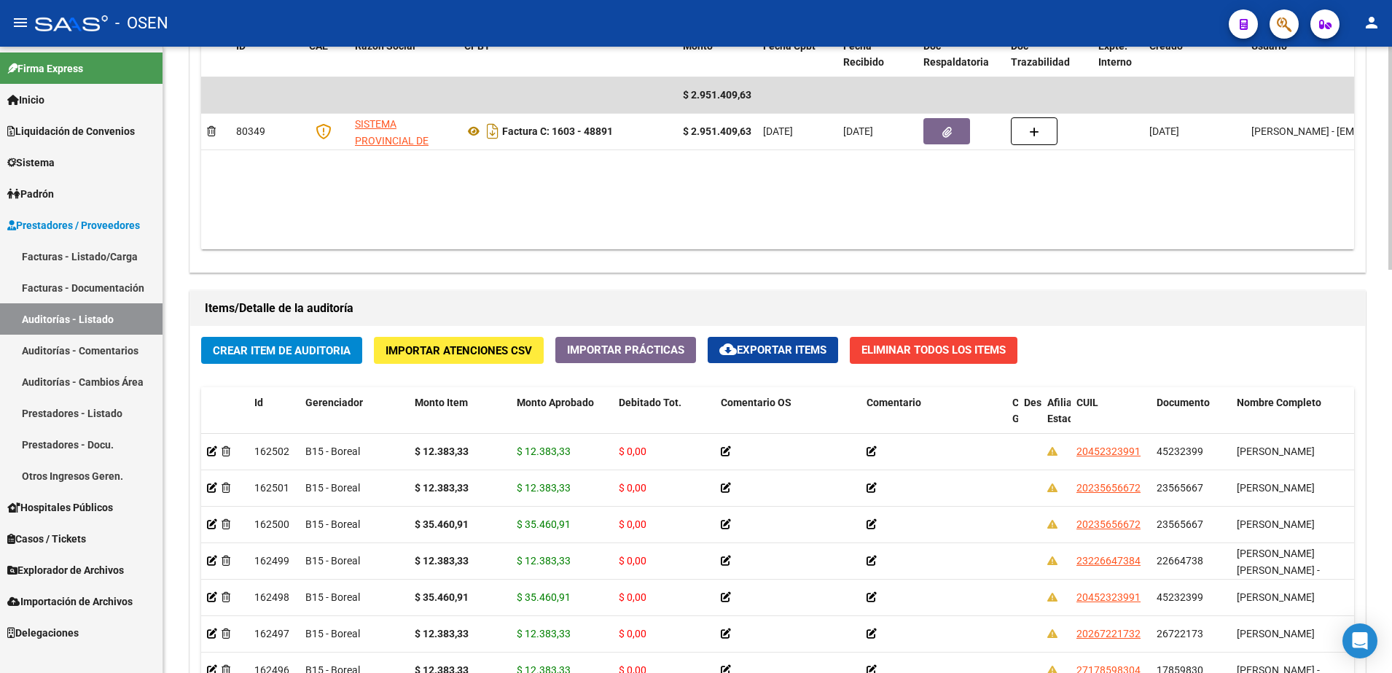
click at [326, 351] on span "Crear Item de Auditoria" at bounding box center [282, 350] width 138 height 13
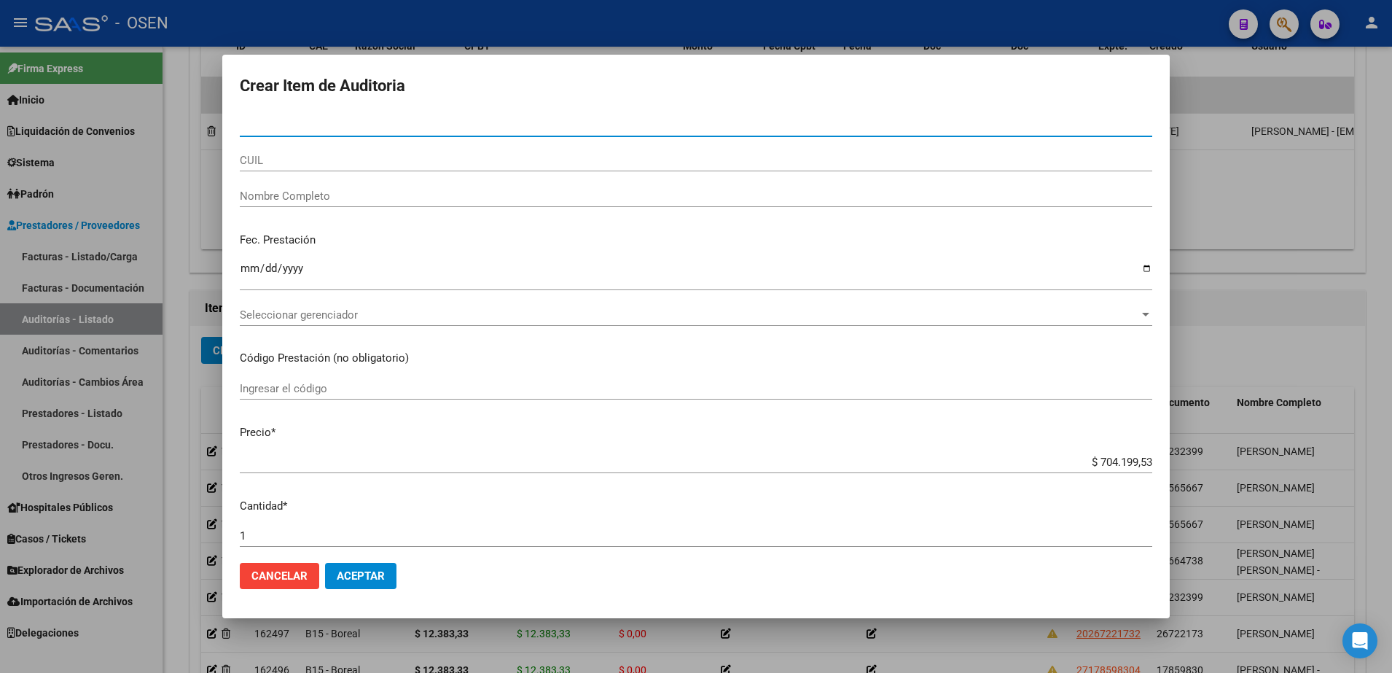
paste input "18228888"
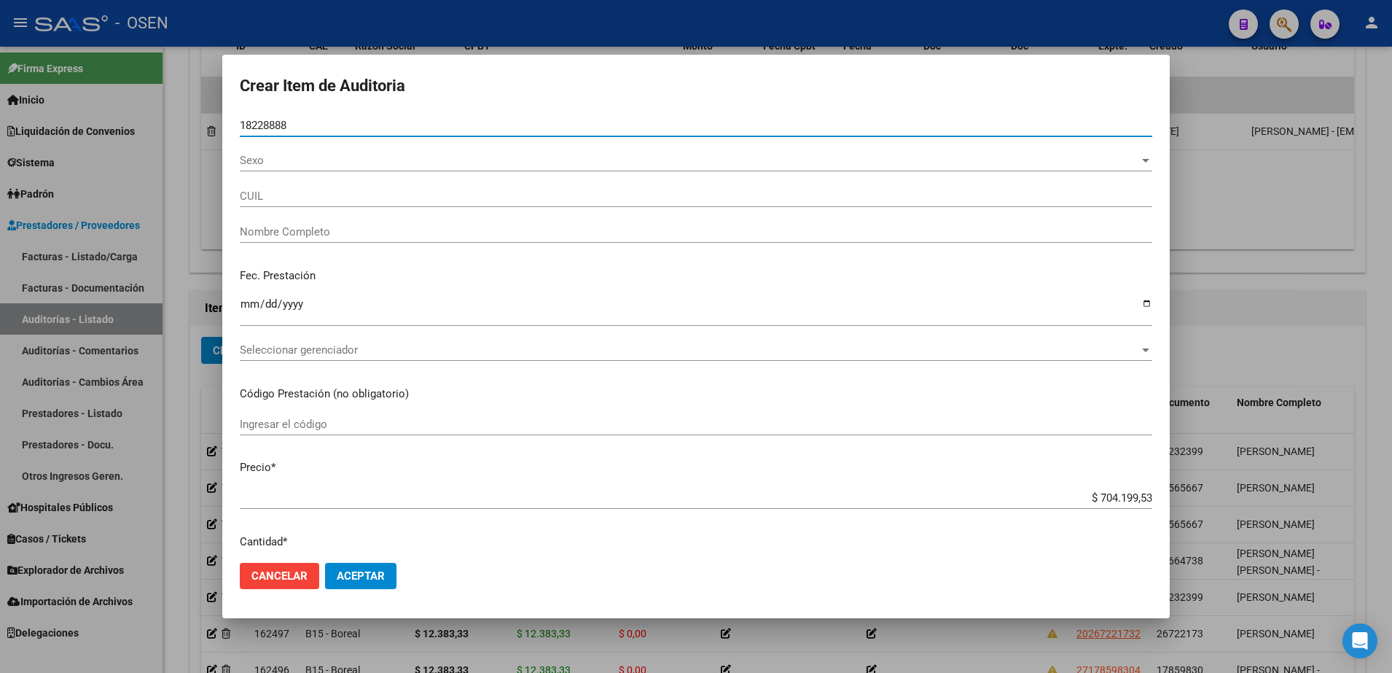
type input "18228888"
type input "20182288889"
type input "PE?ALBA PASCUAL EDMUNDO"
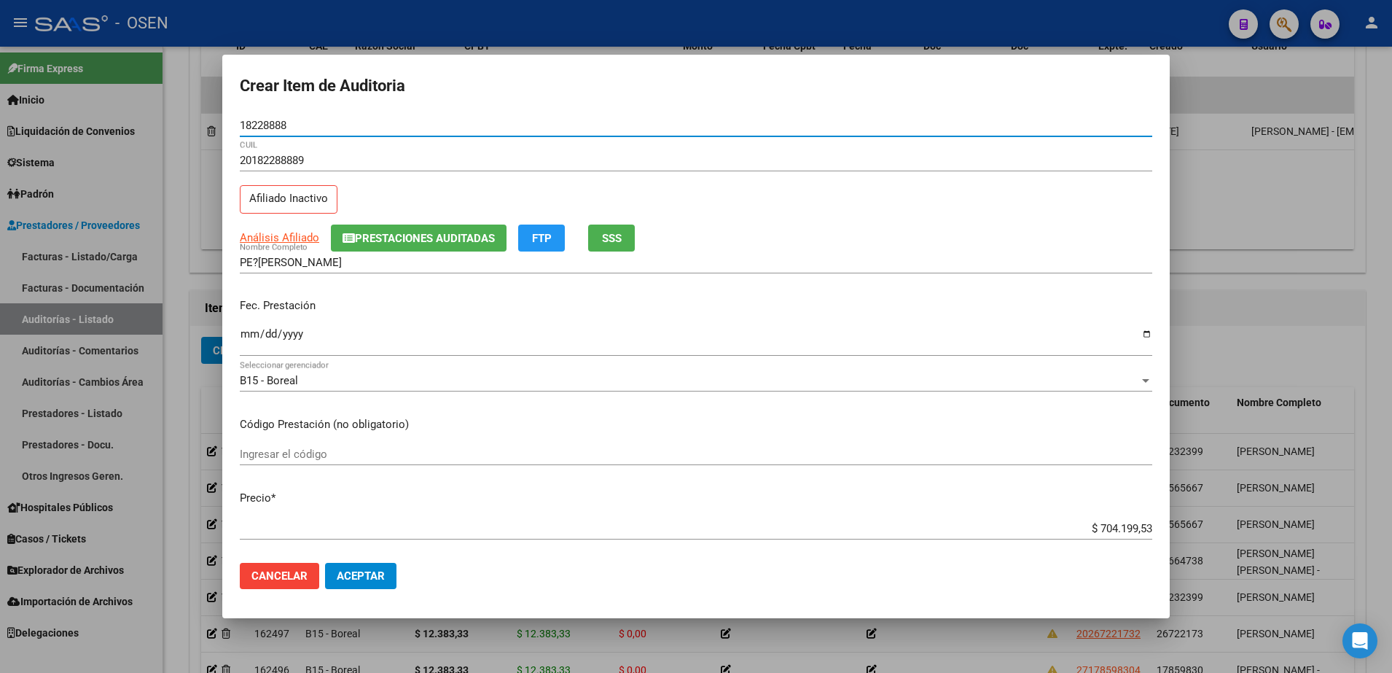
click at [238, 340] on mat-dialog-content "18228888 Nro Documento 20182288889 CUIL Afiliado Inactivo Análisis Afiliado Pre…" at bounding box center [695, 332] width 947 height 437
click at [245, 335] on input "Ingresar la fecha" at bounding box center [696, 339] width 912 height 23
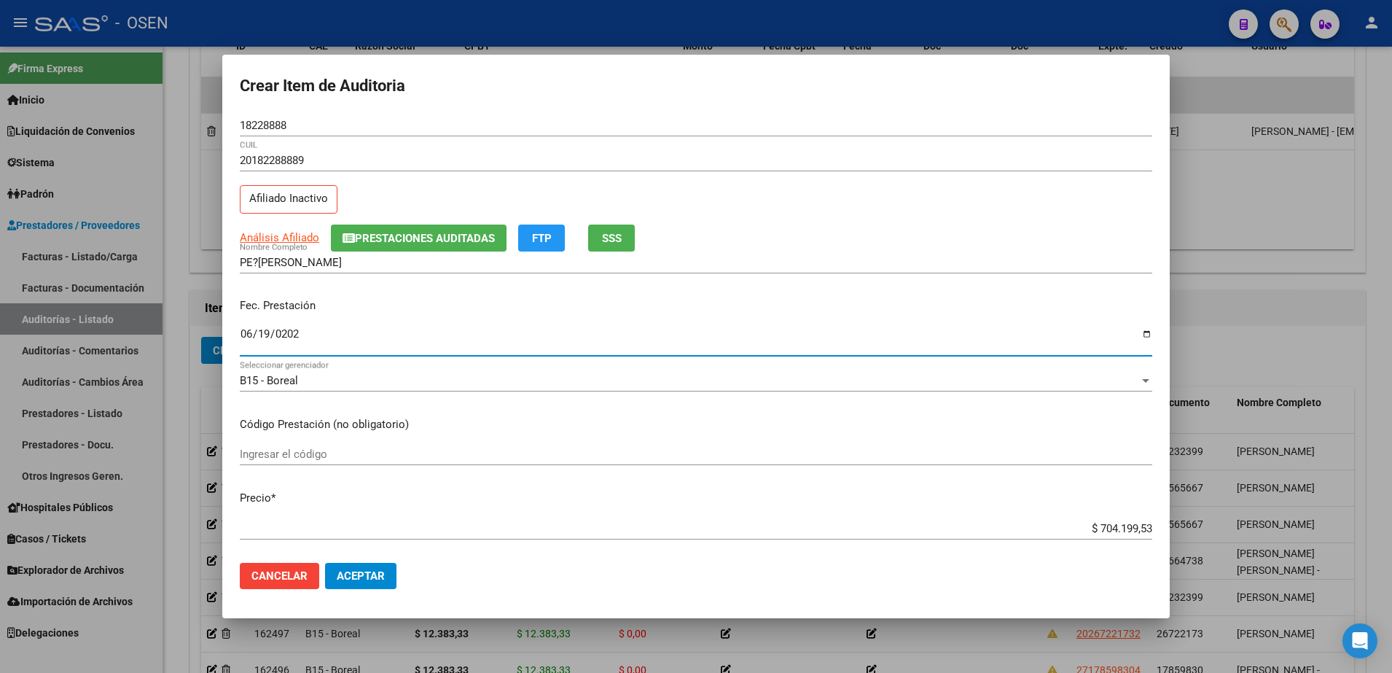
type input "2025-06-19"
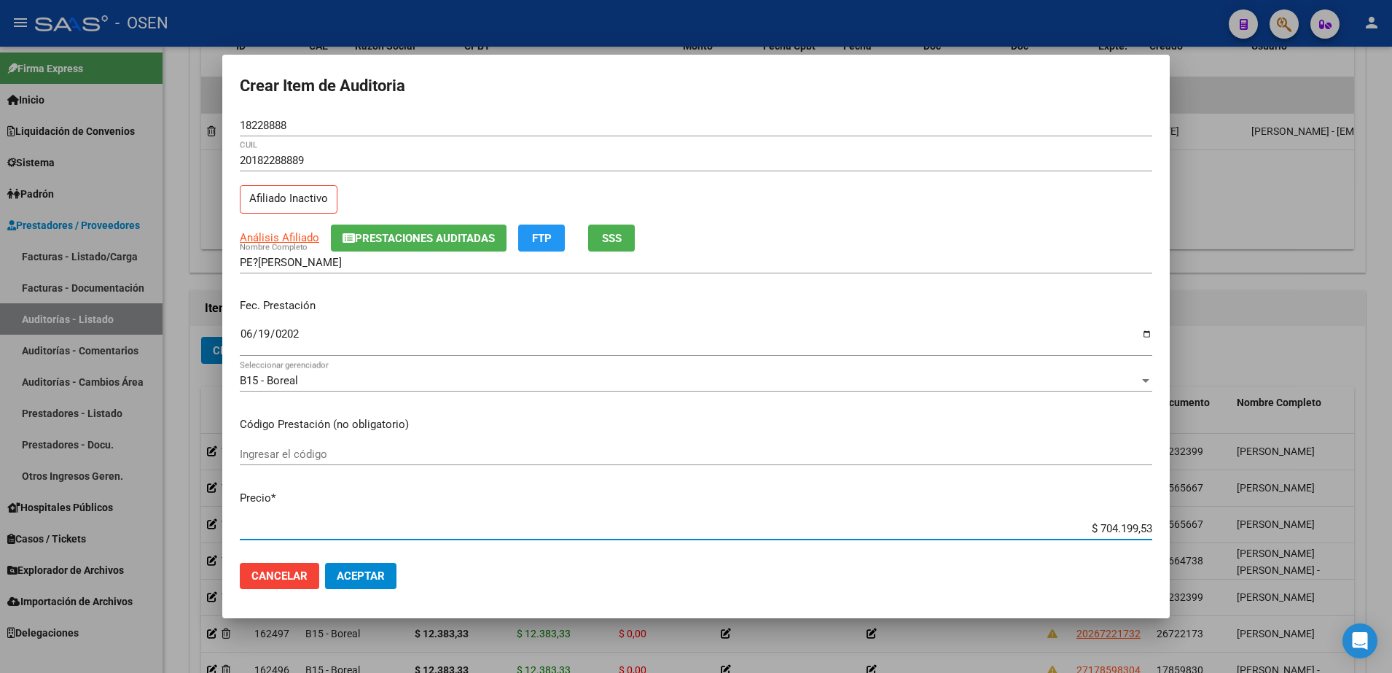
paste input "12.383,3"
type input "$ 12.383,33"
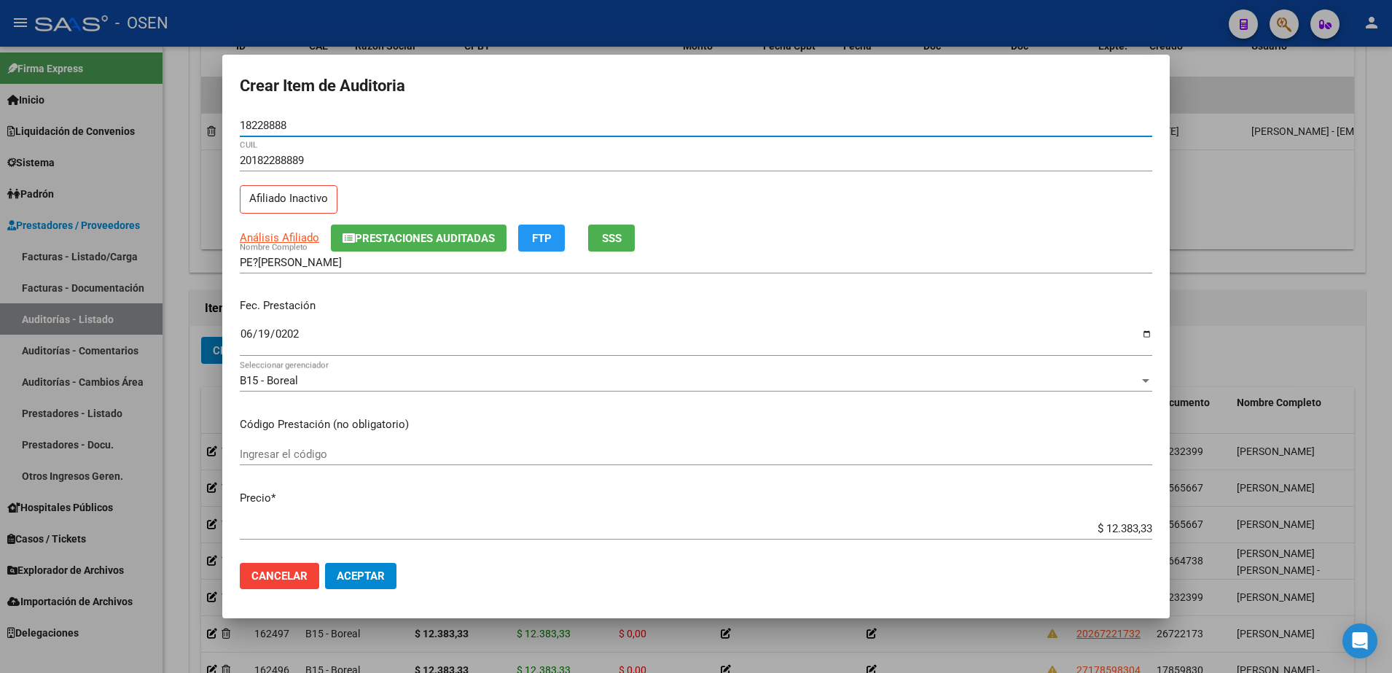
click at [274, 124] on input "18228888" at bounding box center [696, 125] width 912 height 13
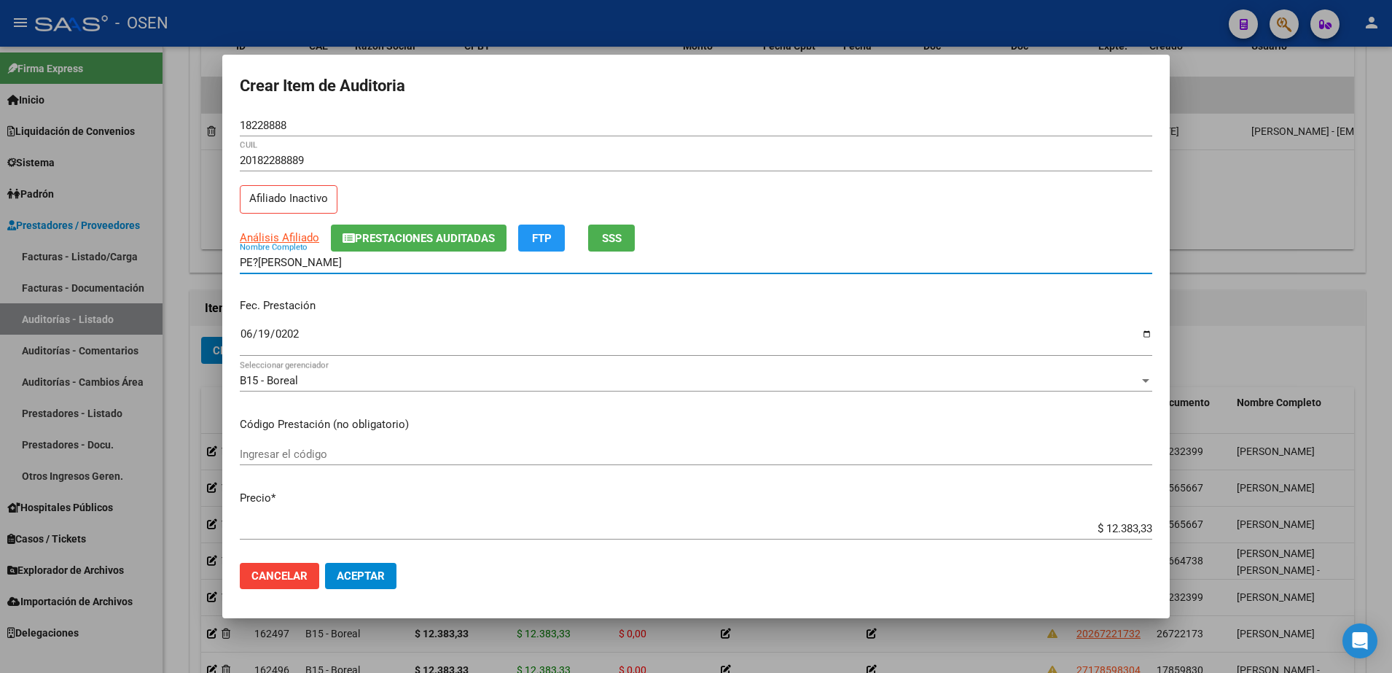
drag, startPoint x: 406, startPoint y: 268, endPoint x: 143, endPoint y: 262, distance: 263.1
click at [143, 262] on div "Crear Item de Auditoria 18228888 Nro Documento 20182288889 CUIL Afiliado Inacti…" at bounding box center [696, 336] width 1392 height 673
paste input "ÑALBA, PASCUAL EDMUNDO"
click at [266, 116] on div "18228888 Nro Documento" at bounding box center [696, 125] width 912 height 22
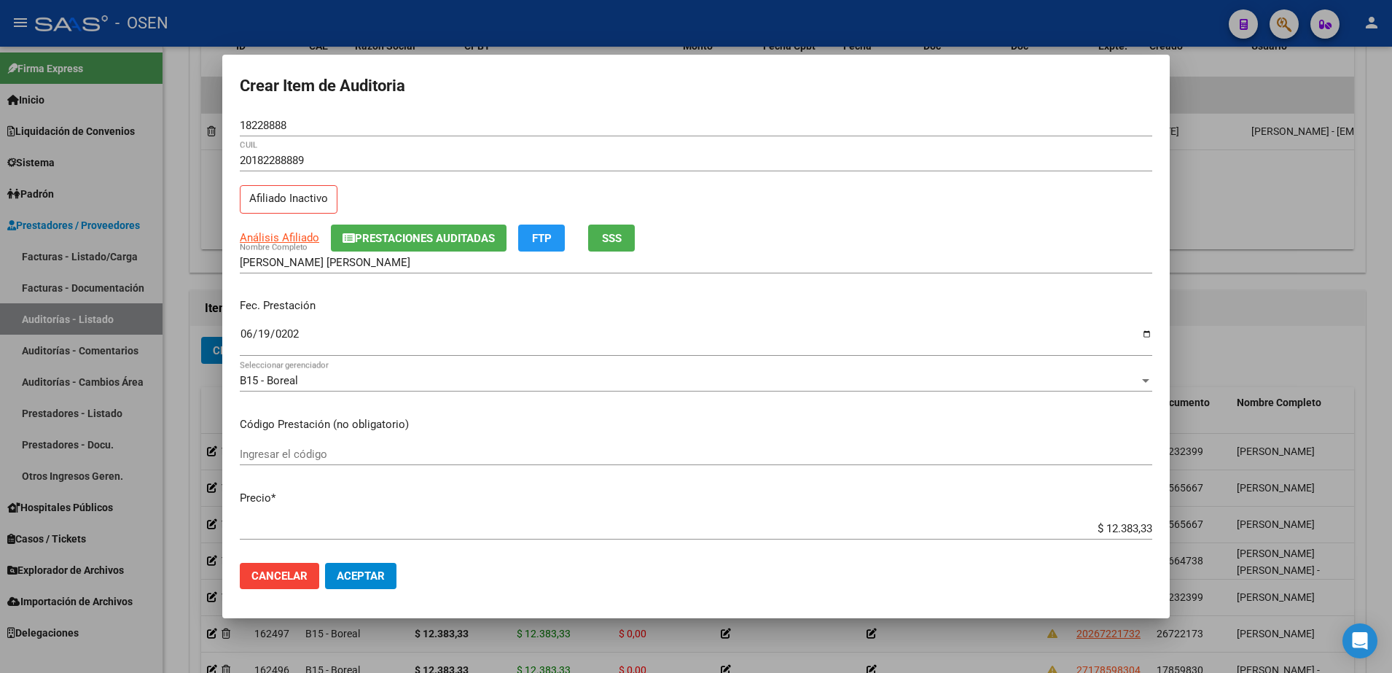
click at [266, 116] on div "18228888 Nro Documento" at bounding box center [696, 125] width 912 height 22
click at [399, 258] on input "PEÑALBA, PASCUAL EDMUNDO" at bounding box center [696, 262] width 912 height 13
paste input "18228888"
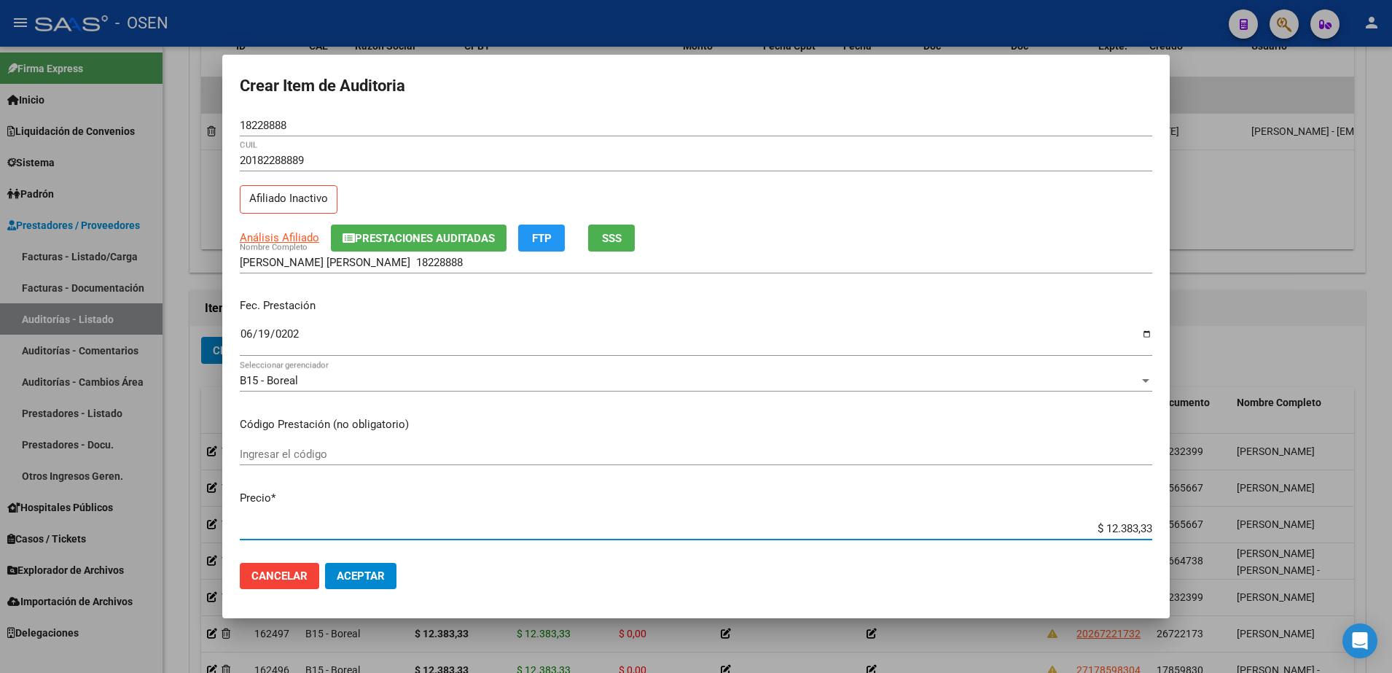
drag, startPoint x: 1076, startPoint y: 529, endPoint x: 1177, endPoint y: 532, distance: 100.6
click at [1177, 532] on div "Crear Item de Auditoria 18228888 Nro Documento 20182288889 CUIL Afiliado Inacti…" at bounding box center [696, 336] width 1392 height 673
click at [570, 265] on input "PEÑALBA, PASCUAL EDMUNDO 18228888" at bounding box center [696, 262] width 912 height 13
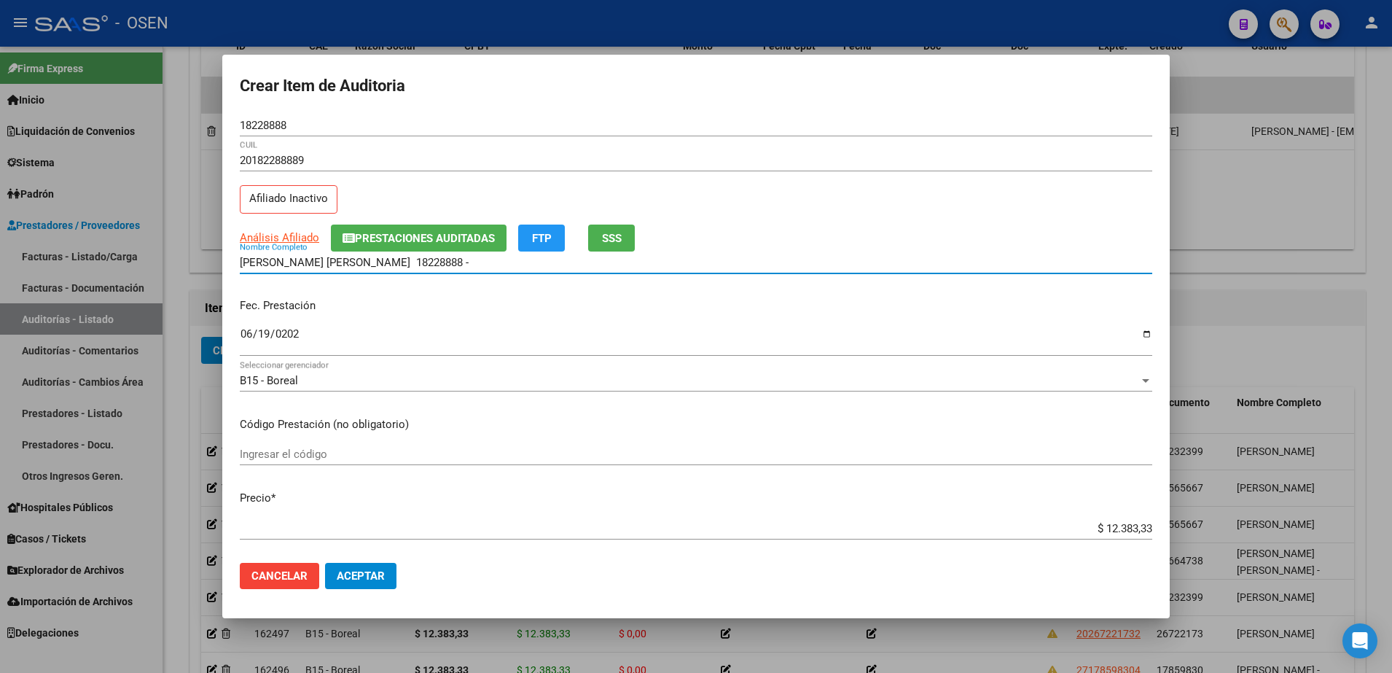
paste input "$ 12.383,33"
drag, startPoint x: 549, startPoint y: 262, endPoint x: 152, endPoint y: 268, distance: 396.4
click at [152, 268] on div "Crear Item de Auditoria 18228888 Nro Documento 20182288889 CUIL Afiliado Inacti…" at bounding box center [696, 336] width 1392 height 673
click at [541, 269] on div "PEÑALBA, PASCUAL EDMUNDO 18228888 - $ 12.383,33 Nombre Completo" at bounding box center [696, 262] width 912 height 22
click at [539, 259] on input "PEÑALBA, PASCUAL EDMUNDO 18228888 - $ 12.383,33" at bounding box center [696, 262] width 912 height 13
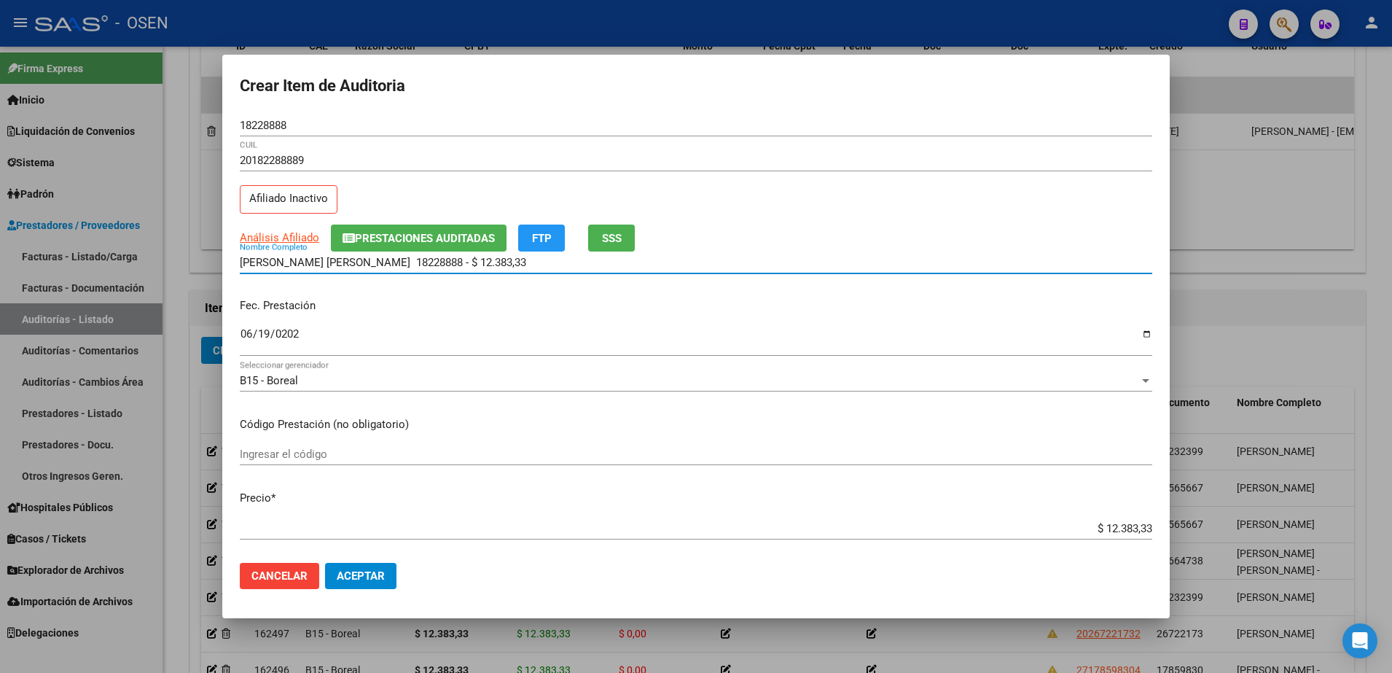
click at [539, 259] on input "PEÑALBA, PASCUAL EDMUNDO 18228888 - $ 12.383,33" at bounding box center [696, 262] width 912 height 13
click at [540, 259] on input "PEÑALBA, PASCUAL EDMUNDO 18228888 - $ 12.383,33" at bounding box center [696, 262] width 912 height 13
click at [544, 262] on input "PEÑALBA, PASCUAL EDMUNDO 18228888 - $ 12.383,33" at bounding box center [696, 262] width 912 height 13
drag, startPoint x: 544, startPoint y: 266, endPoint x: 389, endPoint y: 275, distance: 155.4
click at [389, 275] on div "PEÑALBA, PASCUAL EDMUNDO 18228888 - $ 12.383,33 Nombre Completo" at bounding box center [696, 269] width 912 height 36
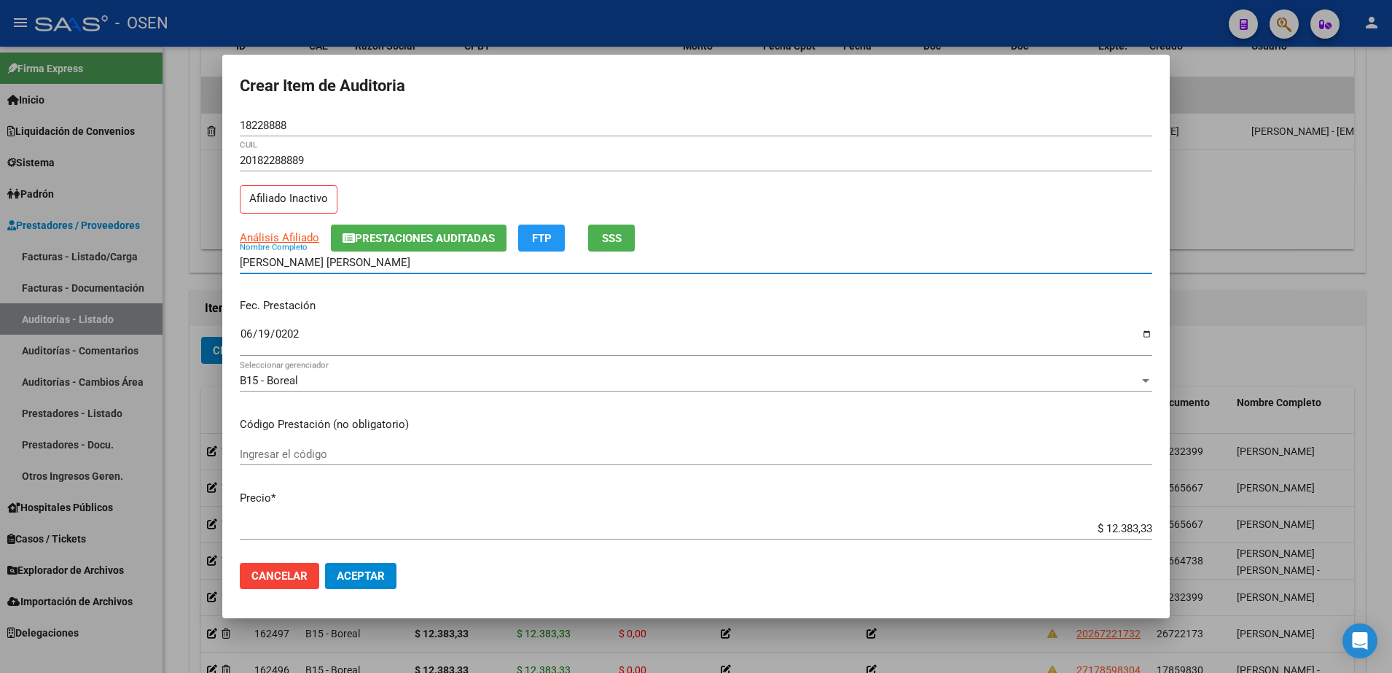
type input "PEÑALBA, PASCUAL EDMUNDO"
click at [395, 563] on button "Aceptar" at bounding box center [360, 576] width 71 height 26
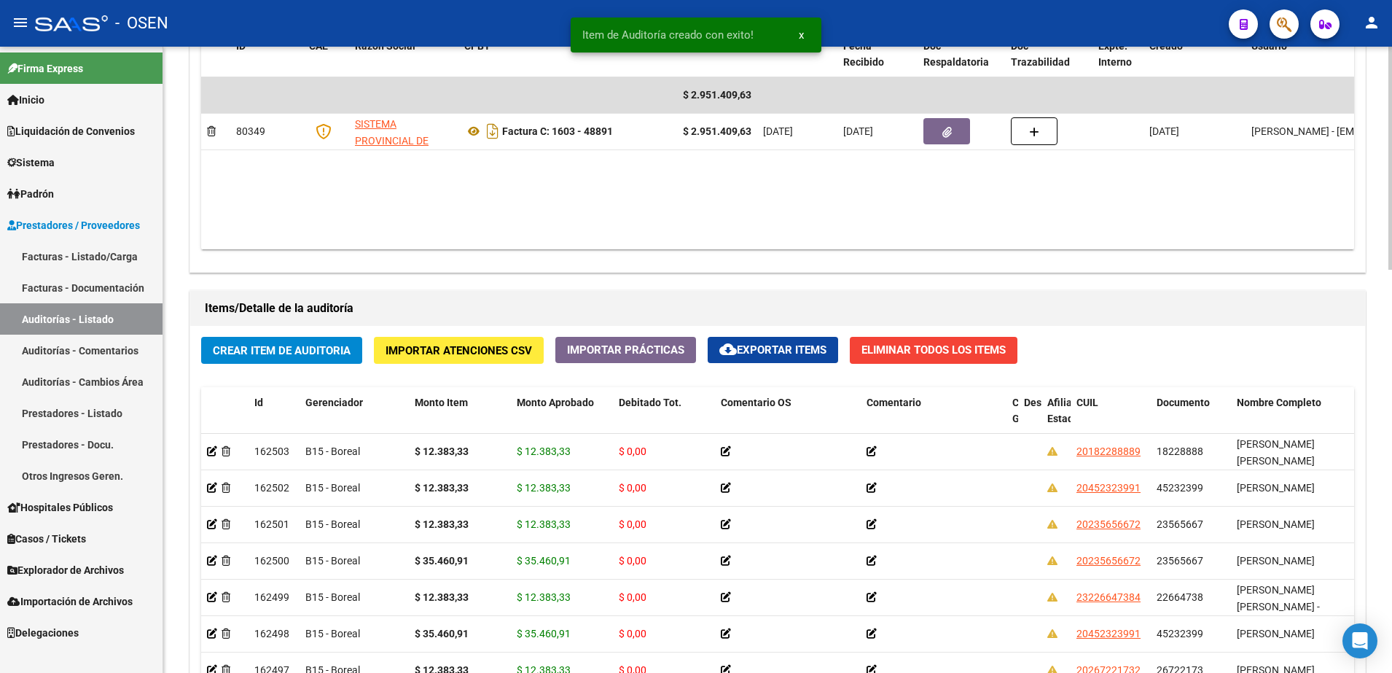
click at [308, 335] on div "Crear Item de Auditoria Importar Atenciones CSV Importar Prácticas cloud_downlo…" at bounding box center [777, 603] width 1175 height 554
click at [315, 347] on span "Crear Item de Auditoria" at bounding box center [282, 350] width 138 height 13
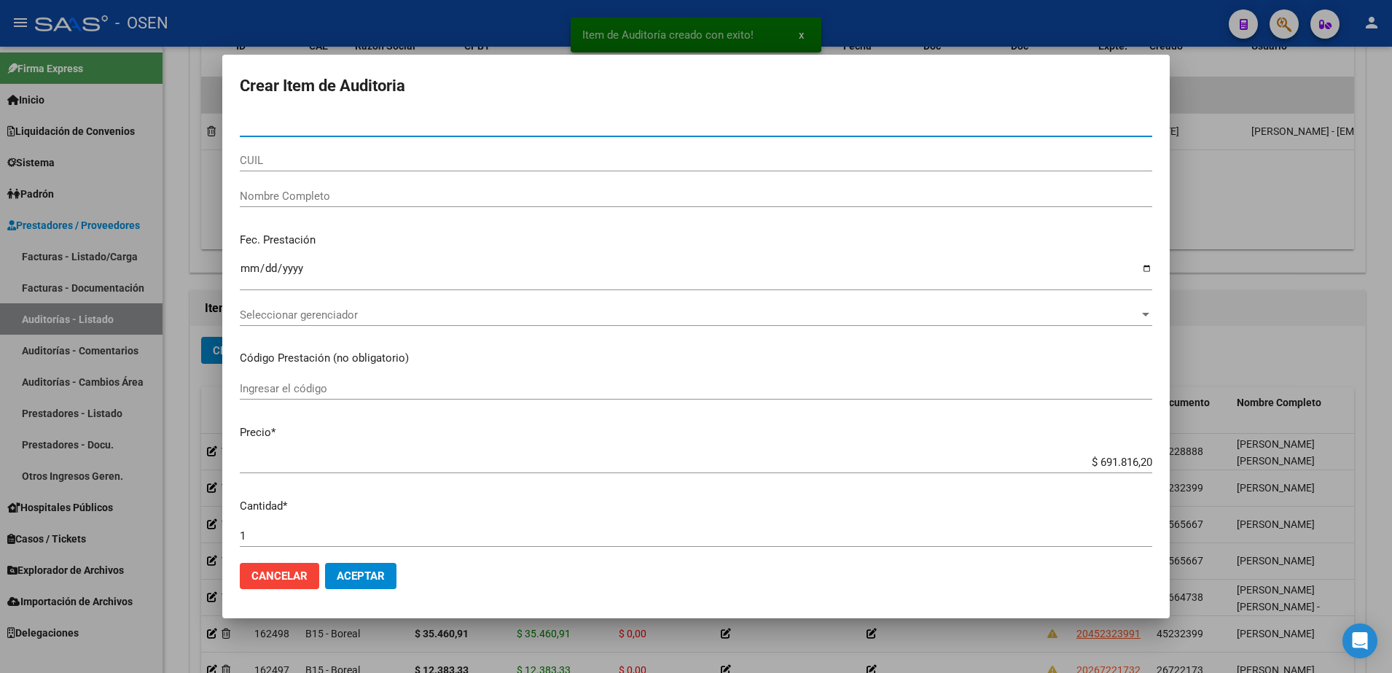
type input "48007149"
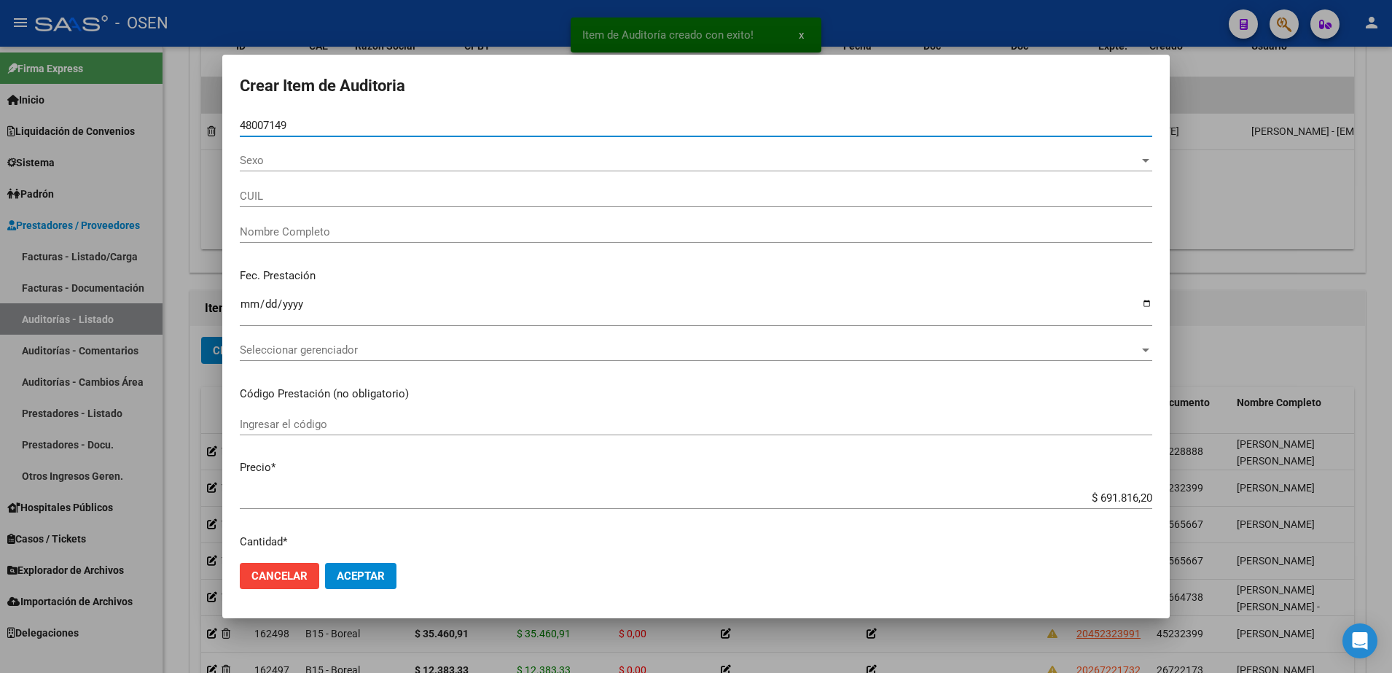
type input "27480071498"
type input "ALBARRACIN LUSMILA"
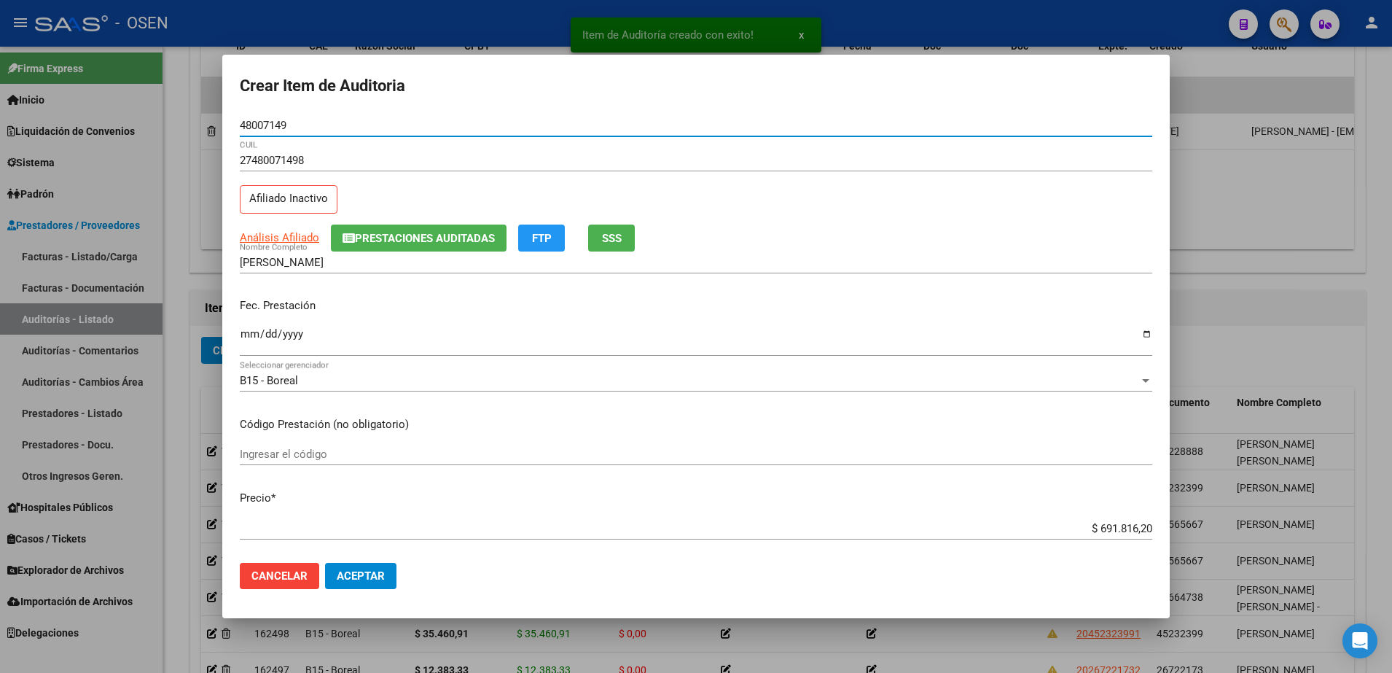
type input "48007149"
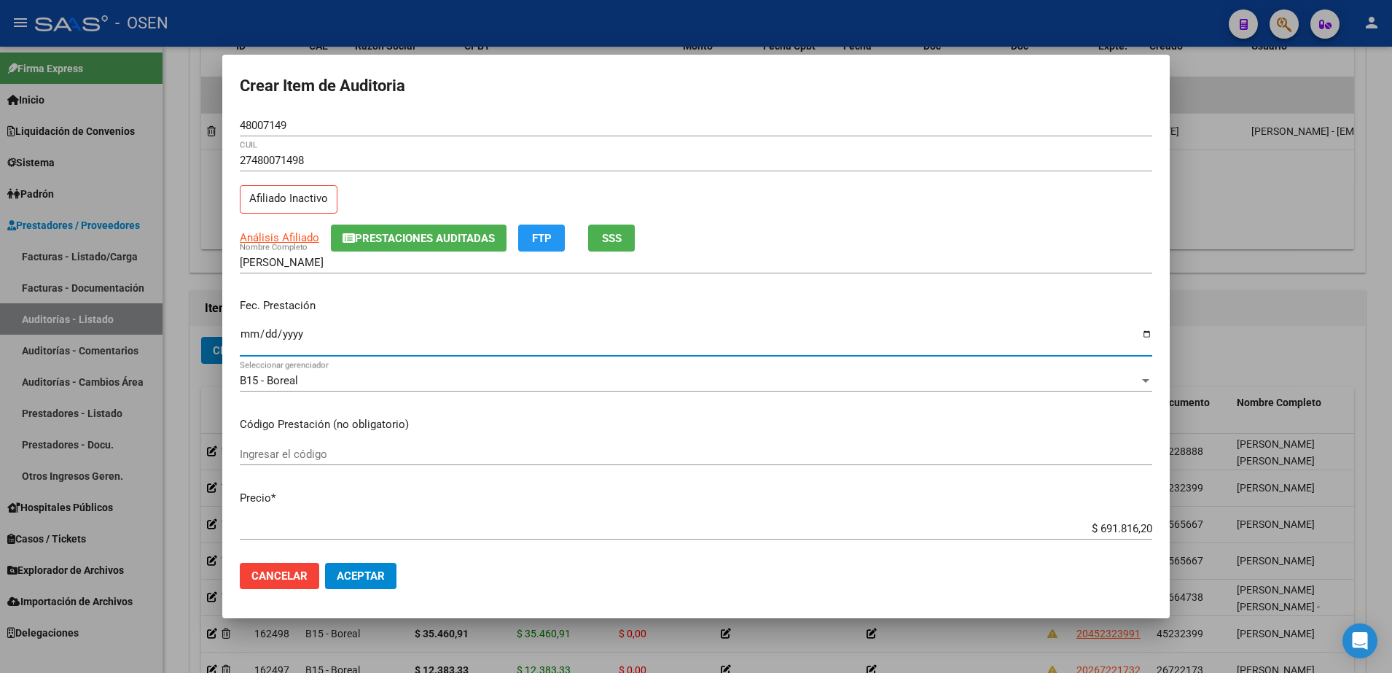
click at [250, 333] on input "Ingresar la fecha" at bounding box center [696, 339] width 912 height 23
type input "2025-06-19"
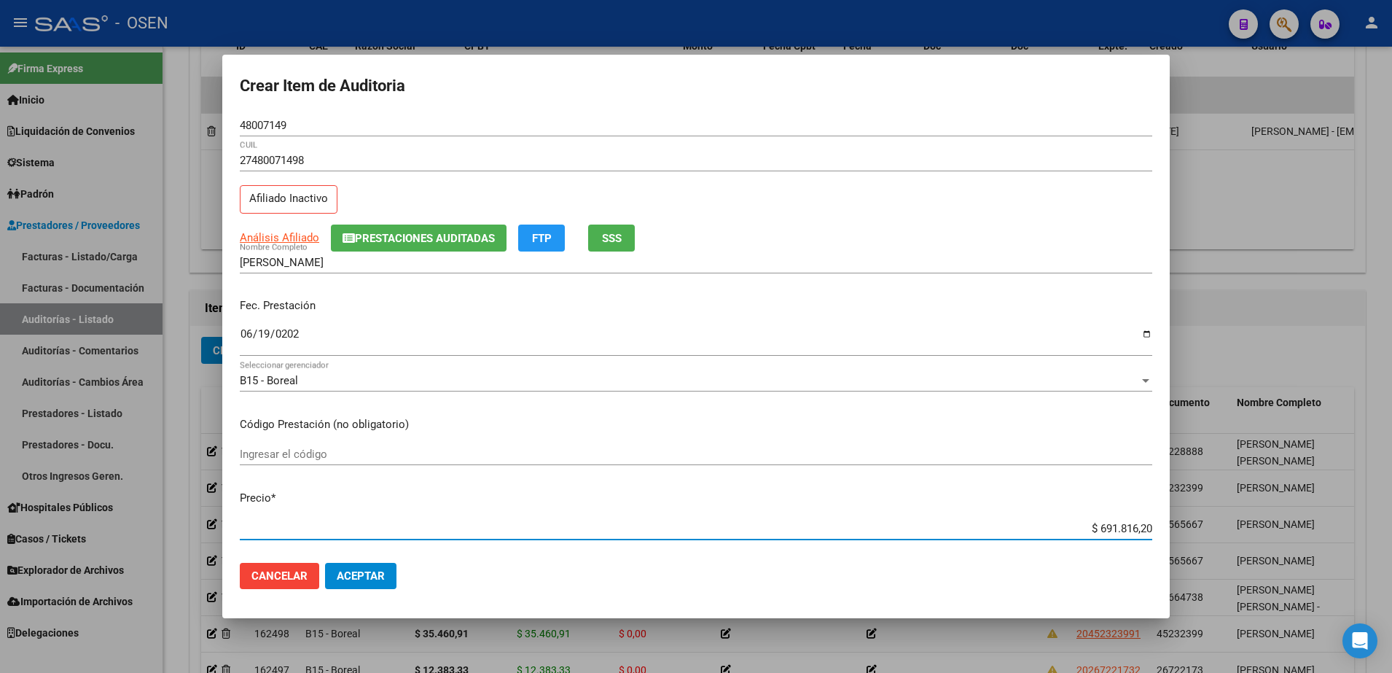
paste input "12.383,33"
type input "$ 12.383,33"
click at [1105, 537] on div "$ 12.383,33 Ingresar el precio" at bounding box center [696, 528] width 912 height 22
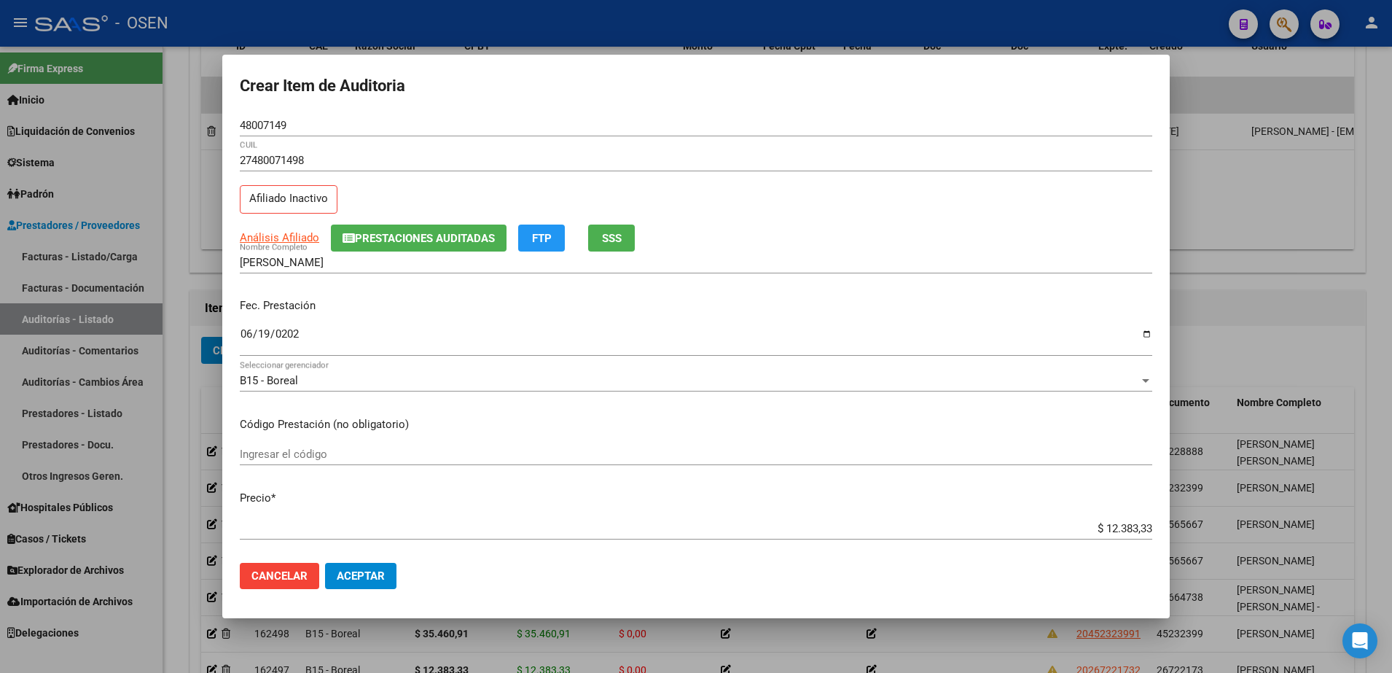
click at [1105, 537] on div "$ 12.383,33 Ingresar el precio" at bounding box center [696, 528] width 912 height 22
click at [1106, 530] on input "$ 12.383,33" at bounding box center [696, 528] width 912 height 13
click at [372, 581] on span "Aceptar" at bounding box center [361, 575] width 48 height 13
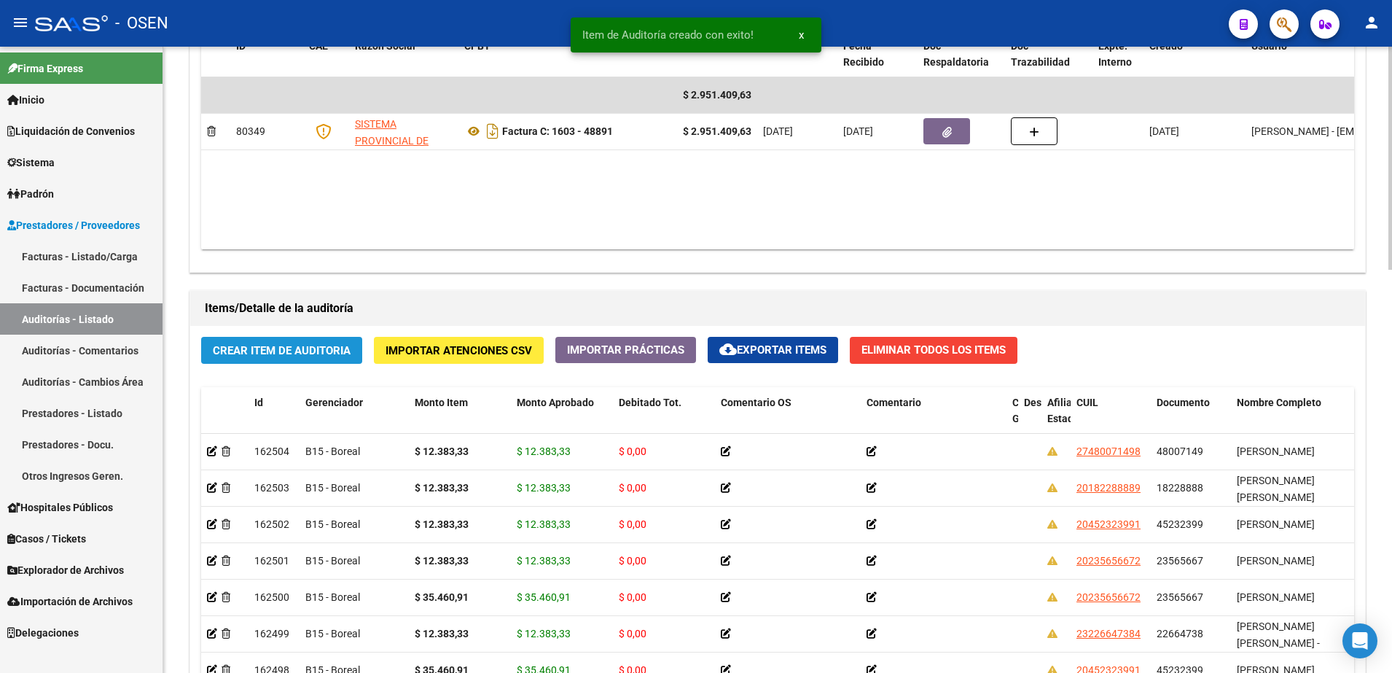
click at [319, 359] on button "Crear Item de Auditoria" at bounding box center [281, 350] width 161 height 27
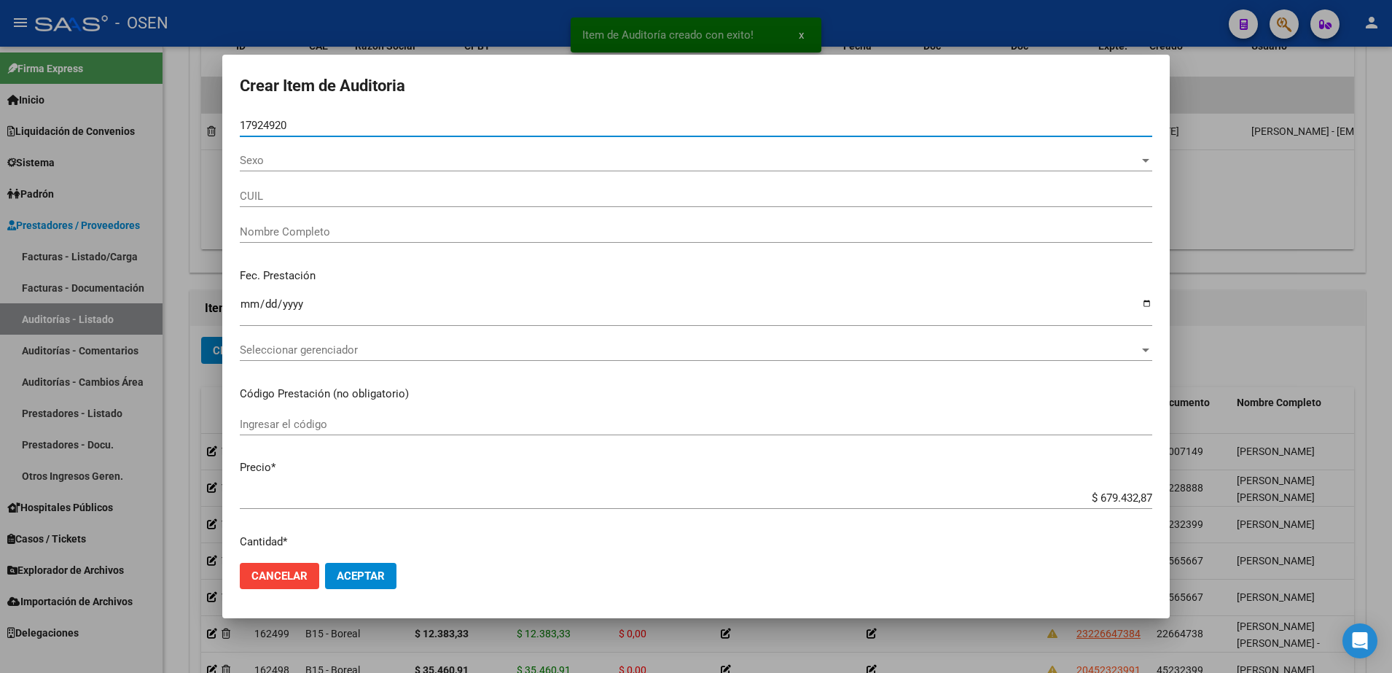
type input "17924920"
type input "27179249206"
type input "GRAMAJO MARIA ELENA"
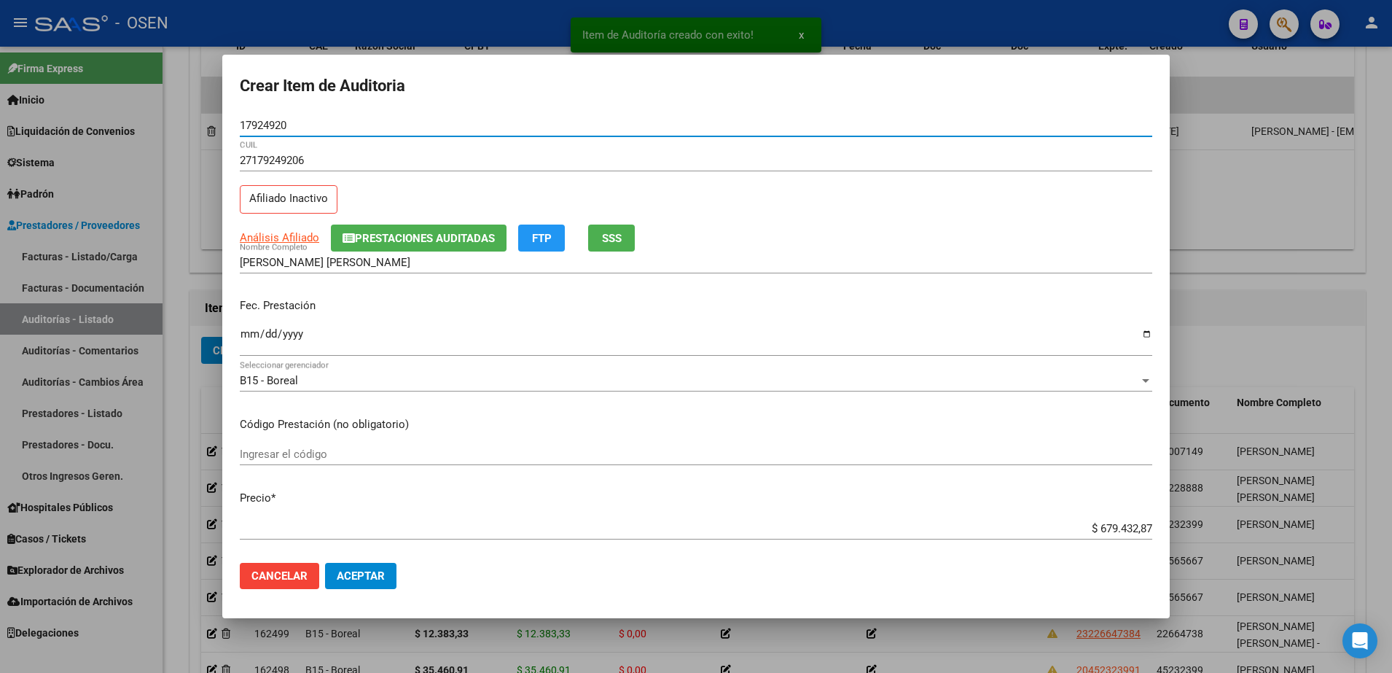
click at [248, 336] on input "Ingresar la fecha" at bounding box center [696, 339] width 912 height 23
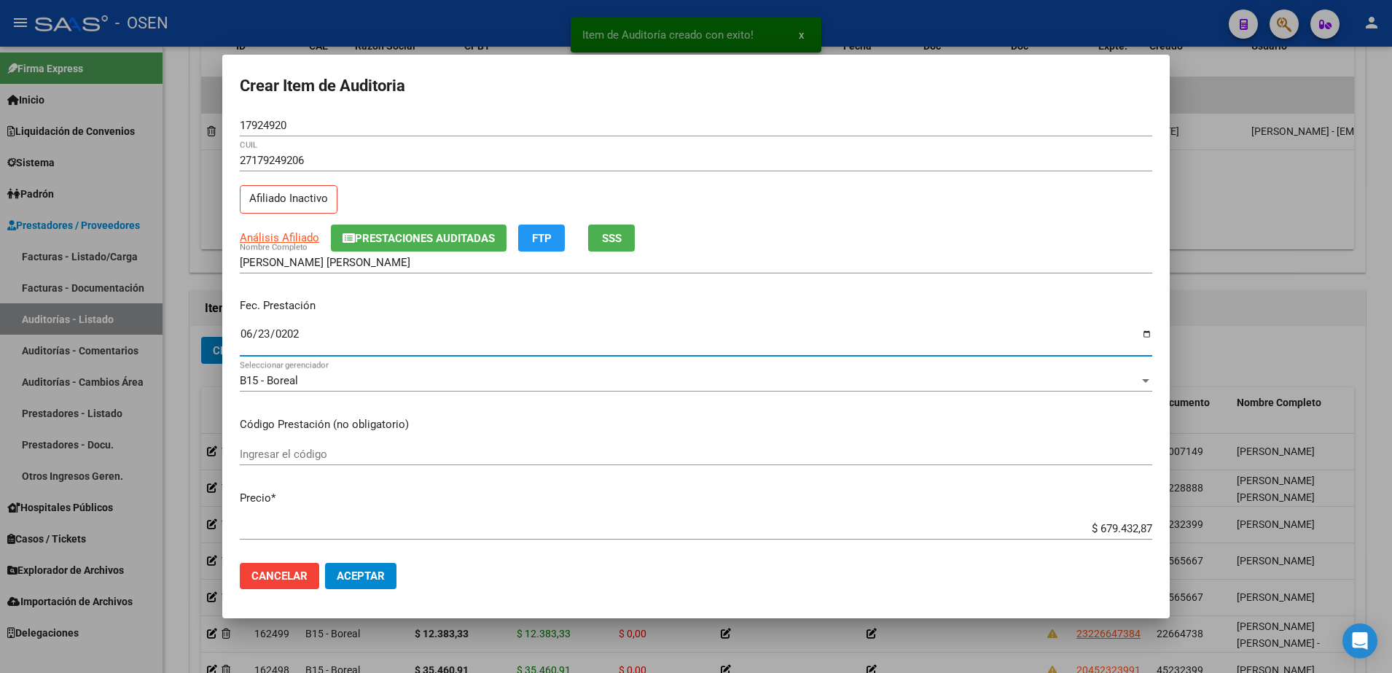
type input "2025-06-23"
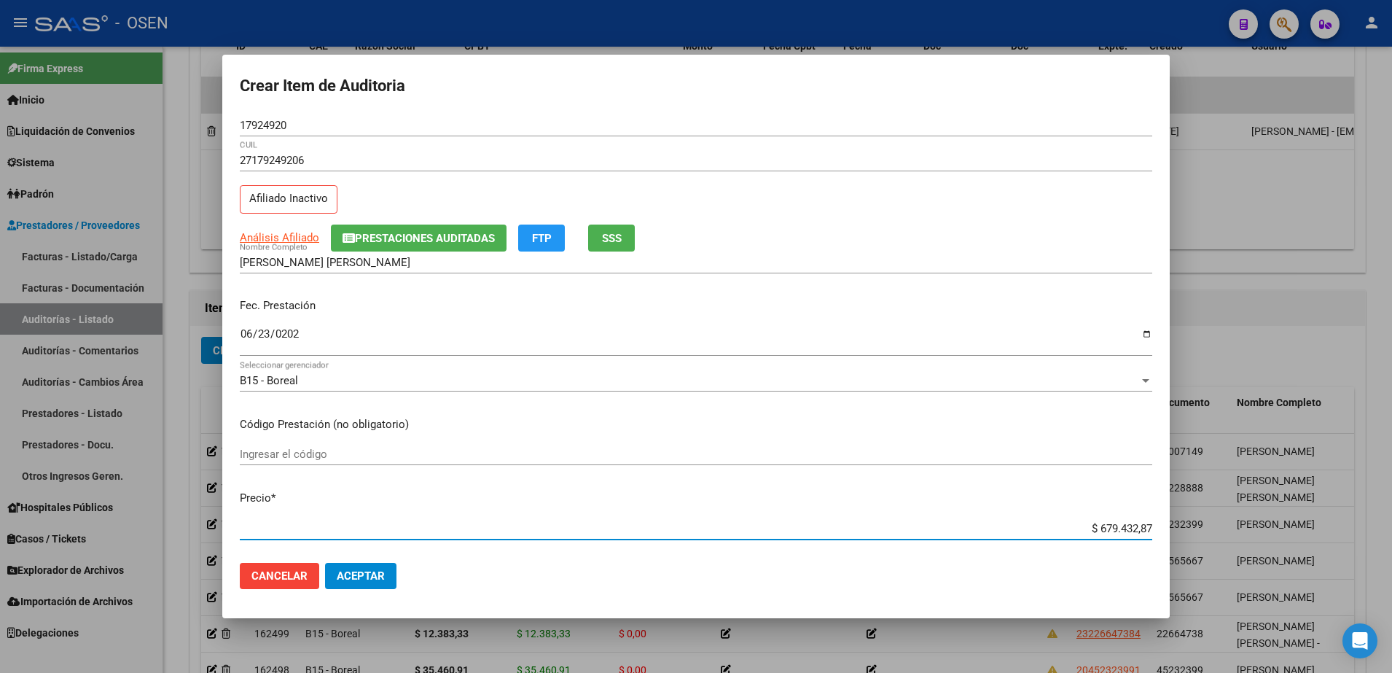
paste input "12.383,33"
type input "$ 12.383,33"
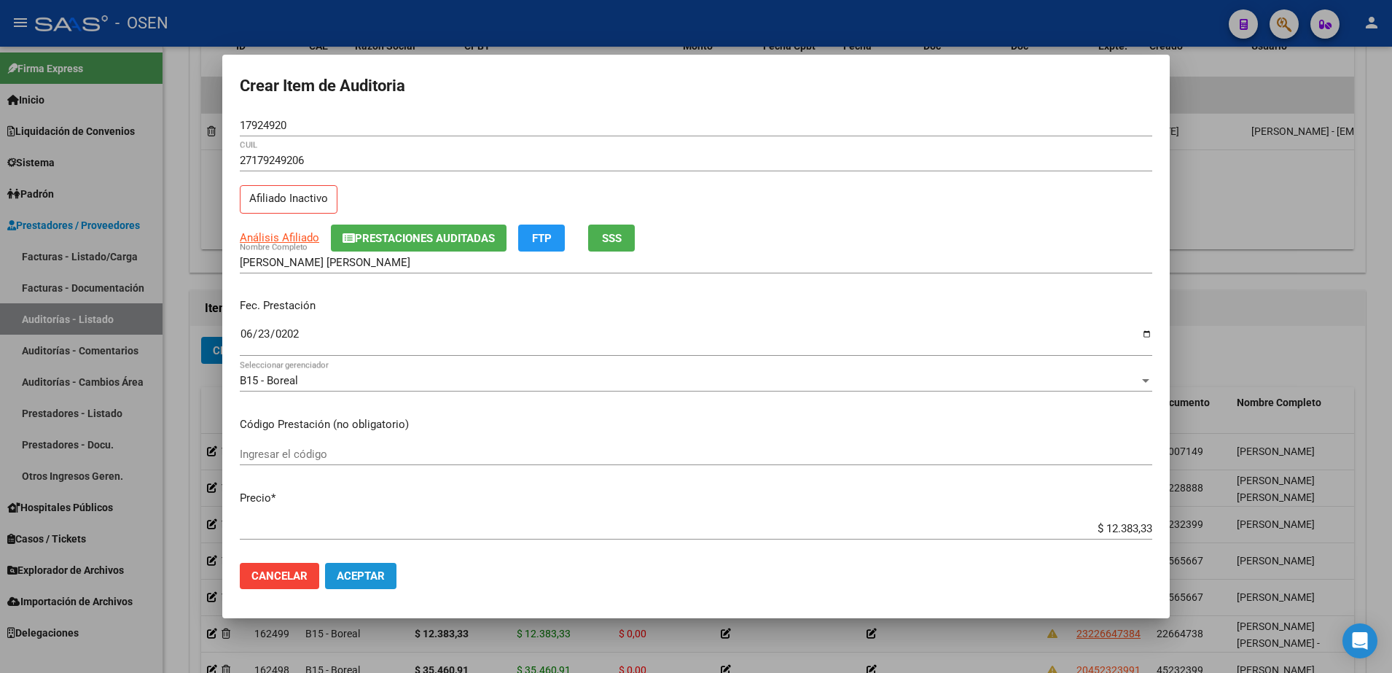
click at [386, 572] on button "Aceptar" at bounding box center [360, 576] width 71 height 26
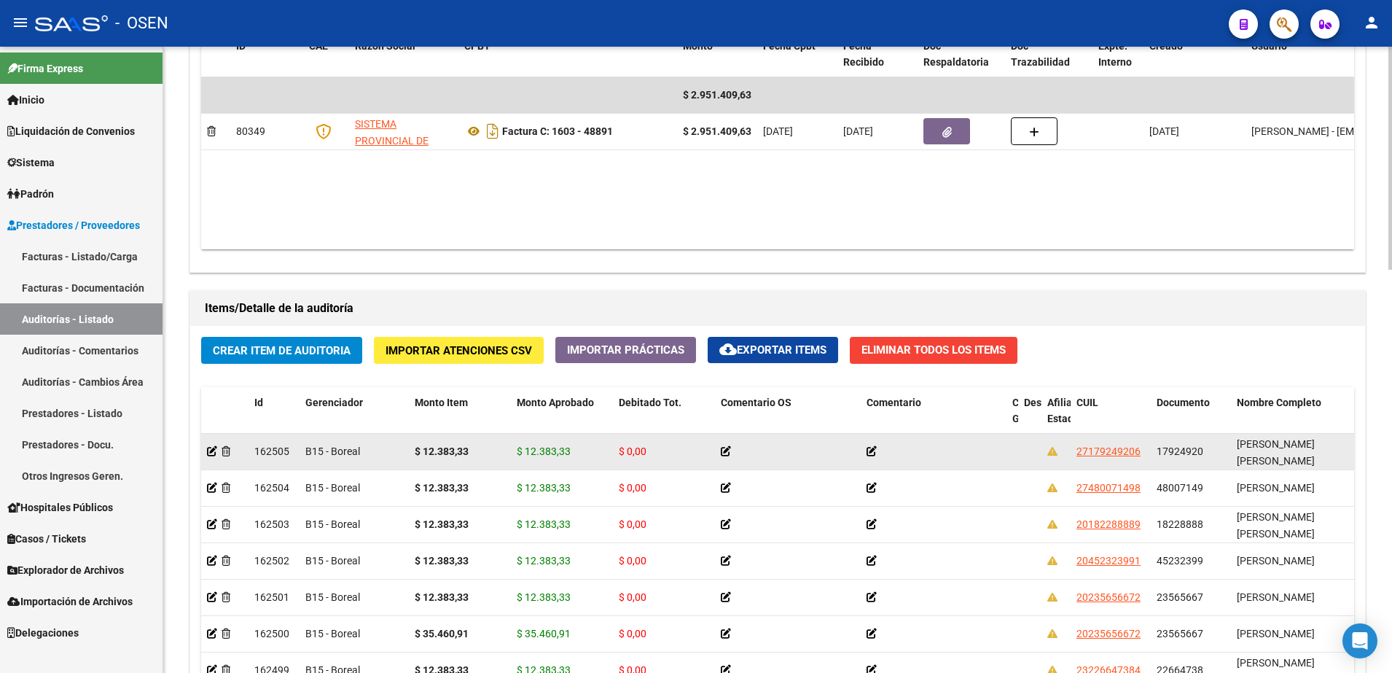
click at [1192, 446] on span "17924920" at bounding box center [1179, 451] width 47 height 12
copy span "17924920"
click at [205, 451] on datatable-body-cell at bounding box center [224, 452] width 47 height 36
click at [209, 451] on icon at bounding box center [212, 451] width 10 height 10
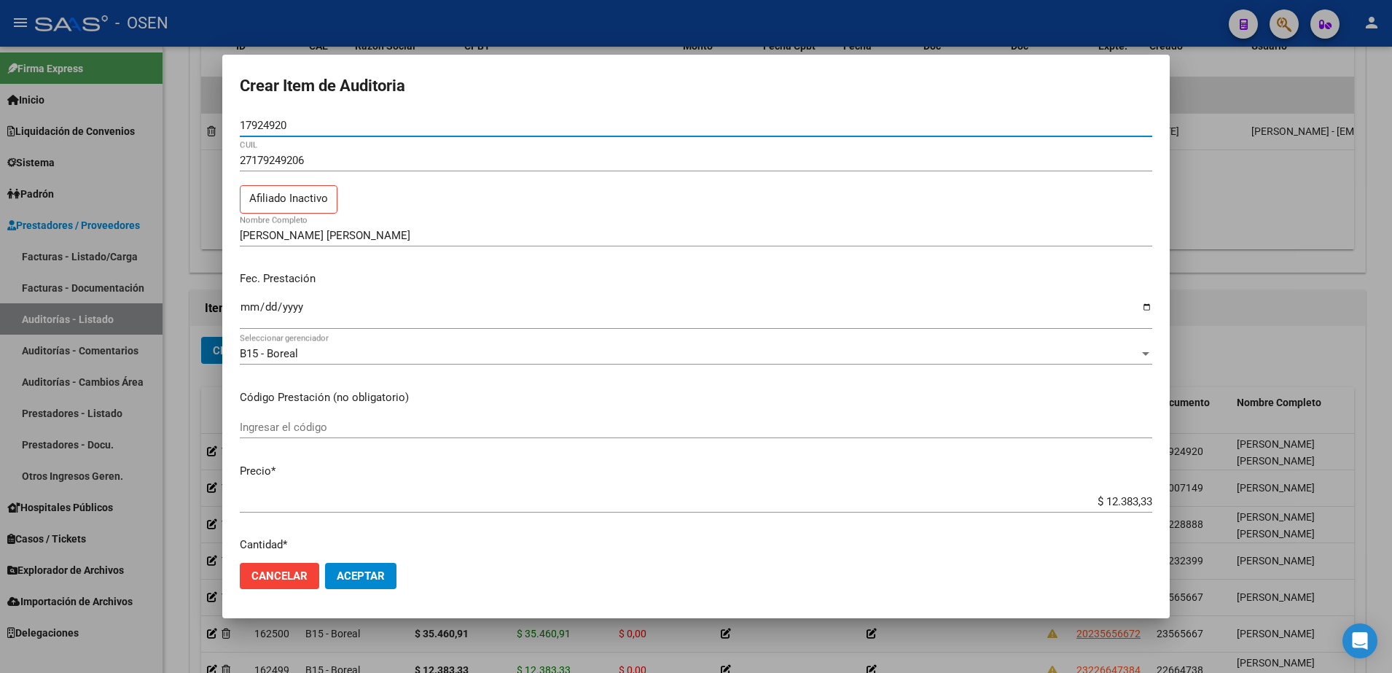
click at [273, 127] on input "17924920" at bounding box center [696, 125] width 912 height 13
click at [361, 240] on input "GRAMAJO MARIA ELENA" at bounding box center [696, 235] width 912 height 13
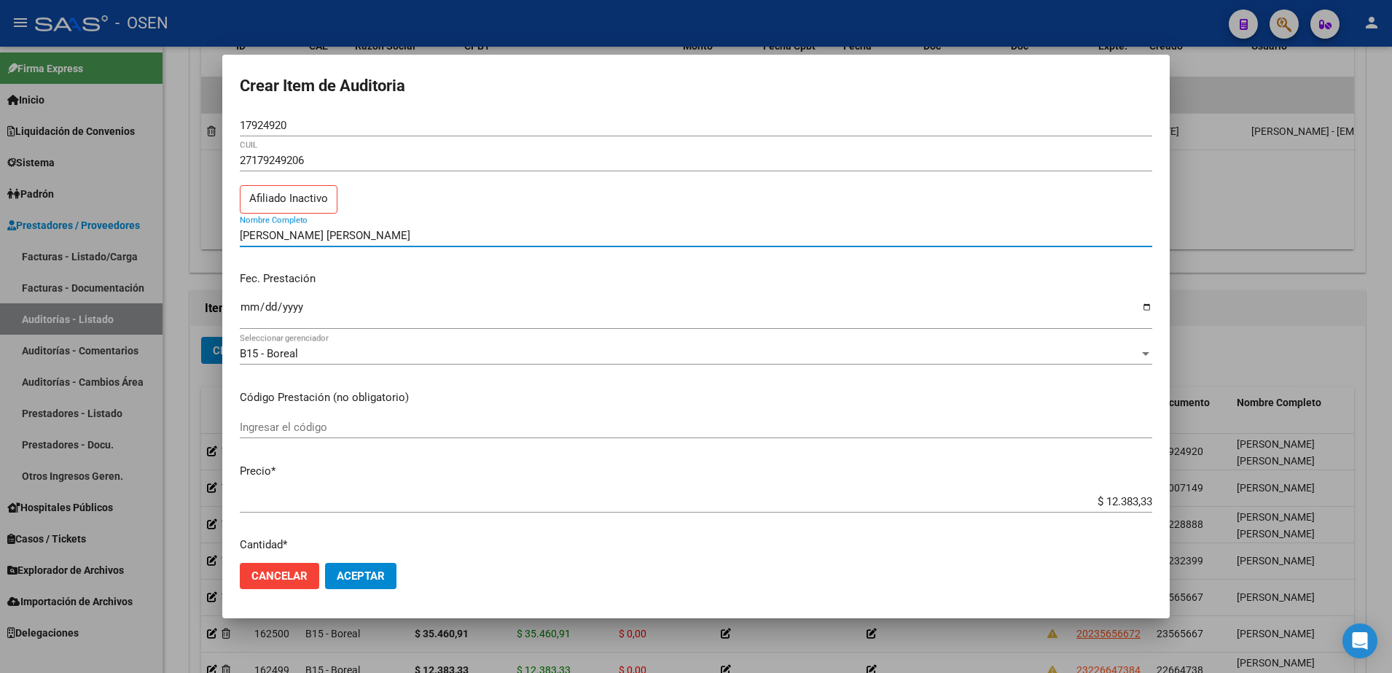
click at [361, 240] on input "GRAMAJO MARIA ELENA" at bounding box center [696, 235] width 912 height 13
click at [348, 235] on input "GRAMAJO MARIA ELENA" at bounding box center [696, 235] width 912 height 13
paste input "17924920"
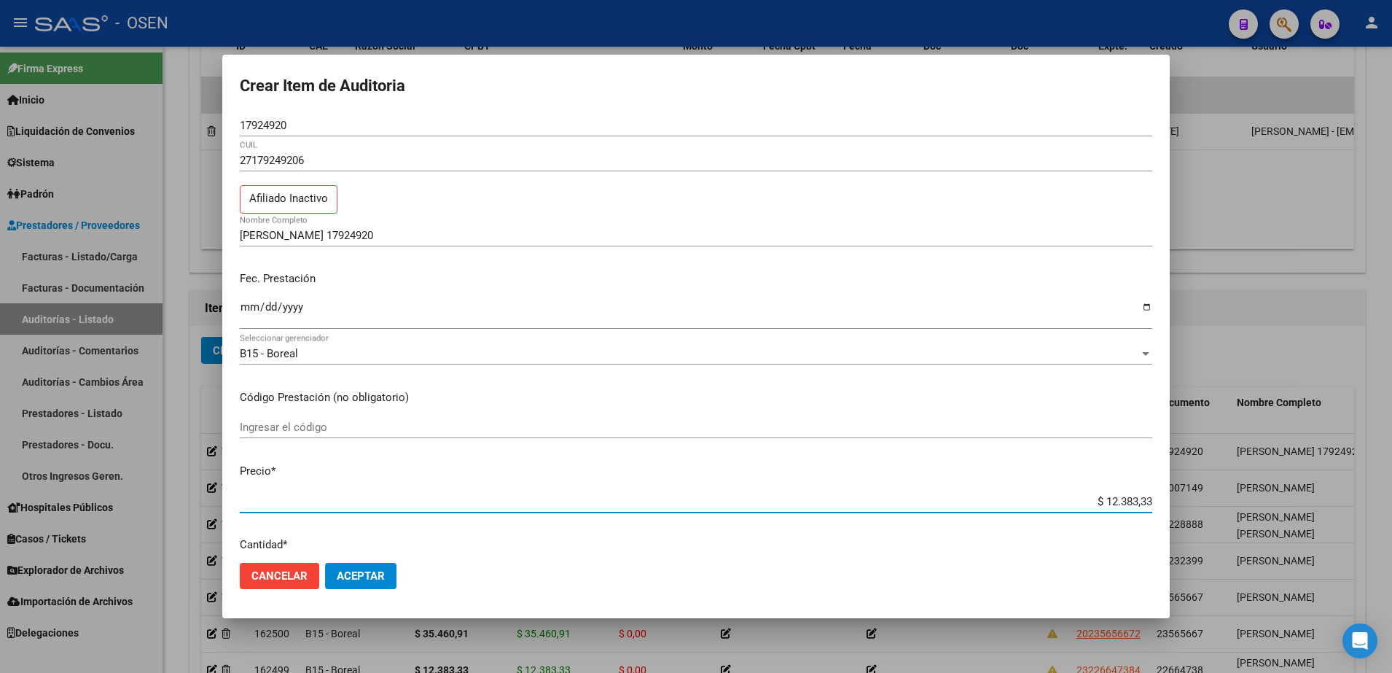
drag, startPoint x: 1072, startPoint y: 496, endPoint x: 1145, endPoint y: 491, distance: 73.8
click at [1145, 491] on mat-dialog-content "17924920 Nro Documento 27179249206 CUIL Afiliado Inactivo GRAMAJO MARIA 1792492…" at bounding box center [695, 332] width 947 height 437
click at [399, 227] on div "GRAMAJO MARIA 17924920 Nombre Completo" at bounding box center [696, 235] width 912 height 22
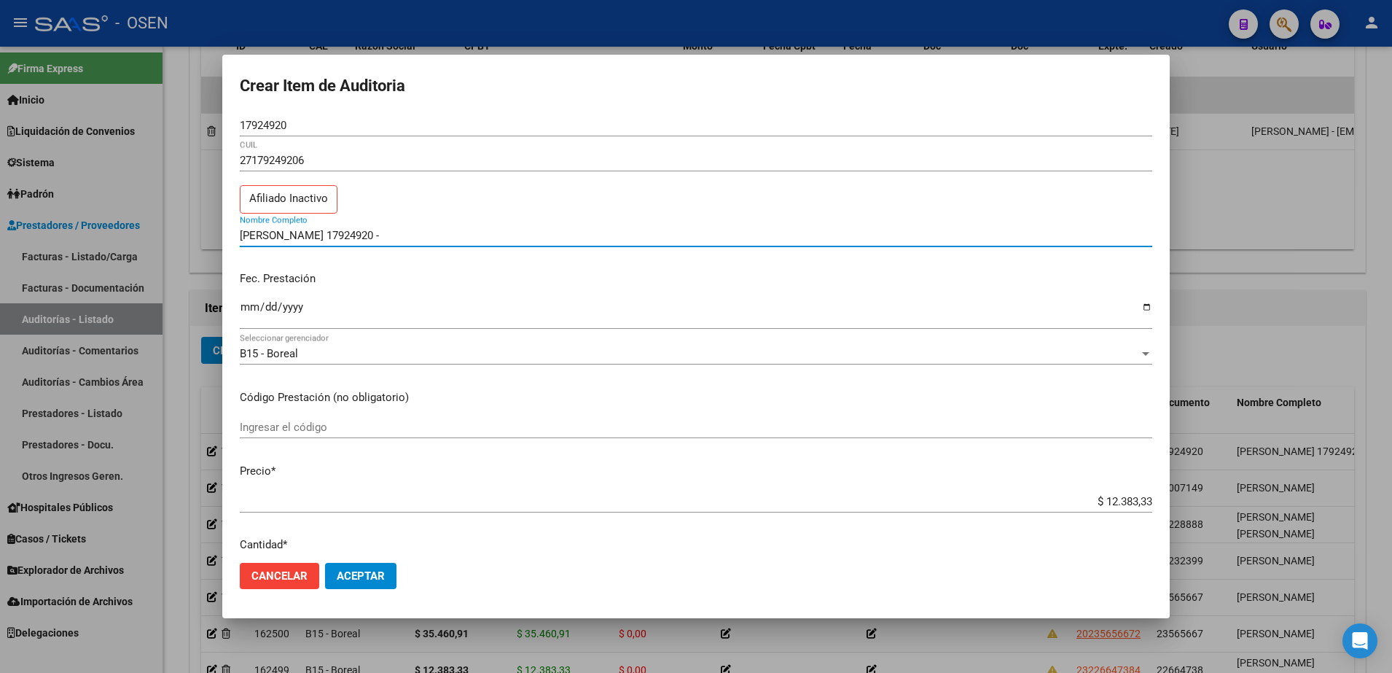
paste input "$ 12.383,33"
drag, startPoint x: 447, startPoint y: 238, endPoint x: 141, endPoint y: 232, distance: 306.1
click at [141, 230] on div "Crear Item de Auditoria 17924920 Nro Documento 27179249206 CUIL Afiliado Inacti…" at bounding box center [696, 336] width 1392 height 673
click at [431, 232] on input "GRAMAJO MARIA 17924920 - $ 12.383,33" at bounding box center [696, 235] width 912 height 13
drag, startPoint x: 446, startPoint y: 235, endPoint x: 332, endPoint y: 236, distance: 113.7
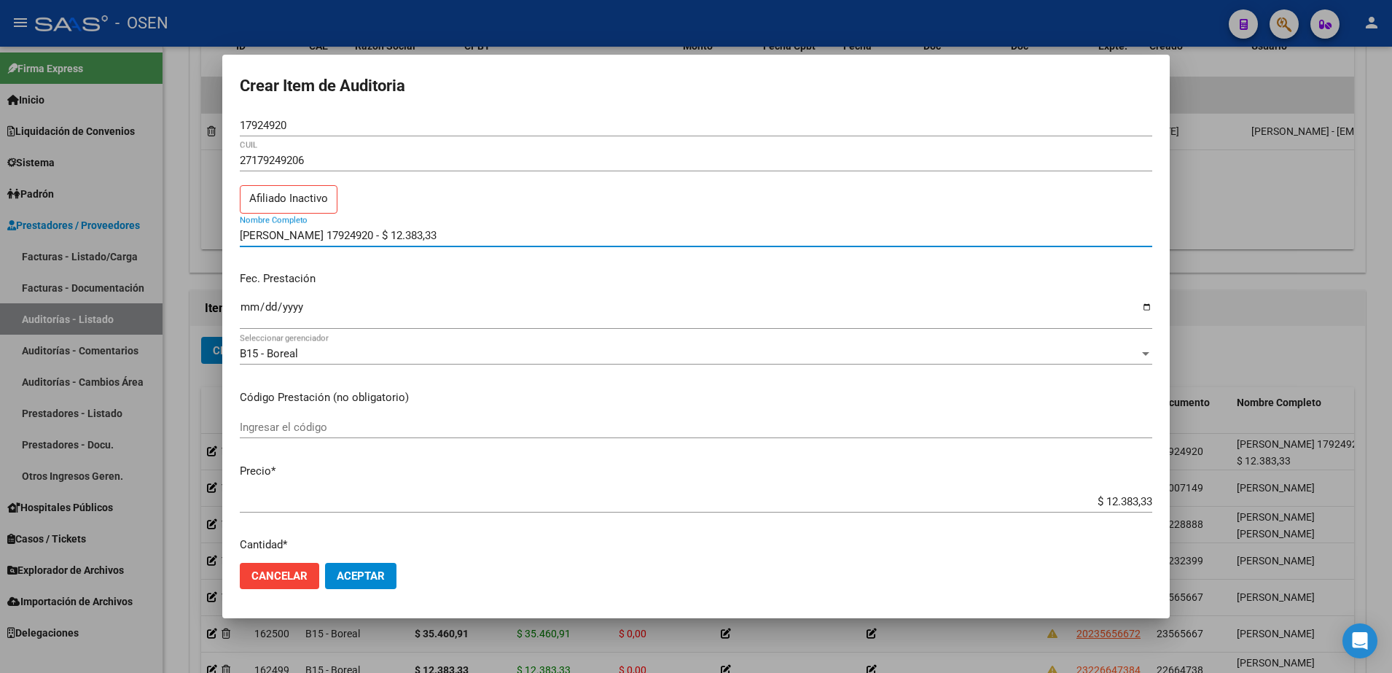
click at [332, 236] on input "GRAMAJO MARIA 17924920 - $ 12.383,33" at bounding box center [696, 235] width 912 height 13
type input "GRAMAJO MARIA"
click at [367, 564] on button "Aceptar" at bounding box center [360, 576] width 71 height 26
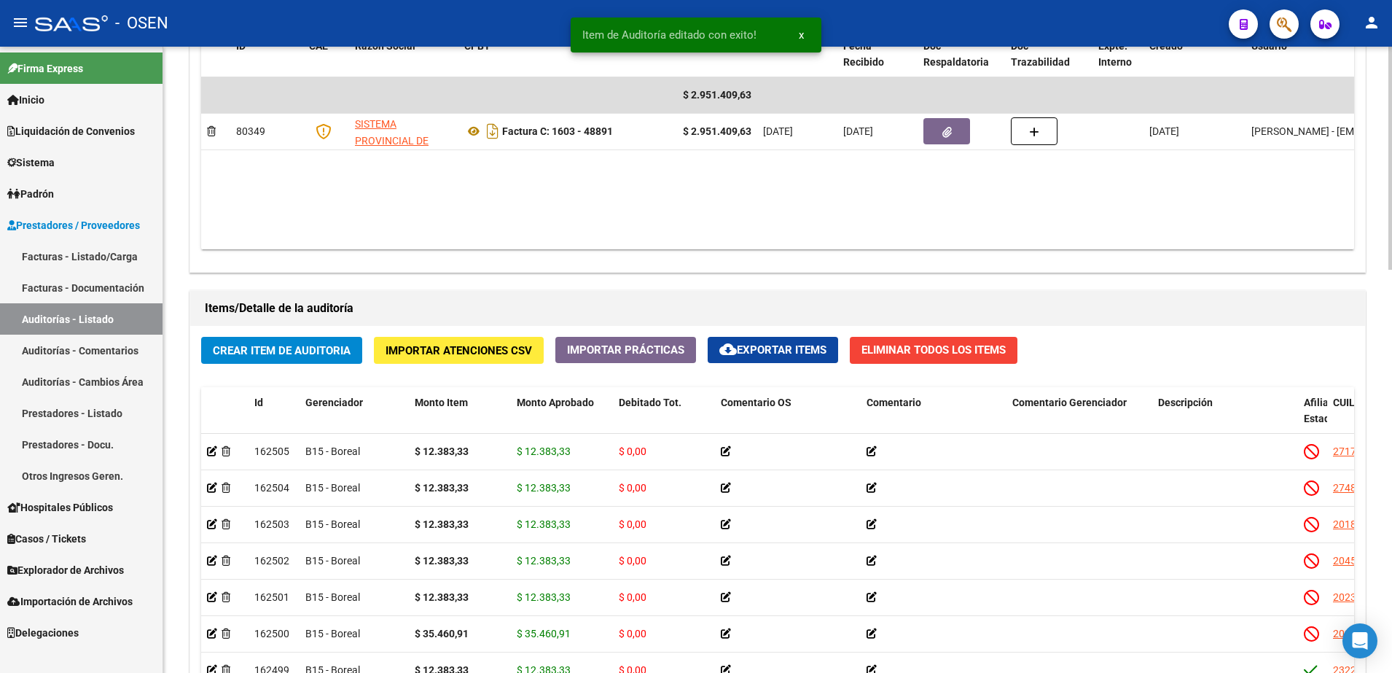
click at [255, 338] on button "Crear Item de Auditoria" at bounding box center [281, 350] width 161 height 27
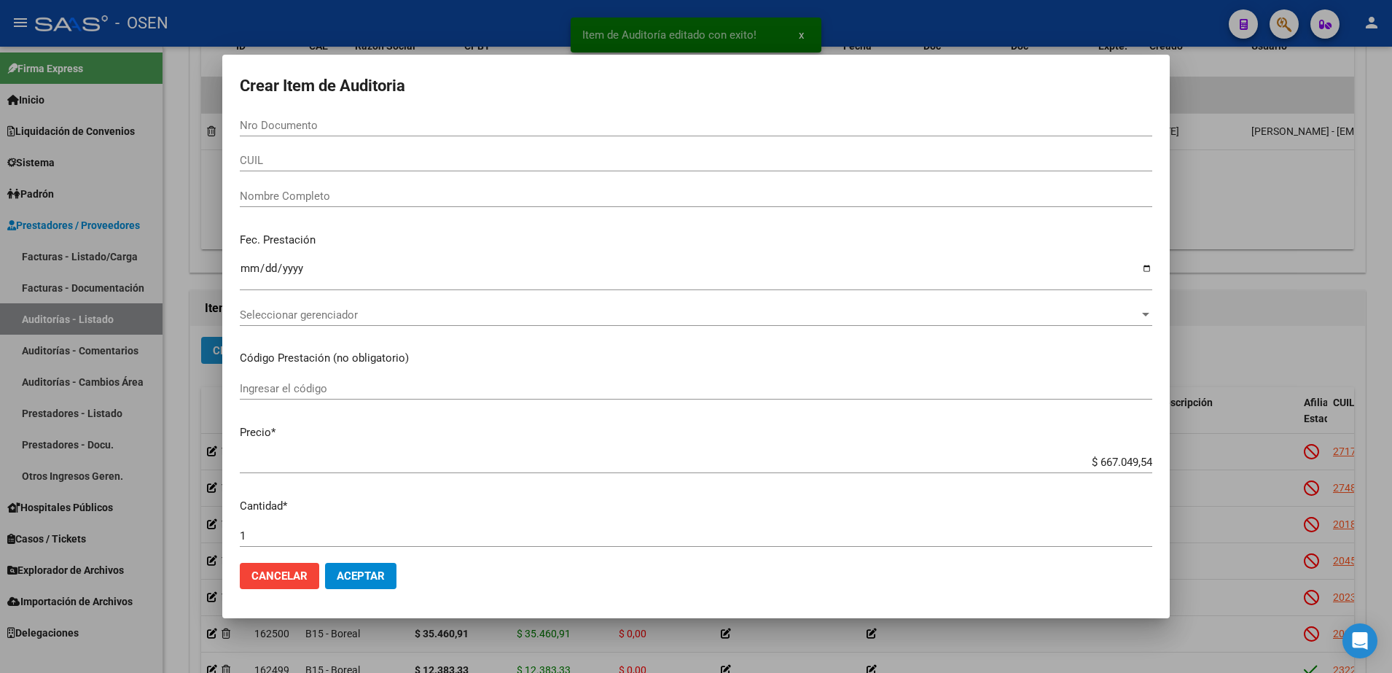
paste input "22545430"
type input "22545430"
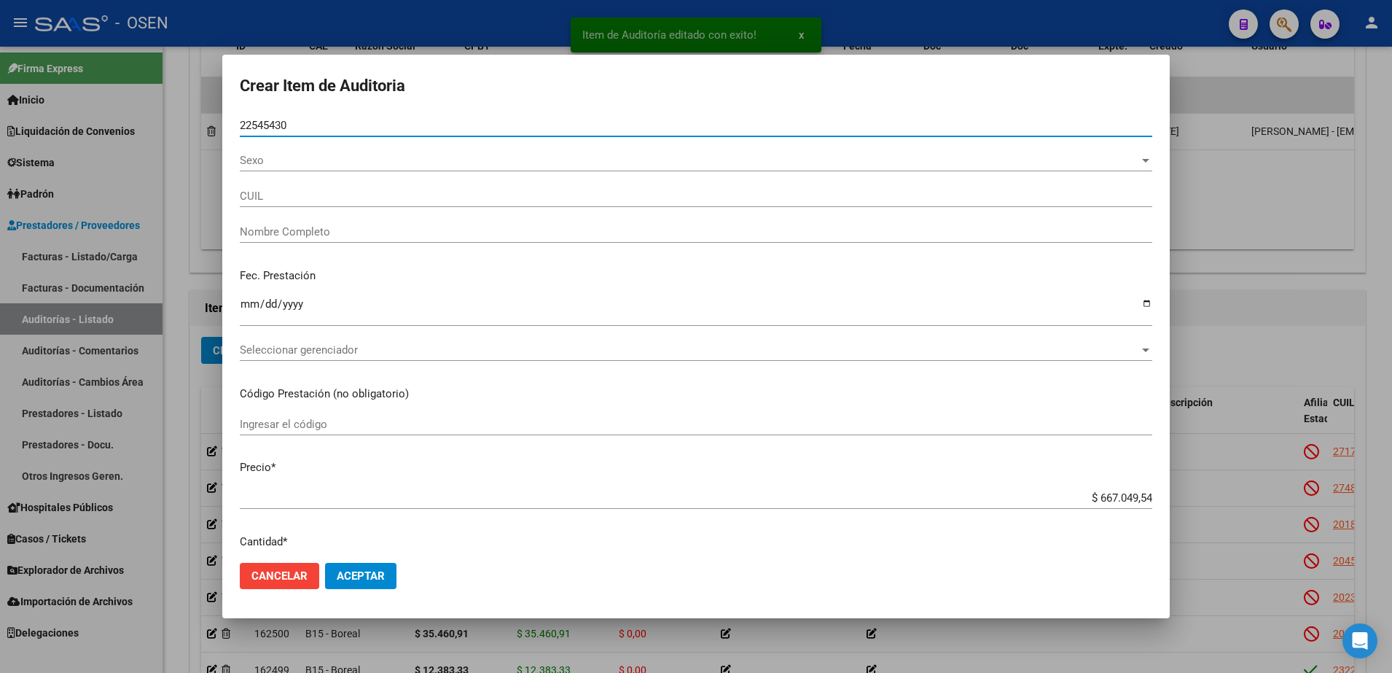
type input "20225454303"
type input "GUTIERREZ SERGIO ANTONIO"
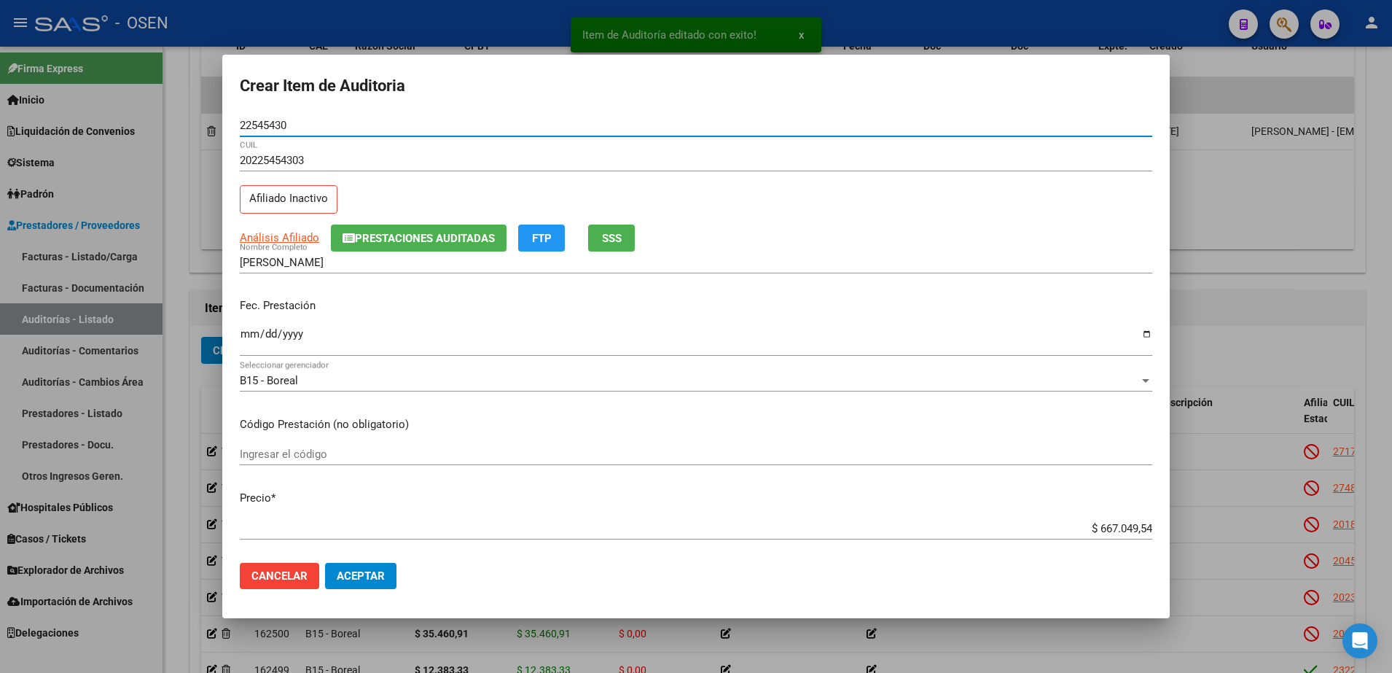
type input "22545430"
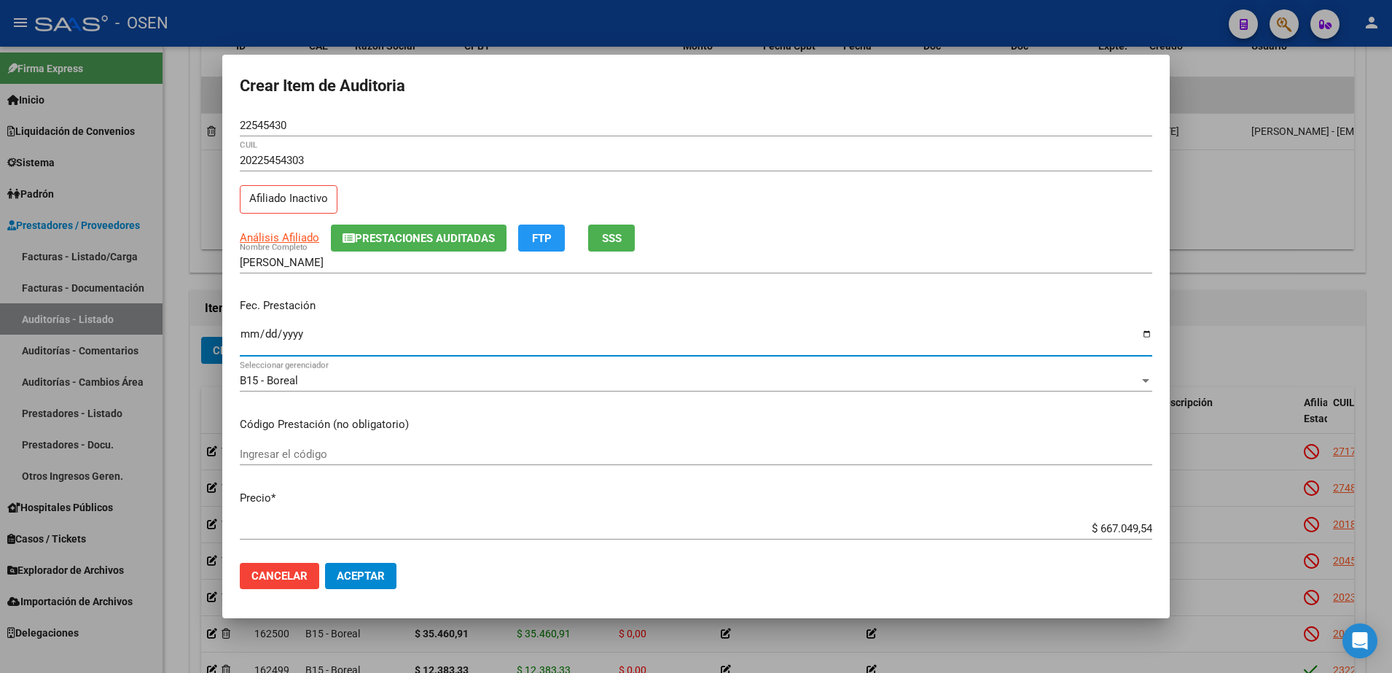
drag, startPoint x: 256, startPoint y: 329, endPoint x: 248, endPoint y: 329, distance: 8.0
click at [256, 329] on input "Ingresar la fecha" at bounding box center [696, 339] width 912 height 23
type input "2025-06-23"
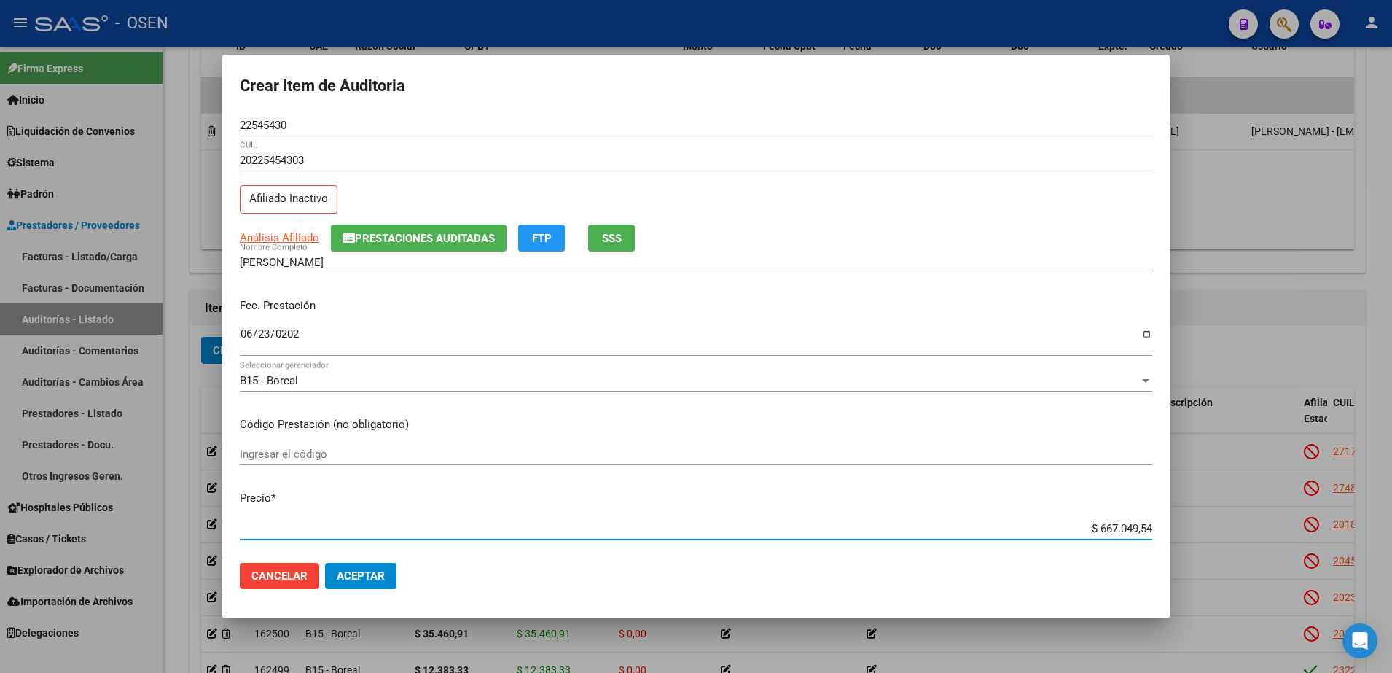
paste input "12.383,33"
type input "$ 12.383,33"
click at [342, 578] on span "Aceptar" at bounding box center [361, 575] width 48 height 13
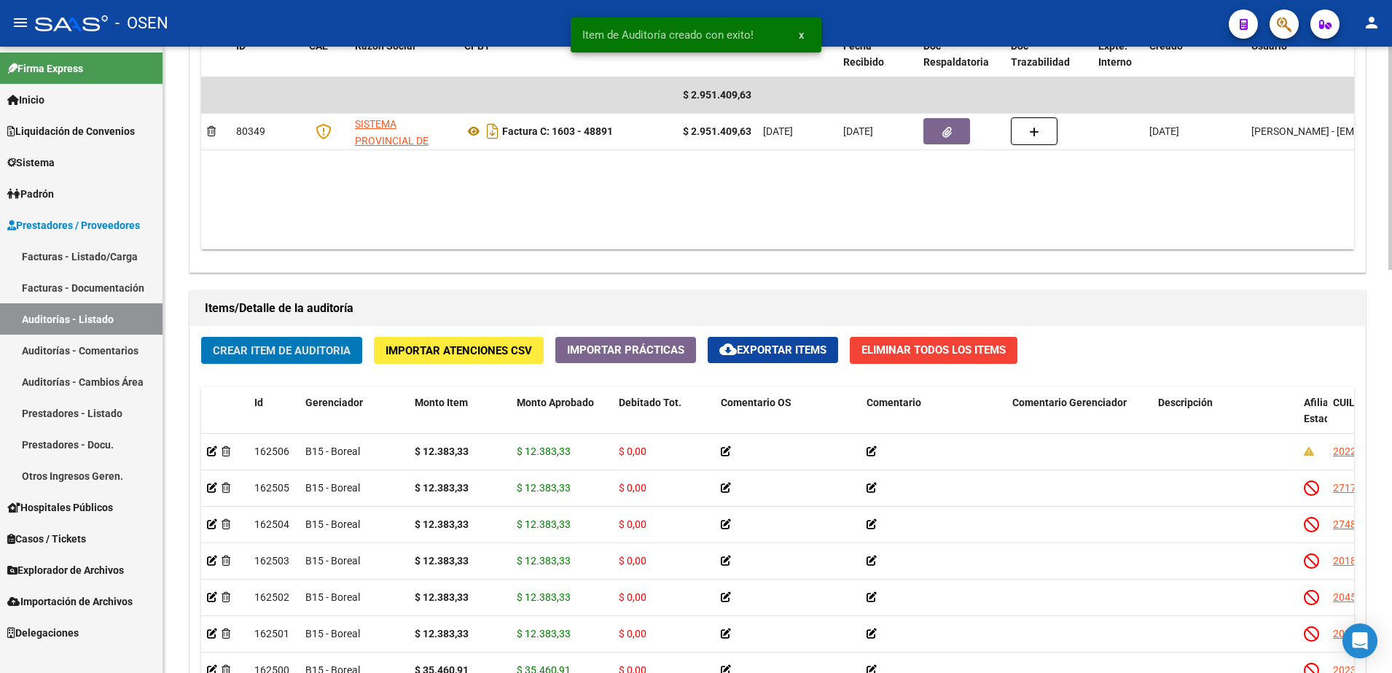
click at [349, 350] on span "Crear Item de Auditoria" at bounding box center [282, 350] width 138 height 13
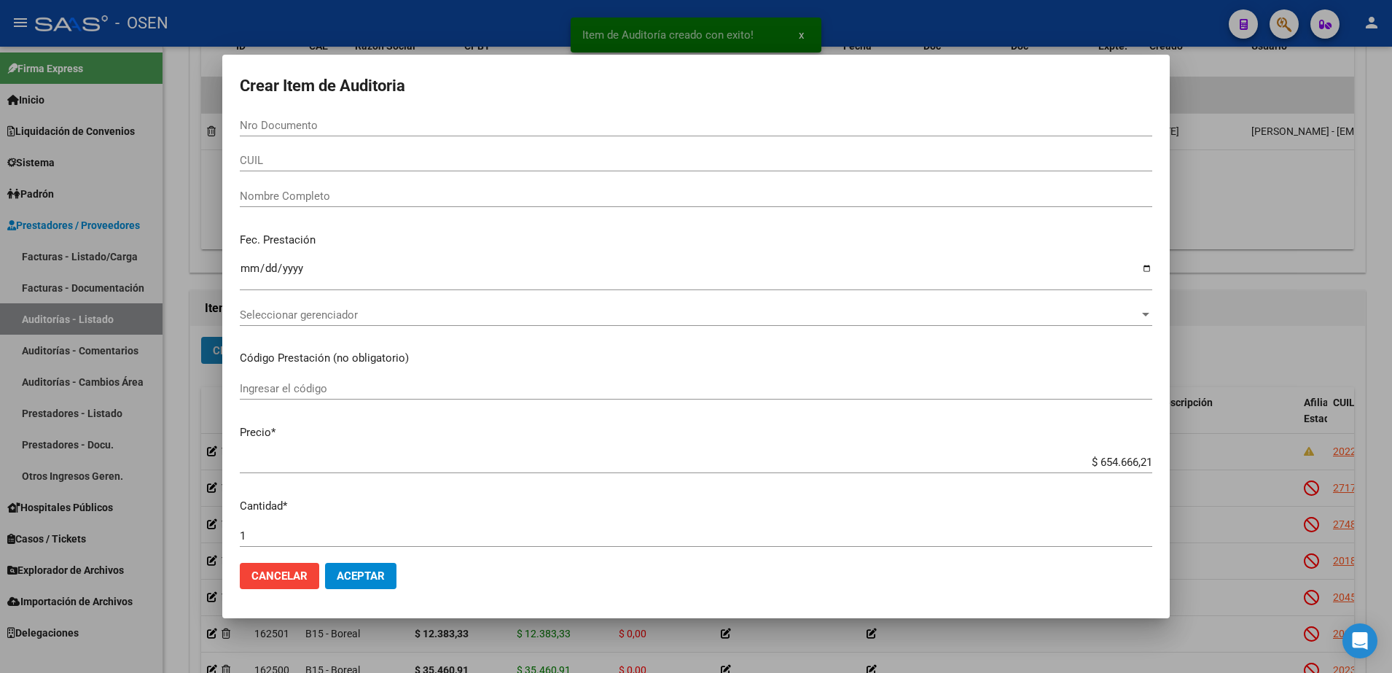
paste input "36612752"
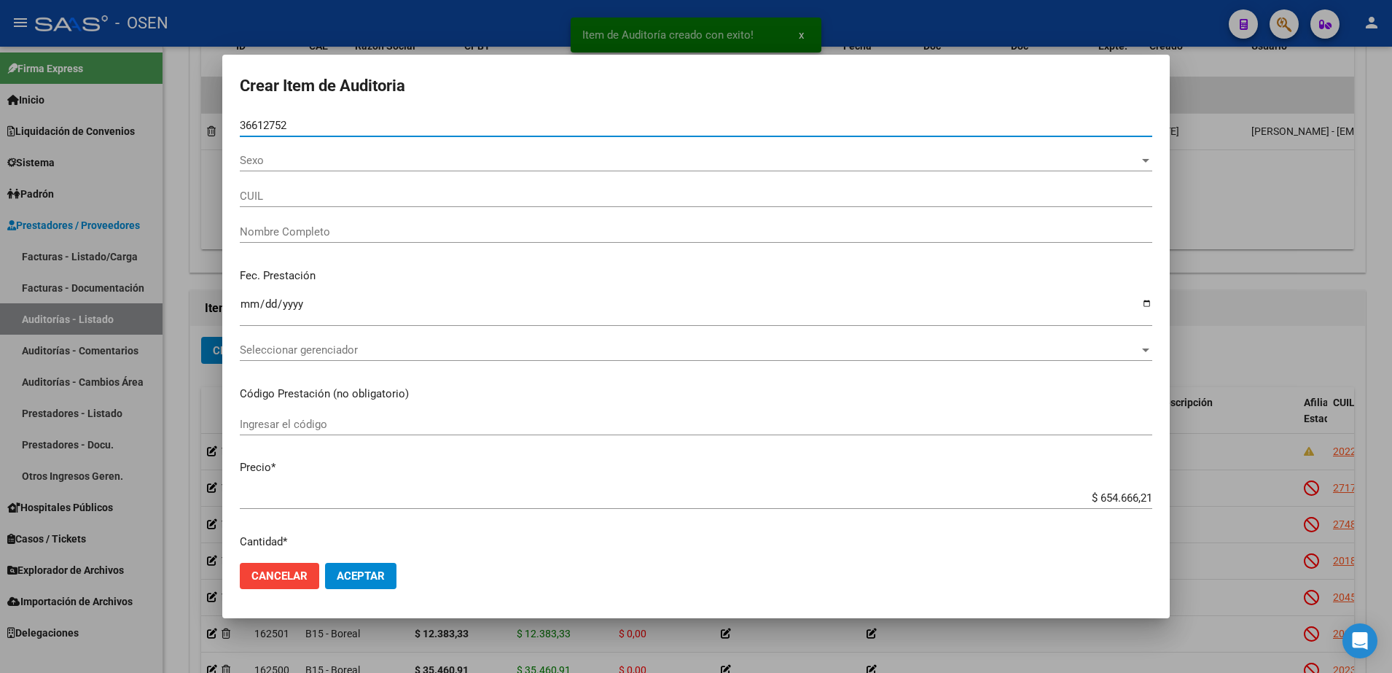
type input "36612752"
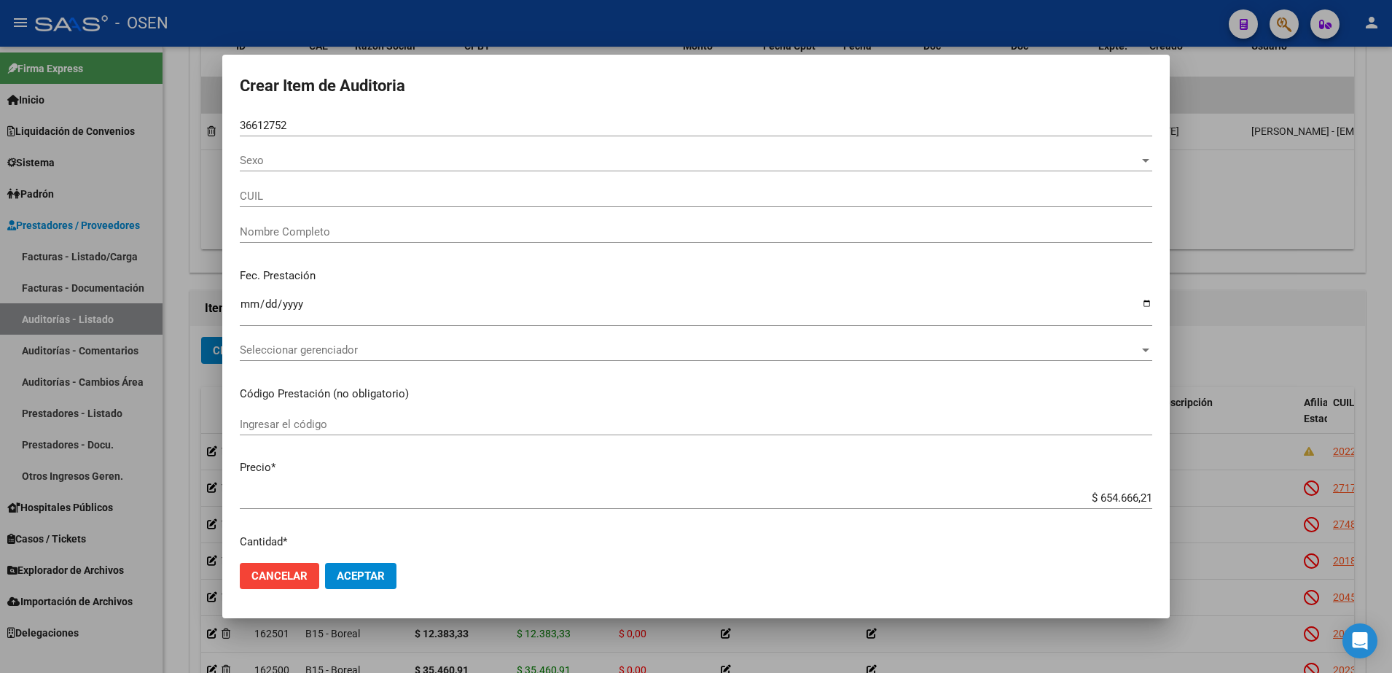
type input "20366127527"
type input "GONZALEZ DIEGO EXEQUIEL DEL VA"
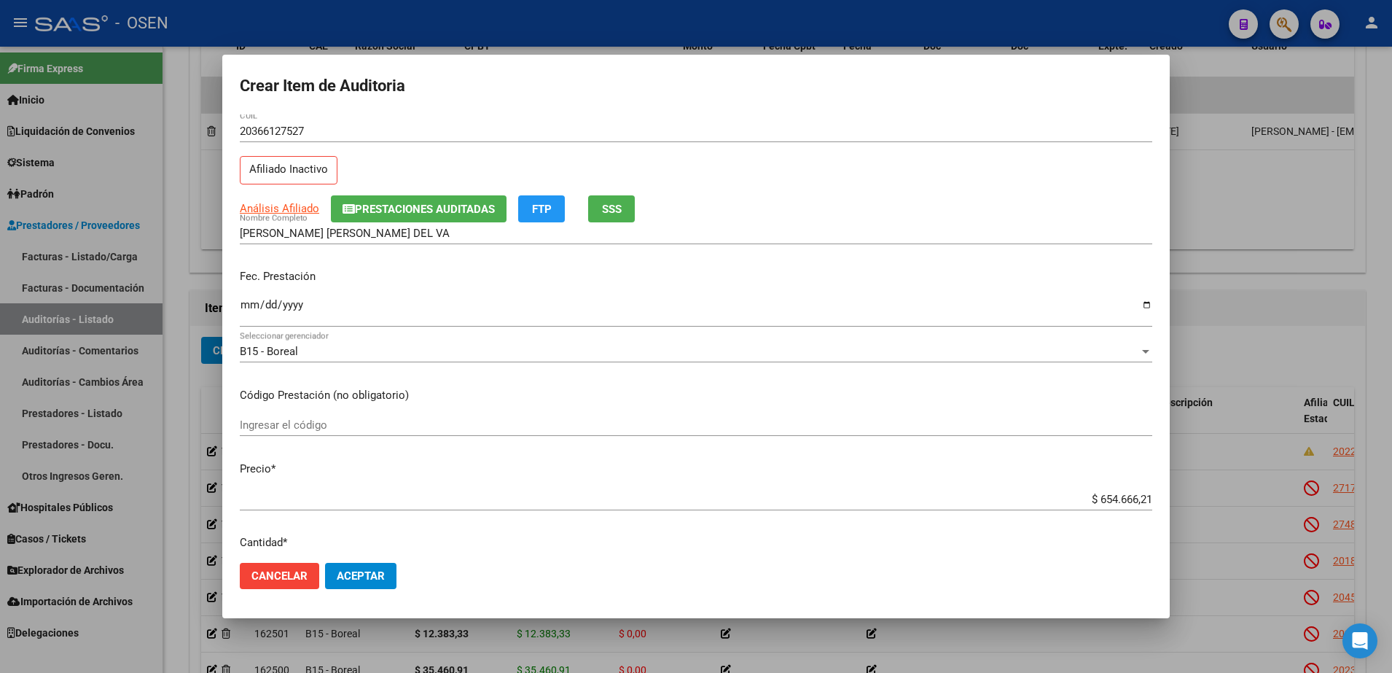
scroll to position [36, 0]
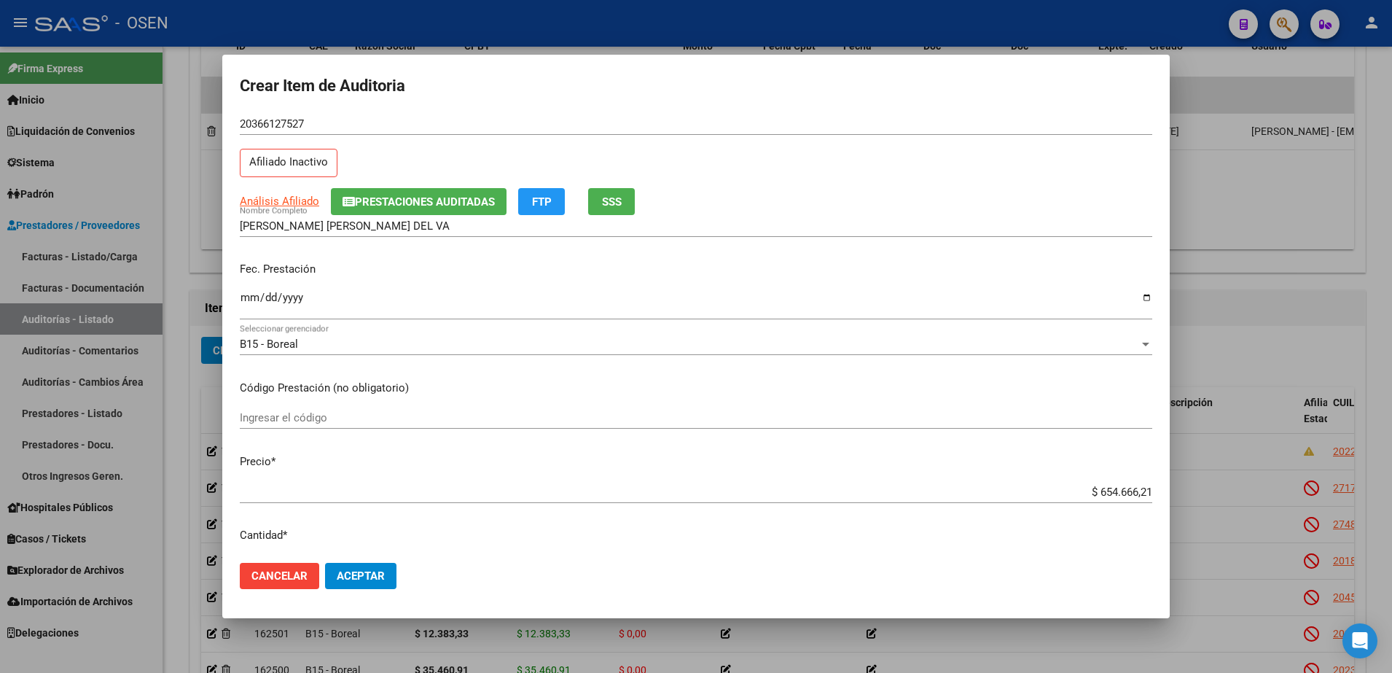
click at [1105, 491] on input "$ 654.666,21" at bounding box center [696, 491] width 912 height 13
paste input "36612752"
type input "$ 366.127,52"
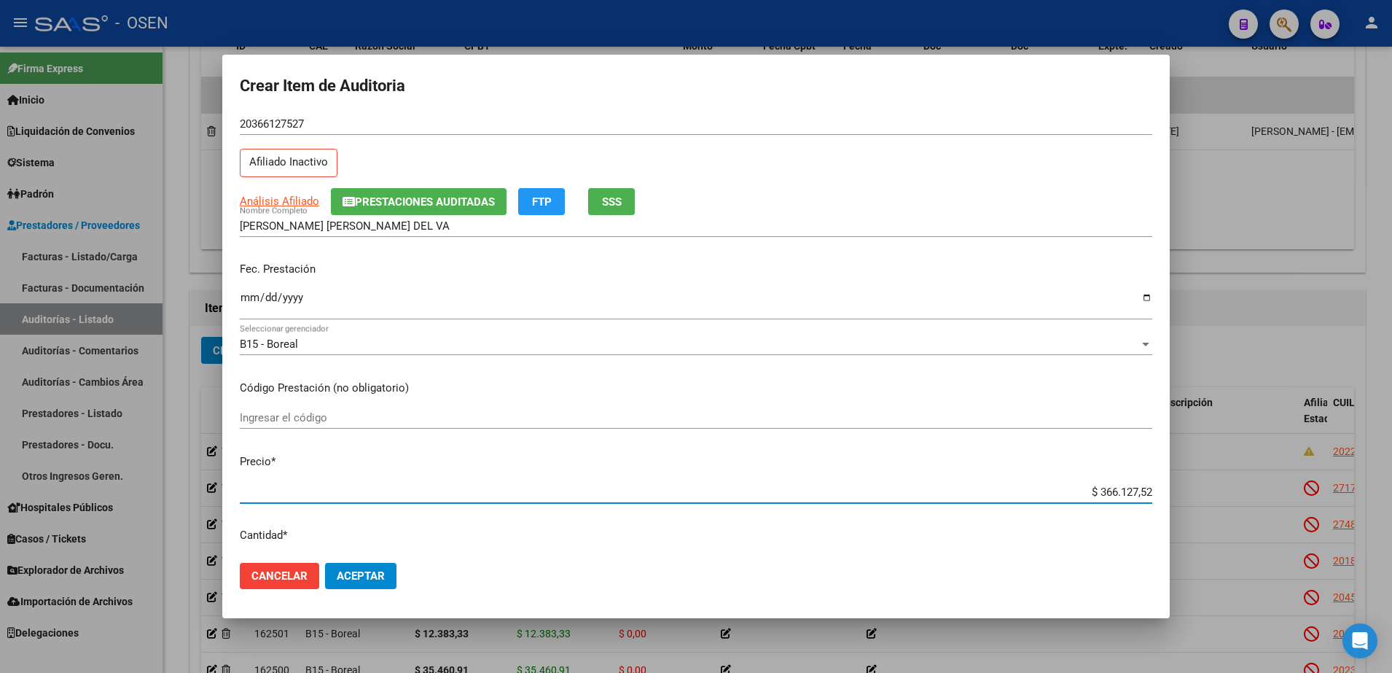
type input "$ 366.127,52"
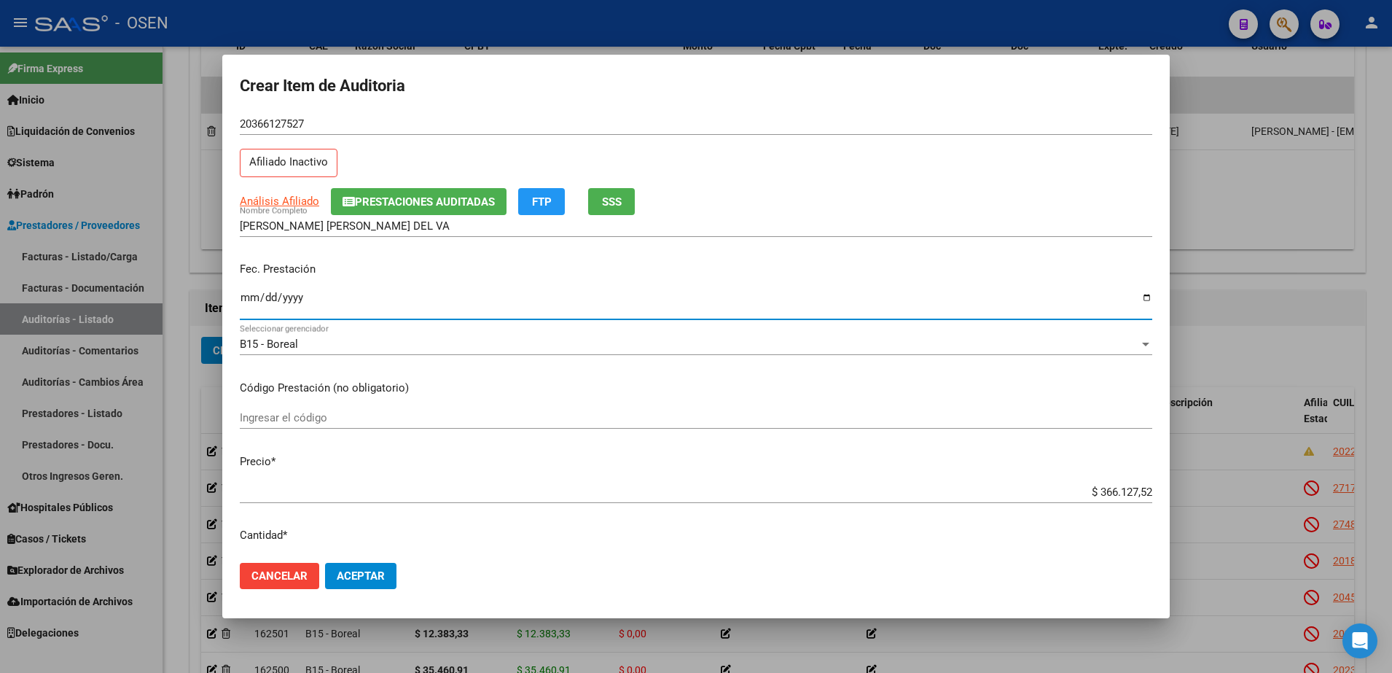
click at [241, 301] on input "Ingresar la fecha" at bounding box center [696, 302] width 912 height 23
type input "2025-06-26"
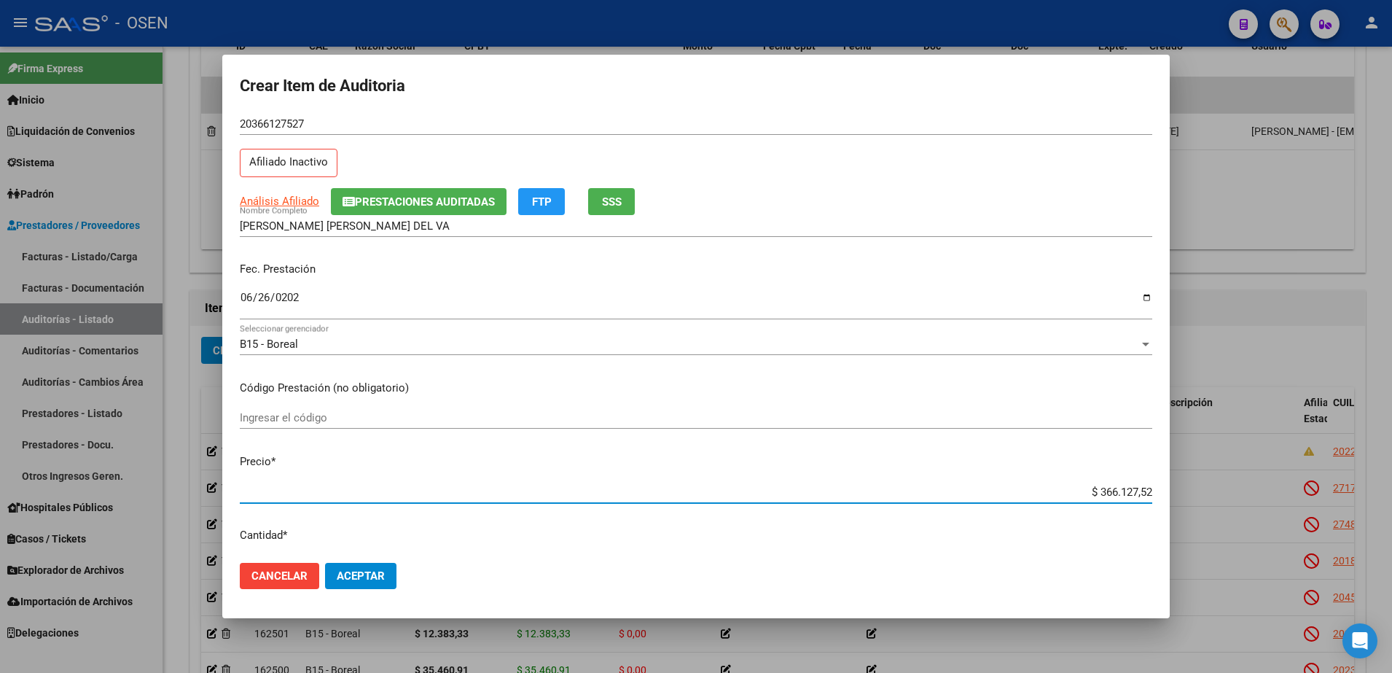
paste input "12.383,33"
type input "$ 12.383,33"
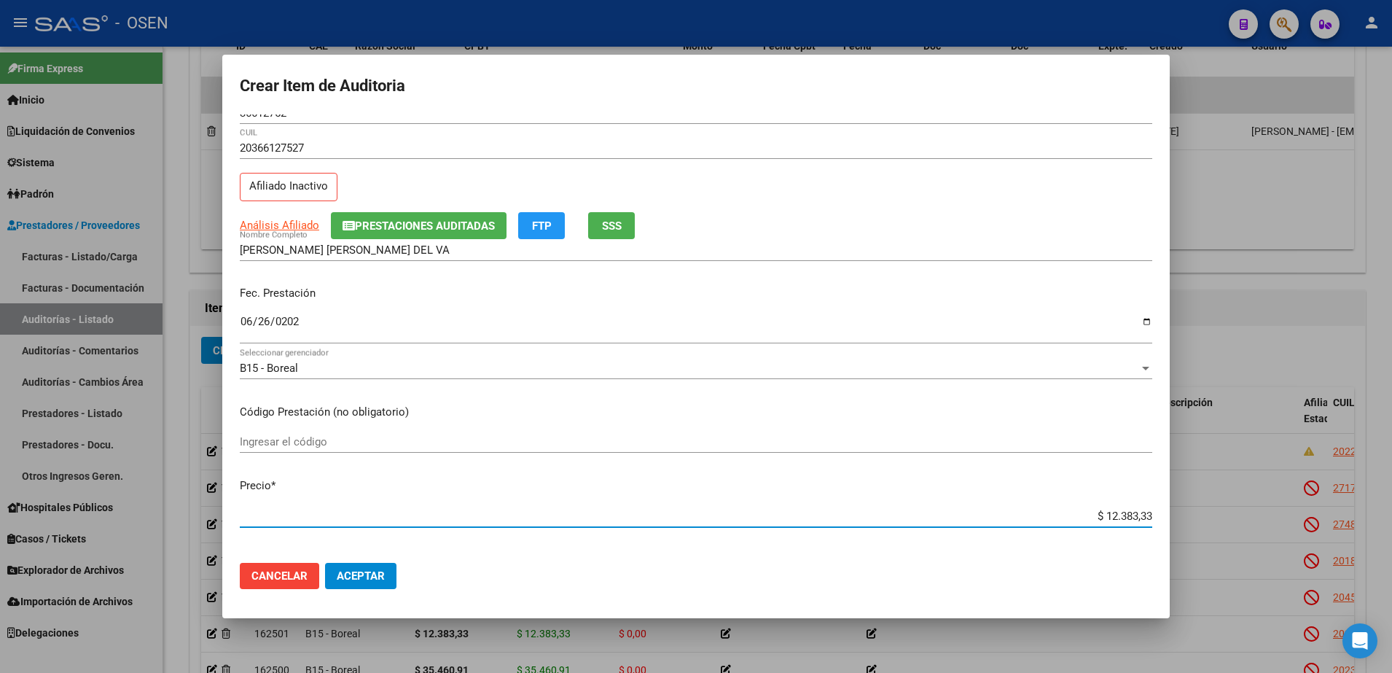
scroll to position [0, 0]
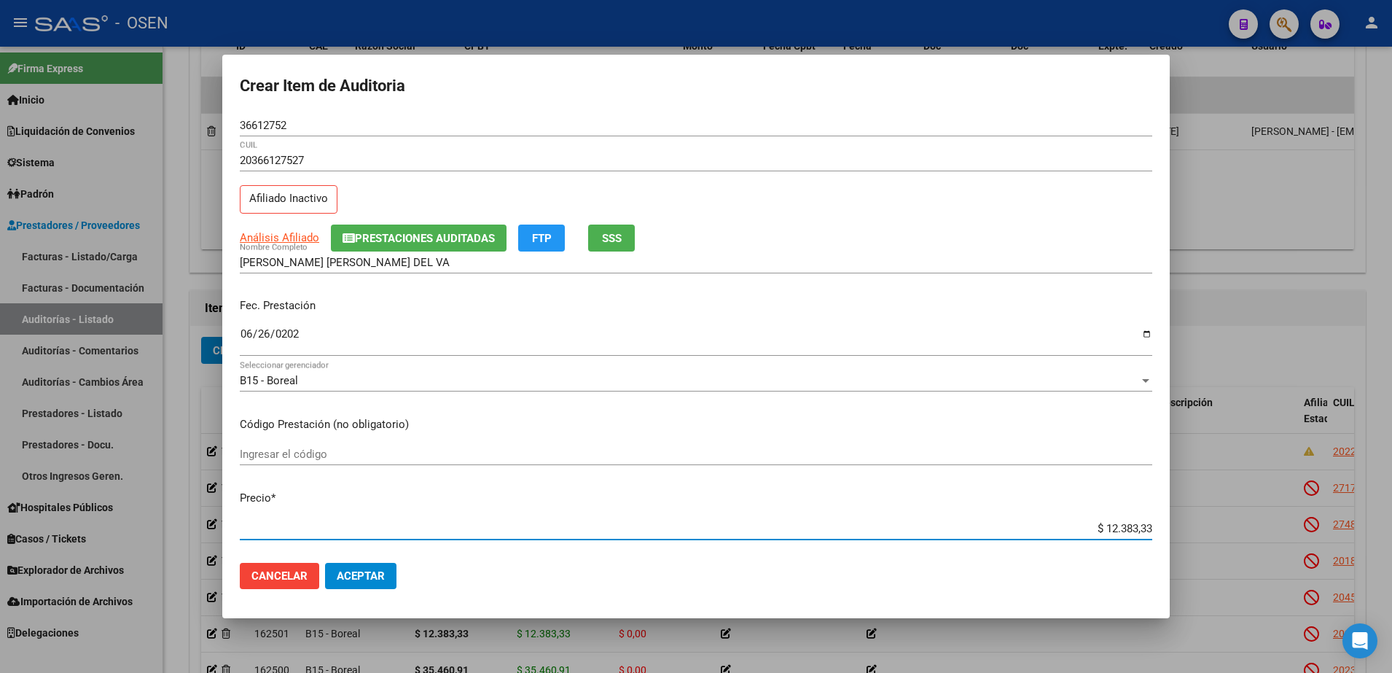
type input "$ 12.383,33"
click at [260, 116] on div "36612752 Nro Documento" at bounding box center [696, 125] width 912 height 22
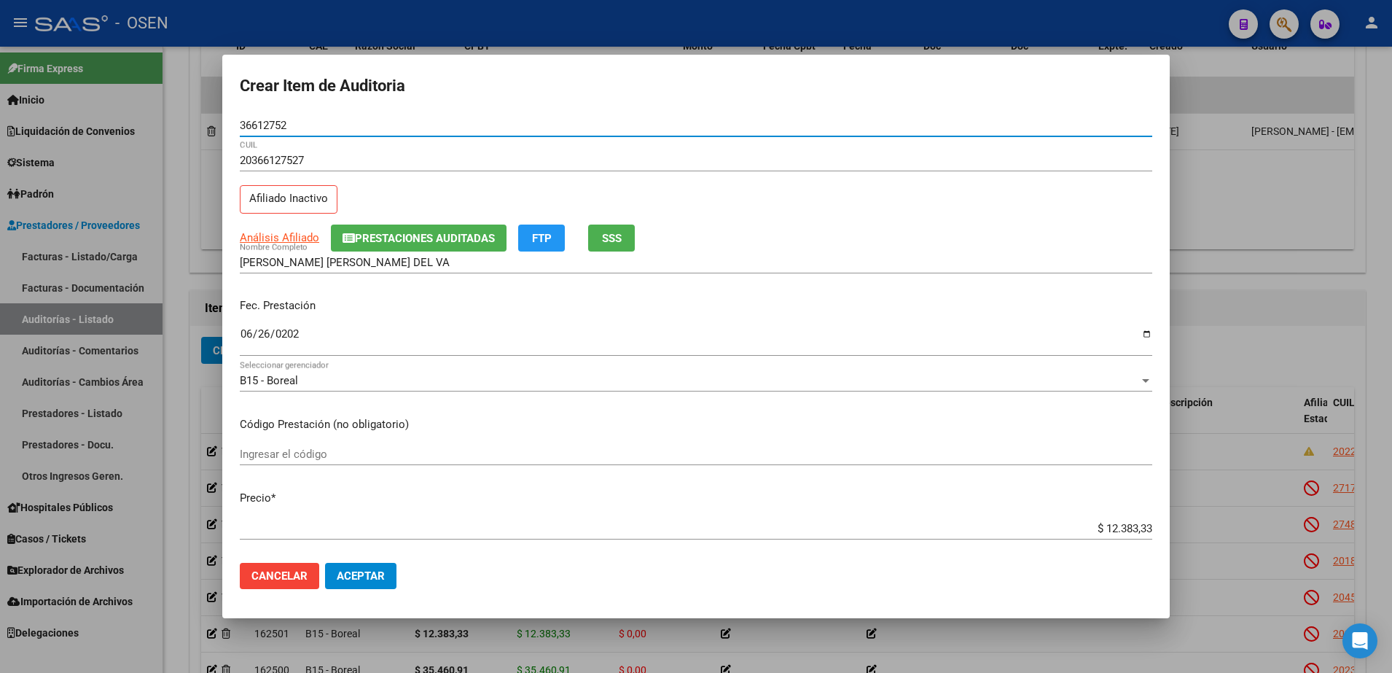
click at [262, 122] on input "36612752" at bounding box center [696, 125] width 912 height 13
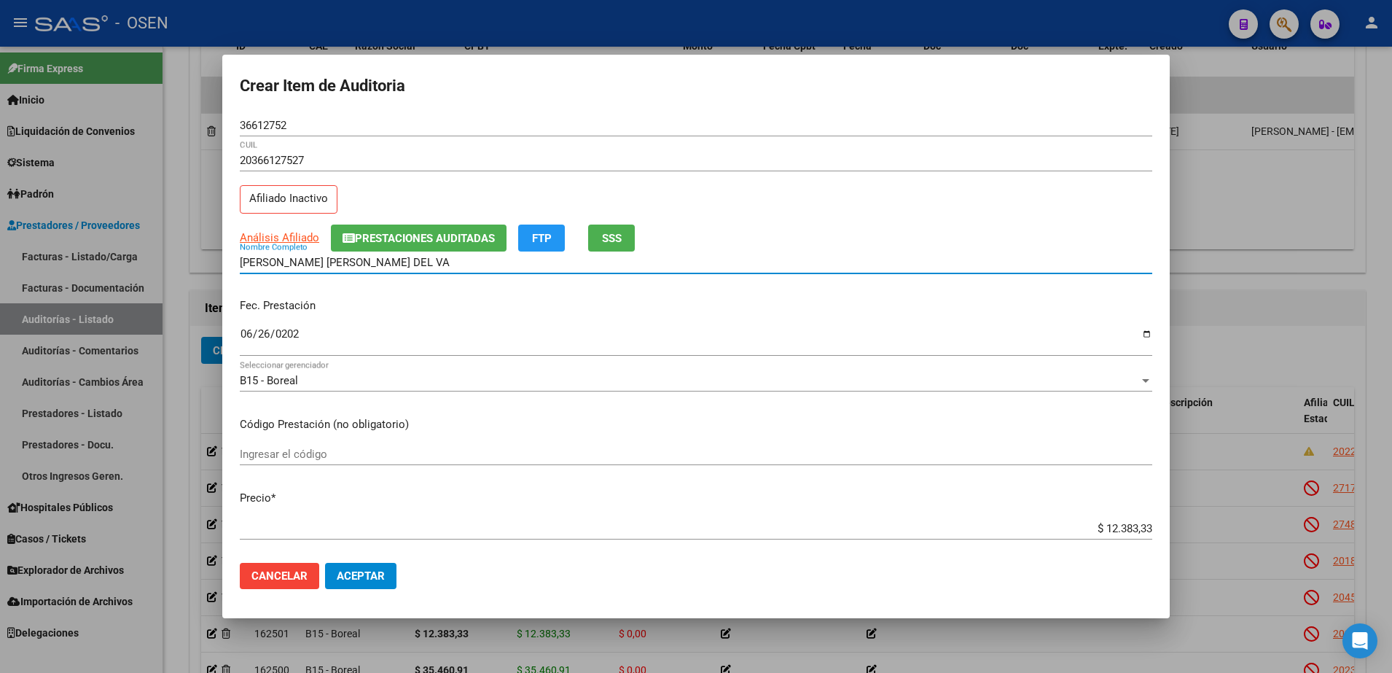
click at [329, 256] on input "GONZALEZ DIEGO EXEQUIEL DEL VA" at bounding box center [696, 262] width 912 height 13
drag, startPoint x: 332, startPoint y: 259, endPoint x: 505, endPoint y: 262, distance: 173.5
click at [505, 262] on input "GONZALEZ DIEGO EXEQUIEL DEL VA" at bounding box center [696, 262] width 912 height 13
paste input "36612752"
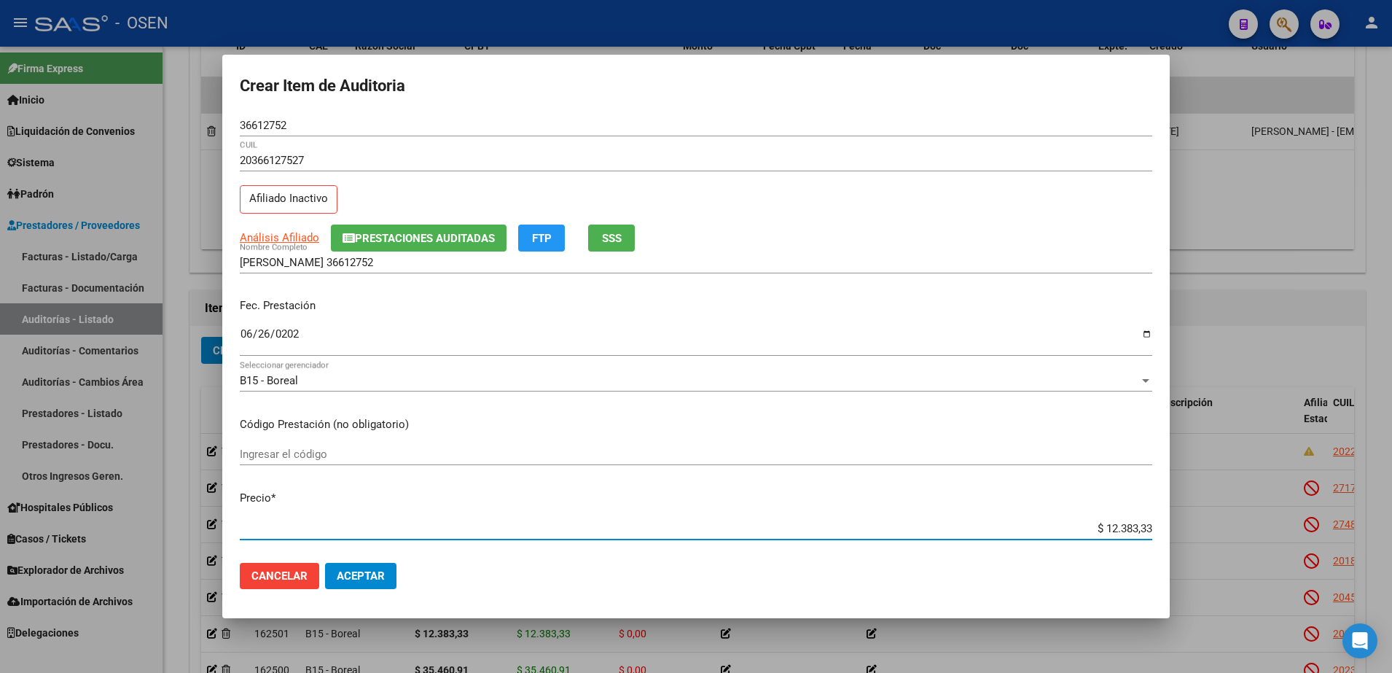
drag, startPoint x: 1073, startPoint y: 533, endPoint x: 1078, endPoint y: 506, distance: 28.2
click at [1180, 530] on div "Crear Item de Auditoria 36612752 Nro Documento 20366127527 CUIL Afiliado Inacti…" at bounding box center [696, 336] width 1392 height 673
click at [436, 257] on input "GONZALEZ DIEGO 36612752" at bounding box center [696, 262] width 912 height 13
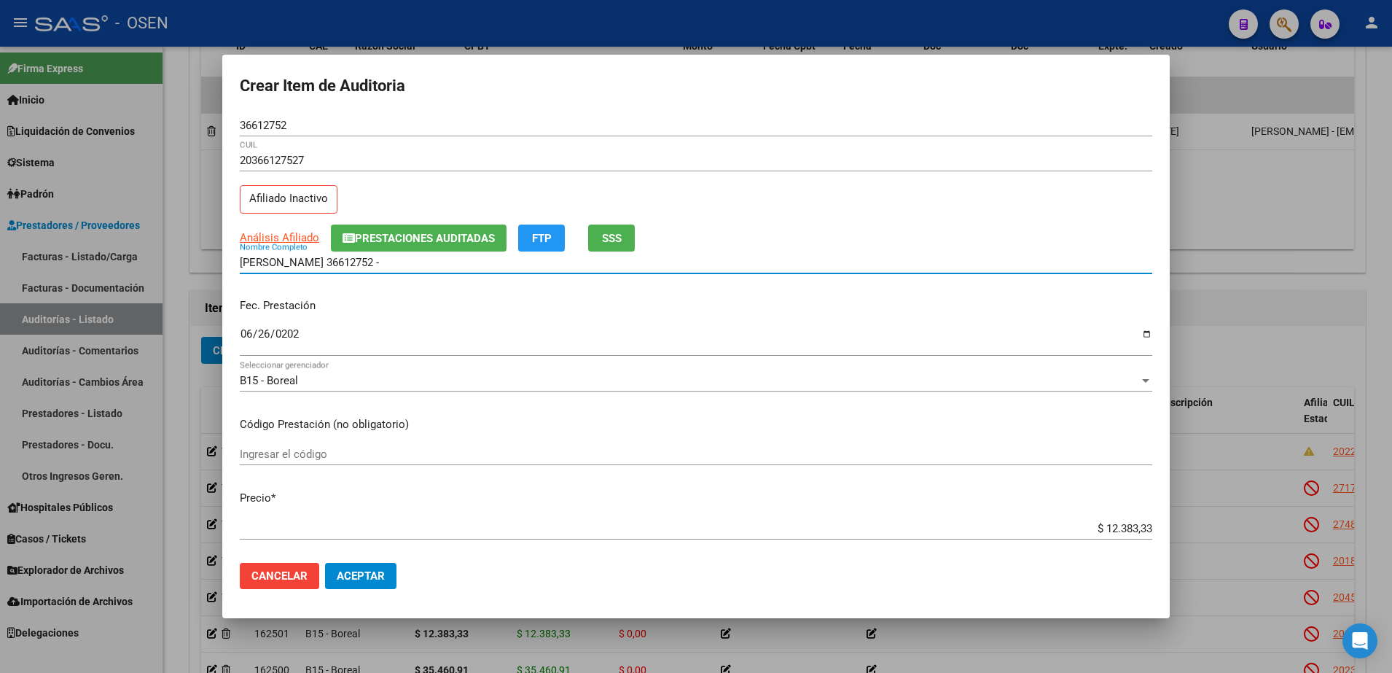
paste input "$ 12.383,33"
drag, startPoint x: 449, startPoint y: 262, endPoint x: 208, endPoint y: 262, distance: 240.5
click at [208, 262] on div "Crear Item de Auditoria 36612752 Nro Documento 20366127527 CUIL Afiliado Inacti…" at bounding box center [696, 336] width 1392 height 673
click at [452, 259] on input "GONZALEZ DIEGO 36612752 - $ 12.383,33" at bounding box center [696, 262] width 912 height 13
drag, startPoint x: 454, startPoint y: 260, endPoint x: 332, endPoint y: 265, distance: 122.5
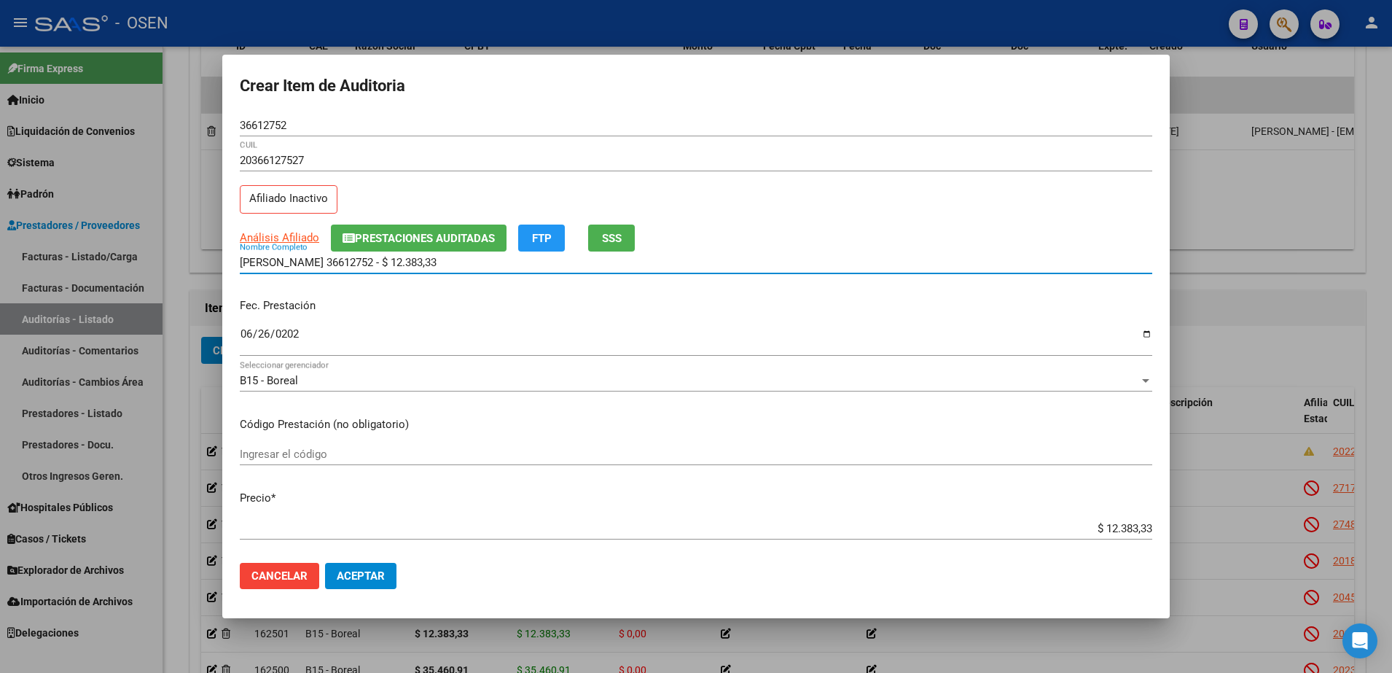
click at [328, 264] on input "GONZALEZ DIEGO 36612752 - $ 12.383,33" at bounding box center [696, 262] width 912 height 13
type input "GONZALEZ DIEGO"
click at [261, 138] on div "36612752 Nro Documento" at bounding box center [696, 132] width 912 height 36
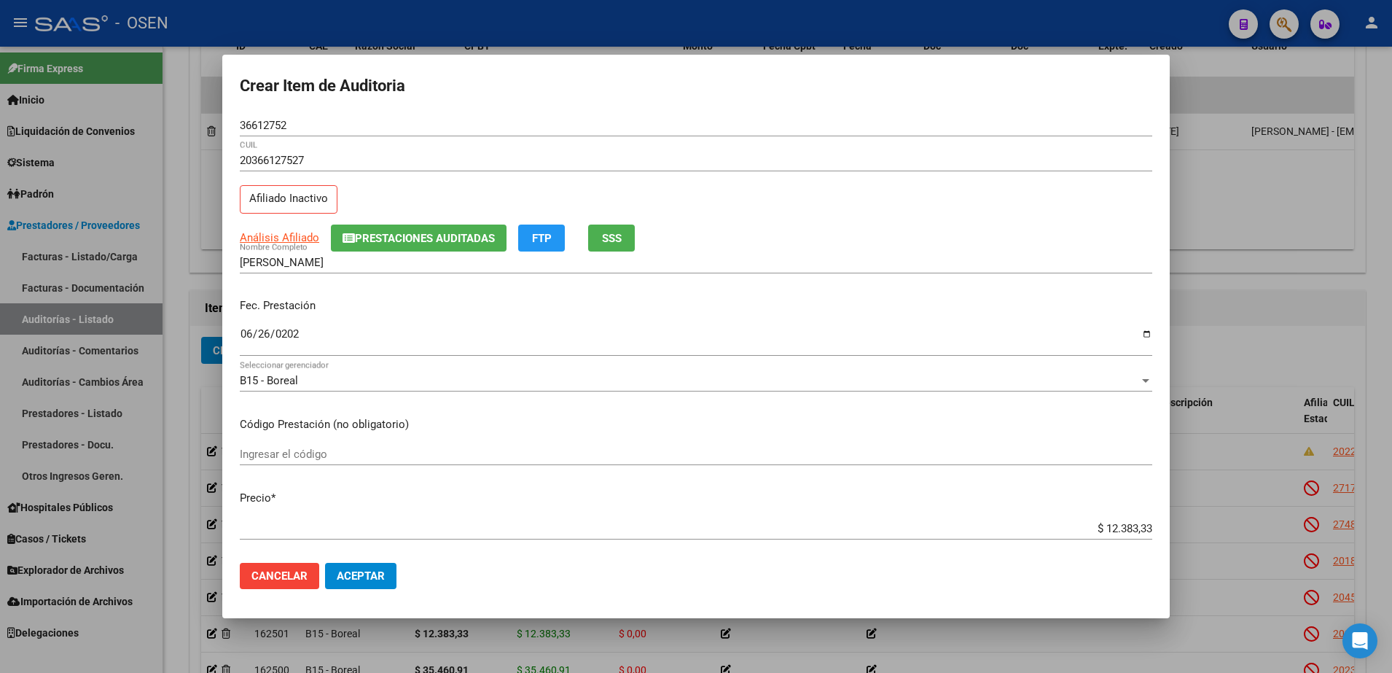
click at [258, 130] on input "36612752" at bounding box center [696, 125] width 912 height 13
drag, startPoint x: 257, startPoint y: 129, endPoint x: 295, endPoint y: 120, distance: 38.9
click at [257, 128] on input "36612752" at bounding box center [696, 125] width 912 height 13
click at [259, 121] on input "36612752" at bounding box center [696, 125] width 912 height 13
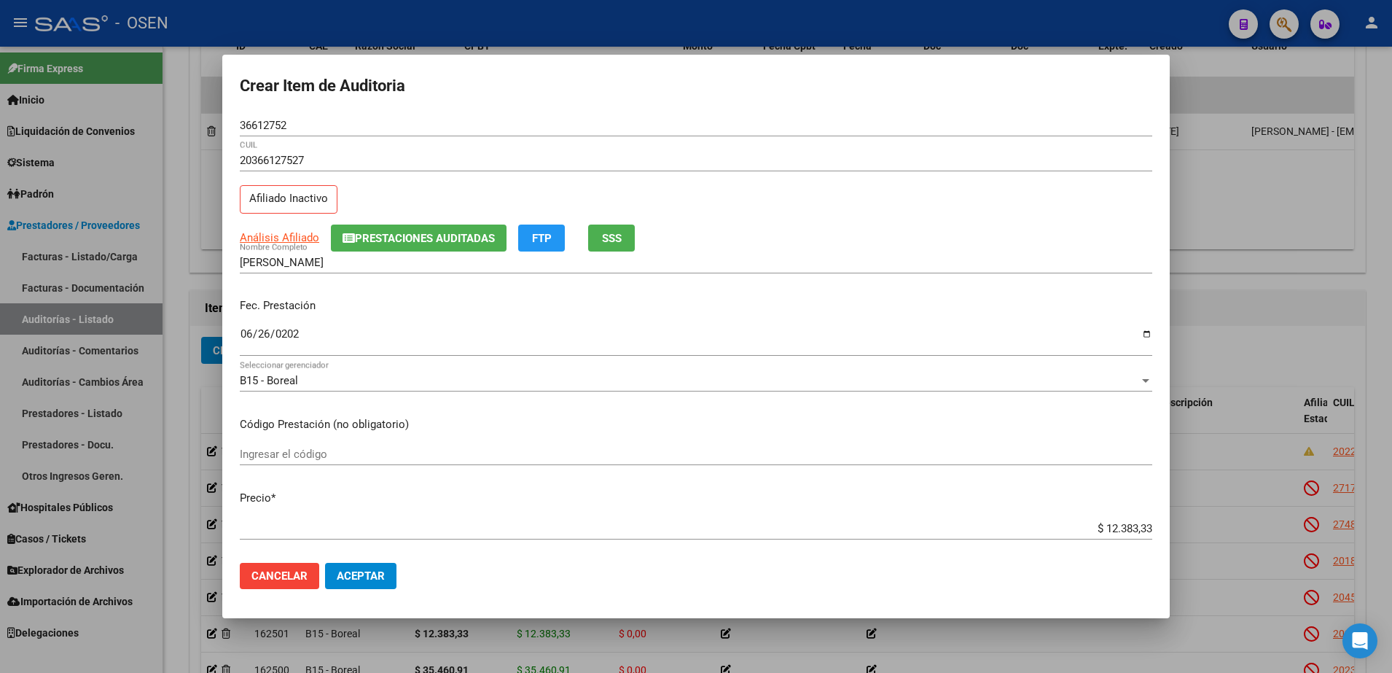
click at [390, 549] on div "$ 12.383,33 Ingresar el precio" at bounding box center [696, 535] width 912 height 36
click at [385, 566] on button "Aceptar" at bounding box center [360, 576] width 71 height 26
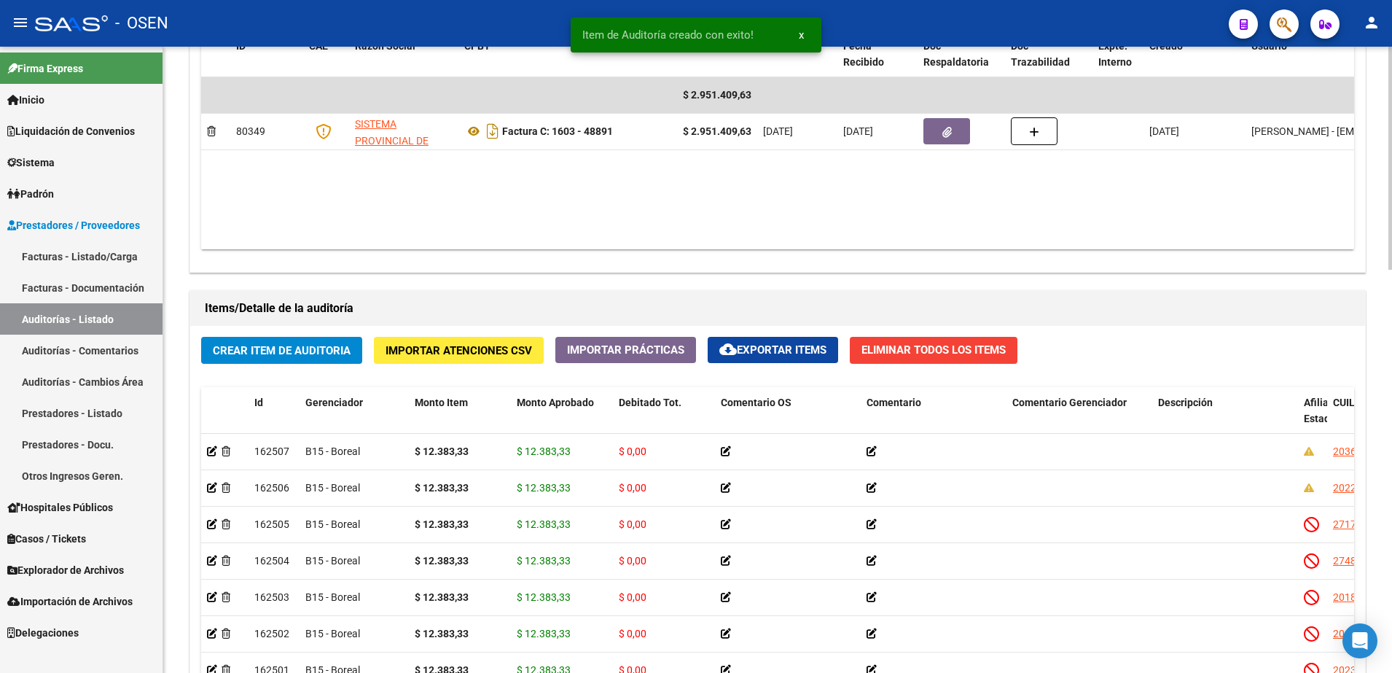
click at [348, 348] on span "Crear Item de Auditoria" at bounding box center [282, 350] width 138 height 13
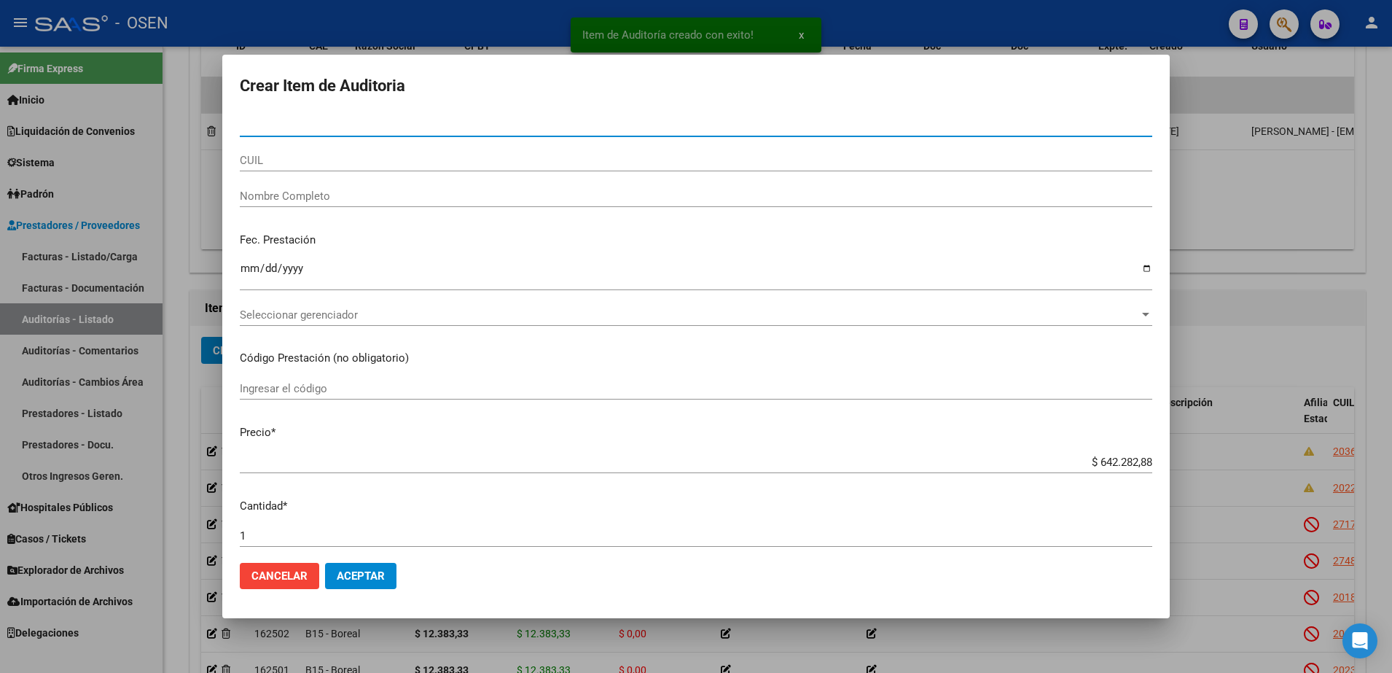
paste input "23565667"
type input "23565667"
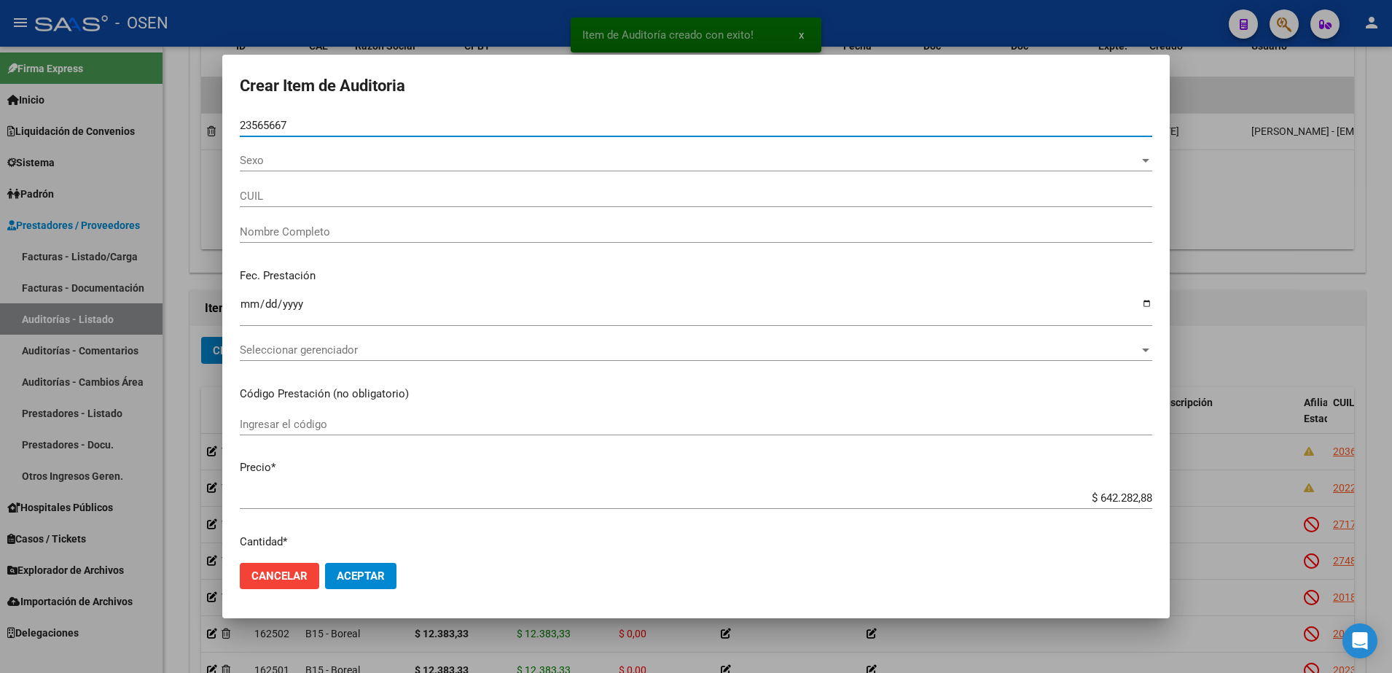
type input "20235656672"
type input "BARBOZA JORGE ARIEL"
type input "23565667"
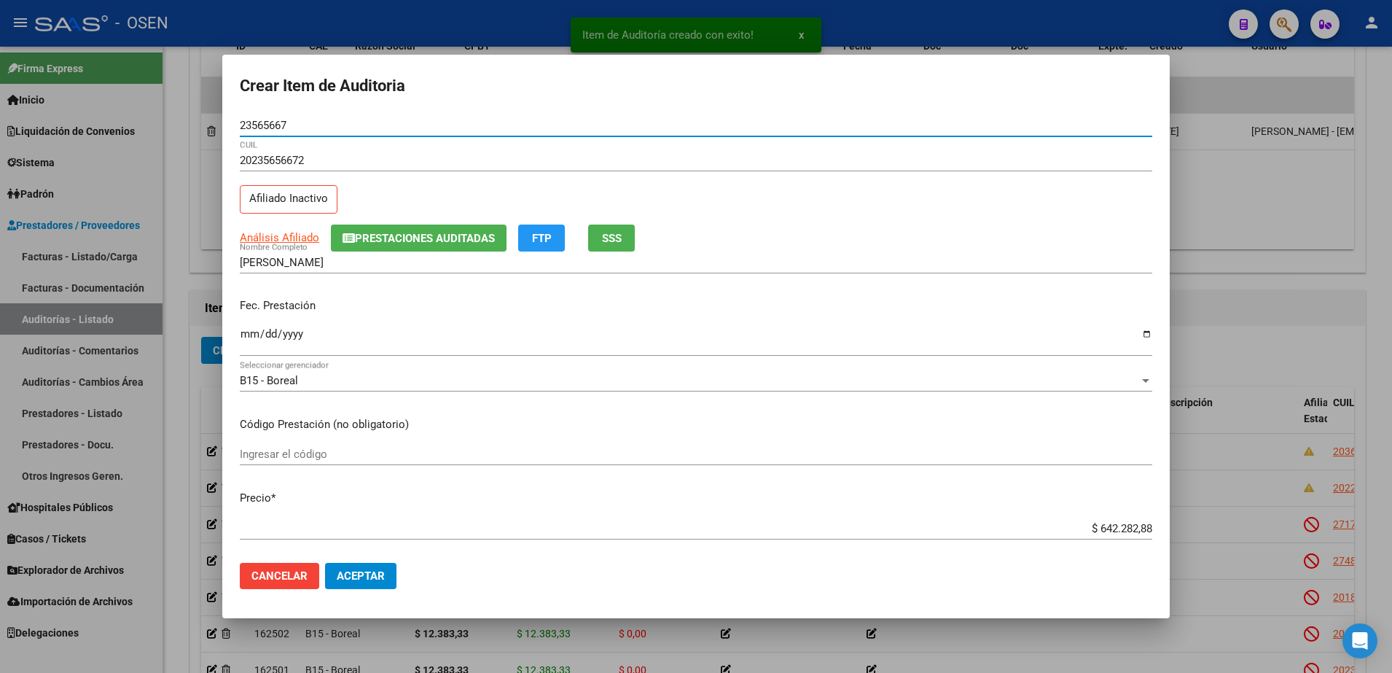
click at [251, 323] on div "Fec. Prestación Ingresar la fecha" at bounding box center [696, 327] width 912 height 83
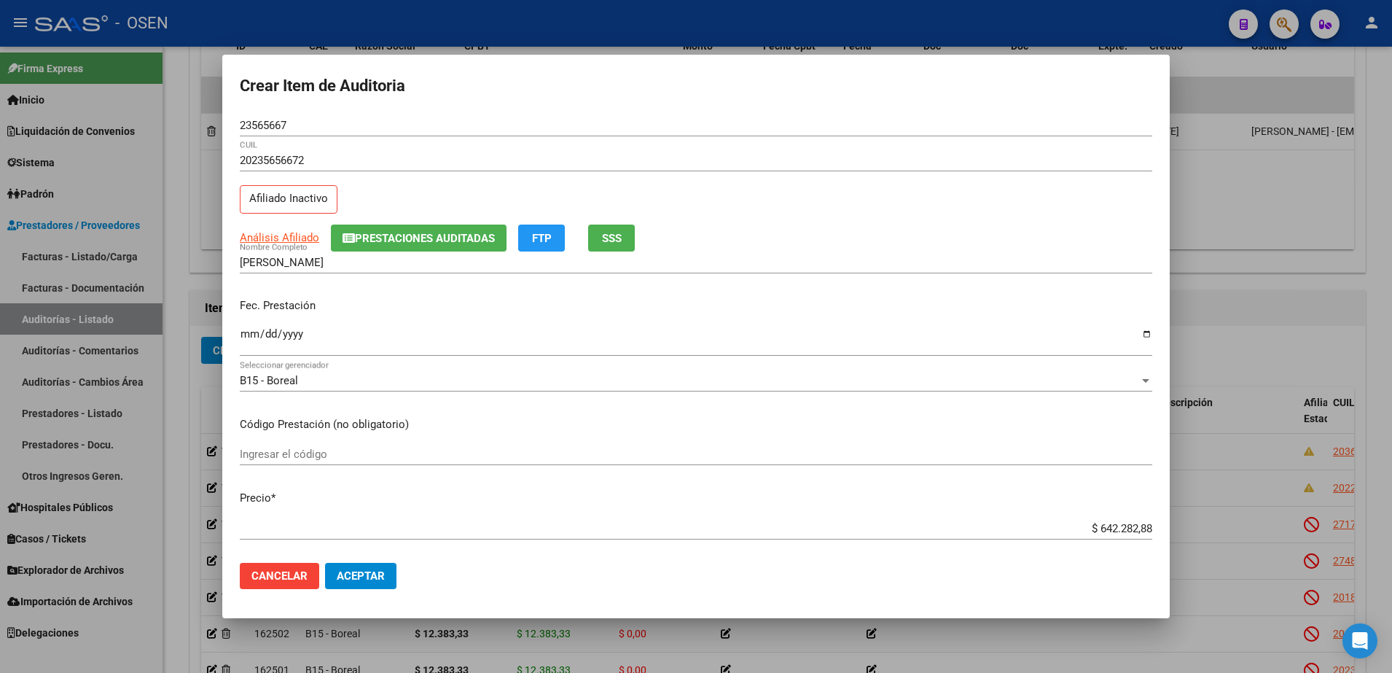
click at [251, 342] on input "Ingresar la fecha" at bounding box center [696, 339] width 912 height 23
type input "2025-06-30"
paste input "12.383,33"
type input "$ 12.383,33"
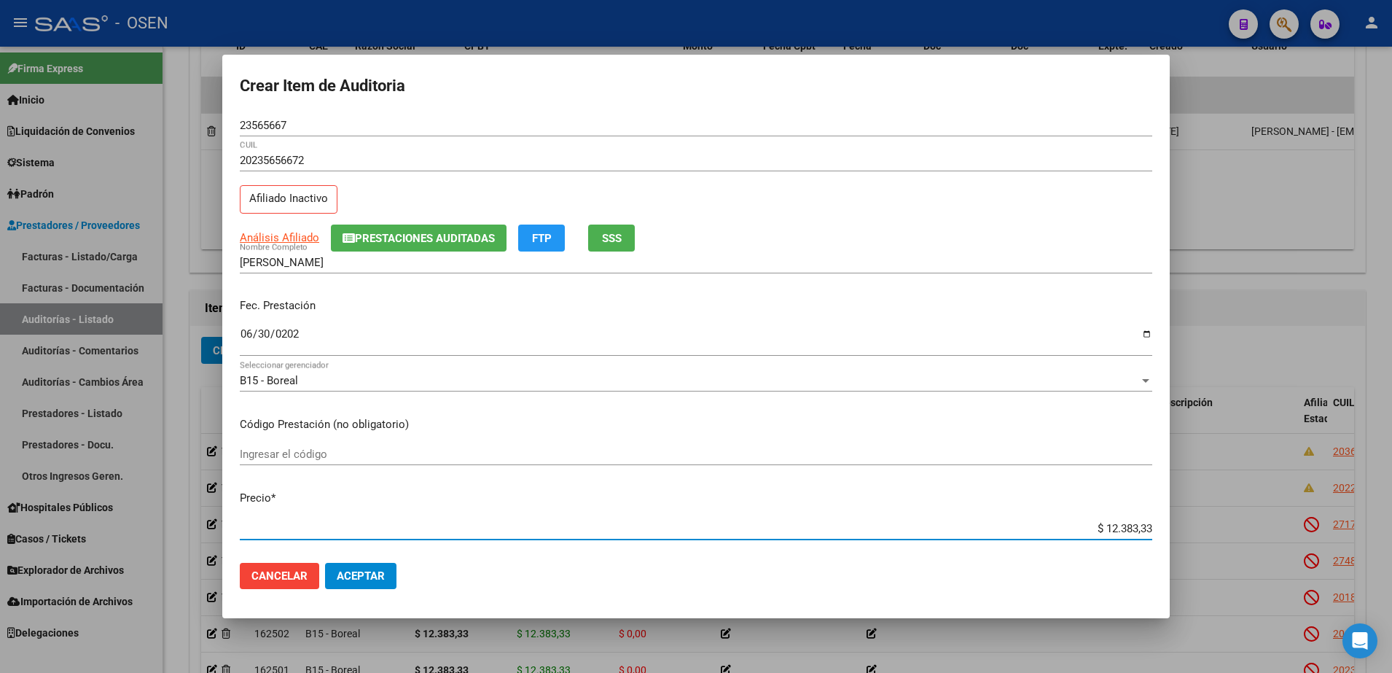
type input "$ 12.383,33"
click at [261, 122] on input "23565667" at bounding box center [696, 125] width 912 height 13
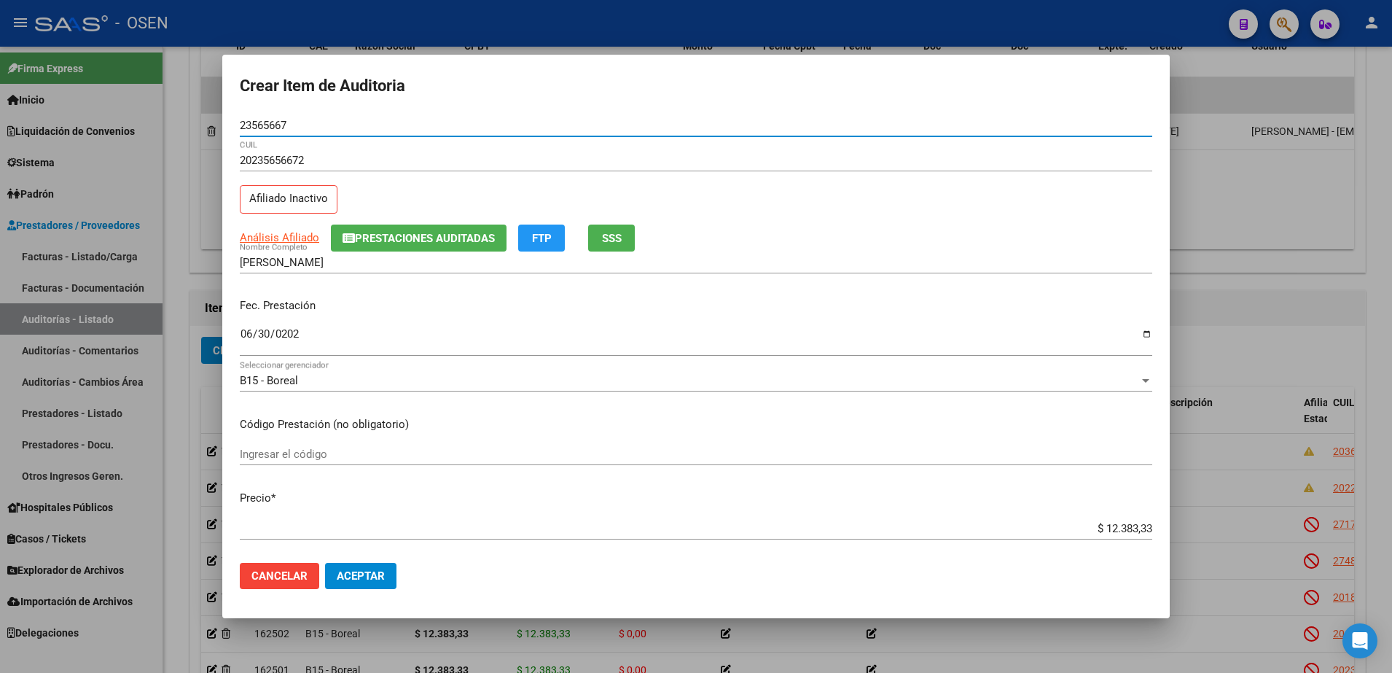
click at [261, 122] on input "23565667" at bounding box center [696, 125] width 912 height 13
click at [1102, 534] on input "$ 12.383,33" at bounding box center [696, 528] width 912 height 13
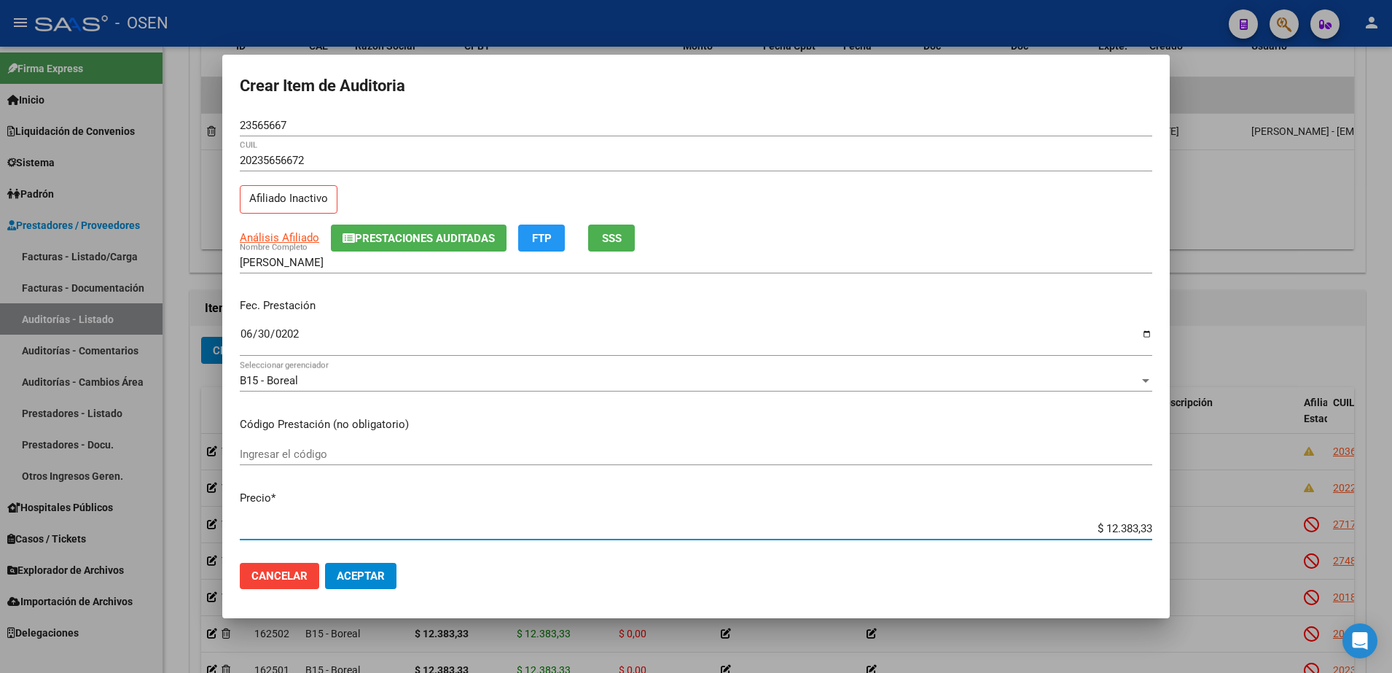
click at [1102, 534] on input "$ 12.383,33" at bounding box center [696, 528] width 912 height 13
click at [391, 581] on button "Aceptar" at bounding box center [360, 576] width 71 height 26
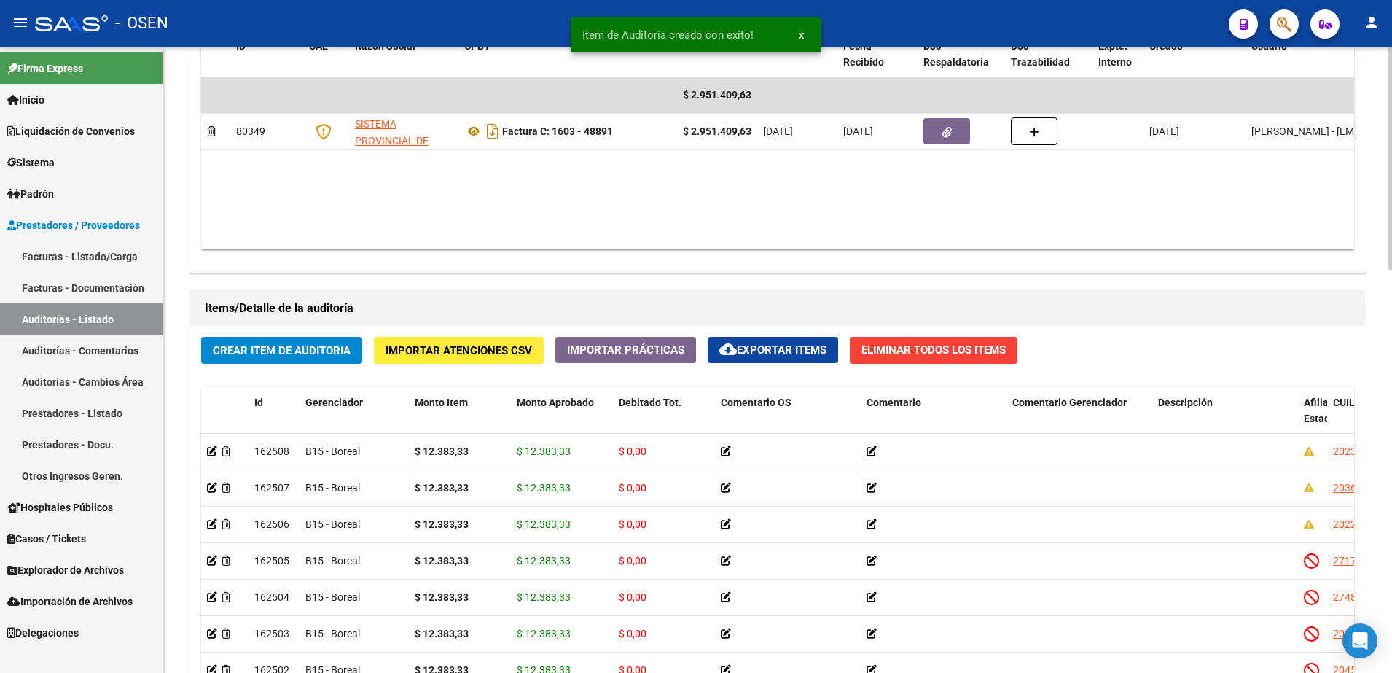
click at [324, 334] on div "Crear Item de Auditoria Importar Atenciones CSV Importar Prácticas cloud_downlo…" at bounding box center [777, 603] width 1175 height 554
click at [324, 343] on span "Crear Item de Auditoria" at bounding box center [282, 349] width 138 height 13
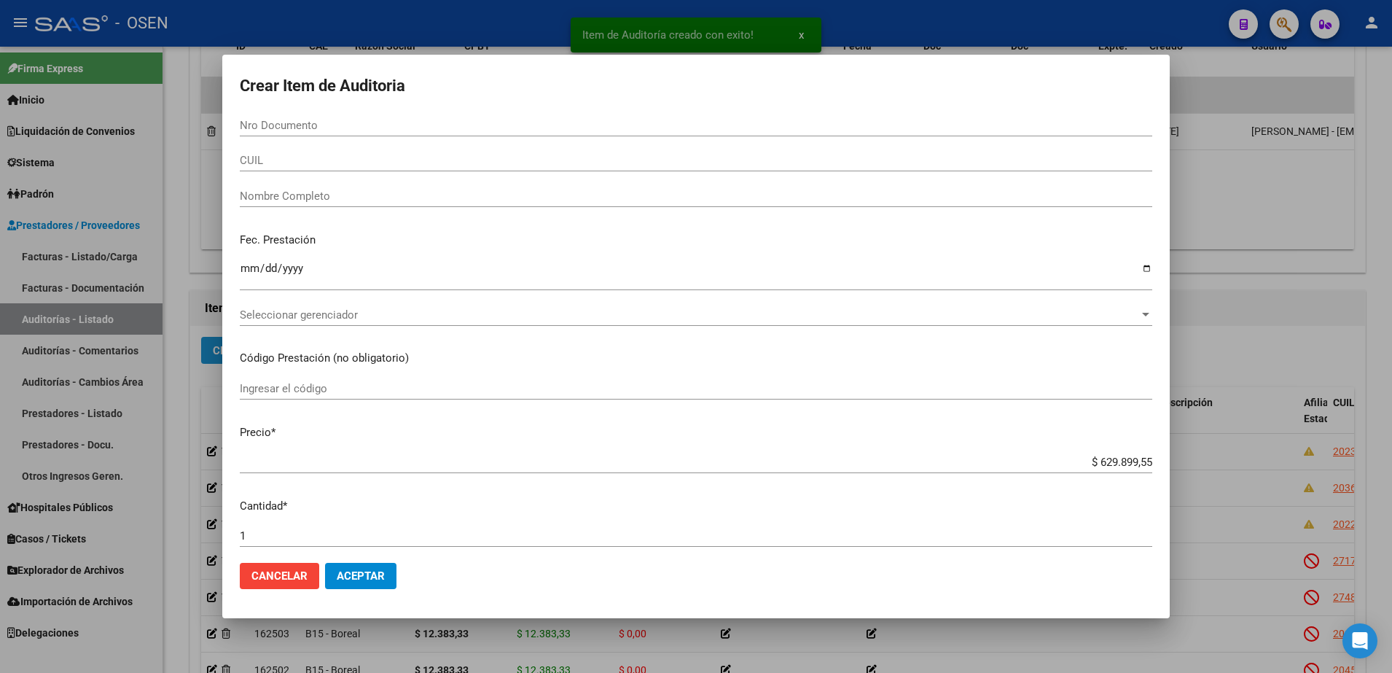
paste input "22664738"
type input "22664738"
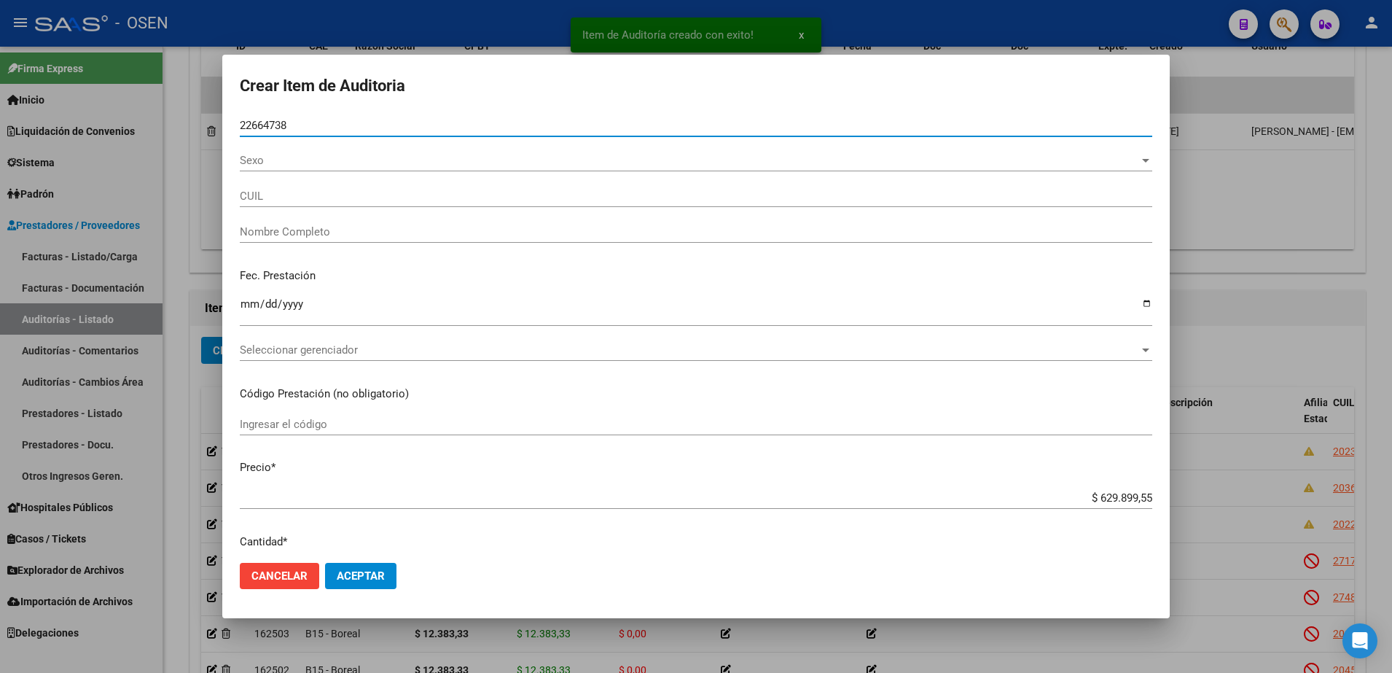
type input "23226647384"
type input "PETTOROSSI CLAUDIA VERONICA -"
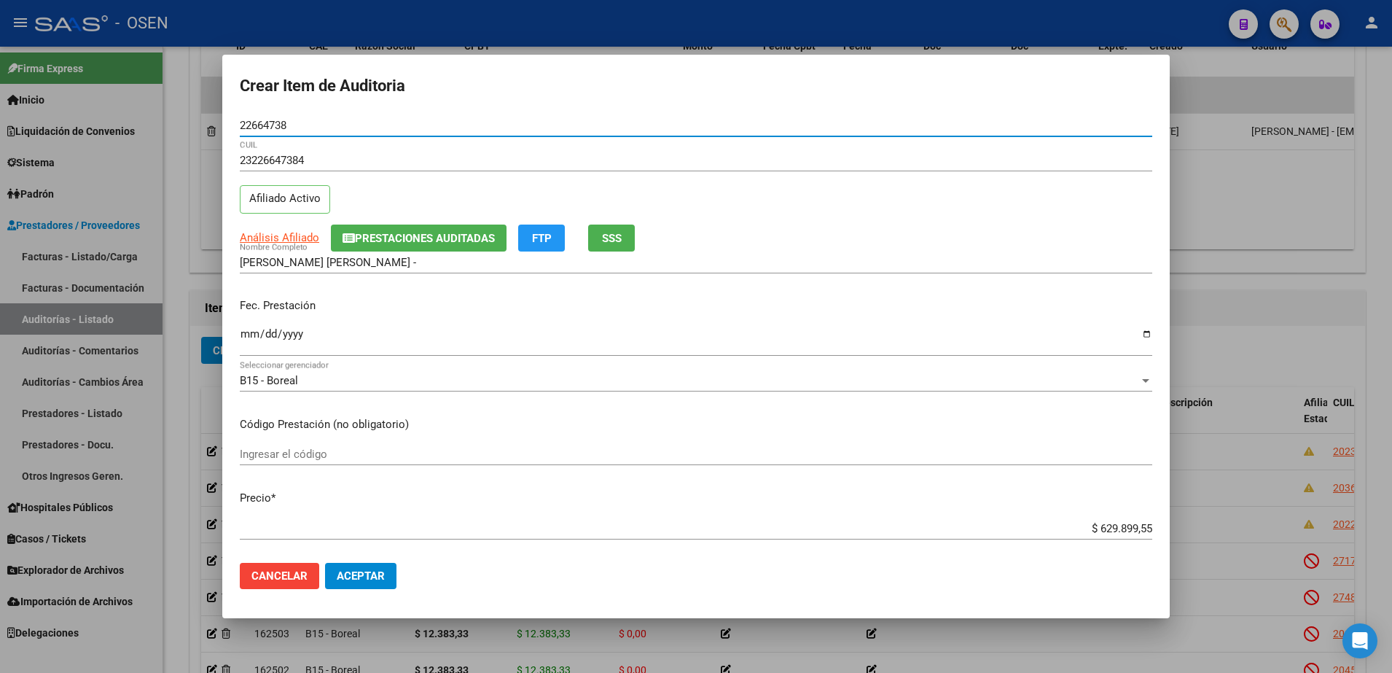
type input "22664738"
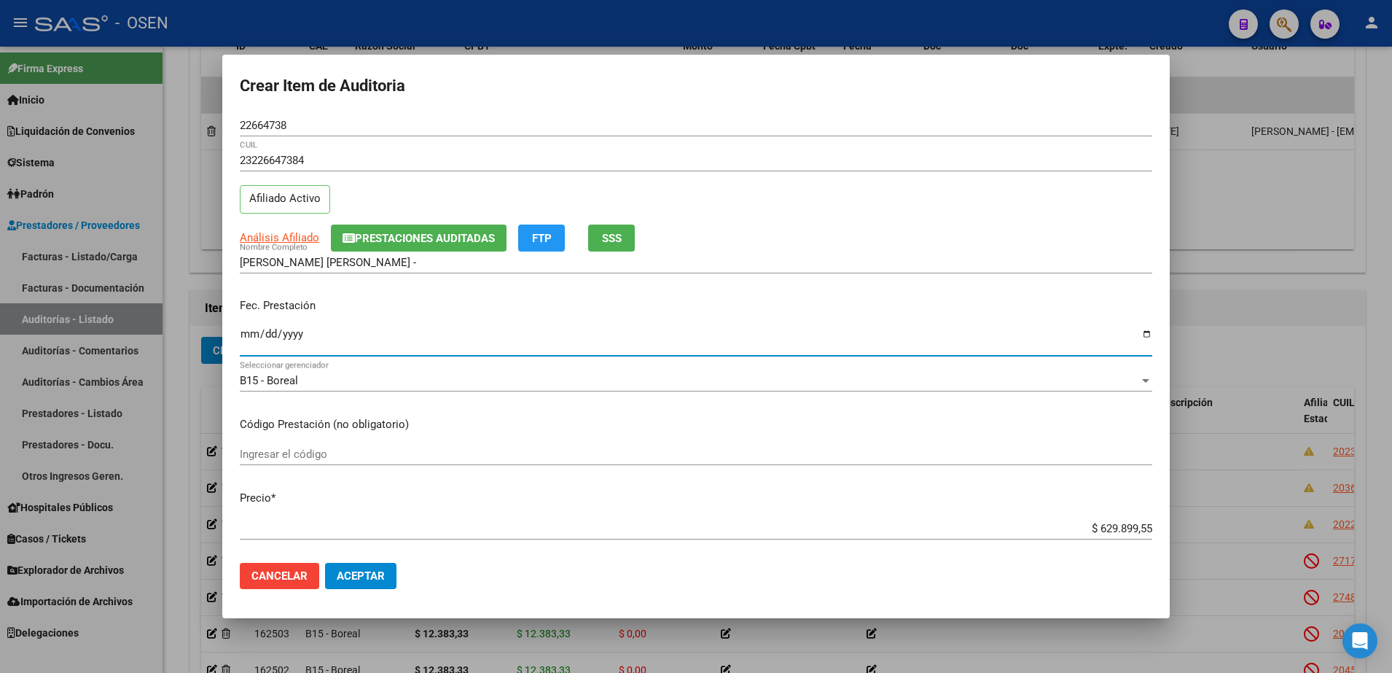
click at [255, 331] on input "Ingresar la fecha" at bounding box center [696, 339] width 912 height 23
type input "2025-07-01"
click at [1118, 519] on div "$ 629.899,55 Ingresar el precio" at bounding box center [696, 528] width 912 height 22
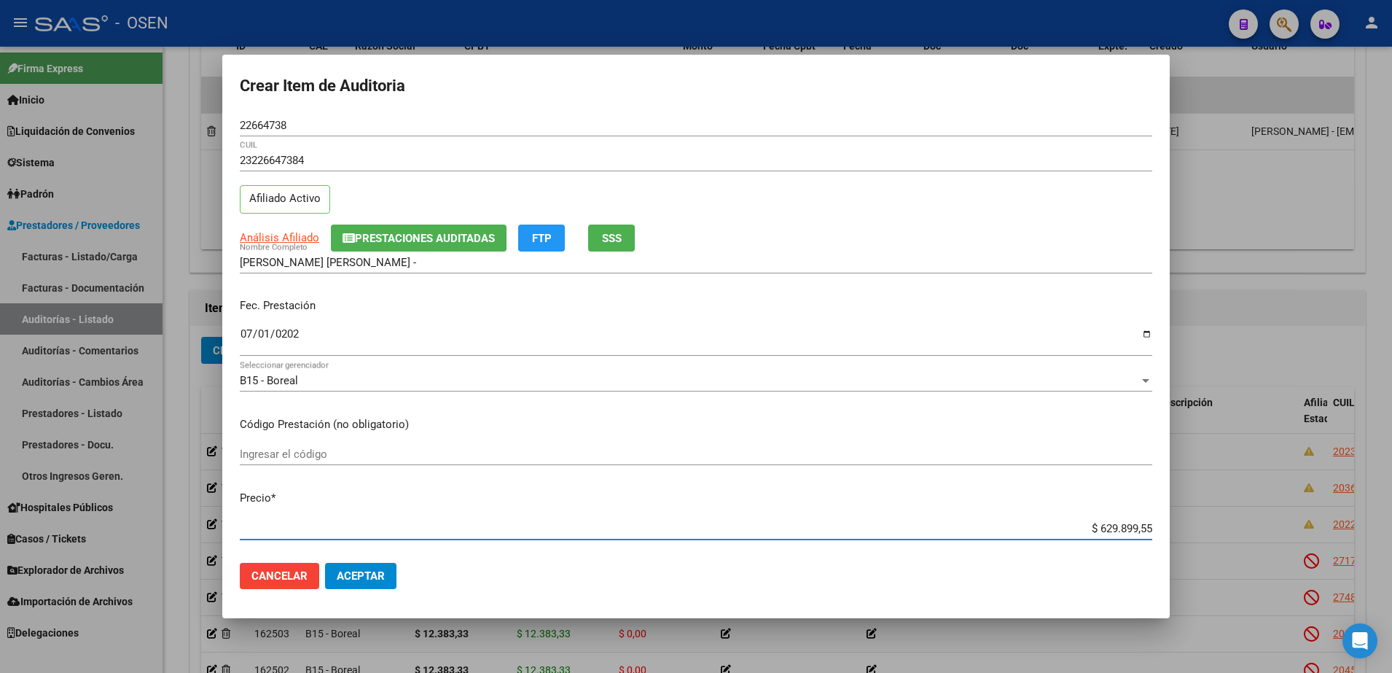
click at [1118, 522] on input "$ 629.899,55" at bounding box center [696, 528] width 912 height 13
paste input "12.383,33"
type input "$ 12.383,33"
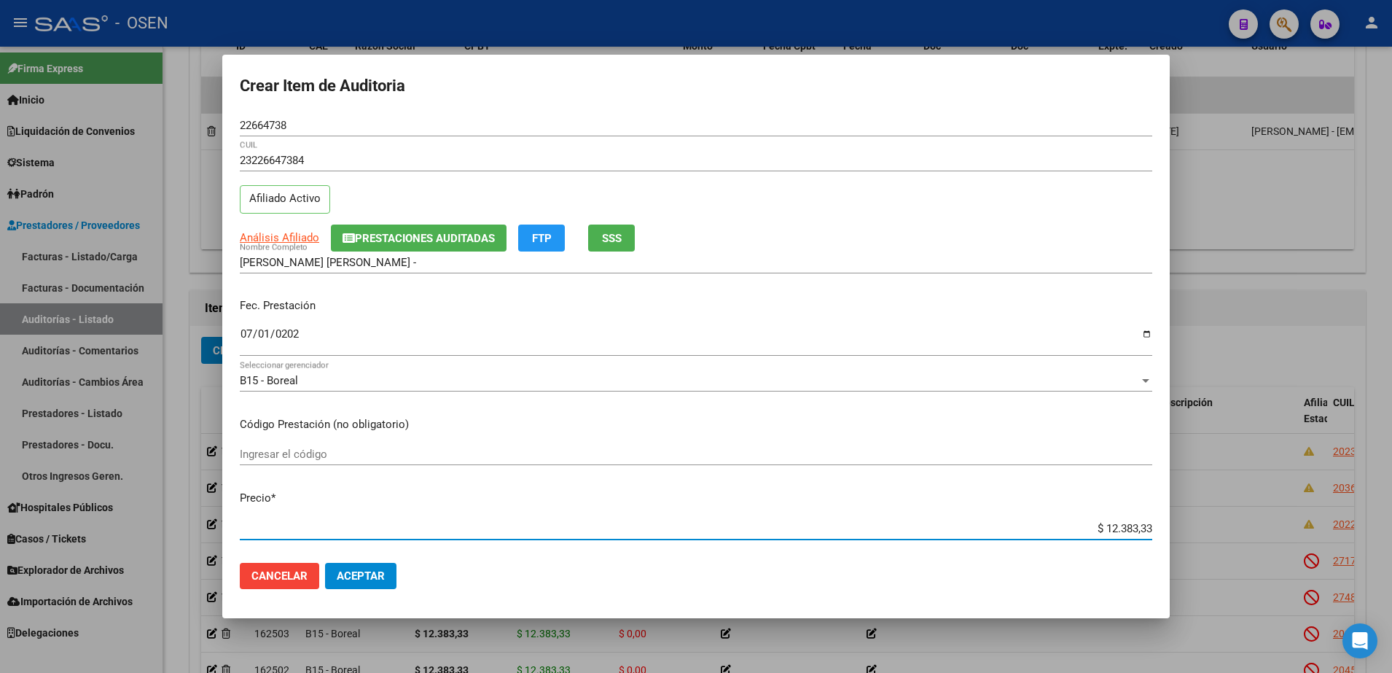
type input "$ 12.383,33"
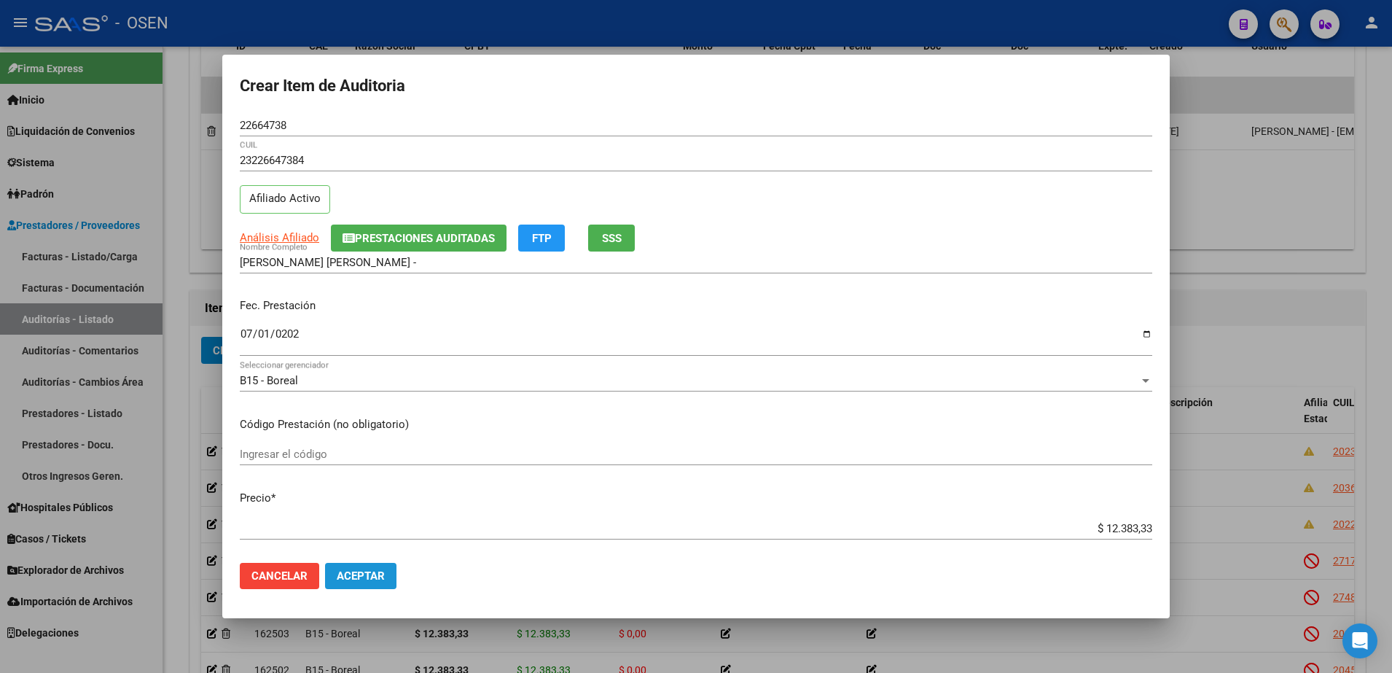
click at [396, 577] on button "Aceptar" at bounding box center [360, 576] width 71 height 26
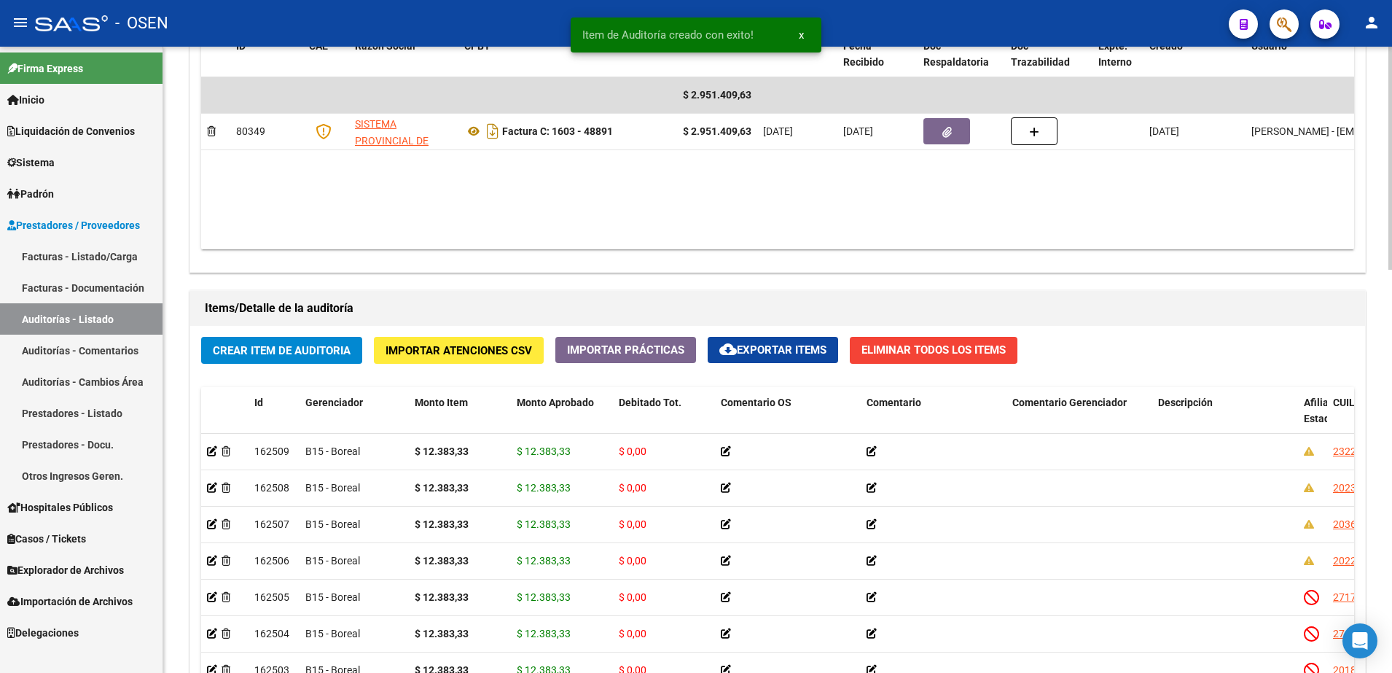
click at [334, 358] on button "Crear Item de Auditoria" at bounding box center [281, 350] width 161 height 27
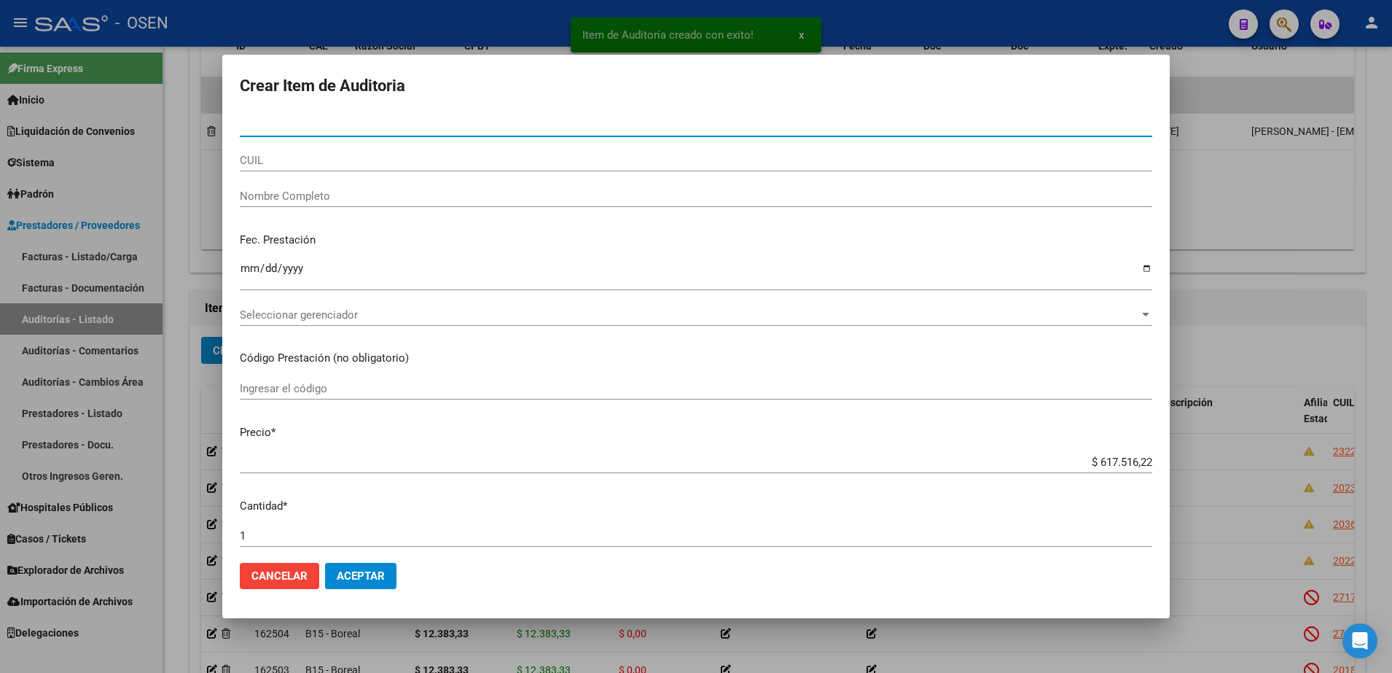
paste input "23565667"
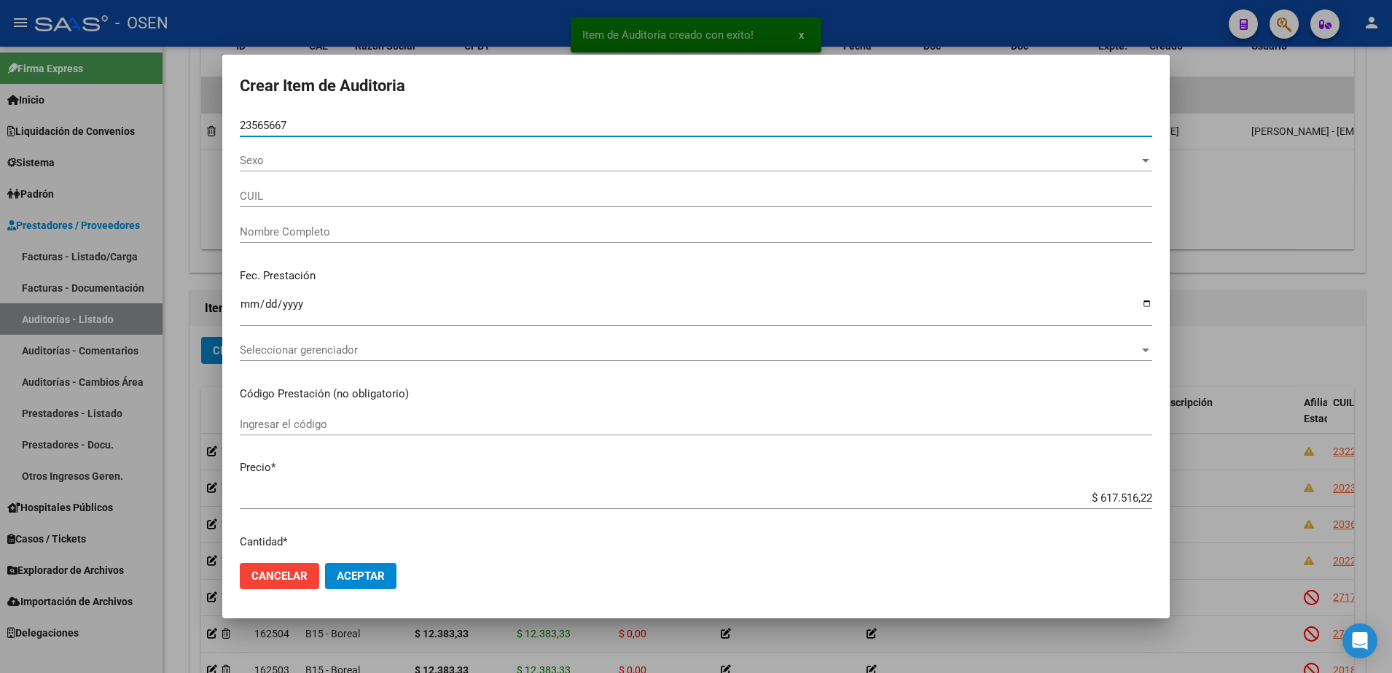
type input "23565667"
type input "20235656672"
type input "BARBOZA JORGE ARIEL"
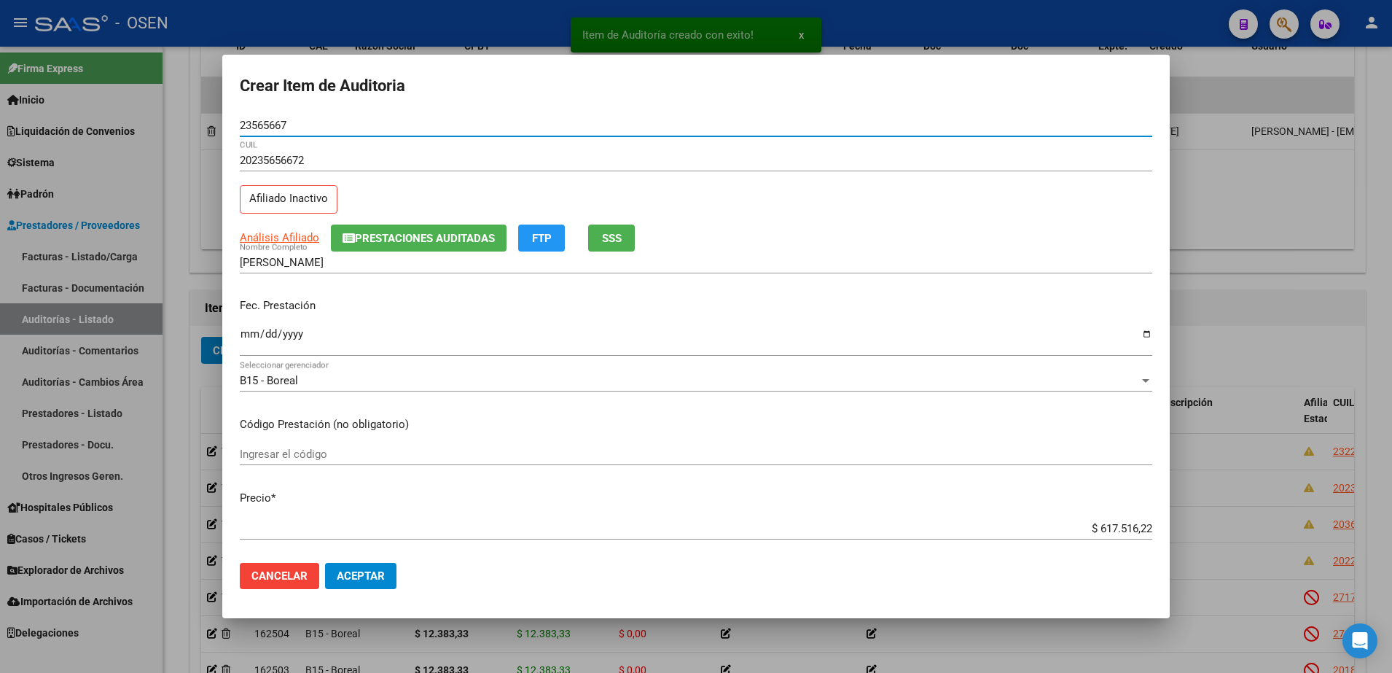
click at [257, 337] on input "Ingresar la fecha" at bounding box center [696, 339] width 912 height 23
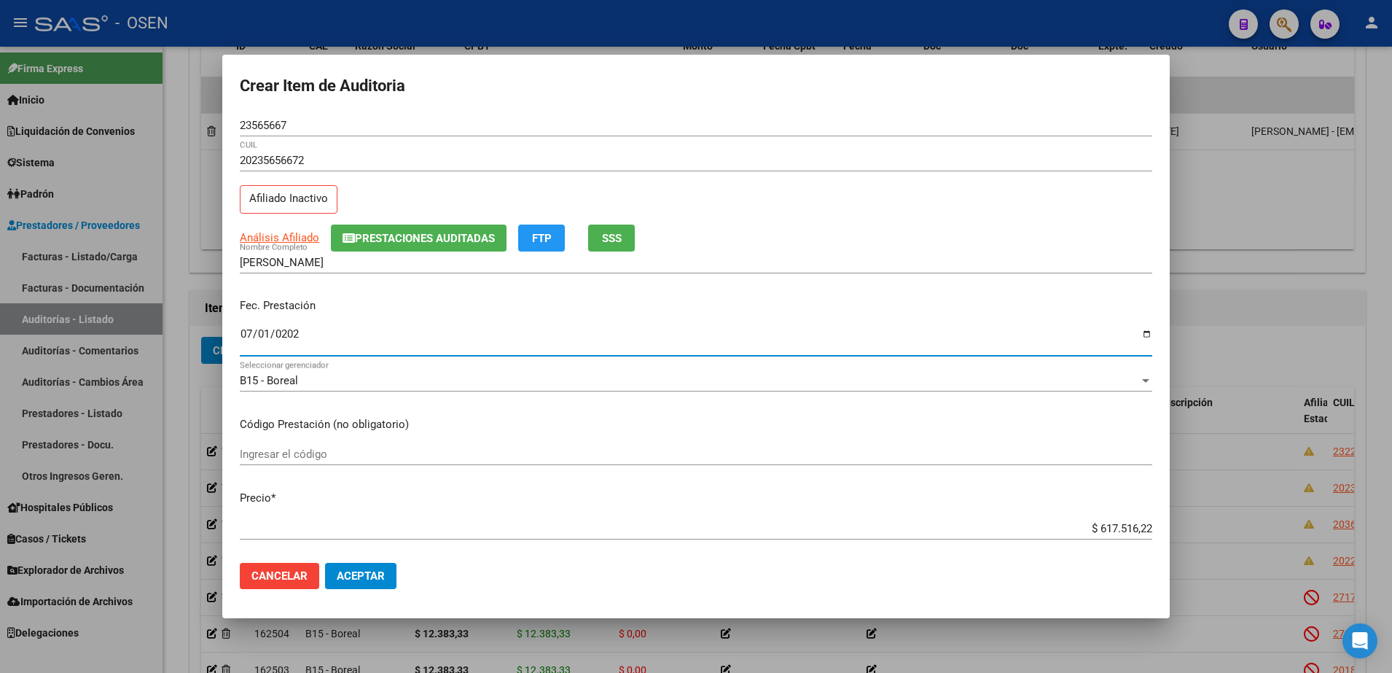
type input "2025-07-01"
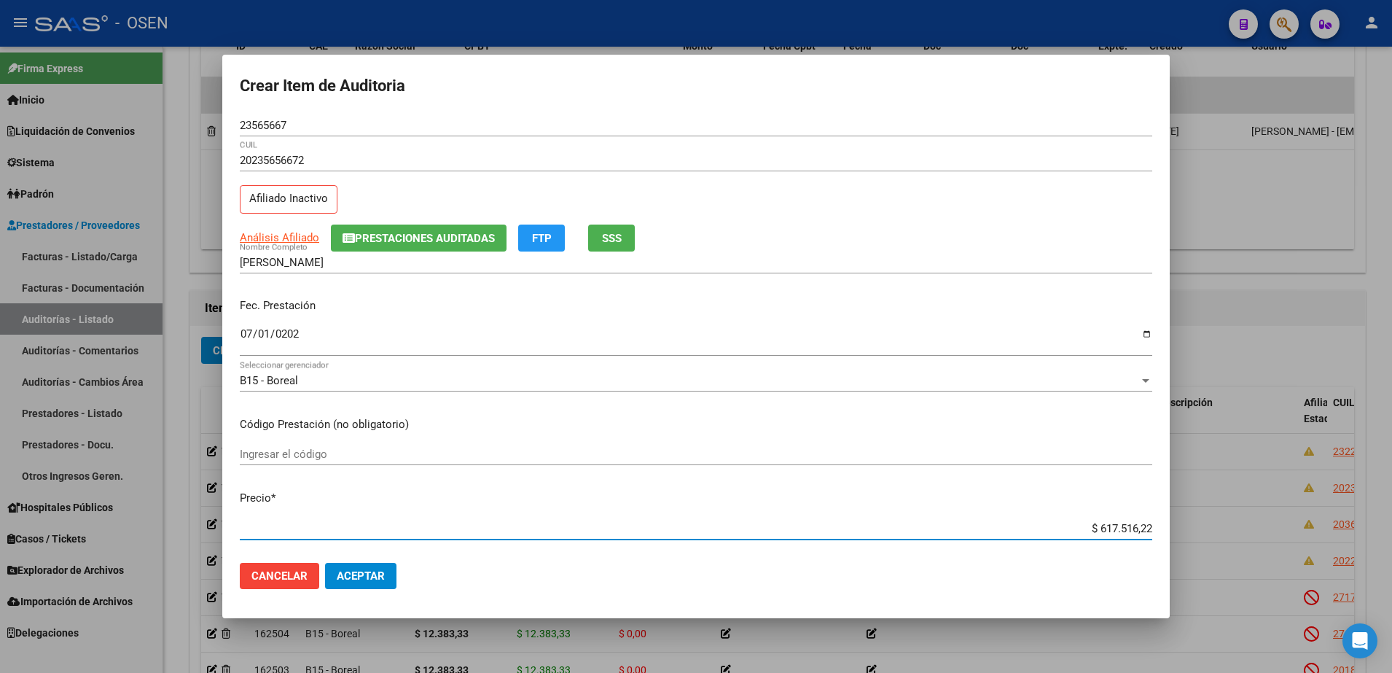
paste input "12.383,33"
type input "$ 12.383,33"
click at [1105, 537] on div "$ 12.383,33 Ingresar el precio" at bounding box center [696, 528] width 912 height 22
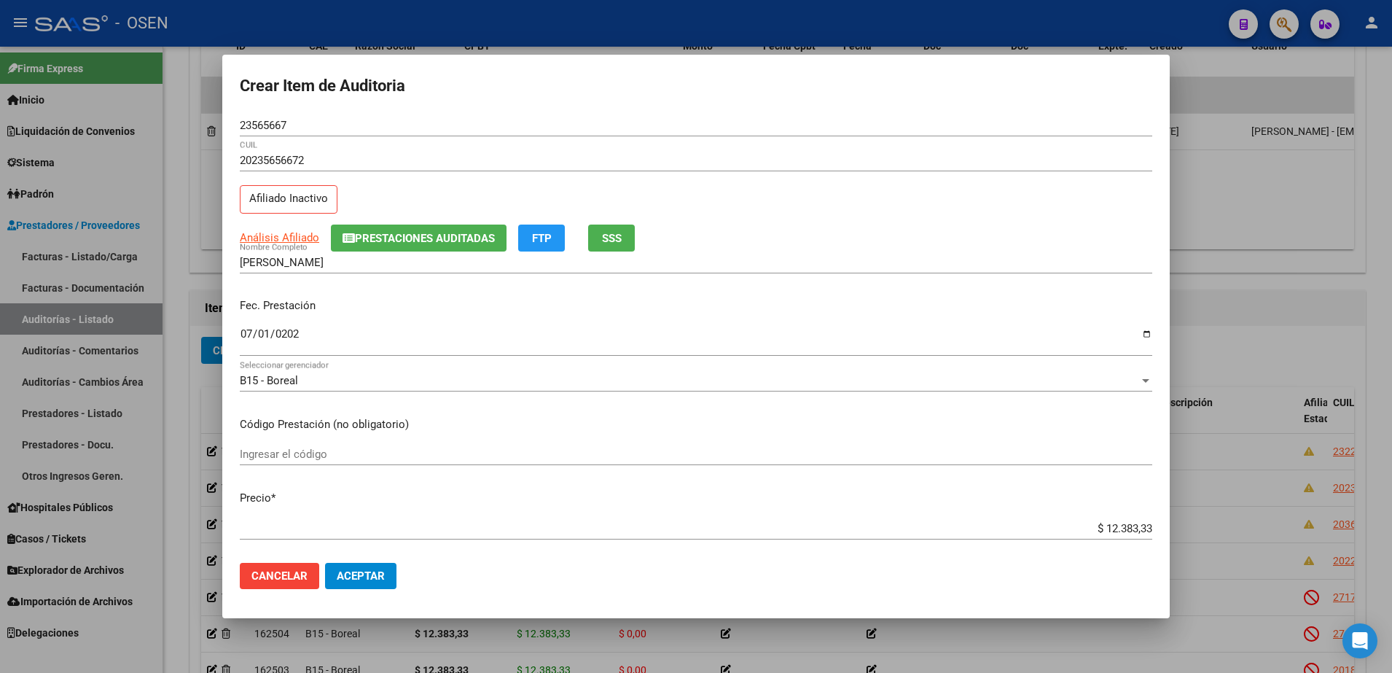
click at [1105, 537] on div "$ 12.383,33 Ingresar el precio" at bounding box center [696, 528] width 912 height 22
click at [1110, 520] on div "$ 12.383,33 Ingresar el precio" at bounding box center [696, 528] width 912 height 22
click at [1110, 522] on input "$ 12.383,33" at bounding box center [696, 528] width 912 height 13
drag, startPoint x: 1110, startPoint y: 522, endPoint x: 1062, endPoint y: 546, distance: 52.8
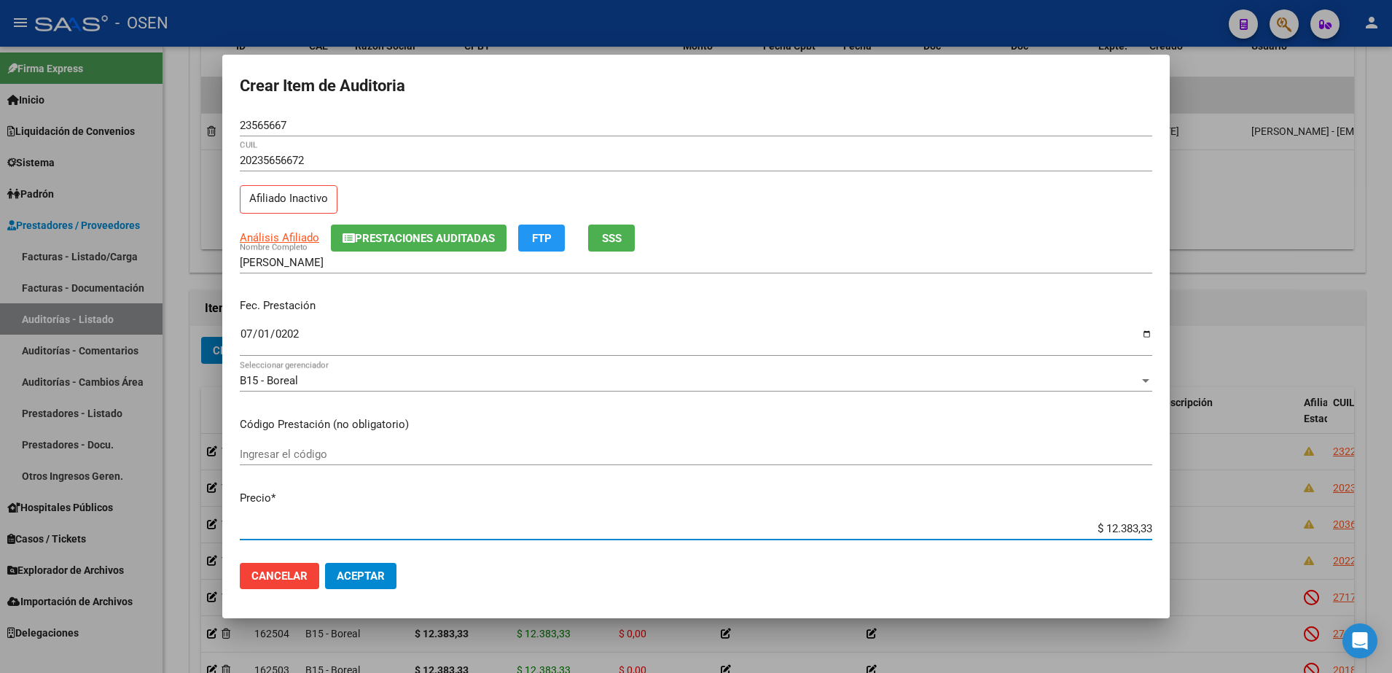
click at [1110, 522] on input "$ 12.383,33" at bounding box center [696, 528] width 912 height 13
drag, startPoint x: 447, startPoint y: 573, endPoint x: 405, endPoint y: 571, distance: 41.6
click at [447, 573] on mat-dialog-actions "Cancelar Aceptar" at bounding box center [696, 576] width 912 height 50
click at [404, 571] on mat-dialog-actions "Cancelar Aceptar" at bounding box center [696, 576] width 912 height 50
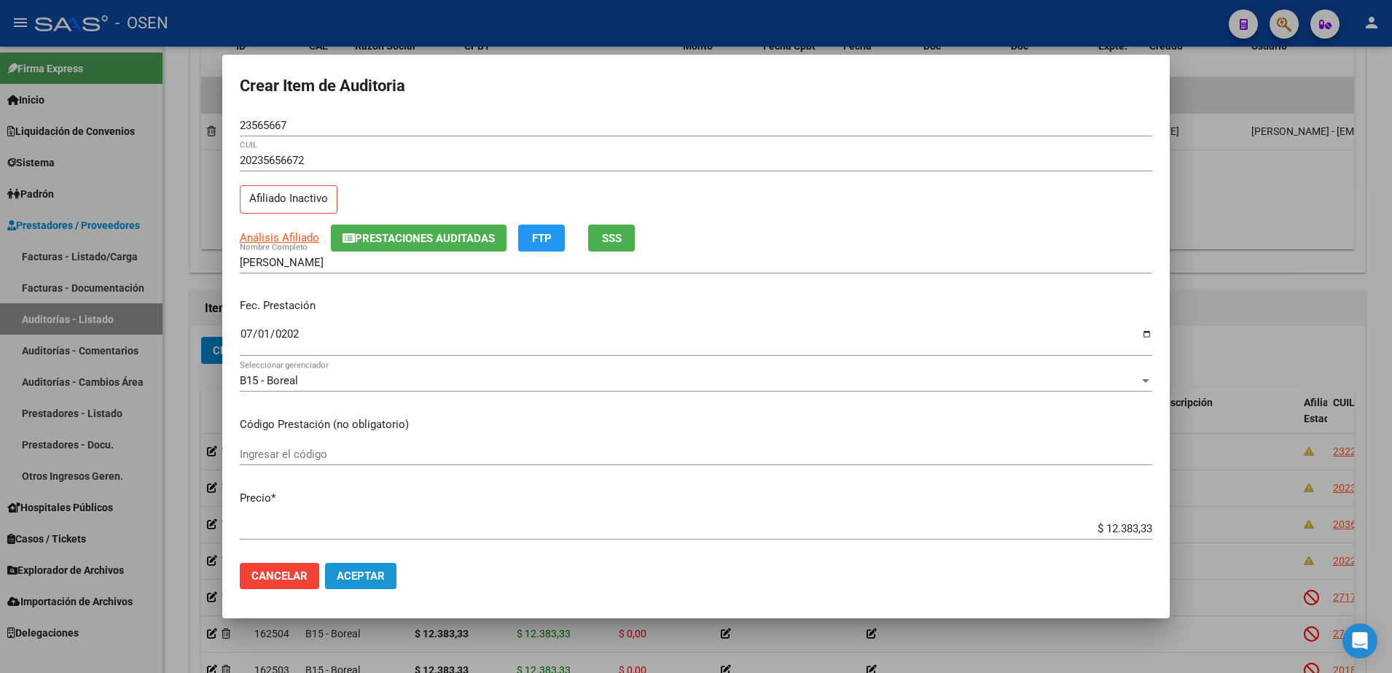
click at [390, 571] on button "Aceptar" at bounding box center [360, 576] width 71 height 26
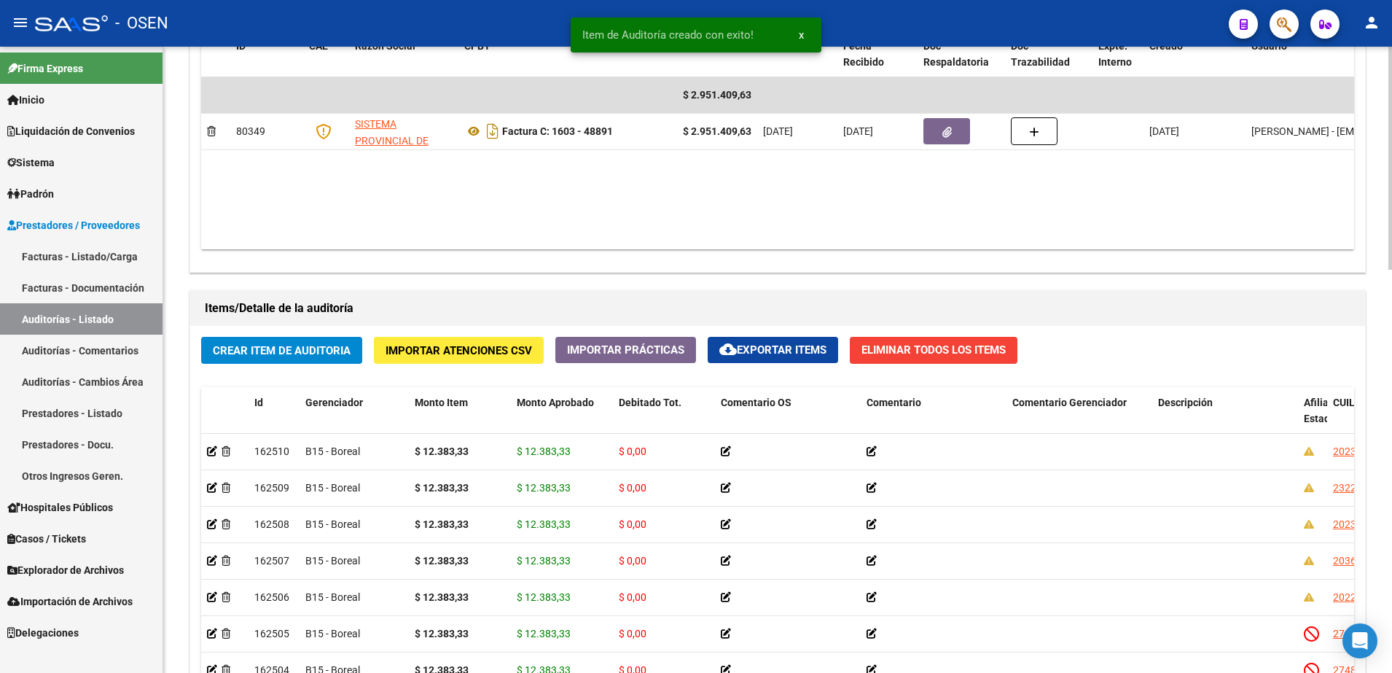
click at [335, 364] on div "Crear Item de Auditoria Importar Atenciones CSV Importar Prácticas cloud_downlo…" at bounding box center [777, 603] width 1175 height 554
click at [344, 344] on span "Crear Item de Auditoria" at bounding box center [282, 350] width 138 height 13
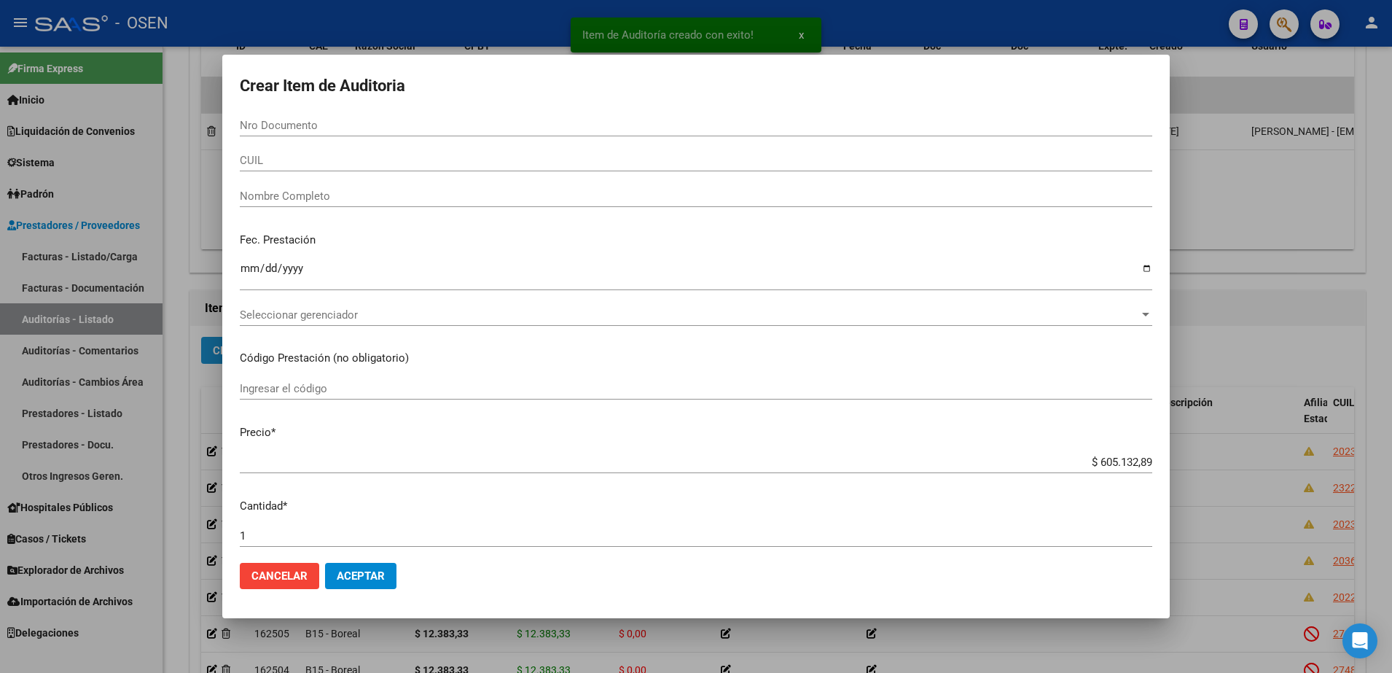
paste input "22877177"
type input "22877177"
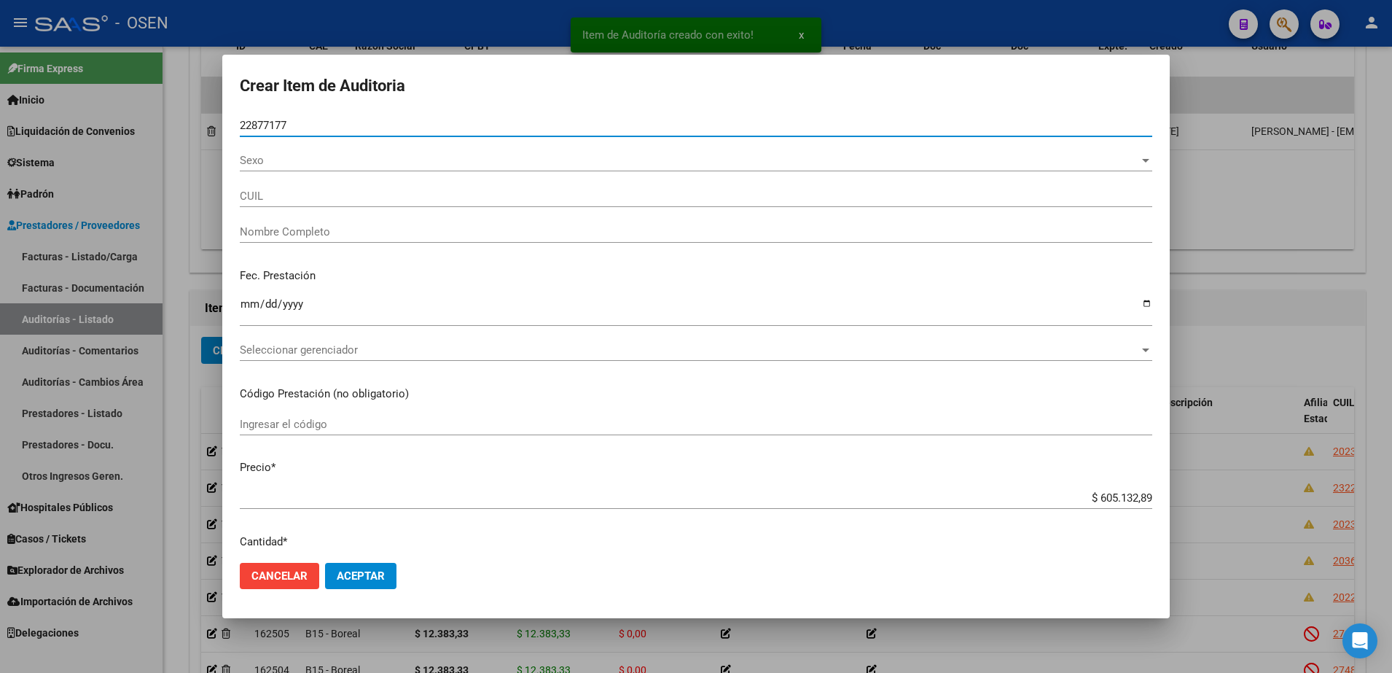
type input "27228771770"
type input "LENO MARCELA ANDREA"
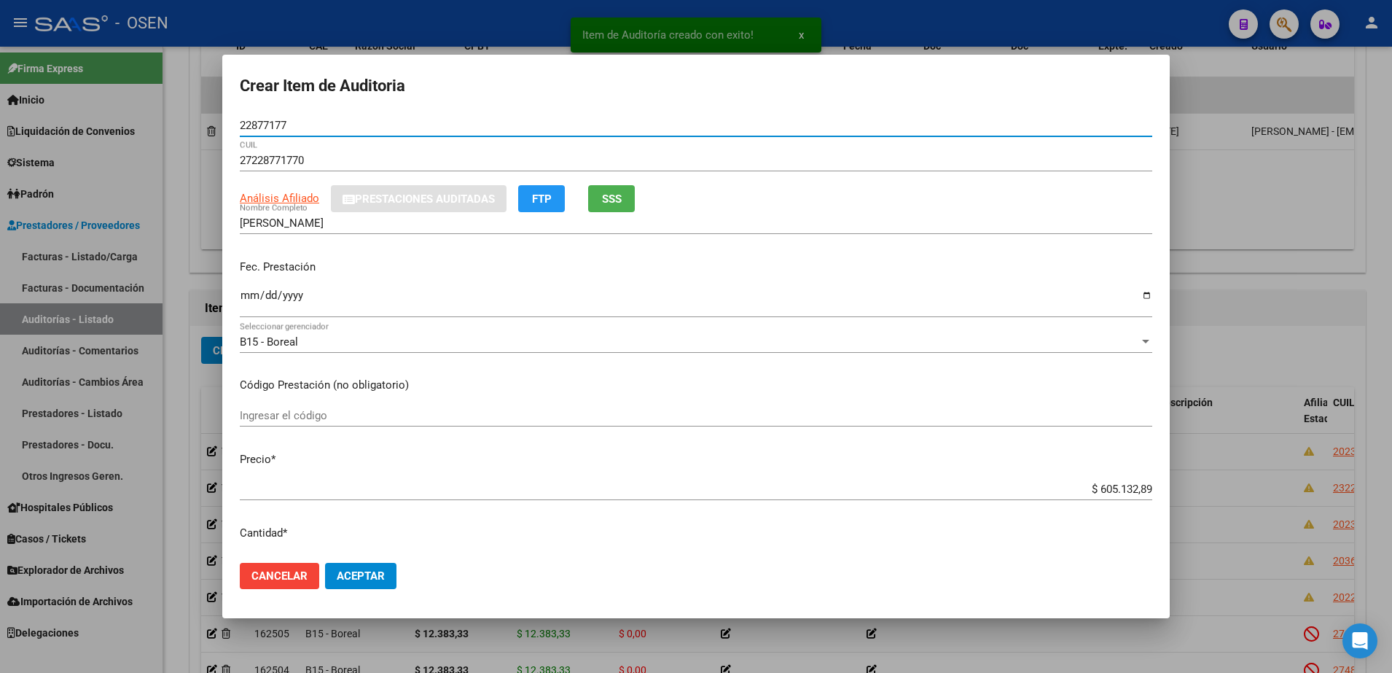
type input "22877177"
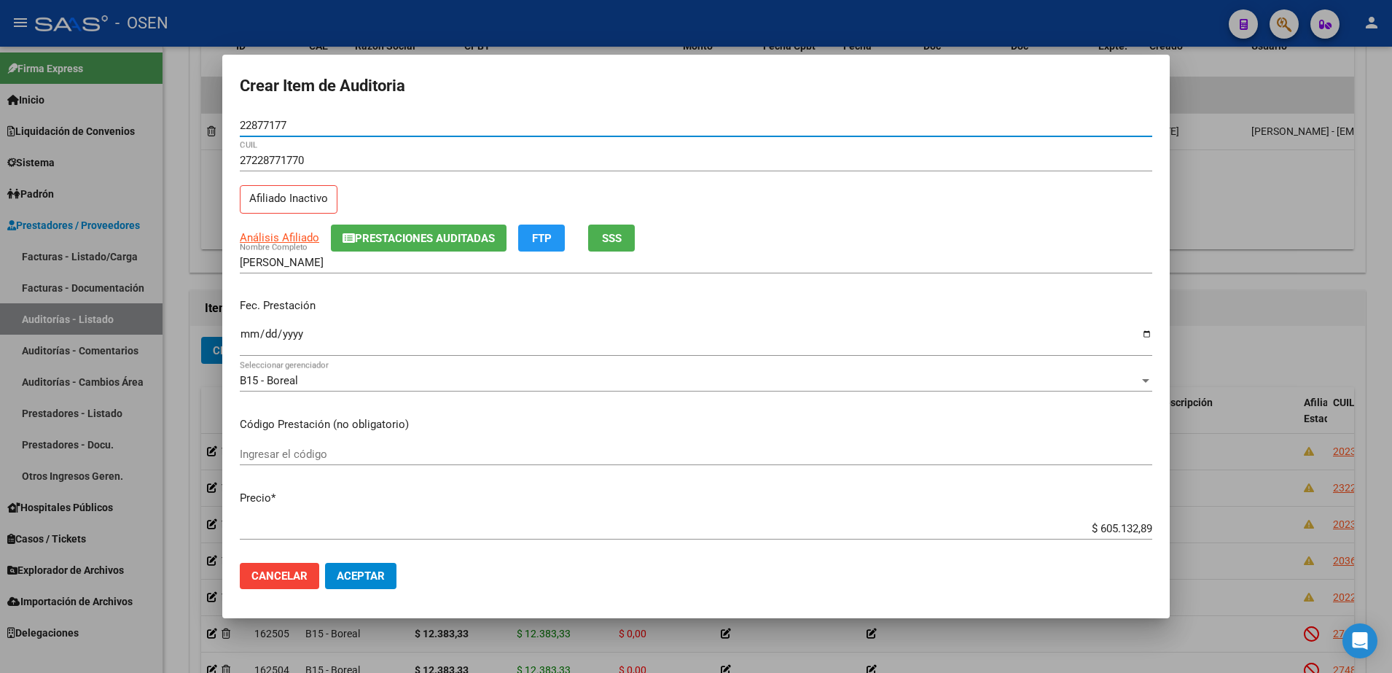
click at [289, 230] on app-link-go-to "Análisis Afiliado" at bounding box center [279, 238] width 79 height 17
click at [291, 235] on span "Análisis Afiliado" at bounding box center [279, 237] width 79 height 13
type textarea "27228771770"
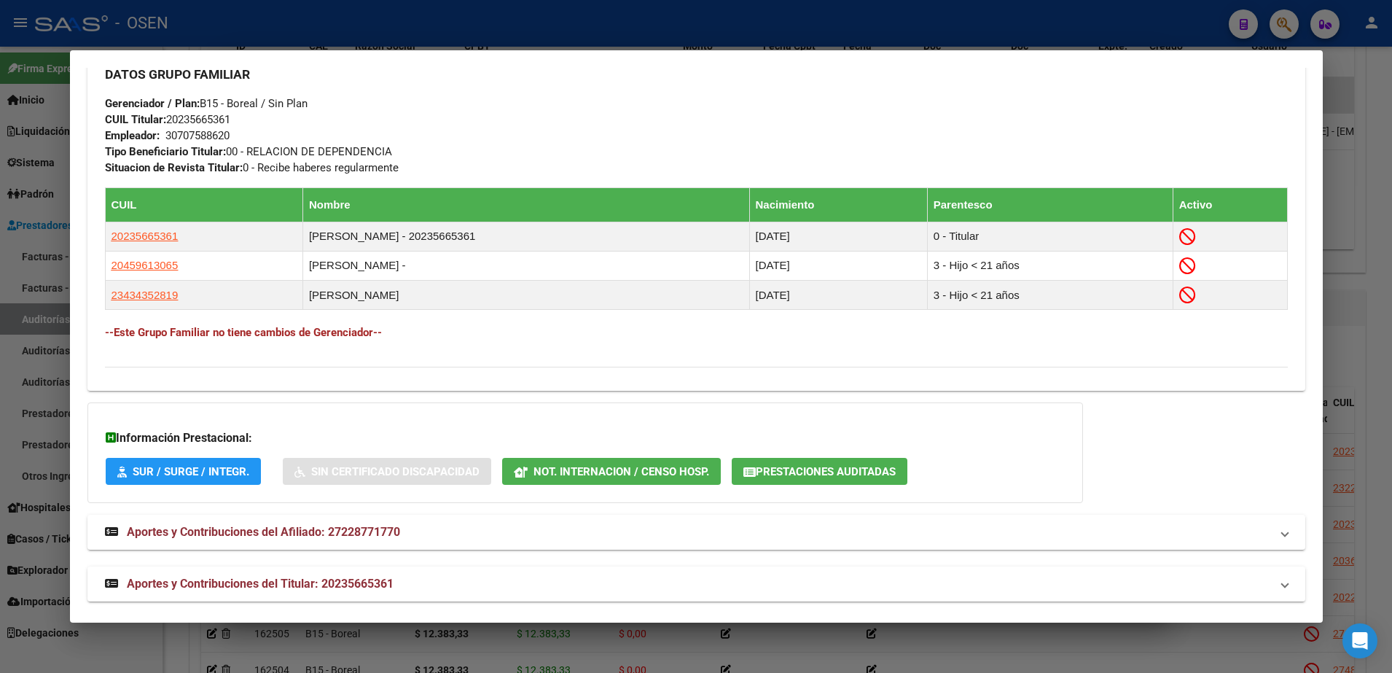
scroll to position [741, 0]
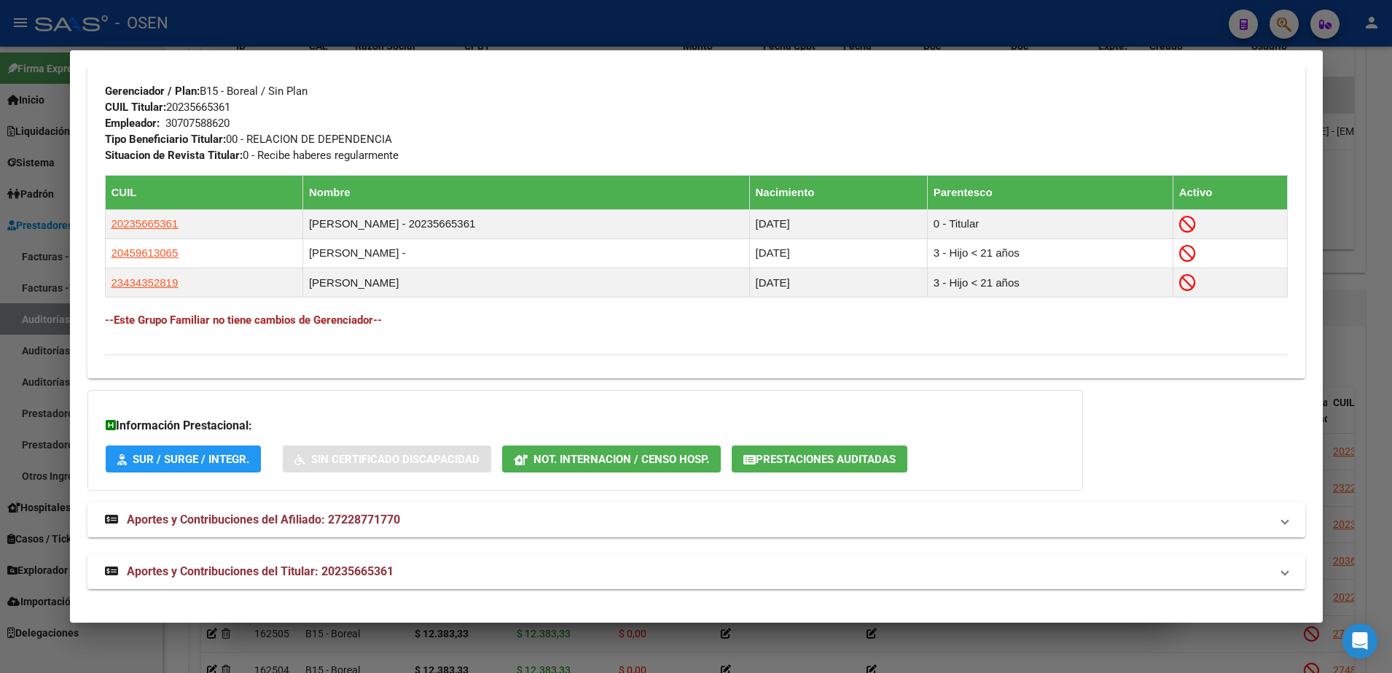
click at [621, 563] on mat-panel-title "Aportes y Contribuciones del Titular: 20235665361" at bounding box center [687, 571] width 1165 height 17
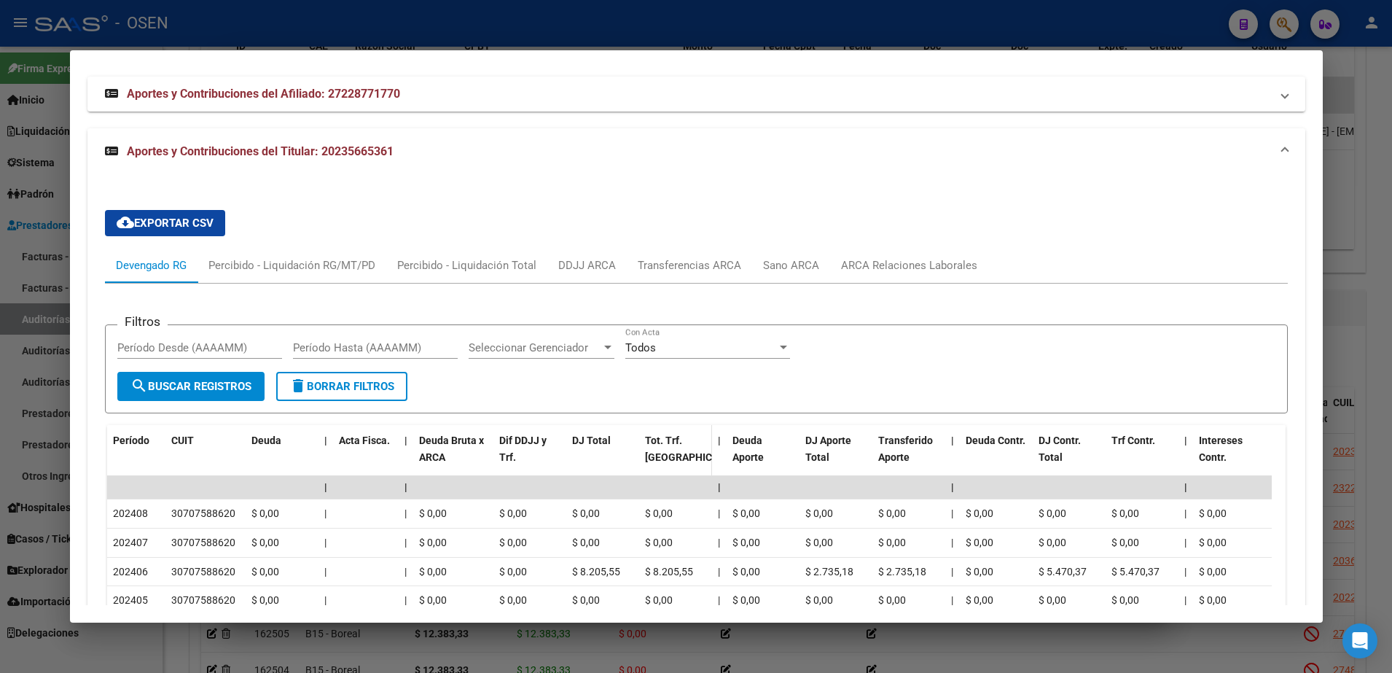
scroll to position [1198, 0]
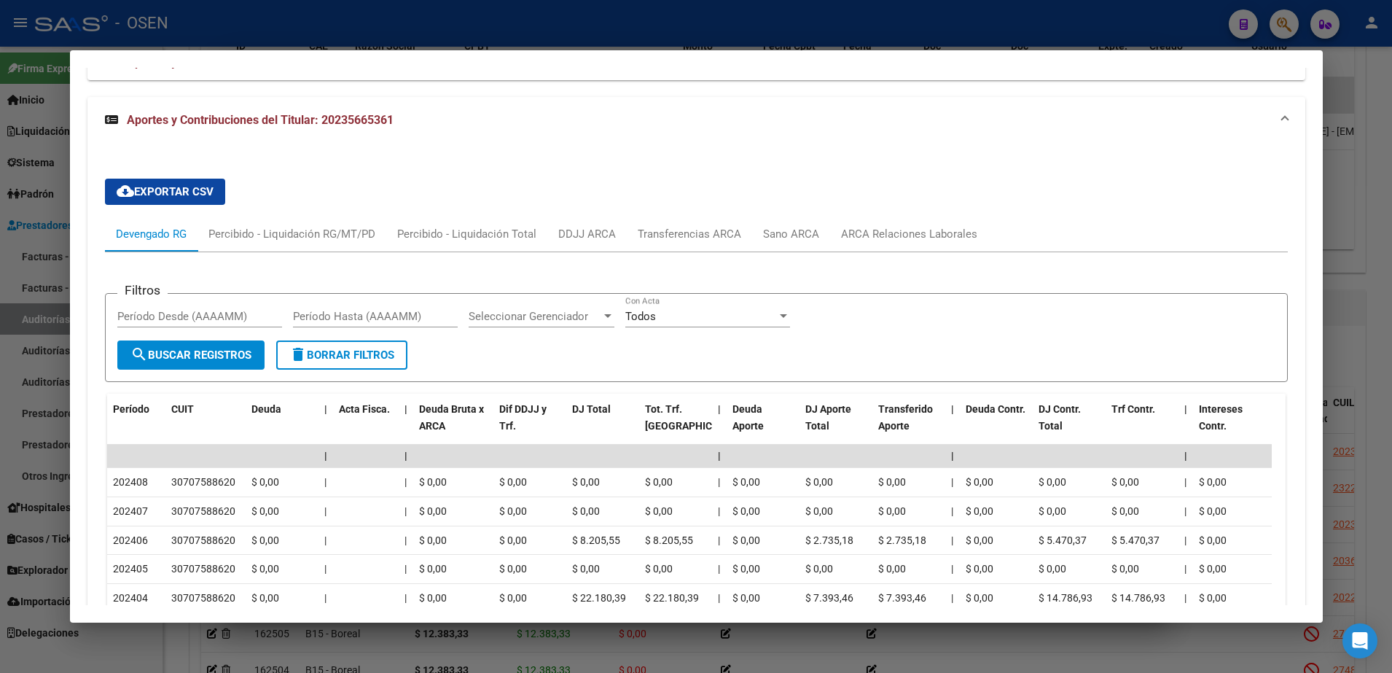
click at [47, 281] on div at bounding box center [696, 336] width 1392 height 673
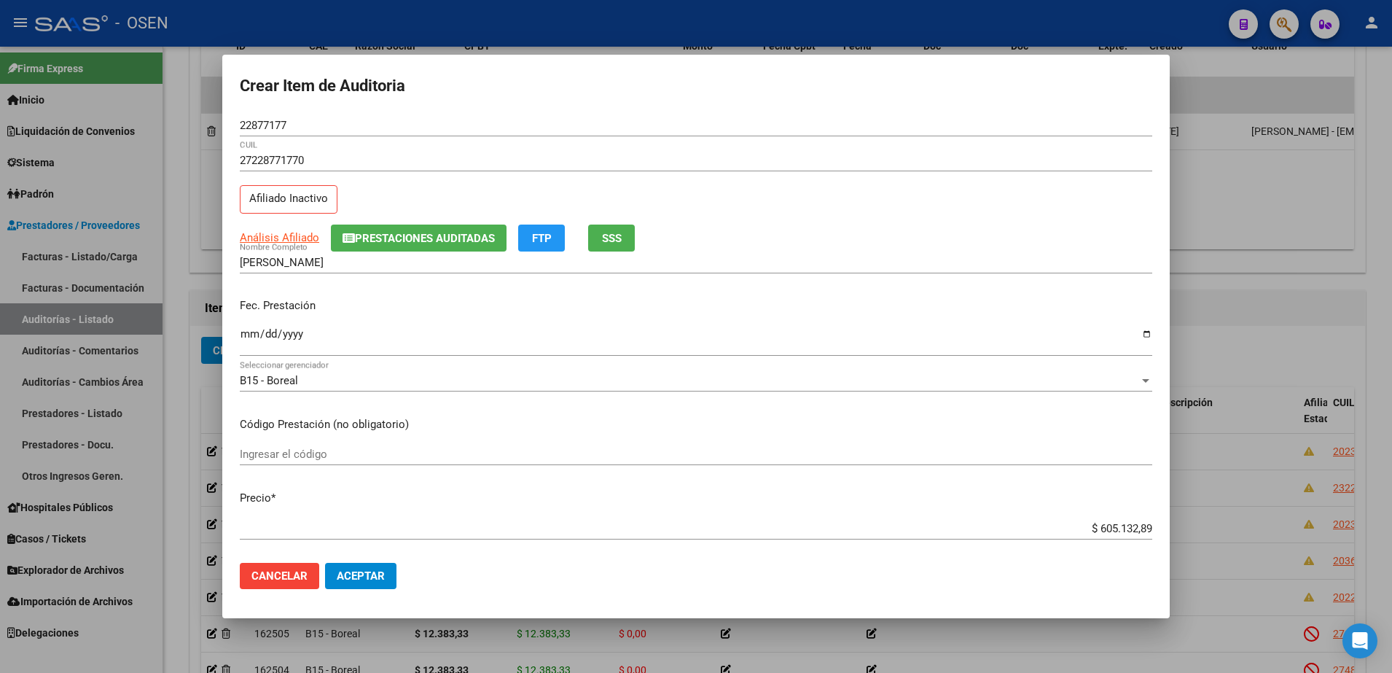
click at [257, 341] on input "Ingresar la fecha" at bounding box center [696, 339] width 912 height 23
type input "2025-07-01"
click at [1097, 523] on input "$ 605.132,89" at bounding box center [696, 528] width 912 height 13
paste input "12.383,33"
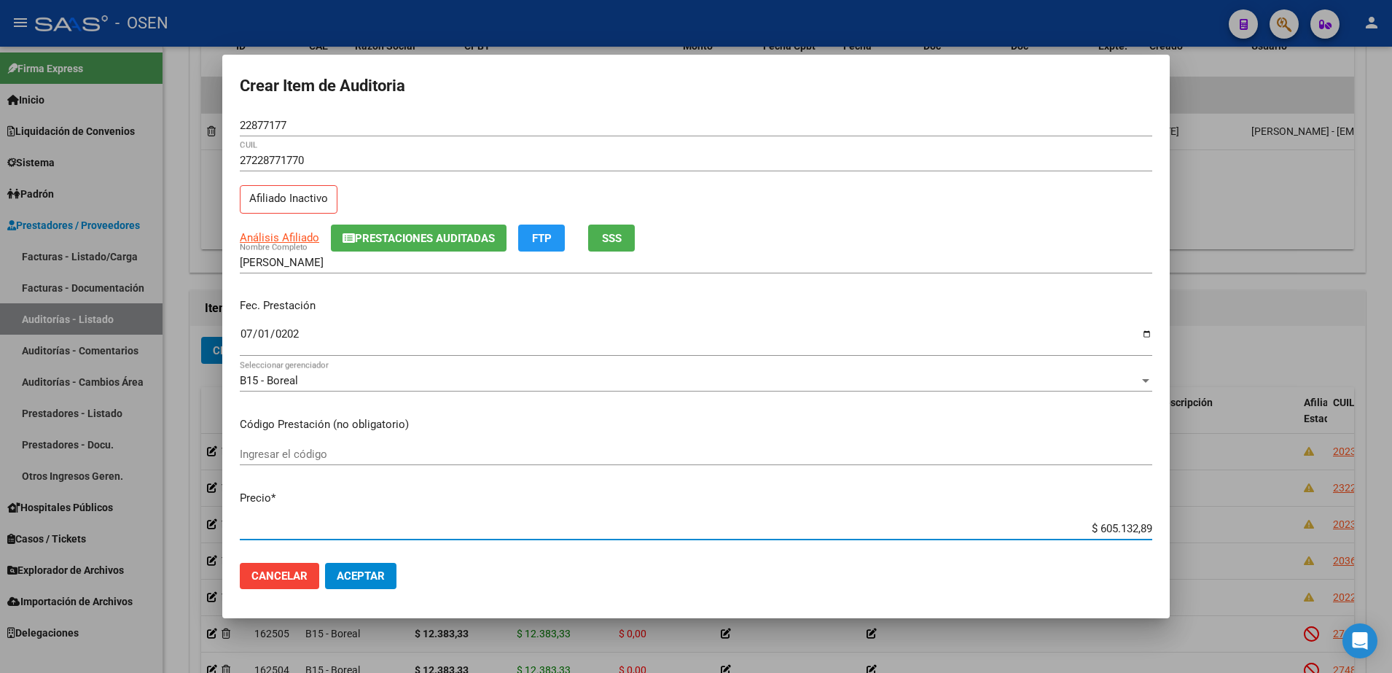
type input "$ 12.383,33"
click at [277, 133] on div "22877177 Nro Documento" at bounding box center [696, 125] width 912 height 22
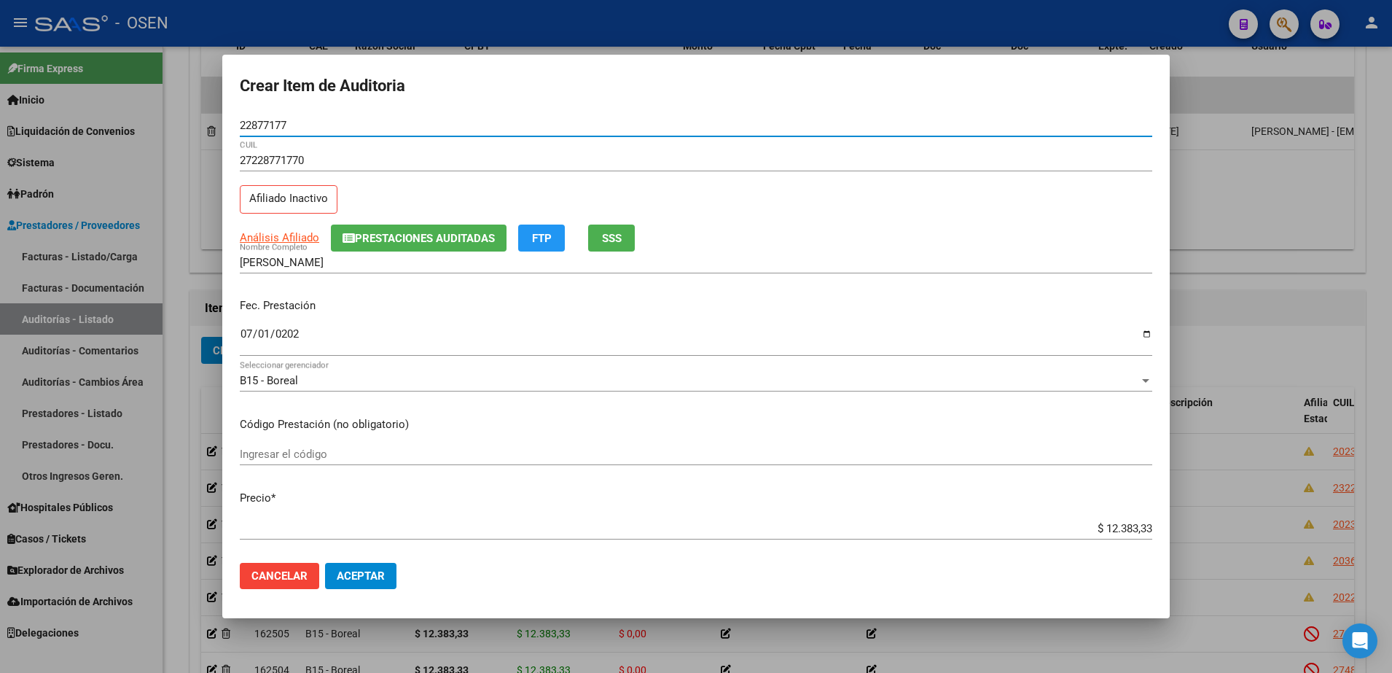
click at [267, 122] on input "22877177" at bounding box center [696, 125] width 912 height 13
click at [350, 257] on input "LENO MARCELA ANDREA" at bounding box center [696, 262] width 912 height 13
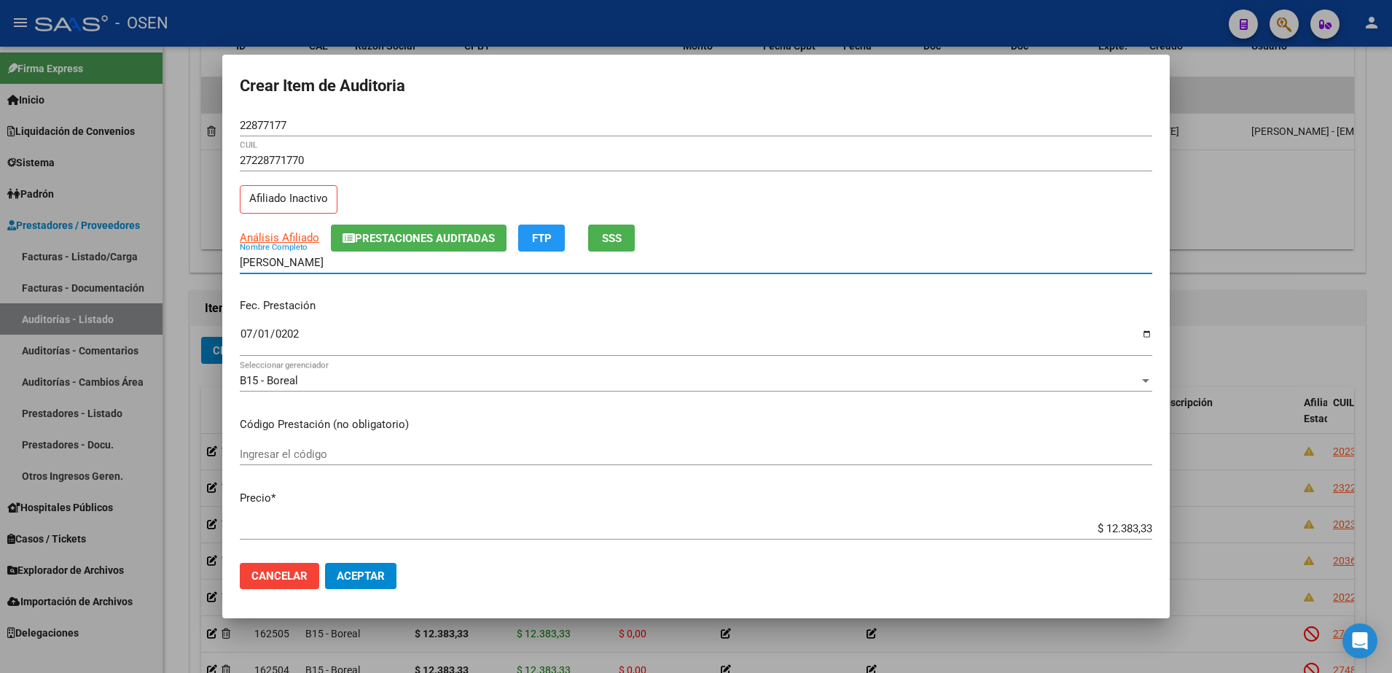
click at [350, 257] on input "LENO MARCELA ANDREA" at bounding box center [696, 262] width 912 height 13
paste input "22877177"
click at [597, 236] on button "SSS" at bounding box center [611, 237] width 47 height 27
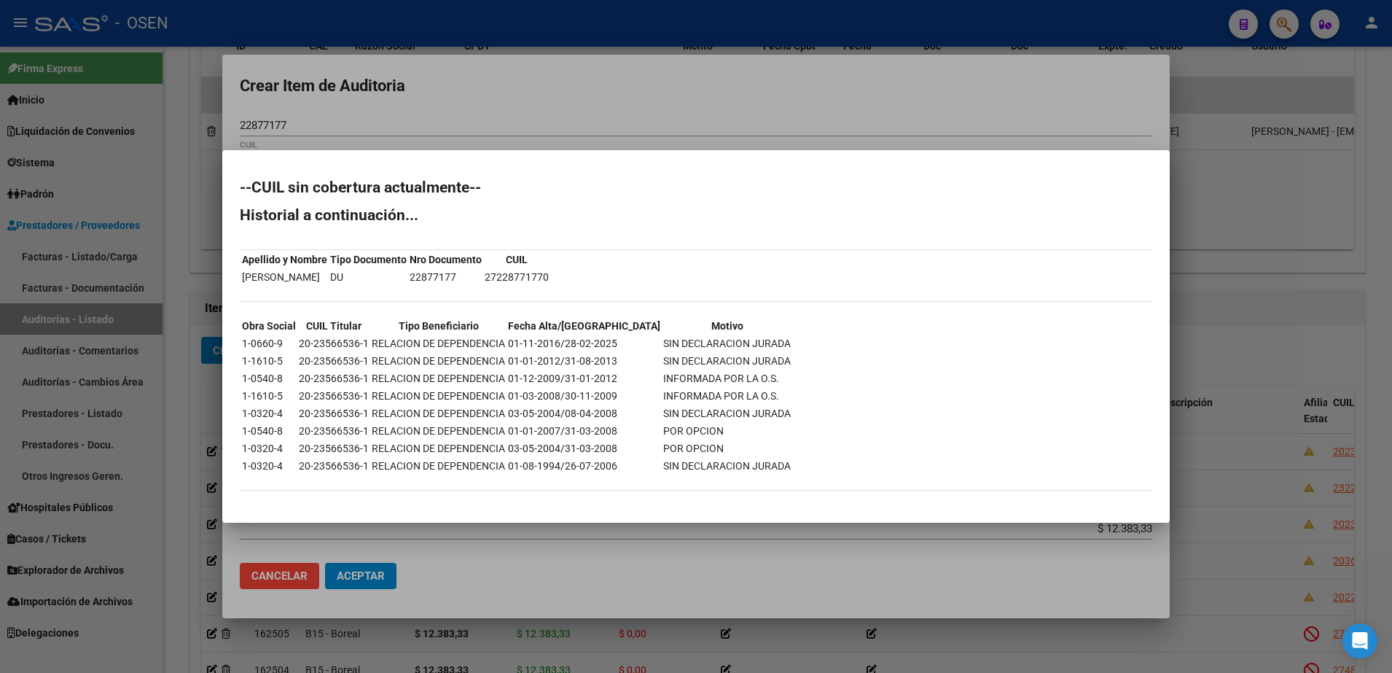
click at [1073, 294] on div "--CUIL sin cobertura actualmente-- Historial a continuación... Apellido y Nombr…" at bounding box center [696, 342] width 912 height 325
drag, startPoint x: 317, startPoint y: 278, endPoint x: 242, endPoint y: 270, distance: 75.4
click at [242, 270] on td "LENO MARCELA ANDREA" at bounding box center [284, 277] width 87 height 16
copy td "LENO MARCELA"
click at [1108, 278] on div "--CUIL sin cobertura actualmente-- Historial a continuación... Apellido y Nombr…" at bounding box center [696, 342] width 912 height 325
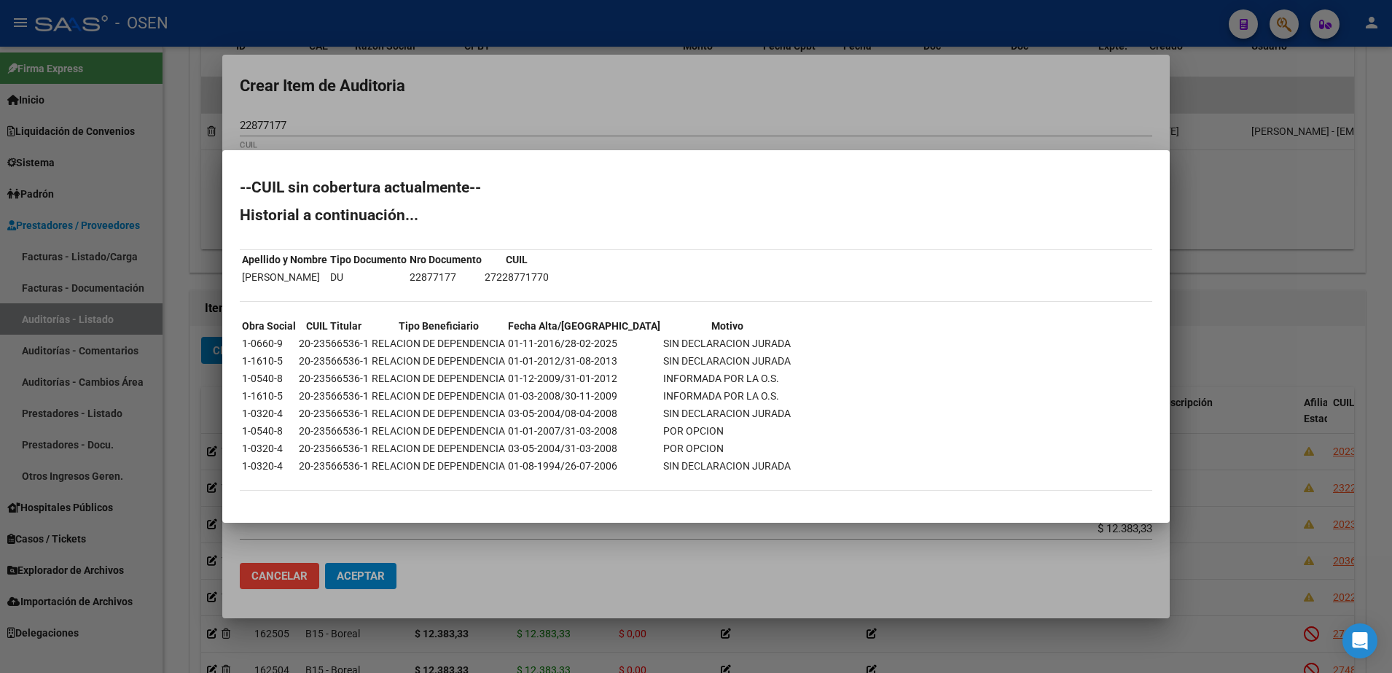
click at [1051, 95] on div at bounding box center [696, 336] width 1392 height 673
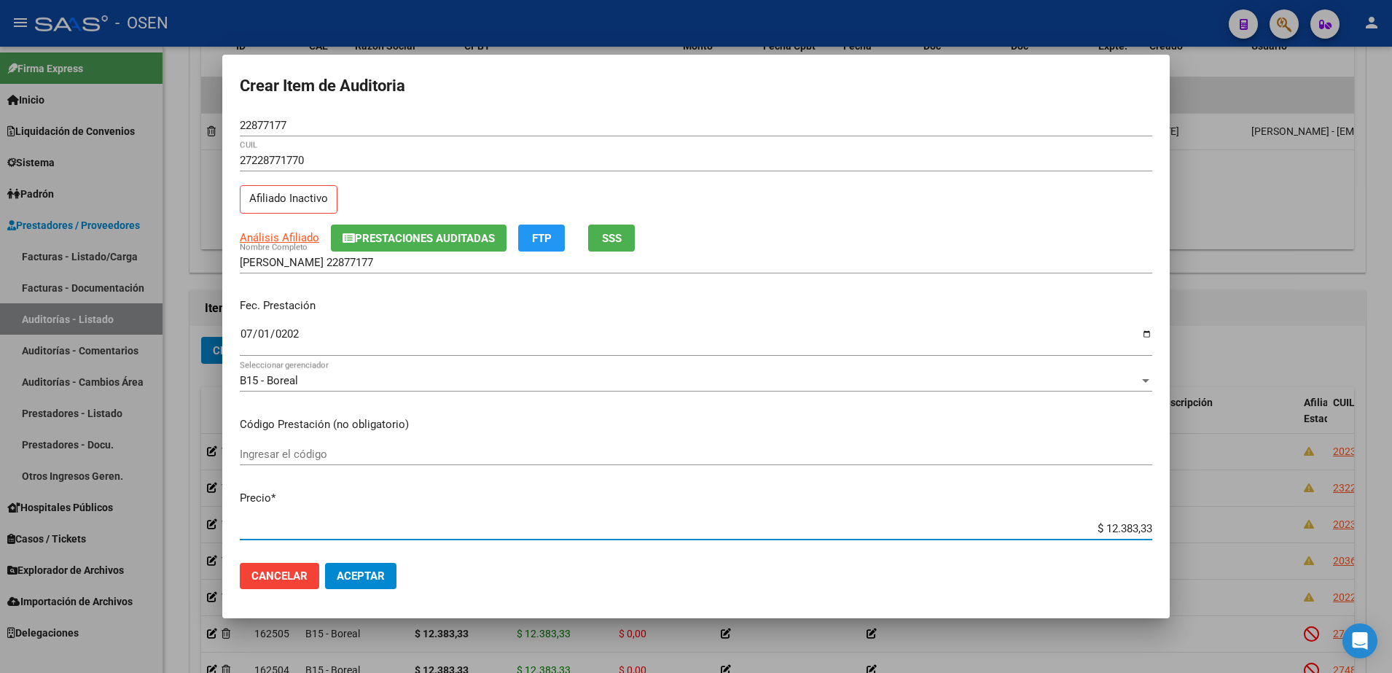
drag, startPoint x: 1043, startPoint y: 528, endPoint x: 1172, endPoint y: 527, distance: 128.2
click at [1172, 527] on div "Crear Item de Auditoria 22877177 Nro Documento 27228771770 CUIL Afiliado Inacti…" at bounding box center [696, 336] width 1392 height 673
click at [455, 260] on input "LENO MARCELA 22877177" at bounding box center [696, 262] width 912 height 13
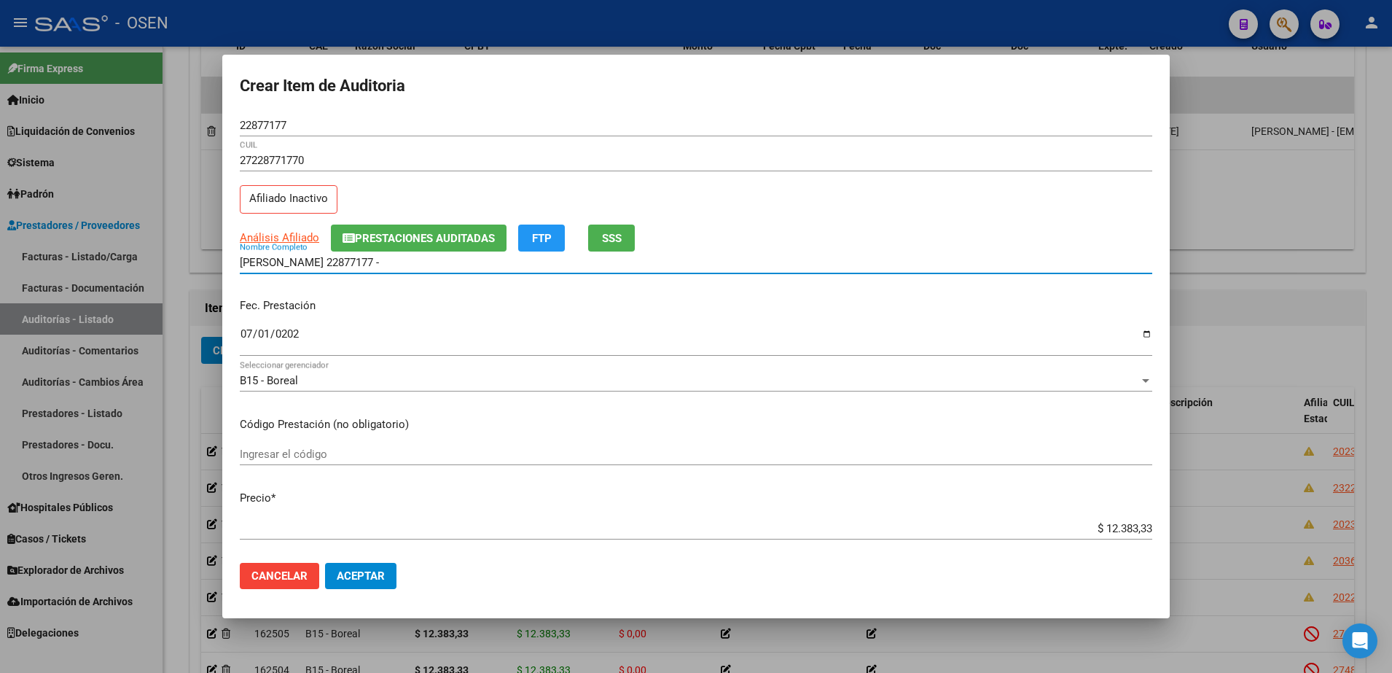
paste input "$ 12.383,33"
drag, startPoint x: 449, startPoint y: 255, endPoint x: 246, endPoint y: 265, distance: 203.5
click at [246, 265] on input "LENO MARCELA 22877177 - $ 12.383,33" at bounding box center [696, 262] width 912 height 13
click at [436, 272] on div "LENO MARCELA 22877177 - $ 12.383,33 Nombre Completo" at bounding box center [696, 262] width 912 height 22
click at [447, 259] on input "LENO MARCELA 22877177 - $ 12.383,33" at bounding box center [696, 262] width 912 height 13
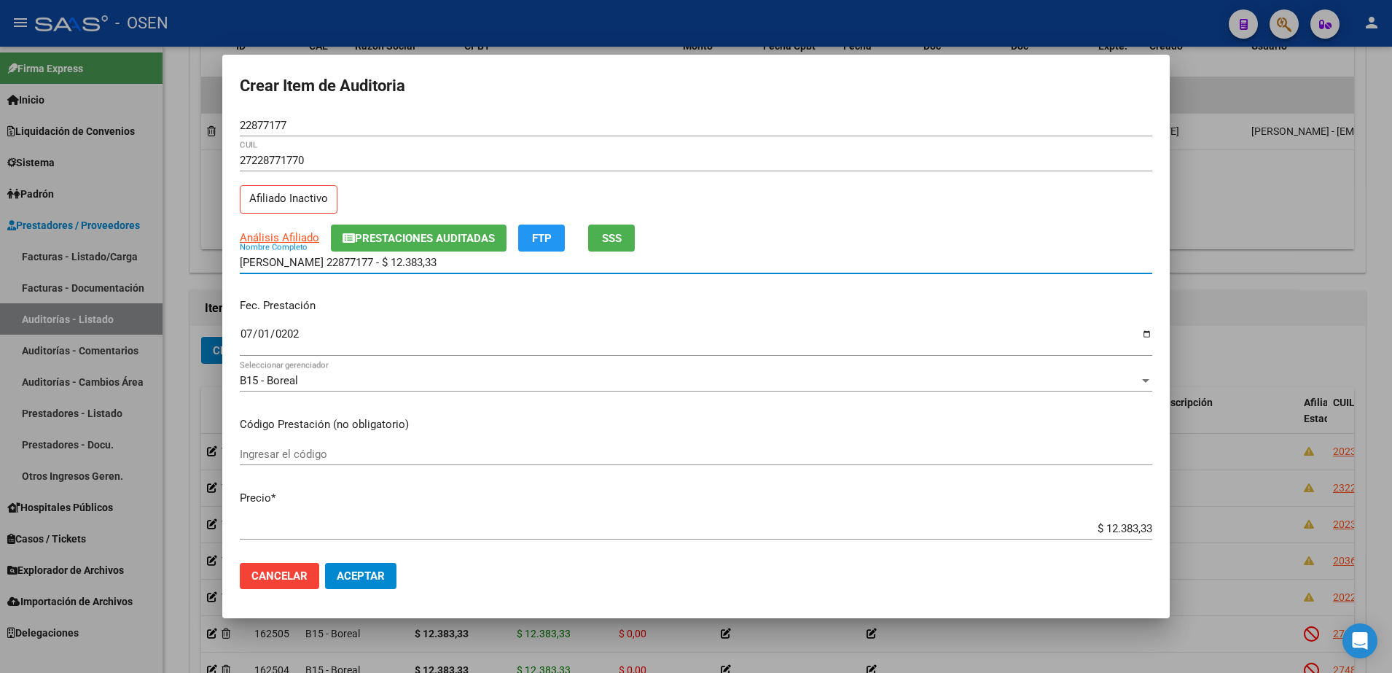
drag, startPoint x: 450, startPoint y: 260, endPoint x: 215, endPoint y: 261, distance: 234.6
click at [215, 261] on div "Crear Item de Auditoria 22877177 Nro Documento 27228771770 CUIL Afiliado Inacti…" at bounding box center [696, 336] width 1392 height 673
click at [448, 262] on input "LENO MARCELA 22877177 - $ 12.383,33" at bounding box center [696, 262] width 912 height 13
drag, startPoint x: 449, startPoint y: 262, endPoint x: 321, endPoint y: 262, distance: 127.5
click at [321, 262] on input "LENO MARCELA 22877177 - $ 12.383,33" at bounding box center [696, 262] width 912 height 13
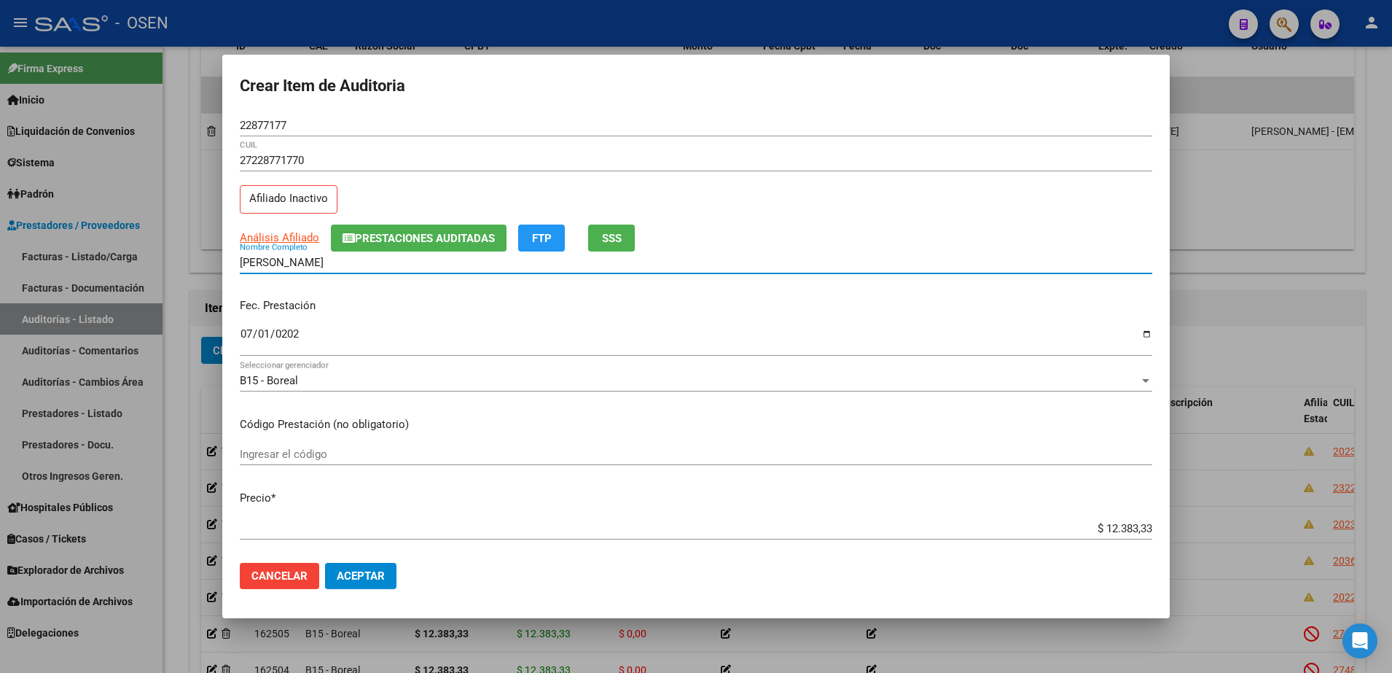
type input "LENO MARCELA"
click at [369, 570] on span "Aceptar" at bounding box center [361, 575] width 48 height 13
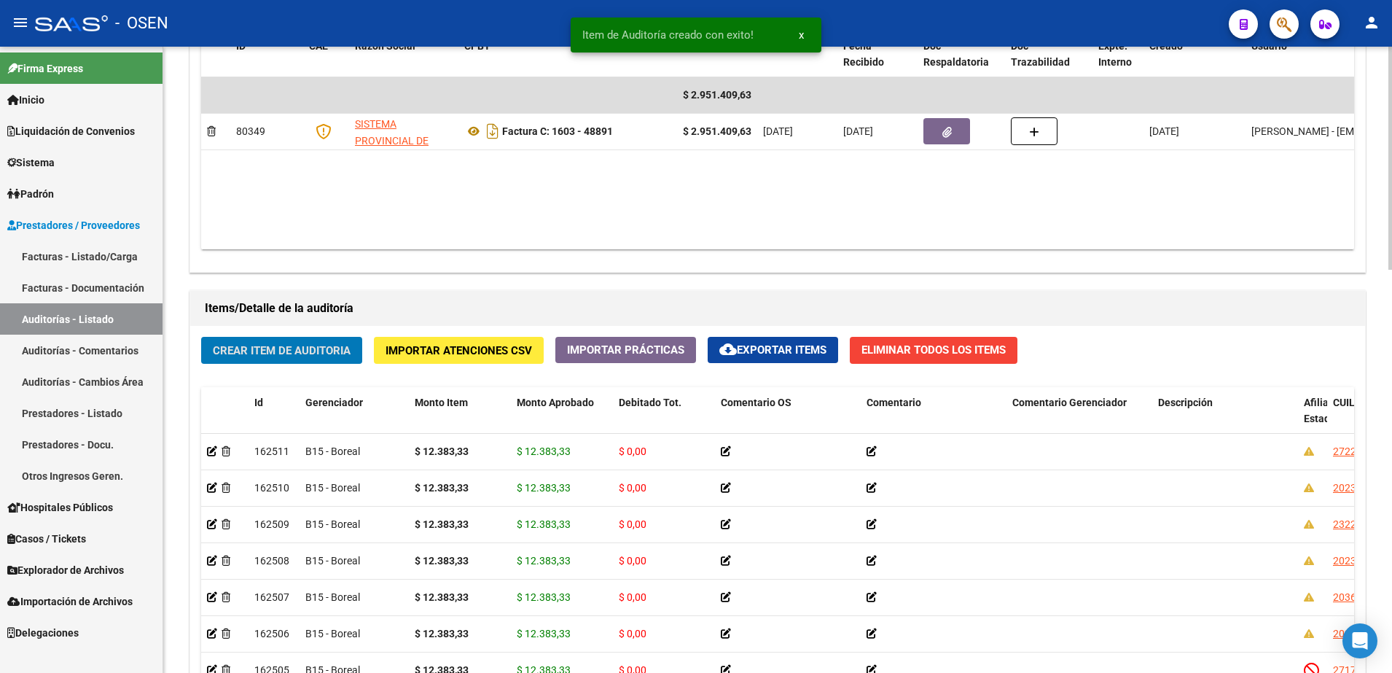
click at [341, 338] on button "Crear Item de Auditoria" at bounding box center [281, 350] width 161 height 27
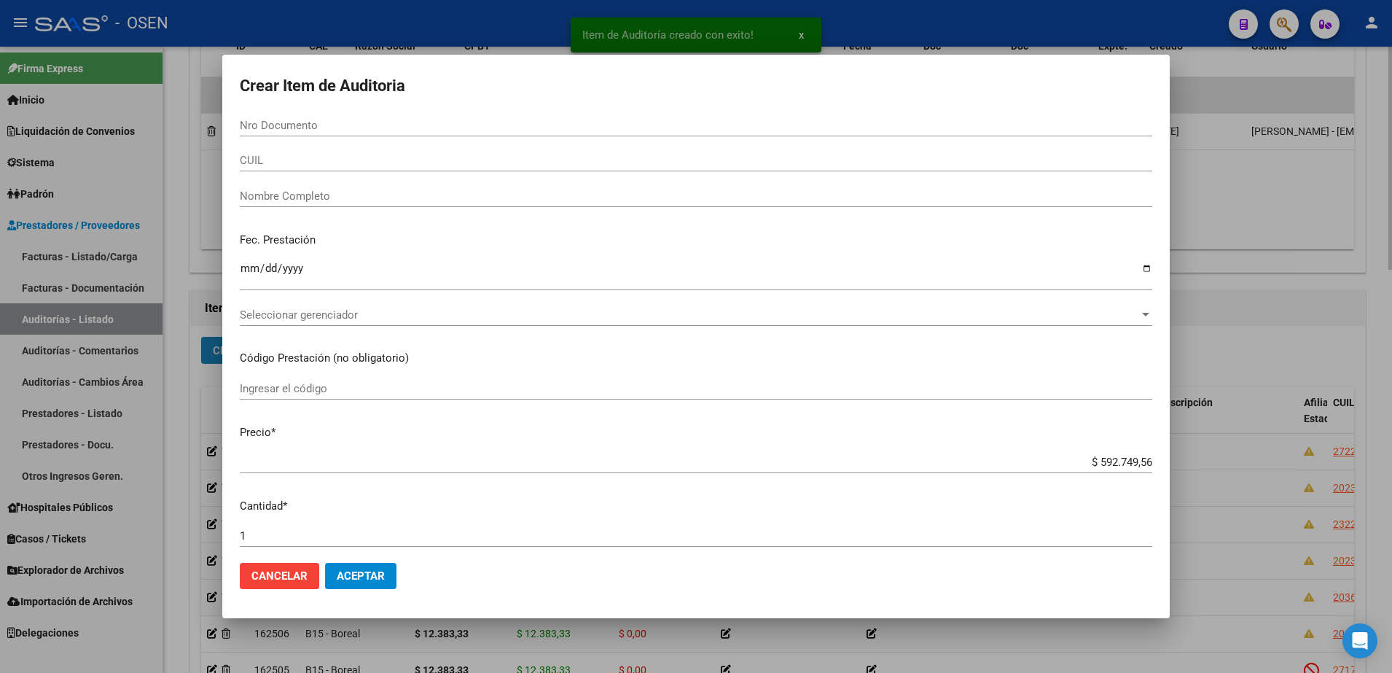
paste input "22664738"
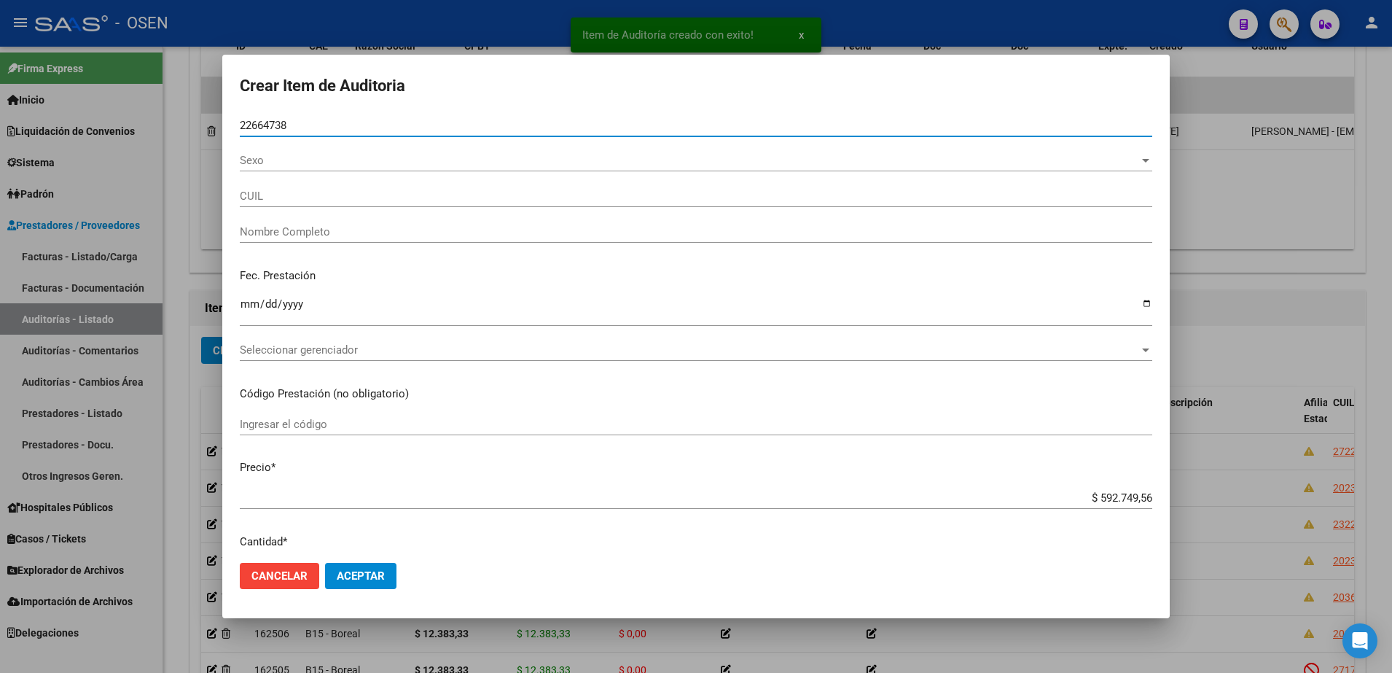
type input "22664738"
type input "23226647384"
type input "PETTOROSSI CLAUDIA VERONICA -"
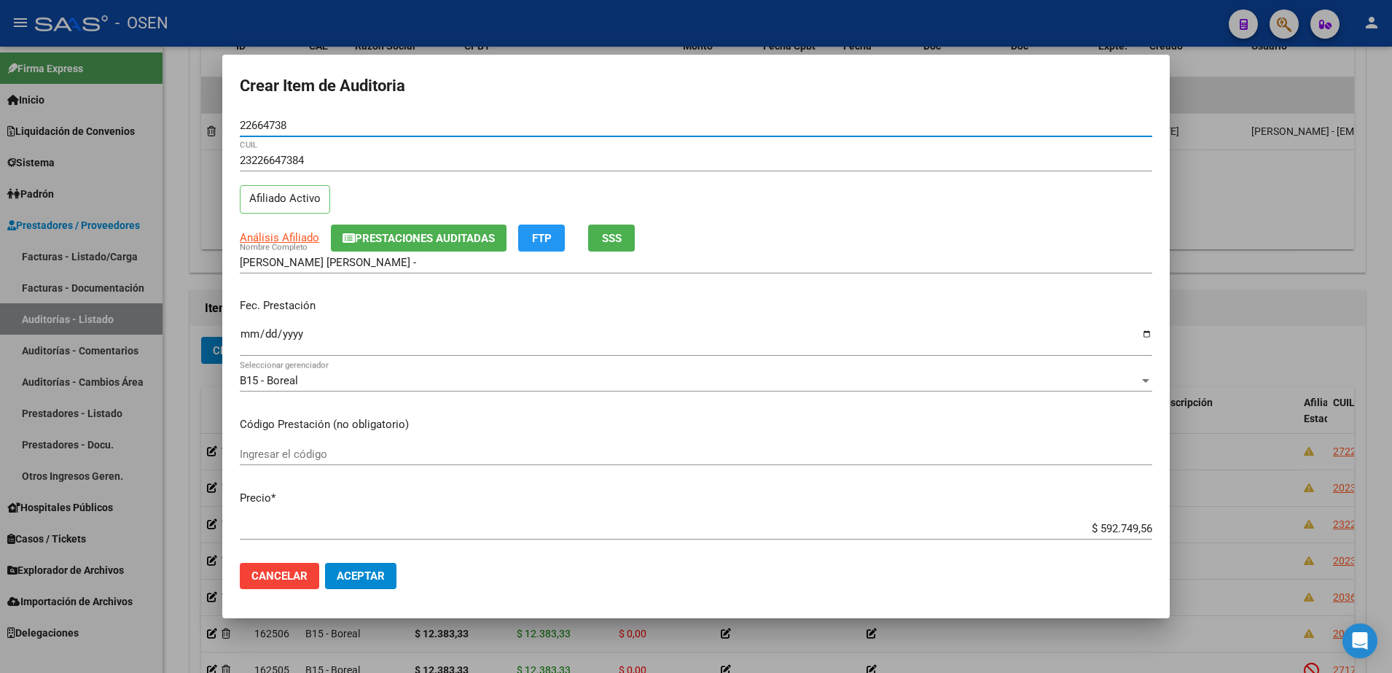
click at [254, 340] on input "Ingresar la fecha" at bounding box center [696, 339] width 912 height 23
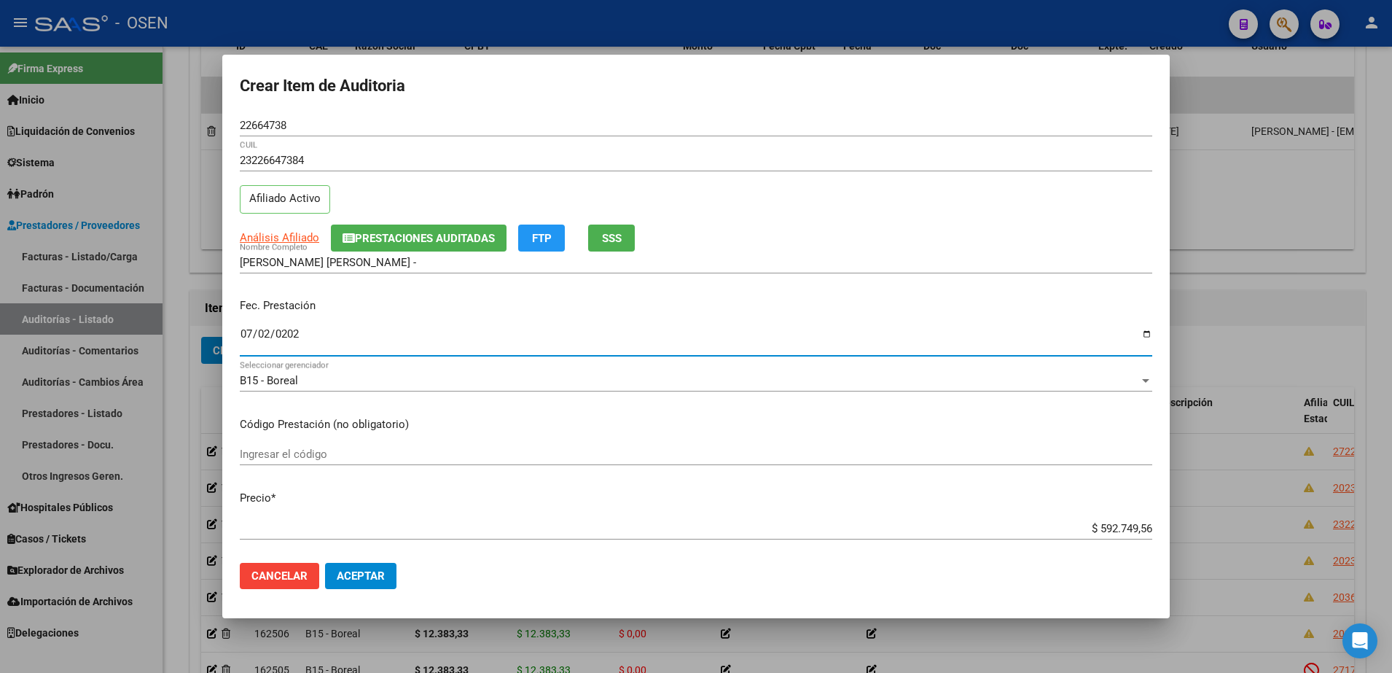
type input "2025-07-02"
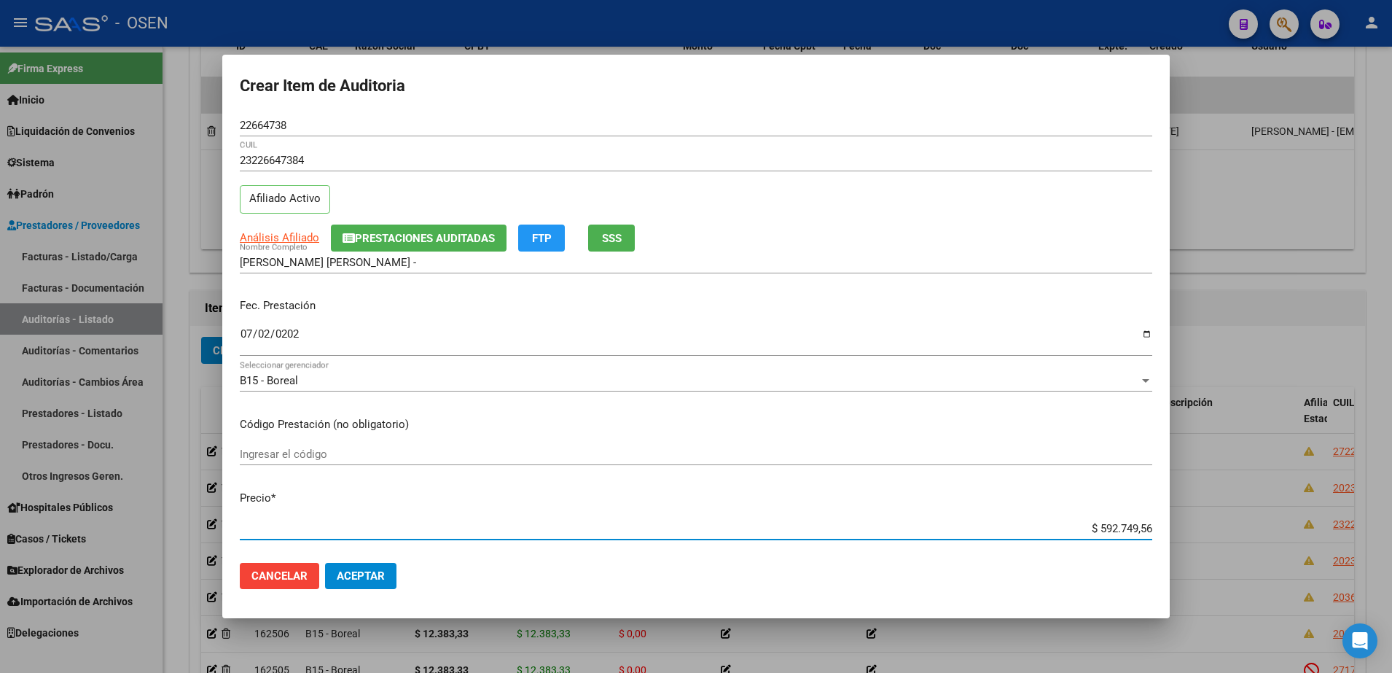
paste input "12.383,33"
type input "$ 12.383,33"
click at [343, 582] on button "Aceptar" at bounding box center [360, 576] width 71 height 26
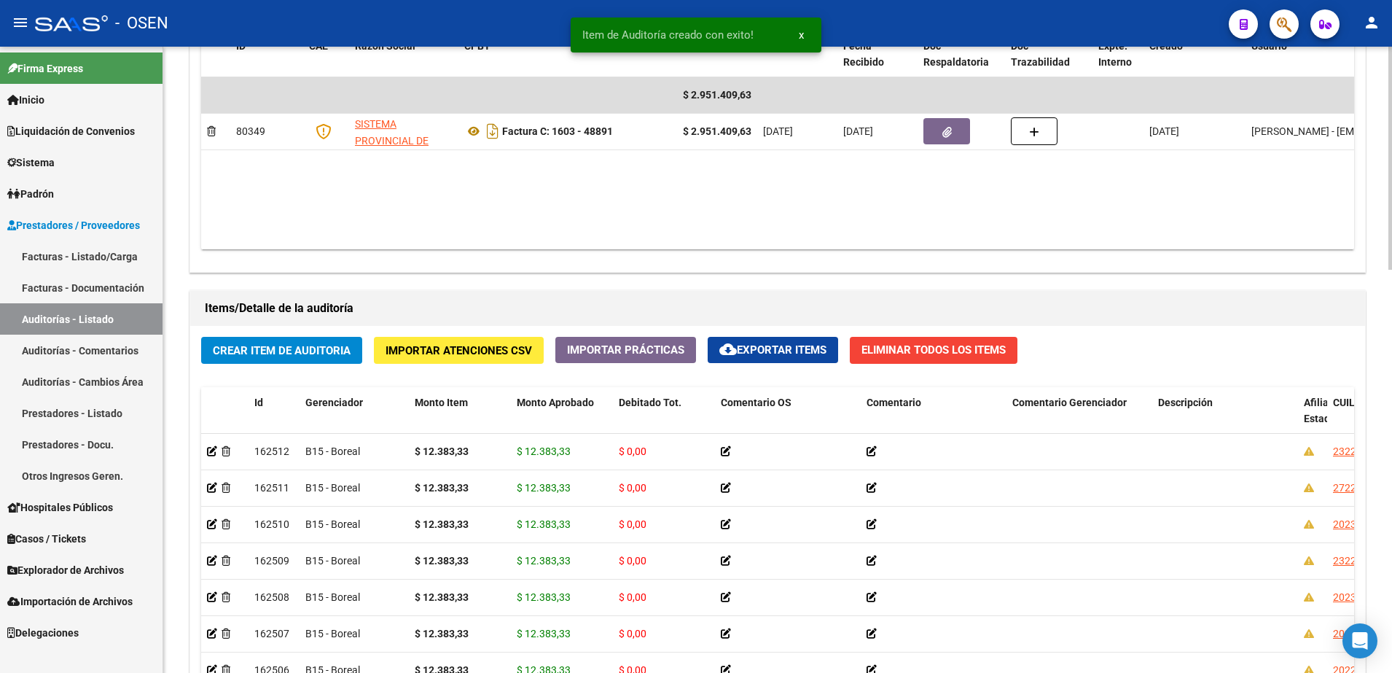
click at [296, 345] on span "Crear Item de Auditoria" at bounding box center [282, 350] width 138 height 13
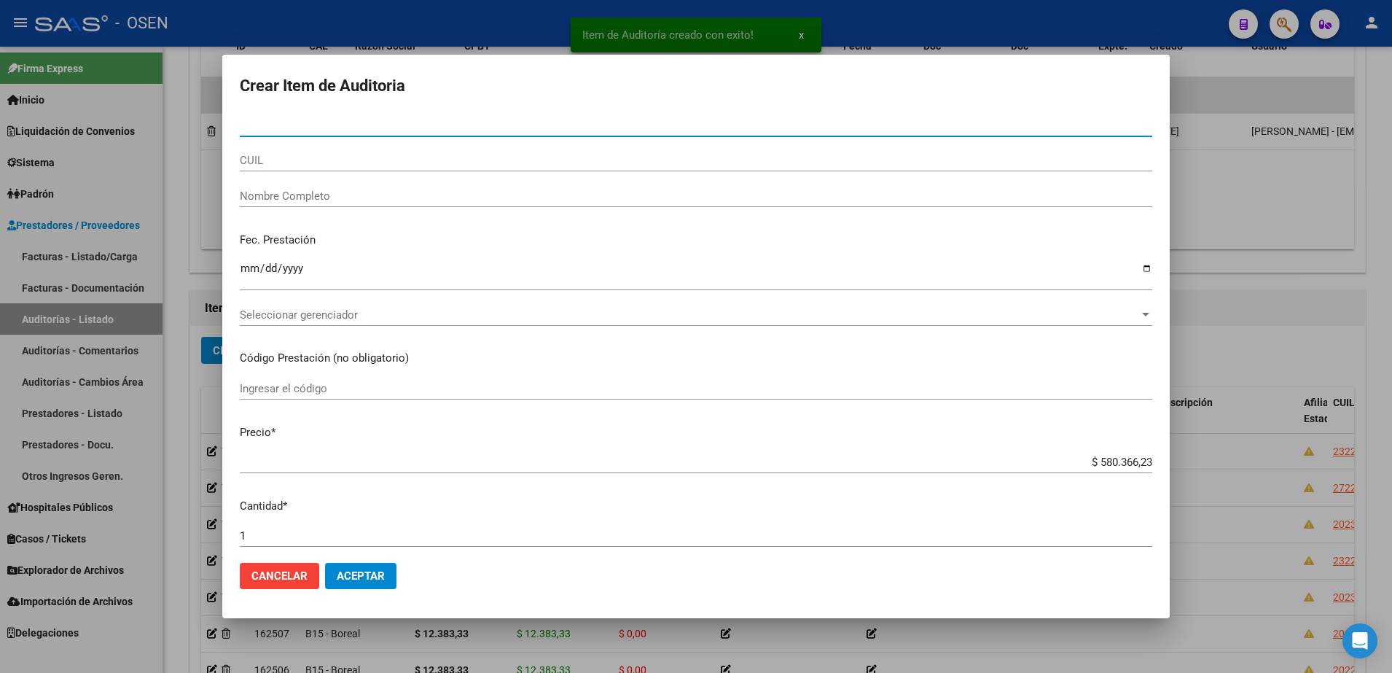
paste input "23565667"
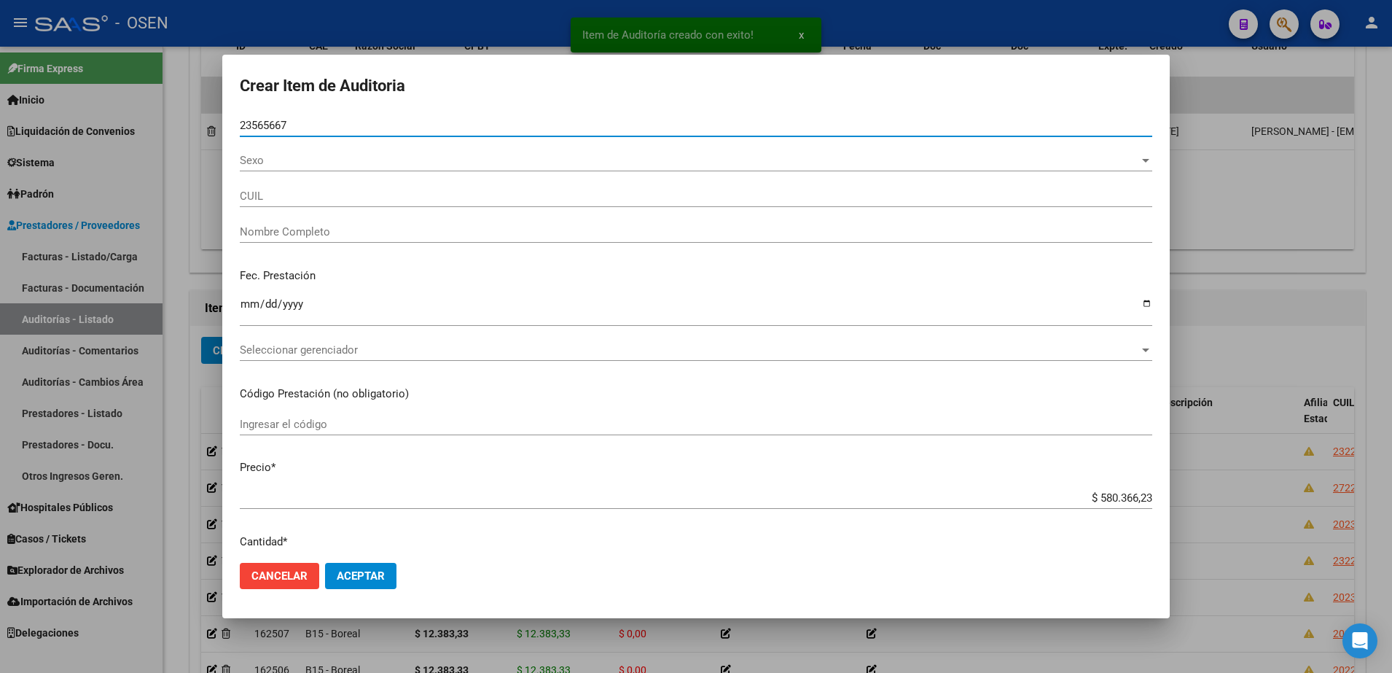
type input "23565667"
type input "20235656672"
type input "BARBOZA JORGE ARIEL"
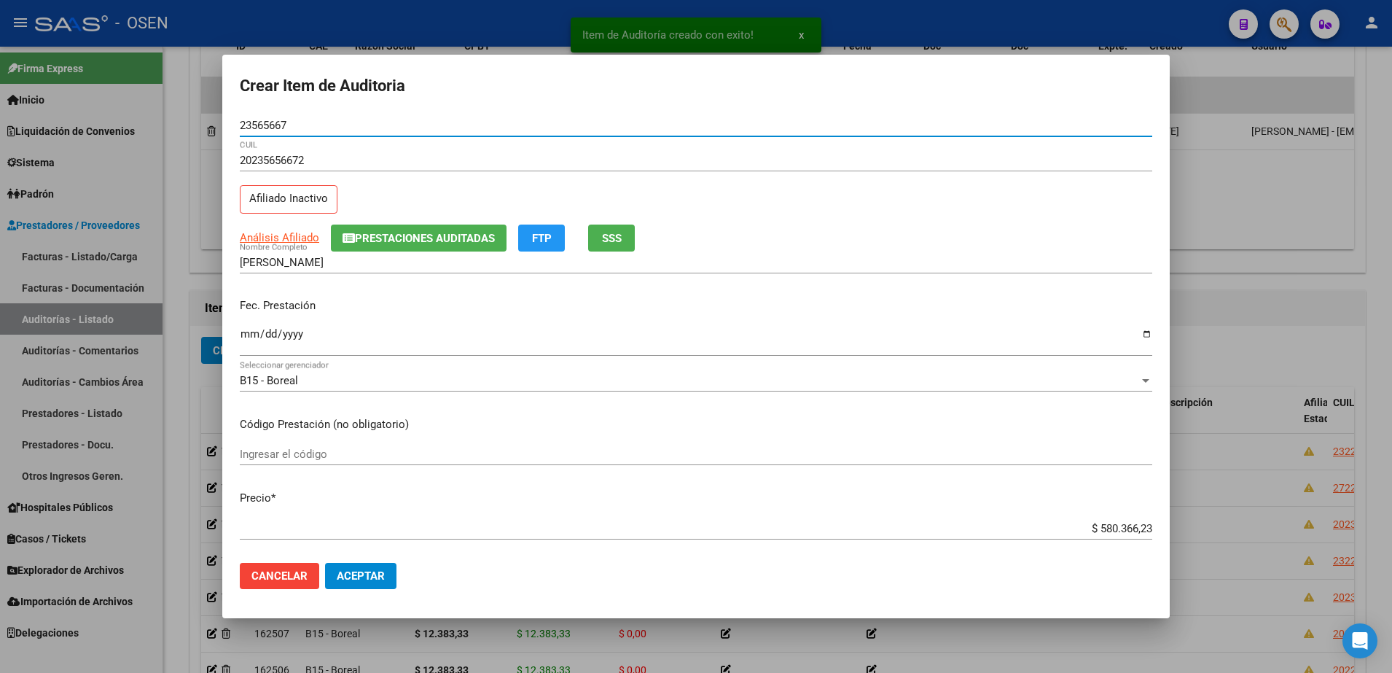
click at [244, 334] on input "Ingresar la fecha" at bounding box center [696, 339] width 912 height 23
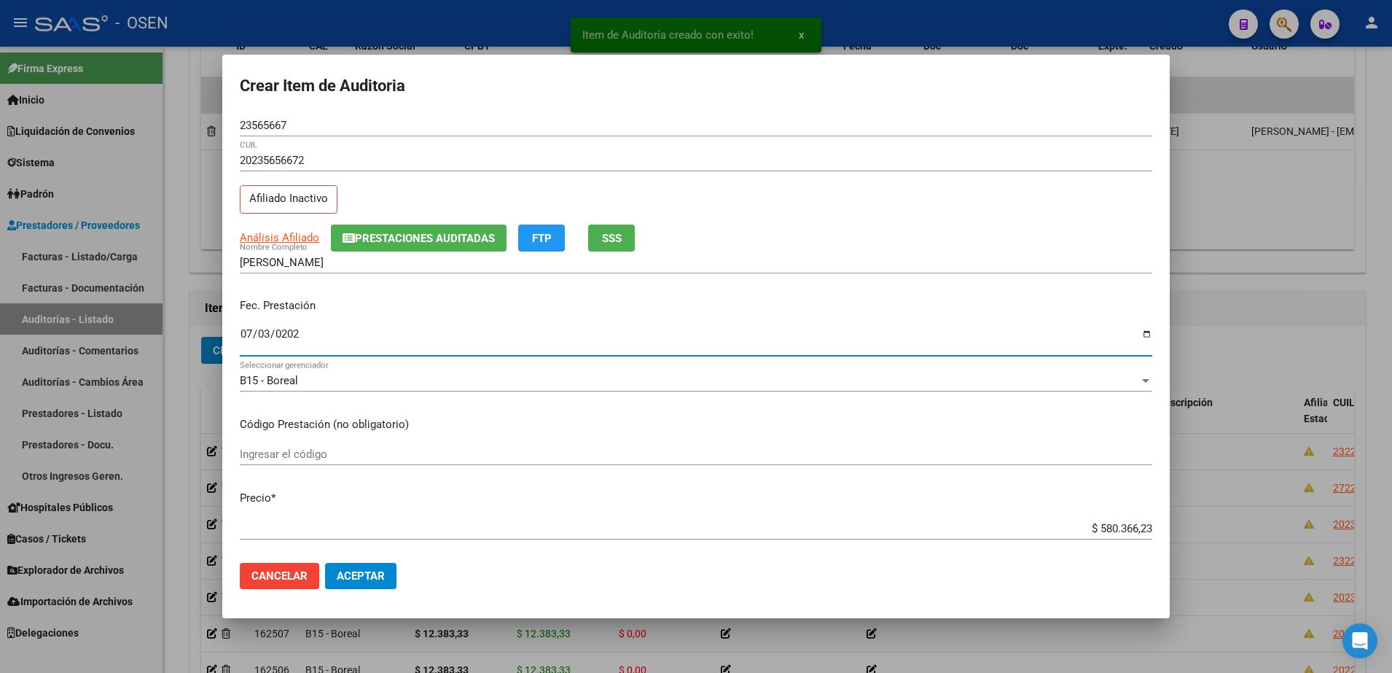
type input "2025-07-03"
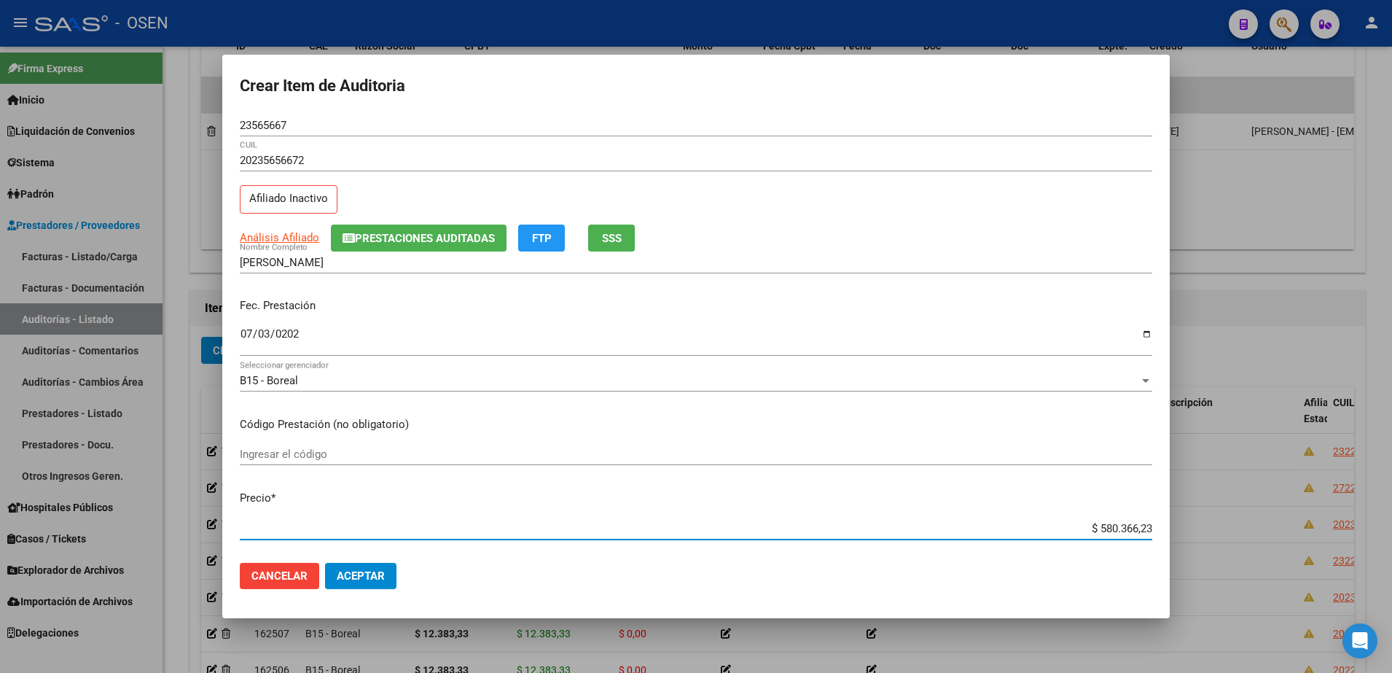
paste input "35.460,91"
type input "$ 35.460,91"
click at [1111, 528] on input "$ 35.460,91" at bounding box center [696, 528] width 912 height 13
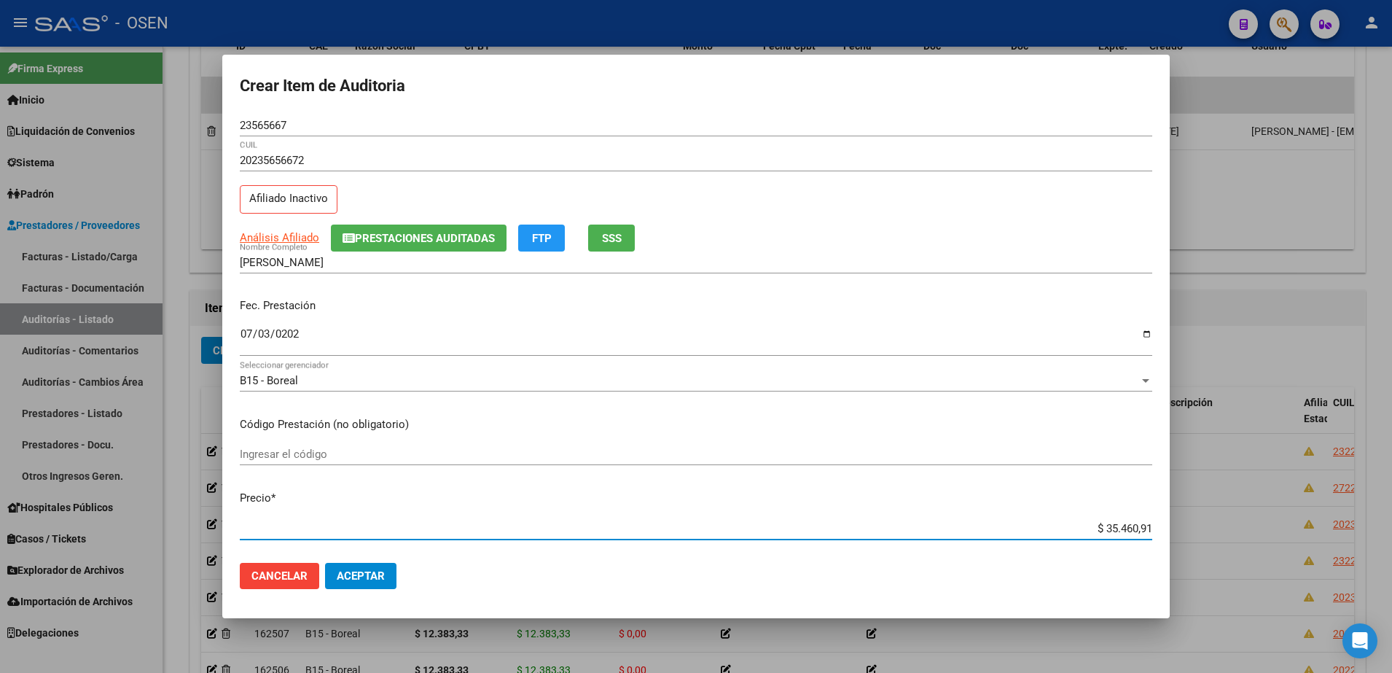
click at [1111, 528] on input "$ 35.460,91" at bounding box center [696, 528] width 912 height 13
click at [1038, 186] on div "20235656672 CUIL Afiliado Inactivo" at bounding box center [696, 186] width 912 height 74
click at [369, 537] on div "$ 35.460,91 Ingresar el precio" at bounding box center [696, 528] width 912 height 22
click at [377, 569] on span "Aceptar" at bounding box center [361, 575] width 48 height 13
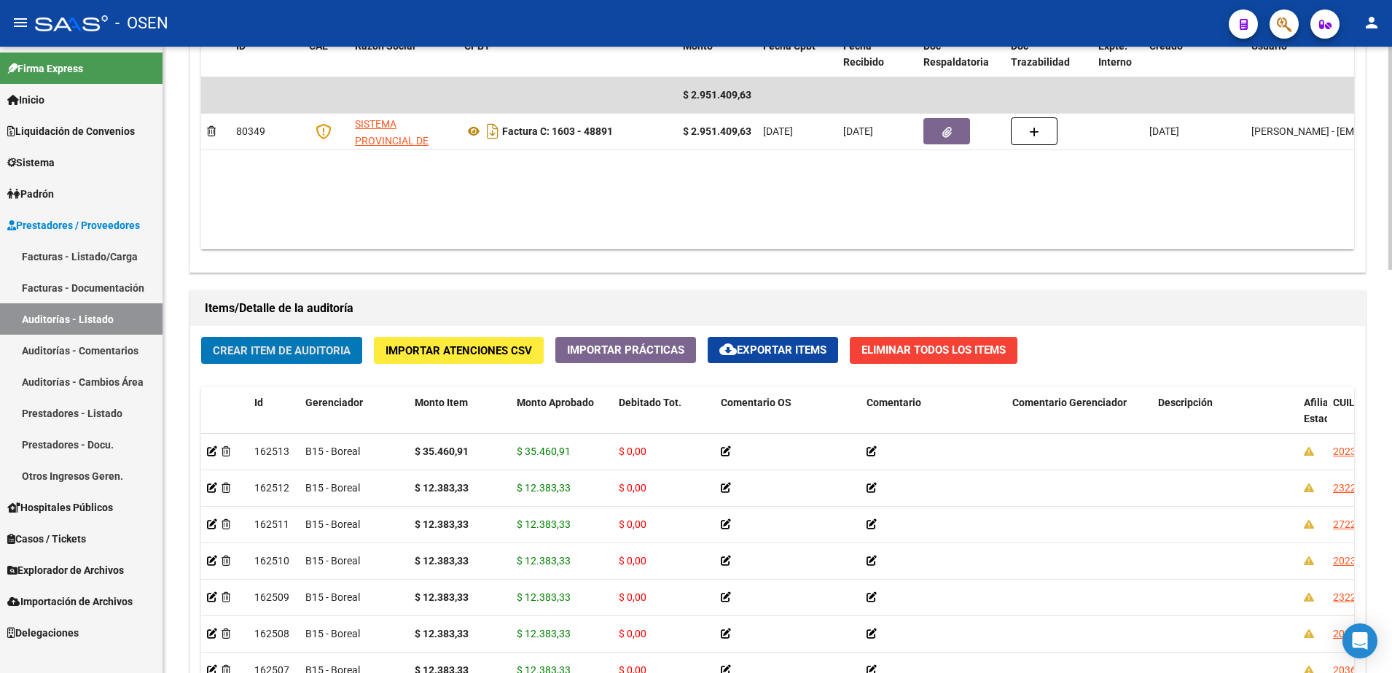
click at [310, 348] on span "Crear Item de Auditoria" at bounding box center [282, 350] width 138 height 13
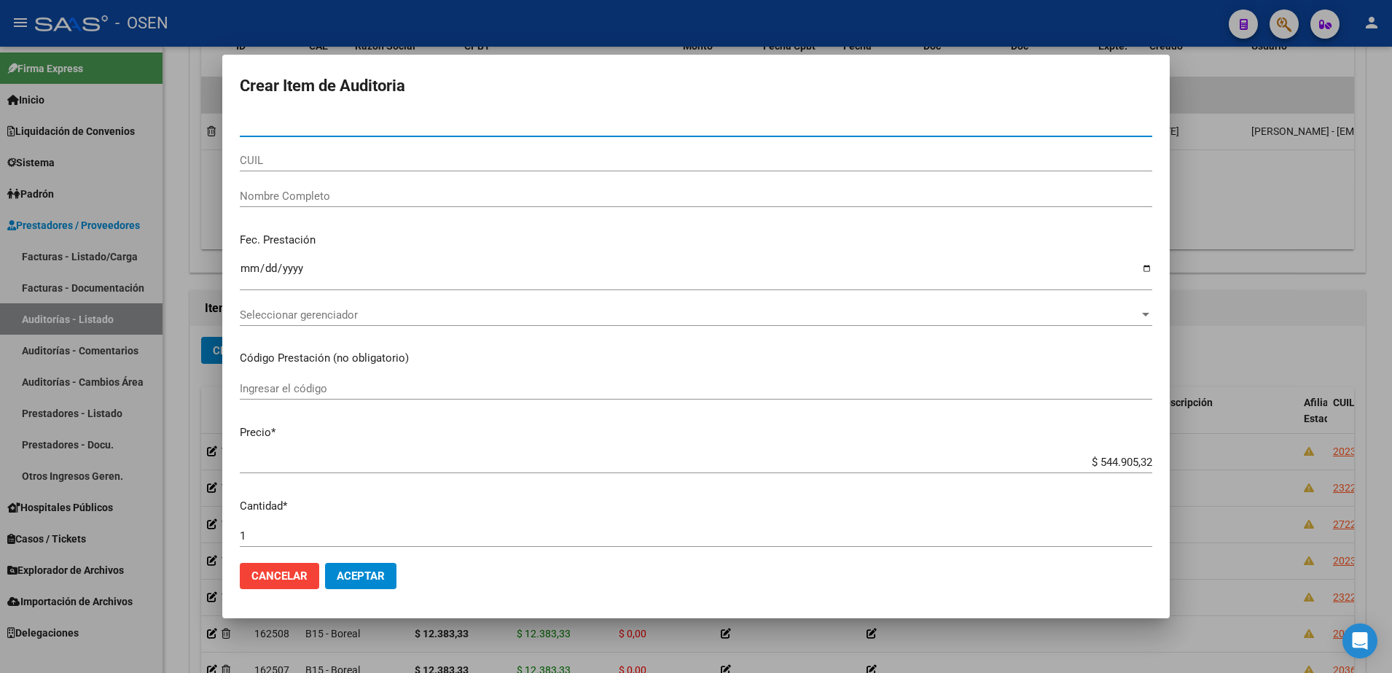
paste input "22664738"
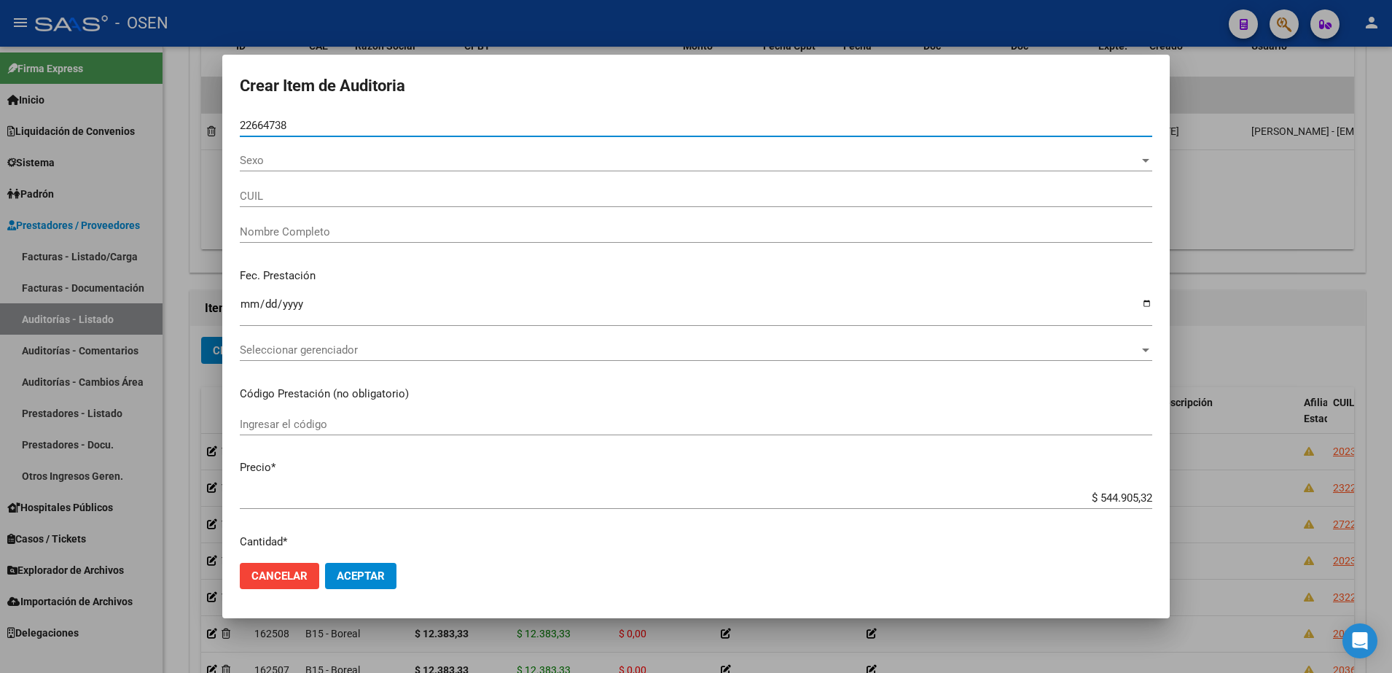
type input "22664738"
type input "23226647384"
type input "PETTOROSSI CLAUDIA VERONICA -"
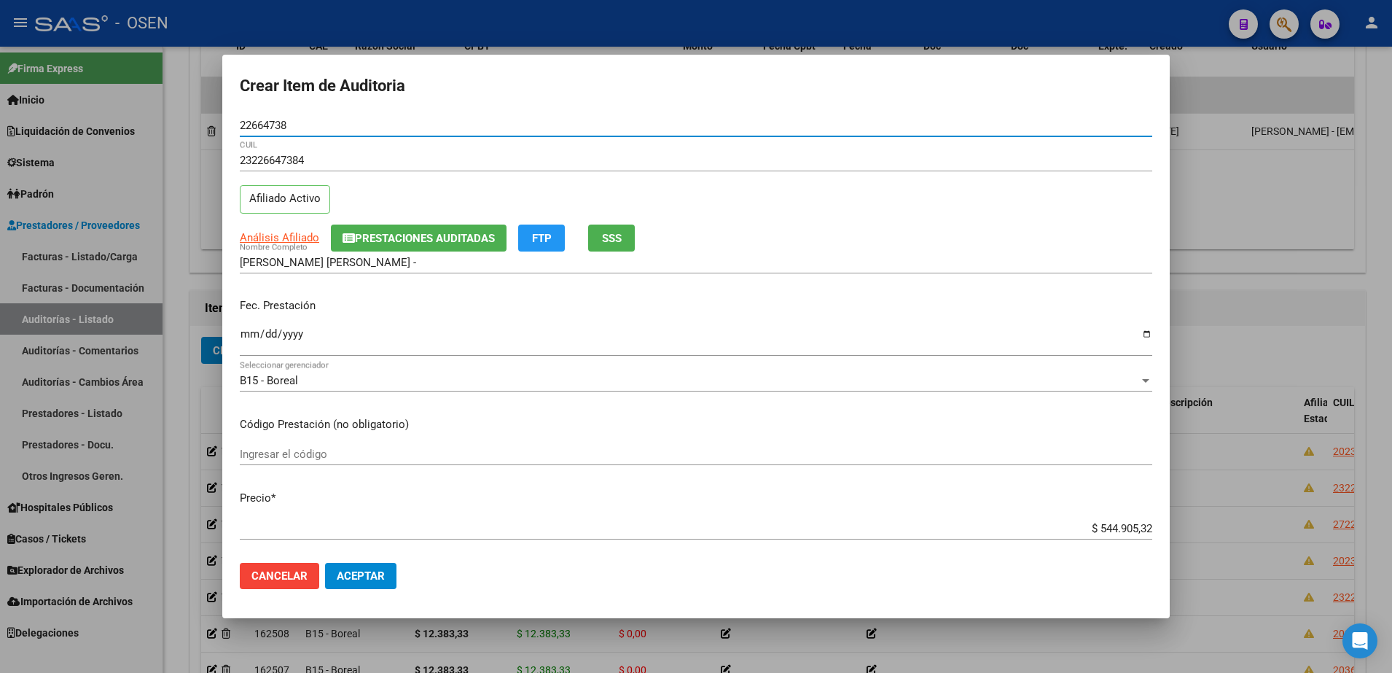
click at [253, 340] on input "Ingresar la fecha" at bounding box center [696, 339] width 912 height 23
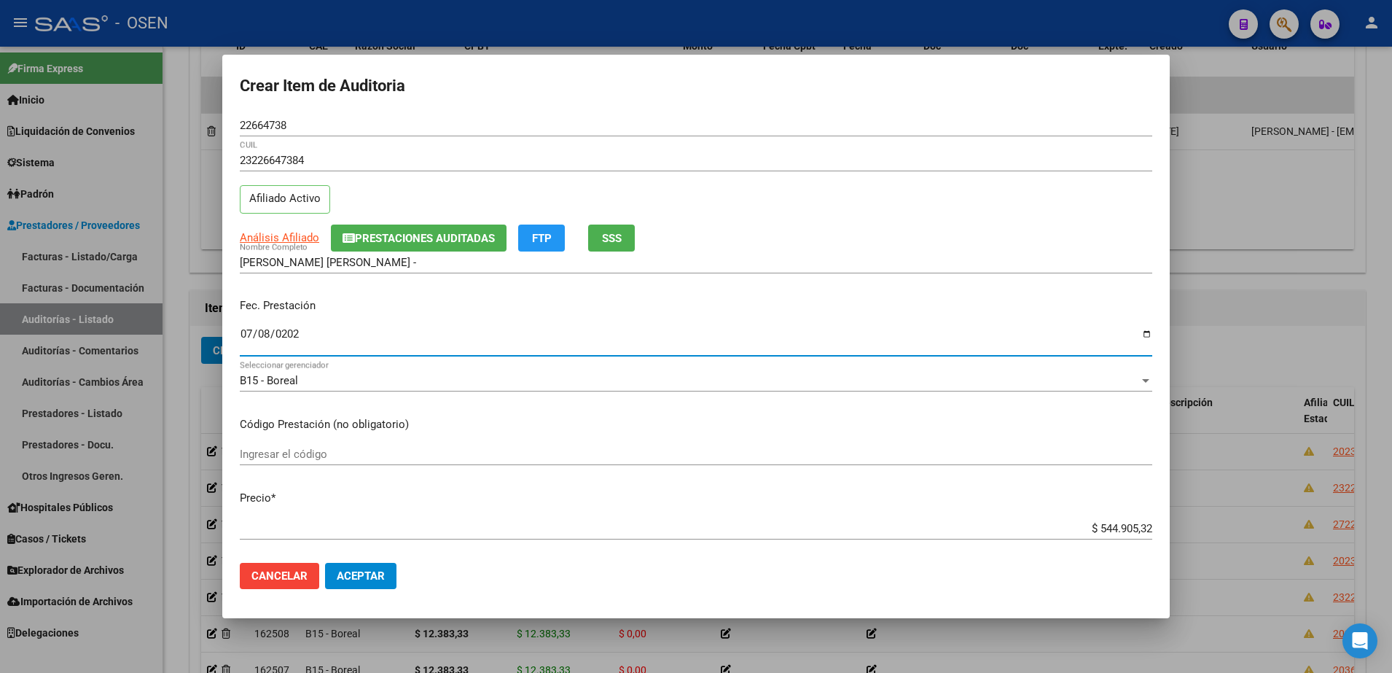
type input "2025-07-08"
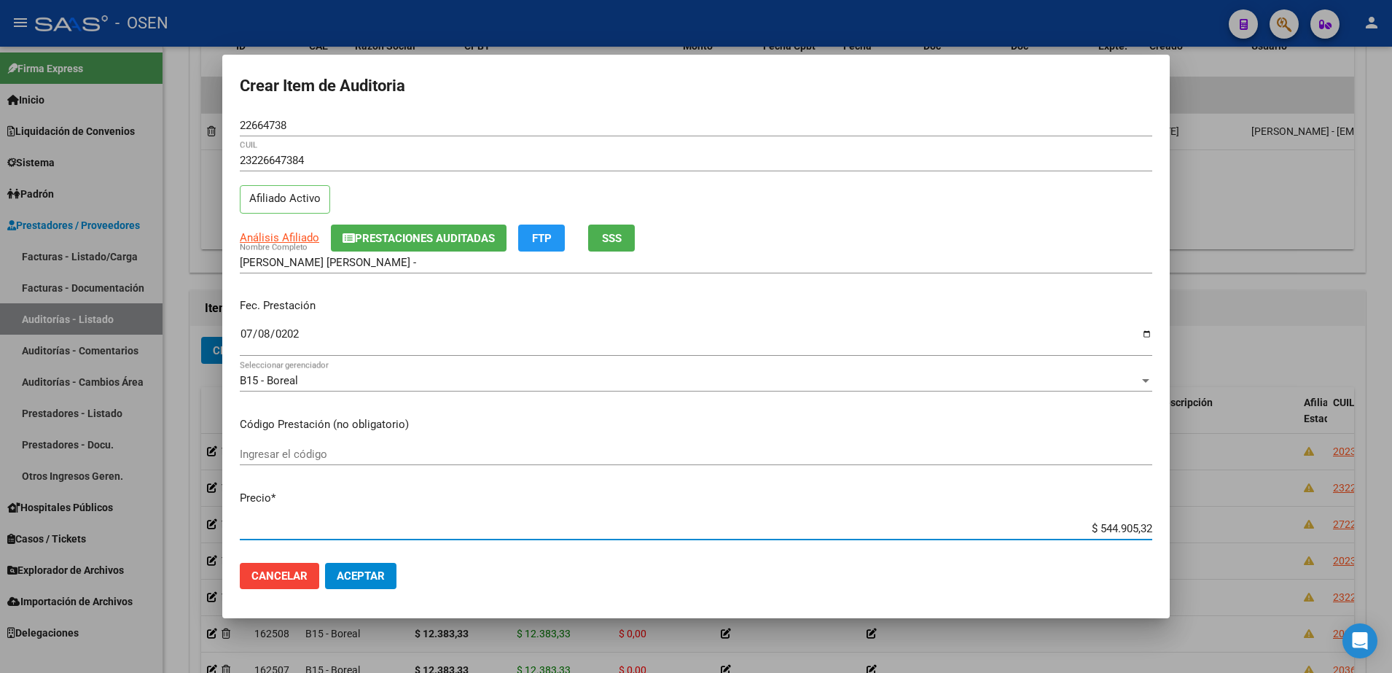
paste input "12.383,33"
type input "$ 12.383,33"
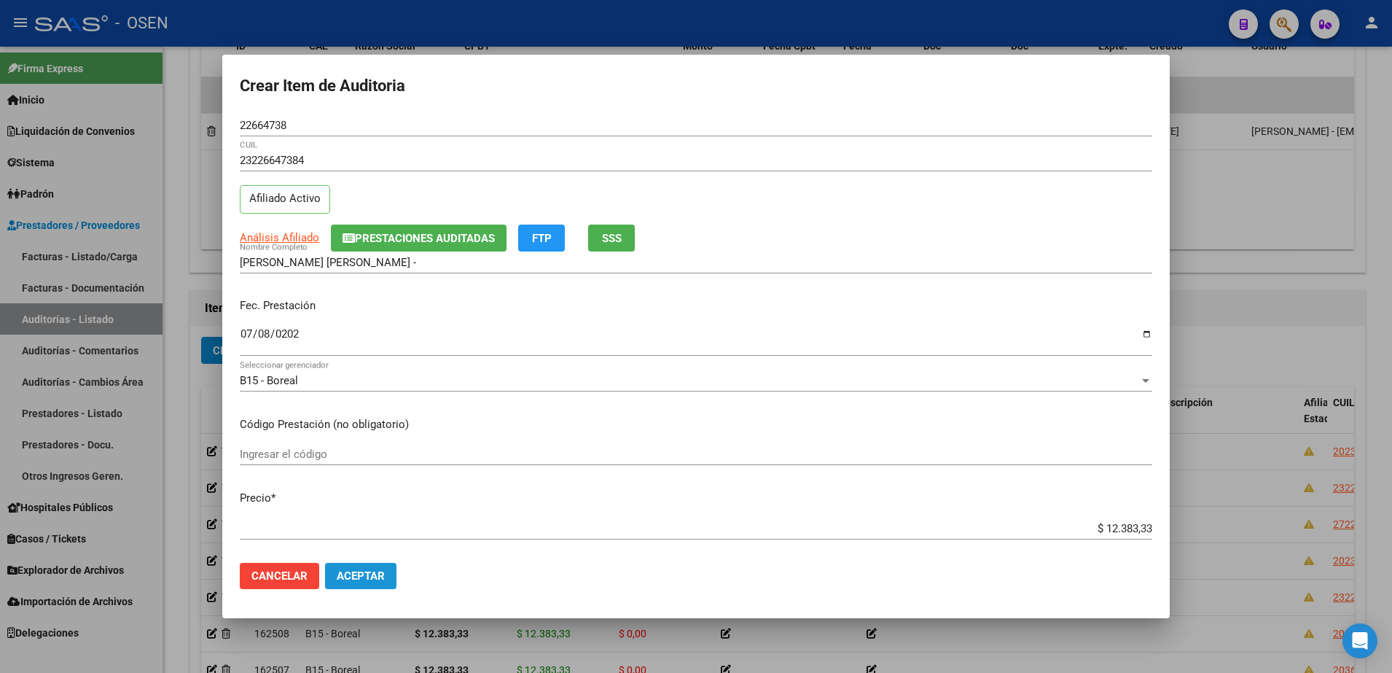
click at [369, 582] on button "Aceptar" at bounding box center [360, 576] width 71 height 26
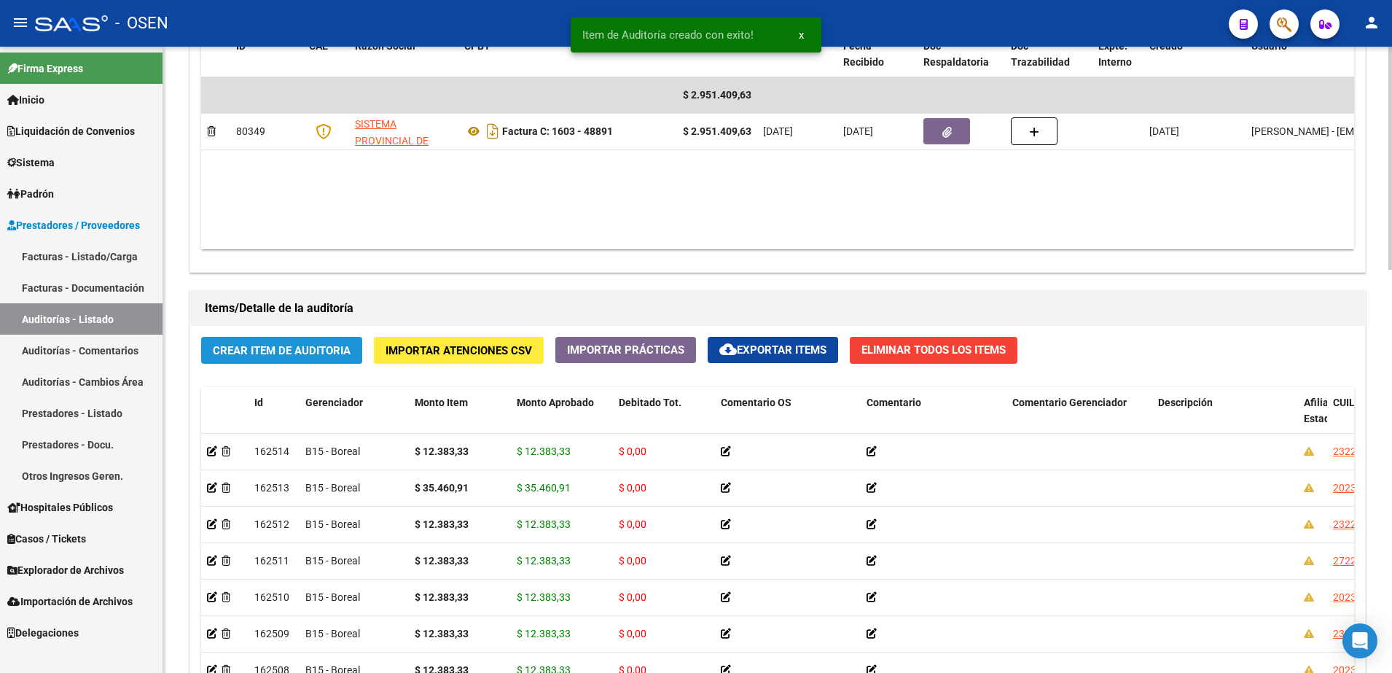
click at [292, 361] on button "Crear Item de Auditoria" at bounding box center [281, 350] width 161 height 27
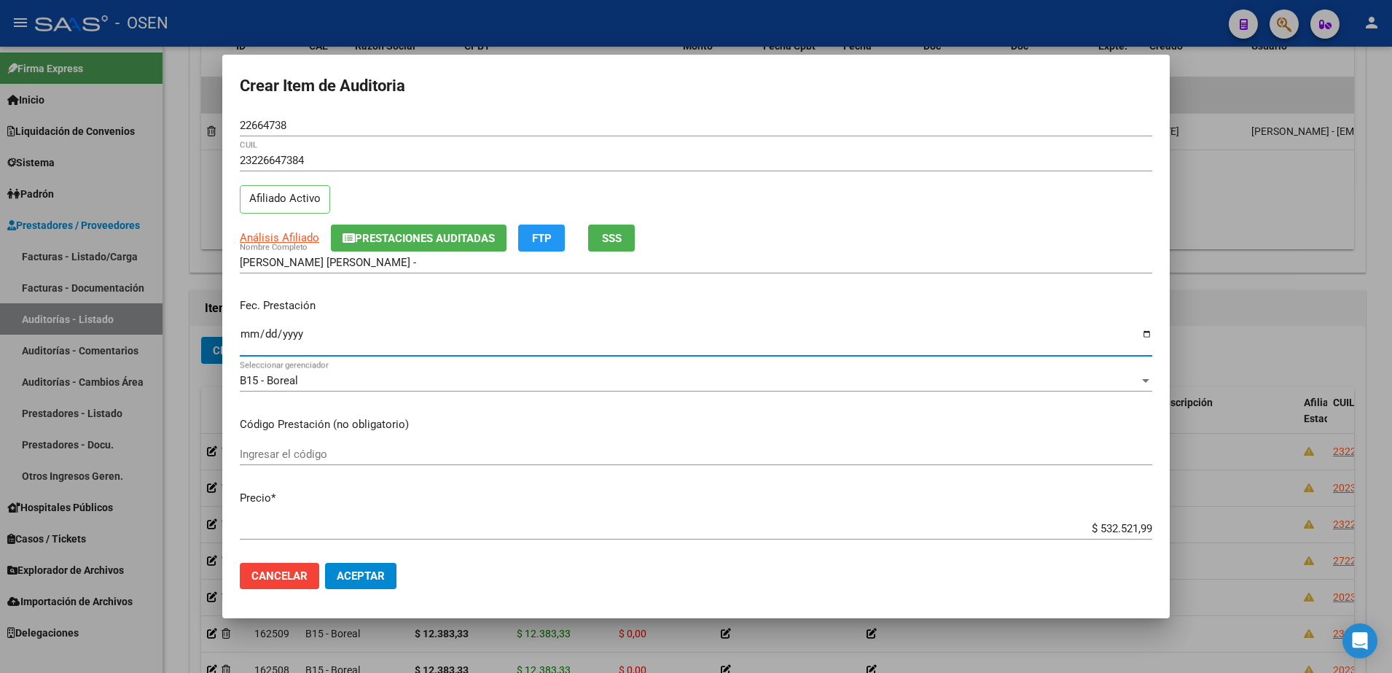
click at [255, 335] on input "Ingresar la fecha" at bounding box center [696, 339] width 912 height 23
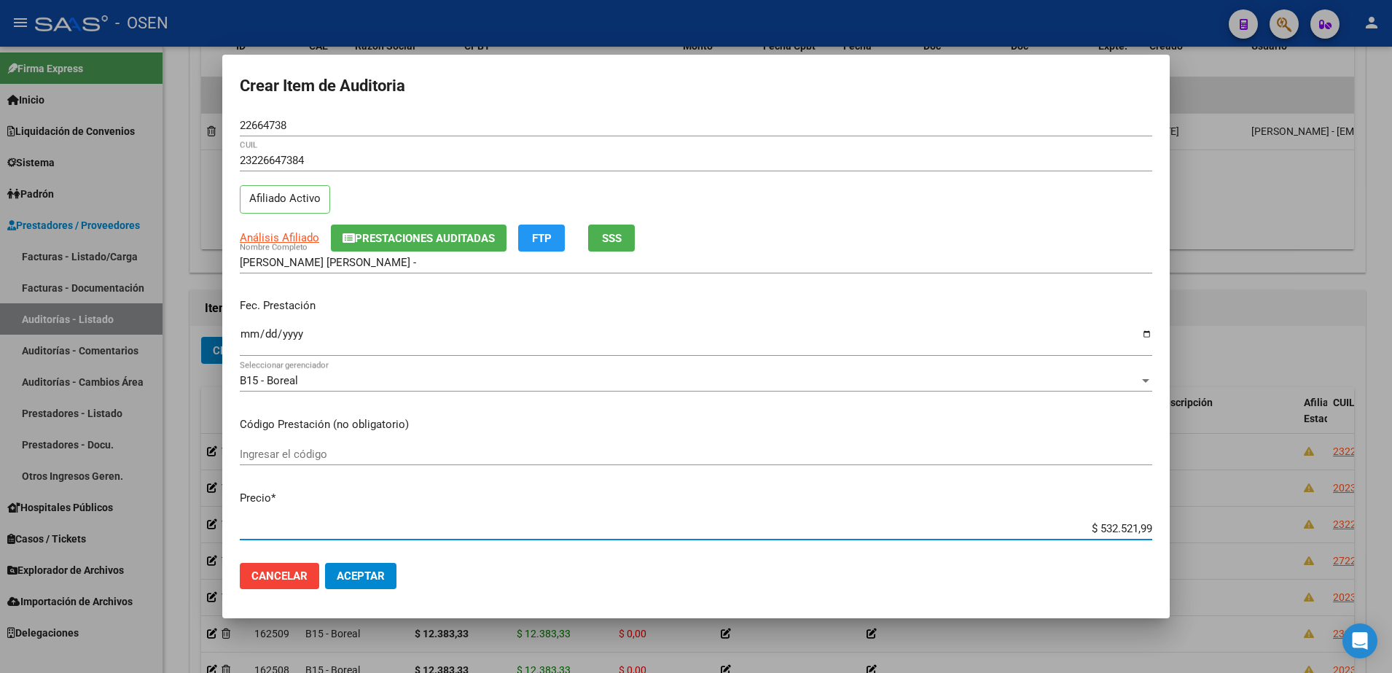
paste input "12.383,33"
click at [373, 585] on button "Aceptar" at bounding box center [360, 576] width 71 height 26
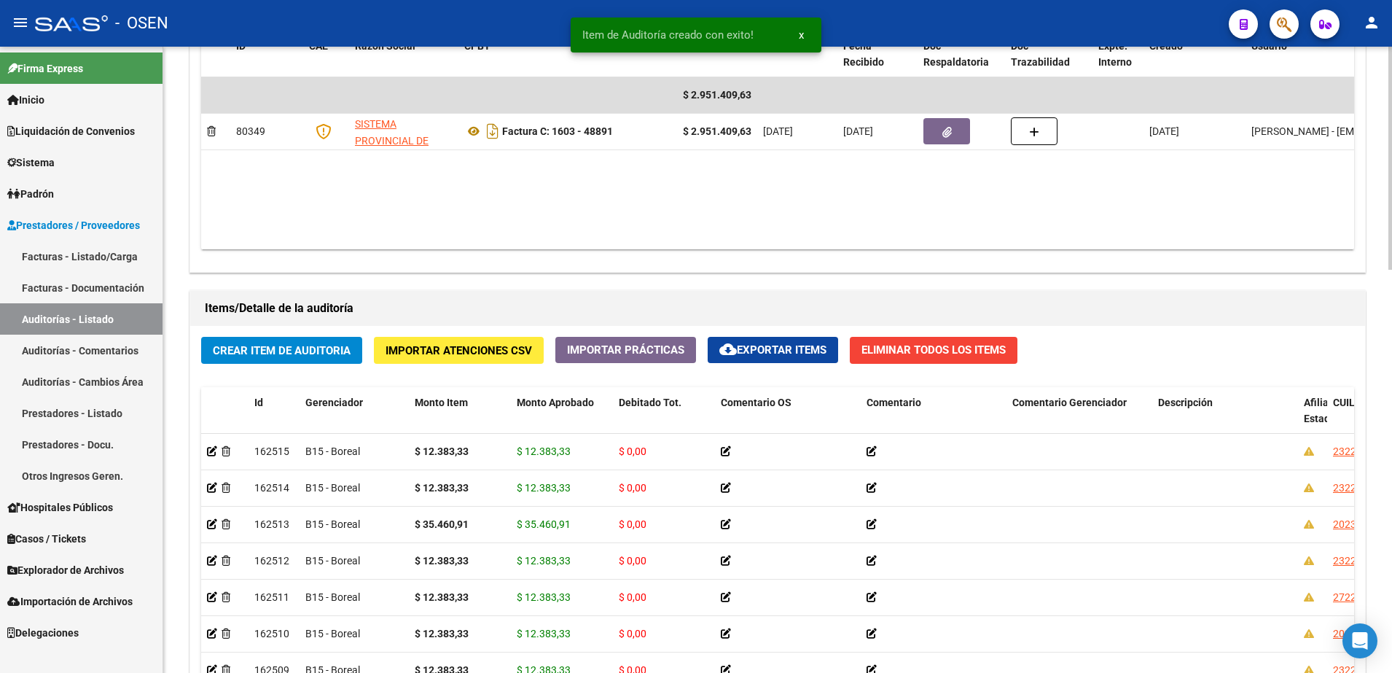
click at [319, 358] on button "Crear Item de Auditoria" at bounding box center [281, 350] width 161 height 27
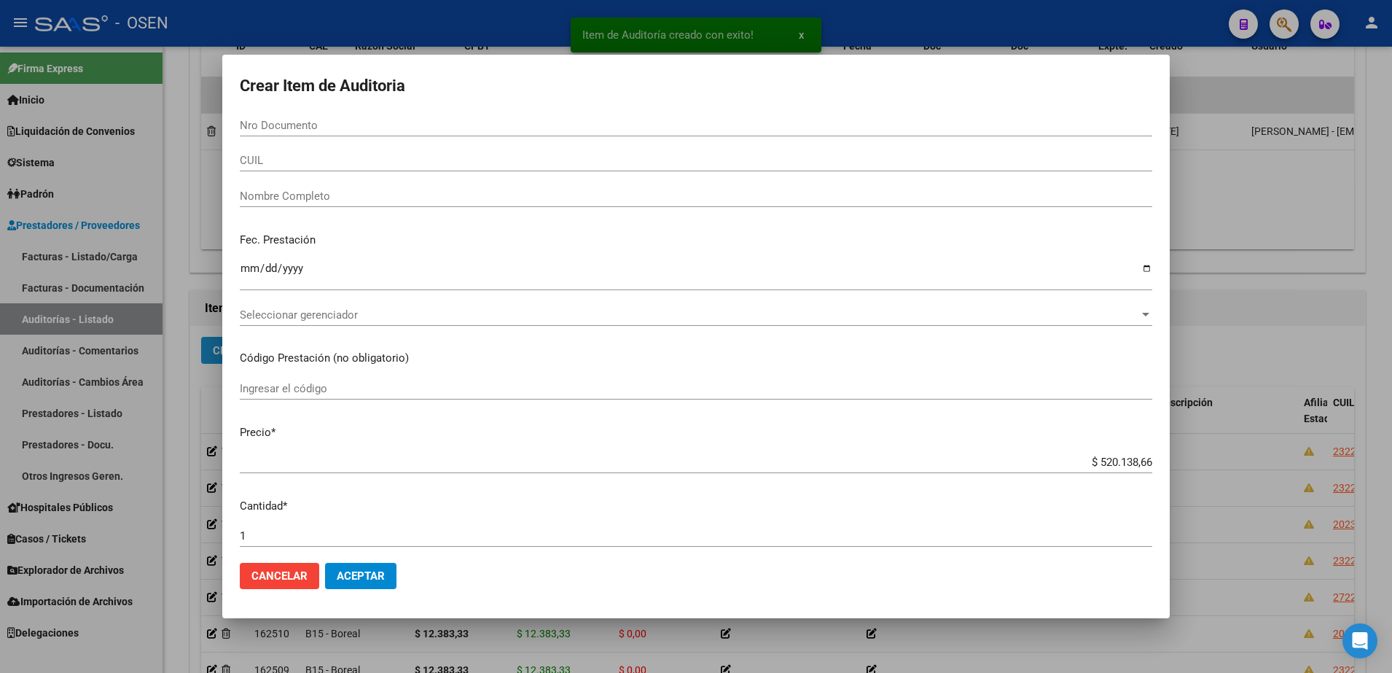
paste input "22664738"
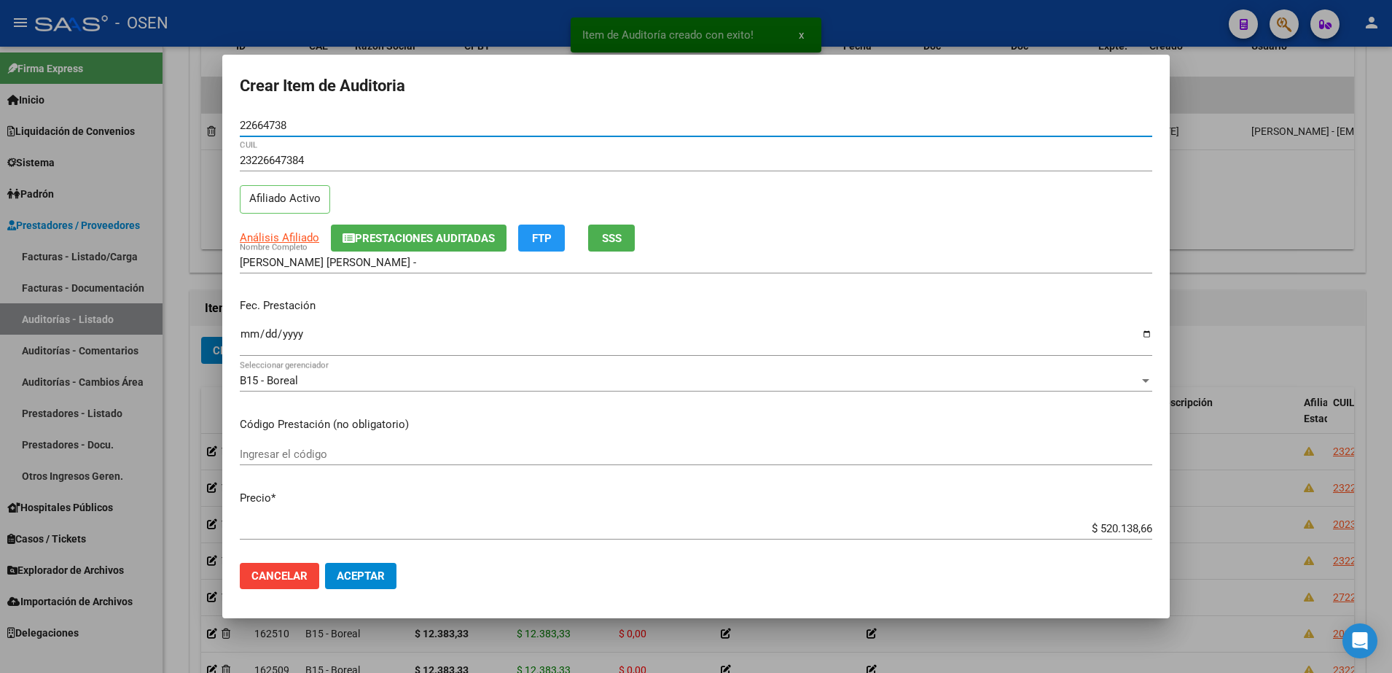
click at [246, 328] on input "Ingresar la fecha" at bounding box center [696, 339] width 912 height 23
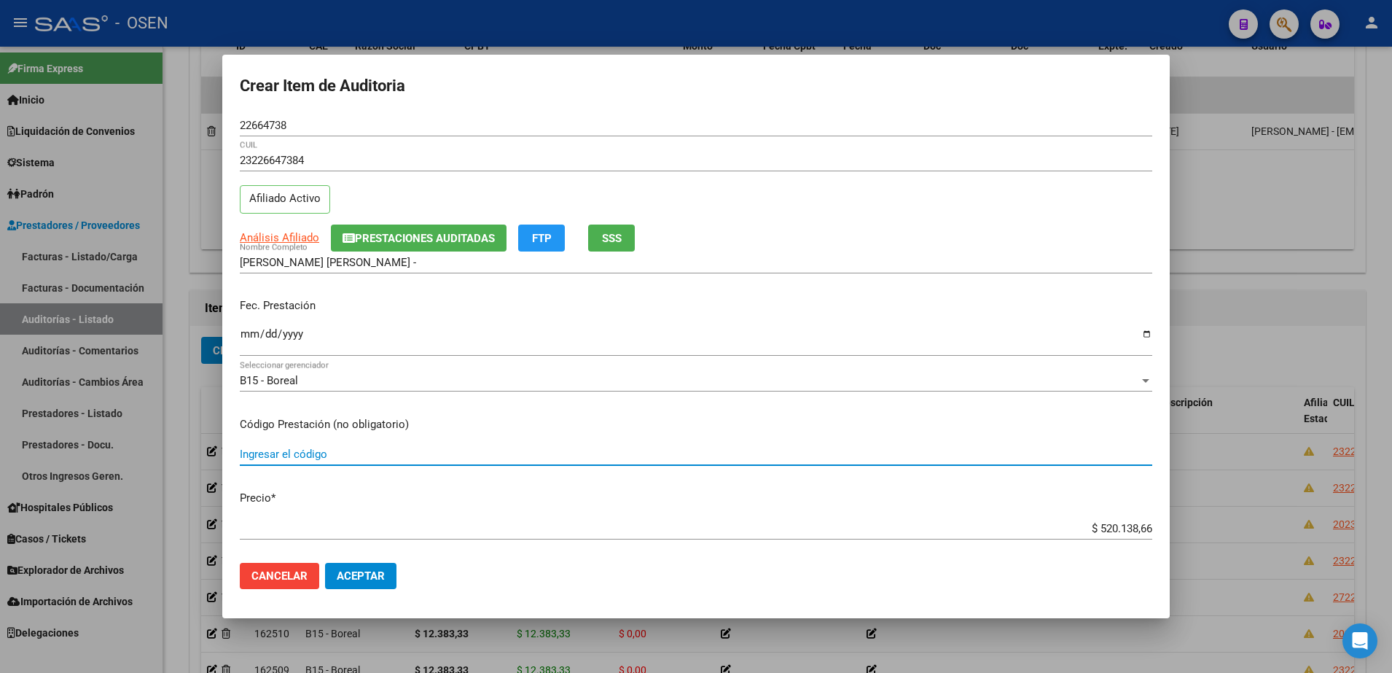
paste input "12.383,33"
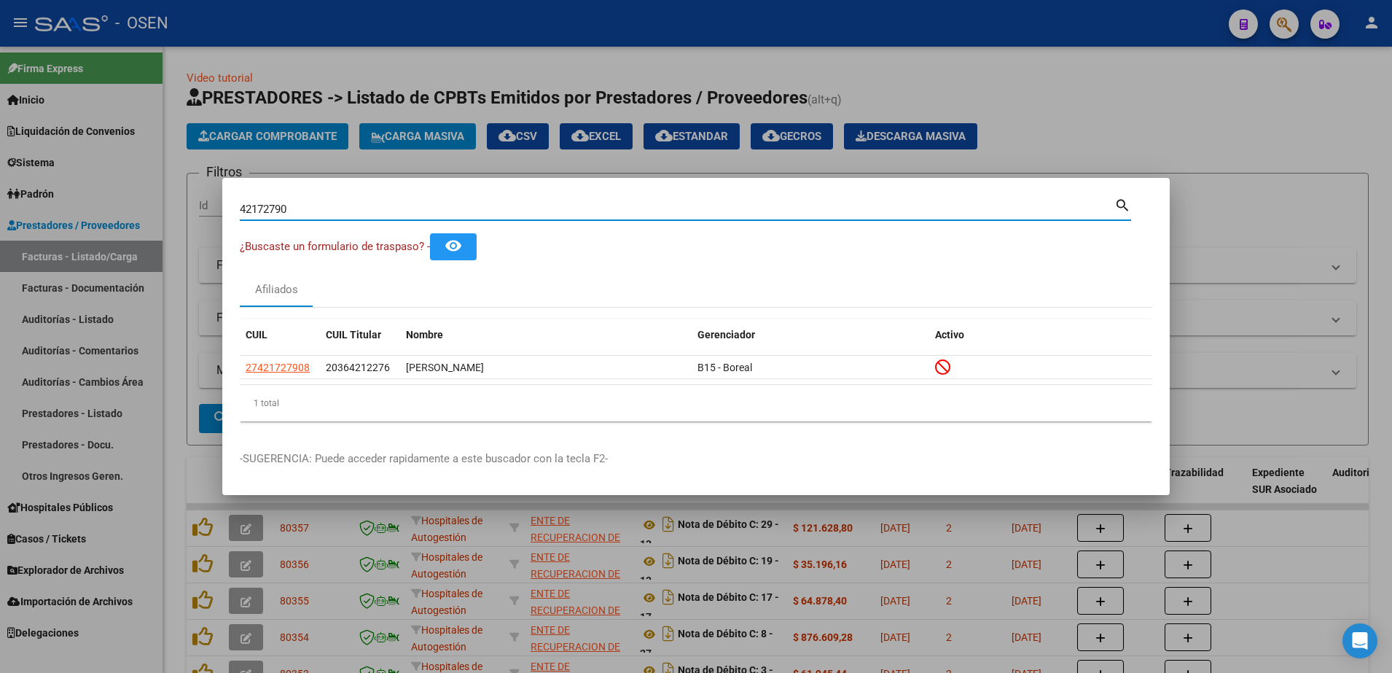
scroll to position [9, 0]
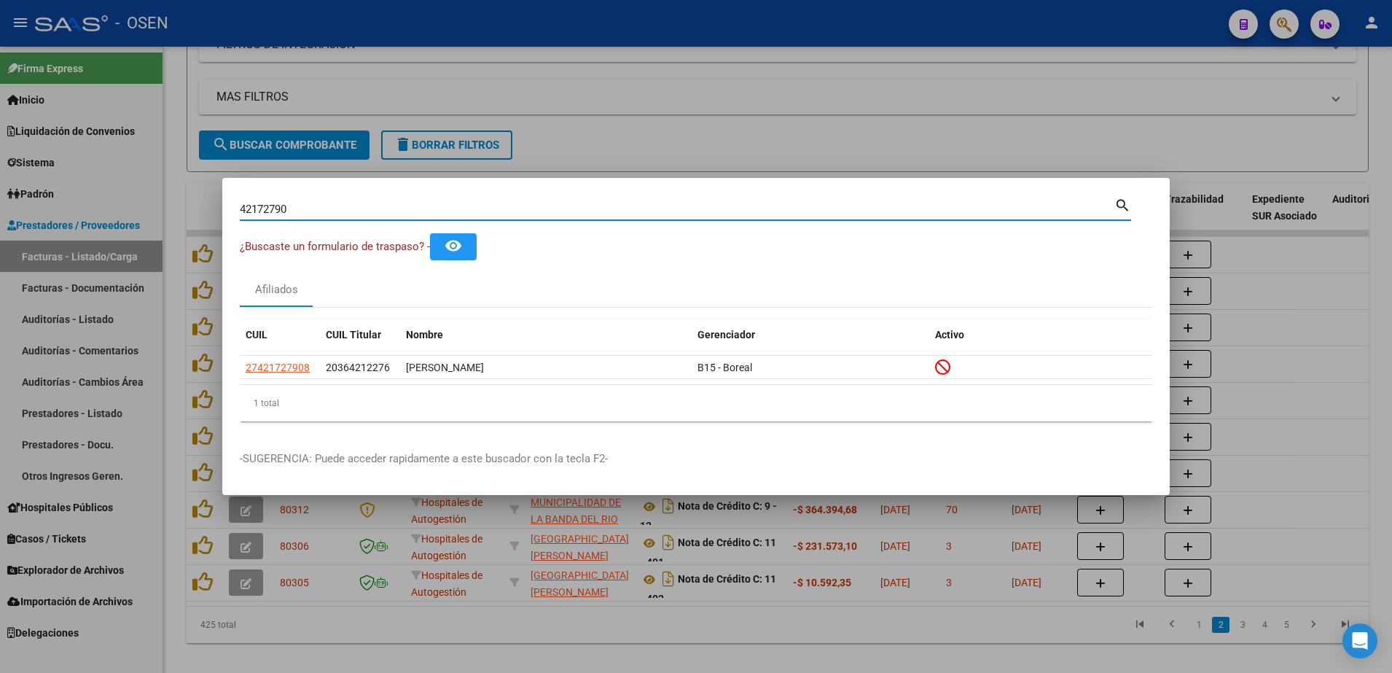
click at [455, 109] on div at bounding box center [696, 336] width 1392 height 673
